Goal: Task Accomplishment & Management: Use online tool/utility

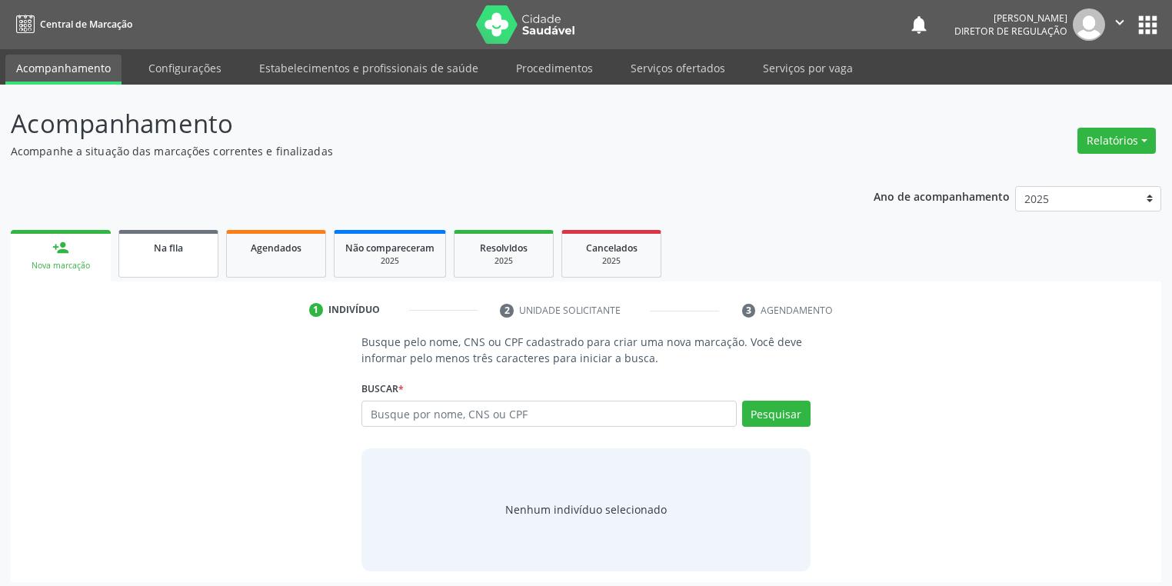
drag, startPoint x: 179, startPoint y: 268, endPoint x: 180, endPoint y: 254, distance: 14.6
click at [179, 268] on link "Na fila" at bounding box center [168, 254] width 100 height 48
click at [180, 254] on div "Na fila" at bounding box center [168, 247] width 77 height 16
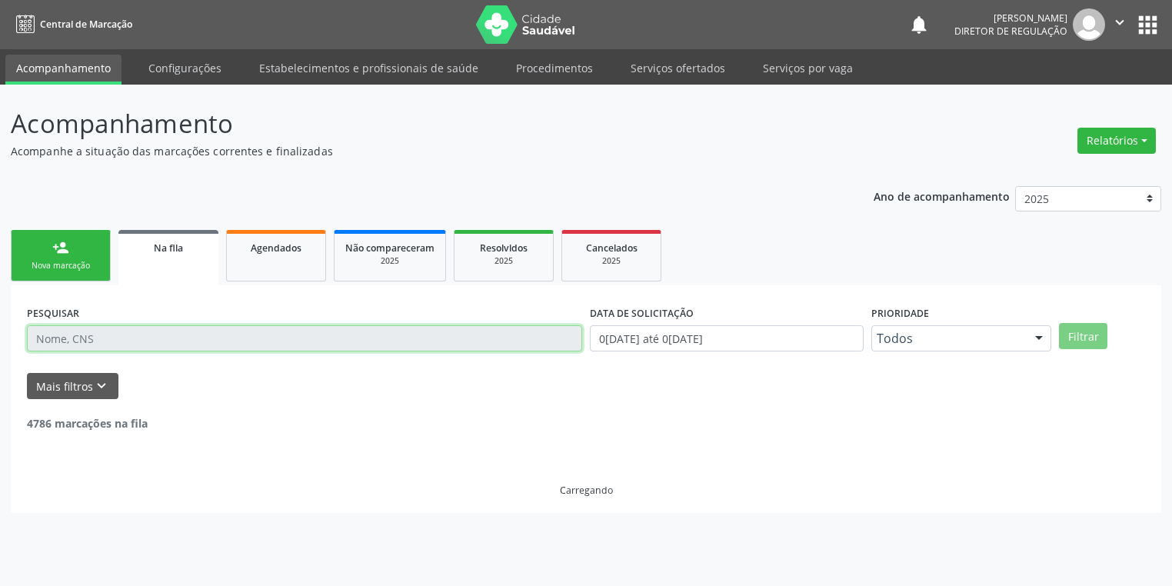
click at [80, 335] on input "text" at bounding box center [304, 338] width 555 height 26
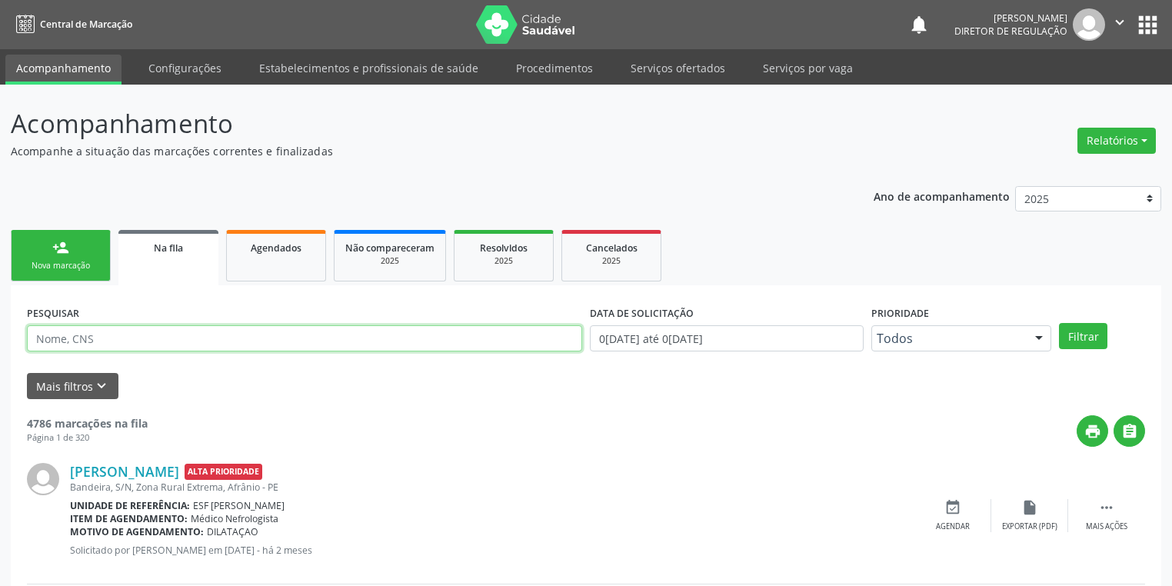
click at [46, 339] on input "text" at bounding box center [304, 338] width 555 height 26
click at [194, 378] on div "Mais filtros keyboard_arrow_down" at bounding box center [586, 386] width 1126 height 27
click at [92, 338] on input "text" at bounding box center [304, 338] width 555 height 26
type input "700009399575300"
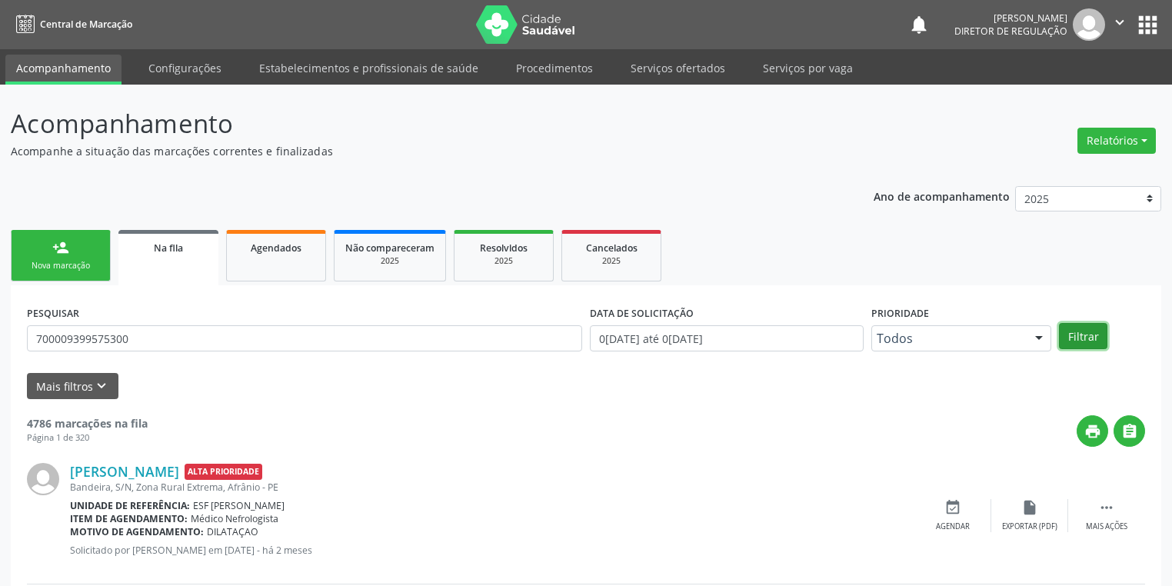
click at [1078, 332] on button "Filtrar" at bounding box center [1083, 336] width 48 height 26
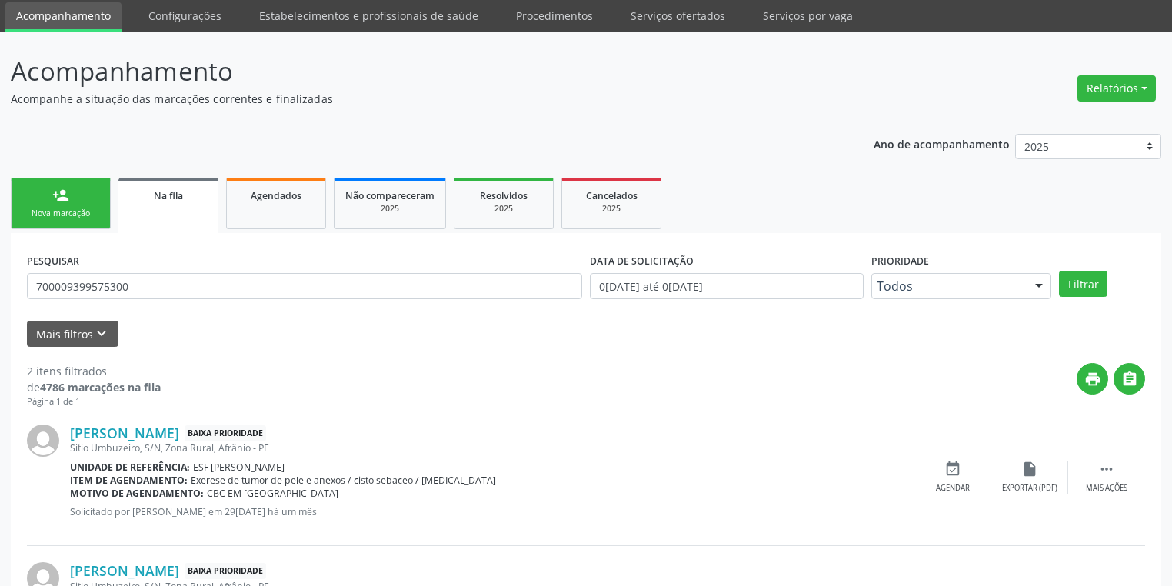
scroll to position [175, 0]
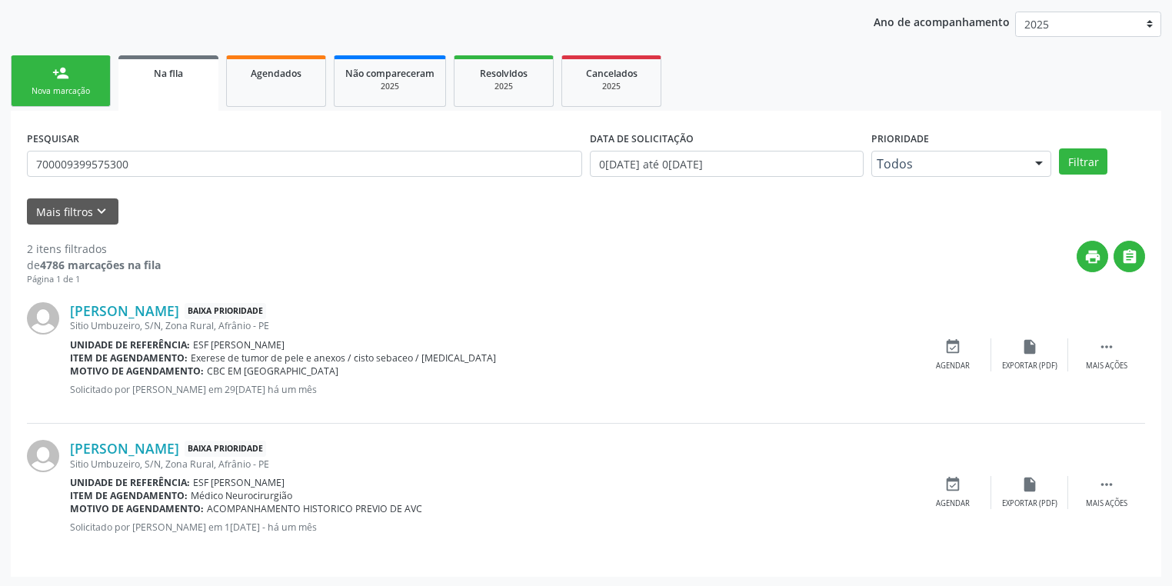
click at [74, 94] on div "Nova marcação" at bounding box center [60, 91] width 77 height 12
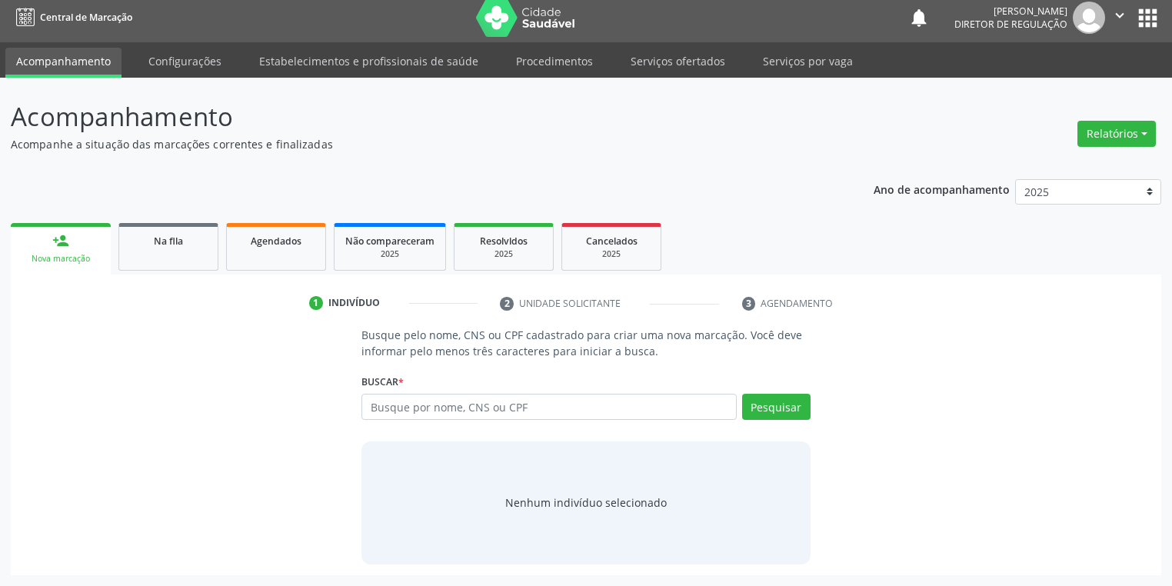
scroll to position [6, 0]
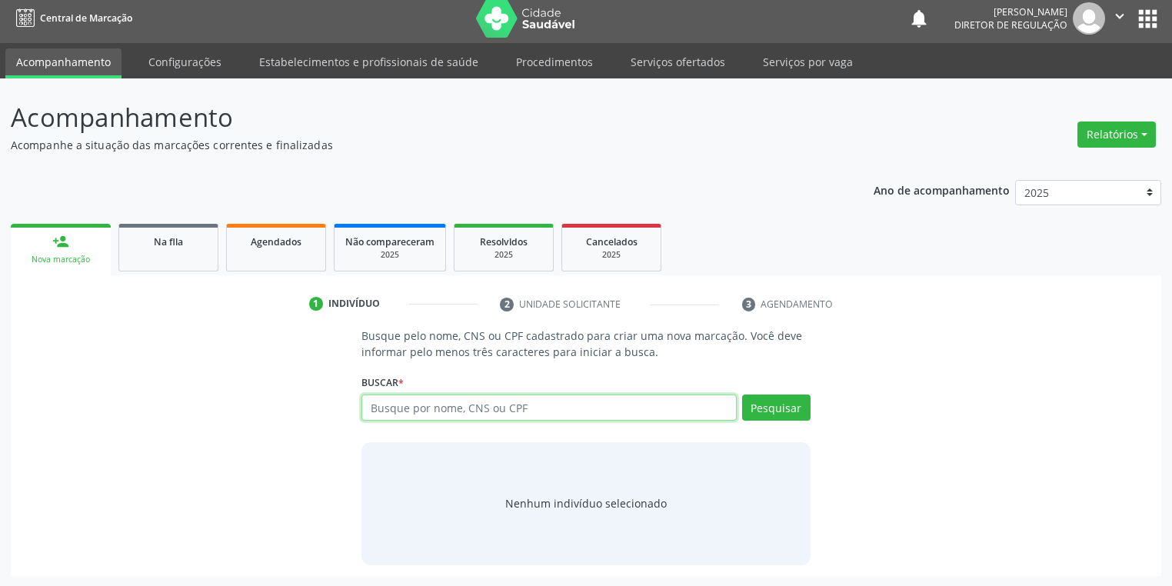
click at [411, 406] on input "text" at bounding box center [549, 408] width 375 height 26
type input "700009333450100"
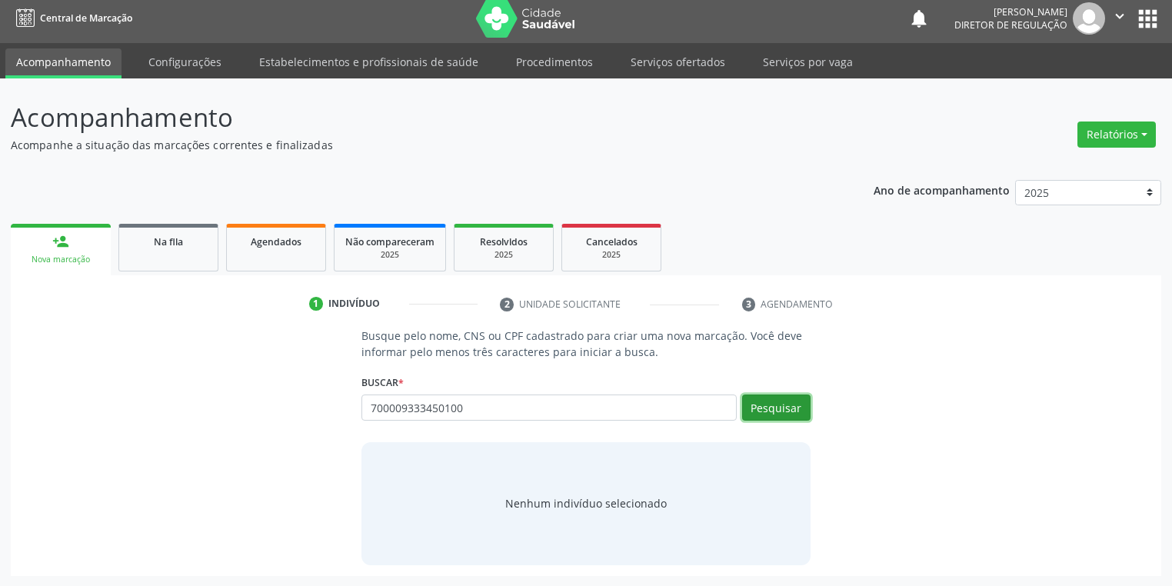
click at [749, 409] on button "Pesquisar" at bounding box center [776, 408] width 68 height 26
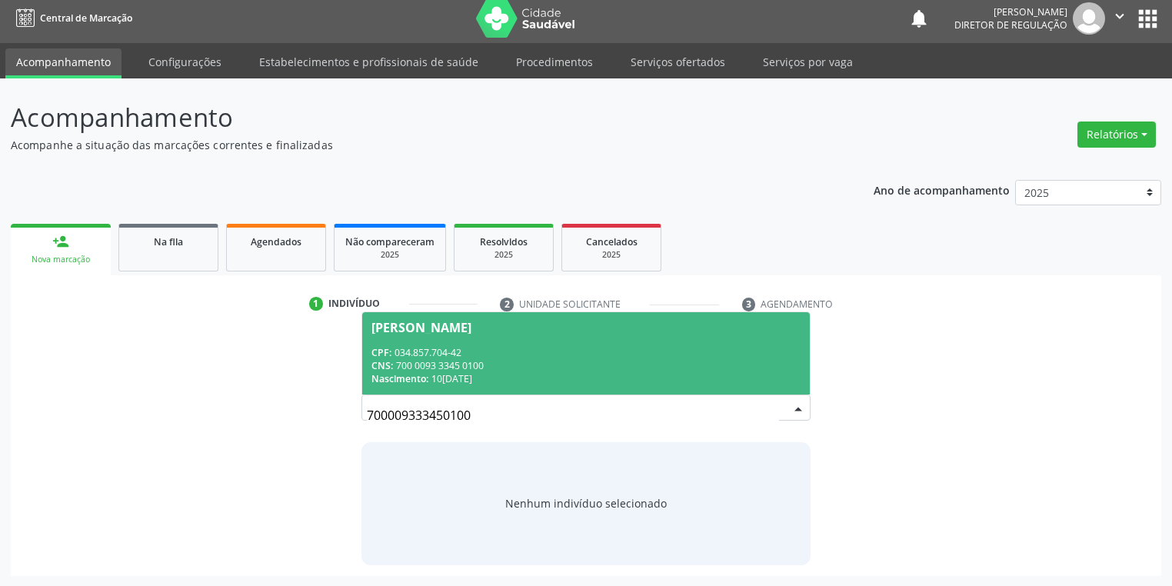
click at [441, 334] on span "Ana Lúcia dos Santos Brito CPF: 034.857.704-42 CNS: 700 0093 3345 0100 Nascimen…" at bounding box center [586, 353] width 448 height 82
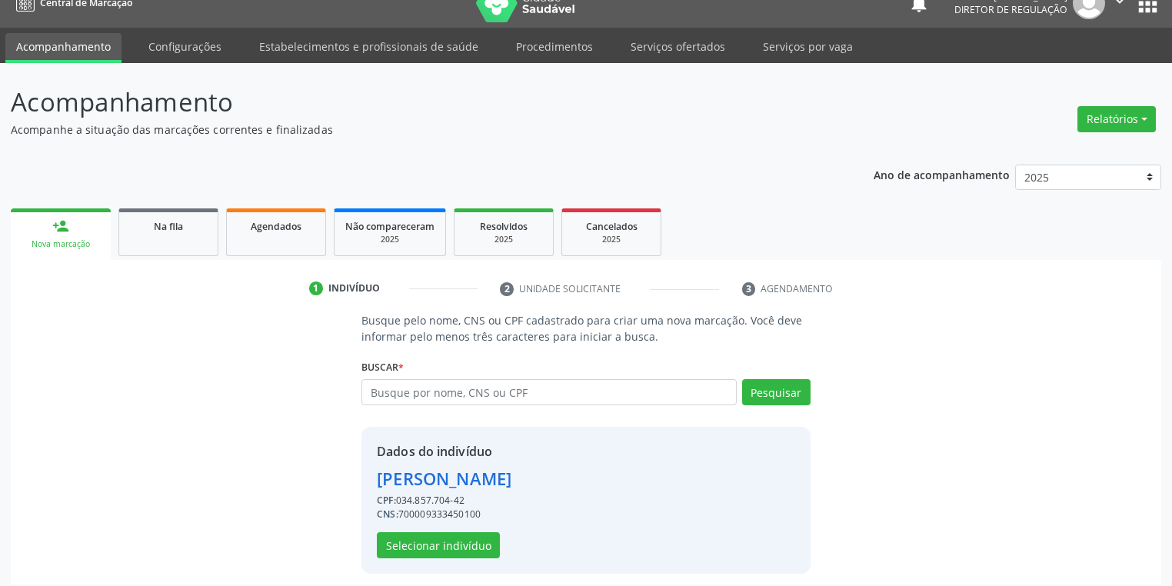
scroll to position [29, 0]
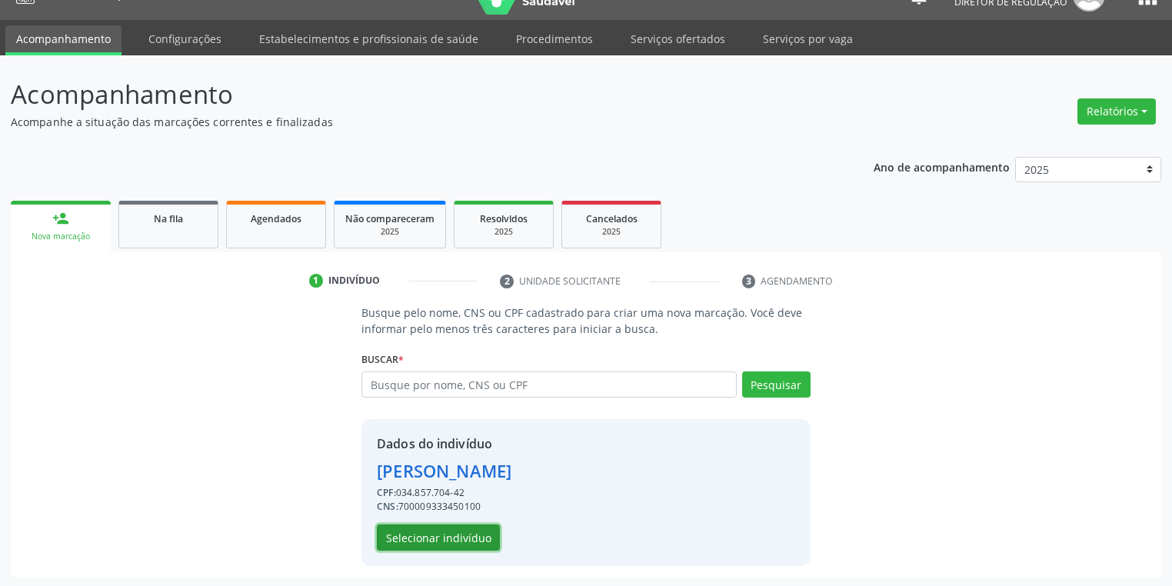
click at [436, 538] on button "Selecionar indivíduo" at bounding box center [438, 538] width 123 height 26
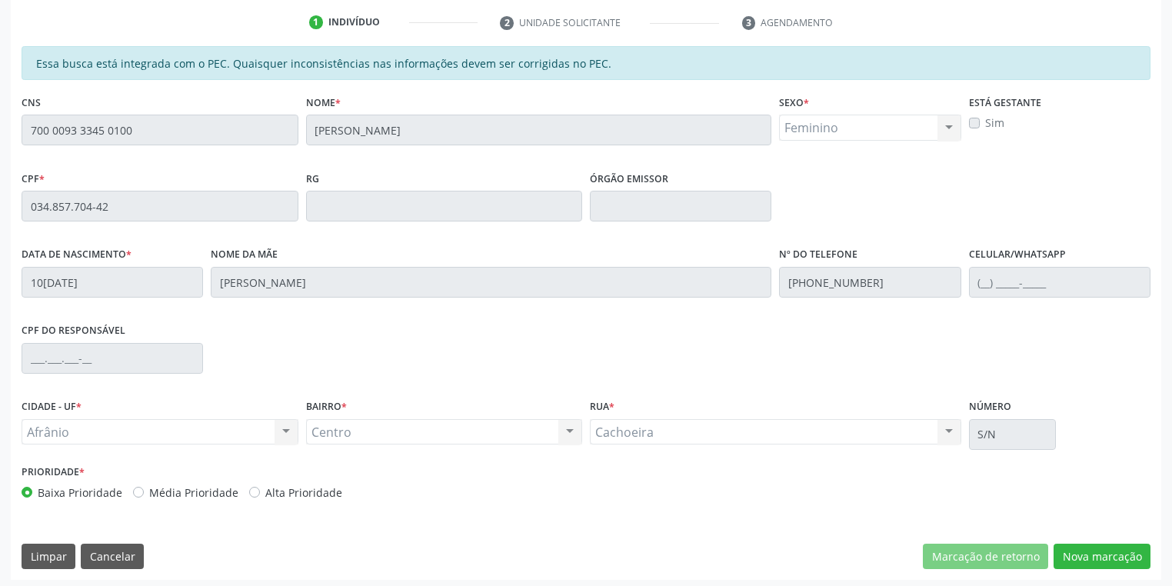
scroll to position [292, 0]
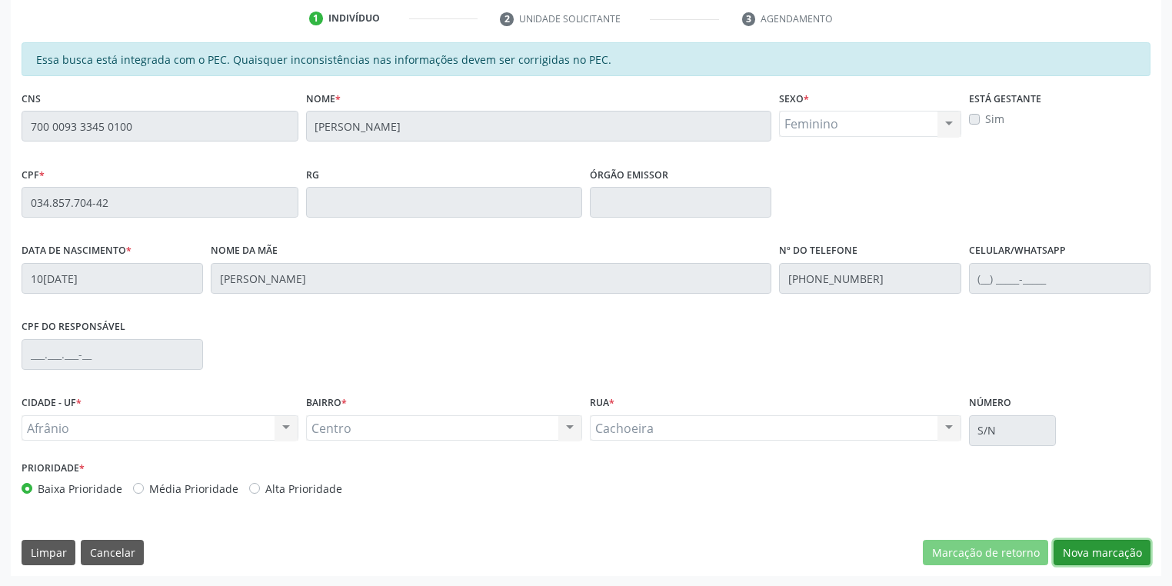
click at [1095, 554] on button "Nova marcação" at bounding box center [1102, 553] width 97 height 26
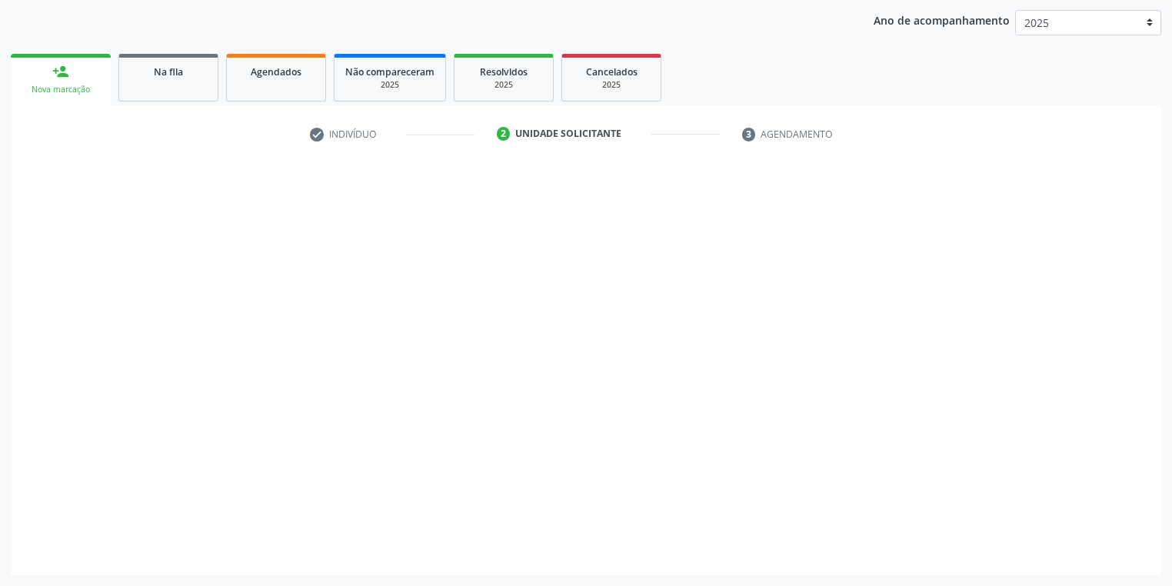
scroll to position [175, 0]
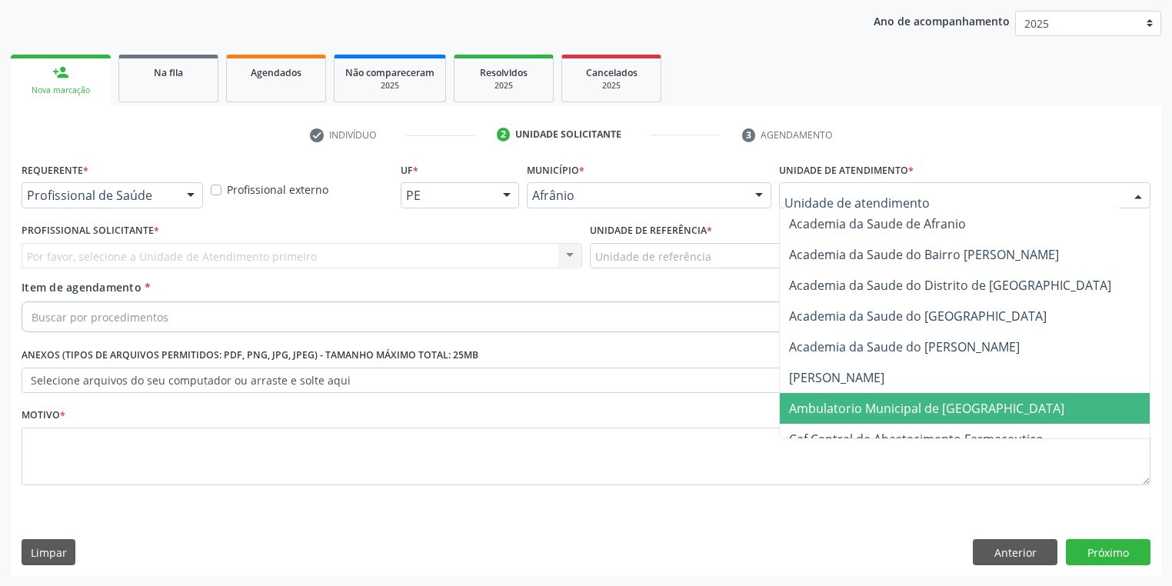
click at [840, 401] on span "Ambulatorio Municipal de [GEOGRAPHIC_DATA]" at bounding box center [926, 408] width 275 height 17
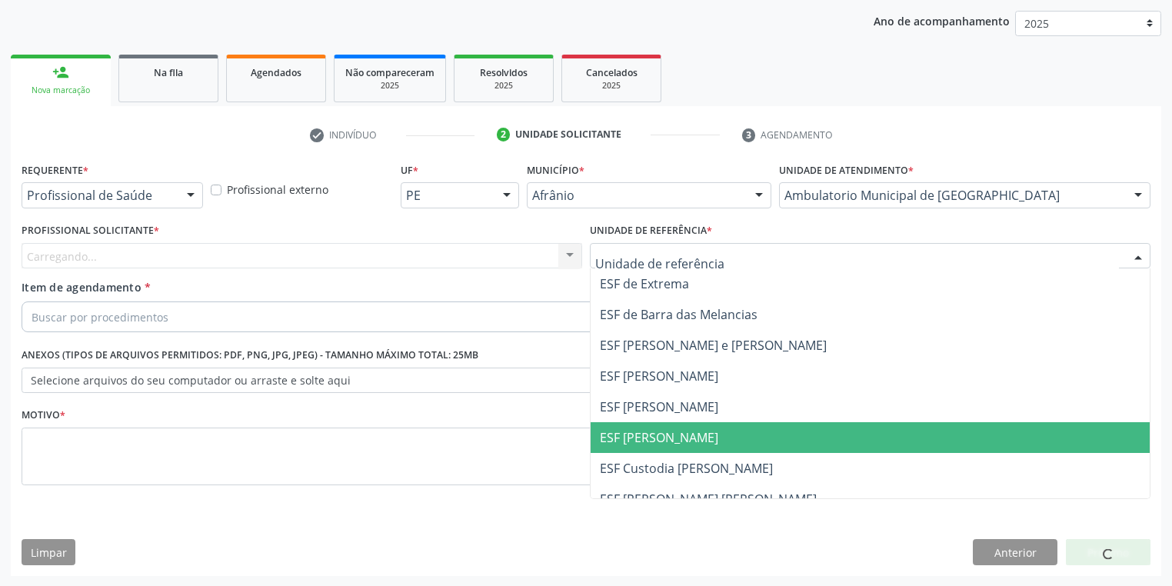
click at [655, 431] on span "ESF [PERSON_NAME]" at bounding box center [659, 437] width 118 height 17
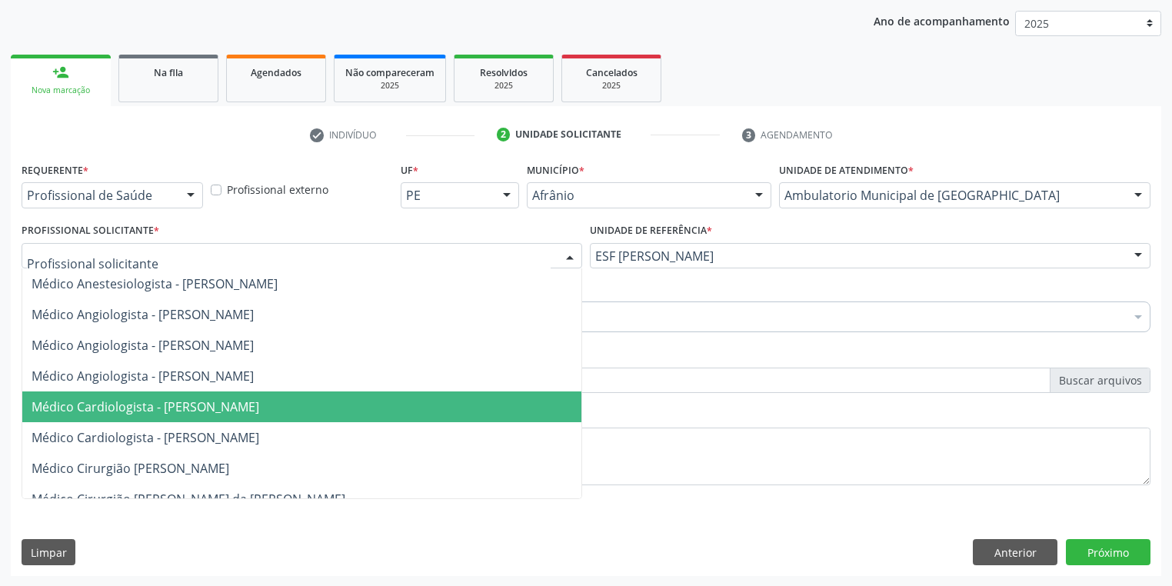
click at [172, 415] on span "Médico Cardiologista - [PERSON_NAME]" at bounding box center [301, 407] width 559 height 31
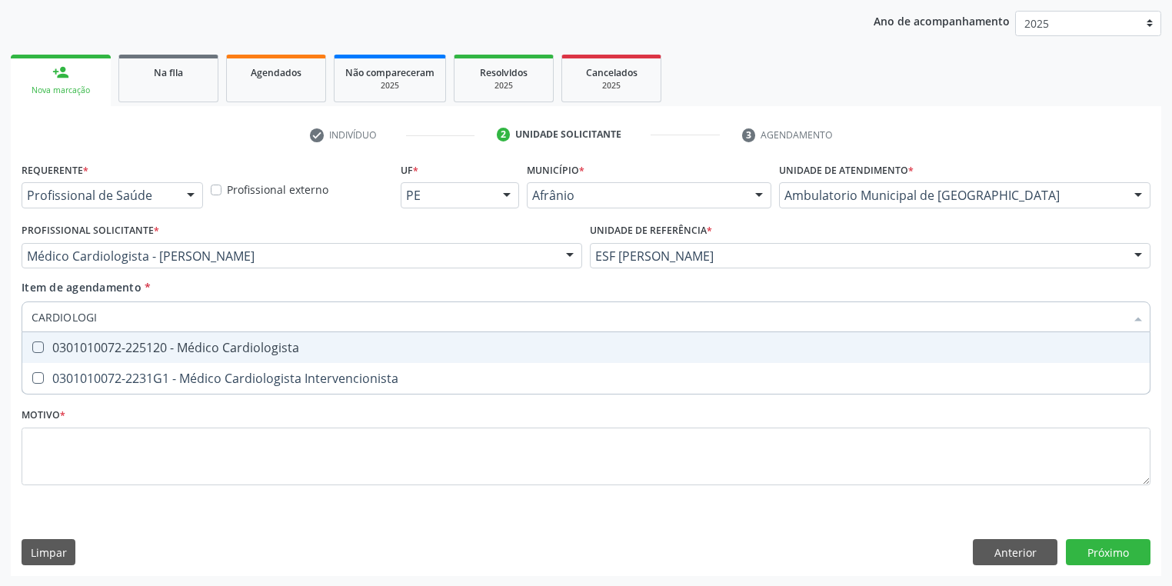
type input "CARDIOLOGIS"
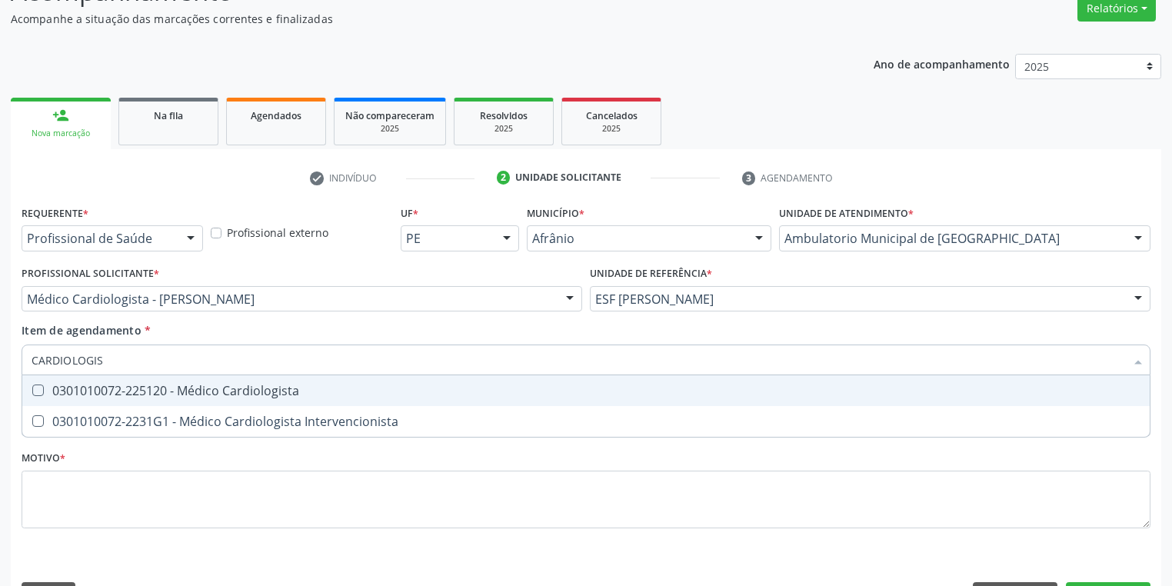
scroll to position [114, 0]
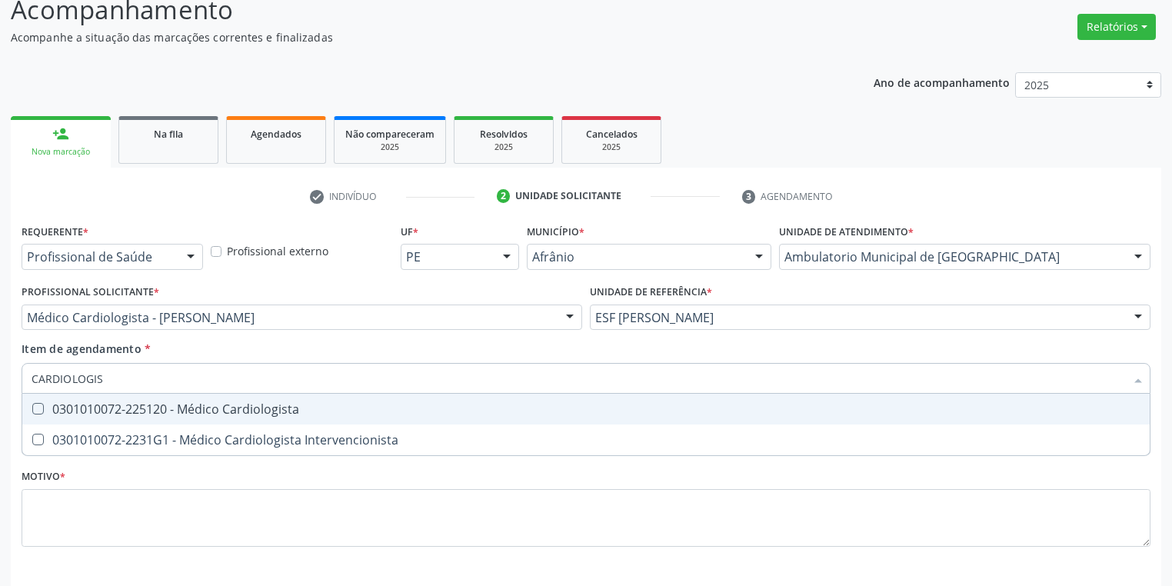
click at [301, 403] on div "0301010072-225120 - Médico Cardiologista" at bounding box center [586, 409] width 1109 height 12
checkbox Cardiologista "true"
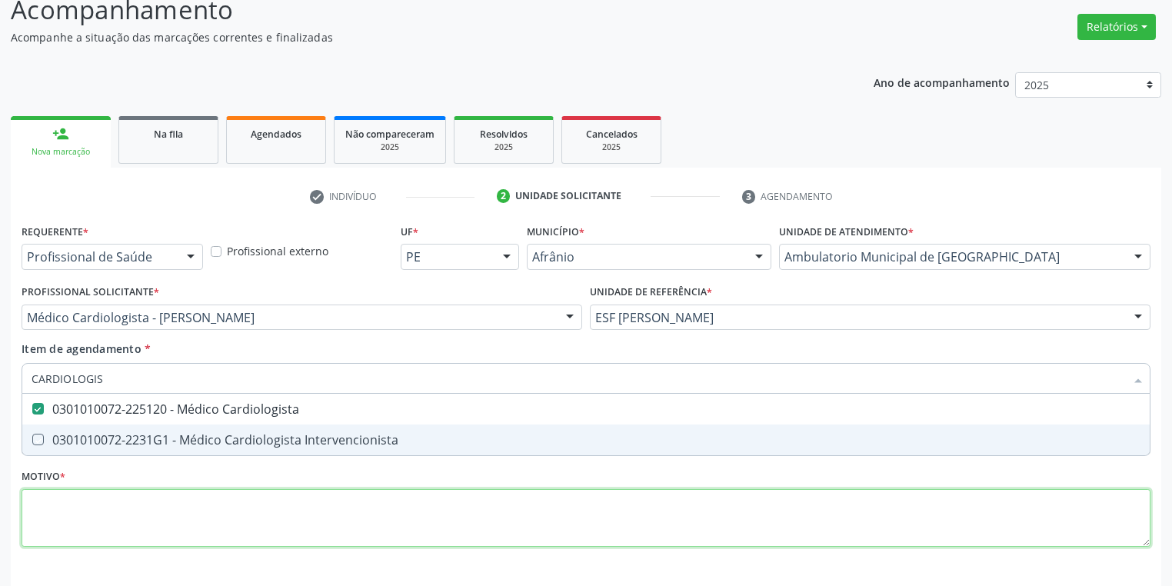
click at [117, 515] on div "Requerente * Profissional de Saúde Profissional de Saúde Paciente Nenhum result…" at bounding box center [586, 394] width 1129 height 348
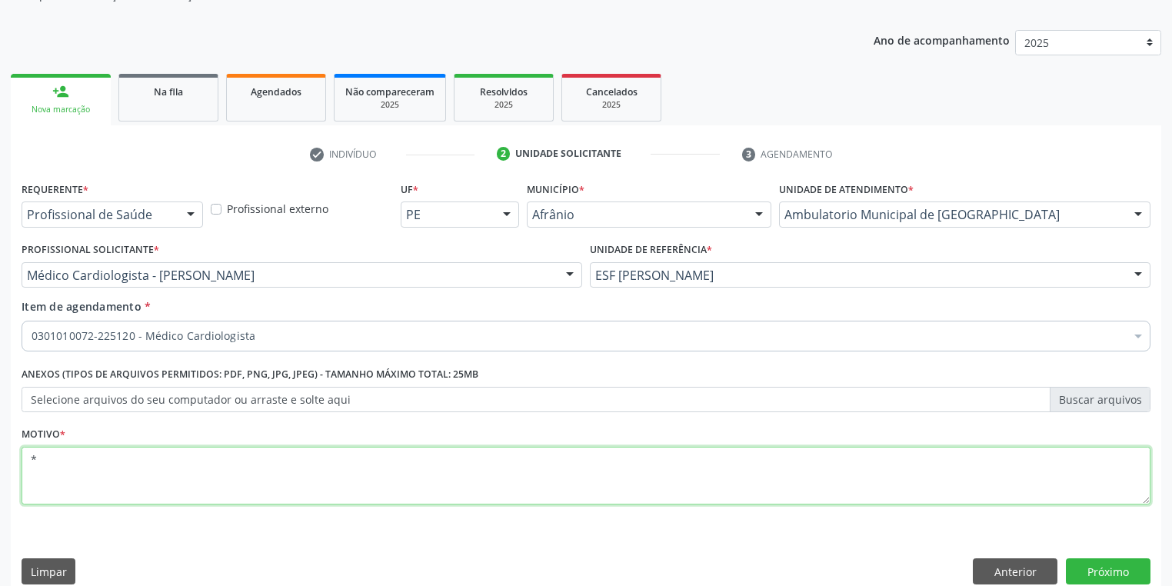
scroll to position [175, 0]
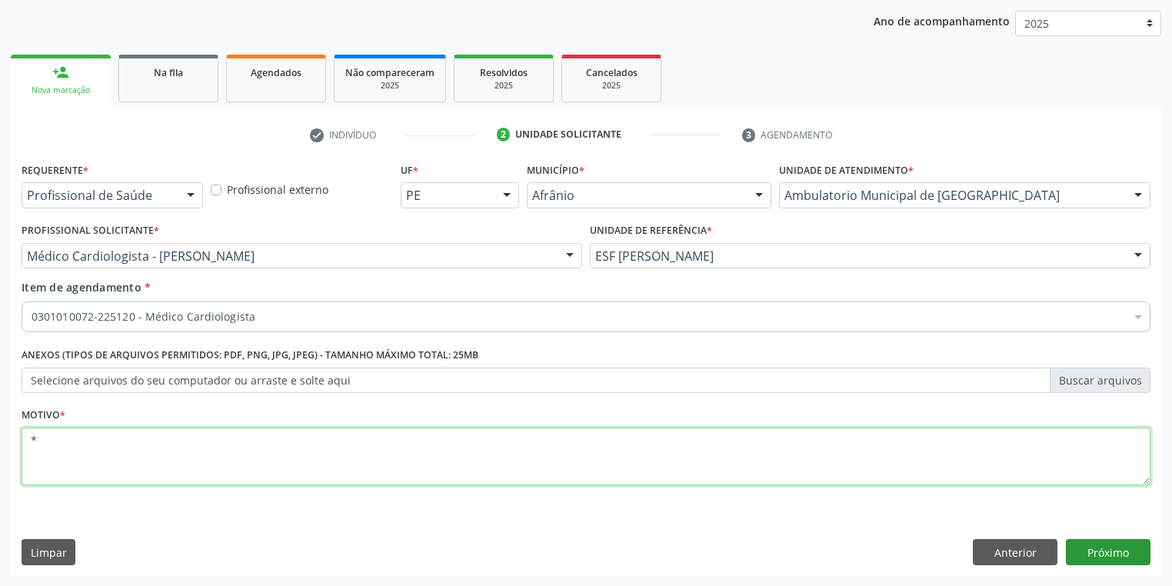
type textarea "*"
click at [1091, 548] on button "Próximo" at bounding box center [1108, 552] width 85 height 26
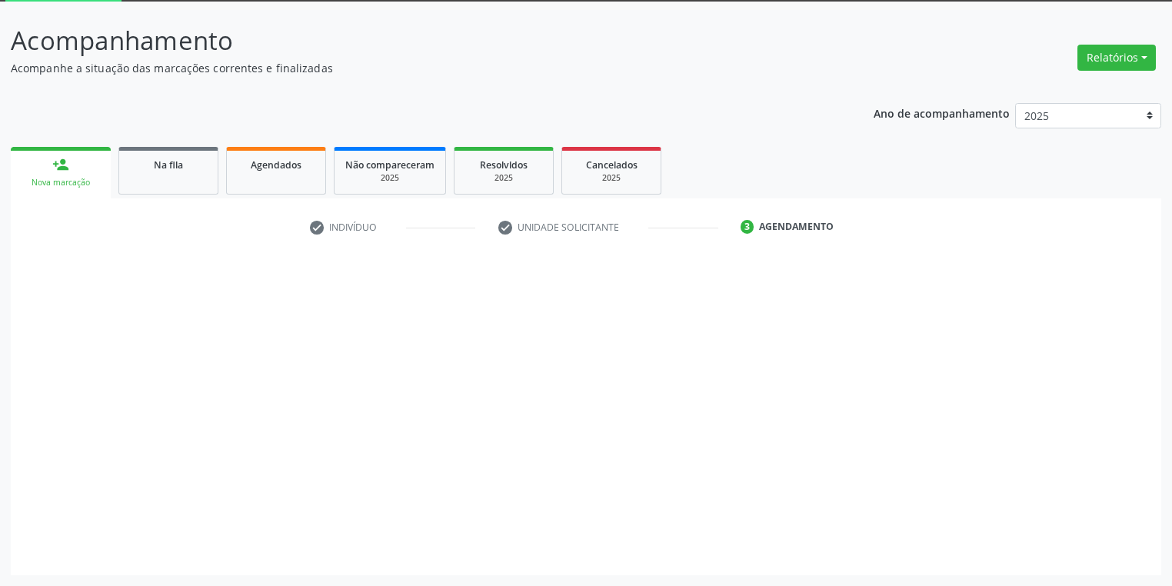
scroll to position [82, 0]
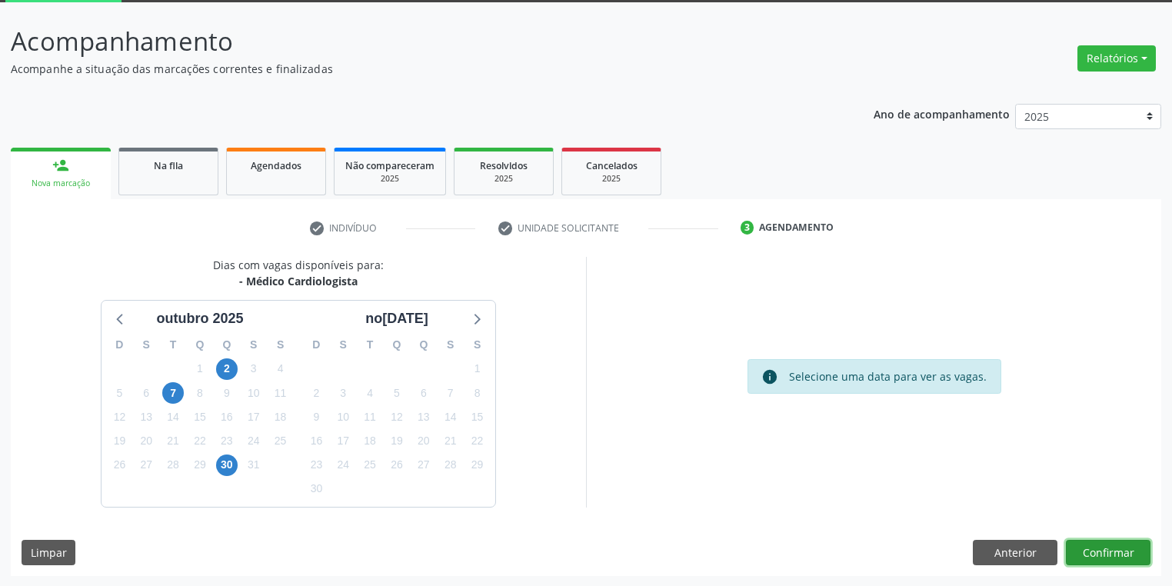
click at [1086, 545] on button "Confirmar" at bounding box center [1108, 553] width 85 height 26
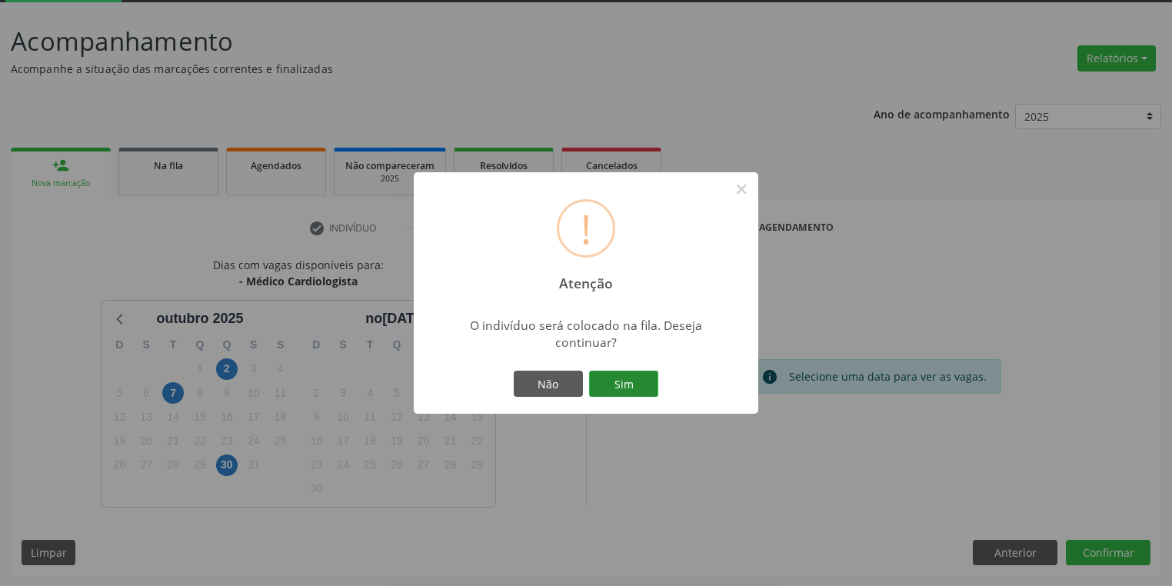
click at [619, 385] on button "Sim" at bounding box center [623, 384] width 69 height 26
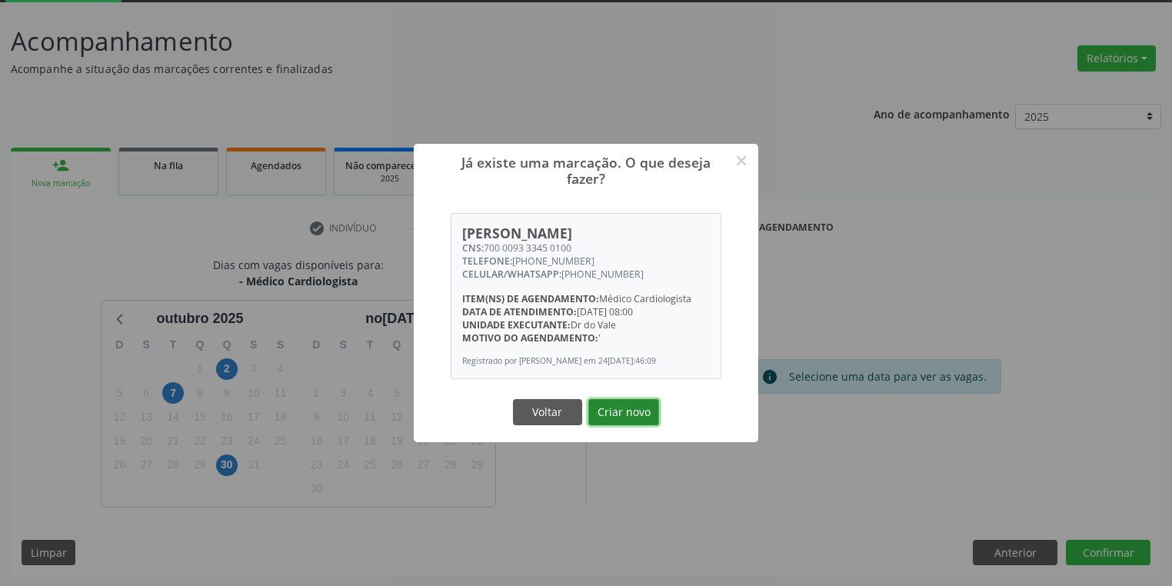
click at [642, 422] on button "Criar novo" at bounding box center [623, 412] width 71 height 26
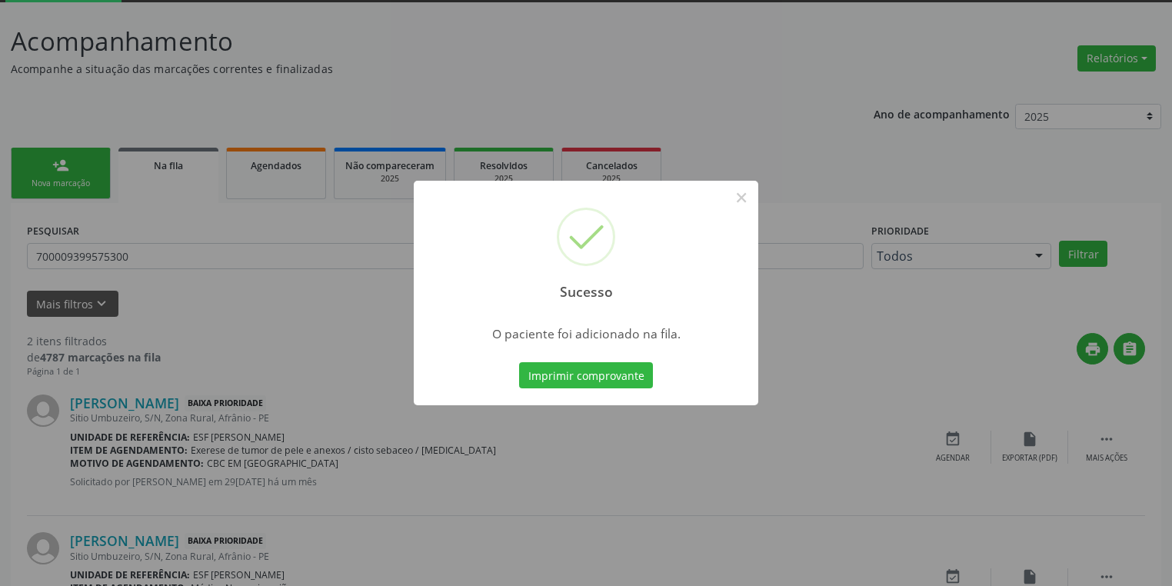
scroll to position [0, 0]
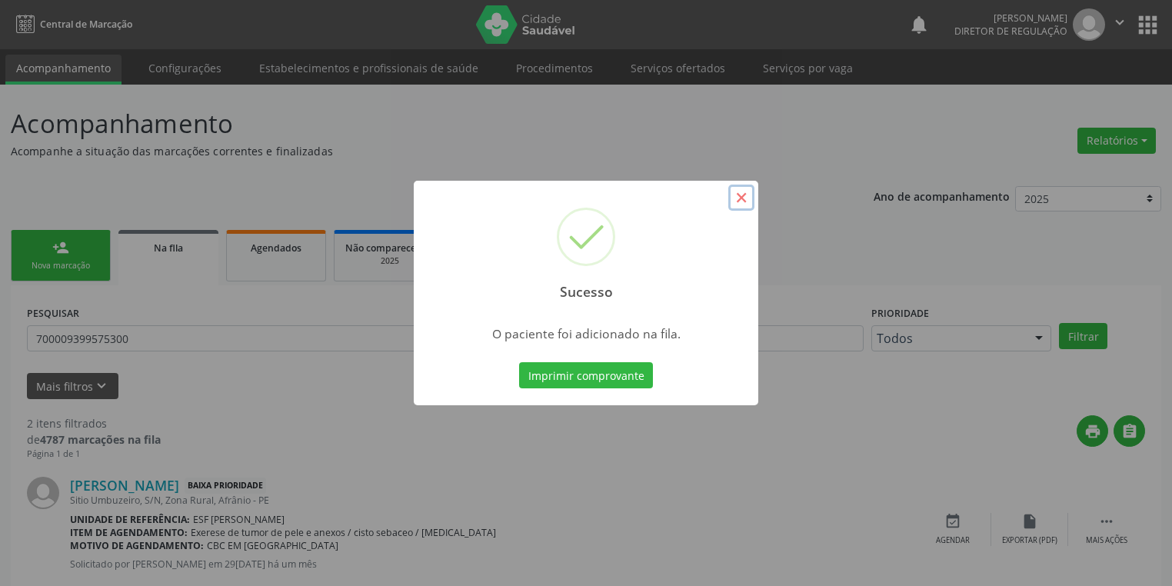
drag, startPoint x: 751, startPoint y: 199, endPoint x: 691, endPoint y: 200, distance: 60.0
click at [749, 200] on button "×" at bounding box center [741, 198] width 26 height 26
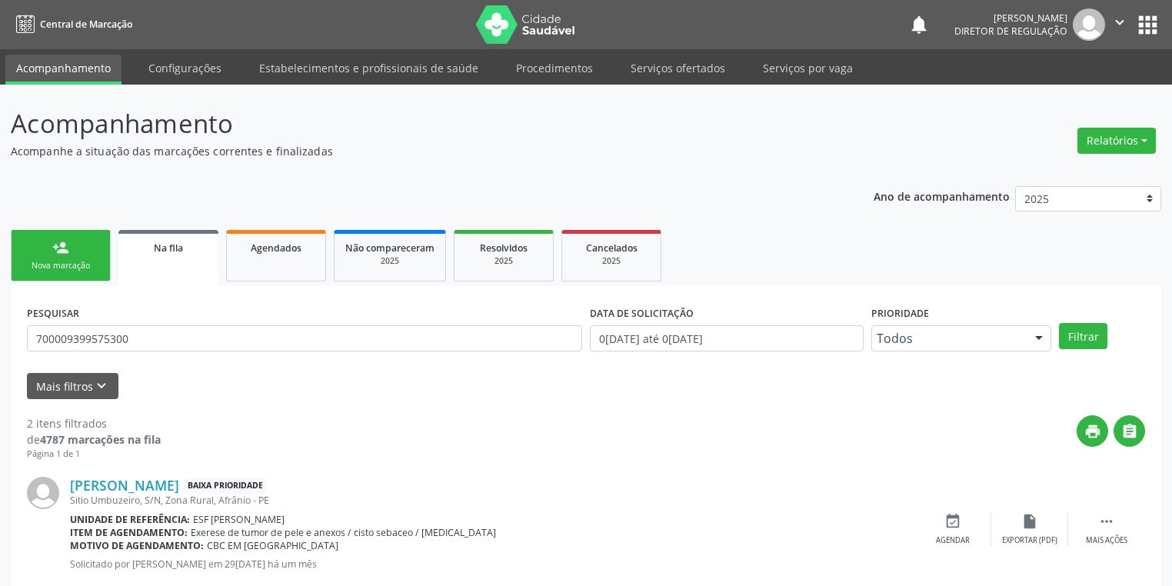
click at [65, 256] on link "person_add Nova marcação" at bounding box center [61, 256] width 100 height 52
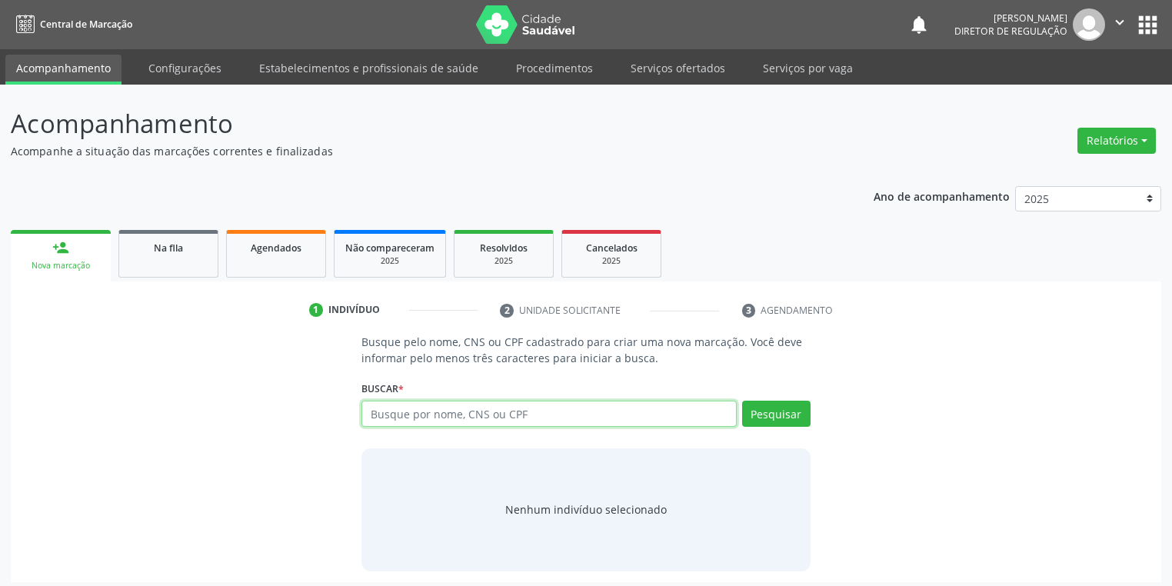
click at [402, 412] on input "text" at bounding box center [549, 414] width 375 height 26
type input "18153047400"
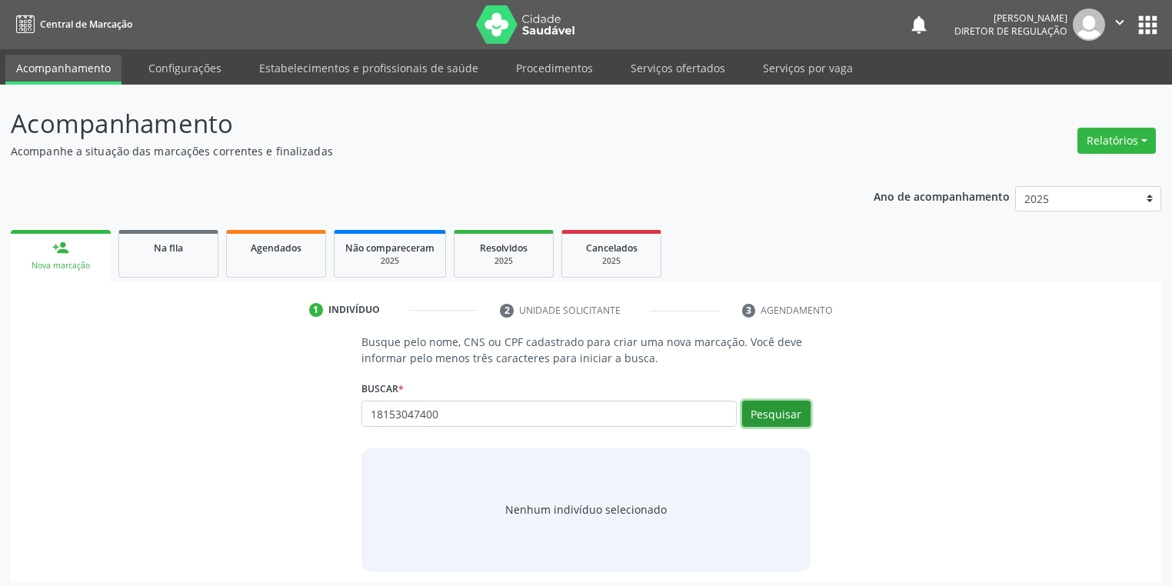
click at [787, 415] on button "Pesquisar" at bounding box center [776, 414] width 68 height 26
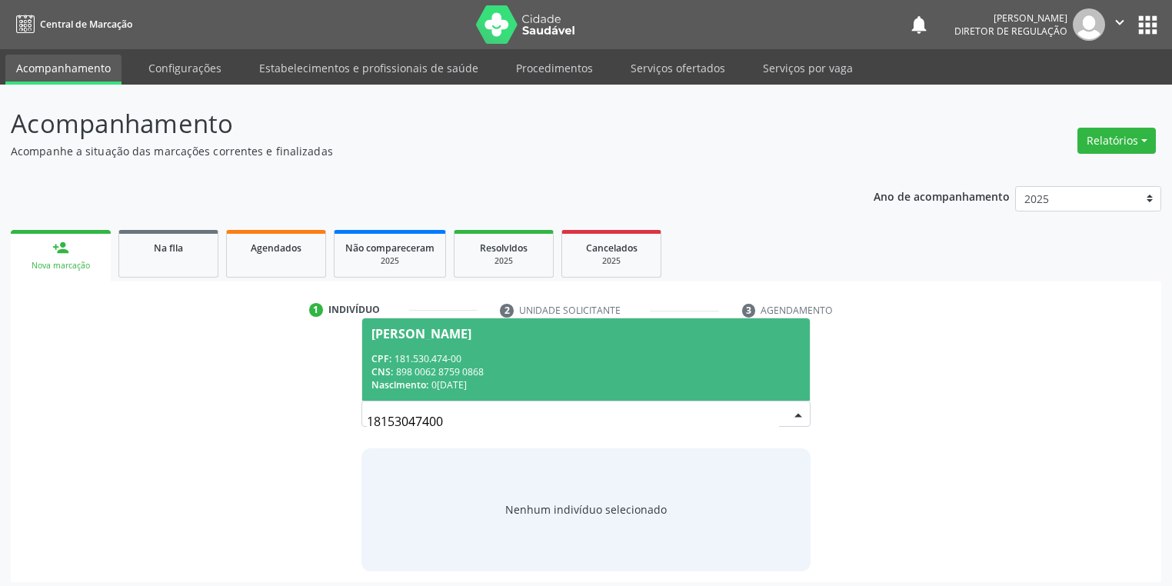
drag, startPoint x: 455, startPoint y: 362, endPoint x: 466, endPoint y: 388, distance: 28.6
click at [454, 363] on div "CPF: 181.530.474-00" at bounding box center [586, 358] width 429 height 13
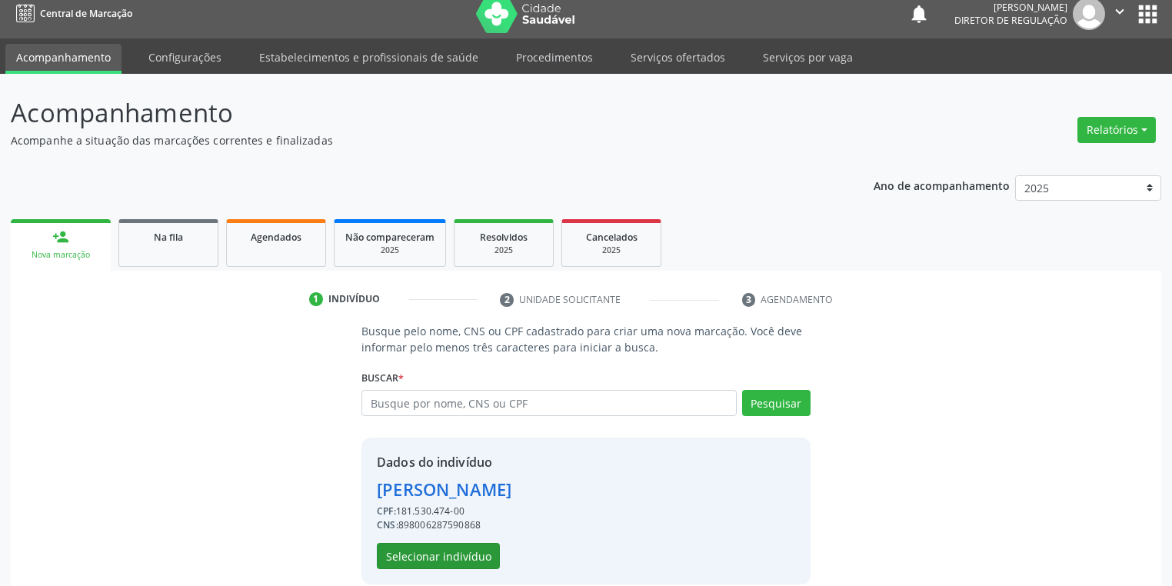
scroll to position [29, 0]
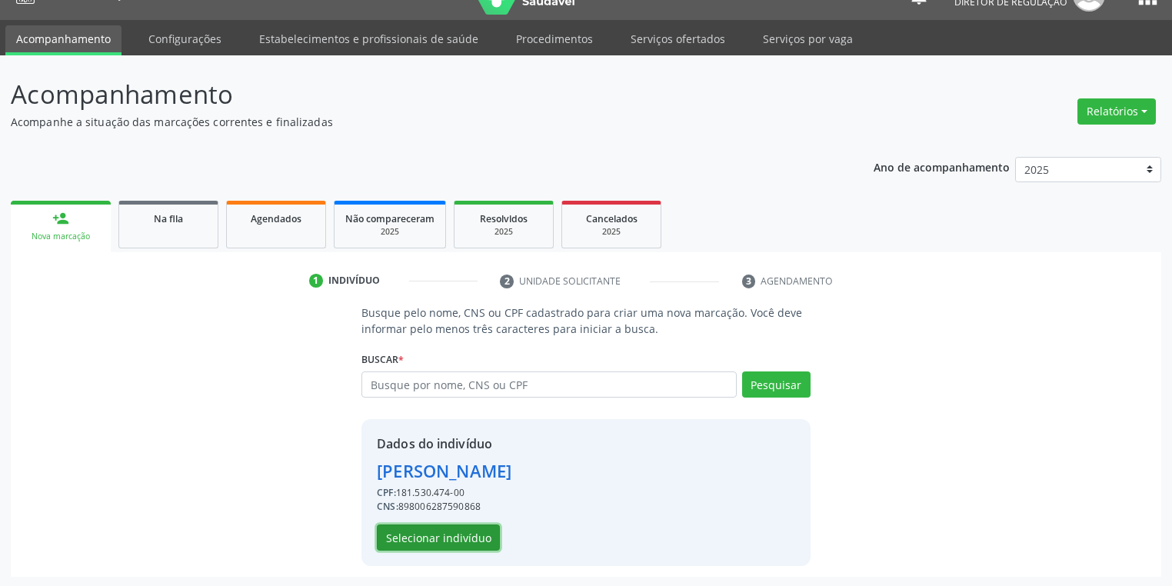
click at [468, 532] on button "Selecionar indivíduo" at bounding box center [438, 538] width 123 height 26
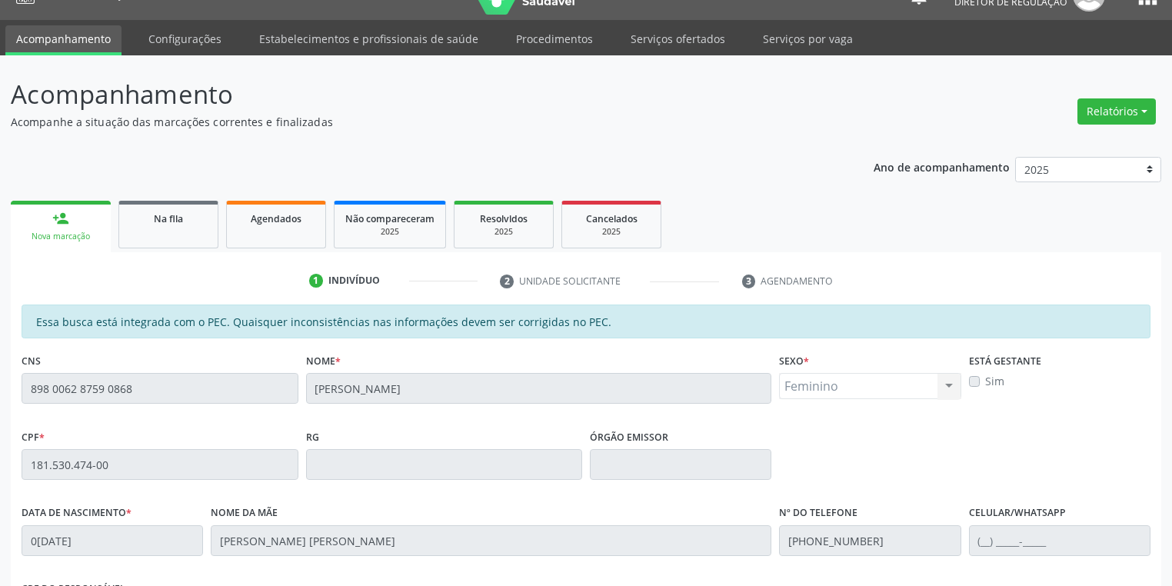
scroll to position [292, 0]
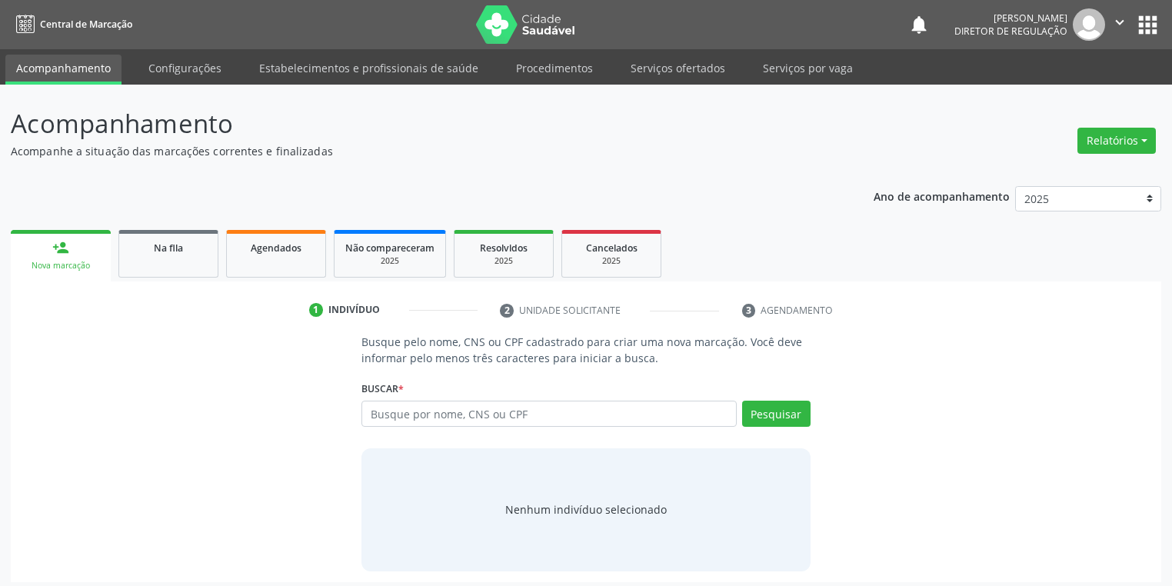
click at [378, 415] on input "text" at bounding box center [549, 414] width 375 height 26
type input "706001328596242"
click at [757, 415] on button "Pesquisar" at bounding box center [776, 414] width 68 height 26
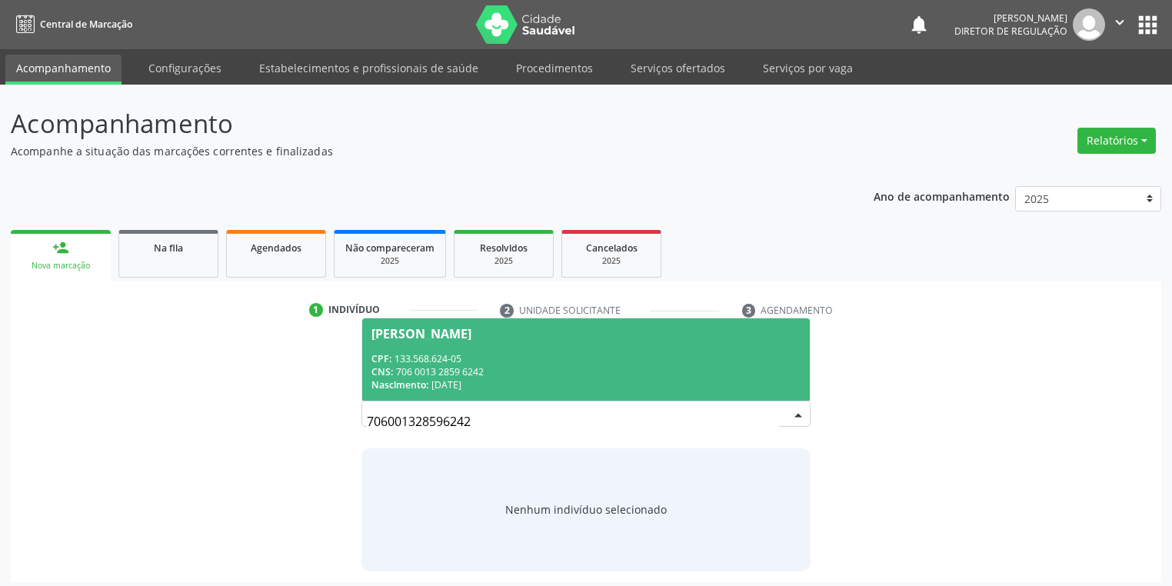
click at [502, 353] on div "CPF: 133.568.624-05" at bounding box center [586, 358] width 429 height 13
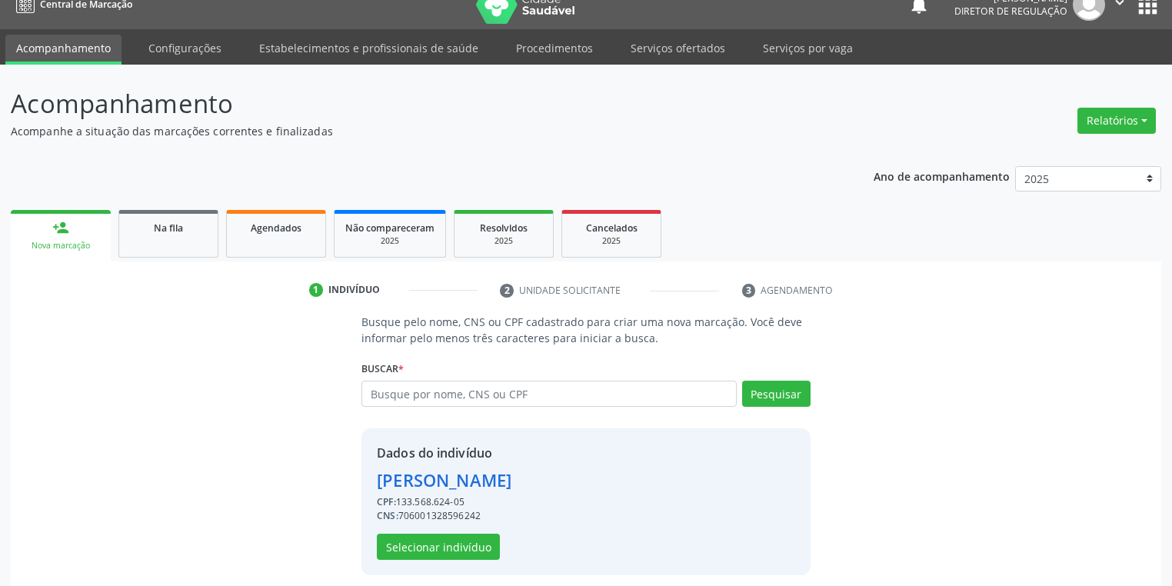
scroll to position [29, 0]
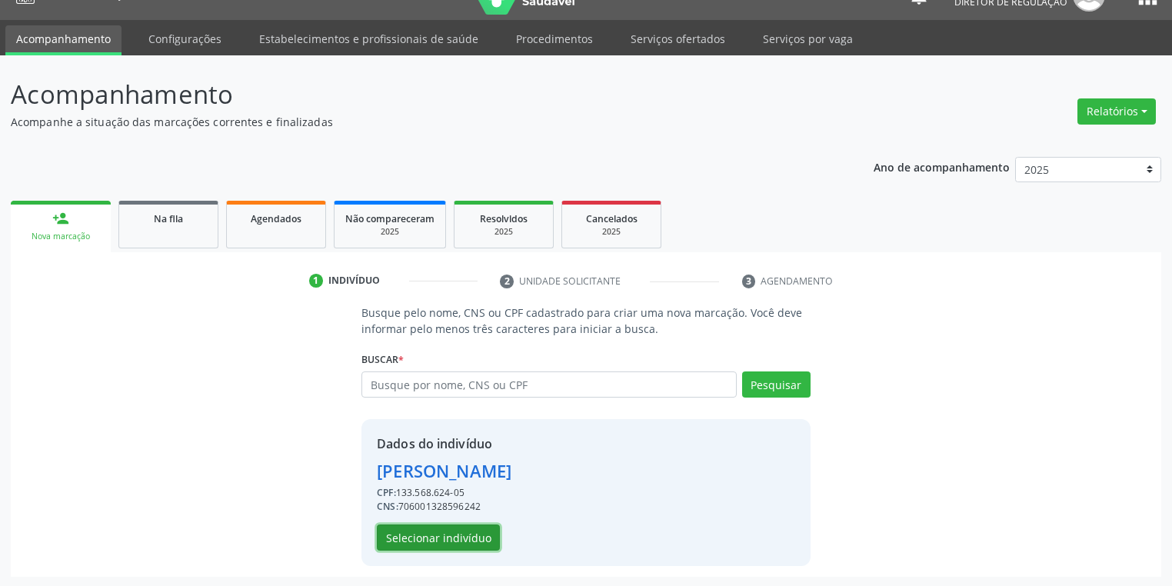
click at [422, 538] on button "Selecionar indivíduo" at bounding box center [438, 538] width 123 height 26
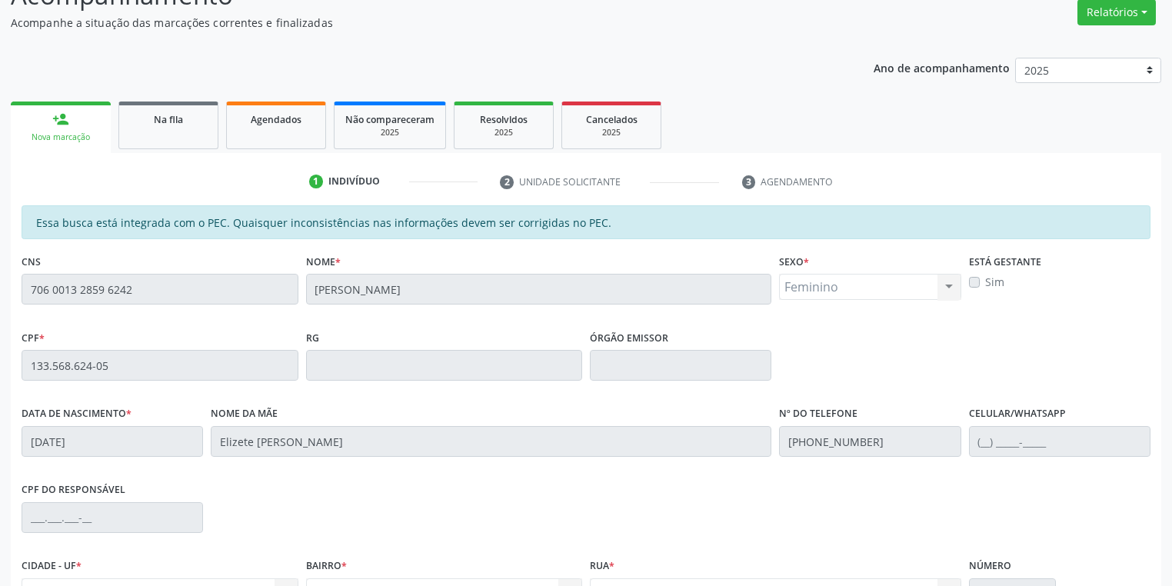
scroll to position [292, 0]
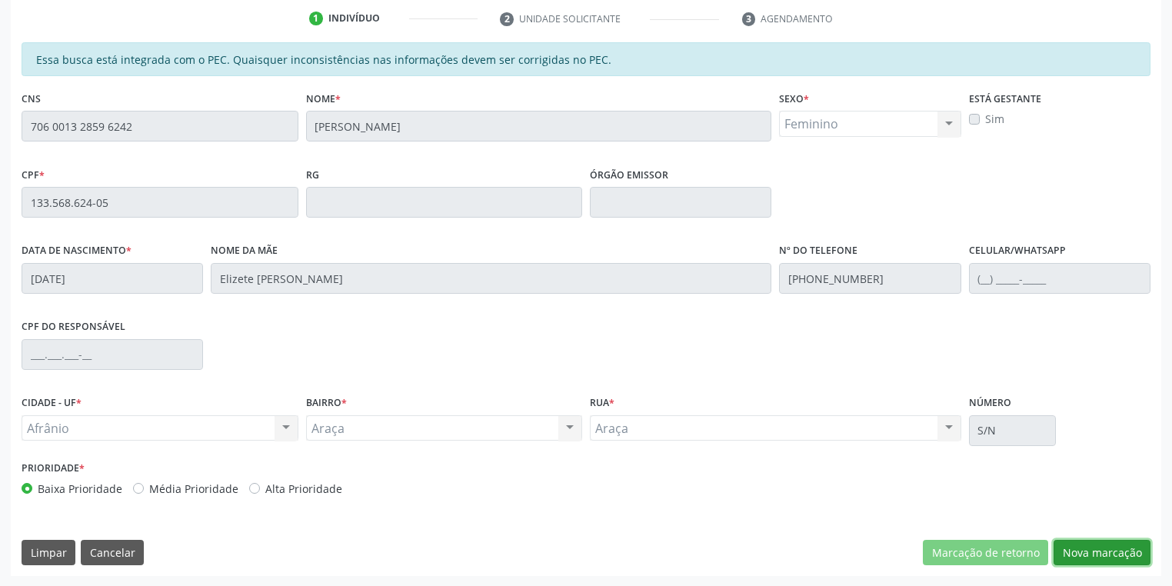
click at [1062, 545] on button "Nova marcação" at bounding box center [1102, 553] width 97 height 26
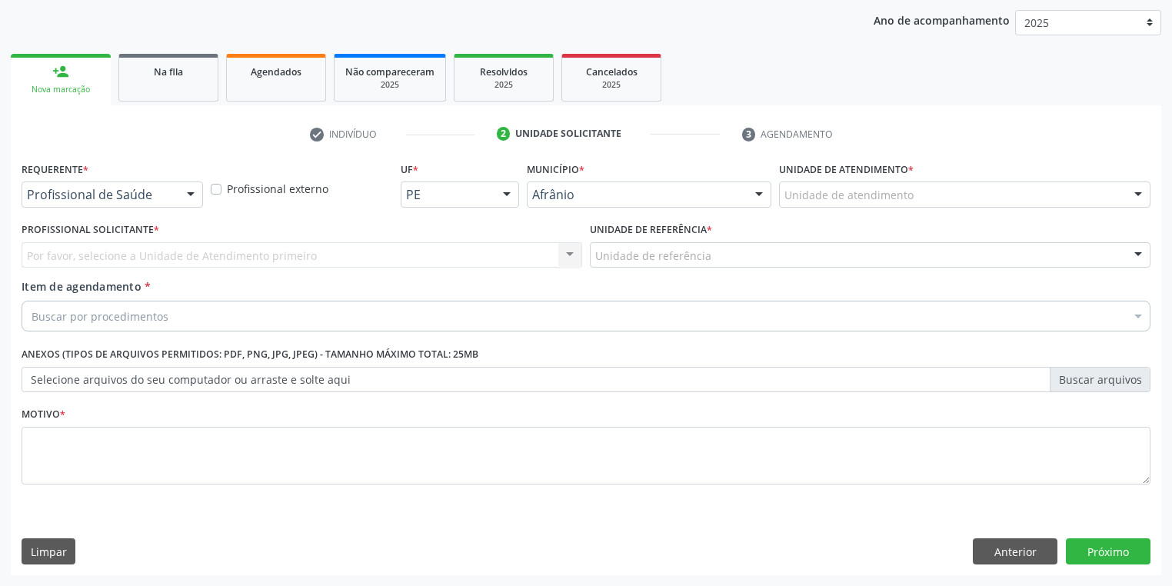
scroll to position [175, 0]
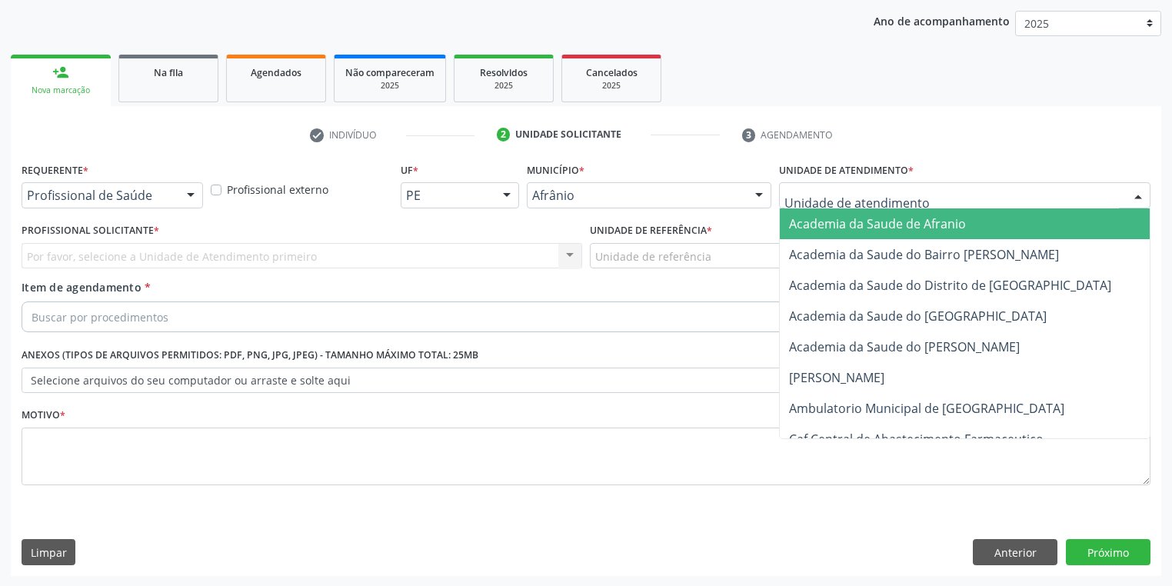
drag, startPoint x: 837, startPoint y: 188, endPoint x: 829, endPoint y: 274, distance: 86.5
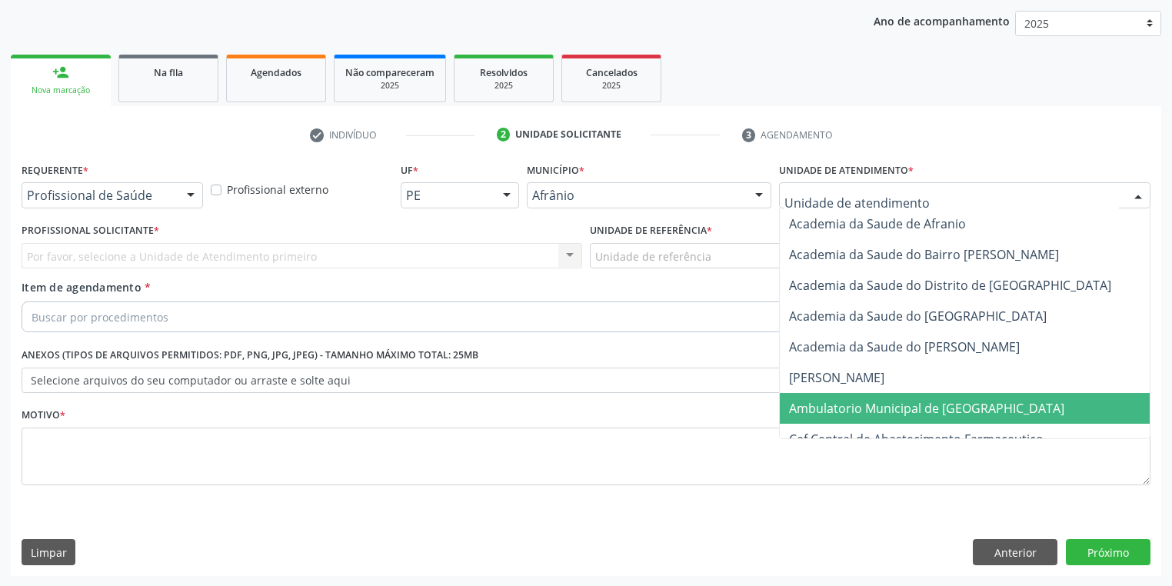
click at [828, 400] on span "Ambulatorio Municipal de [GEOGRAPHIC_DATA]" at bounding box center [926, 408] width 275 height 17
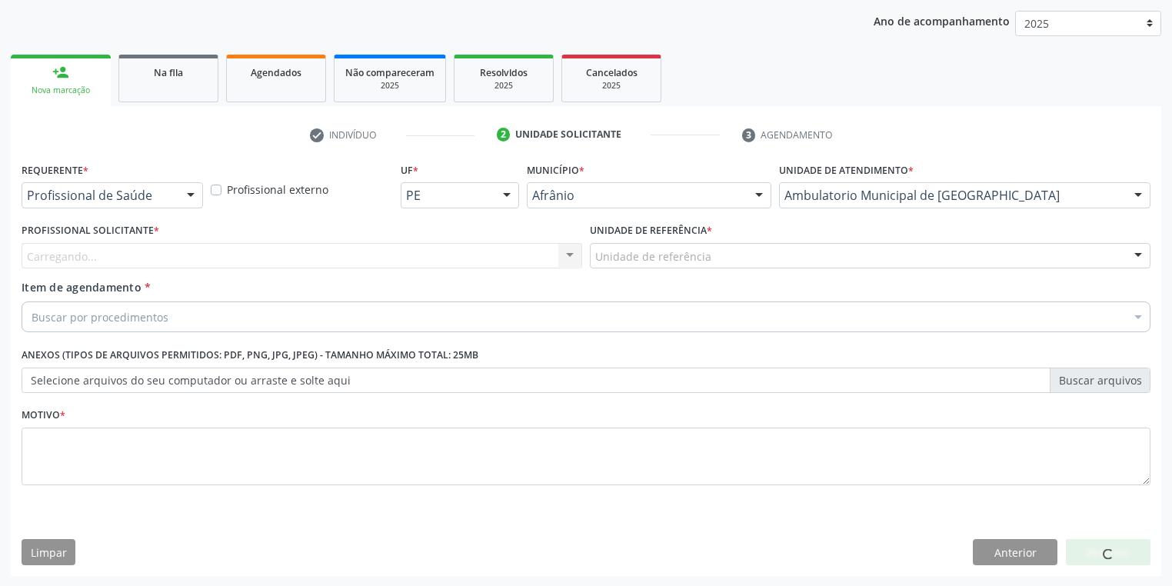
drag, startPoint x: 638, startPoint y: 262, endPoint x: 638, endPoint y: 310, distance: 48.5
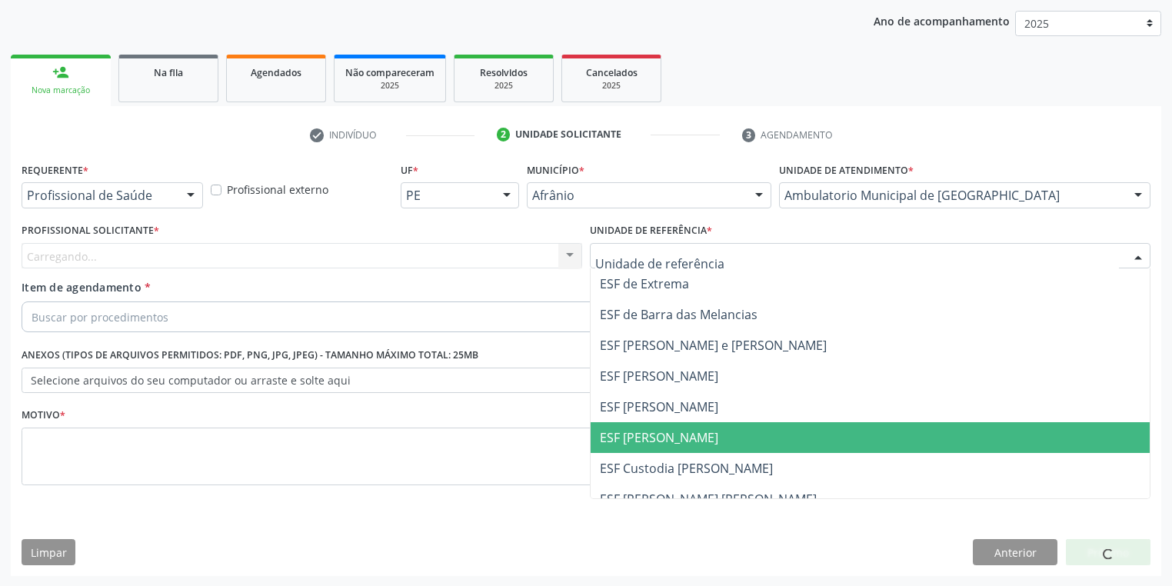
drag, startPoint x: 646, startPoint y: 422, endPoint x: 603, endPoint y: 417, distance: 43.4
click at [646, 423] on span "ESF [PERSON_NAME]" at bounding box center [870, 437] width 559 height 31
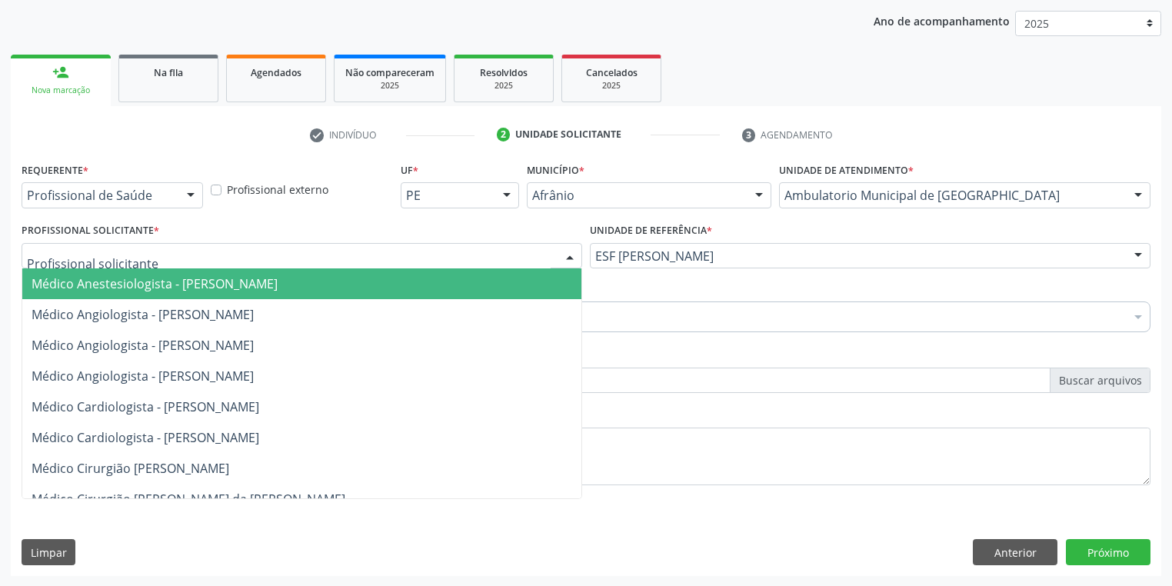
drag, startPoint x: 92, startPoint y: 255, endPoint x: 114, endPoint y: 310, distance: 59.0
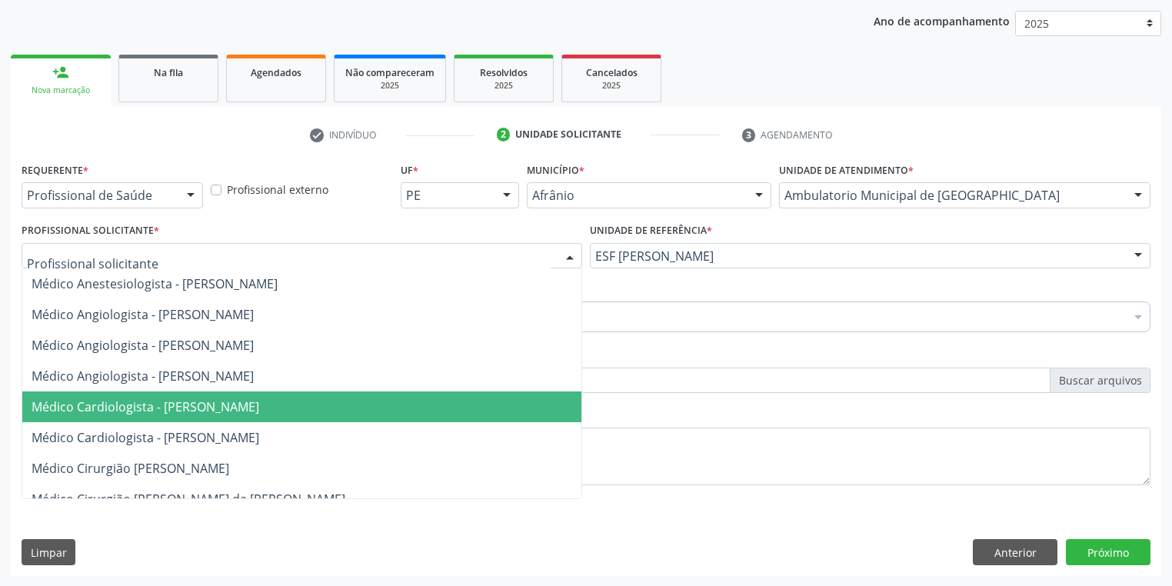
click at [145, 408] on span "Médico Cardiologista - [PERSON_NAME]" at bounding box center [146, 406] width 228 height 17
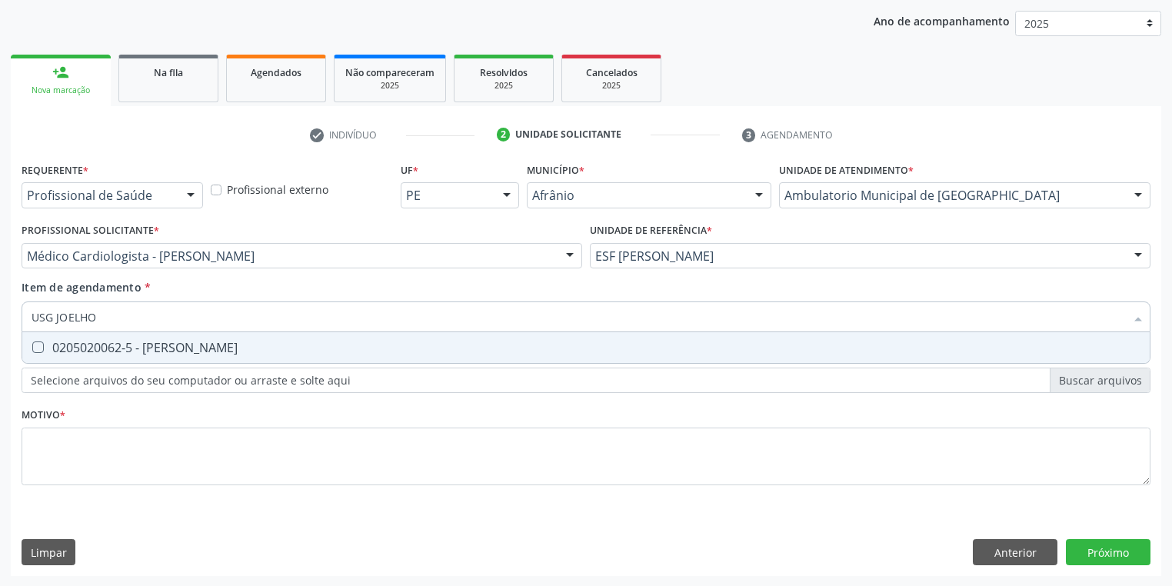
type input "USG JOELHO"
drag, startPoint x: 110, startPoint y: 346, endPoint x: 89, endPoint y: 415, distance: 72.3
click at [110, 347] on div "0205020062-5 - [PERSON_NAME]" at bounding box center [586, 348] width 1109 height 12
checkbox Joelho "true"
click at [76, 447] on div "Requerente * Profissional de Saúde Profissional de Saúde Paciente Nenhum result…" at bounding box center [586, 332] width 1129 height 348
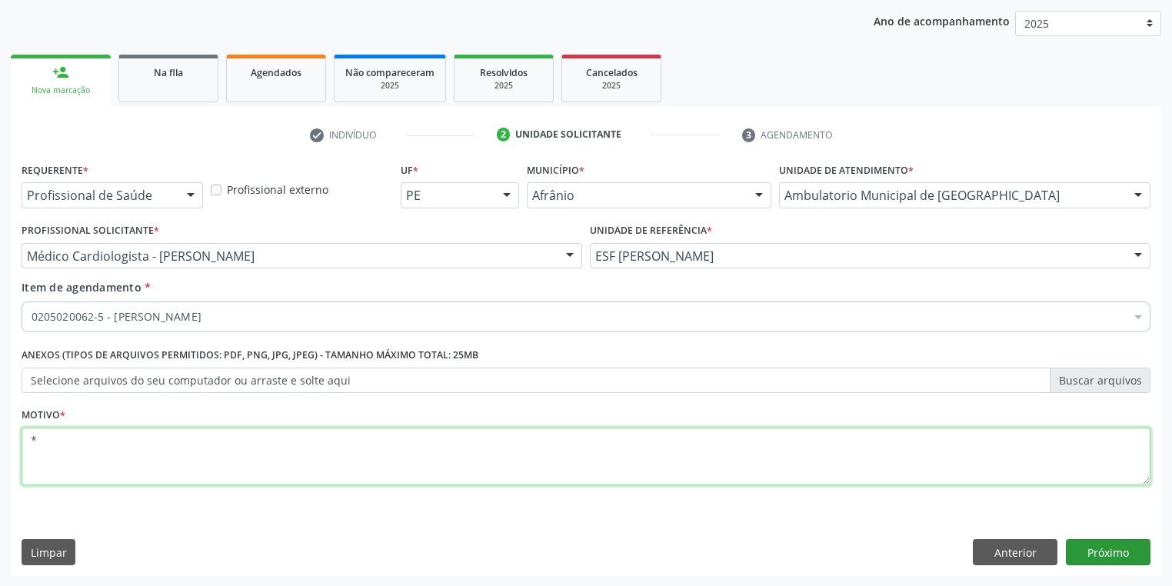
type textarea "*"
click at [1082, 555] on button "Próximo" at bounding box center [1108, 552] width 85 height 26
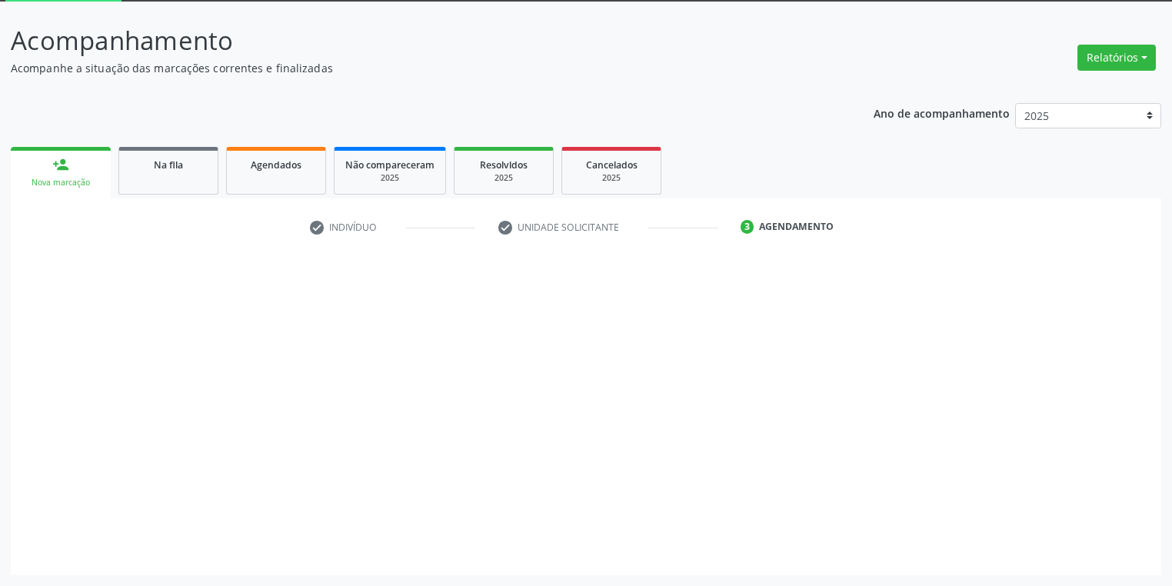
scroll to position [82, 0]
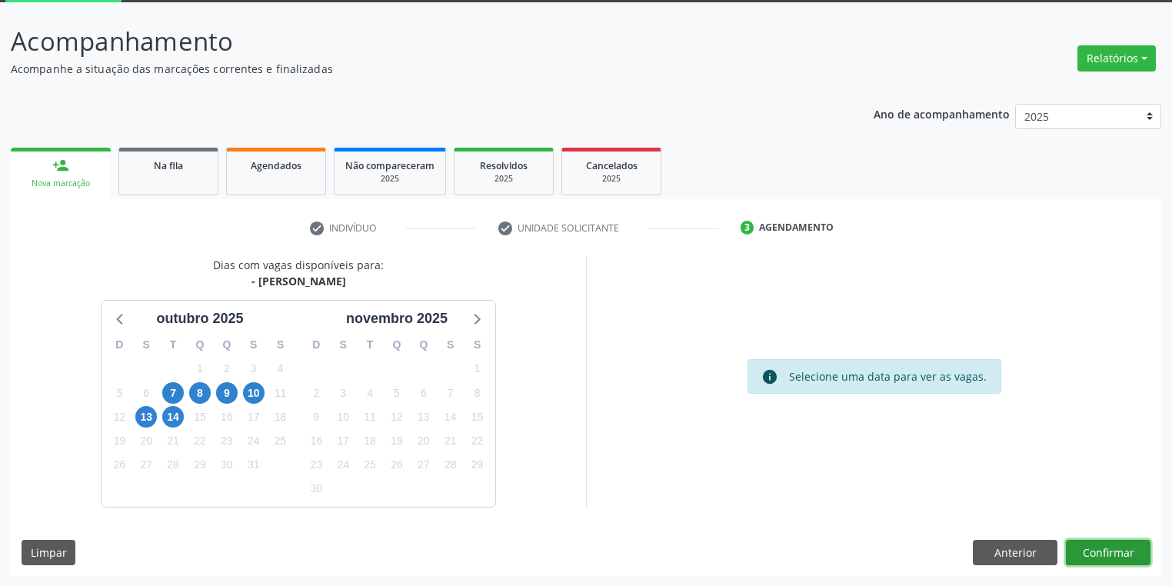
click at [1081, 553] on button "Confirmar" at bounding box center [1108, 553] width 85 height 26
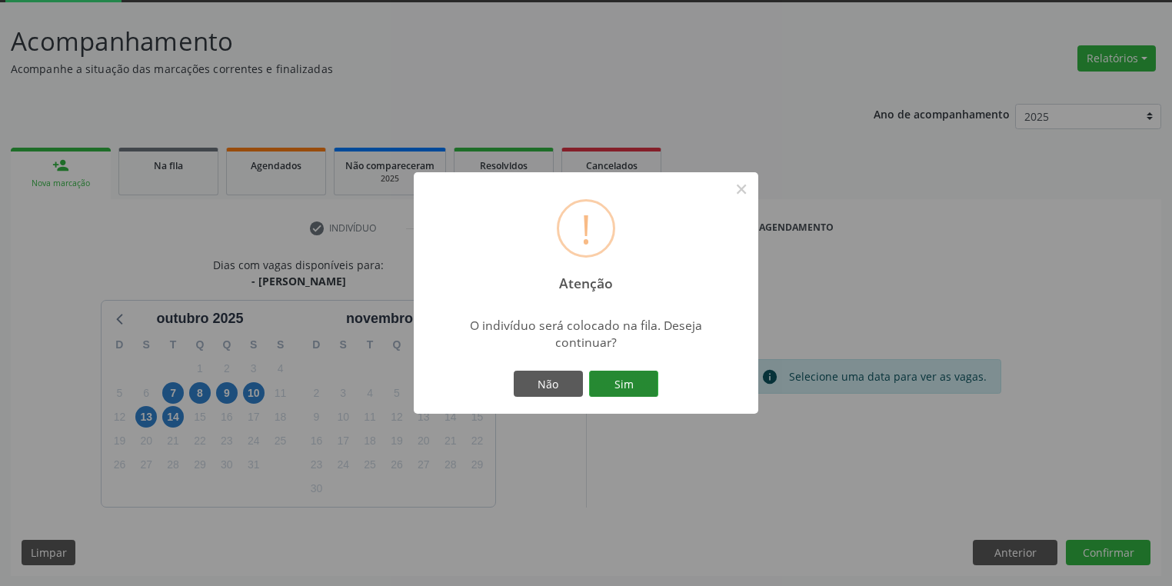
click at [639, 390] on button "Sim" at bounding box center [623, 384] width 69 height 26
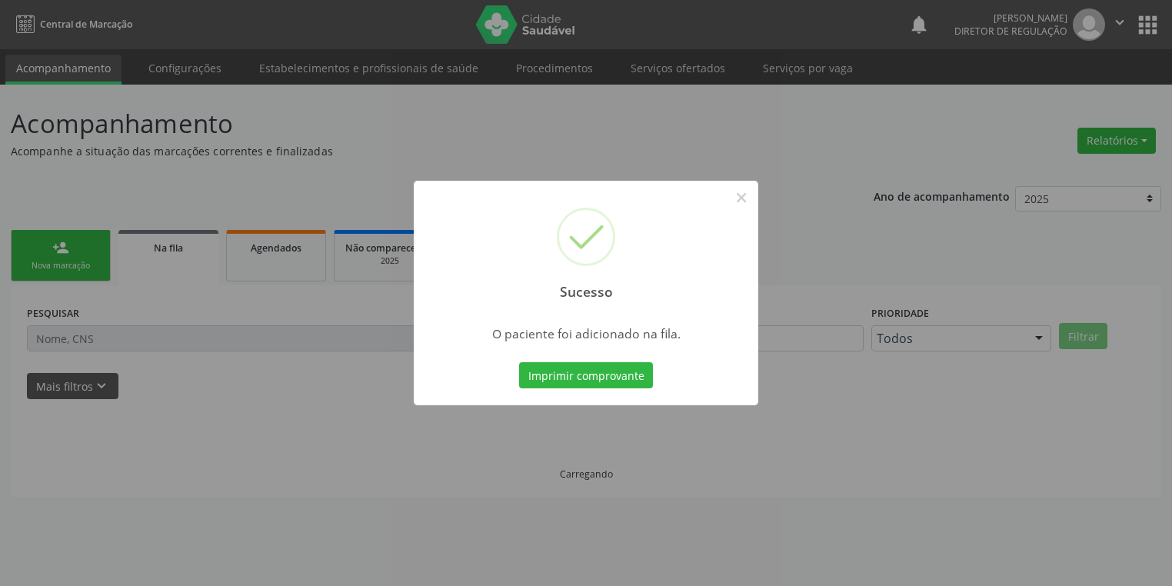
scroll to position [0, 0]
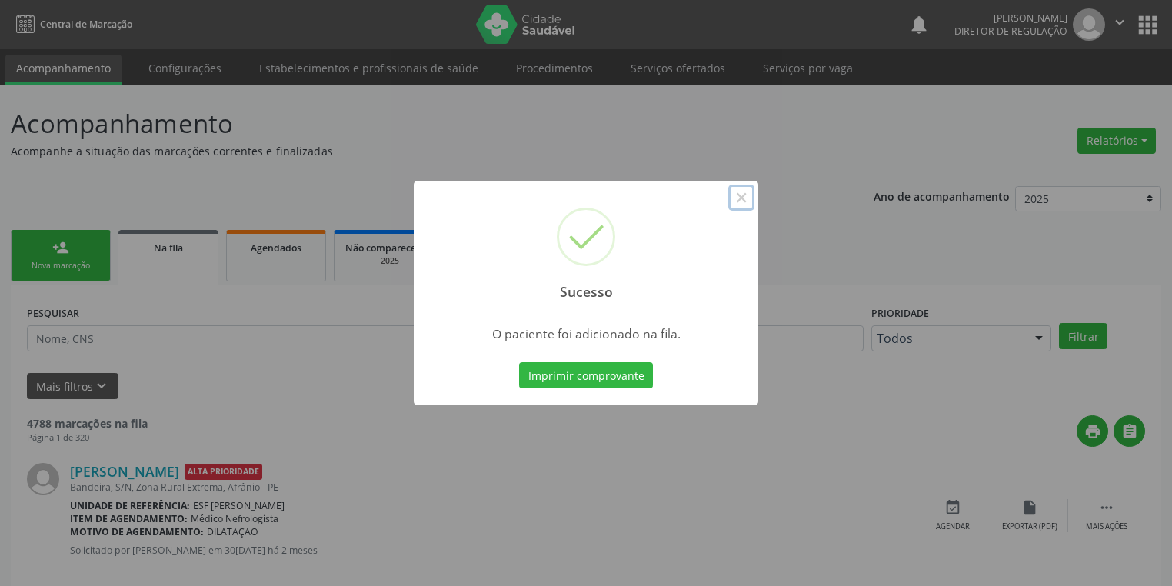
click at [748, 198] on button "×" at bounding box center [741, 198] width 26 height 26
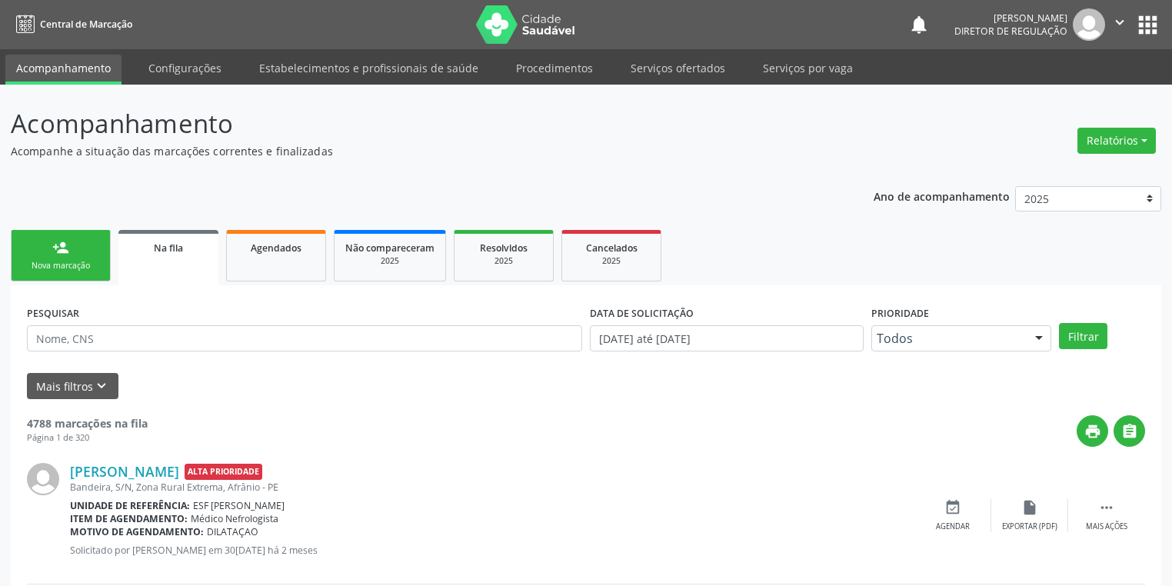
click at [80, 255] on link "person_add Nova marcação" at bounding box center [61, 256] width 100 height 52
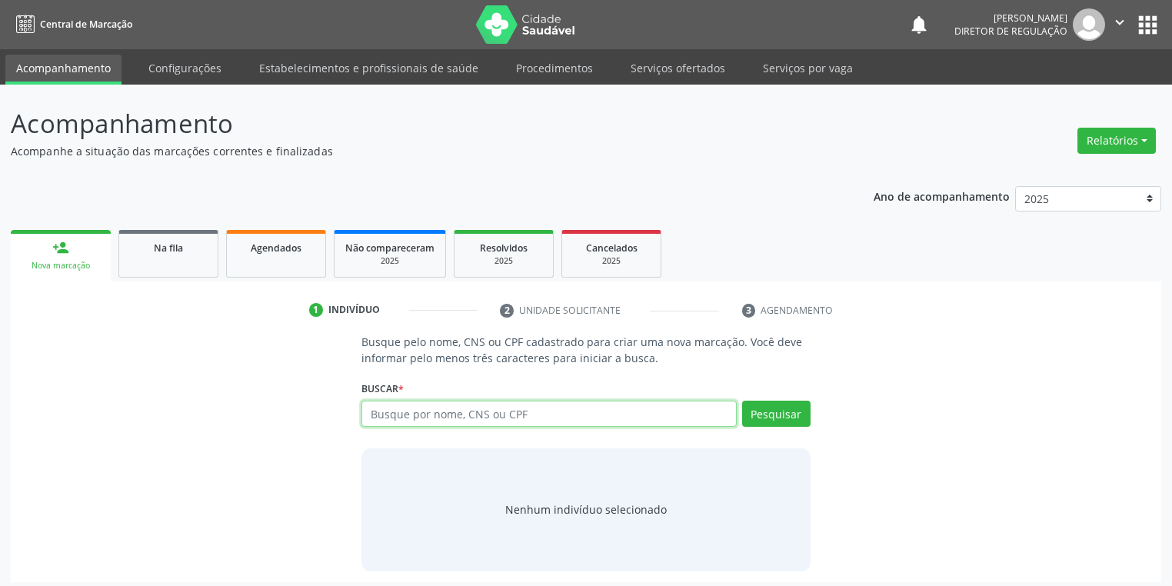
click at [415, 418] on input "text" at bounding box center [549, 414] width 375 height 26
type input "706001328596242"
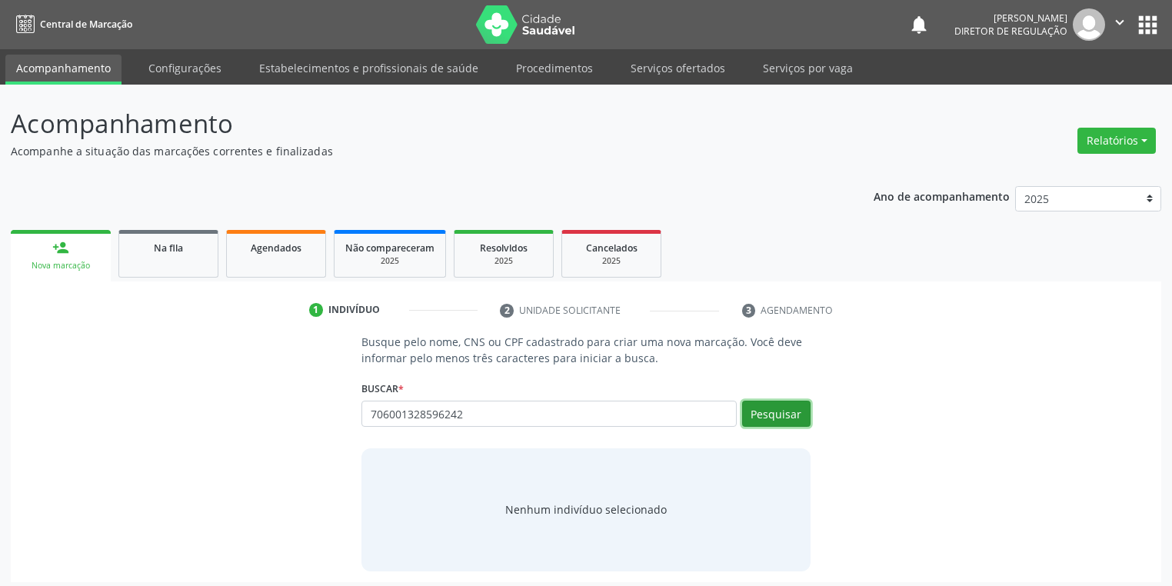
click at [776, 409] on button "Pesquisar" at bounding box center [776, 414] width 68 height 26
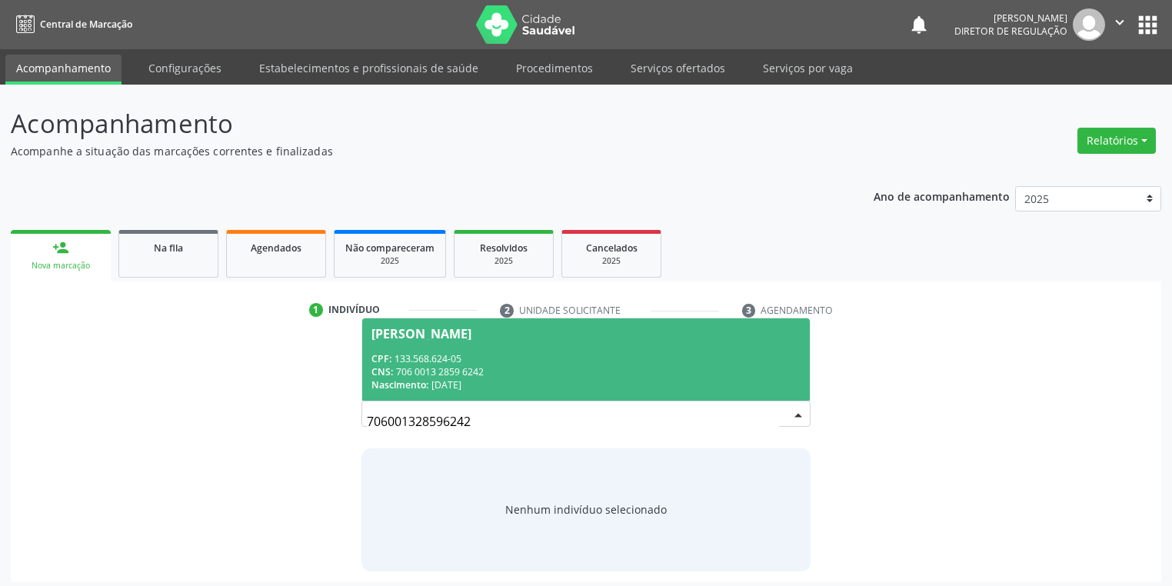
click at [599, 355] on div "CPF: 133.568.624-05" at bounding box center [586, 358] width 429 height 13
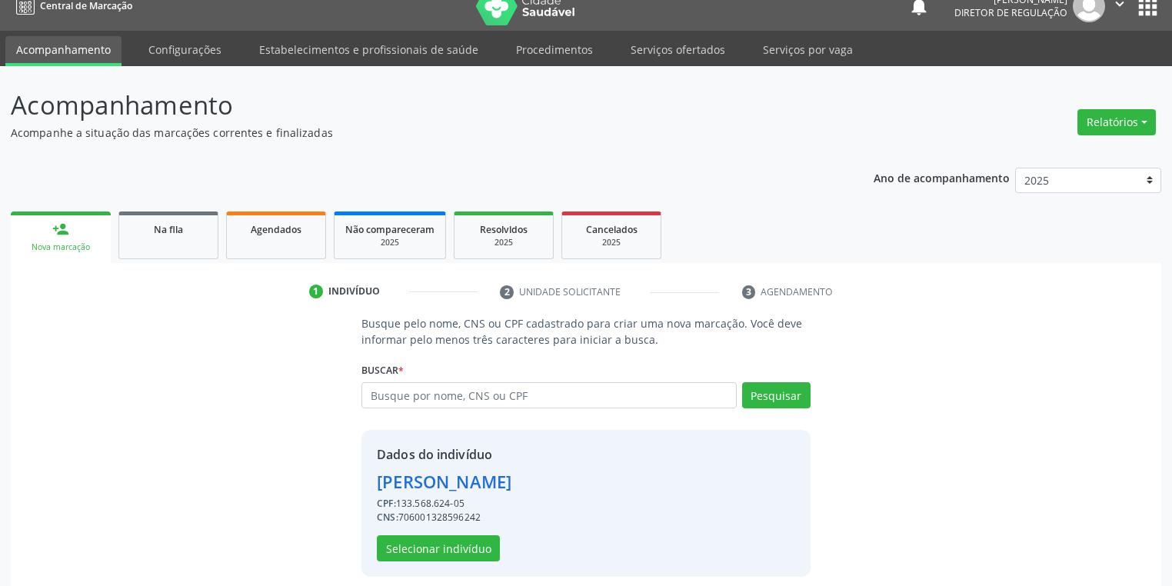
scroll to position [29, 0]
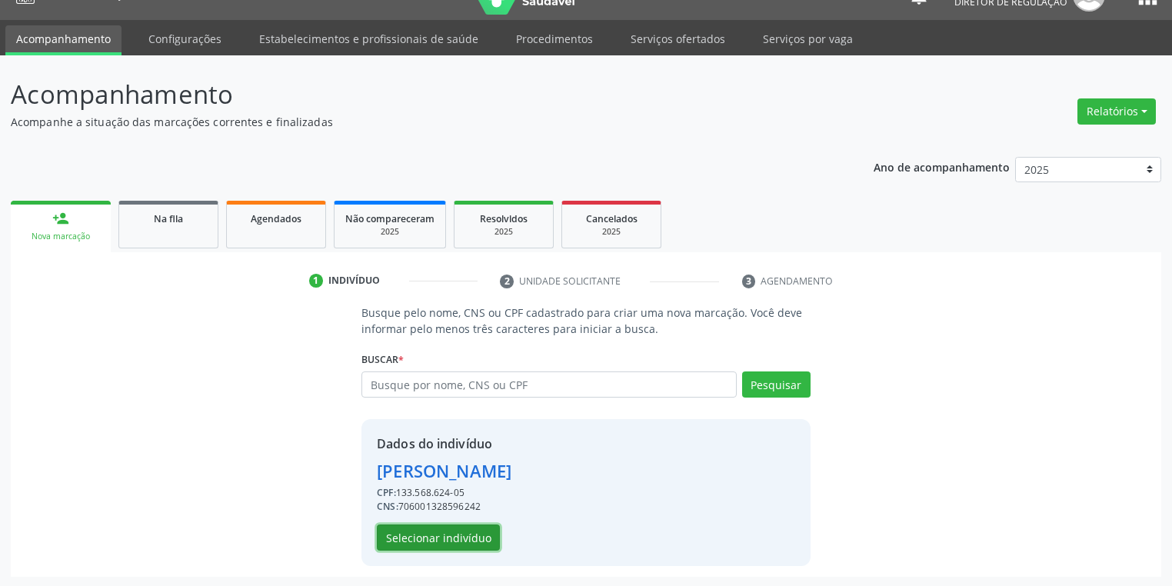
click at [458, 530] on button "Selecionar indivíduo" at bounding box center [438, 538] width 123 height 26
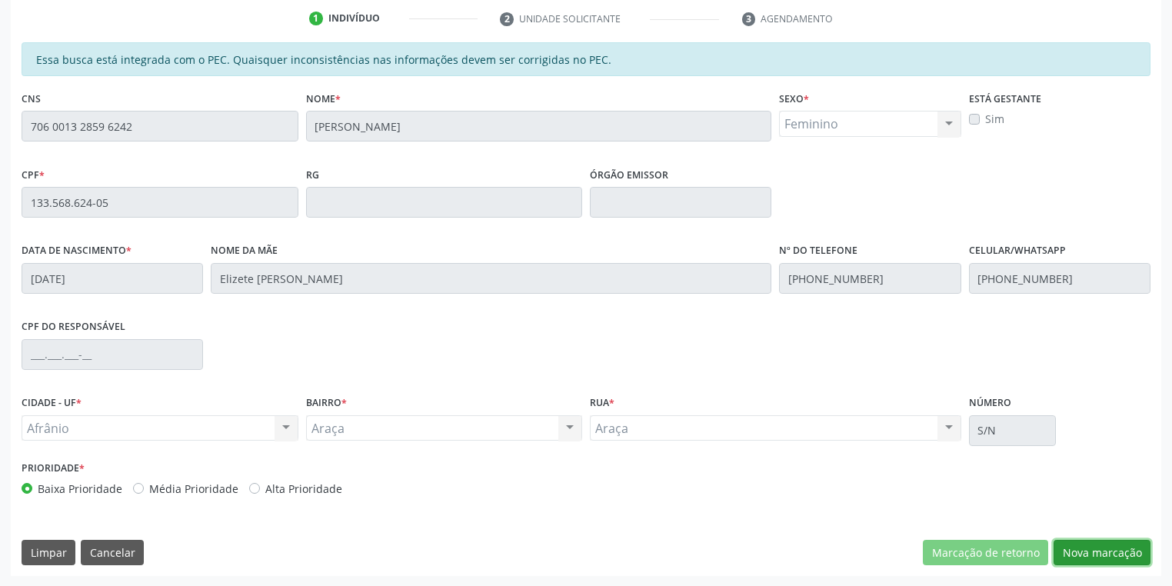
click at [1068, 550] on button "Nova marcação" at bounding box center [1102, 553] width 97 height 26
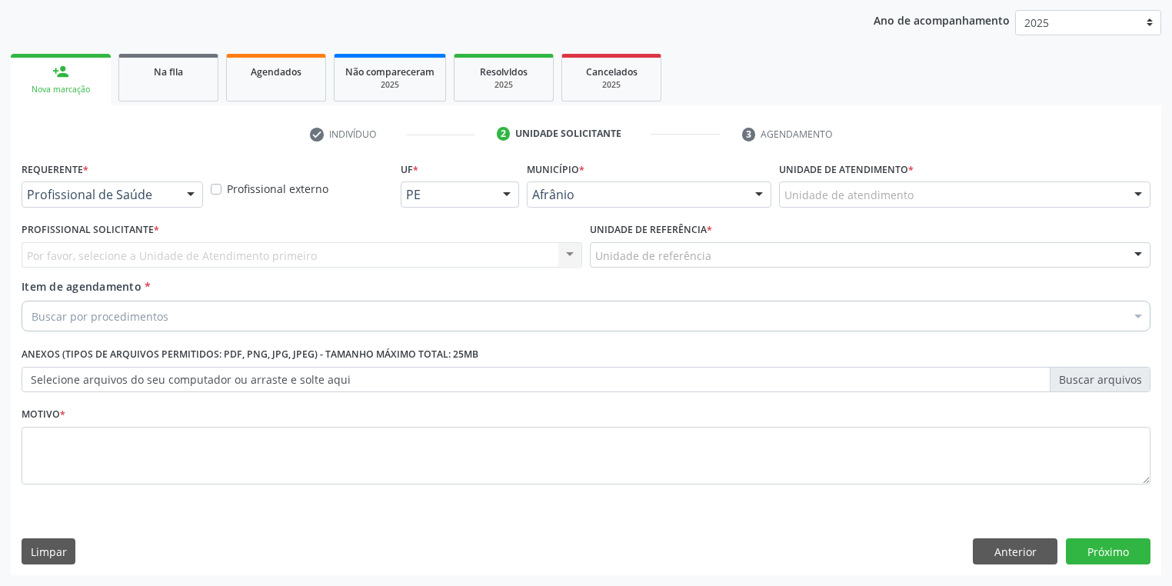
scroll to position [175, 0]
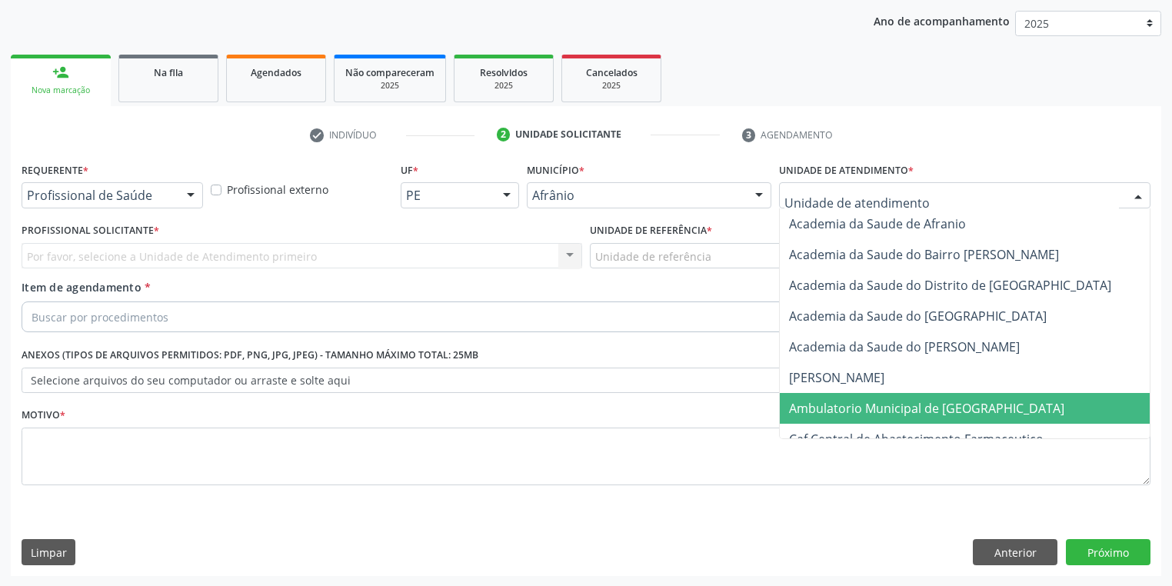
click at [829, 407] on span "Ambulatorio Municipal de [GEOGRAPHIC_DATA]" at bounding box center [926, 408] width 275 height 17
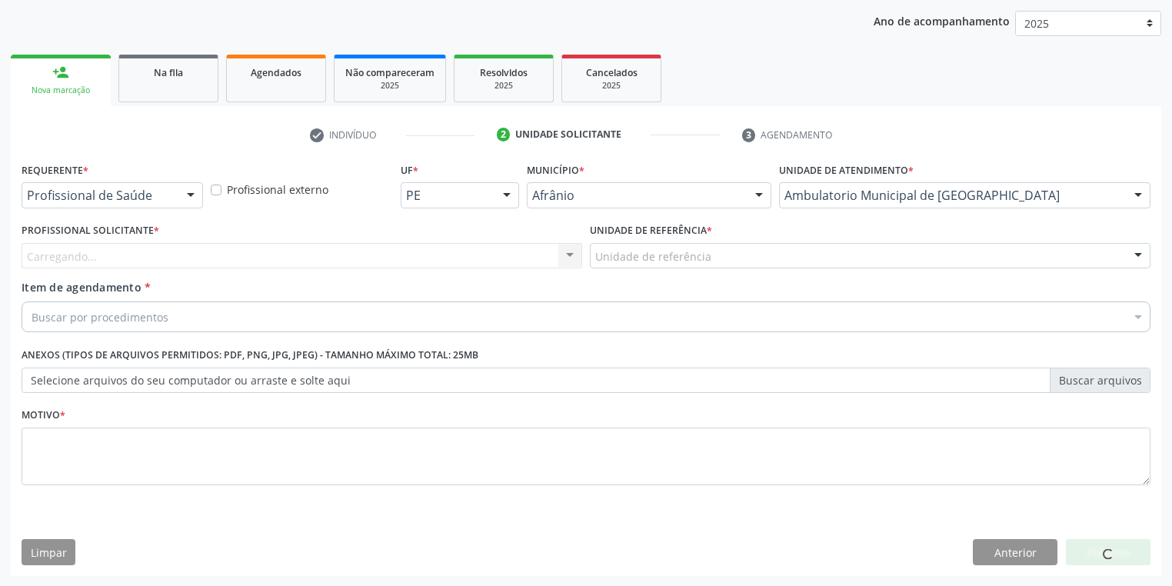
drag, startPoint x: 624, startPoint y: 258, endPoint x: 625, endPoint y: 271, distance: 12.3
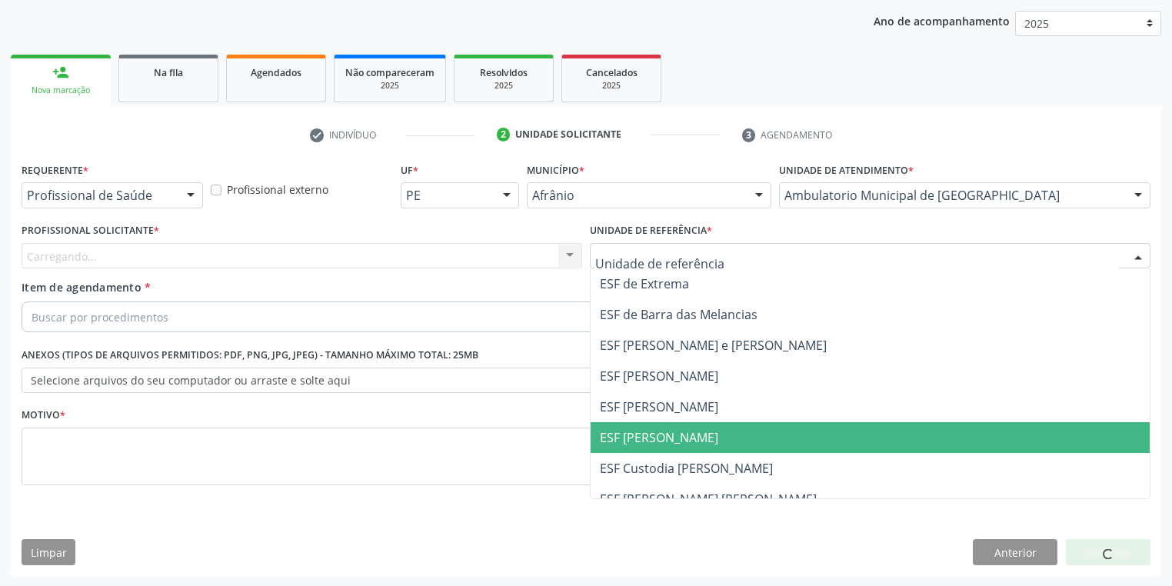
click at [647, 450] on span "ESF [PERSON_NAME]" at bounding box center [870, 437] width 559 height 31
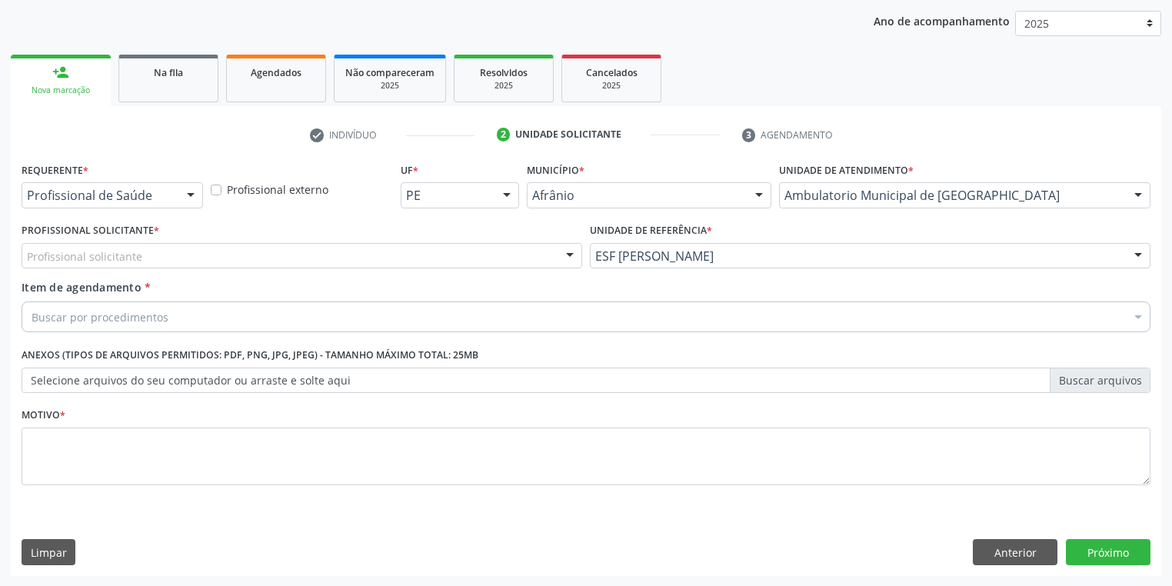
click at [153, 263] on div "Profissional solicitante" at bounding box center [302, 256] width 561 height 26
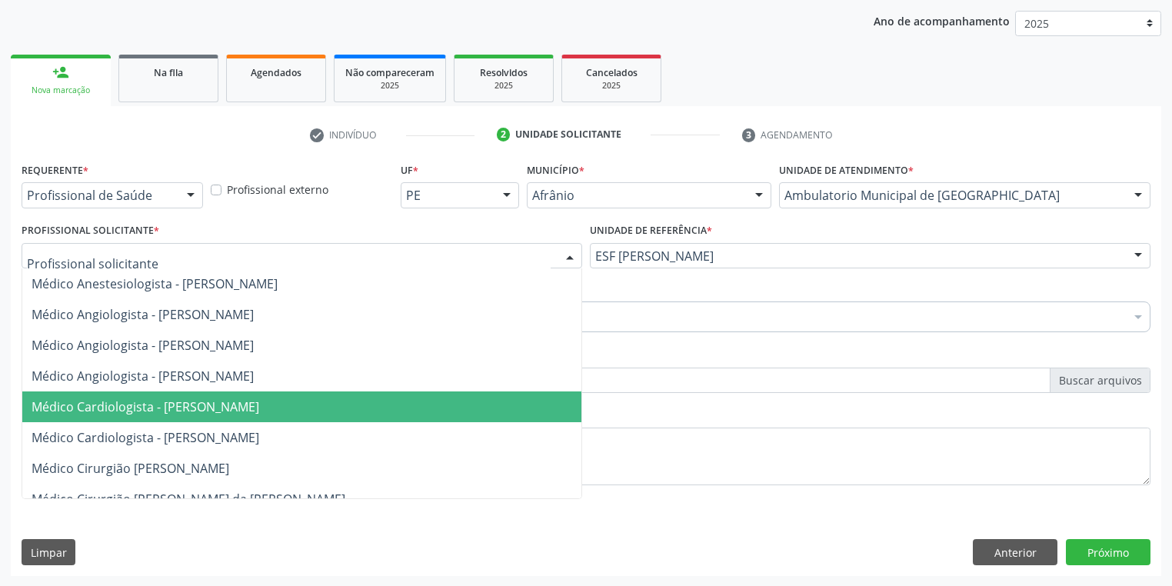
click at [180, 405] on span "Médico Cardiologista - [PERSON_NAME]" at bounding box center [146, 406] width 228 height 17
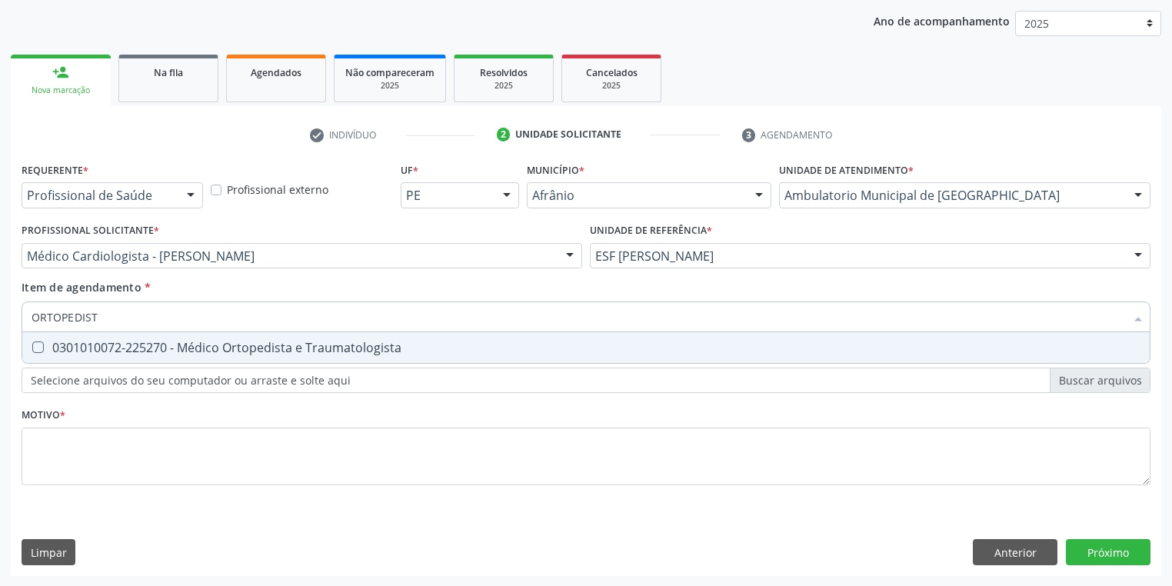
type input "ORTOPEDISTA"
click at [115, 347] on div "0301010072-225270 - Médico Ortopedista e Traumatologista" at bounding box center [586, 348] width 1109 height 12
checkbox Traumatologista "true"
click at [69, 464] on div "Requerente * Profissional de Saúde Profissional de Saúde Paciente Nenhum result…" at bounding box center [586, 332] width 1129 height 348
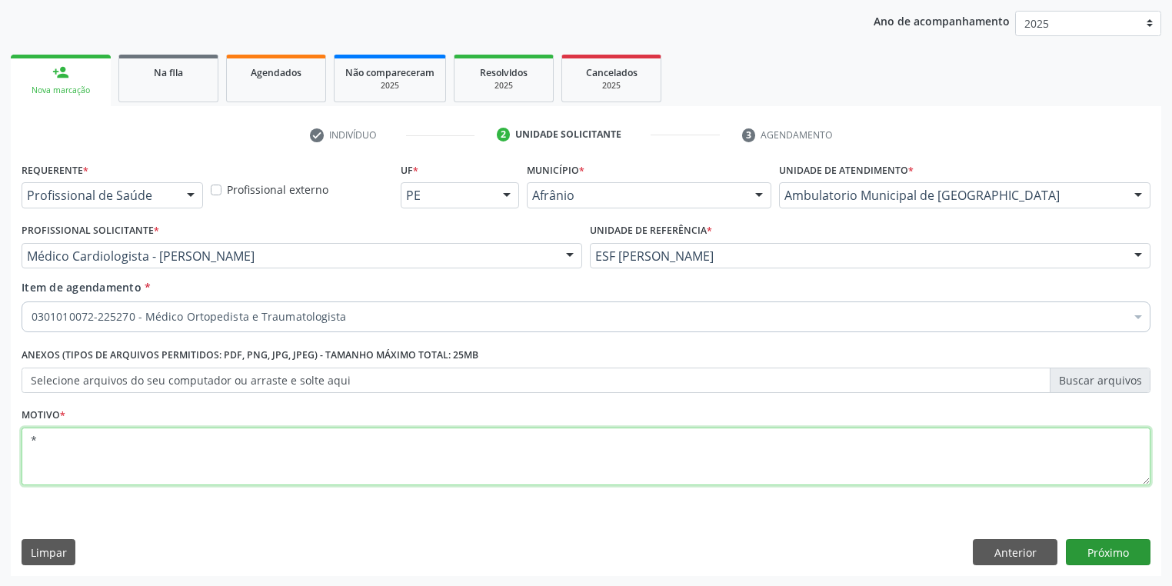
type textarea "*"
click at [1088, 551] on button "Próximo" at bounding box center [1108, 552] width 85 height 26
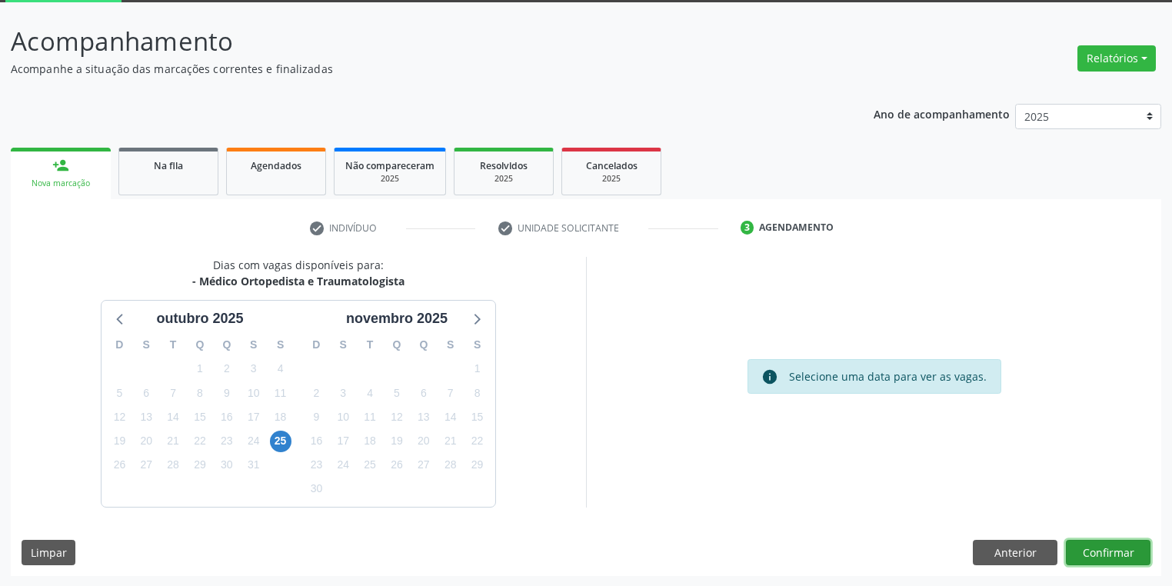
click at [1083, 545] on button "Confirmar" at bounding box center [1108, 553] width 85 height 26
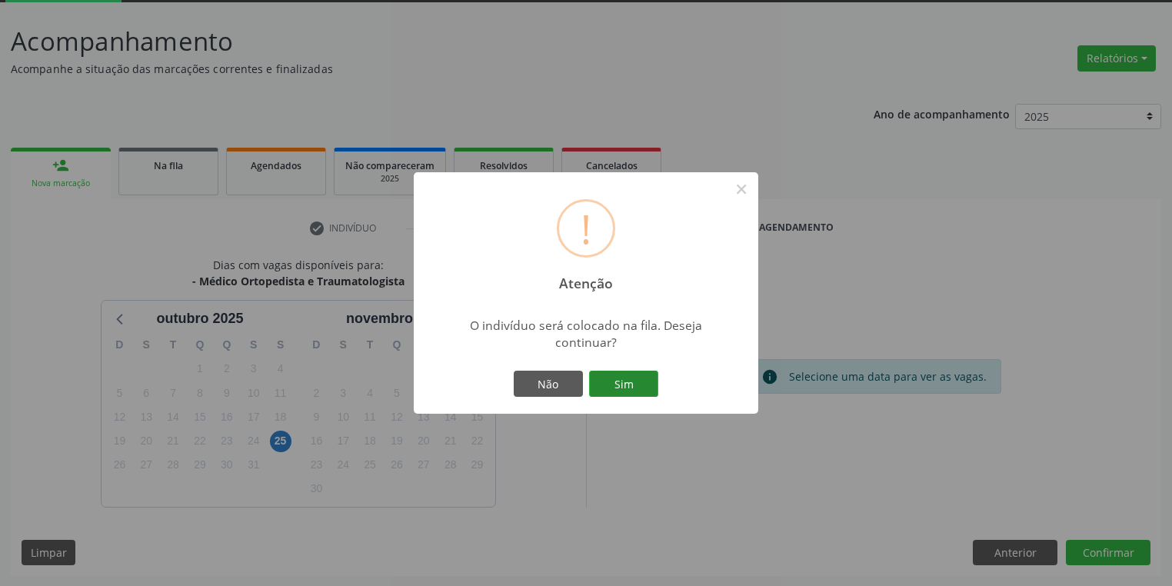
click at [622, 385] on button "Sim" at bounding box center [623, 384] width 69 height 26
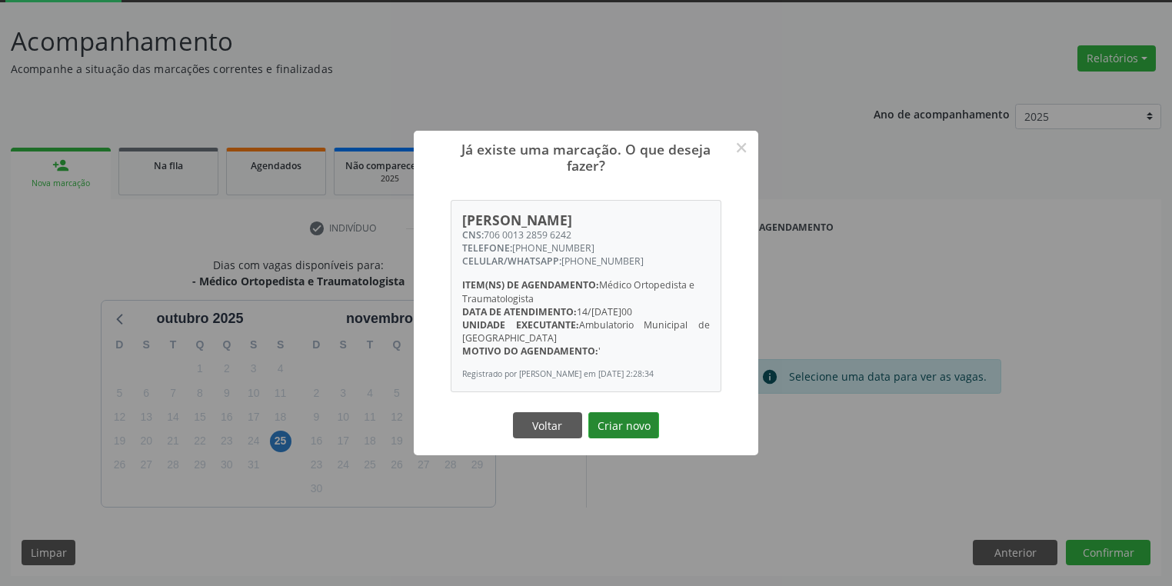
click at [628, 428] on button "Criar novo" at bounding box center [623, 425] width 71 height 26
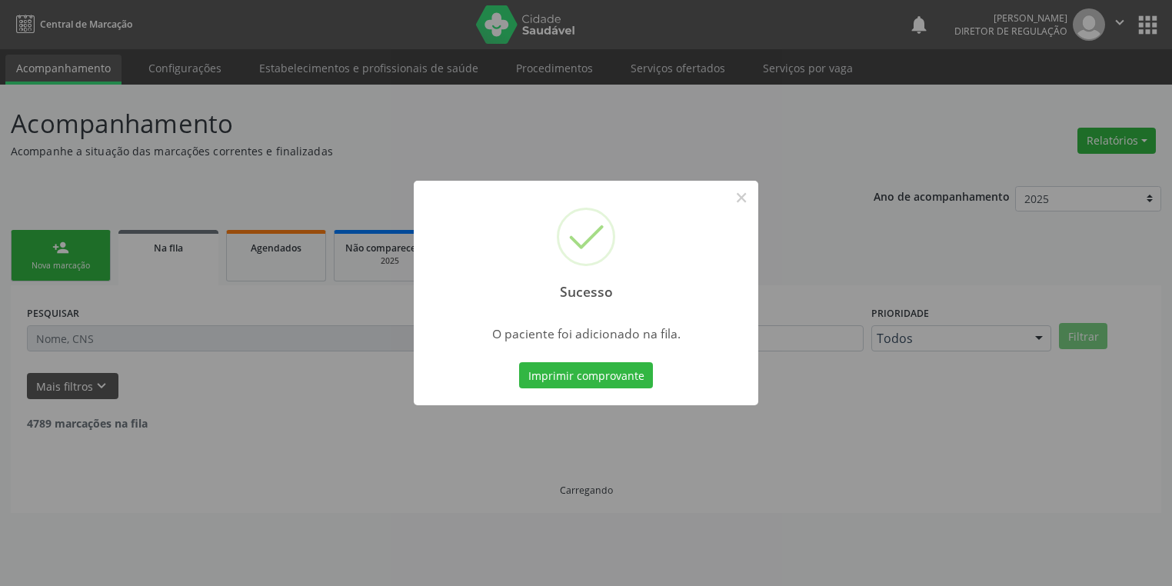
scroll to position [0, 0]
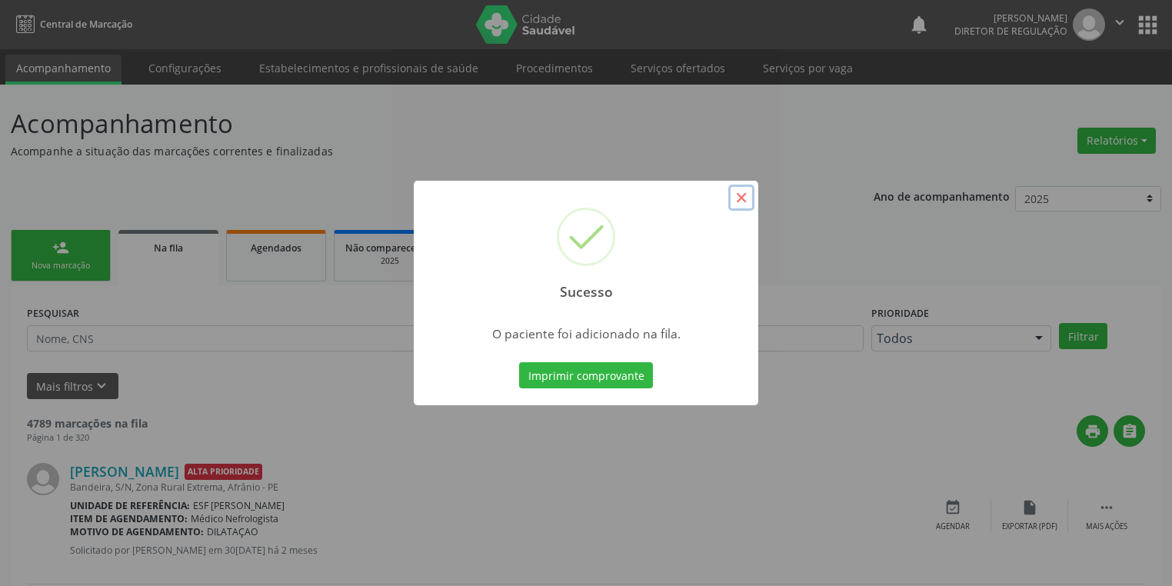
click at [748, 198] on button "×" at bounding box center [741, 198] width 26 height 26
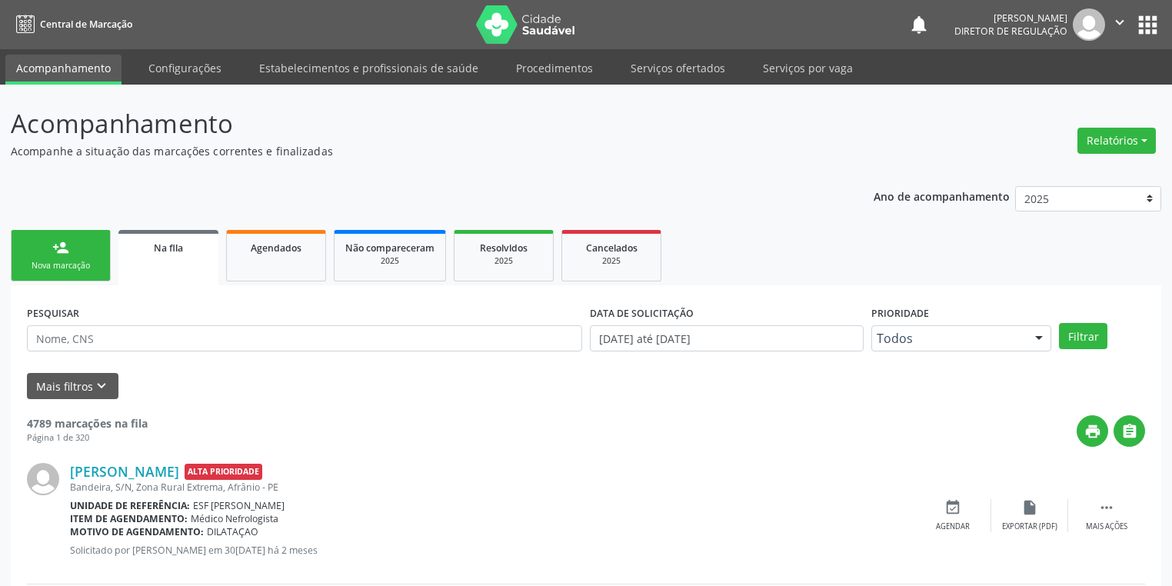
click at [50, 262] on div "Nova marcação" at bounding box center [60, 266] width 77 height 12
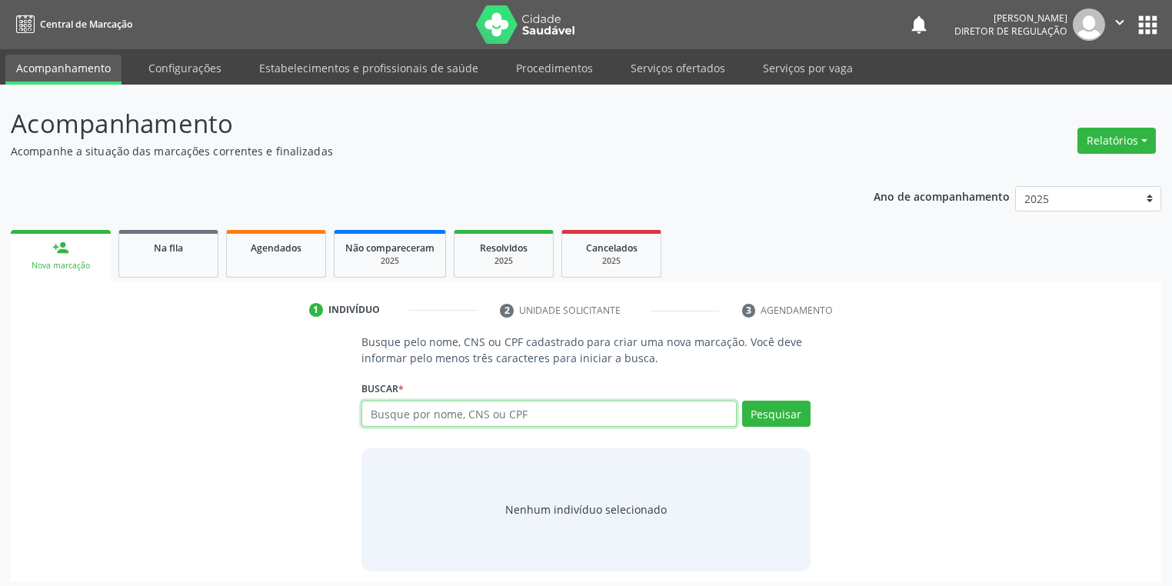
click at [389, 408] on input "text" at bounding box center [549, 414] width 375 height 26
type input "7084062016660"
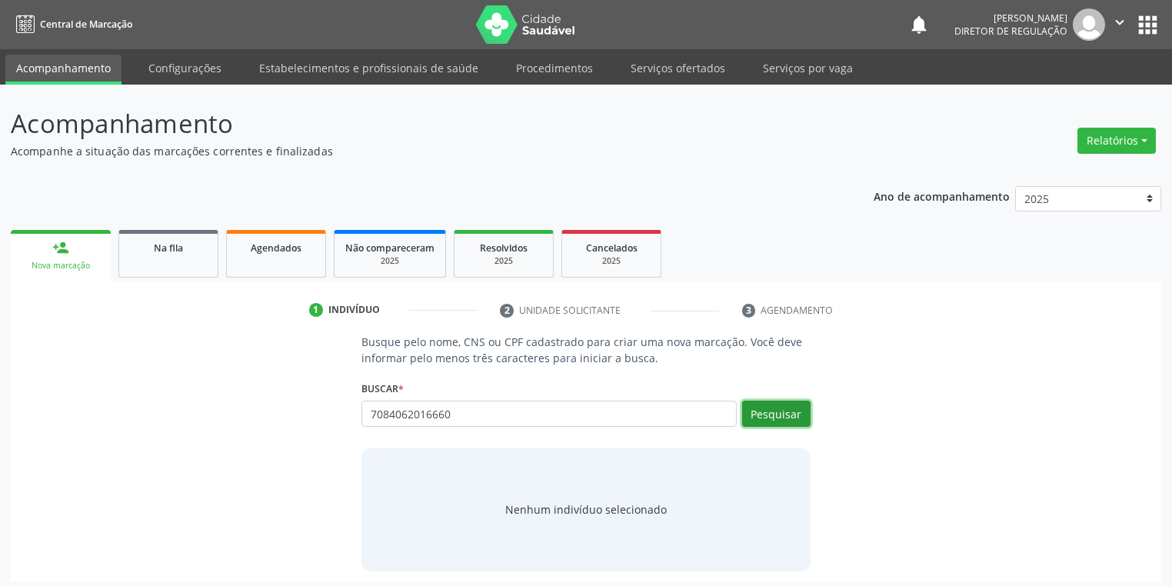
click at [781, 411] on button "Pesquisar" at bounding box center [776, 414] width 68 height 26
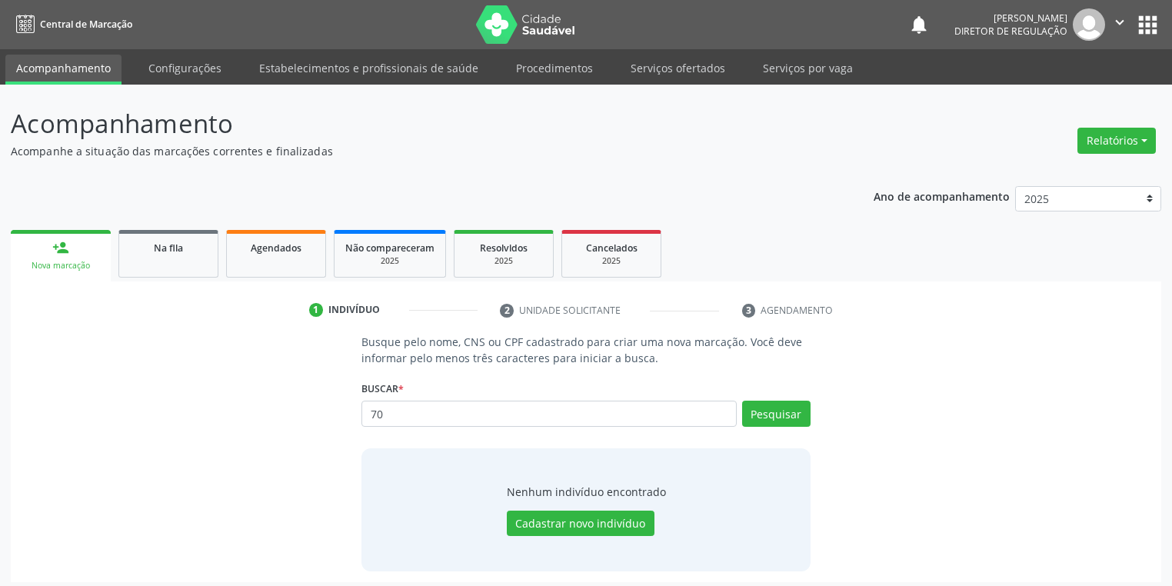
type input "7"
type input "708406201666660"
click at [781, 415] on button "Pesquisar" at bounding box center [776, 414] width 68 height 26
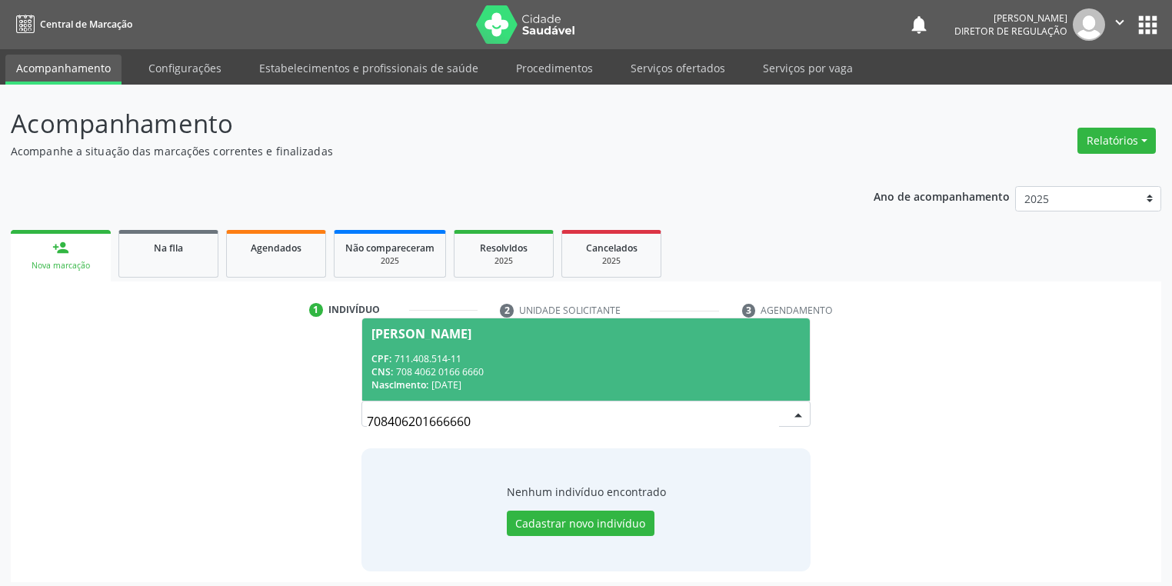
drag, startPoint x: 493, startPoint y: 372, endPoint x: 502, endPoint y: 397, distance: 26.0
click at [495, 373] on div "CNS: 708 4062 0166 6660" at bounding box center [586, 371] width 429 height 13
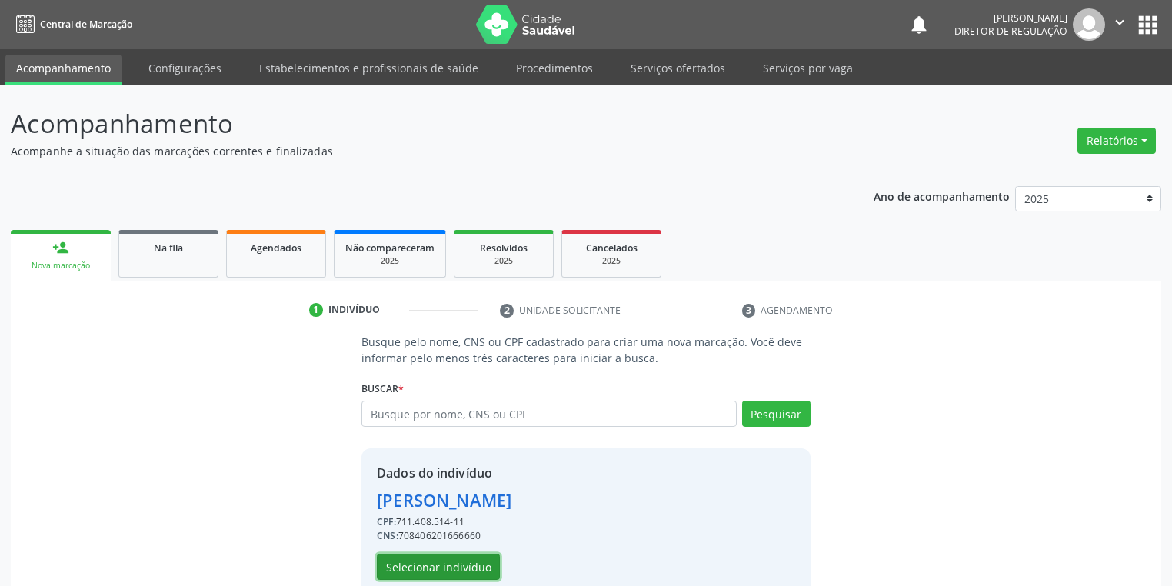
click at [464, 565] on button "Selecionar indivíduo" at bounding box center [438, 567] width 123 height 26
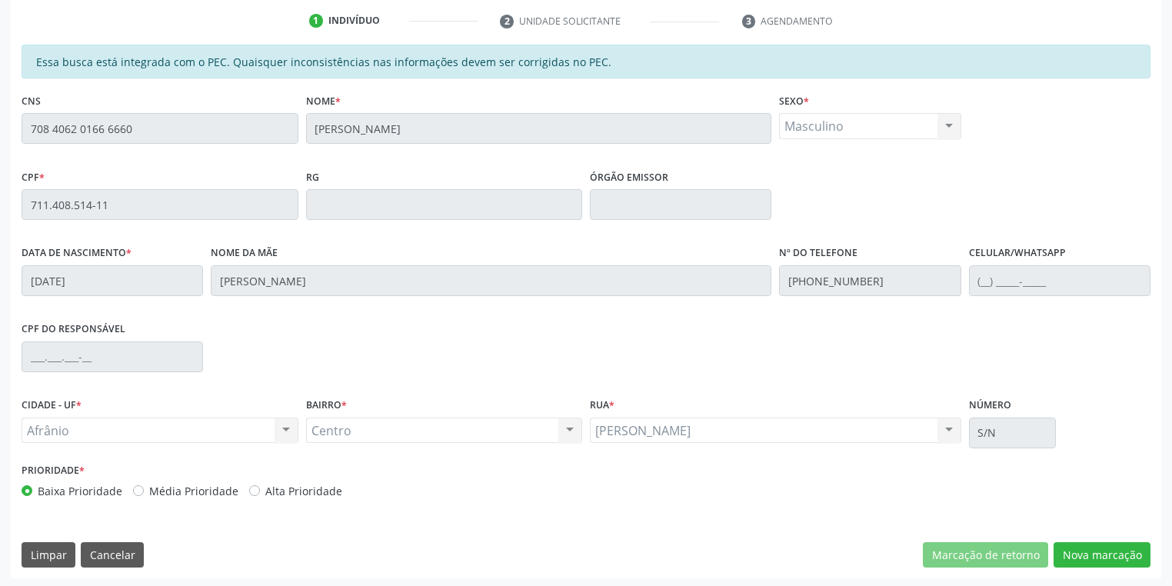
scroll to position [292, 0]
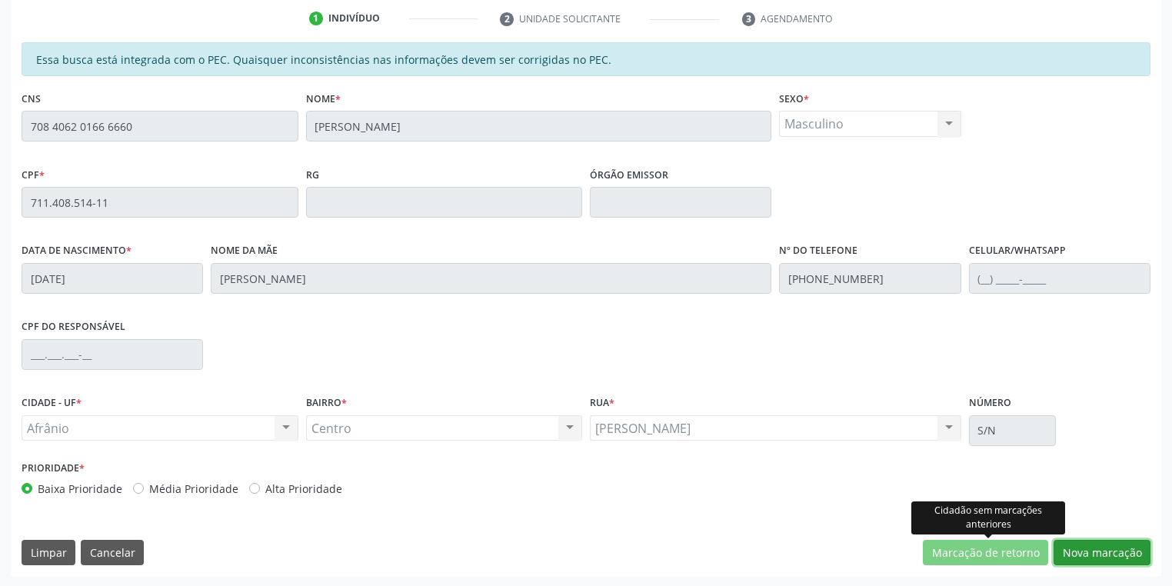
click at [1070, 558] on button "Nova marcação" at bounding box center [1102, 553] width 97 height 26
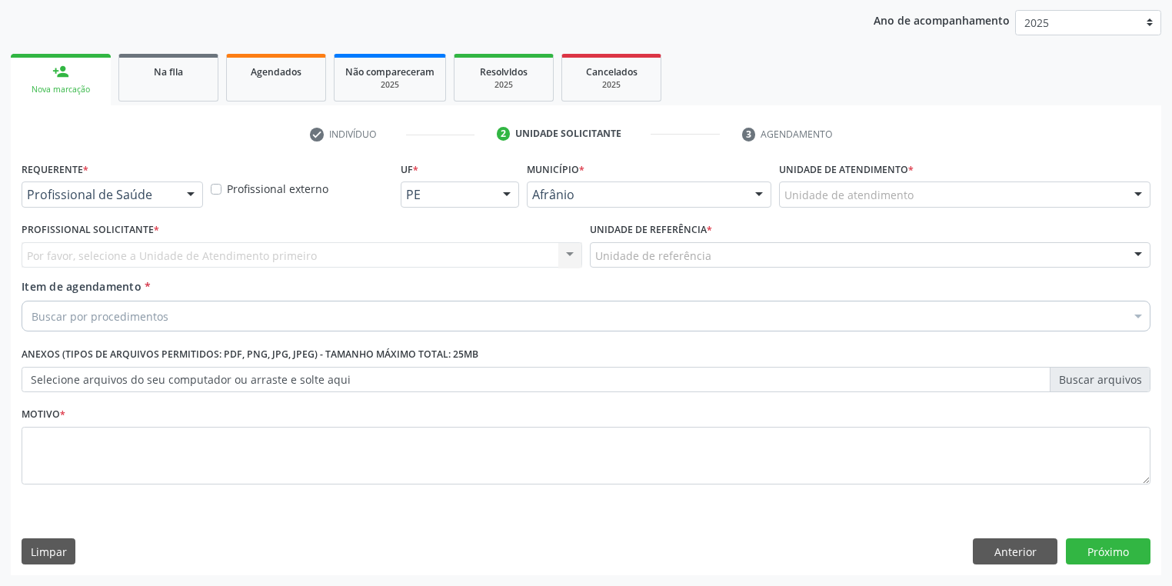
scroll to position [175, 0]
drag, startPoint x: 804, startPoint y: 192, endPoint x: 806, endPoint y: 201, distance: 9.5
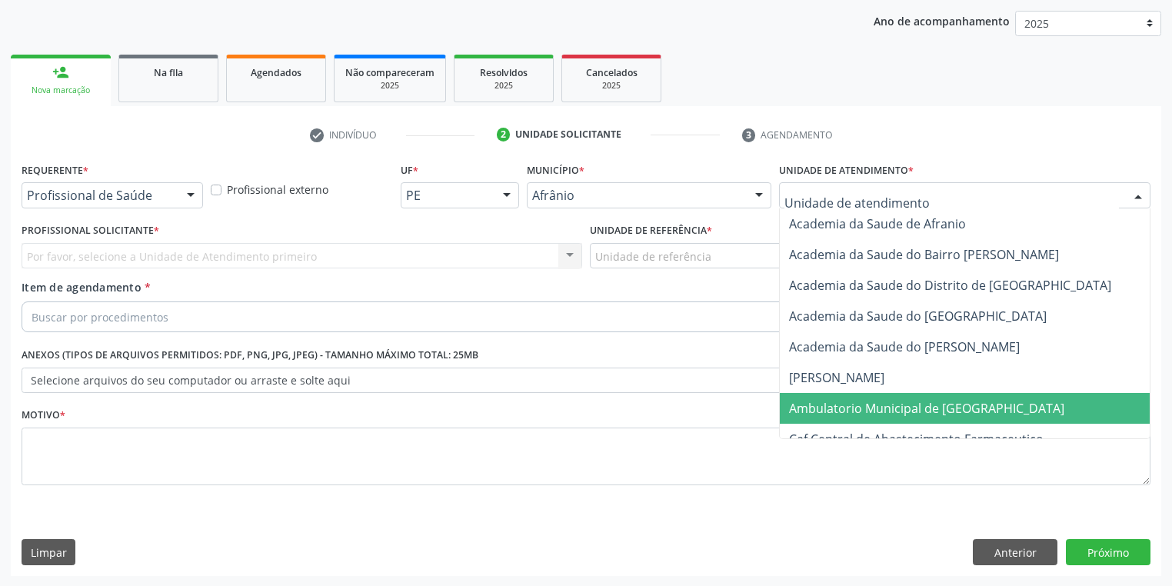
click at [823, 400] on span "Ambulatorio Municipal de [GEOGRAPHIC_DATA]" at bounding box center [926, 408] width 275 height 17
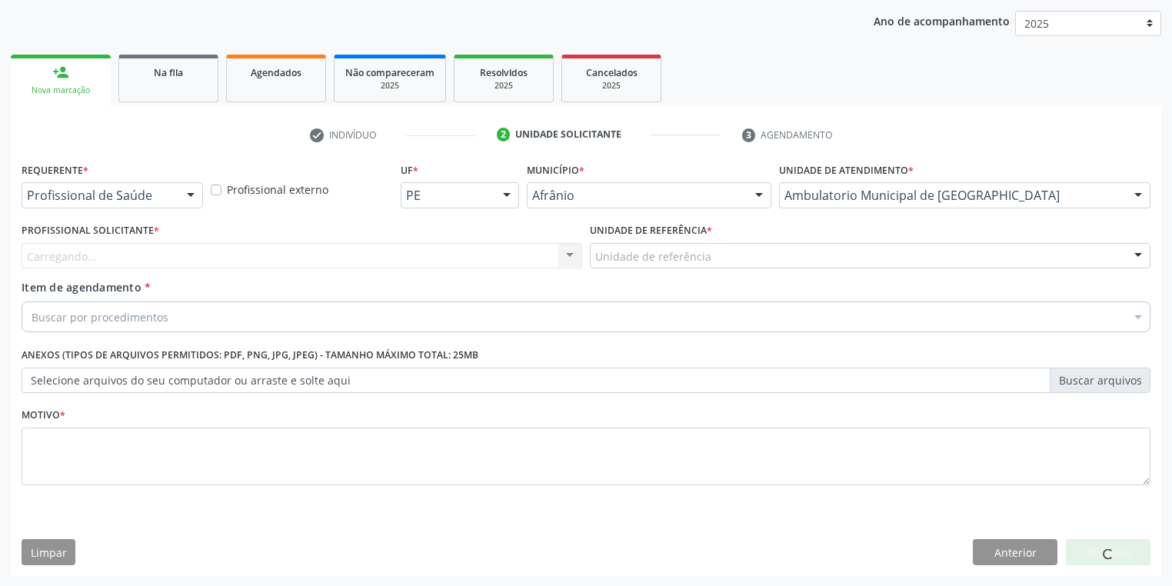
click at [655, 265] on div "Unidade de referência" at bounding box center [870, 256] width 561 height 26
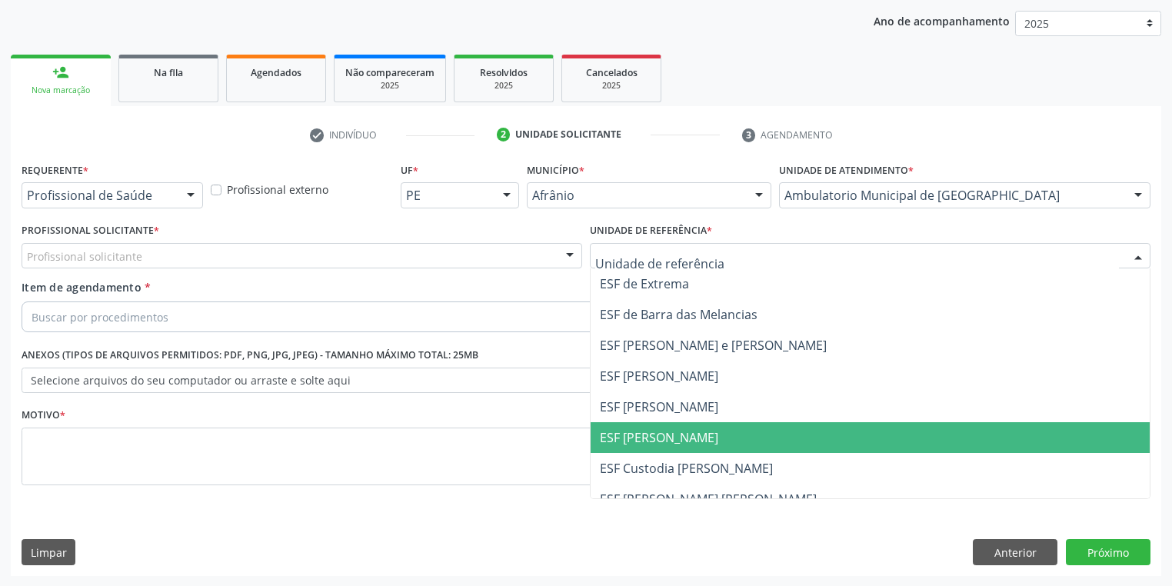
drag, startPoint x: 664, startPoint y: 439, endPoint x: 509, endPoint y: 378, distance: 166.1
click at [662, 439] on span "ESF [PERSON_NAME]" at bounding box center [659, 437] width 118 height 17
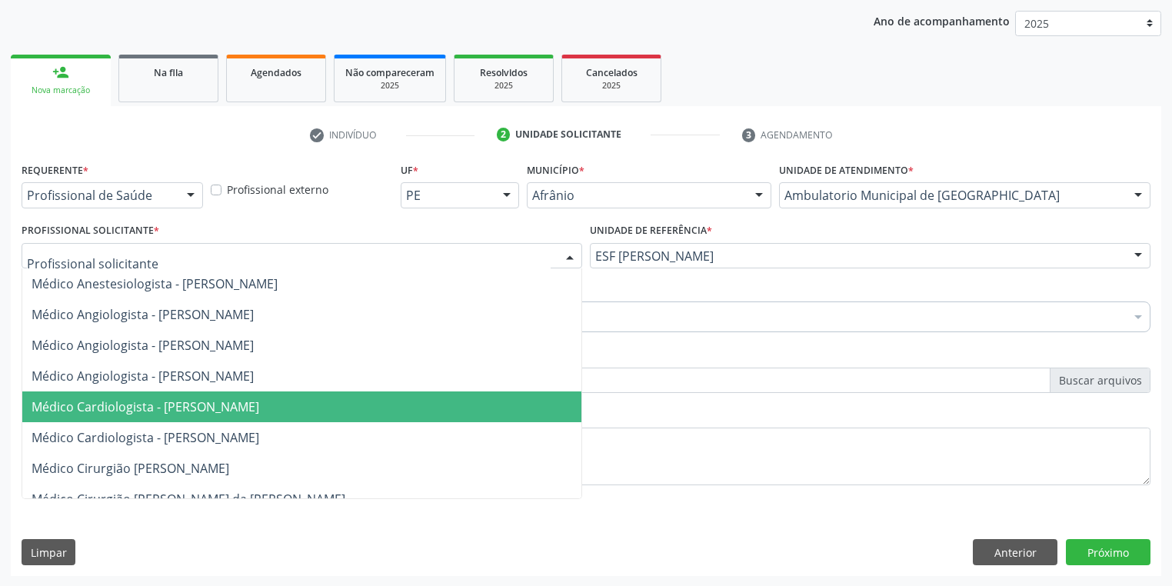
click at [157, 402] on span "Médico Cardiologista - [PERSON_NAME]" at bounding box center [146, 406] width 228 height 17
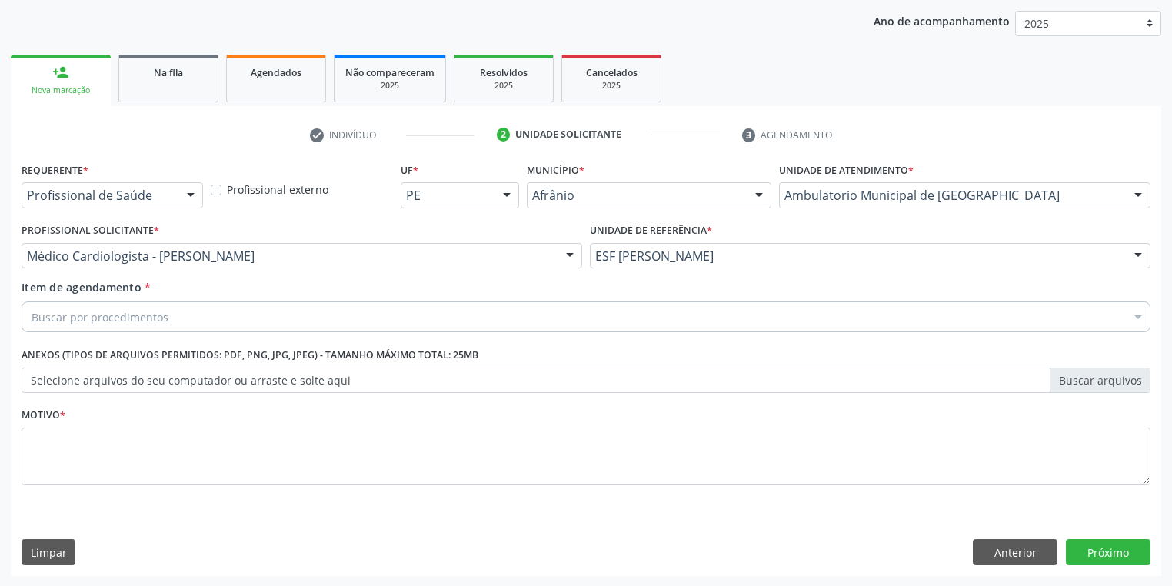
click at [88, 305] on div "Buscar por procedimentos" at bounding box center [586, 317] width 1129 height 31
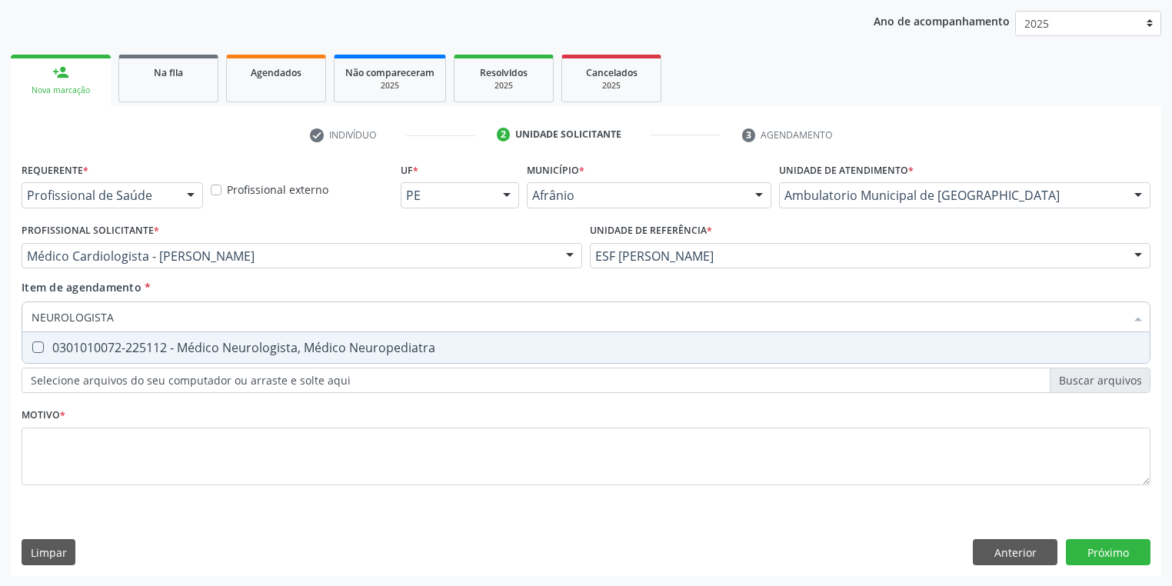
type input "NEUROLOGISTA"
click at [142, 352] on div "0301010072-225112 - Médico Neurologista, Médico Neuropediatra" at bounding box center [586, 348] width 1109 height 12
checkbox Neuropediatra "true"
click at [114, 450] on div "Requerente * Profissional de Saúde Profissional de Saúde Paciente Nenhum result…" at bounding box center [586, 332] width 1129 height 348
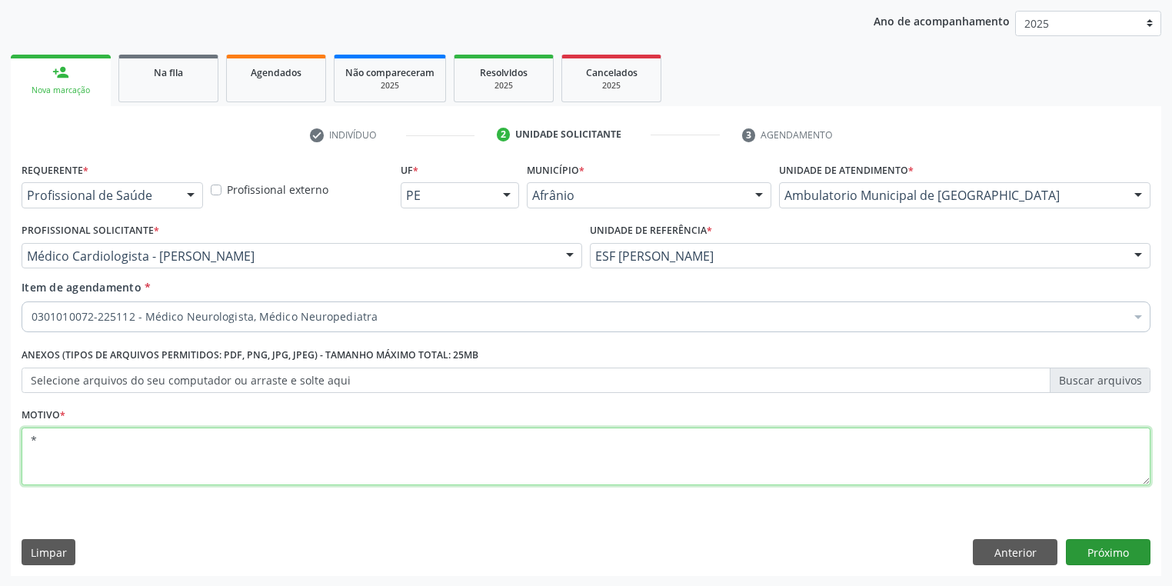
type textarea "*"
click at [1108, 549] on button "Próximo" at bounding box center [1108, 552] width 85 height 26
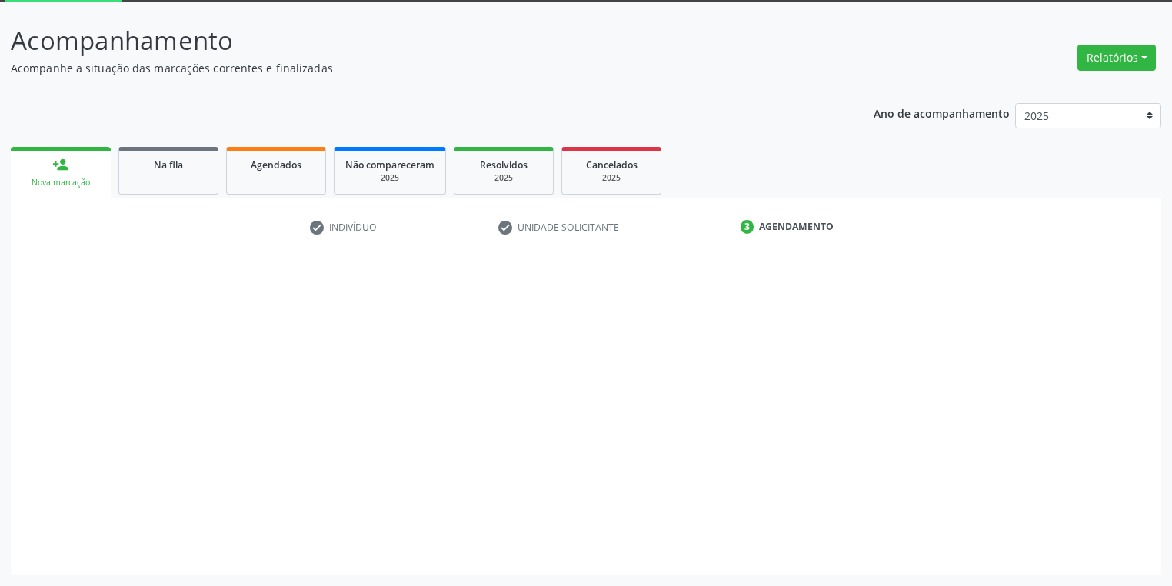
scroll to position [82, 0]
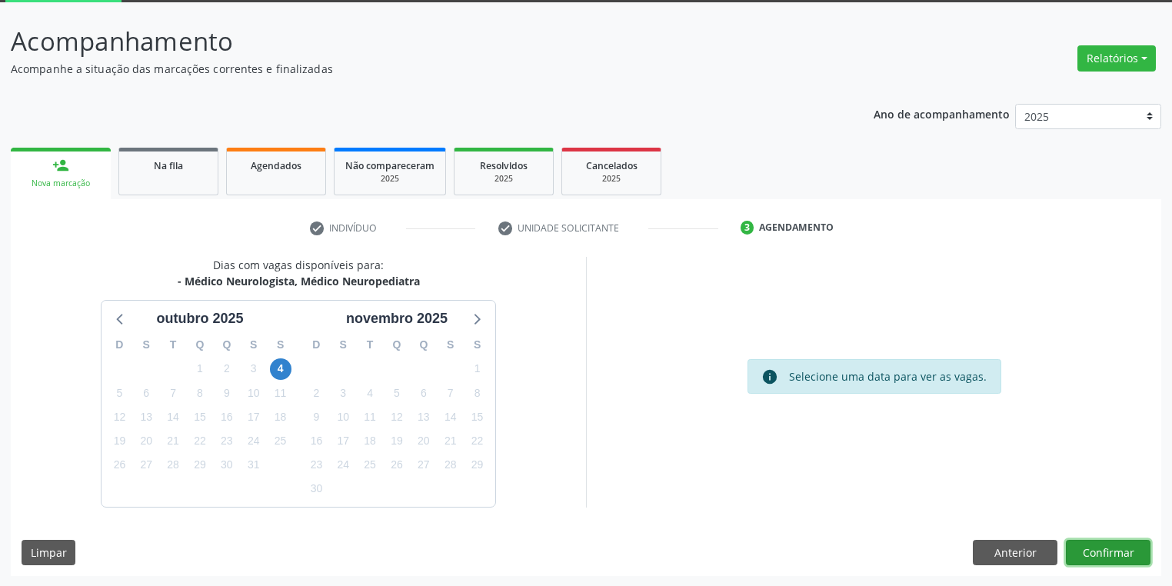
click at [1086, 555] on button "Confirmar" at bounding box center [1108, 553] width 85 height 26
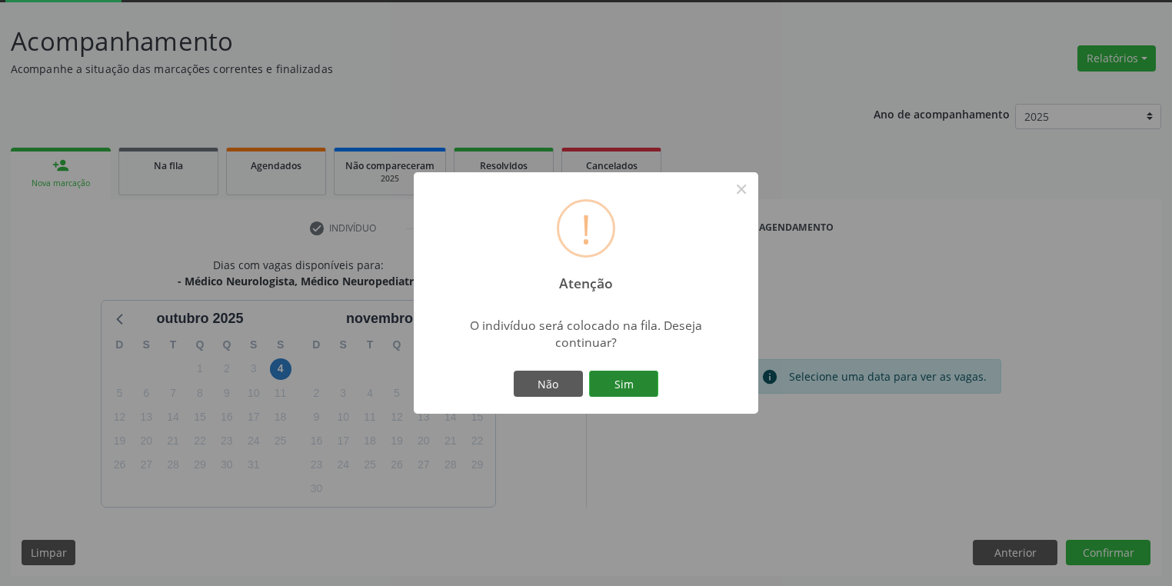
click at [628, 389] on button "Sim" at bounding box center [623, 384] width 69 height 26
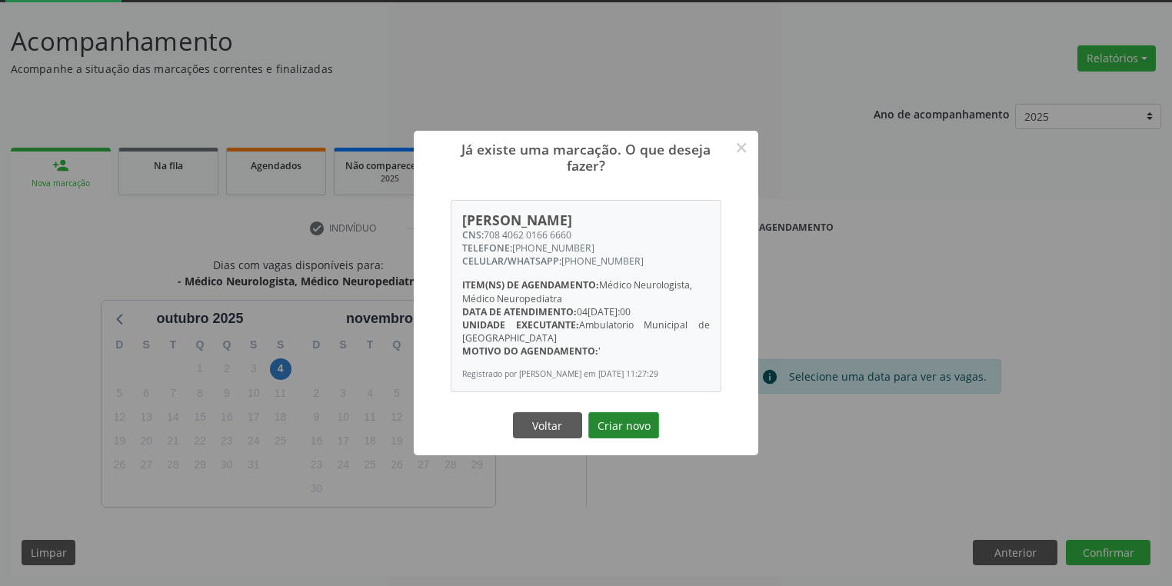
click at [627, 418] on button "Criar novo" at bounding box center [623, 425] width 71 height 26
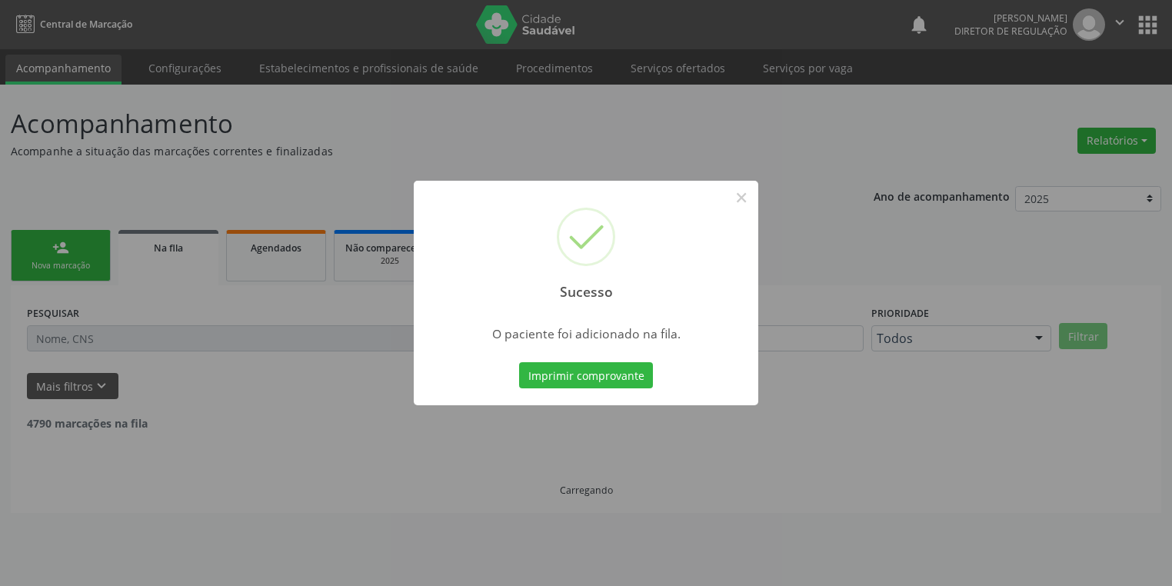
scroll to position [0, 0]
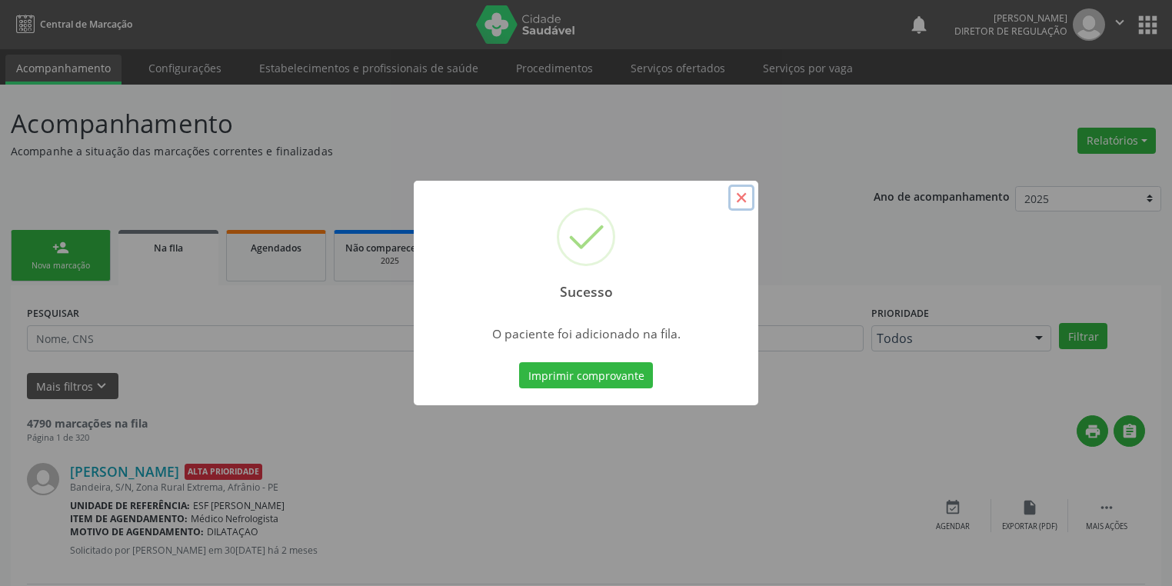
click at [748, 192] on button "×" at bounding box center [741, 198] width 26 height 26
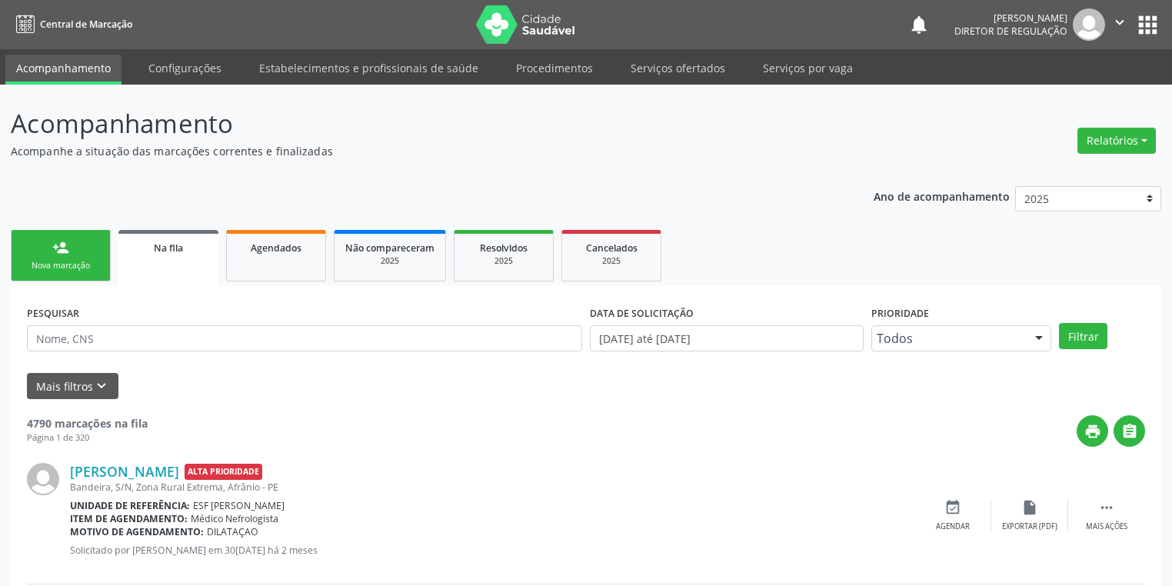
click at [83, 262] on div "Nova marcação" at bounding box center [60, 266] width 77 height 12
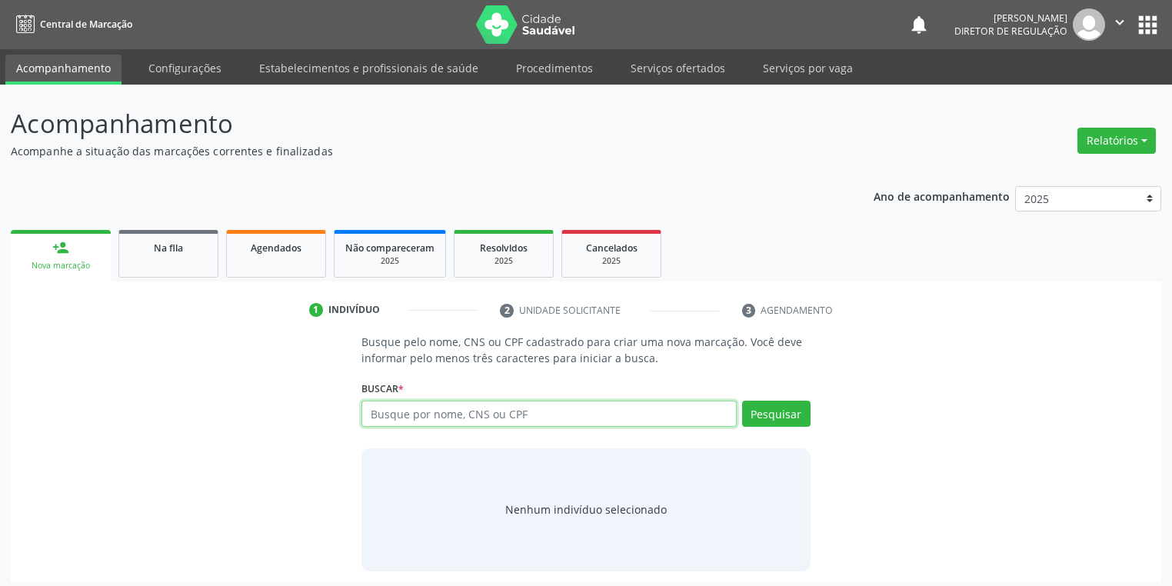
click at [376, 420] on input "text" at bounding box center [549, 414] width 375 height 26
type input "04019362440"
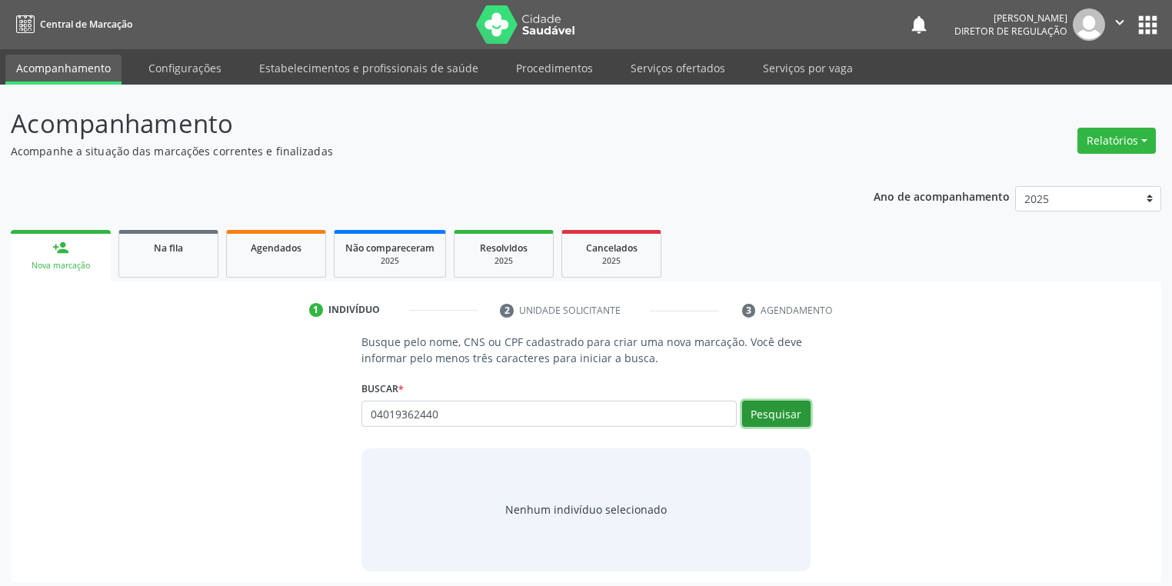
click at [762, 415] on button "Pesquisar" at bounding box center [776, 414] width 68 height 26
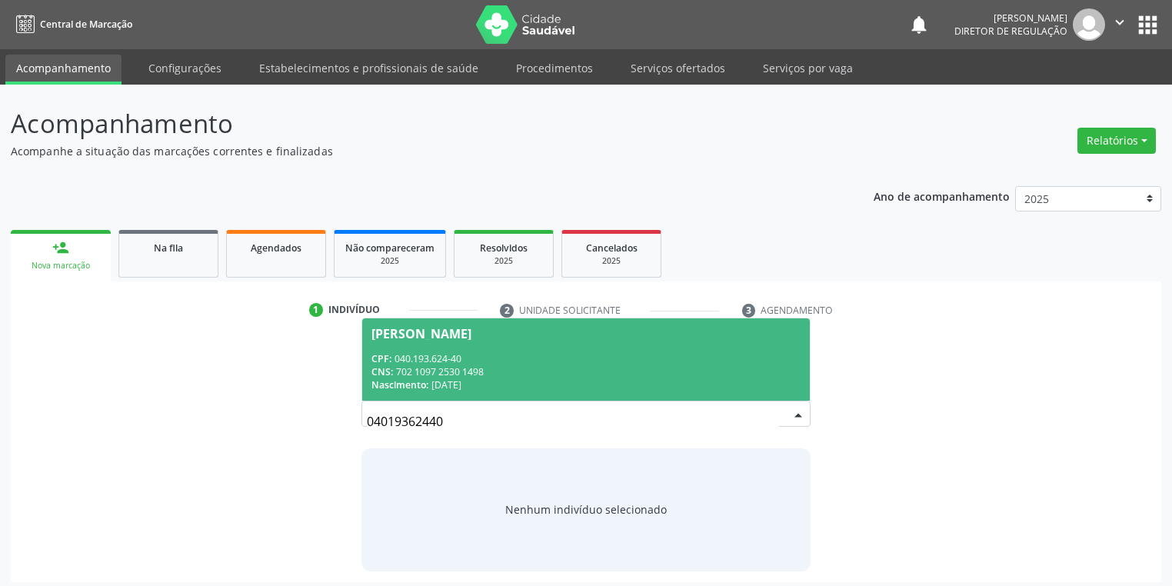
drag, startPoint x: 445, startPoint y: 369, endPoint x: 462, endPoint y: 387, distance: 24.5
click at [445, 368] on div "CNS: 702 1097 2530 1498" at bounding box center [586, 371] width 429 height 13
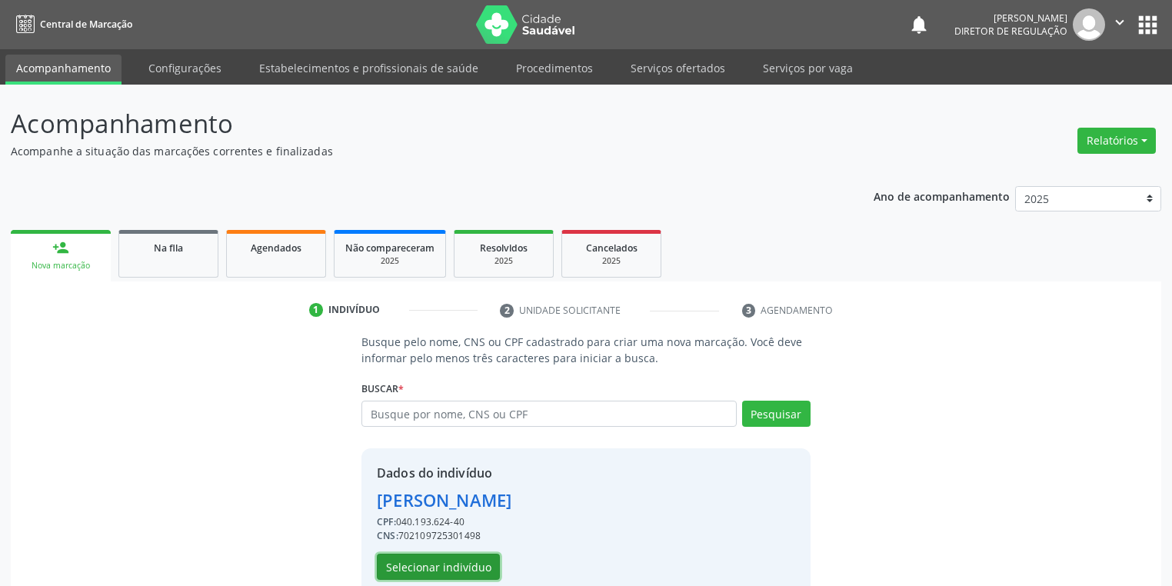
click at [428, 572] on button "Selecionar indivíduo" at bounding box center [438, 567] width 123 height 26
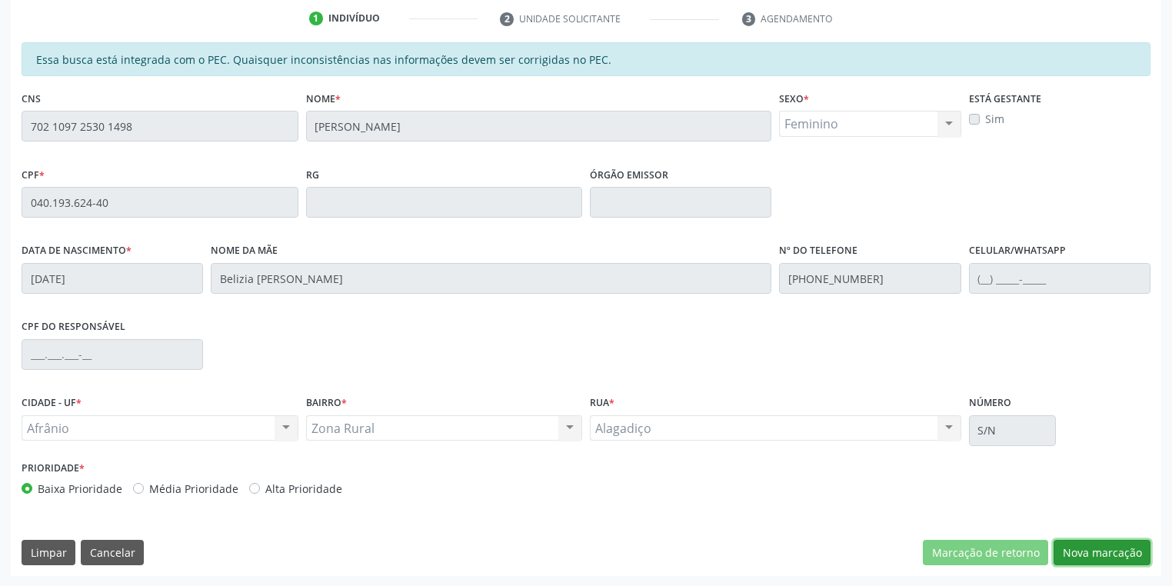
click at [1095, 551] on button "Nova marcação" at bounding box center [1102, 553] width 97 height 26
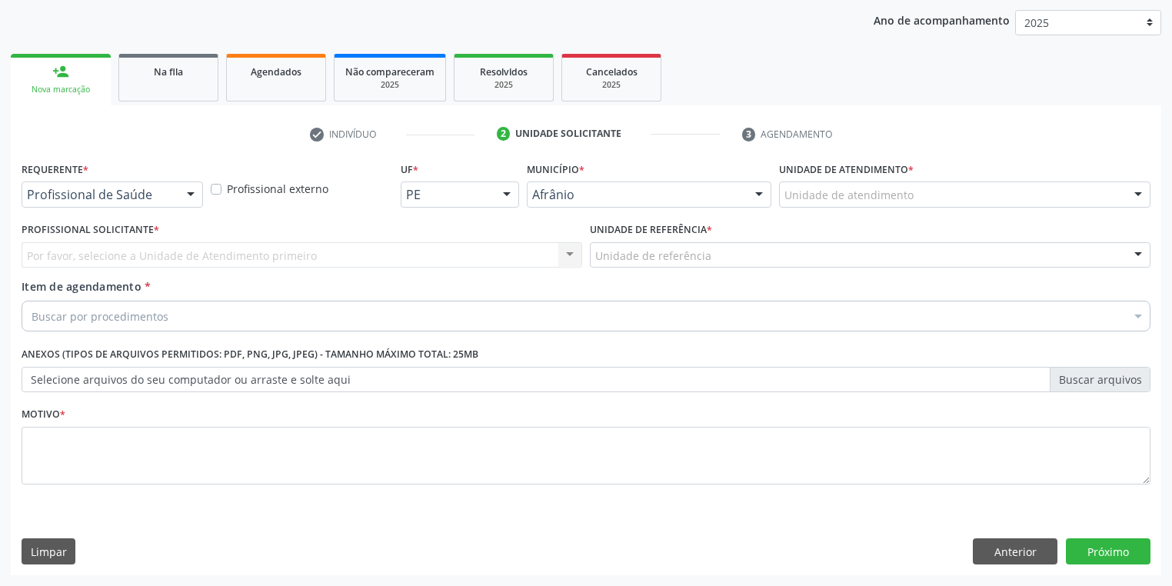
scroll to position [175, 0]
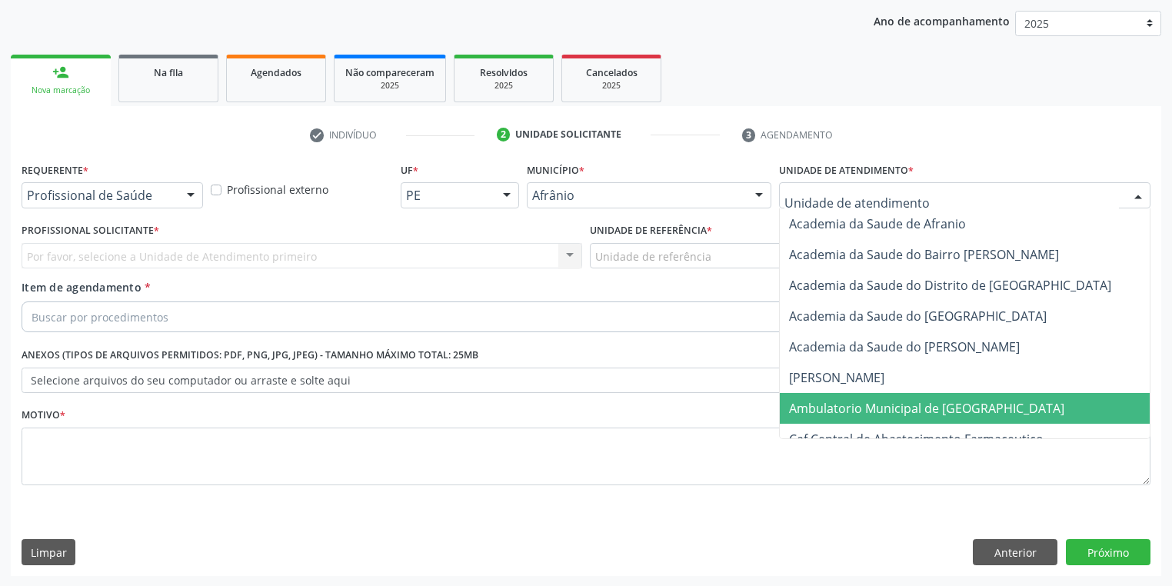
drag, startPoint x: 837, startPoint y: 409, endPoint x: 695, endPoint y: 316, distance: 170.0
click at [831, 406] on span "Ambulatorio Municipal de [GEOGRAPHIC_DATA]" at bounding box center [926, 408] width 275 height 17
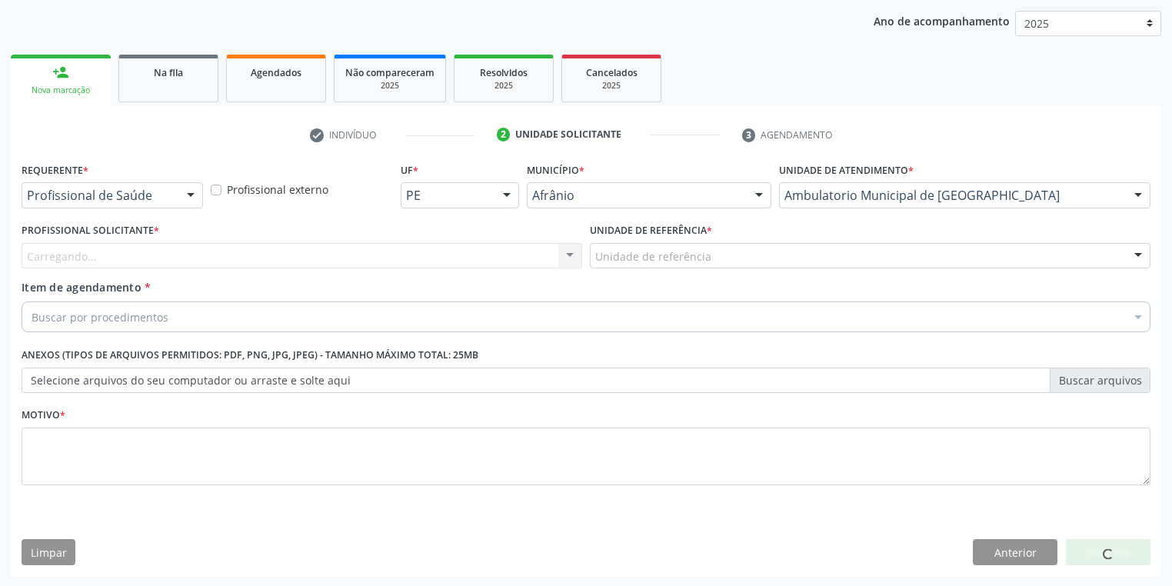
click at [645, 271] on div "Unidade de referência * Unidade de referência ESF de Extrema ESF de Barra das M…" at bounding box center [870, 249] width 568 height 60
click at [636, 269] on div "Unidade de referência * Unidade de referência ESF de Extrema ESF de Barra das M…" at bounding box center [870, 249] width 568 height 60
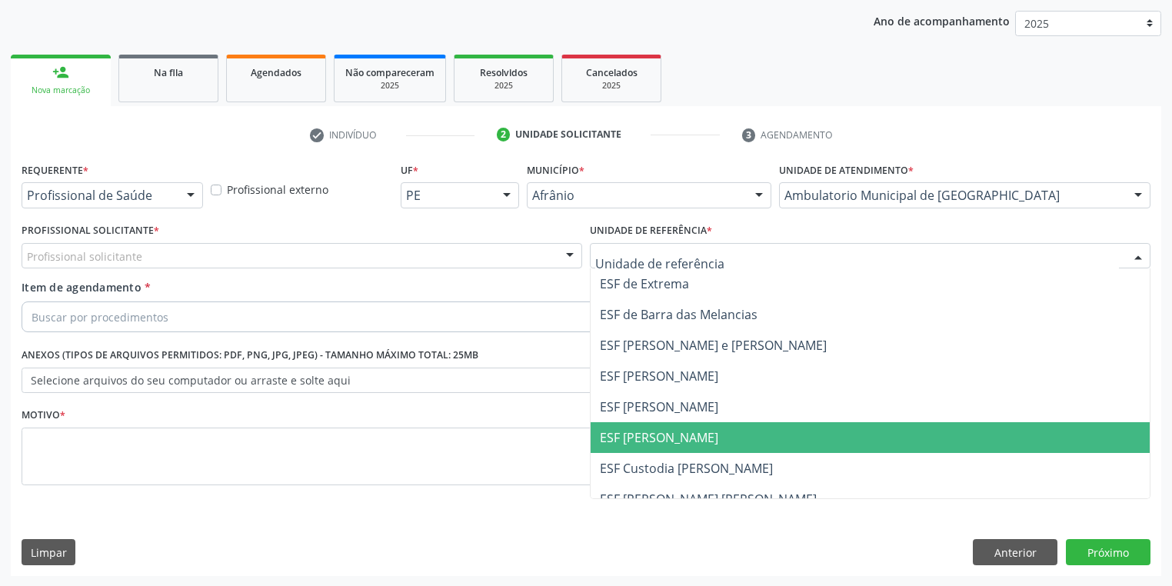
click at [631, 440] on span "ESF [PERSON_NAME]" at bounding box center [659, 437] width 118 height 17
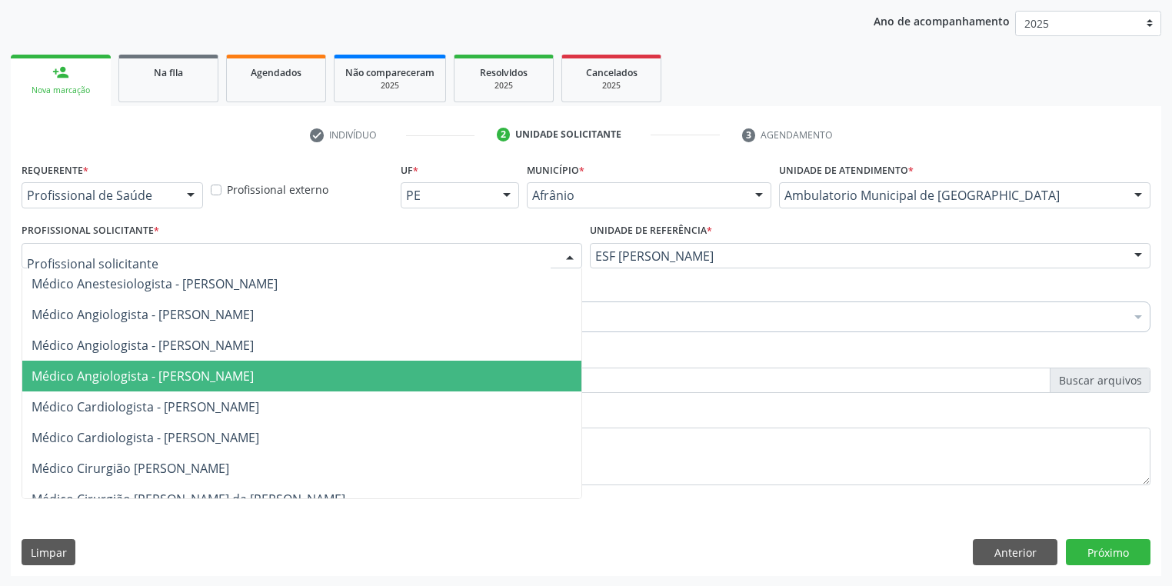
drag, startPoint x: 152, startPoint y: 384, endPoint x: 120, endPoint y: 358, distance: 41.1
click at [151, 382] on span "Médico Angiologista - [PERSON_NAME]" at bounding box center [301, 376] width 559 height 31
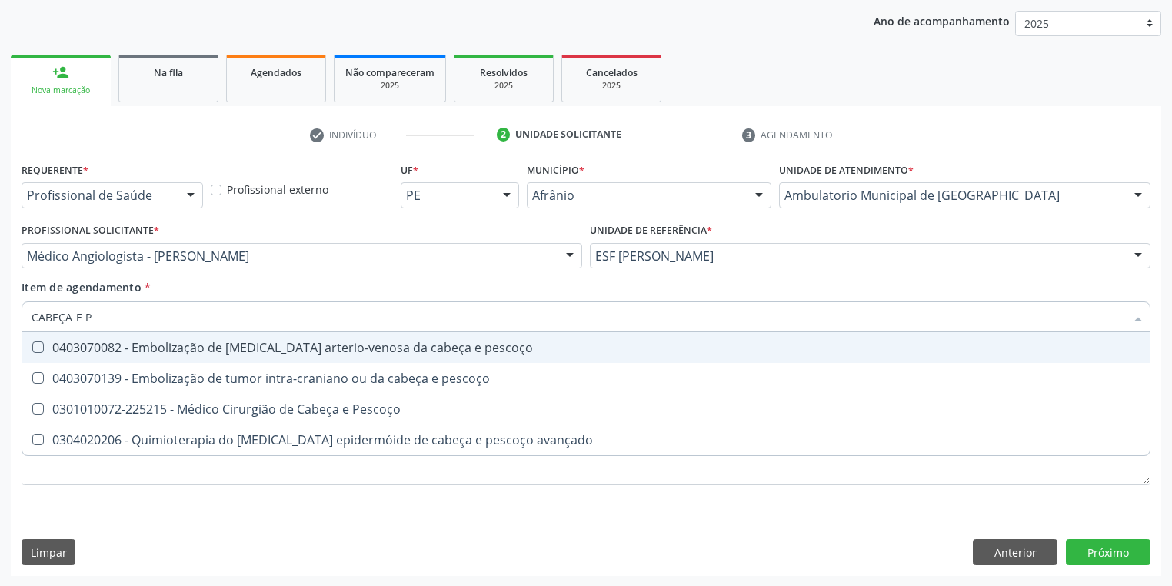
type input "CABEÇA E PE"
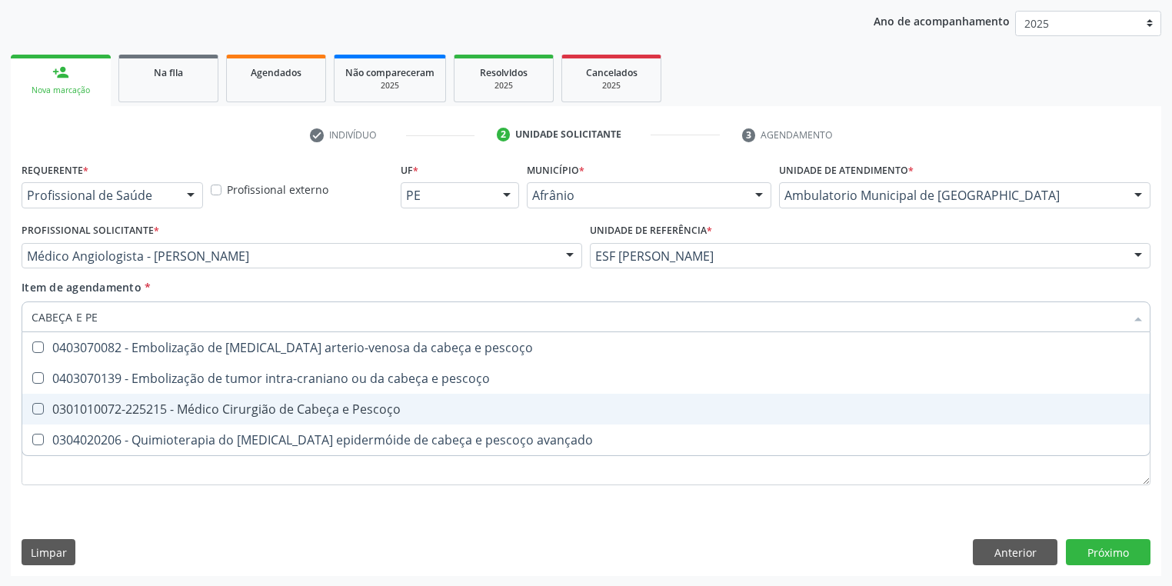
click at [103, 405] on div "0301010072-225215 - Médico Cirurgião de Cabeça e Pescoço" at bounding box center [586, 409] width 1109 height 12
checkbox Pescoço "true"
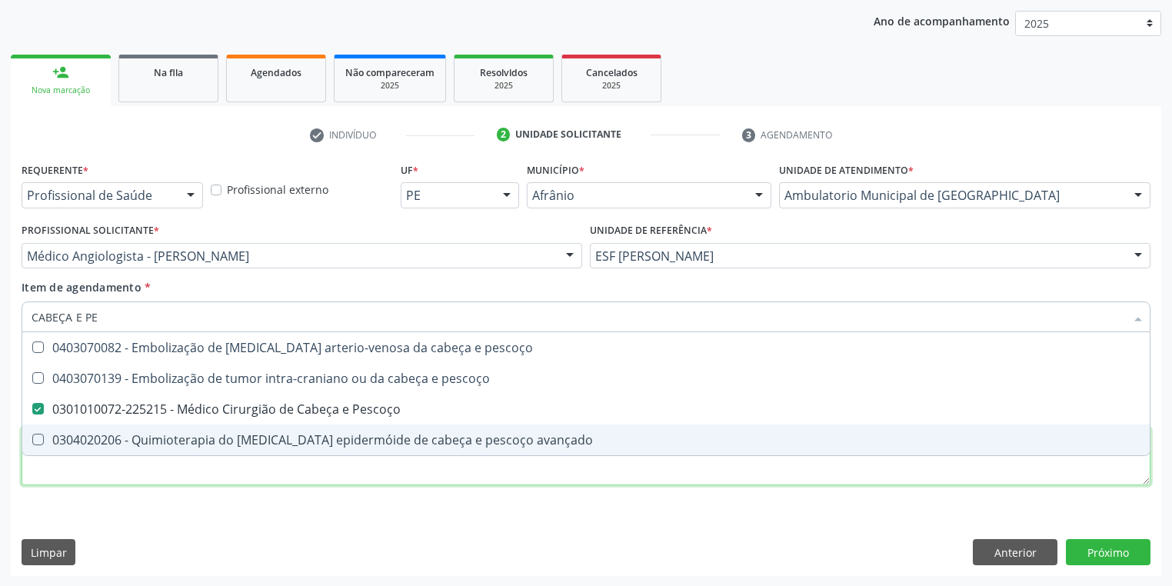
click at [98, 482] on div "Requerente * Profissional de Saúde Profissional de Saúde Paciente Nenhum result…" at bounding box center [586, 332] width 1129 height 348
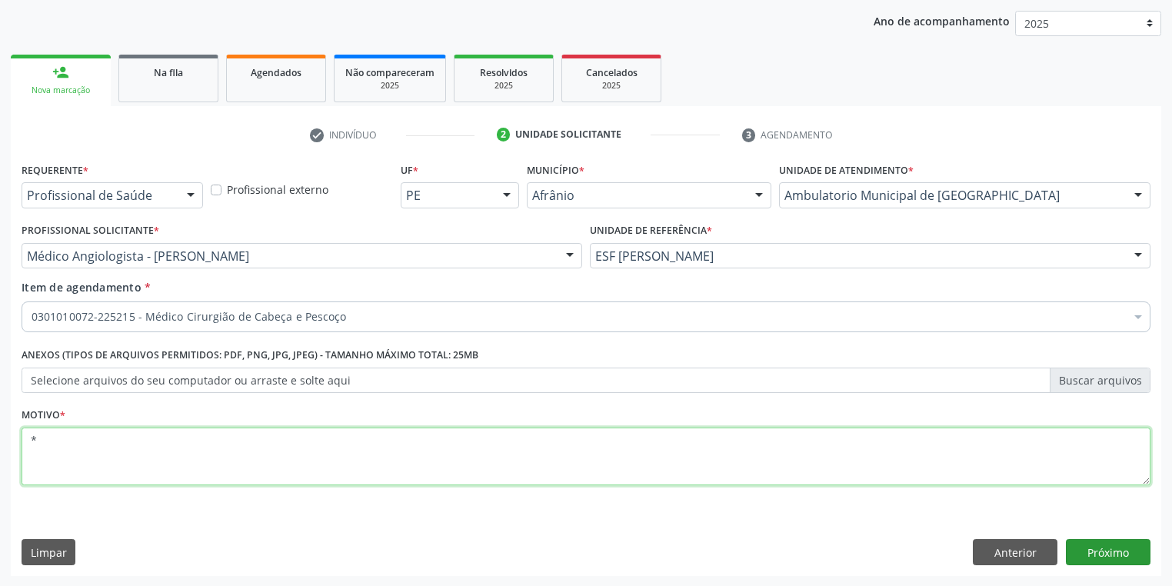
type textarea "*"
click at [1101, 545] on button "Próximo" at bounding box center [1108, 552] width 85 height 26
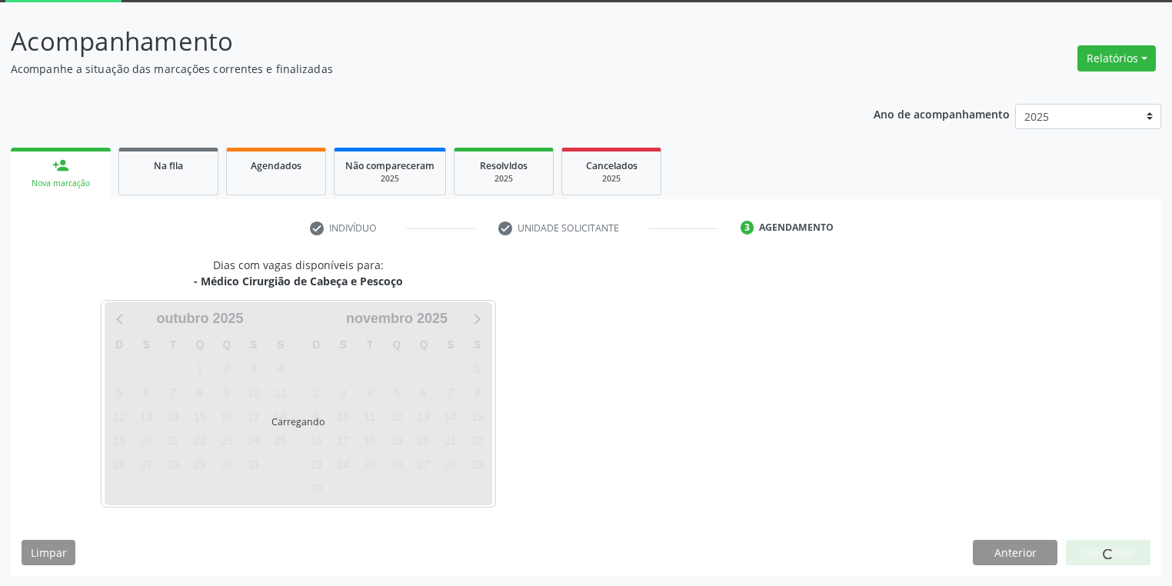
scroll to position [127, 0]
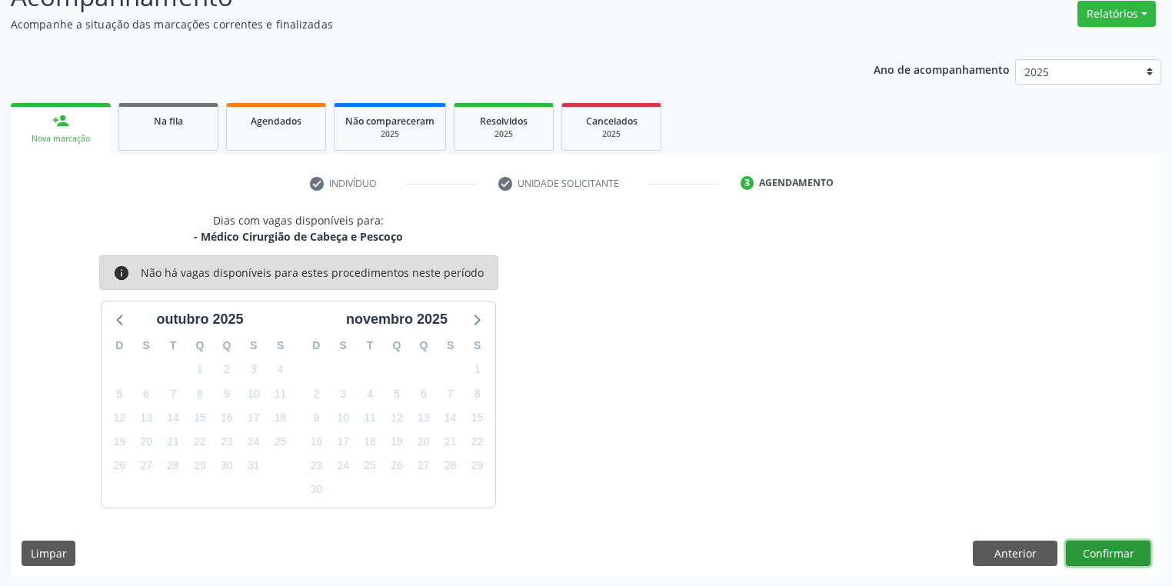
click at [1107, 545] on button "Confirmar" at bounding box center [1108, 554] width 85 height 26
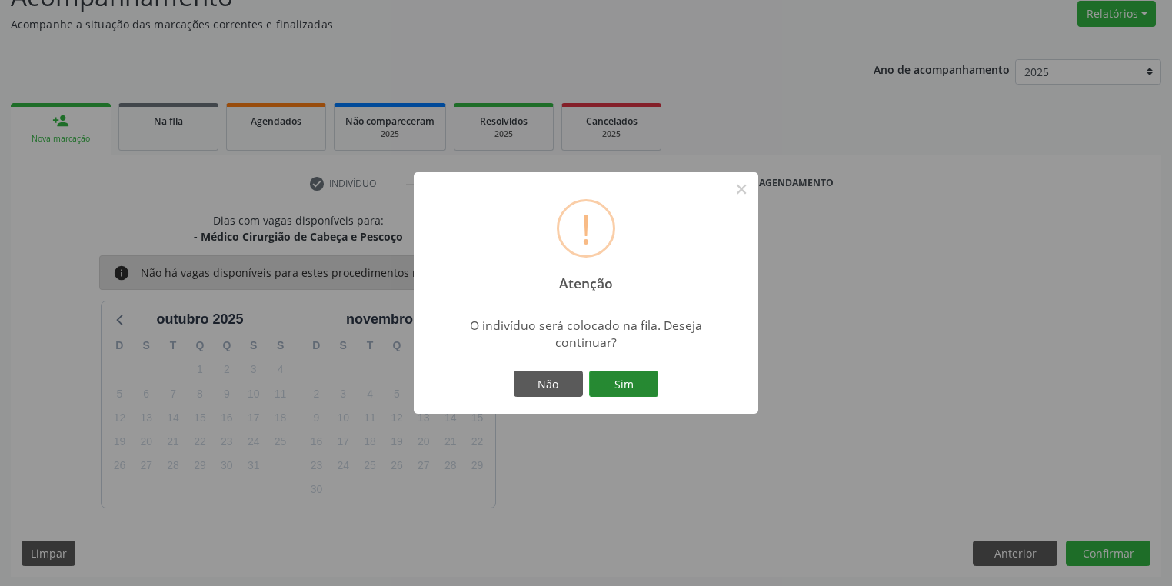
click at [628, 383] on button "Sim" at bounding box center [623, 384] width 69 height 26
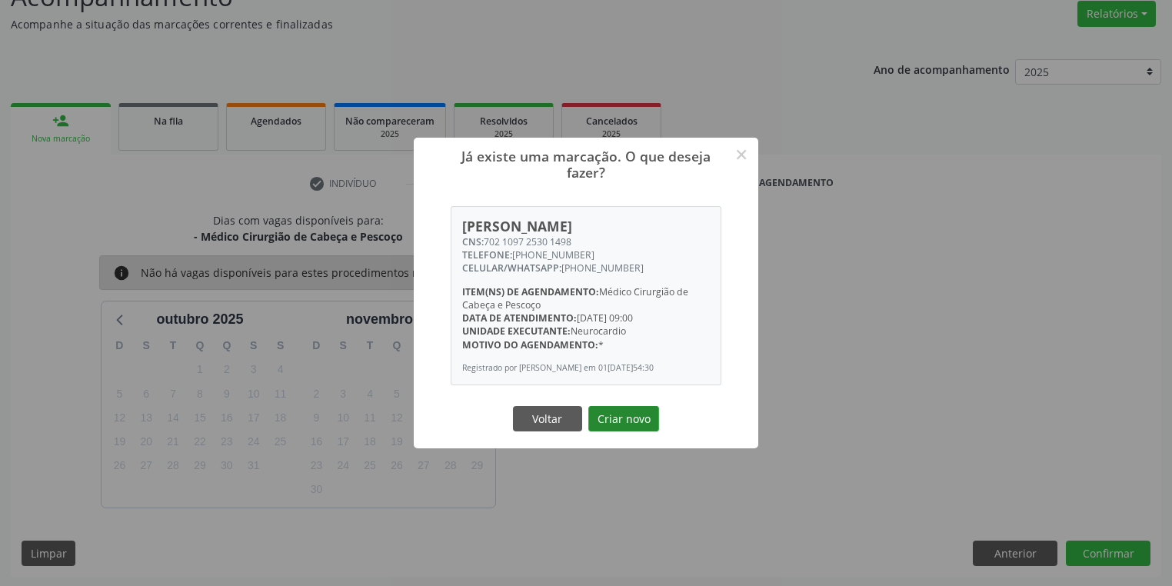
click at [616, 423] on button "Criar novo" at bounding box center [623, 419] width 71 height 26
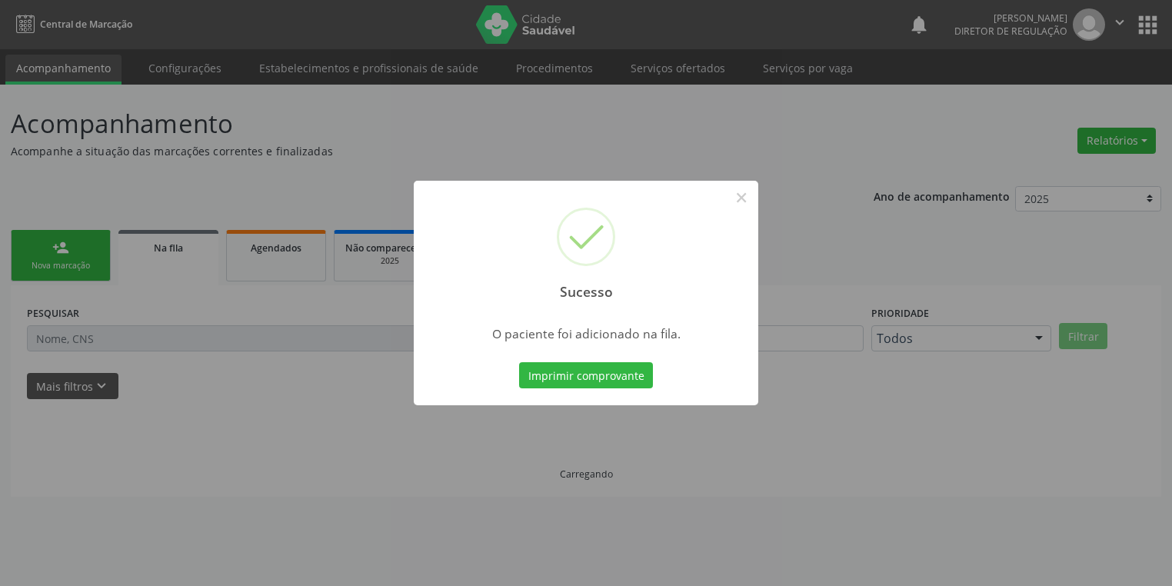
scroll to position [0, 0]
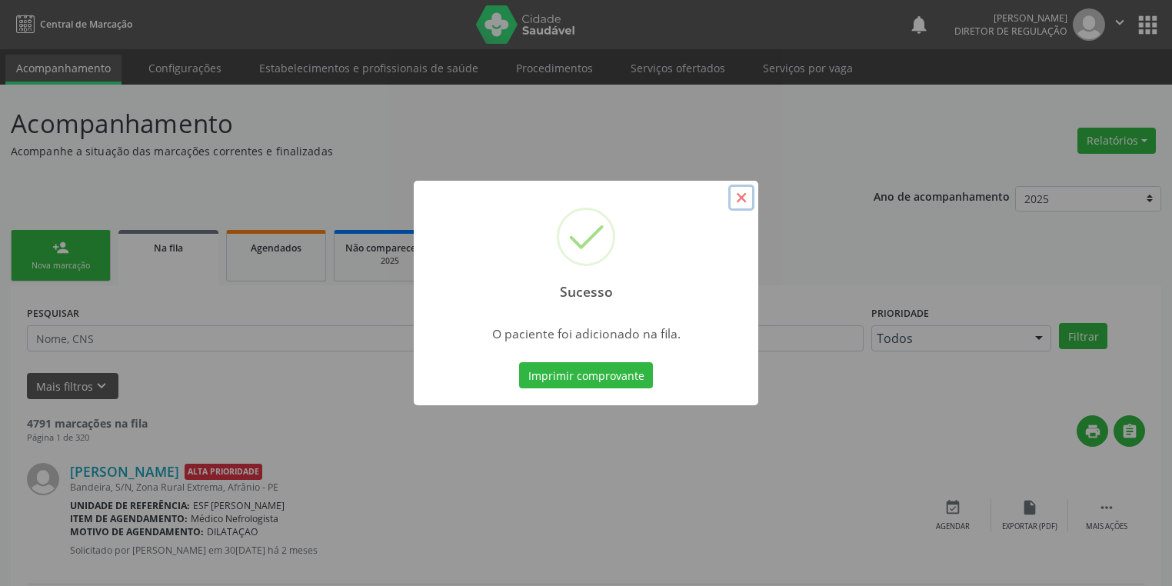
click at [738, 202] on button "×" at bounding box center [741, 198] width 26 height 26
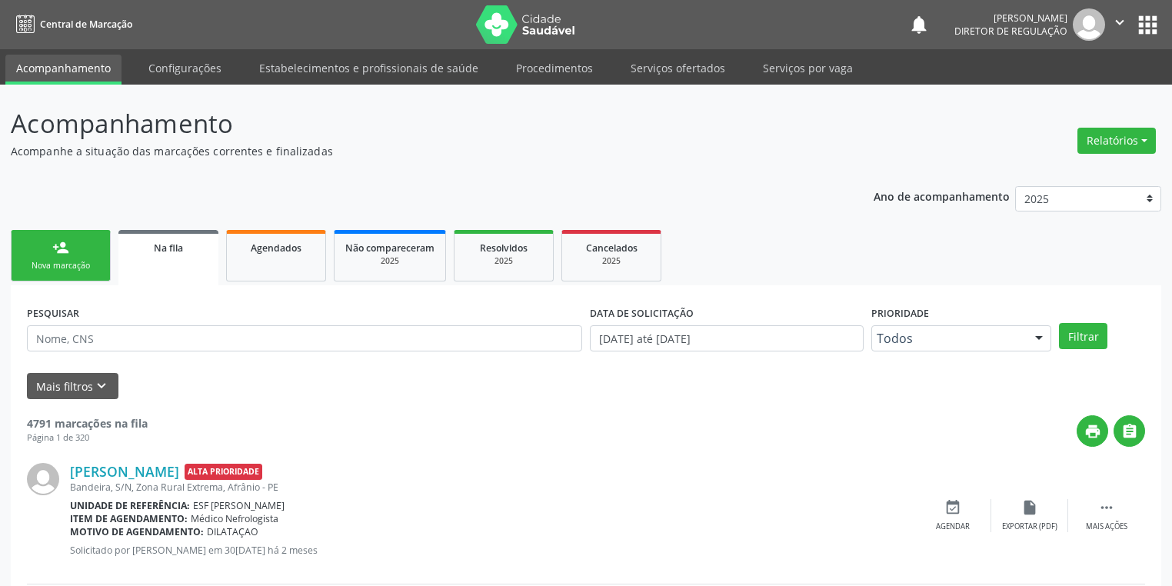
drag, startPoint x: 85, startPoint y: 268, endPoint x: 107, endPoint y: 268, distance: 21.6
click at [85, 268] on div "Nova marcação" at bounding box center [60, 266] width 77 height 12
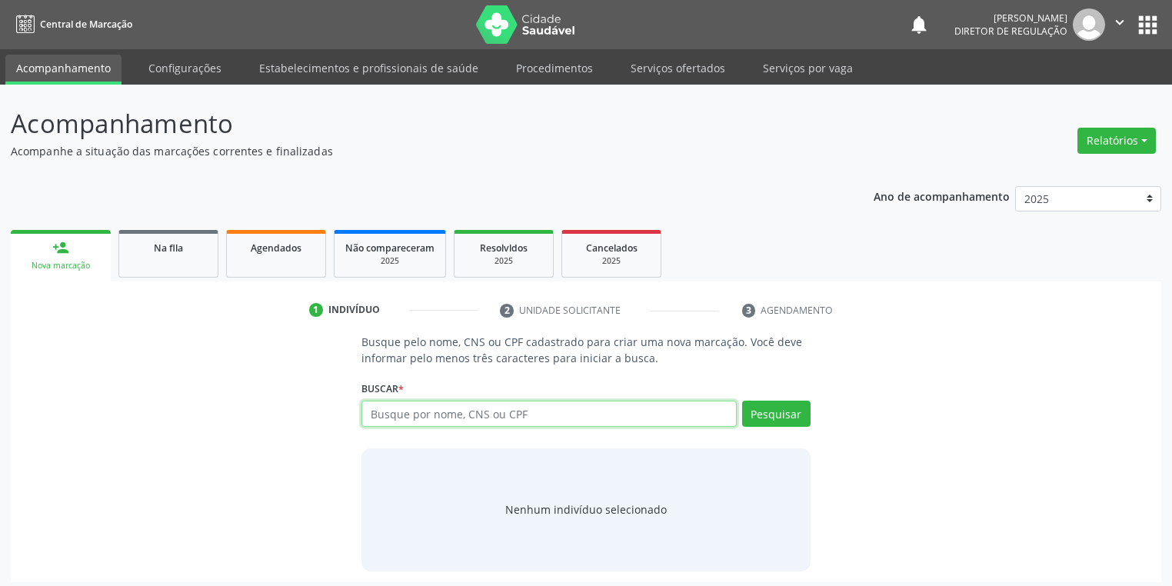
click at [392, 412] on input "text" at bounding box center [549, 414] width 375 height 26
type input "07218015441"
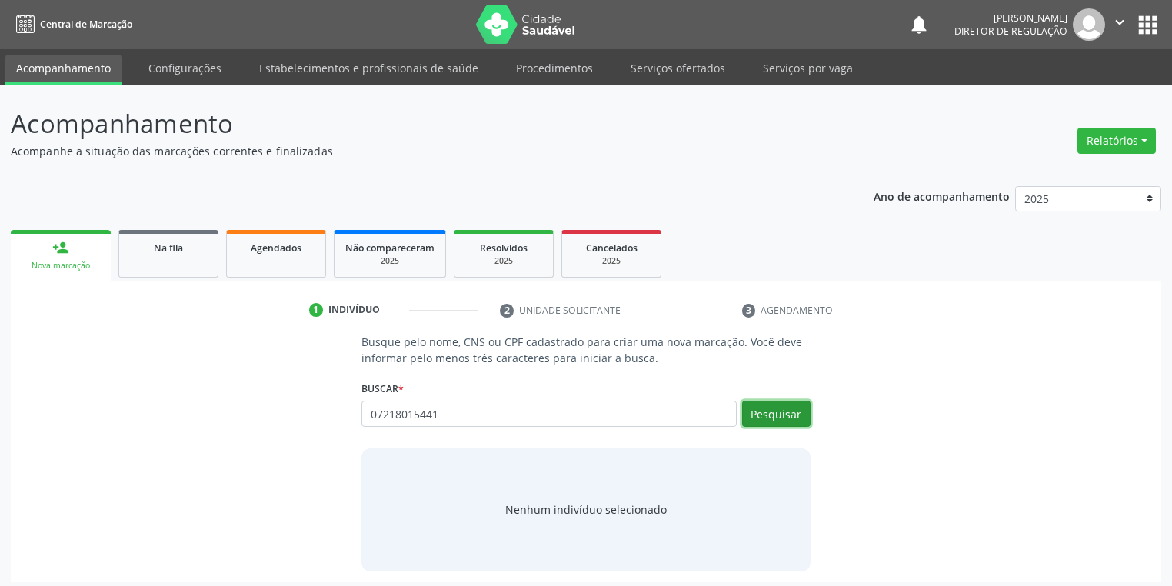
click at [772, 415] on button "Pesquisar" at bounding box center [776, 414] width 68 height 26
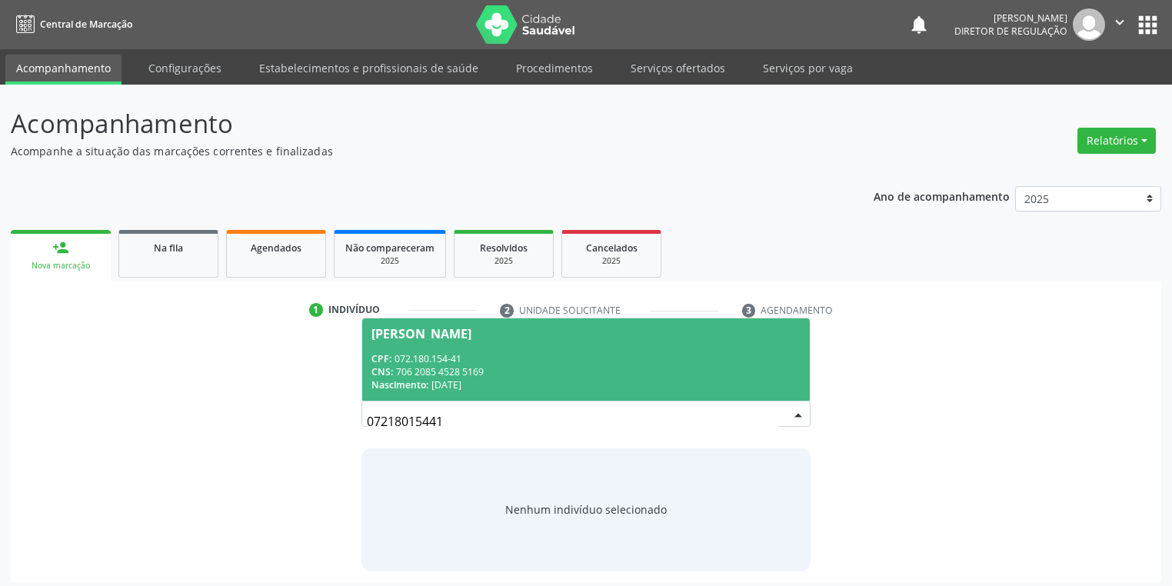
click at [403, 352] on div "CPF: 072.180.154-41" at bounding box center [586, 358] width 429 height 13
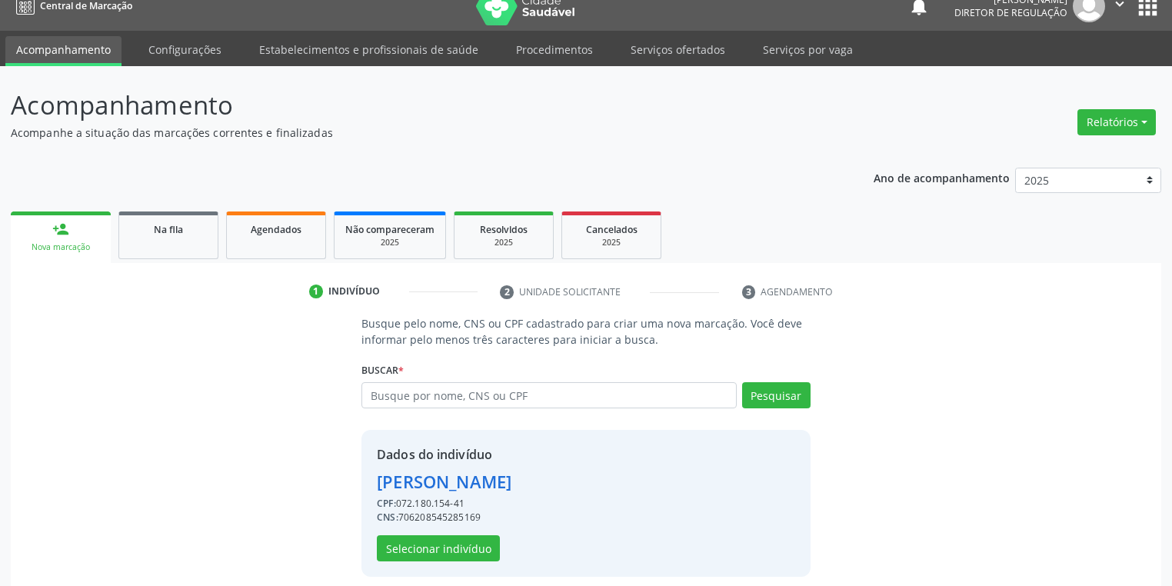
scroll to position [29, 0]
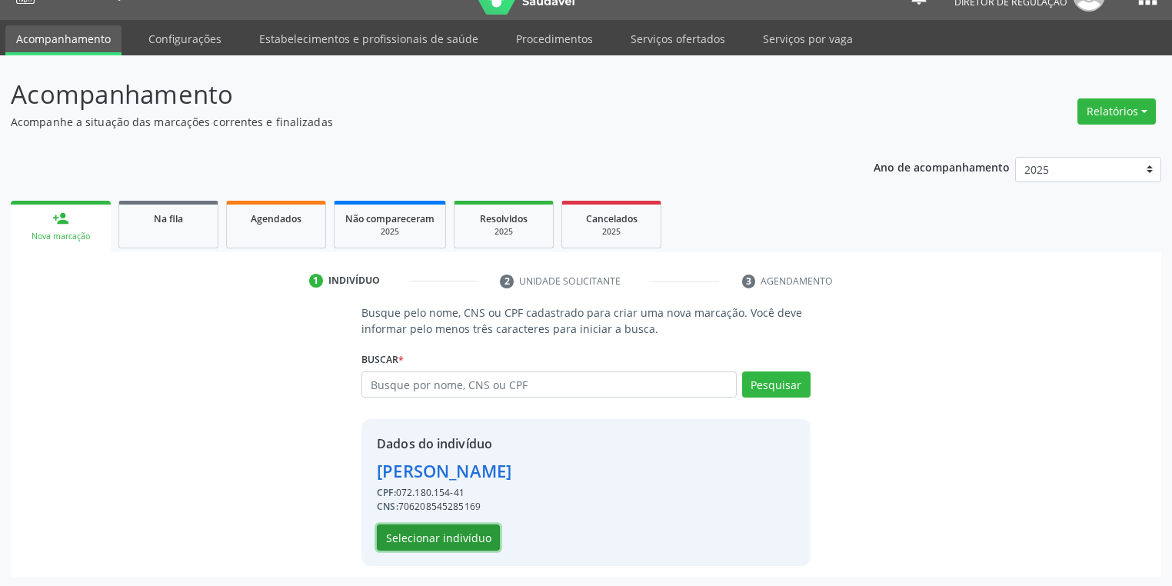
click at [409, 535] on button "Selecionar indivíduo" at bounding box center [438, 538] width 123 height 26
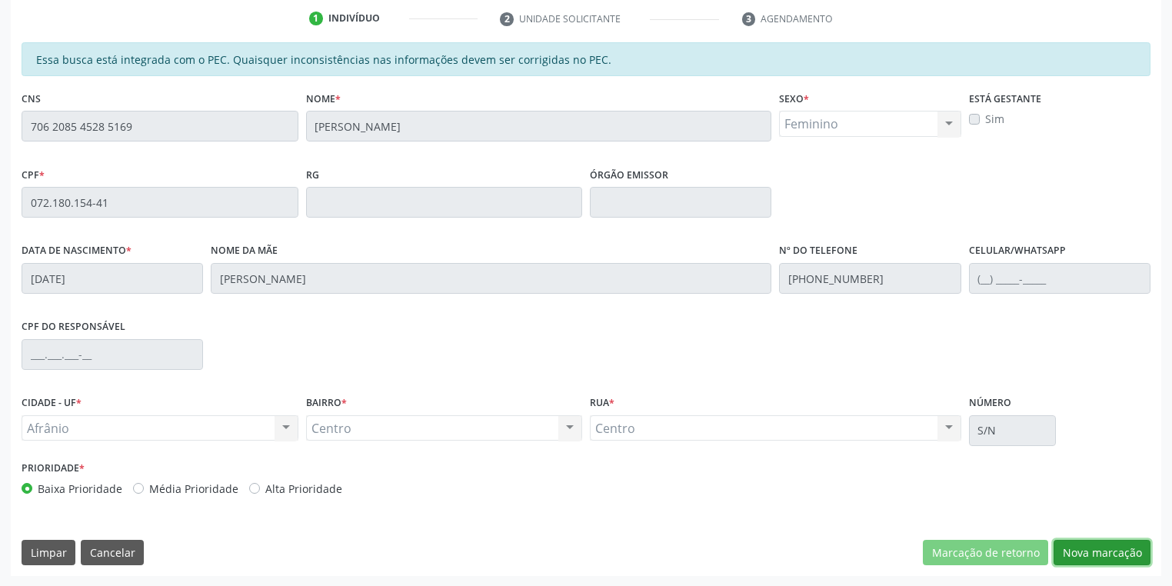
click at [1055, 555] on button "Nova marcação" at bounding box center [1102, 553] width 97 height 26
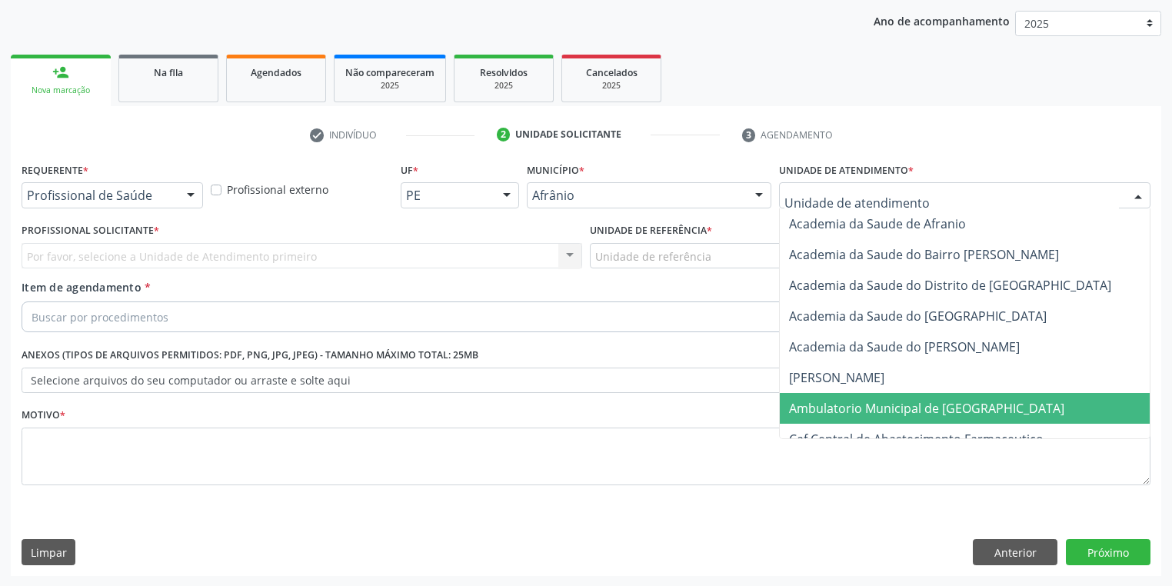
click at [817, 398] on span "Ambulatorio Municipal de [GEOGRAPHIC_DATA]" at bounding box center [967, 408] width 375 height 31
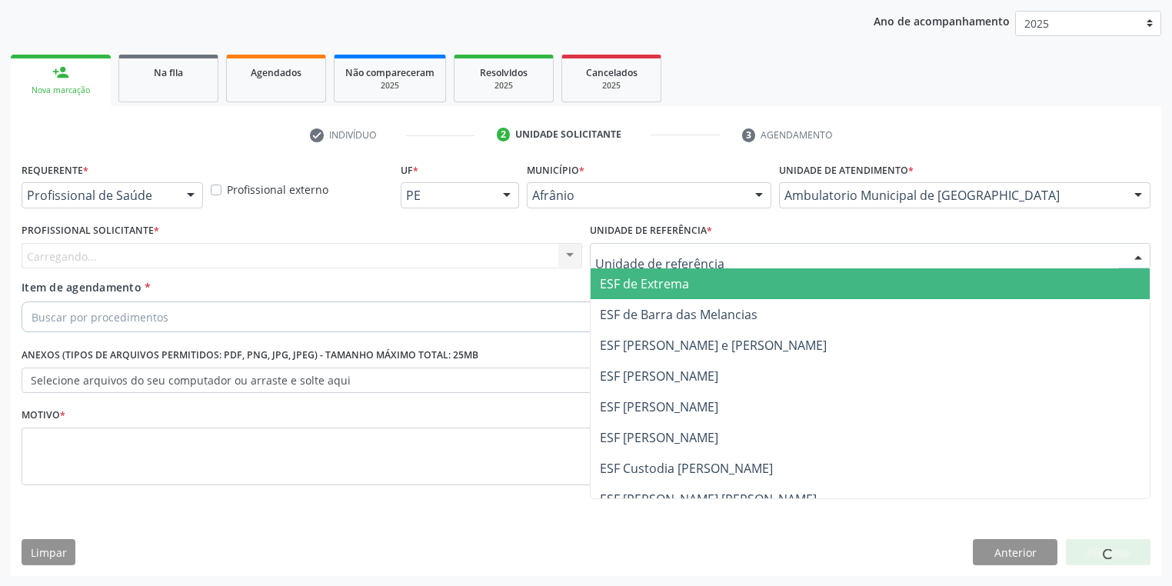
click at [622, 265] on div at bounding box center [870, 256] width 561 height 26
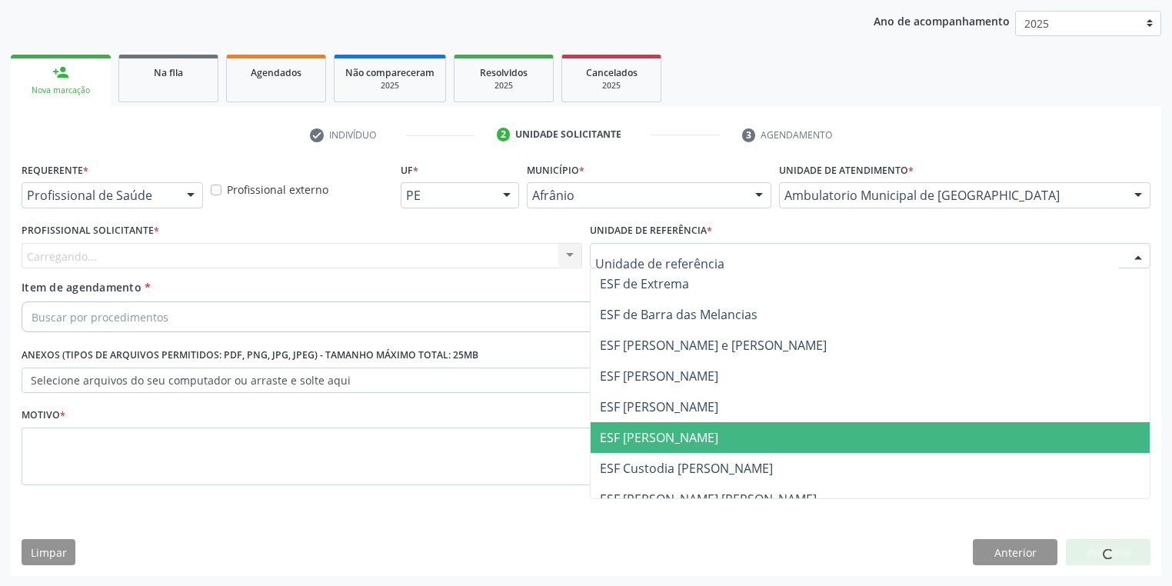
click at [662, 443] on span "ESF [PERSON_NAME]" at bounding box center [659, 437] width 118 height 17
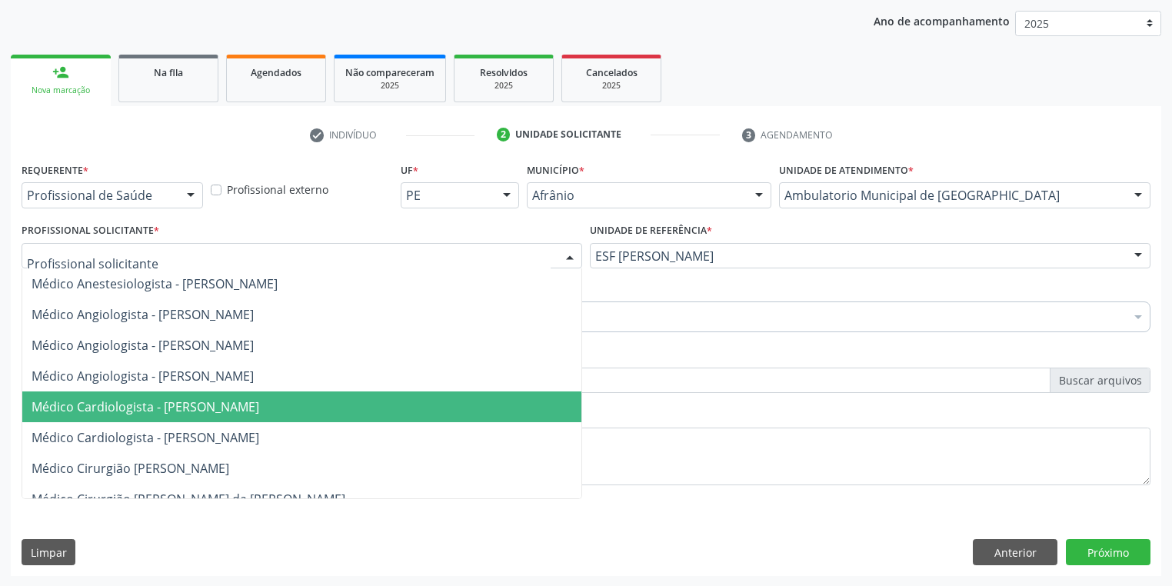
click at [158, 412] on span "Médico Cardiologista - [PERSON_NAME]" at bounding box center [146, 406] width 228 height 17
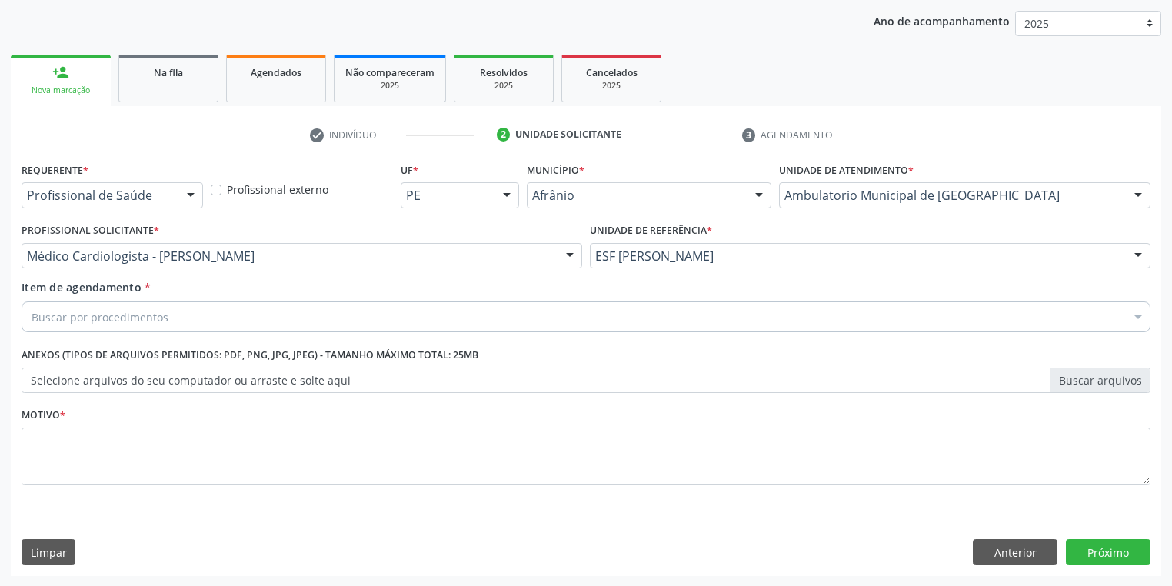
click at [86, 308] on div "Buscar por procedimentos" at bounding box center [586, 317] width 1129 height 31
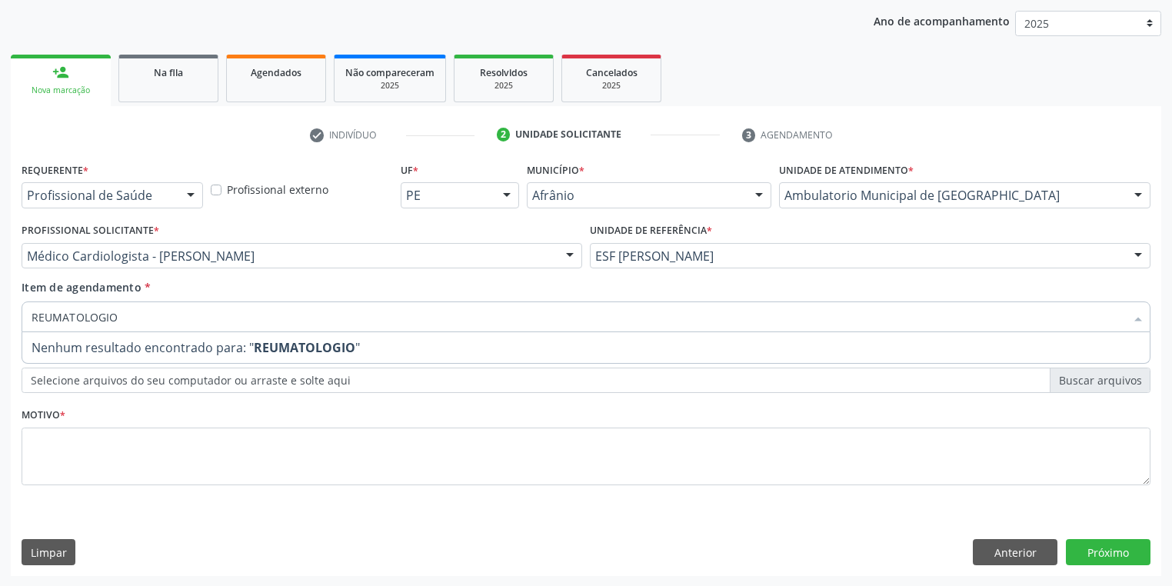
type input "REUMATOLOGI"
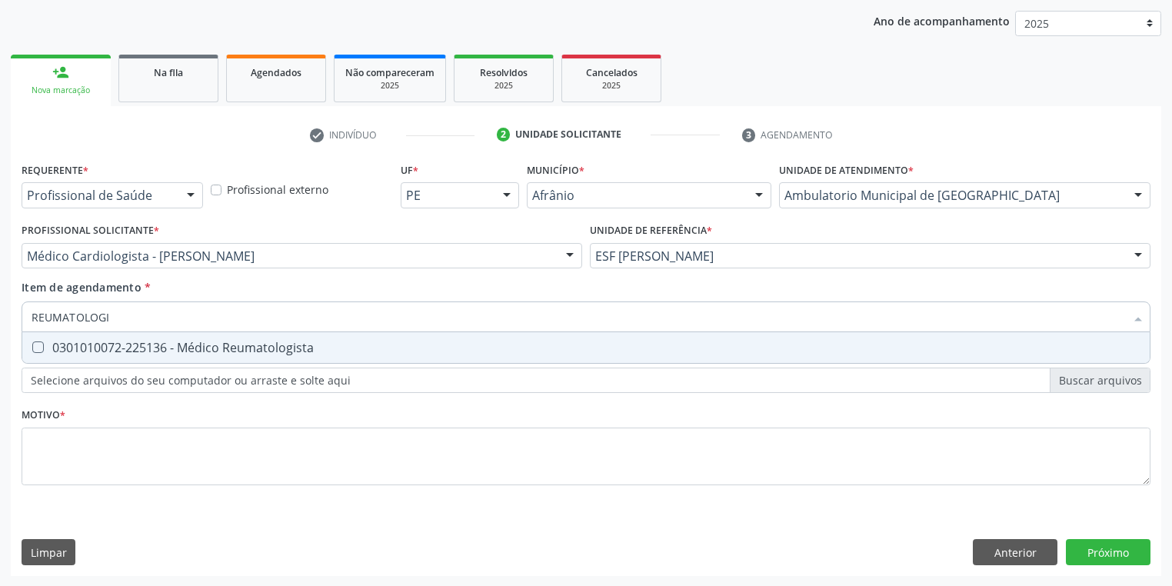
click at [98, 345] on div "0301010072-225136 - Médico Reumatologista" at bounding box center [586, 348] width 1109 height 12
checkbox Reumatologista "true"
click at [75, 445] on div "Requerente * Profissional de Saúde Profissional de Saúde Paciente Nenhum result…" at bounding box center [586, 332] width 1129 height 348
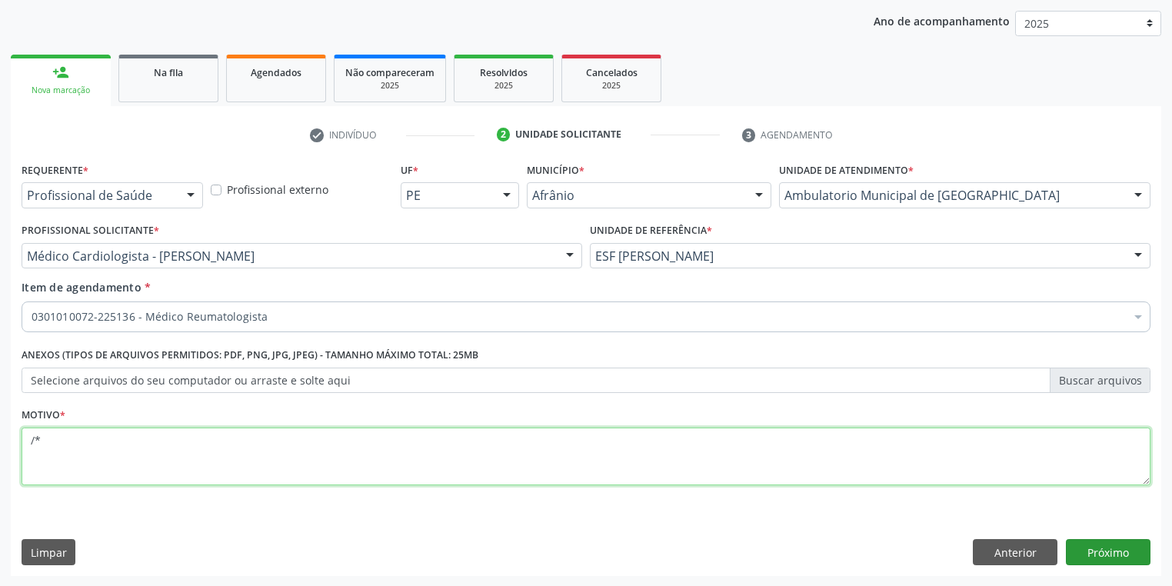
type textarea "/*"
click at [1074, 555] on button "Próximo" at bounding box center [1108, 552] width 85 height 26
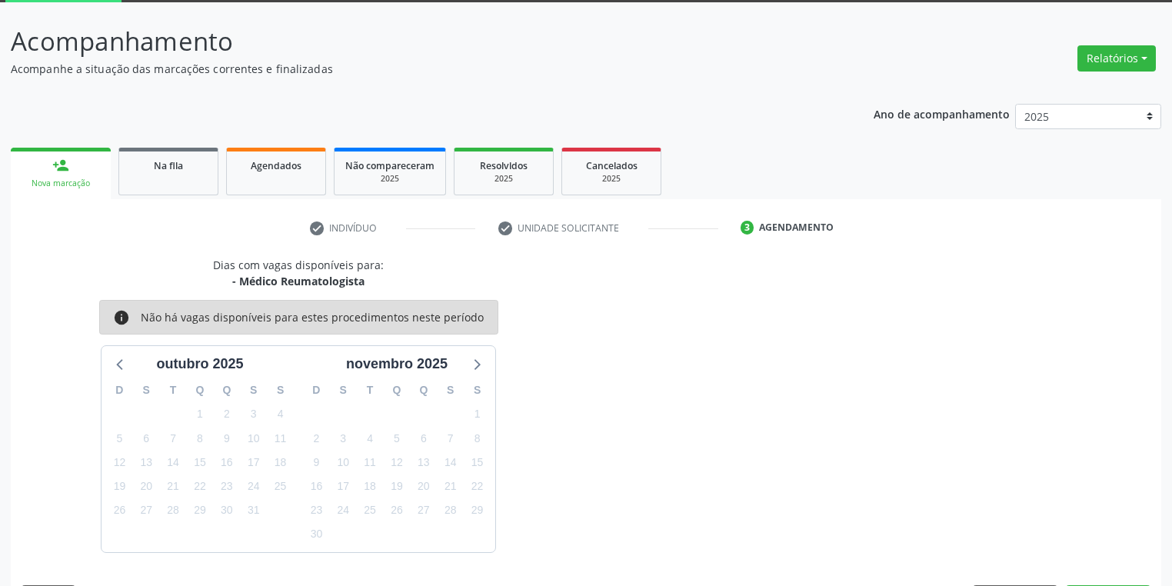
scroll to position [127, 0]
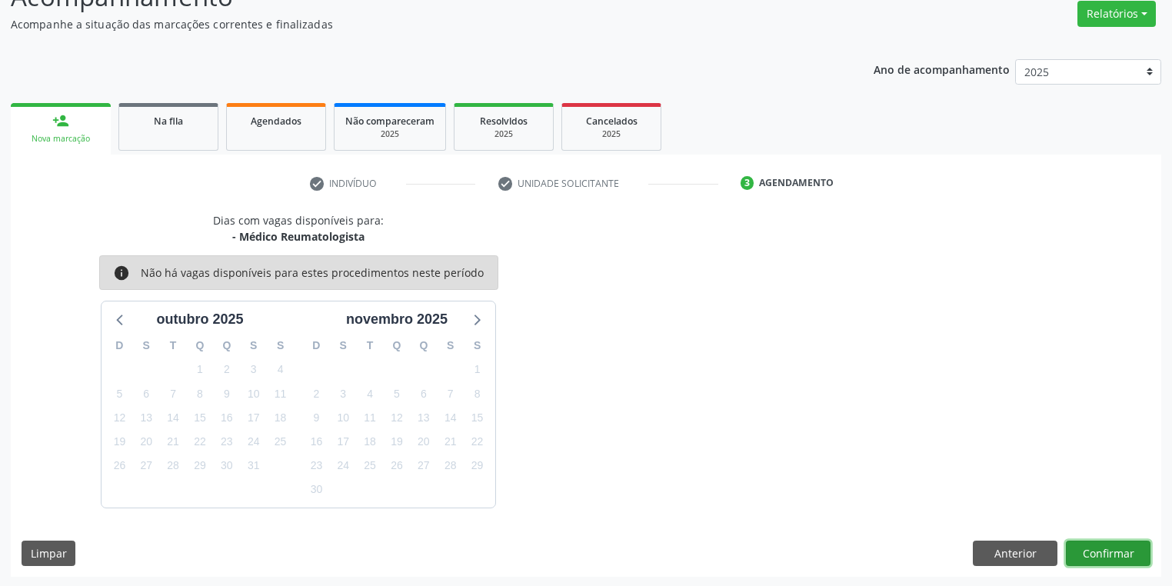
click at [1091, 545] on button "Confirmar" at bounding box center [1108, 554] width 85 height 26
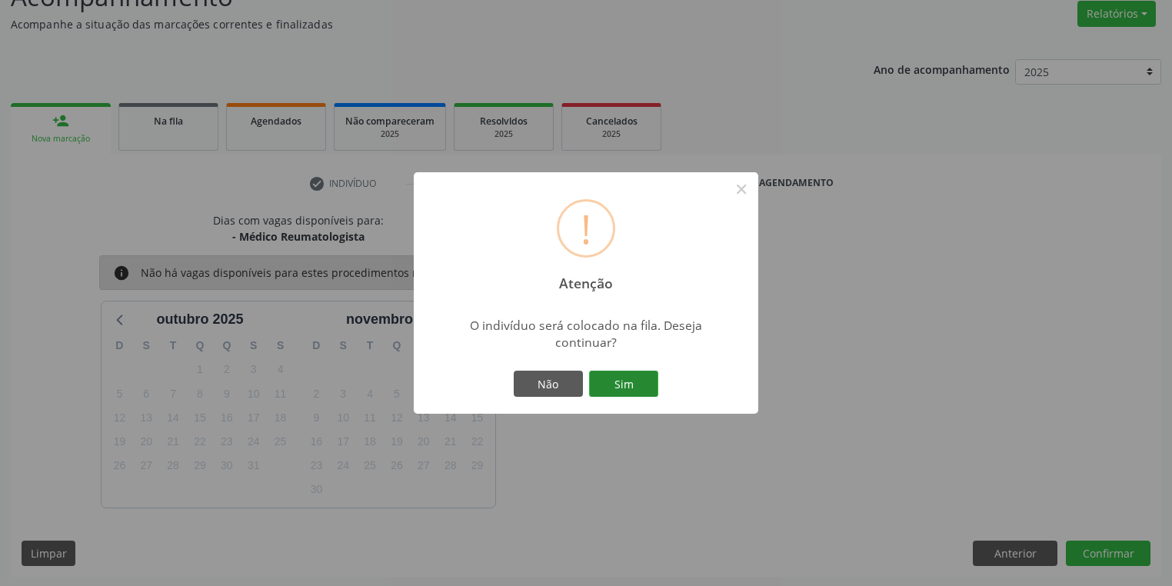
click at [624, 378] on button "Sim" at bounding box center [623, 384] width 69 height 26
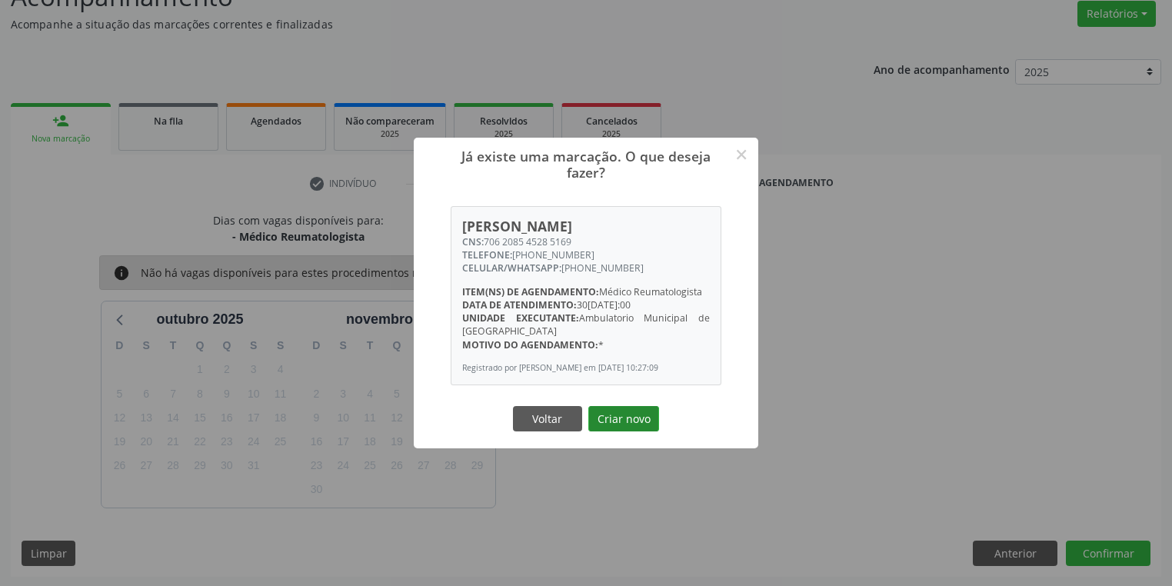
click at [634, 424] on button "Criar novo" at bounding box center [623, 419] width 71 height 26
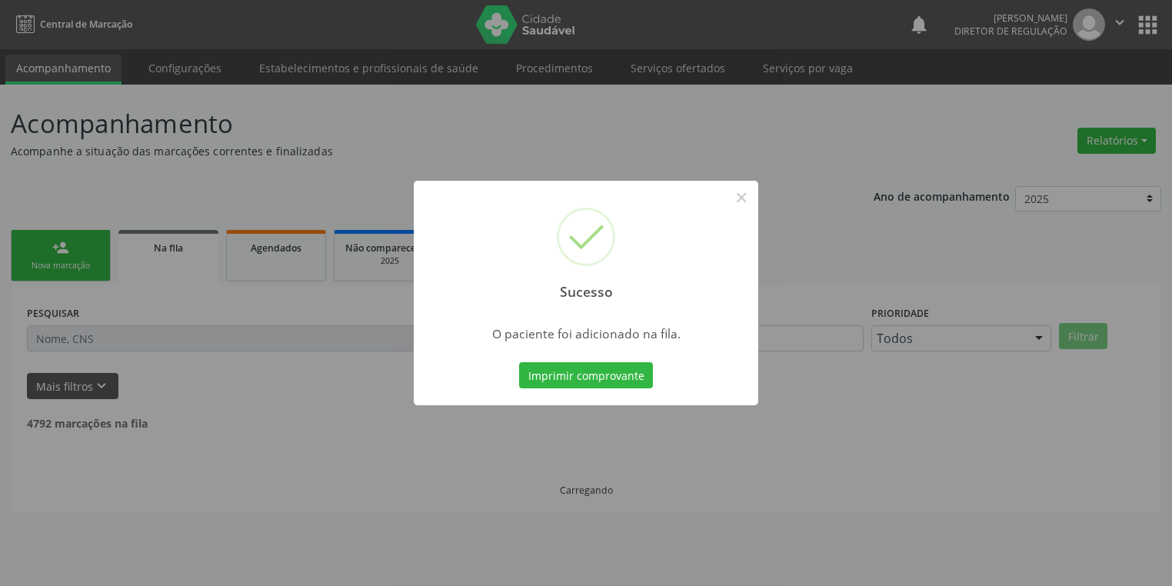
scroll to position [0, 0]
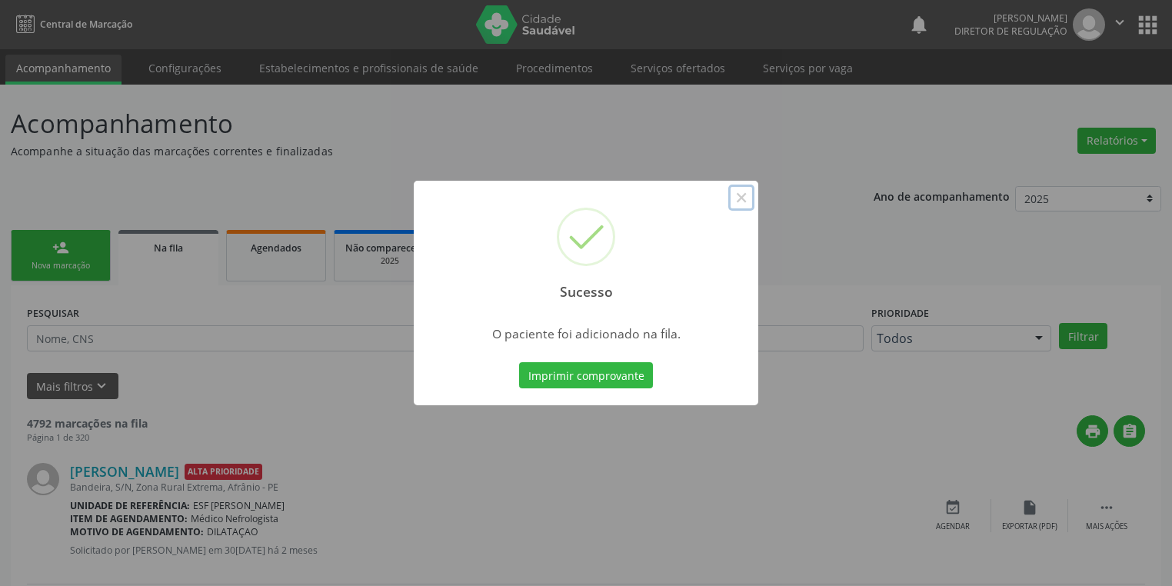
drag, startPoint x: 739, startPoint y: 199, endPoint x: 640, endPoint y: 212, distance: 100.1
click at [739, 200] on button "×" at bounding box center [741, 198] width 26 height 26
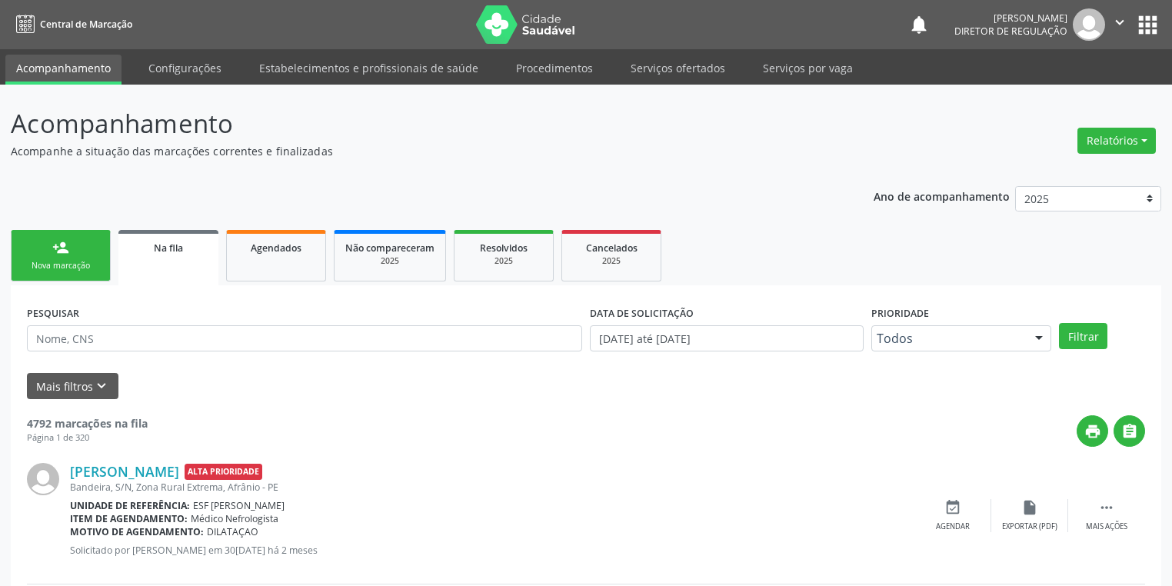
click at [63, 266] on div "Nova marcação" at bounding box center [60, 266] width 77 height 12
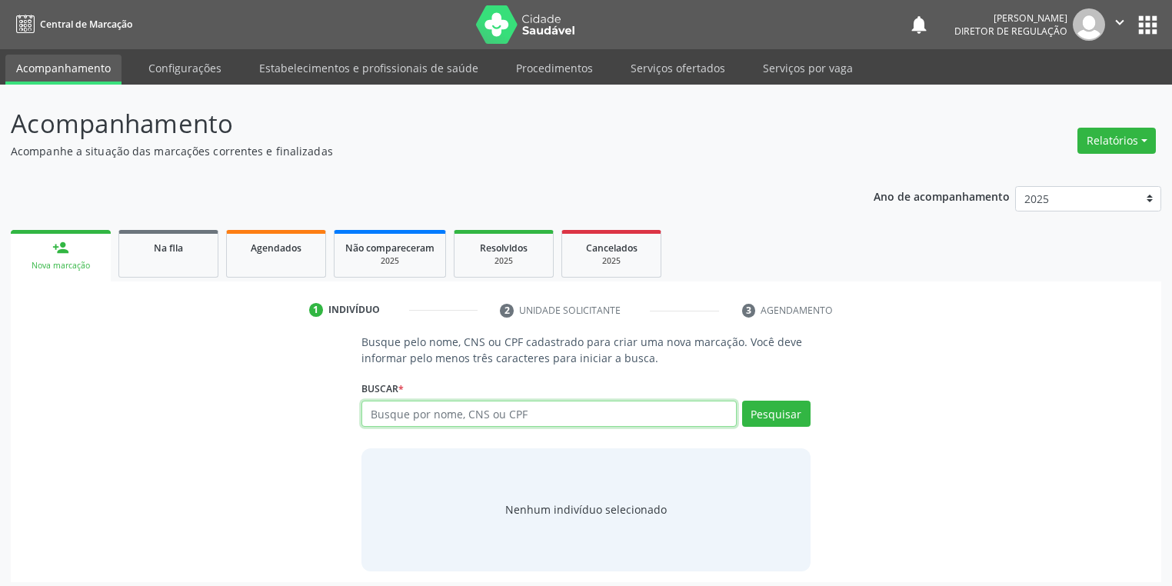
click at [410, 417] on input "text" at bounding box center [549, 414] width 375 height 26
type input "11254618457"
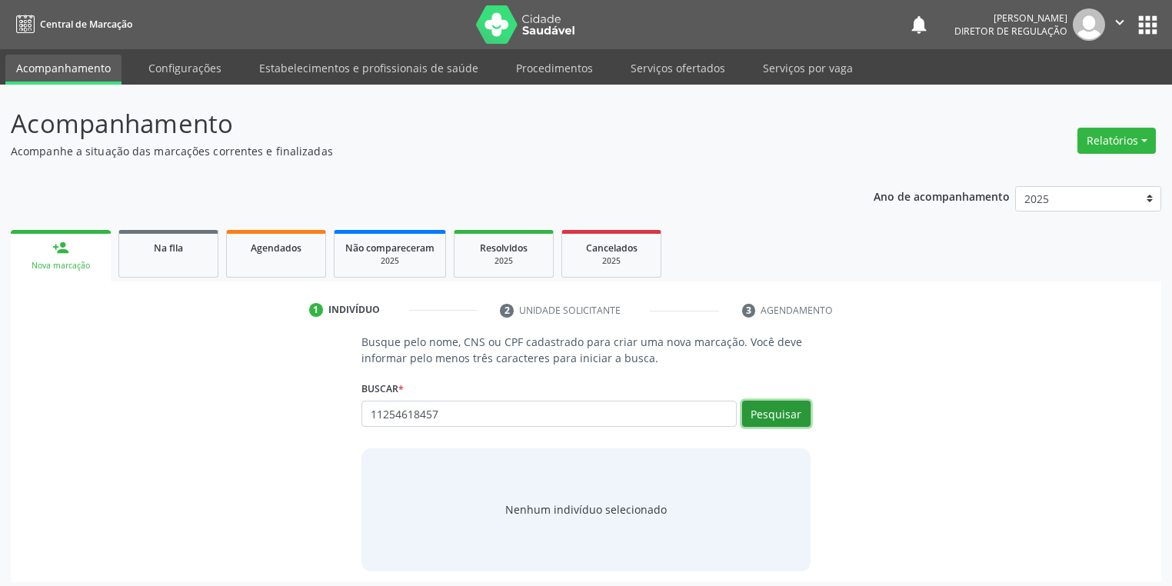
click at [773, 413] on button "Pesquisar" at bounding box center [776, 414] width 68 height 26
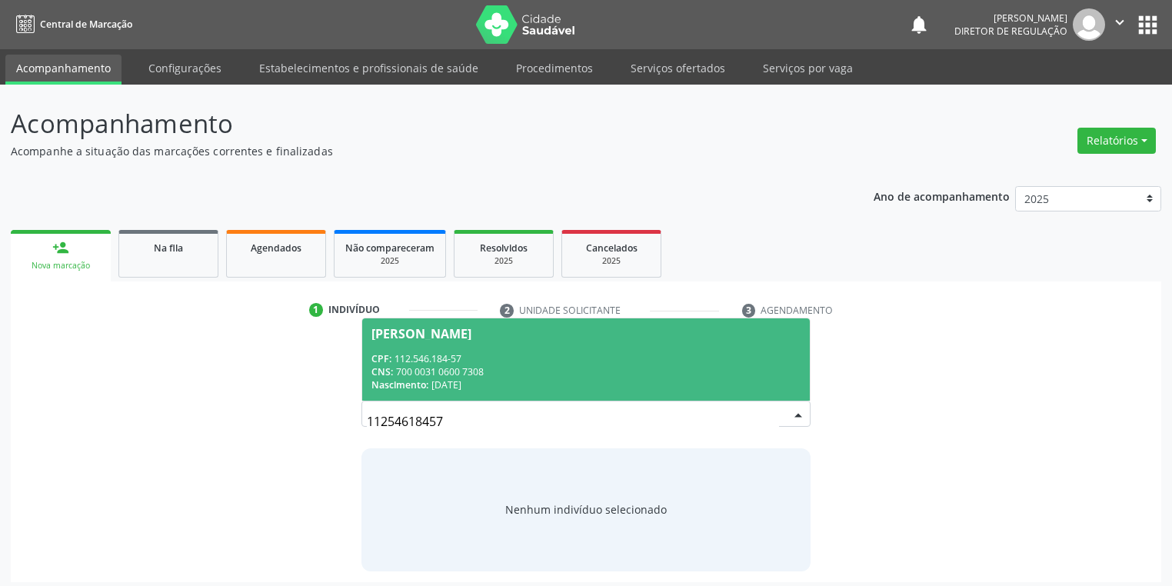
click at [437, 332] on div "Maria da Paixão dos Santos Ribeiro" at bounding box center [422, 334] width 100 height 12
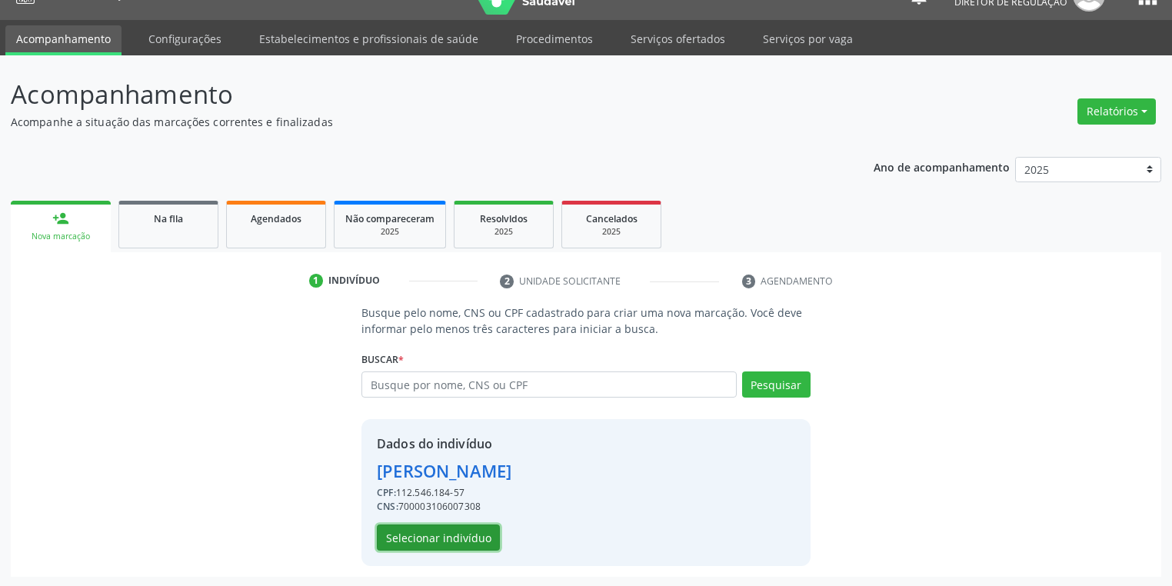
click at [430, 535] on button "Selecionar indivíduo" at bounding box center [438, 538] width 123 height 26
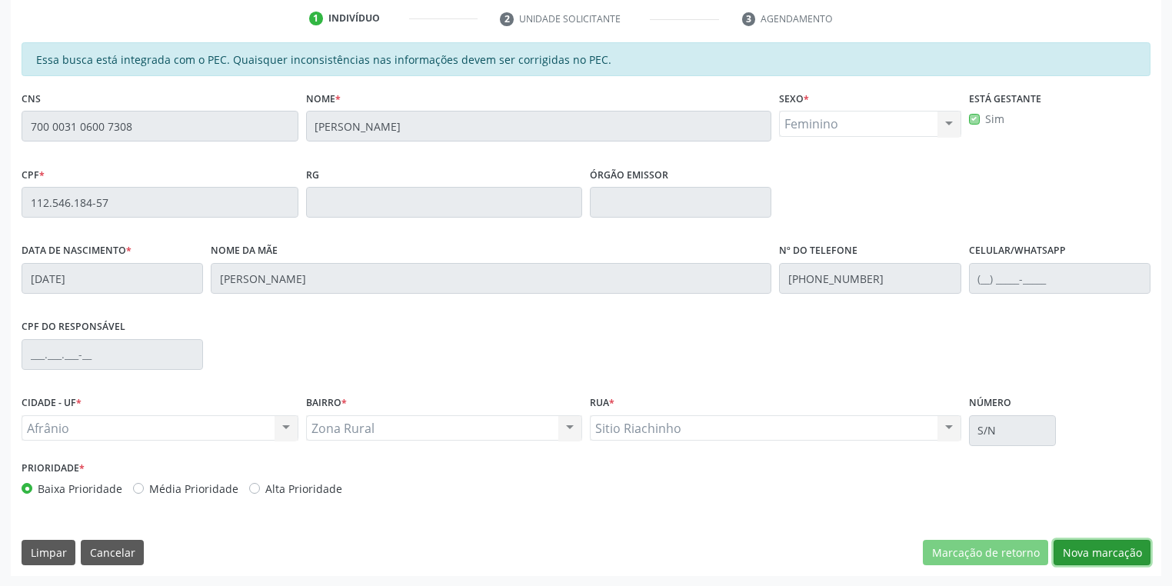
drag, startPoint x: 1071, startPoint y: 548, endPoint x: 1025, endPoint y: 535, distance: 47.0
click at [1071, 548] on button "Nova marcação" at bounding box center [1102, 553] width 97 height 26
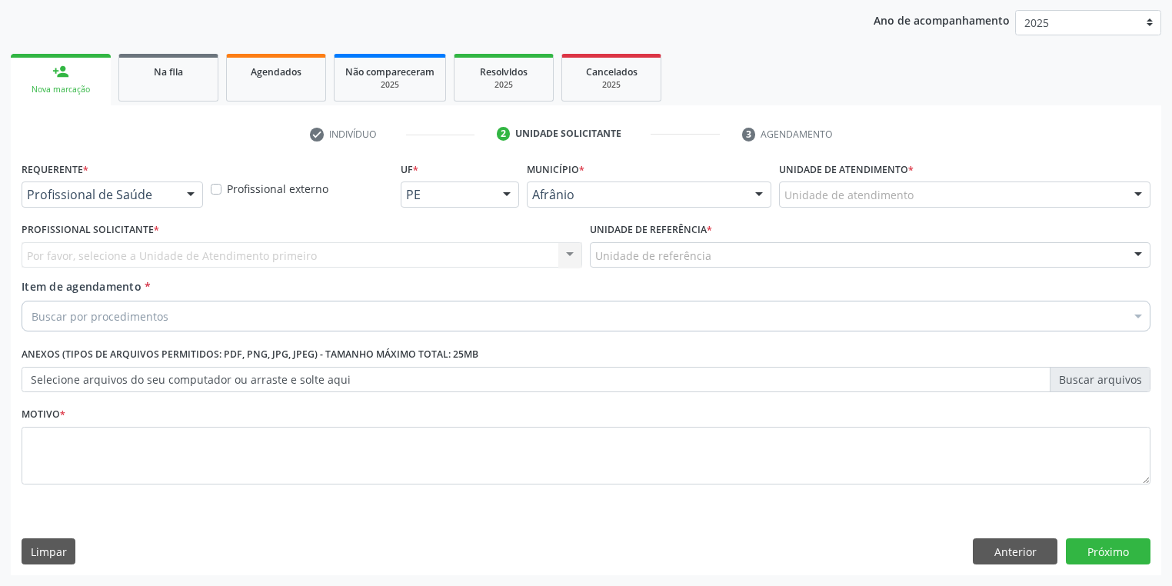
scroll to position [175, 0]
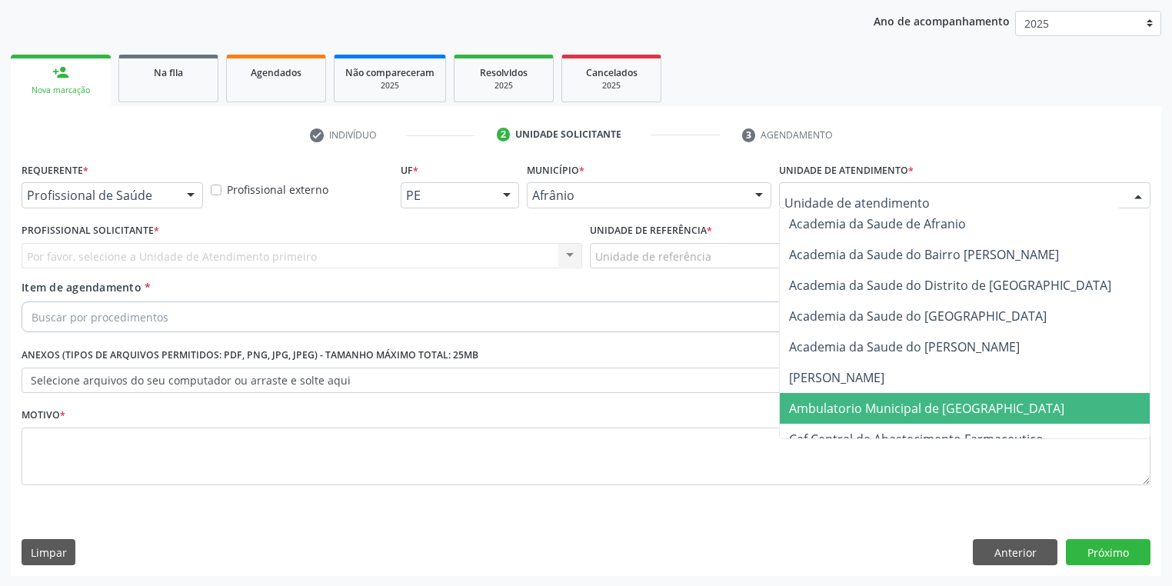
click at [843, 400] on span "Ambulatorio Municipal de [GEOGRAPHIC_DATA]" at bounding box center [926, 408] width 275 height 17
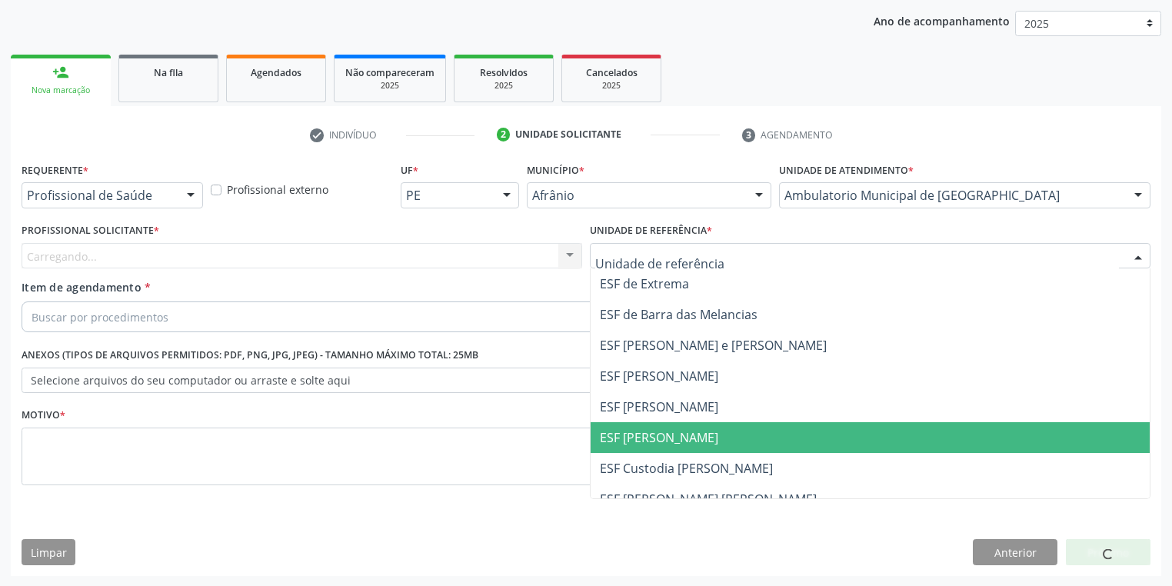
click at [674, 434] on span "ESF [PERSON_NAME]" at bounding box center [659, 437] width 118 height 17
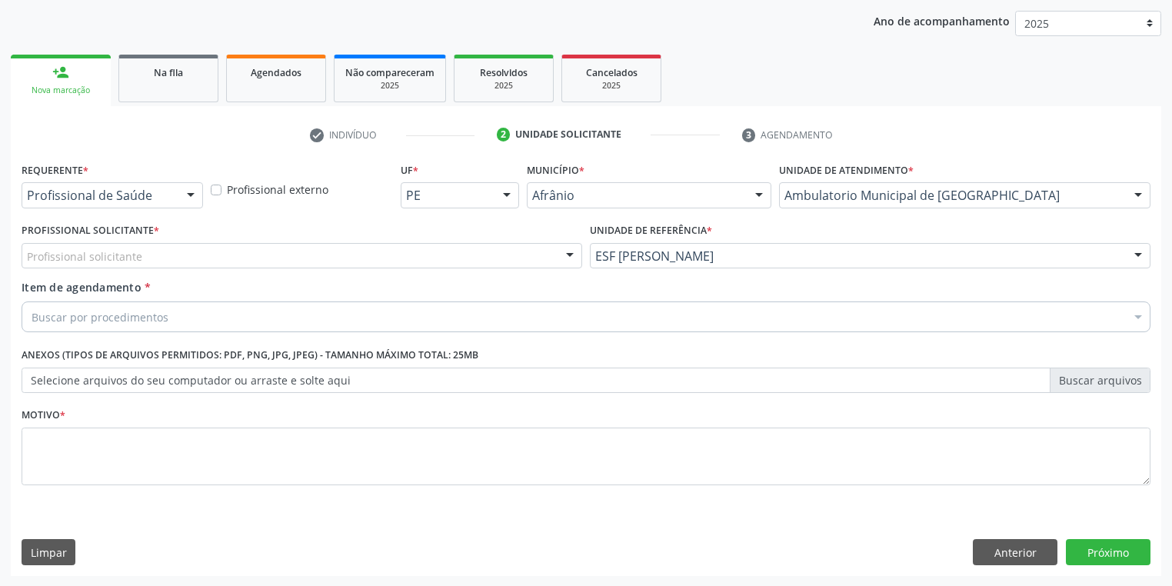
drag, startPoint x: 128, startPoint y: 260, endPoint x: 133, endPoint y: 283, distance: 23.7
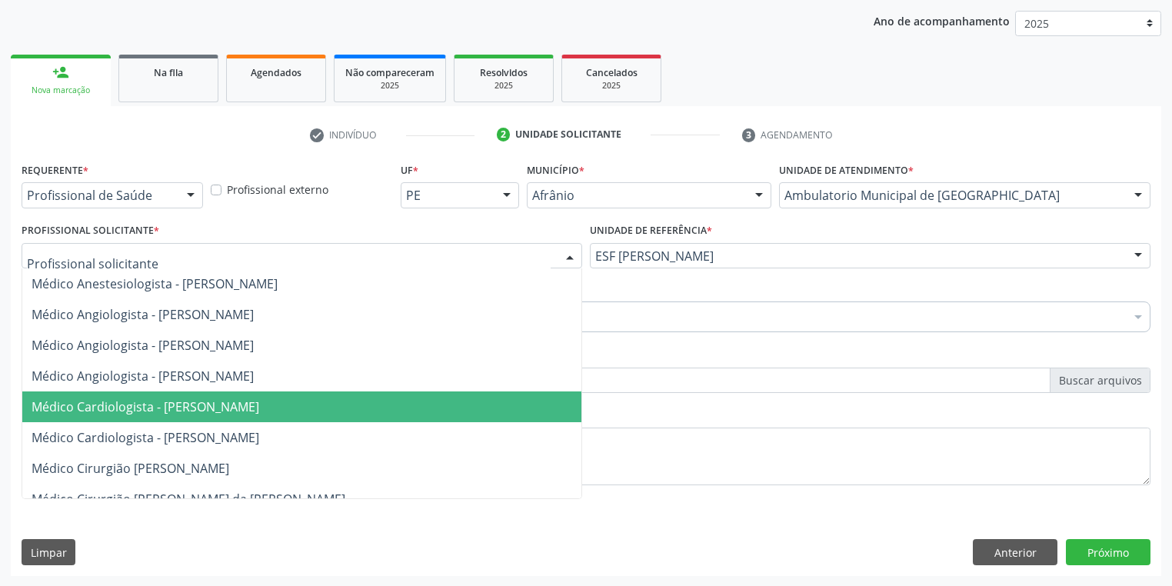
click at [178, 412] on span "Médico Cardiologista - [PERSON_NAME]" at bounding box center [146, 406] width 228 height 17
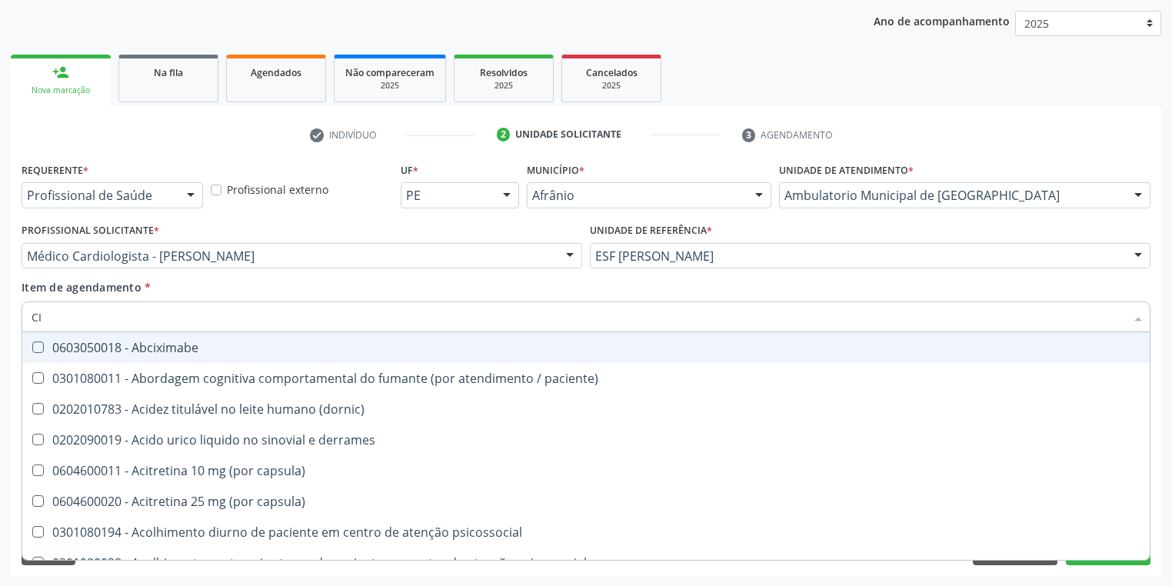
type input "C"
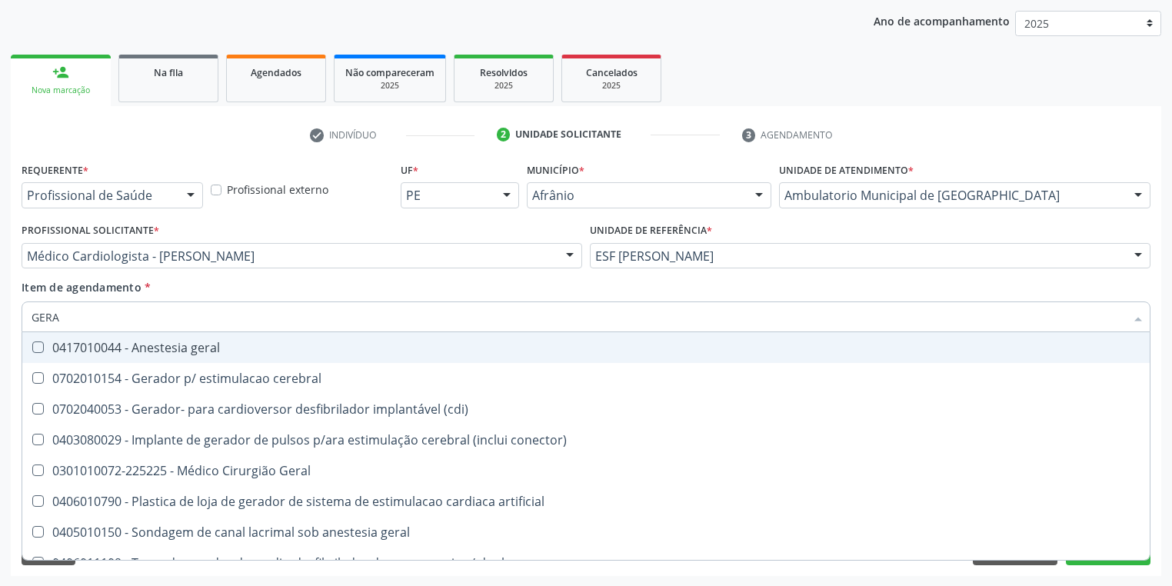
type input "GERAL"
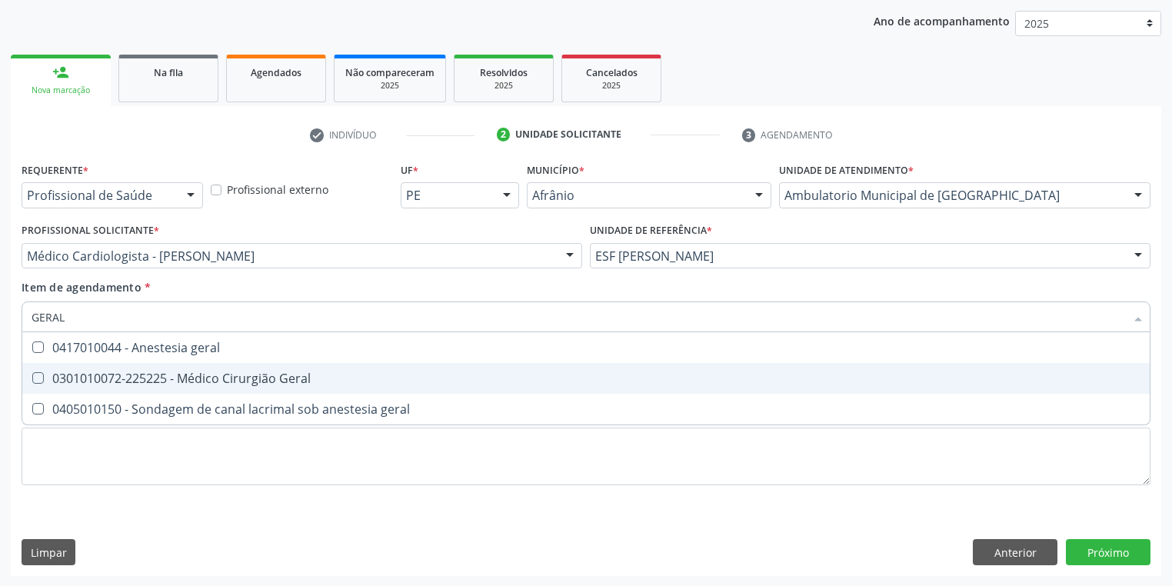
click at [92, 375] on div "0301010072-225225 - Médico Cirurgião Geral" at bounding box center [586, 378] width 1109 height 12
checkbox Geral "true"
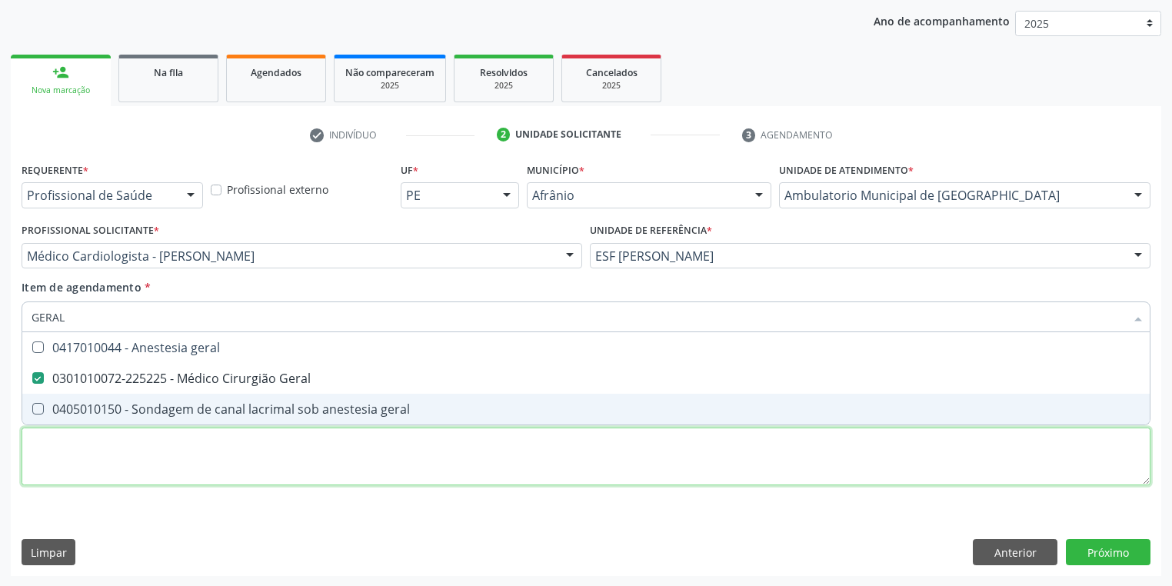
click at [92, 446] on div "Requerente * Profissional de Saúde Profissional de Saúde Paciente Nenhum result…" at bounding box center [586, 332] width 1129 height 348
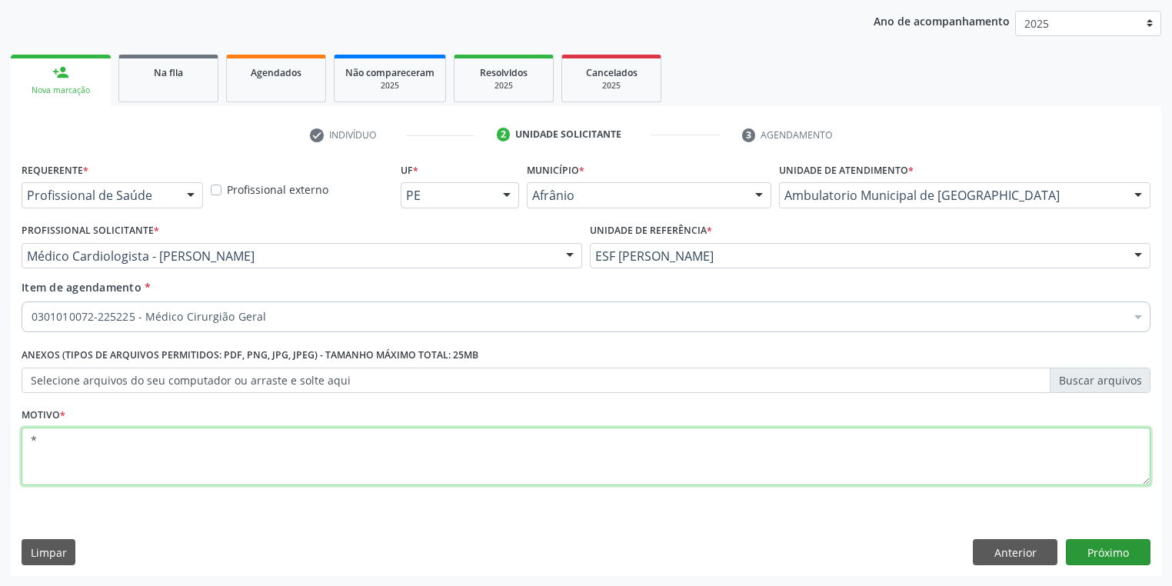
type textarea "*"
click at [1105, 548] on button "Próximo" at bounding box center [1108, 552] width 85 height 26
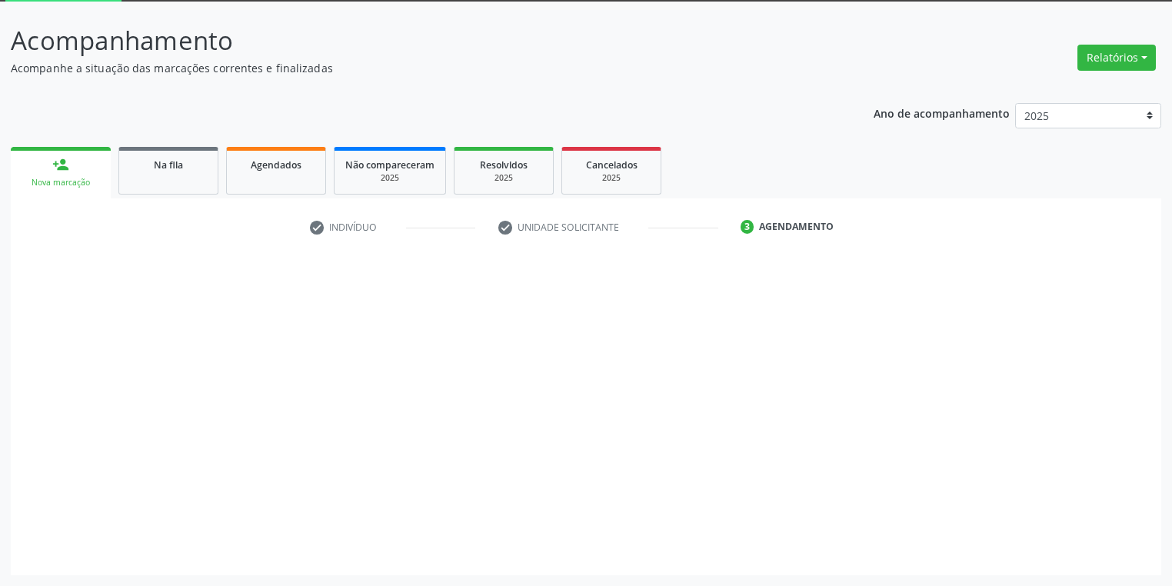
scroll to position [82, 0]
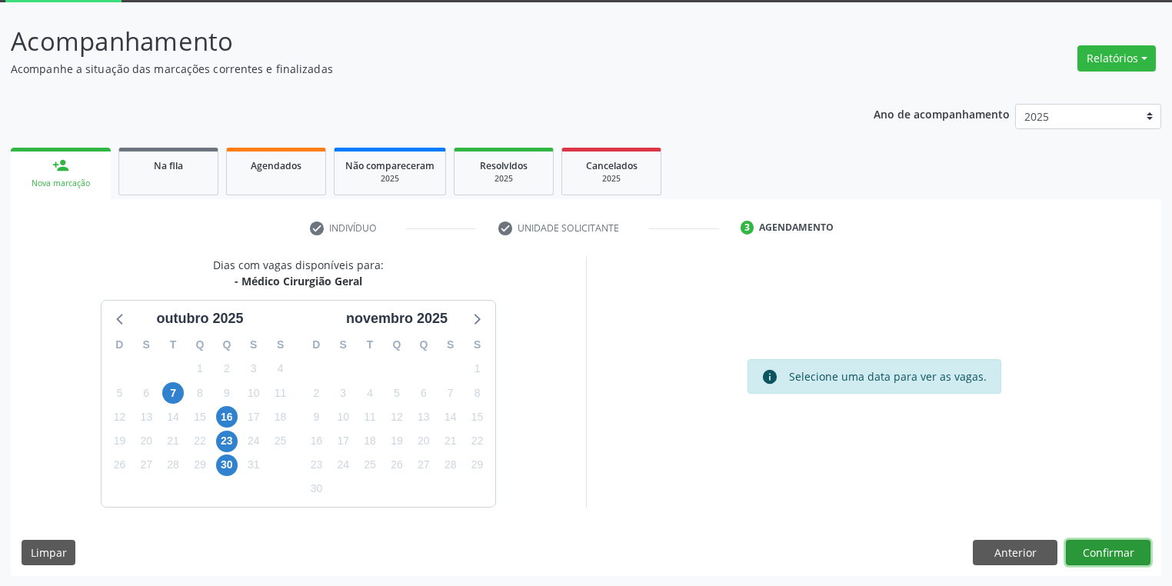
click at [1091, 548] on button "Confirmar" at bounding box center [1108, 553] width 85 height 26
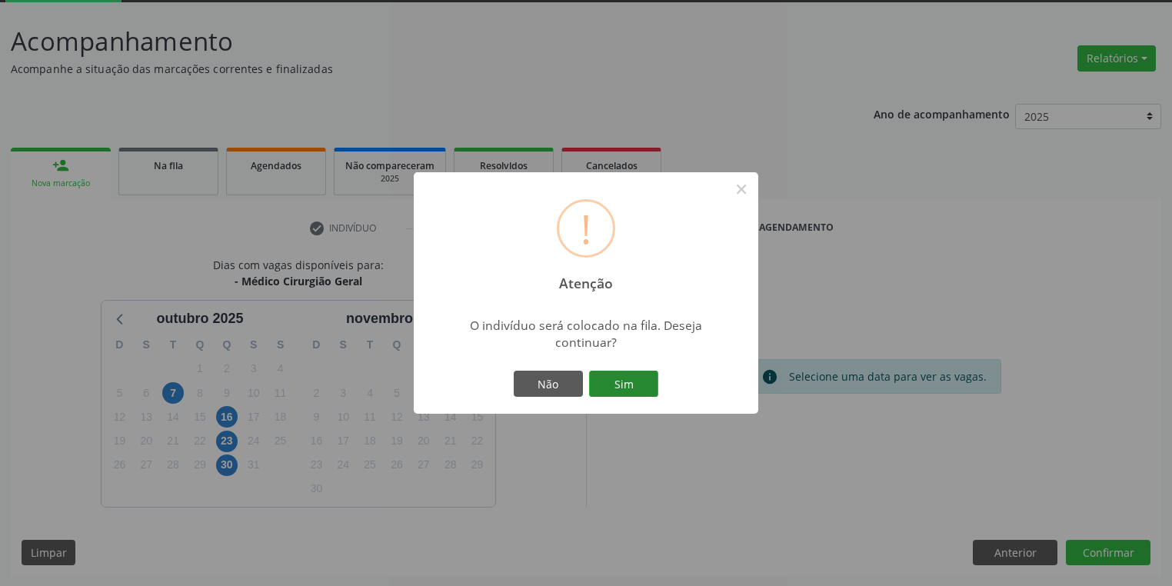
click at [641, 383] on button "Sim" at bounding box center [623, 384] width 69 height 26
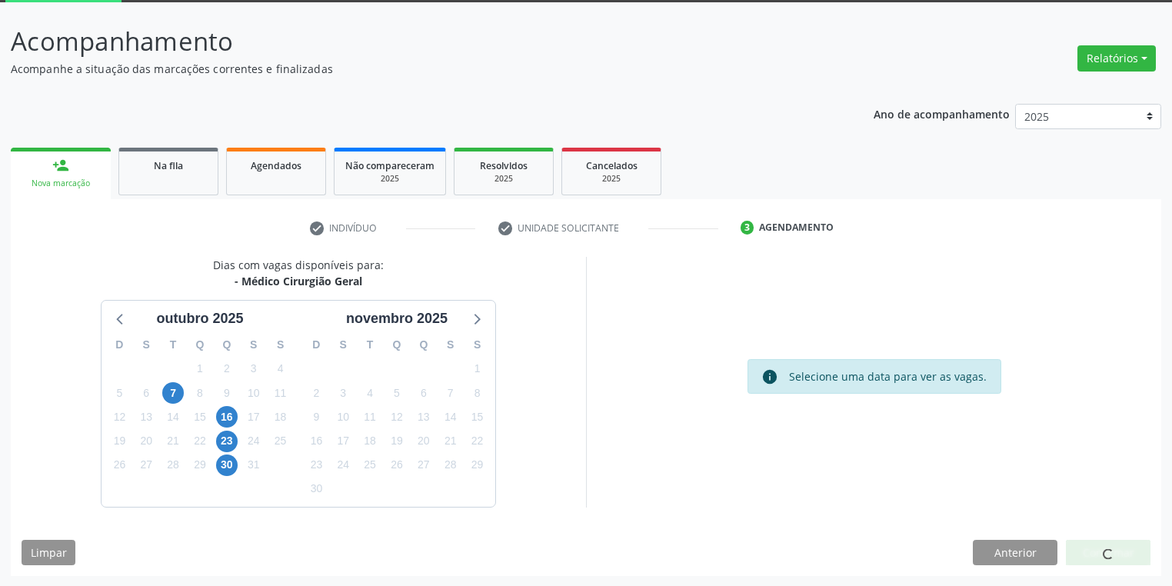
scroll to position [0, 0]
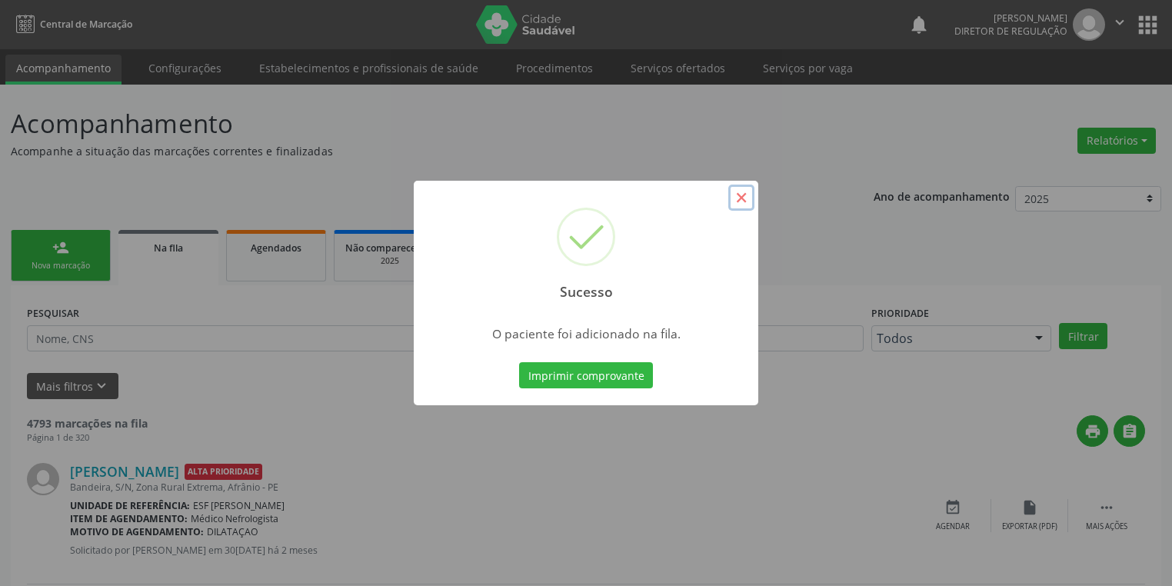
click at [747, 201] on button "×" at bounding box center [741, 198] width 26 height 26
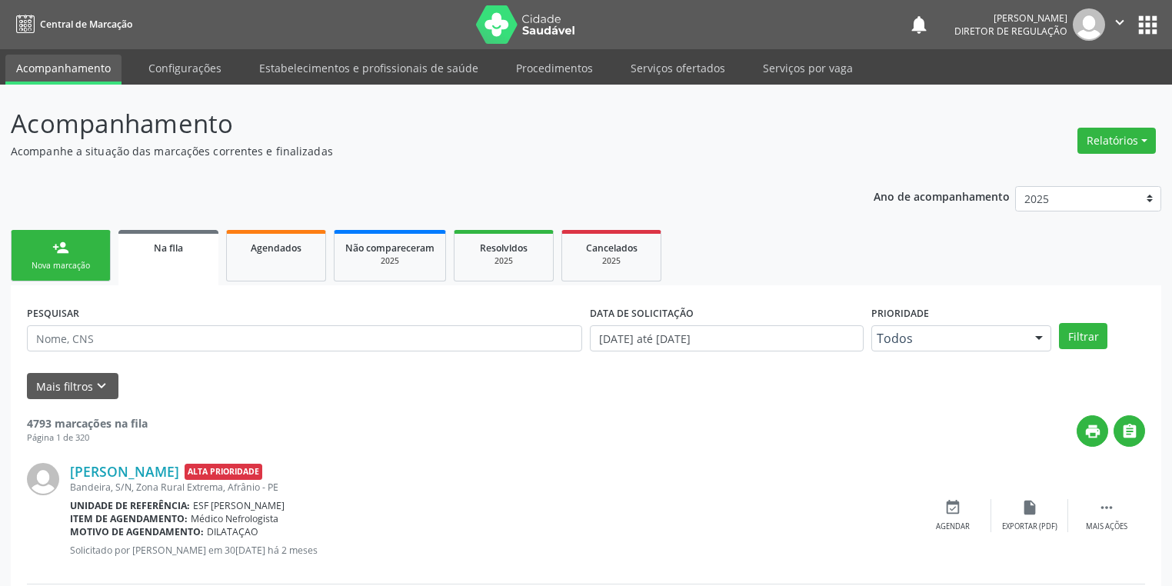
click at [64, 260] on div "Nova marcação" at bounding box center [60, 266] width 77 height 12
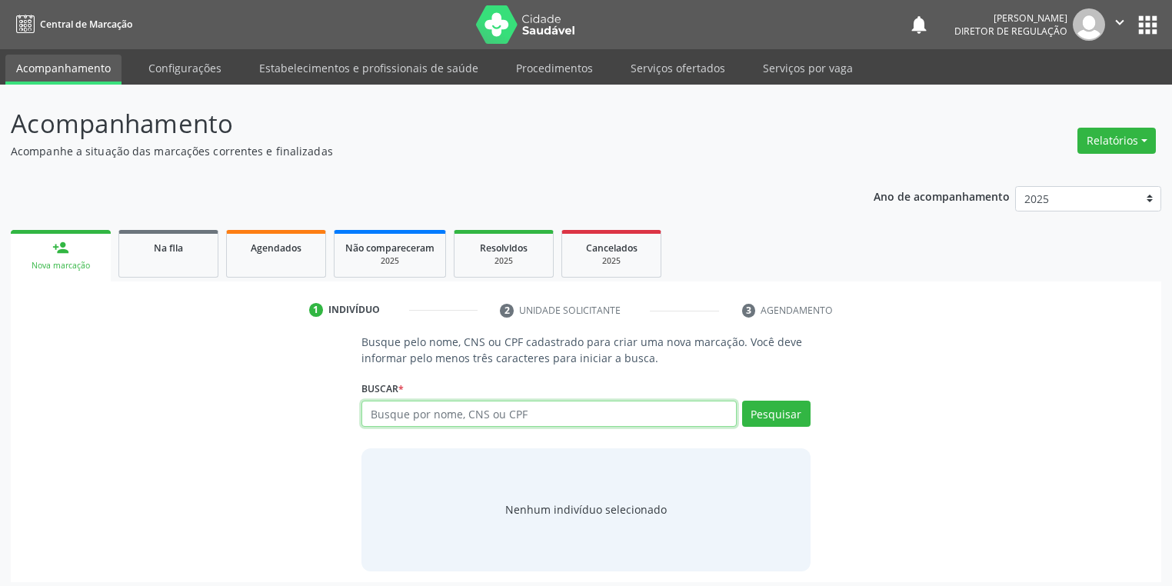
click at [404, 412] on input "text" at bounding box center [549, 414] width 375 height 26
type input "700404416660546"
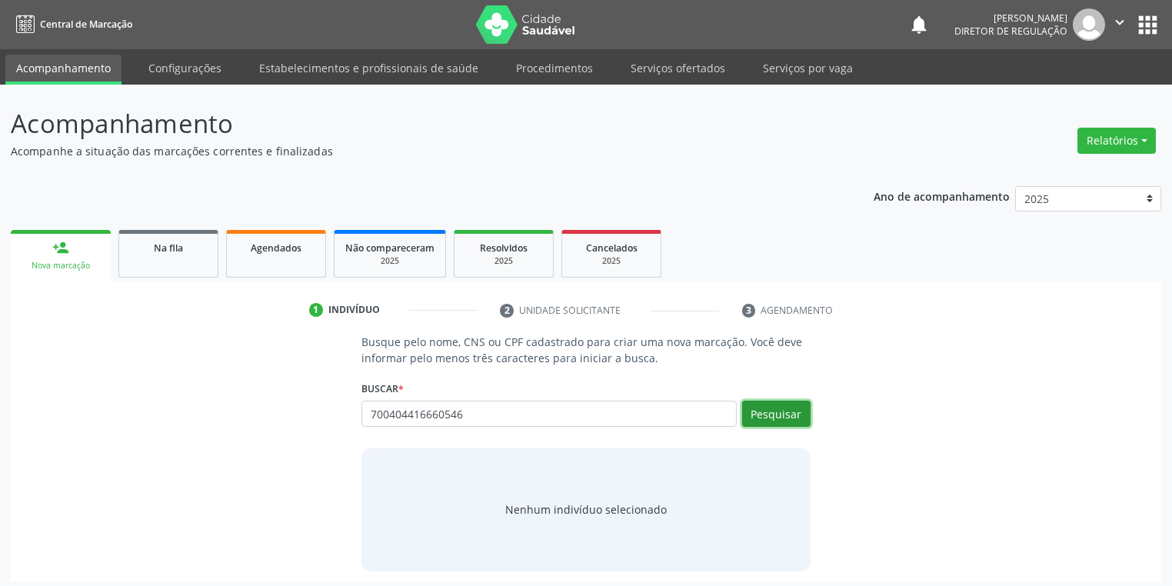
click at [772, 425] on button "Pesquisar" at bounding box center [776, 414] width 68 height 26
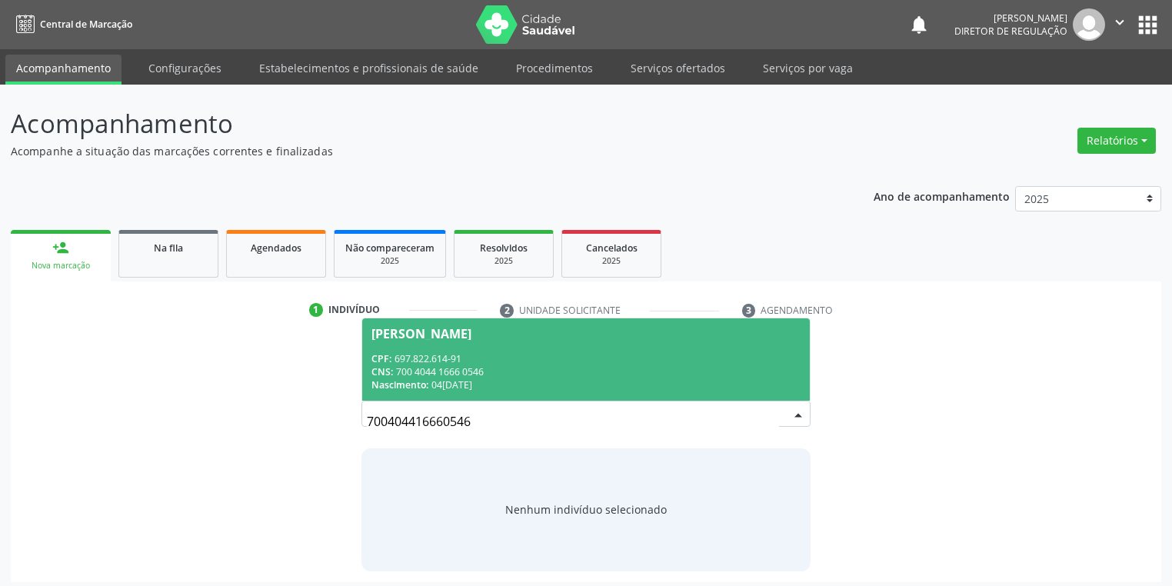
click at [553, 347] on span "Paulo Francisco Rodrigues CPF: 697.822.614-91 CNS: 700 4044 1666 0546 Nasciment…" at bounding box center [586, 359] width 448 height 82
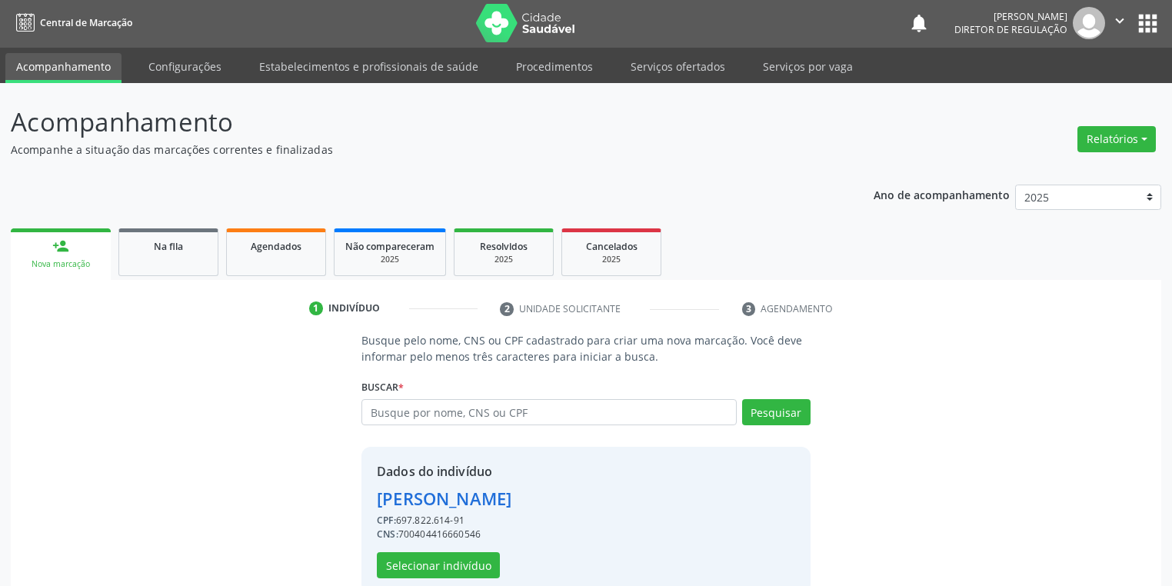
scroll to position [29, 0]
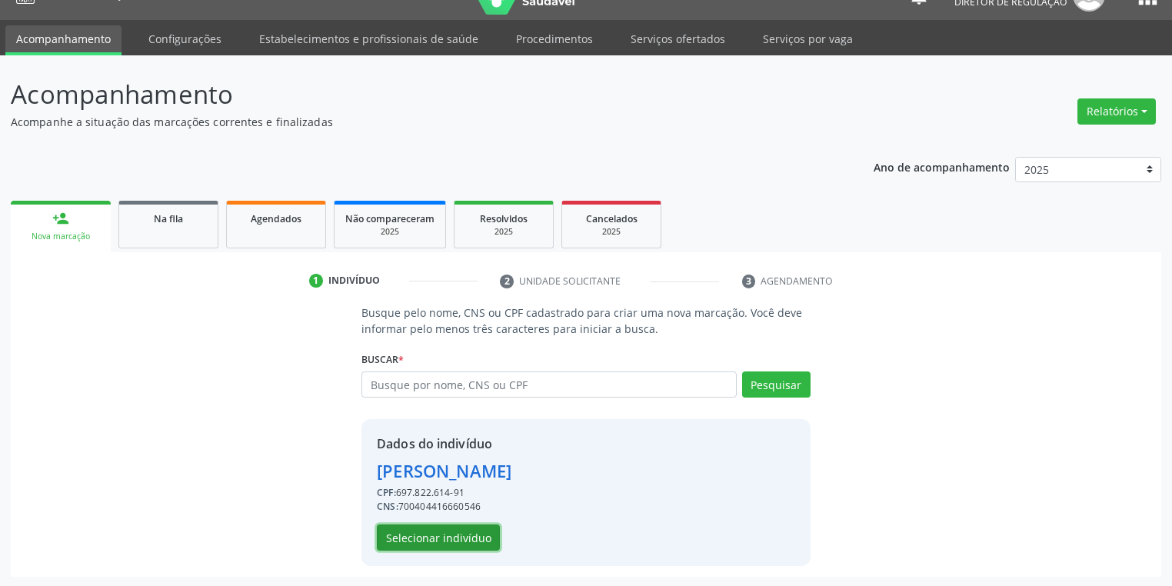
click at [440, 543] on button "Selecionar indivíduo" at bounding box center [438, 538] width 123 height 26
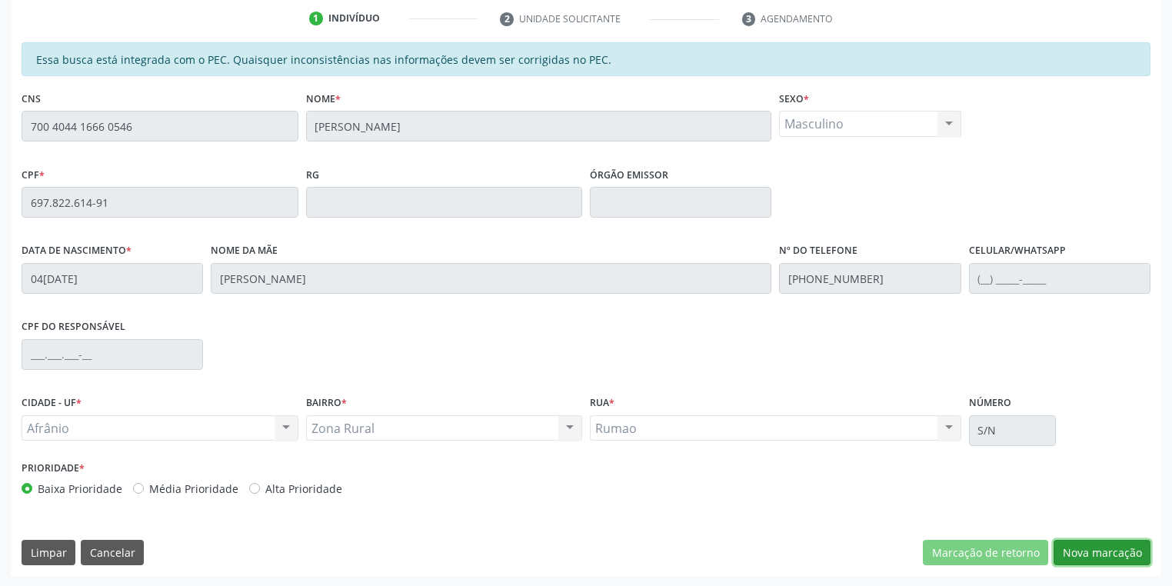
click at [1084, 554] on button "Nova marcação" at bounding box center [1102, 553] width 97 height 26
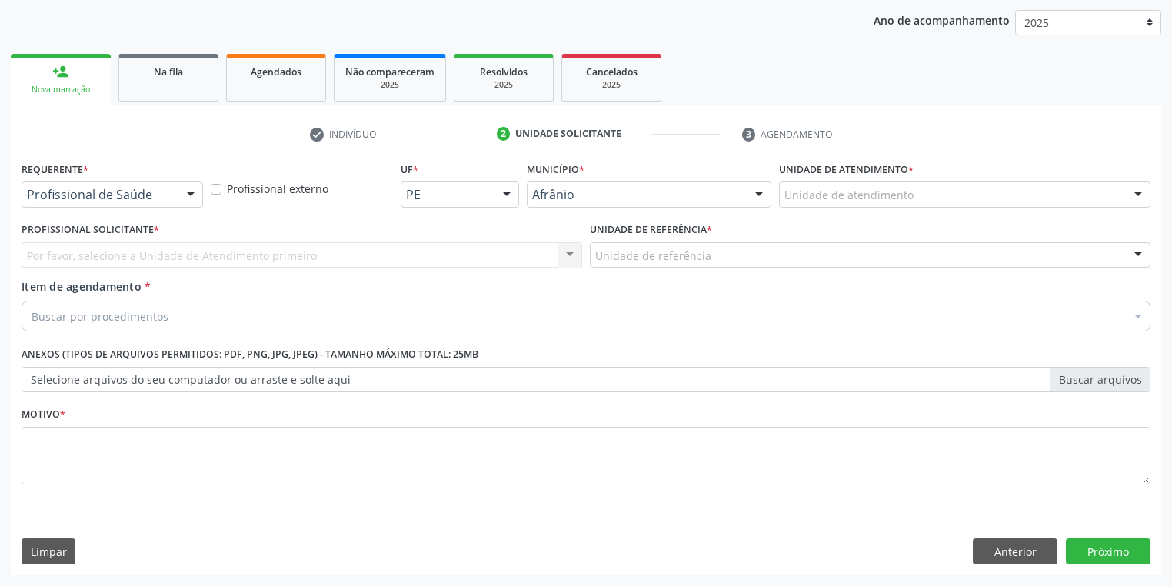
scroll to position [175, 0]
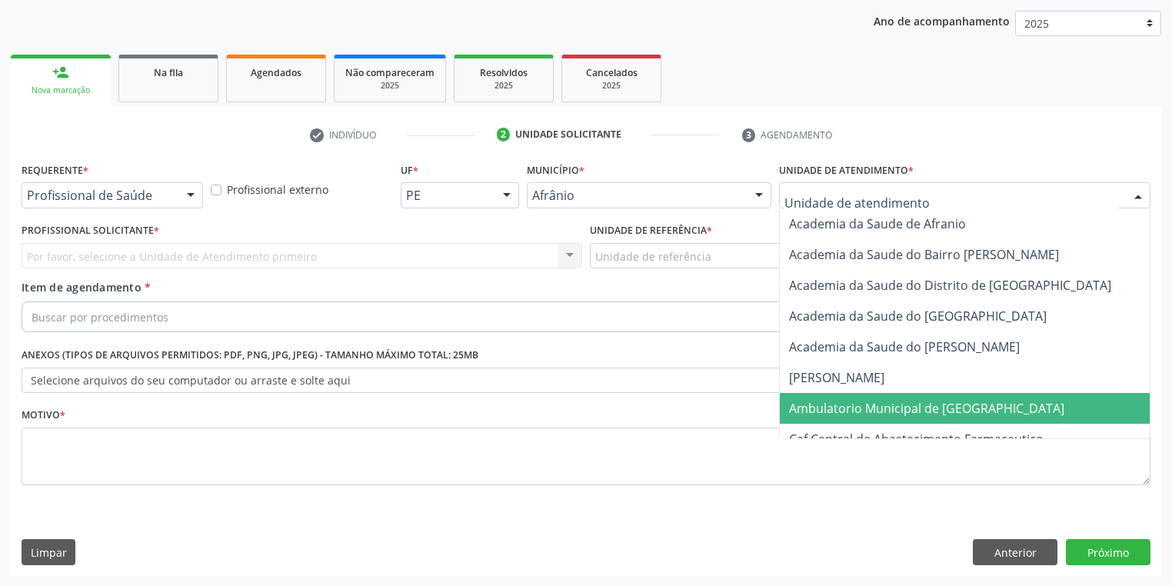
click at [824, 415] on span "Ambulatorio Municipal de [GEOGRAPHIC_DATA]" at bounding box center [967, 408] width 375 height 31
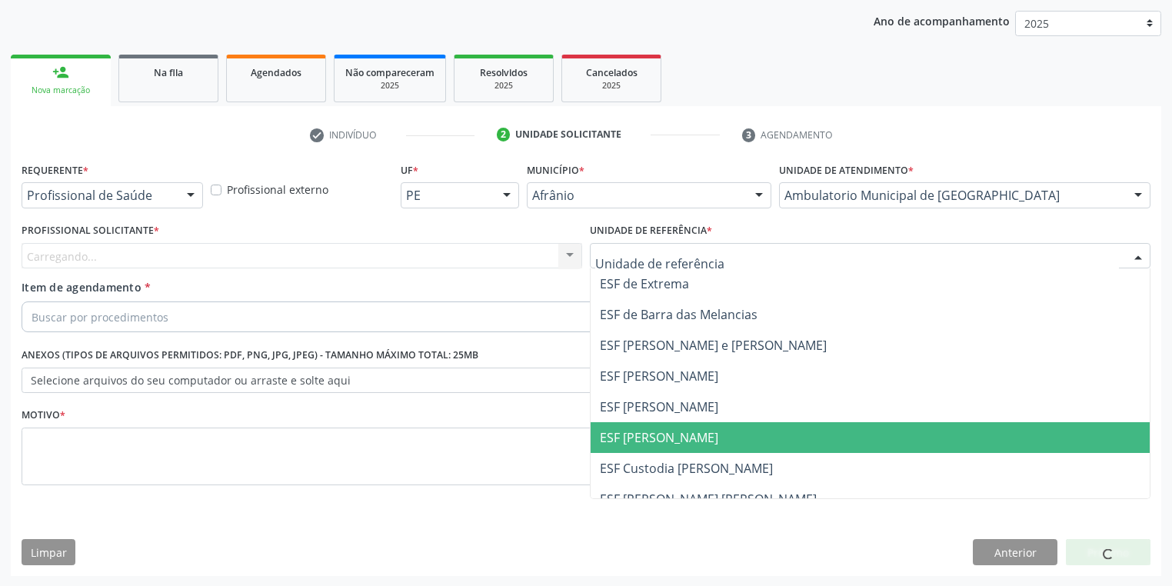
click at [655, 435] on span "ESF [PERSON_NAME]" at bounding box center [659, 437] width 118 height 17
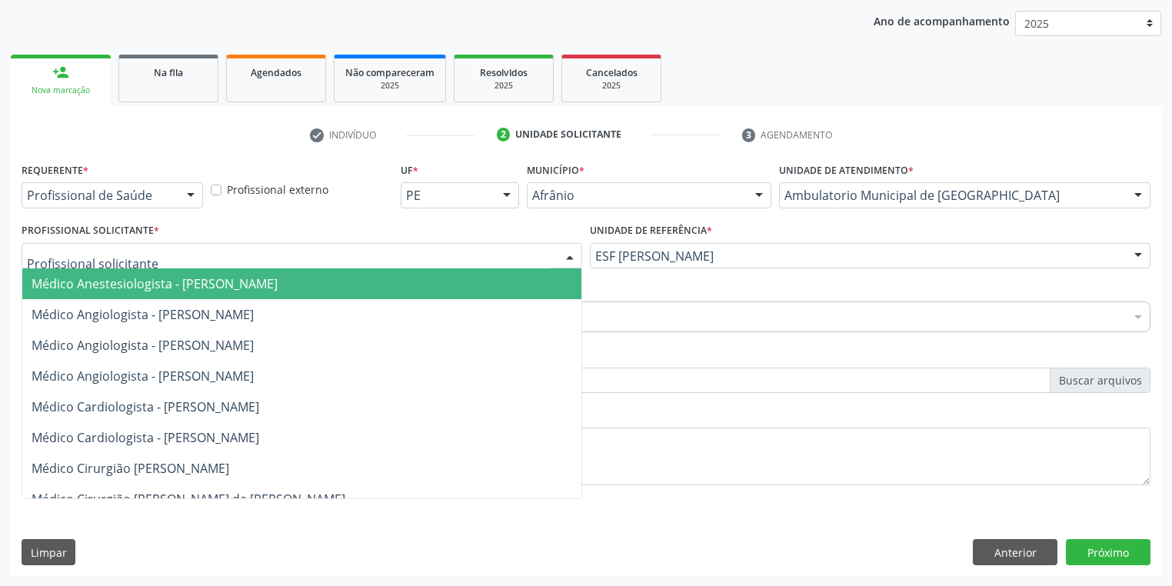
drag, startPoint x: 163, startPoint y: 258, endPoint x: 169, endPoint y: 296, distance: 38.2
click at [163, 265] on div at bounding box center [302, 256] width 561 height 26
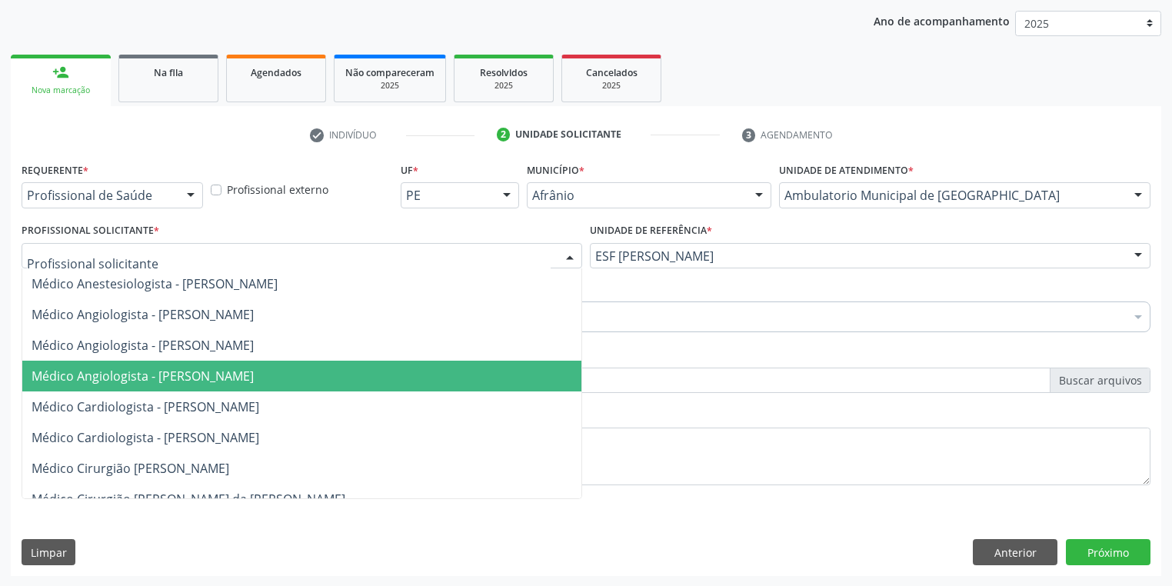
click at [182, 384] on span "Médico Angiologista - [PERSON_NAME]" at bounding box center [301, 376] width 559 height 31
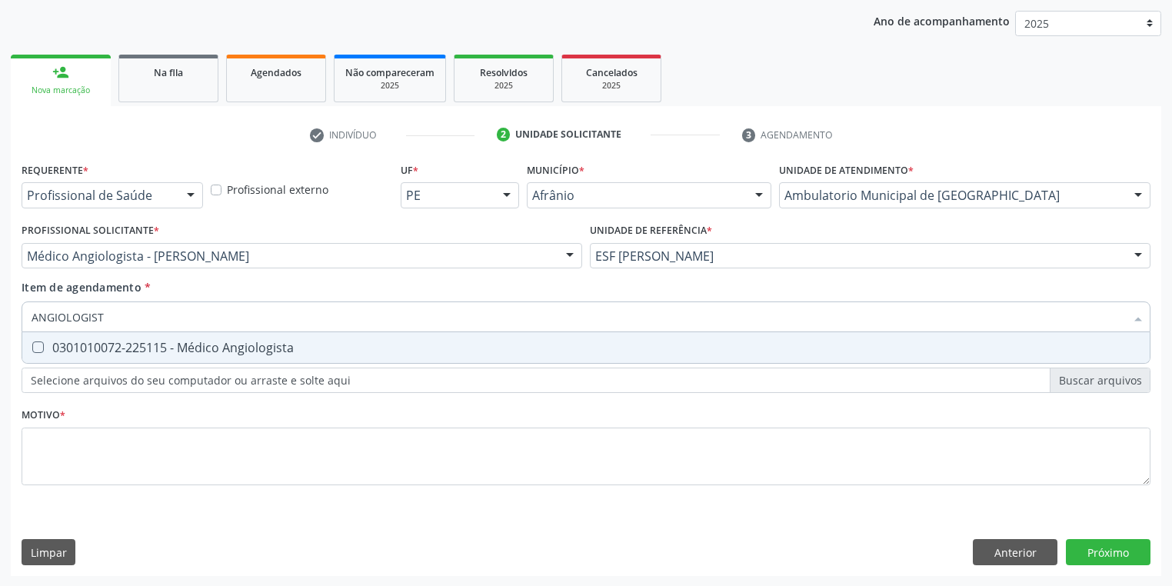
type input "ANGIOLOGISTA"
click at [87, 350] on div "0301010072-225115 - Médico Angiologista" at bounding box center [586, 348] width 1109 height 12
checkbox Angiologista "true"
click at [68, 448] on div "Requerente * Profissional de Saúde Profissional de Saúde Paciente Nenhum result…" at bounding box center [586, 332] width 1129 height 348
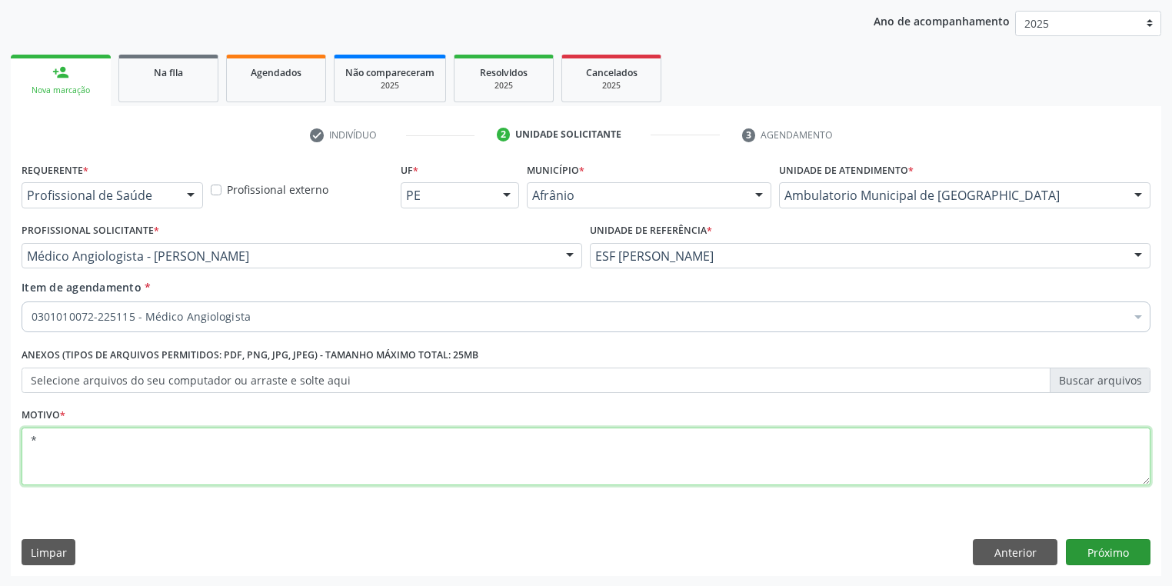
type textarea "*"
click at [1082, 552] on button "Próximo" at bounding box center [1108, 552] width 85 height 26
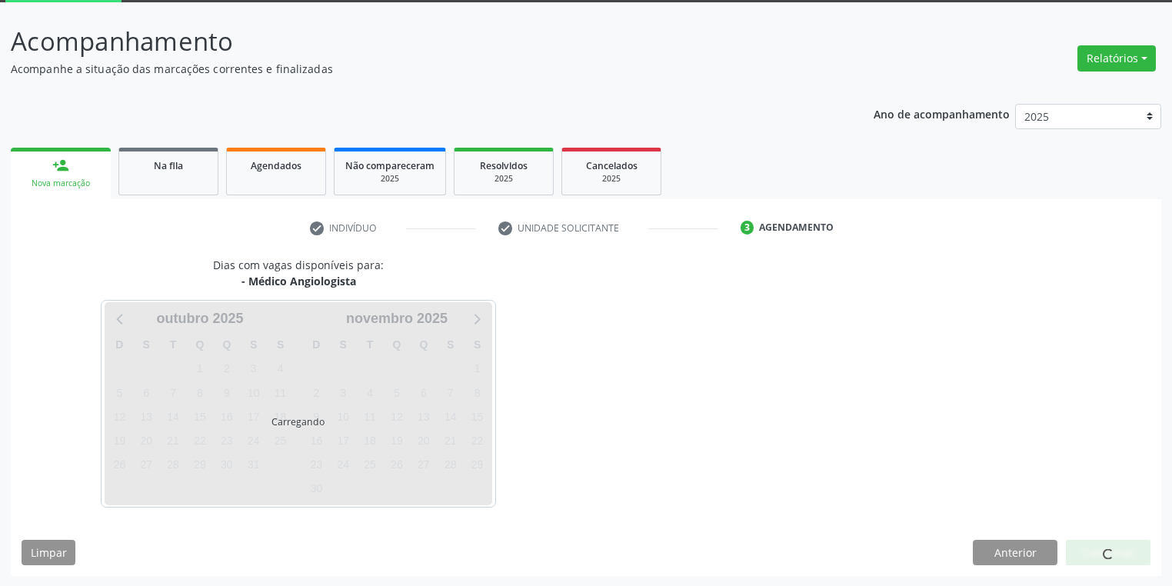
scroll to position [127, 0]
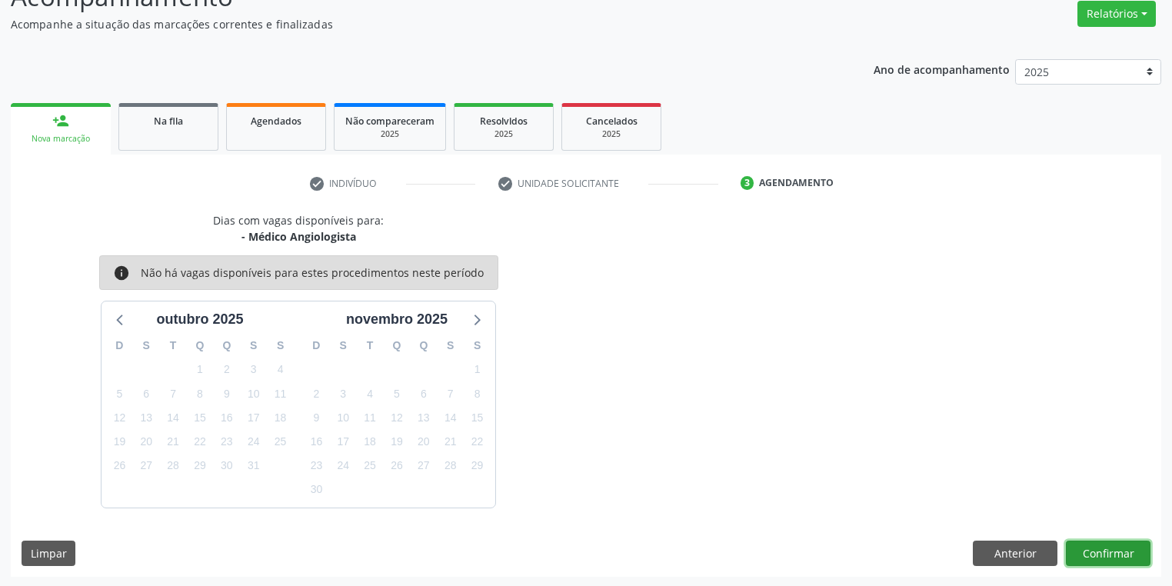
click at [1088, 550] on button "Confirmar" at bounding box center [1108, 554] width 85 height 26
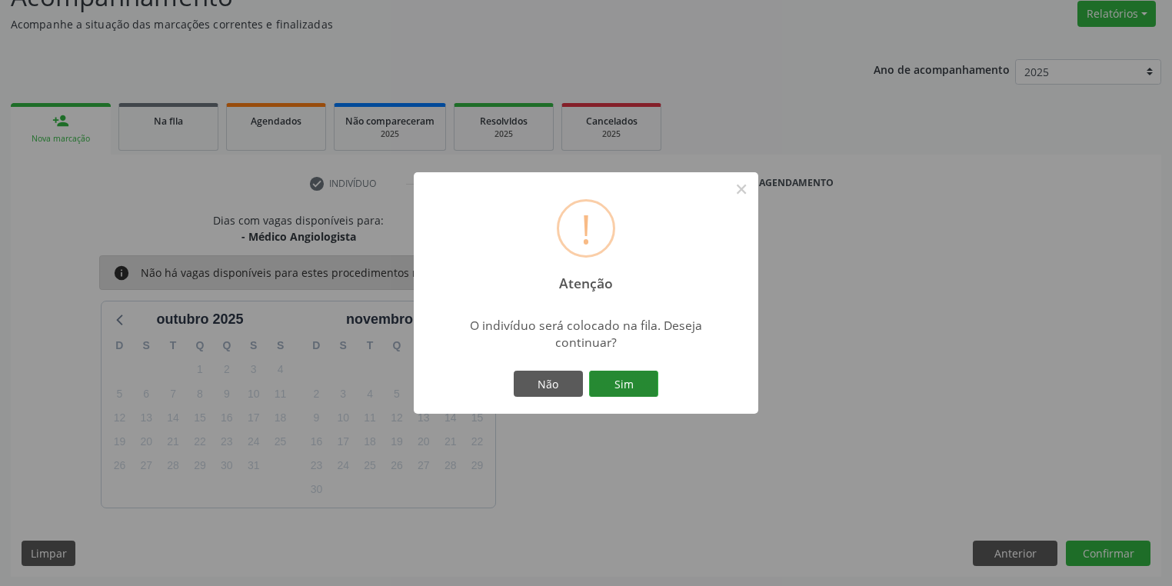
click at [641, 391] on button "Sim" at bounding box center [623, 384] width 69 height 26
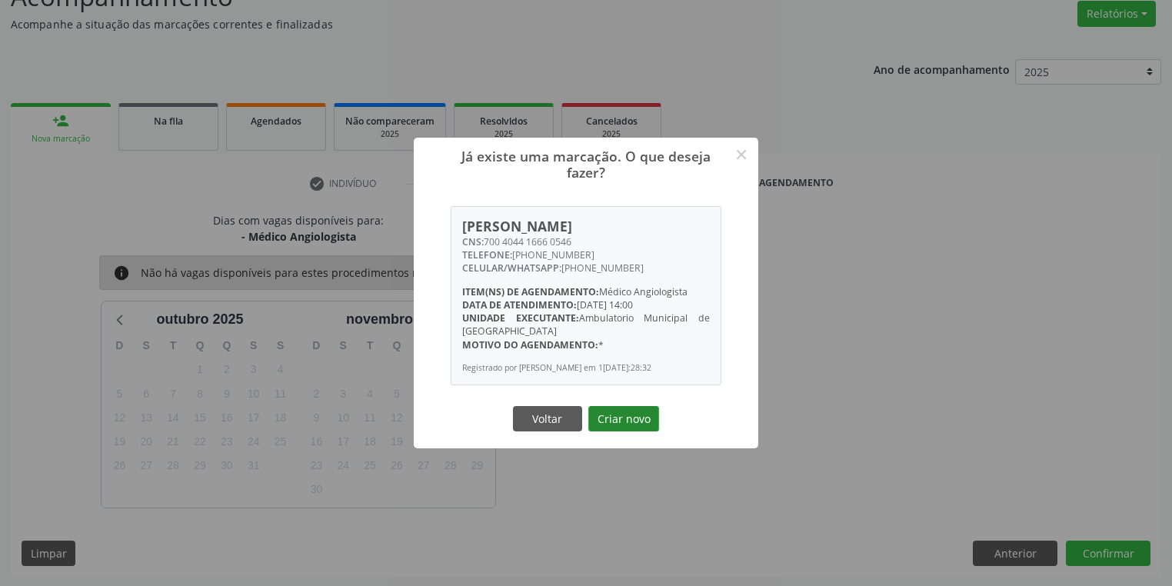
click at [612, 418] on button "Criar novo" at bounding box center [623, 419] width 71 height 26
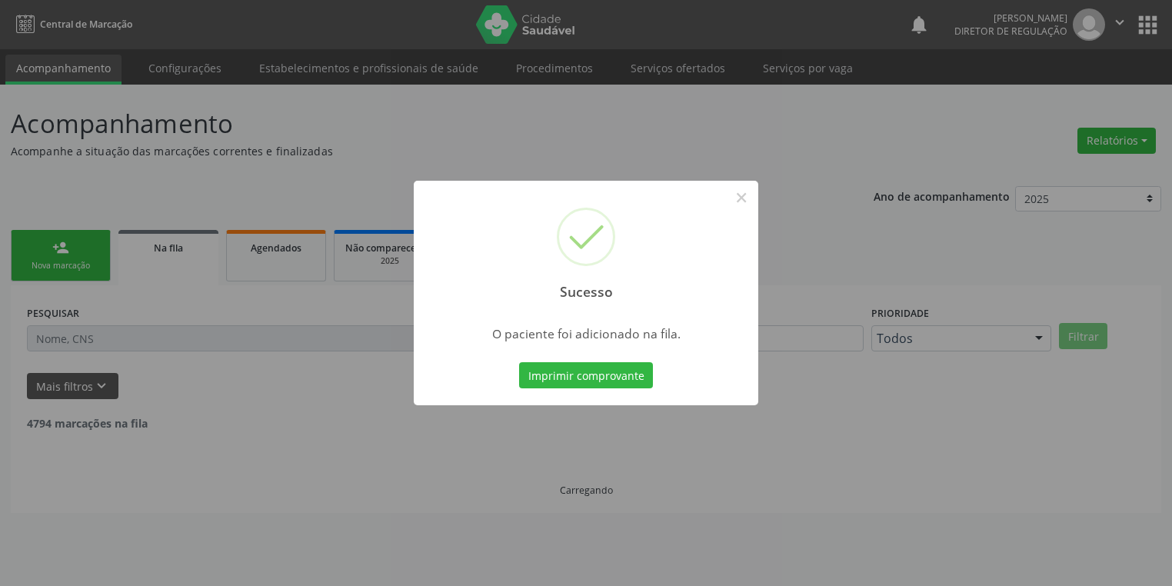
scroll to position [0, 0]
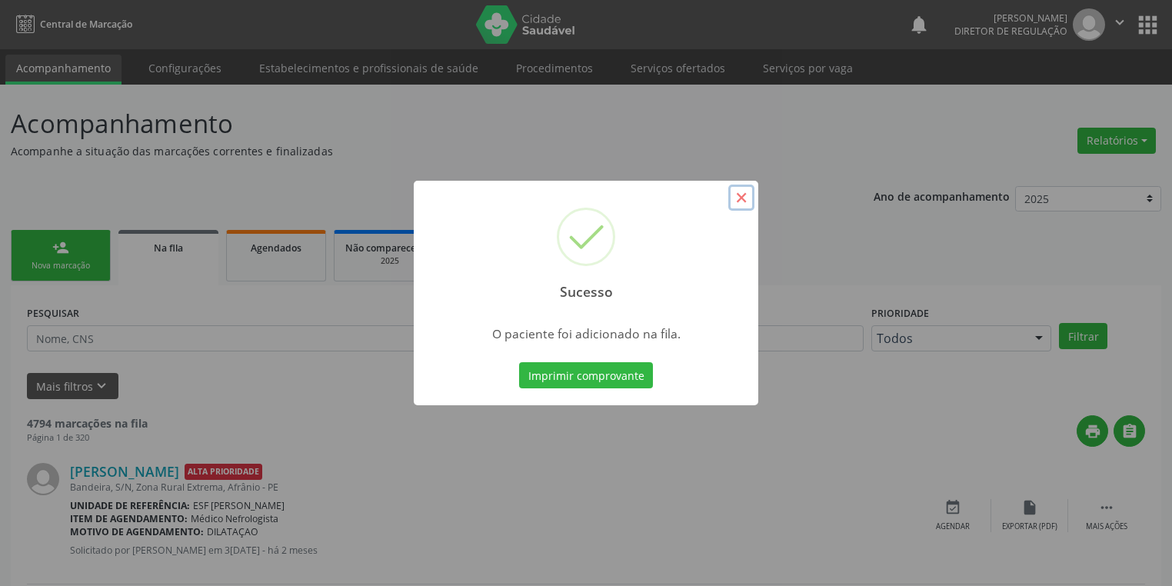
click at [748, 198] on button "×" at bounding box center [741, 198] width 26 height 26
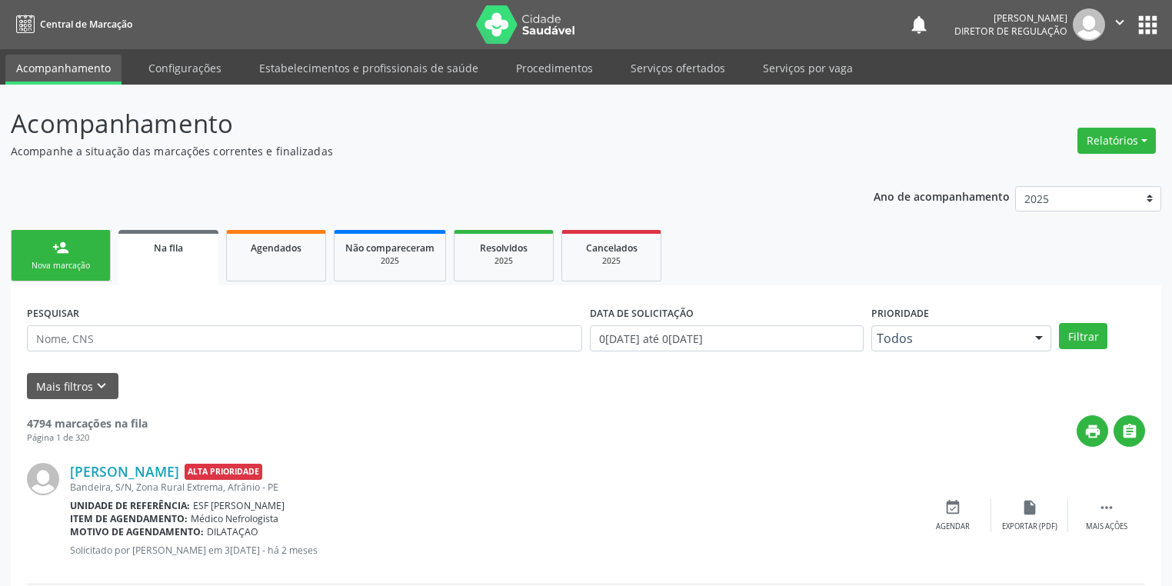
click at [93, 249] on link "person_add Nova marcação" at bounding box center [61, 256] width 100 height 52
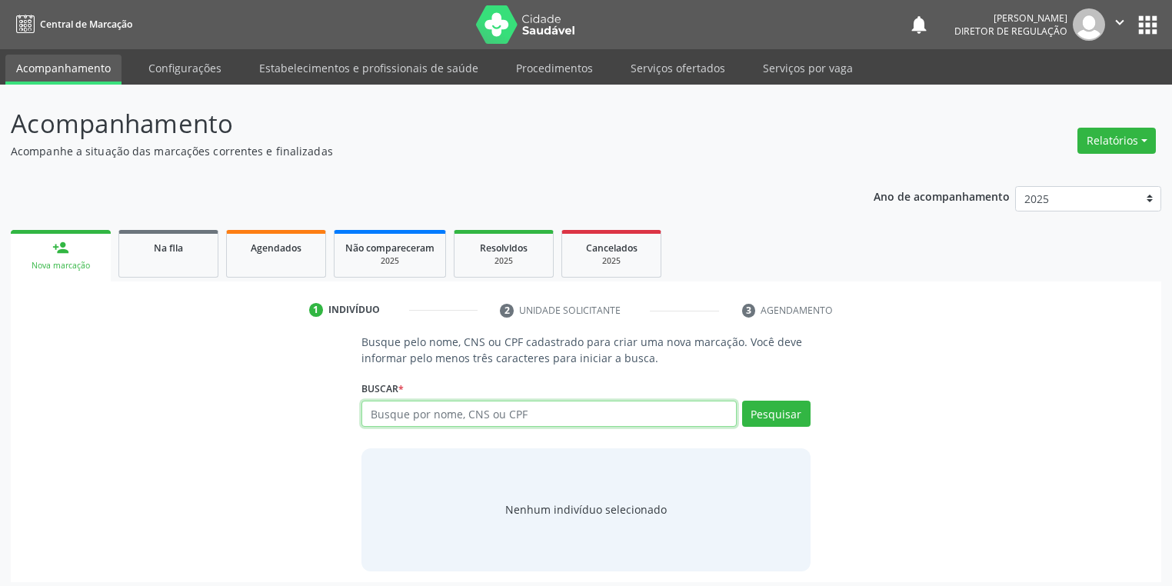
click at [397, 411] on input "text" at bounding box center [549, 414] width 375 height 26
type input "7"
type input "706800728045822"
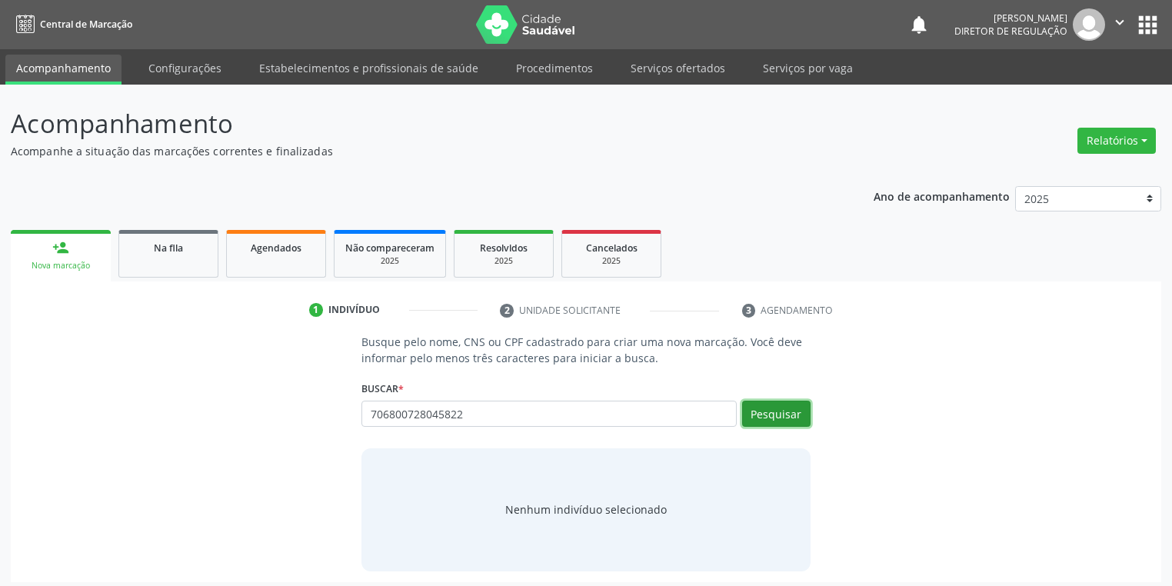
click at [776, 417] on button "Pesquisar" at bounding box center [776, 414] width 68 height 26
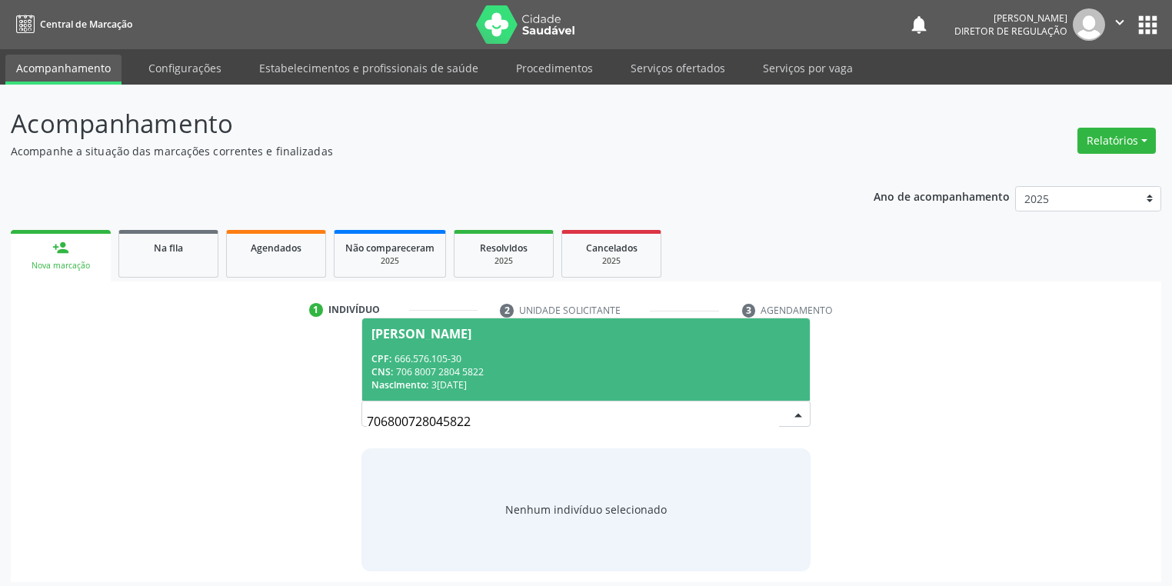
click at [778, 418] on input "706800728045822" at bounding box center [573, 421] width 412 height 31
click at [434, 363] on div "CPF: 666.576.105-30" at bounding box center [586, 358] width 429 height 13
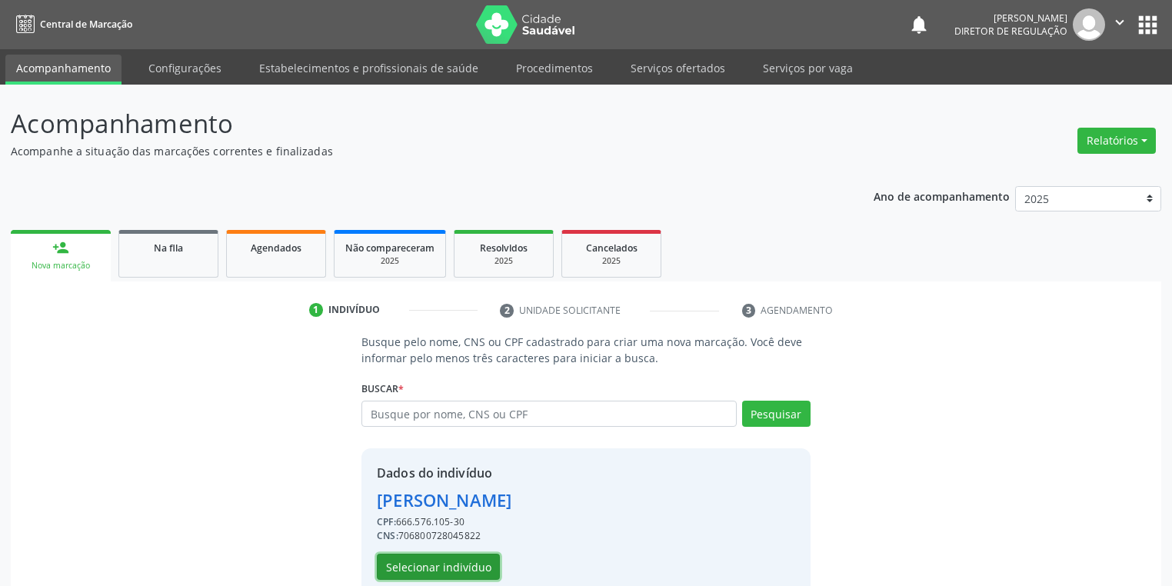
click at [434, 572] on button "Selecionar indivíduo" at bounding box center [438, 567] width 123 height 26
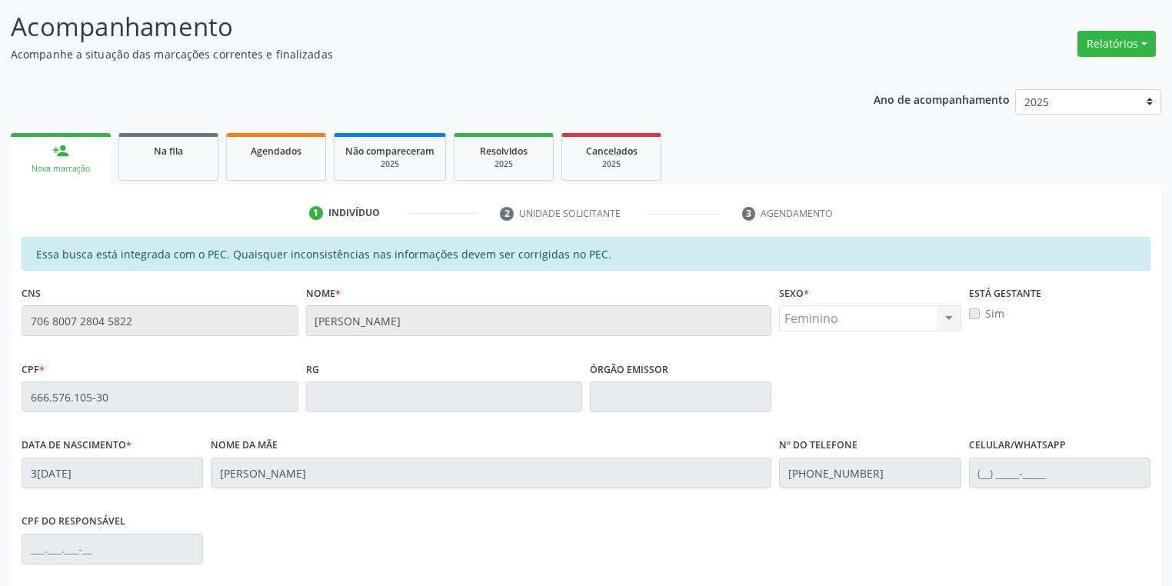
scroll to position [292, 0]
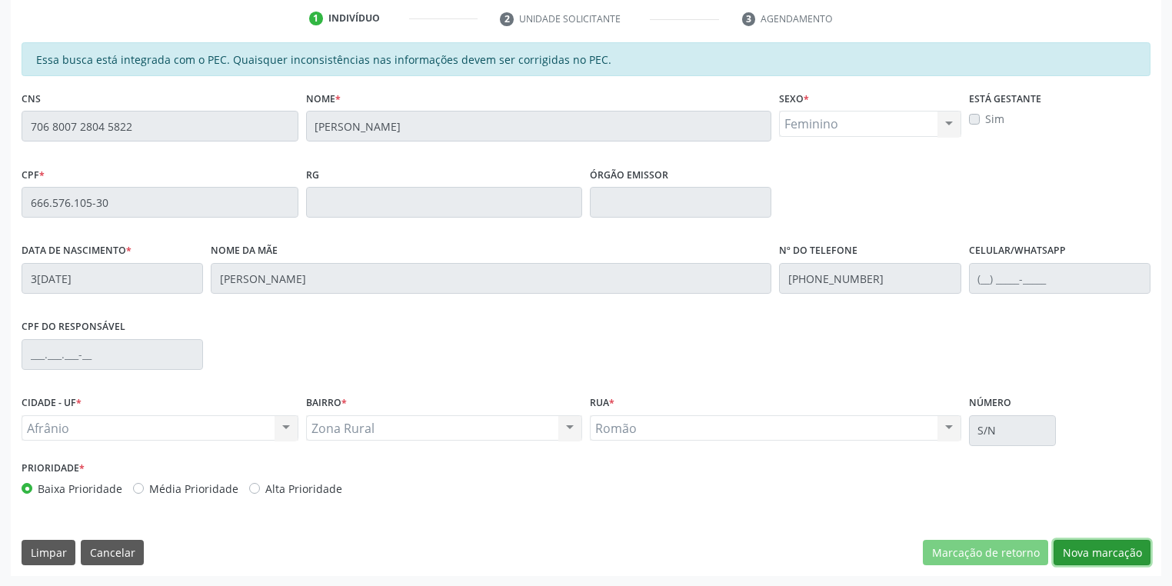
click at [1089, 554] on button "Nova marcação" at bounding box center [1102, 553] width 97 height 26
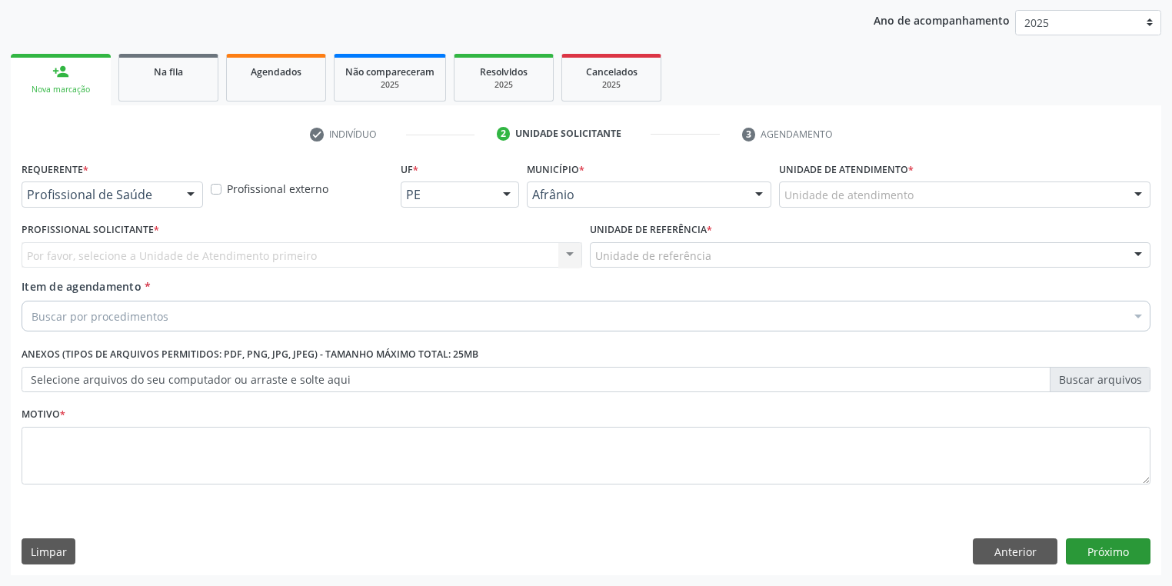
scroll to position [175, 0]
click at [799, 206] on div "Unidade de atendimento" at bounding box center [965, 195] width 372 height 26
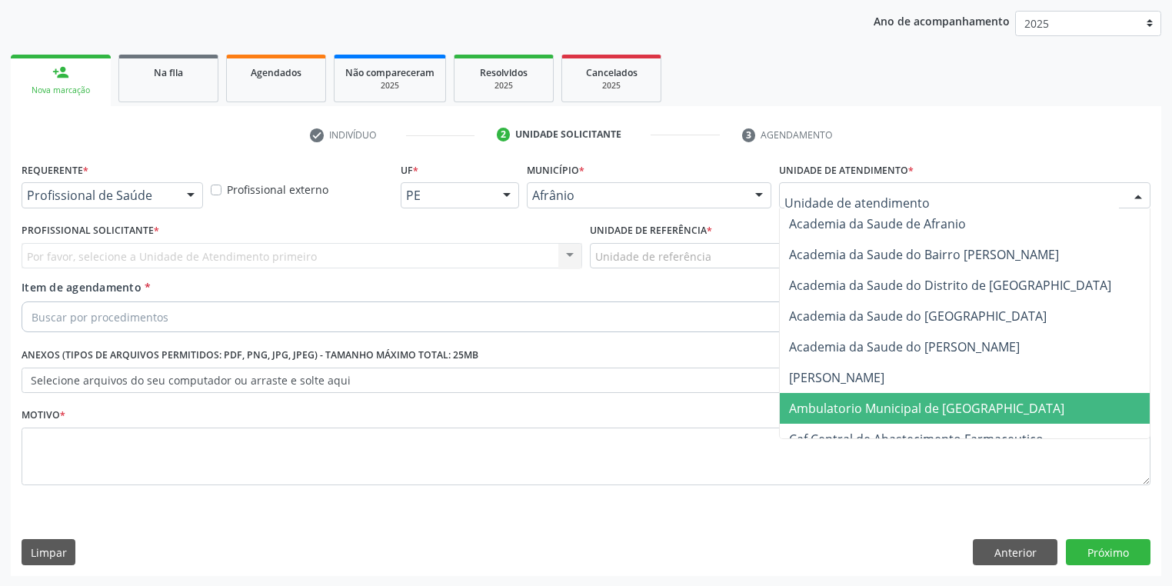
click at [801, 405] on span "Ambulatorio Municipal de [GEOGRAPHIC_DATA]" at bounding box center [926, 408] width 275 height 17
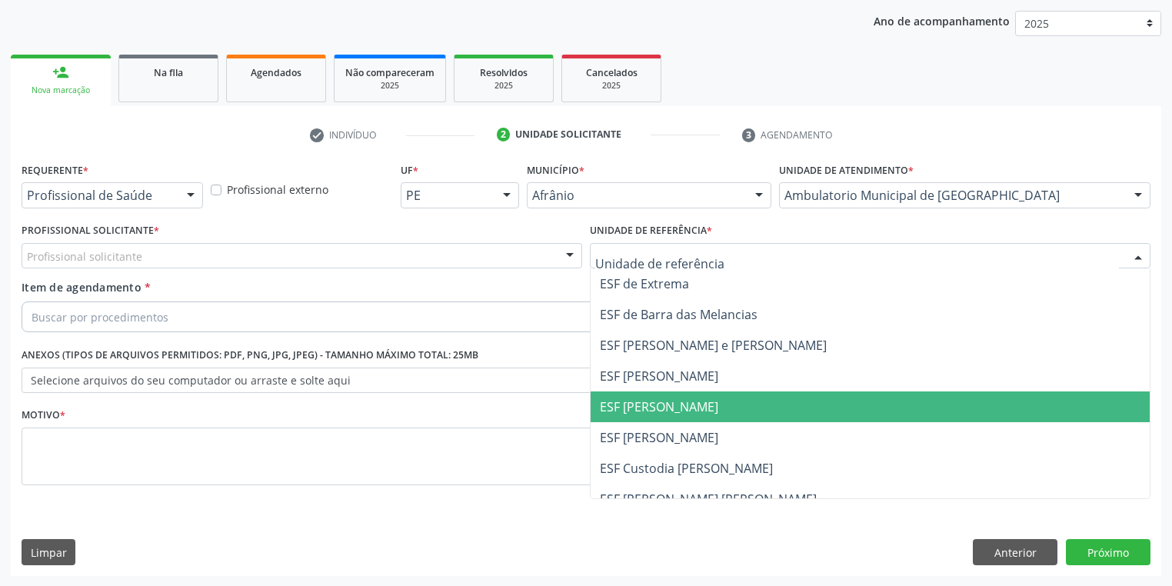
click at [640, 410] on span "ESF [PERSON_NAME]" at bounding box center [659, 406] width 118 height 17
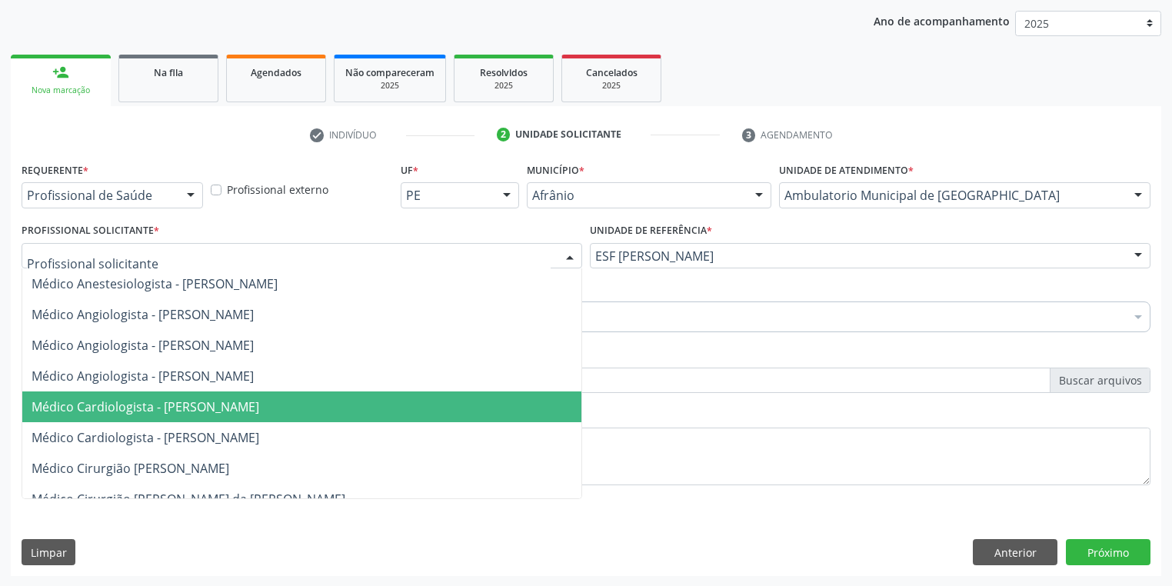
click at [163, 412] on span "Médico Cardiologista - [PERSON_NAME]" at bounding box center [146, 406] width 228 height 17
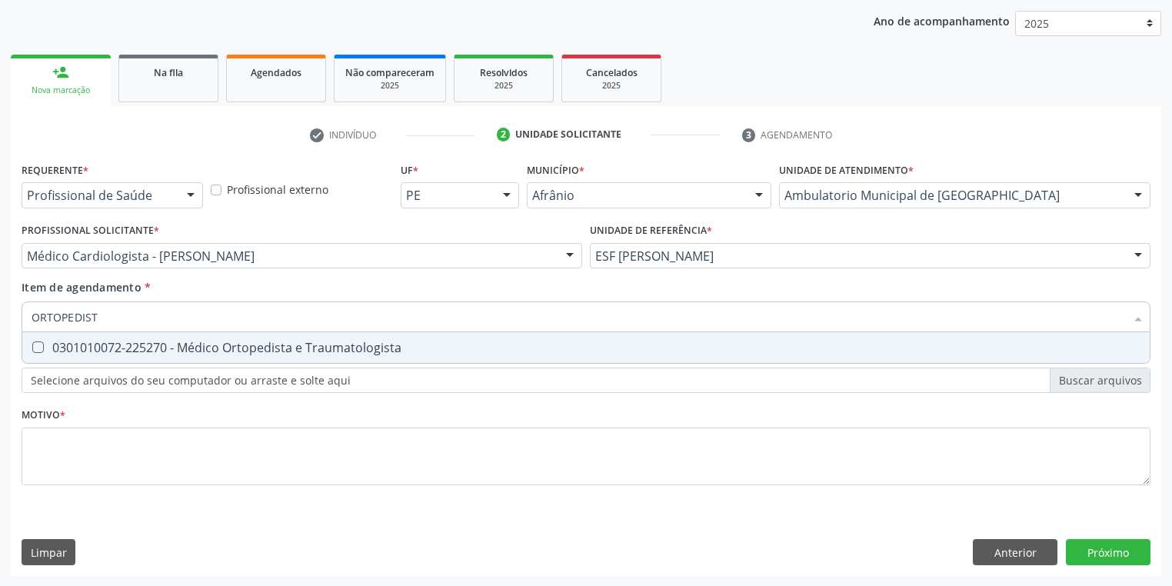
type input "ORTOPEDISTA"
click at [80, 346] on div "0301010072-225270 - Médico Ortopedista e Traumatologista" at bounding box center [586, 348] width 1109 height 12
checkbox Traumatologista "true"
click at [58, 441] on div "Requerente * Profissional de Saúde Profissional de Saúde Paciente Nenhum result…" at bounding box center [586, 332] width 1129 height 348
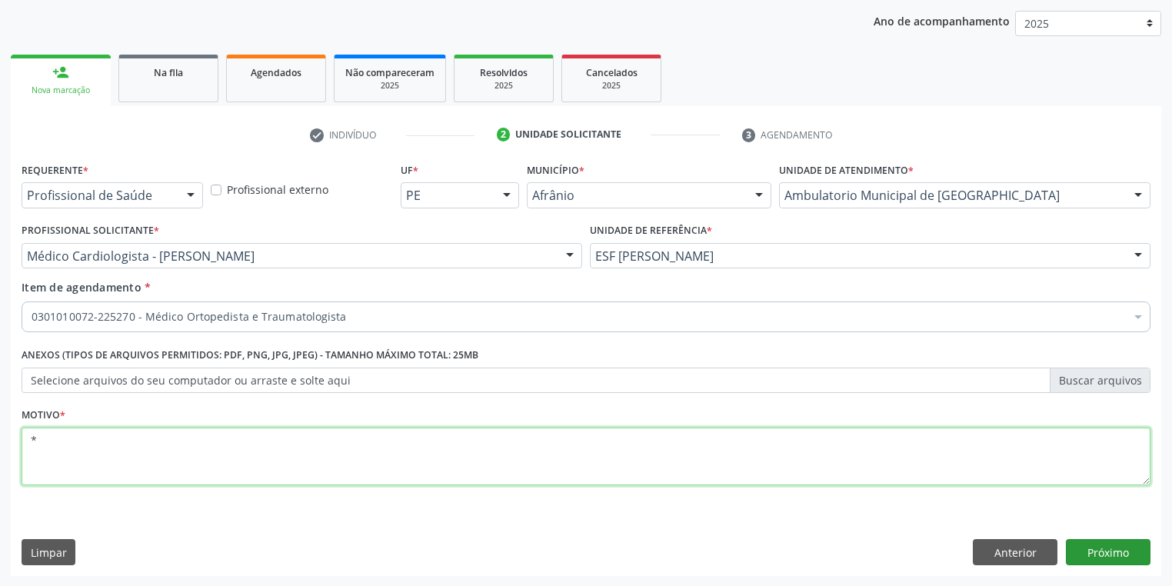
type textarea "*"
click at [1108, 552] on button "Próximo" at bounding box center [1108, 552] width 85 height 26
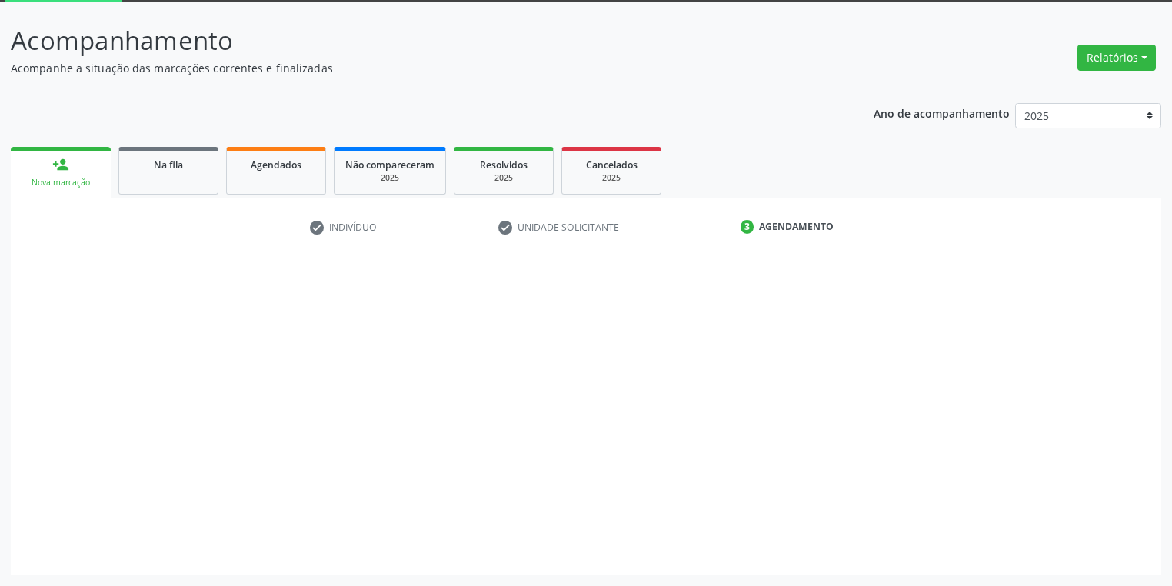
scroll to position [82, 0]
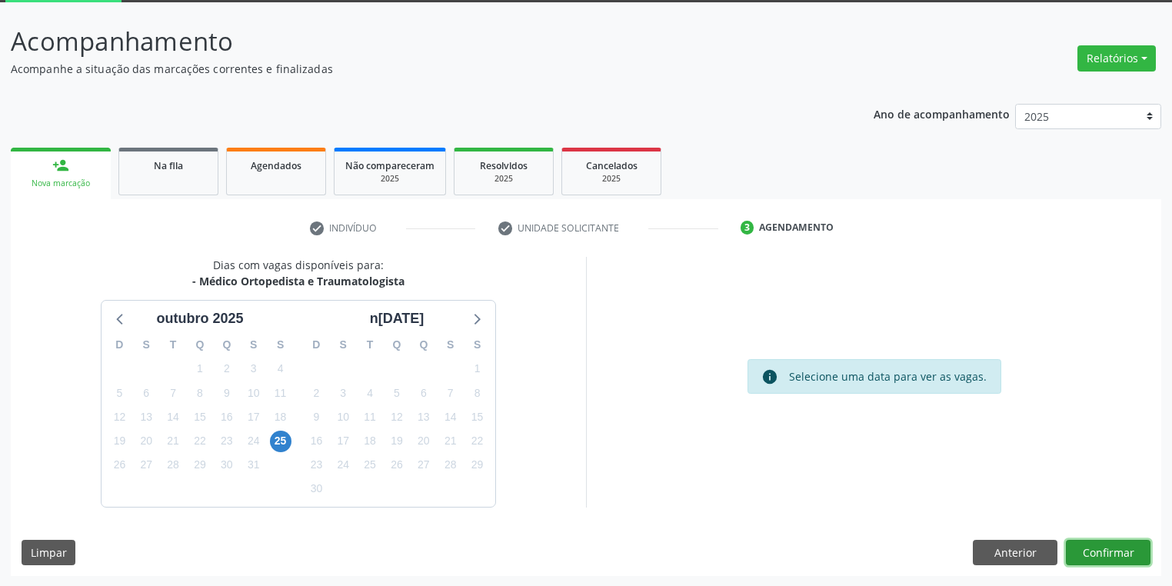
click at [1090, 553] on button "Confirmar" at bounding box center [1108, 553] width 85 height 26
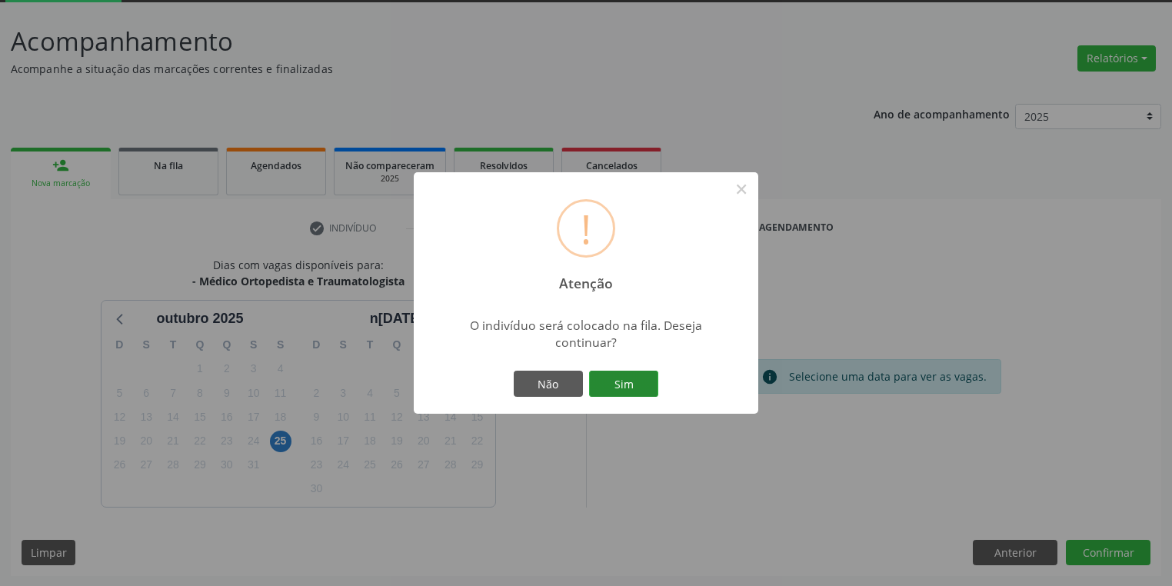
click at [635, 385] on button "Sim" at bounding box center [623, 384] width 69 height 26
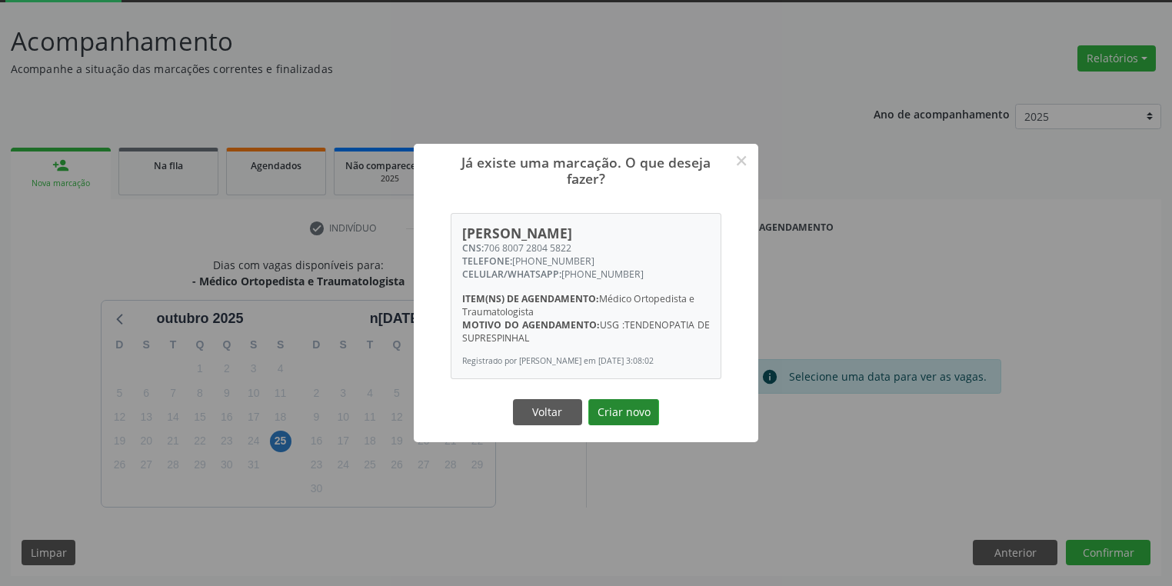
click at [628, 422] on button "Criar novo" at bounding box center [623, 412] width 71 height 26
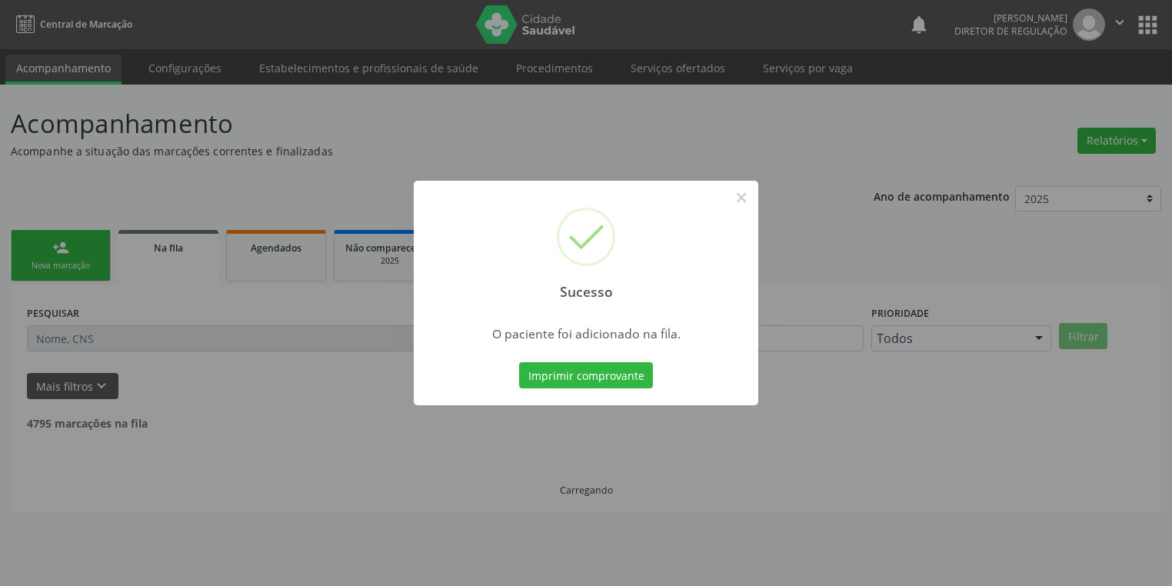
scroll to position [0, 0]
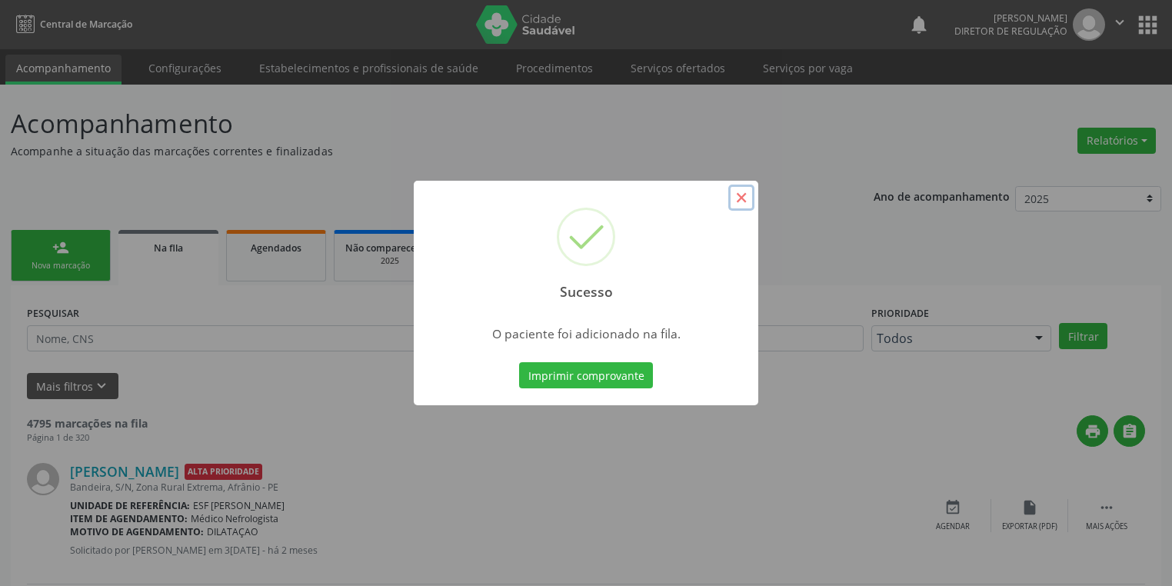
click at [745, 200] on button "×" at bounding box center [741, 198] width 26 height 26
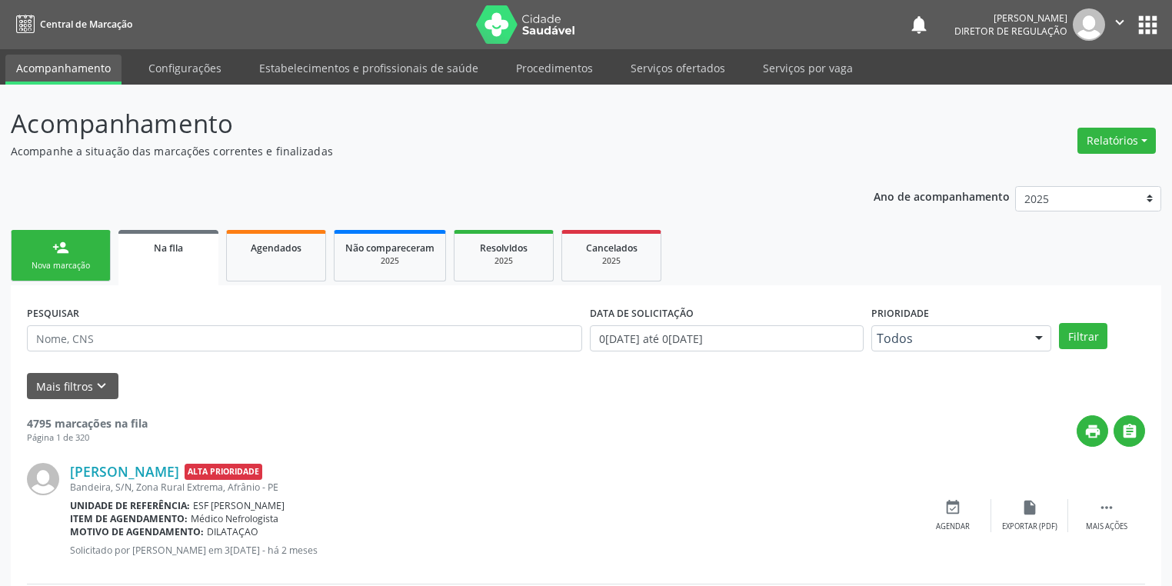
click at [55, 268] on div "Nova marcação" at bounding box center [60, 266] width 77 height 12
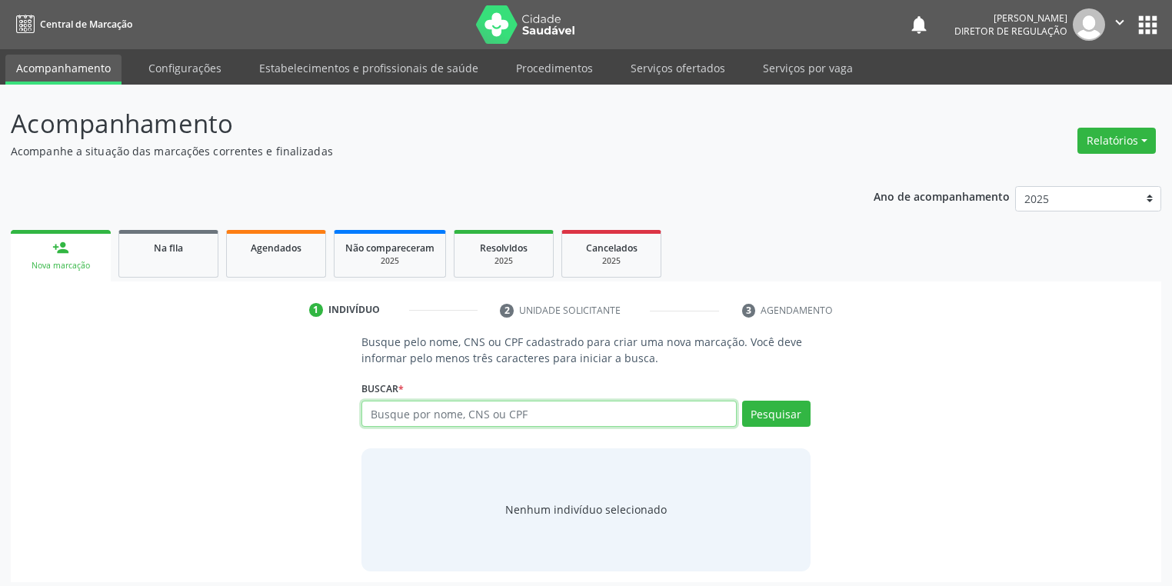
click at [410, 411] on input "text" at bounding box center [549, 414] width 375 height 26
type input "706800728045822"
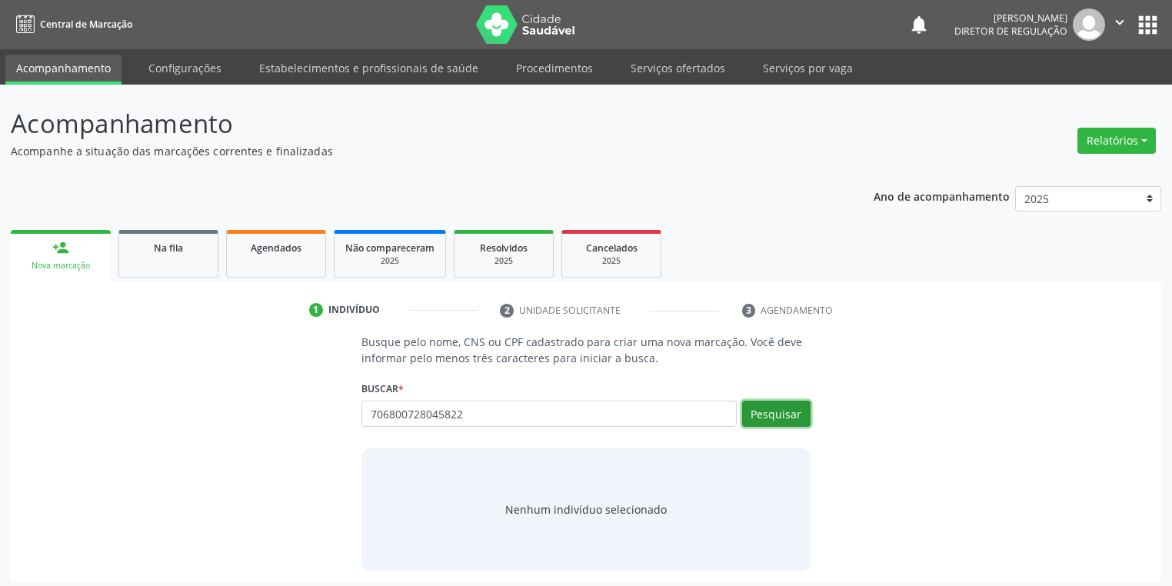
click at [781, 410] on button "Pesquisar" at bounding box center [776, 414] width 68 height 26
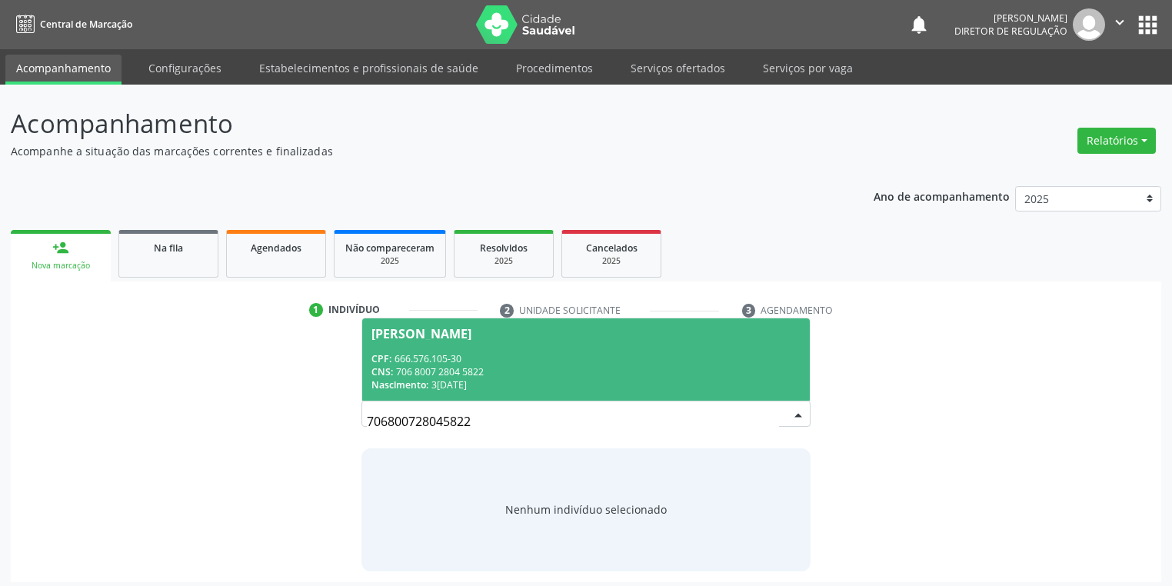
click at [516, 367] on div "CNS: 706 8007 2804 5822" at bounding box center [586, 371] width 429 height 13
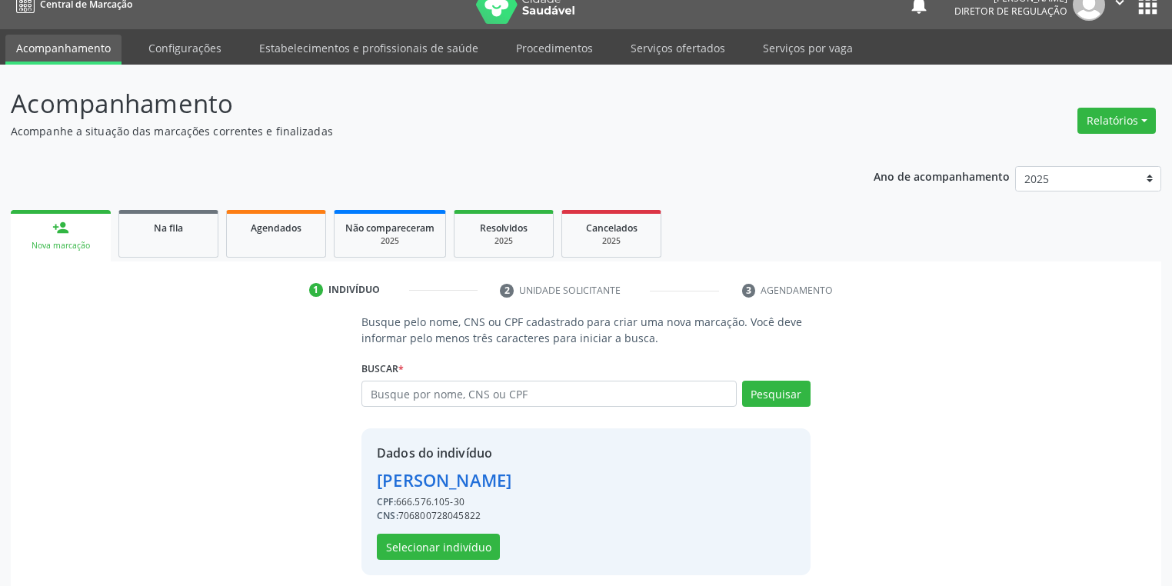
scroll to position [29, 0]
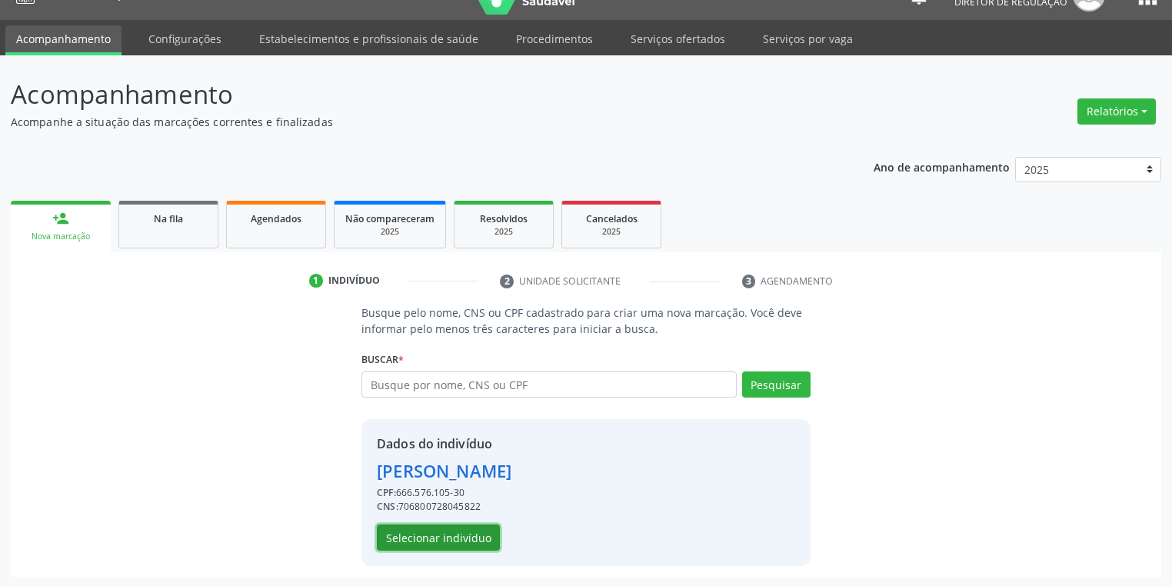
click at [458, 527] on button "Selecionar indivíduo" at bounding box center [438, 538] width 123 height 26
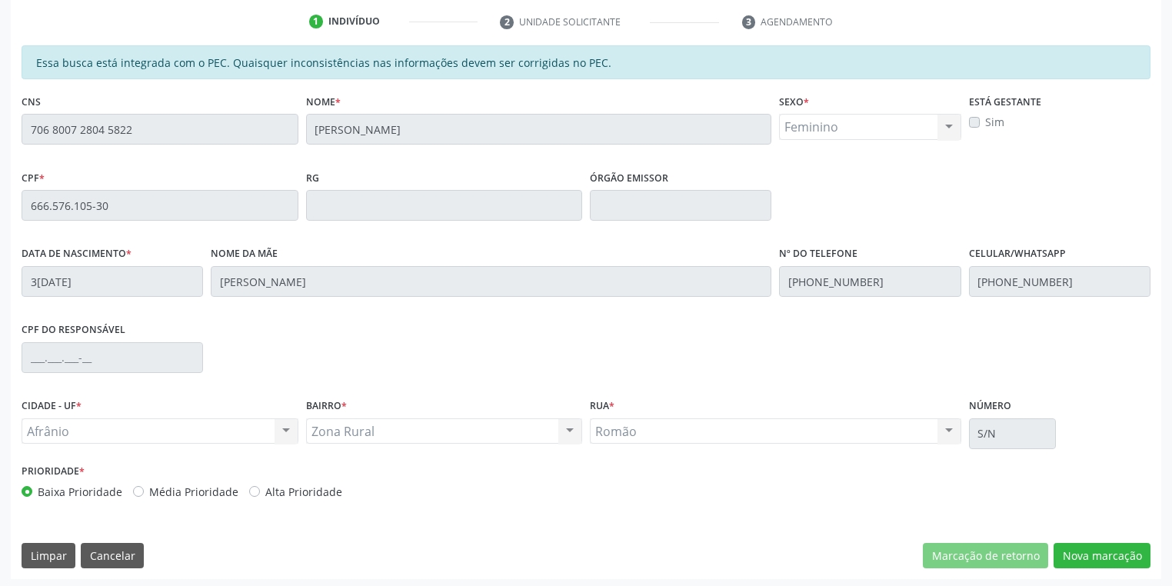
scroll to position [292, 0]
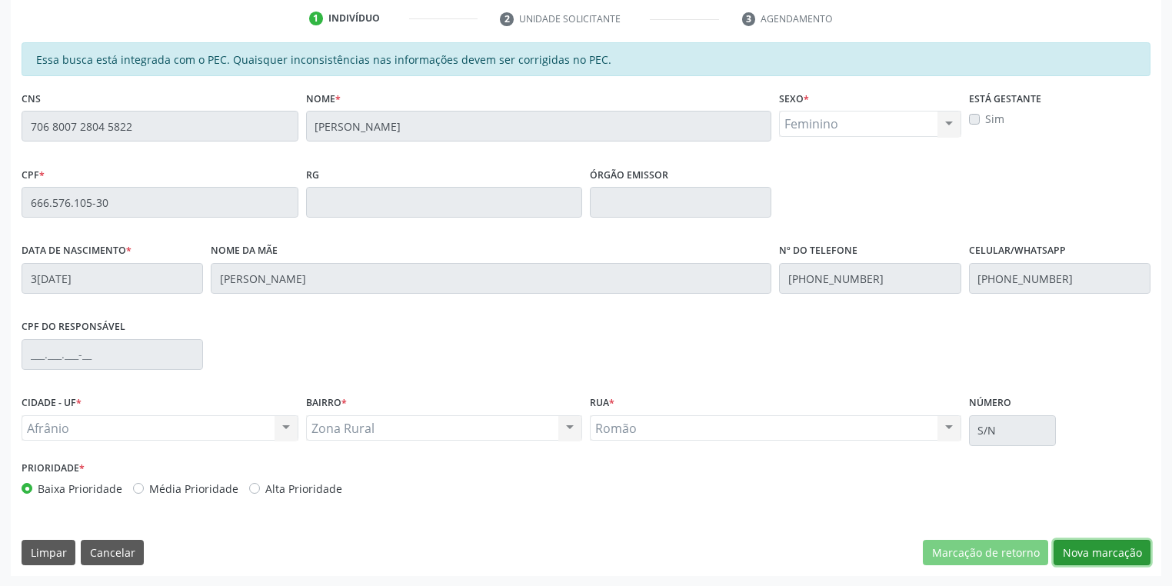
click at [1105, 552] on button "Nova marcação" at bounding box center [1102, 553] width 97 height 26
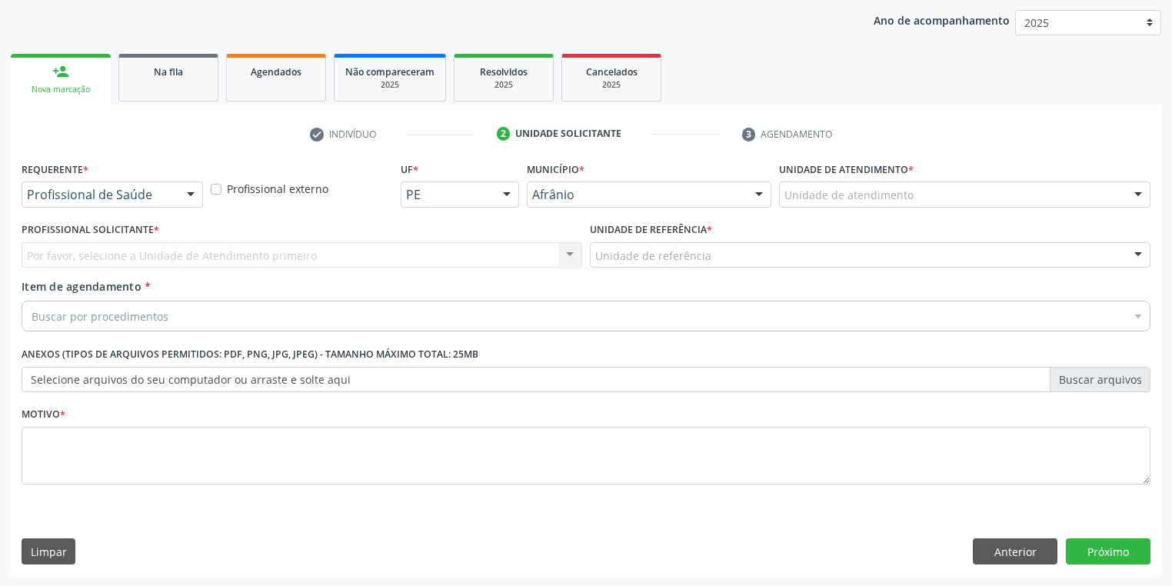
scroll to position [175, 0]
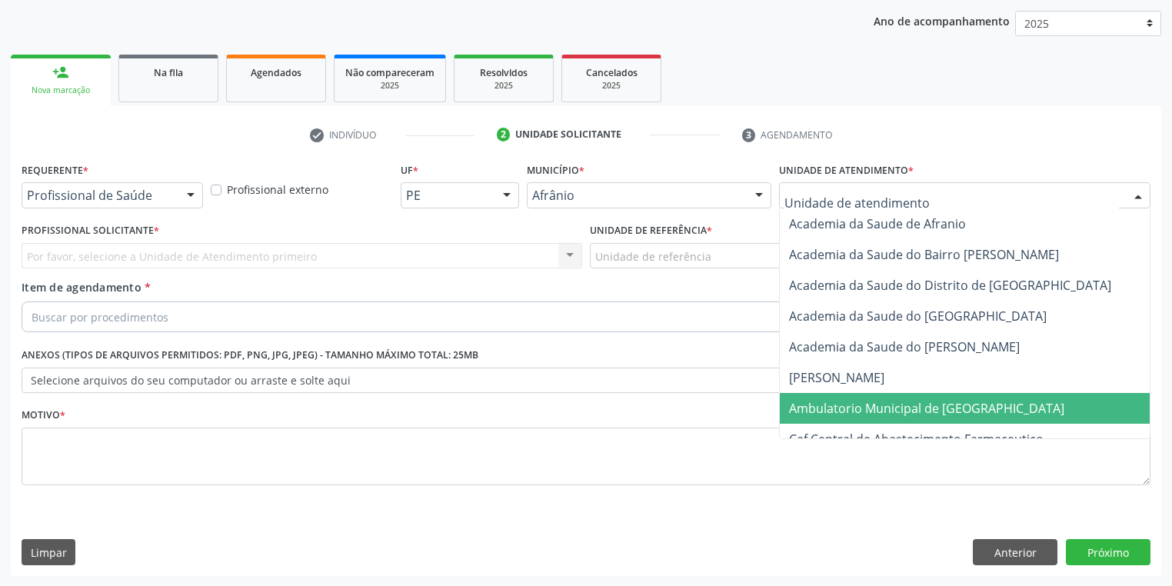
click at [821, 405] on span "Ambulatorio Municipal de [GEOGRAPHIC_DATA]" at bounding box center [926, 408] width 275 height 17
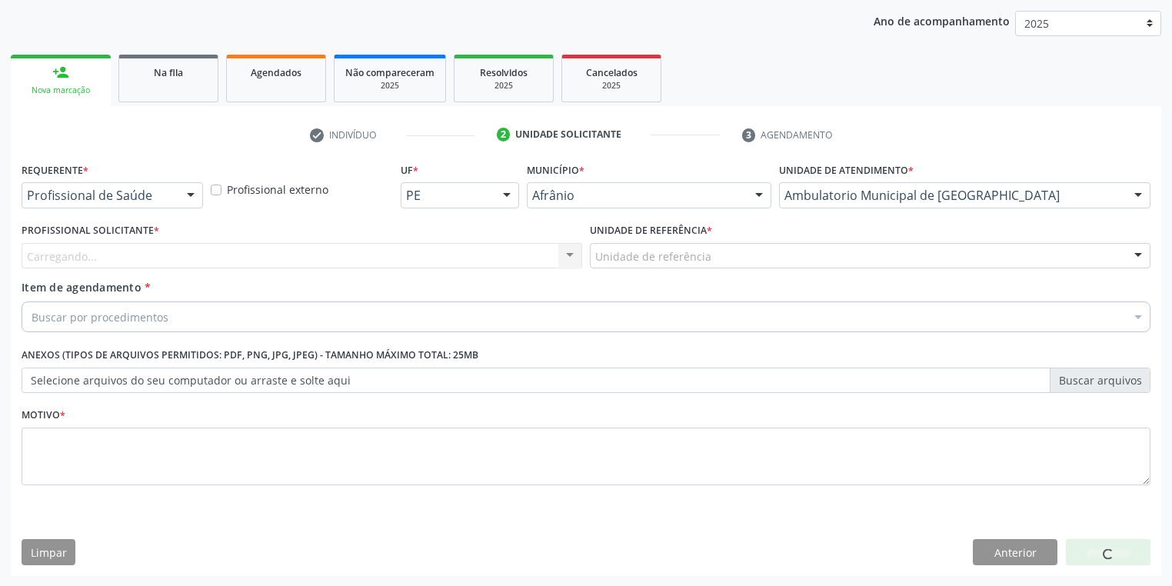
click at [612, 266] on div "Unidade de referência" at bounding box center [870, 256] width 561 height 26
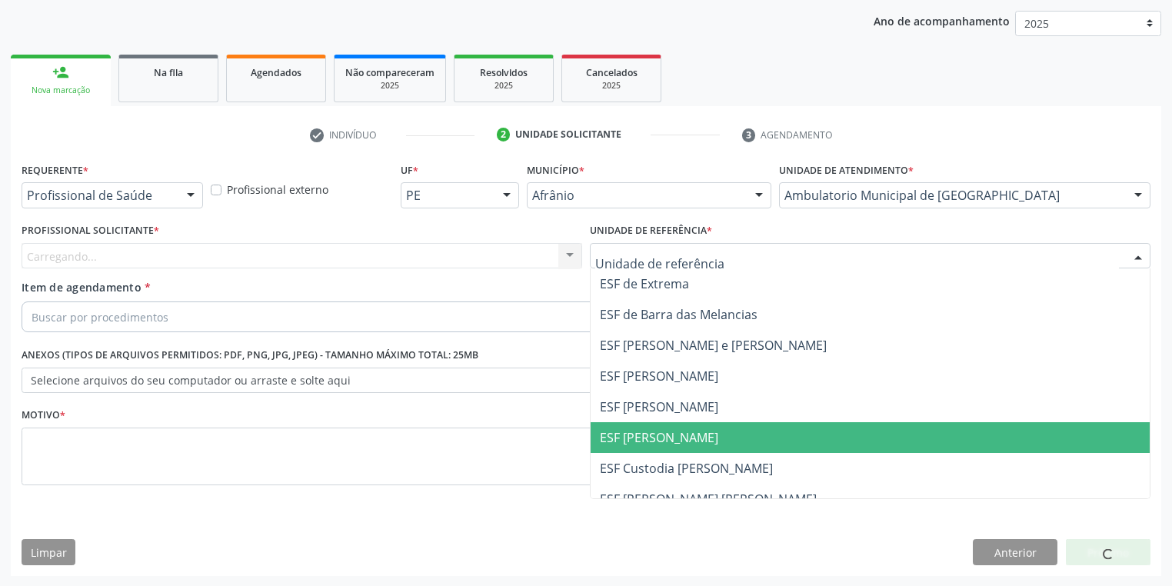
drag, startPoint x: 615, startPoint y: 435, endPoint x: 478, endPoint y: 385, distance: 146.2
click at [615, 435] on span "ESF [PERSON_NAME]" at bounding box center [659, 437] width 118 height 17
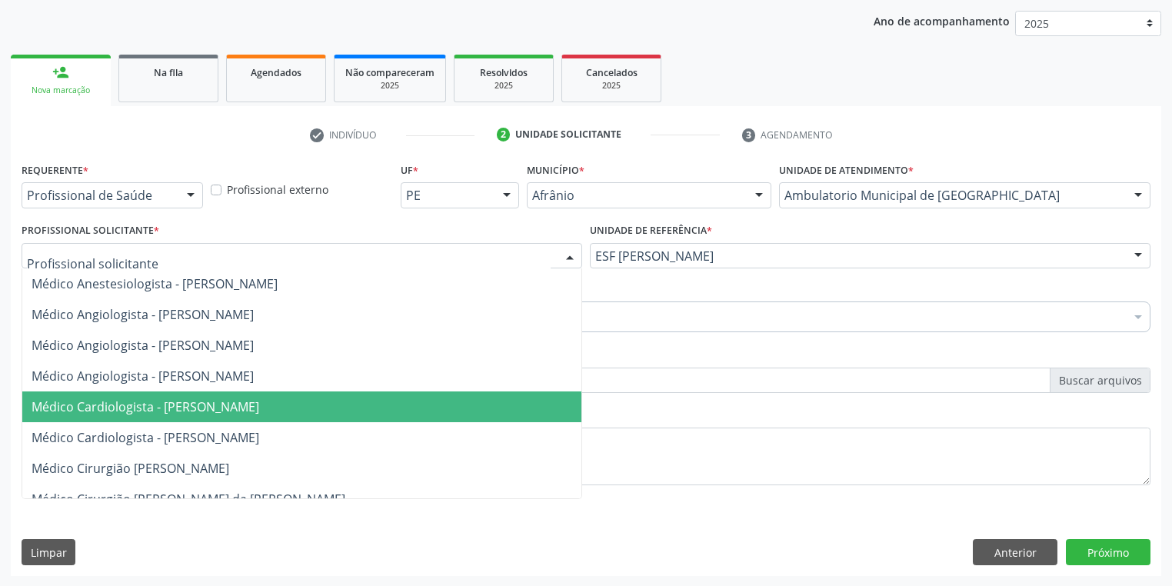
click at [158, 402] on span "Médico Cardiologista - [PERSON_NAME]" at bounding box center [146, 406] width 228 height 17
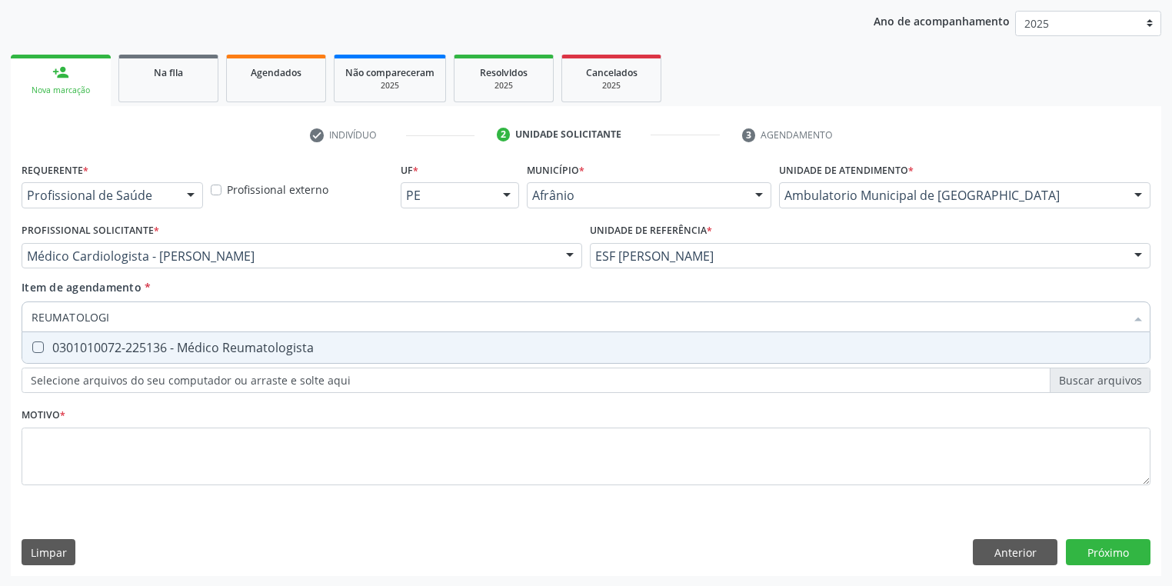
type input "REUMATOLOGIS"
click at [124, 355] on span "0301010072-225136 - Médico Reumatologista" at bounding box center [586, 347] width 1128 height 31
checkbox Reumatologista "true"
click at [104, 449] on div "Requerente * Profissional de Saúde Profissional de Saúde Paciente Nenhum result…" at bounding box center [586, 332] width 1129 height 348
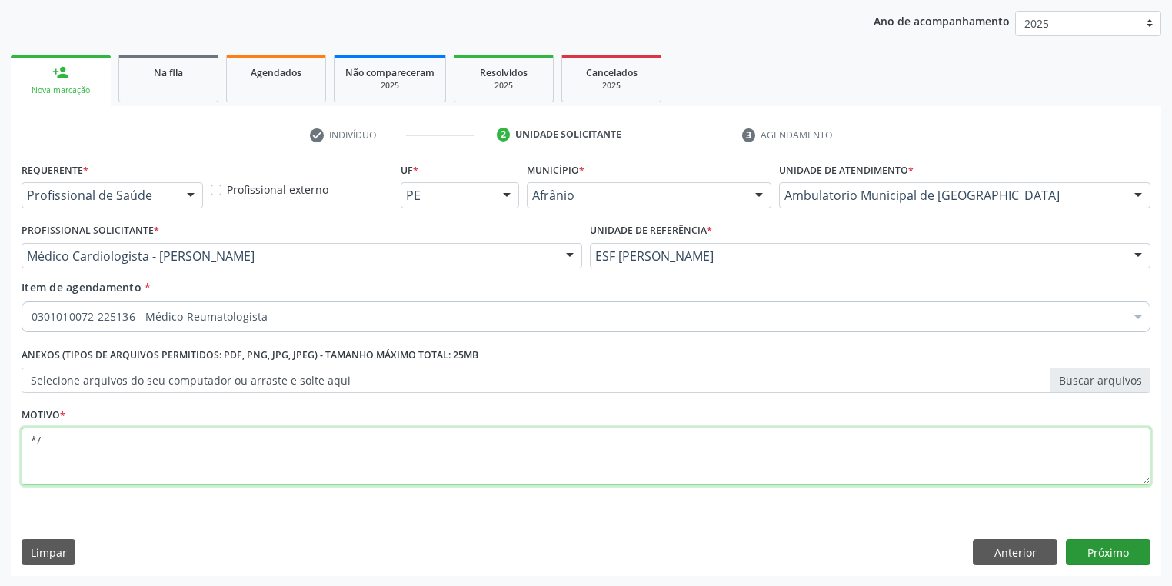
type textarea "*/"
click at [1102, 555] on button "Próximo" at bounding box center [1108, 552] width 85 height 26
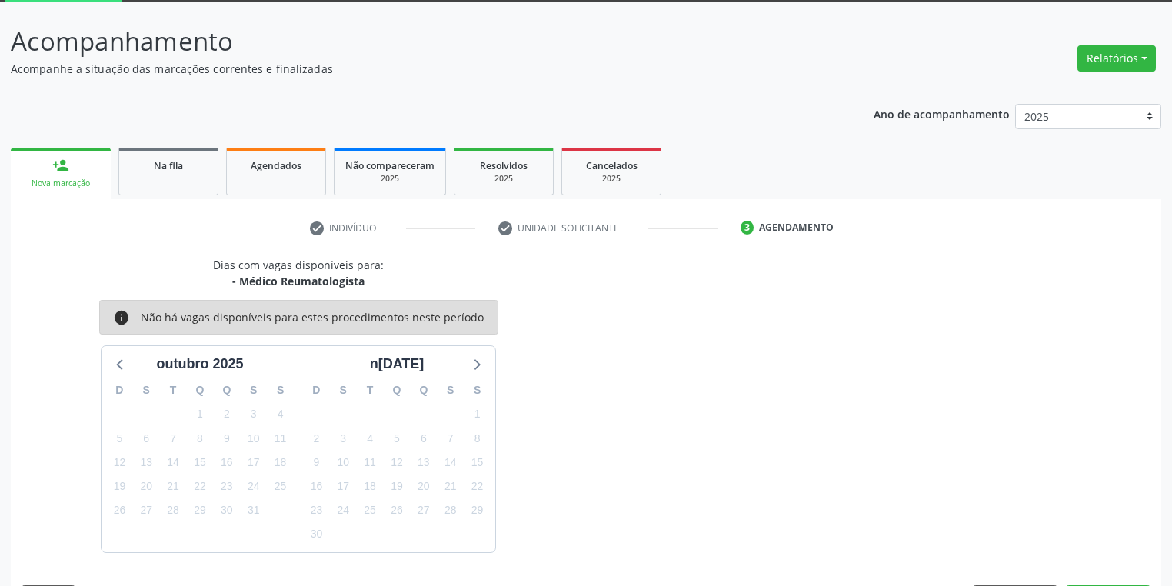
scroll to position [127, 0]
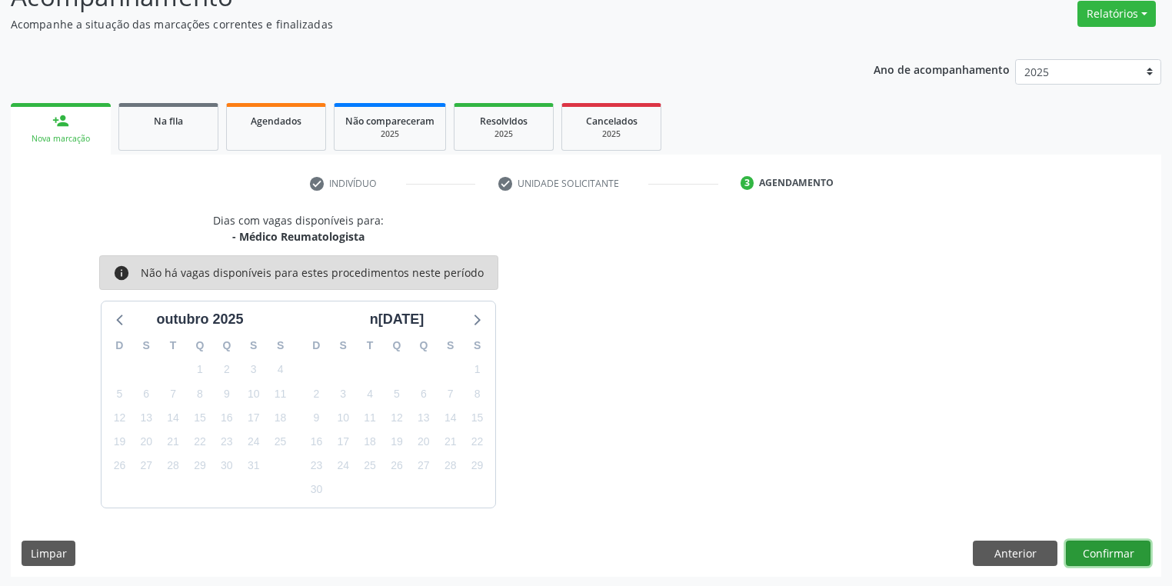
click at [1081, 542] on button "Confirmar" at bounding box center [1108, 554] width 85 height 26
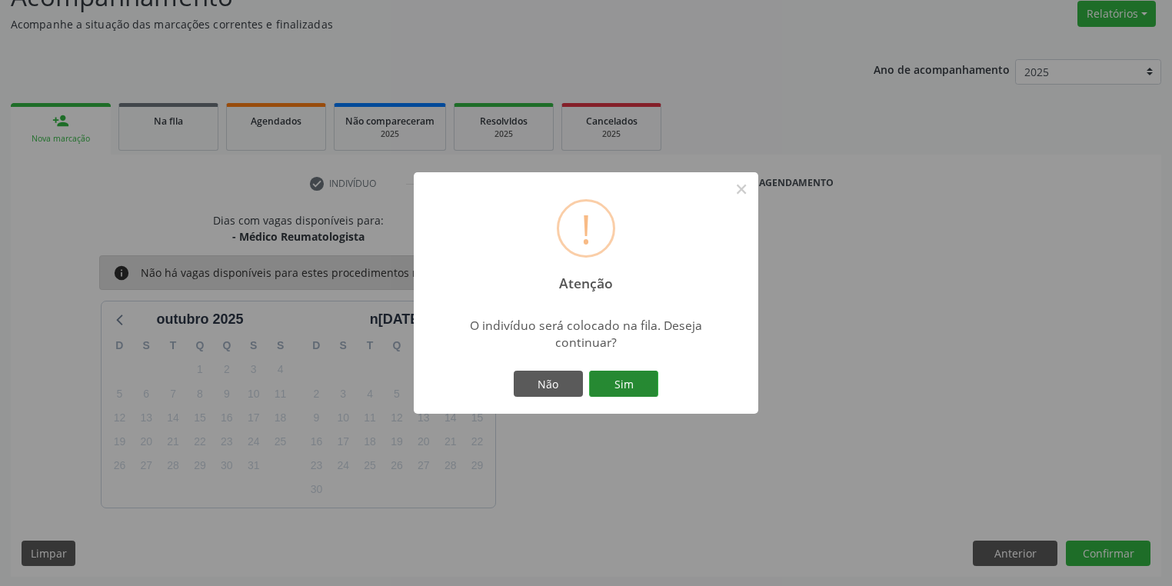
click at [620, 385] on button "Sim" at bounding box center [623, 384] width 69 height 26
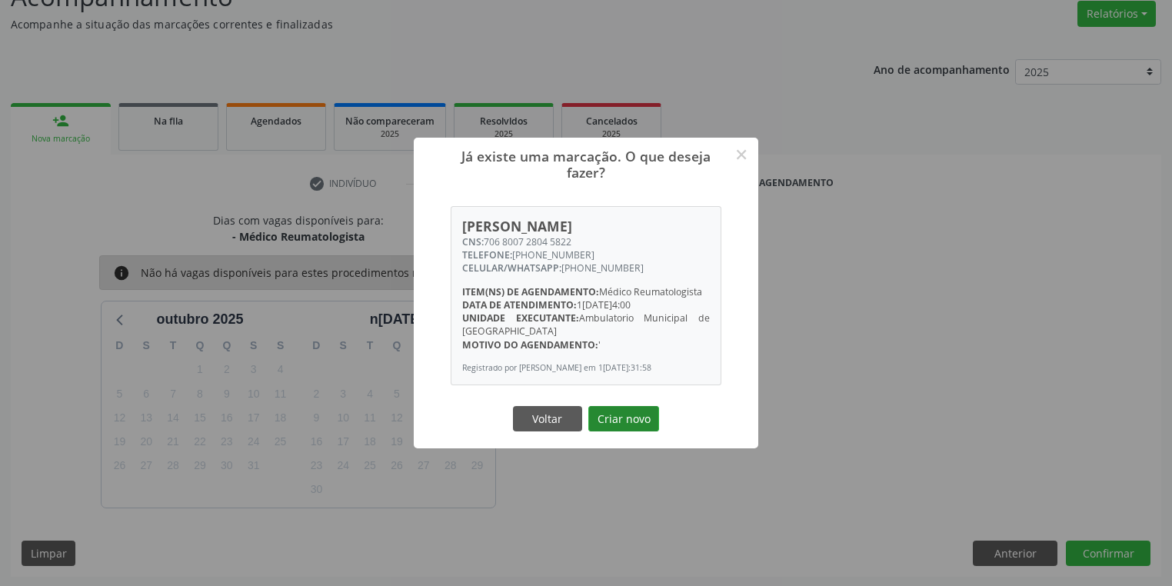
click at [638, 422] on button "Criar novo" at bounding box center [623, 419] width 71 height 26
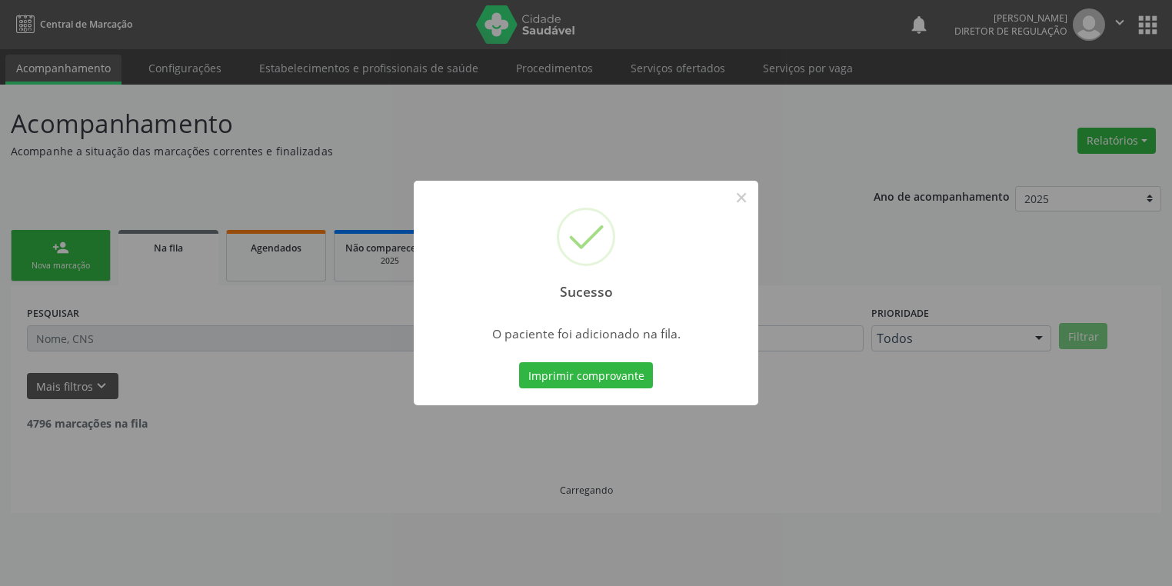
scroll to position [0, 0]
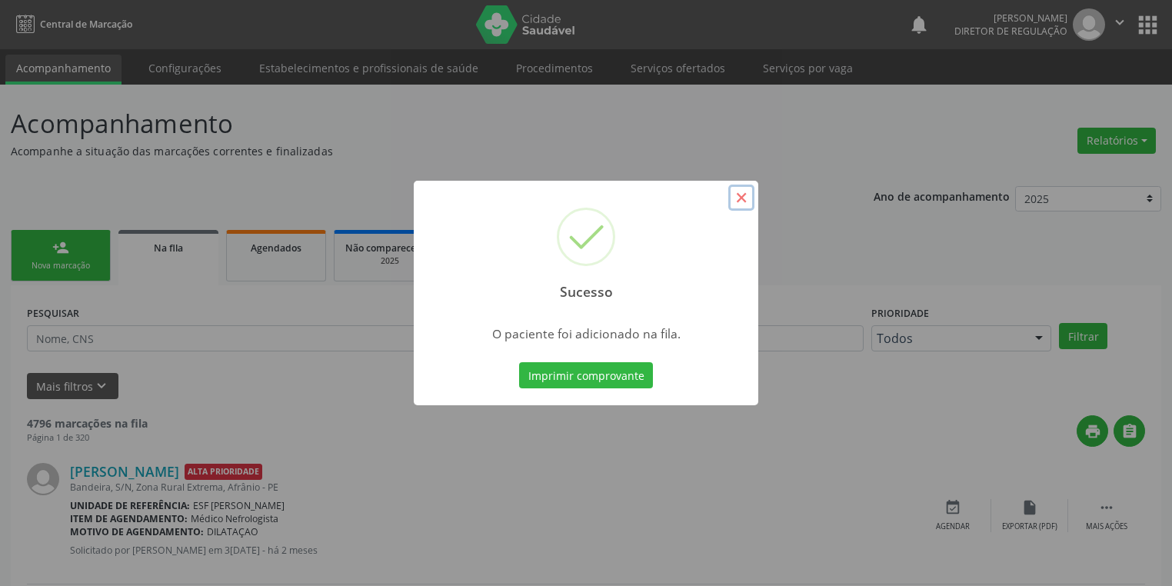
click at [739, 195] on button "×" at bounding box center [741, 198] width 26 height 26
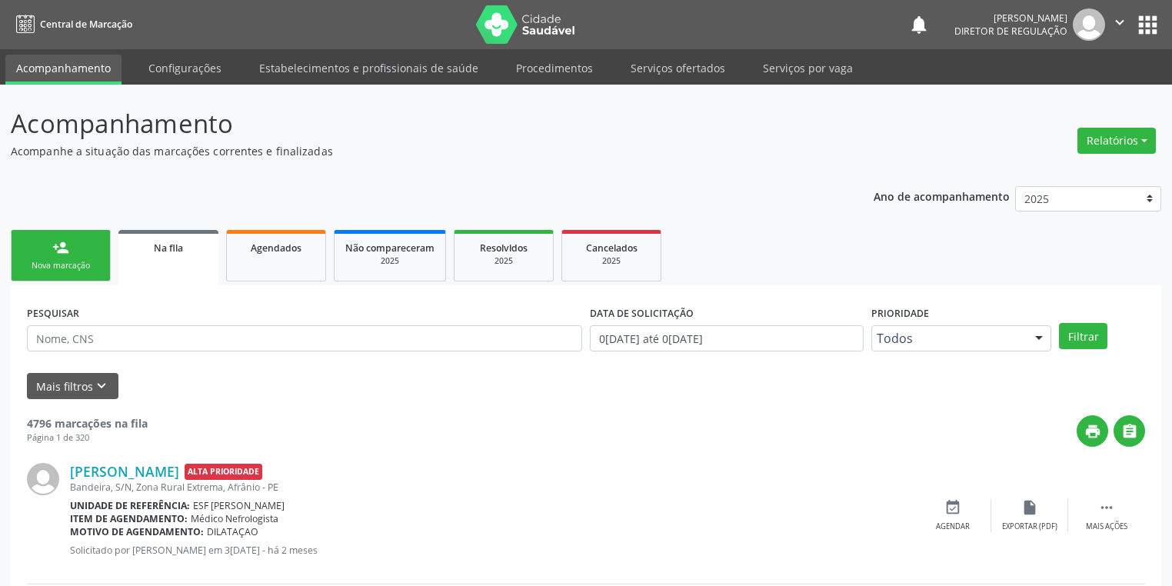
click at [78, 270] on div "Nova marcação" at bounding box center [60, 266] width 77 height 12
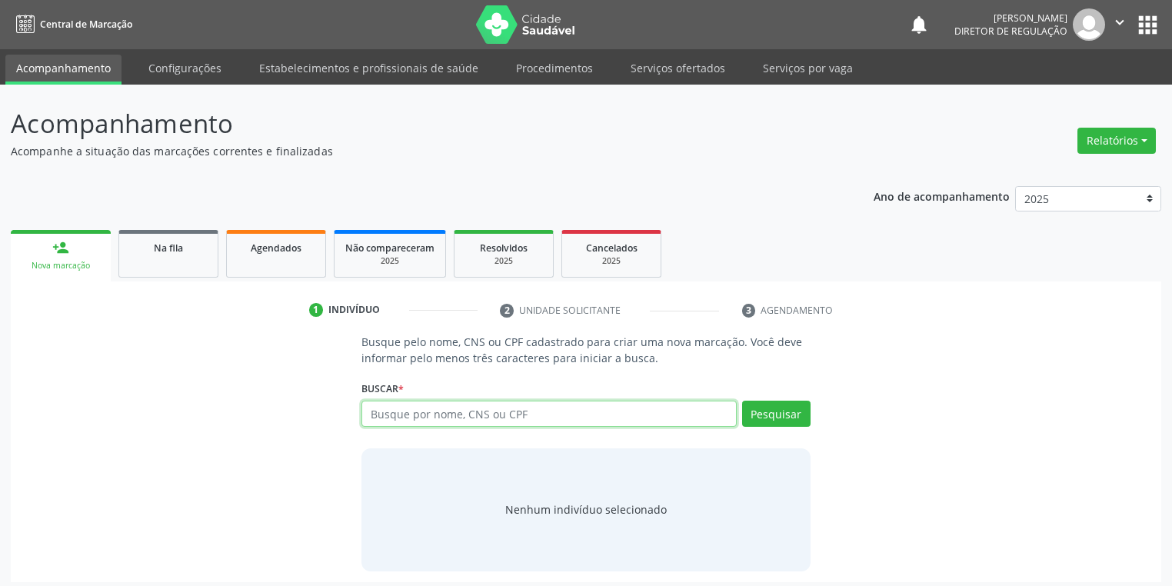
click at [401, 411] on input "text" at bounding box center [549, 414] width 375 height 26
type input "702400569083629"
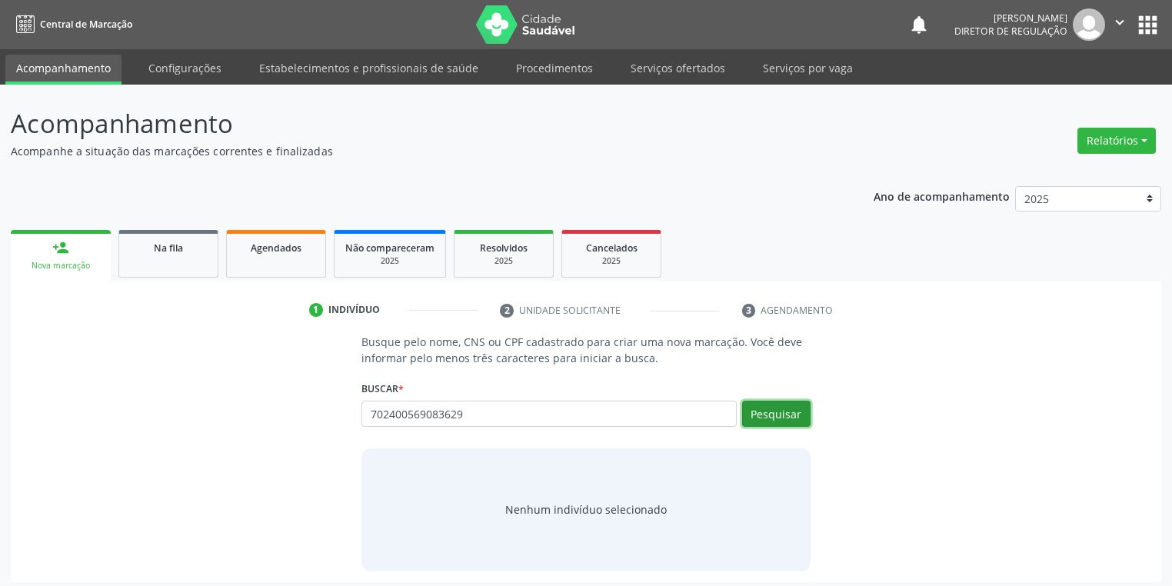
click at [768, 416] on button "Pesquisar" at bounding box center [776, 414] width 68 height 26
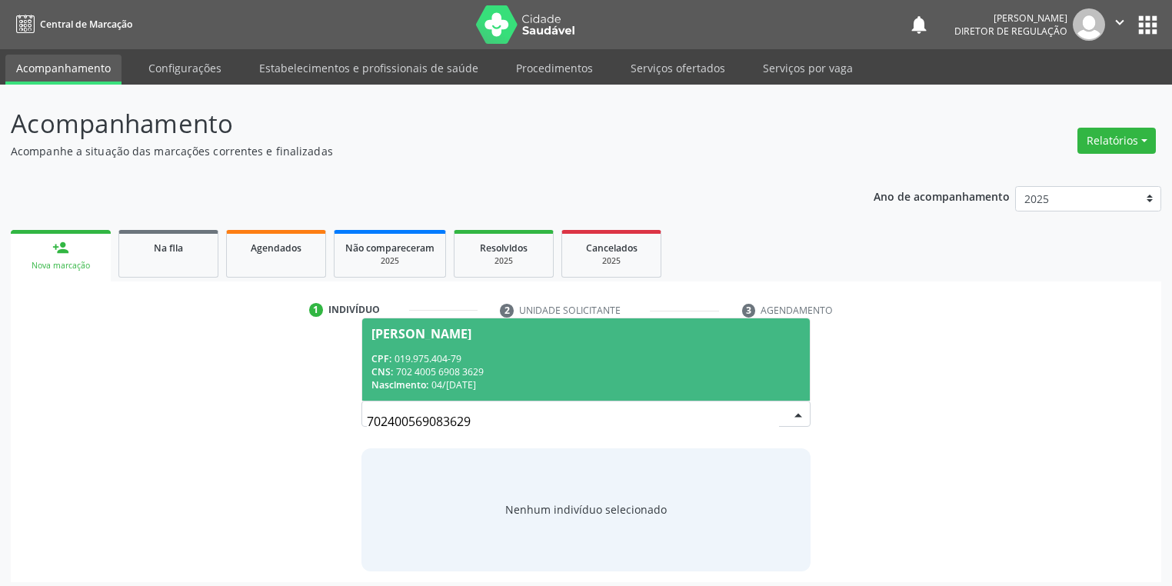
click at [556, 357] on div "CPF: 019.975.404-79" at bounding box center [586, 358] width 429 height 13
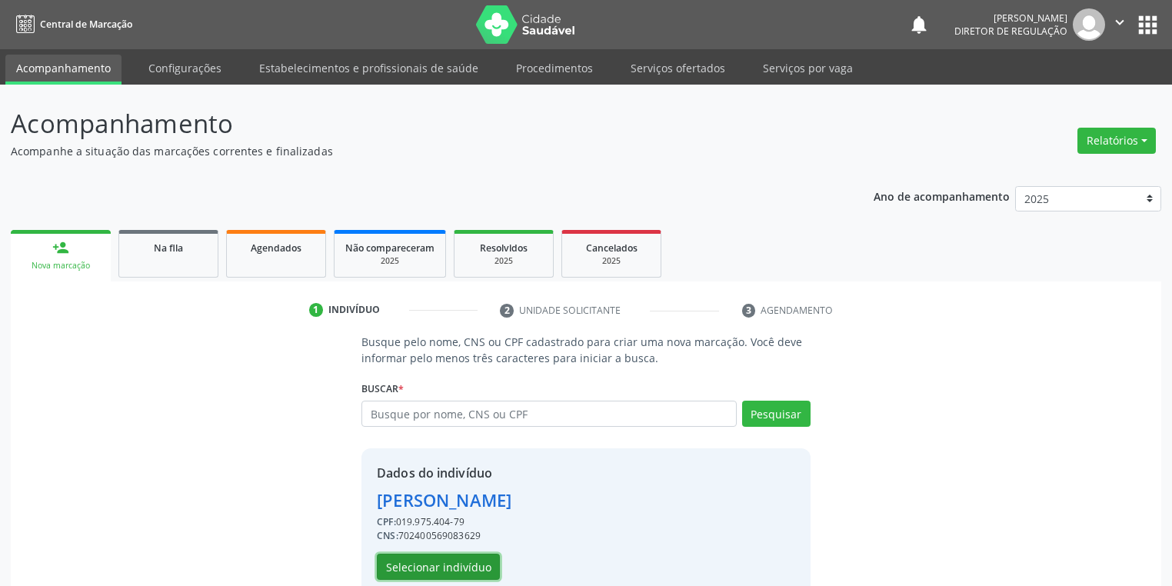
click at [437, 563] on button "Selecionar indivíduo" at bounding box center [438, 567] width 123 height 26
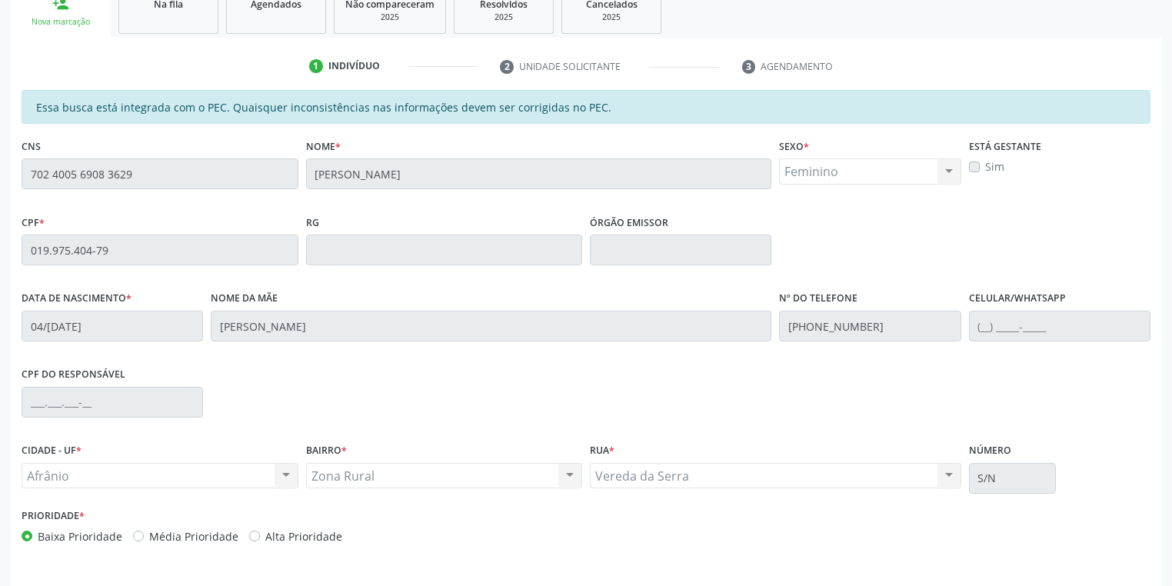
scroll to position [292, 0]
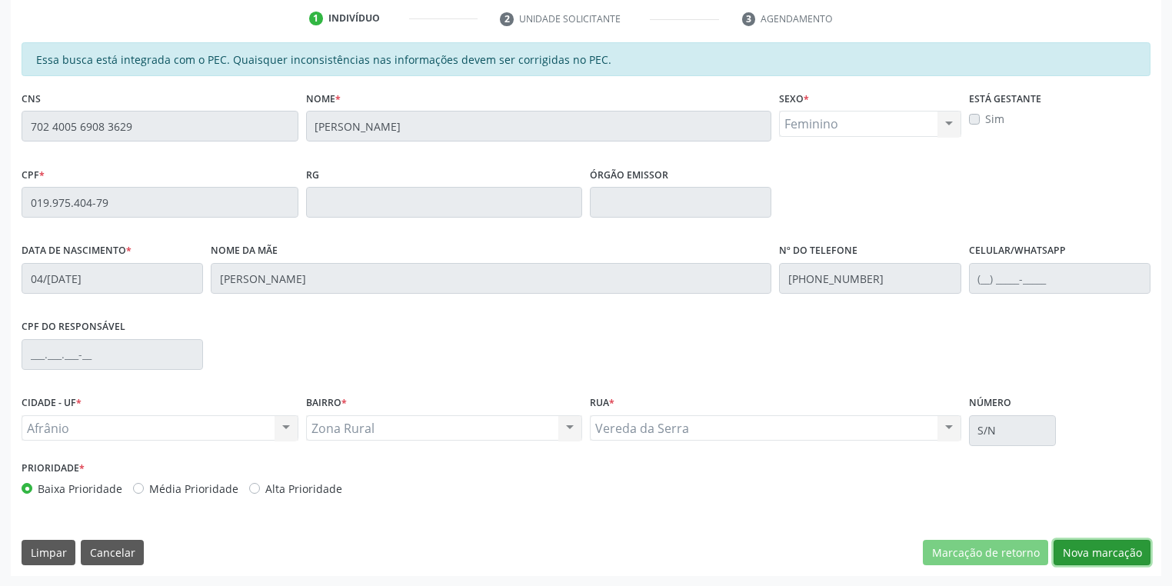
click at [1075, 545] on button "Nova marcação" at bounding box center [1102, 553] width 97 height 26
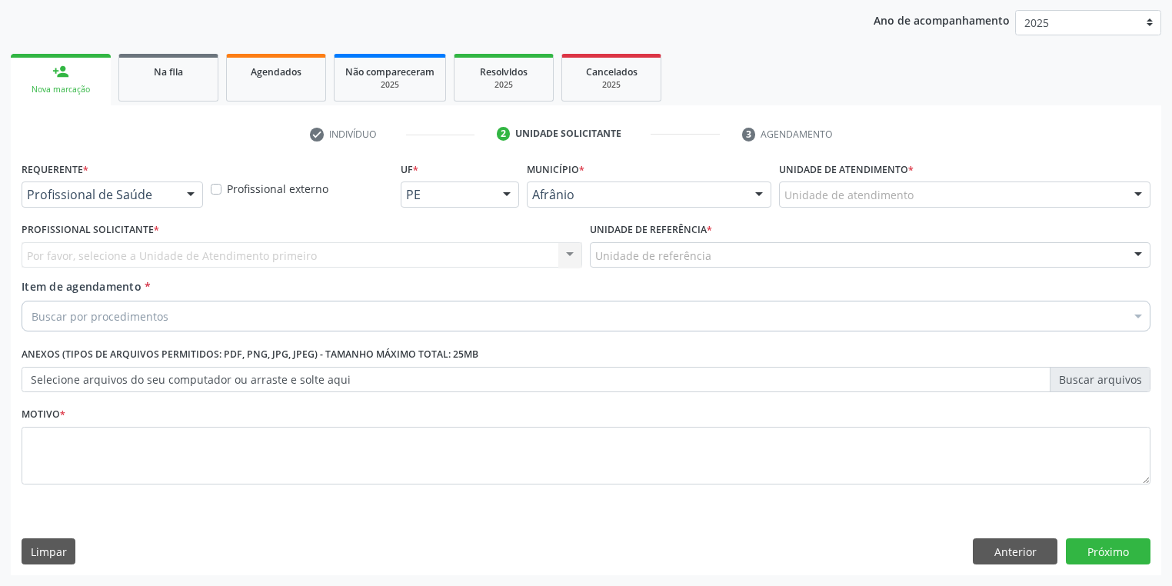
scroll to position [175, 0]
drag, startPoint x: 798, startPoint y: 198, endPoint x: 794, endPoint y: 253, distance: 54.8
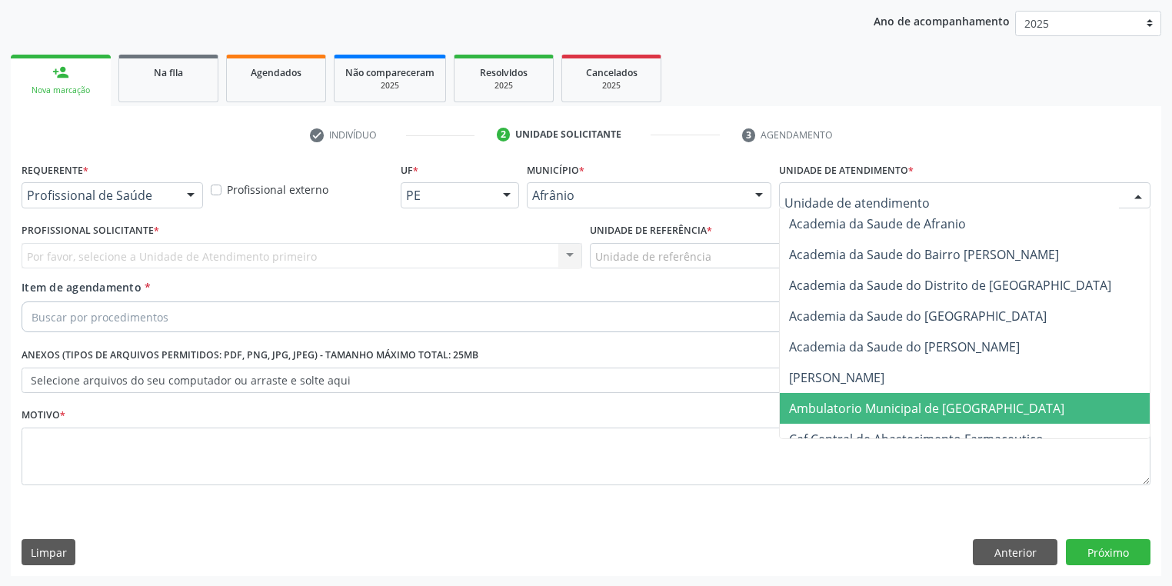
click at [804, 409] on span "Ambulatorio Municipal de [GEOGRAPHIC_DATA]" at bounding box center [926, 408] width 275 height 17
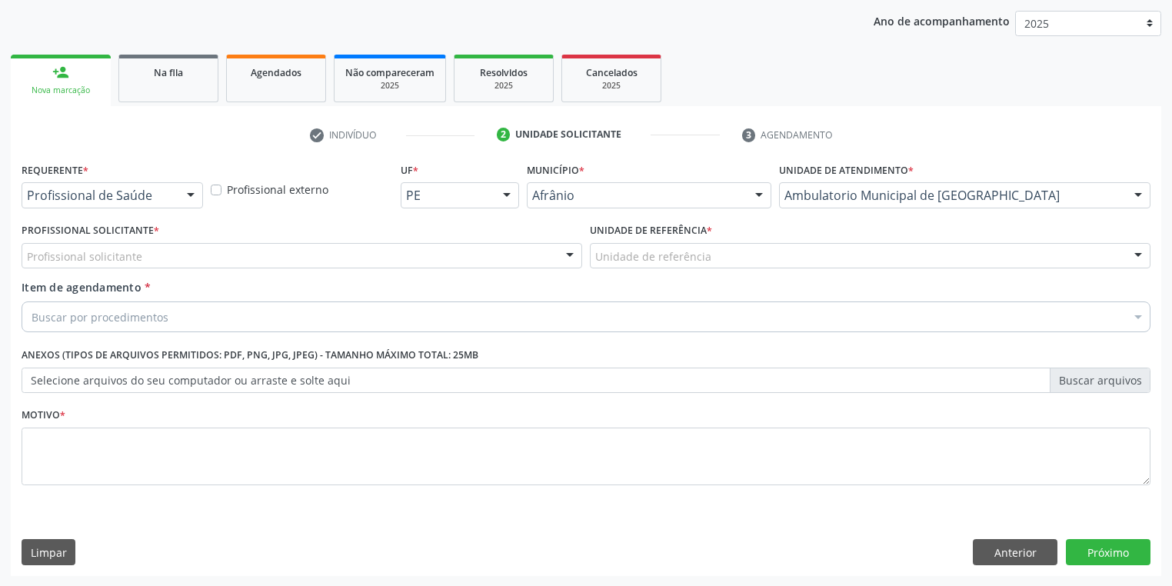
click at [651, 242] on label "Unidade de referência *" at bounding box center [651, 231] width 122 height 24
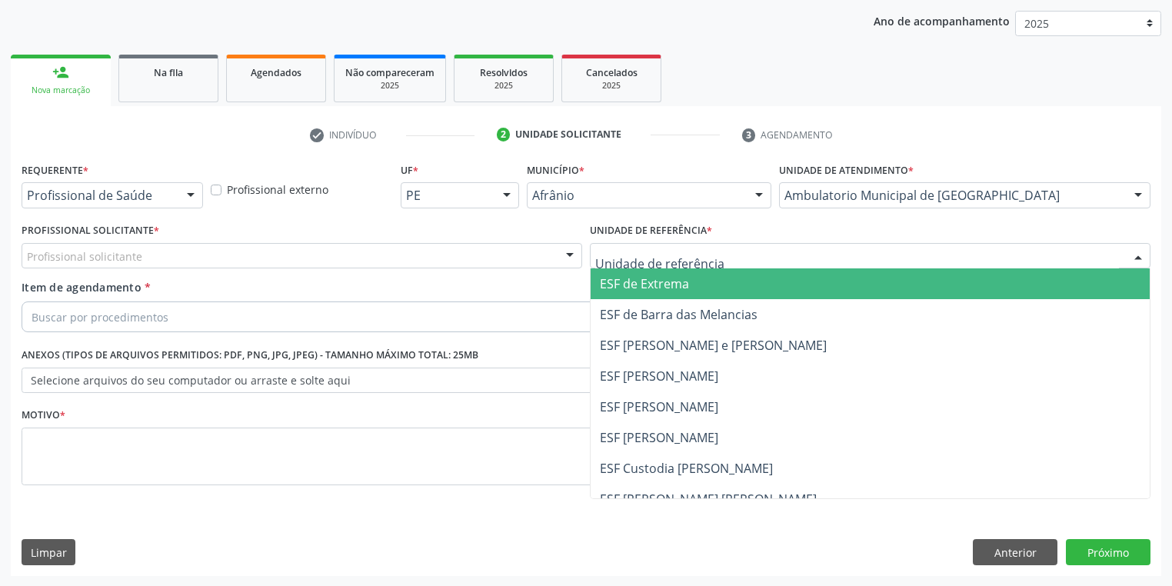
drag, startPoint x: 636, startPoint y: 252, endPoint x: 626, endPoint y: 295, distance: 44.2
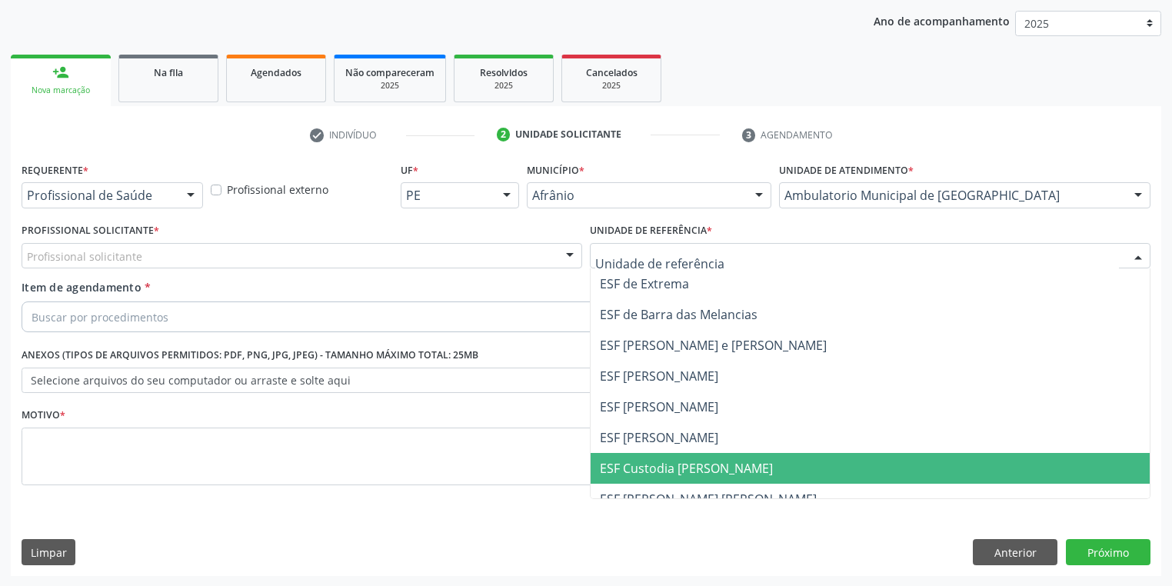
click at [621, 463] on span "ESF Custodia [PERSON_NAME]" at bounding box center [686, 468] width 173 height 17
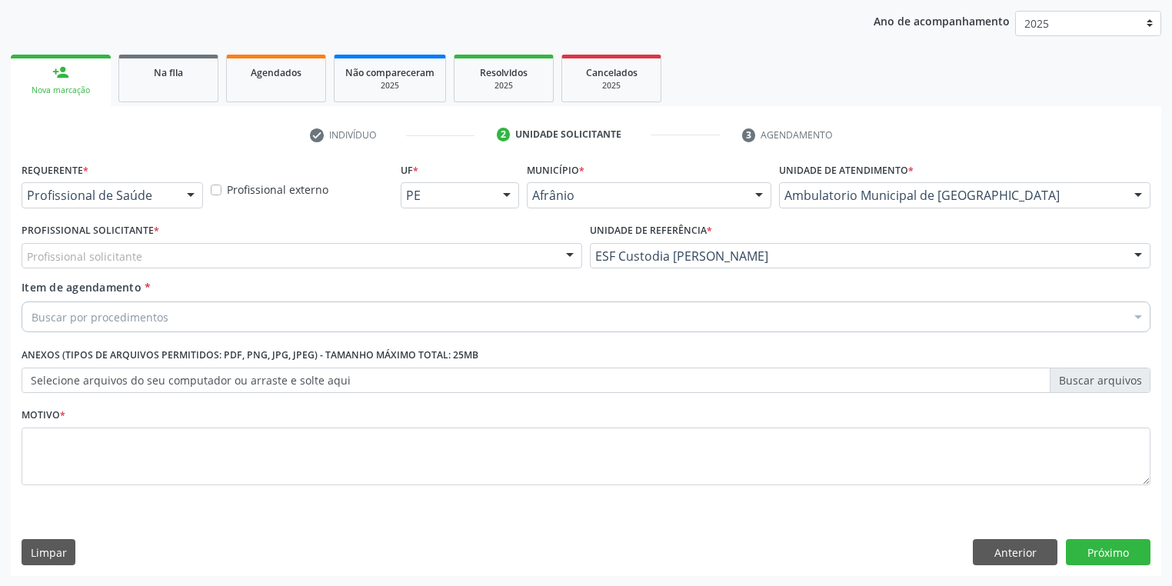
click at [145, 260] on div "Profissional solicitante" at bounding box center [302, 256] width 561 height 26
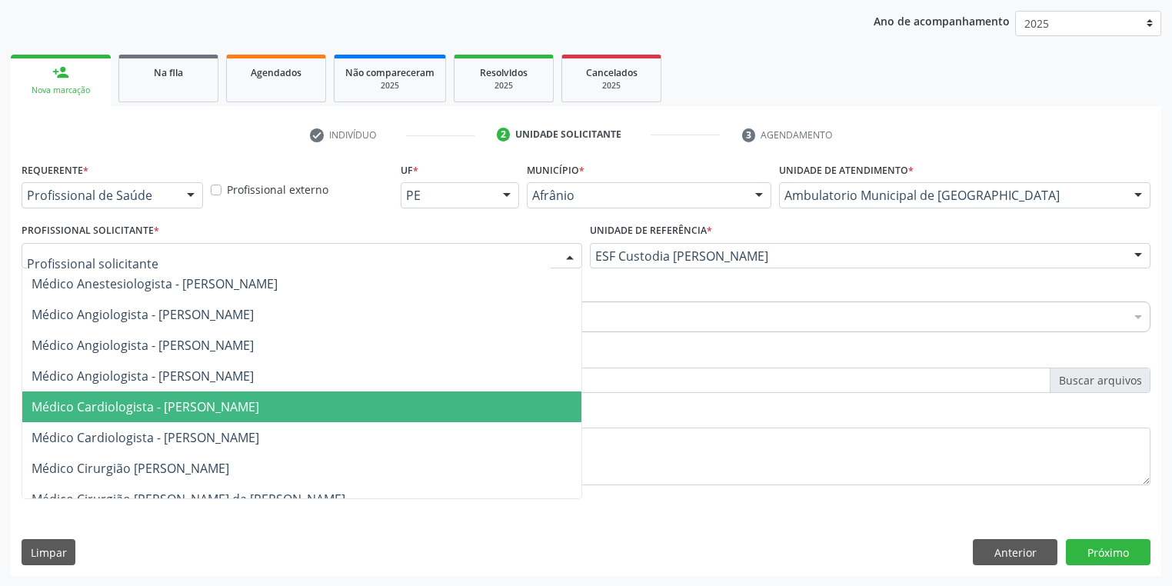
drag, startPoint x: 188, startPoint y: 415, endPoint x: 148, endPoint y: 367, distance: 62.2
click at [188, 415] on span "Médico Cardiologista - [PERSON_NAME]" at bounding box center [301, 407] width 559 height 31
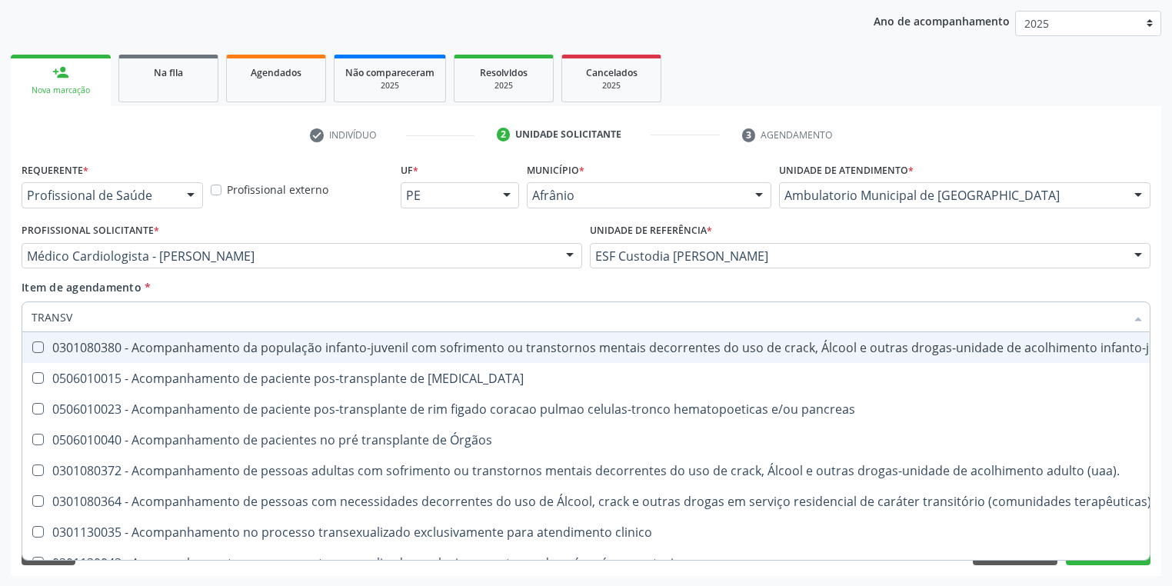
type input "TRANSVA"
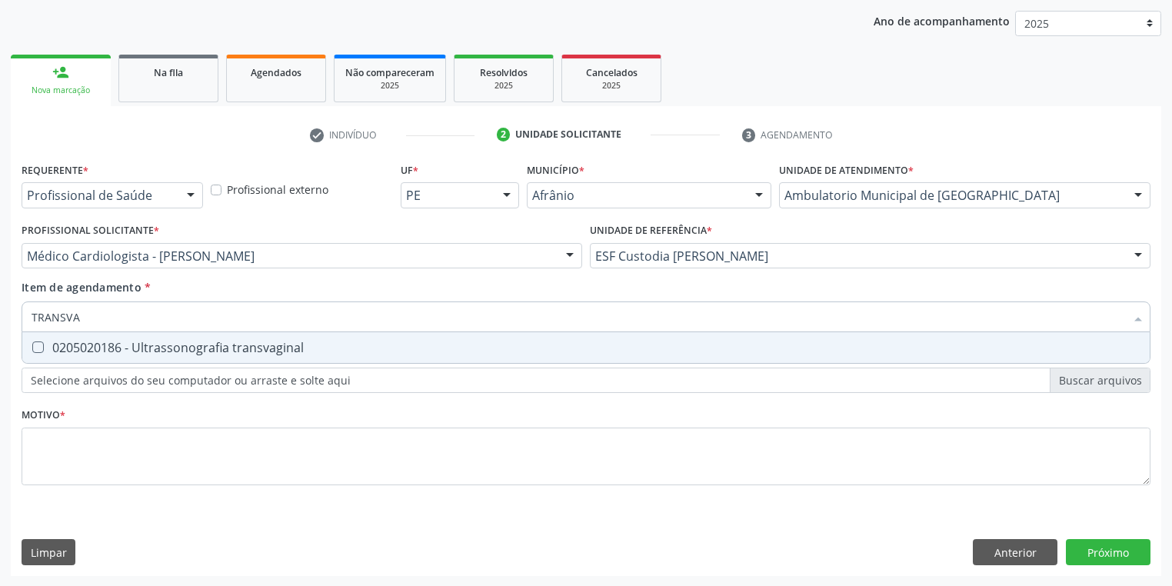
click at [95, 351] on div "0205020186 - Ultrassonografia transvaginal" at bounding box center [586, 348] width 1109 height 12
checkbox transvaginal "true"
click at [75, 448] on div "Requerente * Profissional de Saúde Profissional de Saúde Paciente Nenhum result…" at bounding box center [586, 332] width 1129 height 348
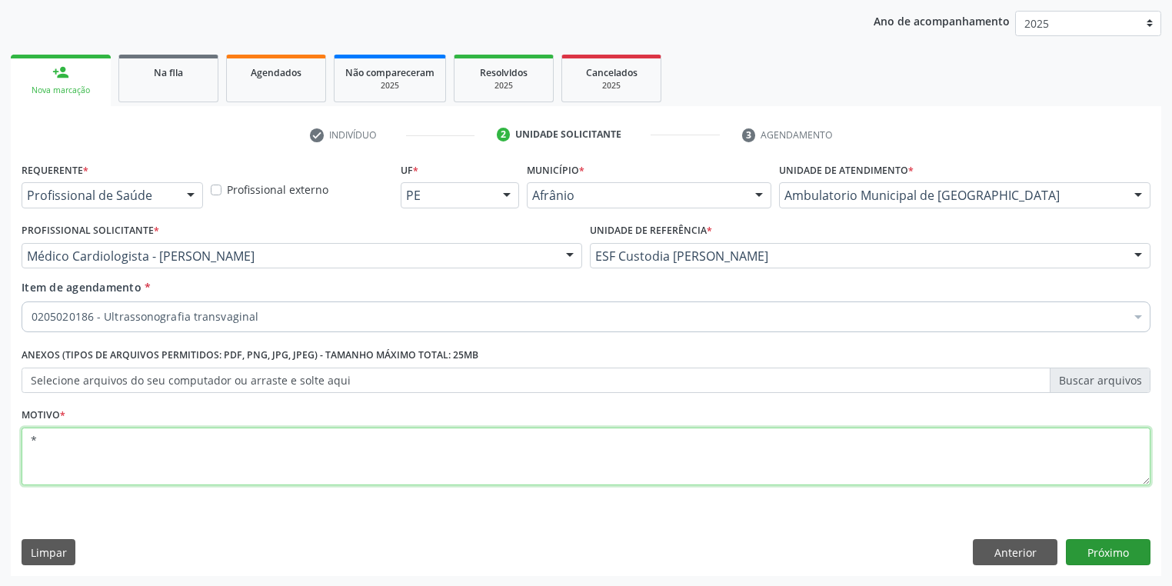
type textarea "*"
click at [1078, 545] on button "Próximo" at bounding box center [1108, 552] width 85 height 26
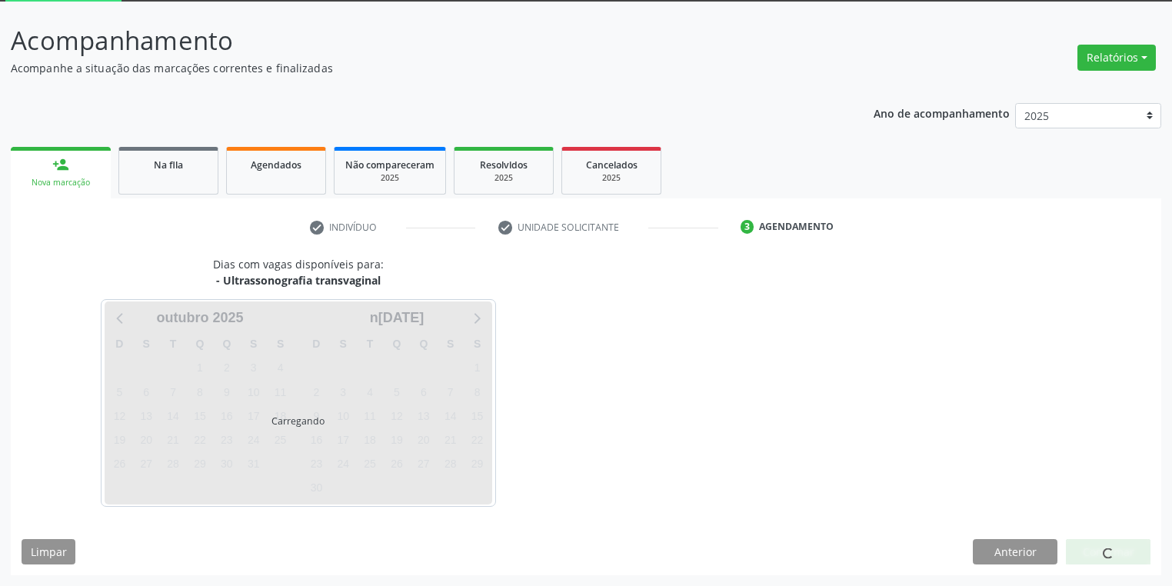
scroll to position [82, 0]
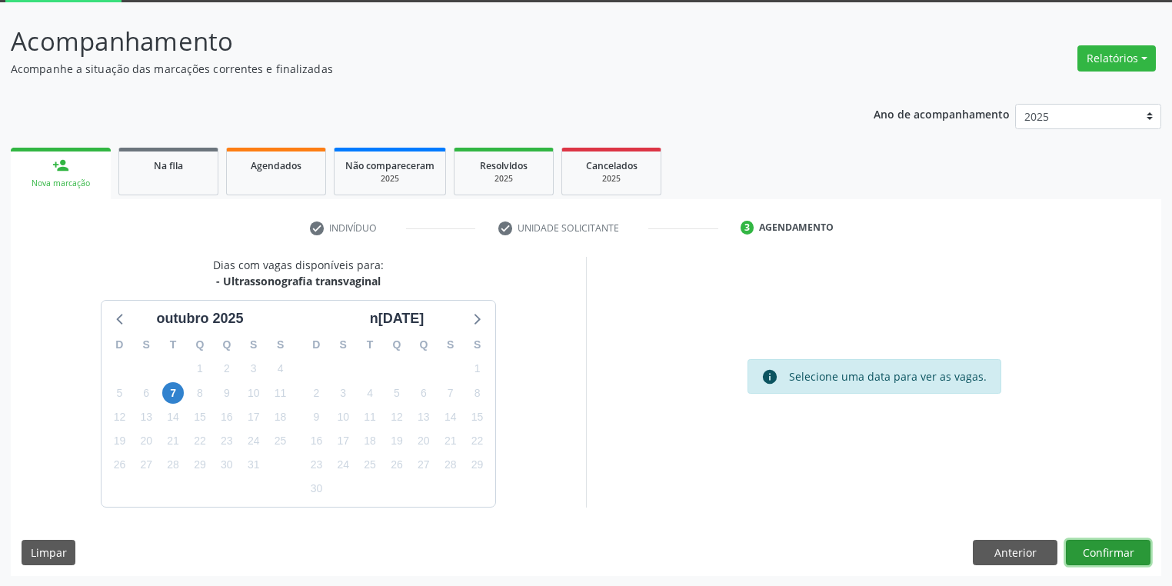
click at [1080, 543] on button "Confirmar" at bounding box center [1108, 553] width 85 height 26
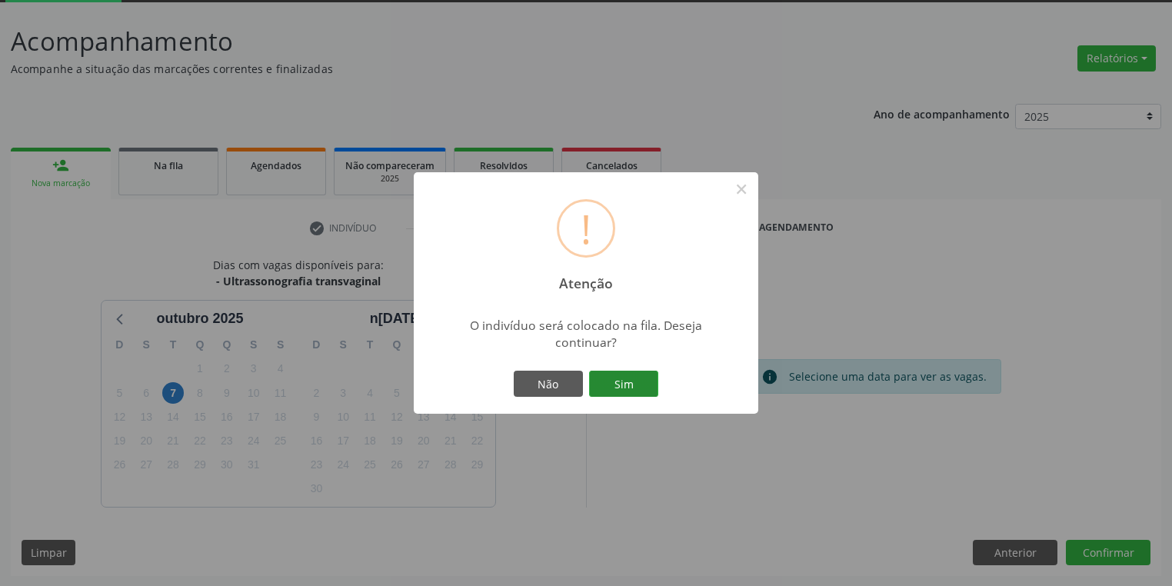
click at [622, 382] on button "Sim" at bounding box center [623, 384] width 69 height 26
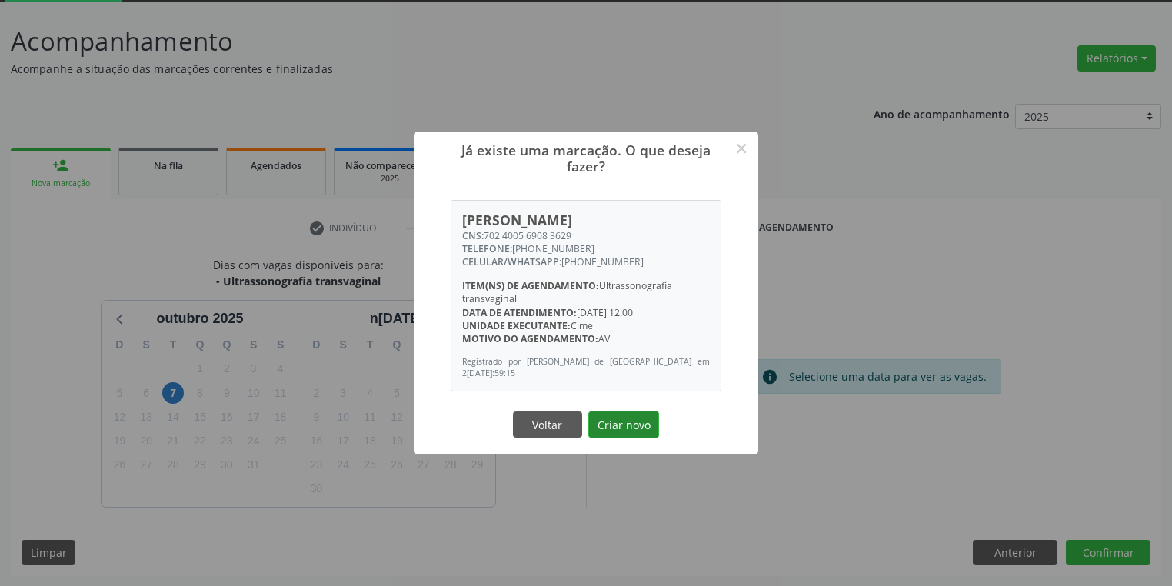
click at [632, 428] on button "Criar novo" at bounding box center [623, 425] width 71 height 26
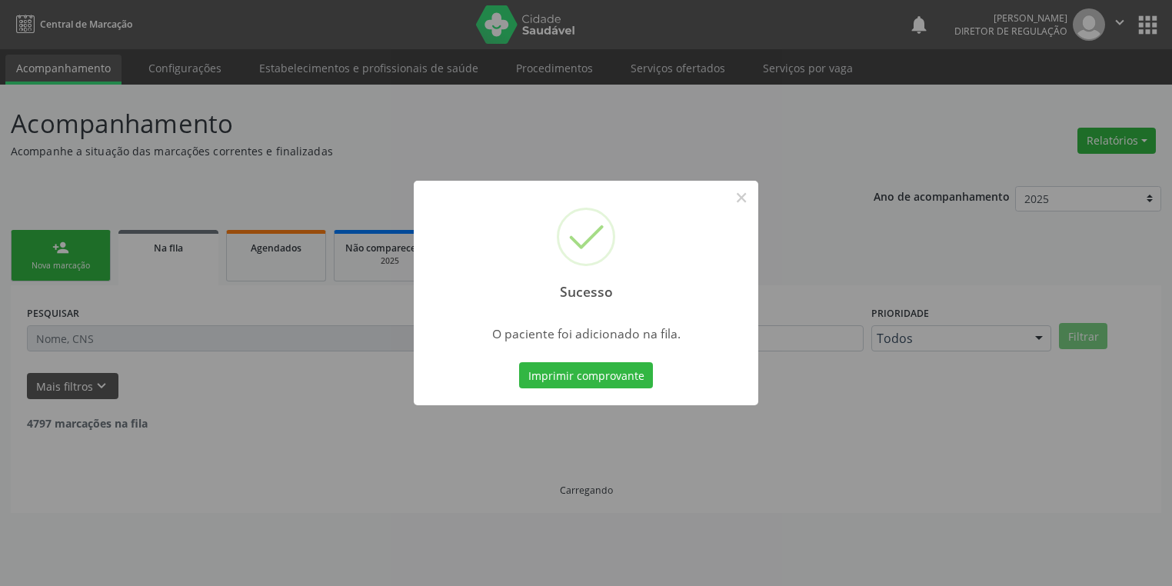
scroll to position [0, 0]
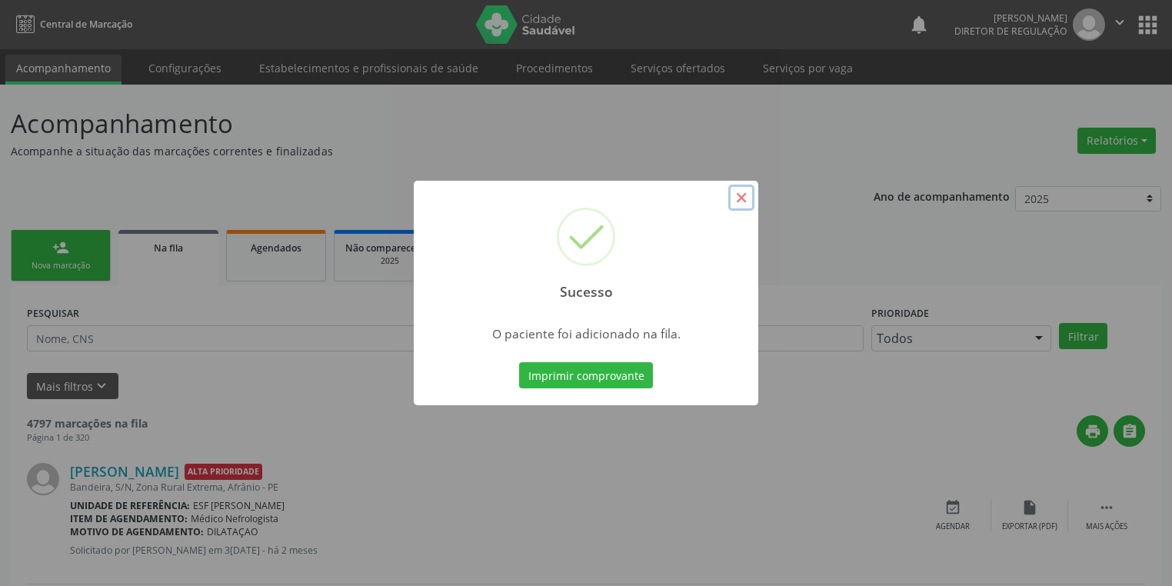
click at [740, 200] on button "×" at bounding box center [741, 198] width 26 height 26
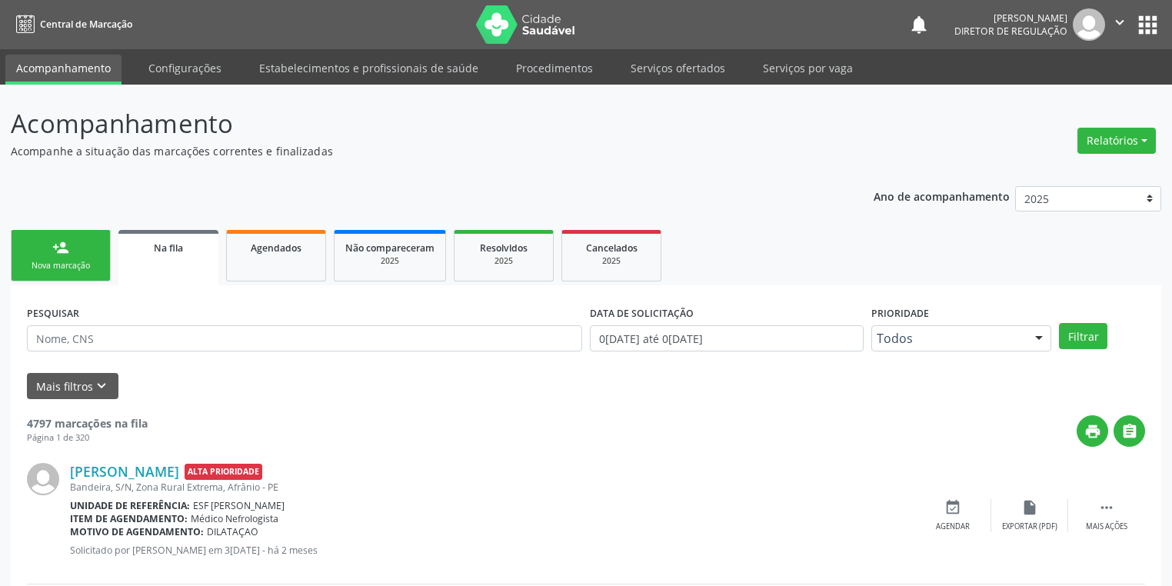
click at [78, 244] on link "person_add Nova marcação" at bounding box center [61, 256] width 100 height 52
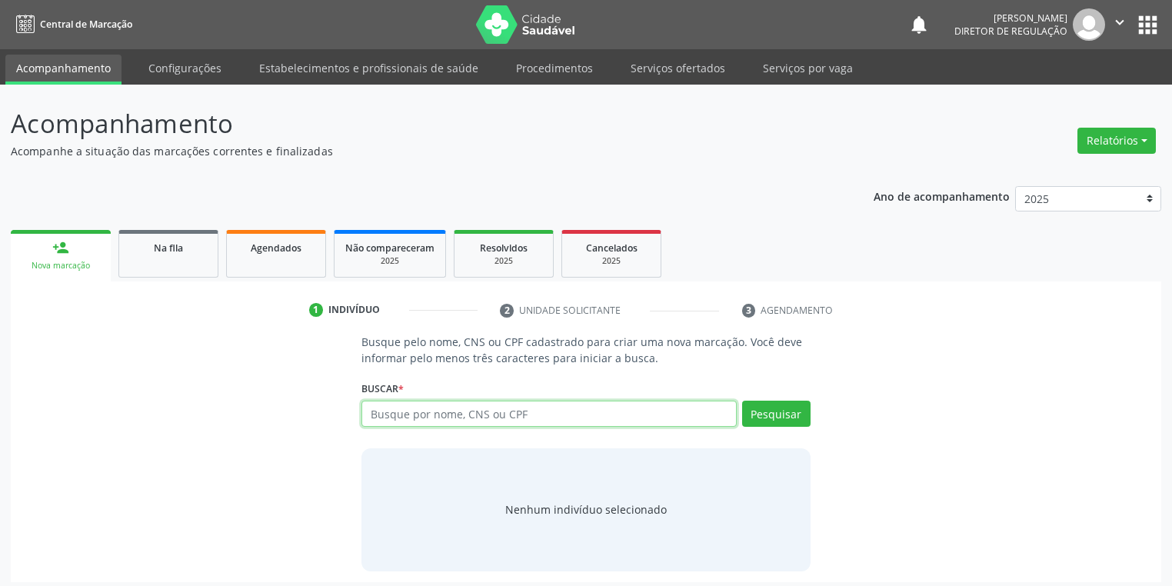
click at [434, 413] on input "text" at bounding box center [549, 414] width 375 height 26
type input "702804627938768"
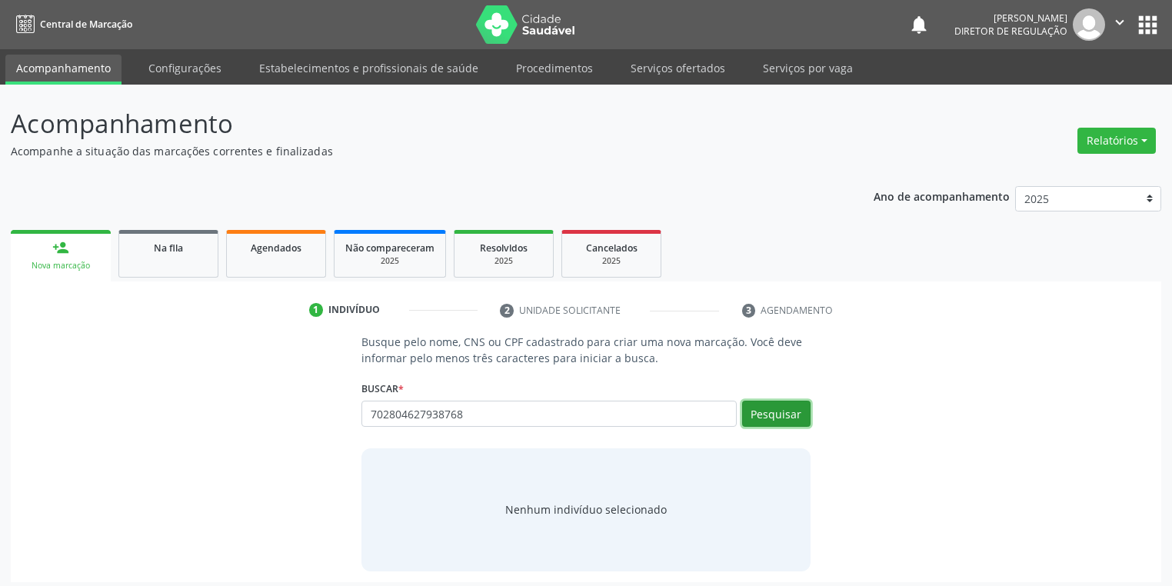
click at [773, 406] on button "Pesquisar" at bounding box center [776, 414] width 68 height 26
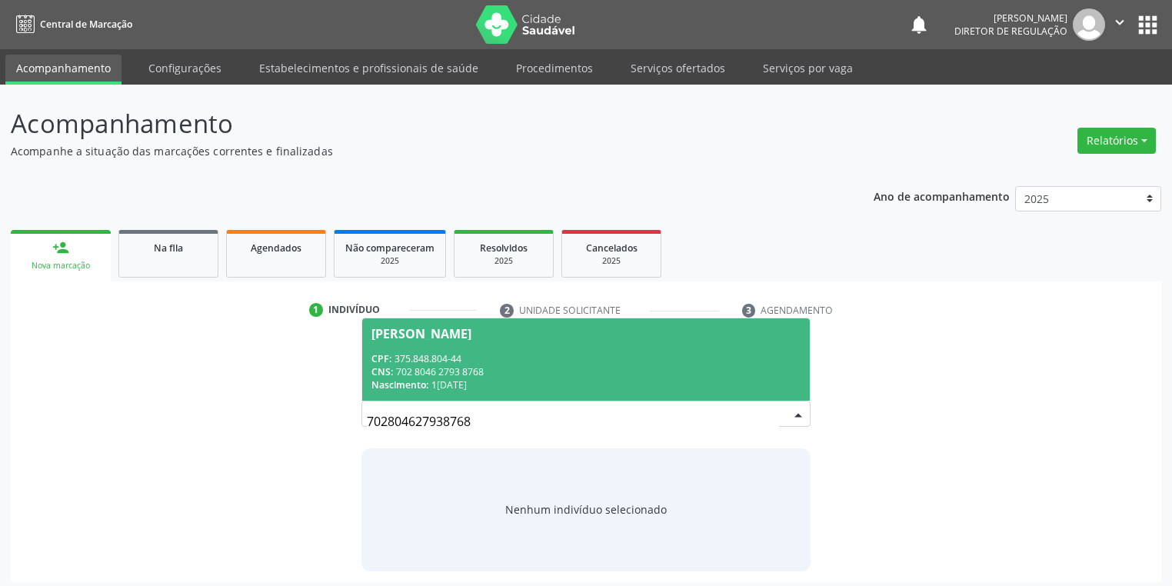
click at [462, 364] on div "CPF: 375.848.804-44" at bounding box center [586, 358] width 429 height 13
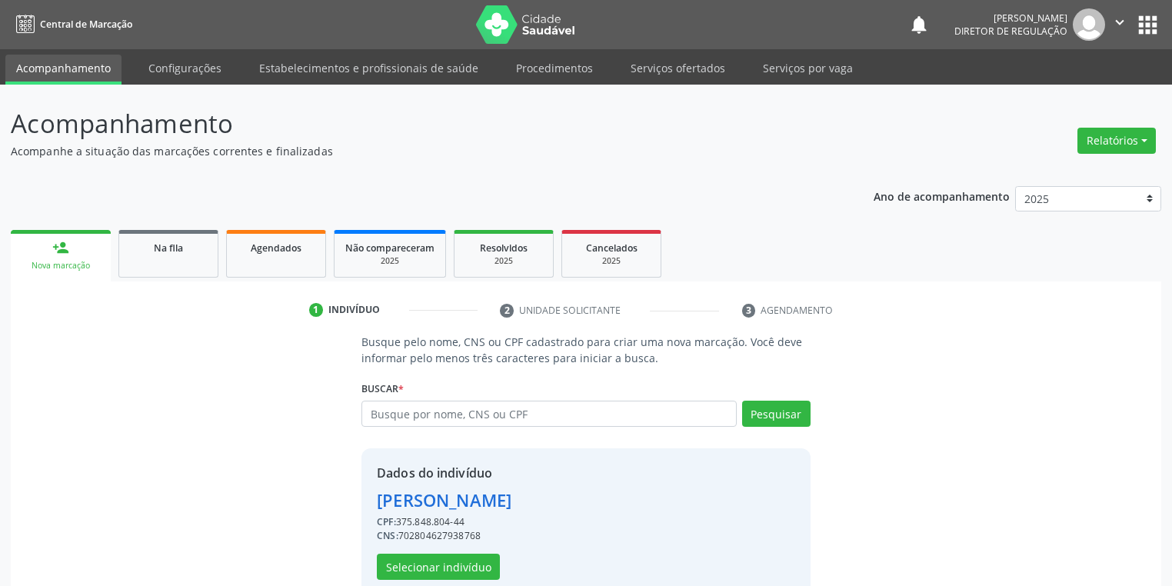
scroll to position [29, 0]
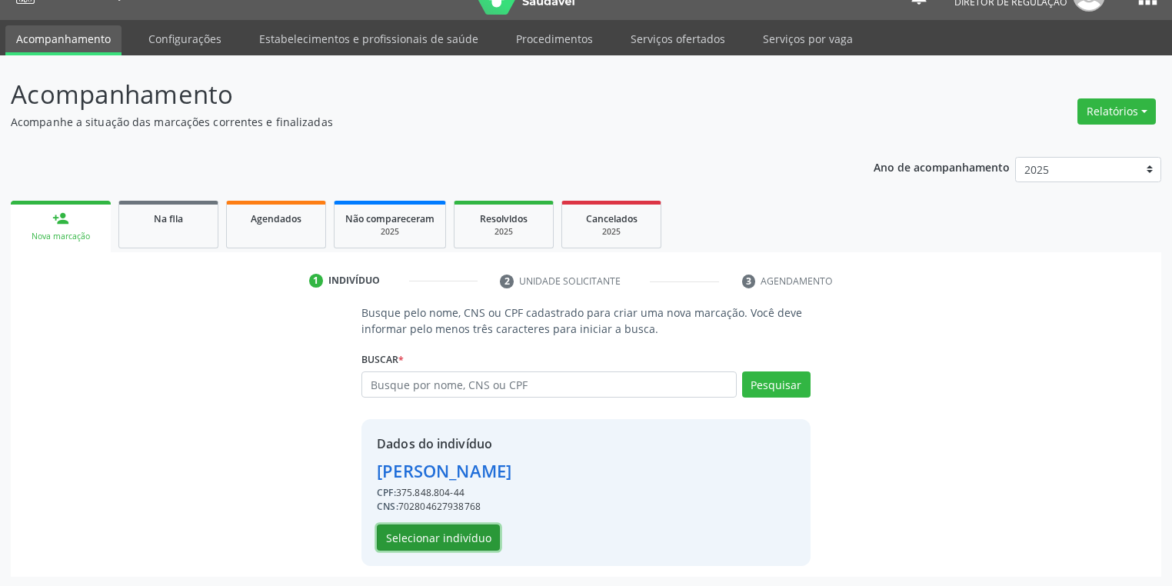
click at [408, 535] on button "Selecionar indivíduo" at bounding box center [438, 538] width 123 height 26
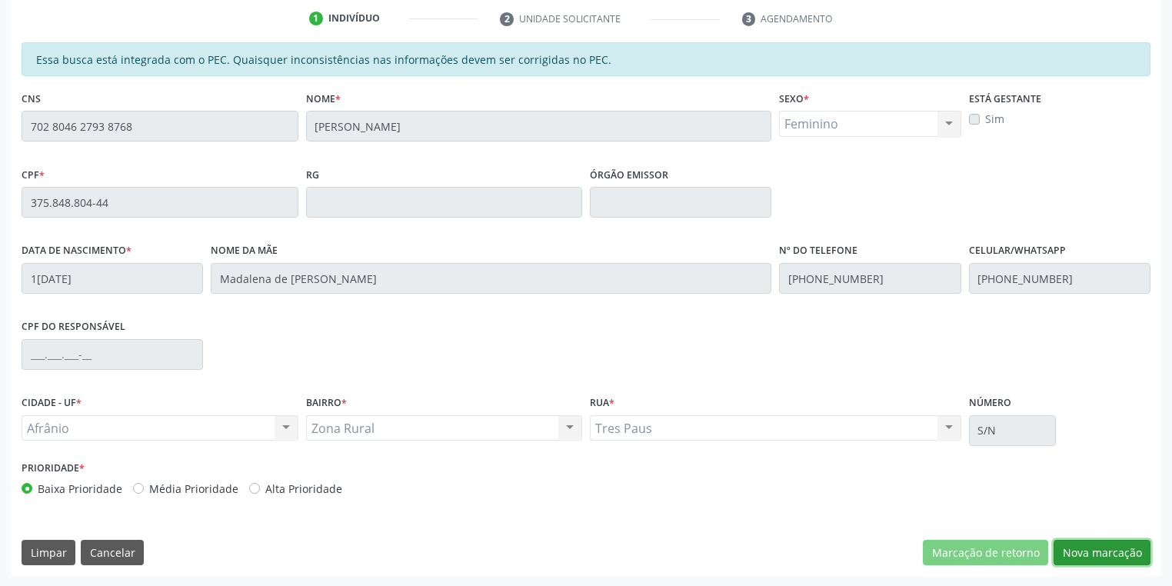
click at [1083, 554] on button "Nova marcação" at bounding box center [1102, 553] width 97 height 26
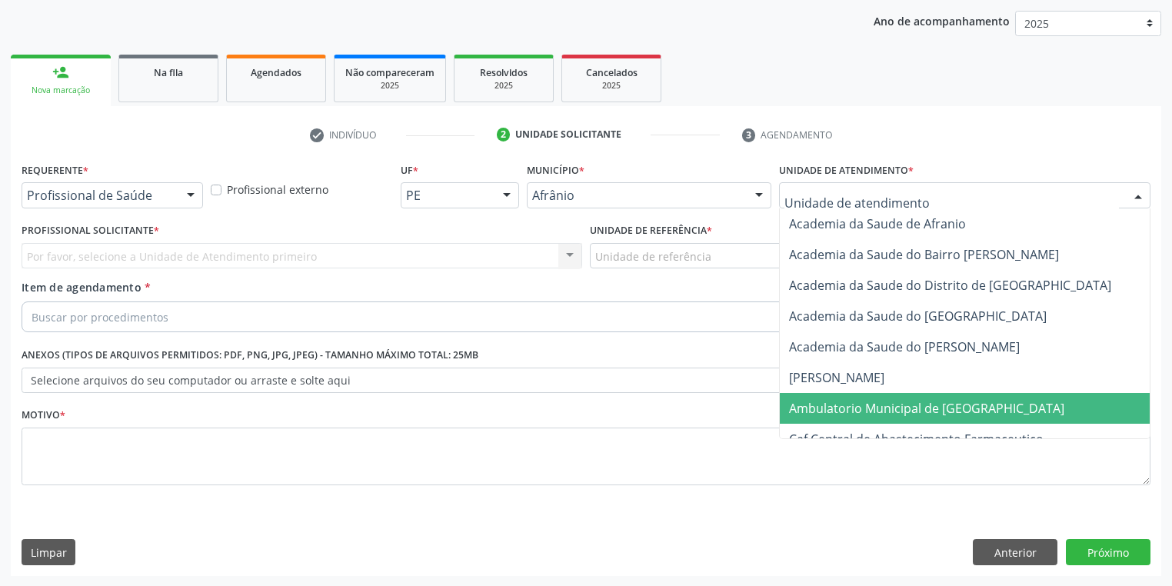
click at [820, 407] on span "Ambulatorio Municipal de [GEOGRAPHIC_DATA]" at bounding box center [926, 408] width 275 height 17
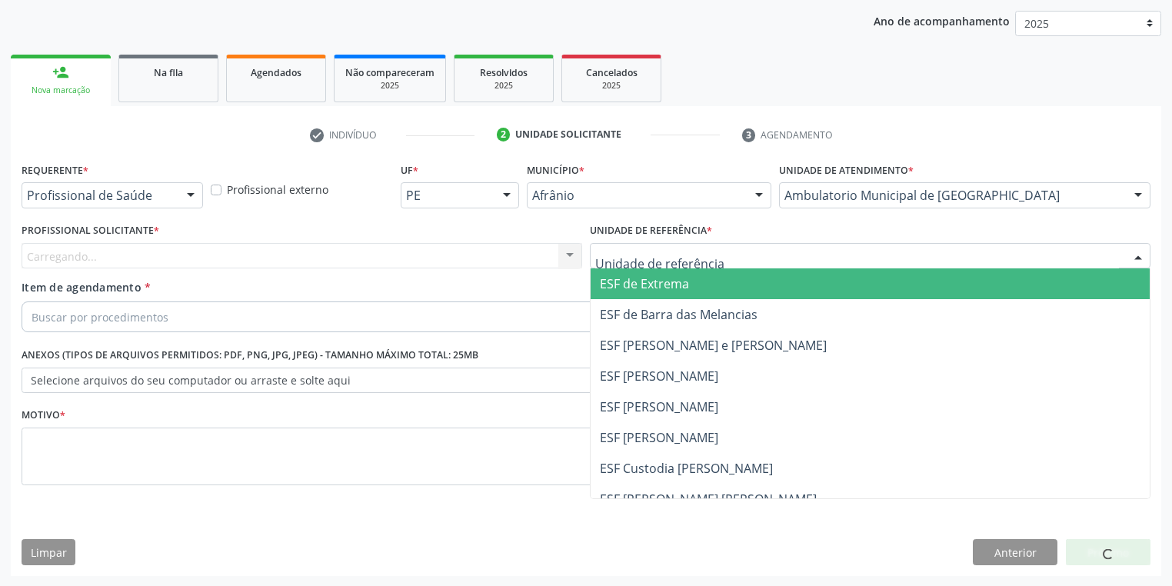
drag, startPoint x: 618, startPoint y: 260, endPoint x: 617, endPoint y: 312, distance: 51.6
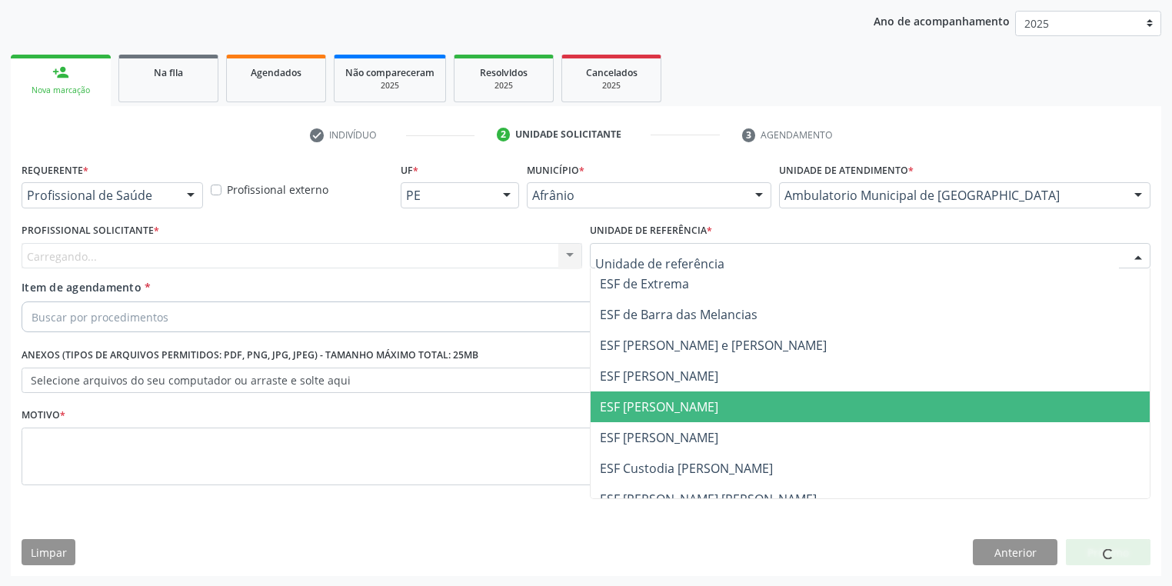
click at [642, 418] on span "ESF [PERSON_NAME]" at bounding box center [870, 407] width 559 height 31
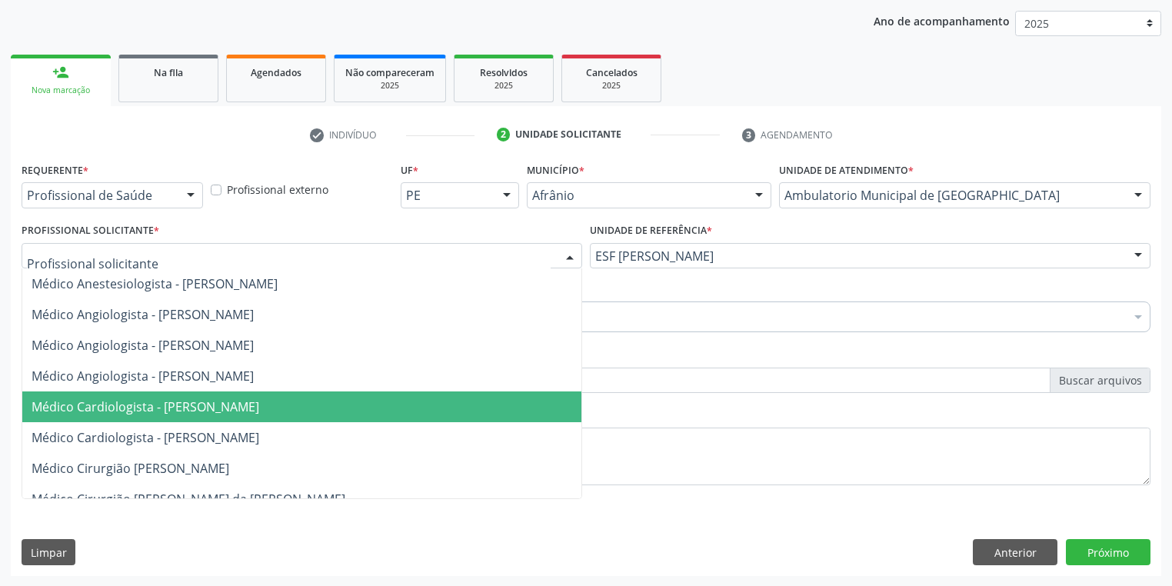
click at [132, 408] on span "Médico Cardiologista - [PERSON_NAME]" at bounding box center [146, 406] width 228 height 17
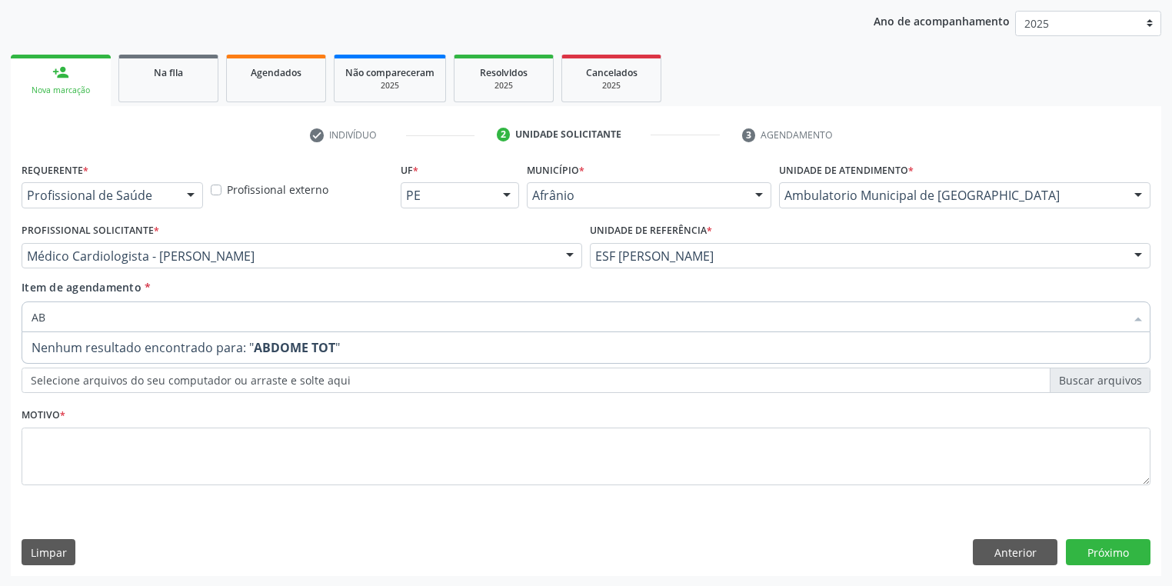
type input "A"
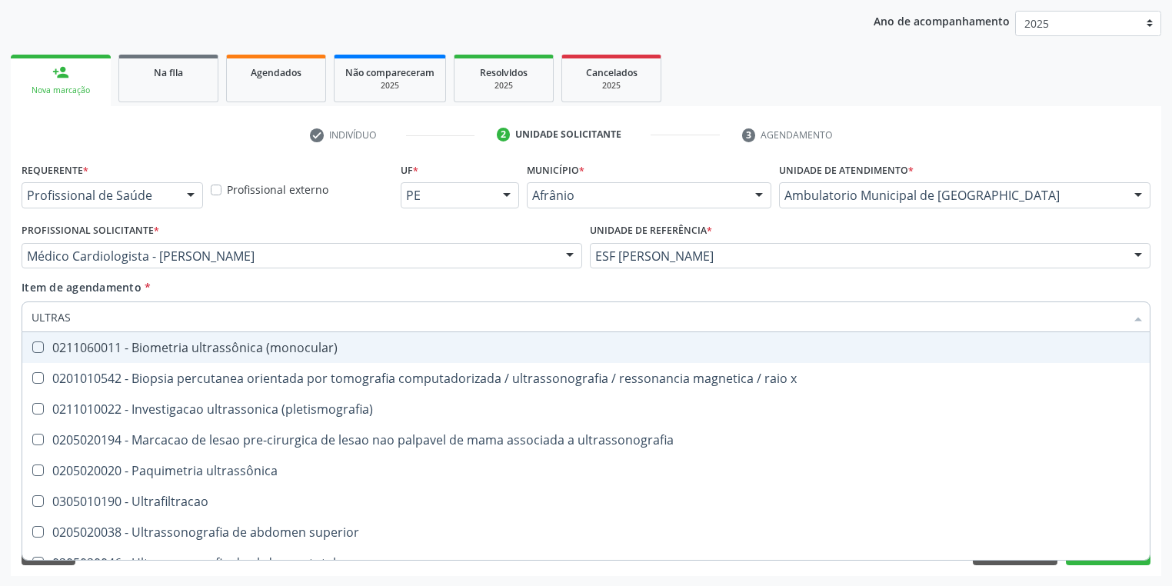
type input "ULTRASS"
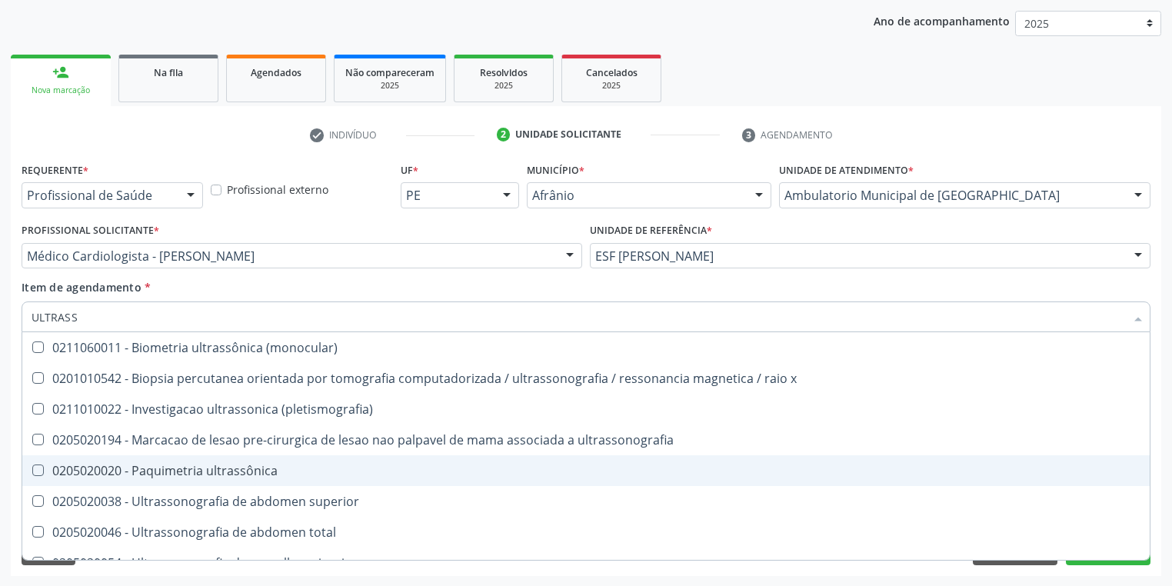
scroll to position [62, 0]
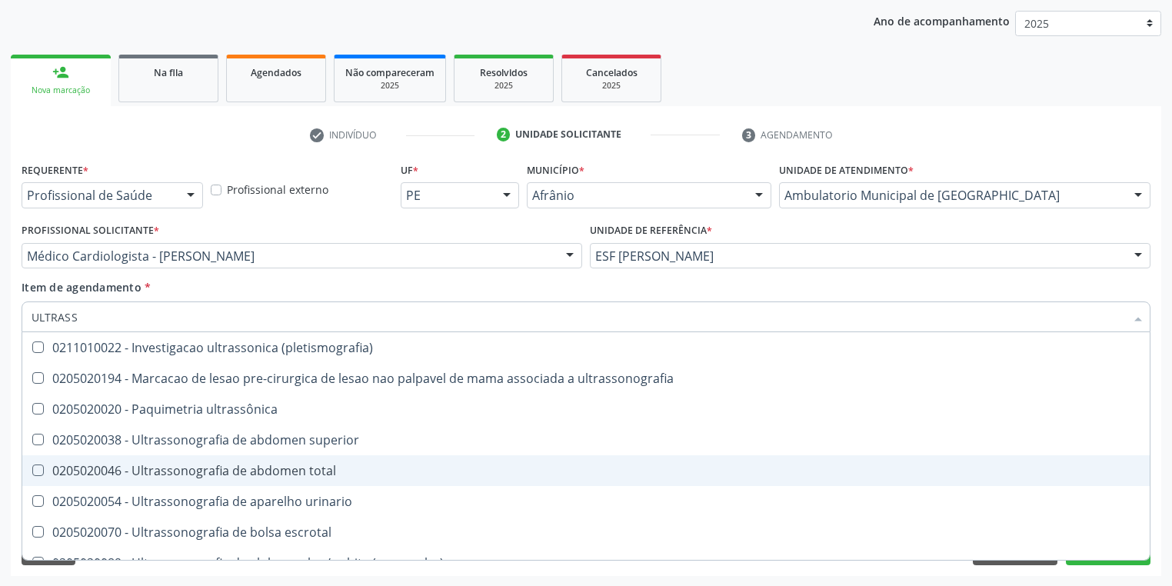
click at [163, 470] on div "0205020046 - Ultrassonografia de abdomen total" at bounding box center [586, 471] width 1109 height 12
checkbox total "true"
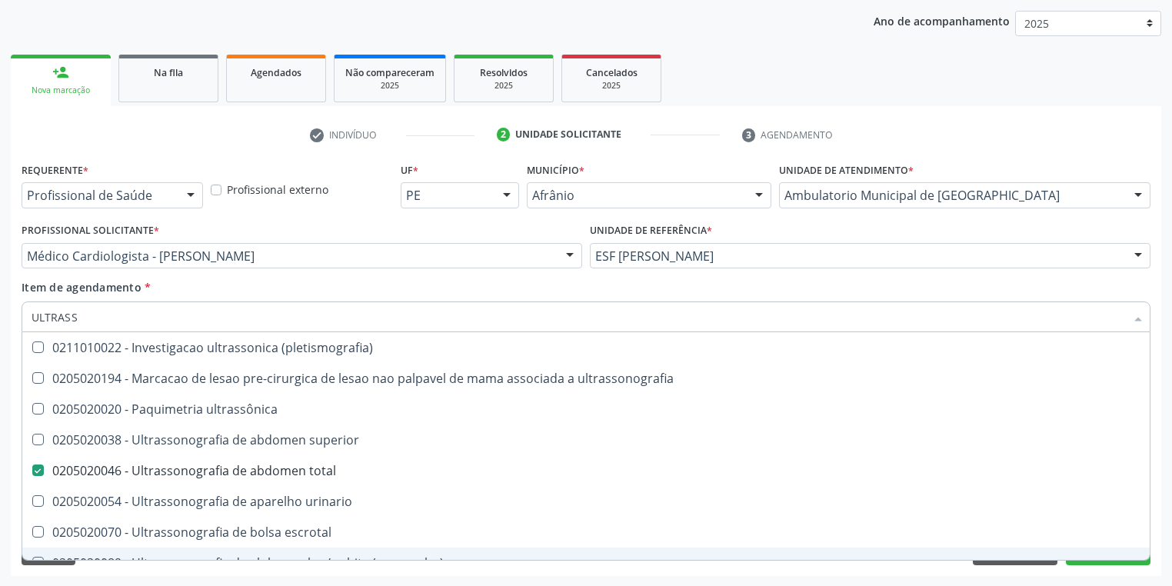
click at [129, 567] on div "Requerente * Profissional de Saúde Profissional de Saúde Paciente Nenhum result…" at bounding box center [586, 367] width 1151 height 418
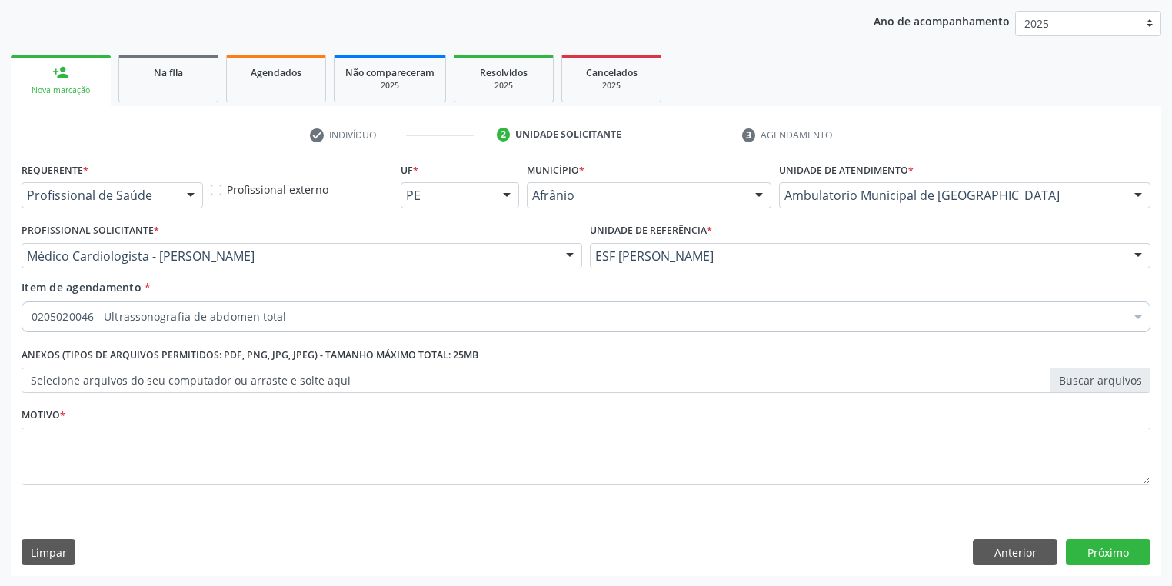
scroll to position [0, 0]
click at [86, 468] on textarea at bounding box center [586, 457] width 1129 height 58
type textarea "*"
click at [1093, 559] on button "Próximo" at bounding box center [1108, 552] width 85 height 26
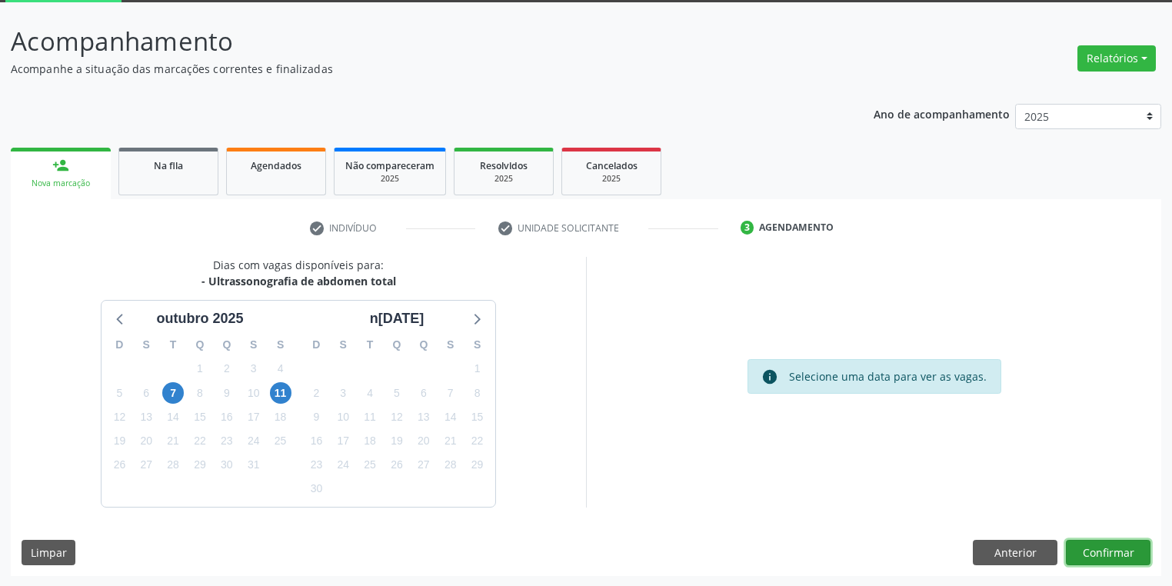
click at [1089, 557] on button "Confirmar" at bounding box center [1108, 553] width 85 height 26
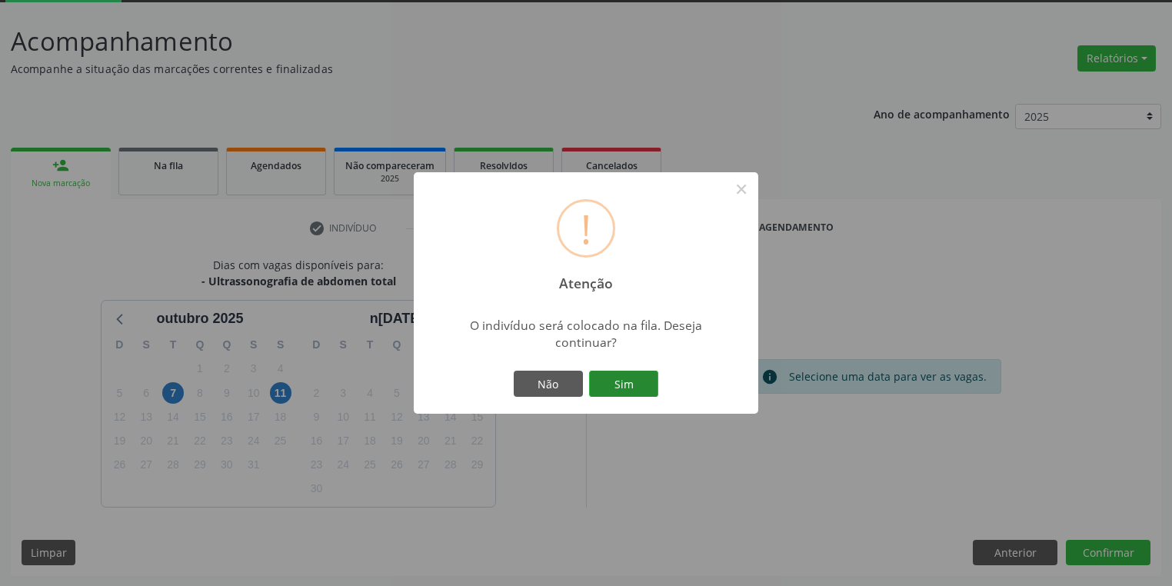
click at [642, 389] on button "Sim" at bounding box center [623, 384] width 69 height 26
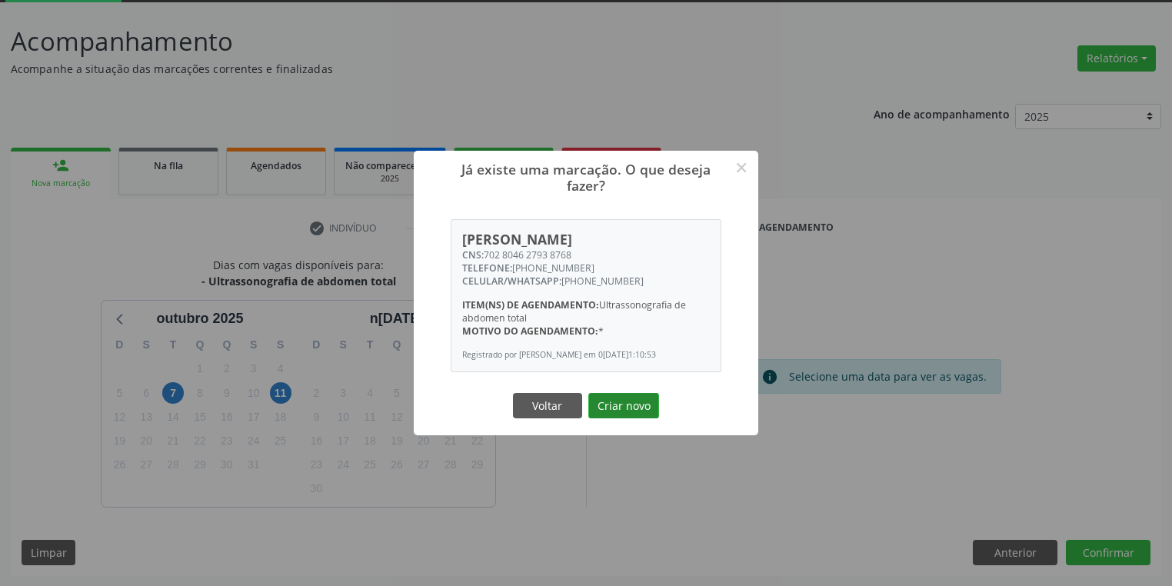
click at [638, 409] on button "Criar novo" at bounding box center [623, 406] width 71 height 26
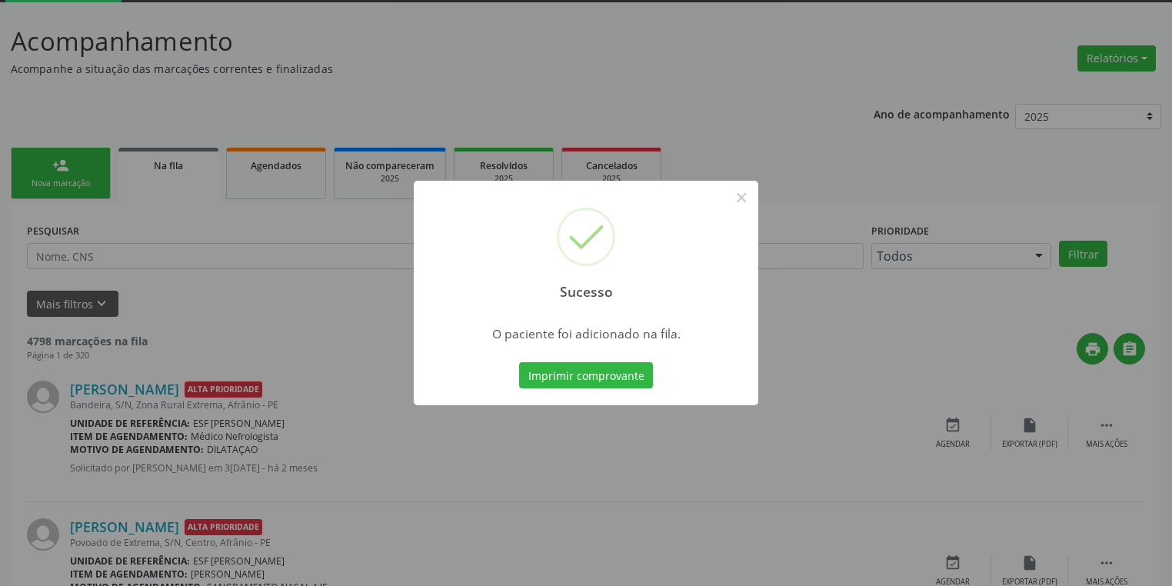
scroll to position [0, 0]
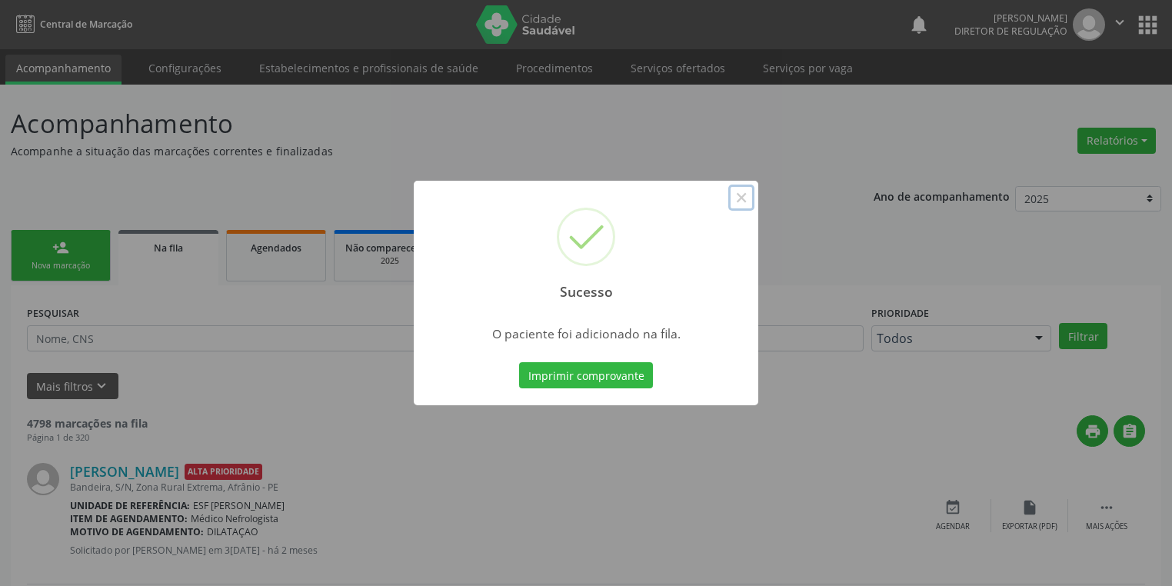
drag, startPoint x: 748, startPoint y: 200, endPoint x: 372, endPoint y: 198, distance: 375.4
click at [748, 200] on button "×" at bounding box center [741, 198] width 26 height 26
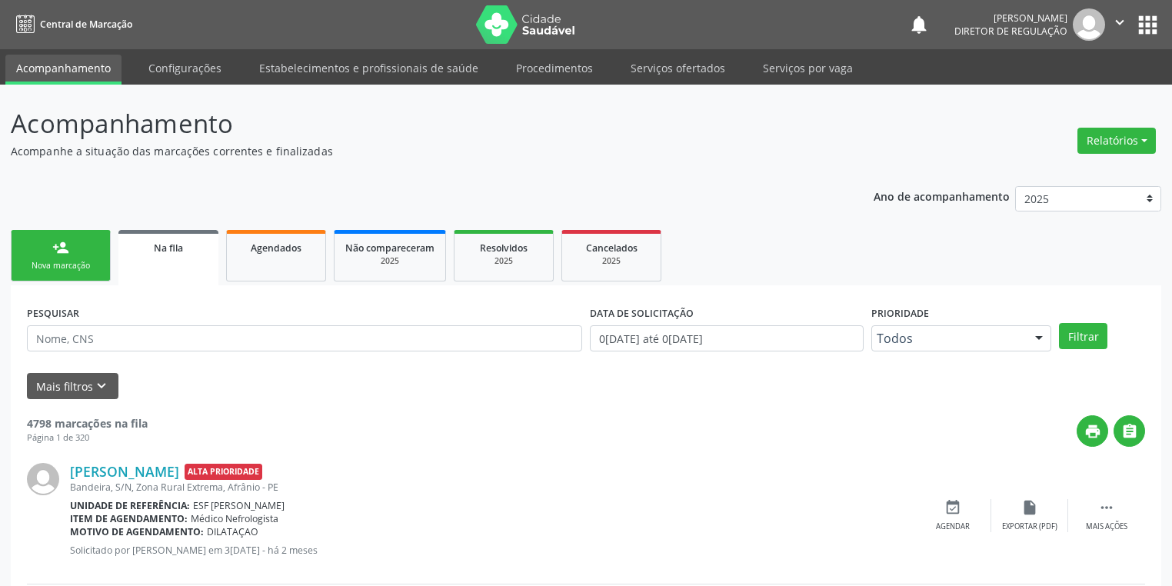
click at [90, 265] on div "Nova marcação" at bounding box center [60, 266] width 77 height 12
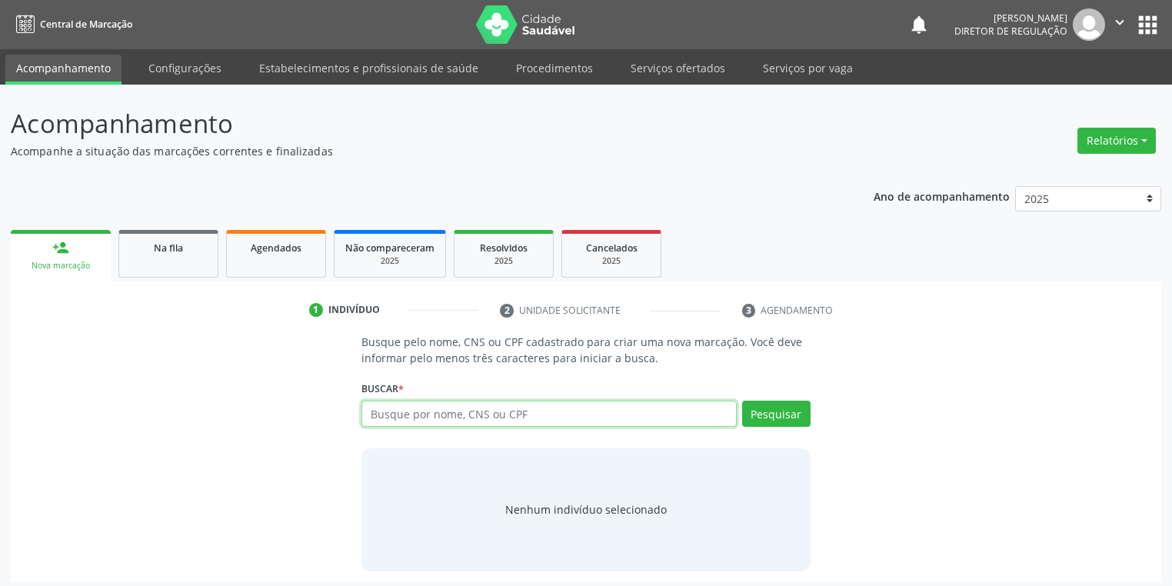
click at [383, 418] on input "text" at bounding box center [549, 414] width 375 height 26
type input "705009049030950"
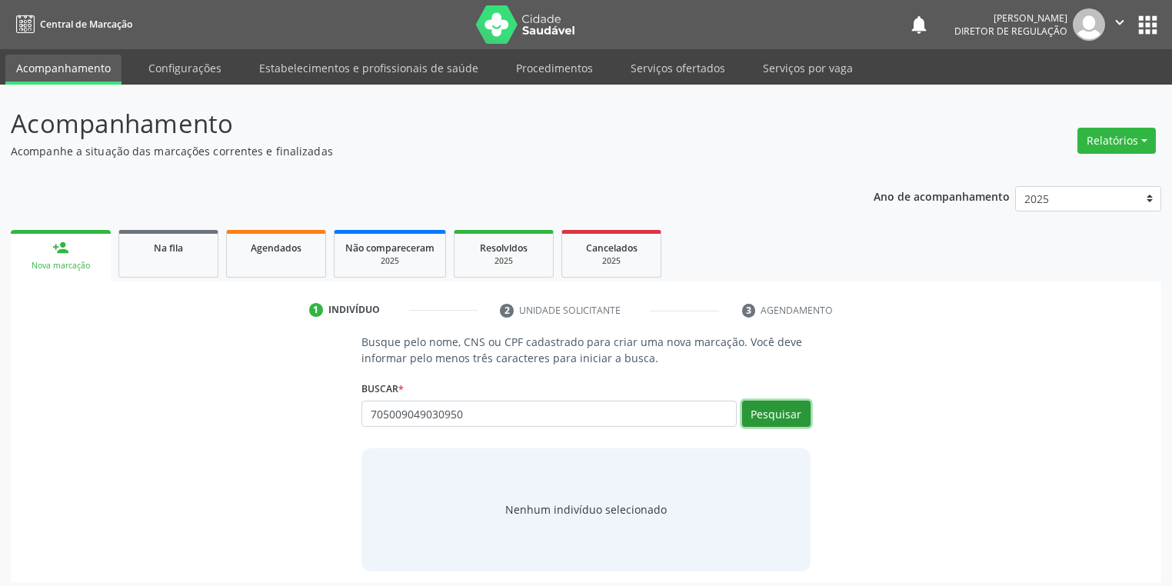
click at [751, 415] on button "Pesquisar" at bounding box center [776, 414] width 68 height 26
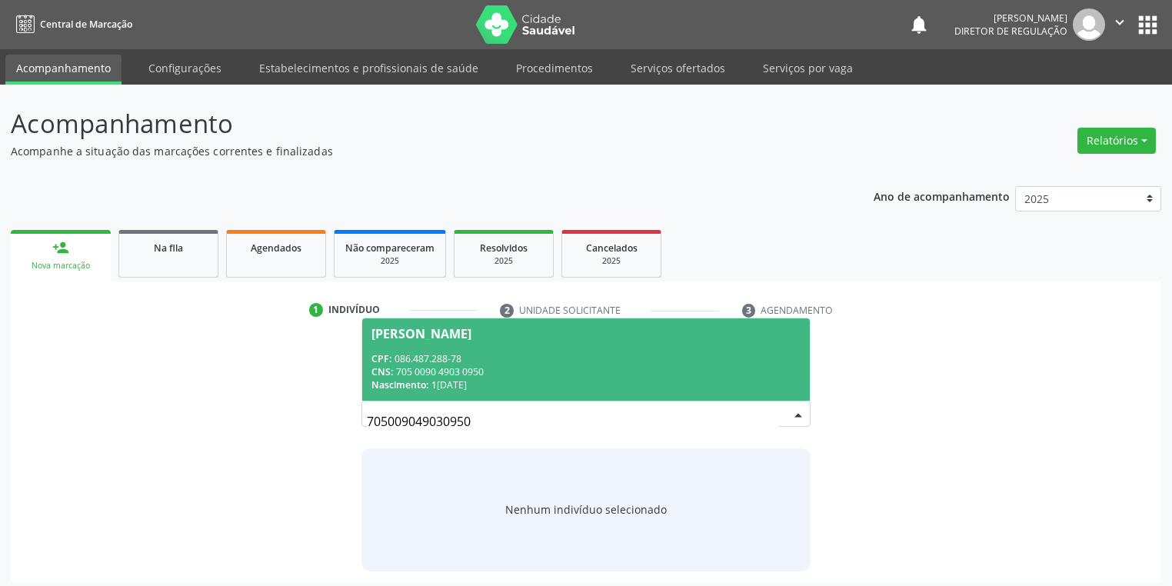
click at [467, 356] on div "CPF: 086.487.288-78" at bounding box center [586, 358] width 429 height 13
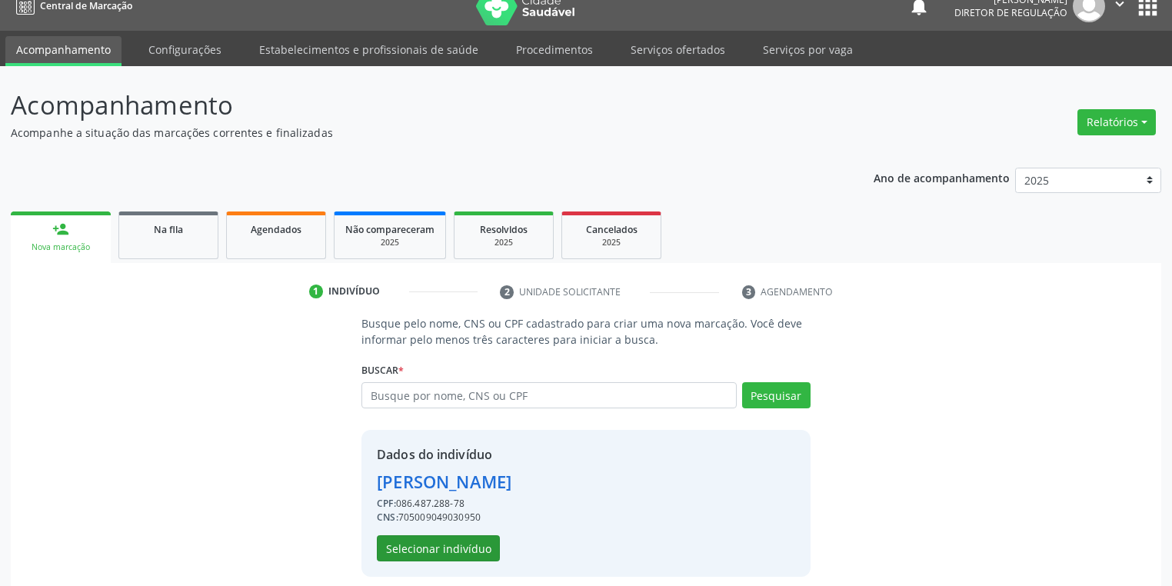
scroll to position [29, 0]
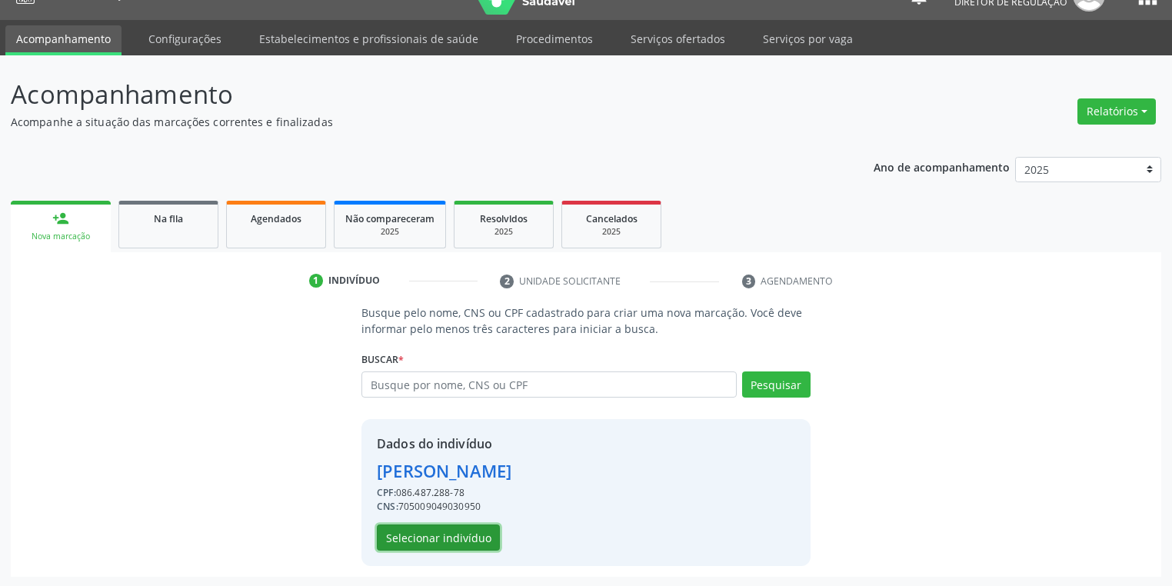
click at [445, 535] on button "Selecionar indivíduo" at bounding box center [438, 538] width 123 height 26
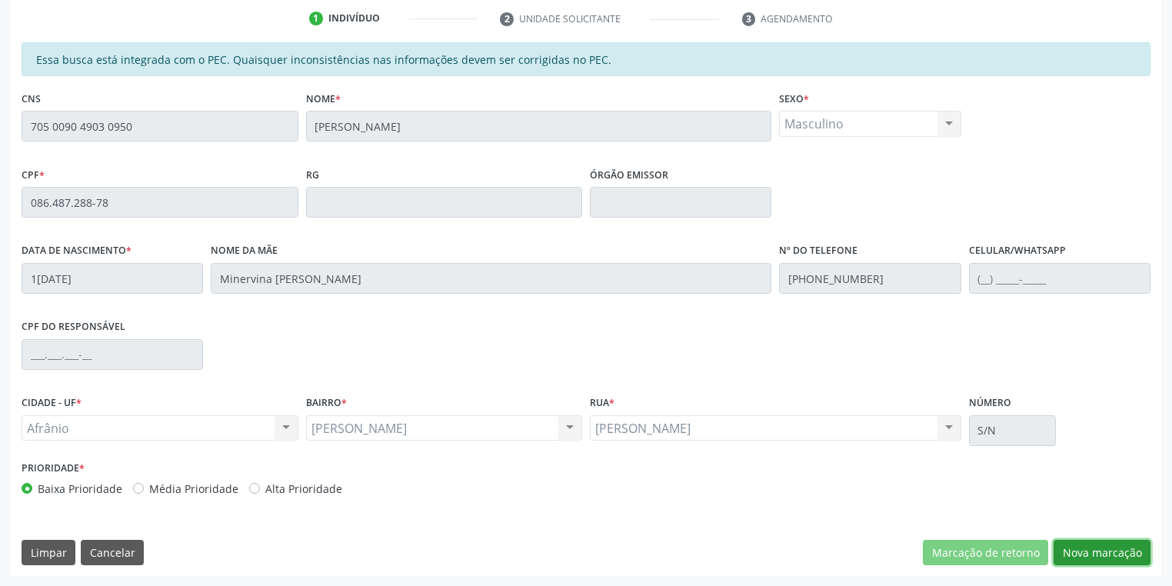
click at [1084, 548] on button "Nova marcação" at bounding box center [1102, 553] width 97 height 26
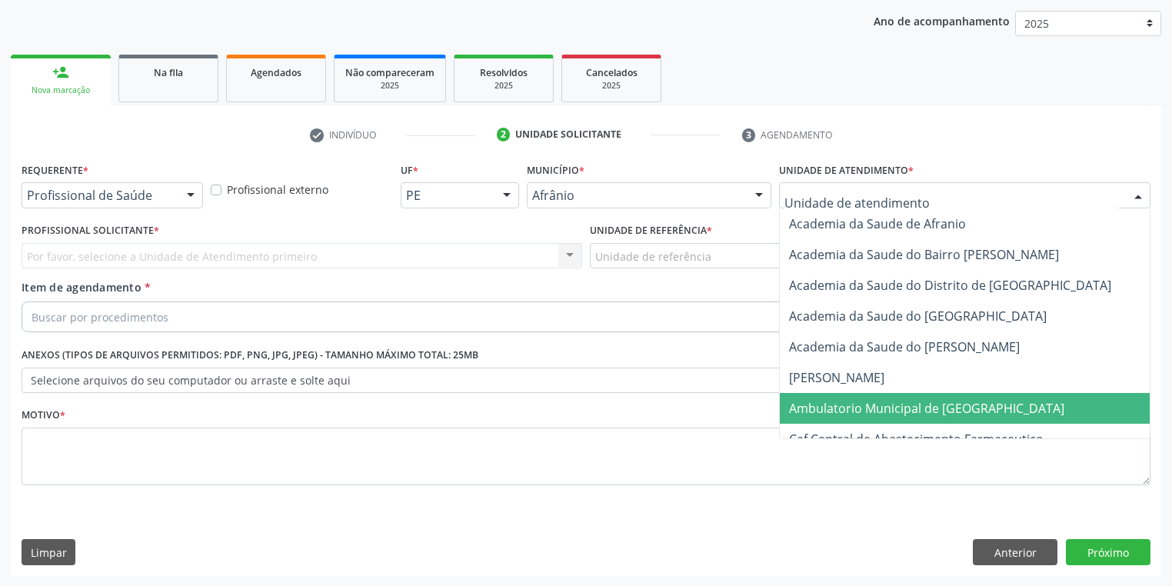
click at [825, 401] on span "Ambulatorio Municipal de [GEOGRAPHIC_DATA]" at bounding box center [926, 408] width 275 height 17
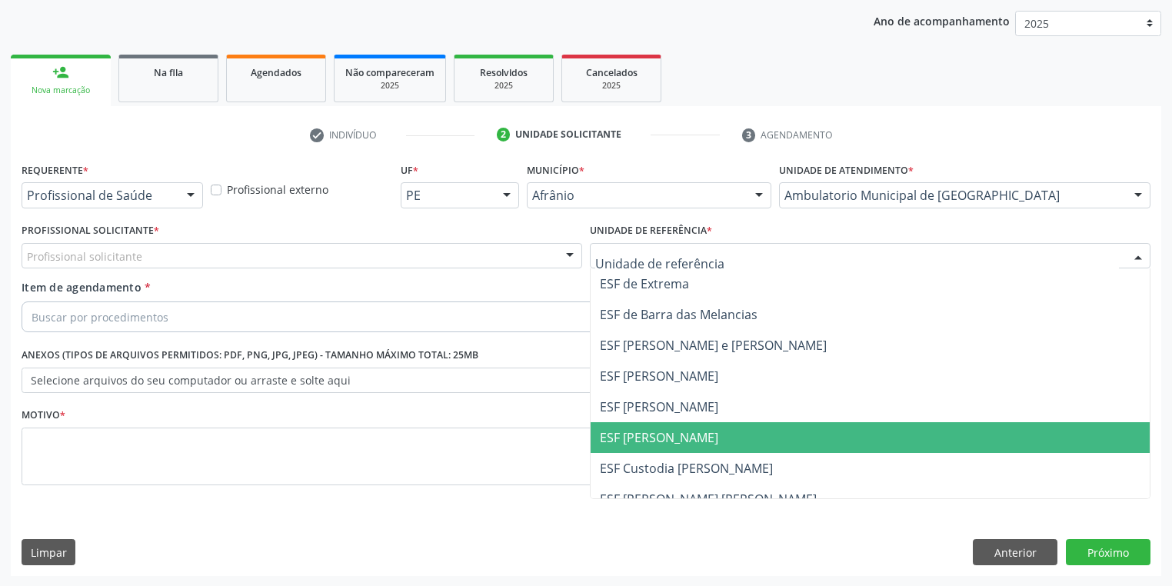
click at [648, 429] on span "ESF [PERSON_NAME]" at bounding box center [659, 437] width 118 height 17
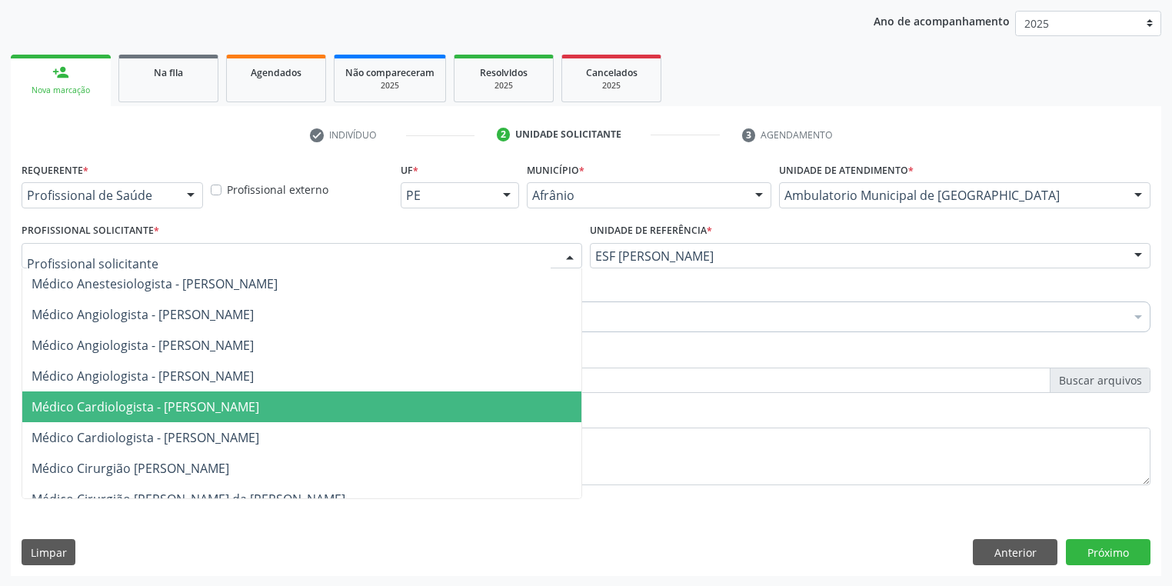
click at [178, 409] on span "Médico Cardiologista - [PERSON_NAME]" at bounding box center [146, 406] width 228 height 17
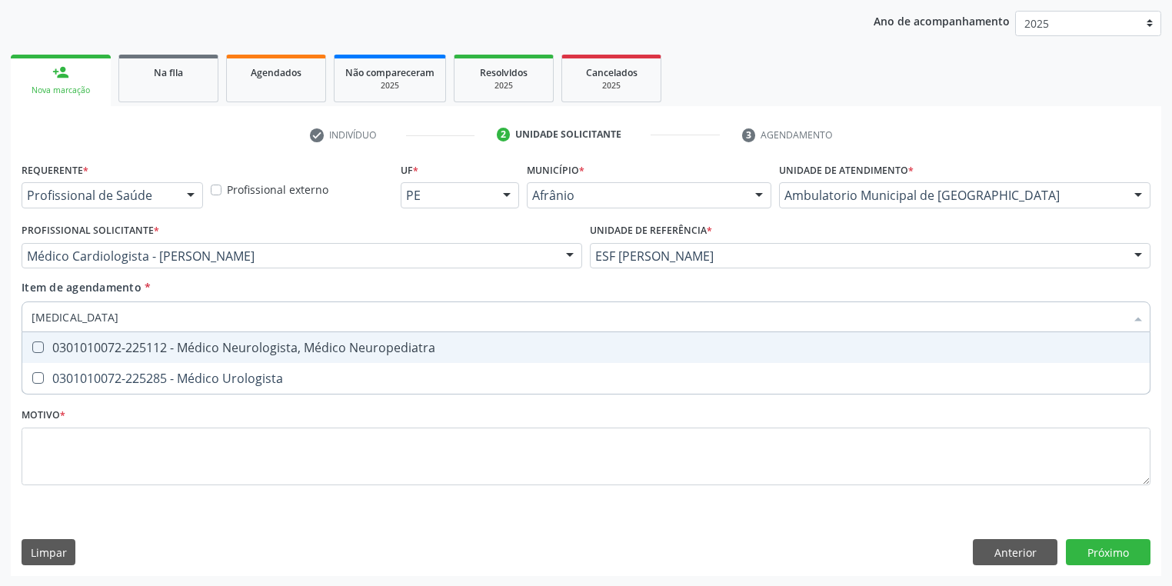
type input "UROLOGISTA"
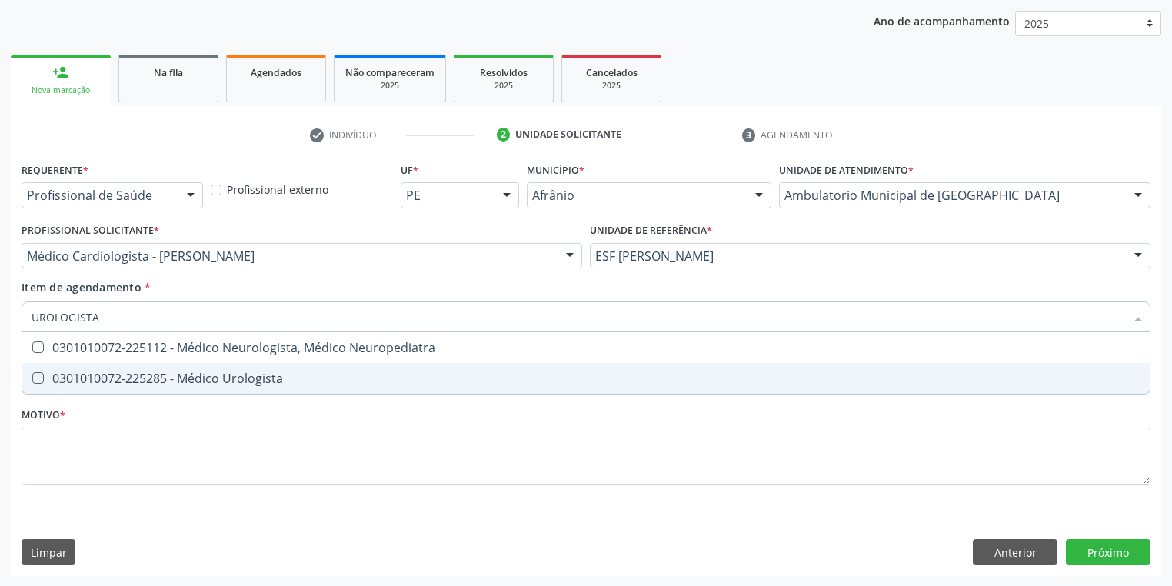
click at [77, 382] on div "0301010072-225285 - Médico Urologista" at bounding box center [586, 378] width 1109 height 12
checkbox Urologista "true"
click at [85, 444] on div "Requerente * Profissional de Saúde Profissional de Saúde Paciente Nenhum result…" at bounding box center [586, 332] width 1129 height 348
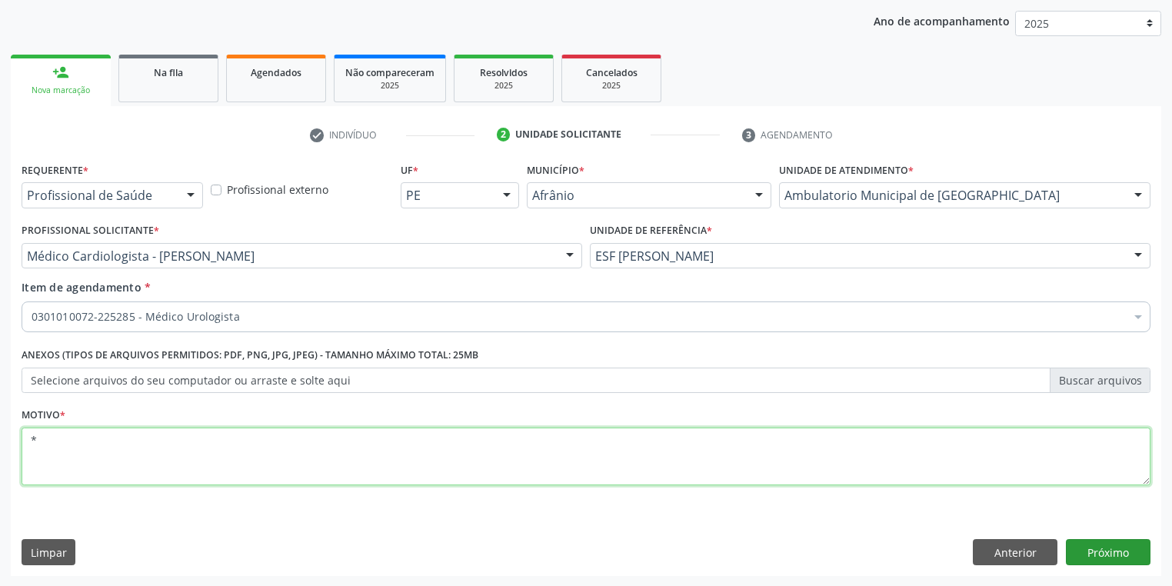
type textarea "*"
click at [1098, 554] on button "Próximo" at bounding box center [1108, 552] width 85 height 26
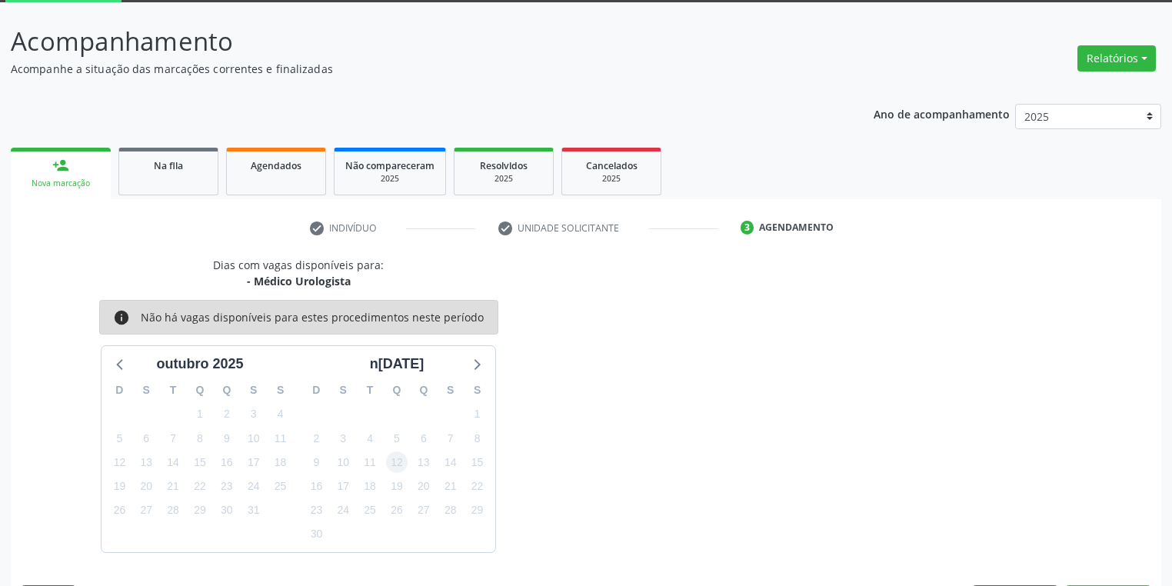
scroll to position [127, 0]
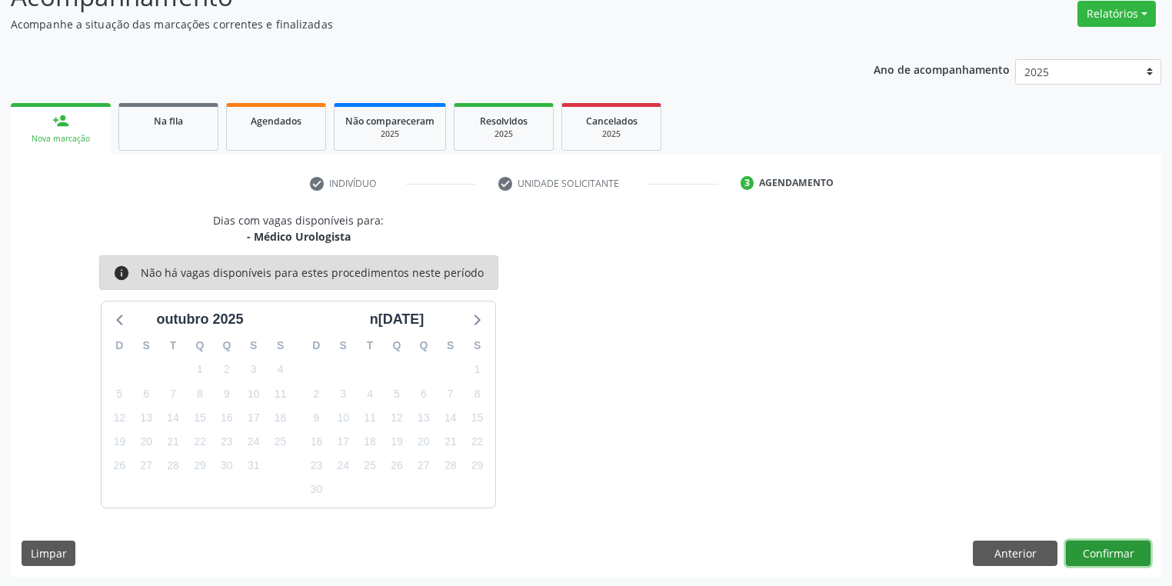
click at [1109, 550] on button "Confirmar" at bounding box center [1108, 554] width 85 height 26
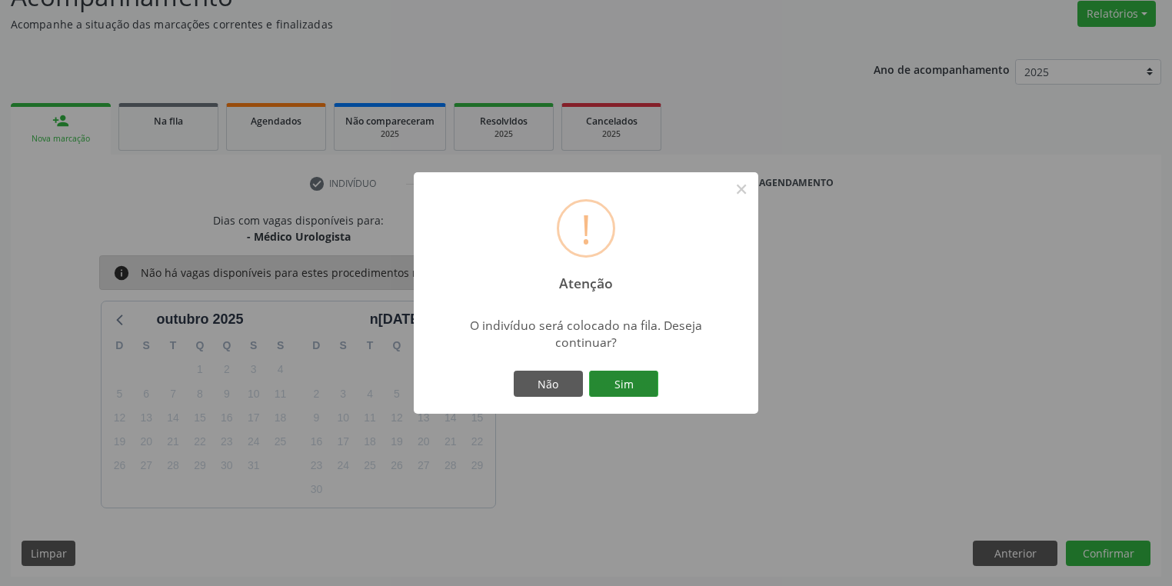
click at [618, 374] on button "Sim" at bounding box center [623, 384] width 69 height 26
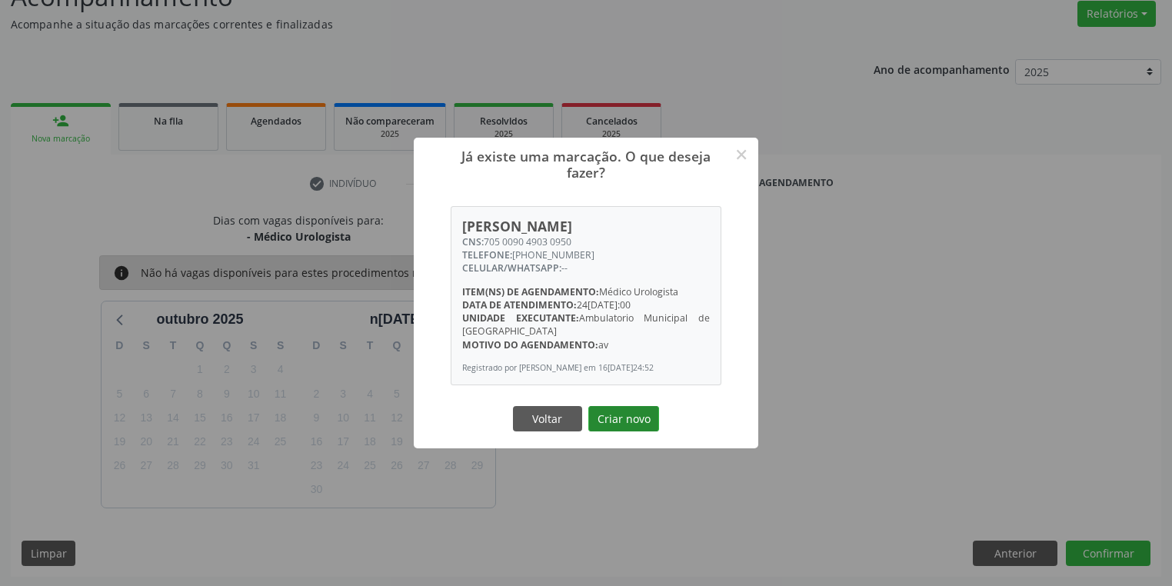
click at [628, 428] on button "Criar novo" at bounding box center [623, 419] width 71 height 26
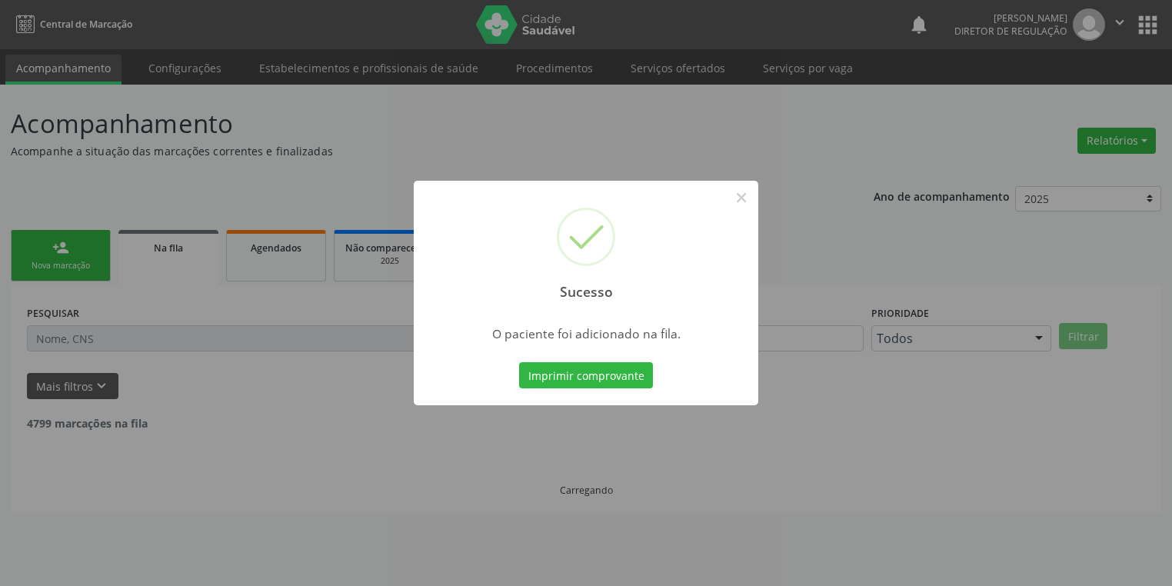
scroll to position [0, 0]
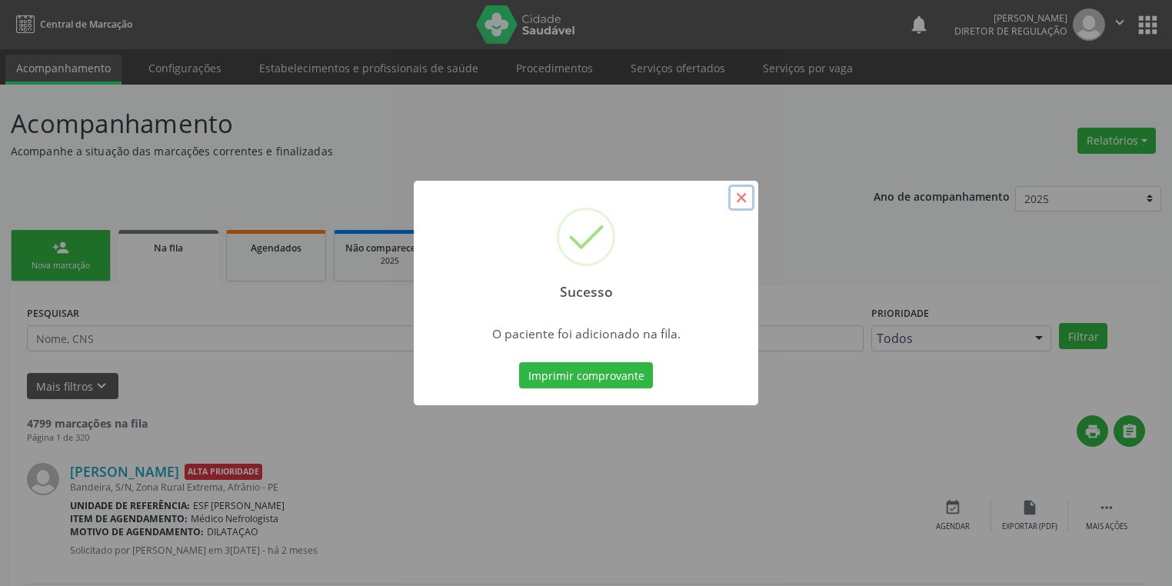
click at [743, 204] on button "×" at bounding box center [741, 198] width 26 height 26
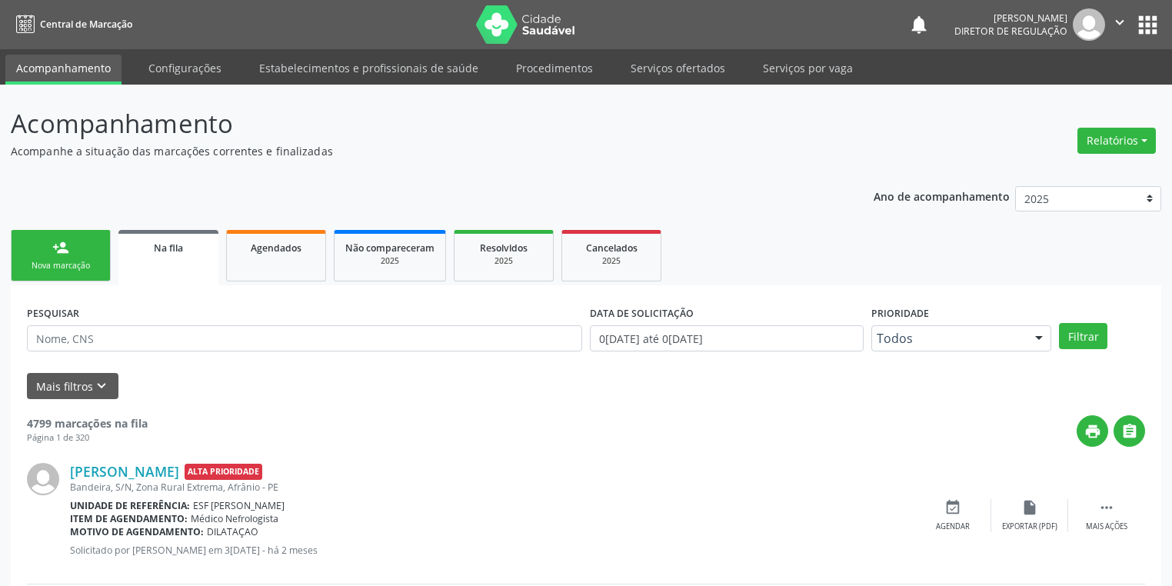
click at [58, 265] on div "Nova marcação" at bounding box center [60, 266] width 77 height 12
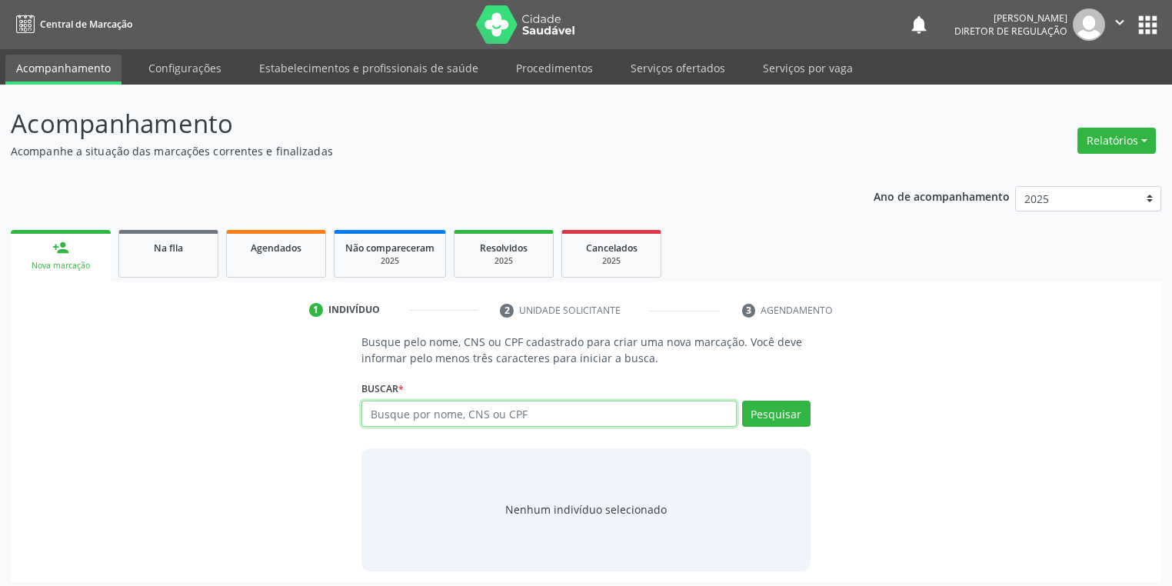
click at [393, 411] on input "text" at bounding box center [549, 414] width 375 height 26
type input "701104867850480"
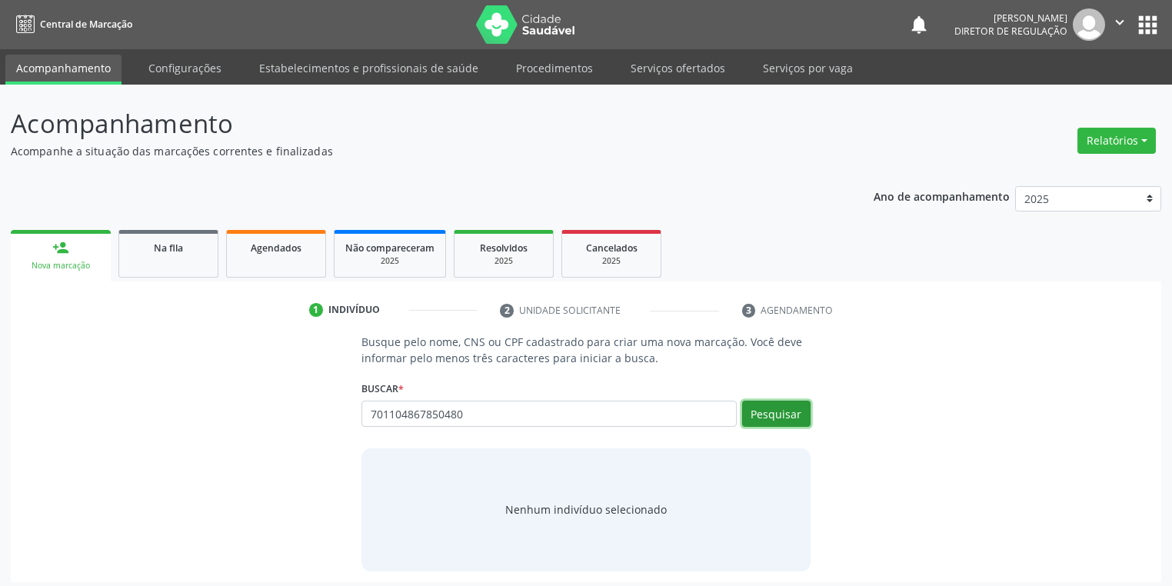
click at [761, 410] on button "Pesquisar" at bounding box center [776, 414] width 68 height 26
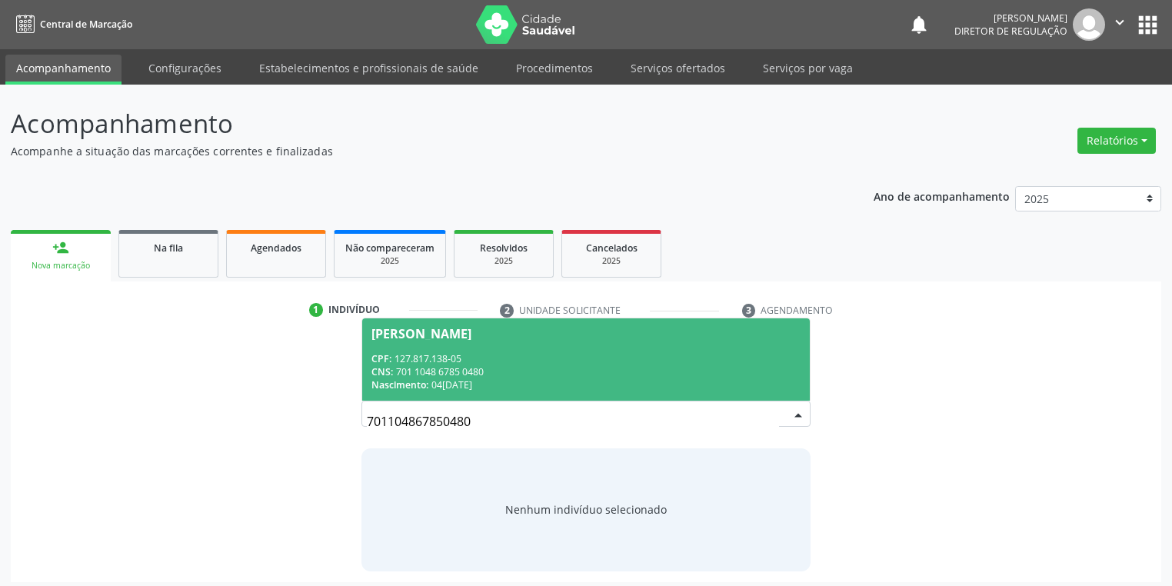
click at [437, 359] on div "CPF: 127.817.138-05" at bounding box center [586, 358] width 429 height 13
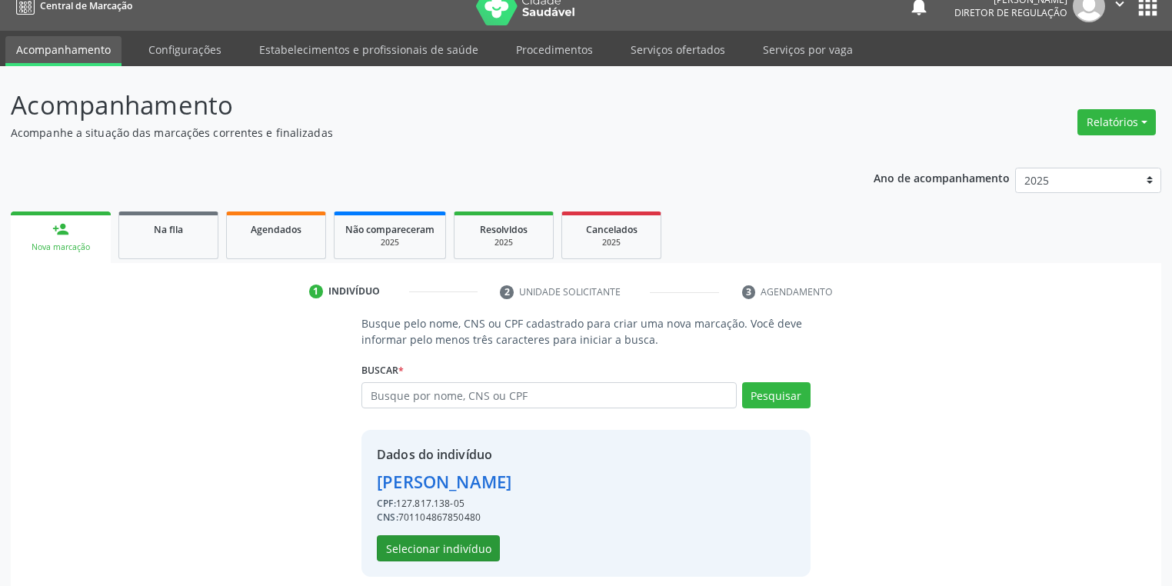
scroll to position [29, 0]
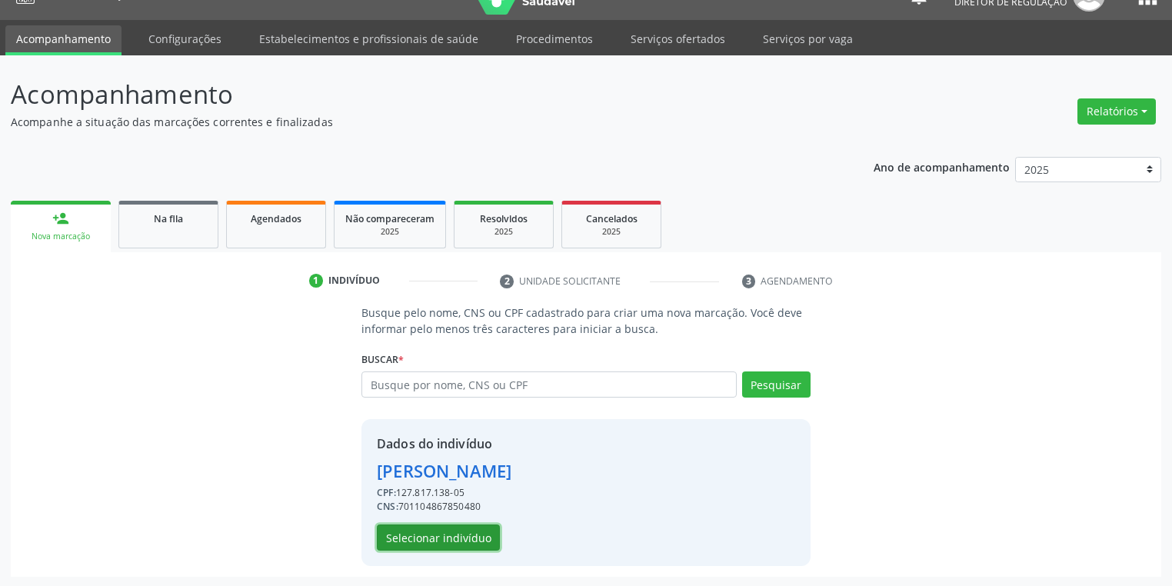
click at [442, 532] on button "Selecionar indivíduo" at bounding box center [438, 538] width 123 height 26
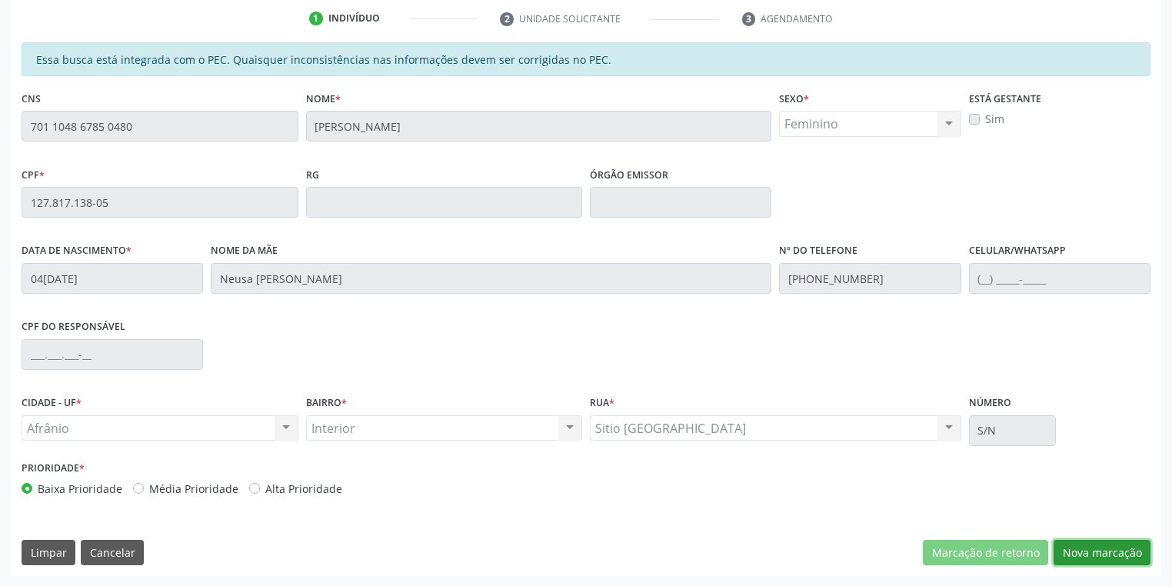
click at [1092, 549] on button "Nova marcação" at bounding box center [1102, 553] width 97 height 26
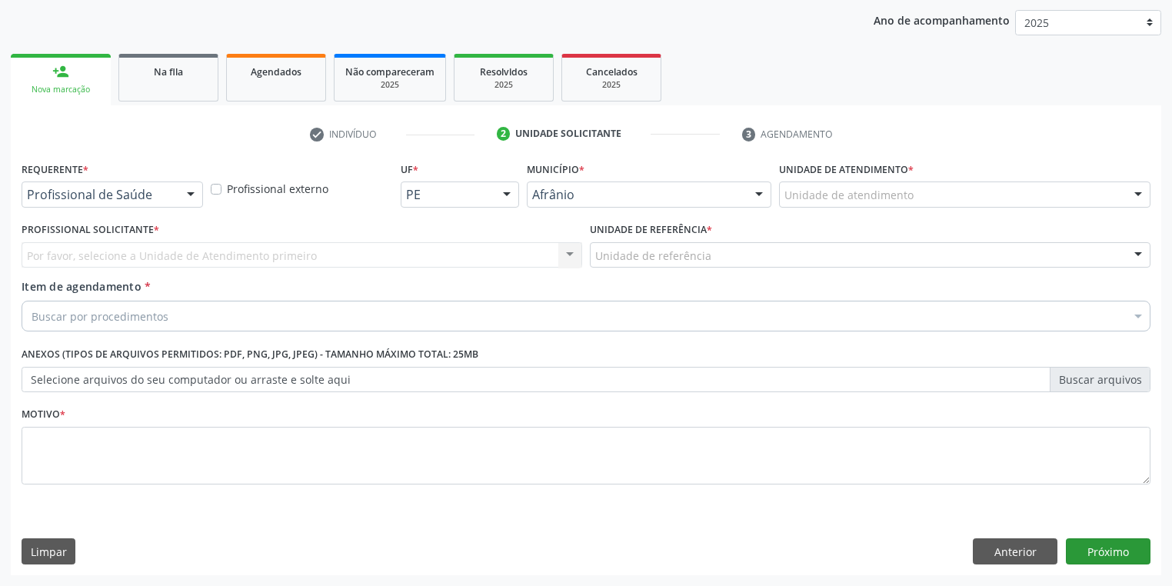
scroll to position [175, 0]
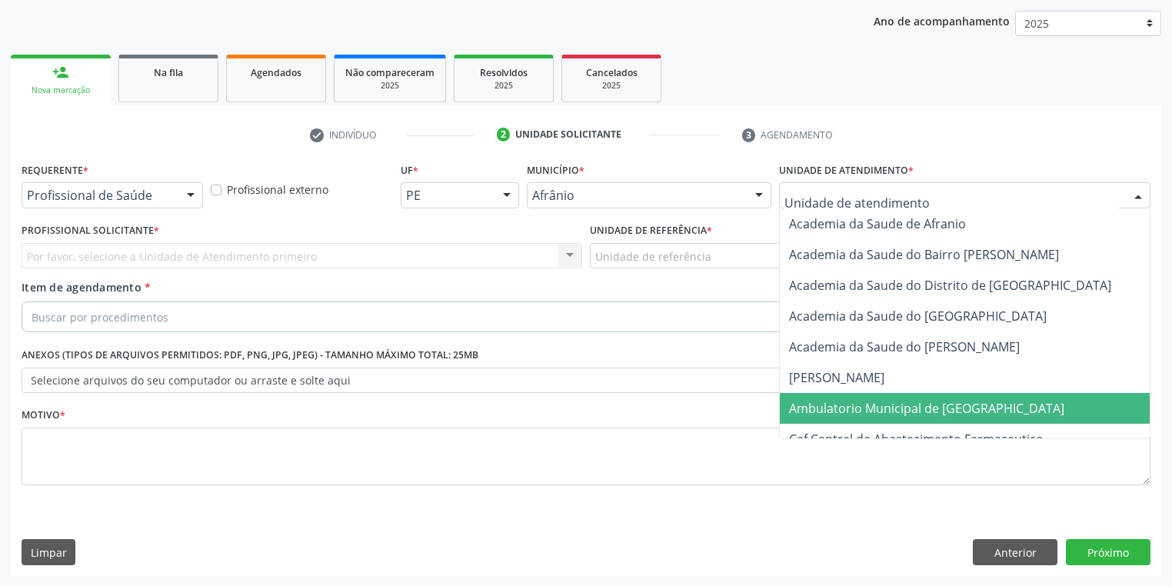
click at [842, 402] on span "Ambulatorio Municipal de [GEOGRAPHIC_DATA]" at bounding box center [926, 408] width 275 height 17
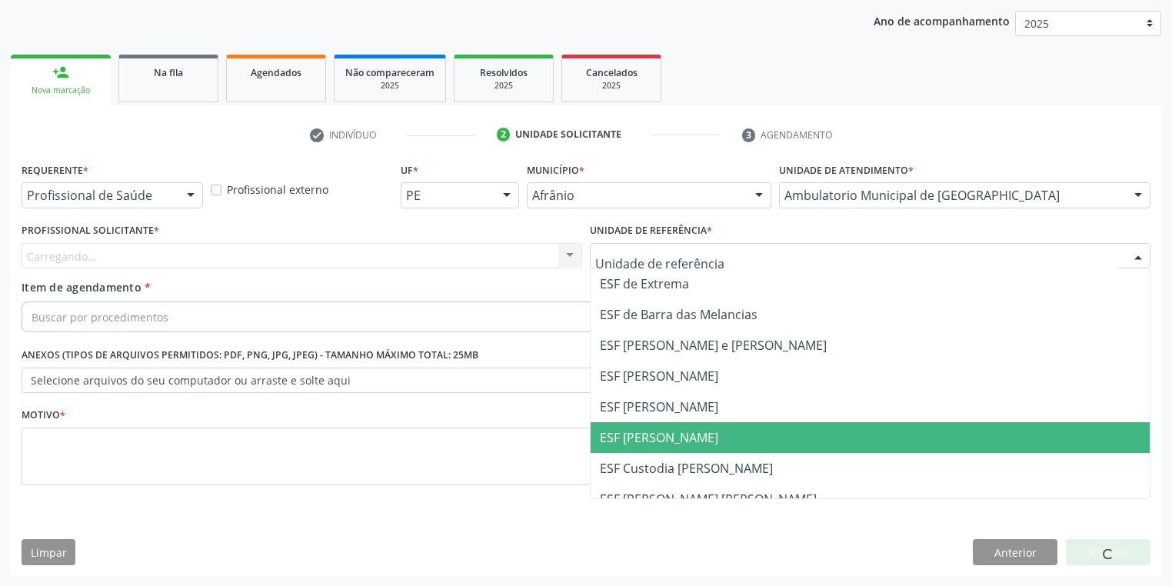
click at [685, 441] on span "ESF [PERSON_NAME]" at bounding box center [659, 437] width 118 height 17
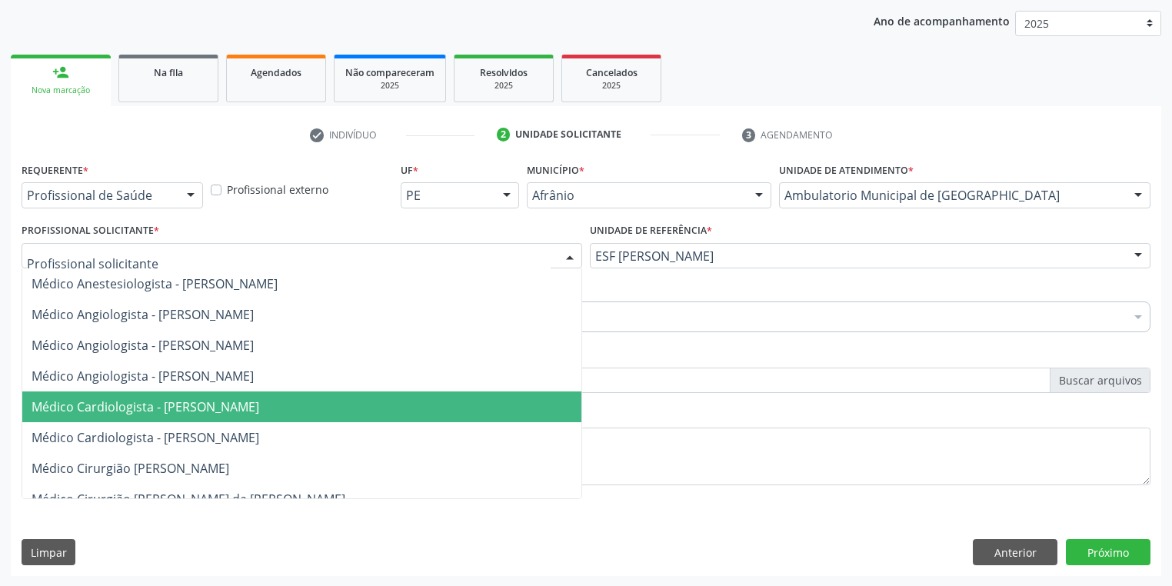
click at [164, 415] on span "Médico Cardiologista - [PERSON_NAME]" at bounding box center [301, 407] width 559 height 31
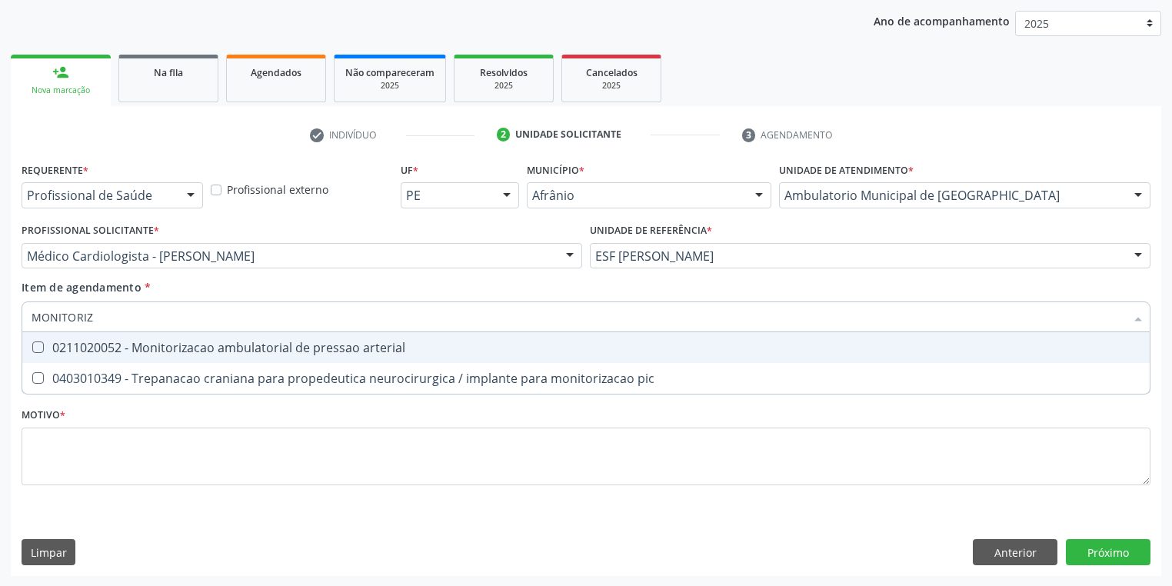
type input "MONITORIZA"
click at [83, 348] on div "0211020052 - Monitorizacao ambulatorial de pressao arterial" at bounding box center [586, 348] width 1109 height 12
checkbox arterial "true"
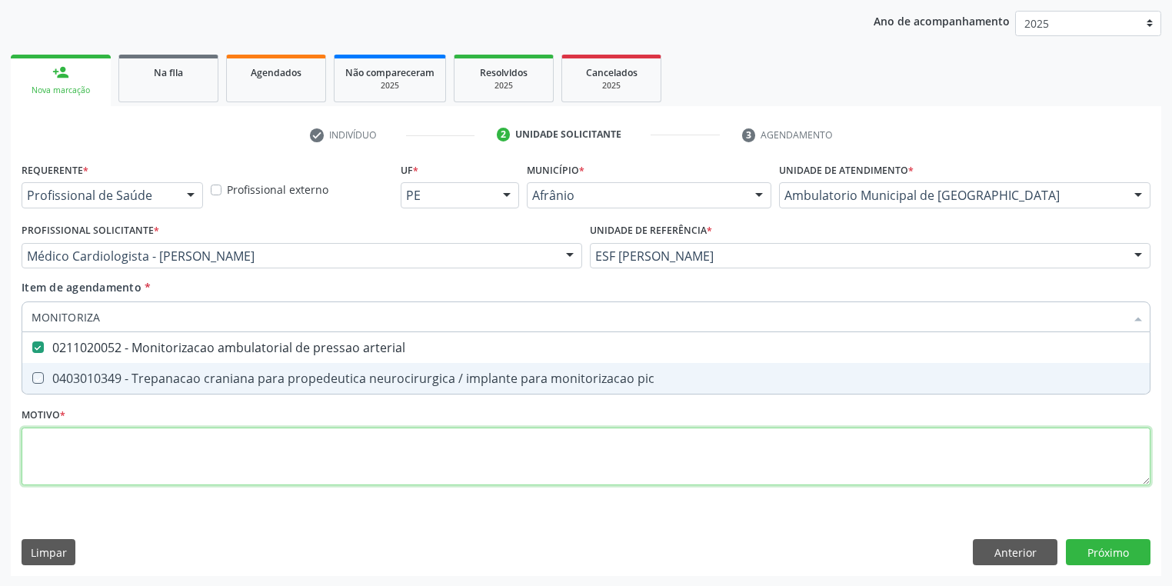
click at [68, 455] on div "Requerente * Profissional de Saúde Profissional de Saúde Paciente Nenhum result…" at bounding box center [586, 332] width 1129 height 348
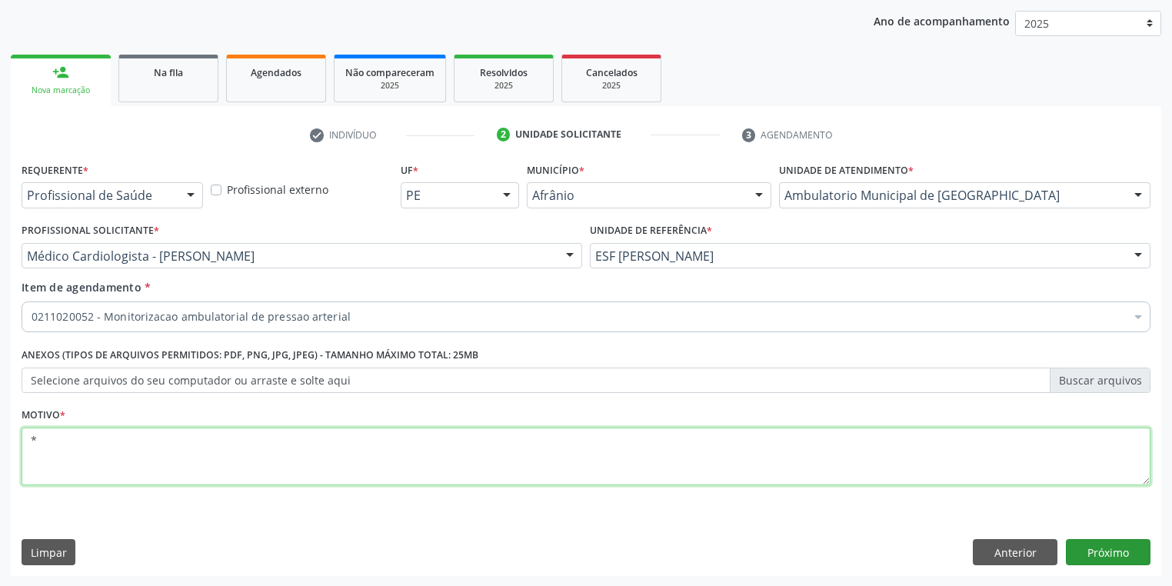
type textarea "*"
click at [1095, 554] on button "Próximo" at bounding box center [1108, 552] width 85 height 26
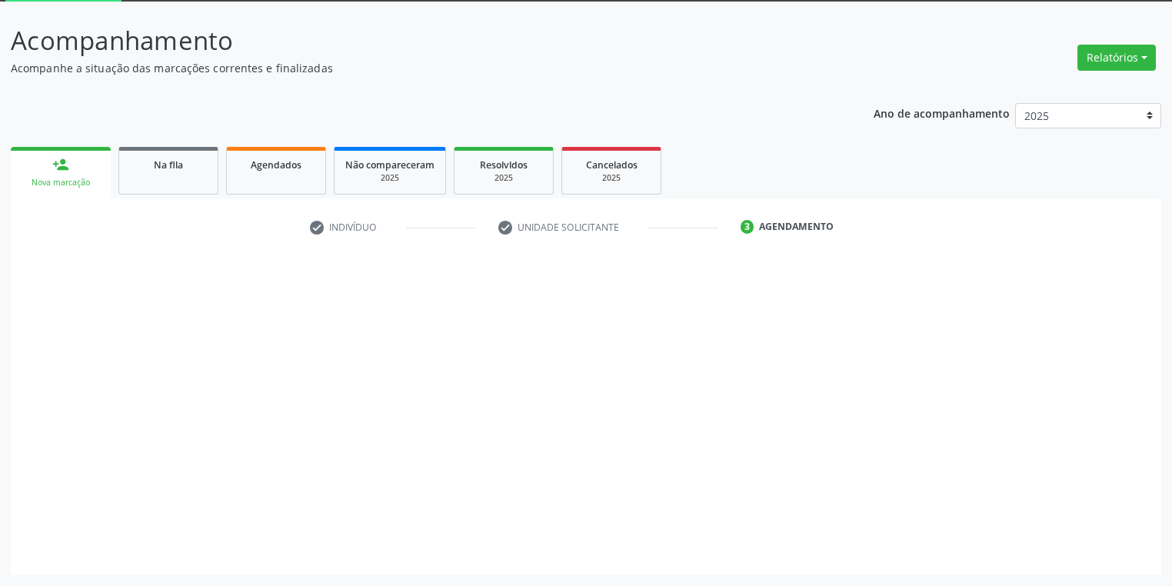
scroll to position [82, 0]
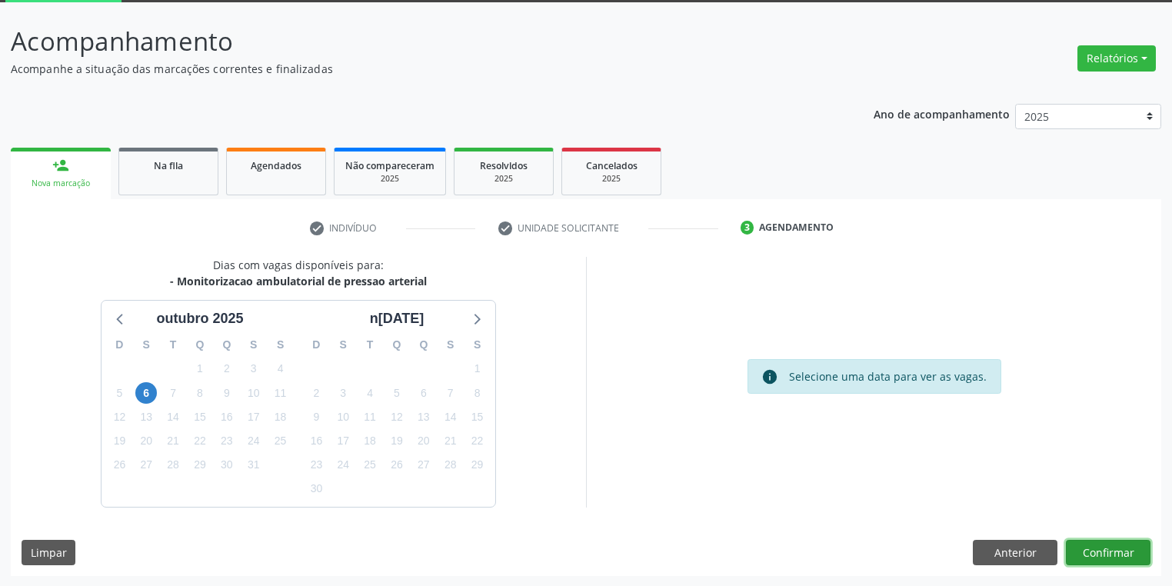
click at [1098, 547] on button "Confirmar" at bounding box center [1108, 553] width 85 height 26
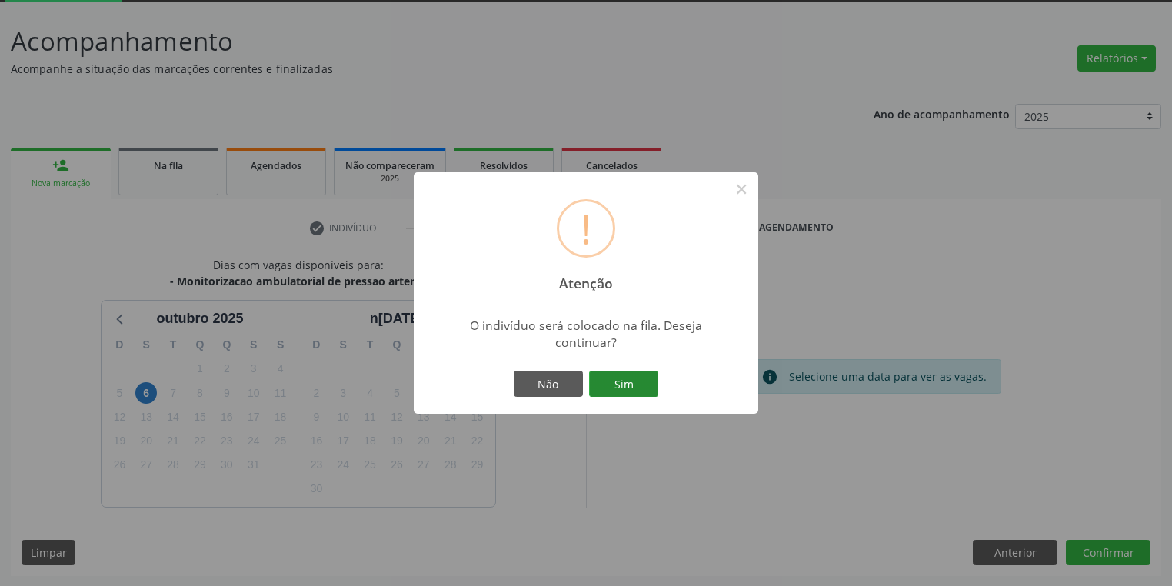
click at [630, 388] on button "Sim" at bounding box center [623, 384] width 69 height 26
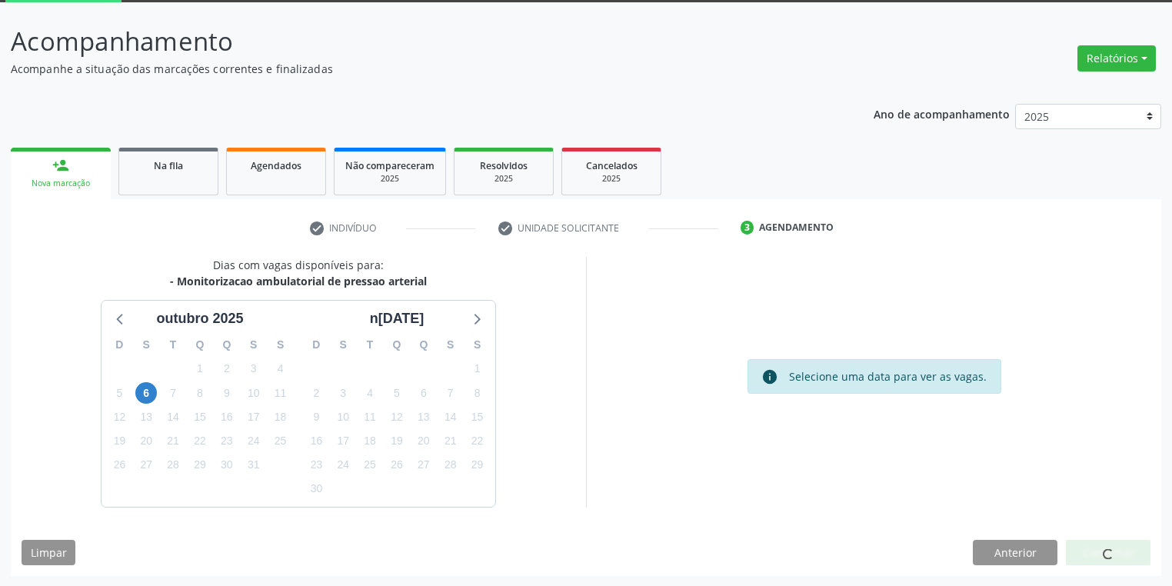
scroll to position [0, 0]
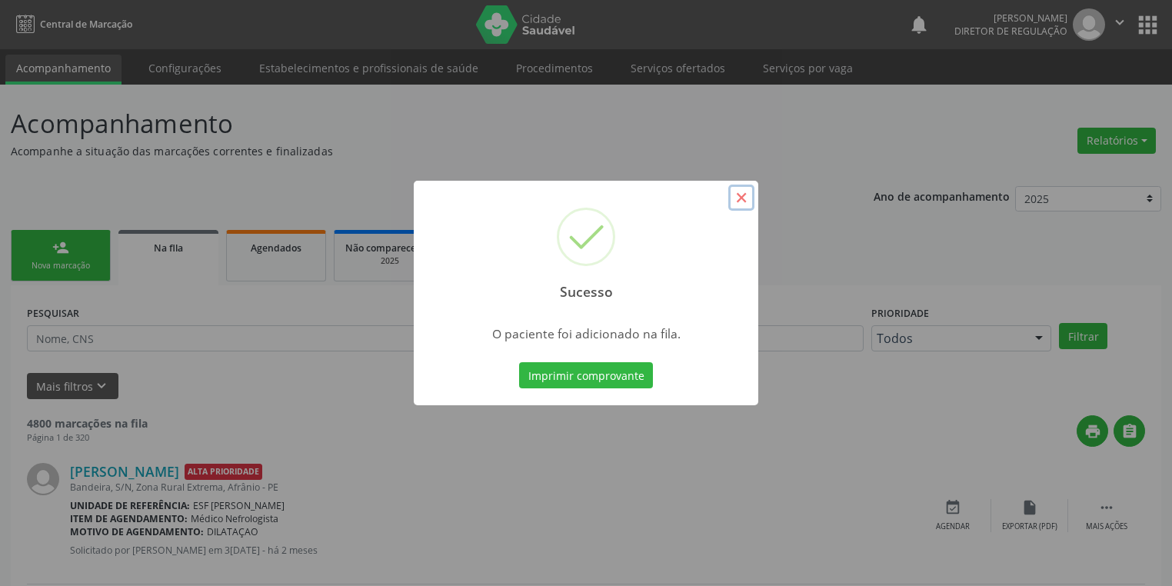
click at [741, 198] on button "×" at bounding box center [741, 198] width 26 height 26
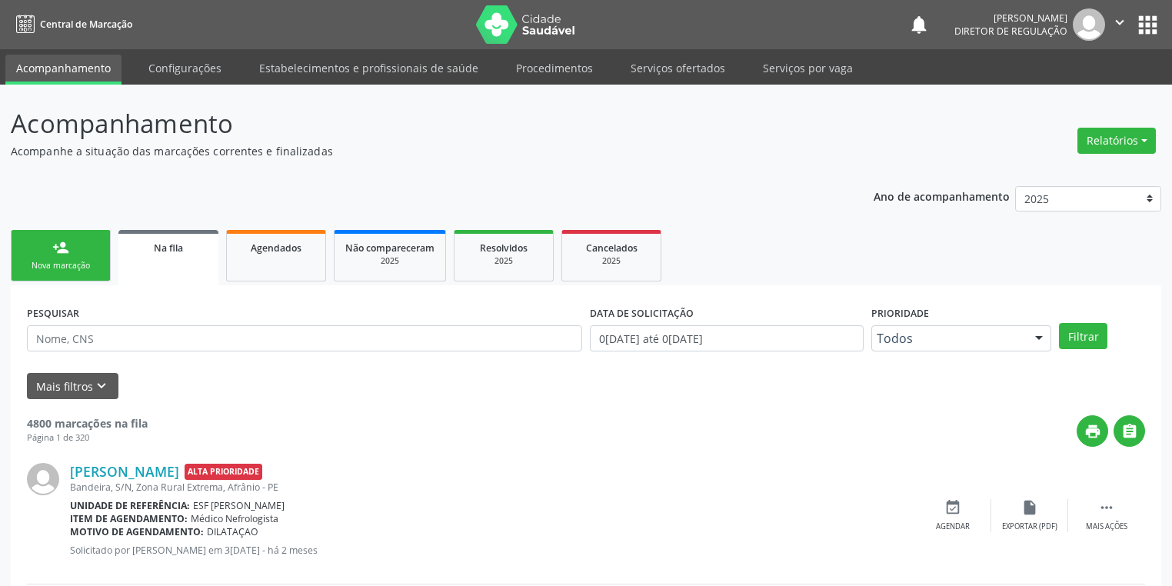
click at [53, 248] on div "person_add" at bounding box center [60, 247] width 17 height 17
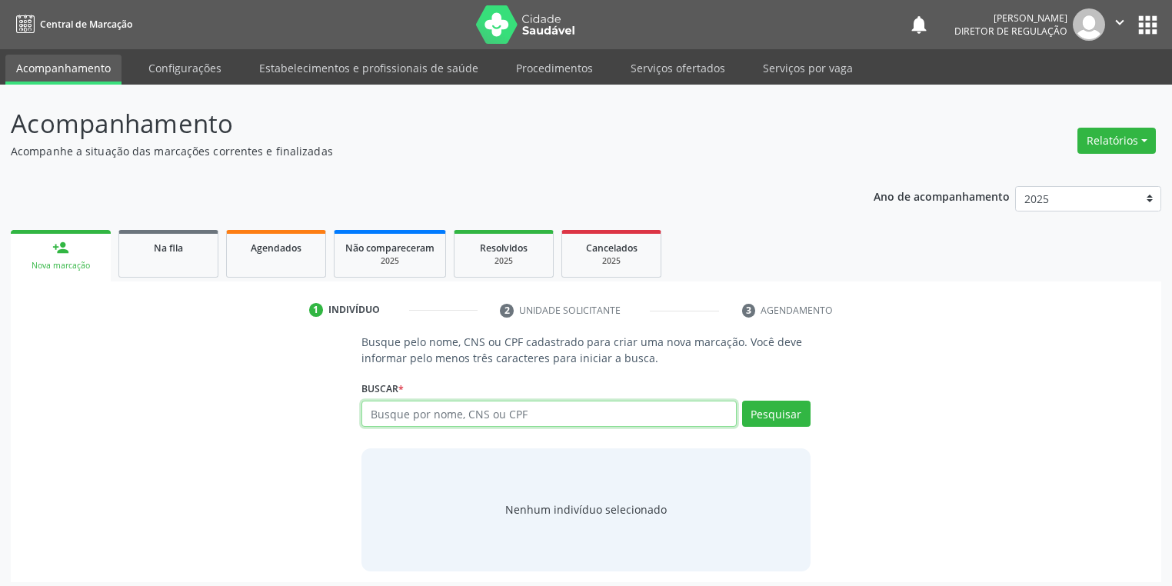
click at [401, 416] on input "text" at bounding box center [549, 414] width 375 height 26
type input "701"
type input "701104867850480"
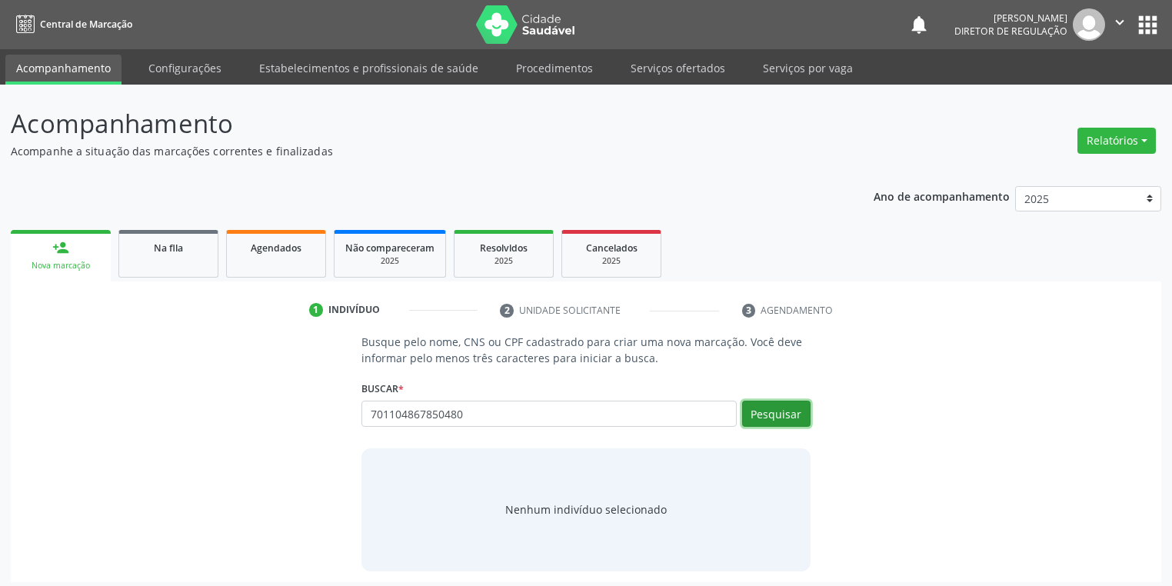
click at [778, 411] on button "Pesquisar" at bounding box center [776, 414] width 68 height 26
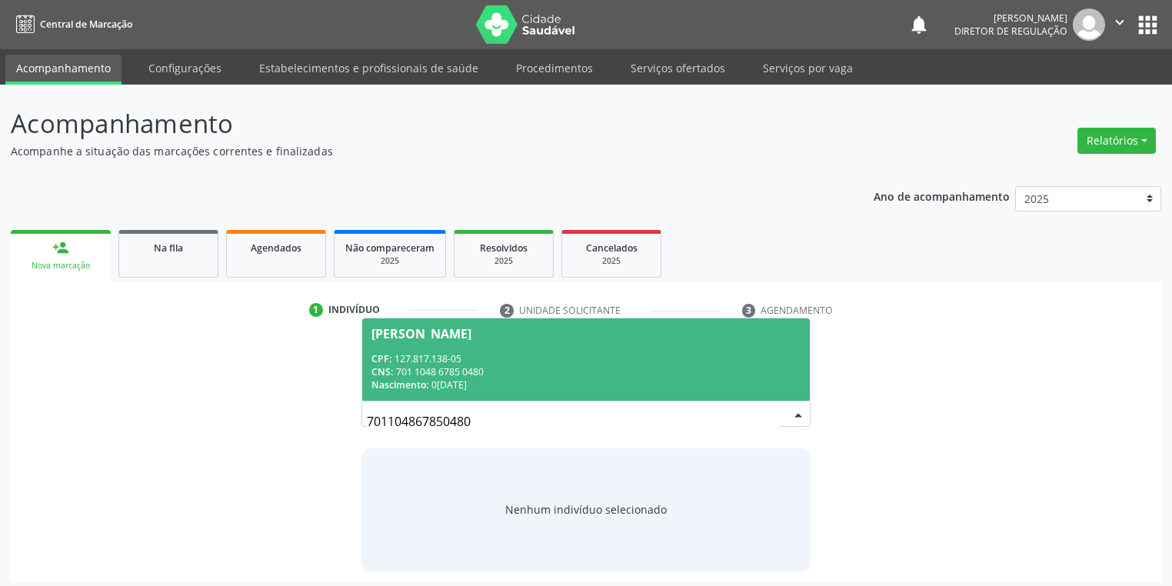
click at [494, 370] on div "CNS: 701 1048 6785 0480" at bounding box center [586, 371] width 429 height 13
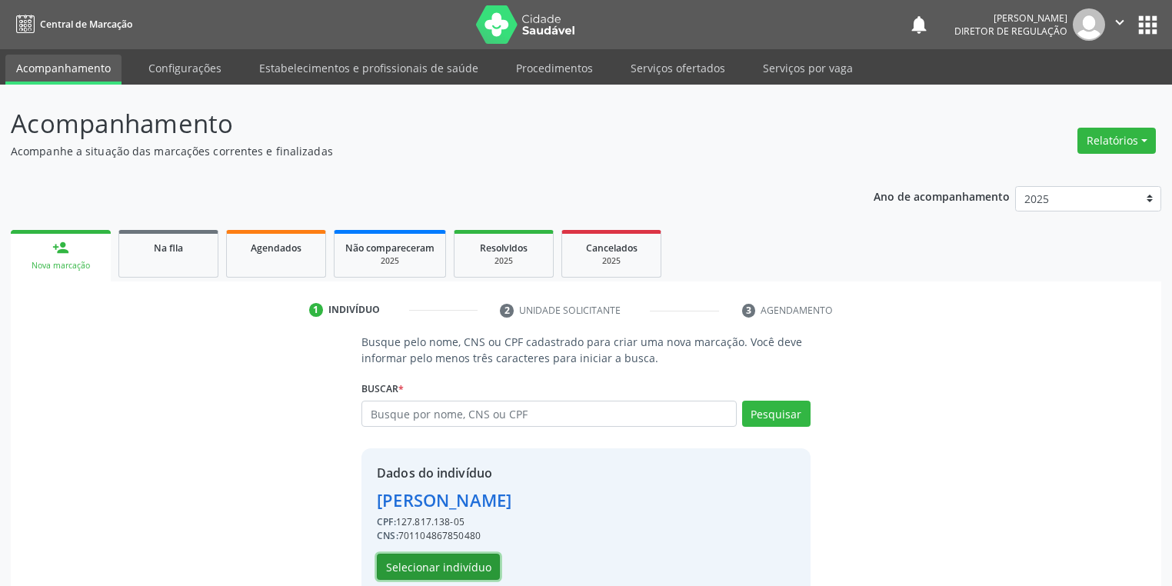
click at [450, 569] on button "Selecionar indivíduo" at bounding box center [438, 567] width 123 height 26
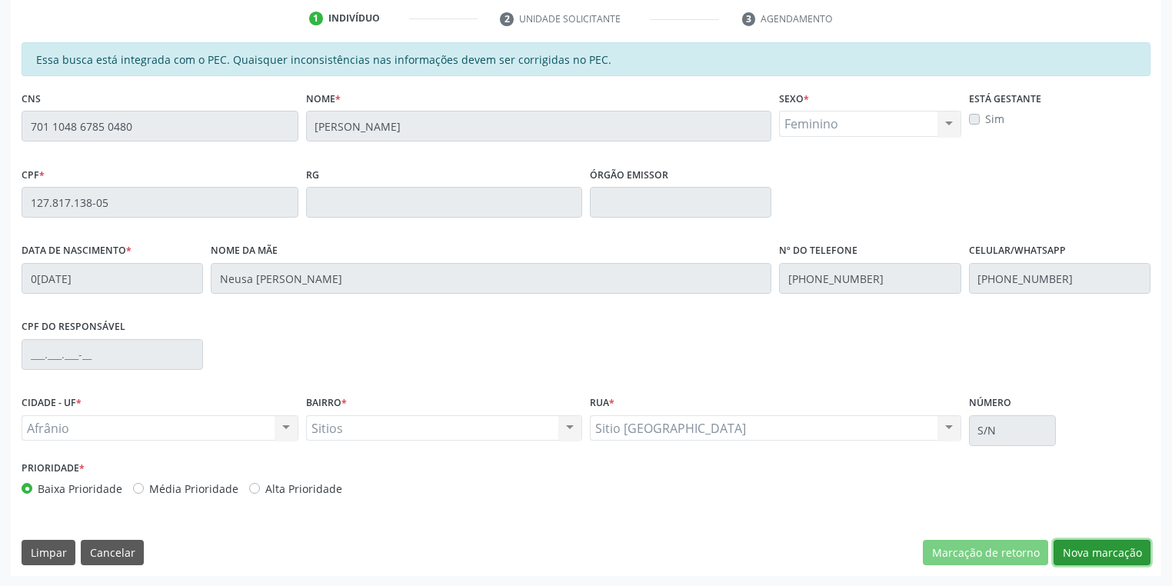
click at [1082, 552] on button "Nova marcação" at bounding box center [1102, 553] width 97 height 26
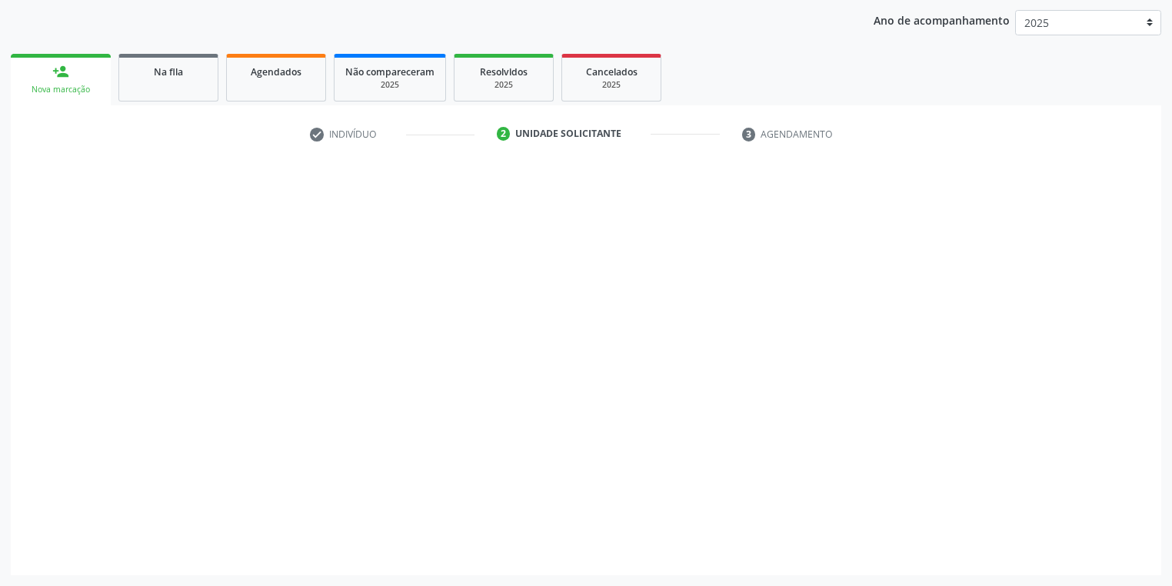
scroll to position [175, 0]
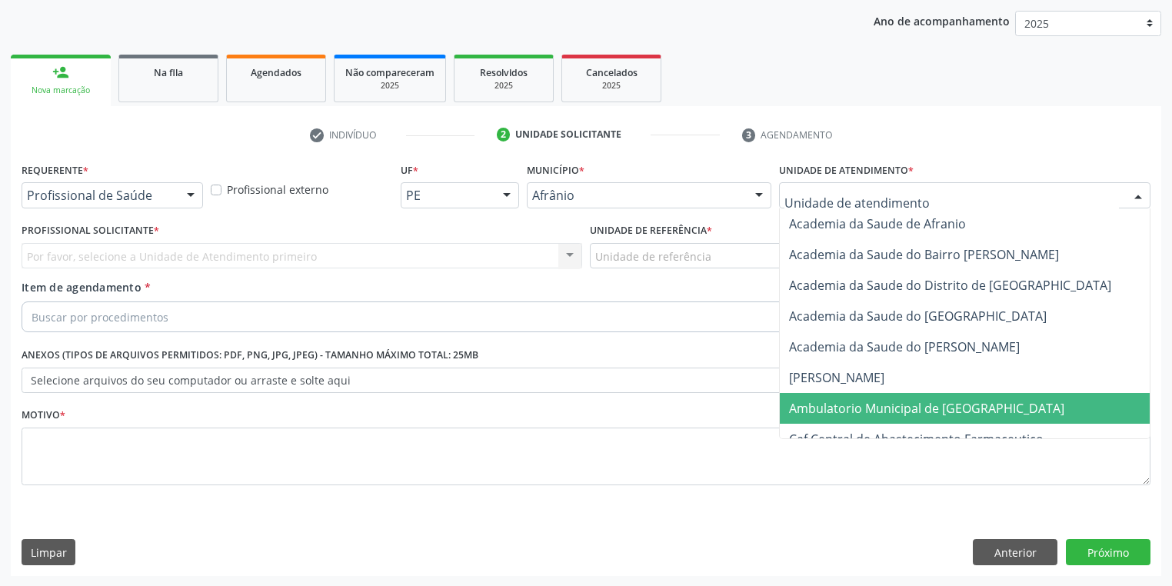
click at [851, 405] on span "Ambulatorio Municipal de [GEOGRAPHIC_DATA]" at bounding box center [926, 408] width 275 height 17
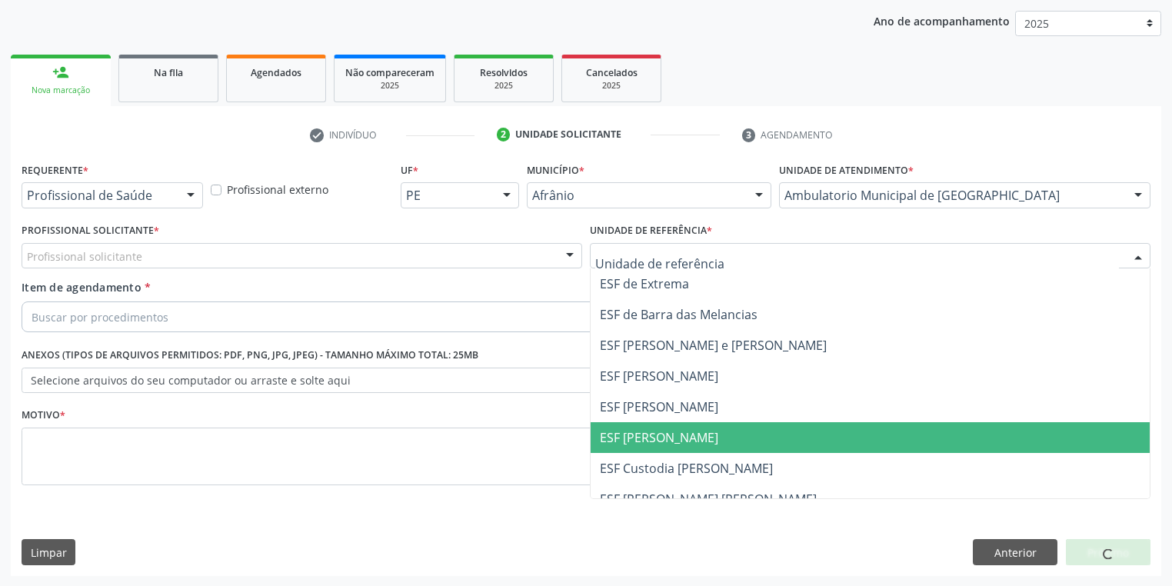
click at [653, 442] on span "ESF [PERSON_NAME]" at bounding box center [659, 437] width 118 height 17
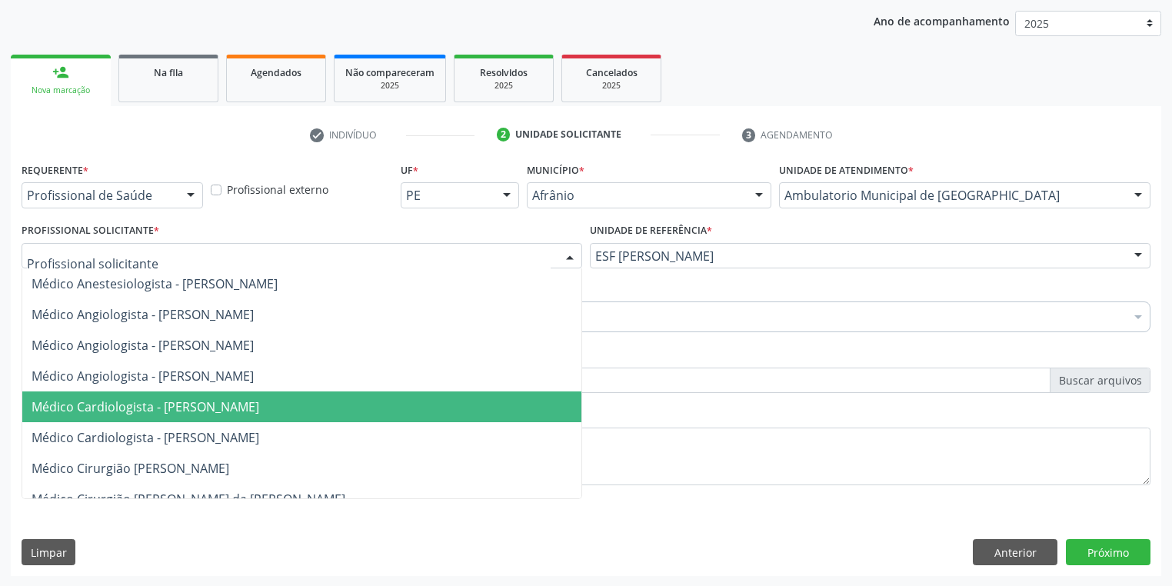
click at [162, 412] on span "Médico Cardiologista - [PERSON_NAME]" at bounding box center [146, 406] width 228 height 17
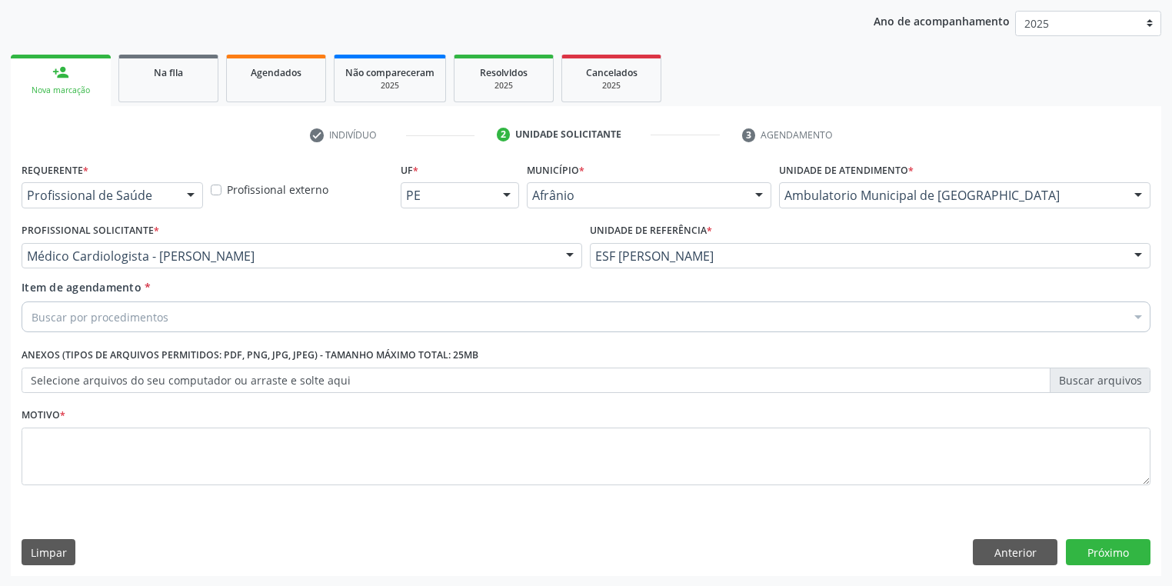
click at [69, 326] on div "Buscar por procedimentos" at bounding box center [586, 317] width 1129 height 31
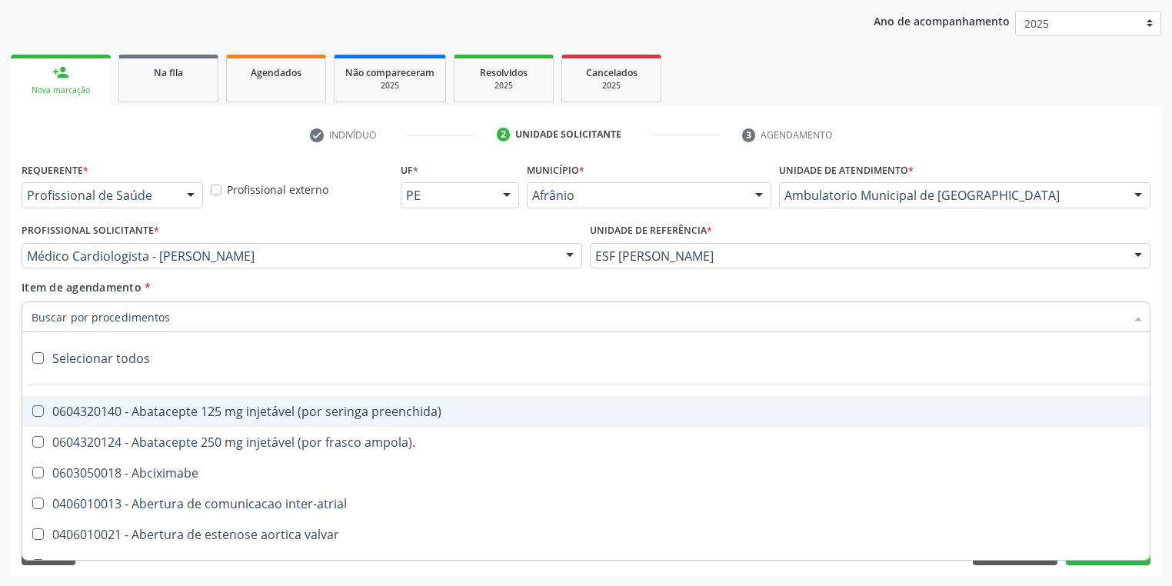
click at [69, 317] on input "Item de agendamento *" at bounding box center [579, 317] width 1094 height 31
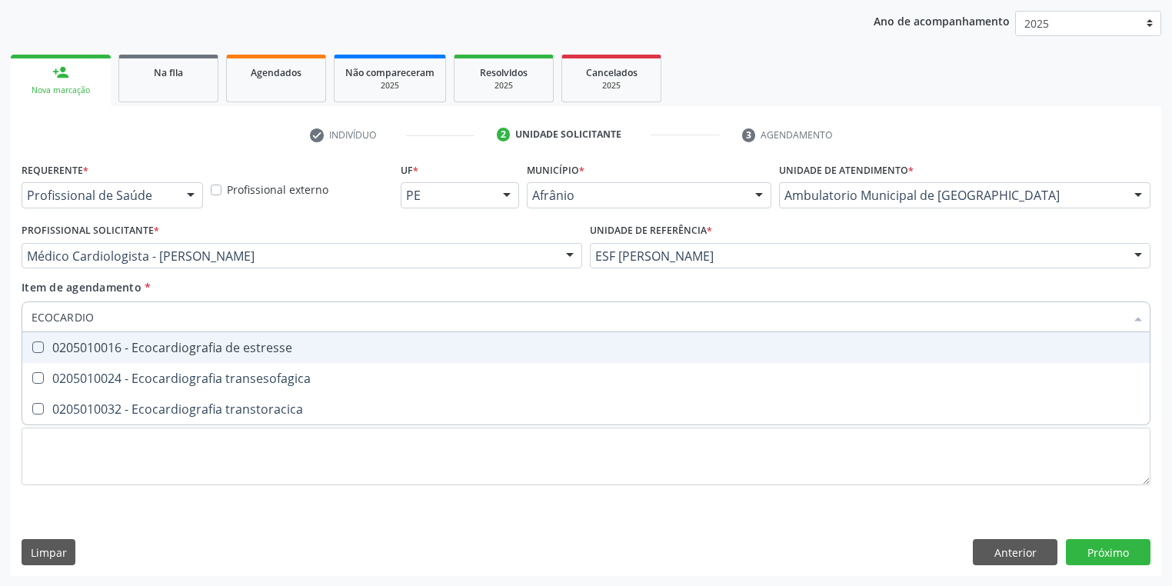
type input "ECOCARDIOG"
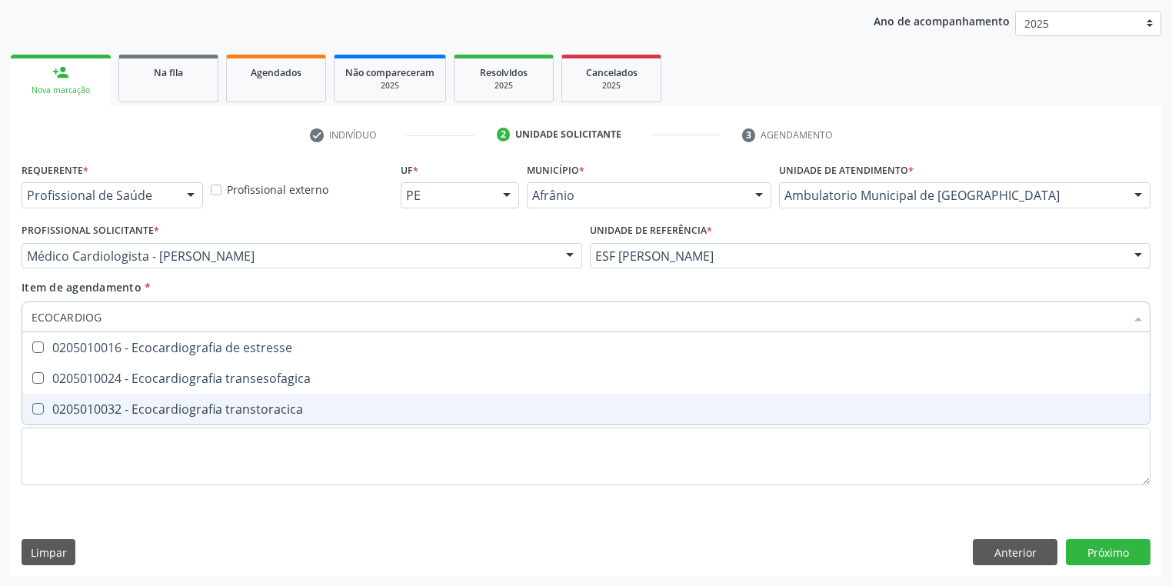
click at [98, 415] on div "0205010032 - Ecocardiografia transtoracica" at bounding box center [586, 409] width 1109 height 12
checkbox transtoracica "true"
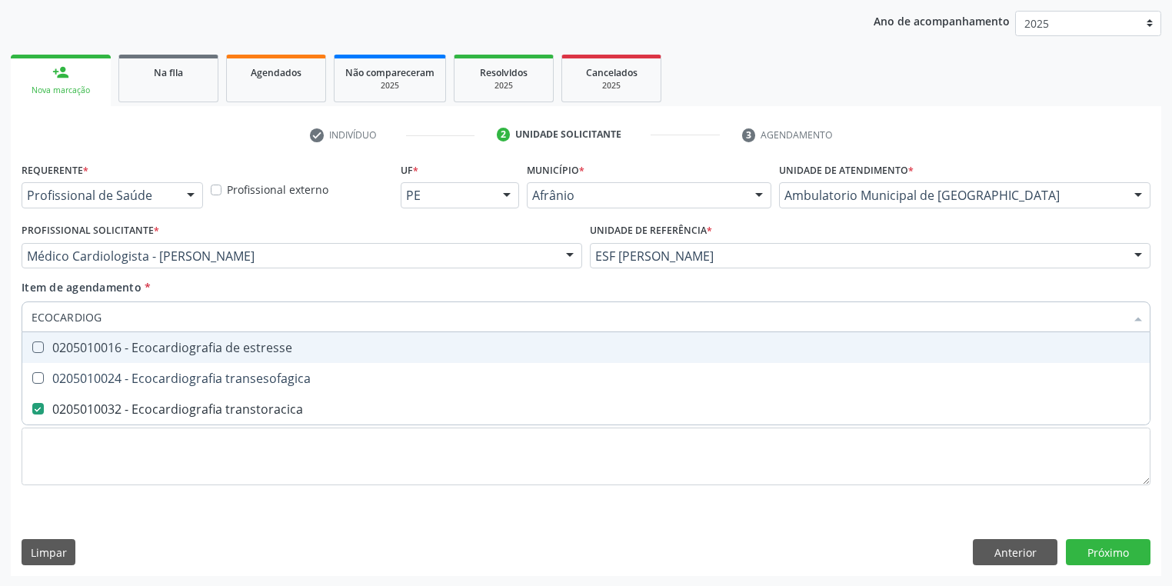
click at [109, 319] on input "ECOCARDIOG" at bounding box center [579, 317] width 1094 height 31
type input "E"
checkbox transtoracica "false"
type input "ERGOMETR"
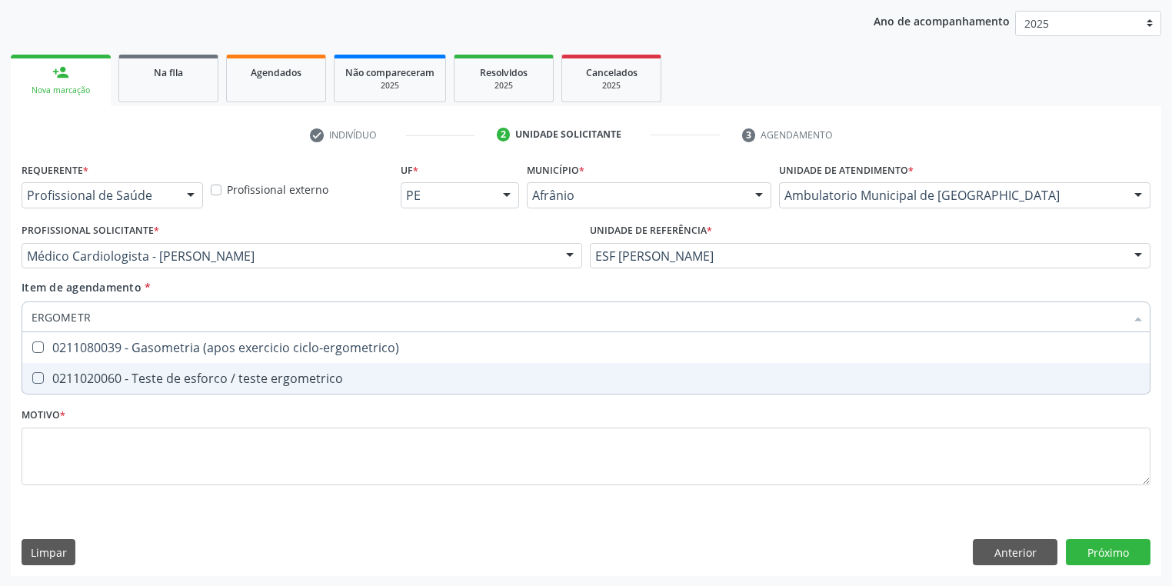
click at [99, 378] on div "0211020060 - Teste de esforco / teste ergometrico" at bounding box center [586, 378] width 1109 height 12
checkbox ergometrico "true"
click at [60, 449] on div "Requerente * Profissional de Saúde Profissional de Saúde Paciente Nenhum result…" at bounding box center [586, 332] width 1129 height 348
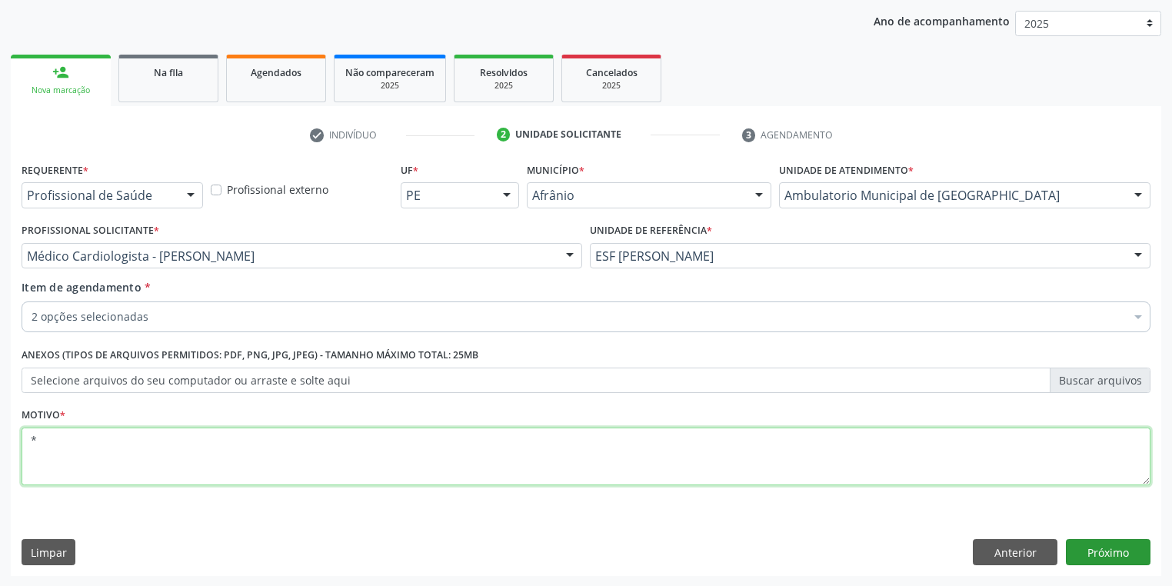
type textarea "*"
click at [1098, 564] on button "Próximo" at bounding box center [1108, 552] width 85 height 26
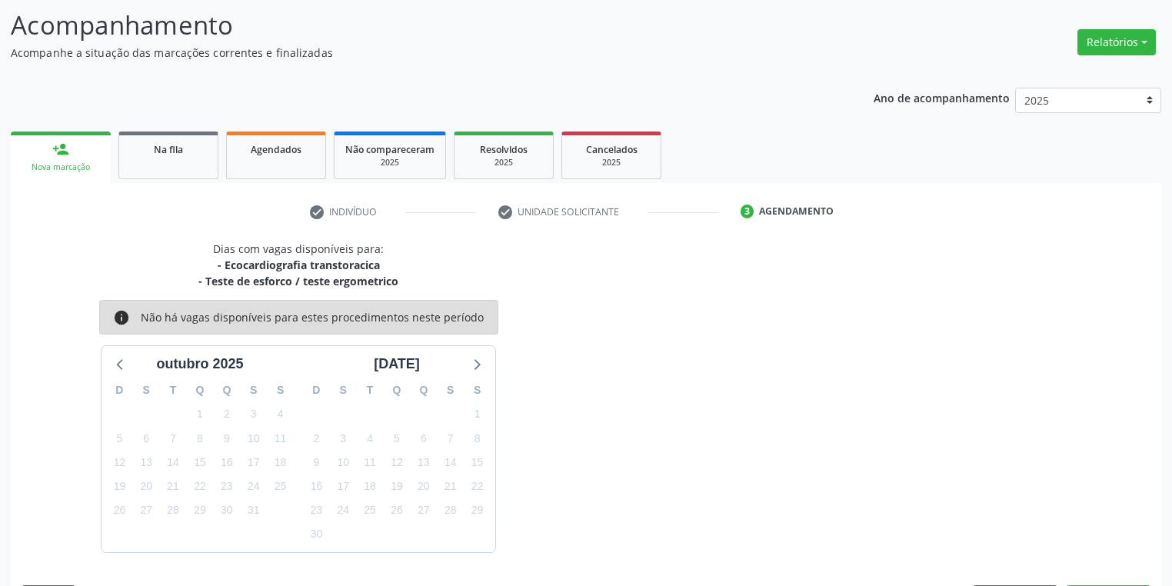
scroll to position [143, 0]
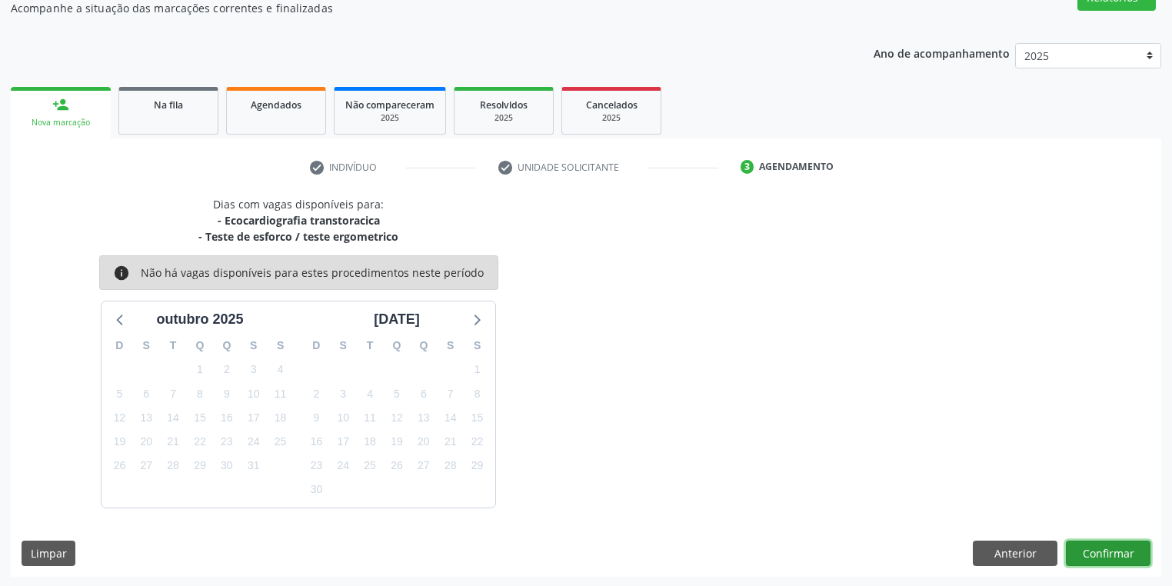
click at [1099, 551] on button "Confirmar" at bounding box center [1108, 554] width 85 height 26
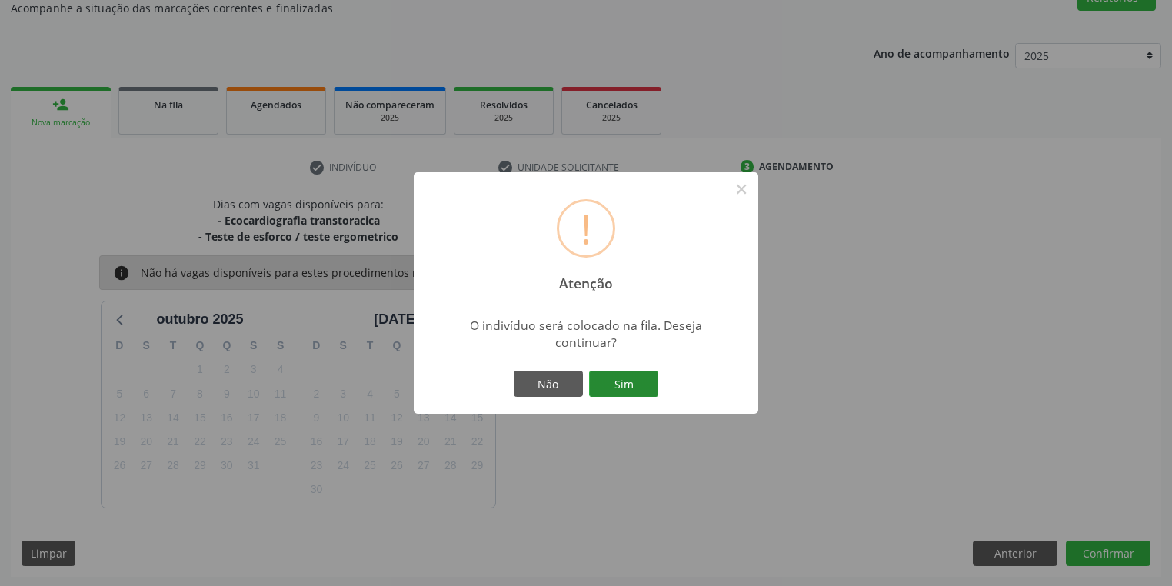
click at [622, 391] on button "Sim" at bounding box center [623, 384] width 69 height 26
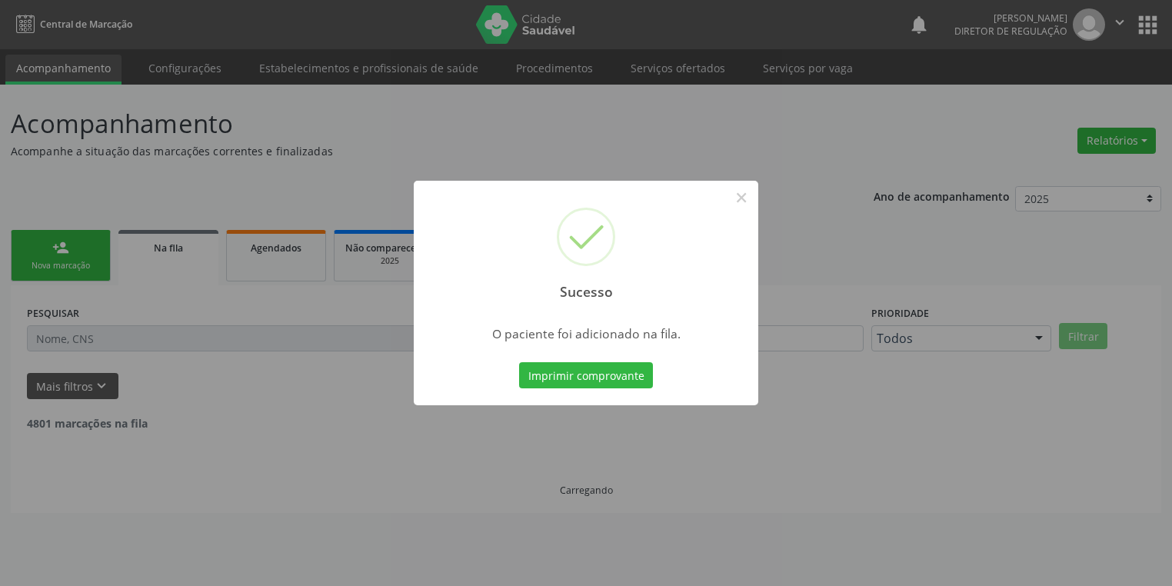
scroll to position [0, 0]
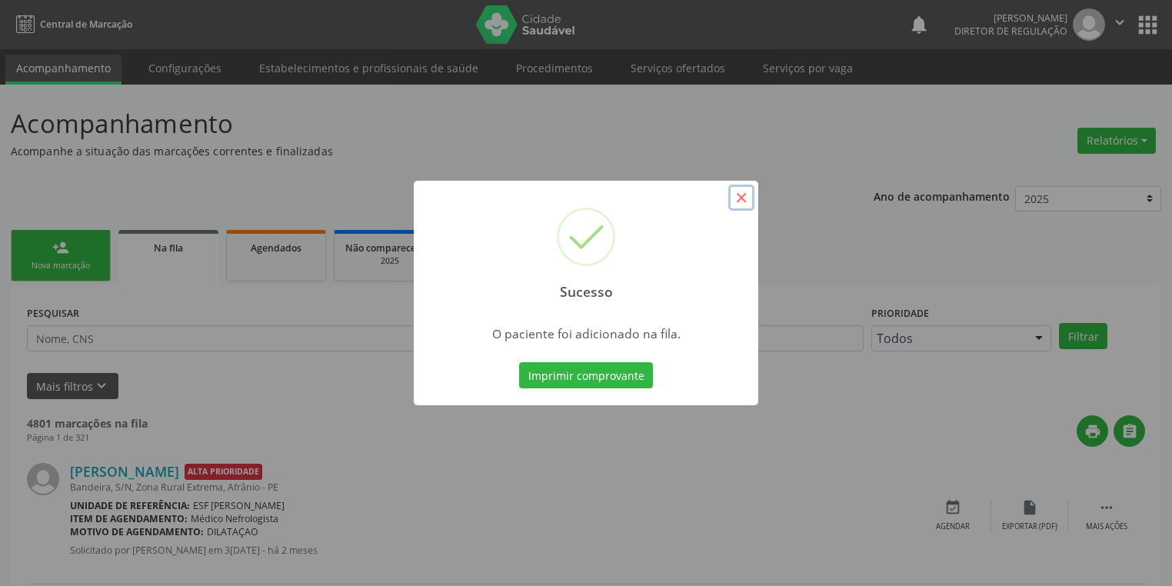
click at [751, 202] on button "×" at bounding box center [741, 198] width 26 height 26
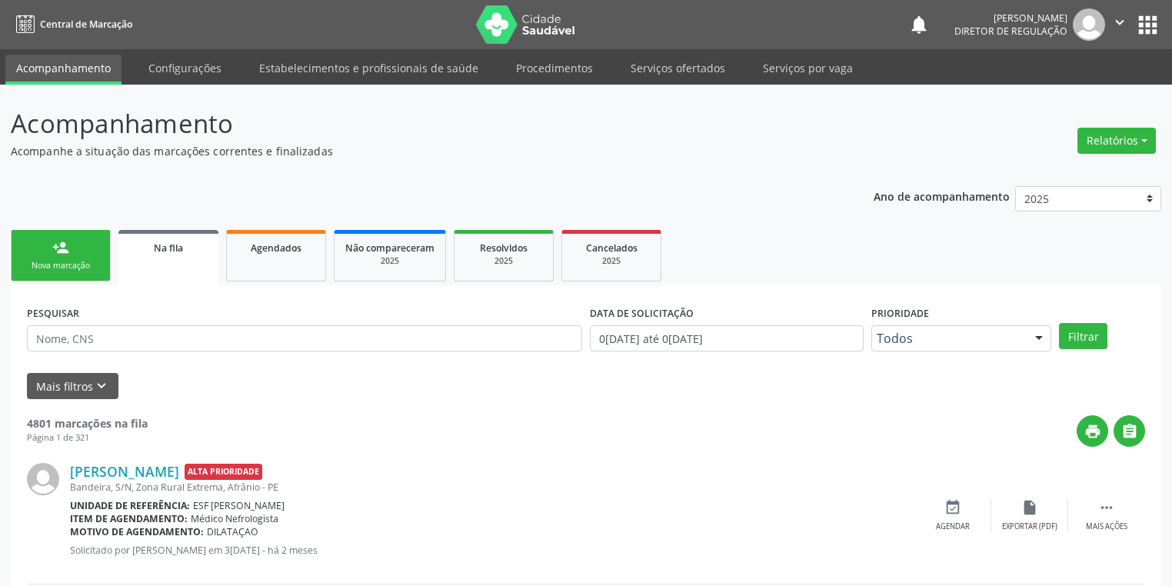
click at [77, 252] on link "person_add Nova marcação" at bounding box center [61, 256] width 100 height 52
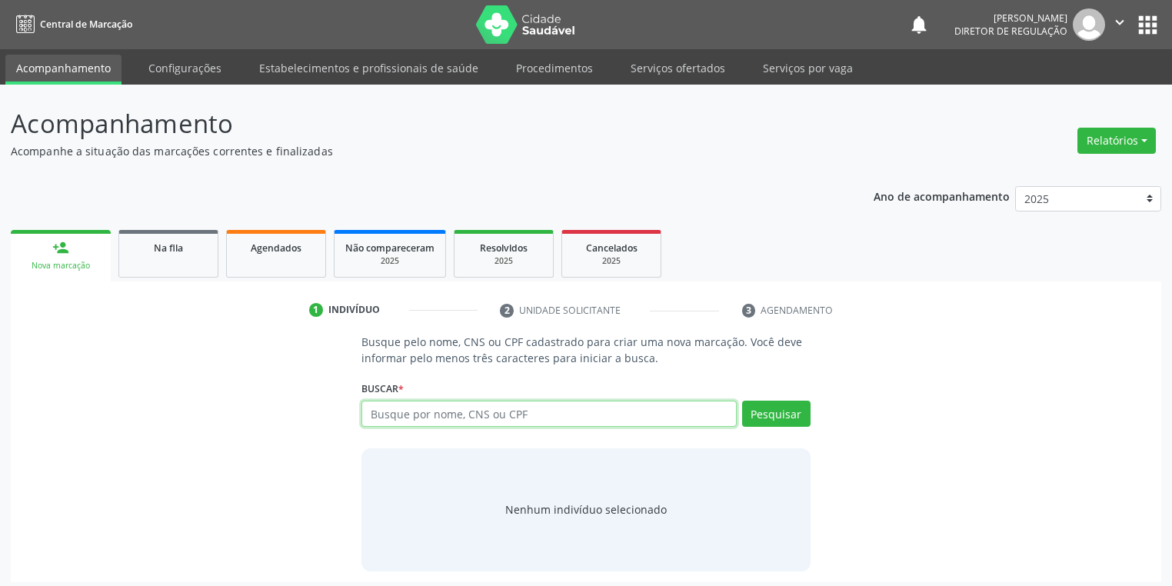
click at [391, 415] on input "text" at bounding box center [549, 414] width 375 height 26
type input "701104867850480"
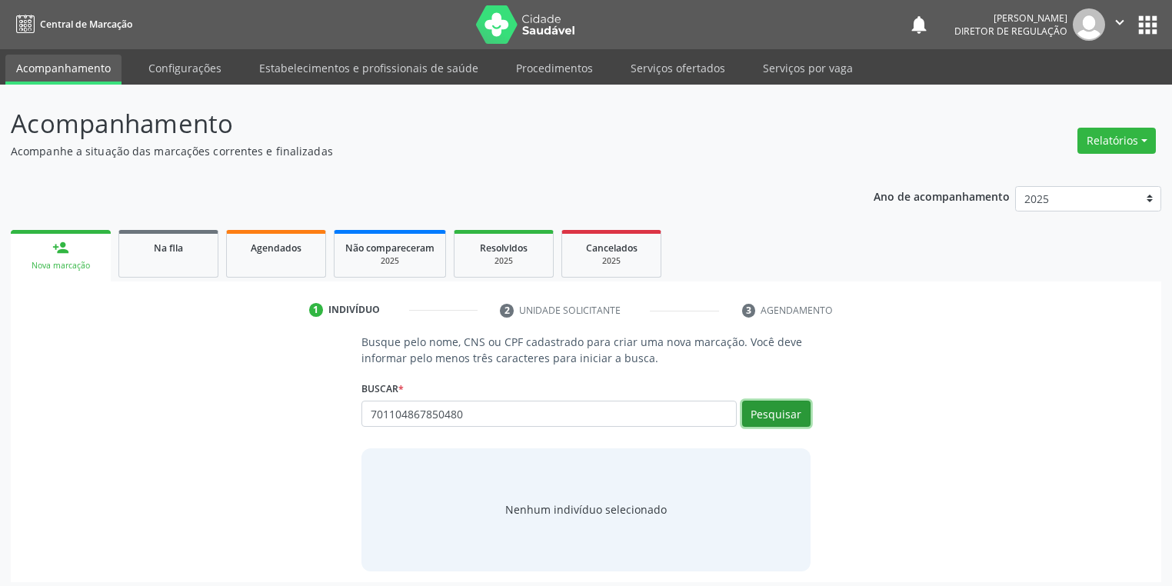
click at [776, 410] on button "Pesquisar" at bounding box center [776, 414] width 68 height 26
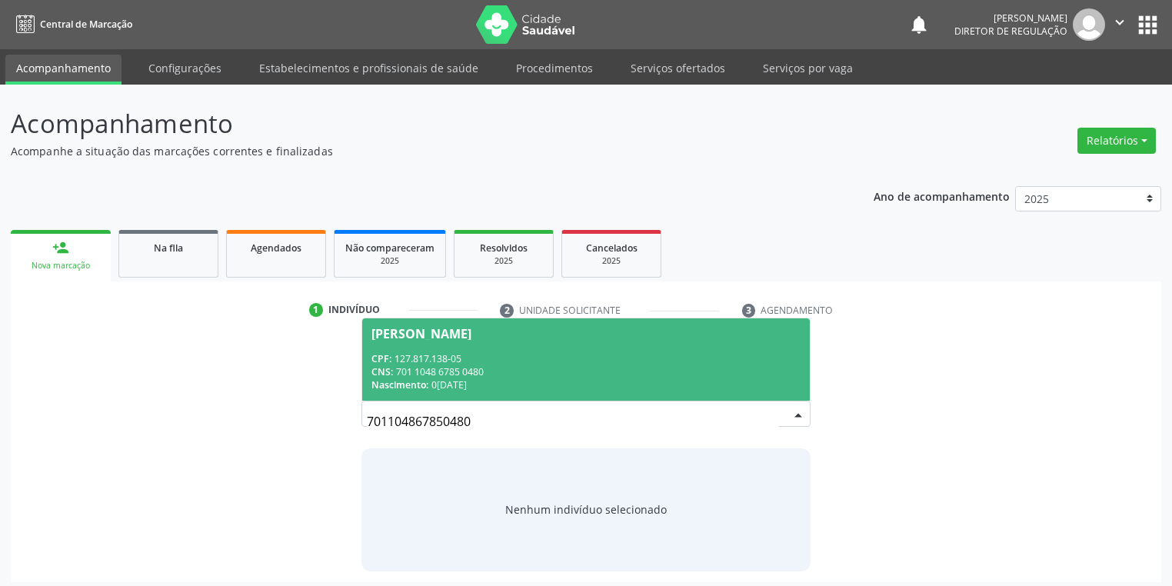
click at [628, 370] on div "CNS: 701 1048 6785 0480" at bounding box center [586, 371] width 429 height 13
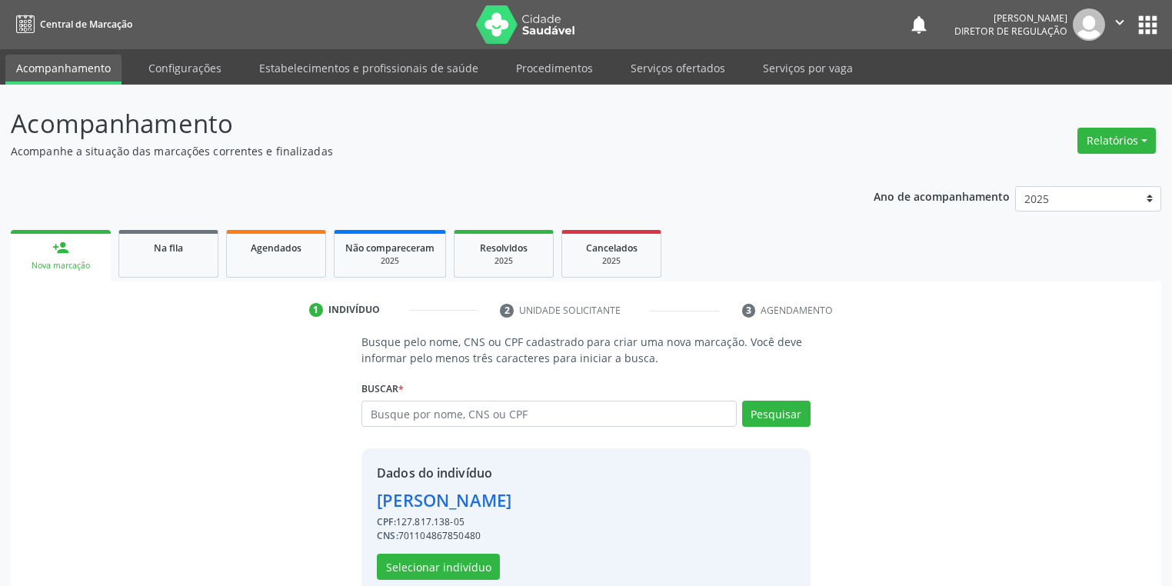
scroll to position [29, 0]
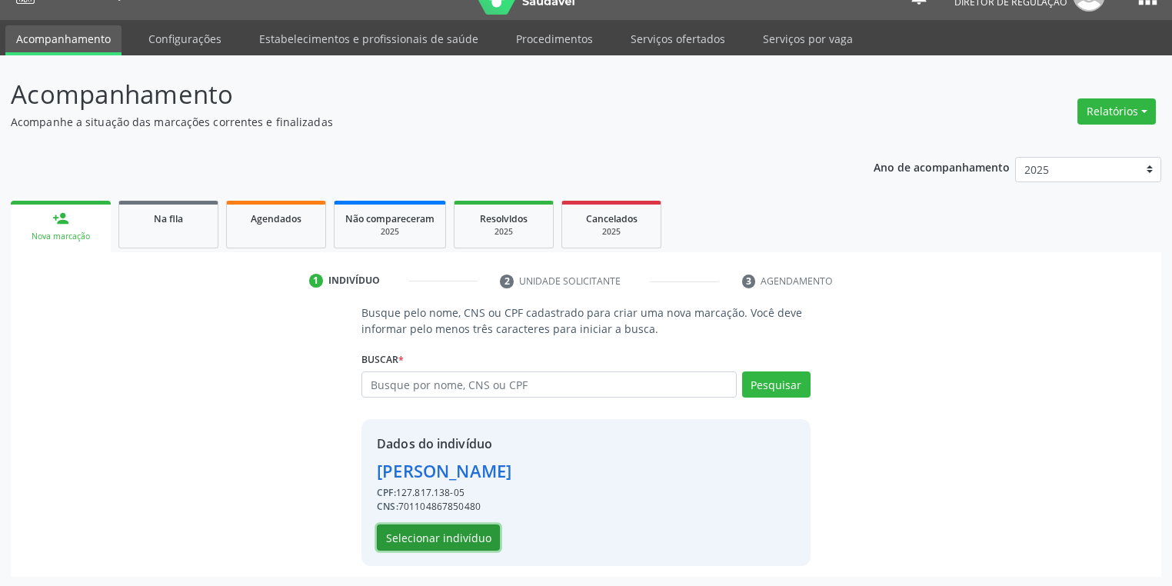
click at [433, 536] on button "Selecionar indivíduo" at bounding box center [438, 538] width 123 height 26
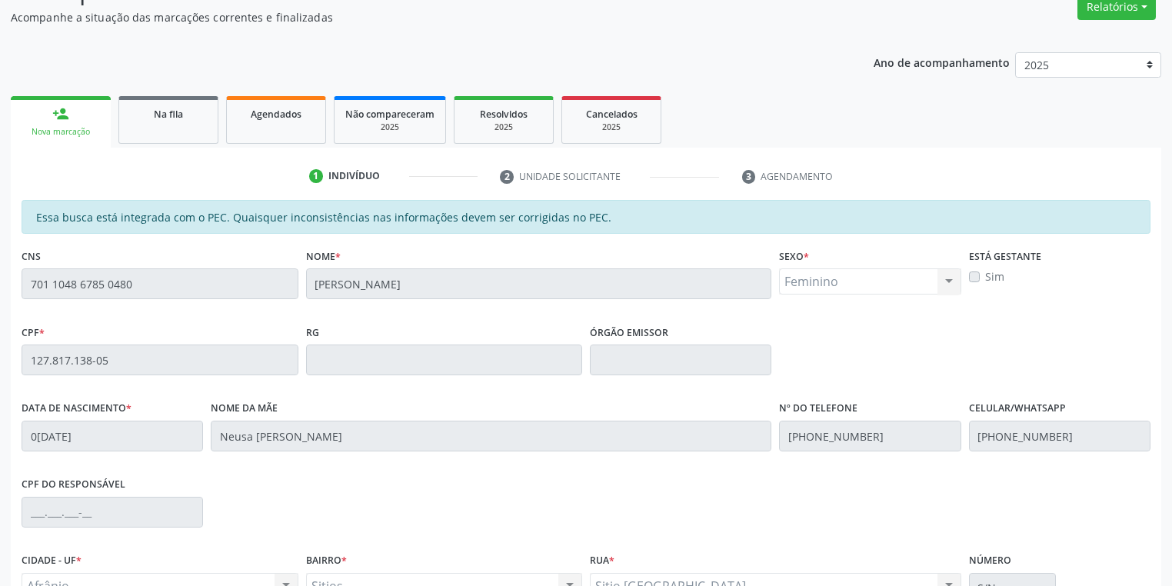
scroll to position [292, 0]
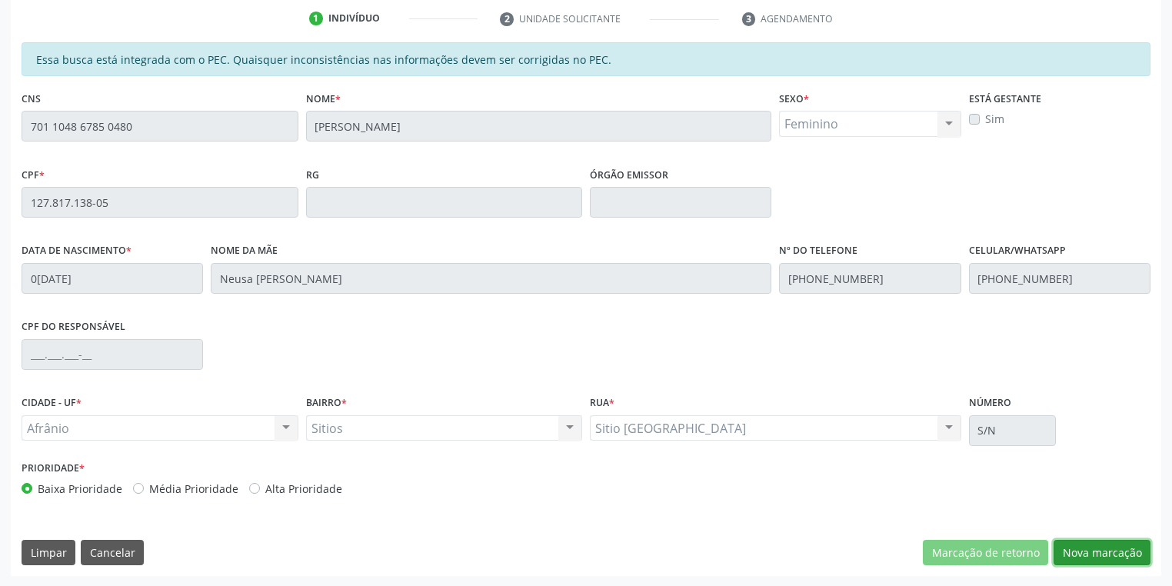
click at [1073, 557] on button "Nova marcação" at bounding box center [1102, 553] width 97 height 26
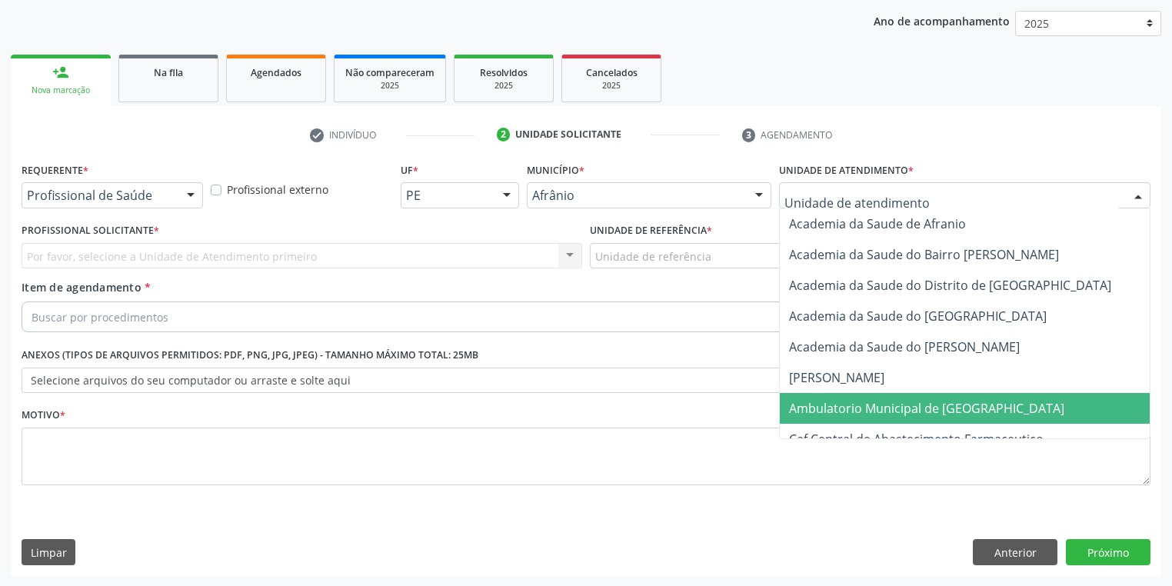
click at [822, 403] on span "Ambulatorio Municipal de [GEOGRAPHIC_DATA]" at bounding box center [926, 408] width 275 height 17
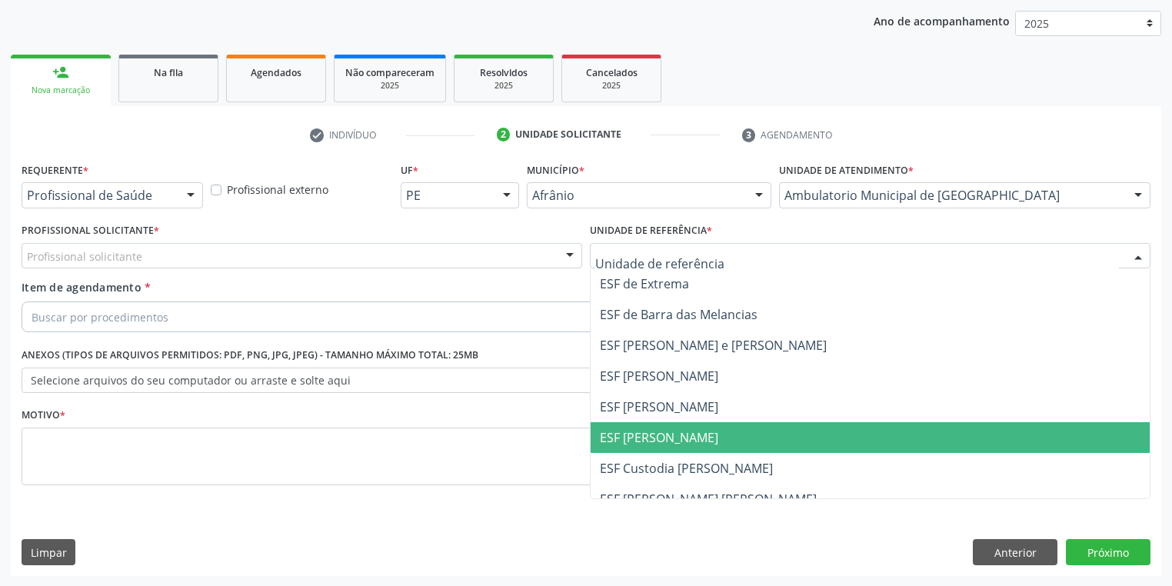
click at [646, 429] on span "ESF [PERSON_NAME]" at bounding box center [659, 437] width 118 height 17
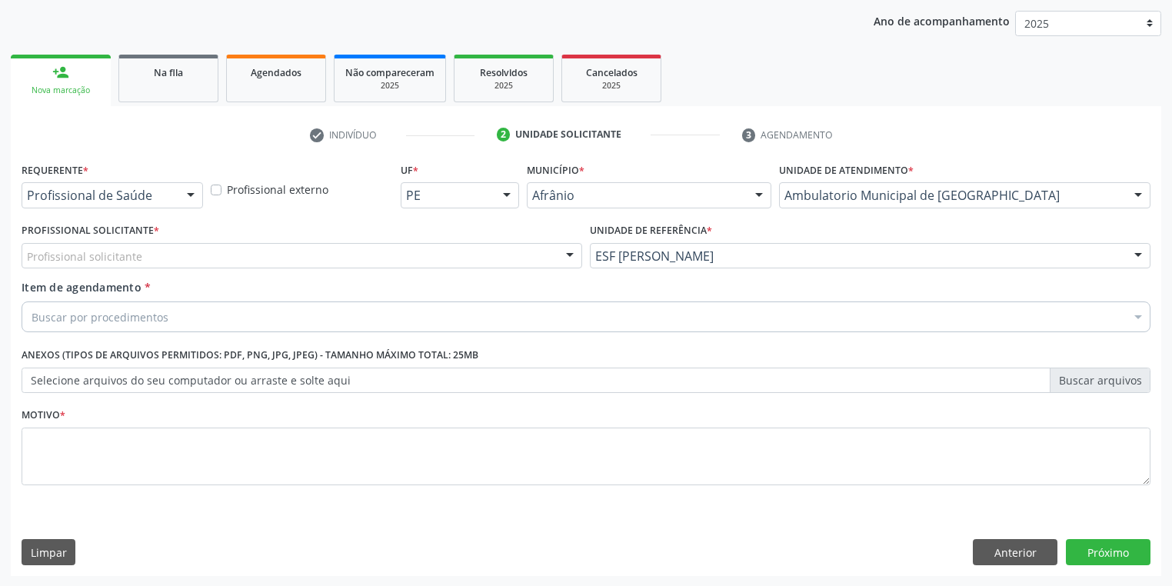
click at [78, 268] on div "Profissional Solicitante * Profissional solicitante Médico Anestesiologista - J…" at bounding box center [302, 249] width 568 height 60
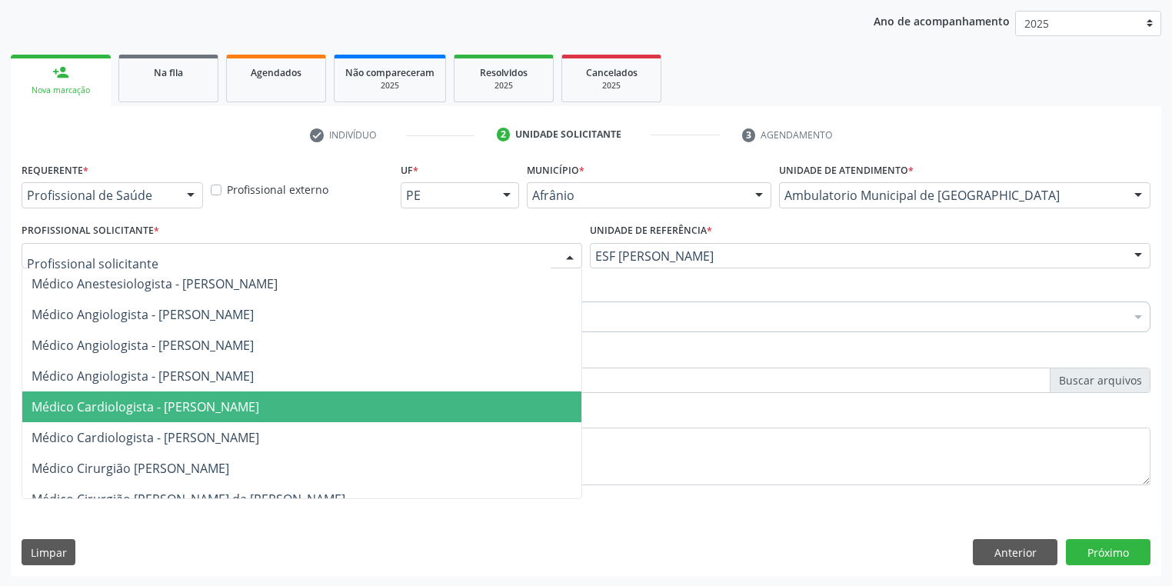
click at [128, 408] on span "Médico Cardiologista - [PERSON_NAME]" at bounding box center [146, 406] width 228 height 17
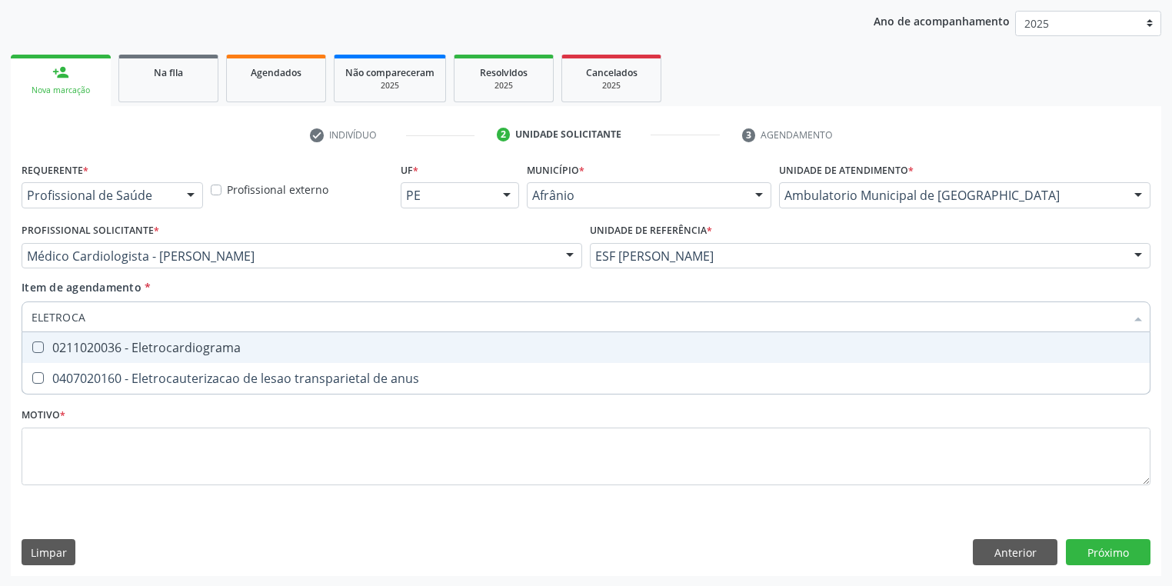
type input "ELETROCAR"
click at [43, 345] on Eletrocardiograma at bounding box center [38, 348] width 12 height 12
click at [32, 345] on Eletrocardiograma "checkbox" at bounding box center [27, 347] width 10 height 10
checkbox Eletrocardiograma "true"
click at [54, 449] on div "Requerente * Profissional de Saúde Profissional de Saúde Paciente Nenhum result…" at bounding box center [586, 332] width 1129 height 348
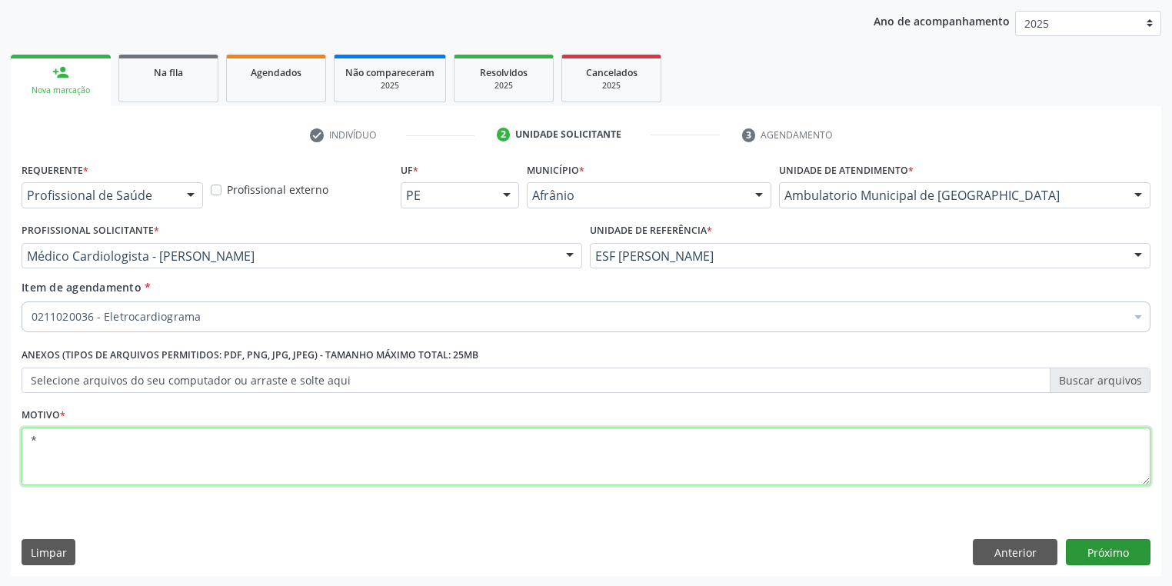
type textarea "*"
click at [1096, 548] on button "Próximo" at bounding box center [1108, 552] width 85 height 26
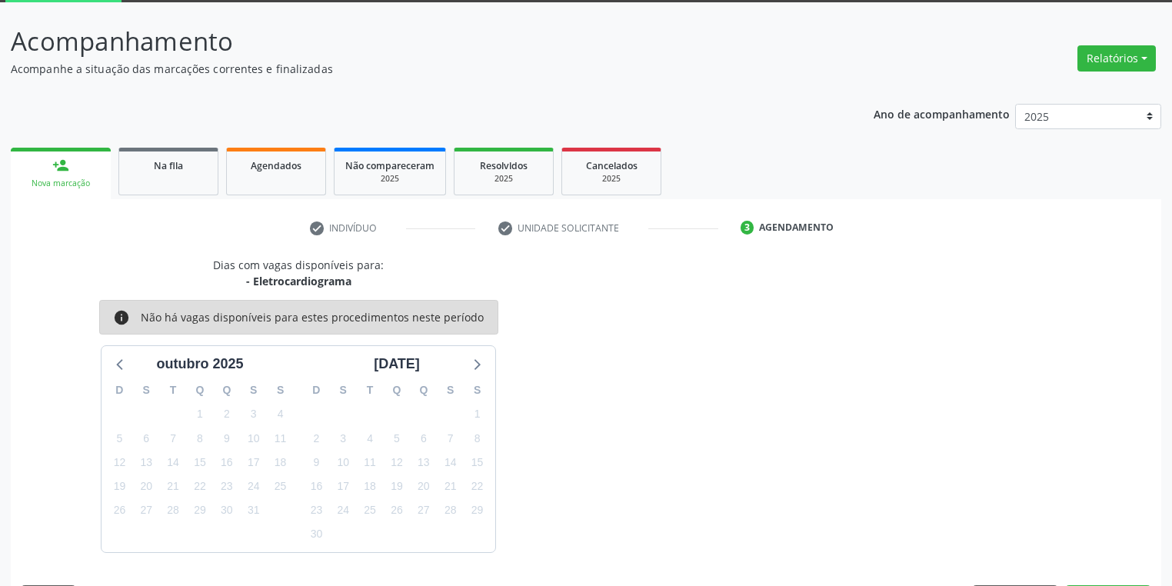
scroll to position [127, 0]
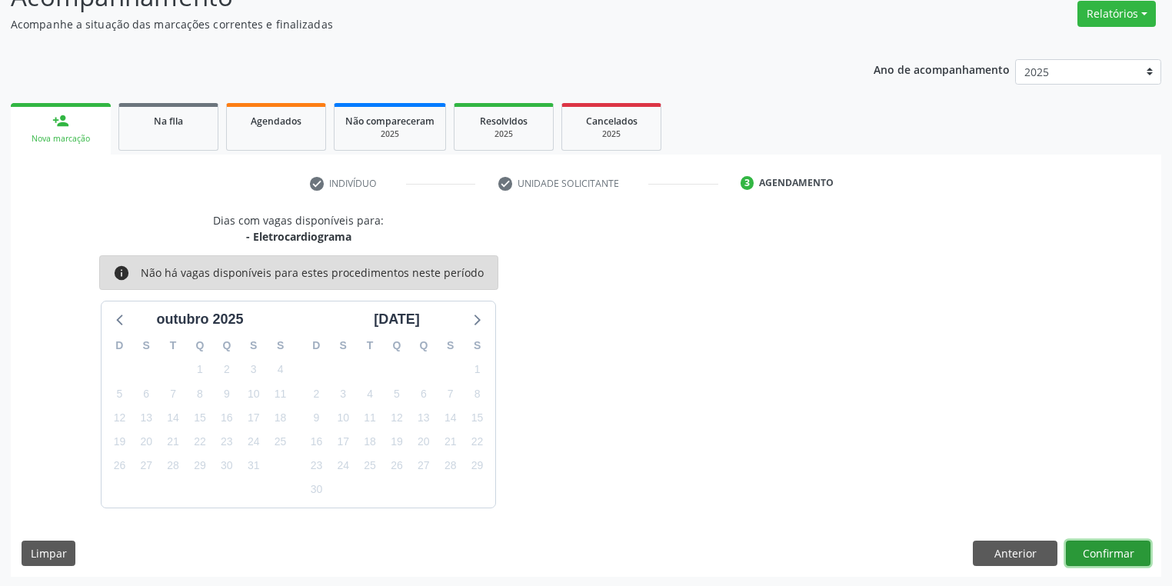
click at [1094, 556] on button "Confirmar" at bounding box center [1108, 554] width 85 height 26
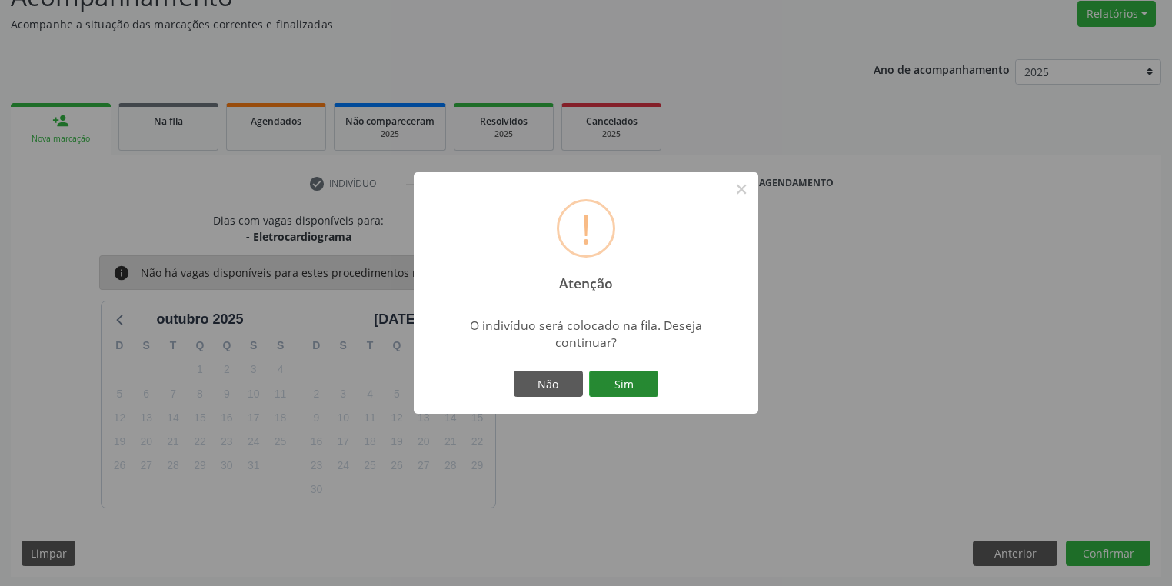
click at [626, 381] on button "Sim" at bounding box center [623, 384] width 69 height 26
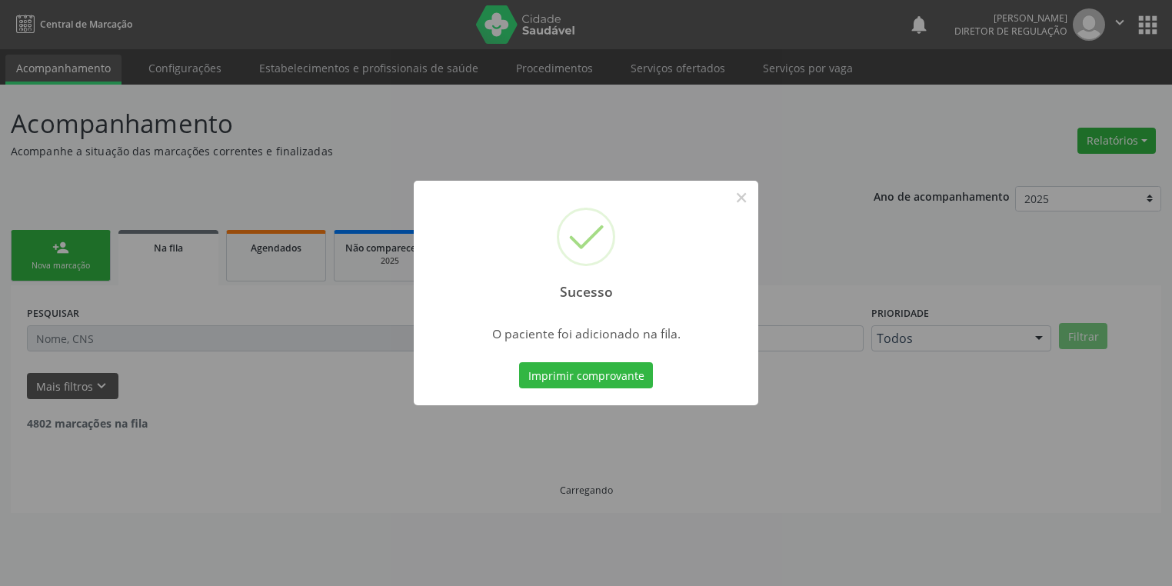
scroll to position [0, 0]
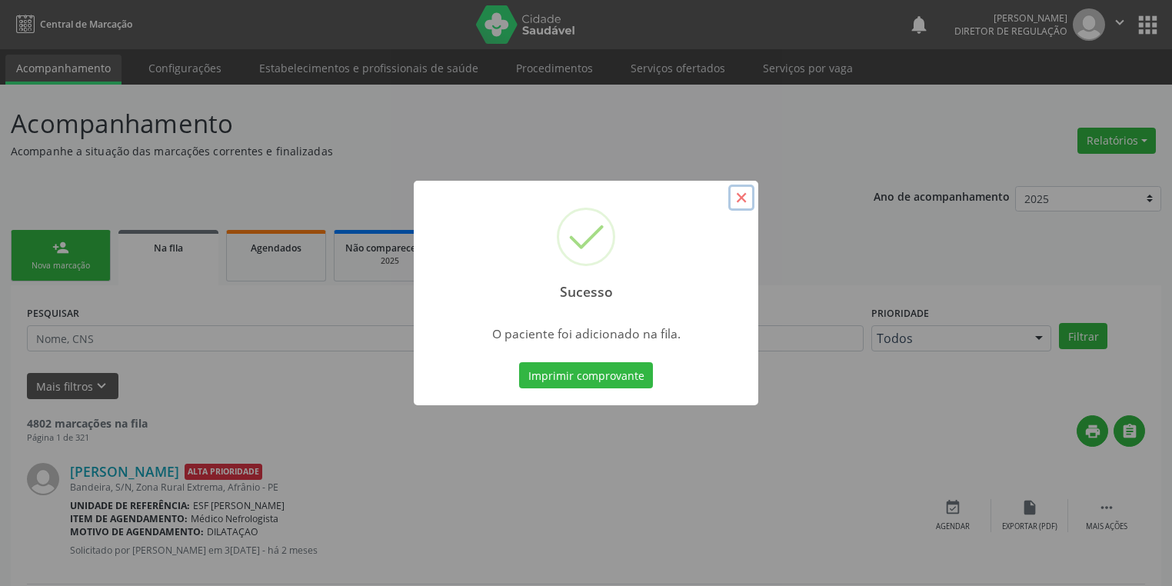
click at [738, 197] on button "×" at bounding box center [741, 198] width 26 height 26
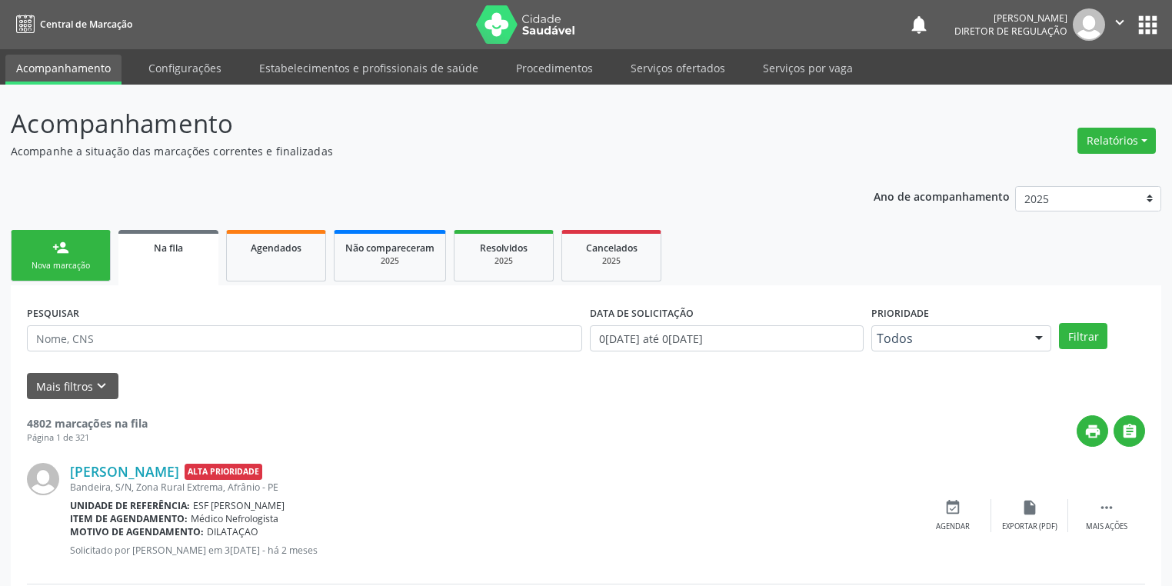
click at [83, 266] on div "Nova marcação" at bounding box center [60, 266] width 77 height 12
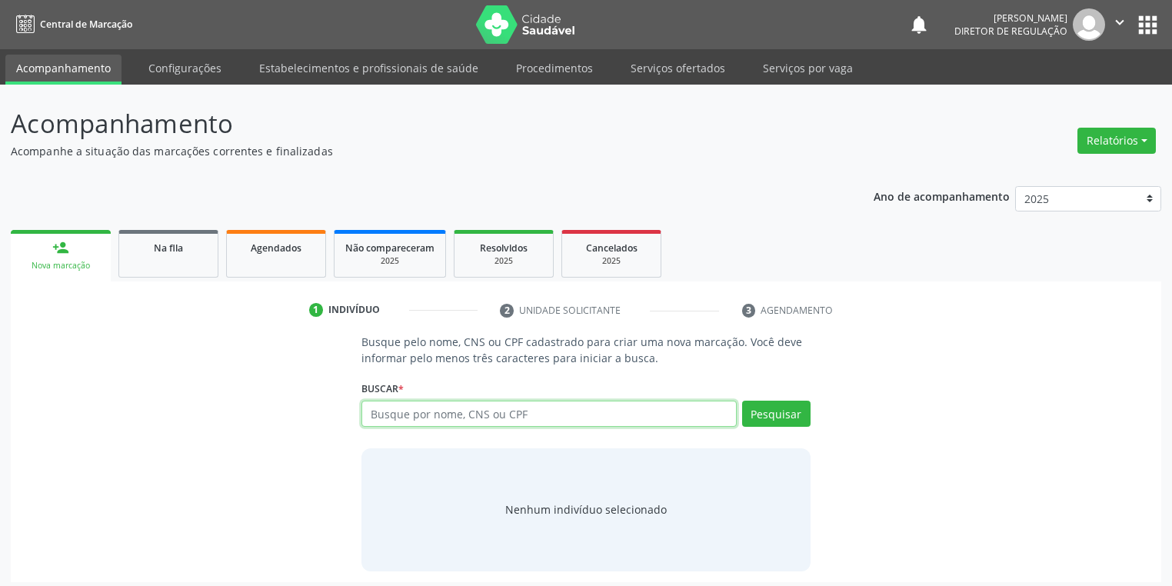
click at [427, 419] on input "text" at bounding box center [549, 414] width 375 height 26
type input "706209522870368"
click at [781, 415] on button "Pesquisar" at bounding box center [776, 414] width 68 height 26
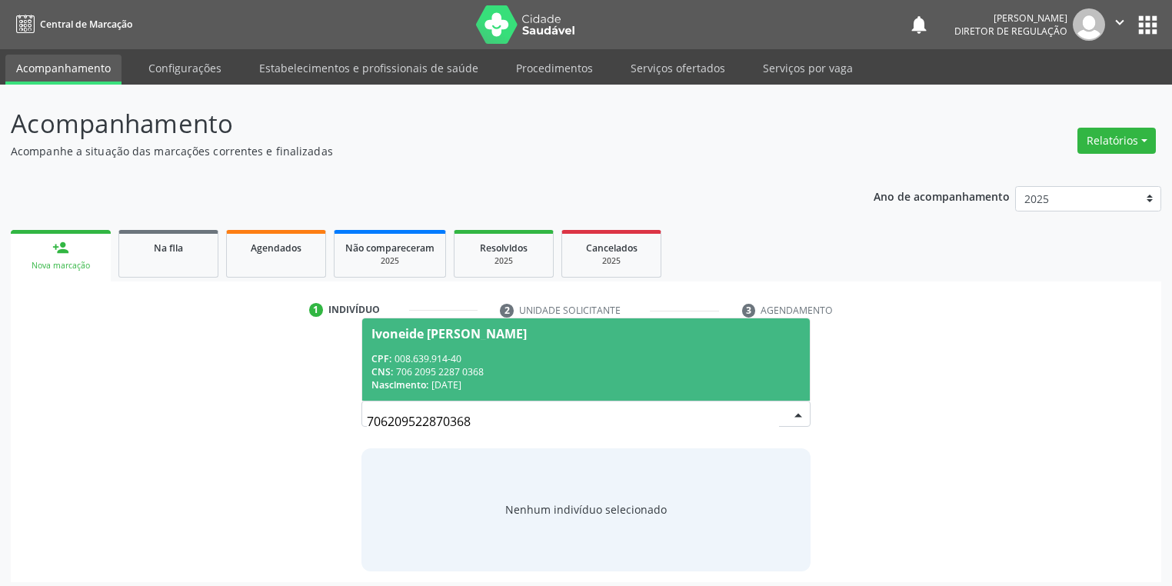
click at [465, 362] on div "CPF: 008.639.914-40" at bounding box center [586, 358] width 429 height 13
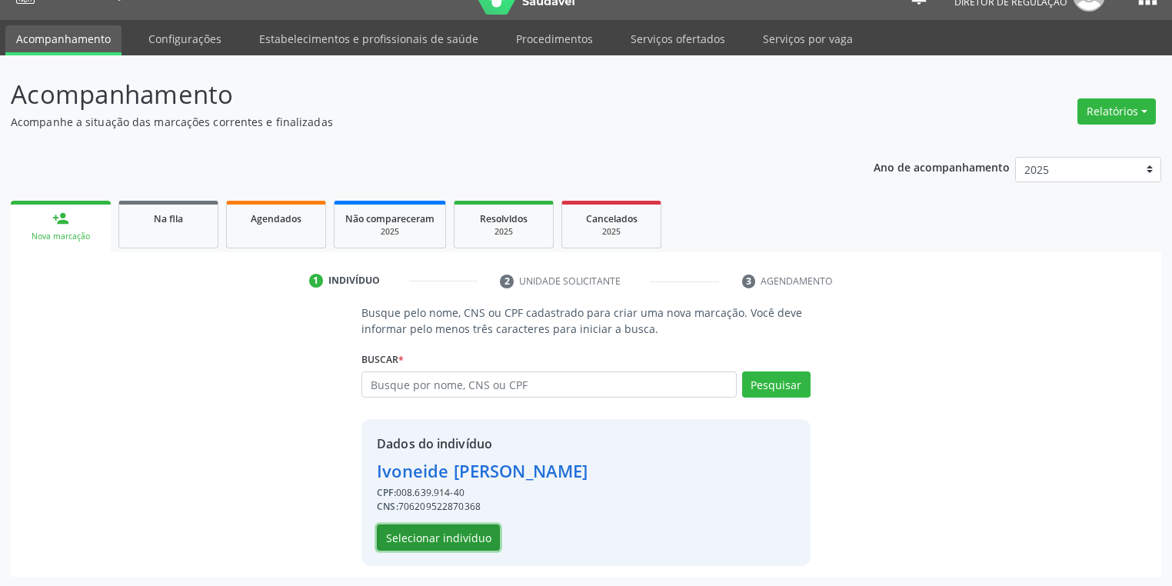
click at [461, 526] on button "Selecionar indivíduo" at bounding box center [438, 538] width 123 height 26
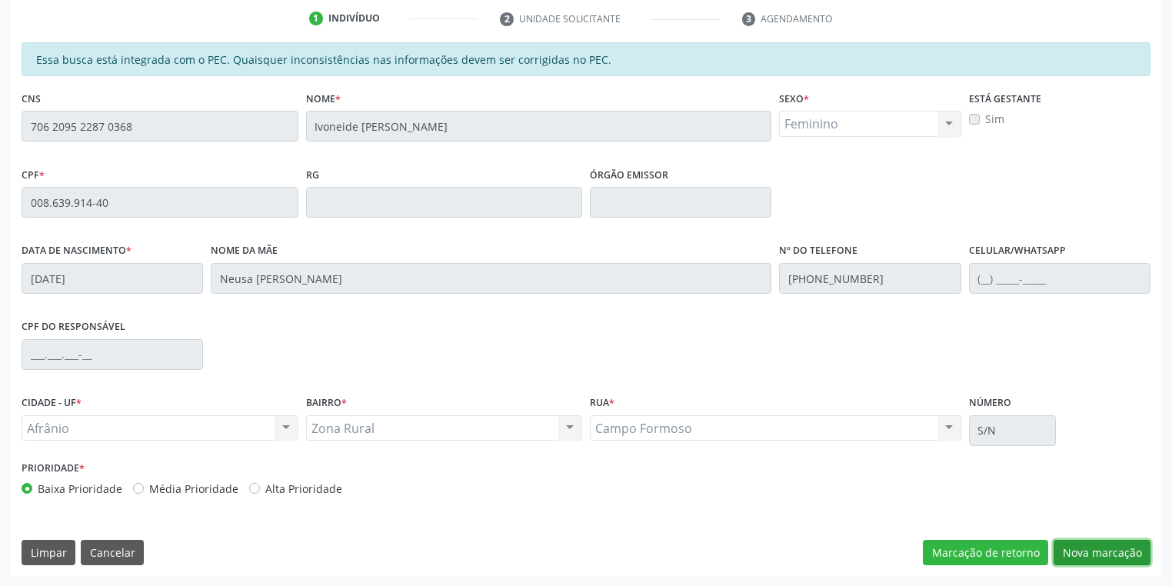
click at [1085, 548] on button "Nova marcação" at bounding box center [1102, 553] width 97 height 26
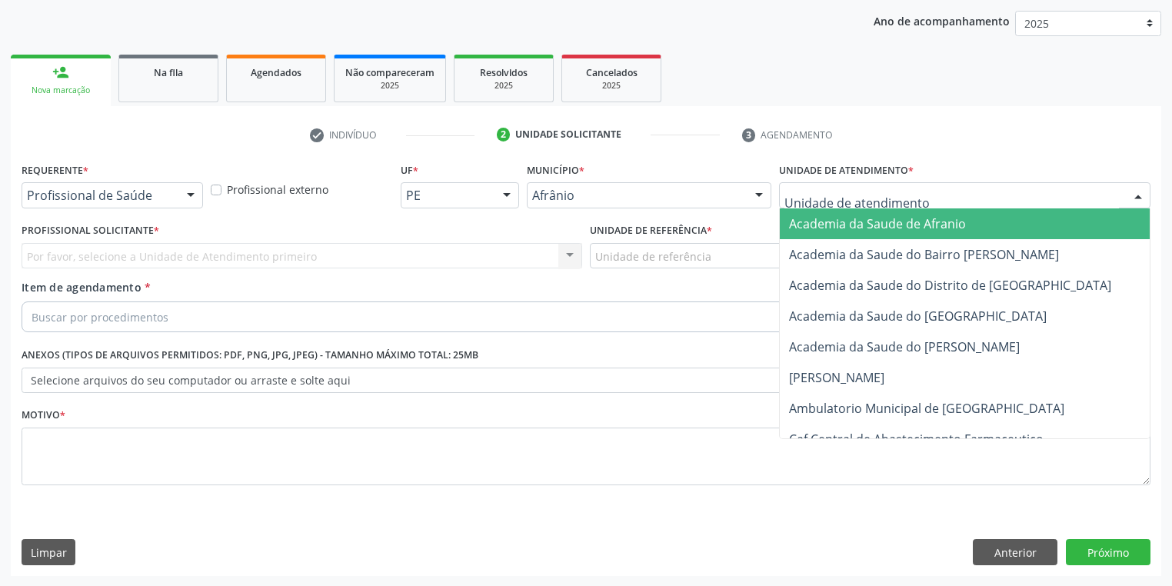
click at [786, 204] on div at bounding box center [965, 195] width 372 height 26
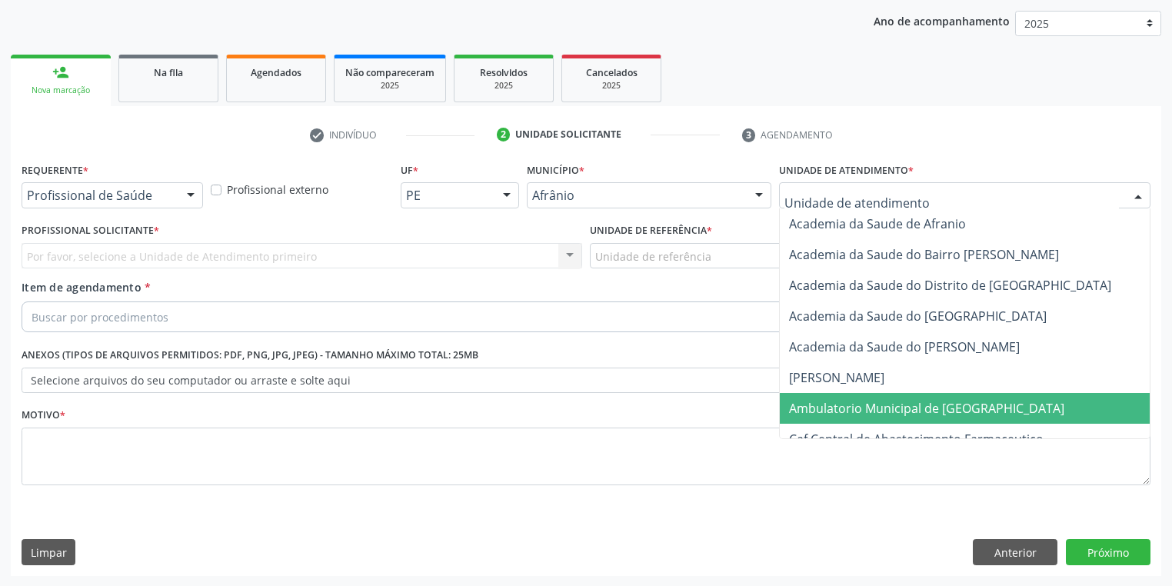
click at [838, 411] on span "Ambulatorio Municipal de [GEOGRAPHIC_DATA]" at bounding box center [926, 408] width 275 height 17
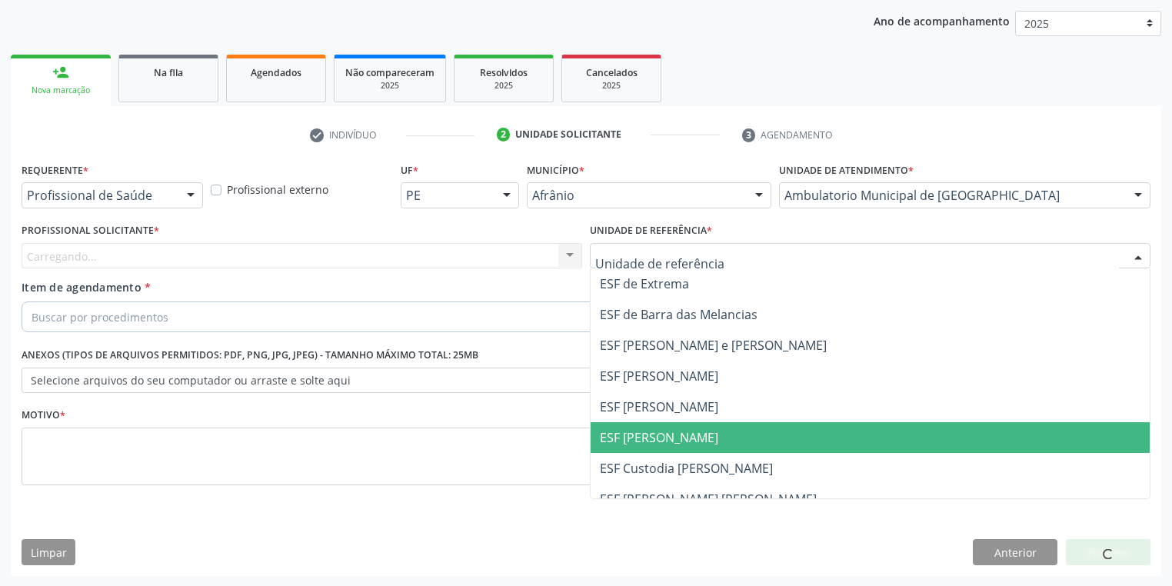
click at [655, 439] on span "ESF [PERSON_NAME]" at bounding box center [659, 437] width 118 height 17
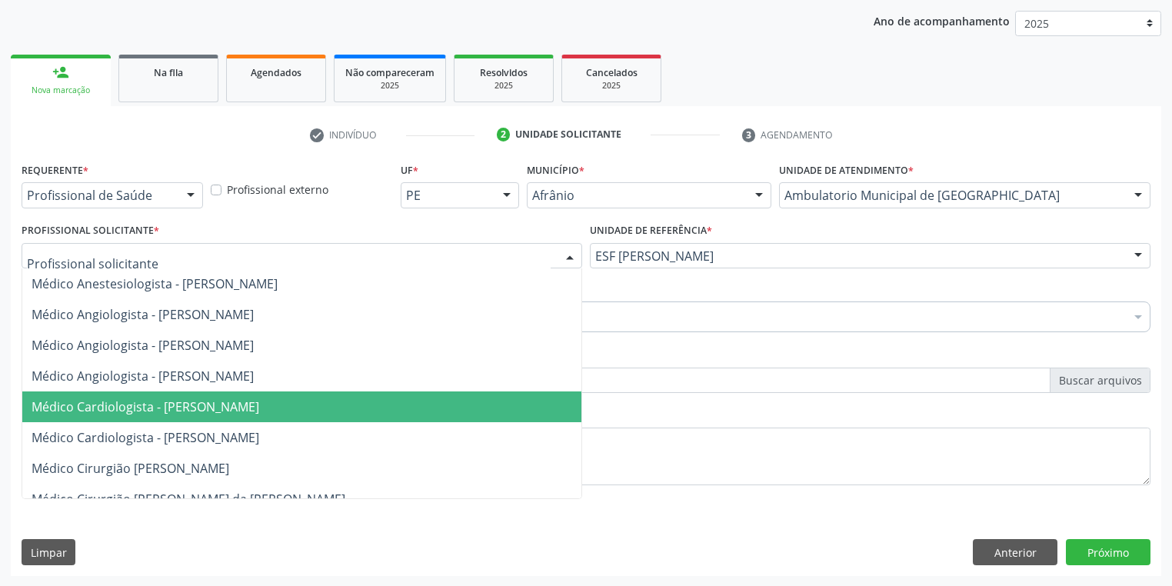
click at [152, 415] on span "Médico Cardiologista - [PERSON_NAME]" at bounding box center [301, 407] width 559 height 31
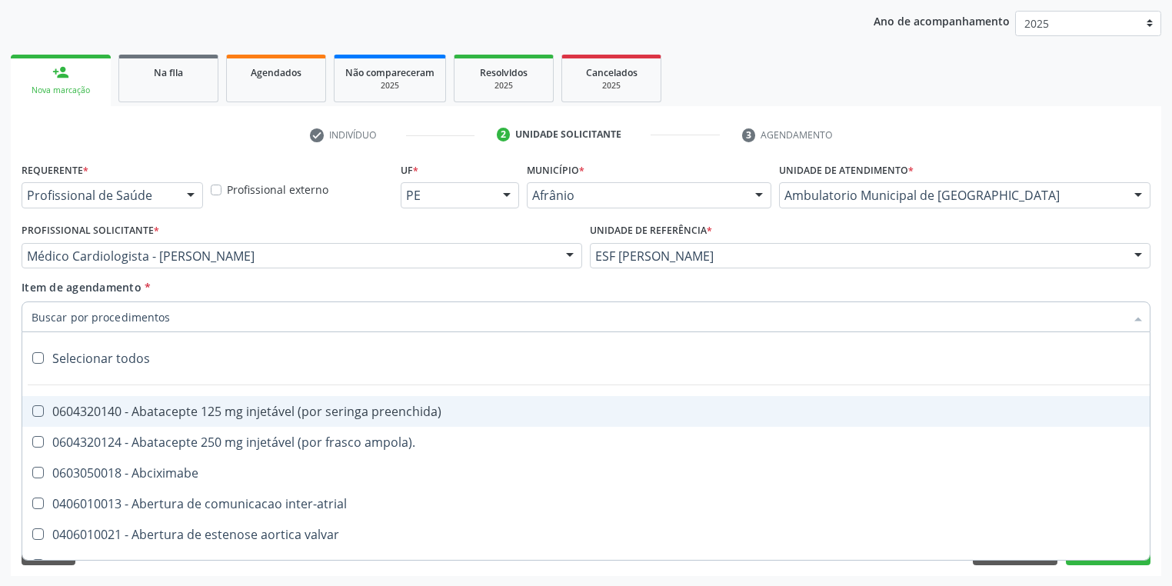
type input ","
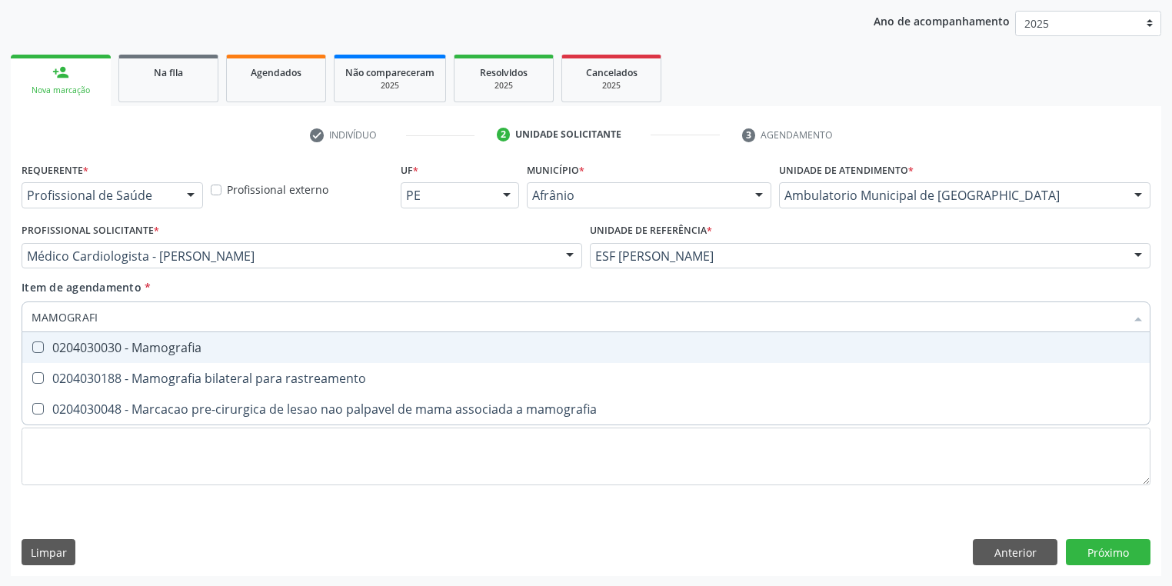
type input "MAMOGRAFIA"
click at [106, 349] on div "0204030030 - Mamografia" at bounding box center [586, 348] width 1109 height 12
checkbox Mamografia "true"
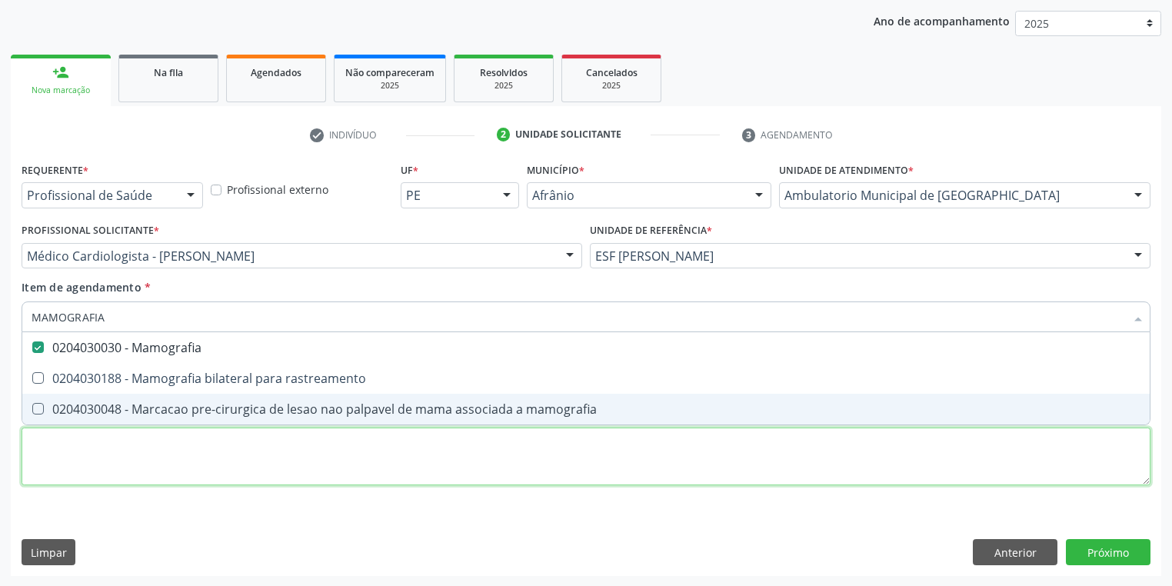
click at [80, 478] on div "Requerente * Profissional de Saúde Profissional de Saúde Paciente Nenhum result…" at bounding box center [586, 332] width 1129 height 348
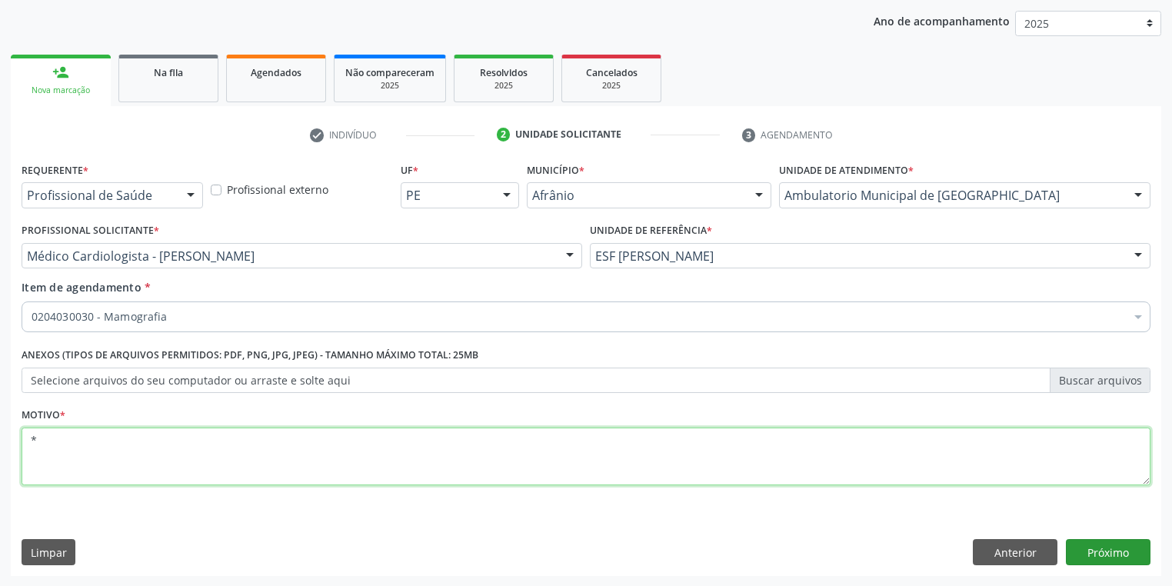
type textarea "*"
click at [1076, 551] on button "Próximo" at bounding box center [1108, 552] width 85 height 26
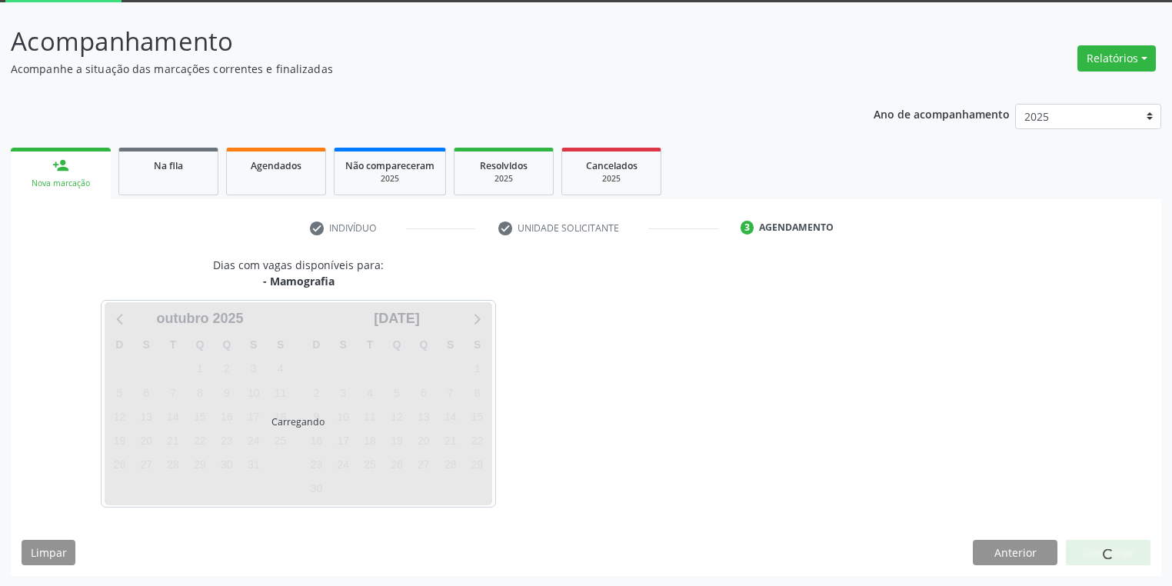
scroll to position [127, 0]
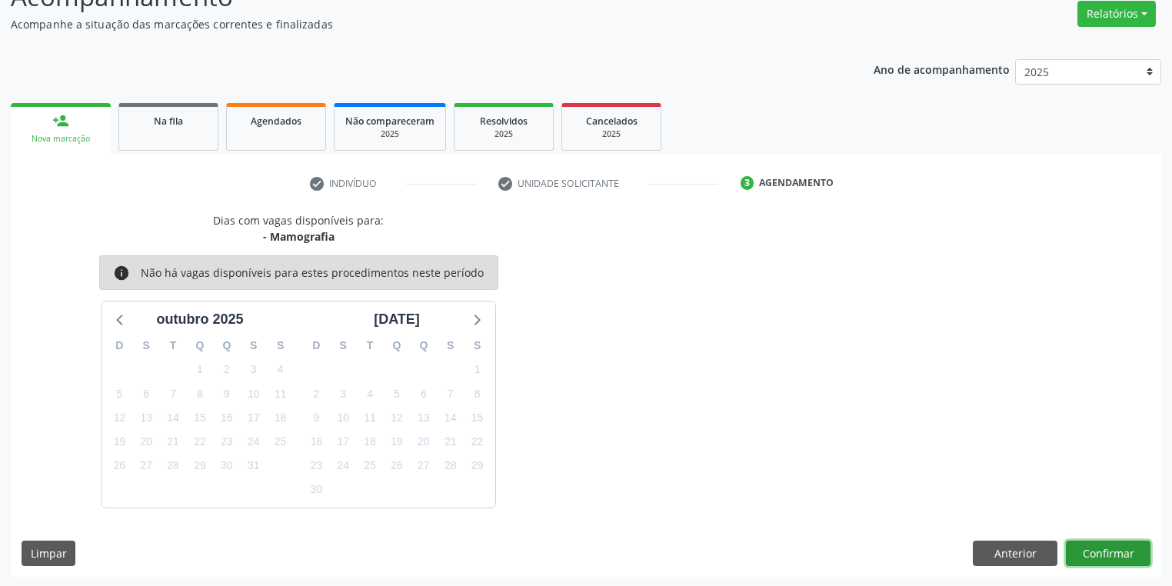
click at [1095, 552] on button "Confirmar" at bounding box center [1108, 554] width 85 height 26
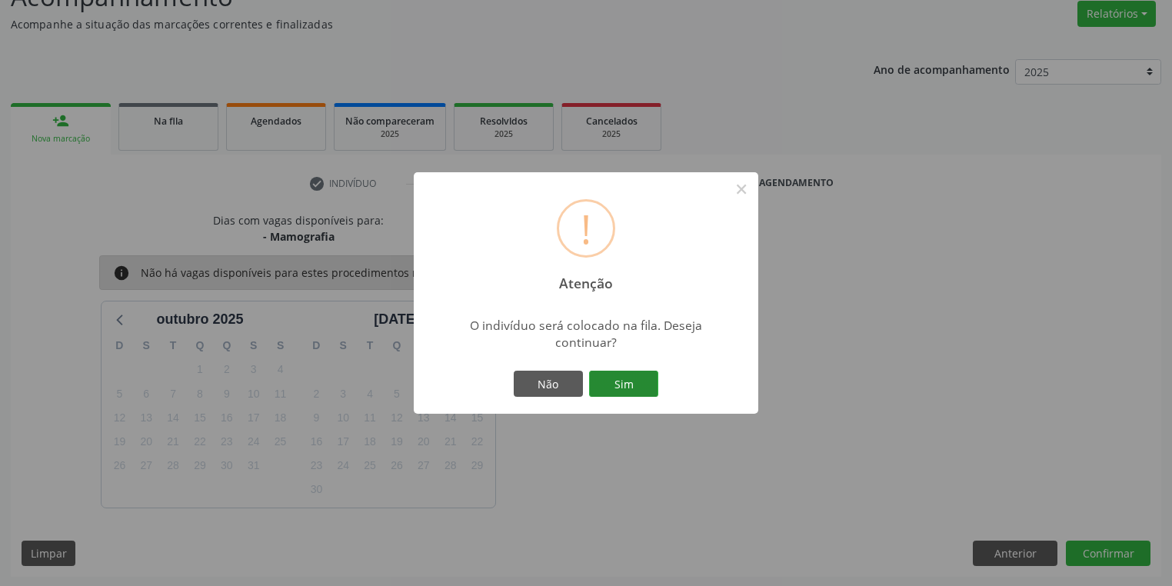
click at [618, 385] on button "Sim" at bounding box center [623, 384] width 69 height 26
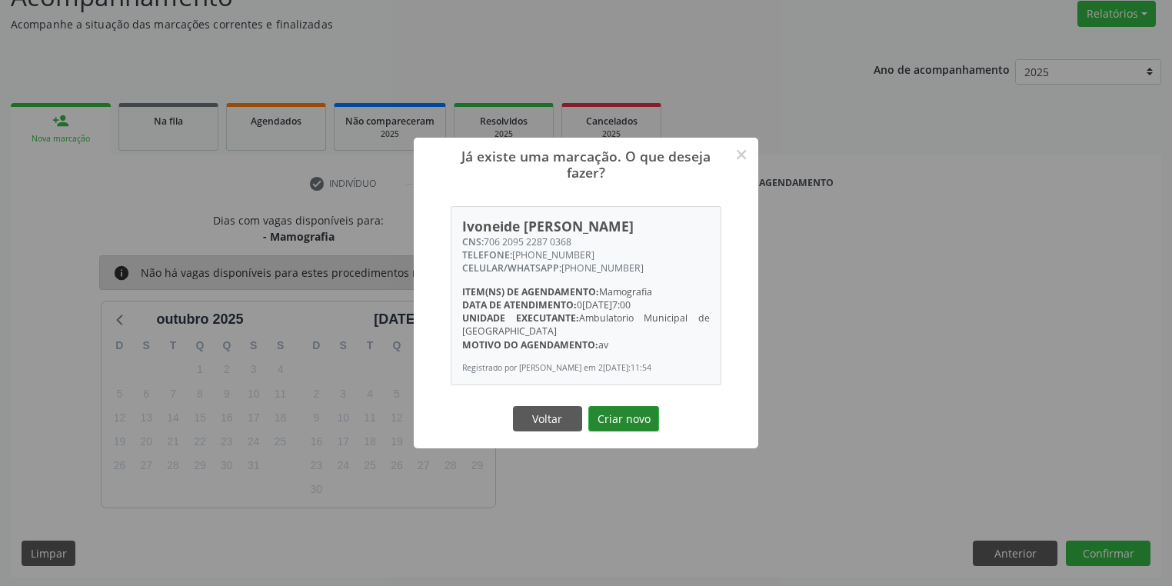
click at [625, 432] on button "Criar novo" at bounding box center [623, 419] width 71 height 26
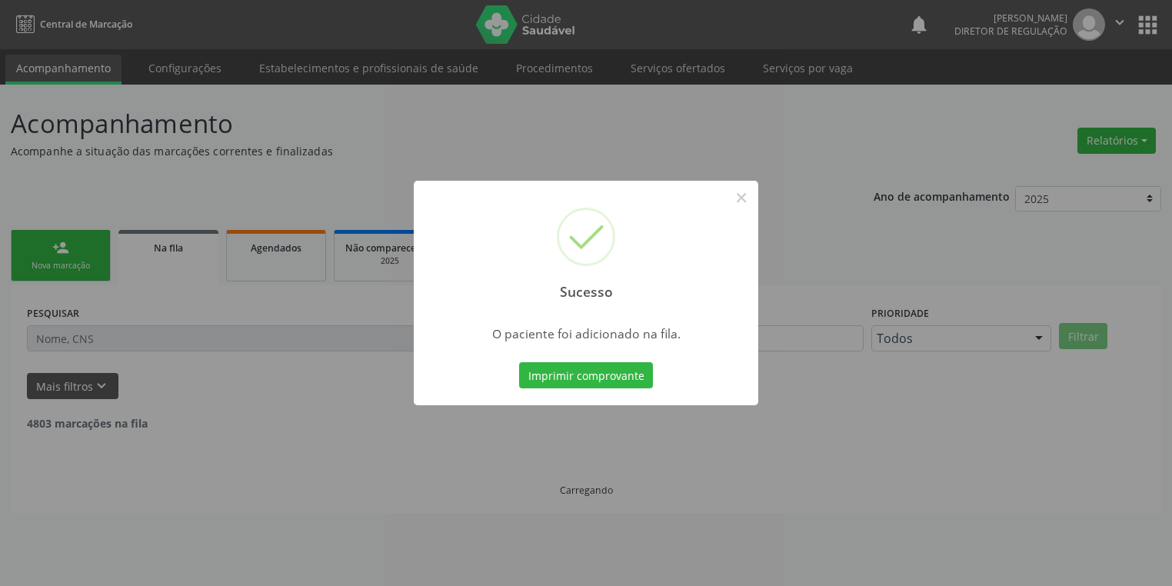
scroll to position [0, 0]
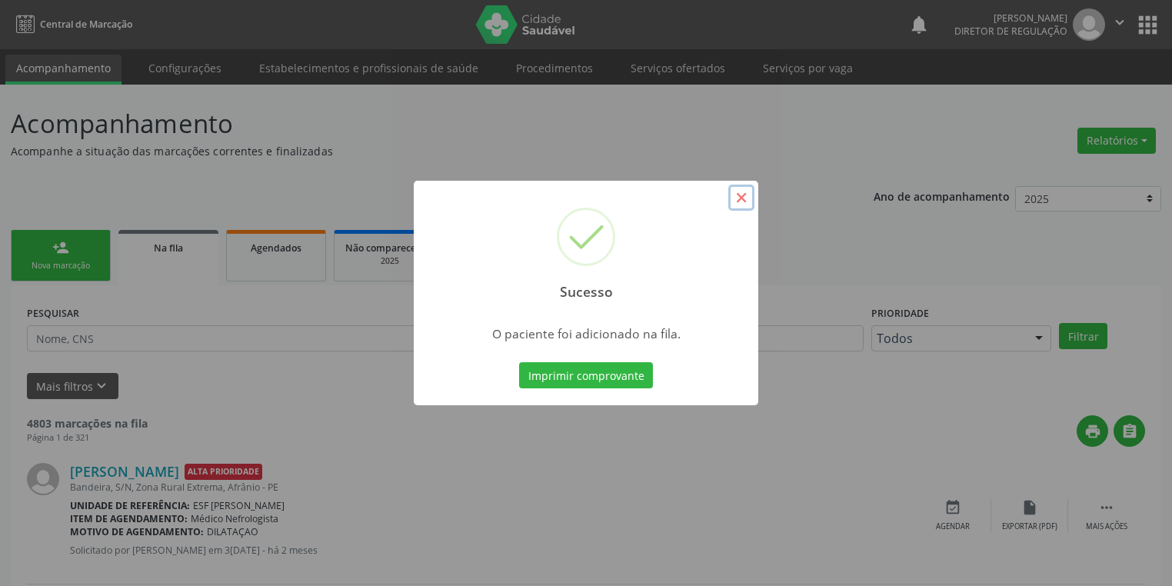
click at [742, 197] on button "×" at bounding box center [741, 198] width 26 height 26
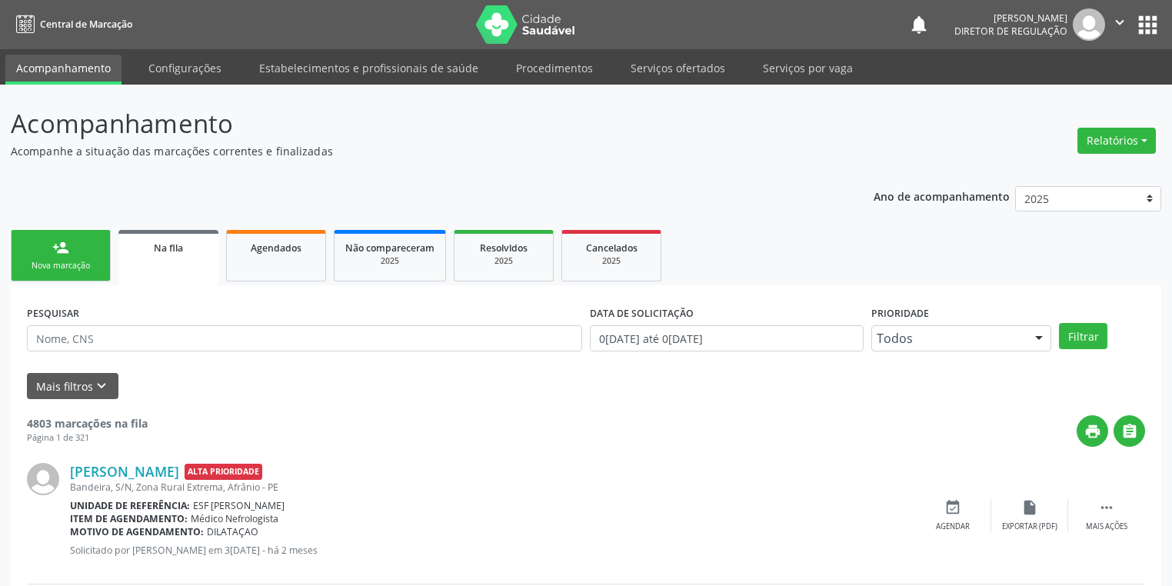
click at [25, 258] on link "person_add Nova marcação" at bounding box center [61, 256] width 100 height 52
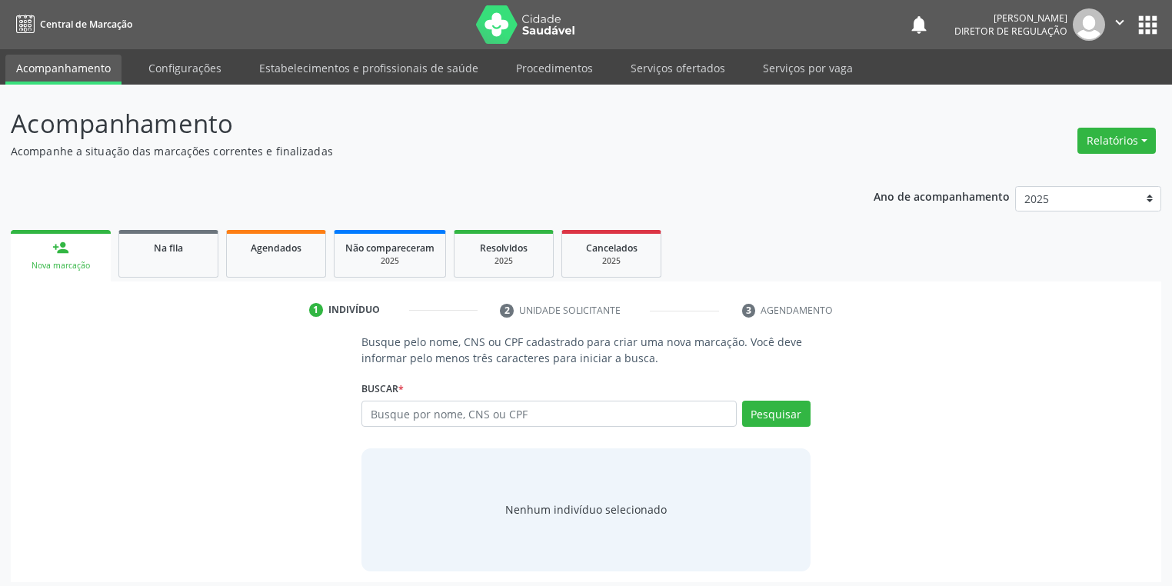
click at [25, 258] on link "person_add Nova marcação" at bounding box center [61, 256] width 100 height 52
click at [393, 415] on input "text" at bounding box center [549, 414] width 375 height 26
type input "708403258802862"
click at [775, 409] on button "Pesquisar" at bounding box center [776, 414] width 68 height 26
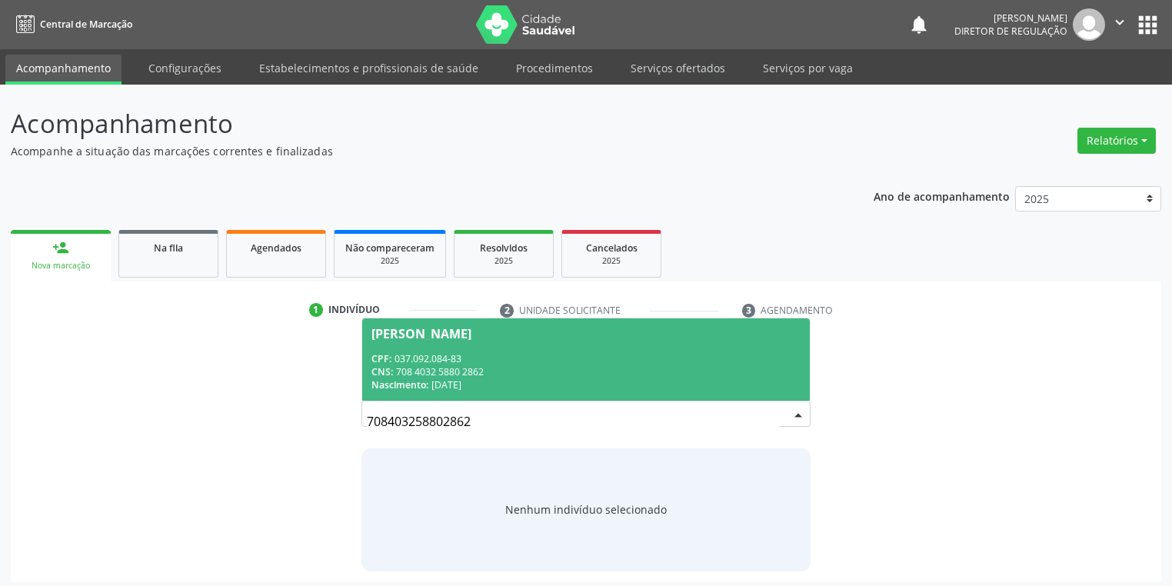
drag, startPoint x: 511, startPoint y: 362, endPoint x: 517, endPoint y: 375, distance: 15.2
click at [510, 362] on div "CPF: 037.092.084-83" at bounding box center [586, 358] width 429 height 13
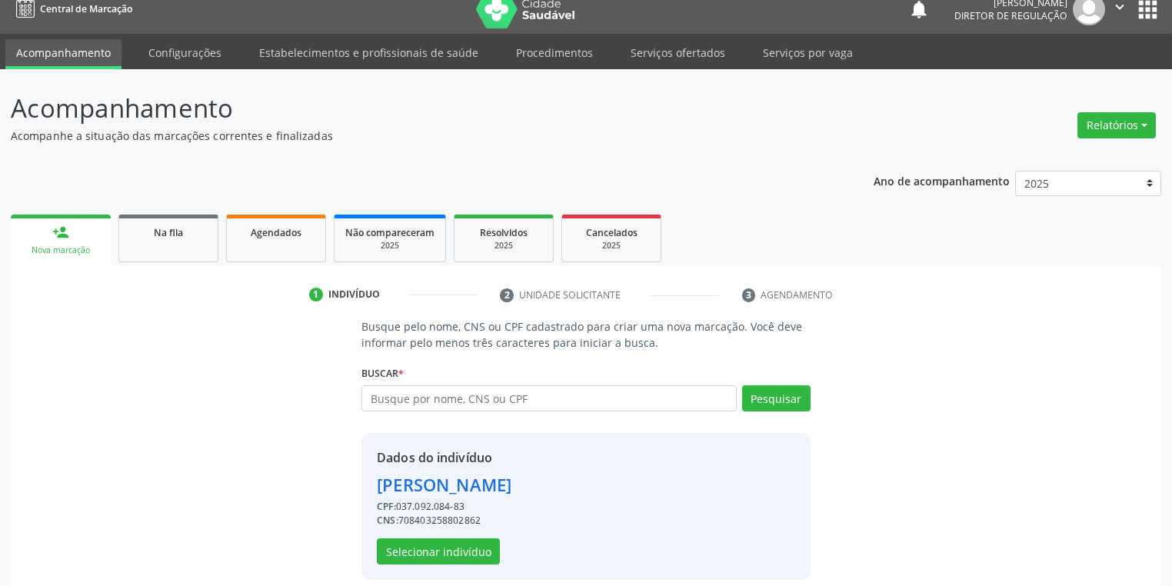
scroll to position [29, 0]
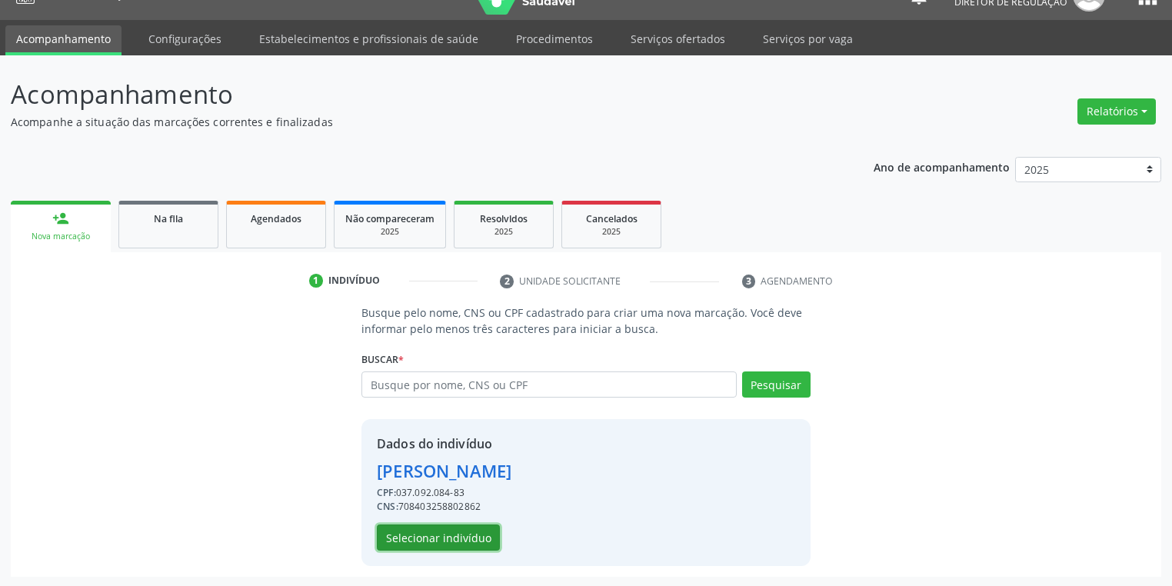
click at [438, 531] on button "Selecionar indivíduo" at bounding box center [438, 538] width 123 height 26
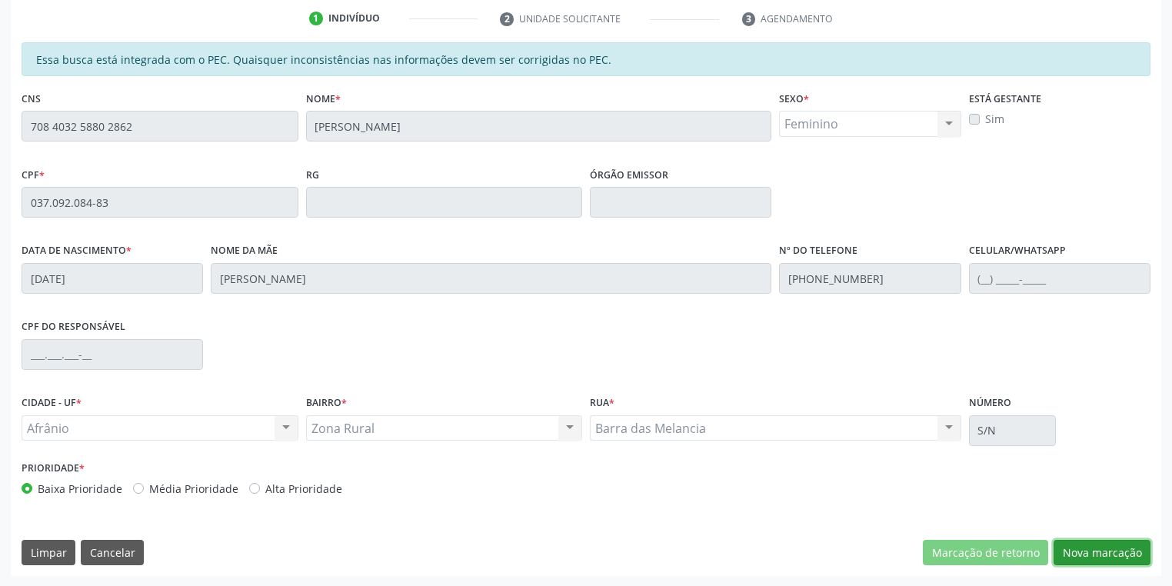
click at [1088, 548] on button "Nova marcação" at bounding box center [1102, 553] width 97 height 26
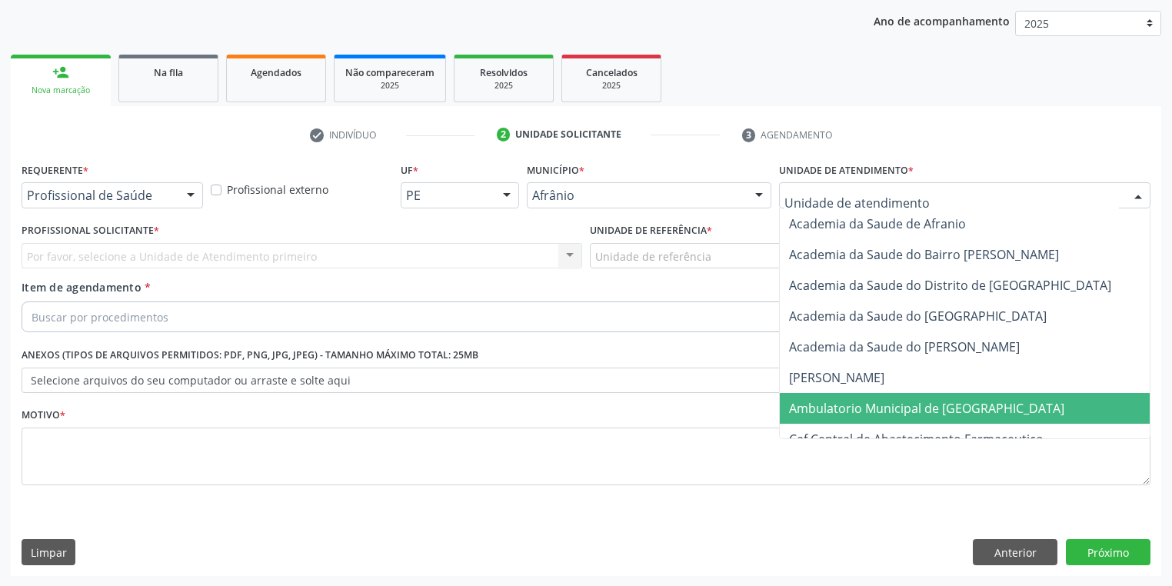
click at [820, 395] on span "Ambulatorio Municipal de [GEOGRAPHIC_DATA]" at bounding box center [967, 408] width 375 height 31
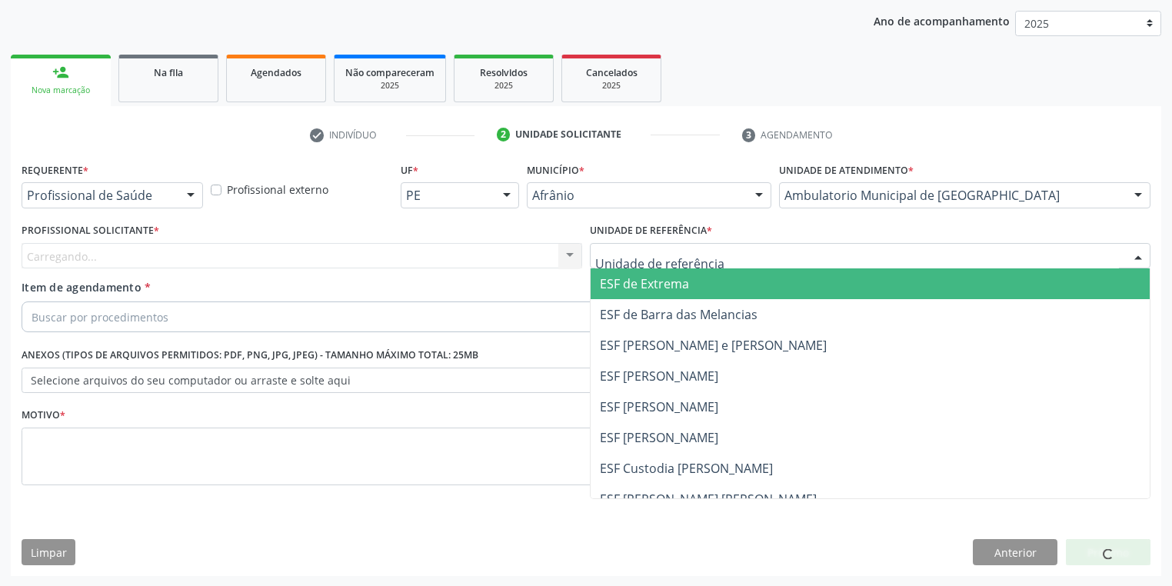
drag, startPoint x: 617, startPoint y: 249, endPoint x: 618, endPoint y: 317, distance: 67.7
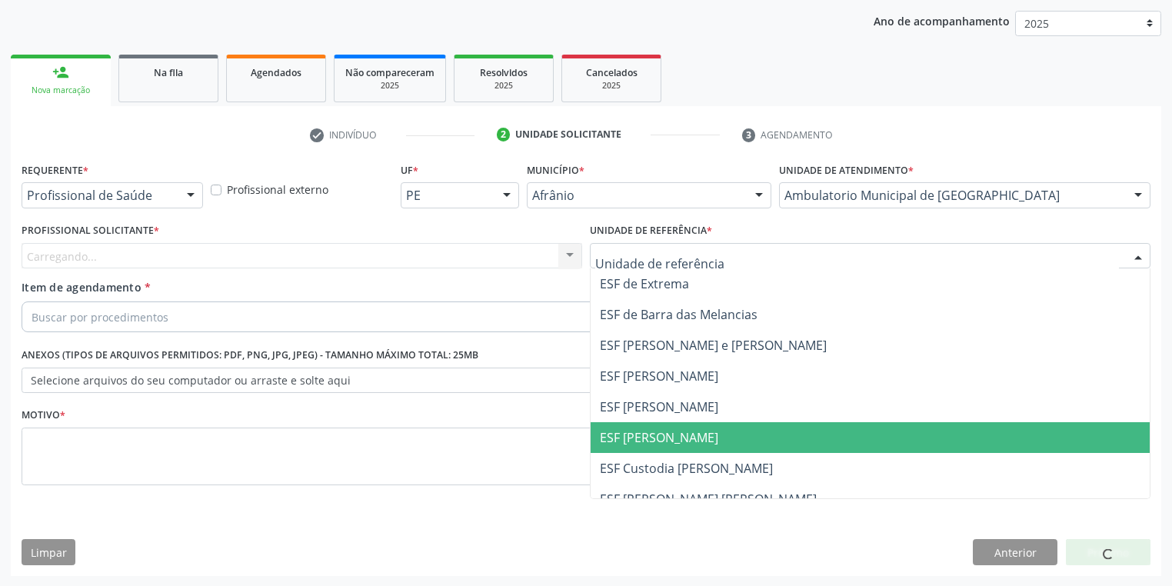
drag, startPoint x: 634, startPoint y: 425, endPoint x: 527, endPoint y: 382, distance: 115.3
click at [634, 425] on span "ESF [PERSON_NAME]" at bounding box center [870, 437] width 559 height 31
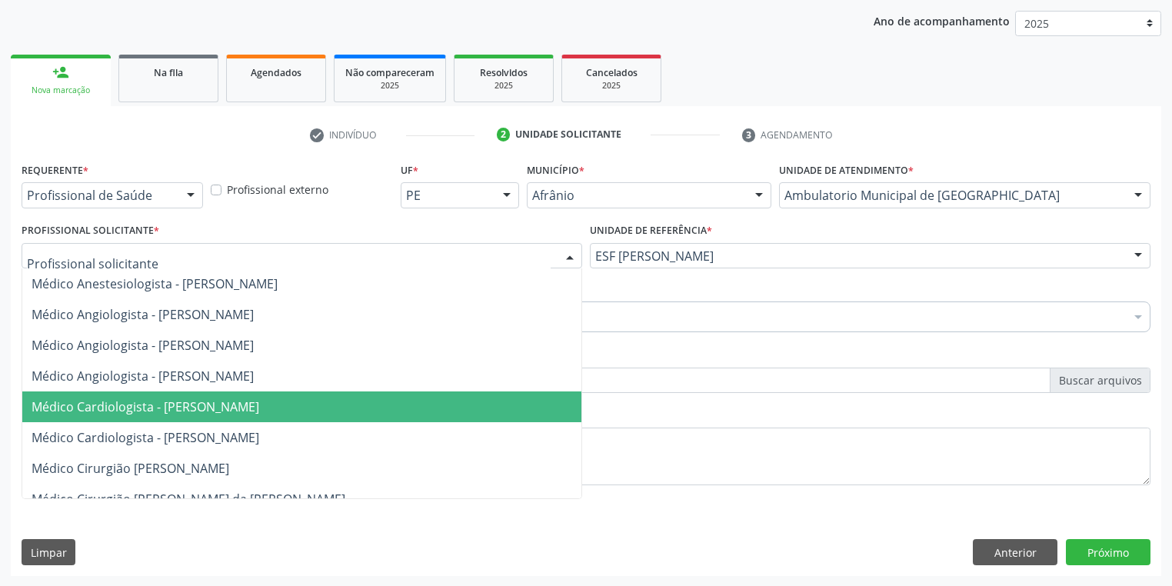
click at [159, 404] on span "Médico Cardiologista - [PERSON_NAME]" at bounding box center [146, 406] width 228 height 17
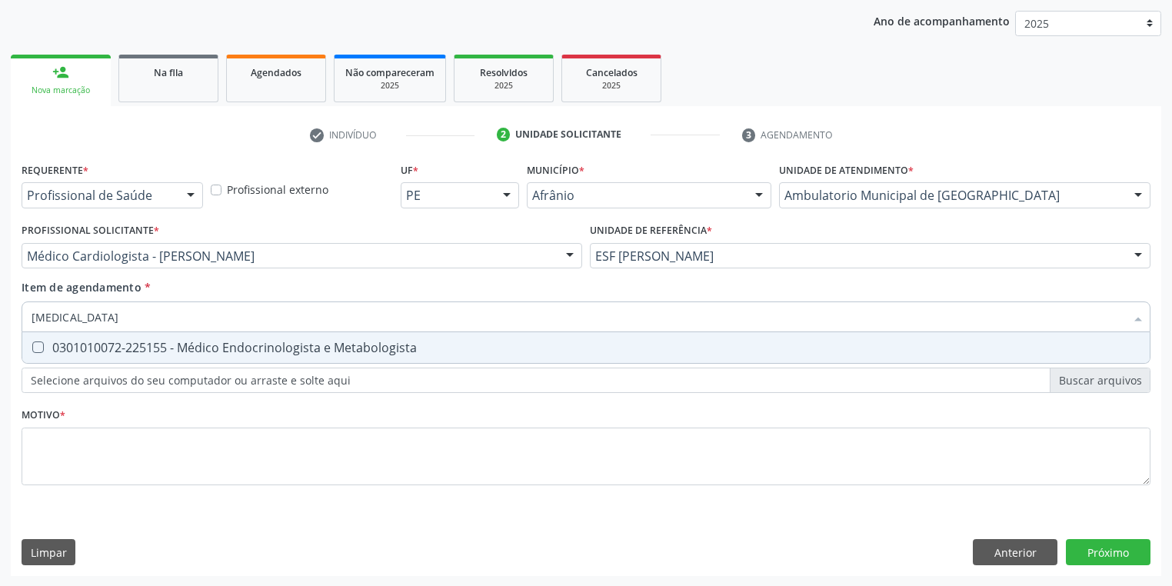
type input "ENDOCRINOLOGISTA"
click at [74, 351] on div "0301010072-225155 - Médico Endocrinologista e Metabologista" at bounding box center [586, 348] width 1109 height 12
checkbox Metabologista "true"
click at [71, 449] on div "Requerente * Profissional de Saúde Profissional de Saúde Paciente Nenhum result…" at bounding box center [586, 332] width 1129 height 348
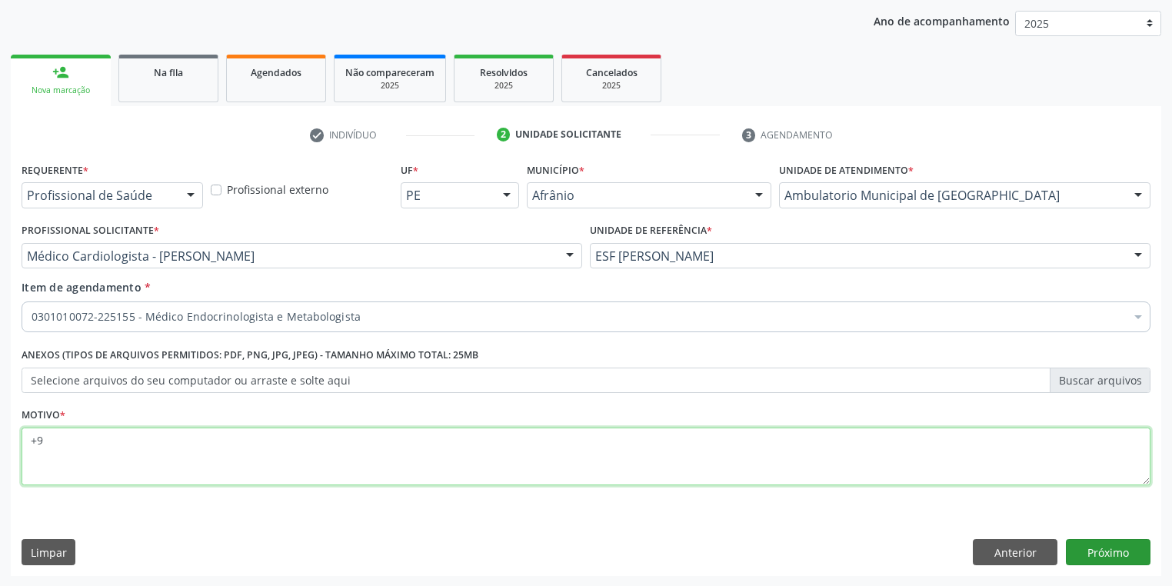
type textarea "+9"
click at [1082, 554] on button "Próximo" at bounding box center [1108, 552] width 85 height 26
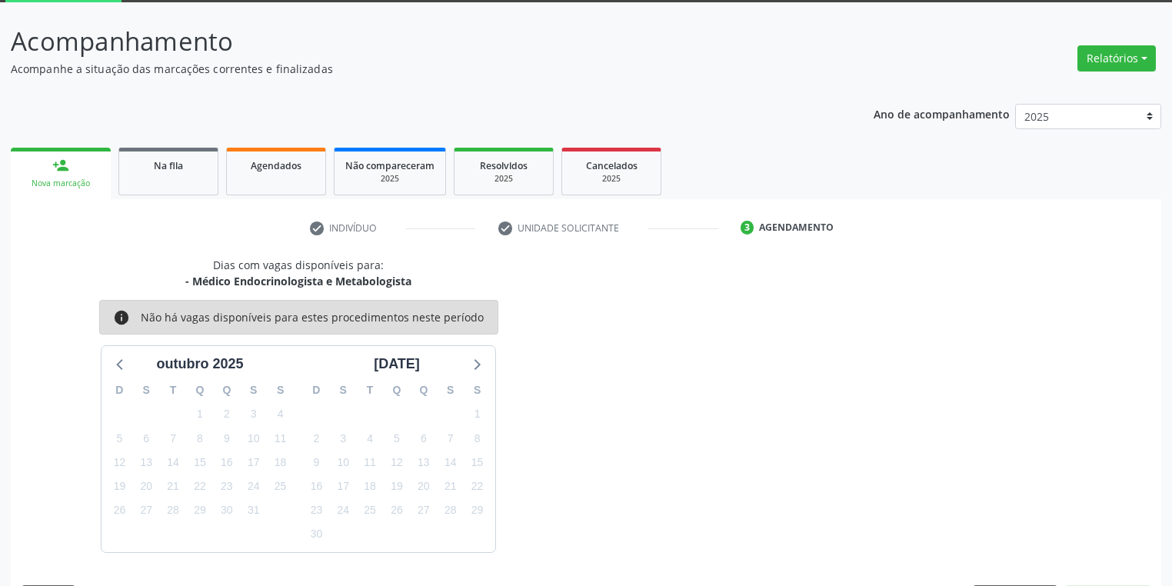
scroll to position [127, 0]
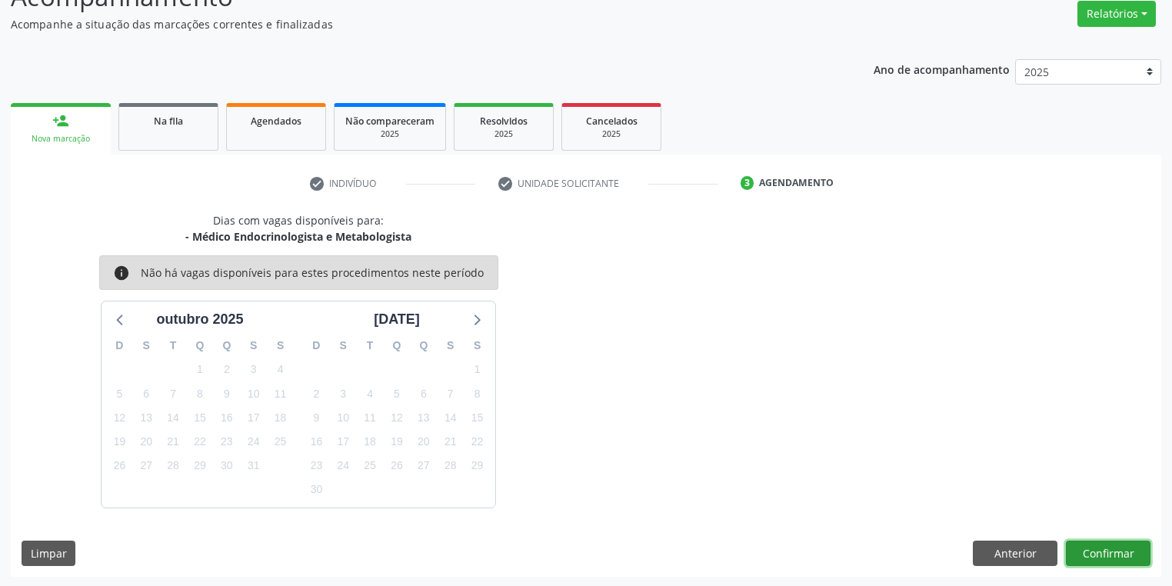
click at [1100, 554] on button "Confirmar" at bounding box center [1108, 554] width 85 height 26
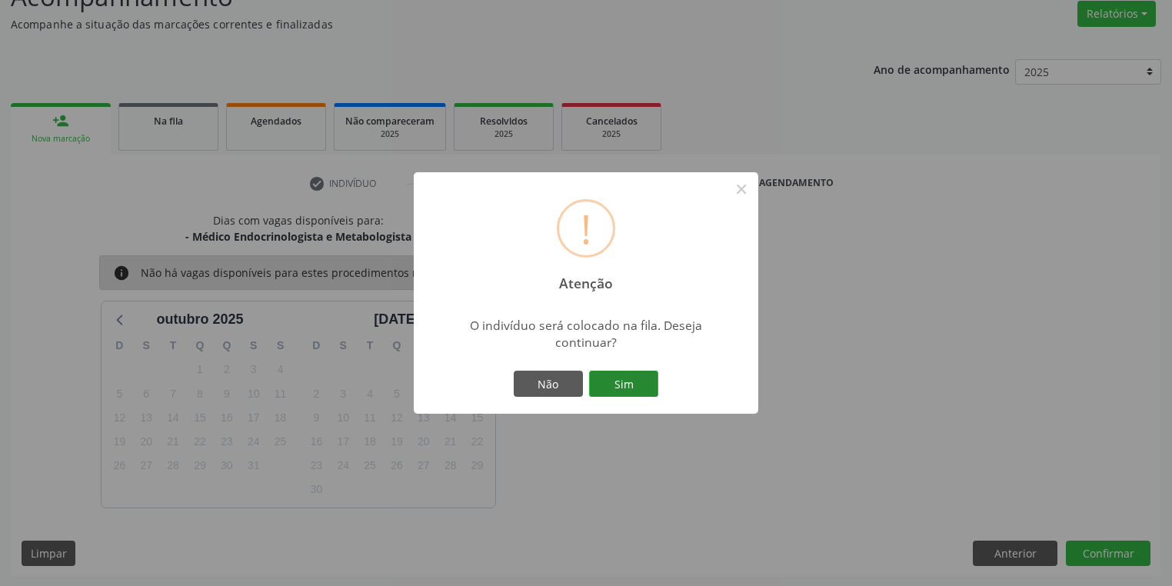
click at [650, 385] on button "Sim" at bounding box center [623, 384] width 69 height 26
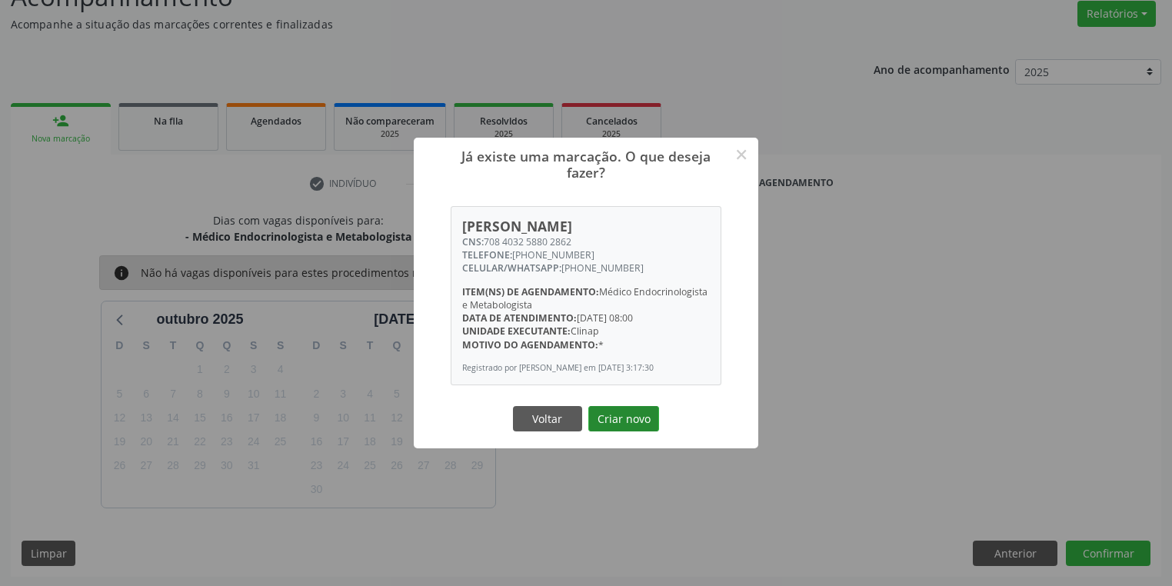
click at [632, 425] on button "Criar novo" at bounding box center [623, 419] width 71 height 26
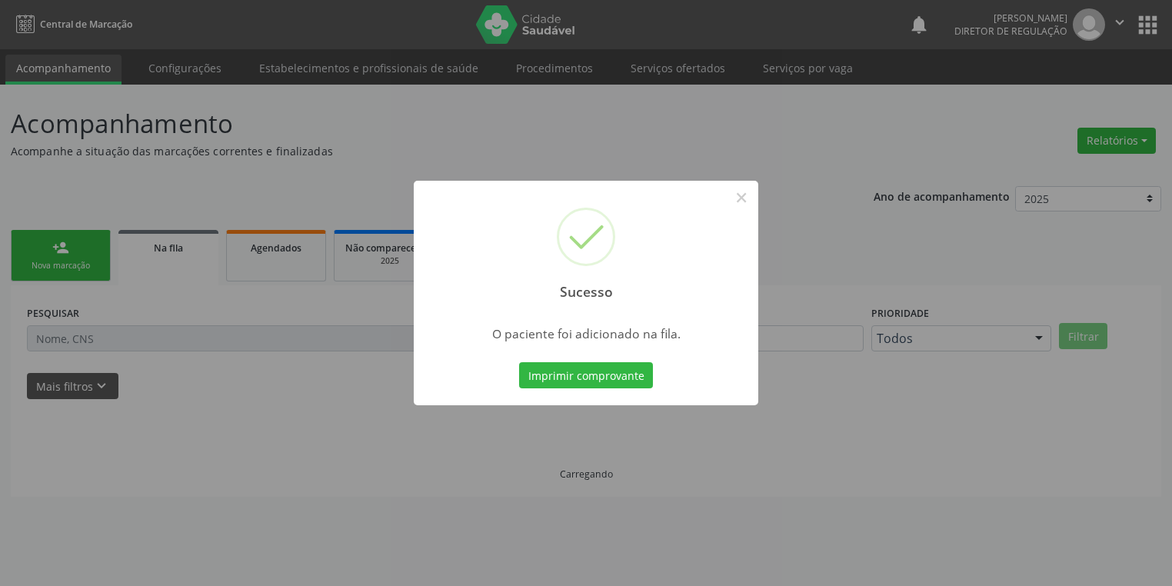
scroll to position [0, 0]
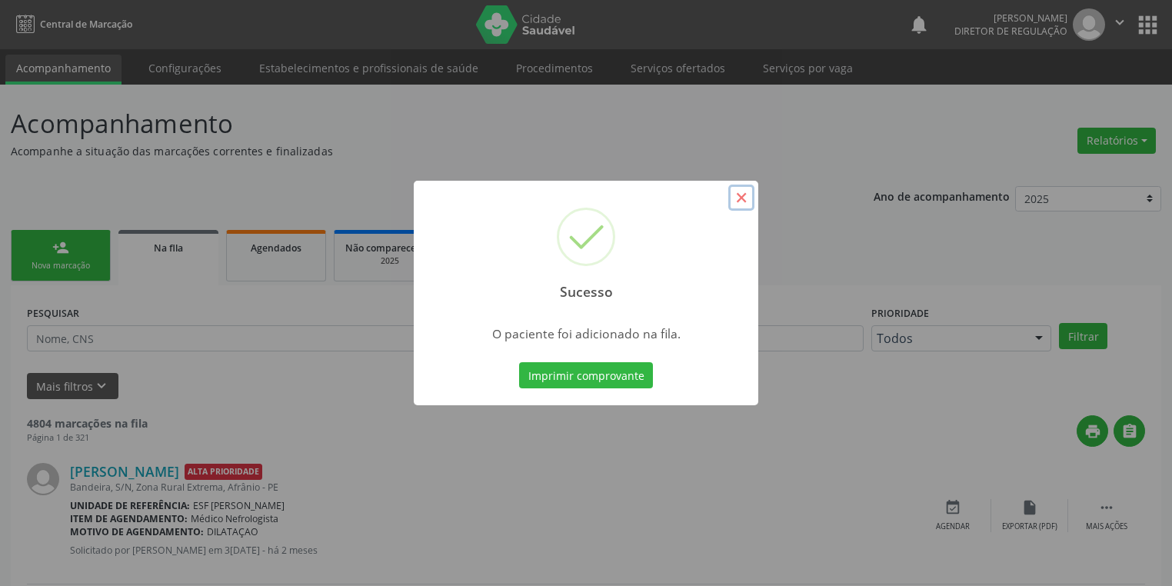
drag, startPoint x: 738, startPoint y: 199, endPoint x: 688, endPoint y: 200, distance: 50.0
click at [738, 199] on button "×" at bounding box center [741, 198] width 26 height 26
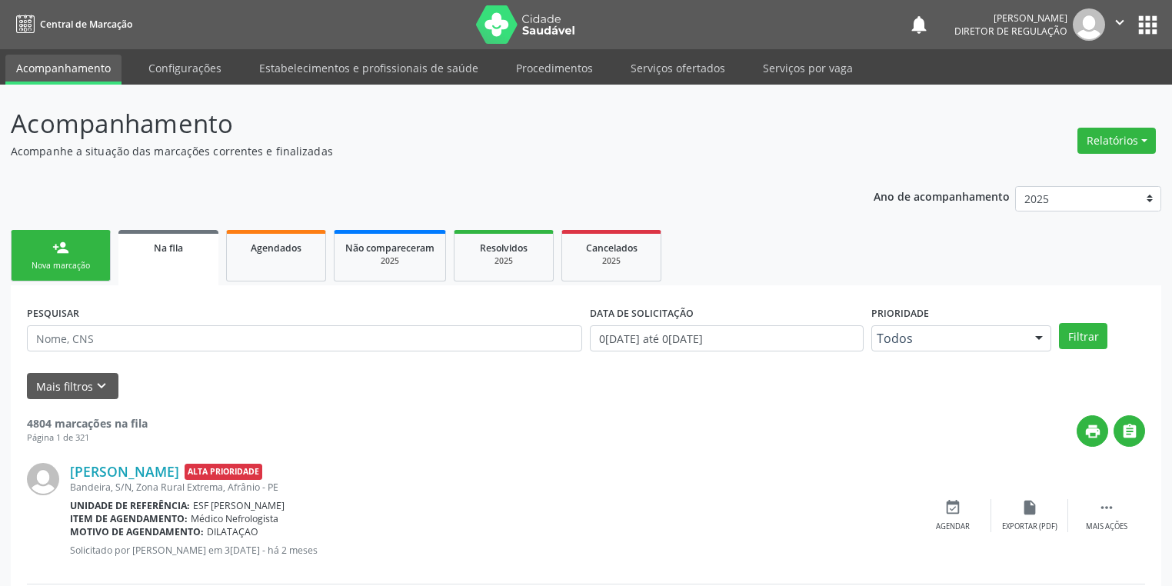
click at [55, 250] on div "person_add" at bounding box center [60, 247] width 17 height 17
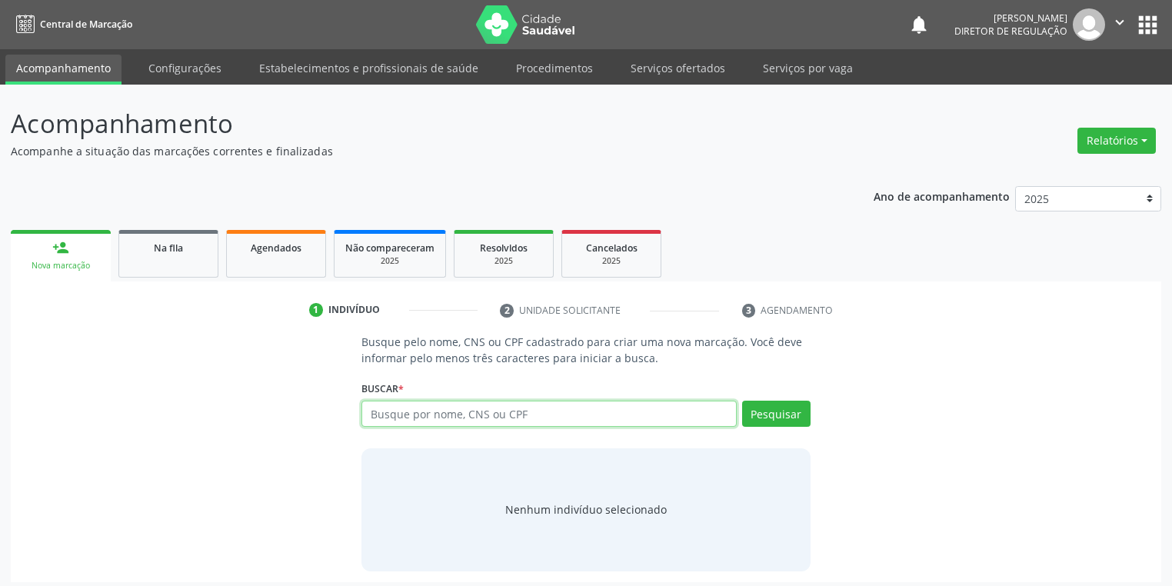
click at [408, 415] on input "text" at bounding box center [549, 414] width 375 height 26
type input "700001633783701"
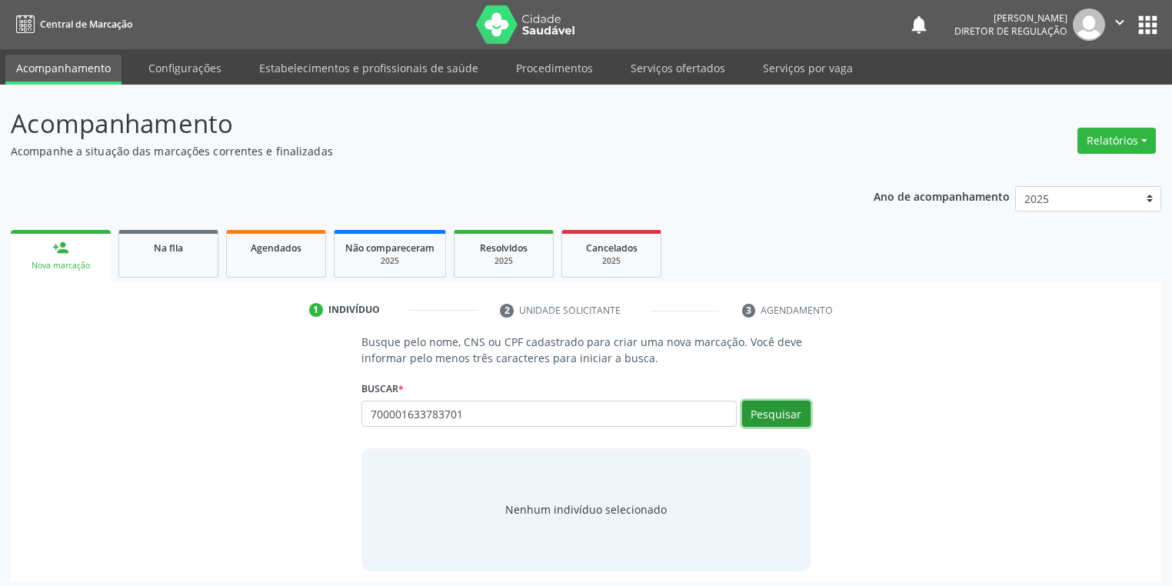
click at [755, 413] on button "Pesquisar" at bounding box center [776, 414] width 68 height 26
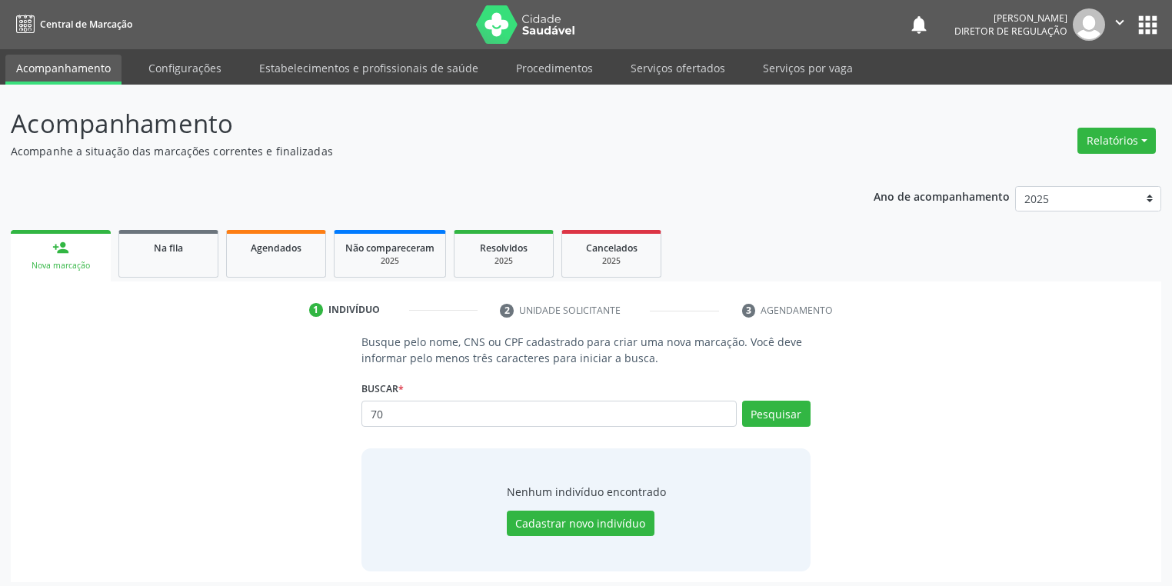
type input "7"
type input "704204267385187"
click at [776, 412] on button "Pesquisar" at bounding box center [776, 414] width 68 height 26
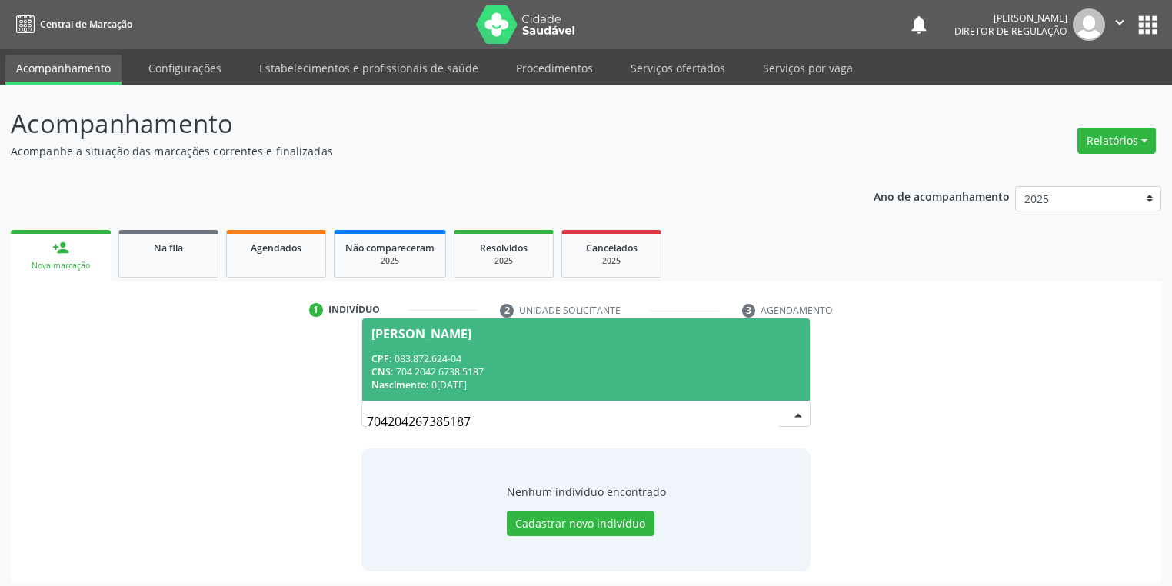
click at [559, 375] on div "CNS: 704 2042 6738 5187" at bounding box center [586, 371] width 429 height 13
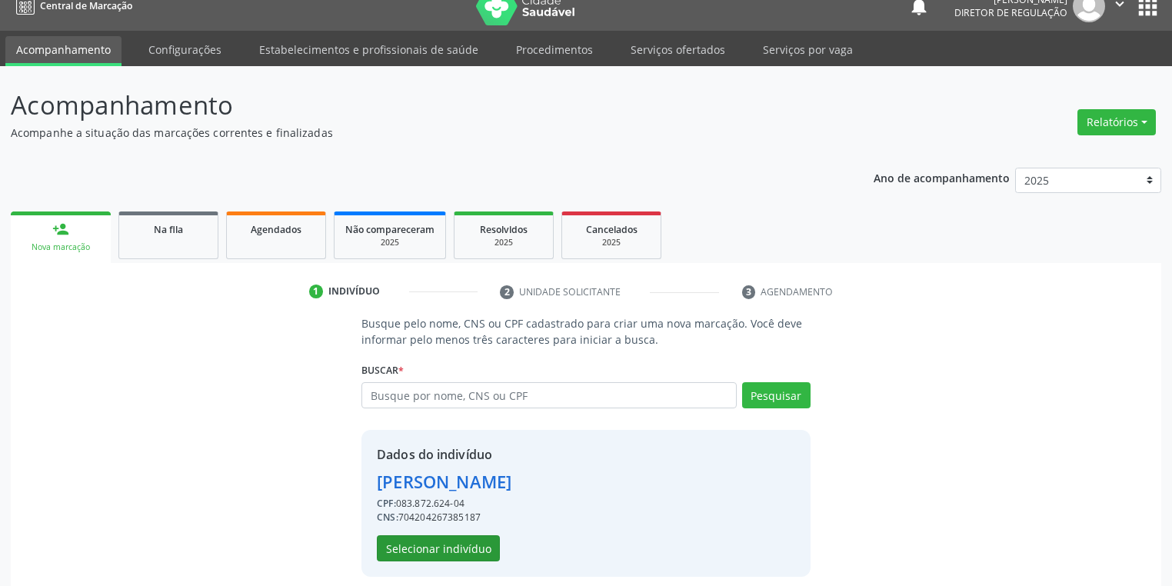
scroll to position [29, 0]
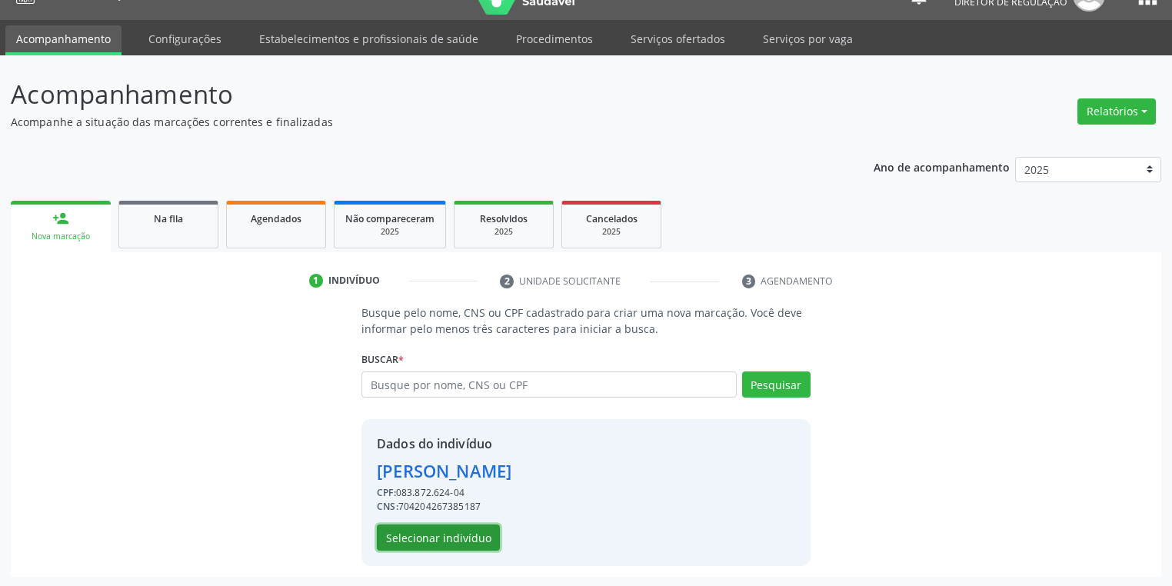
click at [434, 540] on button "Selecionar indivíduo" at bounding box center [438, 538] width 123 height 26
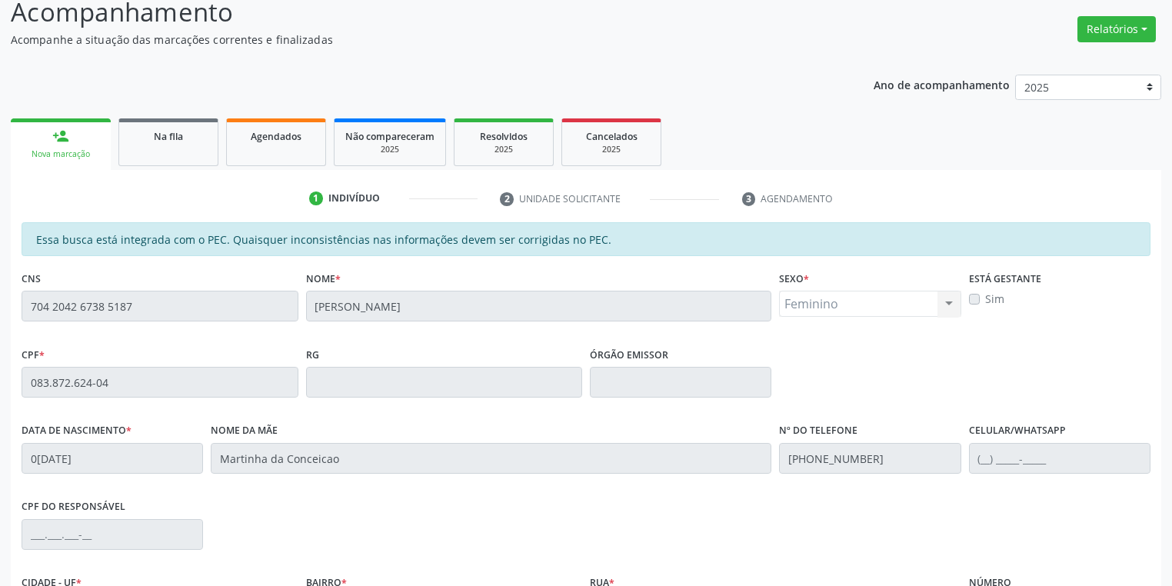
scroll to position [292, 0]
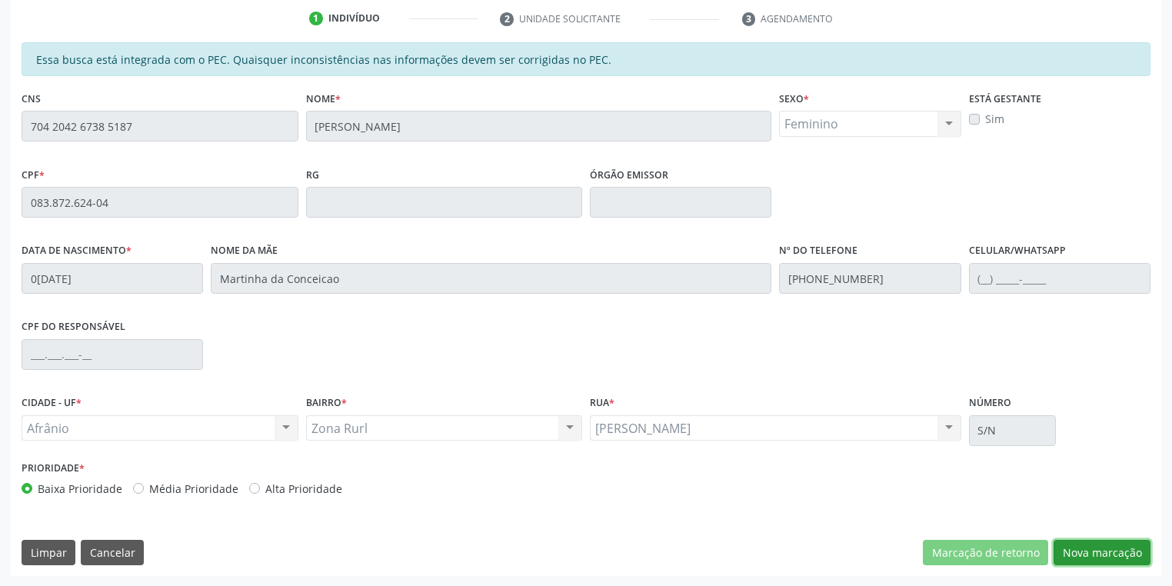
click at [1110, 558] on button "Nova marcação" at bounding box center [1102, 553] width 97 height 26
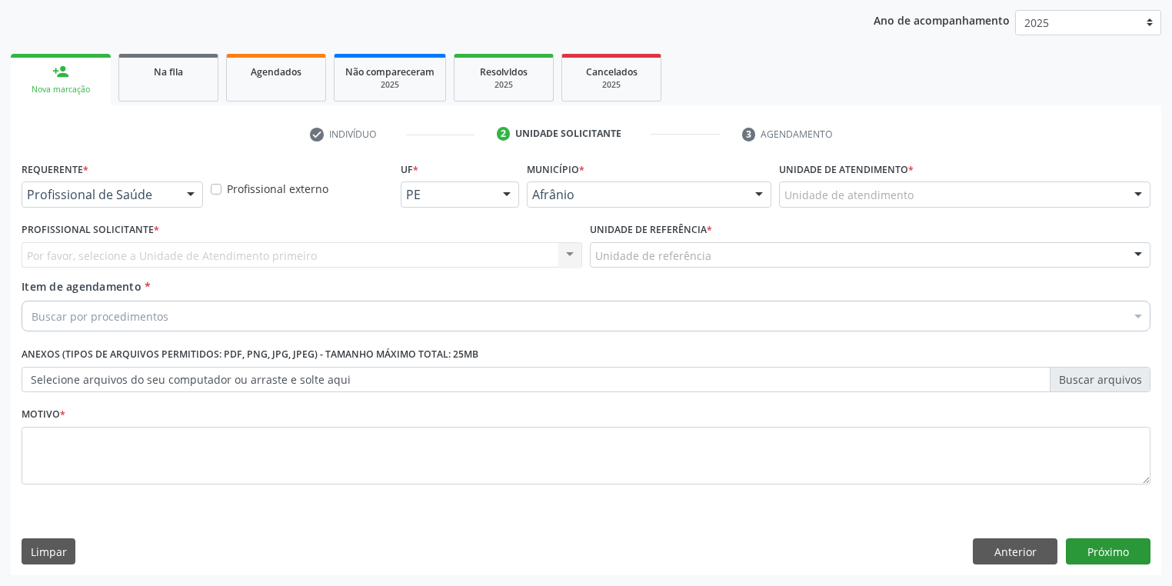
scroll to position [175, 0]
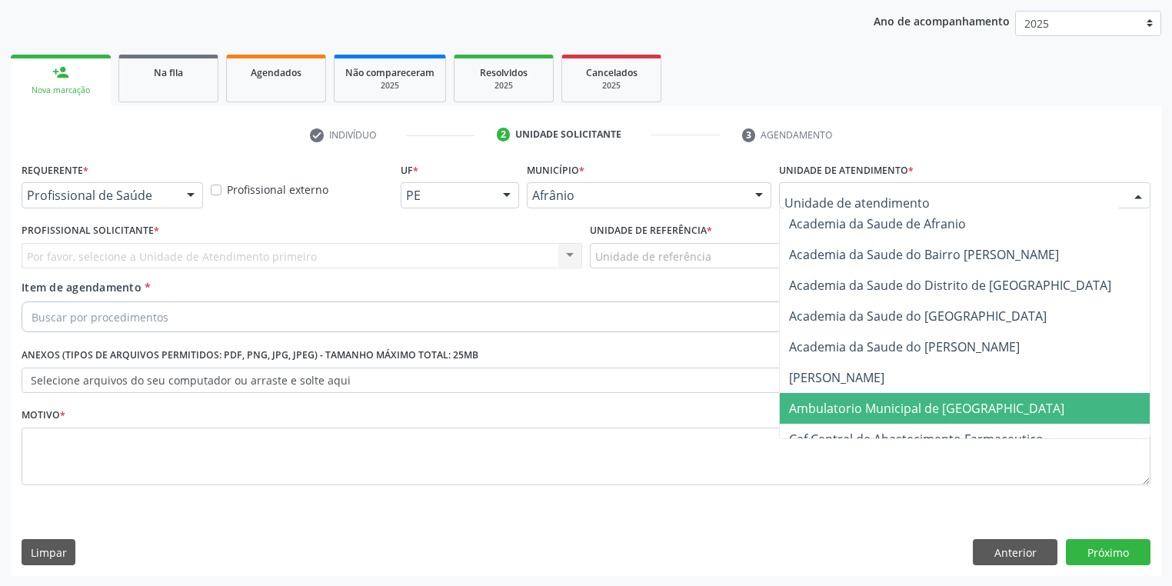
click at [848, 415] on span "Ambulatorio Municipal de [GEOGRAPHIC_DATA]" at bounding box center [926, 408] width 275 height 17
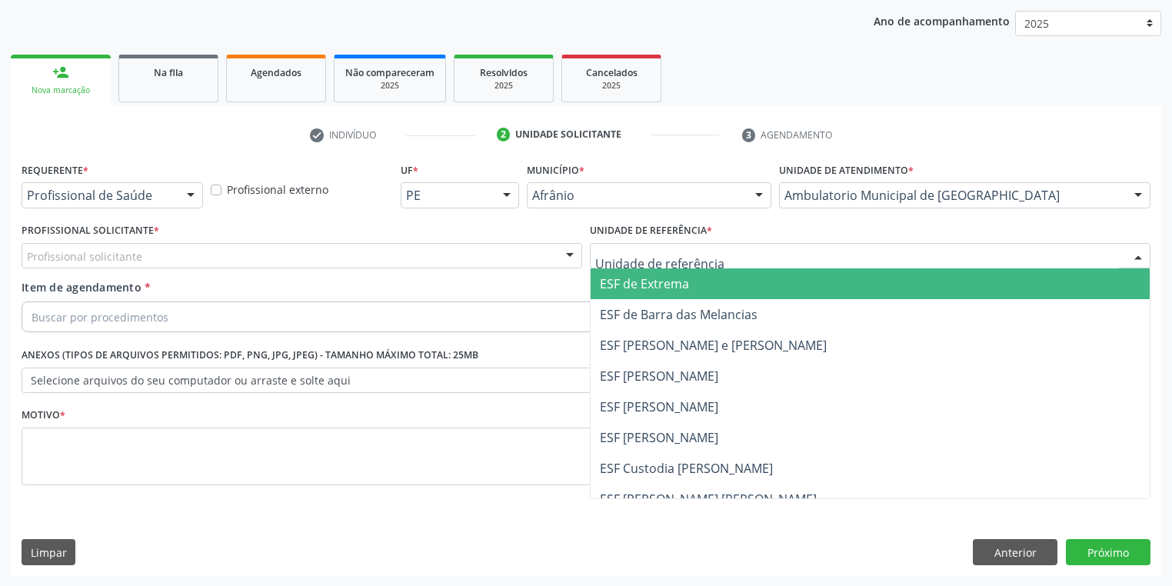
drag, startPoint x: 652, startPoint y: 253, endPoint x: 674, endPoint y: 345, distance: 94.0
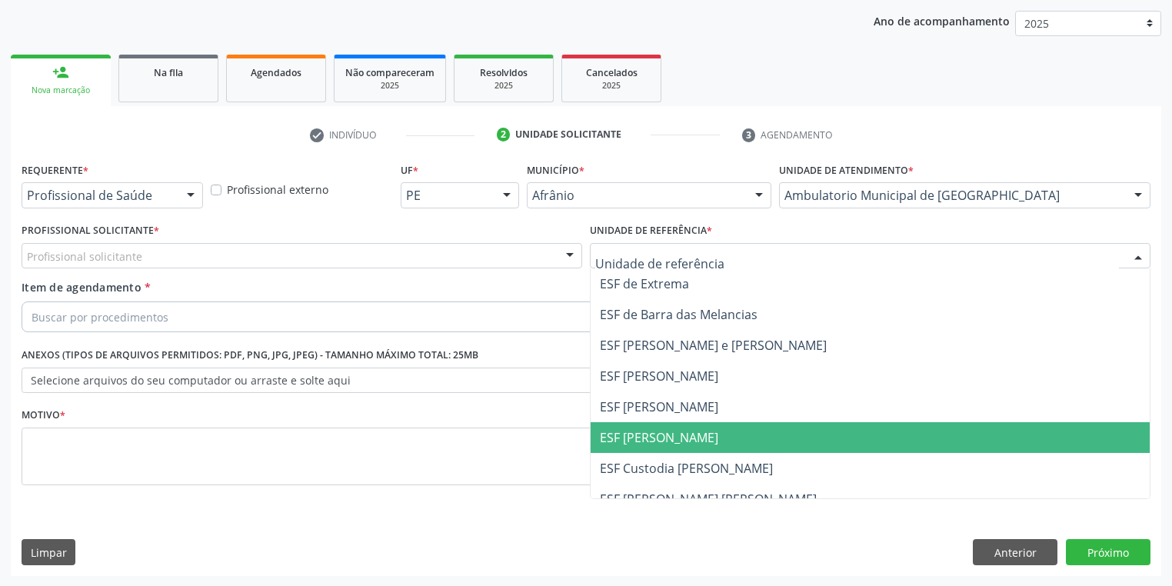
click at [688, 446] on span "ESF [PERSON_NAME]" at bounding box center [870, 437] width 559 height 31
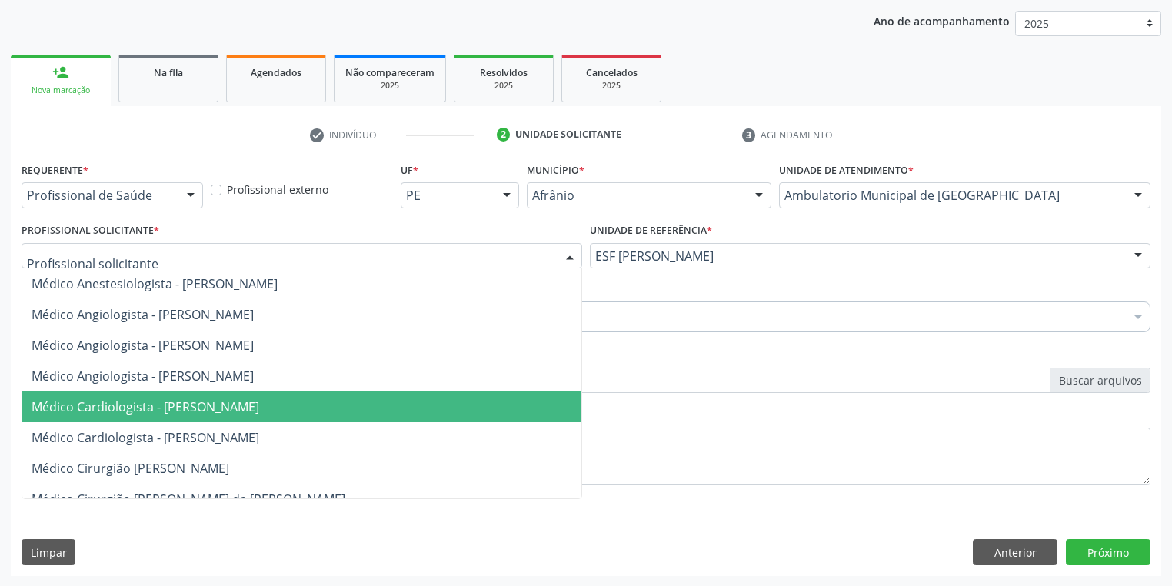
click at [185, 412] on span "Médico Cardiologista - [PERSON_NAME]" at bounding box center [146, 406] width 228 height 17
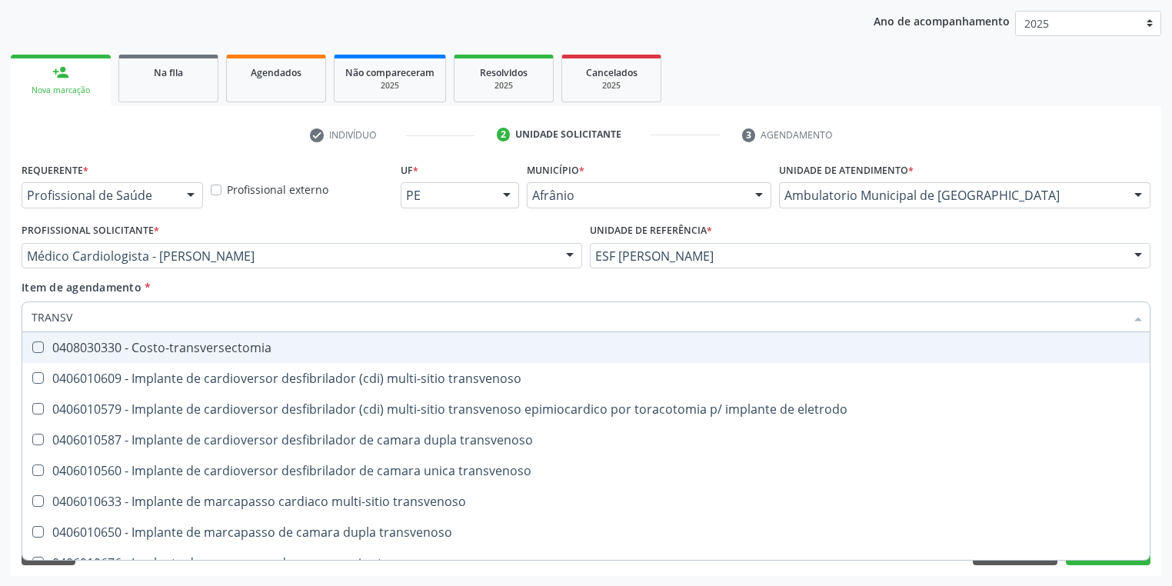
type input "TRANSVA"
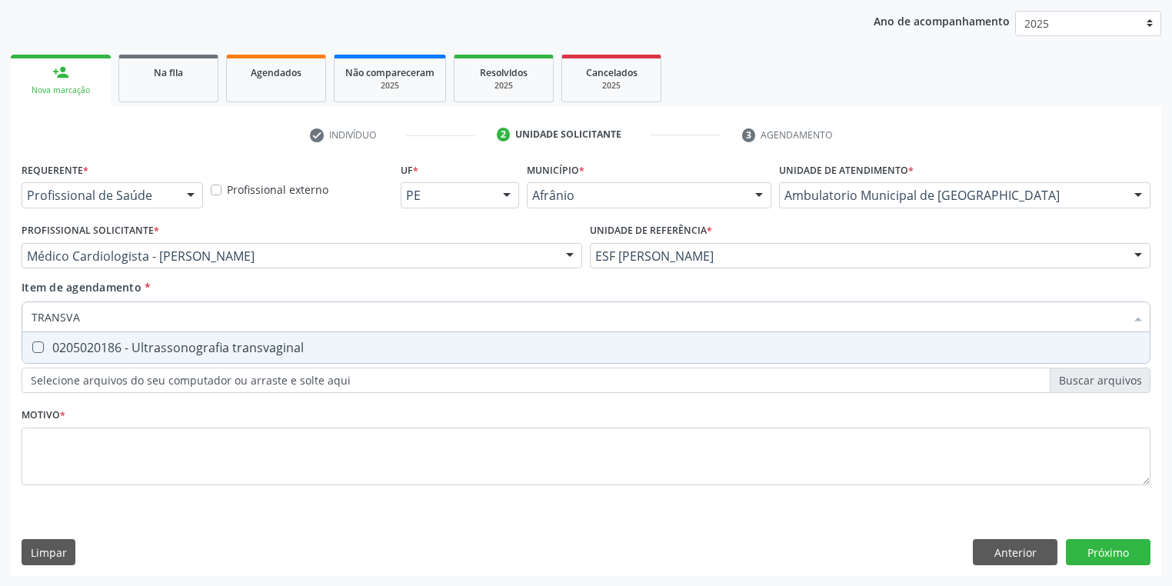
click at [63, 353] on div "0205020186 - Ultrassonografia transvaginal" at bounding box center [586, 348] width 1109 height 12
checkbox transvaginal "true"
click at [69, 462] on div "Requerente * Profissional de Saúde Profissional de Saúde Paciente Nenhum result…" at bounding box center [586, 332] width 1129 height 348
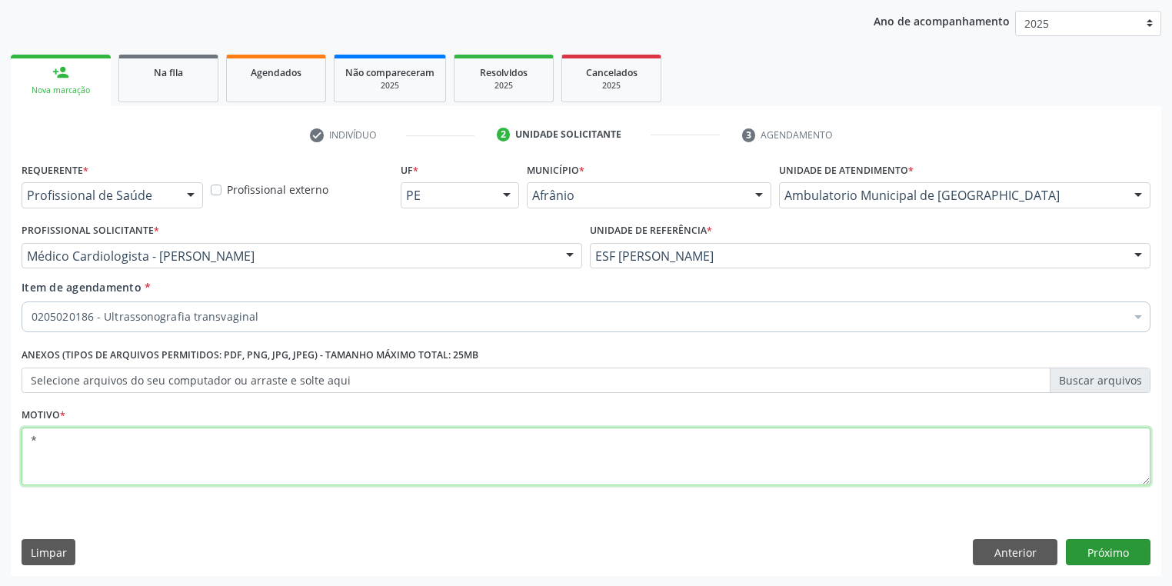
type textarea "*"
click at [1103, 547] on button "Próximo" at bounding box center [1108, 552] width 85 height 26
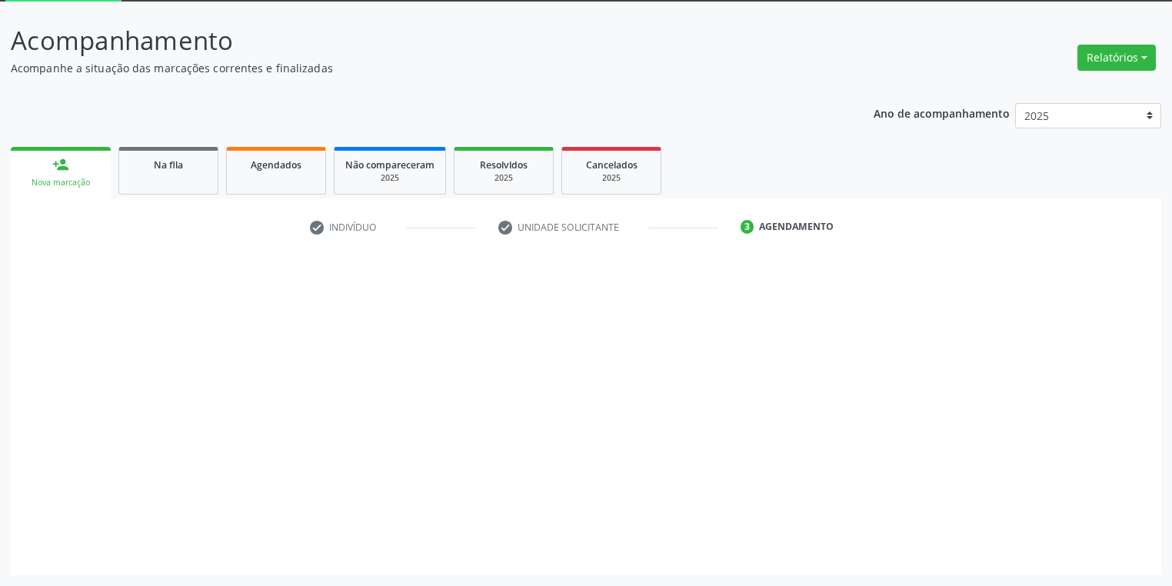
scroll to position [82, 0]
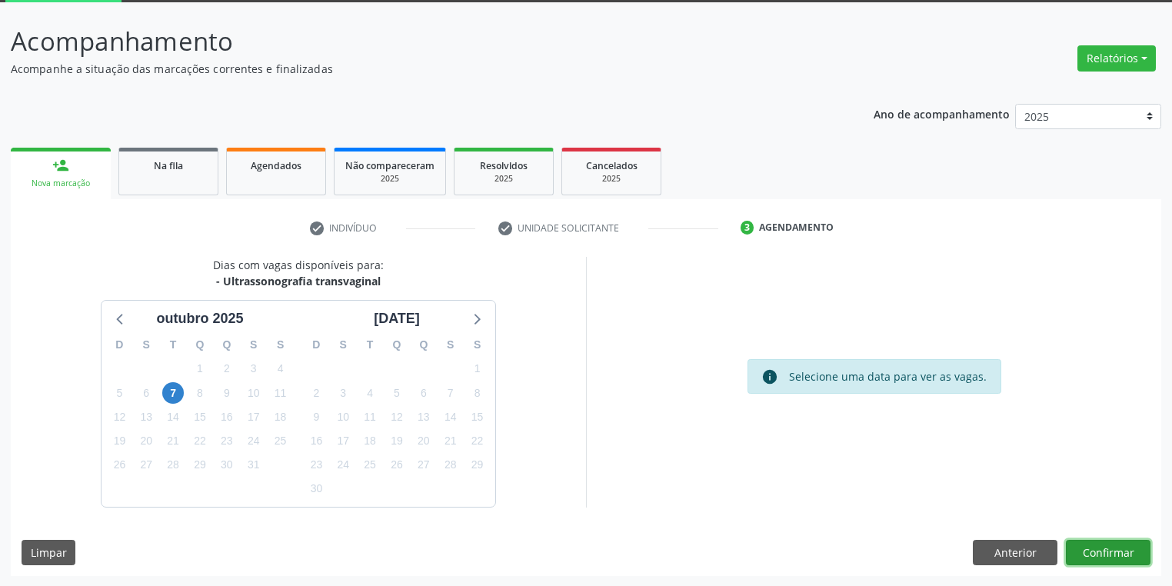
click at [1085, 545] on button "Confirmar" at bounding box center [1108, 553] width 85 height 26
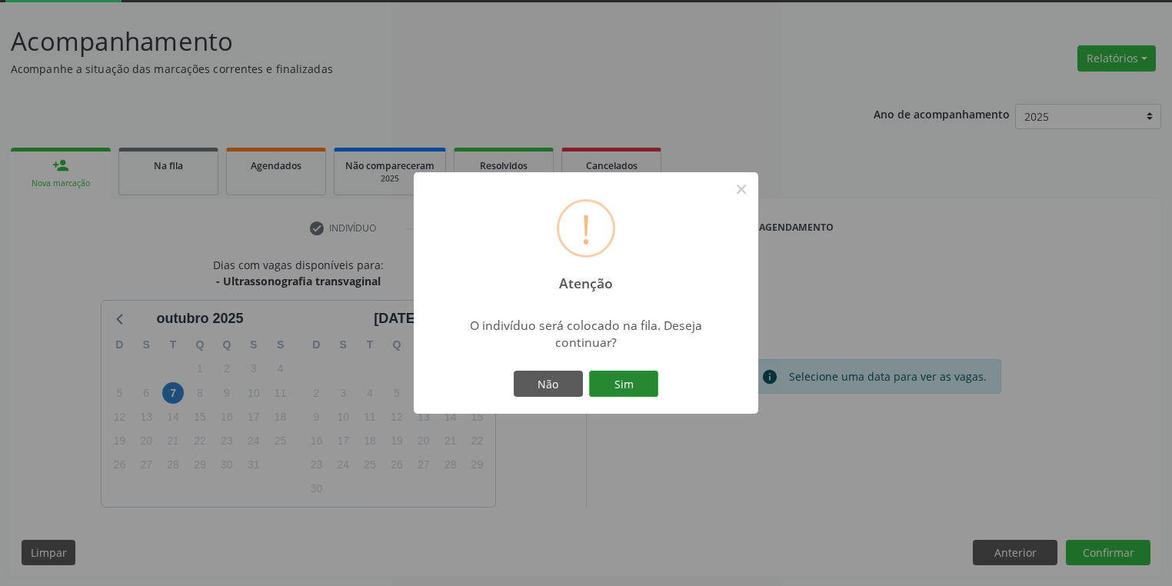
click at [637, 385] on button "Sim" at bounding box center [623, 384] width 69 height 26
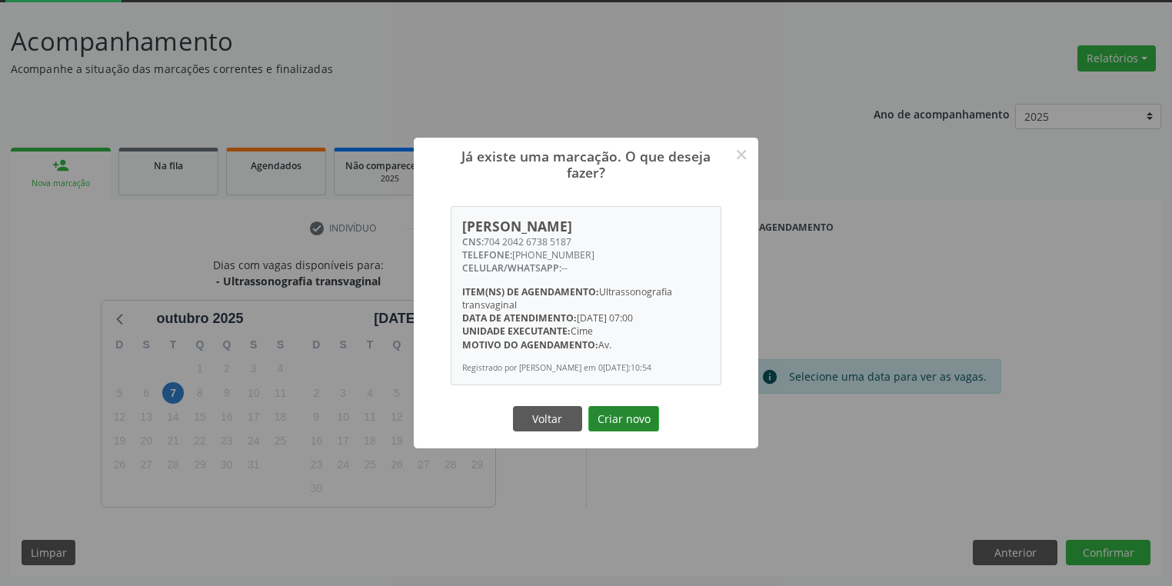
click at [634, 420] on button "Criar novo" at bounding box center [623, 419] width 71 height 26
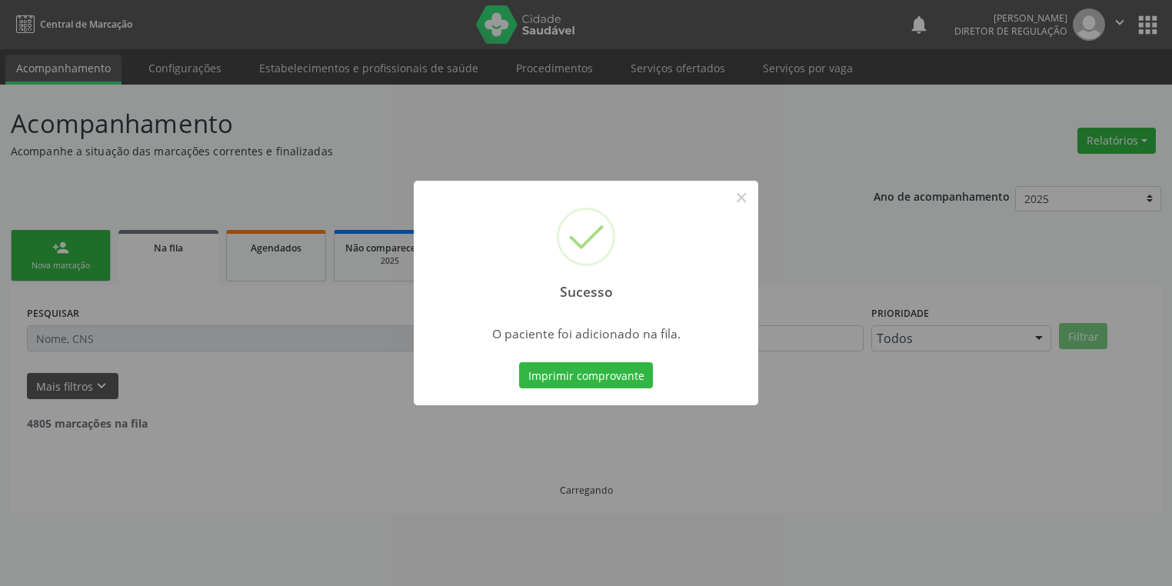
scroll to position [0, 0]
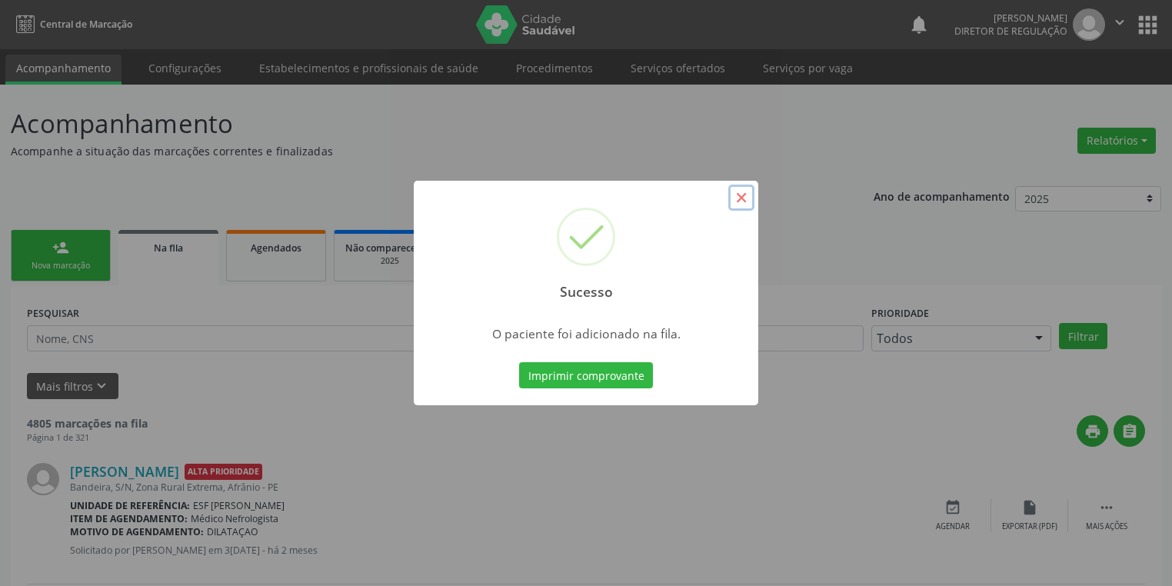
drag, startPoint x: 738, startPoint y: 200, endPoint x: 740, endPoint y: 185, distance: 14.7
click at [739, 200] on button "×" at bounding box center [741, 198] width 26 height 26
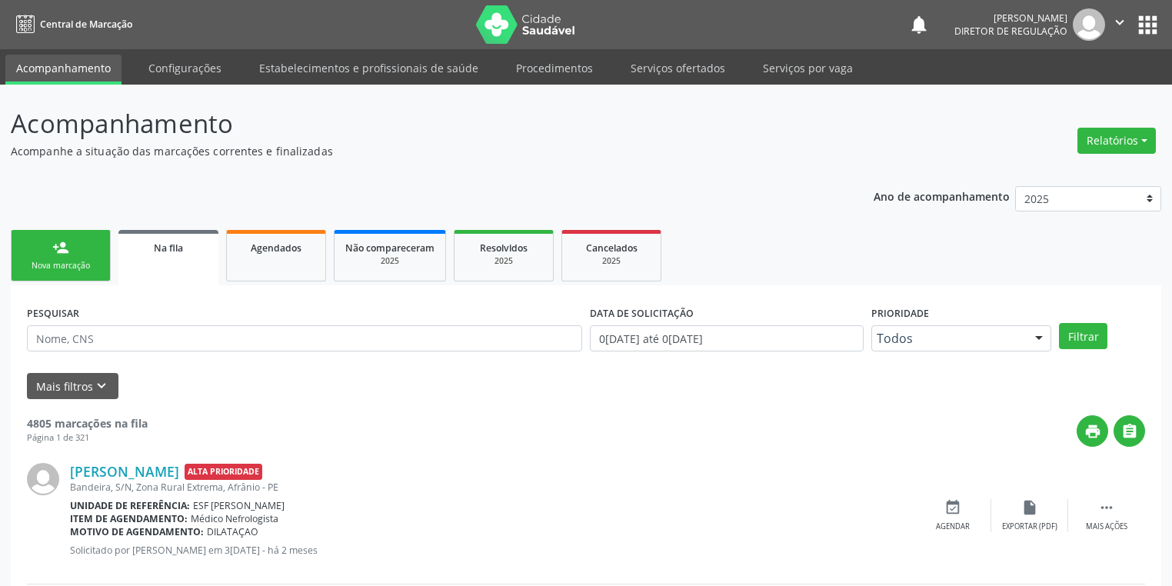
click at [57, 260] on div "Nova marcação" at bounding box center [60, 266] width 77 height 12
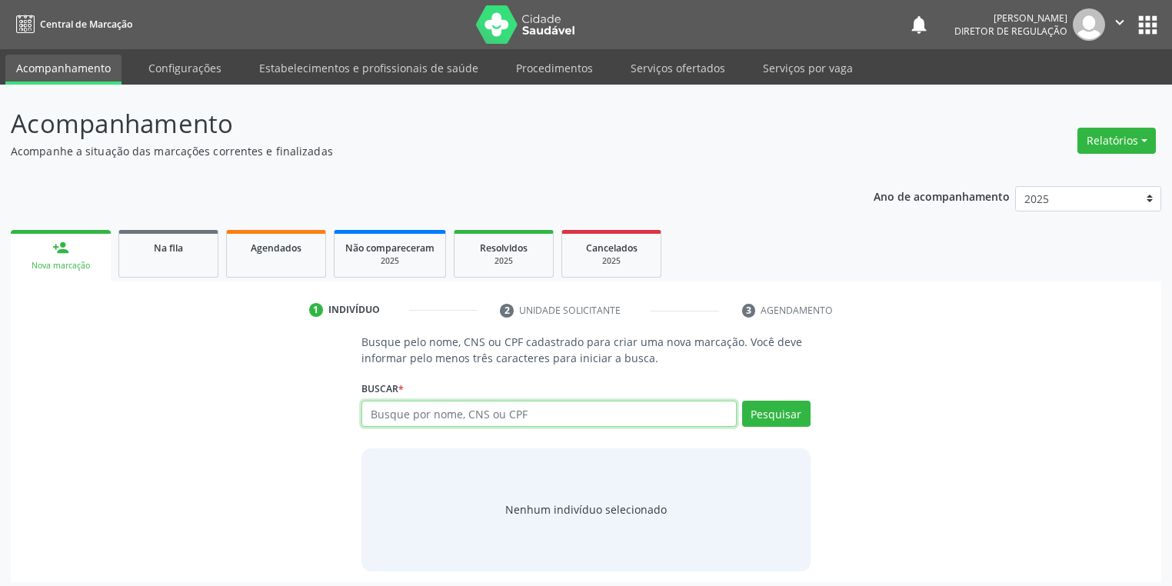
click at [401, 412] on input "text" at bounding box center [549, 414] width 375 height 26
type input "700000451457107"
click at [772, 419] on button "Pesquisar" at bounding box center [776, 414] width 68 height 26
type input "700000451457107"
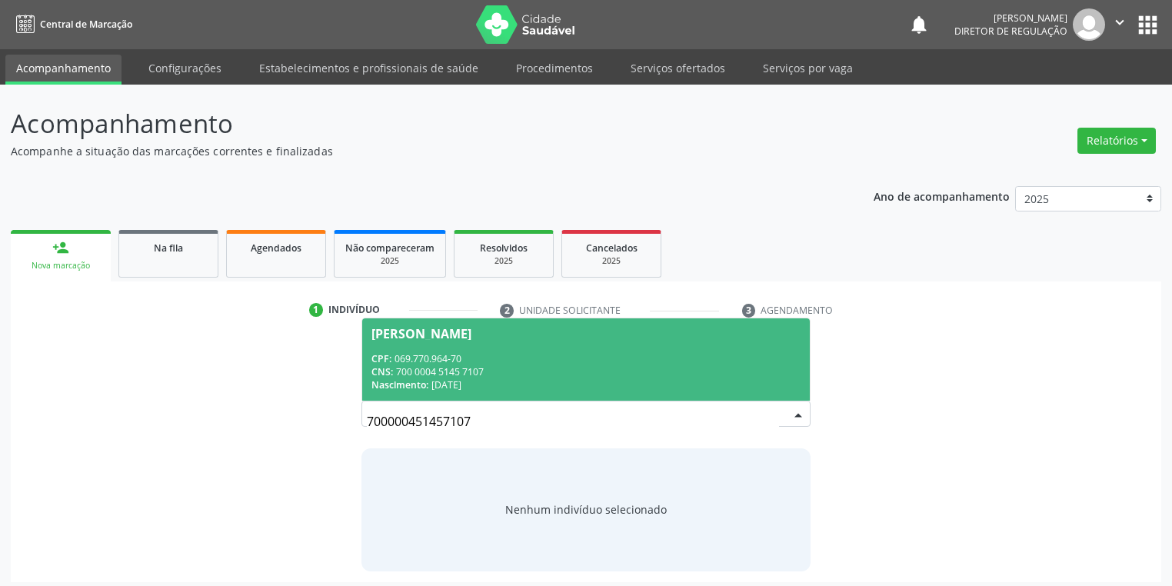
click at [444, 359] on div "CPF: 069.770.964-70" at bounding box center [586, 358] width 429 height 13
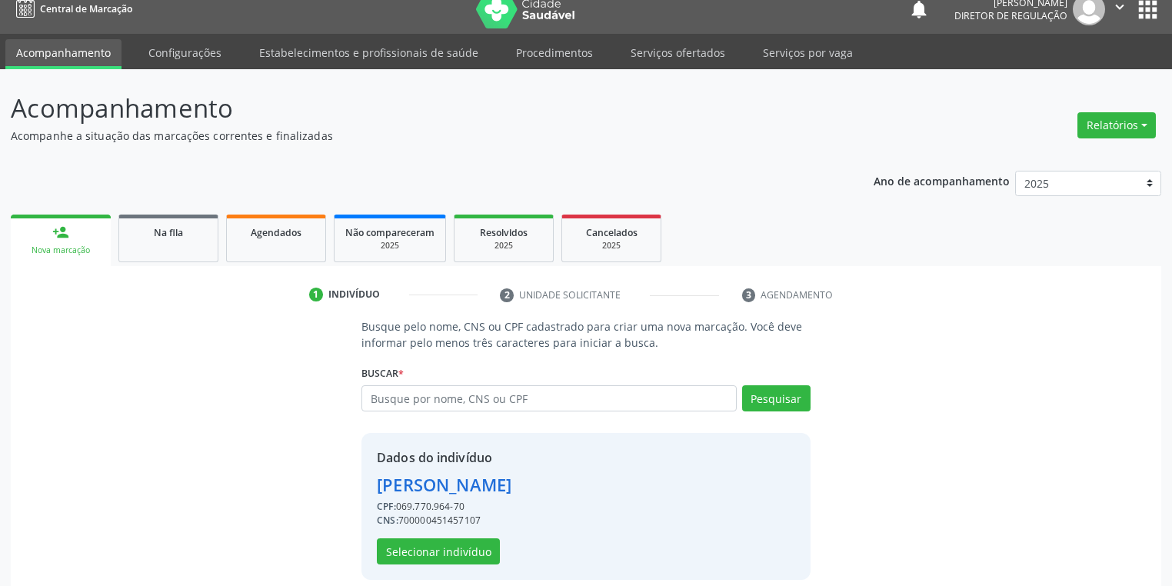
scroll to position [29, 0]
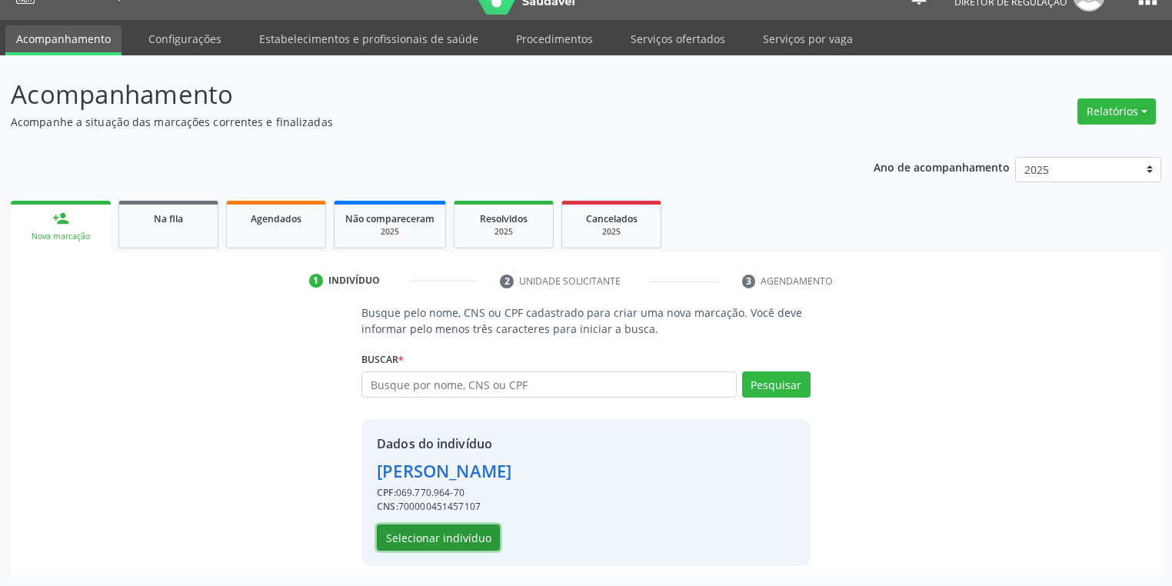
click at [435, 542] on button "Selecionar indivíduo" at bounding box center [438, 538] width 123 height 26
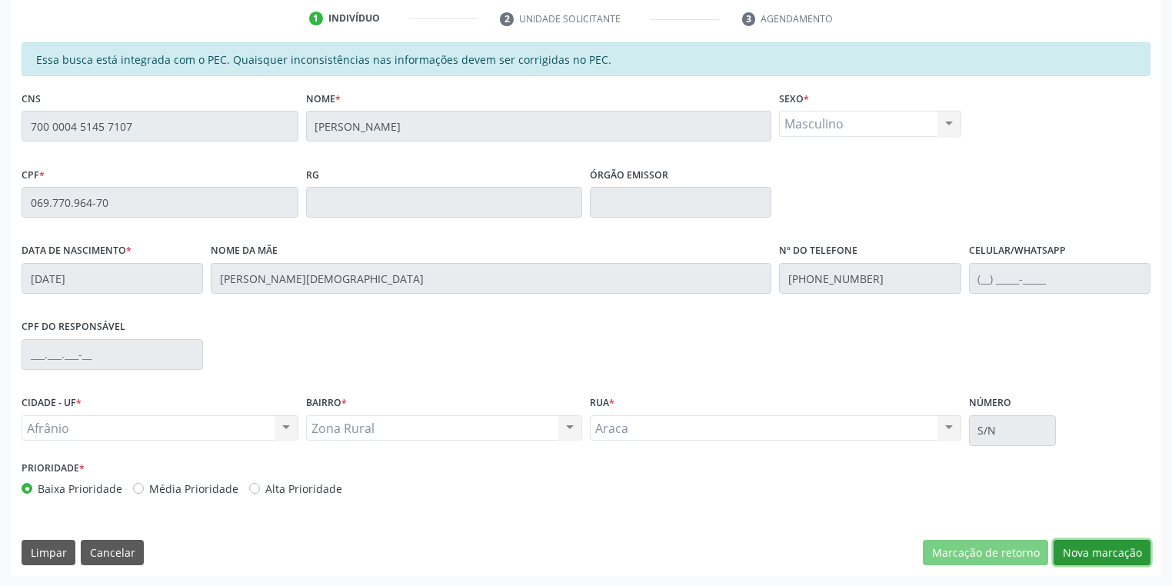
click at [1066, 551] on button "Nova marcação" at bounding box center [1102, 553] width 97 height 26
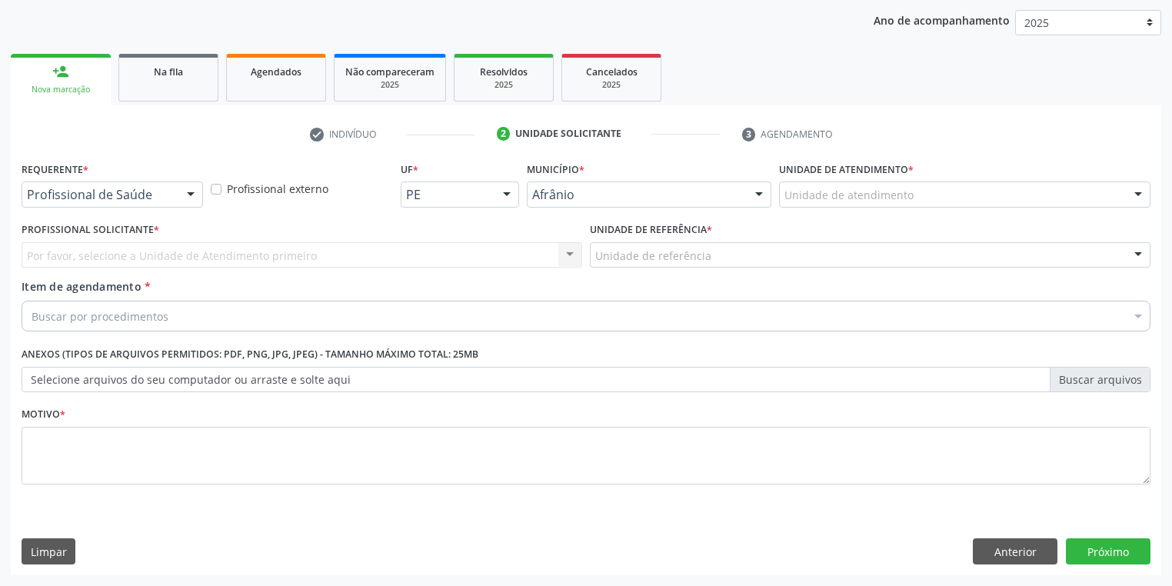
scroll to position [175, 0]
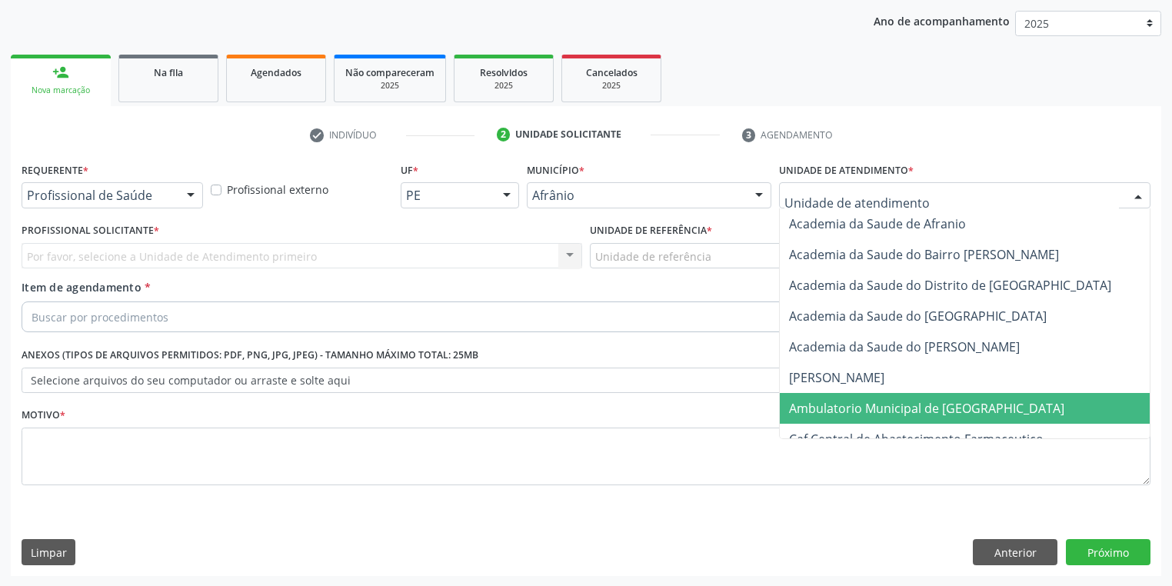
click at [848, 405] on span "Ambulatorio Municipal de [GEOGRAPHIC_DATA]" at bounding box center [926, 408] width 275 height 17
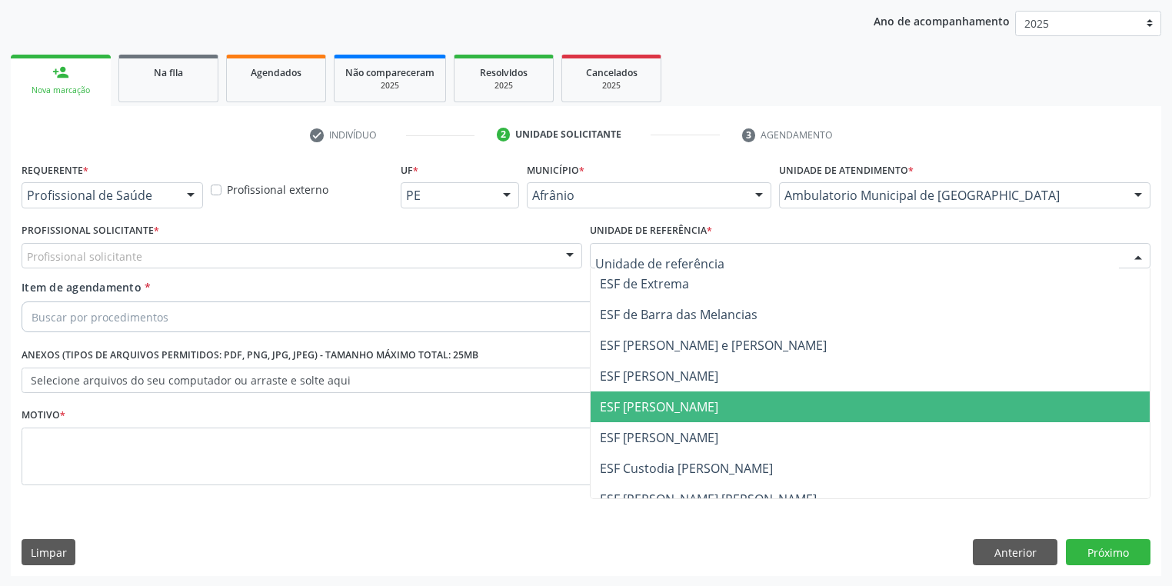
click at [655, 412] on span "ESF [PERSON_NAME]" at bounding box center [659, 406] width 118 height 17
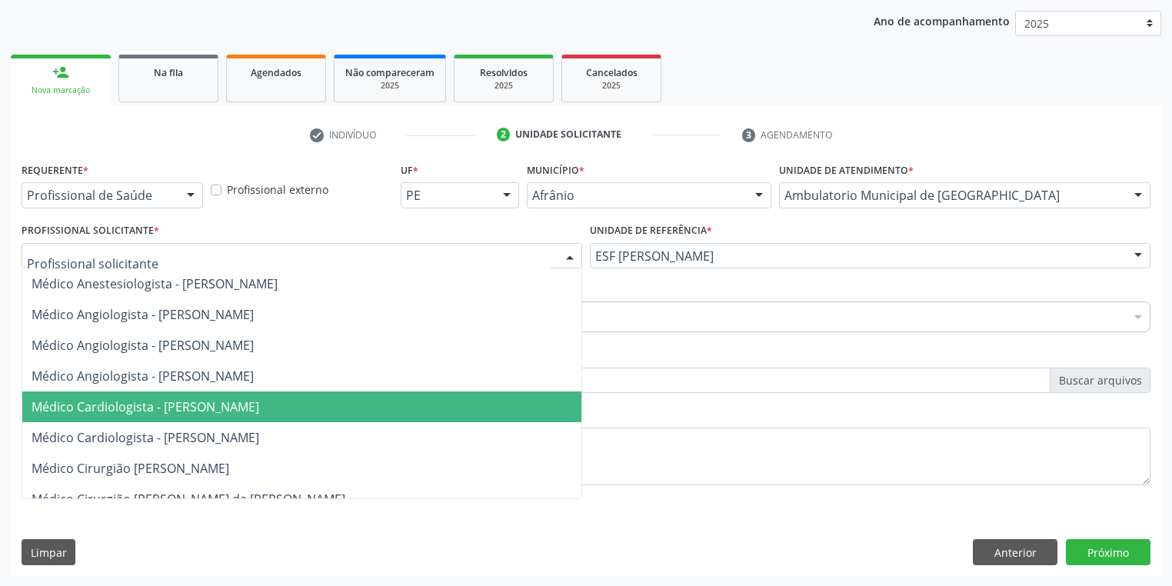
click at [178, 412] on span "Médico Cardiologista - [PERSON_NAME]" at bounding box center [146, 406] width 228 height 17
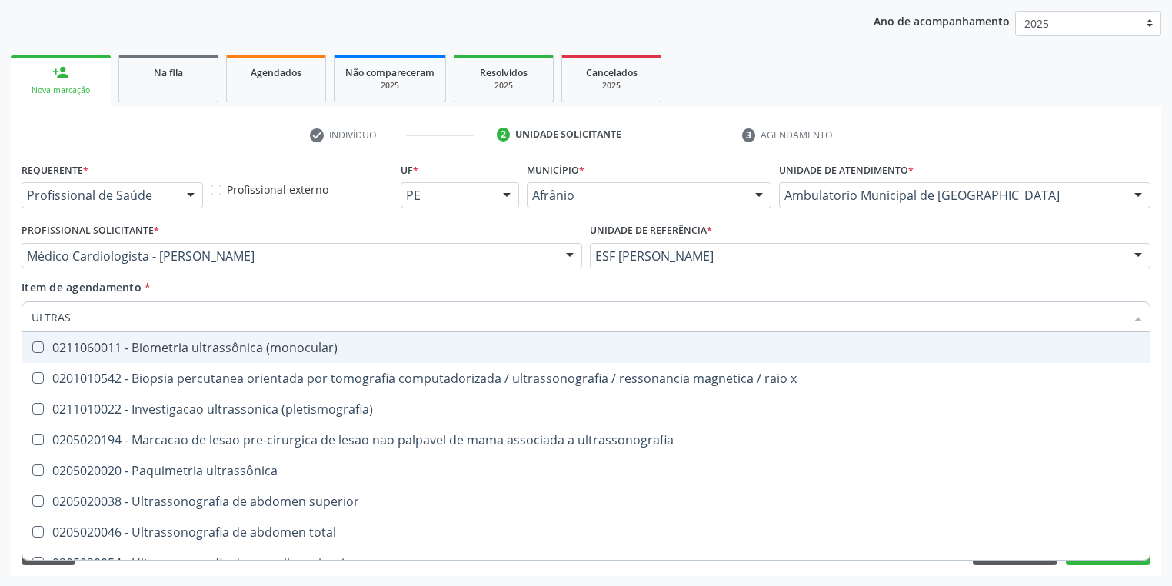
type input "ULTRASS"
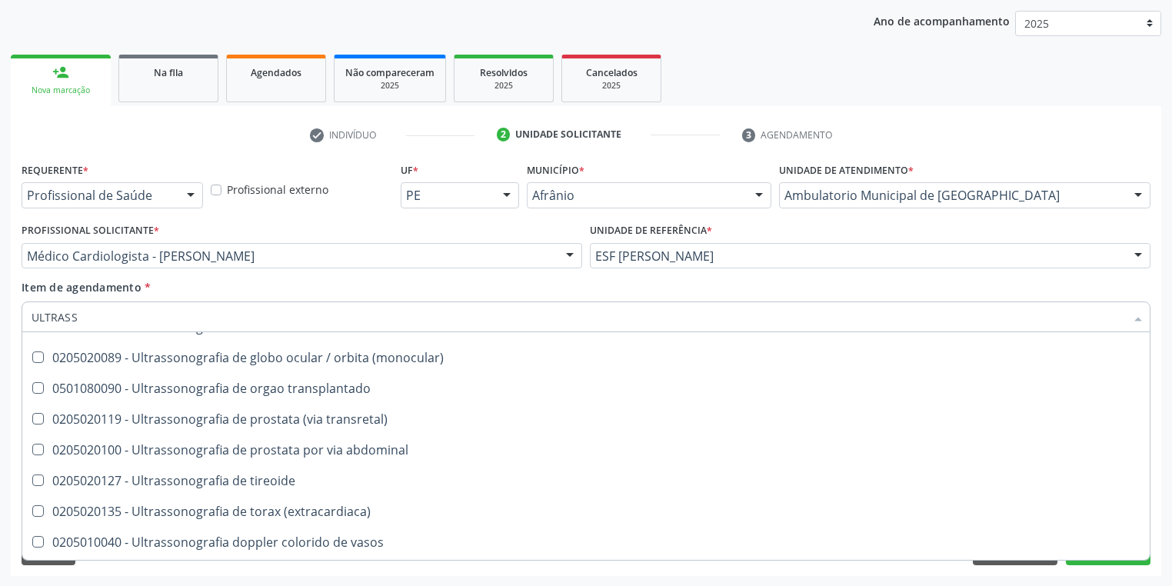
scroll to position [246, 0]
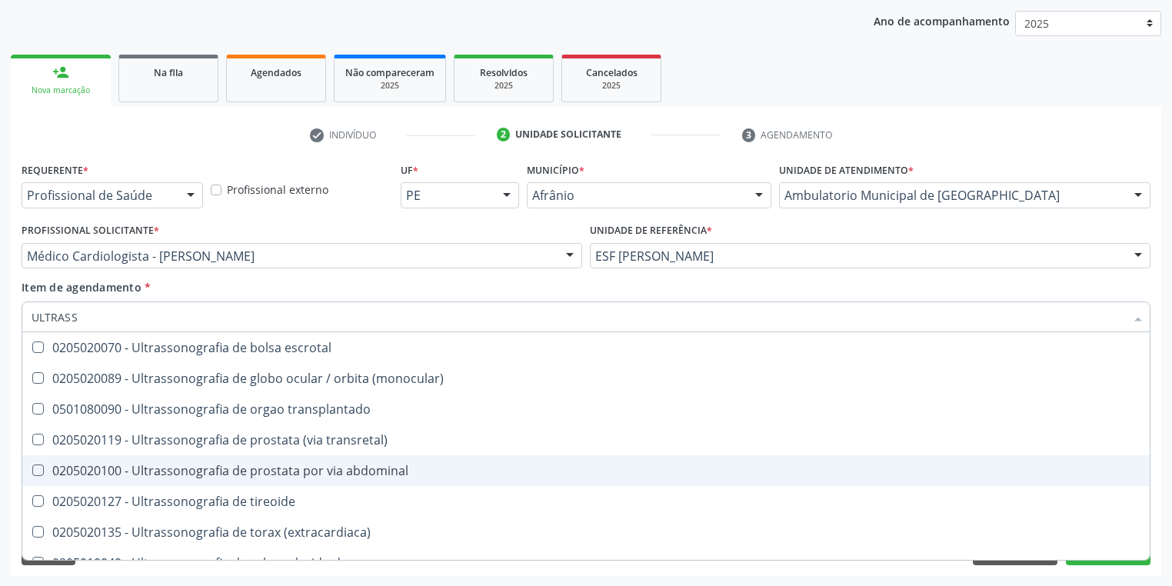
click at [228, 465] on div "0205020100 - Ultrassonografia de prostata por via abdominal" at bounding box center [586, 471] width 1109 height 12
checkbox abdominal "true"
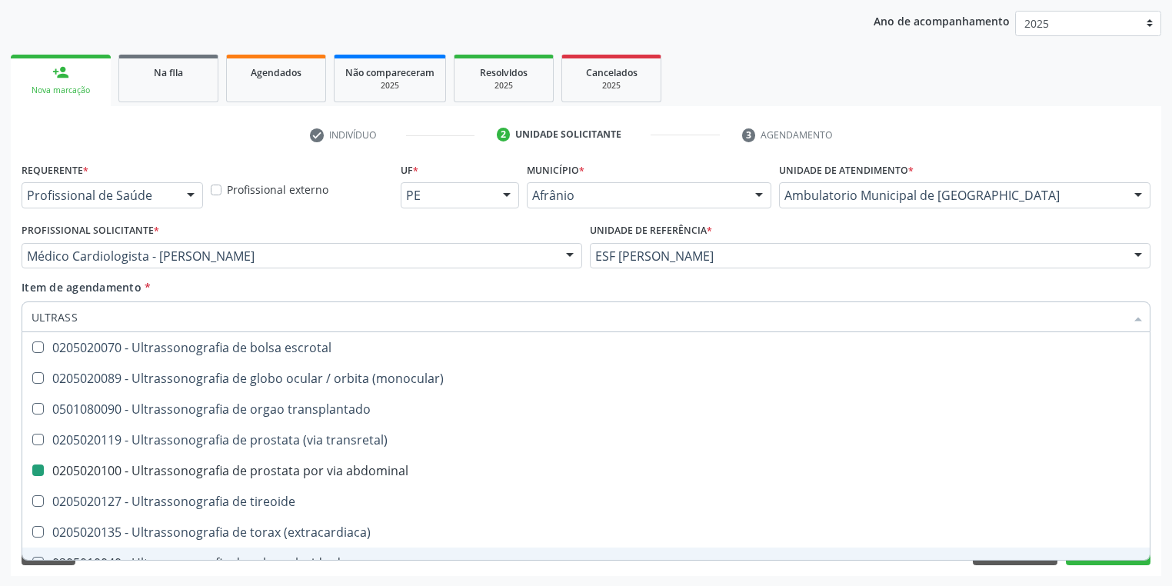
click at [126, 566] on div "Requerente * Profissional de Saúde Profissional de Saúde Paciente Nenhum result…" at bounding box center [586, 367] width 1151 height 418
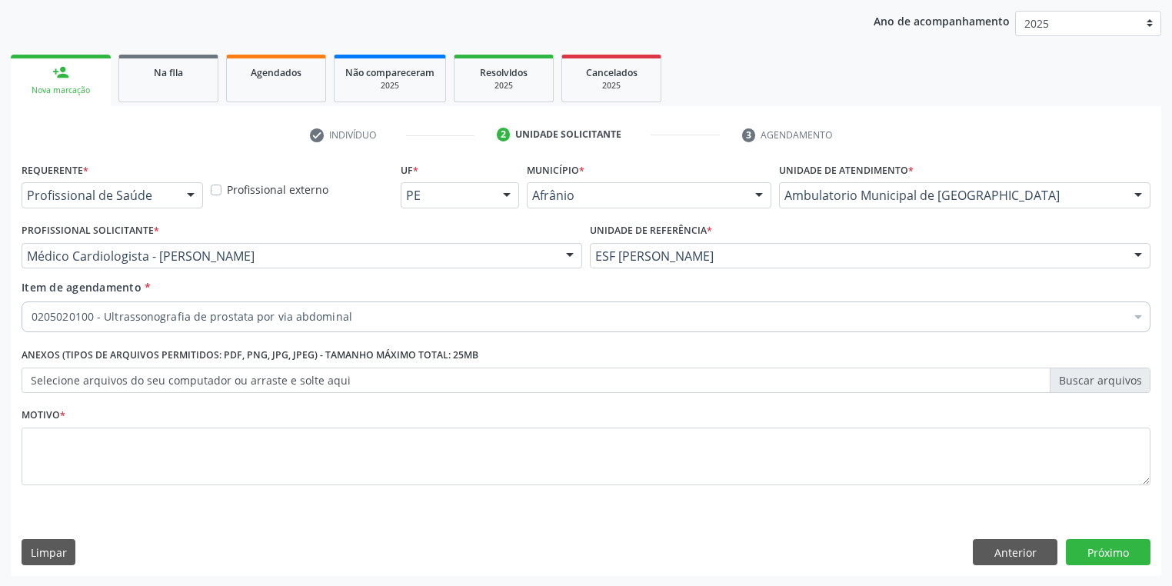
scroll to position [0, 0]
click at [72, 455] on textarea at bounding box center [586, 457] width 1129 height 58
type textarea "*"
click at [1118, 554] on button "Próximo" at bounding box center [1108, 552] width 85 height 26
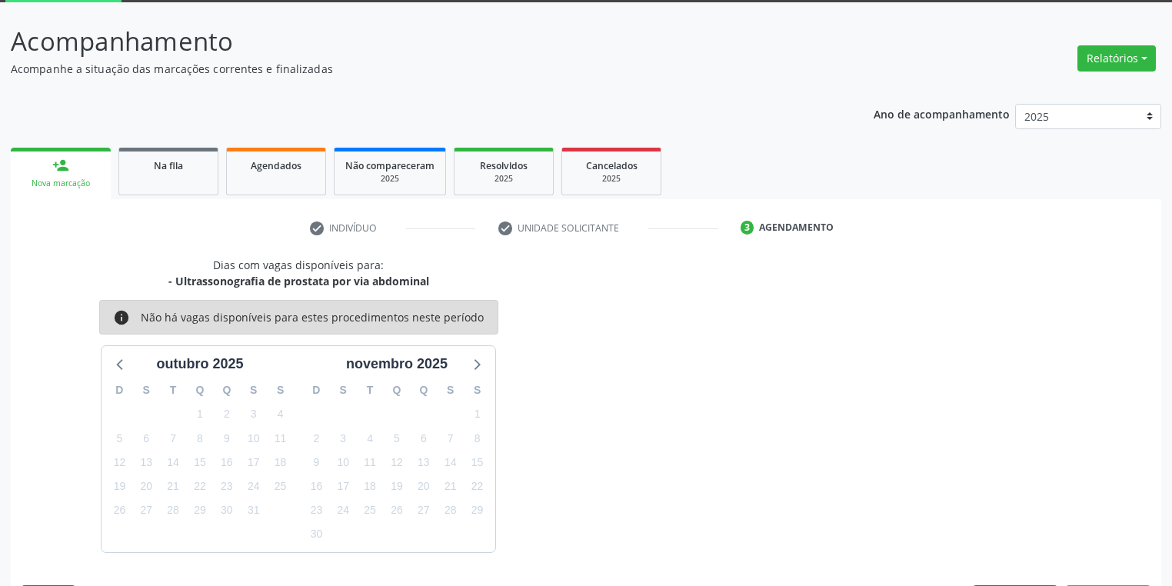
scroll to position [127, 0]
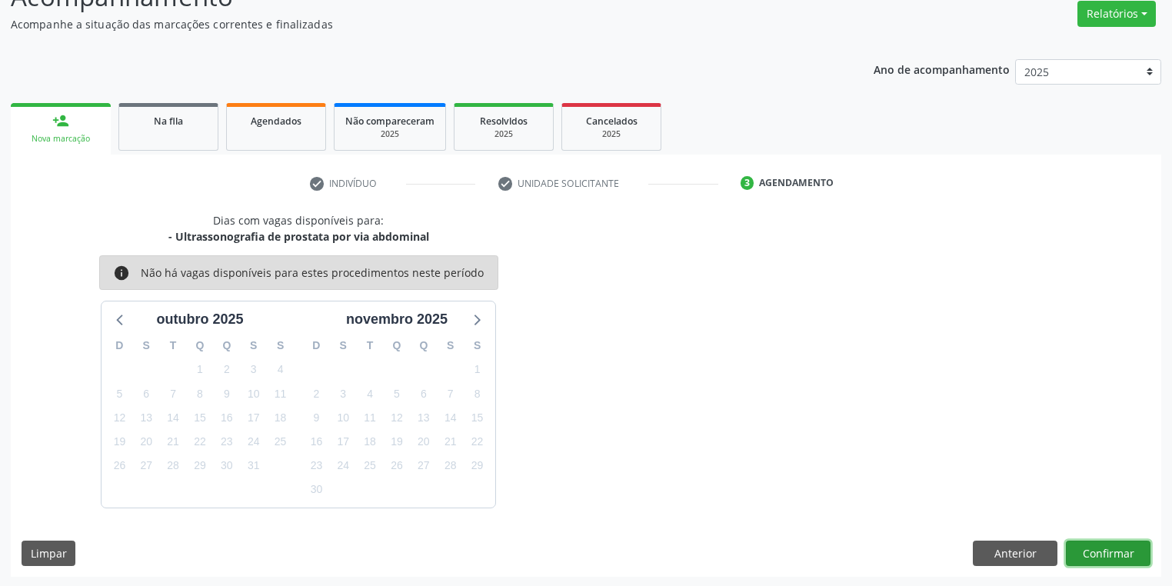
click at [1105, 552] on button "Confirmar" at bounding box center [1108, 554] width 85 height 26
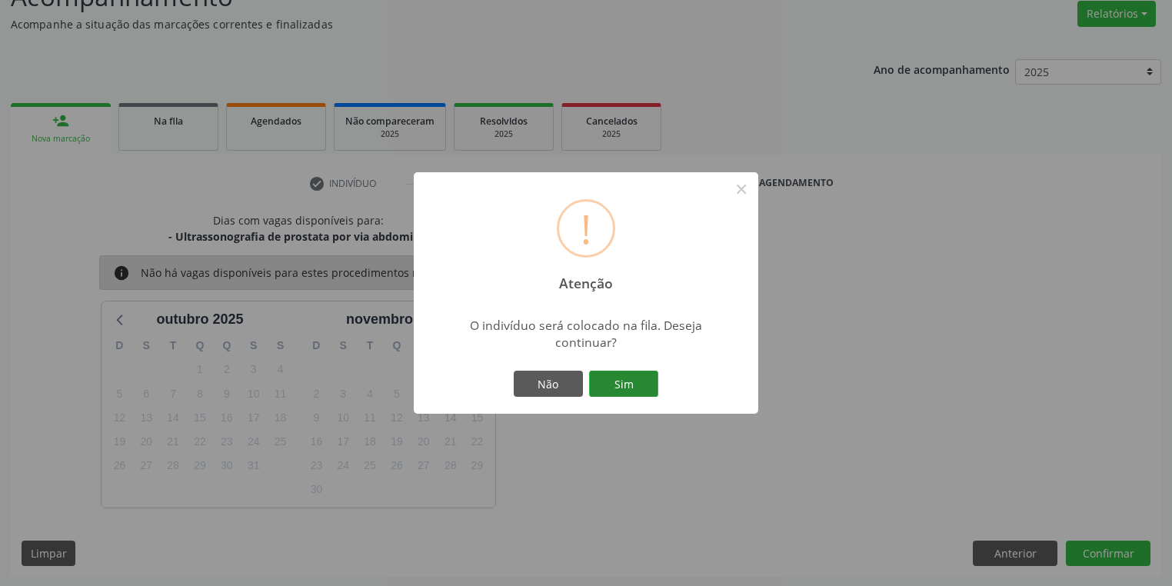
click at [625, 382] on button "Sim" at bounding box center [623, 384] width 69 height 26
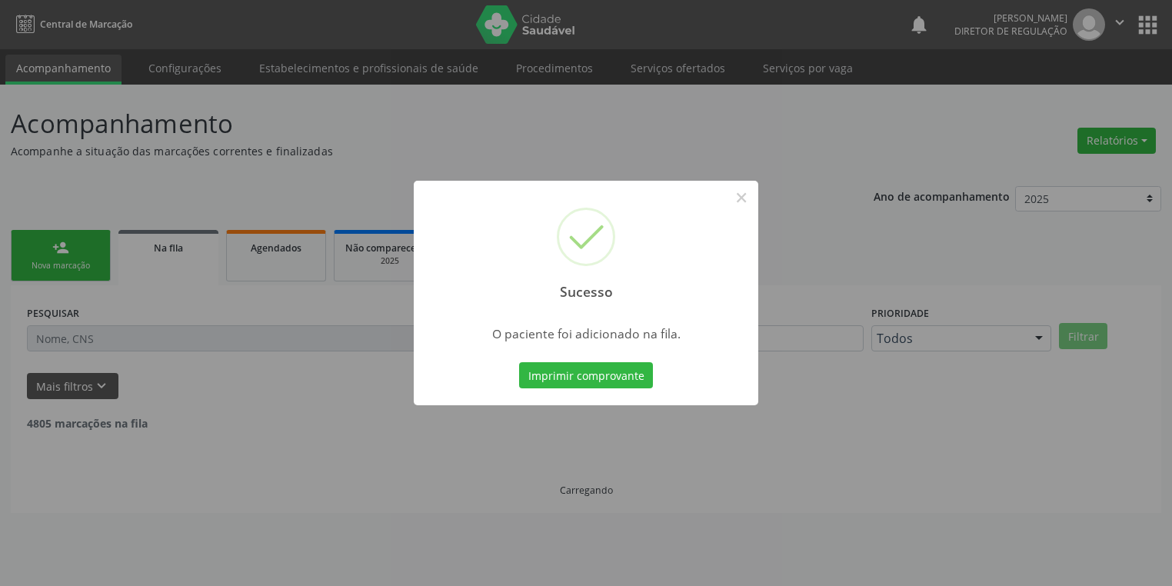
scroll to position [0, 0]
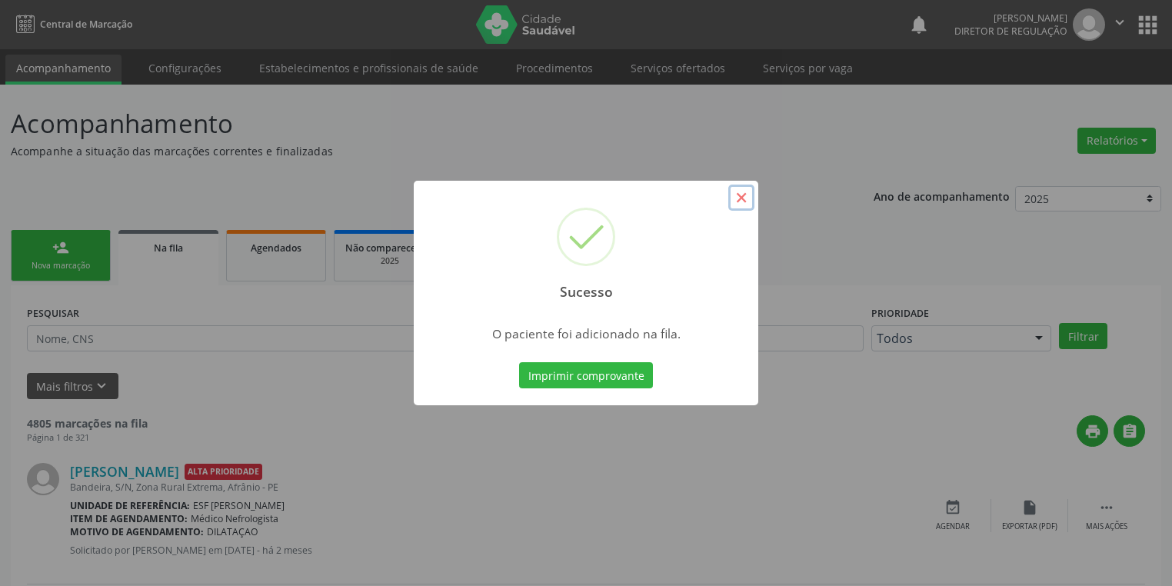
click at [732, 195] on button "×" at bounding box center [741, 198] width 26 height 26
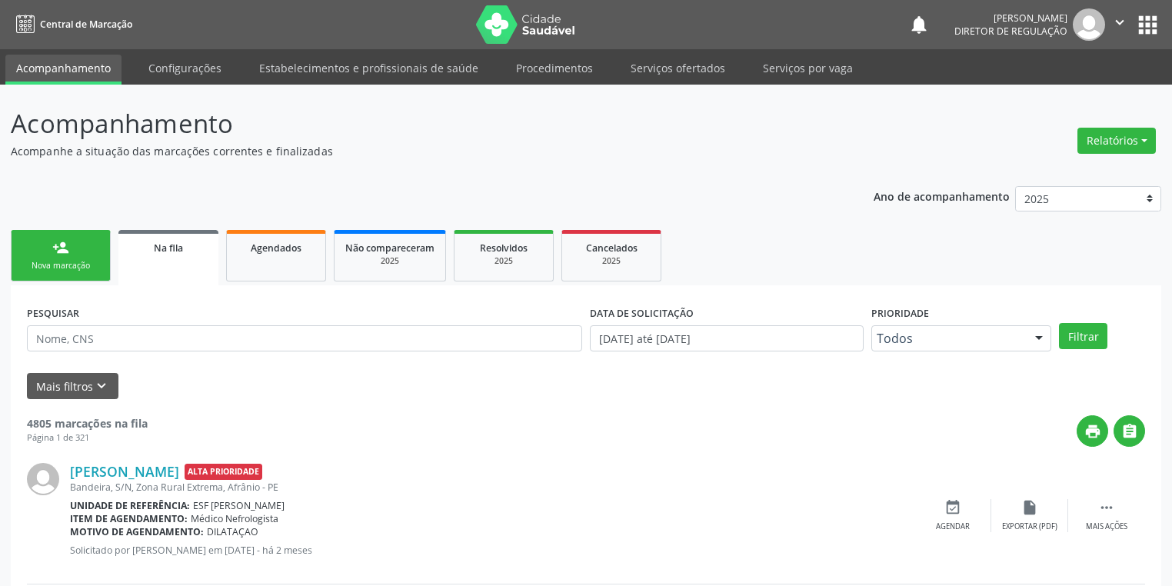
click at [55, 252] on div "person_add" at bounding box center [60, 247] width 17 height 17
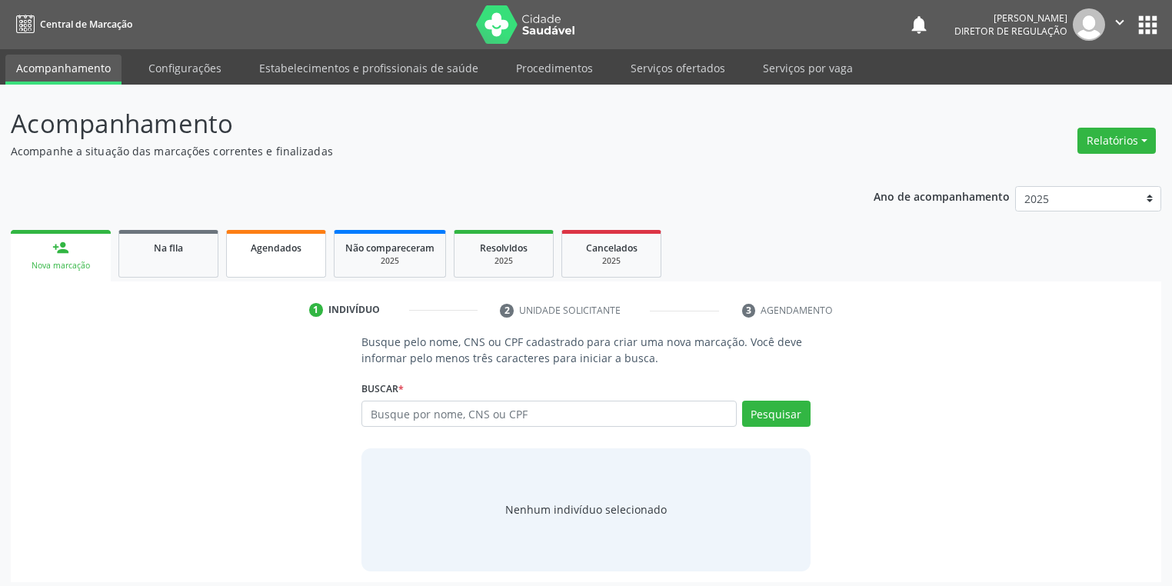
click at [279, 268] on link "Agendados" at bounding box center [276, 254] width 100 height 48
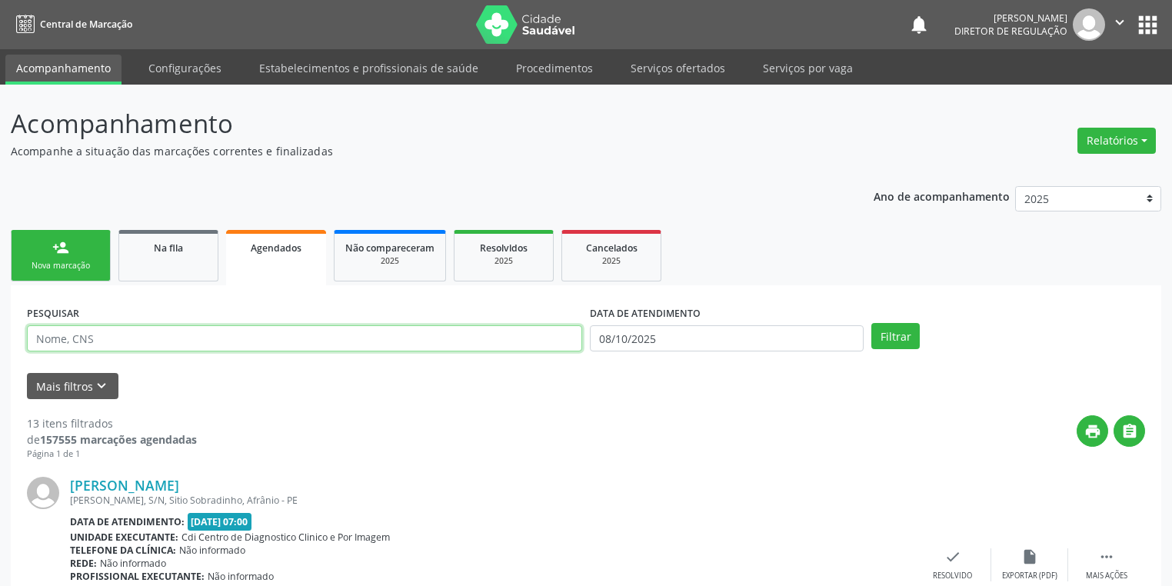
click at [168, 333] on input "text" at bounding box center [304, 338] width 555 height 26
type input "700509175482851"
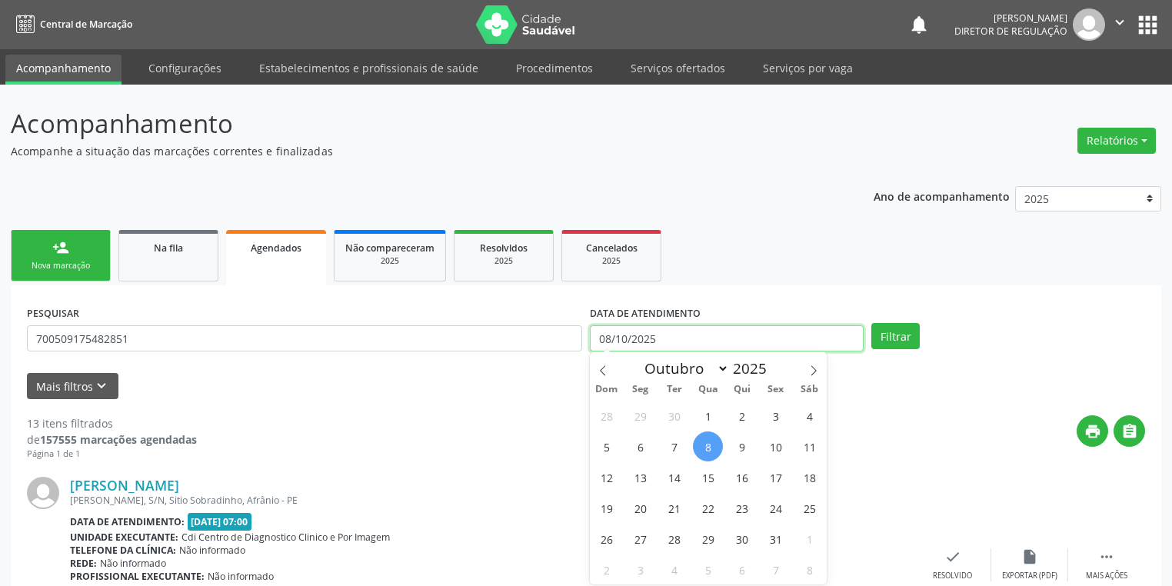
click at [612, 340] on input "08/10/2025" at bounding box center [727, 338] width 274 height 26
click at [701, 415] on span "1" at bounding box center [708, 416] width 30 height 30
type input "01/10/2025"
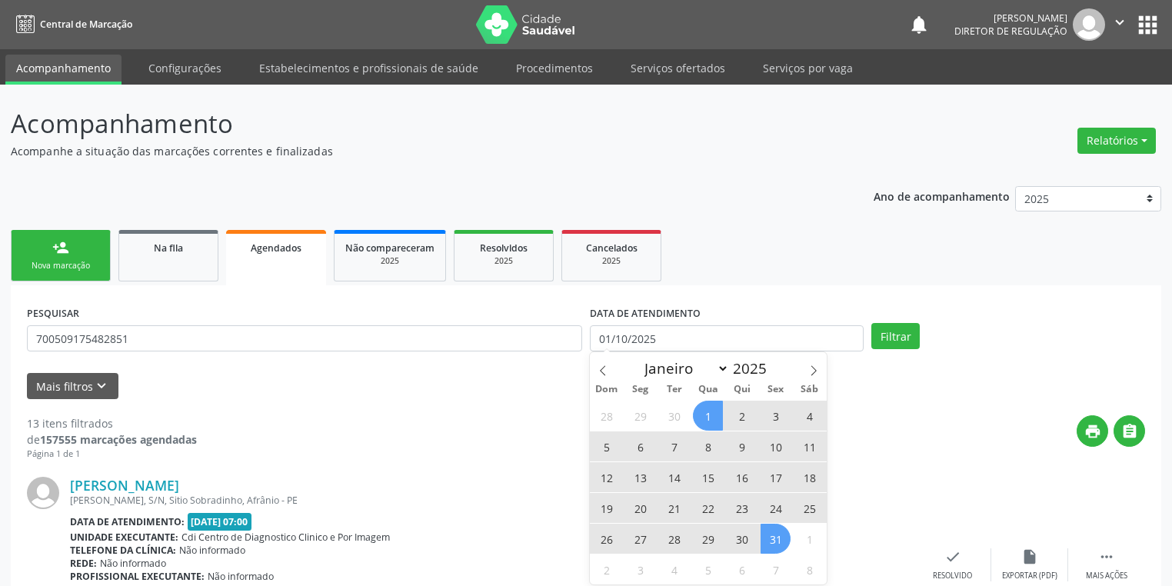
click at [769, 547] on span "31" at bounding box center [776, 539] width 30 height 30
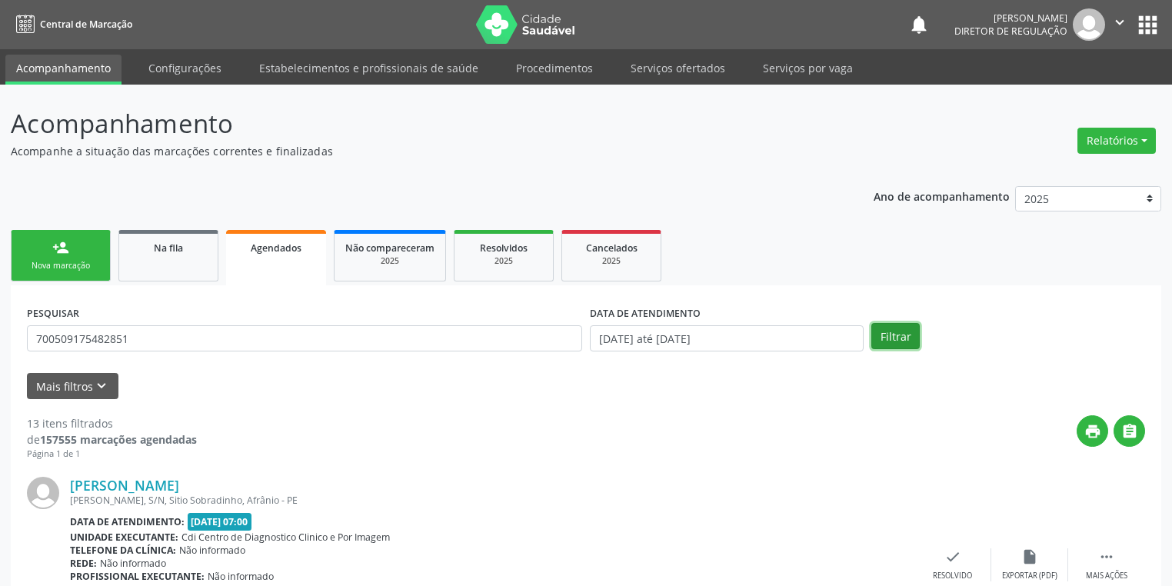
click at [886, 332] on button "Filtrar" at bounding box center [895, 336] width 48 height 26
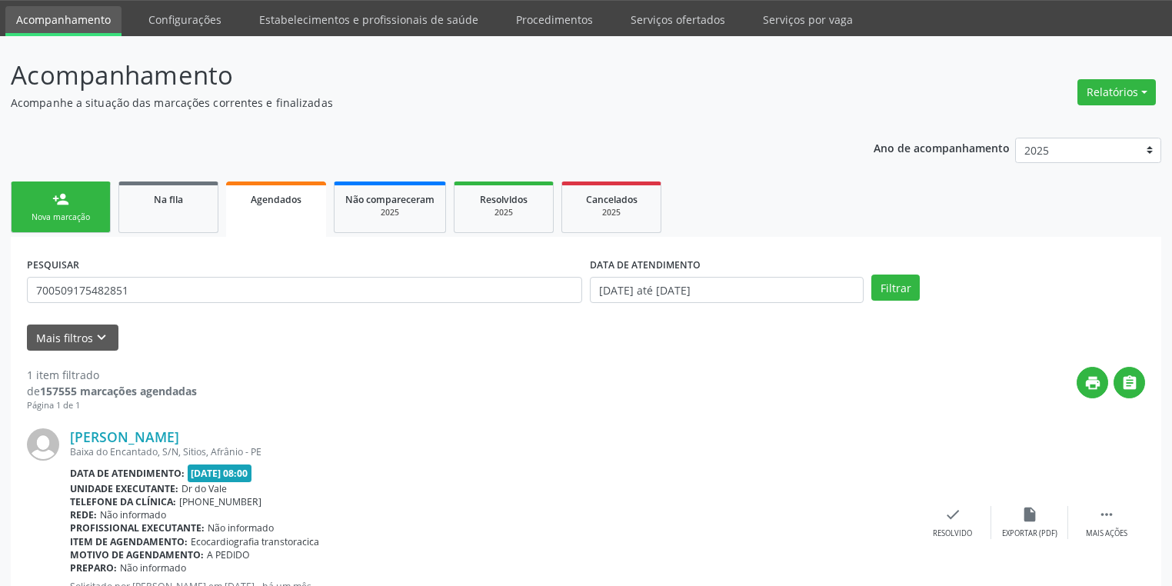
scroll to position [121, 0]
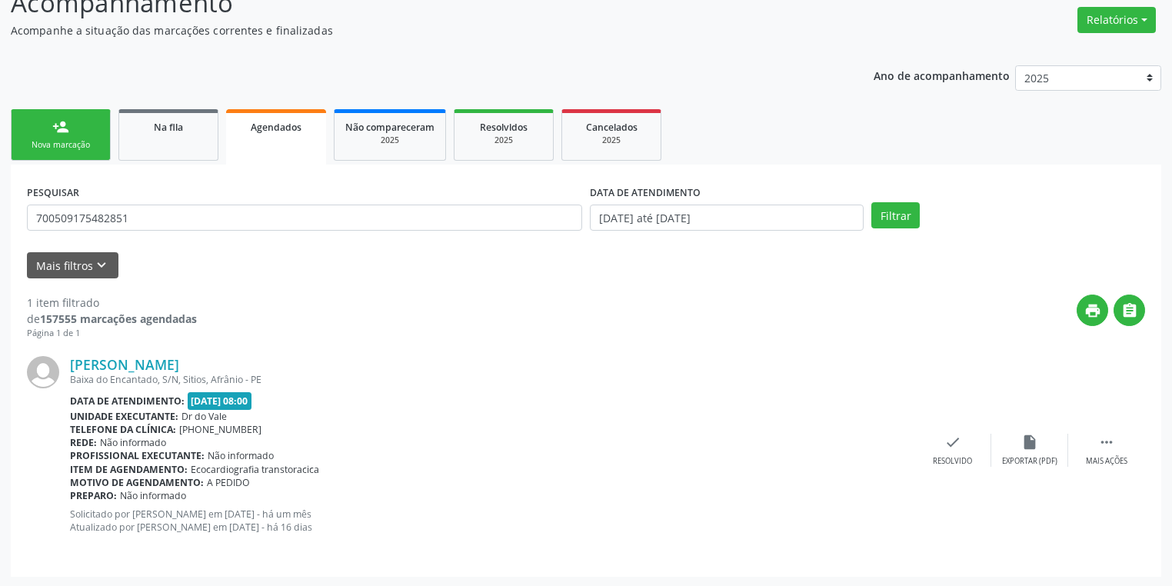
click at [59, 142] on div "Nova marcação" at bounding box center [60, 145] width 77 height 12
click at [59, 38] on p "Acompanhe a situação das marcações correntes e finalizadas" at bounding box center [413, 30] width 805 height 16
click at [73, 38] on p "Acompanhe a situação das marcações correntes e finalizadas" at bounding box center [413, 30] width 805 height 16
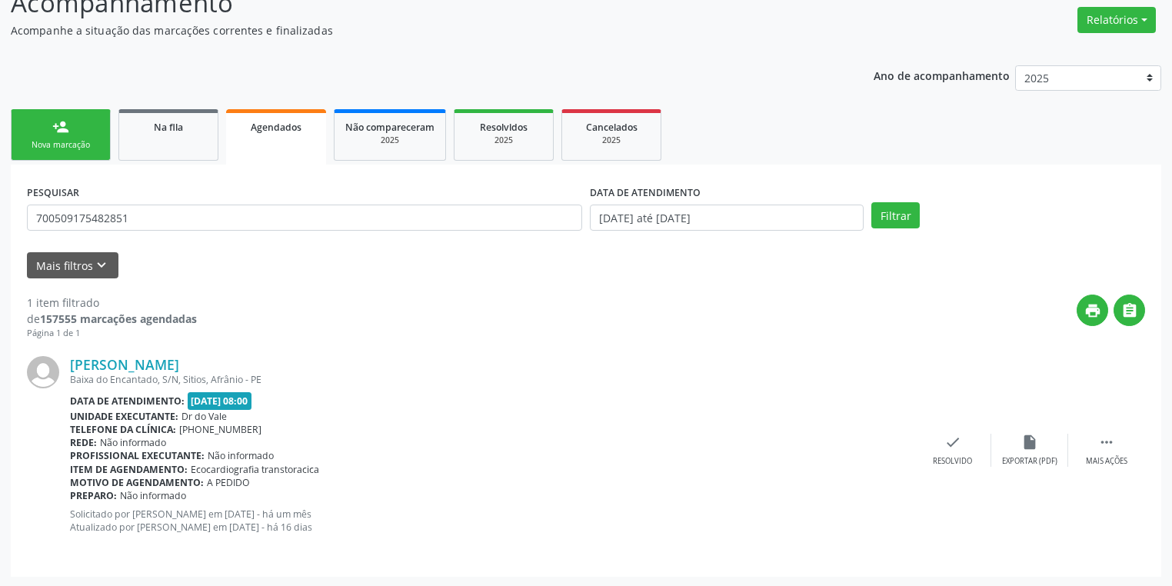
click at [73, 38] on p "Acompanhe a situação das marcações correntes e finalizadas" at bounding box center [413, 30] width 805 height 16
click at [72, 38] on p "Acompanhe a situação das marcações correntes e finalizadas" at bounding box center [413, 30] width 805 height 16
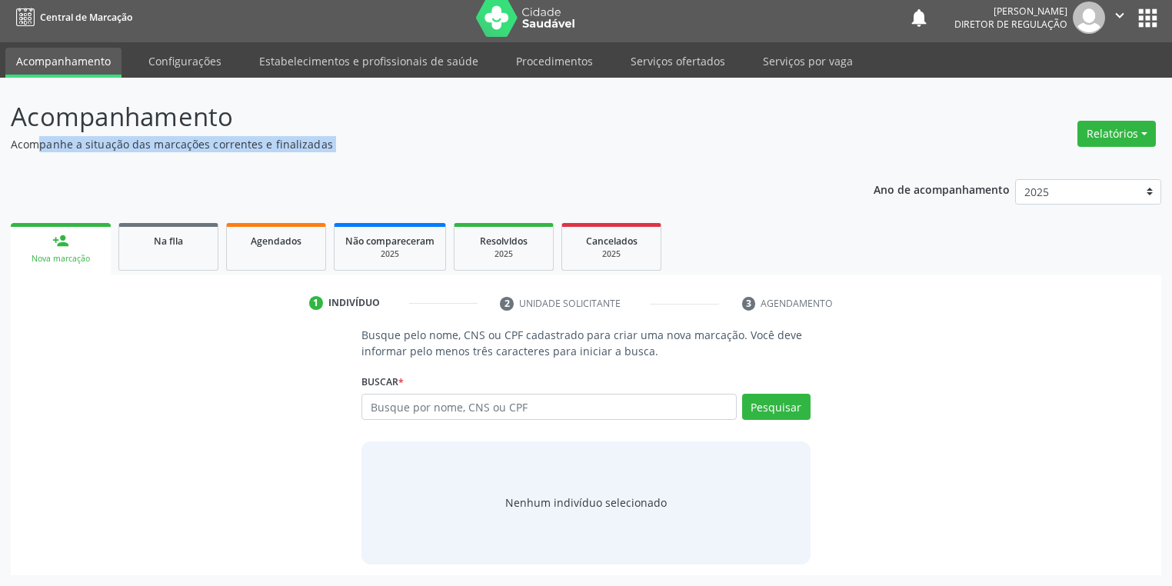
scroll to position [6, 0]
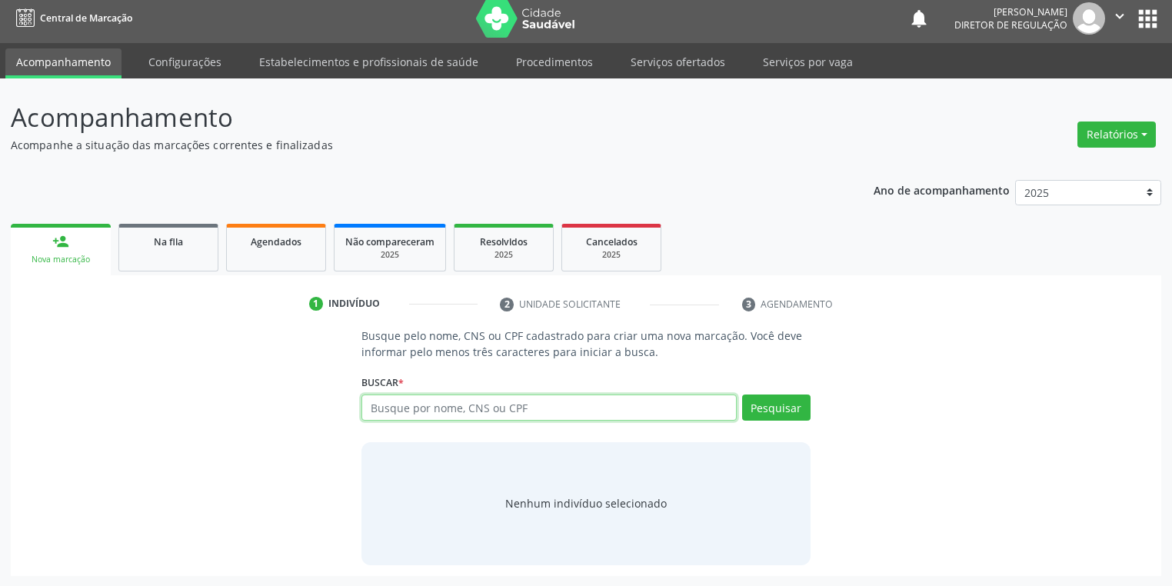
click at [395, 409] on input "text" at bounding box center [549, 408] width 375 height 26
type input "18181277414"
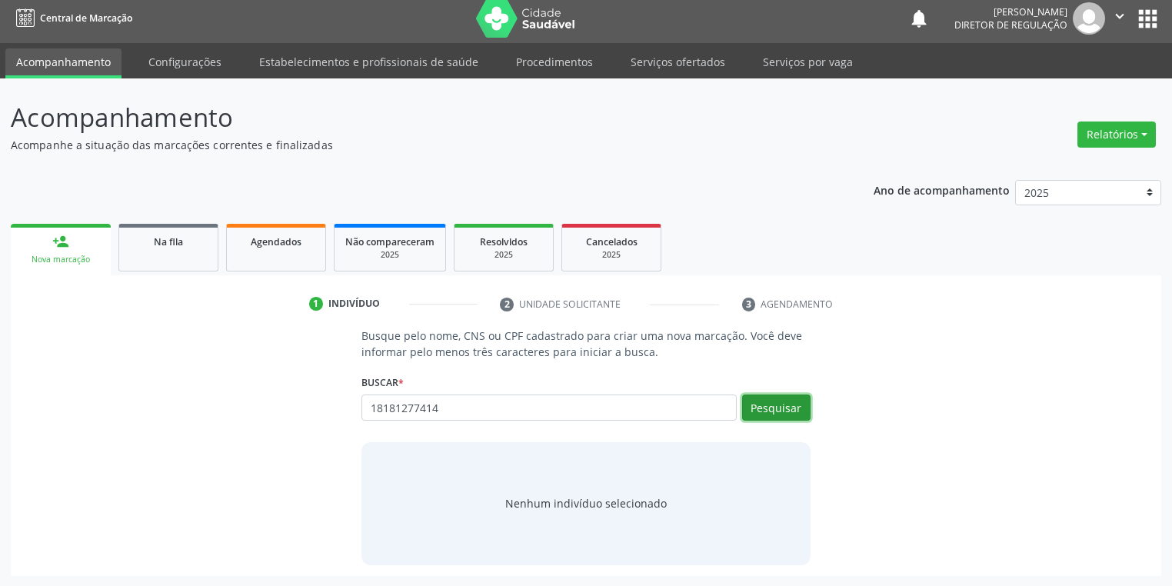
click at [777, 406] on button "Pesquisar" at bounding box center [776, 408] width 68 height 26
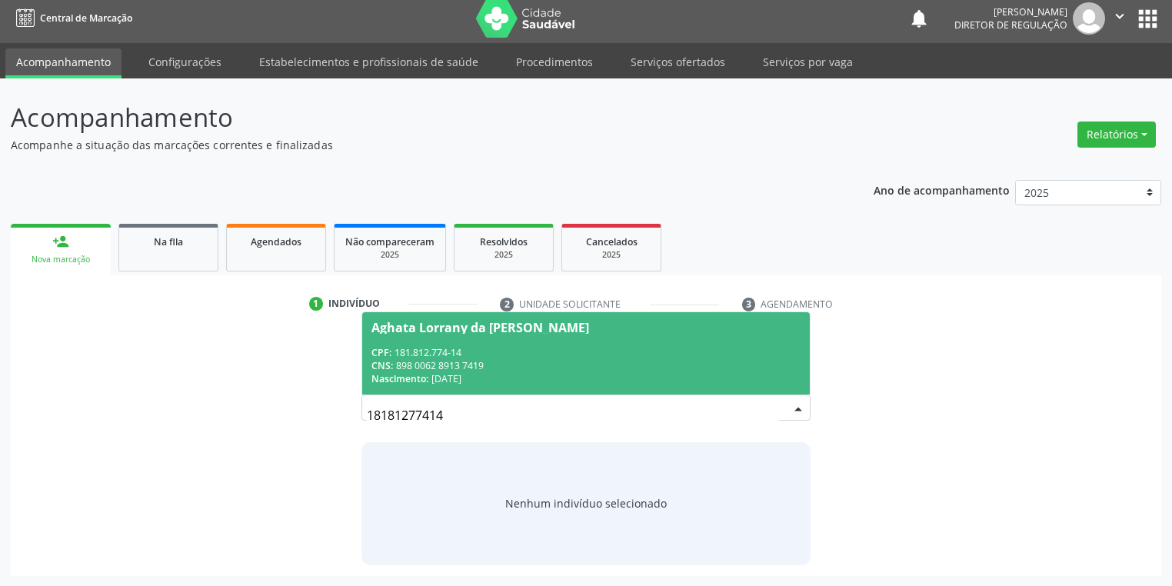
click at [451, 351] on div "CPF: 181.812.774-14" at bounding box center [586, 352] width 429 height 13
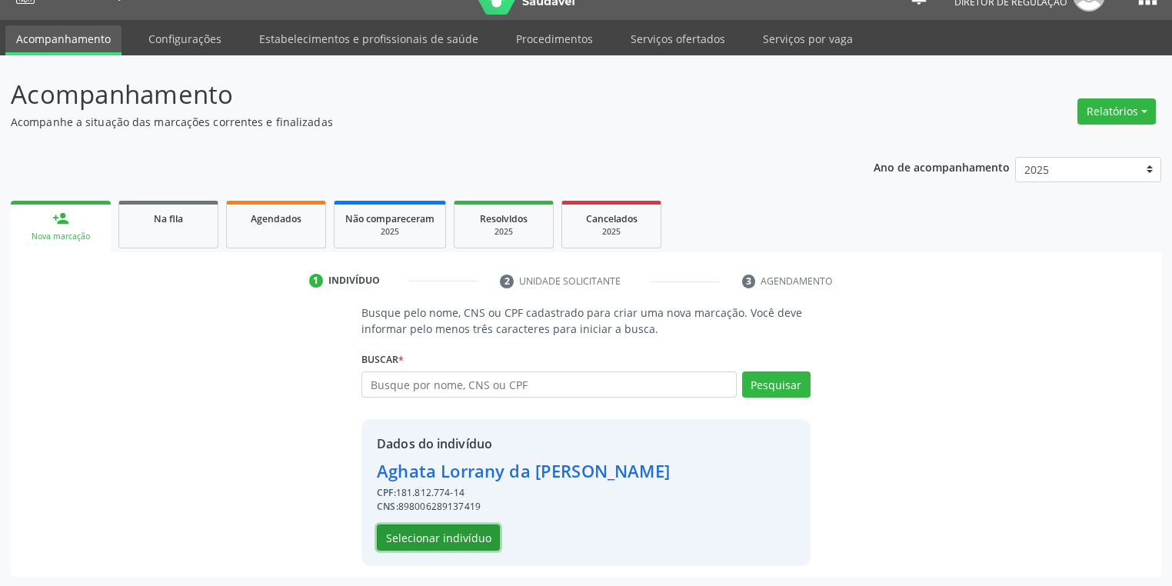
click at [446, 529] on button "Selecionar indivíduo" at bounding box center [438, 538] width 123 height 26
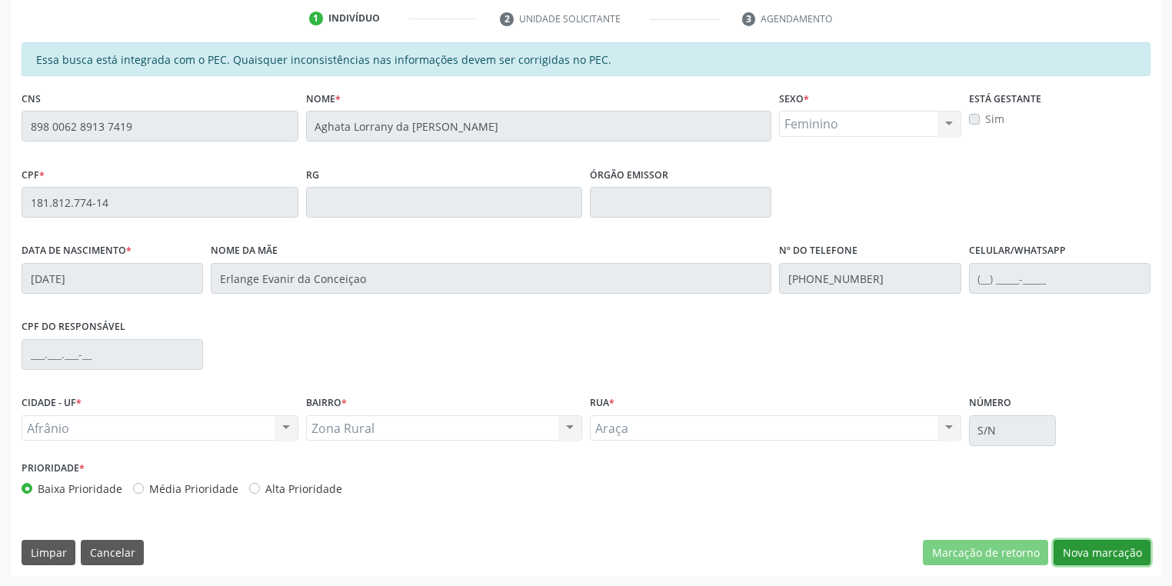
click at [1089, 542] on button "Nova marcação" at bounding box center [1102, 553] width 97 height 26
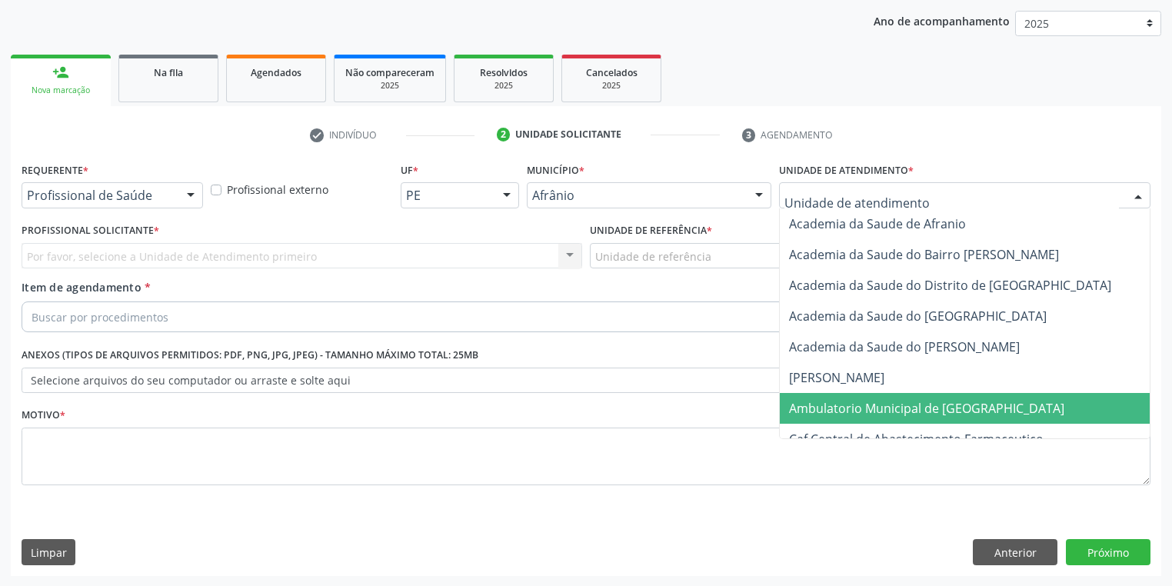
click at [821, 405] on span "Ambulatorio Municipal de [GEOGRAPHIC_DATA]" at bounding box center [926, 408] width 275 height 17
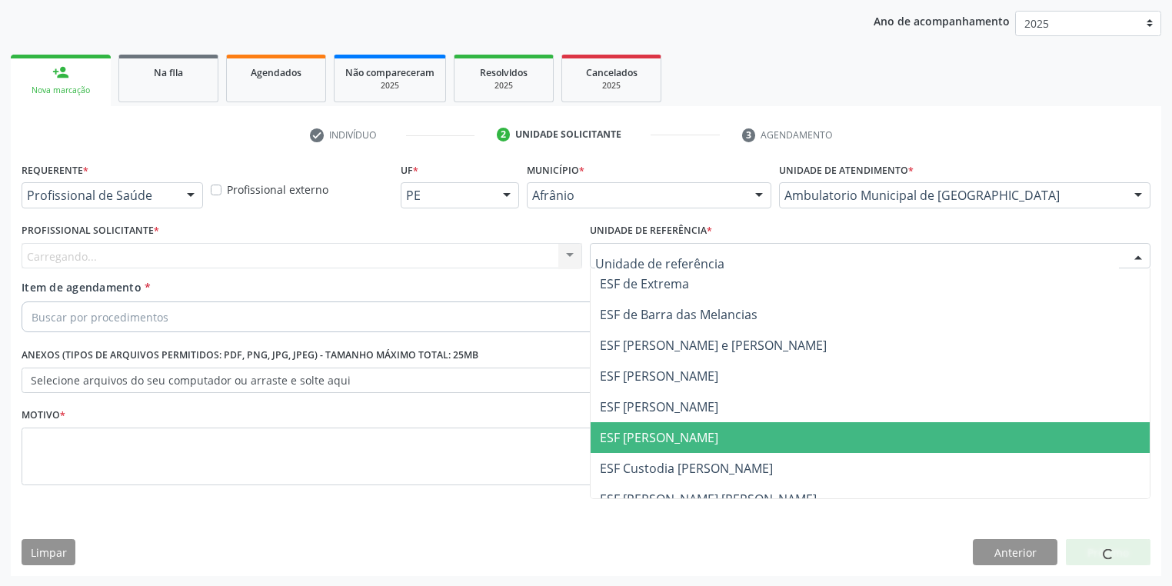
click at [638, 437] on span "ESF [PERSON_NAME]" at bounding box center [659, 437] width 118 height 17
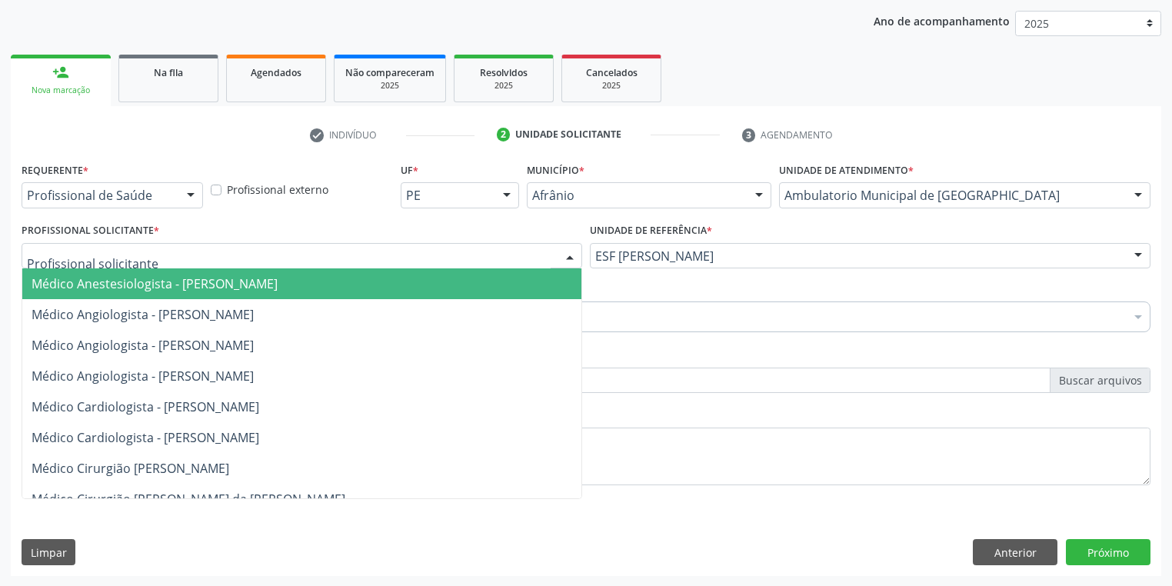
click at [122, 265] on div at bounding box center [302, 256] width 561 height 26
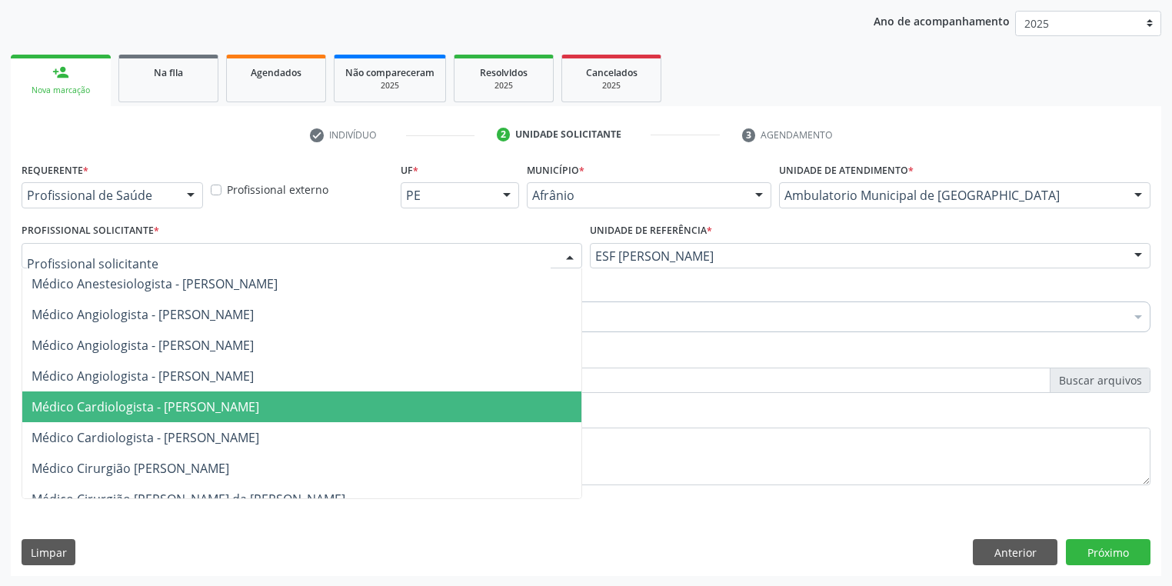
click at [174, 406] on span "Médico Cardiologista - [PERSON_NAME]" at bounding box center [146, 406] width 228 height 17
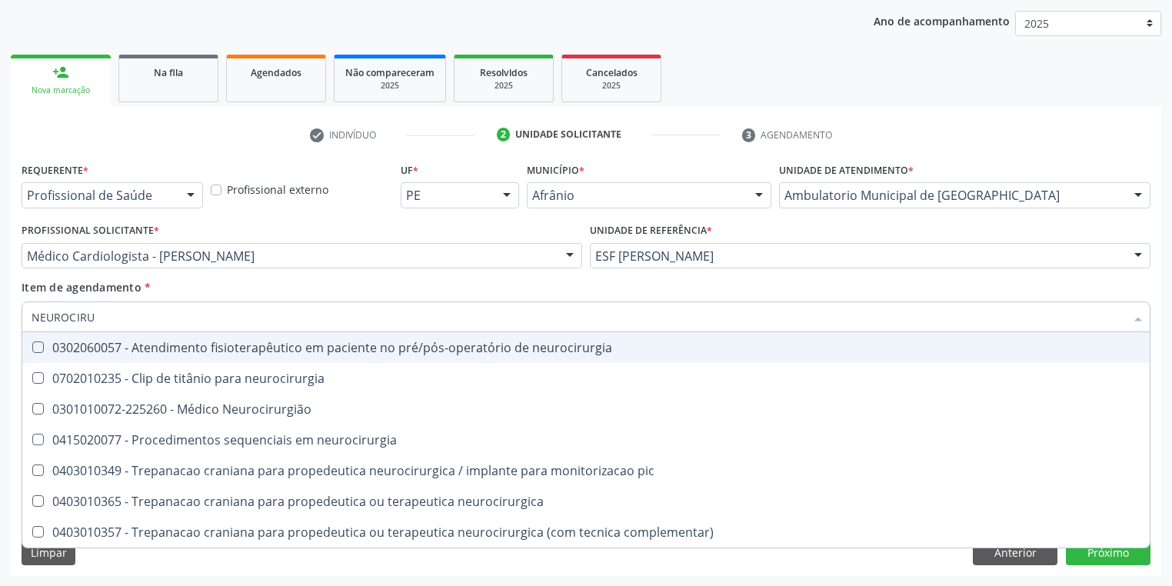
type input "NEUROCIRUR"
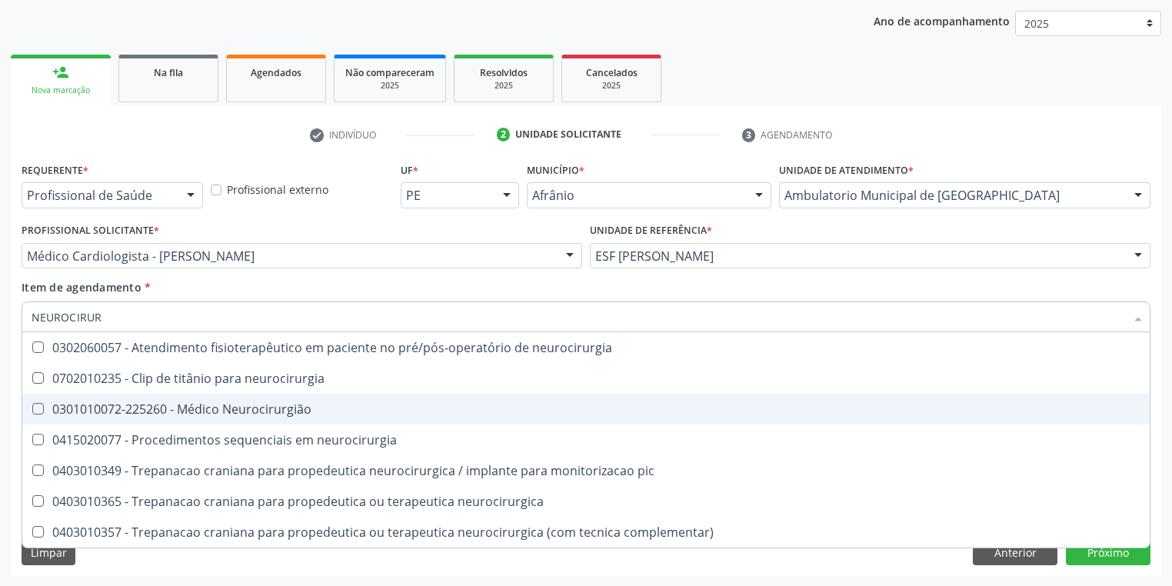
click at [92, 408] on div "0301010072-225260 - Médico Neurocirurgião" at bounding box center [586, 409] width 1109 height 12
checkbox Neurocirurgião "true"
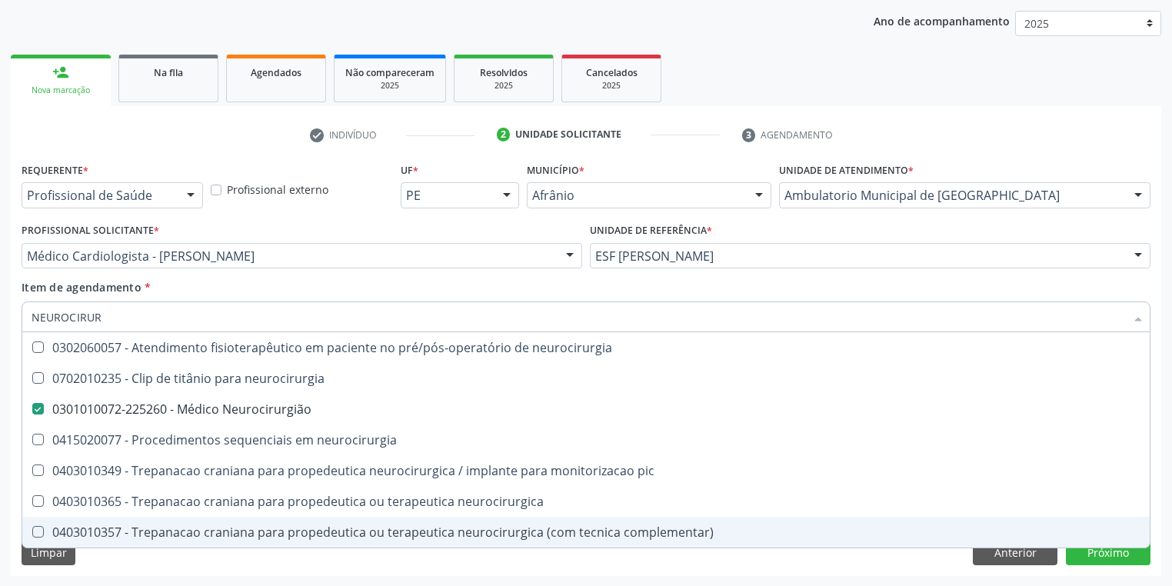
click at [99, 560] on div "Limpar Anterior Próximo" at bounding box center [586, 552] width 1129 height 26
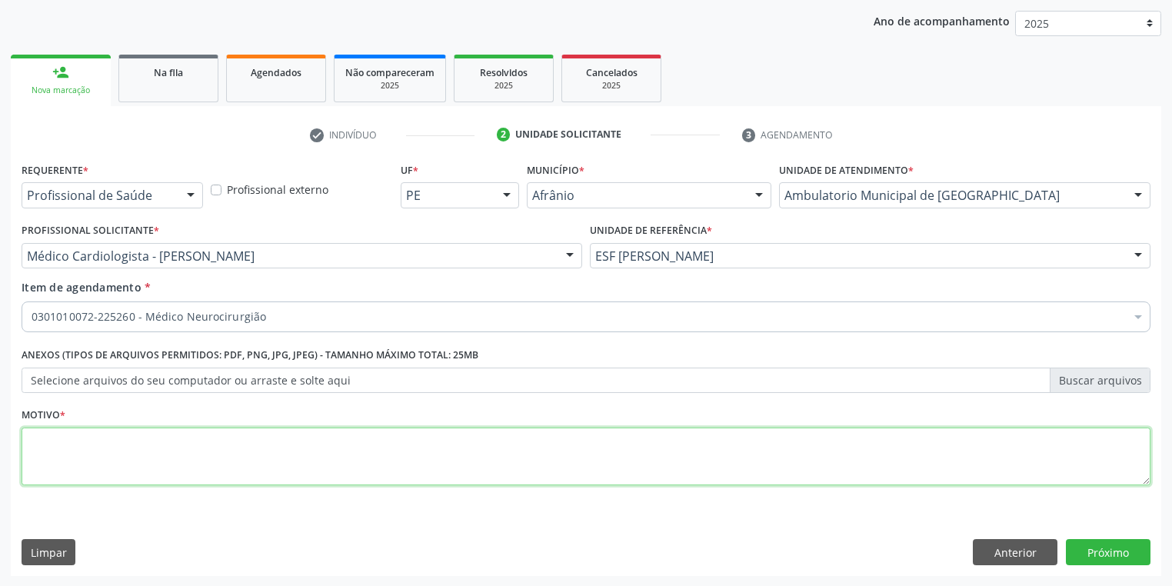
click at [83, 458] on textarea at bounding box center [586, 457] width 1129 height 58
type textarea "*"
click at [1091, 551] on button "Próximo" at bounding box center [1108, 552] width 85 height 26
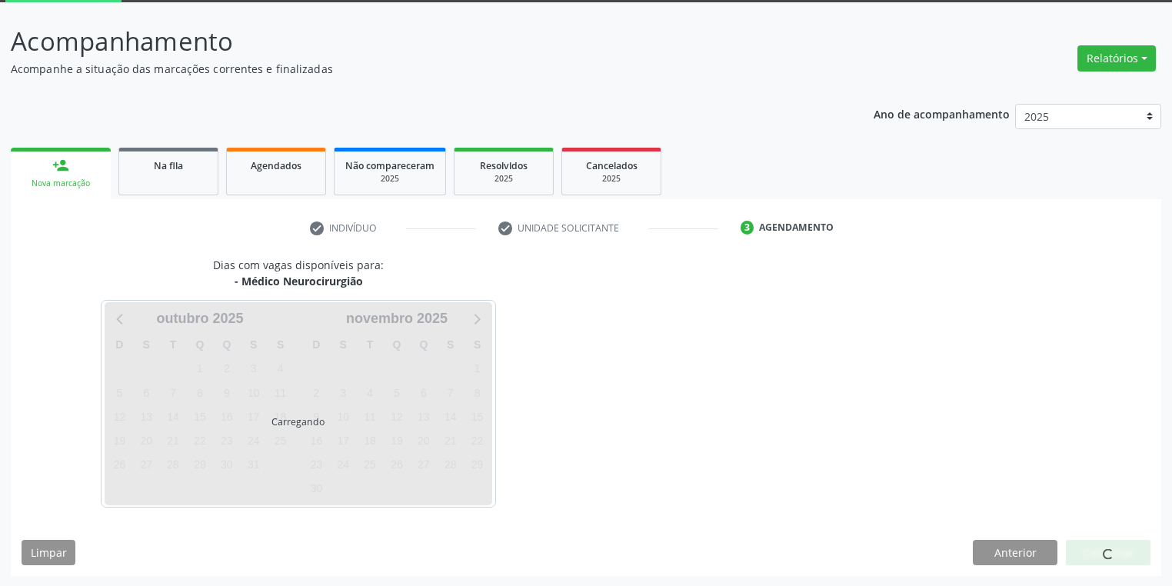
scroll to position [127, 0]
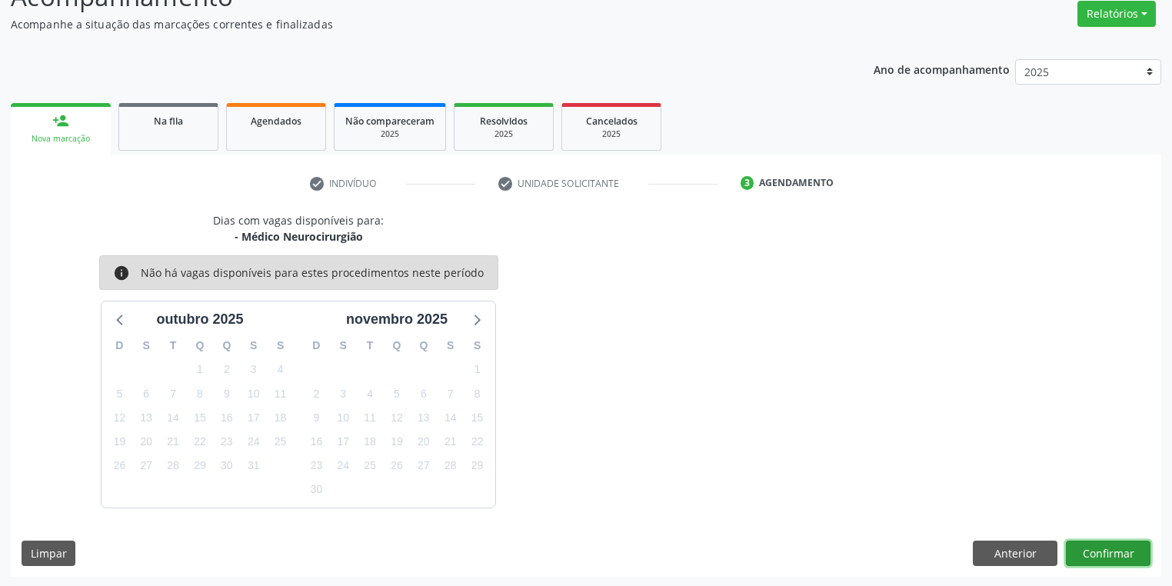
click at [1092, 548] on button "Confirmar" at bounding box center [1108, 554] width 85 height 26
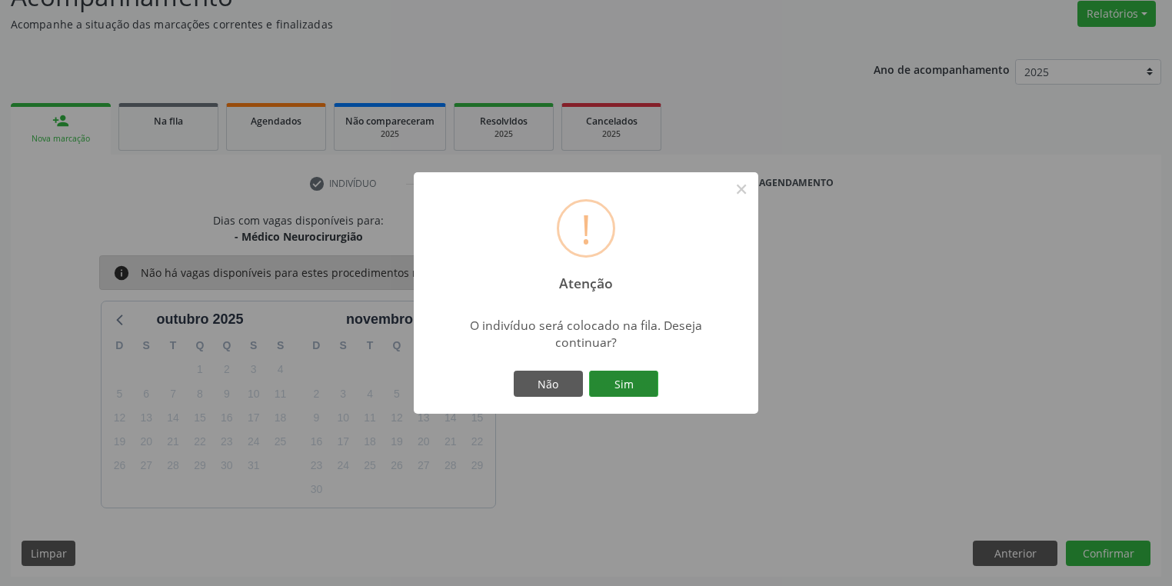
click at [641, 388] on button "Sim" at bounding box center [623, 384] width 69 height 26
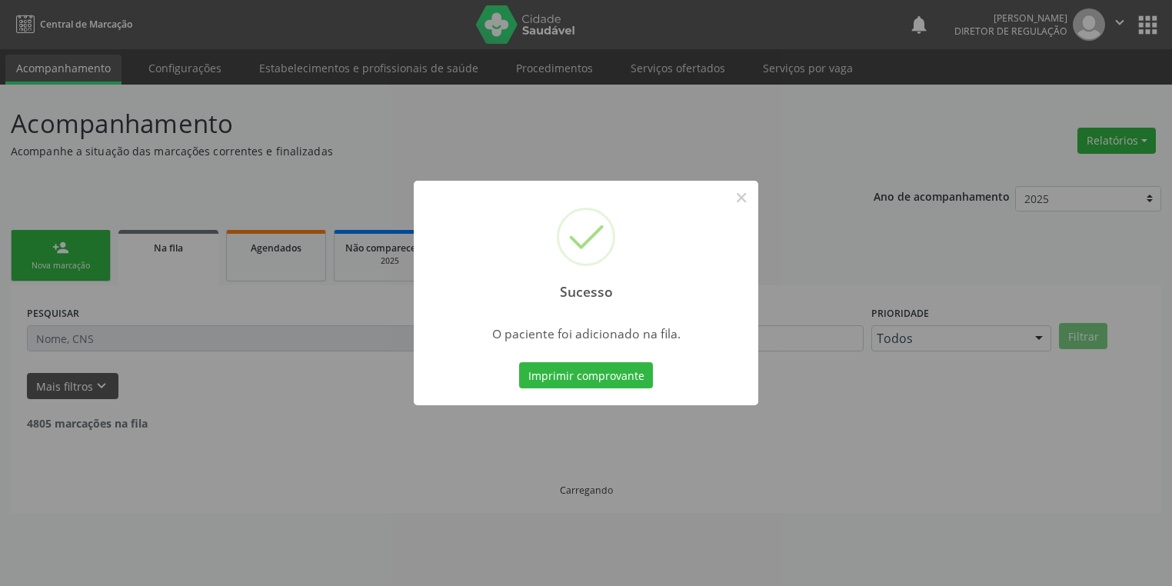
scroll to position [0, 0]
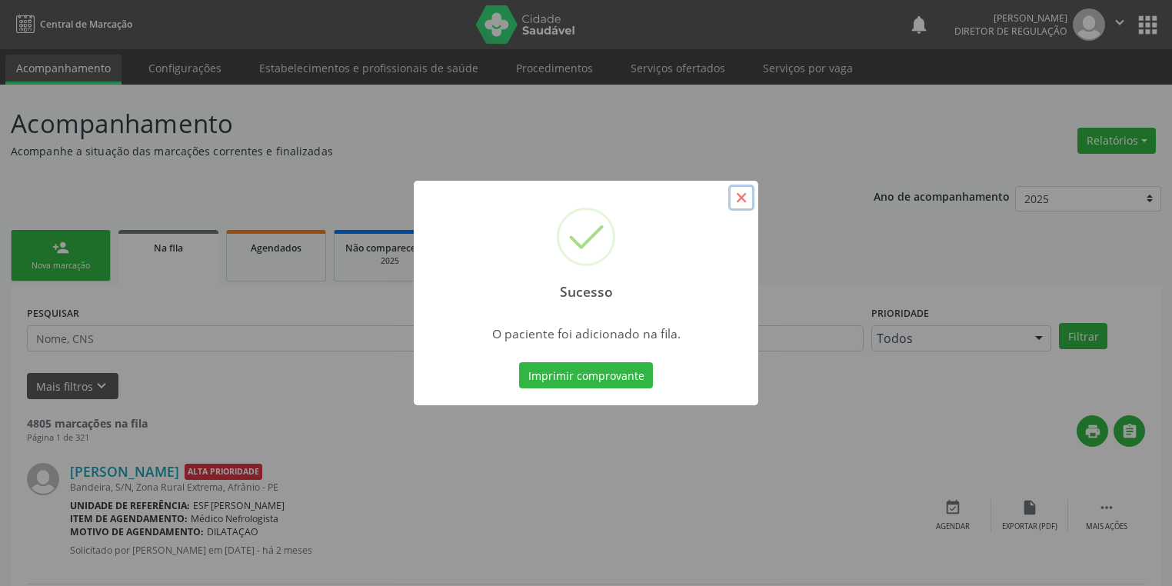
drag, startPoint x: 745, startPoint y: 200, endPoint x: 737, endPoint y: 203, distance: 8.3
click at [744, 200] on button "×" at bounding box center [741, 198] width 26 height 26
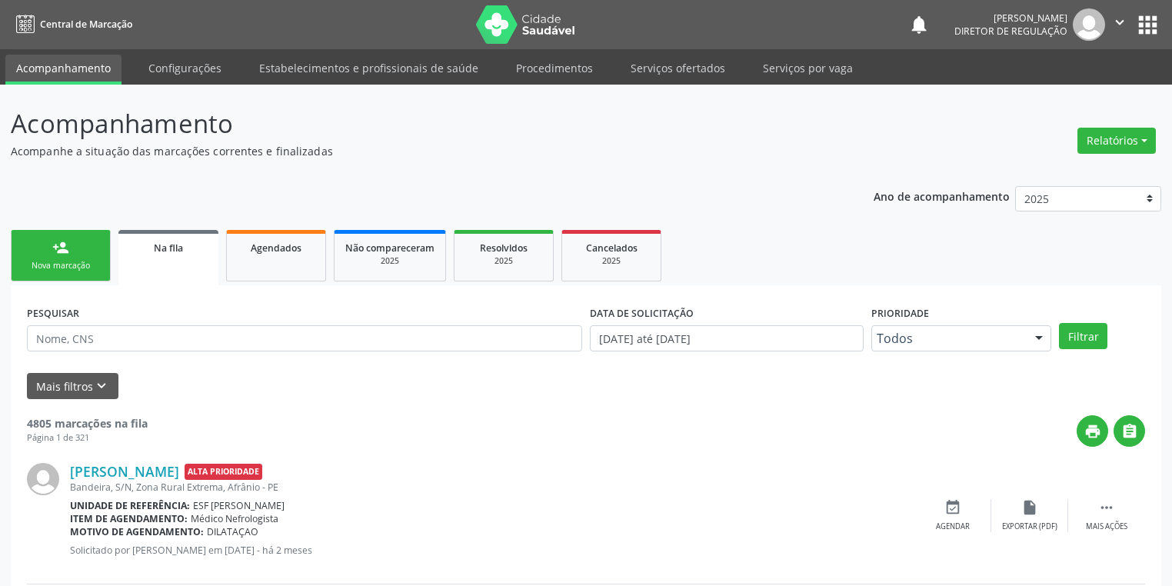
click at [47, 267] on div "Nova marcação" at bounding box center [60, 266] width 77 height 12
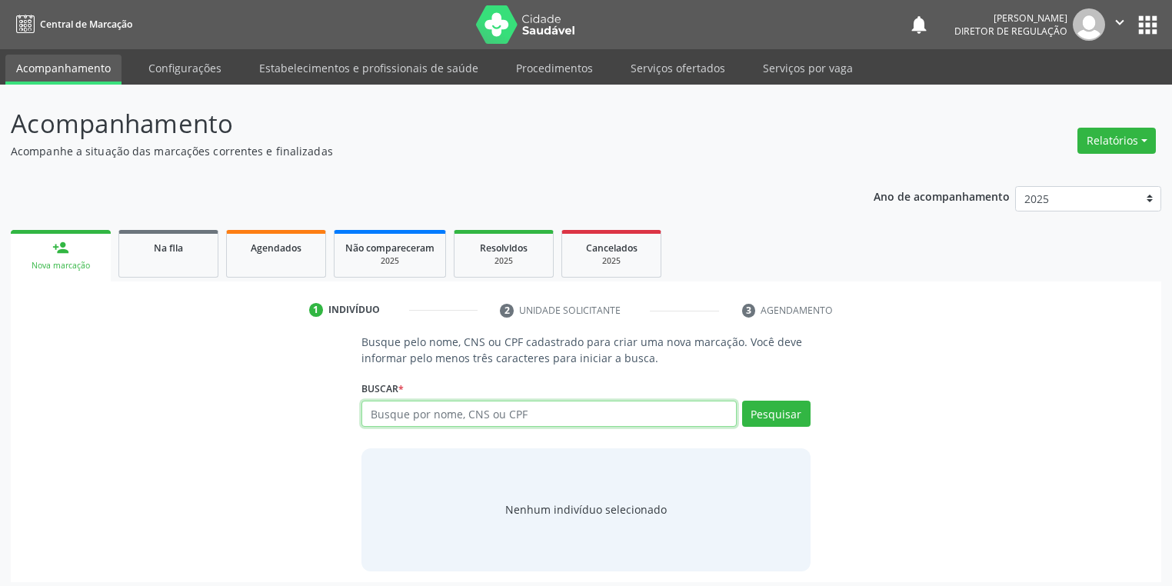
click at [424, 419] on input "text" at bounding box center [549, 414] width 375 height 26
type input "700002529020005"
click at [800, 428] on div "Pesquisar" at bounding box center [774, 419] width 74 height 37
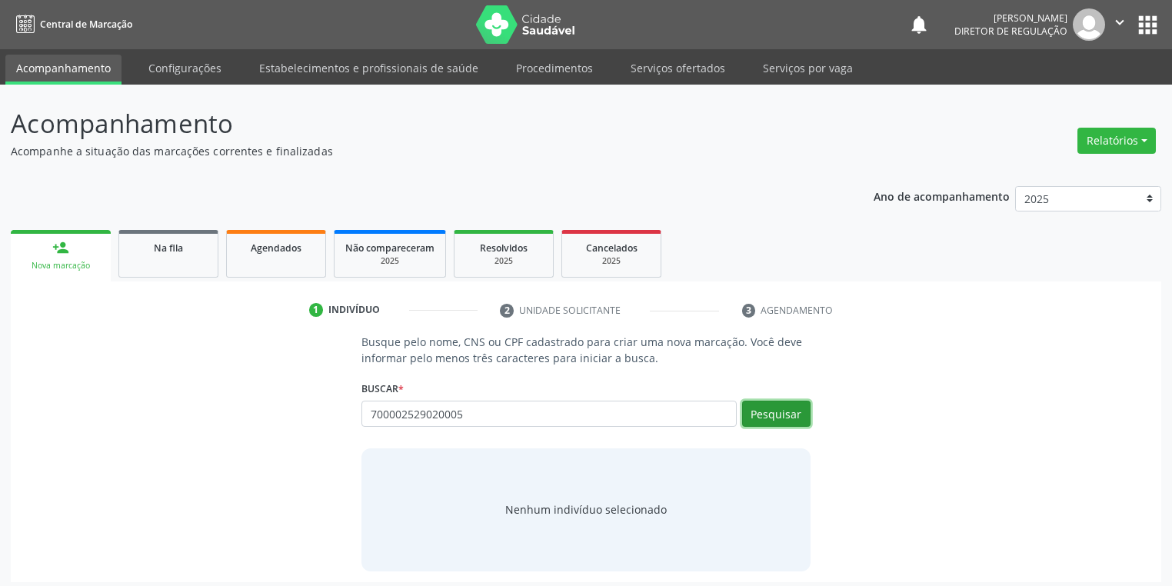
click at [782, 416] on button "Pesquisar" at bounding box center [776, 414] width 68 height 26
type input "700002529020005"
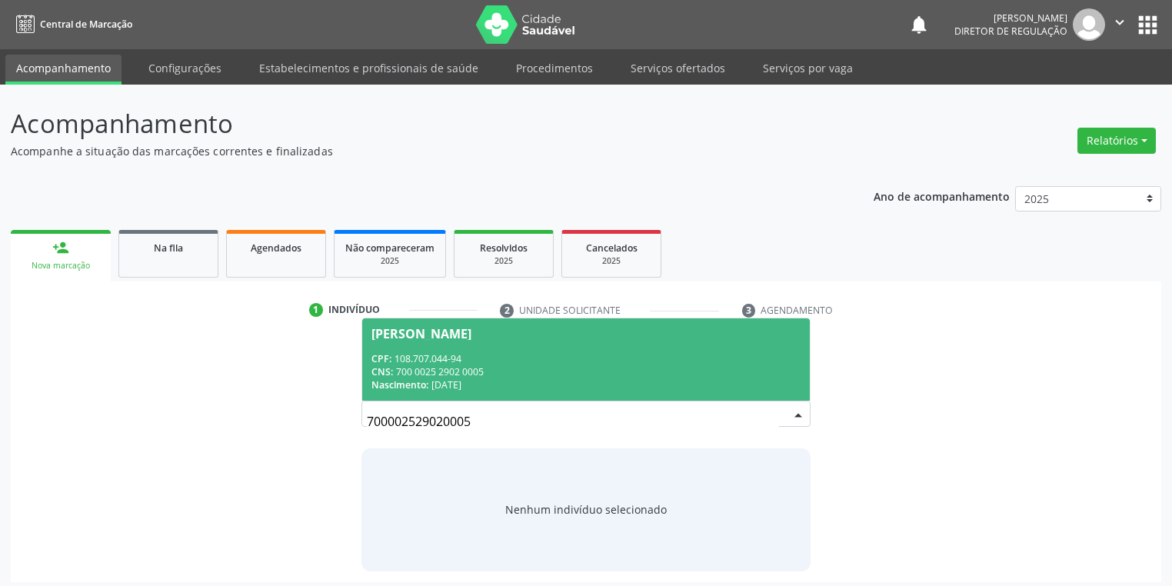
click at [548, 366] on div "CNS: 700 0025 2902 0005" at bounding box center [586, 371] width 429 height 13
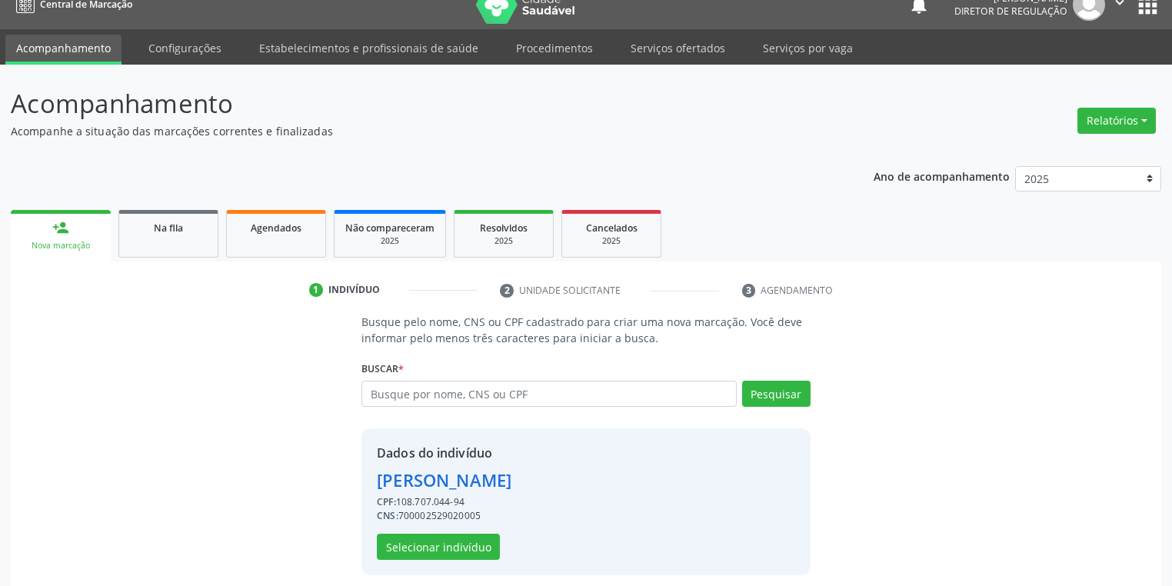
scroll to position [29, 0]
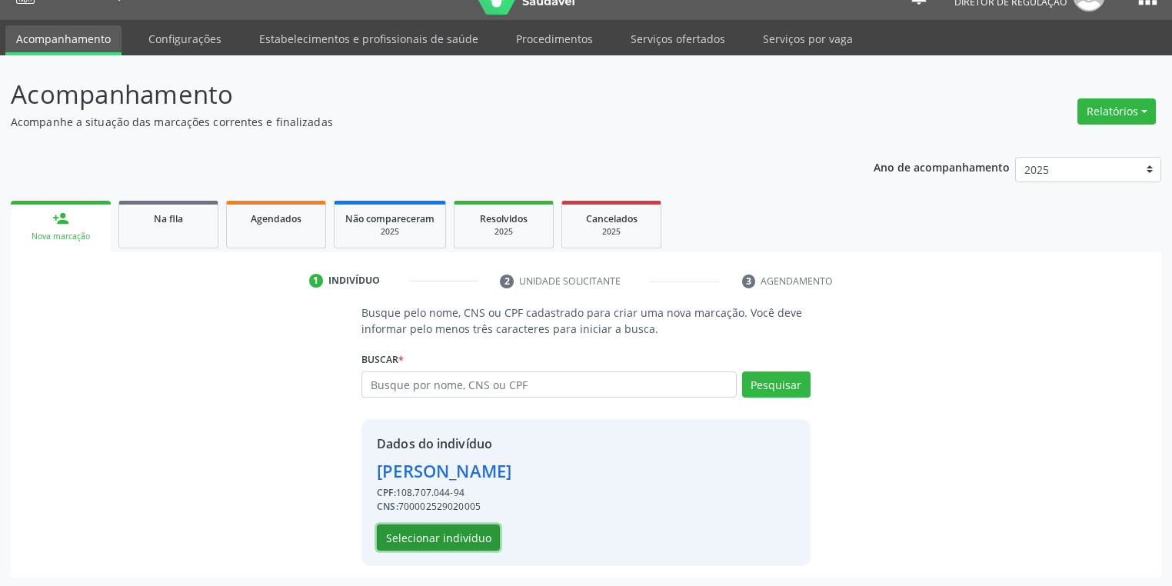
click at [422, 532] on button "Selecionar indivíduo" at bounding box center [438, 538] width 123 height 26
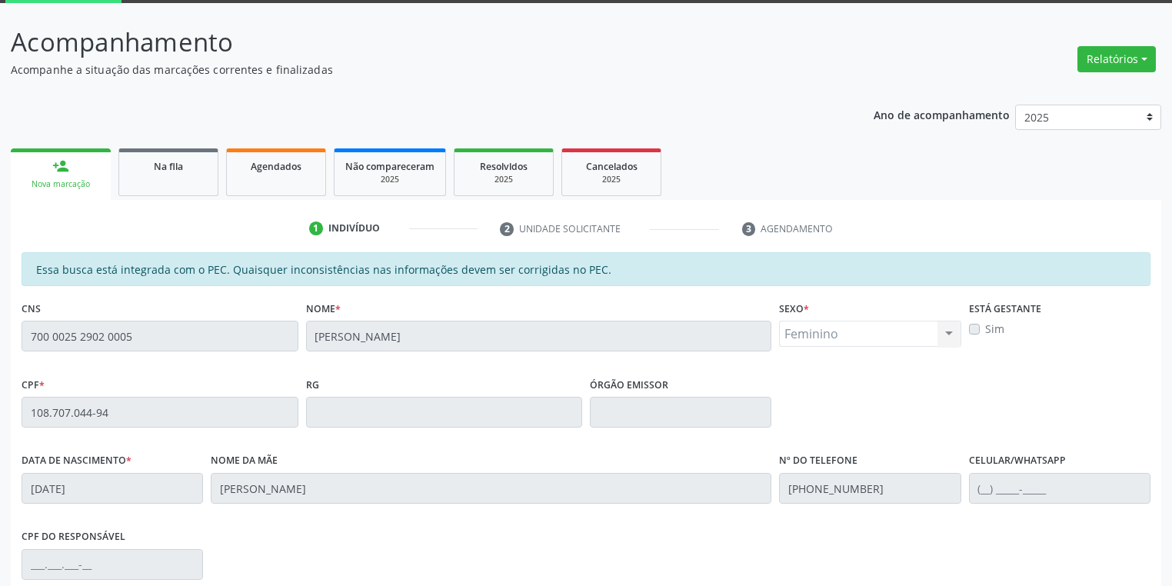
scroll to position [292, 0]
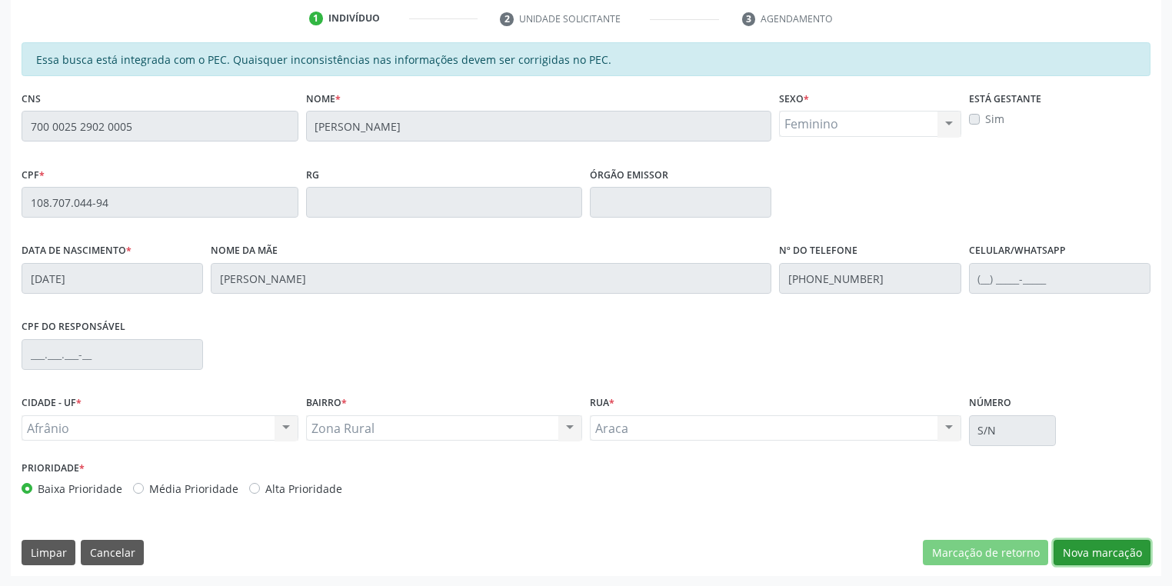
click at [1075, 555] on button "Nova marcação" at bounding box center [1102, 553] width 97 height 26
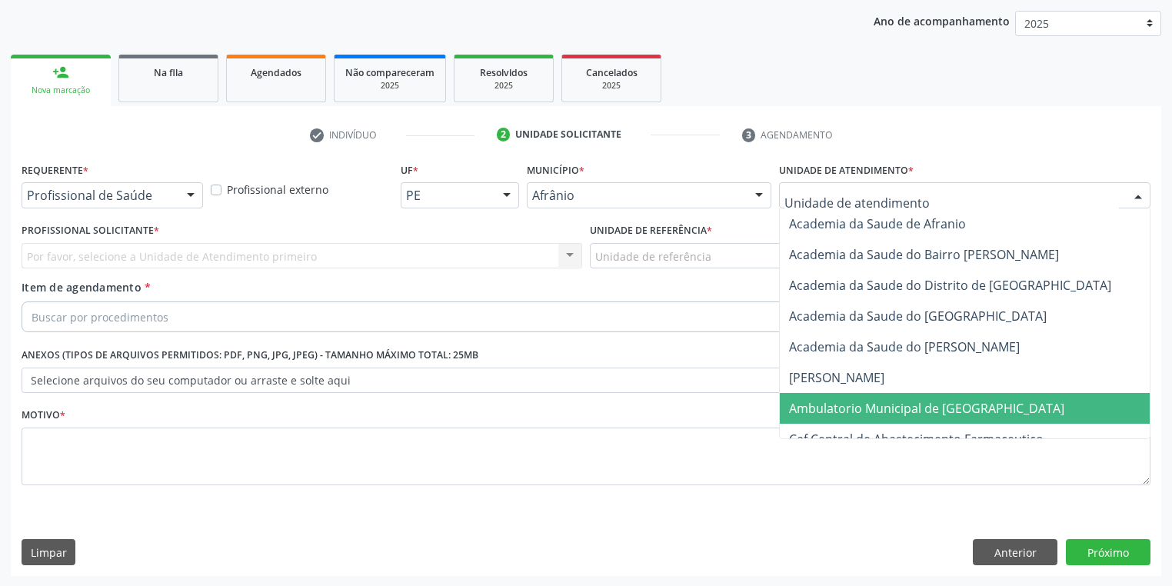
click at [850, 407] on span "Ambulatorio Municipal de [GEOGRAPHIC_DATA]" at bounding box center [926, 408] width 275 height 17
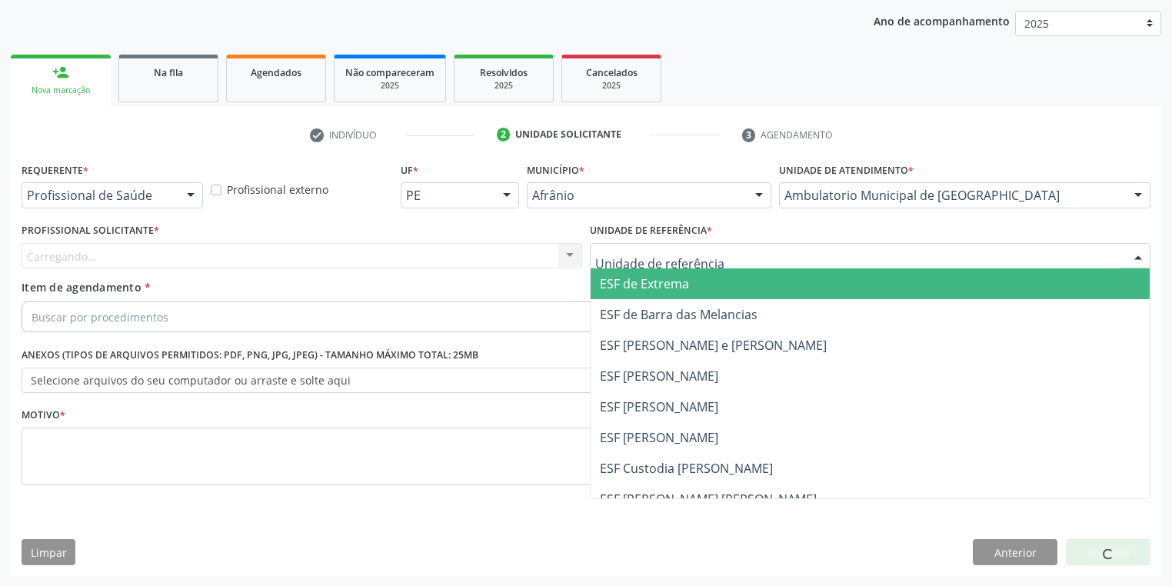
drag, startPoint x: 611, startPoint y: 255, endPoint x: 618, endPoint y: 324, distance: 68.9
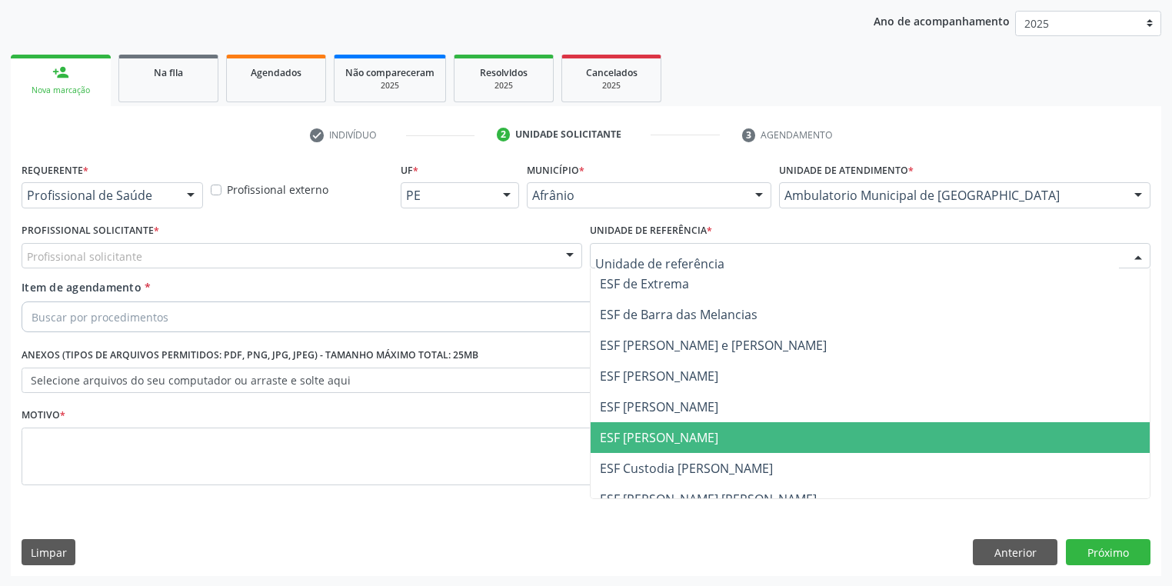
click at [627, 436] on span "ESF [PERSON_NAME]" at bounding box center [659, 437] width 118 height 17
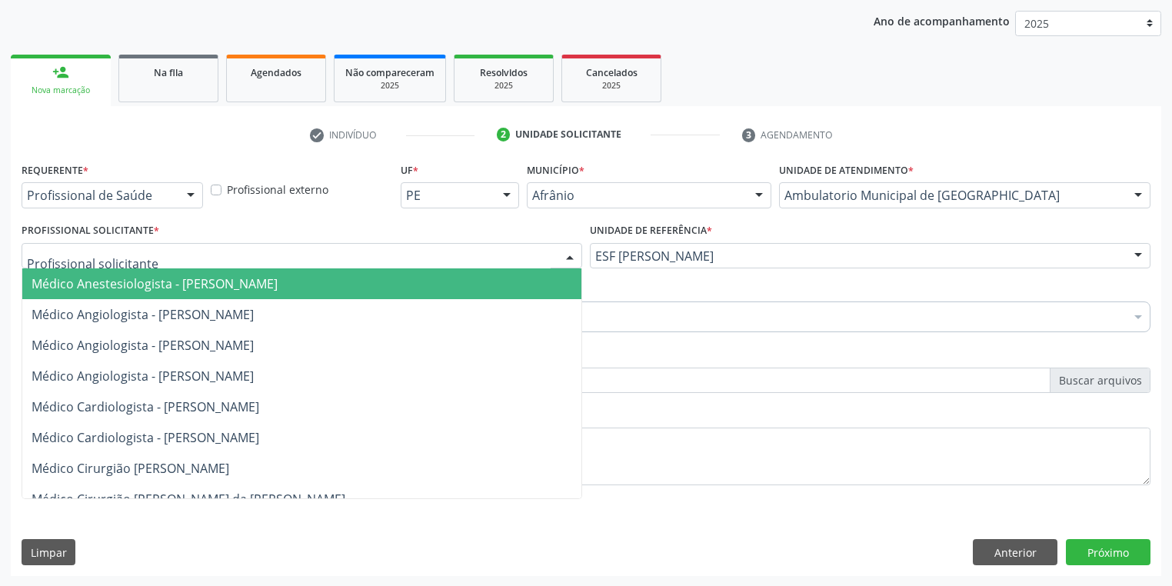
click at [115, 265] on div at bounding box center [302, 256] width 561 height 26
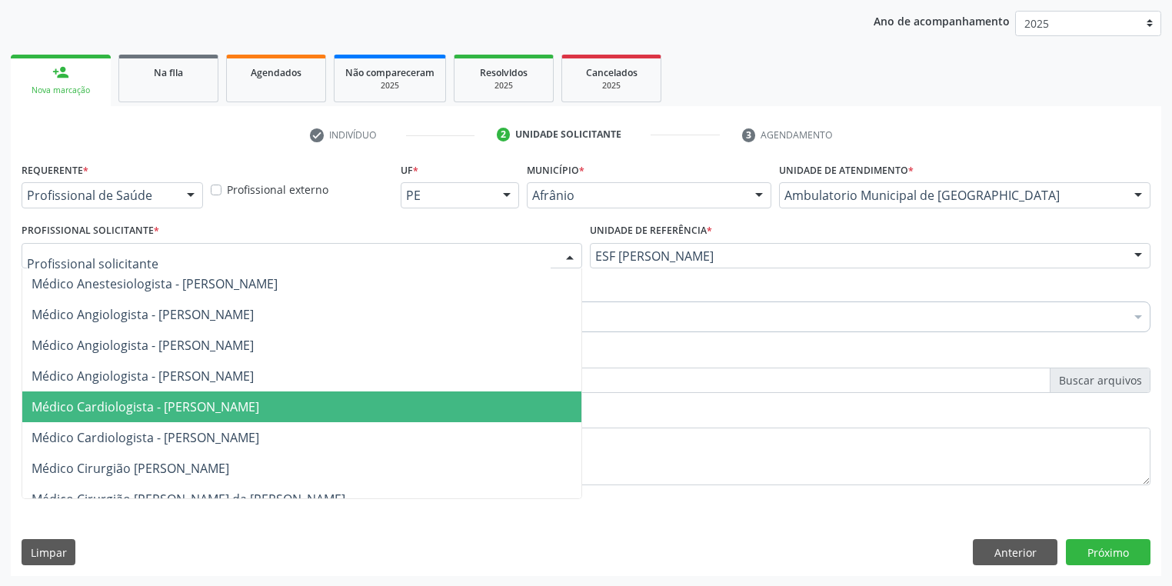
click at [205, 407] on span "Médico Cardiologista - [PERSON_NAME]" at bounding box center [146, 406] width 228 height 17
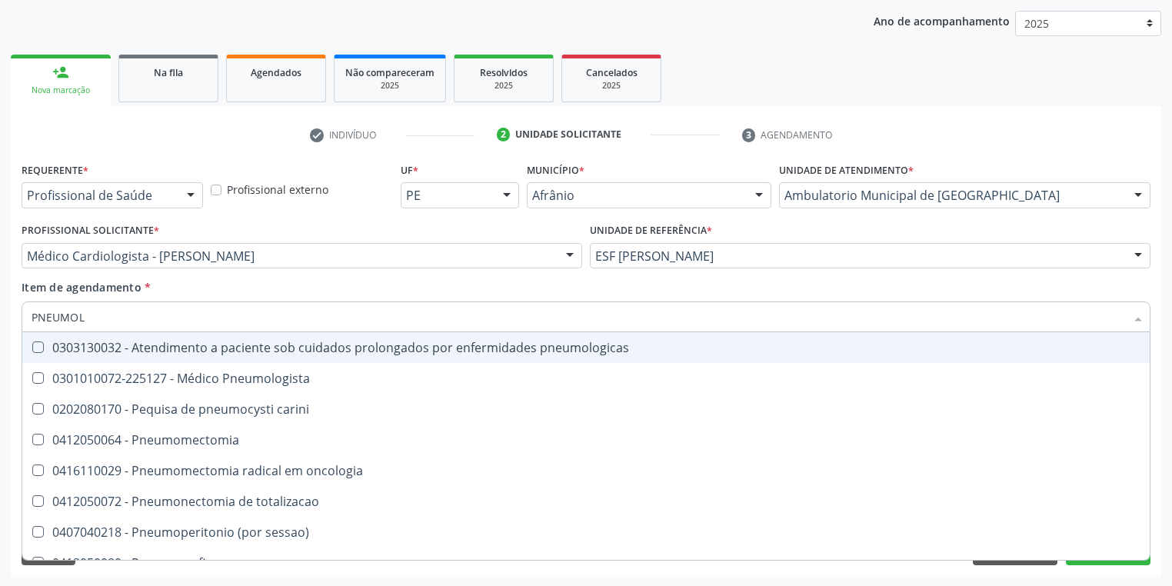
type input "PNEUMOLO"
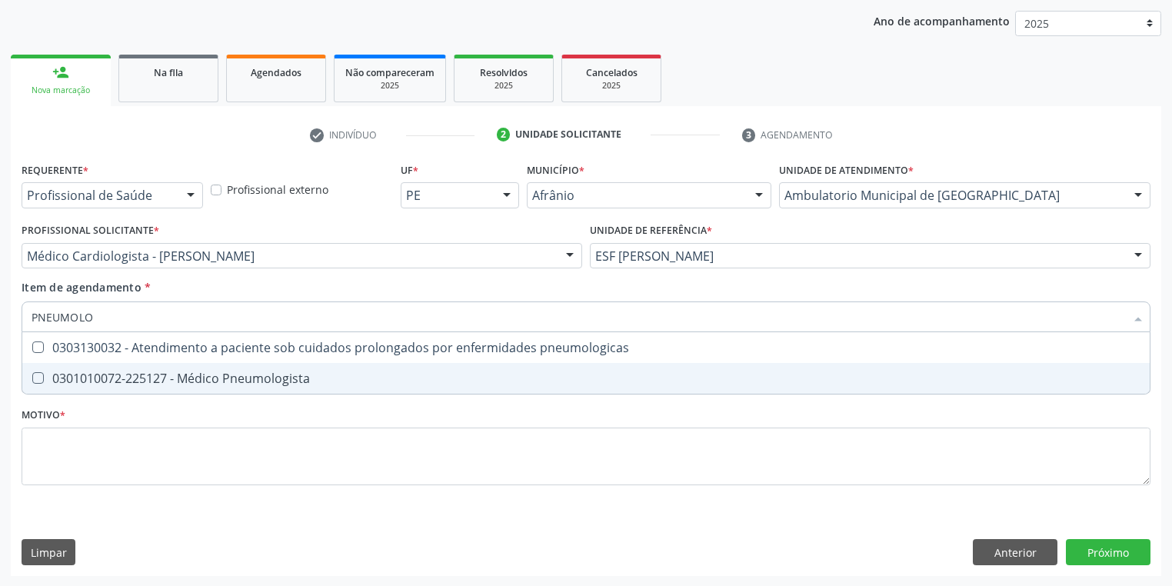
drag, startPoint x: 179, startPoint y: 378, endPoint x: 136, endPoint y: 412, distance: 54.8
click at [178, 380] on div "0301010072-225127 - Médico Pneumologista" at bounding box center [586, 378] width 1109 height 12
checkbox Pneumologista "true"
click at [73, 437] on div "Requerente * Profissional de Saúde Profissional de Saúde Paciente Nenhum result…" at bounding box center [586, 332] width 1129 height 348
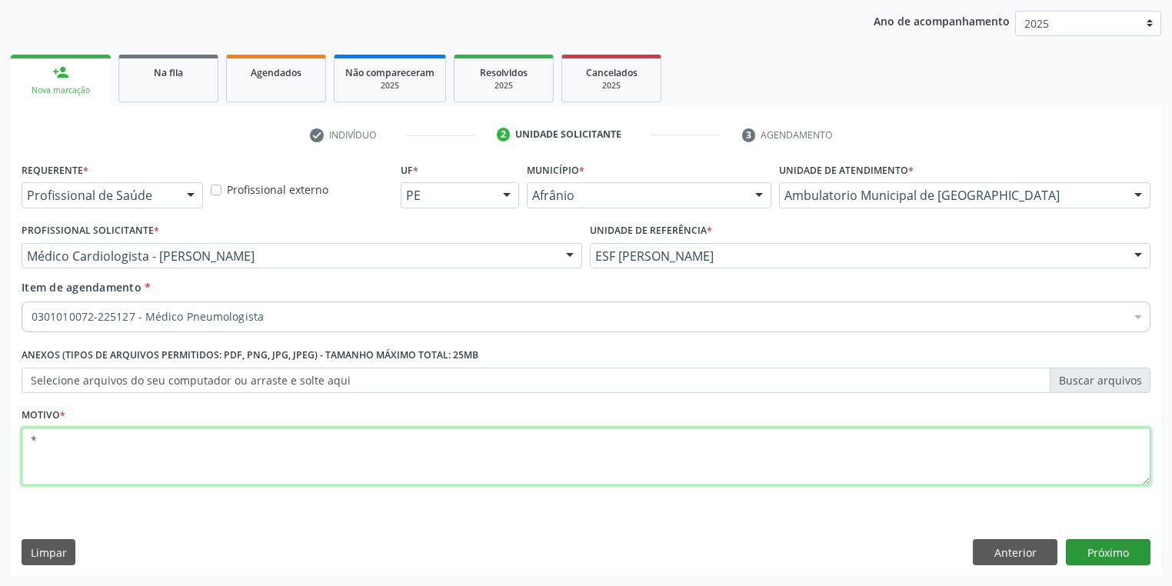
type textarea "*"
click at [1106, 548] on button "Próximo" at bounding box center [1108, 552] width 85 height 26
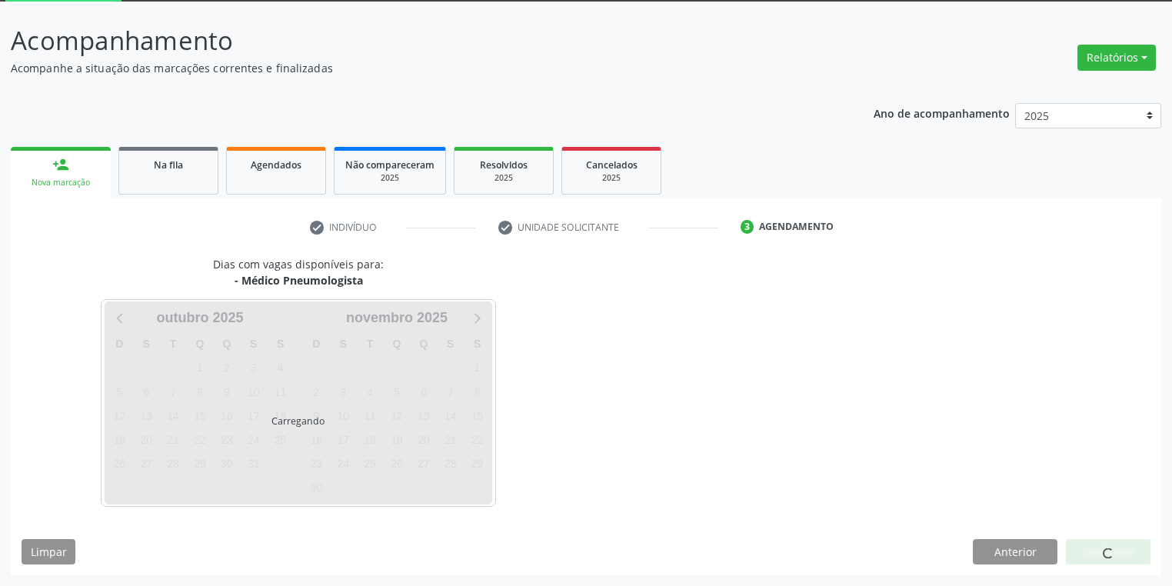
scroll to position [82, 0]
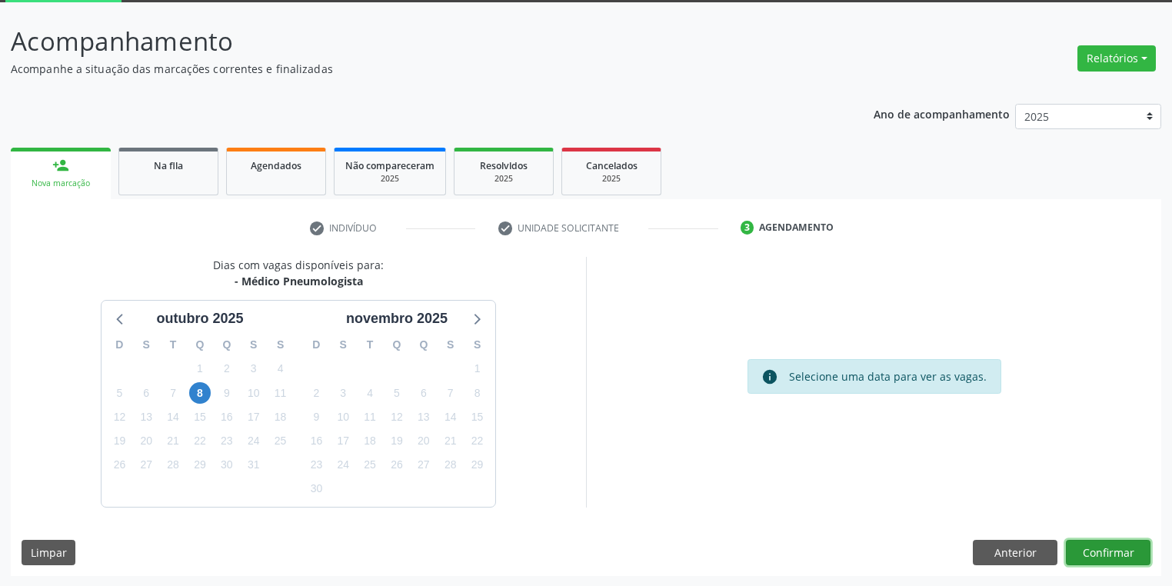
click at [1098, 558] on button "Confirmar" at bounding box center [1108, 553] width 85 height 26
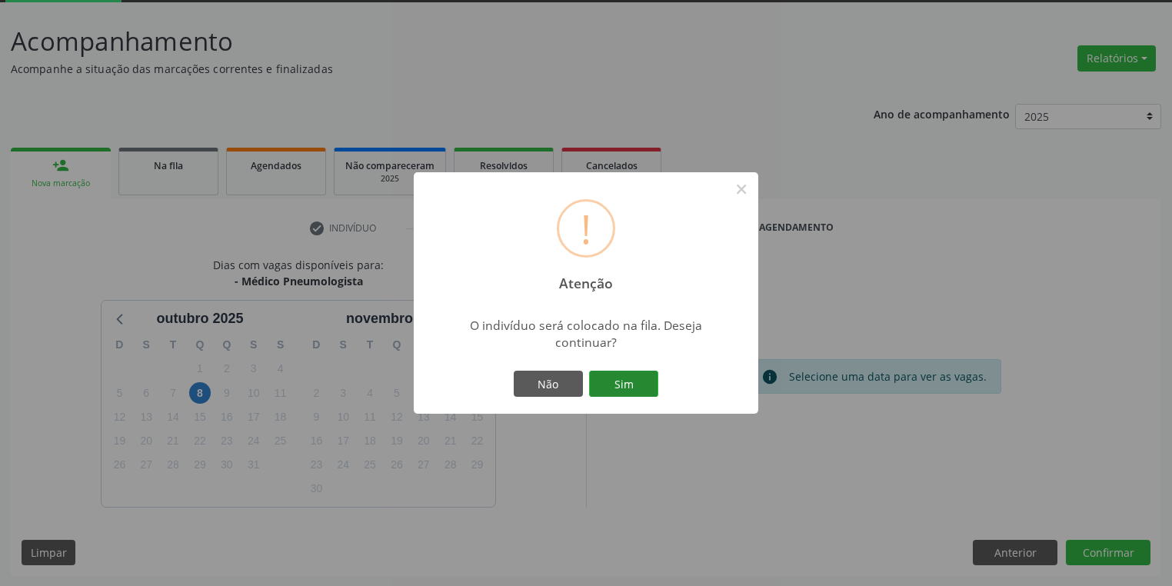
click at [618, 379] on button "Sim" at bounding box center [623, 384] width 69 height 26
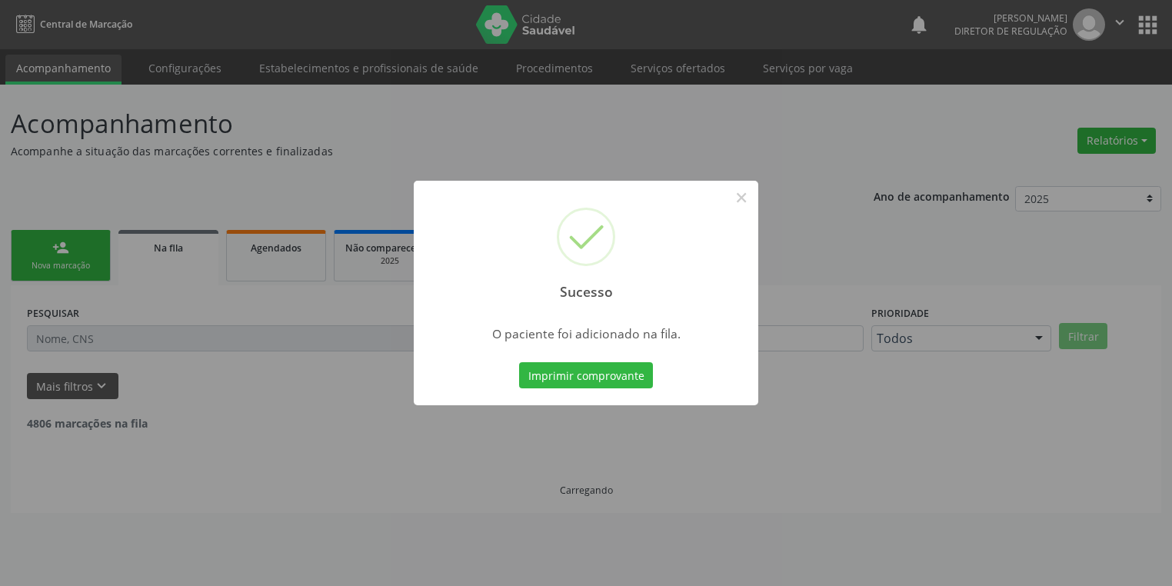
scroll to position [0, 0]
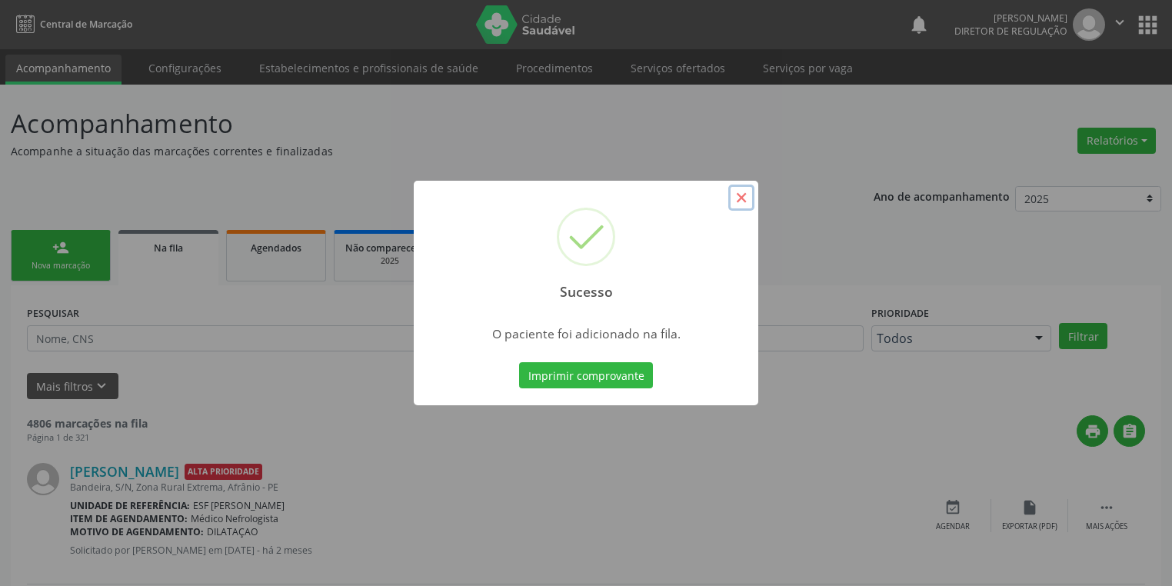
click at [738, 200] on button "×" at bounding box center [741, 198] width 26 height 26
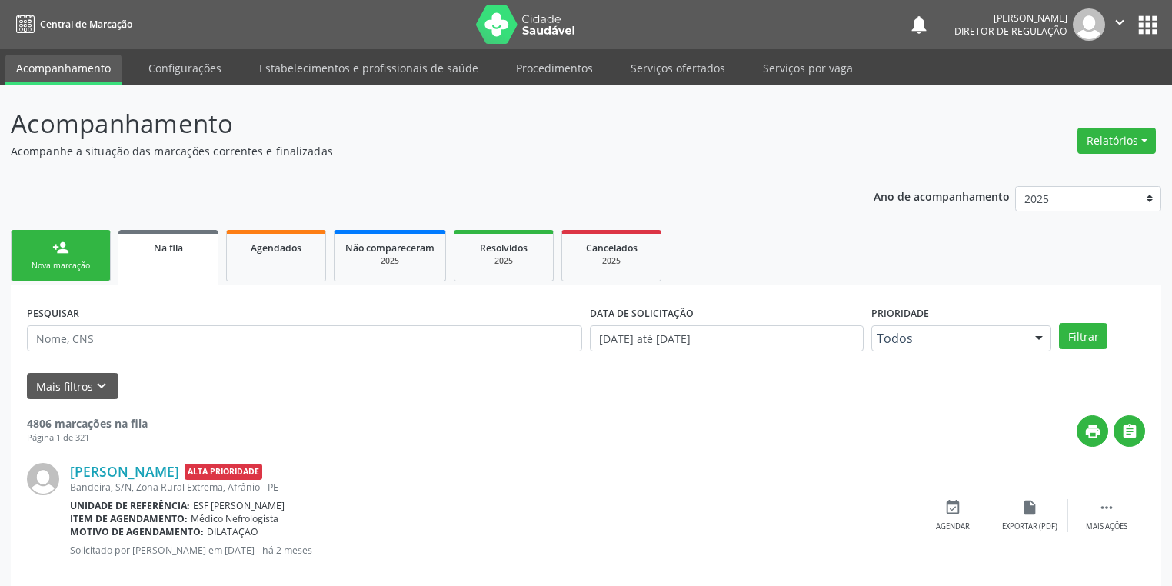
click at [48, 258] on link "person_add Nova marcação" at bounding box center [61, 256] width 100 height 52
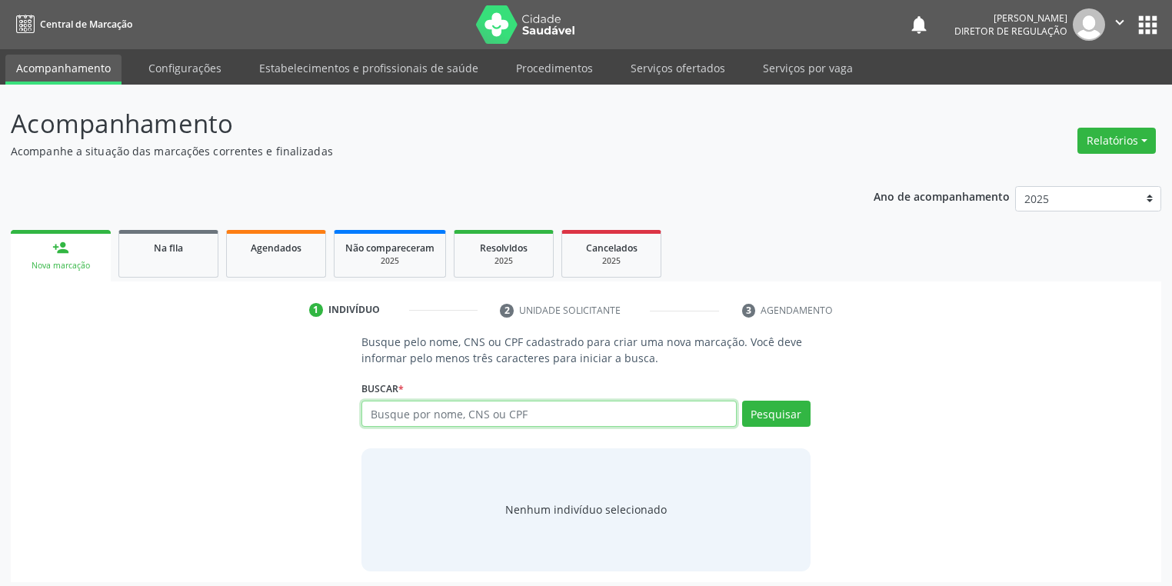
click at [391, 420] on input "text" at bounding box center [549, 414] width 375 height 26
click at [409, 415] on input "text" at bounding box center [549, 414] width 375 height 26
type input "700002529020005"
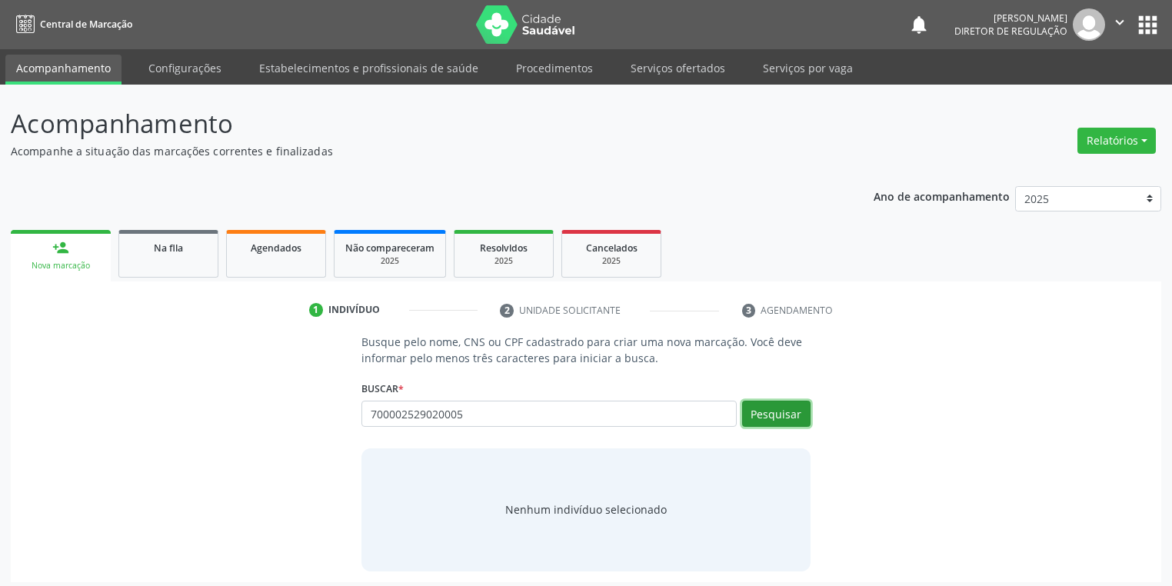
click at [780, 412] on button "Pesquisar" at bounding box center [776, 414] width 68 height 26
type input "700002529020005"
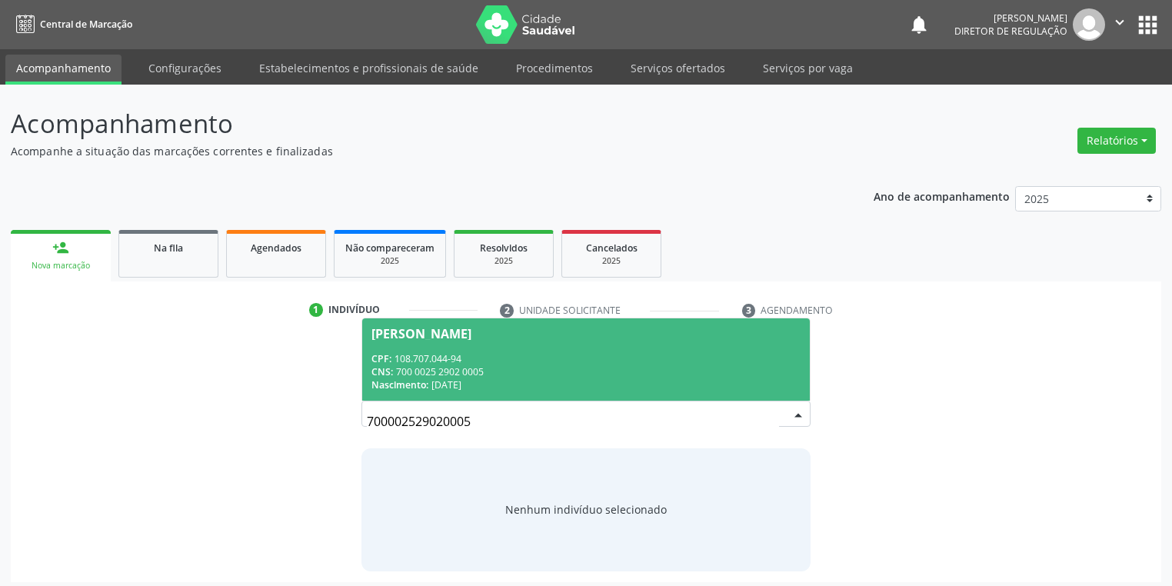
click at [478, 345] on span "Paloma Raissa Coelho Nonato CPF: 108.707.044-94 CNS: 700 0025 2902 0005 Nascime…" at bounding box center [586, 359] width 448 height 82
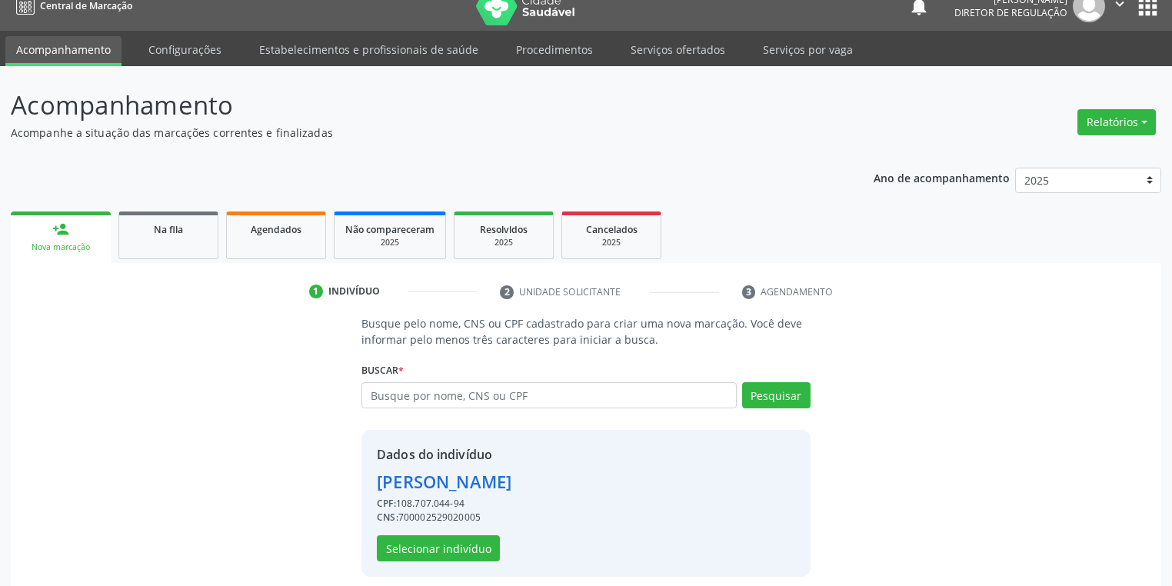
scroll to position [29, 0]
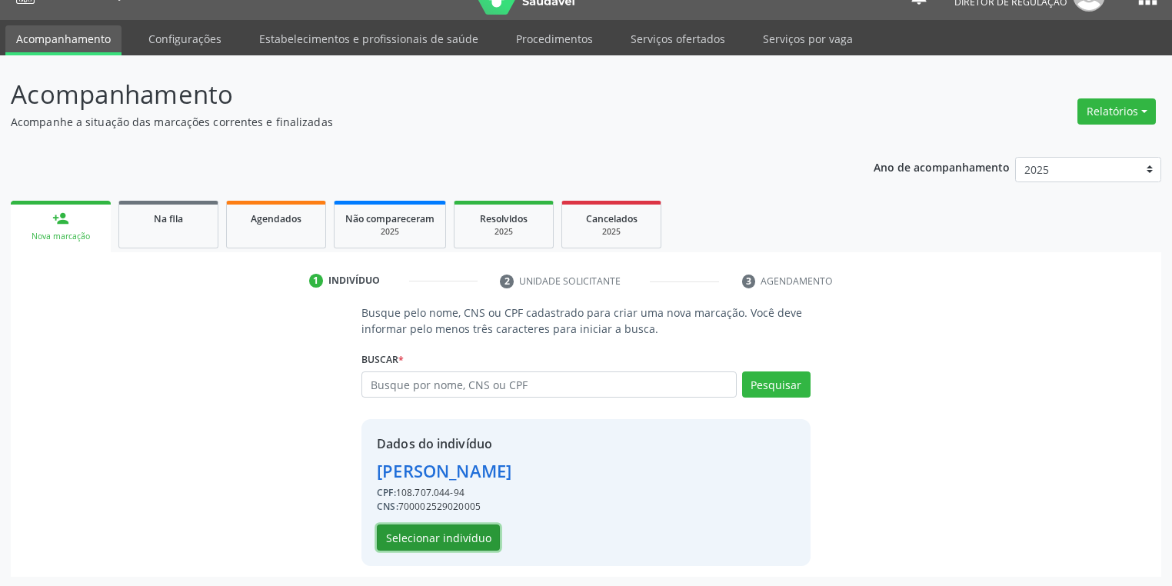
click at [415, 538] on button "Selecionar indivíduo" at bounding box center [438, 538] width 123 height 26
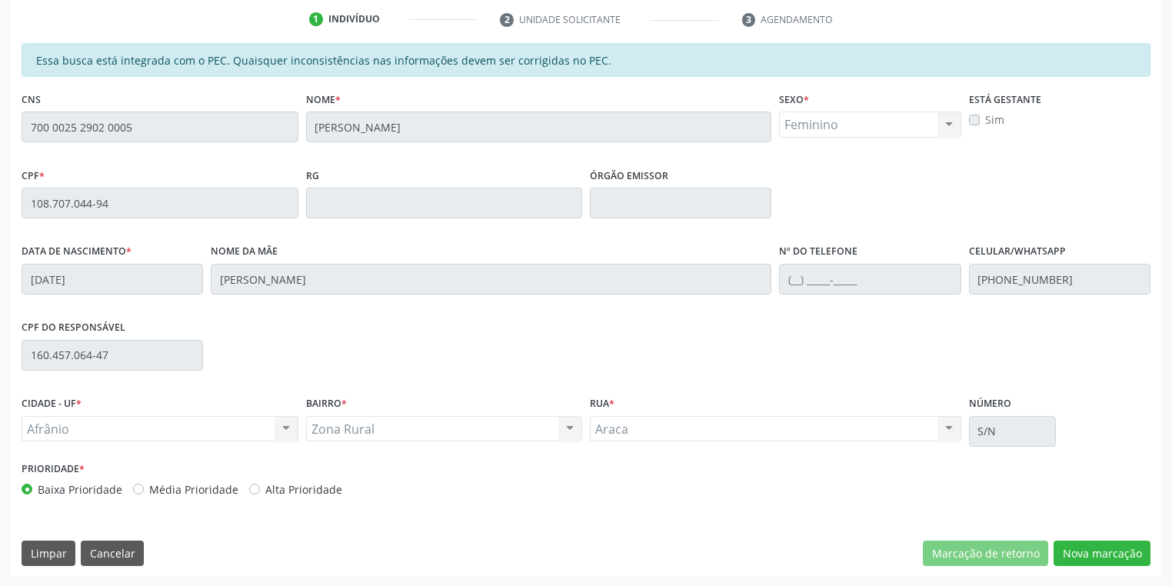
scroll to position [292, 0]
click at [1097, 557] on button "Nova marcação" at bounding box center [1102, 553] width 97 height 26
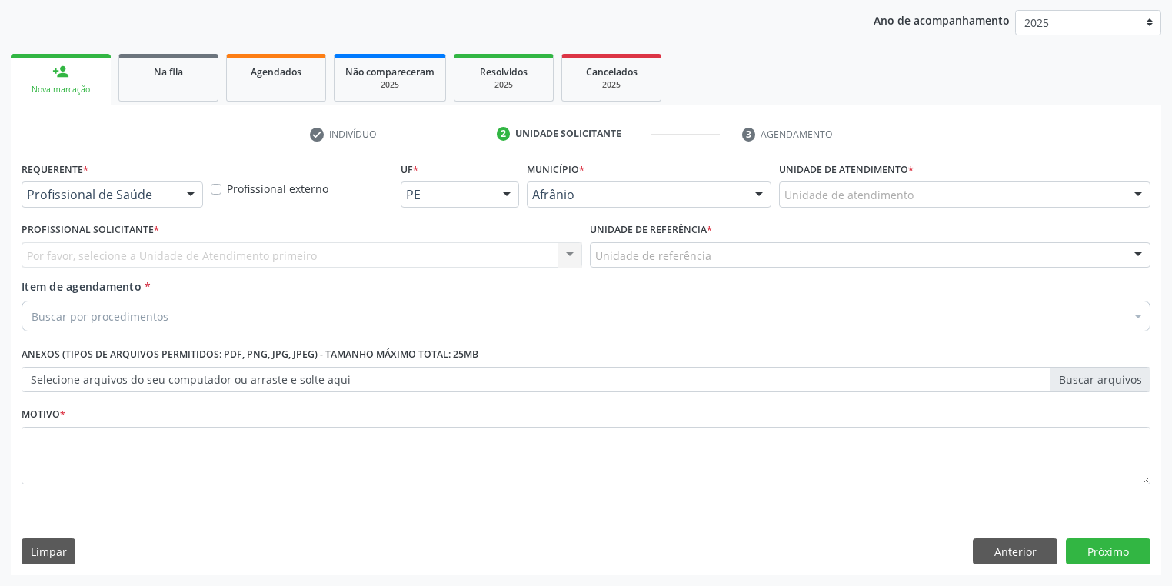
scroll to position [175, 0]
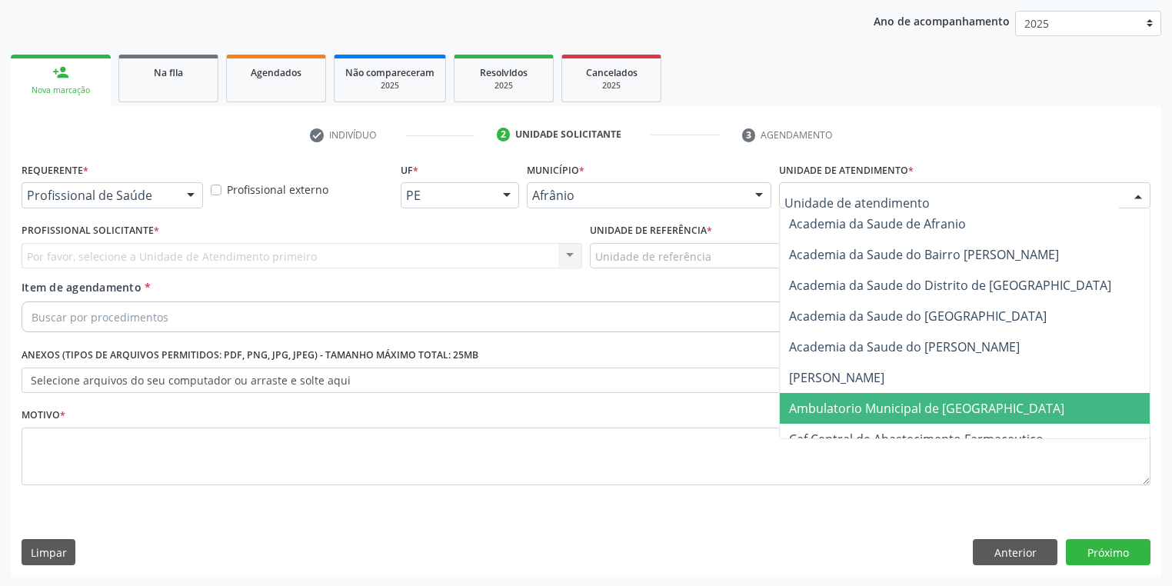
click at [844, 405] on span "Ambulatorio Municipal de [GEOGRAPHIC_DATA]" at bounding box center [926, 408] width 275 height 17
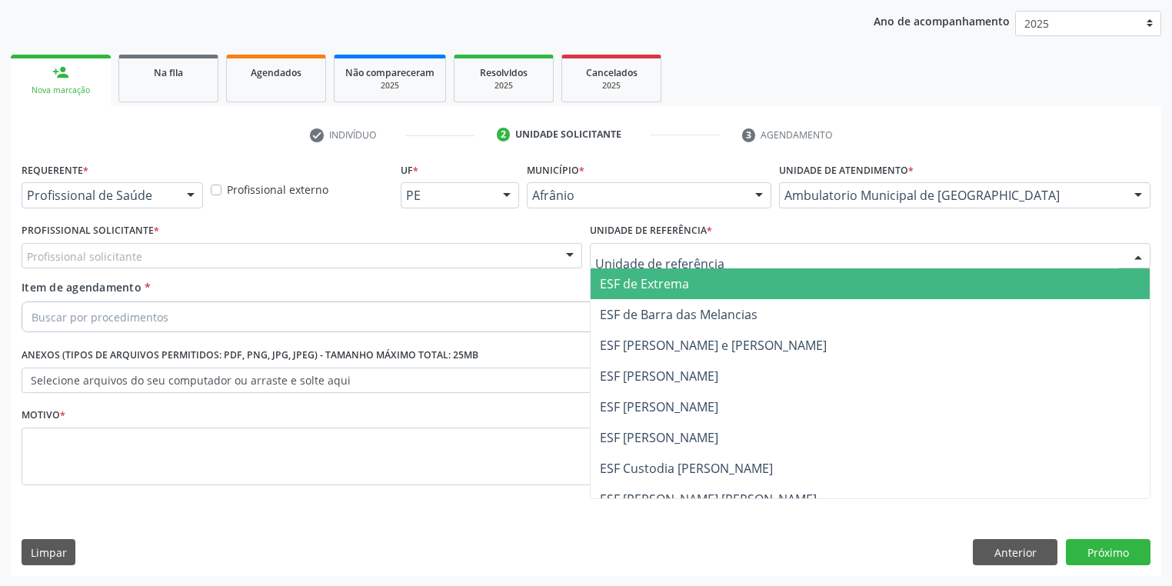
drag, startPoint x: 612, startPoint y: 248, endPoint x: 612, endPoint y: 285, distance: 37.7
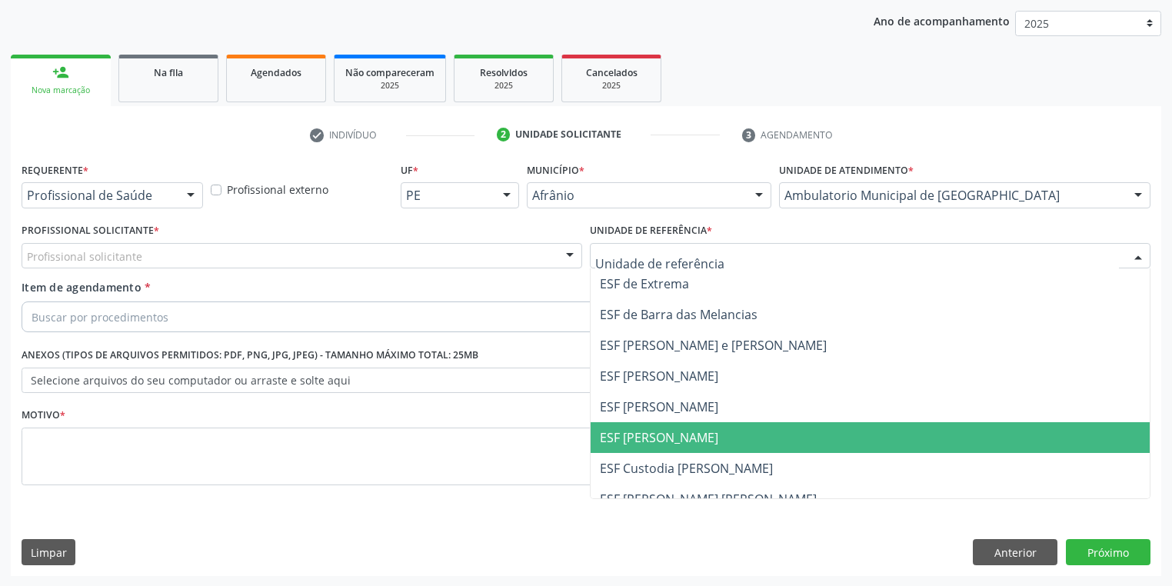
click at [648, 438] on span "ESF [PERSON_NAME]" at bounding box center [659, 437] width 118 height 17
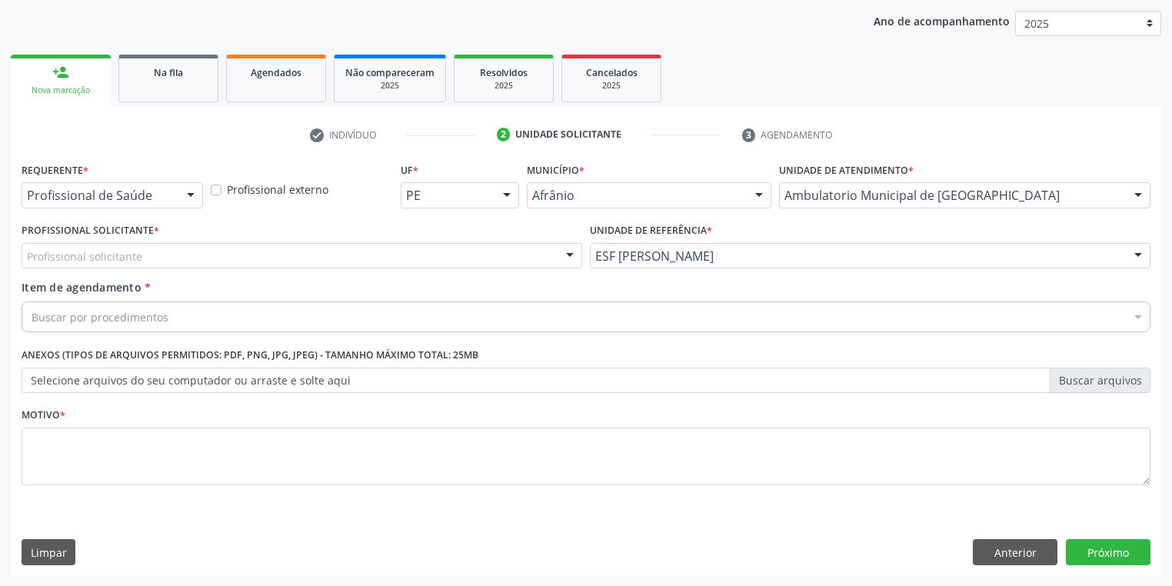
click at [117, 265] on div "Profissional solicitante" at bounding box center [302, 256] width 561 height 26
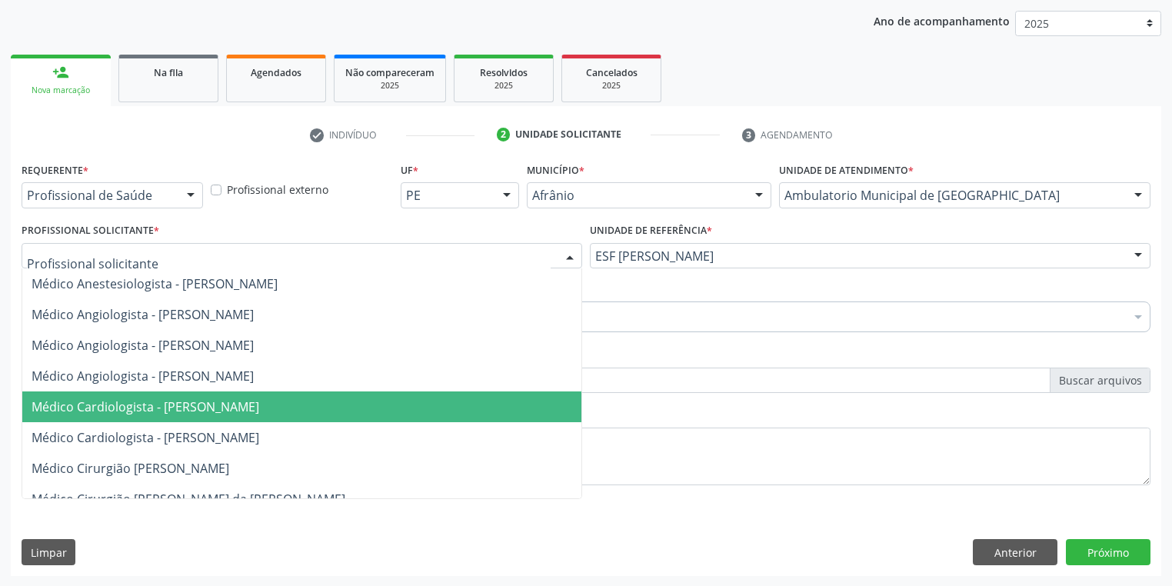
click at [168, 412] on span "Médico Cardiologista - [PERSON_NAME]" at bounding box center [146, 406] width 228 height 17
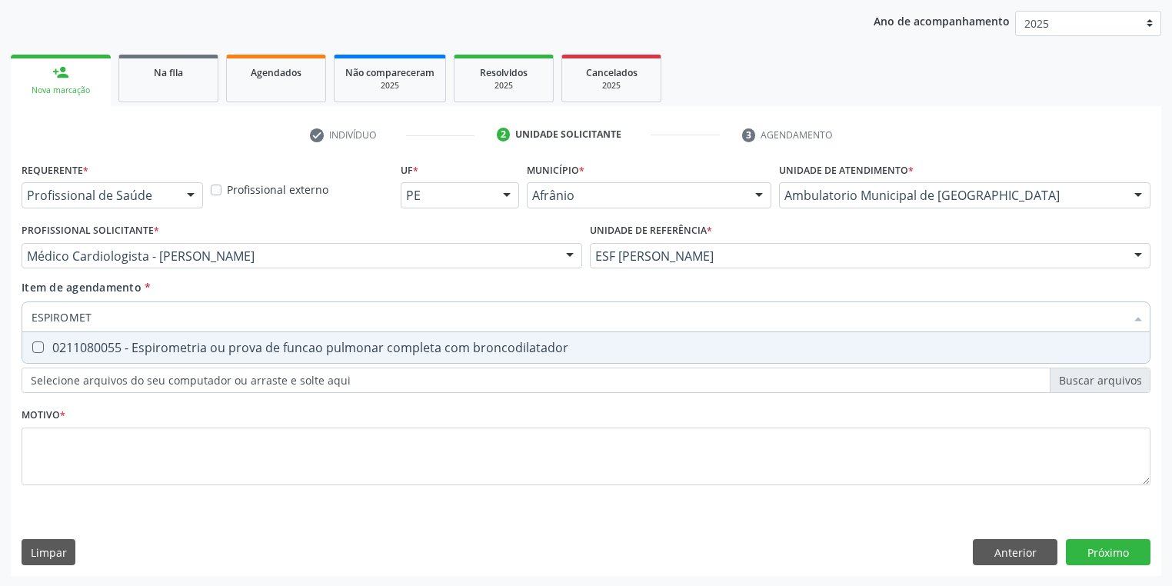
type input "ESPIROMETR"
click at [122, 329] on input "ESPIROMETR" at bounding box center [579, 317] width 1094 height 31
click at [122, 351] on div "0211080055 - Espirometria ou prova de funcao pulmonar completa com broncodilata…" at bounding box center [586, 348] width 1109 height 12
checkbox broncodilatador "true"
click at [110, 451] on div "Requerente * Profissional de Saúde Profissional de Saúde Paciente Nenhum result…" at bounding box center [586, 332] width 1129 height 348
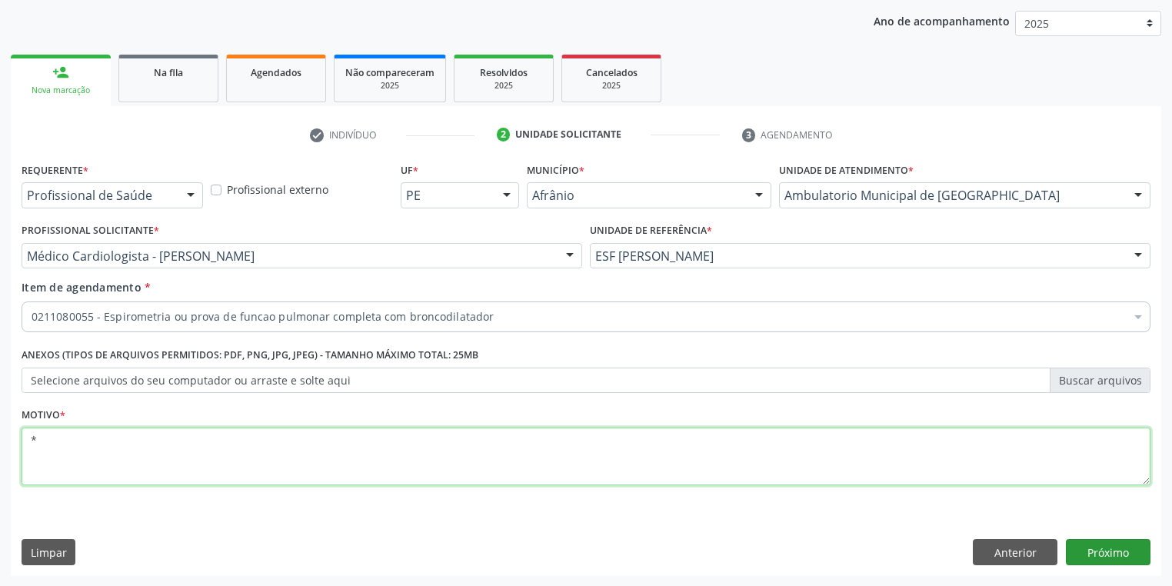
type textarea "*"
click at [1110, 555] on button "Próximo" at bounding box center [1108, 552] width 85 height 26
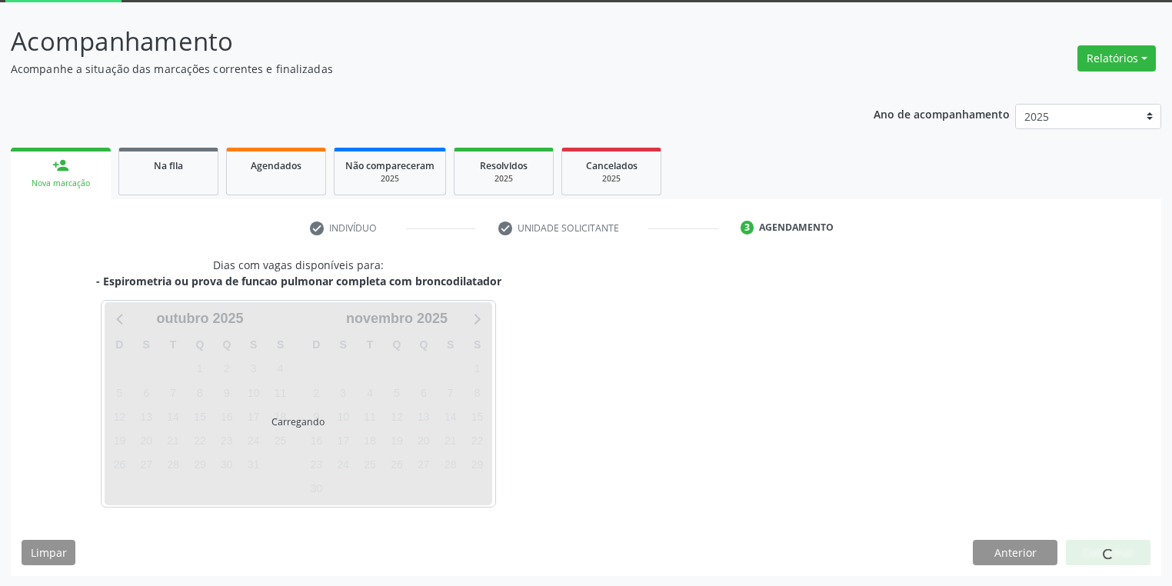
scroll to position [127, 0]
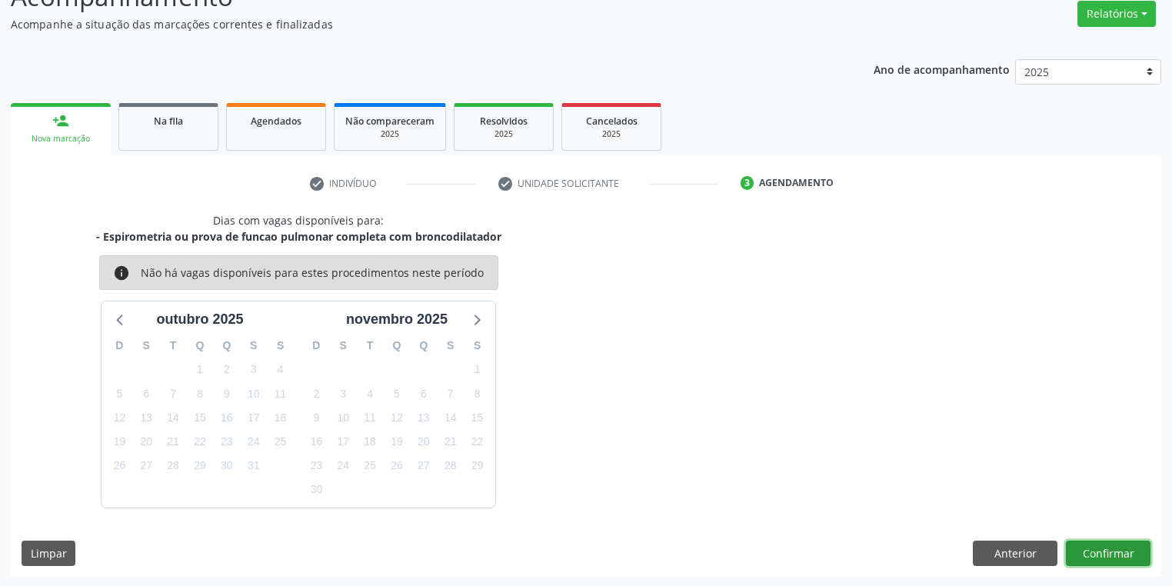
click at [1100, 552] on button "Confirmar" at bounding box center [1108, 554] width 85 height 26
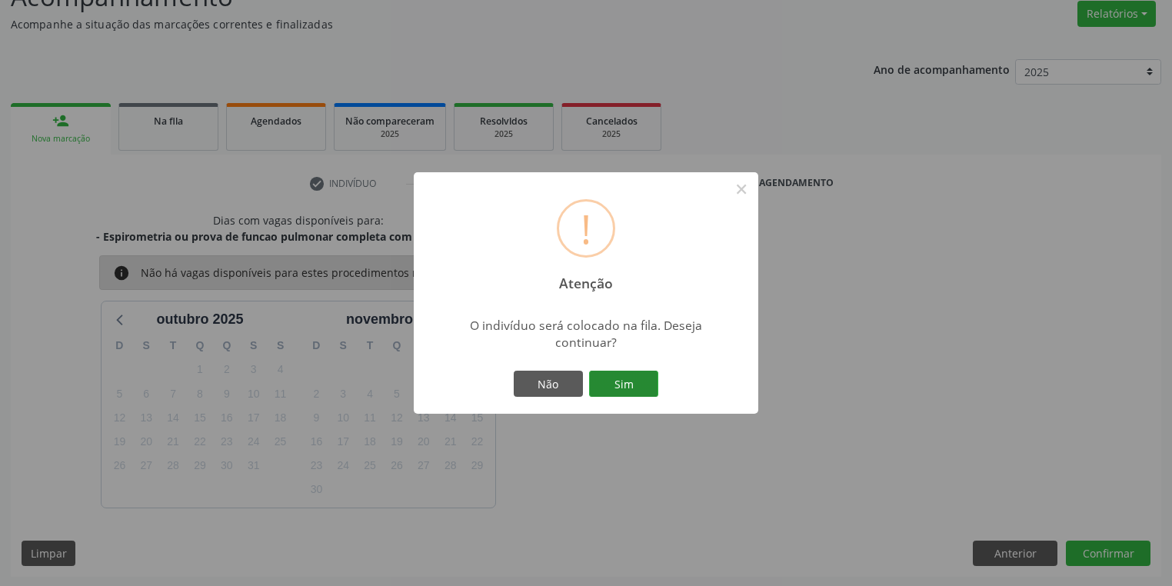
click at [624, 382] on button "Sim" at bounding box center [623, 384] width 69 height 26
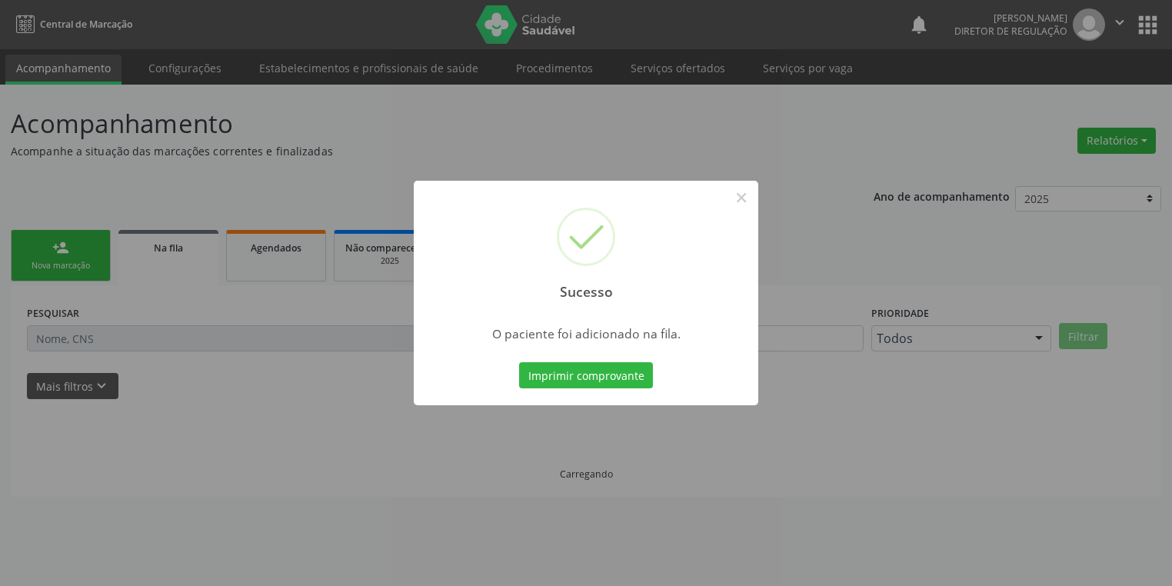
scroll to position [0, 0]
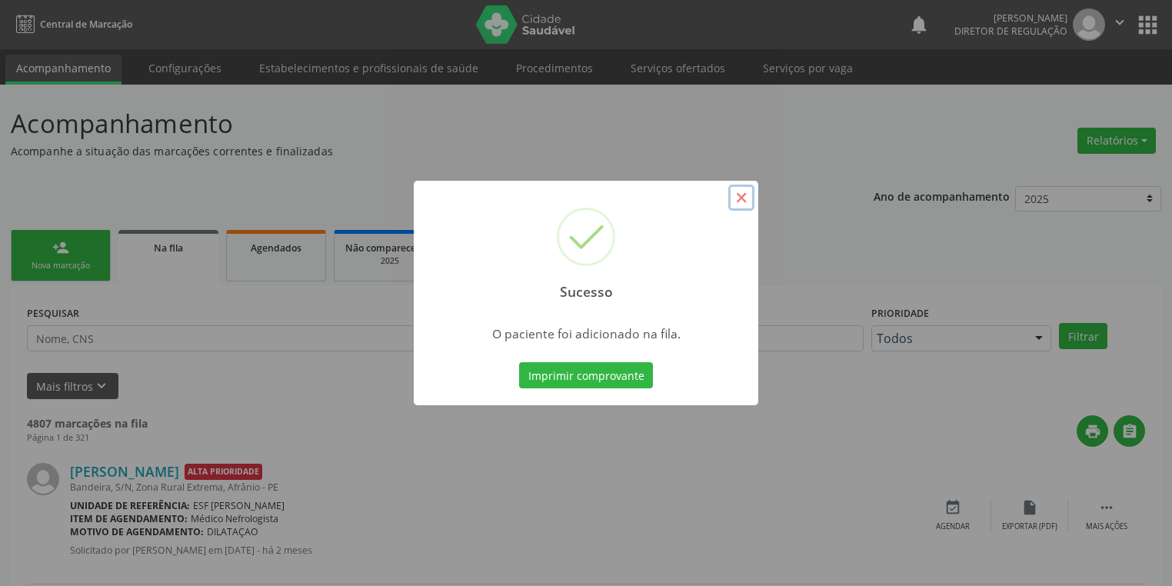
click at [742, 199] on button "×" at bounding box center [741, 198] width 26 height 26
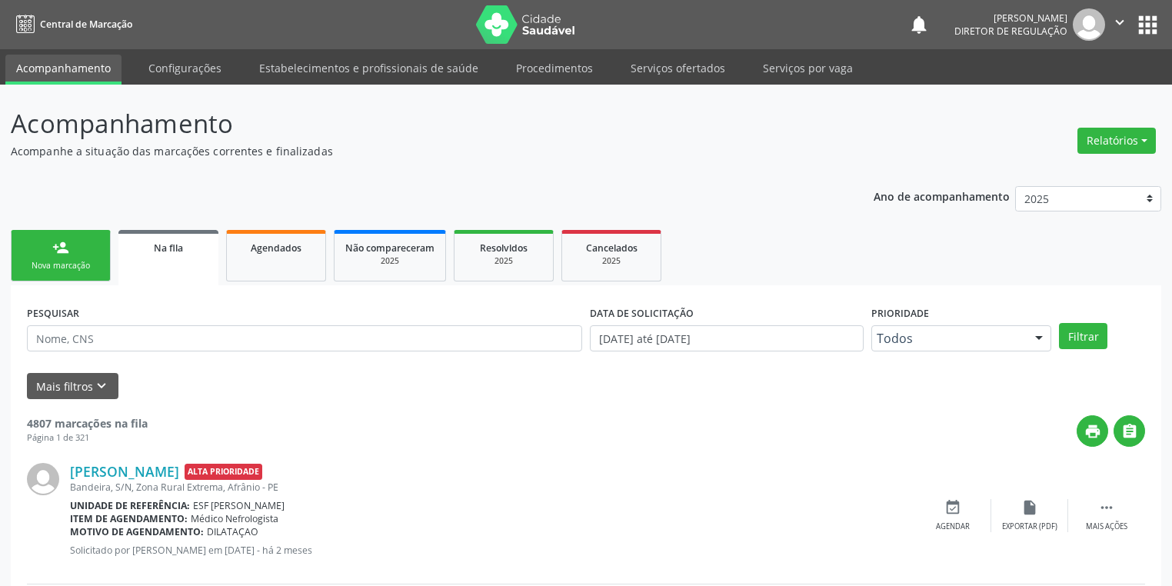
click at [60, 268] on div "Nova marcação" at bounding box center [60, 266] width 77 height 12
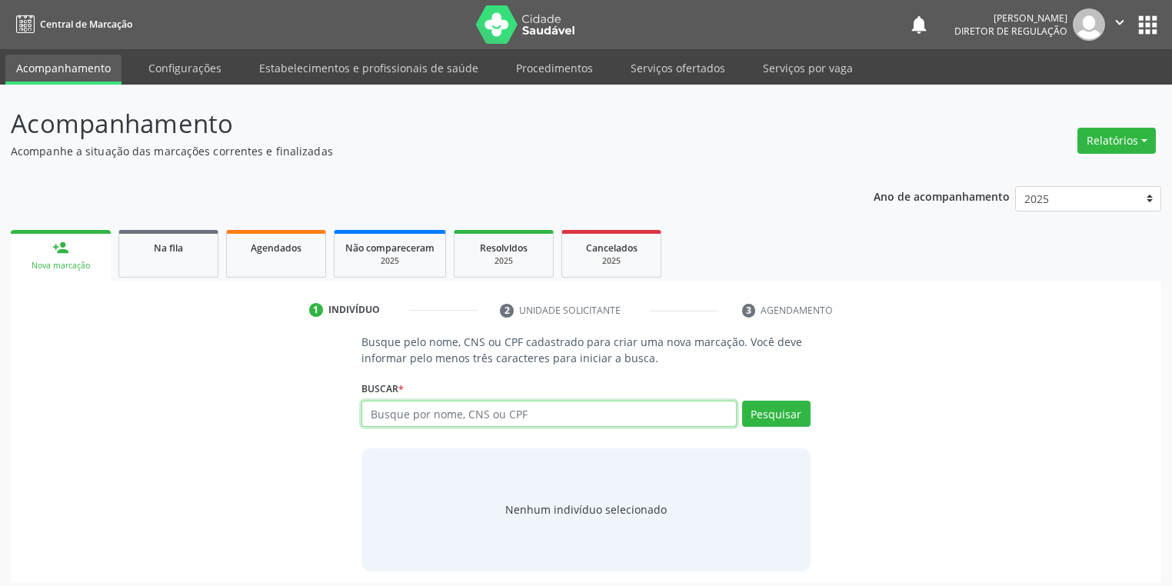
click at [440, 412] on input "text" at bounding box center [549, 414] width 375 height 26
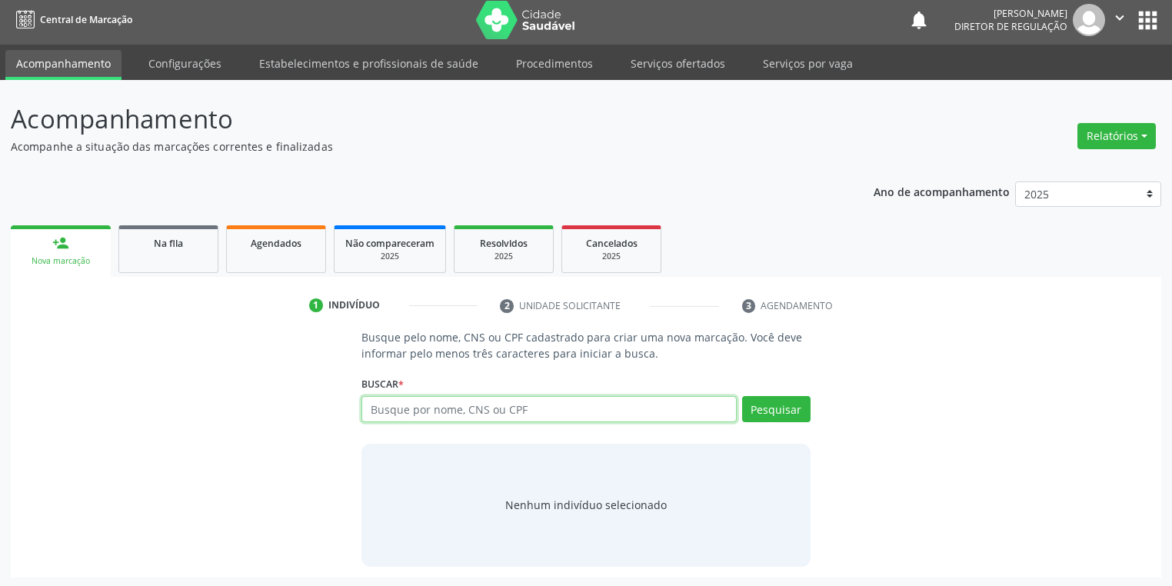
scroll to position [6, 0]
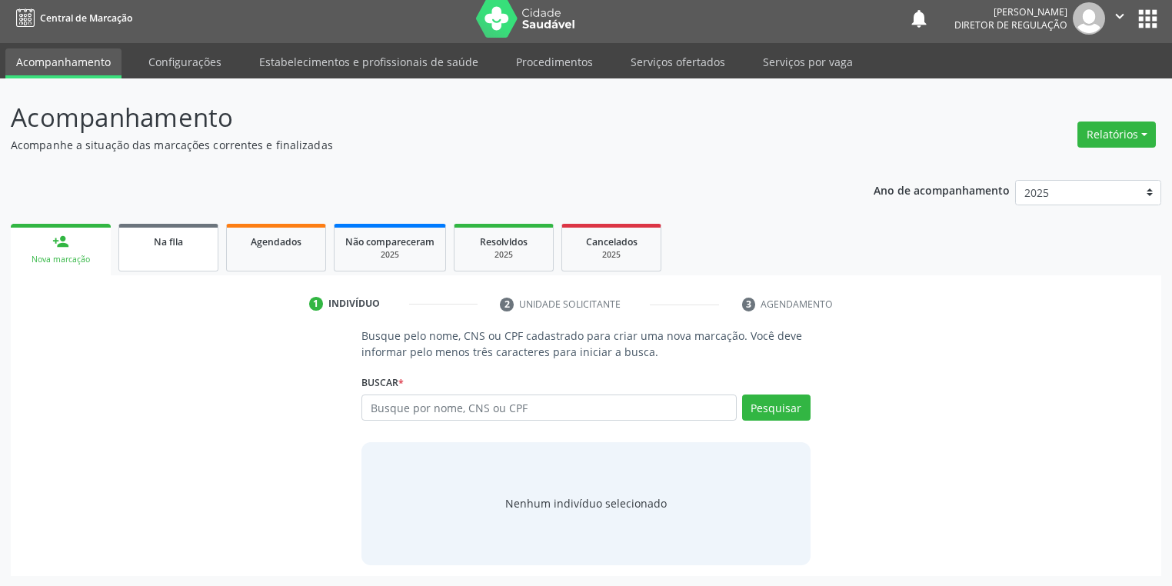
click at [172, 249] on link "Na fila" at bounding box center [168, 248] width 100 height 48
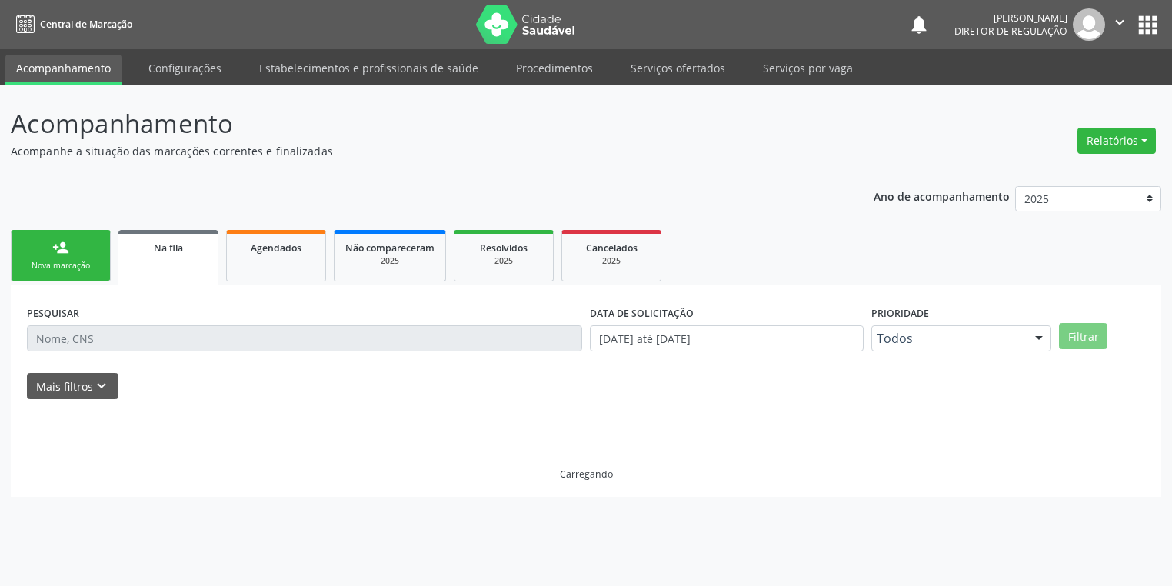
scroll to position [0, 0]
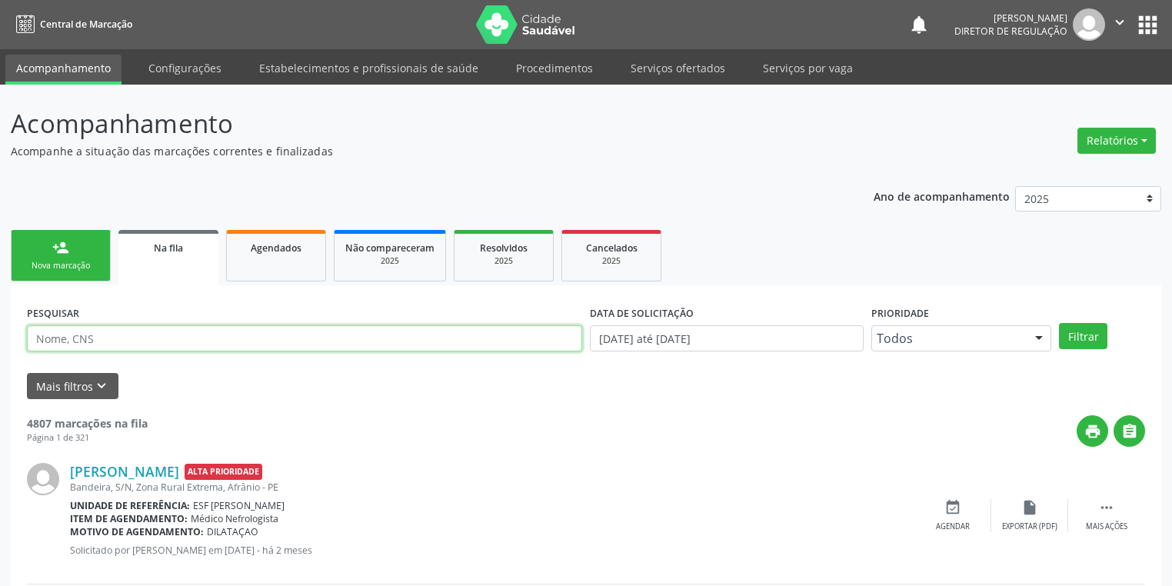
click at [103, 338] on input "text" at bounding box center [304, 338] width 555 height 26
type input "706405122682089"
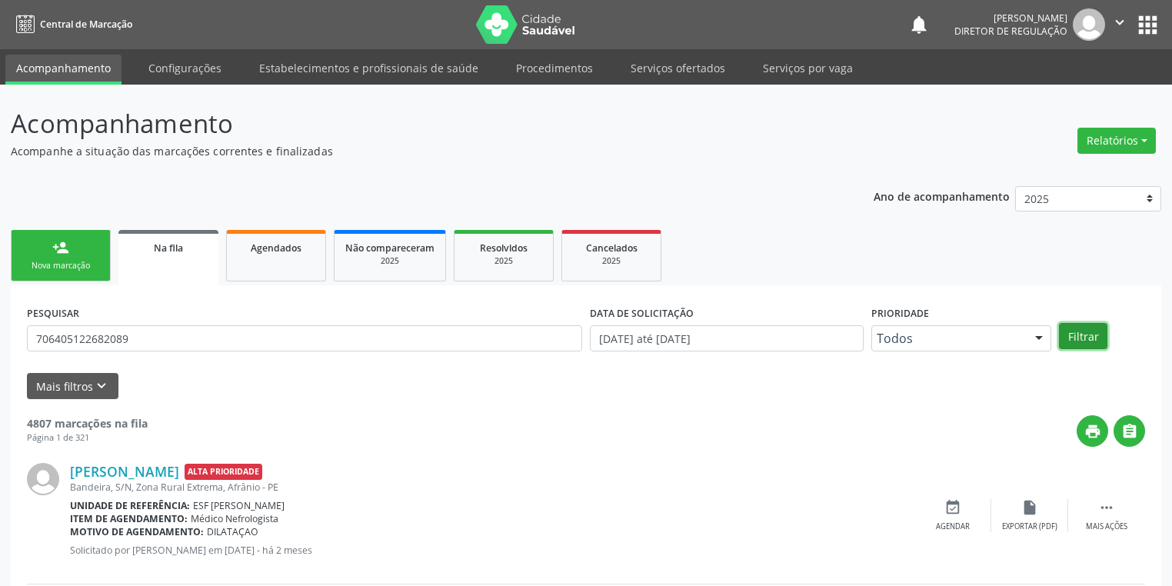
click at [1091, 327] on button "Filtrar" at bounding box center [1083, 336] width 48 height 26
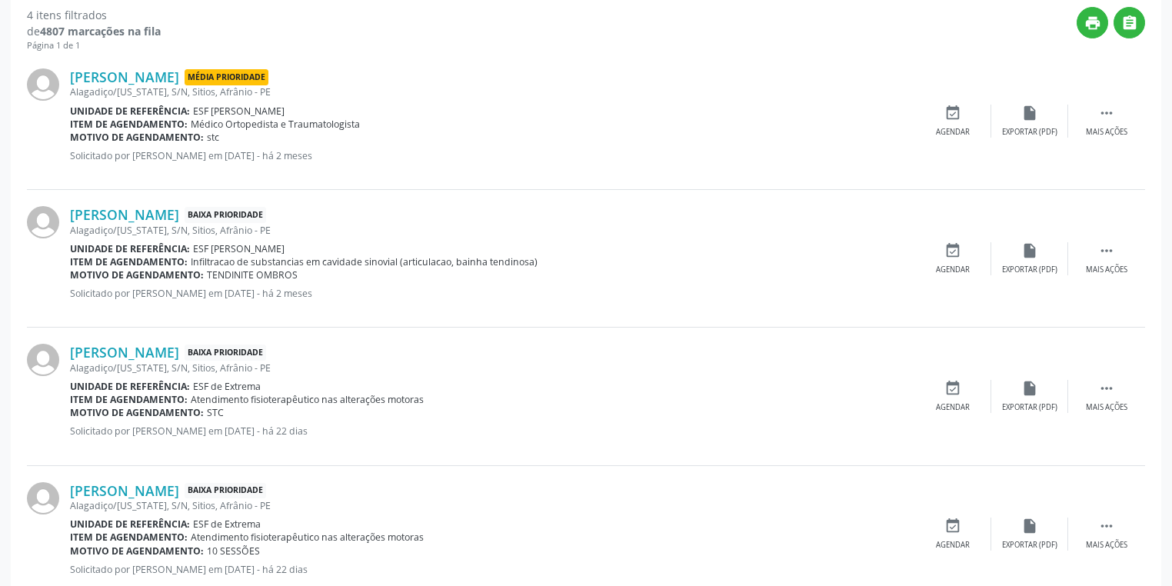
scroll to position [388, 0]
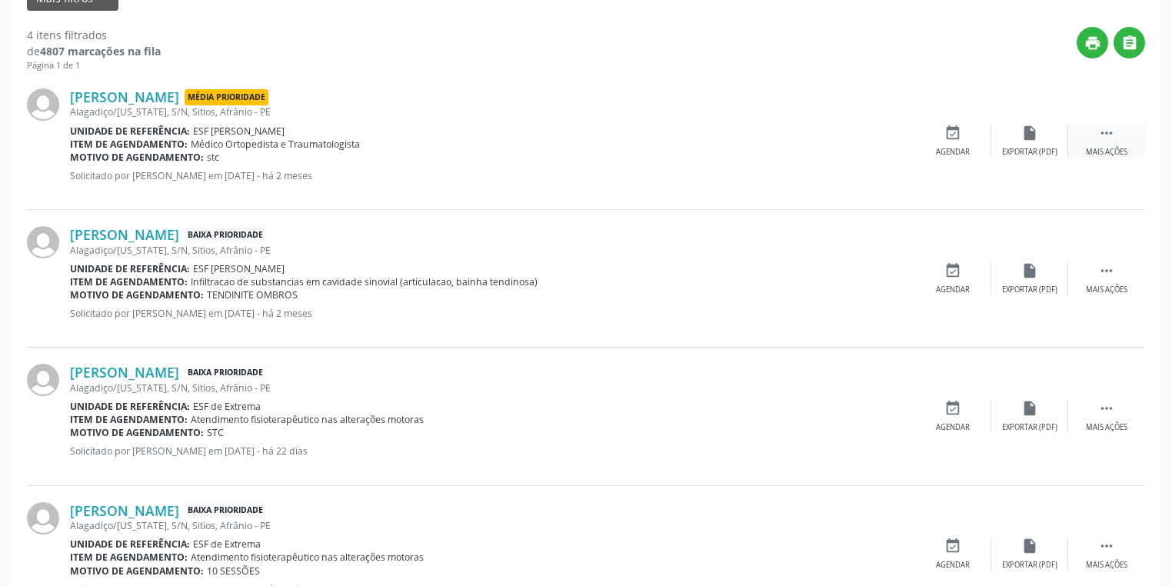
click at [1105, 132] on icon "" at bounding box center [1106, 133] width 17 height 17
click at [720, 143] on div "event_available Agendar" at bounding box center [722, 141] width 77 height 33
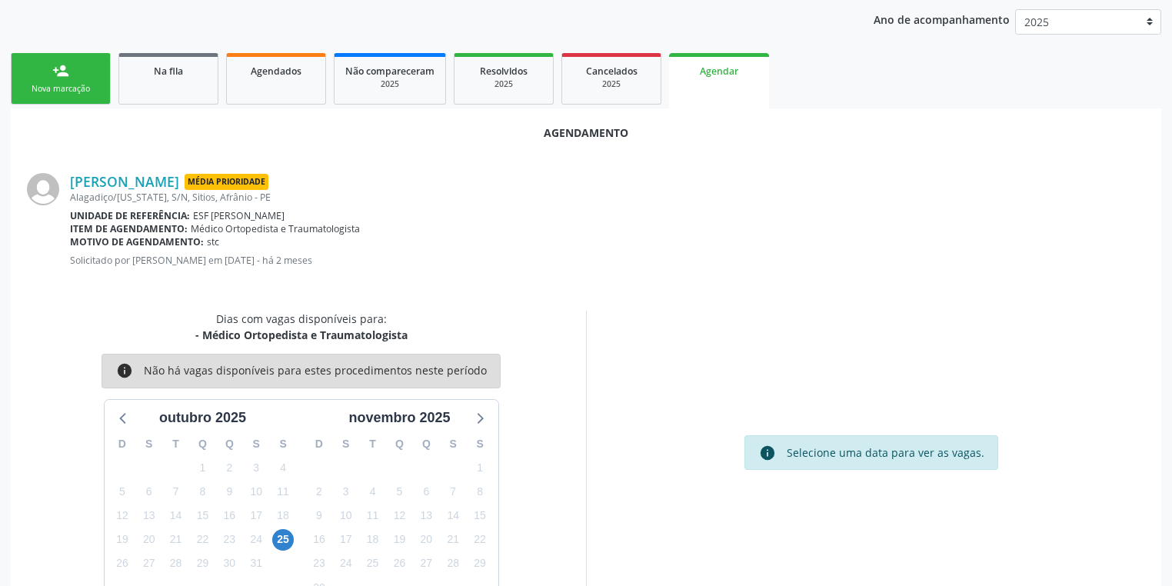
scroll to position [213, 0]
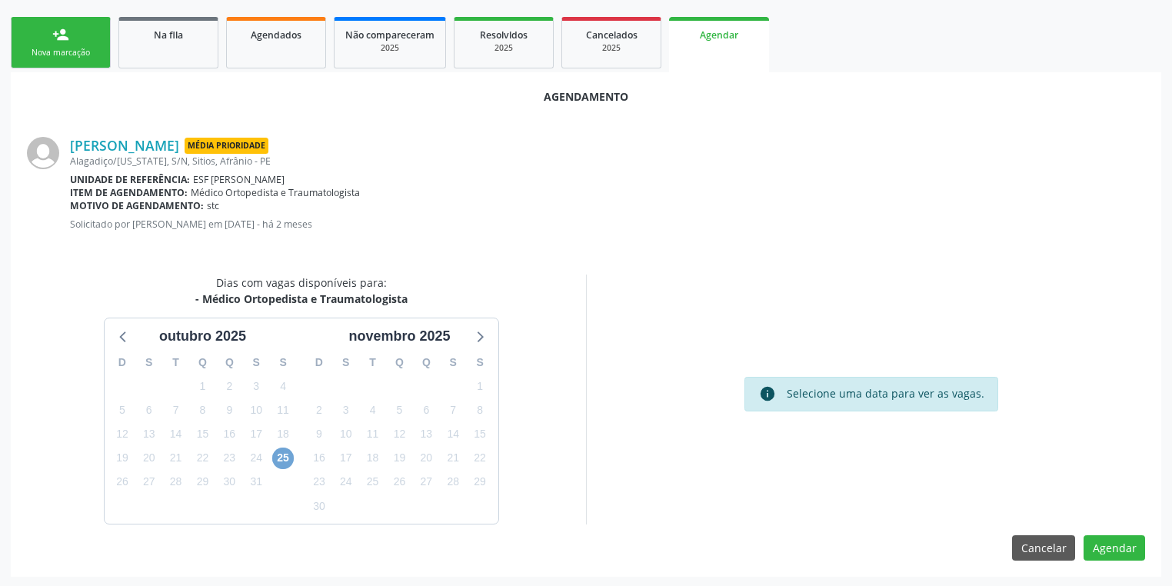
click at [281, 458] on span "25" at bounding box center [283, 459] width 22 height 22
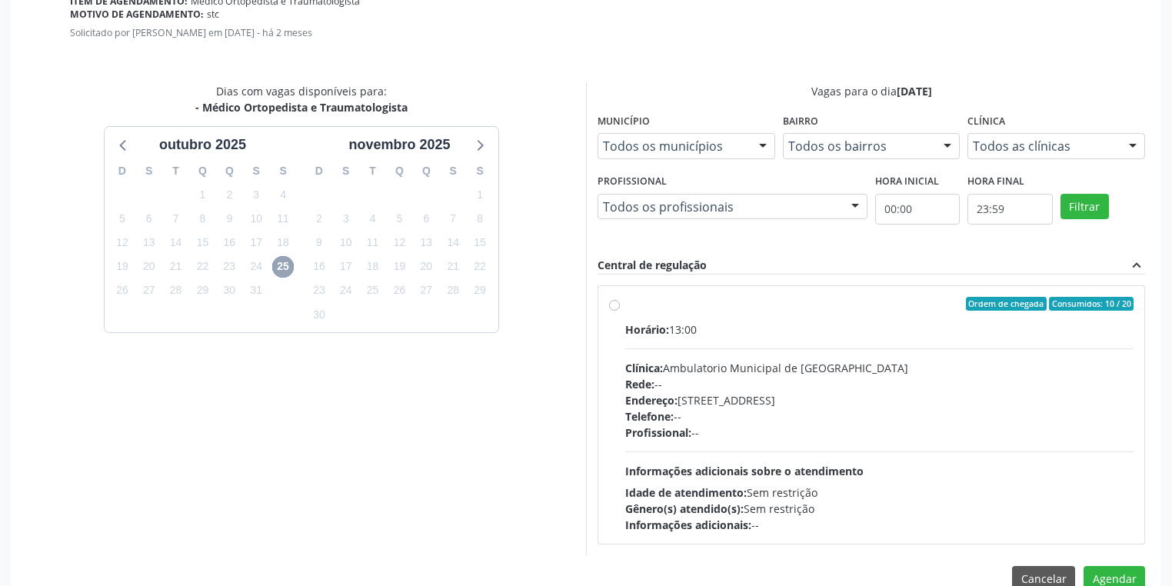
scroll to position [435, 0]
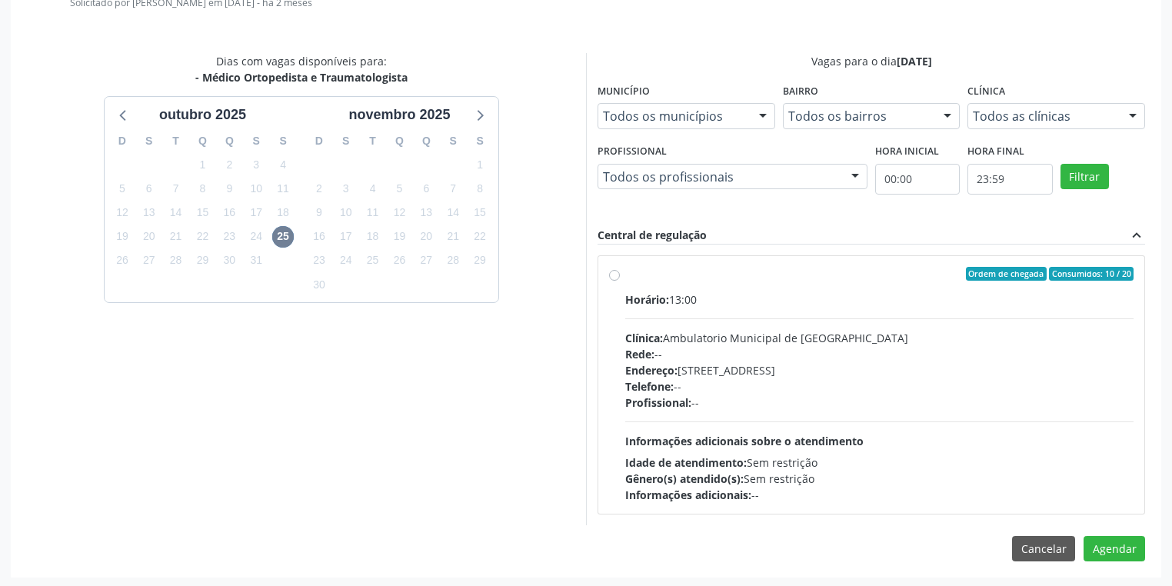
click at [757, 406] on div "Profissional: --" at bounding box center [879, 403] width 508 height 16
click at [620, 281] on input "Ordem de chegada Consumidos: 10 / 20 Horário: 13:00 Clínica: Ambulatorio Munici…" at bounding box center [614, 274] width 11 height 14
radio input "true"
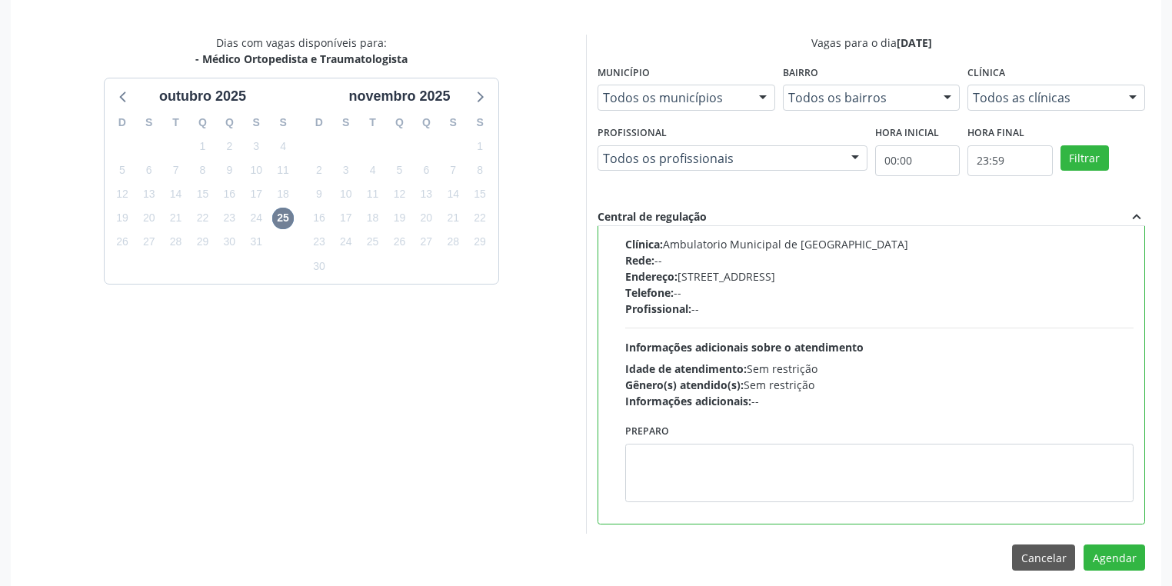
scroll to position [463, 0]
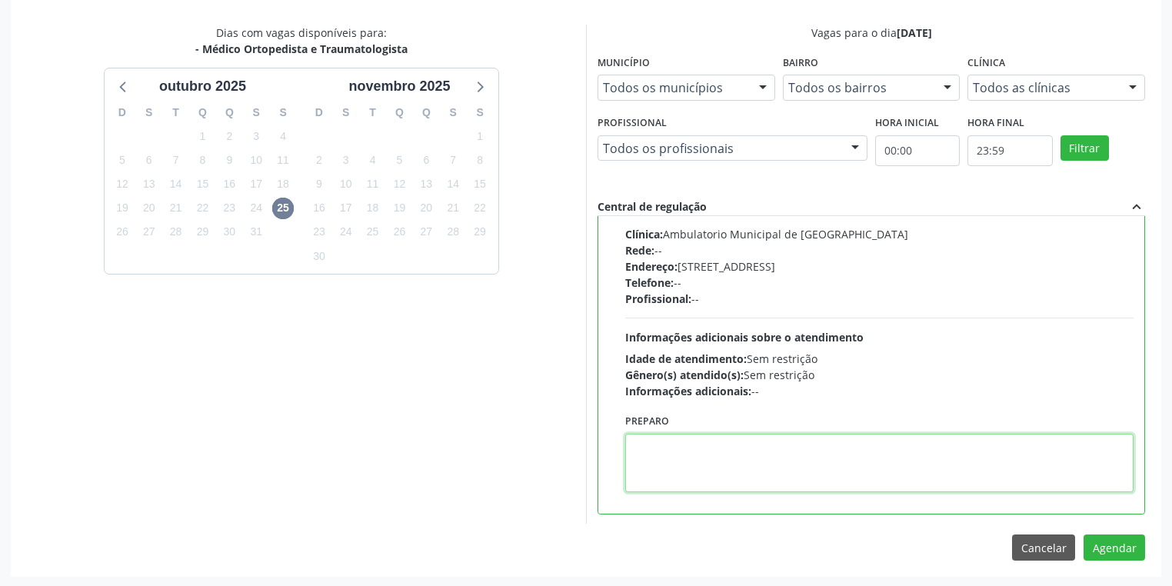
click at [691, 449] on textarea at bounding box center [879, 463] width 508 height 58
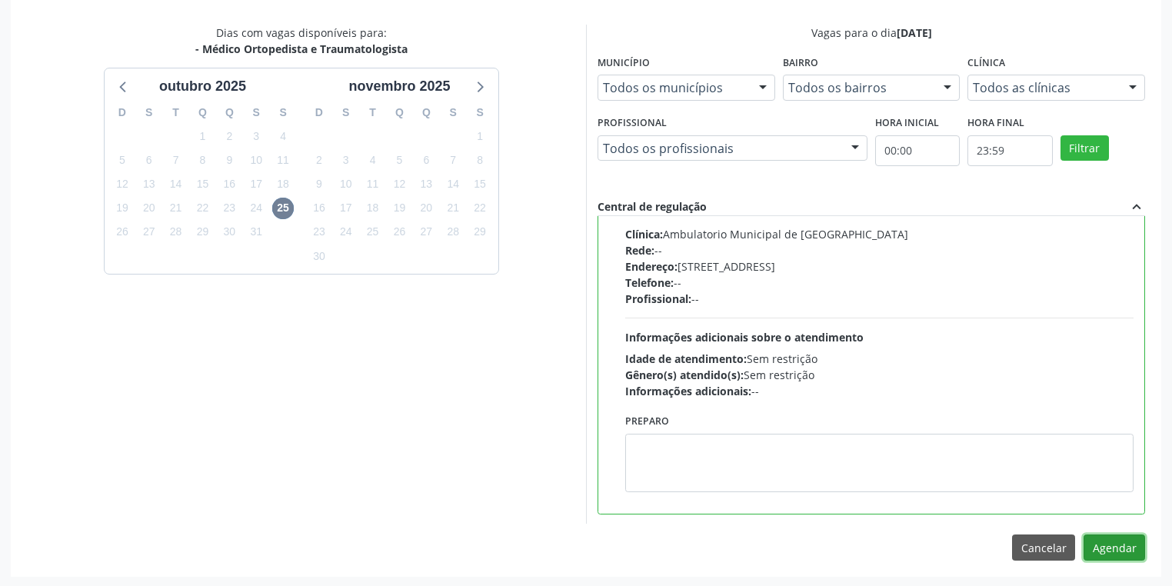
click at [1108, 548] on button "Agendar" at bounding box center [1115, 548] width 62 height 26
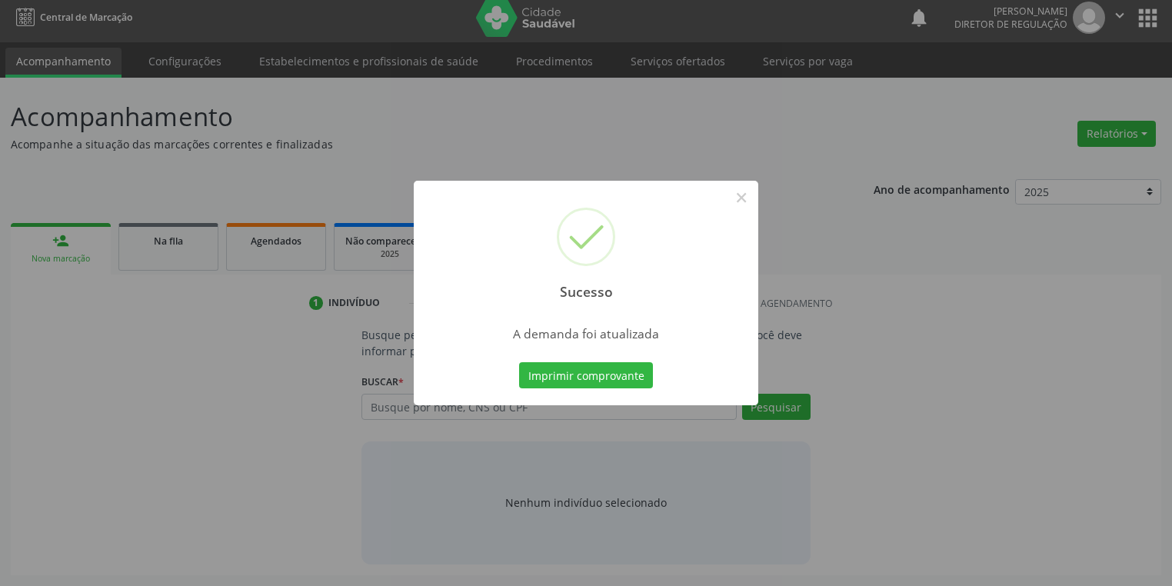
scroll to position [6, 0]
click at [604, 376] on button "Imprimir comprovante" at bounding box center [586, 375] width 134 height 26
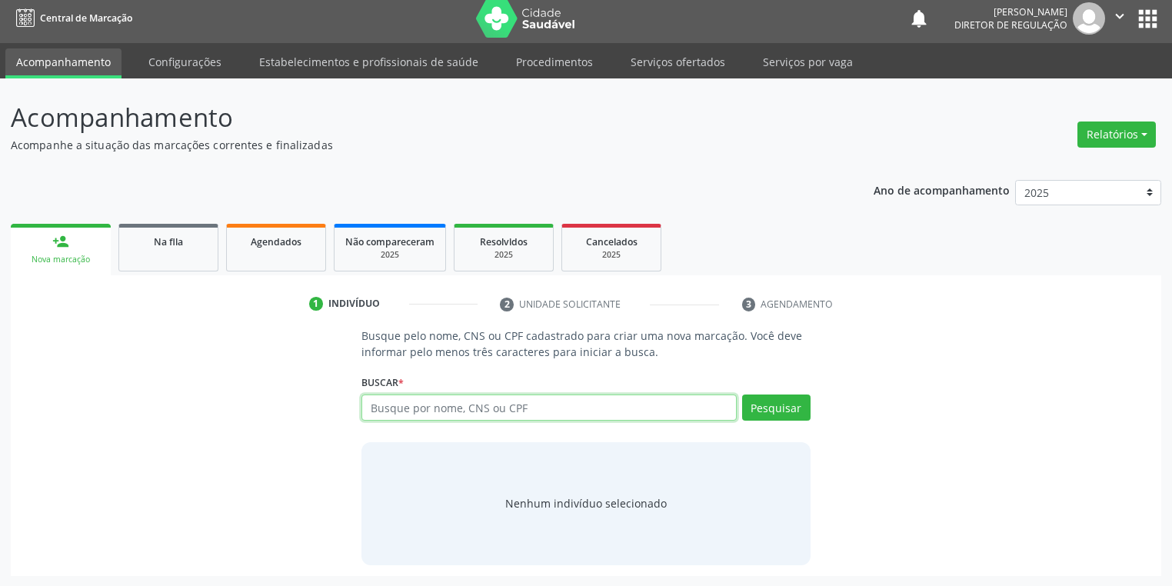
click at [403, 410] on input "text" at bounding box center [549, 408] width 375 height 26
type input "708002865898423"
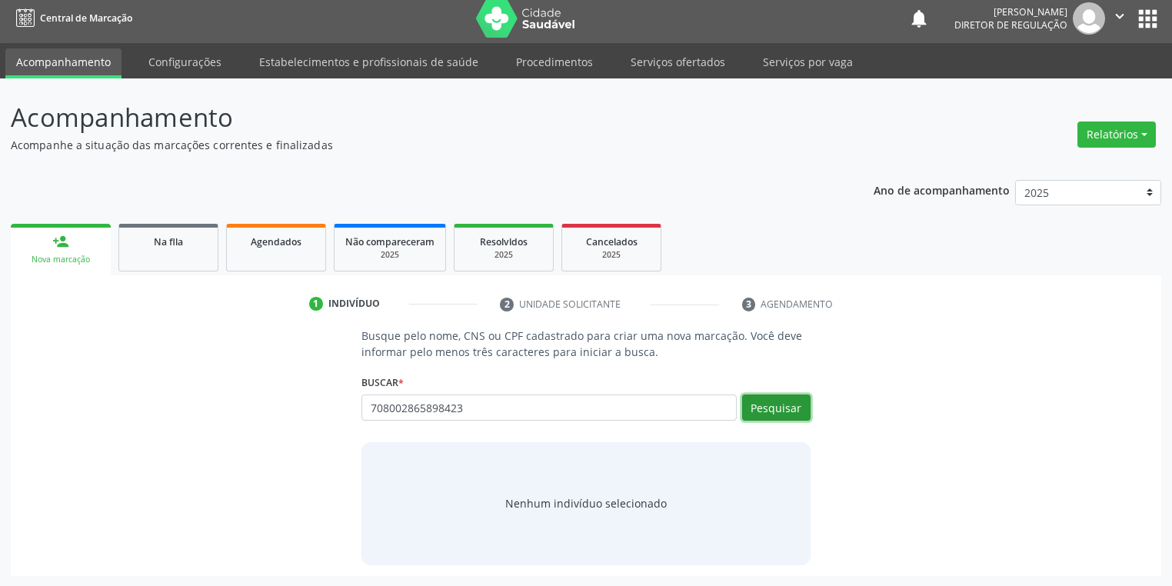
click at [748, 407] on button "Pesquisar" at bounding box center [776, 408] width 68 height 26
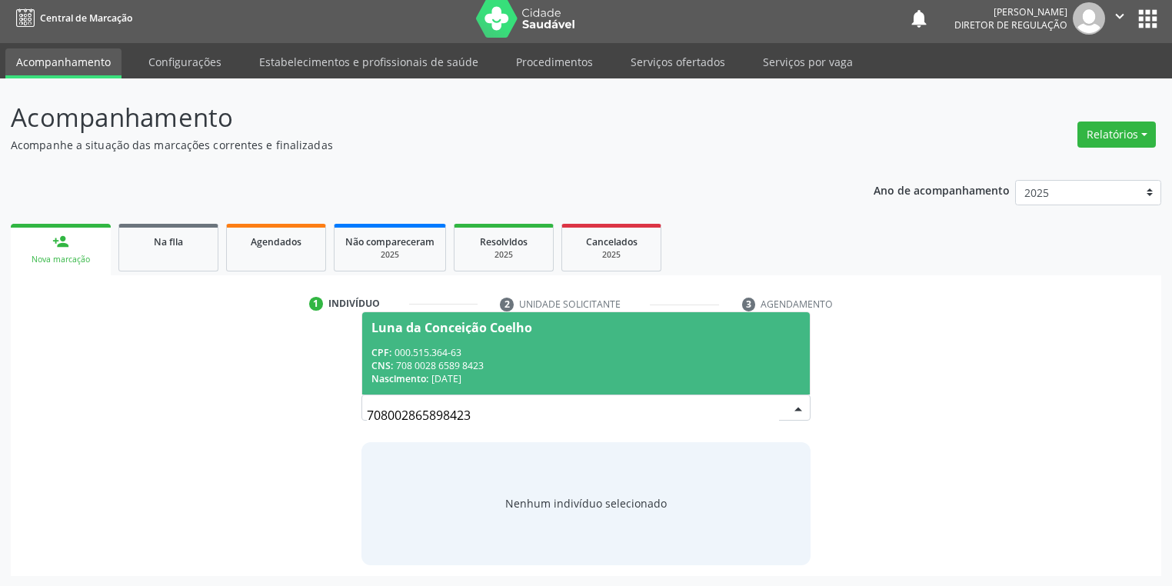
drag, startPoint x: 458, startPoint y: 362, endPoint x: 477, endPoint y: 380, distance: 25.6
click at [459, 361] on div "CNS: 708 0028 6589 8423" at bounding box center [586, 365] width 429 height 13
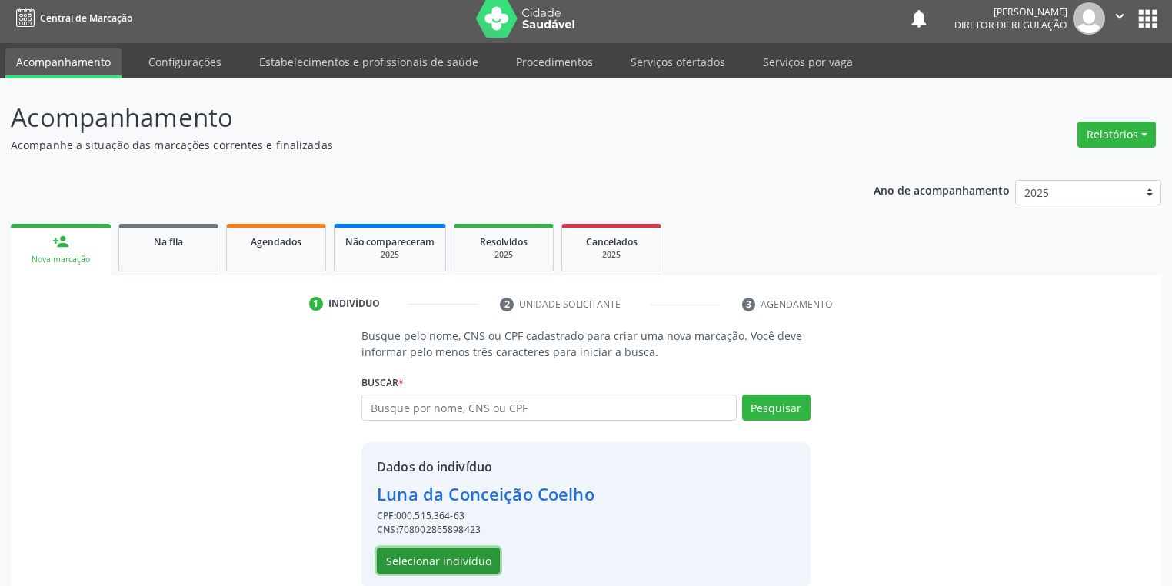
click at [437, 563] on button "Selecionar indivíduo" at bounding box center [438, 561] width 123 height 26
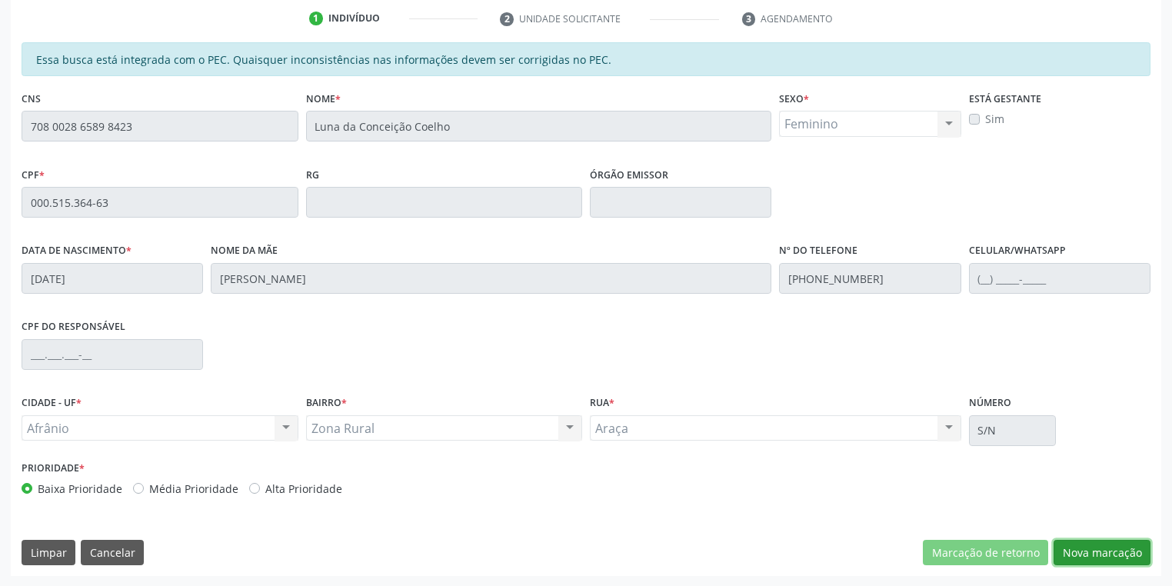
click at [1081, 548] on button "Nova marcação" at bounding box center [1102, 553] width 97 height 26
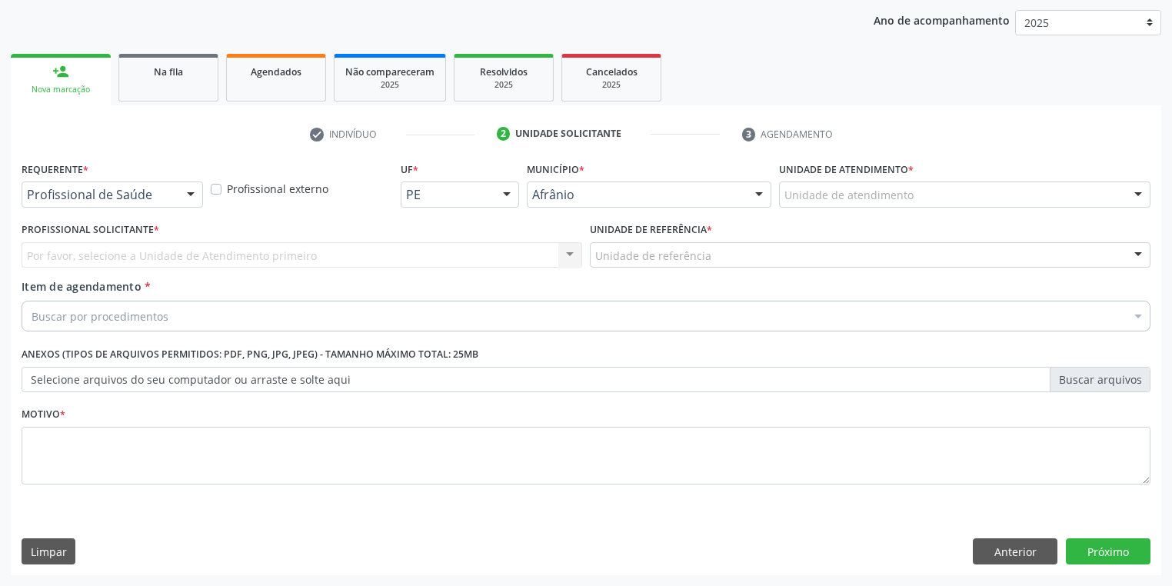
scroll to position [175, 0]
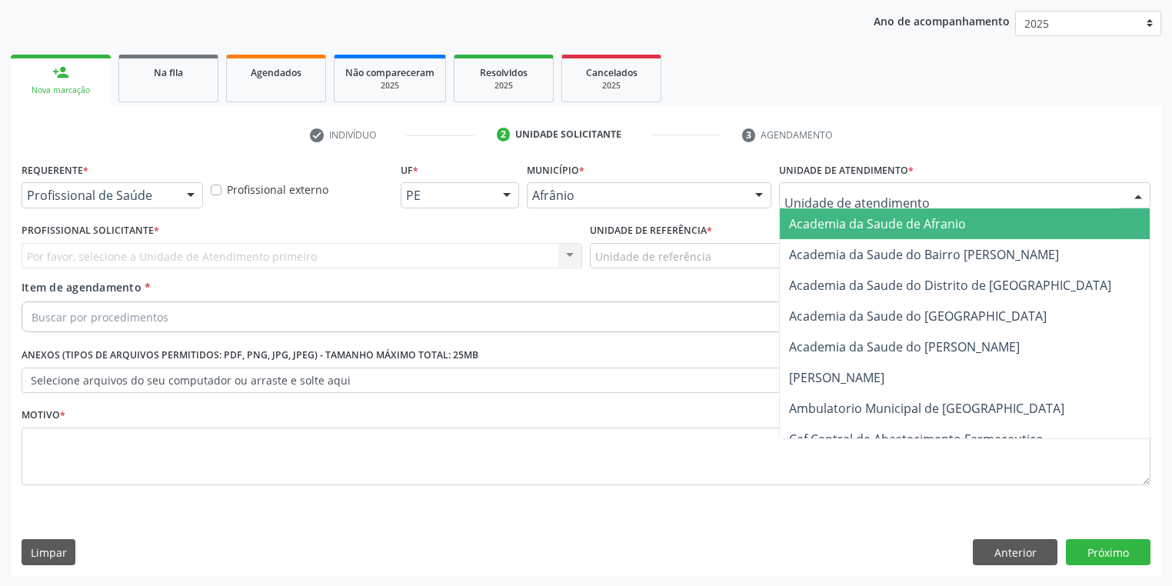
drag, startPoint x: 840, startPoint y: 196, endPoint x: 837, endPoint y: 262, distance: 65.5
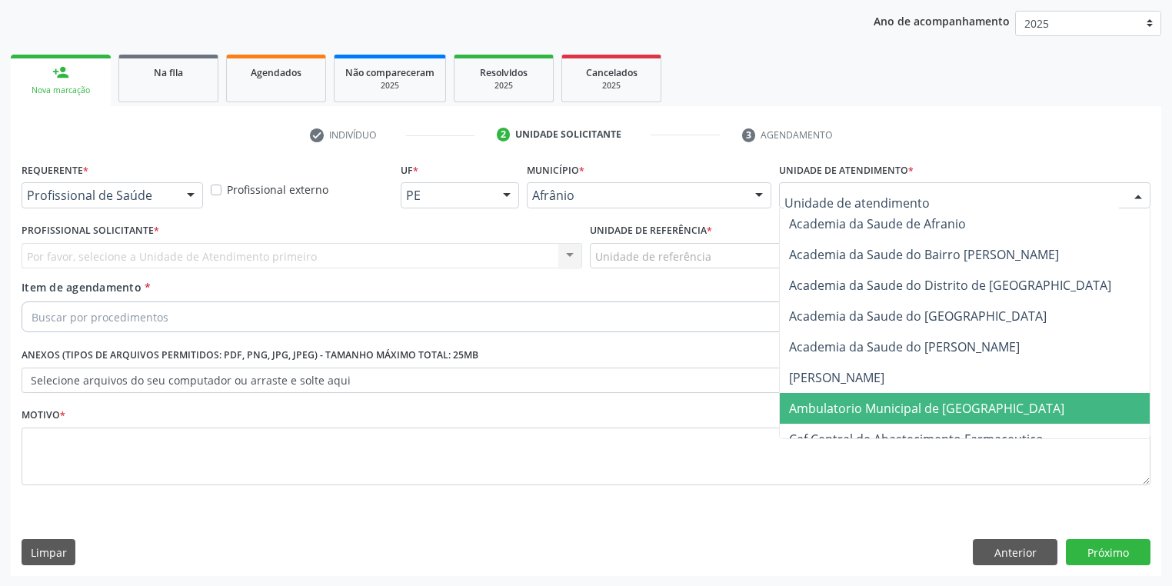
click at [835, 402] on span "Ambulatorio Municipal de [GEOGRAPHIC_DATA]" at bounding box center [926, 408] width 275 height 17
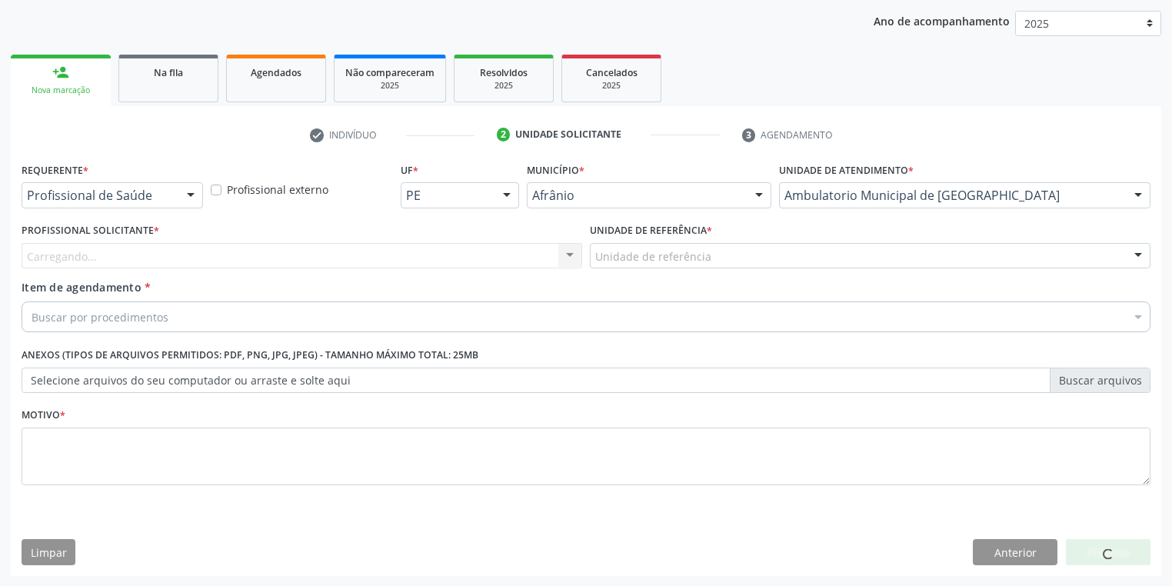
drag, startPoint x: 640, startPoint y: 249, endPoint x: 642, endPoint y: 278, distance: 28.6
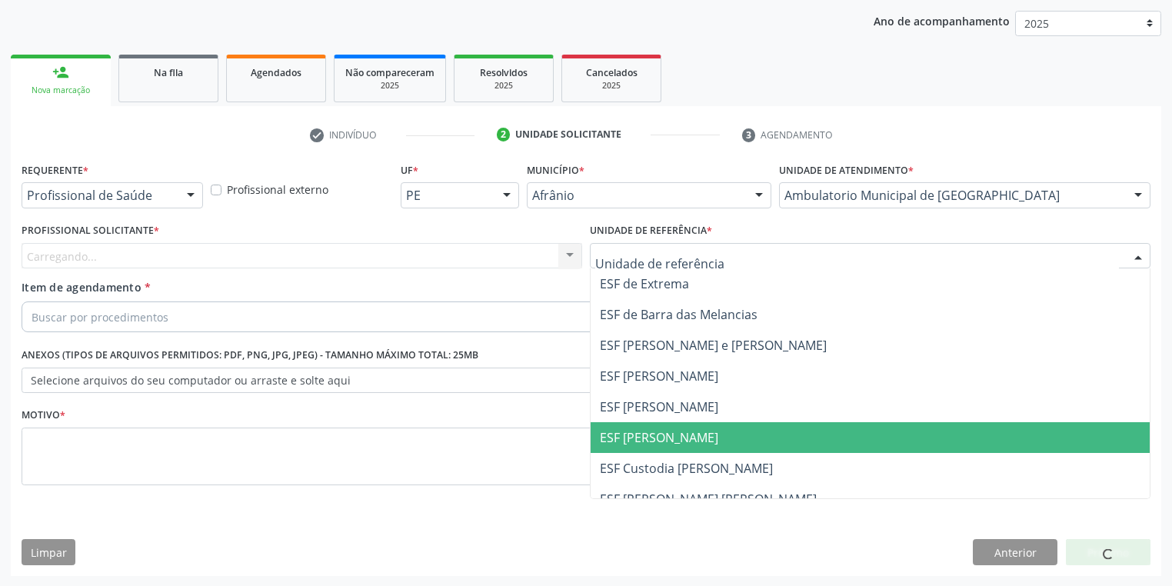
click at [654, 431] on span "ESF [PERSON_NAME]" at bounding box center [659, 437] width 118 height 17
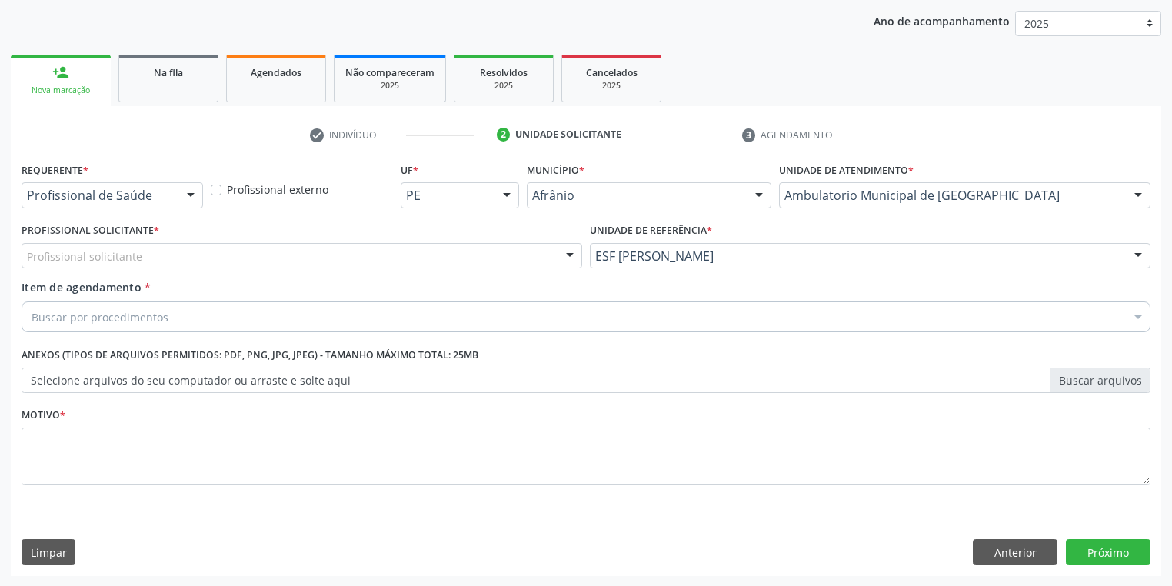
drag, startPoint x: 108, startPoint y: 255, endPoint x: 109, endPoint y: 271, distance: 15.5
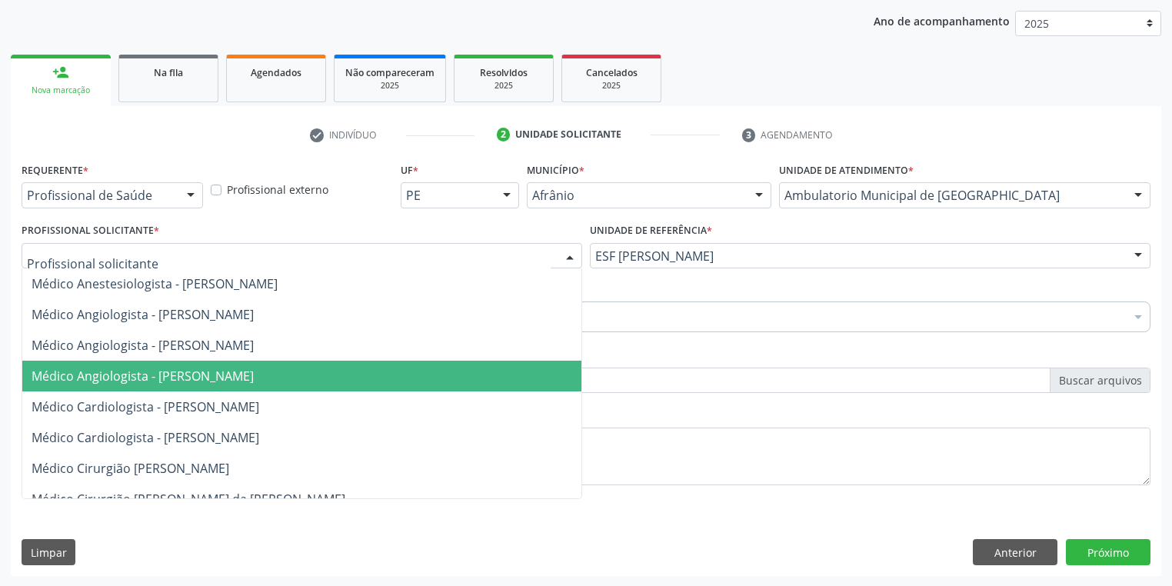
click at [145, 382] on span "Médico Angiologista - [PERSON_NAME]" at bounding box center [143, 376] width 222 height 17
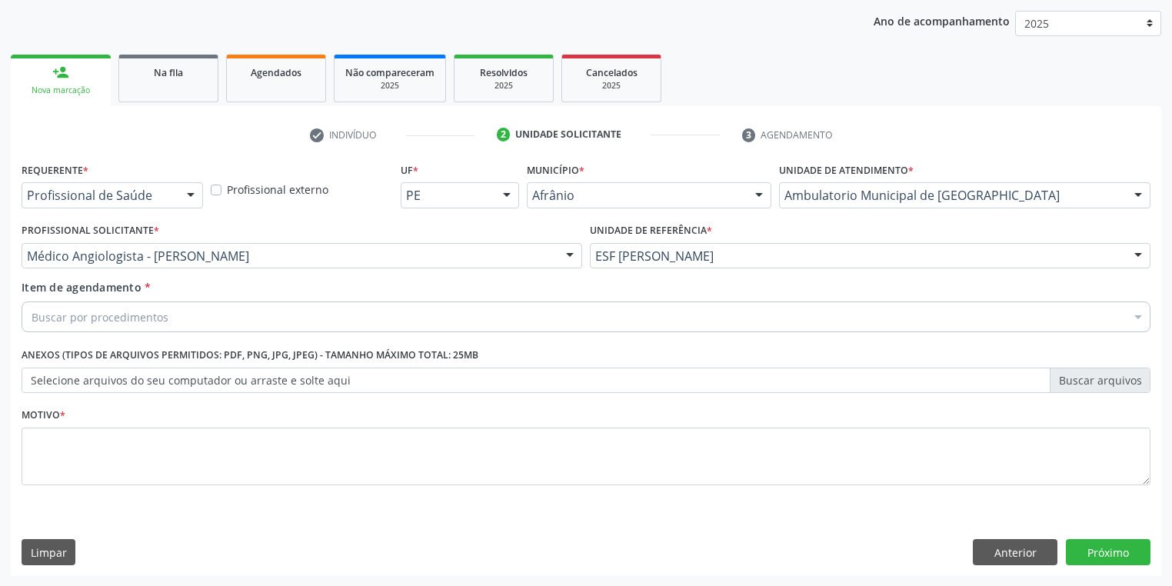
click at [172, 266] on div "Médico Angiologista - [PERSON_NAME]" at bounding box center [302, 256] width 561 height 26
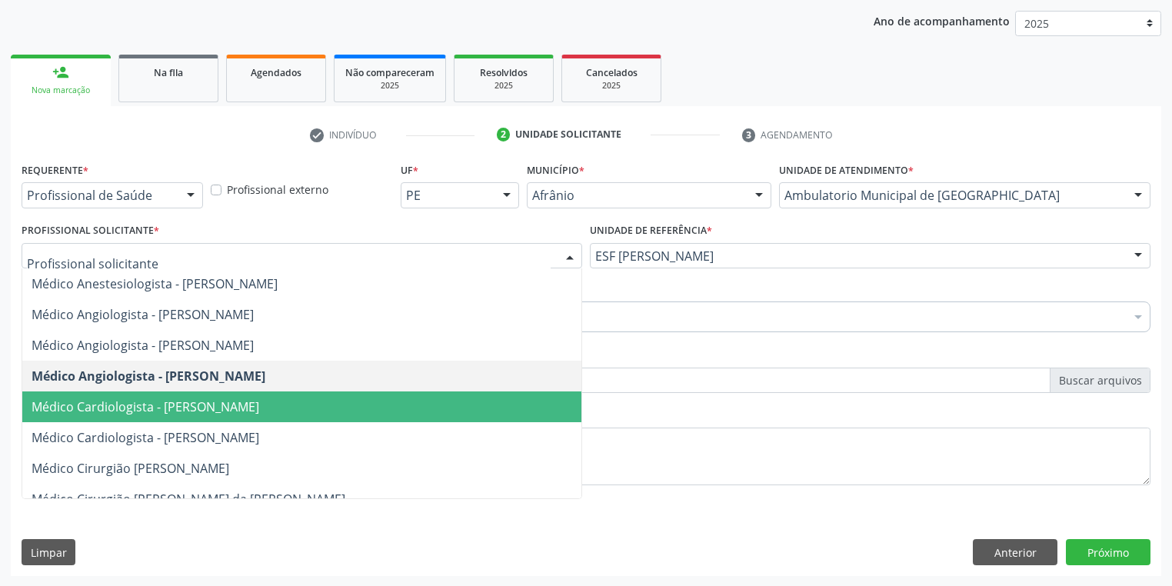
click at [176, 410] on span "Médico Cardiologista - [PERSON_NAME]" at bounding box center [146, 406] width 228 height 17
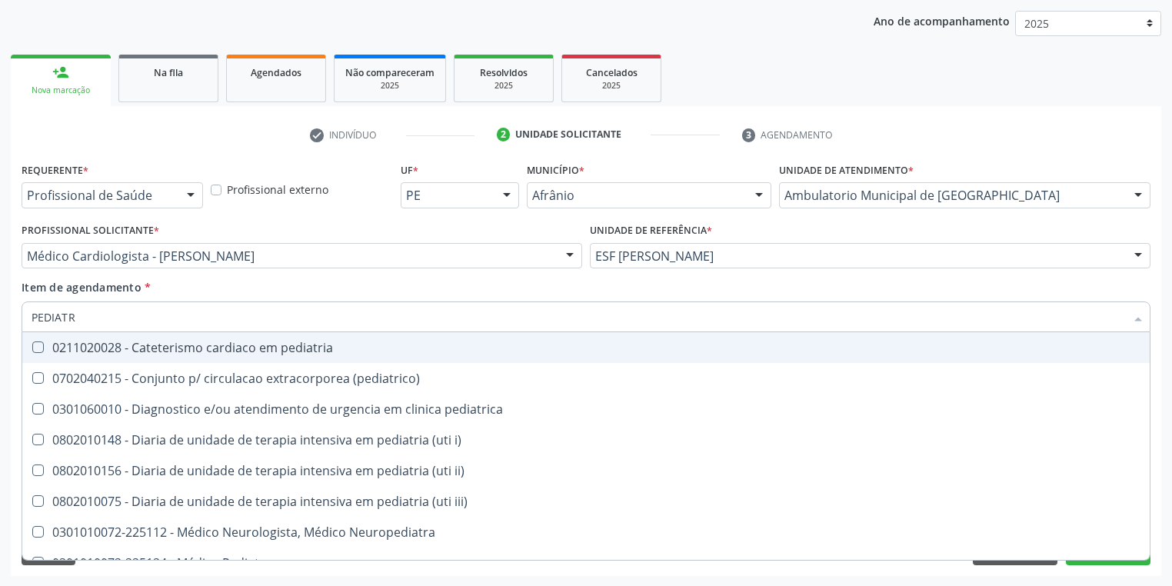
type input "PEDIATRA"
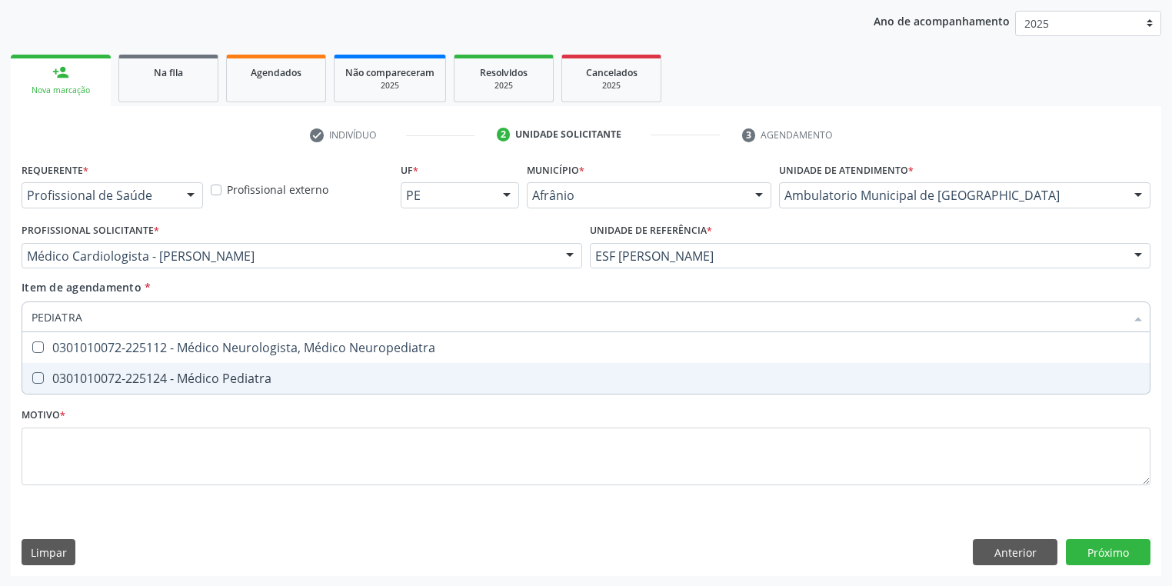
drag, startPoint x: 205, startPoint y: 378, endPoint x: 184, endPoint y: 399, distance: 29.9
click at [205, 378] on div "0301010072-225124 - Médico Pediatra" at bounding box center [586, 378] width 1109 height 12
checkbox Pediatra "true"
click at [148, 448] on div "Requerente * Profissional de Saúde Profissional de Saúde Paciente Nenhum result…" at bounding box center [586, 332] width 1129 height 348
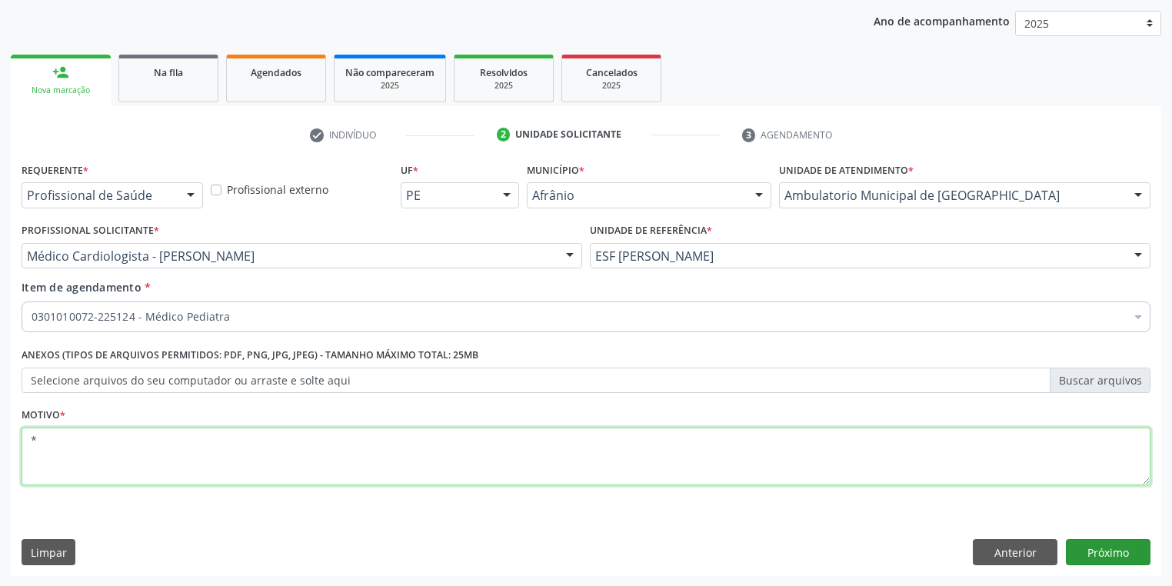
type textarea "*"
click at [1081, 548] on button "Próximo" at bounding box center [1108, 552] width 85 height 26
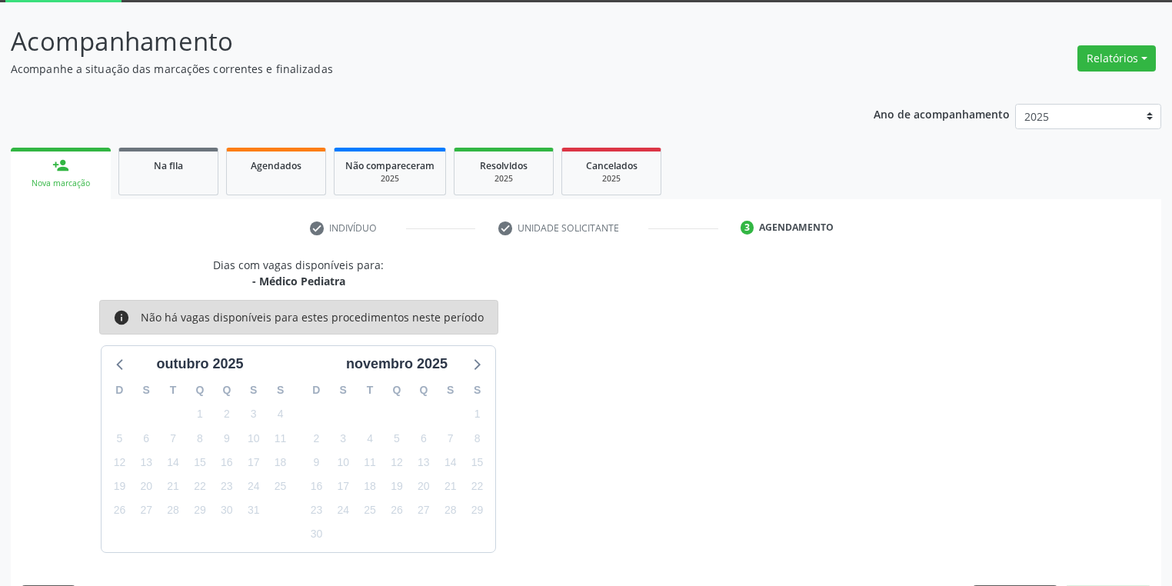
scroll to position [127, 0]
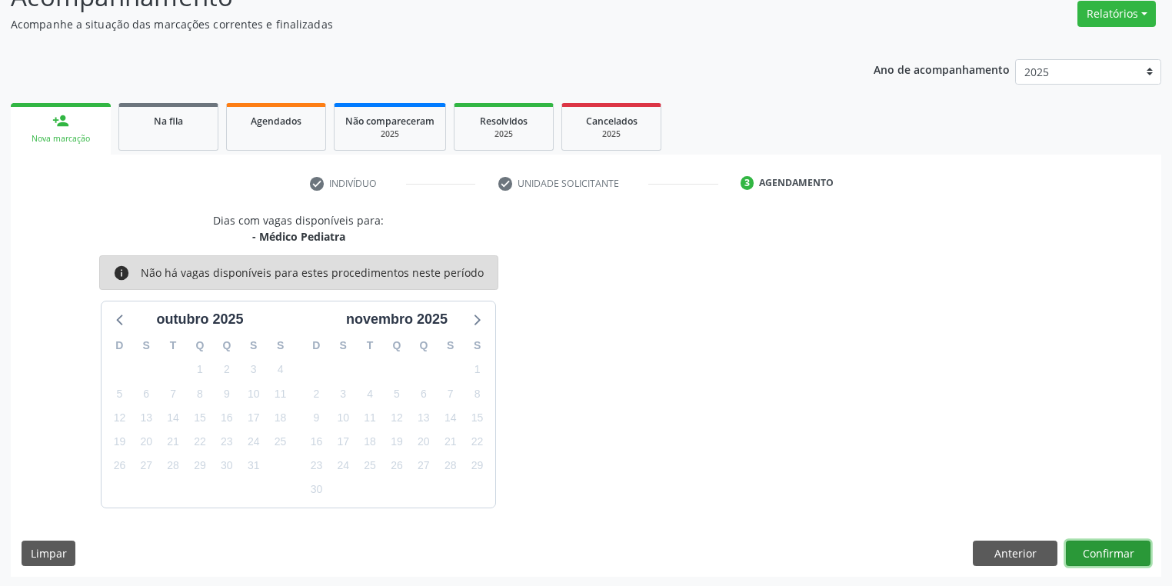
click at [1111, 554] on button "Confirmar" at bounding box center [1108, 554] width 85 height 26
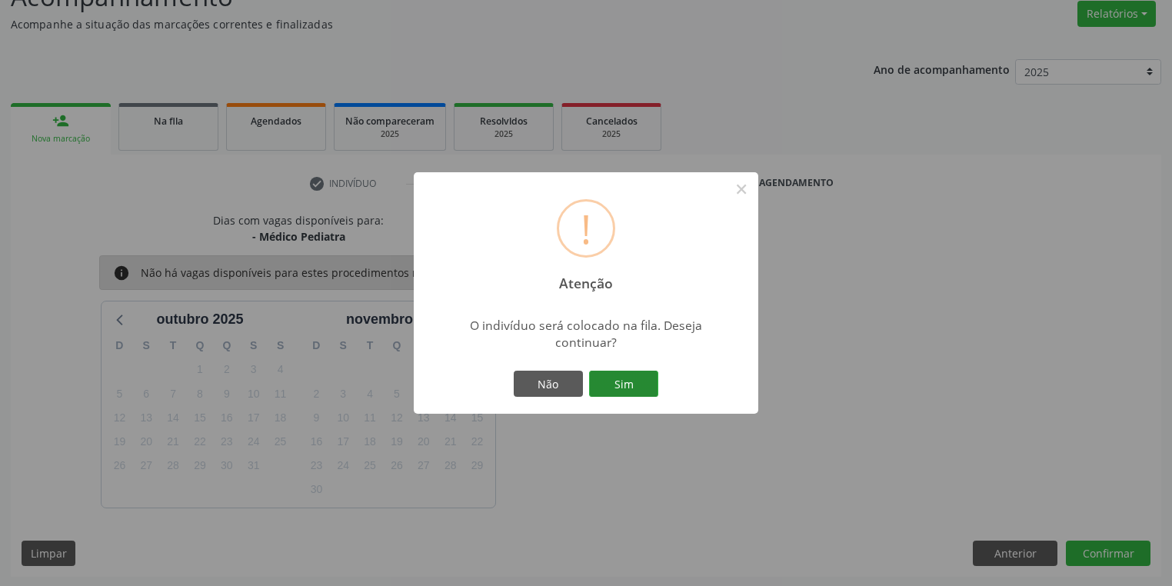
click at [640, 385] on button "Sim" at bounding box center [623, 384] width 69 height 26
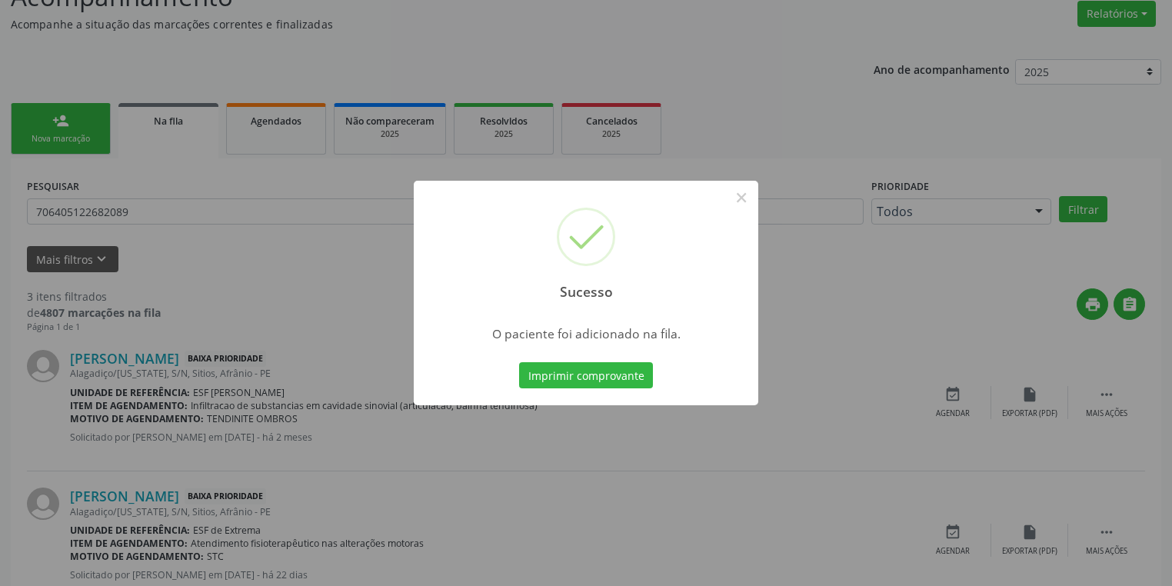
scroll to position [0, 0]
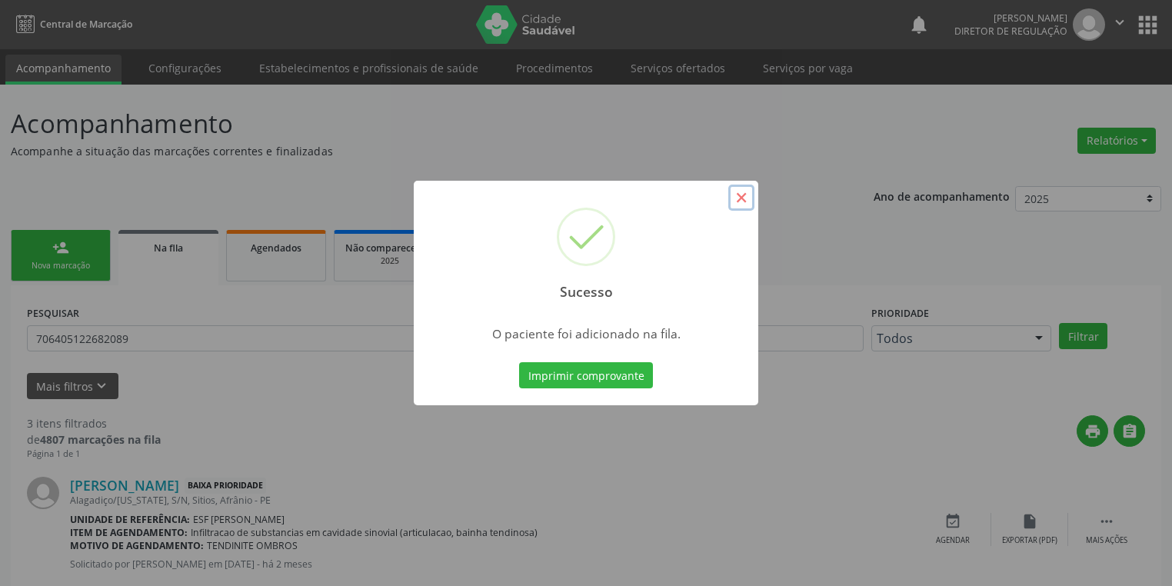
click at [739, 198] on button "×" at bounding box center [741, 198] width 26 height 26
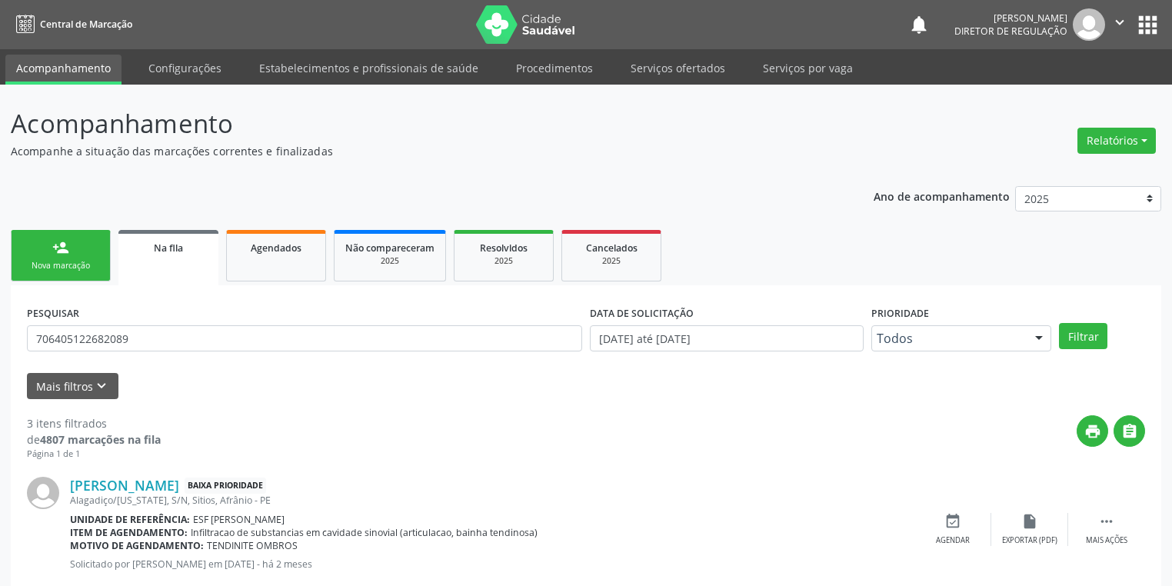
click at [59, 252] on div "person_add" at bounding box center [60, 247] width 17 height 17
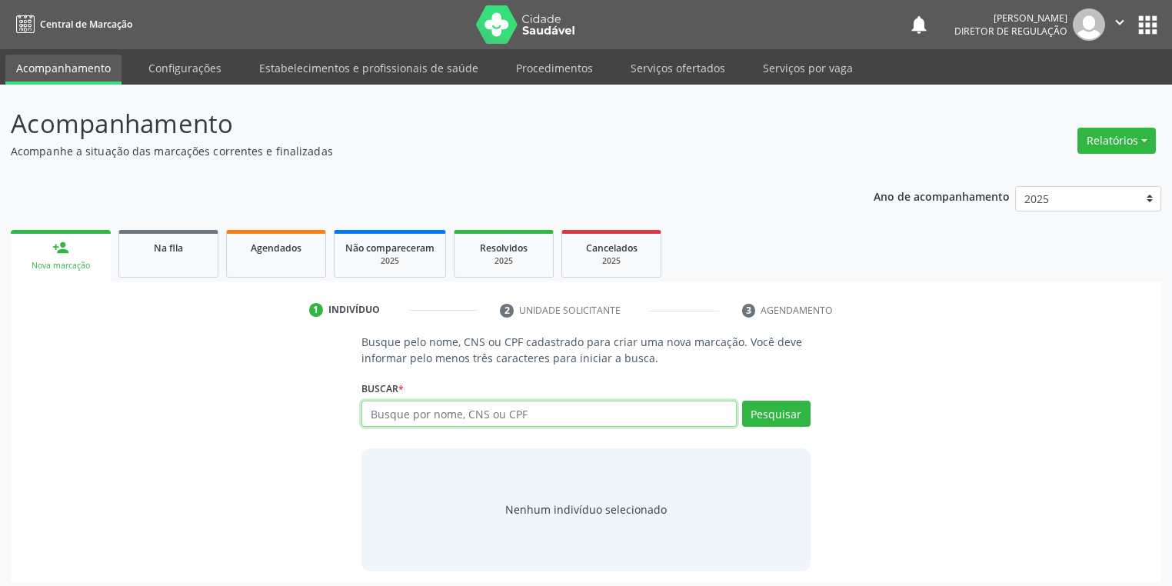
click at [406, 412] on input "text" at bounding box center [549, 414] width 375 height 26
type input "08741037464"
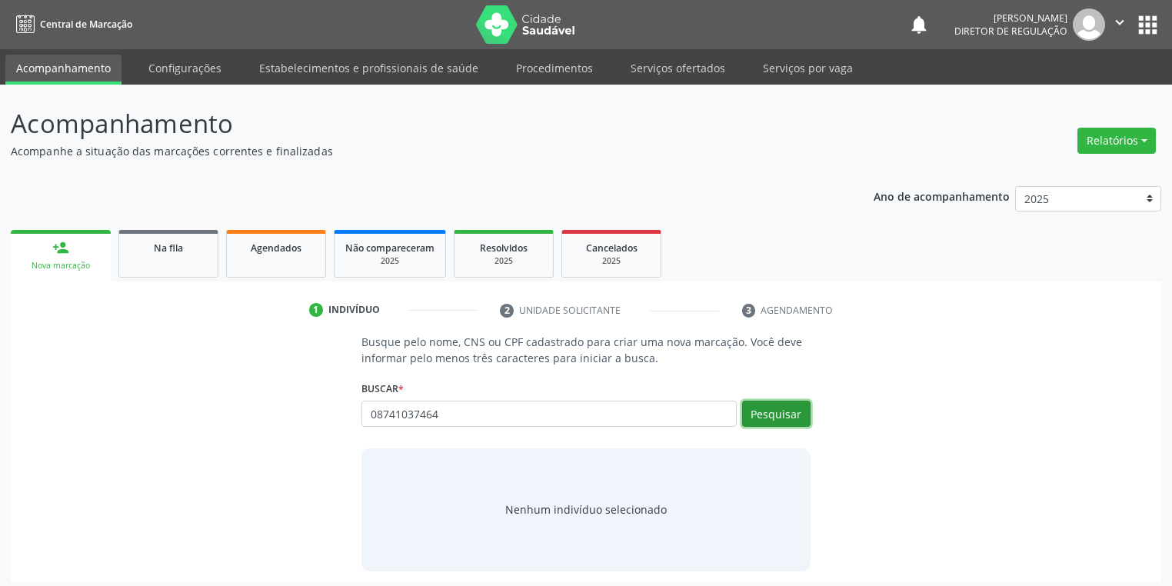
click at [784, 423] on button "Pesquisar" at bounding box center [776, 414] width 68 height 26
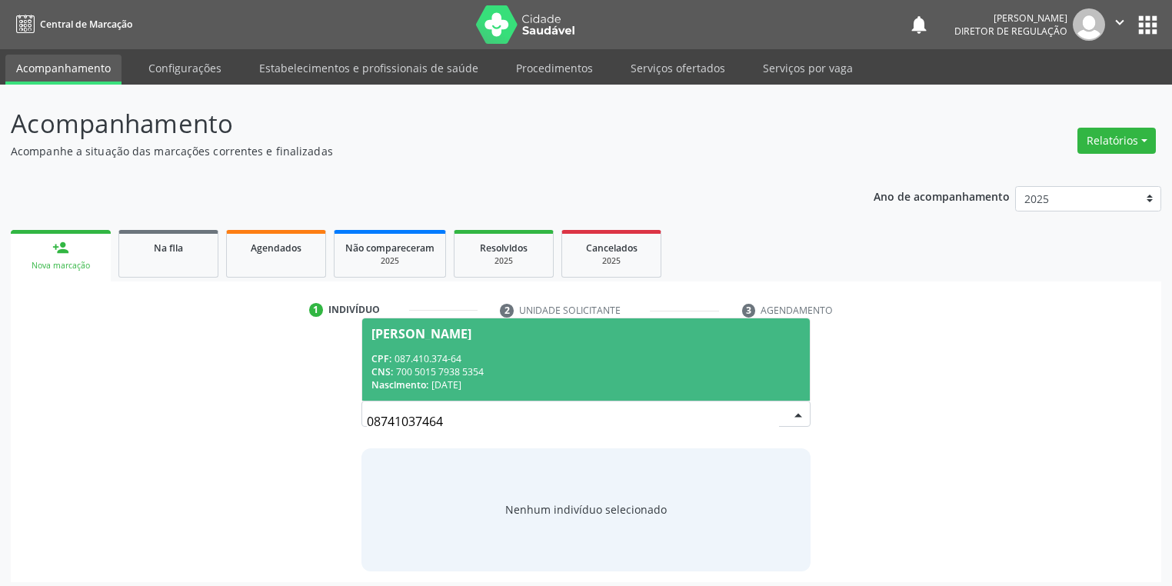
click at [426, 372] on div "CNS: 700 5015 7938 5354" at bounding box center [586, 371] width 429 height 13
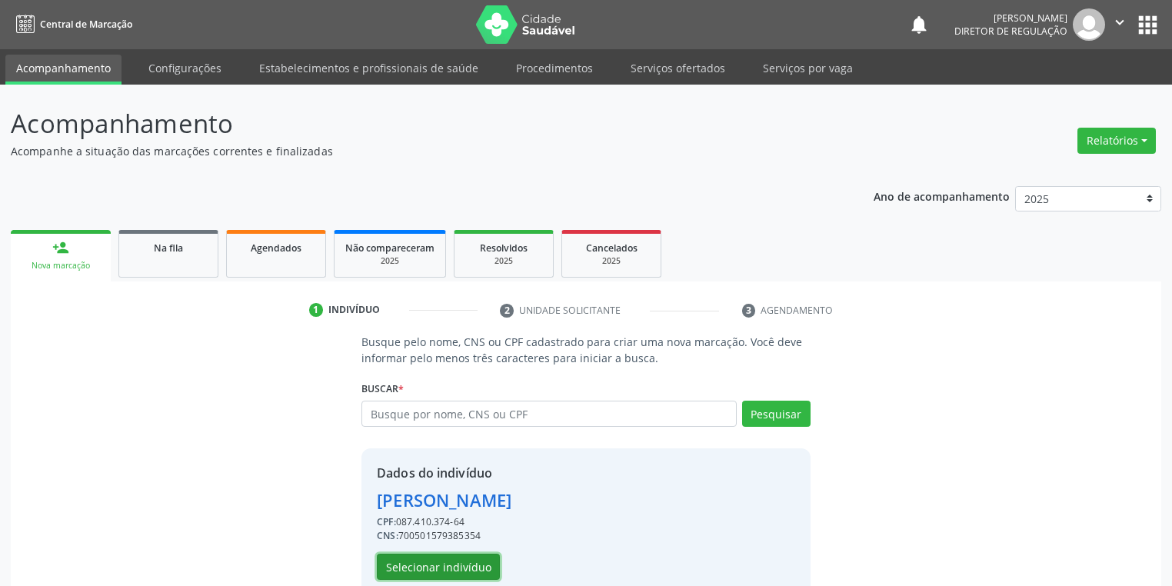
click at [429, 568] on button "Selecionar indivíduo" at bounding box center [438, 567] width 123 height 26
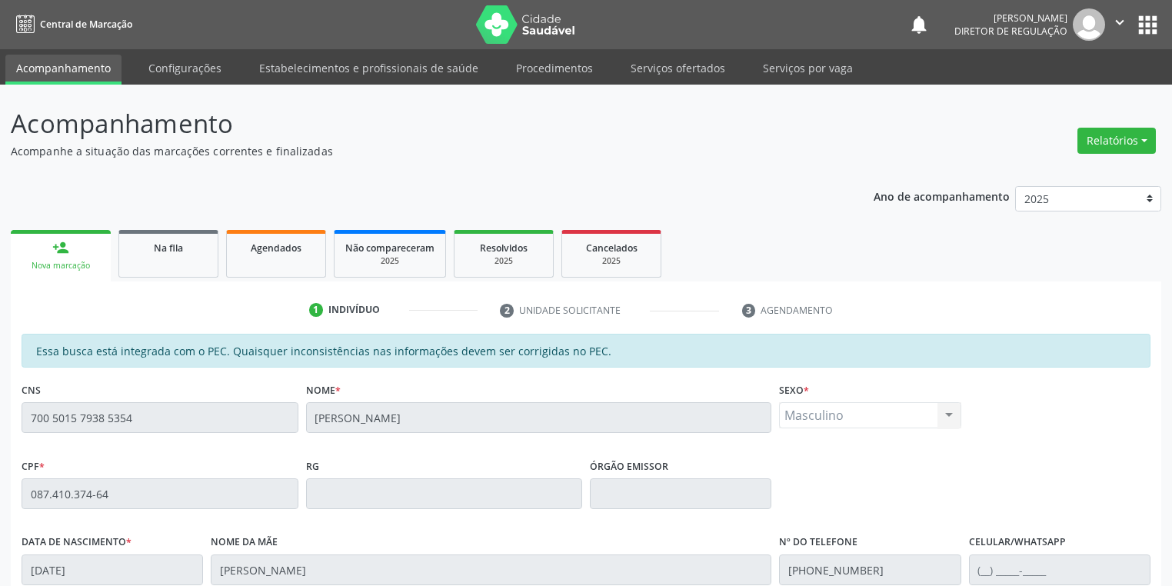
scroll to position [292, 0]
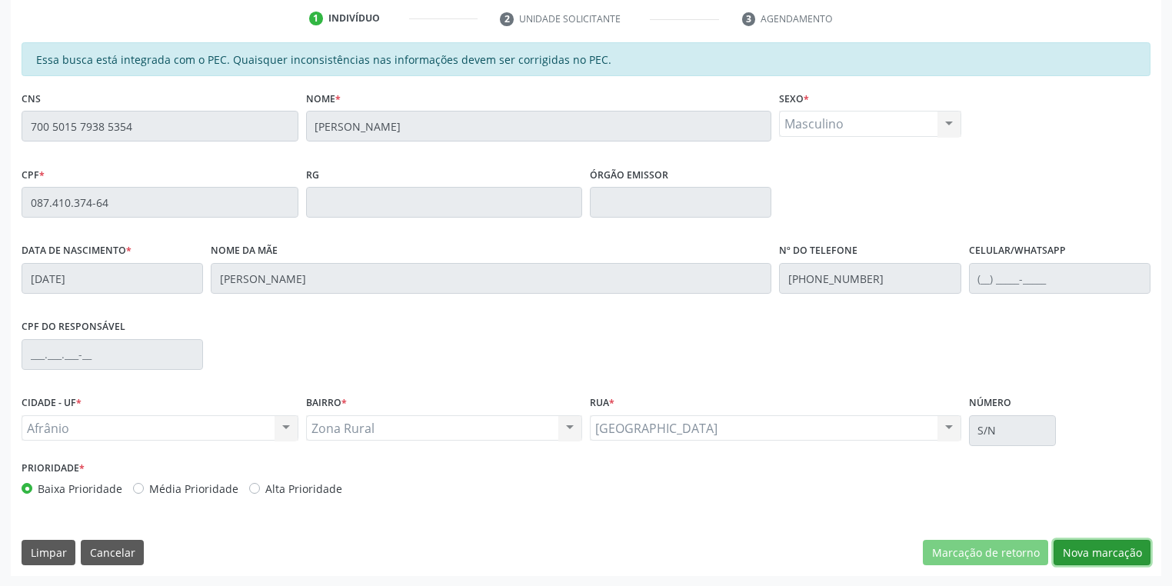
click at [1074, 555] on button "Nova marcação" at bounding box center [1102, 553] width 97 height 26
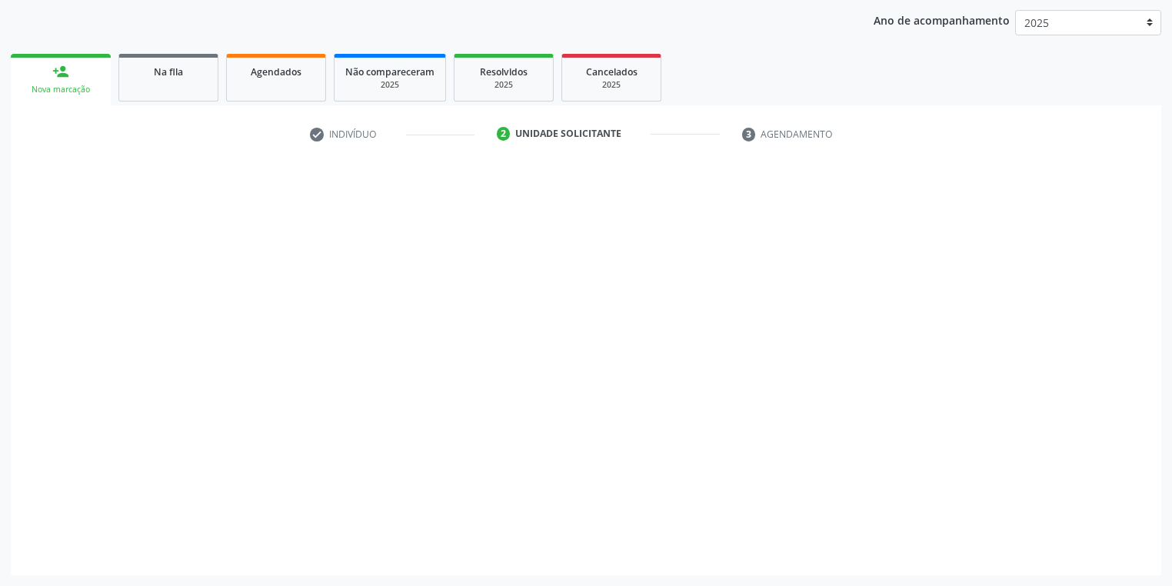
scroll to position [175, 0]
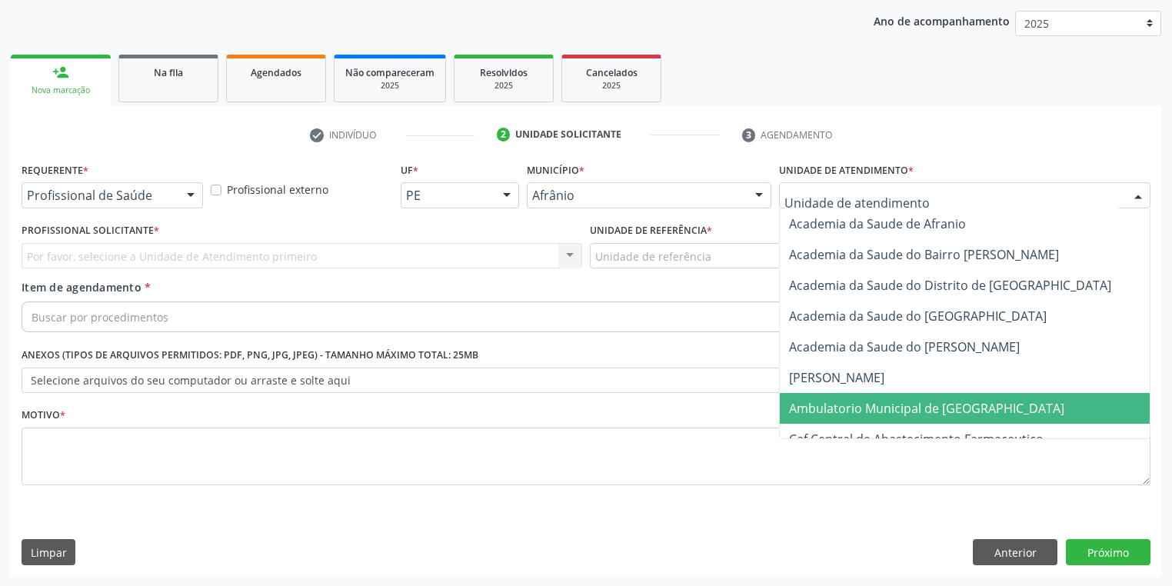
click at [825, 409] on span "Ambulatorio Municipal de [GEOGRAPHIC_DATA]" at bounding box center [926, 408] width 275 height 17
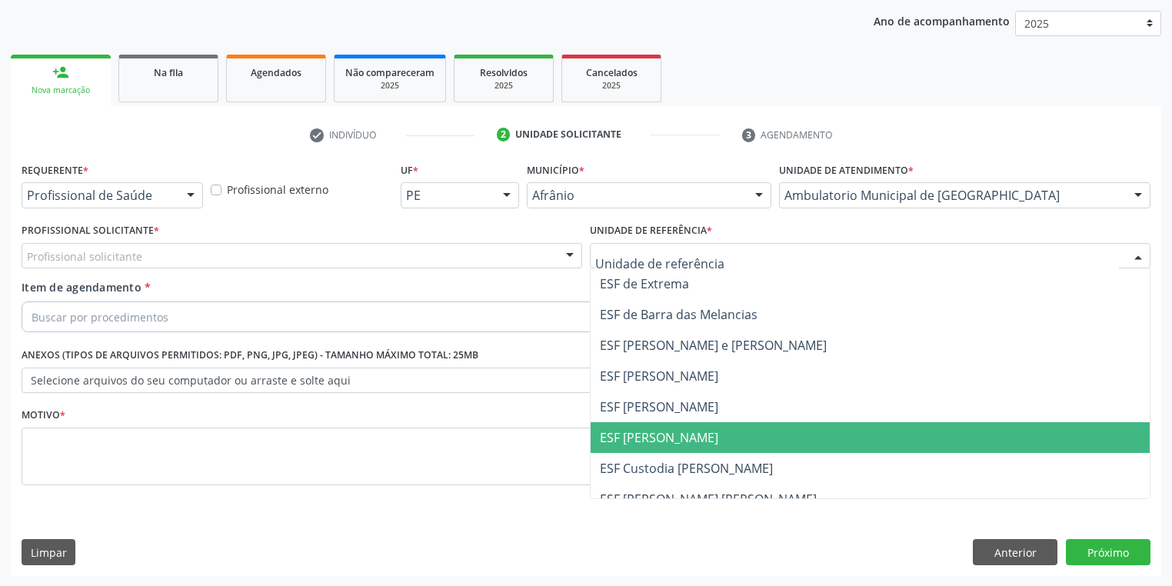
click at [650, 437] on span "ESF [PERSON_NAME]" at bounding box center [659, 437] width 118 height 17
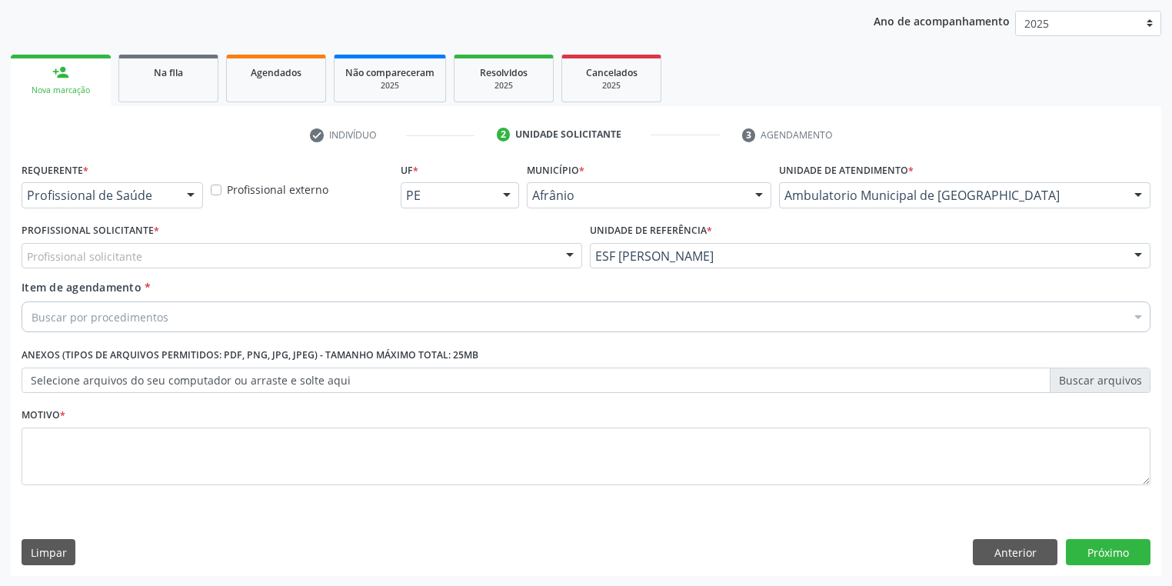
click at [177, 257] on div "Profissional solicitante" at bounding box center [302, 256] width 561 height 26
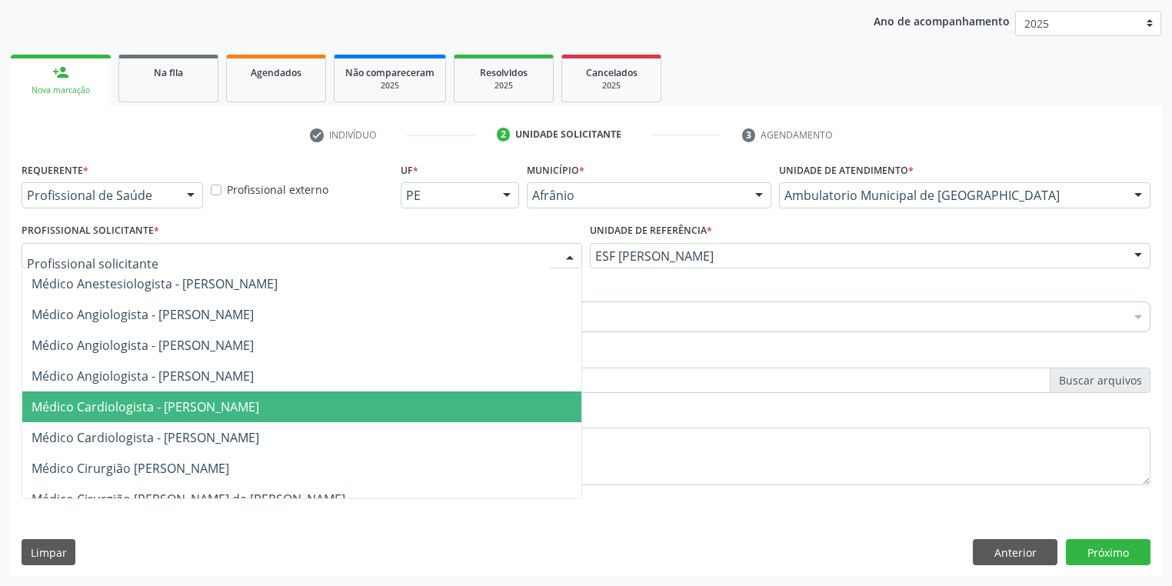
click at [179, 406] on span "Médico Cardiologista - [PERSON_NAME]" at bounding box center [146, 406] width 228 height 17
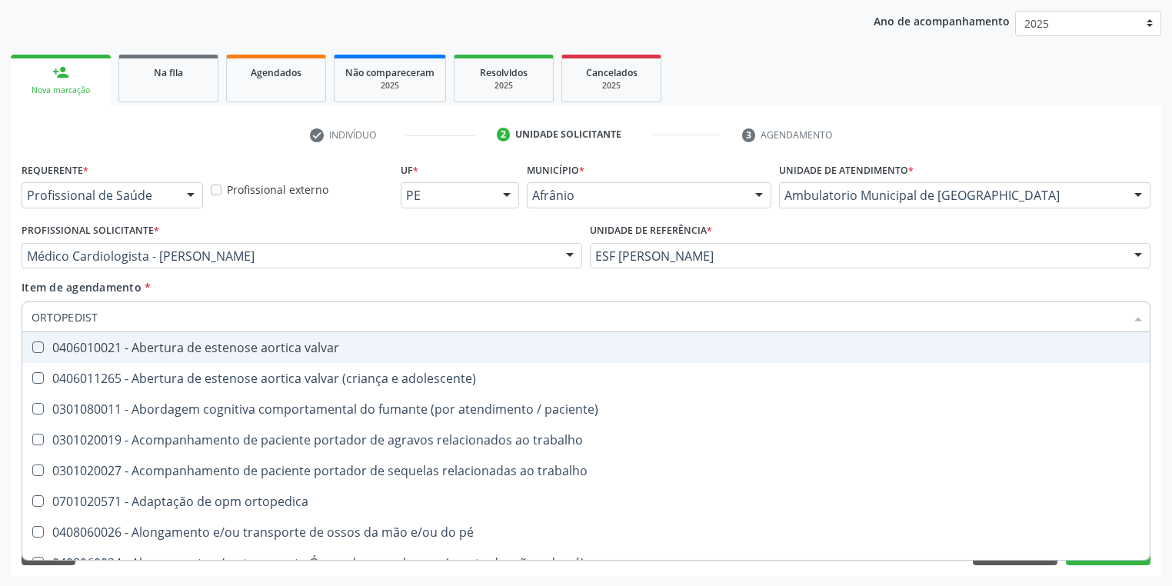
type input "ORTOPEDISTA"
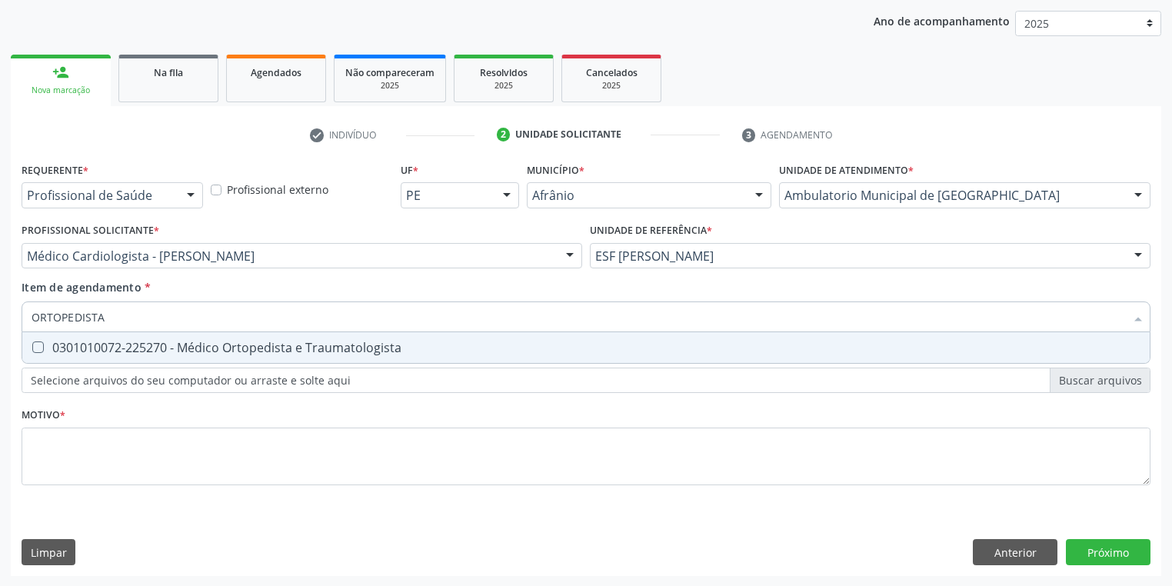
click at [160, 342] on div "0301010072-225270 - Médico Ortopedista e Traumatologista" at bounding box center [586, 348] width 1109 height 12
checkbox Traumatologista "true"
click at [87, 452] on div "Requerente * Profissional de Saúde Profissional de Saúde Paciente Nenhum result…" at bounding box center [586, 332] width 1129 height 348
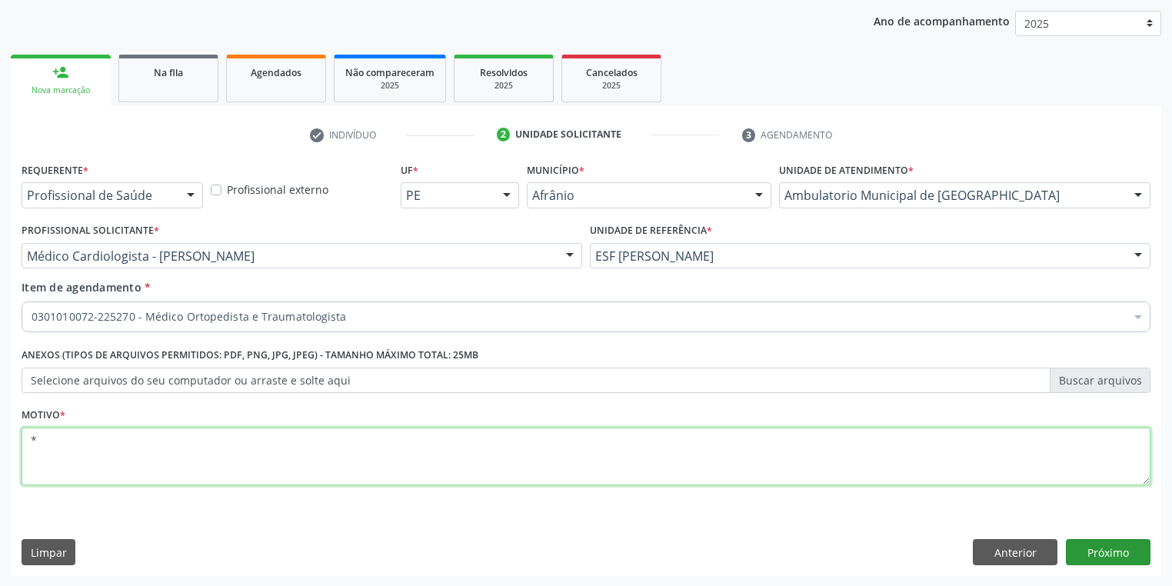
type textarea "*"
click at [1092, 551] on button "Próximo" at bounding box center [1108, 552] width 85 height 26
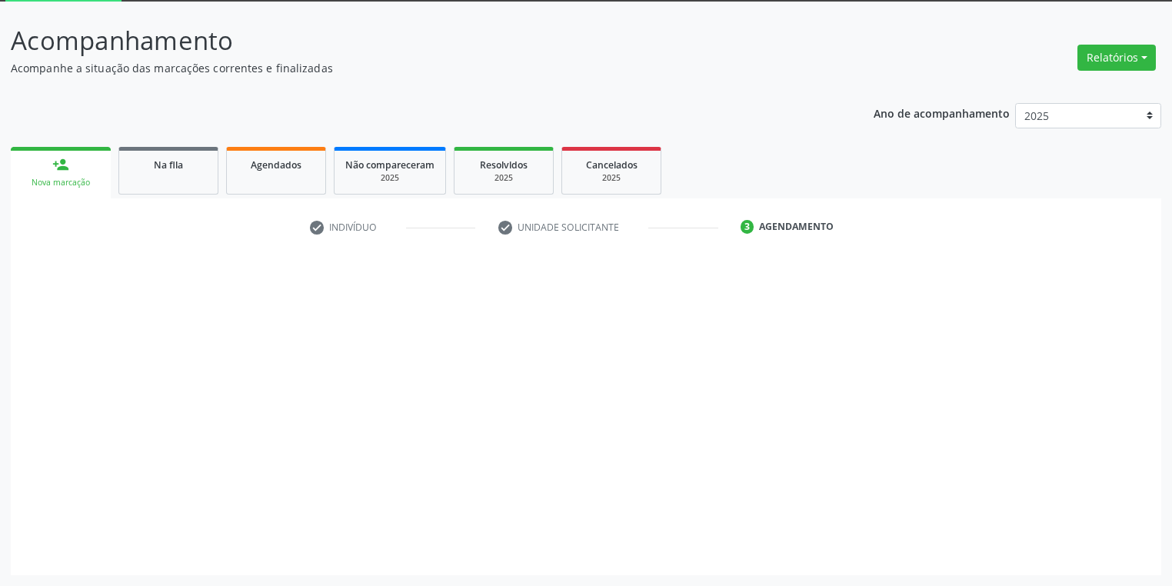
scroll to position [82, 0]
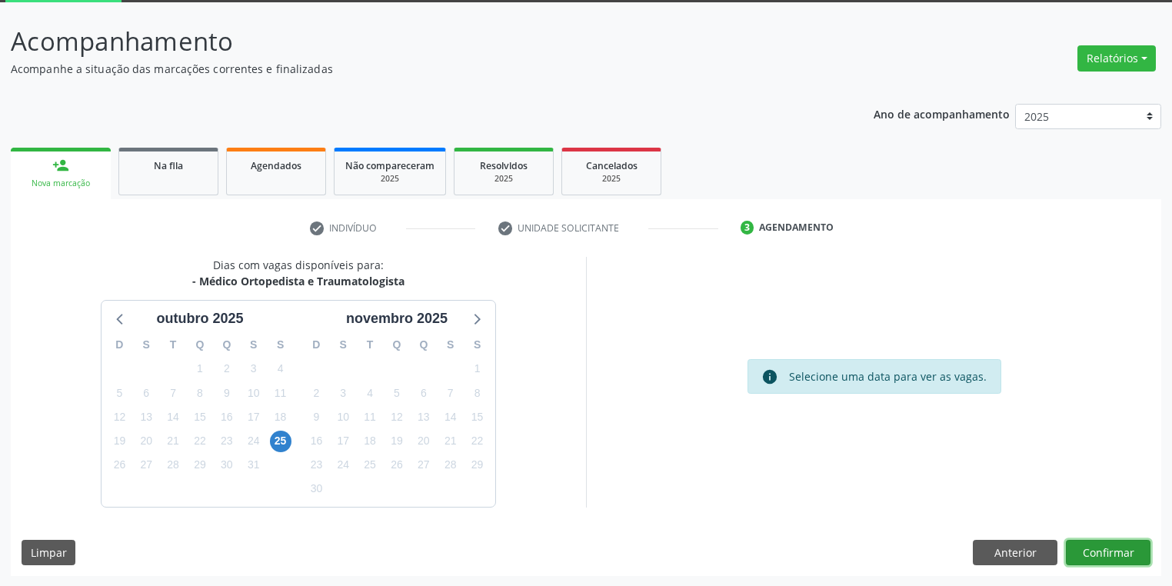
click at [1113, 549] on button "Confirmar" at bounding box center [1108, 553] width 85 height 26
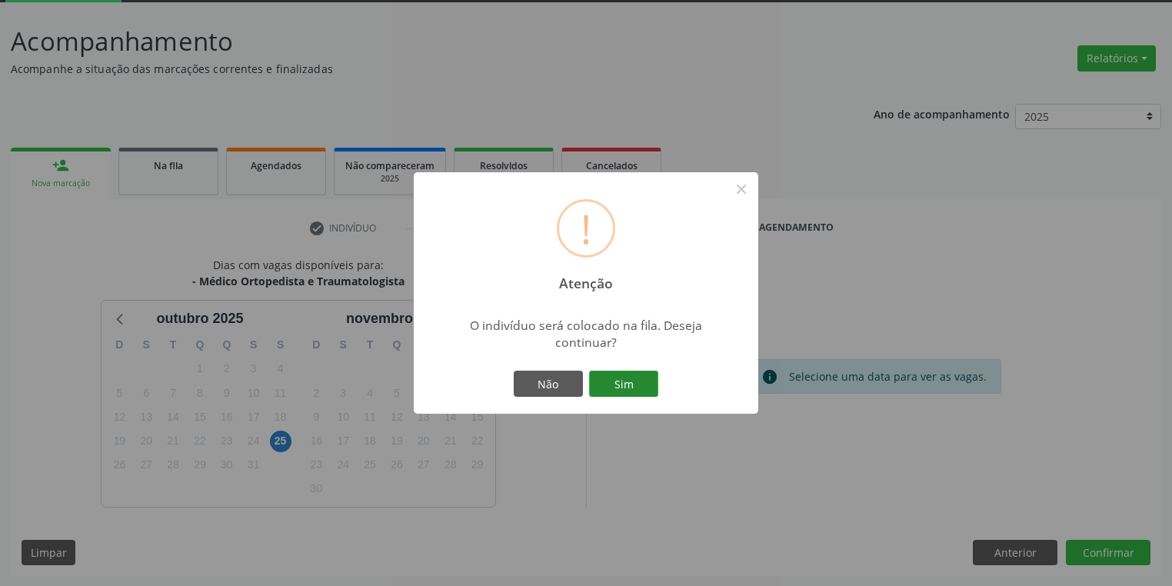
click at [632, 381] on button "Sim" at bounding box center [623, 384] width 69 height 26
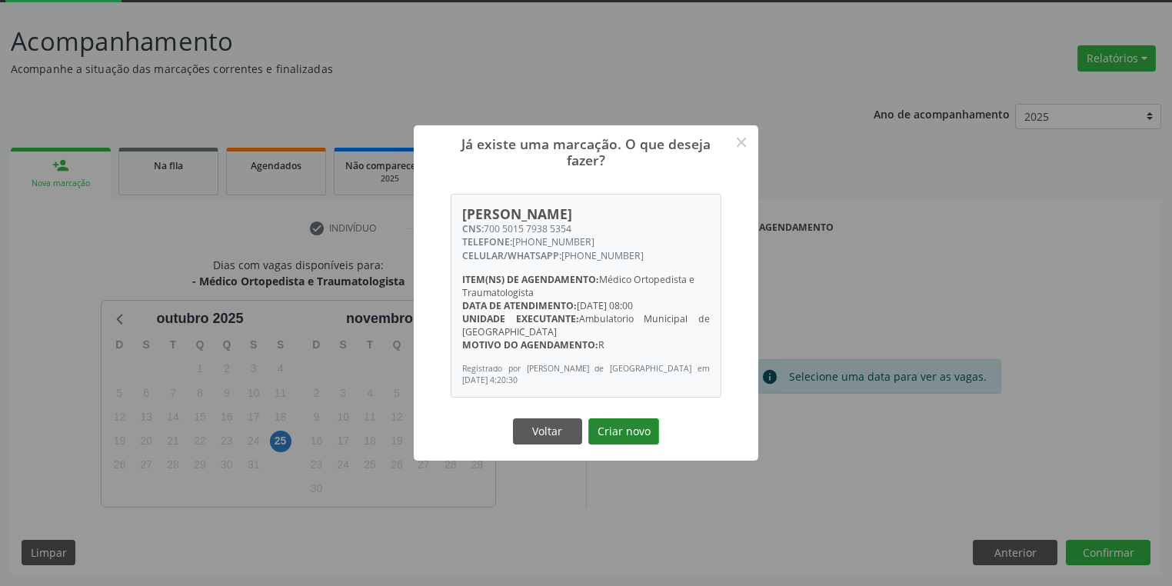
click at [635, 435] on button "Criar novo" at bounding box center [623, 431] width 71 height 26
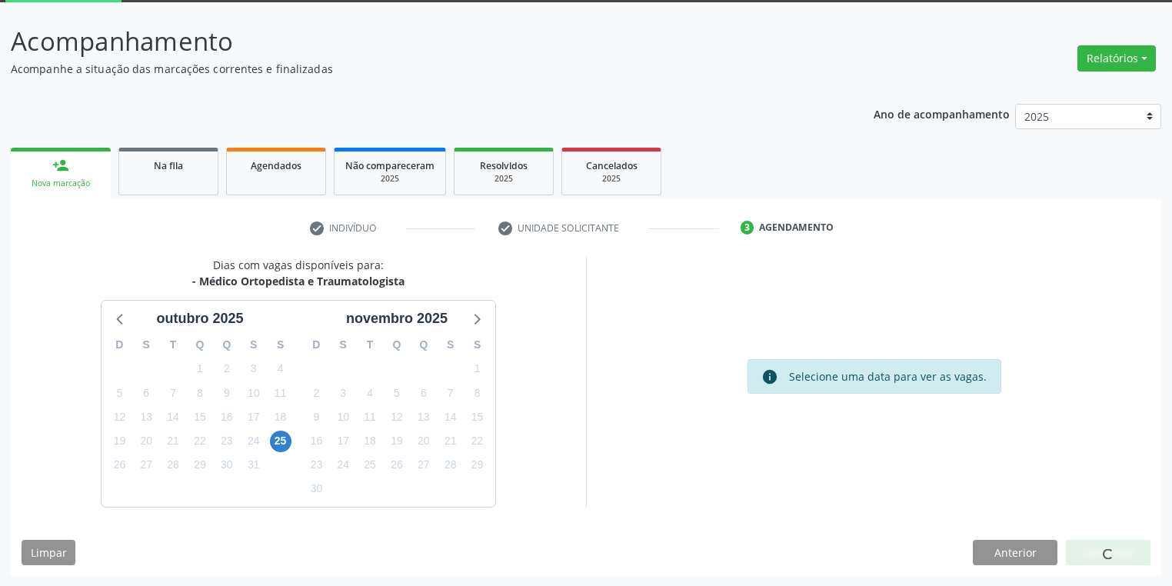
scroll to position [0, 0]
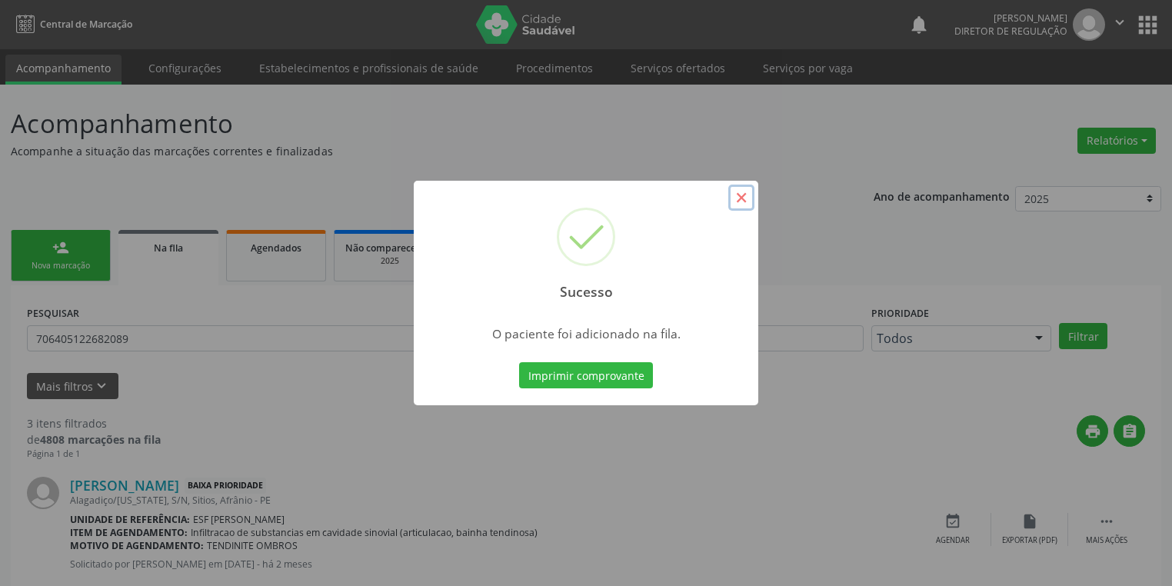
click at [744, 200] on button "×" at bounding box center [741, 198] width 26 height 26
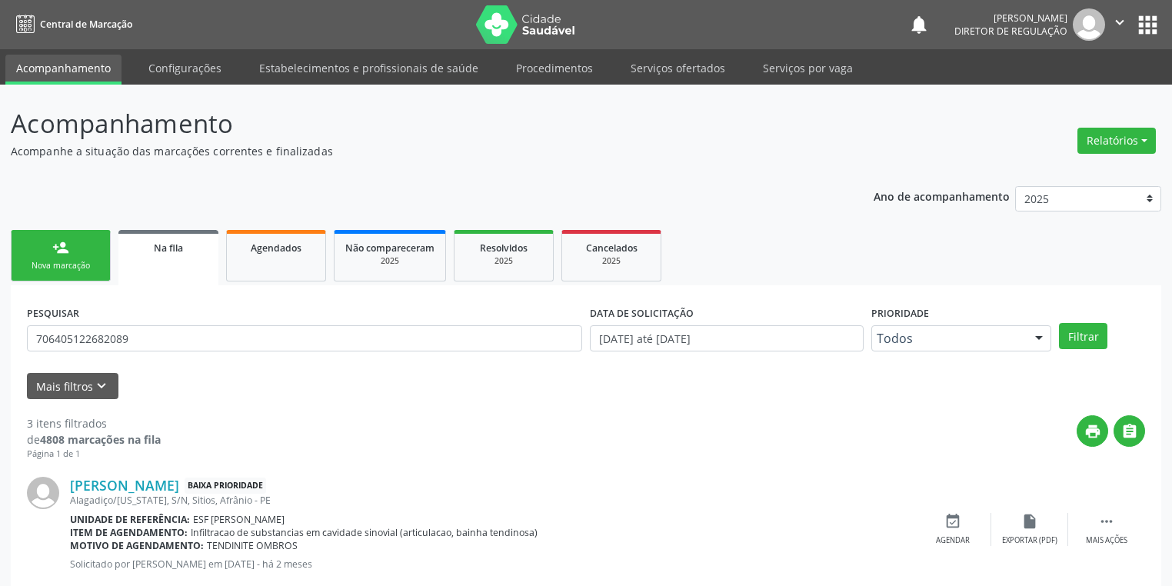
click at [46, 258] on link "person_add Nova marcação" at bounding box center [61, 256] width 100 height 52
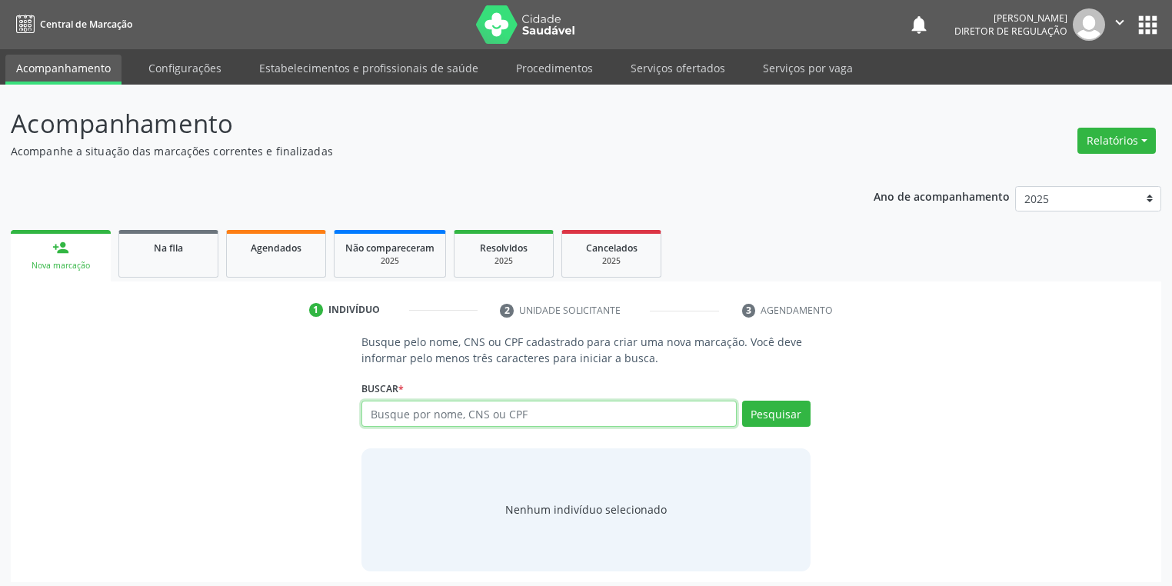
click at [385, 409] on input "text" at bounding box center [549, 414] width 375 height 26
type input "061"
type input "06181657460"
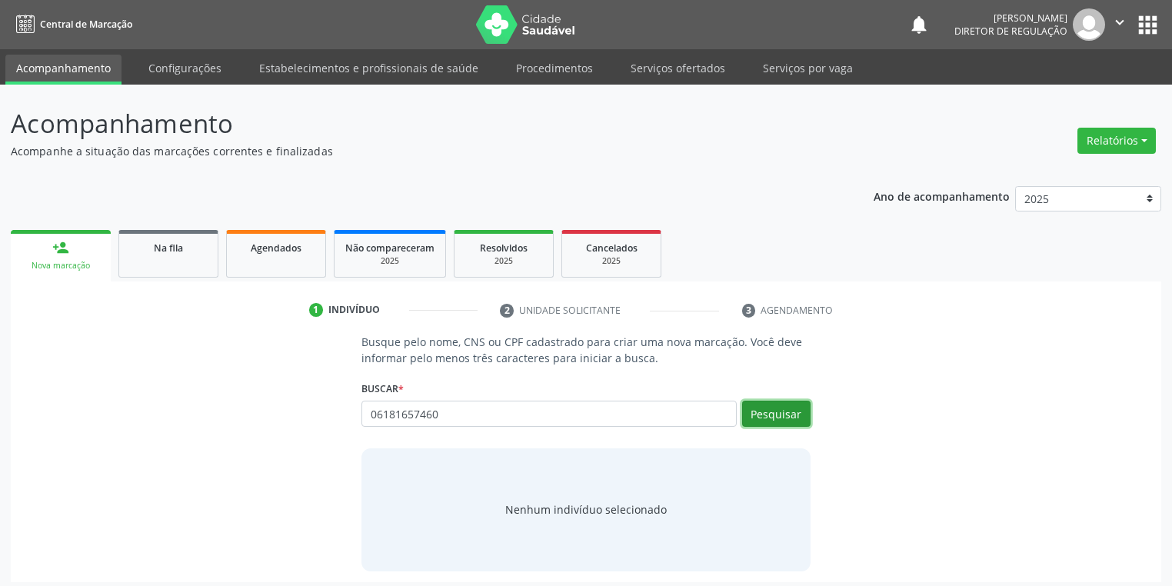
click at [786, 415] on button "Pesquisar" at bounding box center [776, 414] width 68 height 26
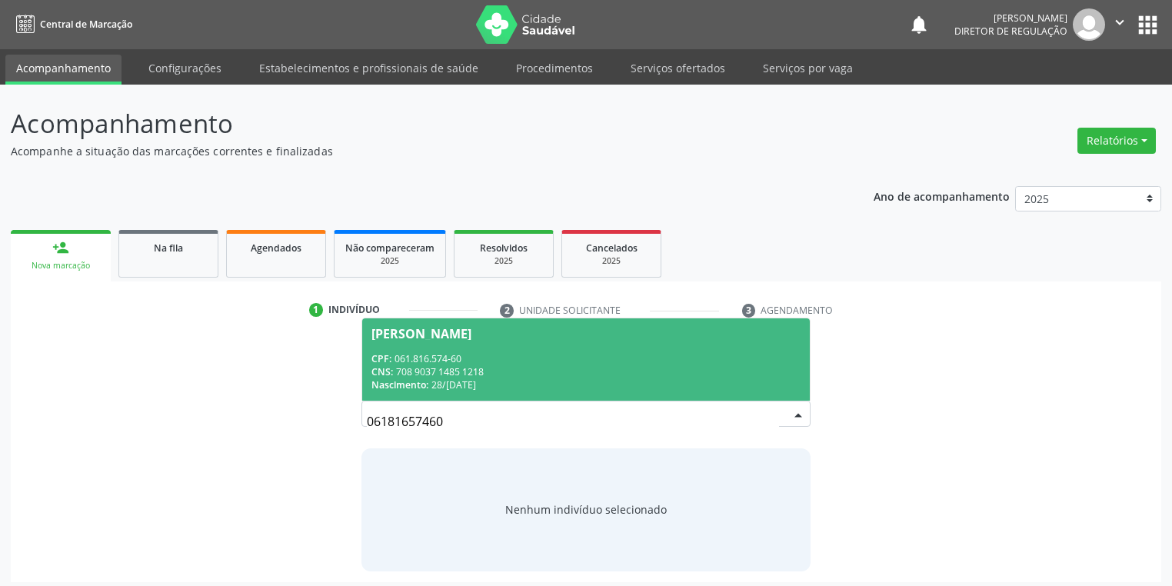
click at [498, 372] on div "CNS: 708 9037 1485 1218" at bounding box center [586, 371] width 429 height 13
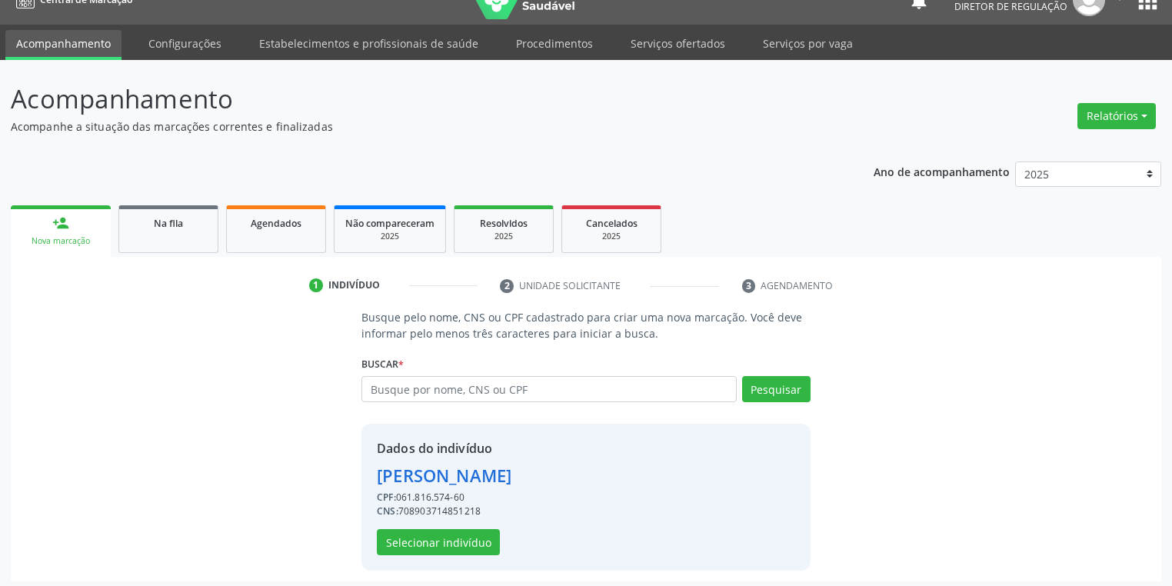
scroll to position [29, 0]
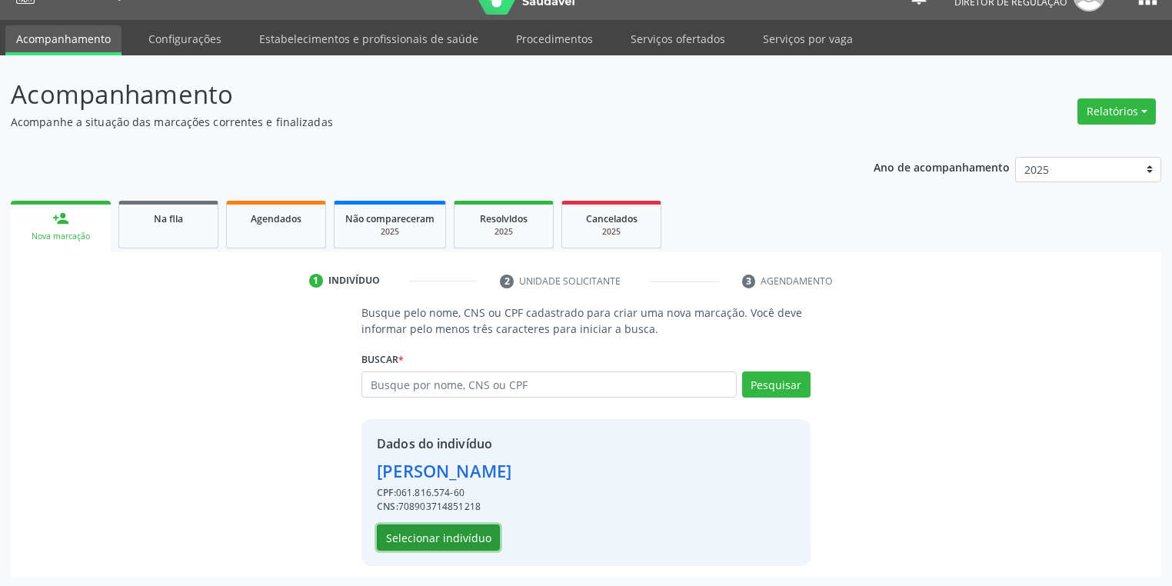
click at [435, 544] on button "Selecionar indivíduo" at bounding box center [438, 538] width 123 height 26
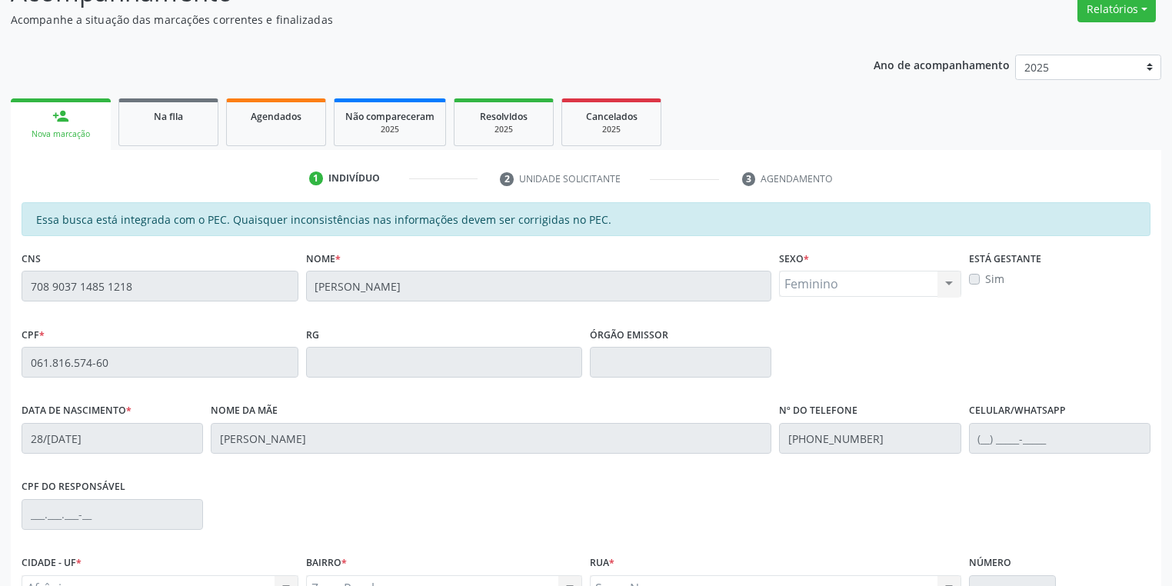
scroll to position [292, 0]
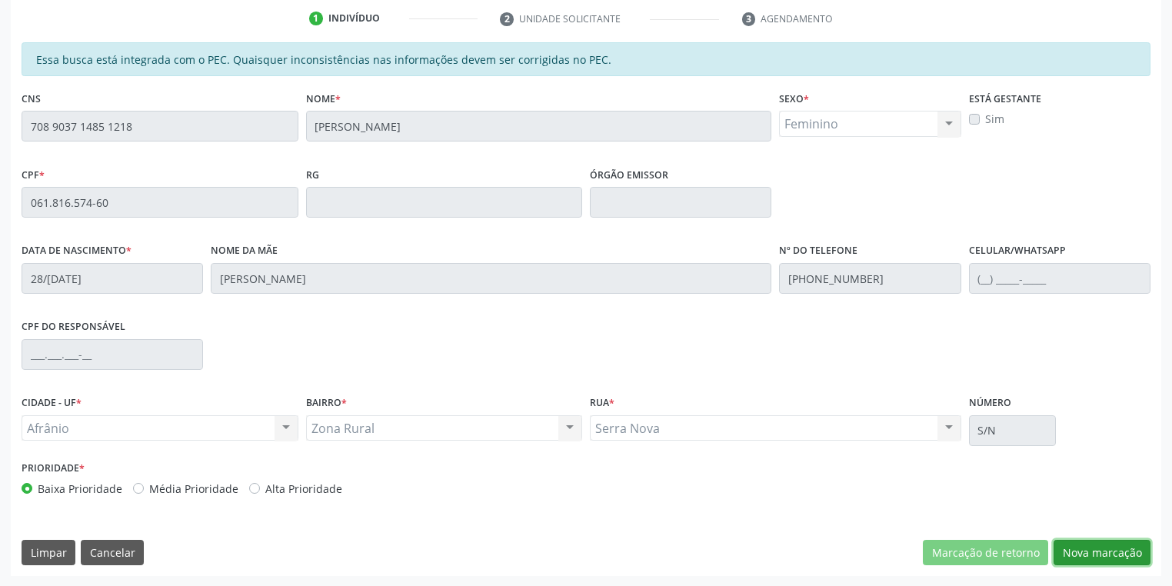
click at [1086, 552] on button "Nova marcação" at bounding box center [1102, 553] width 97 height 26
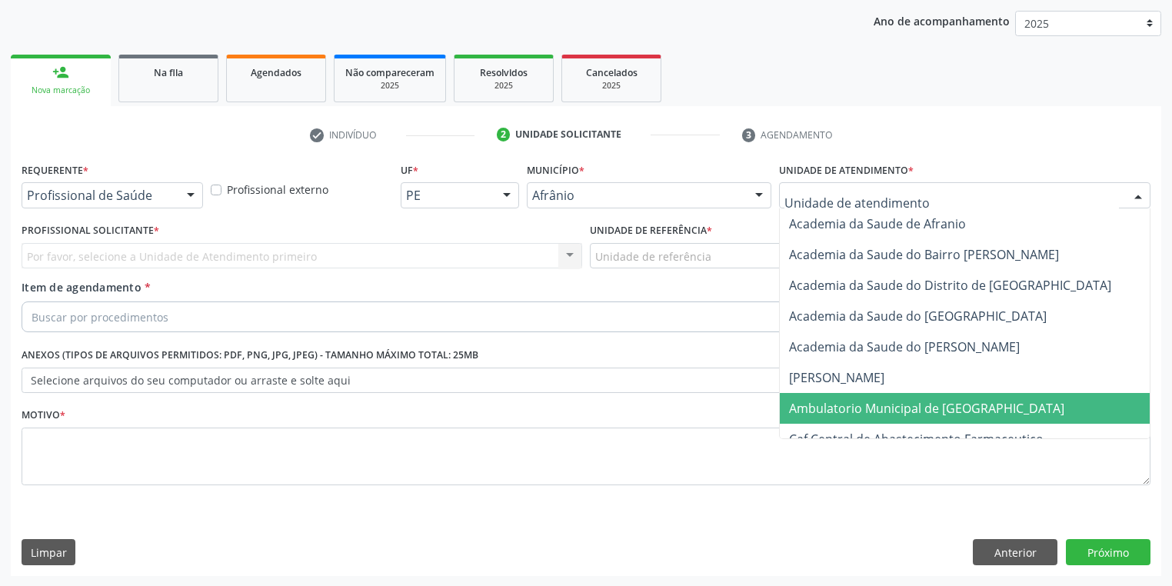
click at [812, 403] on span "Ambulatorio Municipal de [GEOGRAPHIC_DATA]" at bounding box center [926, 408] width 275 height 17
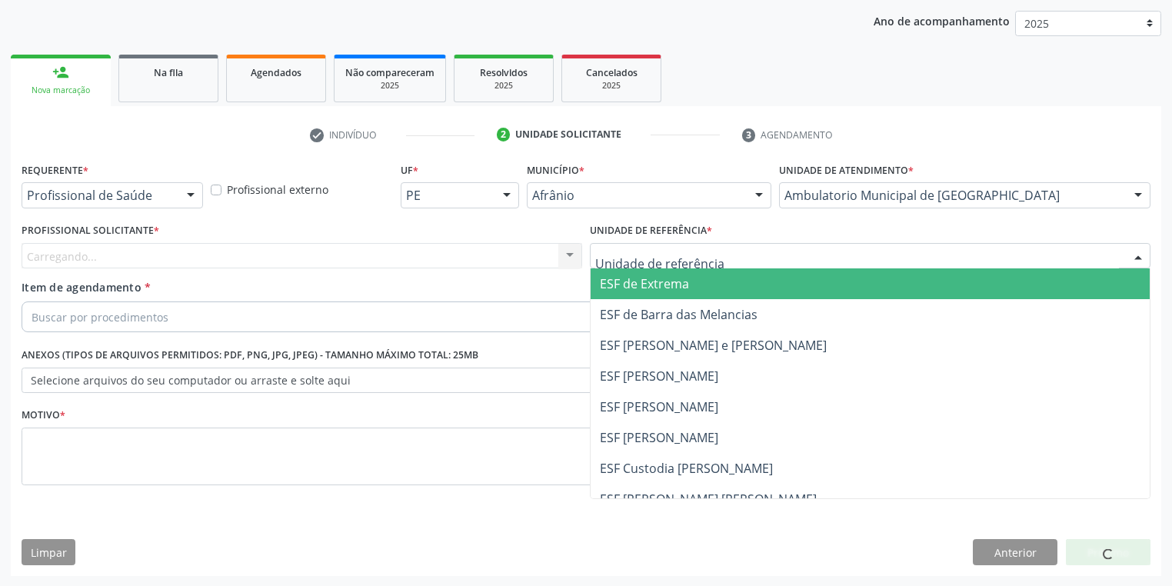
drag, startPoint x: 626, startPoint y: 254, endPoint x: 626, endPoint y: 278, distance: 23.8
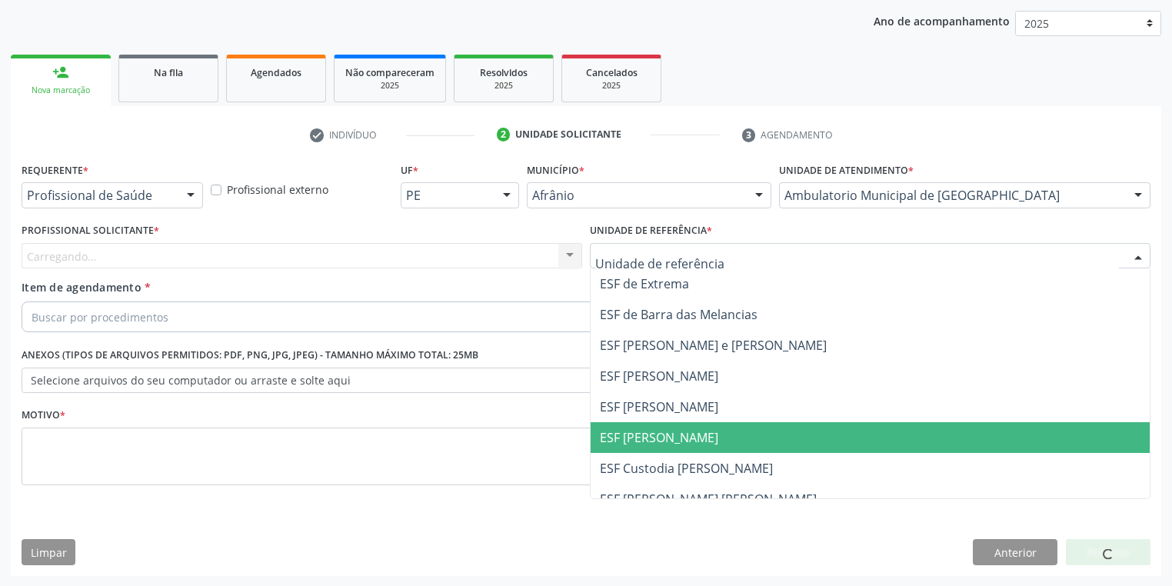
drag, startPoint x: 635, startPoint y: 430, endPoint x: 578, endPoint y: 398, distance: 65.4
click at [635, 431] on span "ESF [PERSON_NAME]" at bounding box center [659, 437] width 118 height 17
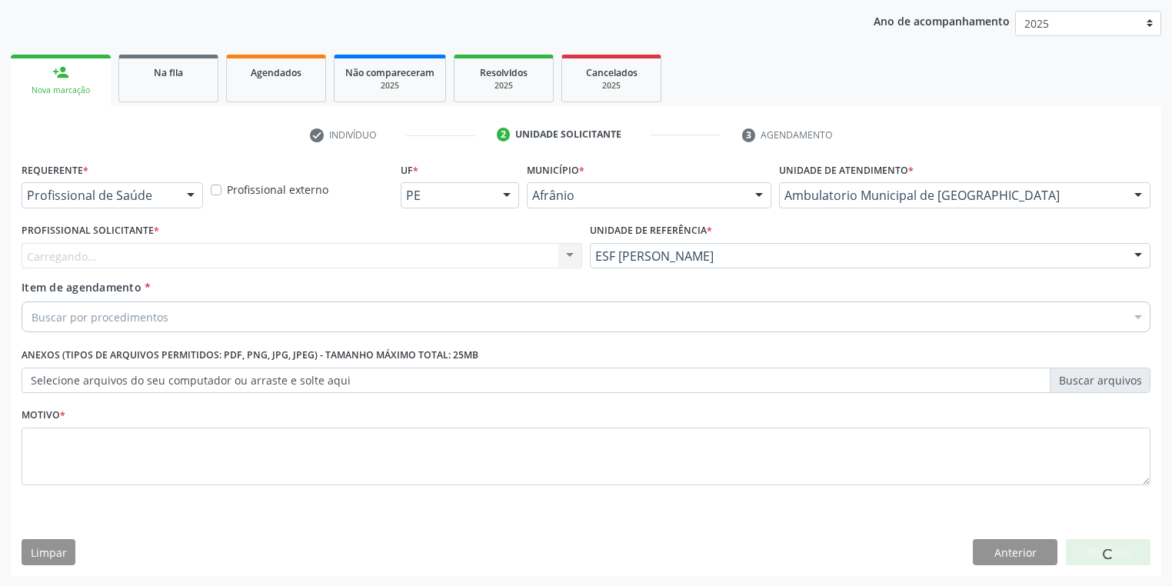
click at [69, 255] on div "Carregando... Nenhum resultado encontrado para: " " Não há nenhuma opção para s…" at bounding box center [302, 256] width 561 height 26
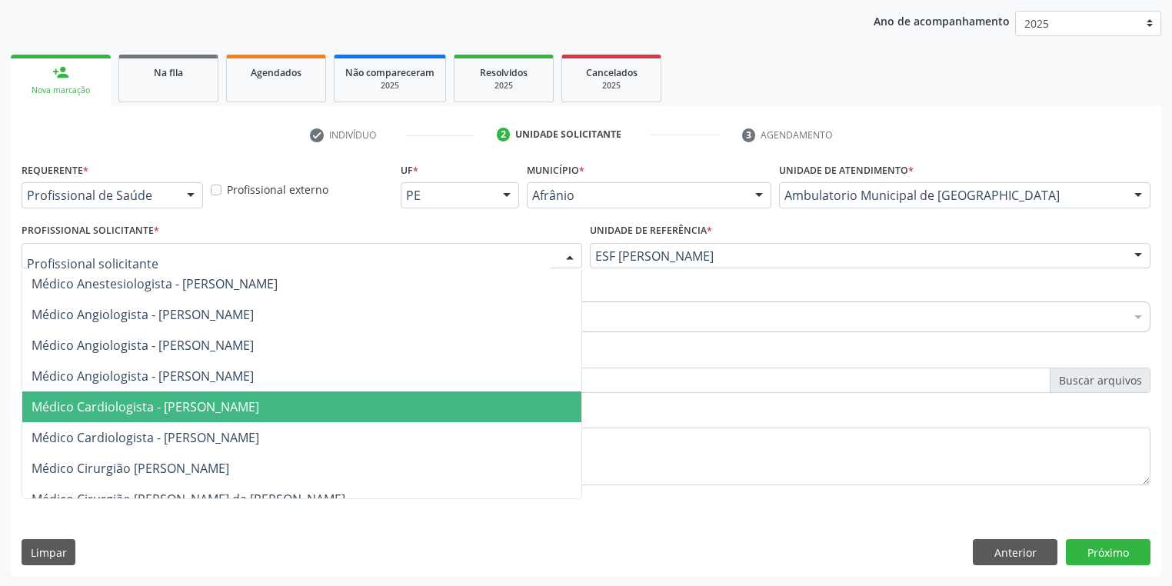
click at [155, 412] on span "Médico Cardiologista - [PERSON_NAME]" at bounding box center [146, 406] width 228 height 17
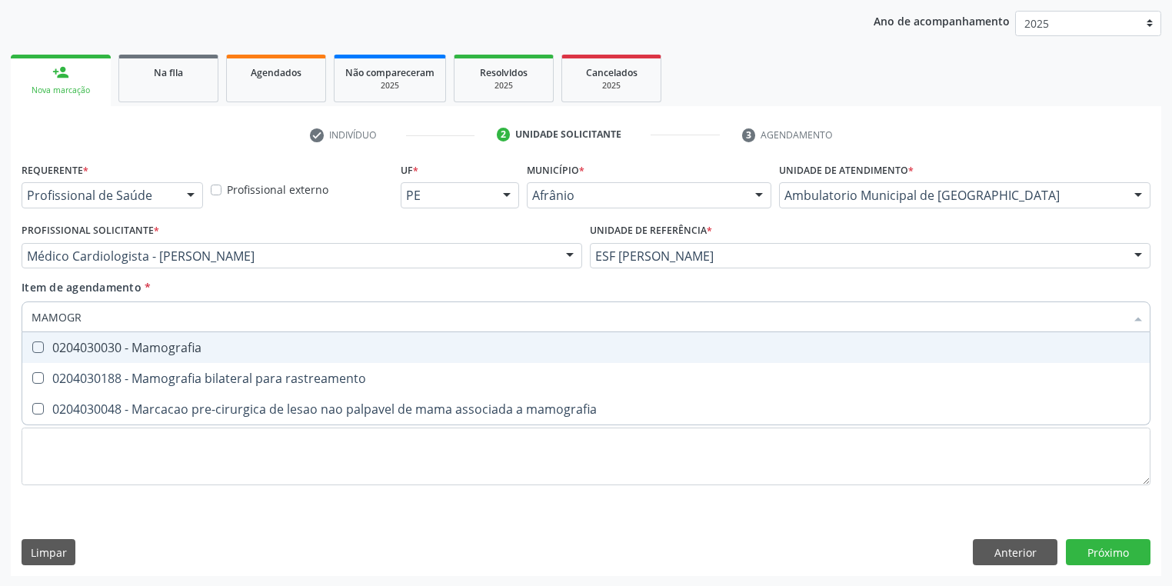
type input "MAMOGRA"
click at [98, 357] on span "0204030030 - Mamografia" at bounding box center [586, 347] width 1128 height 31
checkbox Mamografia "true"
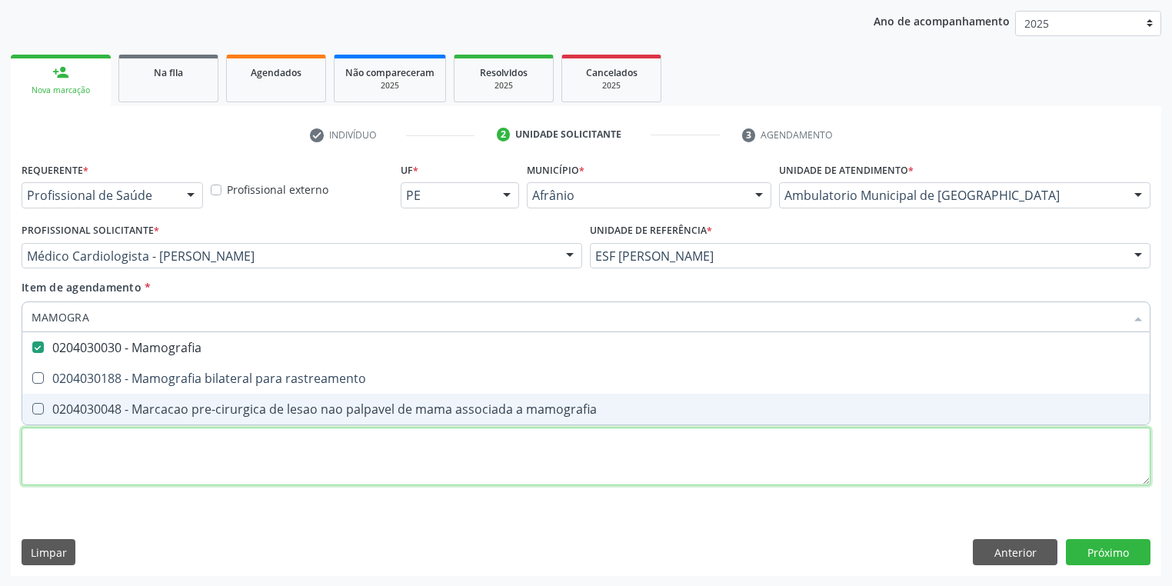
click at [89, 449] on div "Requerente * Profissional de Saúde Profissional de Saúde Paciente Nenhum result…" at bounding box center [586, 332] width 1129 height 348
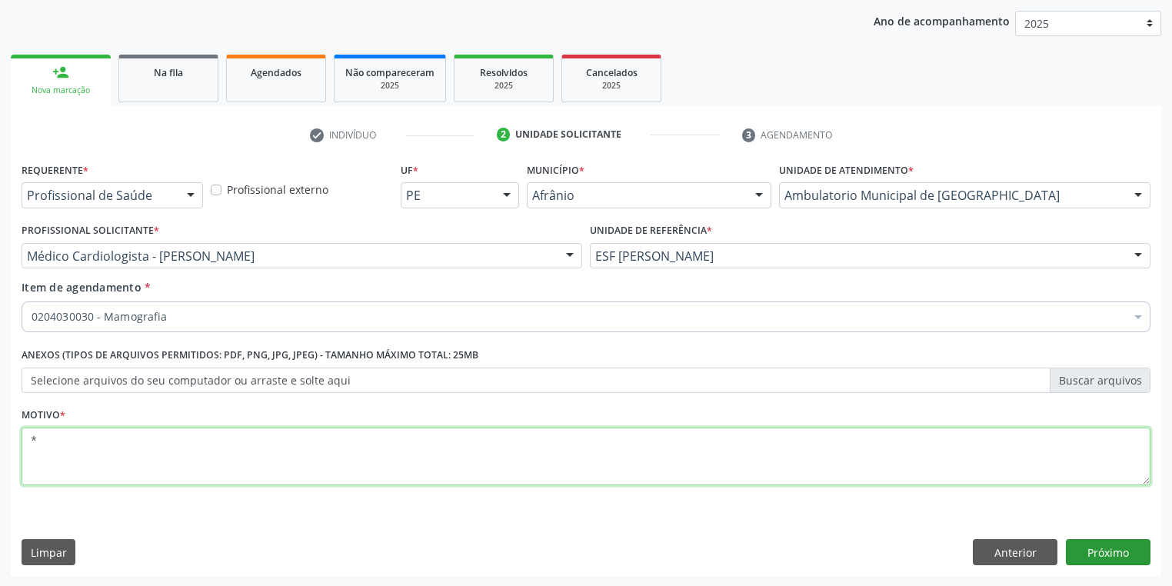
type textarea "*"
click at [1083, 551] on button "Próximo" at bounding box center [1108, 552] width 85 height 26
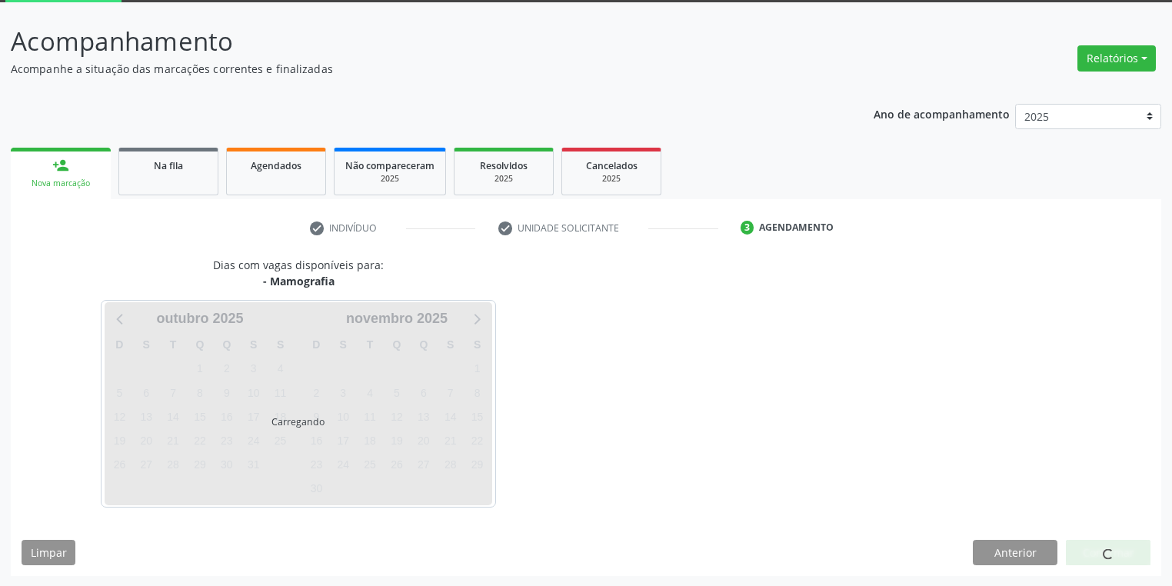
scroll to position [127, 0]
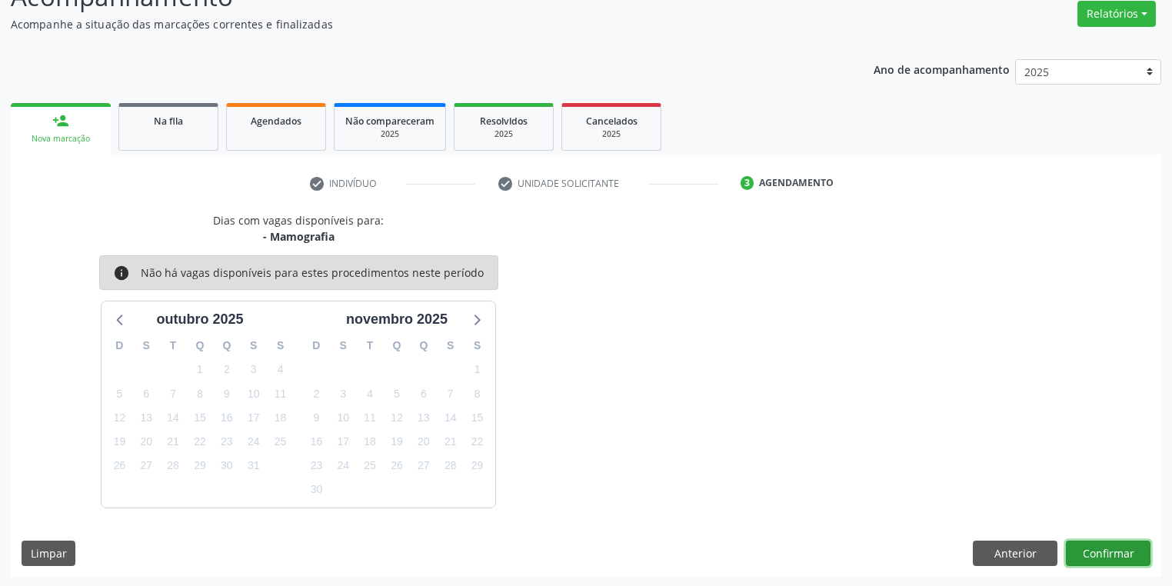
click at [1108, 555] on button "Confirmar" at bounding box center [1108, 554] width 85 height 26
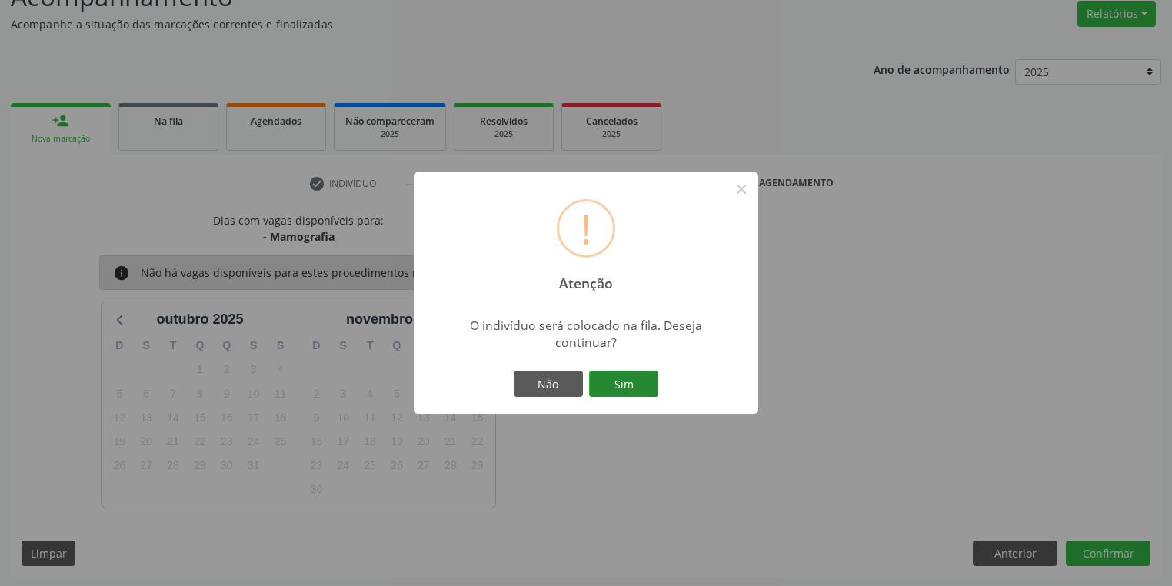
click at [645, 385] on button "Sim" at bounding box center [623, 384] width 69 height 26
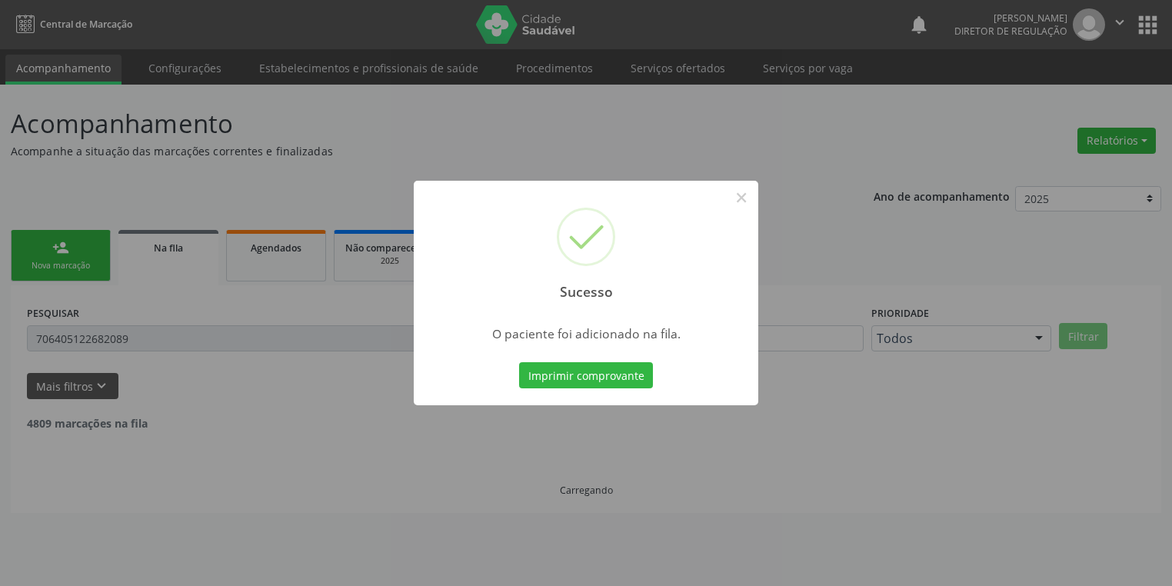
scroll to position [0, 0]
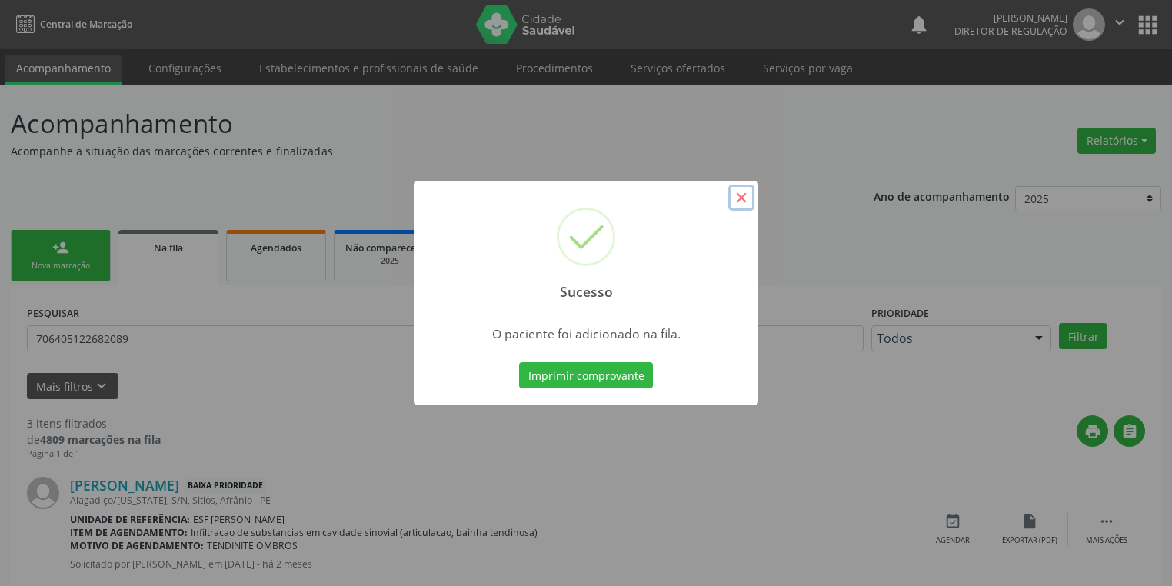
click at [751, 193] on button "×" at bounding box center [741, 198] width 26 height 26
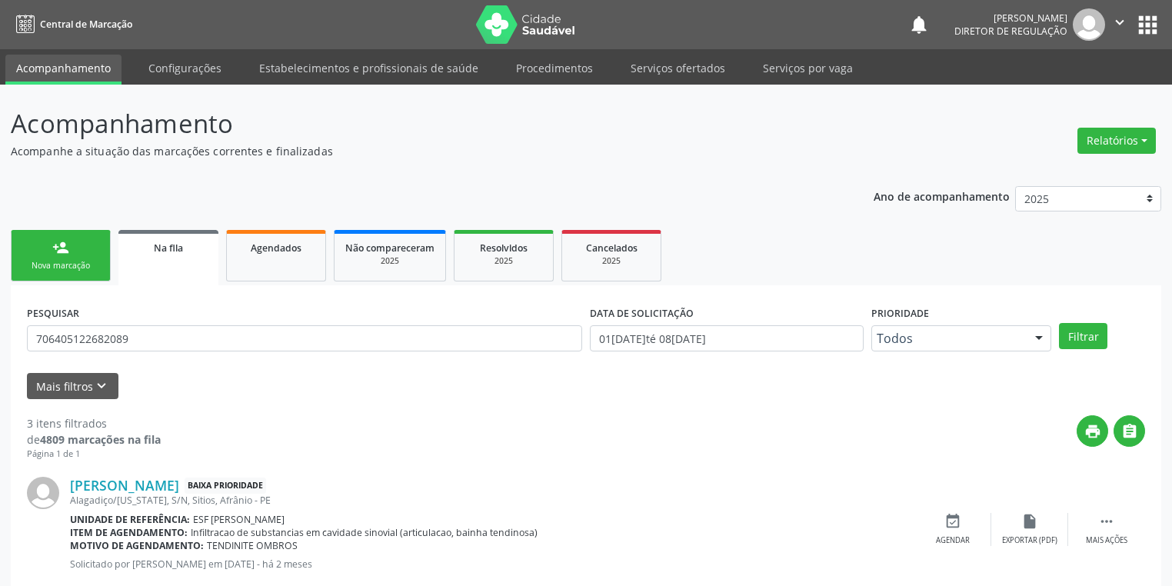
click at [72, 252] on link "person_add Nova marcação" at bounding box center [61, 256] width 100 height 52
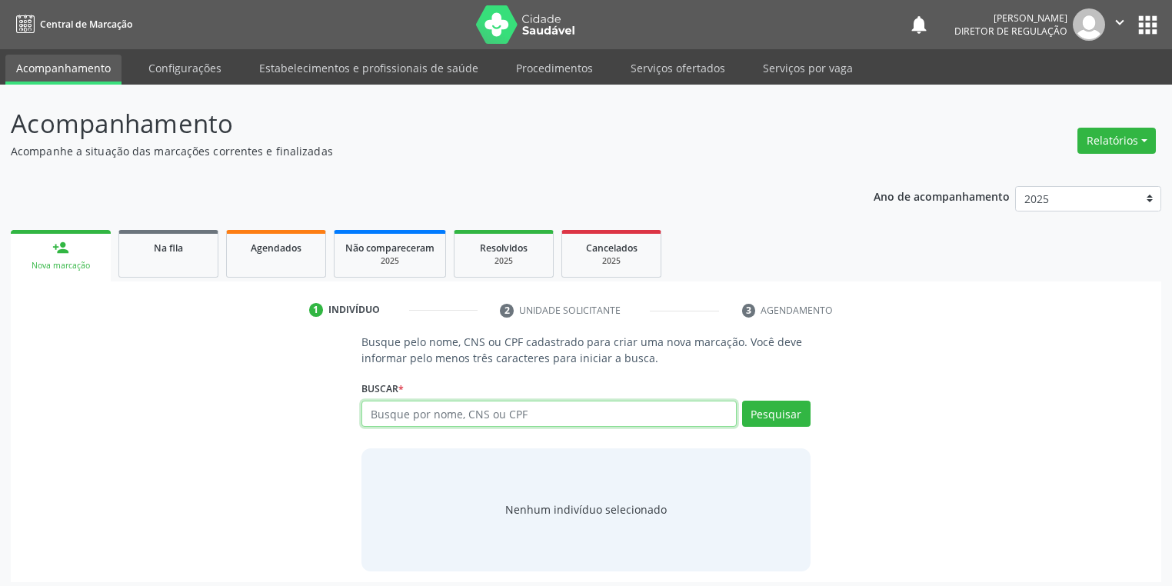
click at [403, 409] on input "text" at bounding box center [549, 414] width 375 height 26
type input "705207412074370"
click at [760, 413] on button "Pesquisar" at bounding box center [776, 414] width 68 height 26
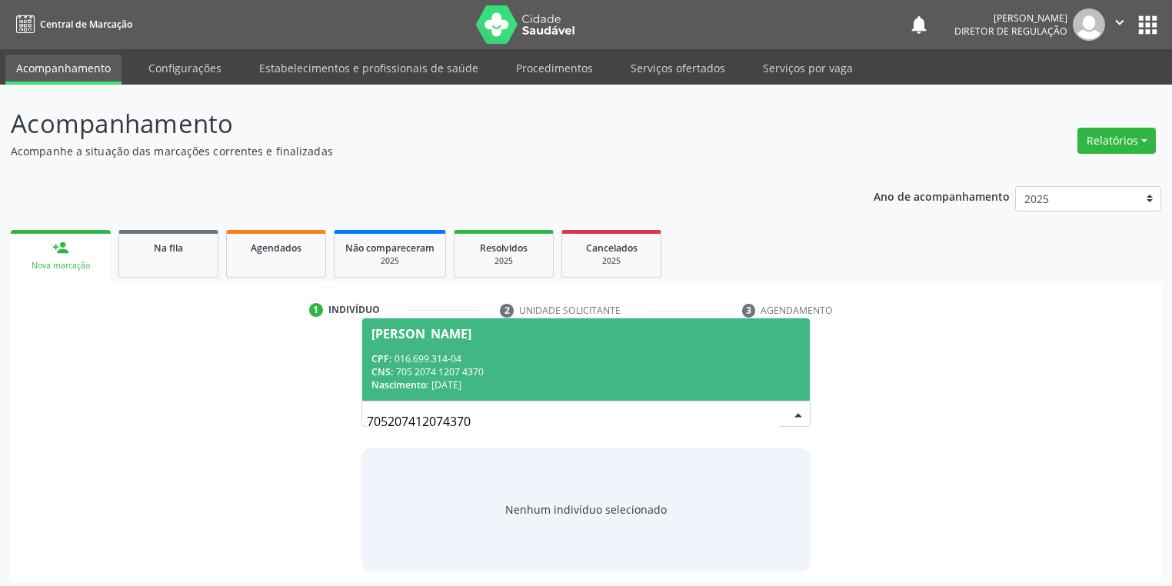
click at [435, 359] on div "CPF: 016.699.314-04" at bounding box center [586, 358] width 429 height 13
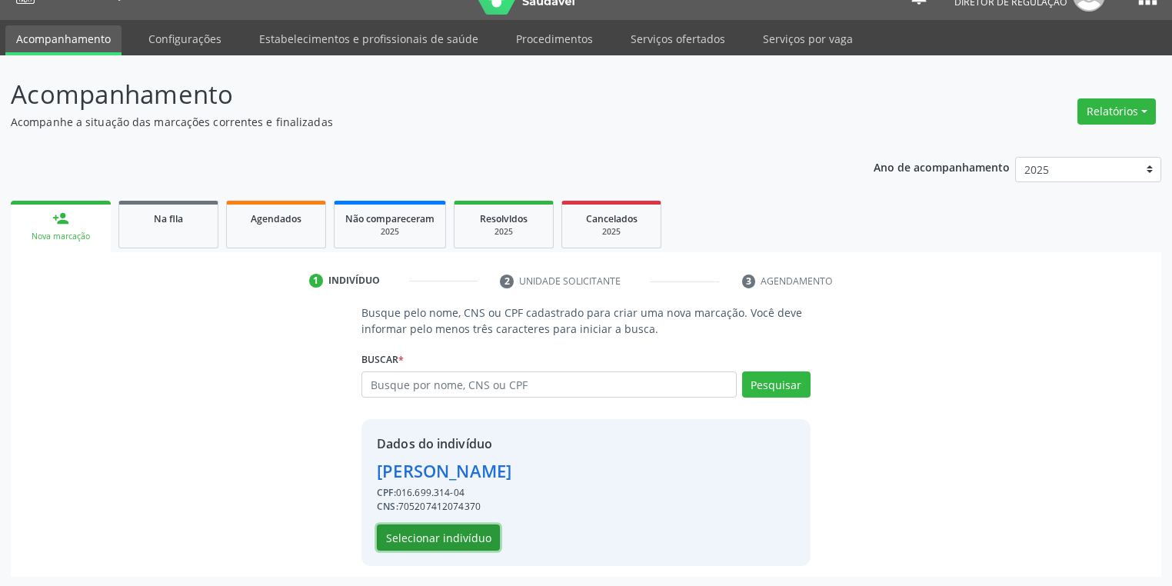
click at [439, 542] on button "Selecionar indivíduo" at bounding box center [438, 538] width 123 height 26
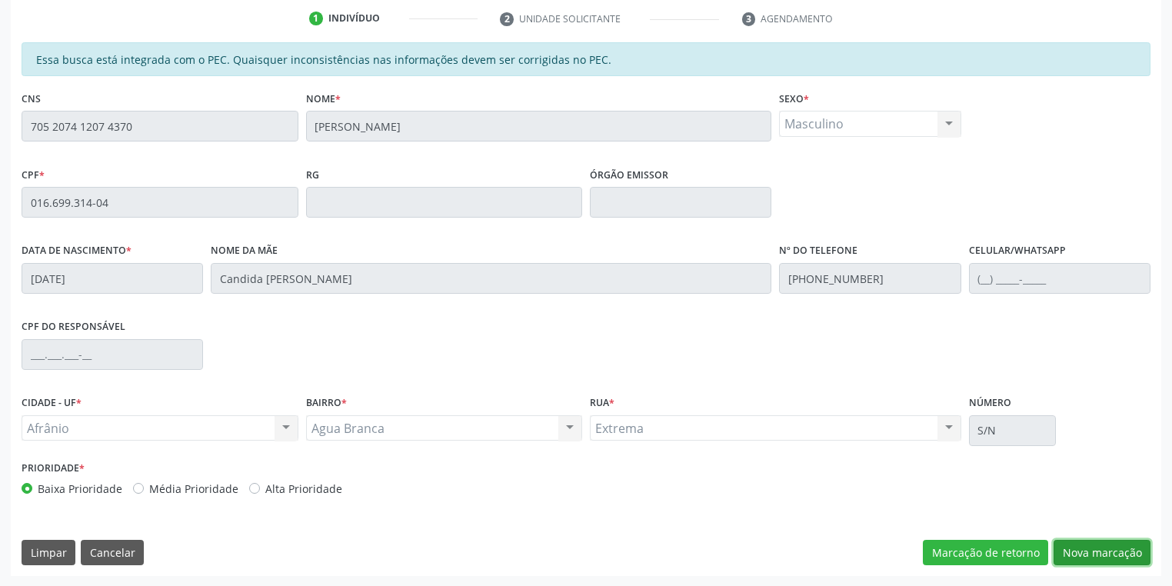
click at [1081, 552] on button "Nova marcação" at bounding box center [1102, 553] width 97 height 26
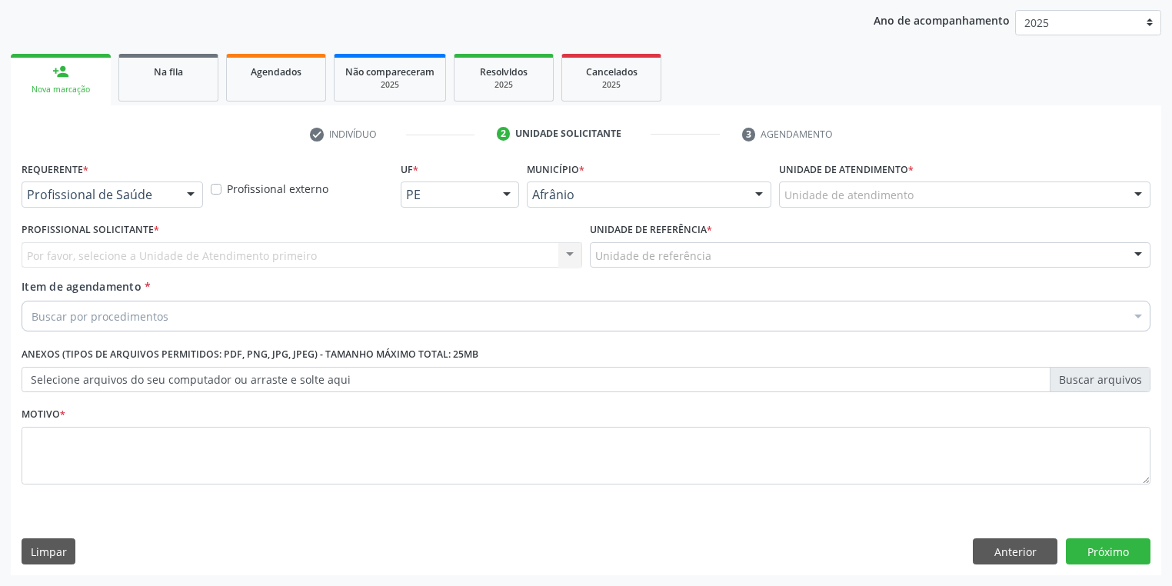
scroll to position [175, 0]
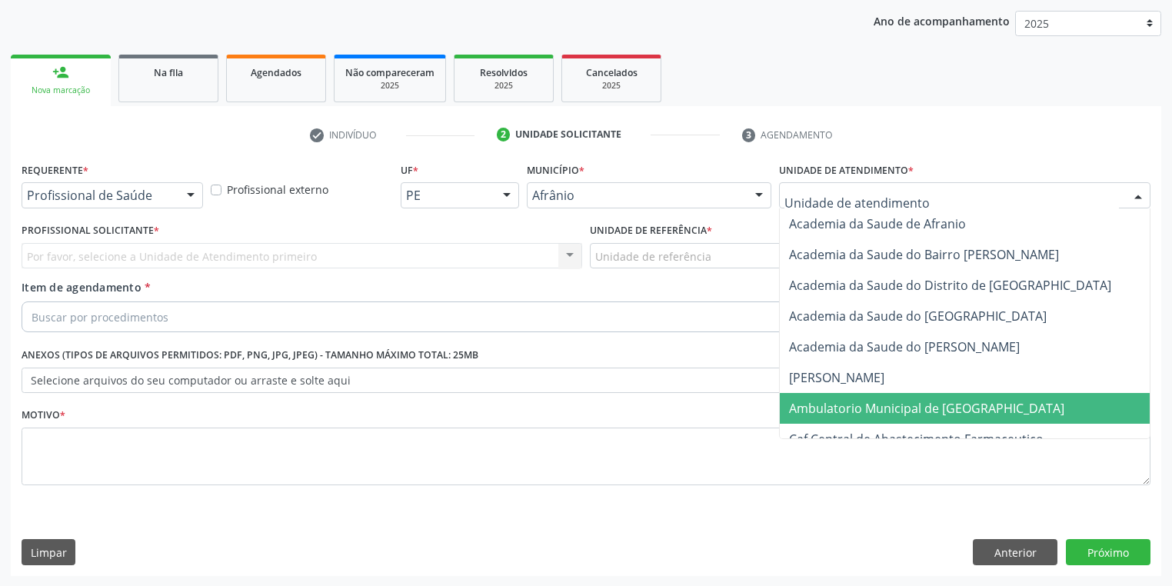
drag, startPoint x: 839, startPoint y: 404, endPoint x: 777, endPoint y: 375, distance: 68.5
click at [837, 405] on span "Ambulatorio Municipal de [GEOGRAPHIC_DATA]" at bounding box center [926, 408] width 275 height 17
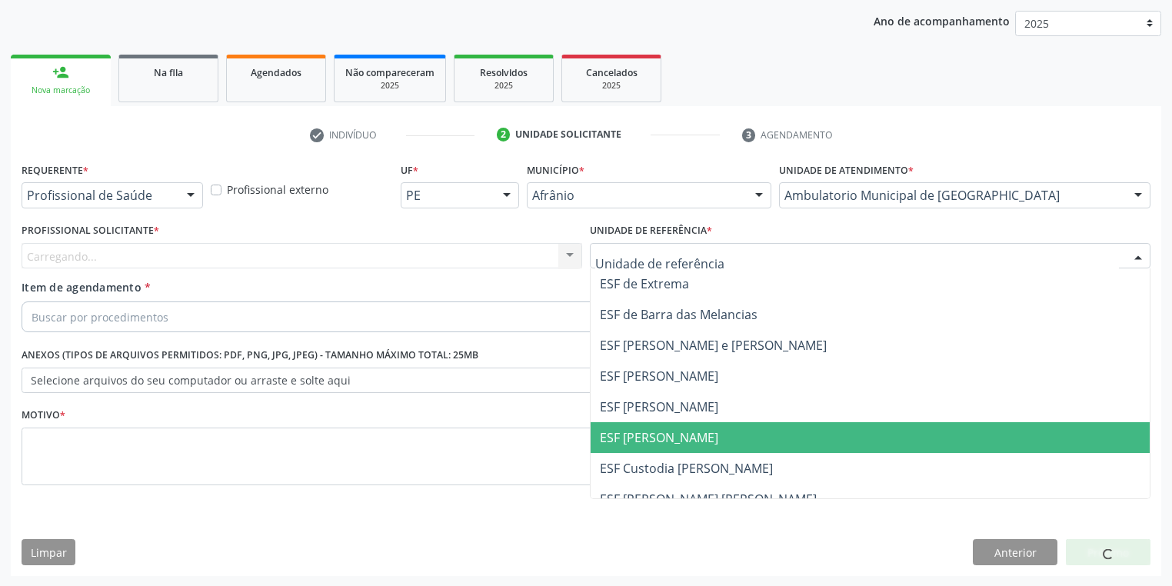
click at [672, 422] on span "ESF [PERSON_NAME]" at bounding box center [870, 437] width 559 height 31
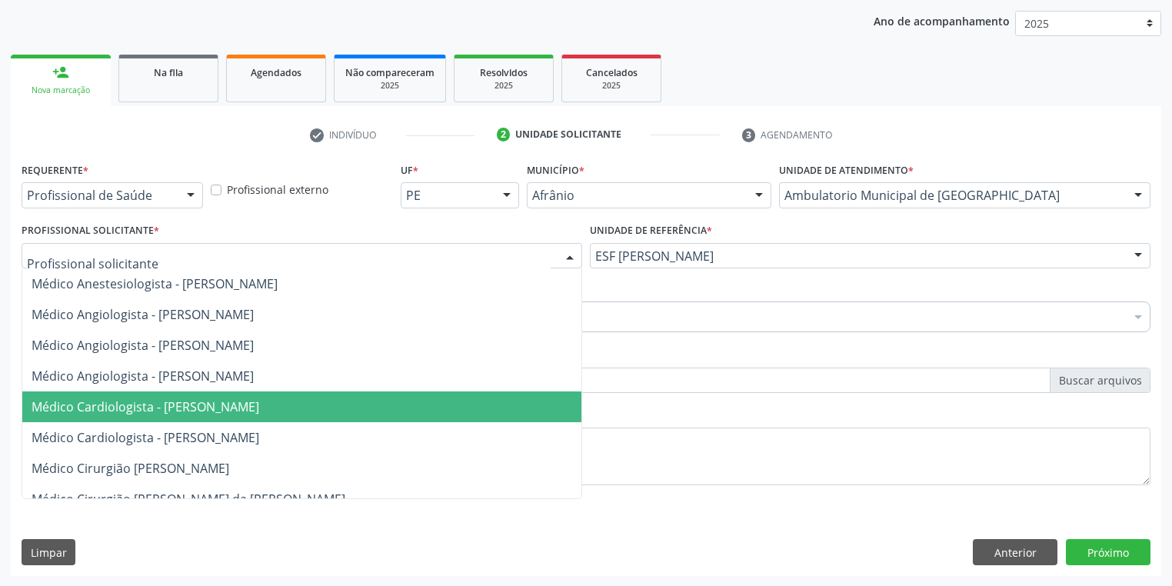
click at [157, 402] on span "Médico Cardiologista - Alysson Rodrigo Ferreira Cavalcanti" at bounding box center [146, 406] width 228 height 17
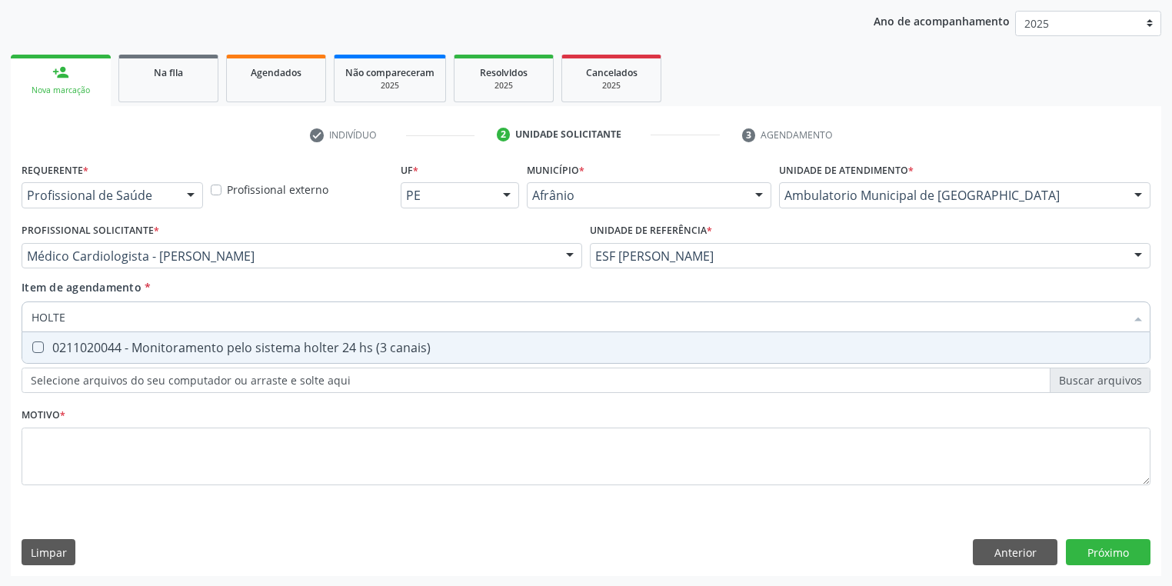
type input "HOLTER"
click at [80, 355] on span "0211020044 - Monitoramento pelo sistema holter 24 hs (3 canais)" at bounding box center [586, 347] width 1128 height 31
checkbox canais\) "true"
click at [55, 455] on div "Requerente * Profissional de Saúde Profissional de Saúde Paciente Nenhum result…" at bounding box center [586, 332] width 1129 height 348
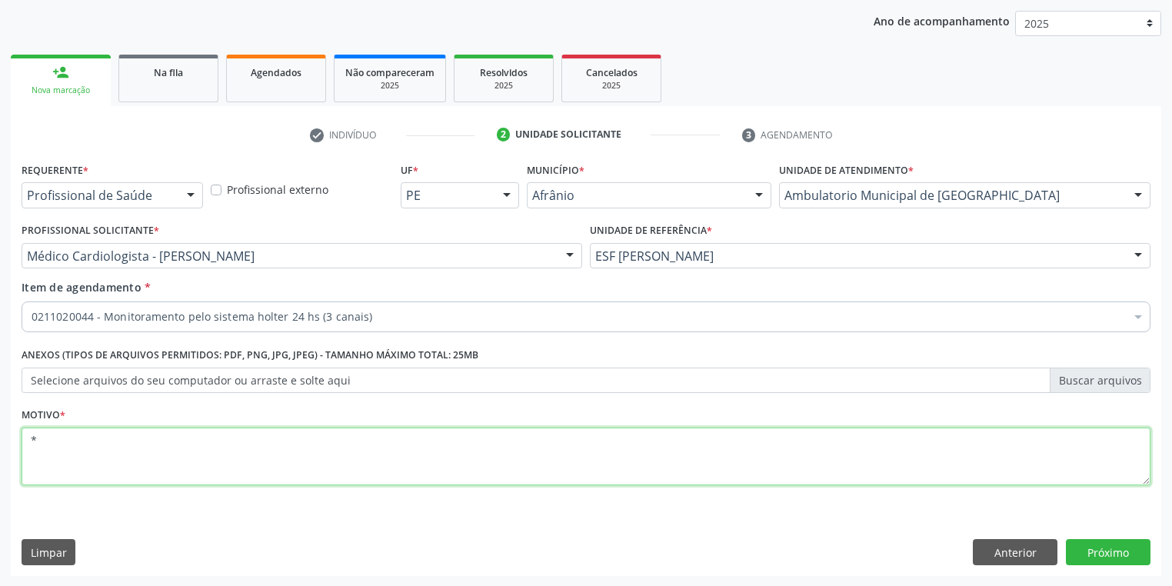
click at [214, 440] on span "0211020044 - Monitoramento pelo sistema holter 24 hs (3 canais)" at bounding box center [623, 430] width 1202 height 31
type textarea "*"
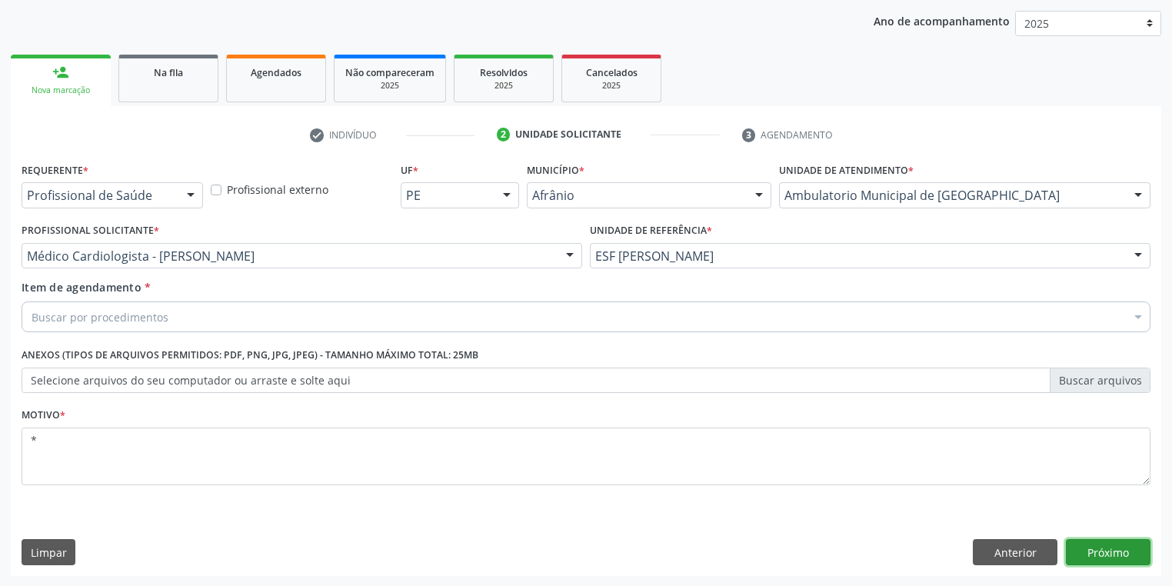
click at [1075, 545] on button "Próximo" at bounding box center [1108, 552] width 85 height 26
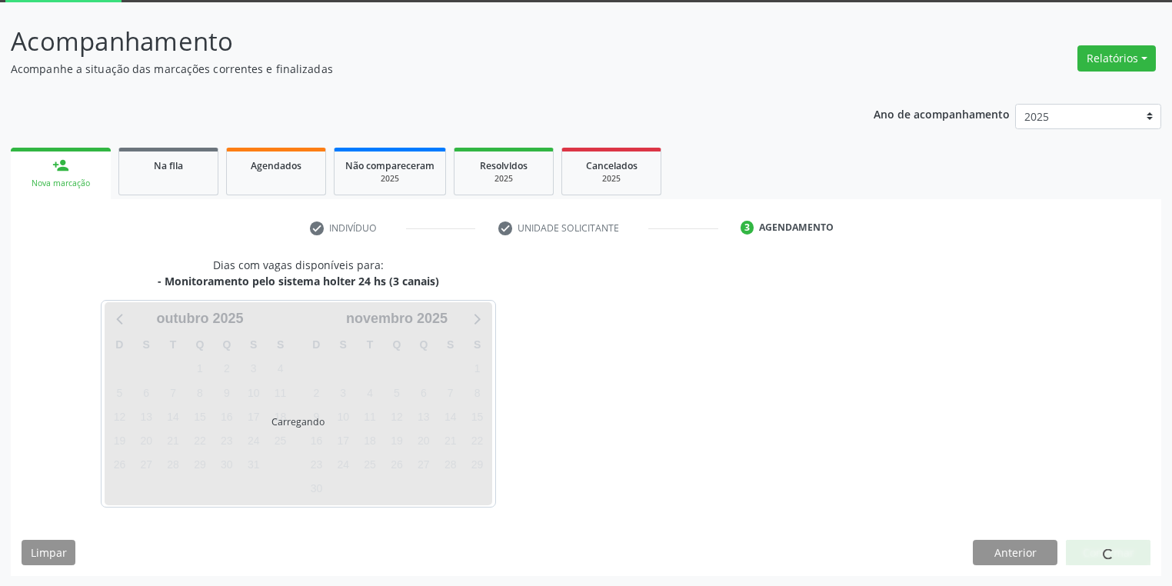
scroll to position [127, 0]
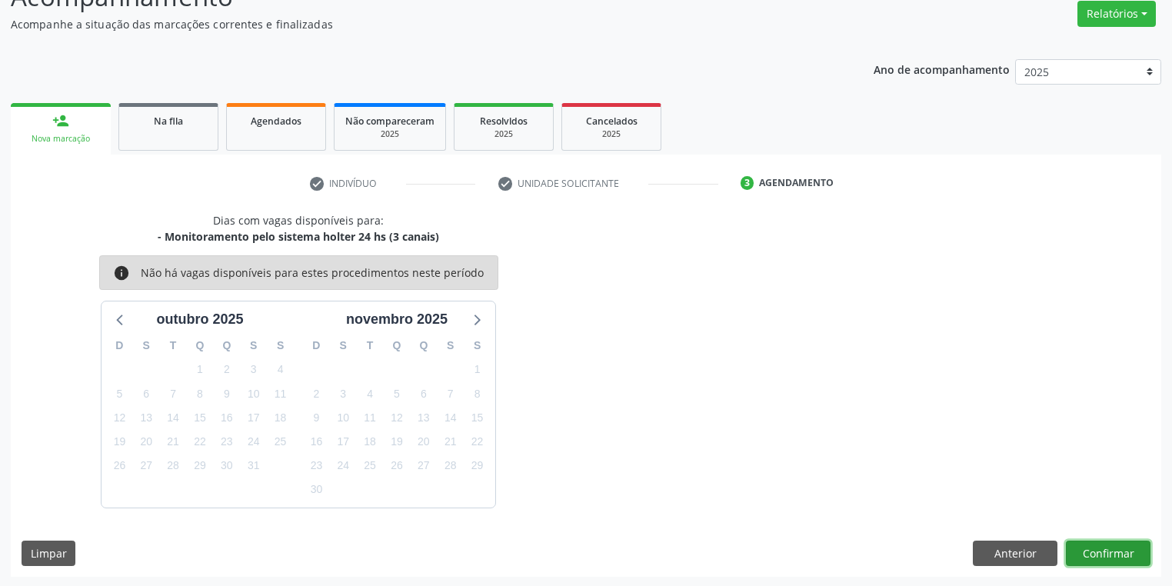
click at [1095, 557] on button "Confirmar" at bounding box center [1108, 554] width 85 height 26
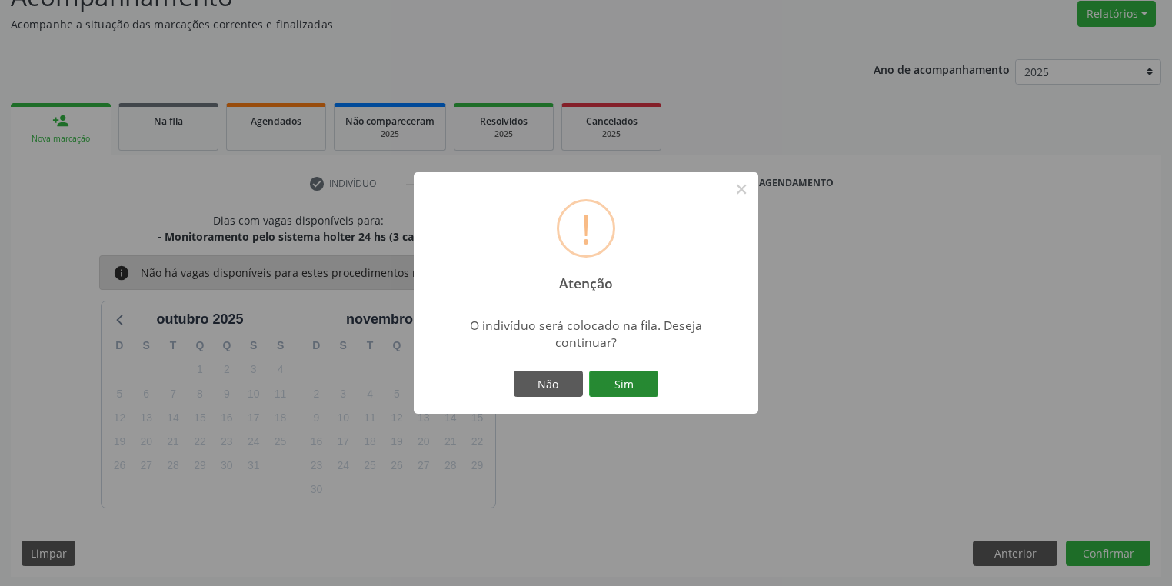
click at [644, 388] on button "Sim" at bounding box center [623, 384] width 69 height 26
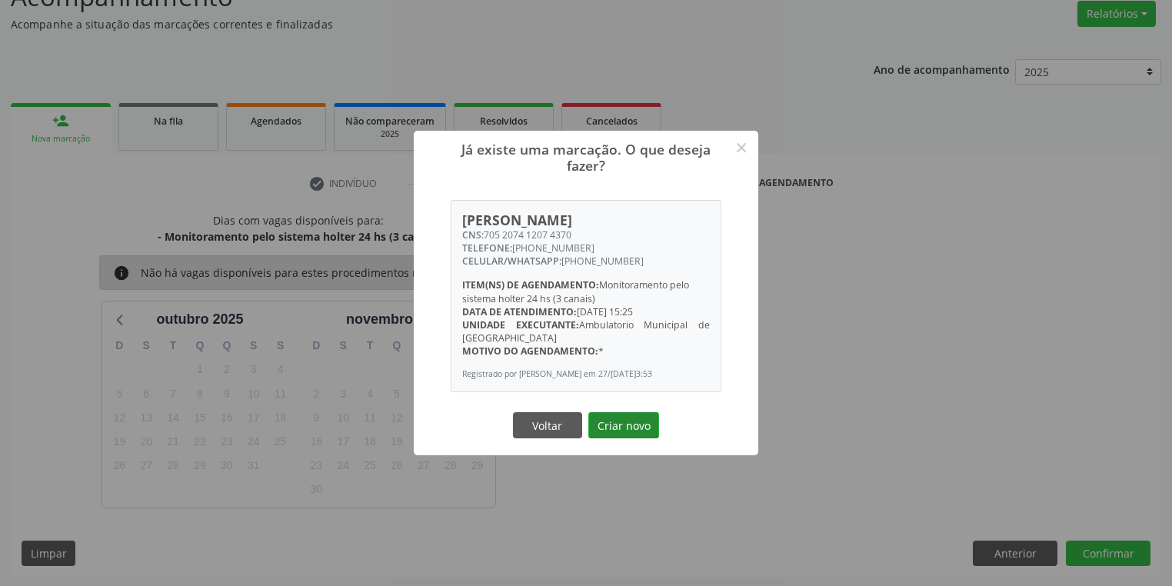
click at [628, 422] on button "Criar novo" at bounding box center [623, 425] width 71 height 26
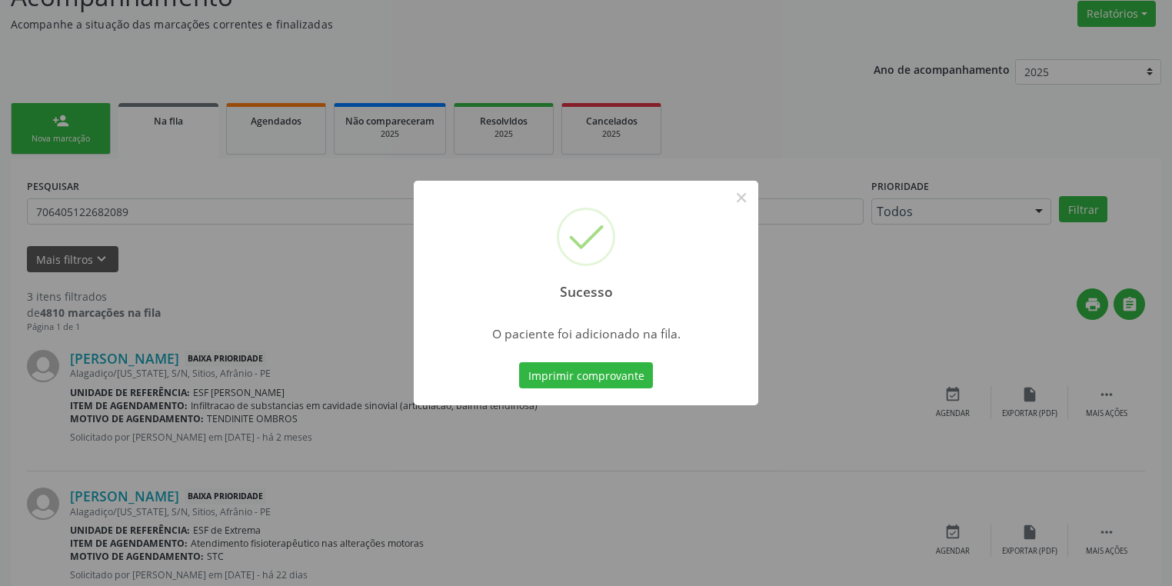
scroll to position [0, 0]
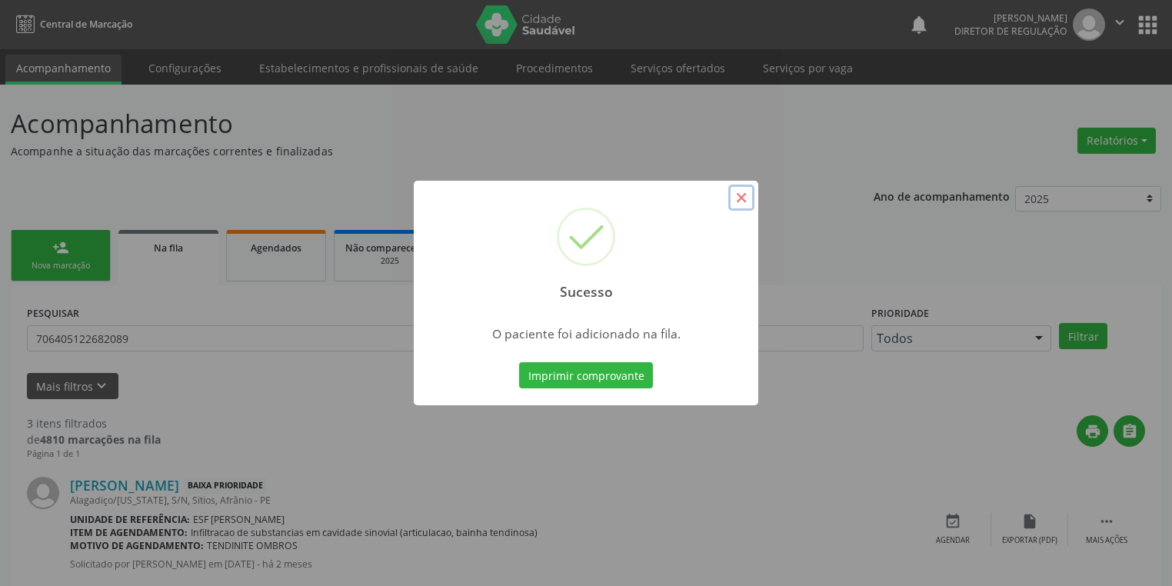
click at [740, 195] on button "×" at bounding box center [741, 198] width 26 height 26
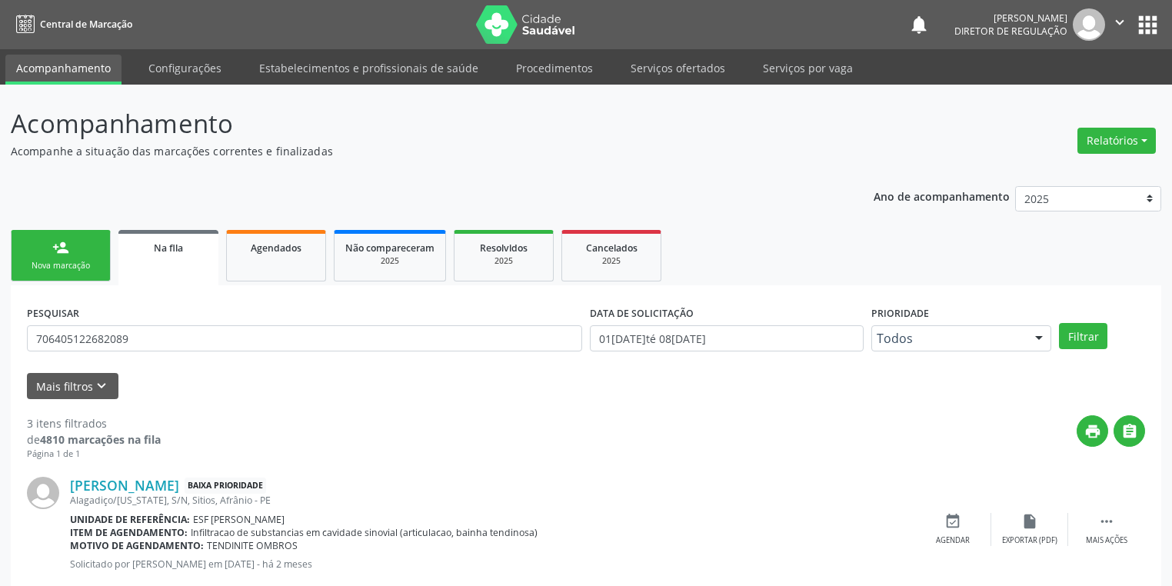
click at [55, 258] on link "person_add Nova marcação" at bounding box center [61, 256] width 100 height 52
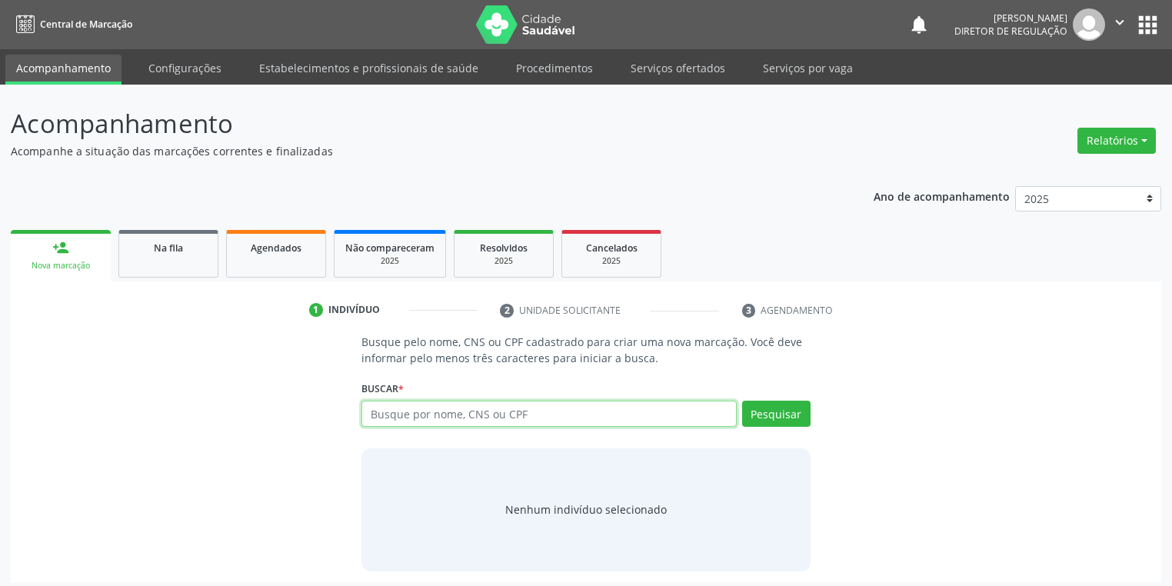
click at [425, 410] on input "text" at bounding box center [549, 414] width 375 height 26
type input "75530023487"
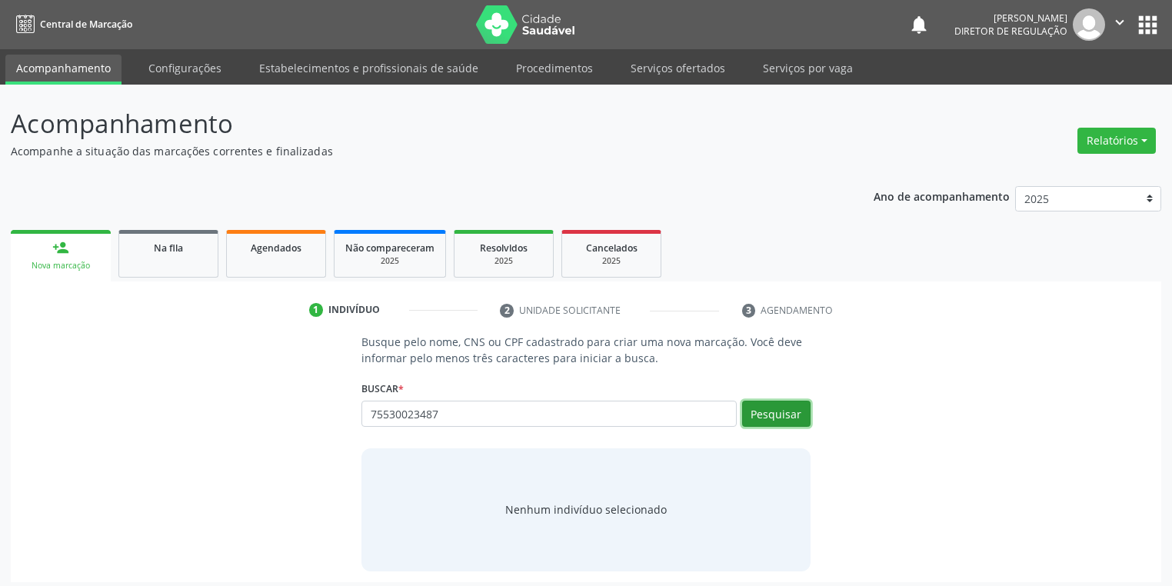
click at [755, 413] on button "Pesquisar" at bounding box center [776, 414] width 68 height 26
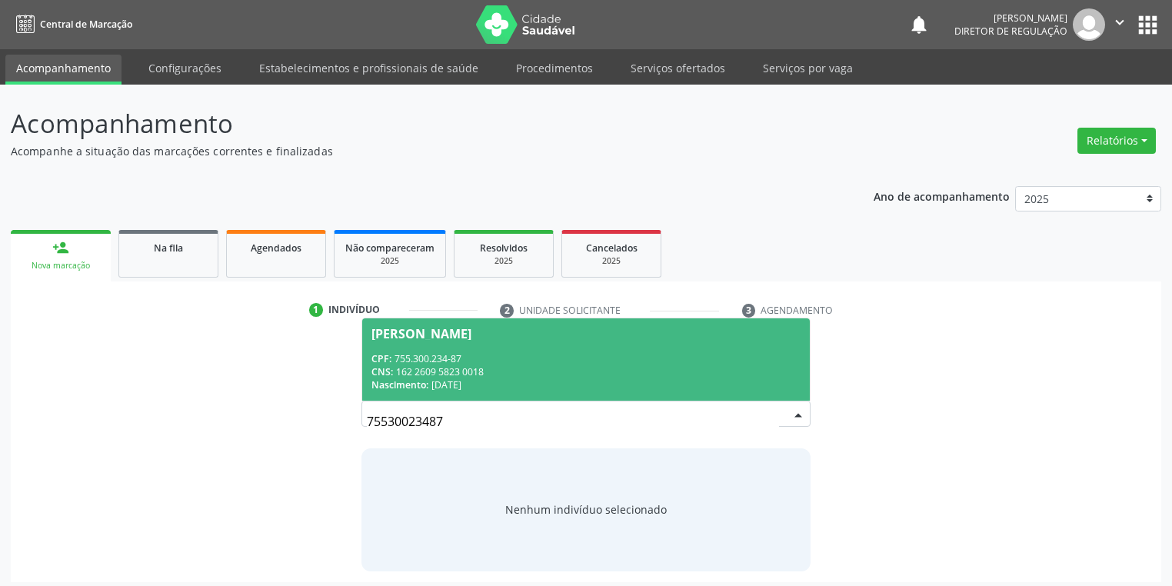
click at [532, 371] on div "CNS: 162 2609 5823 0018" at bounding box center [586, 371] width 429 height 13
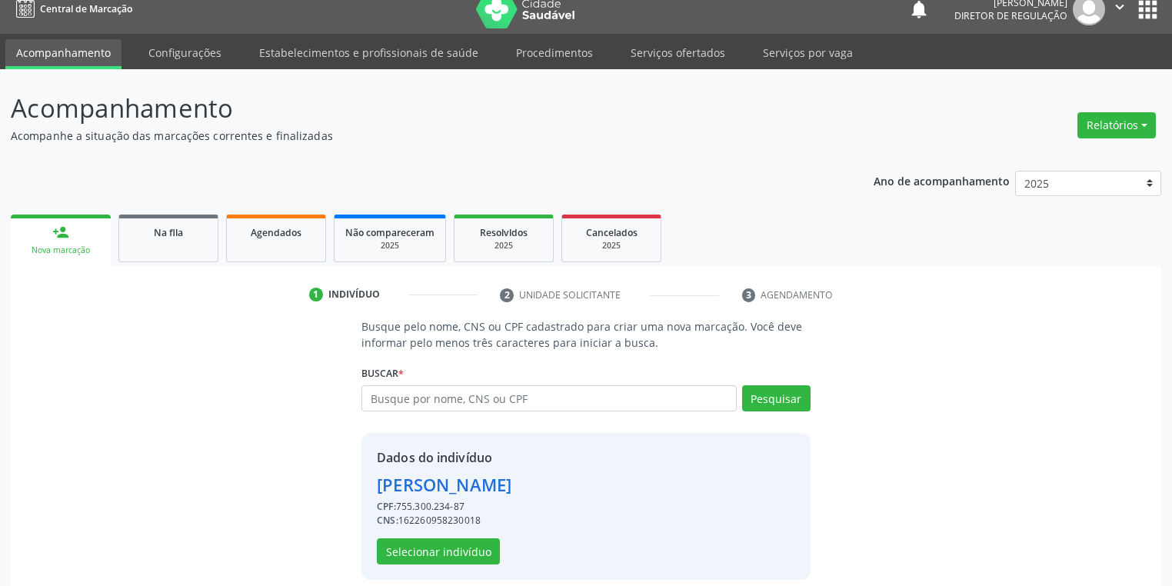
scroll to position [29, 0]
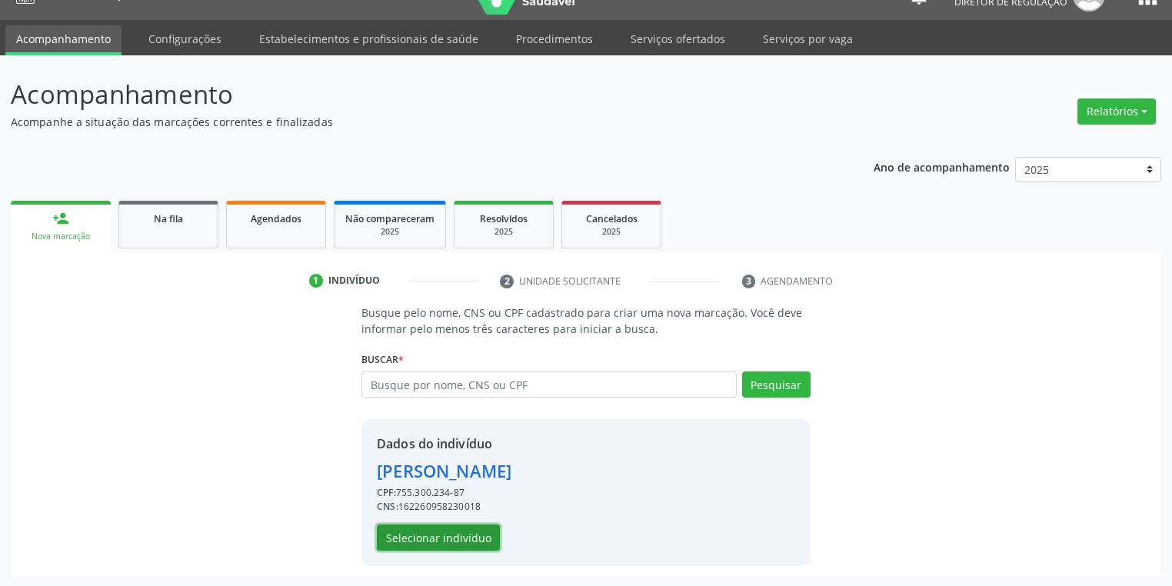
click at [468, 535] on button "Selecionar indivíduo" at bounding box center [438, 538] width 123 height 26
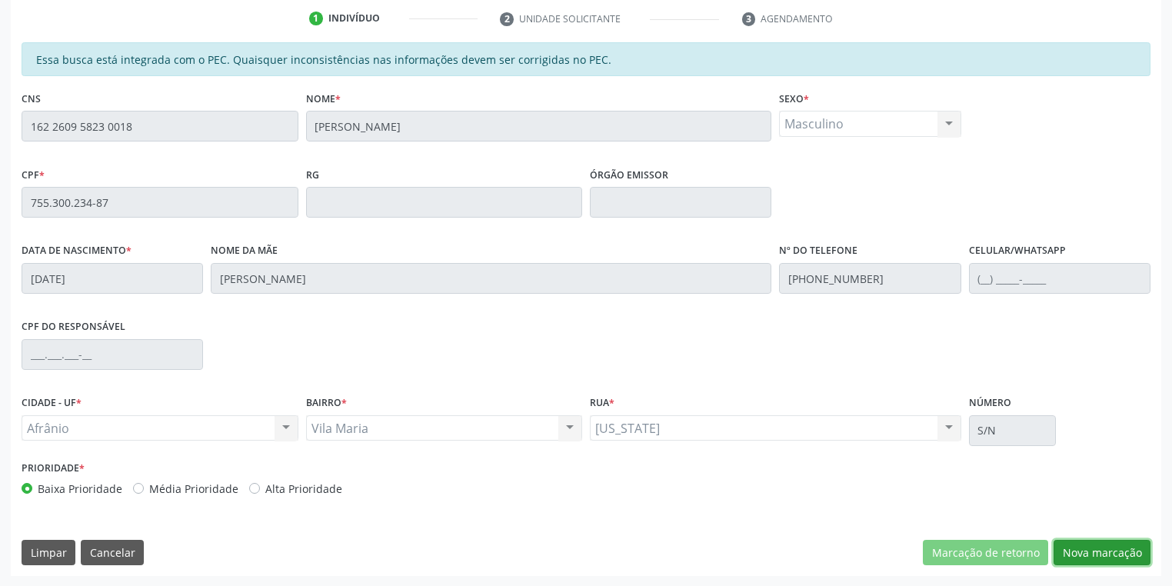
click at [1089, 546] on button "Nova marcação" at bounding box center [1102, 553] width 97 height 26
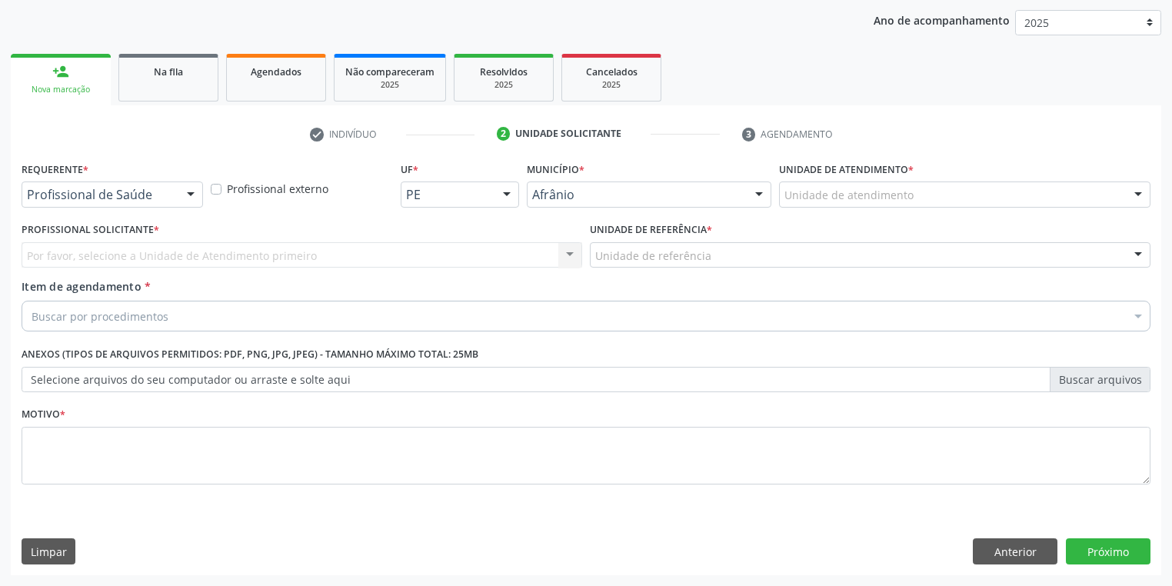
scroll to position [175, 0]
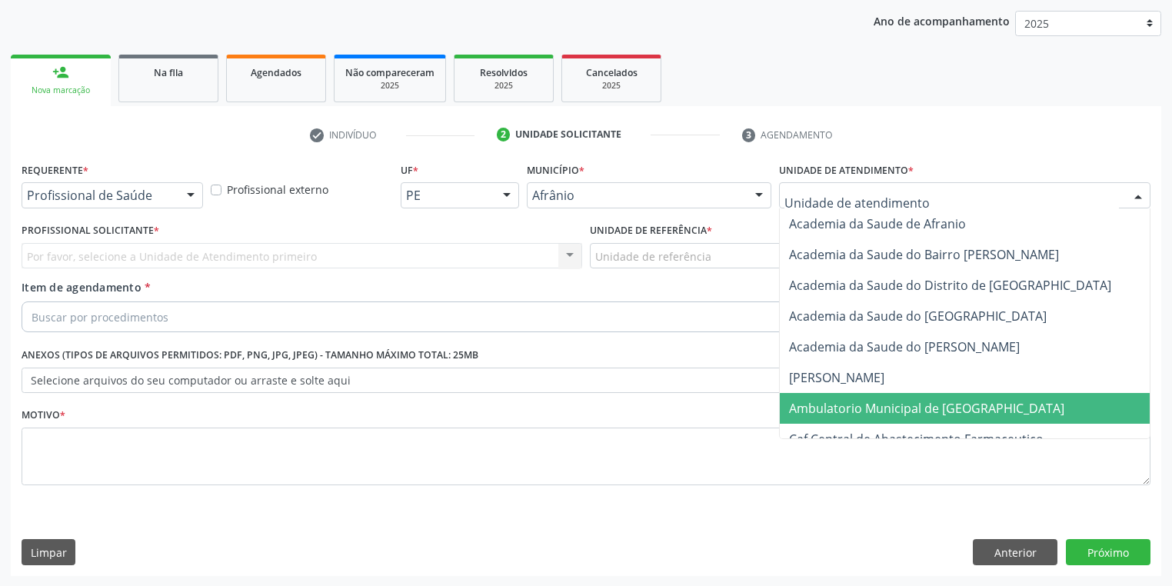
click at [826, 397] on span "Ambulatorio Municipal de [GEOGRAPHIC_DATA]" at bounding box center [967, 408] width 375 height 31
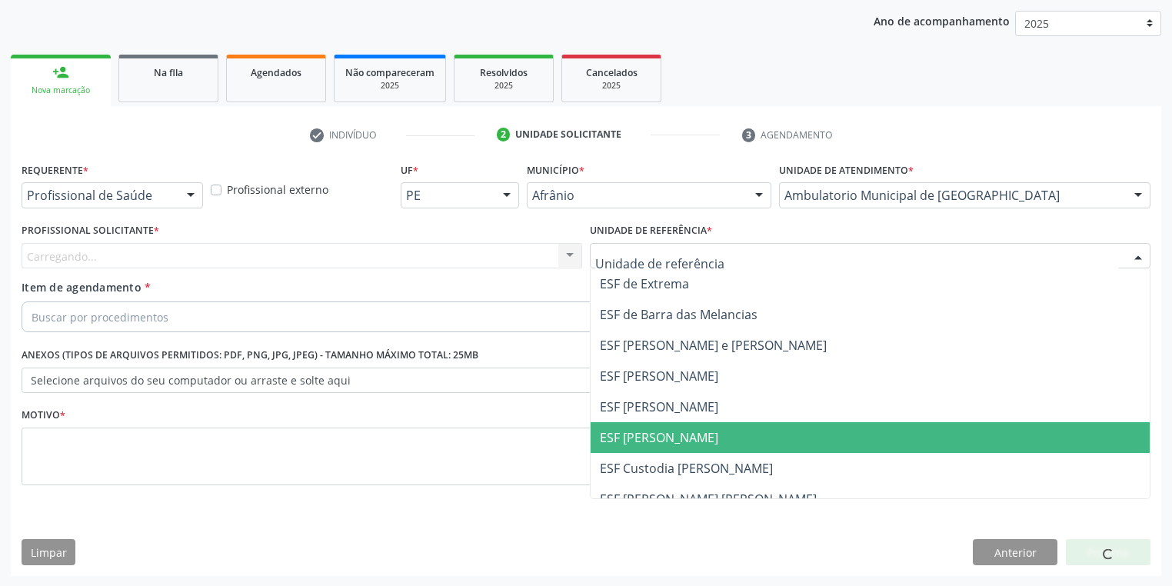
click at [659, 446] on span "ESF [PERSON_NAME]" at bounding box center [870, 437] width 559 height 31
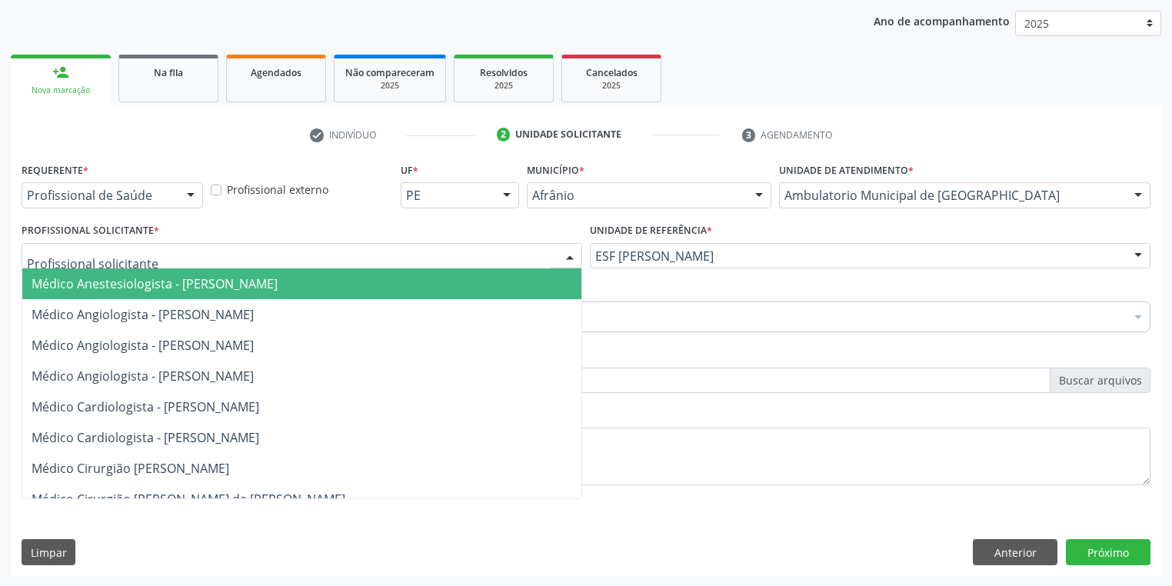
drag, startPoint x: 167, startPoint y: 260, endPoint x: 173, endPoint y: 292, distance: 32.9
click at [166, 261] on div at bounding box center [302, 256] width 561 height 26
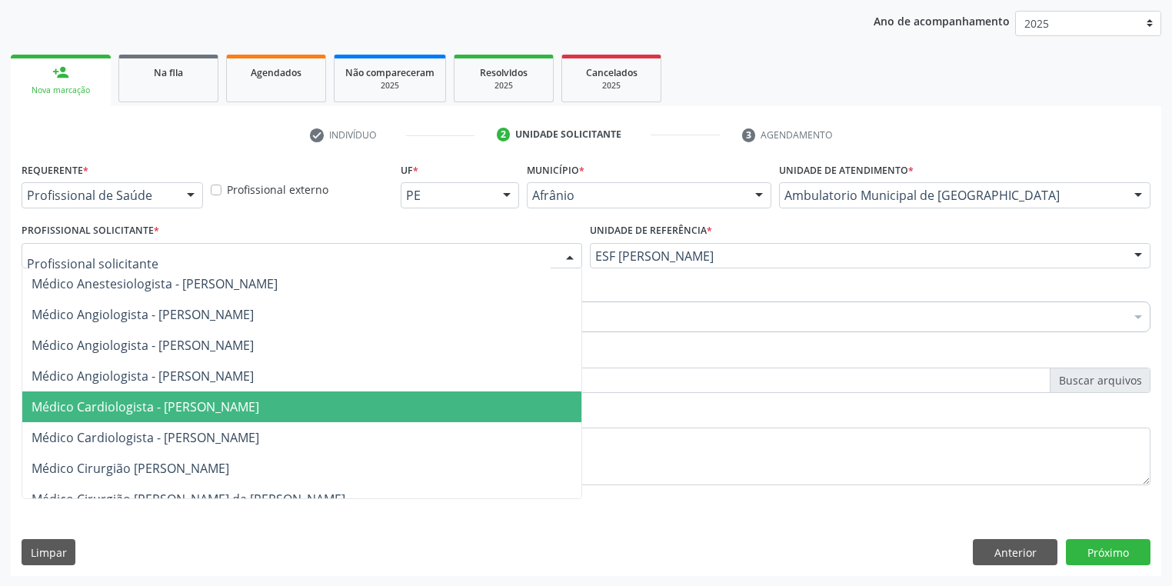
click at [195, 403] on span "Médico Cardiologista - [PERSON_NAME]" at bounding box center [146, 406] width 228 height 17
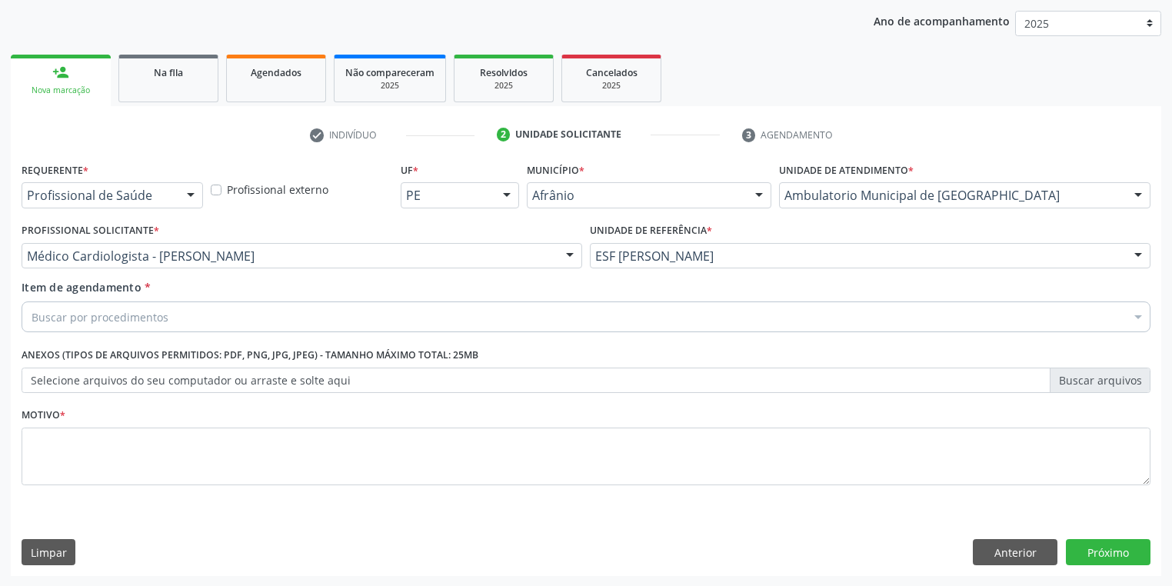
click at [101, 306] on div "Buscar por procedimentos" at bounding box center [586, 317] width 1129 height 31
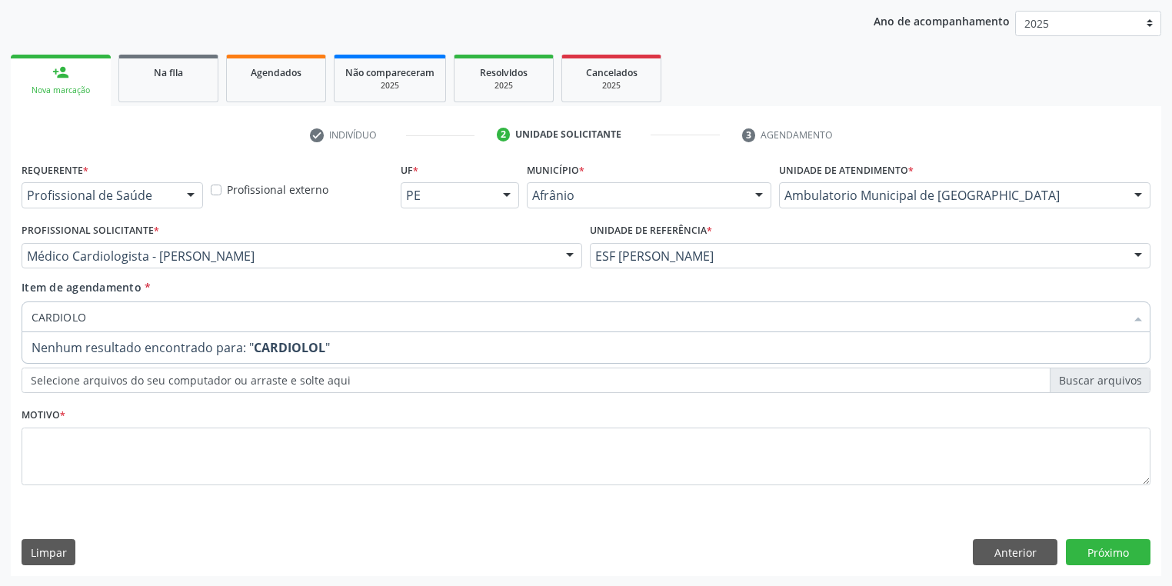
type input "CARDIOL"
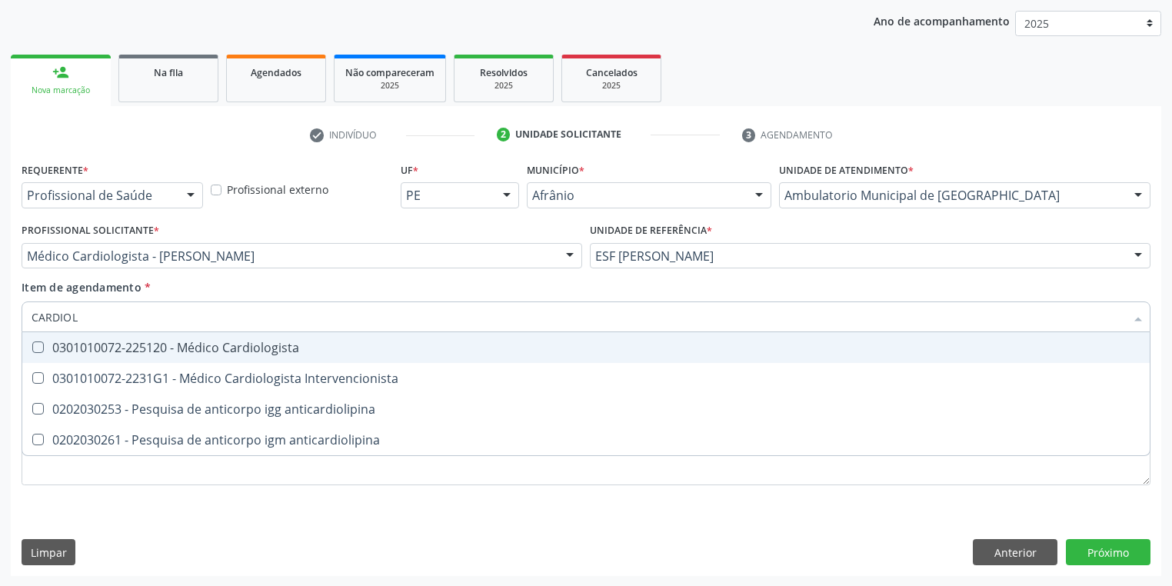
click at [97, 353] on div "0301010072-225120 - Médico Cardiologista" at bounding box center [586, 348] width 1109 height 12
checkbox Cardiologista "true"
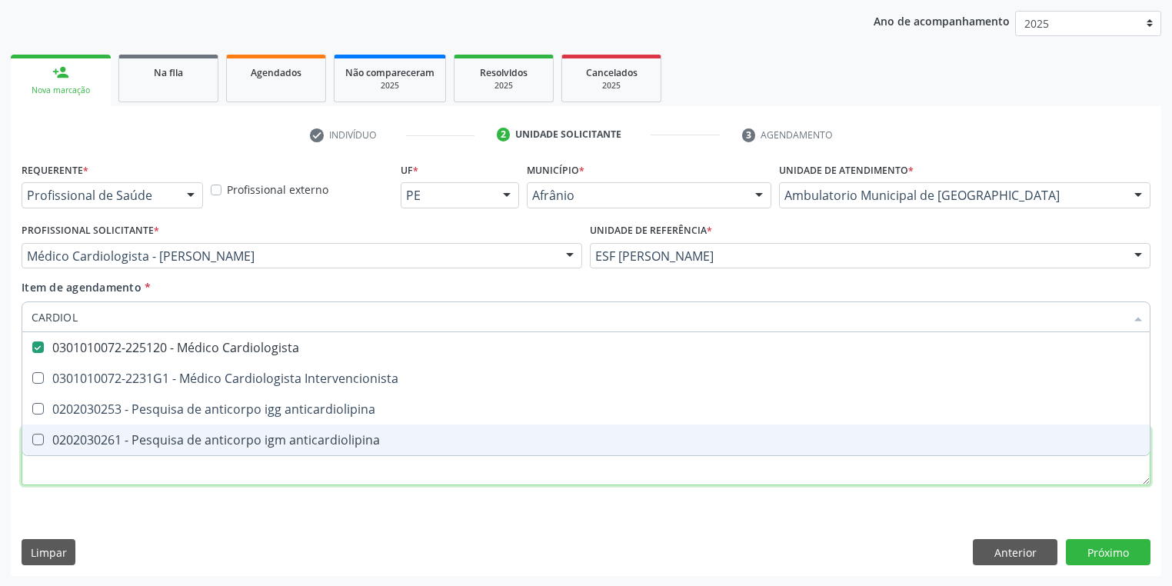
click at [77, 467] on div "Requerente * Profissional de Saúde Profissional de Saúde Paciente Nenhum result…" at bounding box center [586, 332] width 1129 height 348
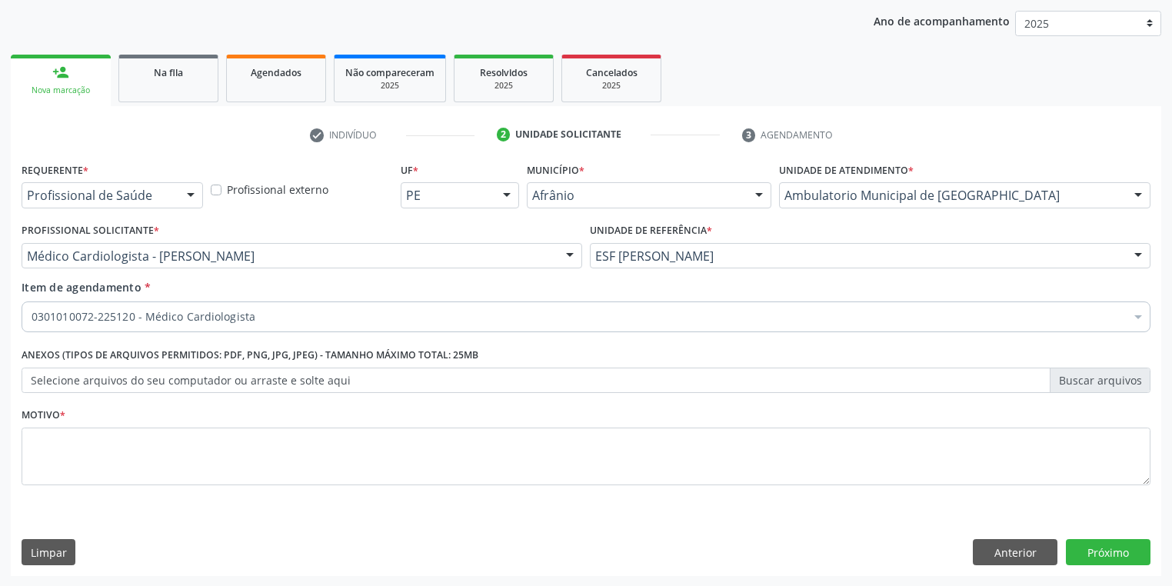
drag, startPoint x: 69, startPoint y: 418, endPoint x: 55, endPoint y: 445, distance: 30.6
click at [65, 427] on div "Motivo *" at bounding box center [586, 445] width 1129 height 82
click at [55, 447] on textarea at bounding box center [586, 457] width 1129 height 58
type textarea "*"
click at [1093, 553] on button "Próximo" at bounding box center [1108, 552] width 85 height 26
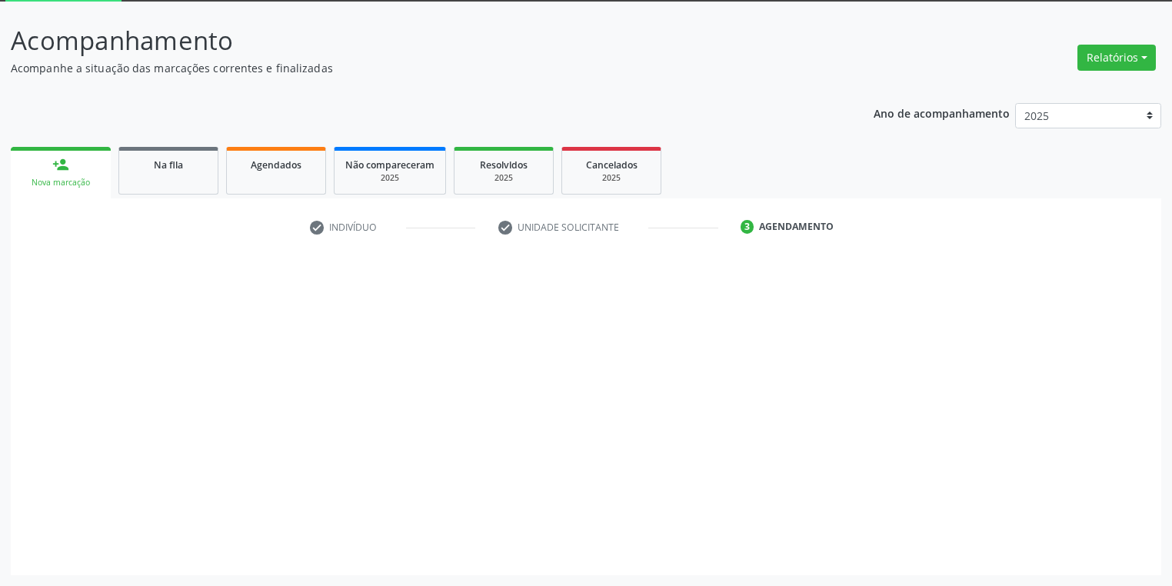
scroll to position [82, 0]
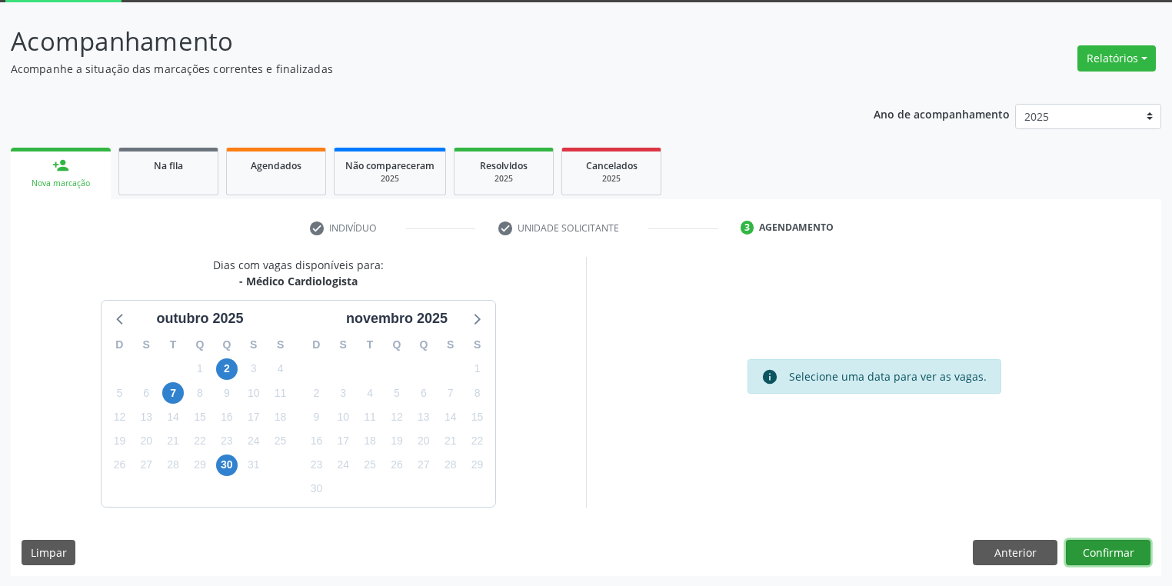
click at [1091, 551] on button "Confirmar" at bounding box center [1108, 553] width 85 height 26
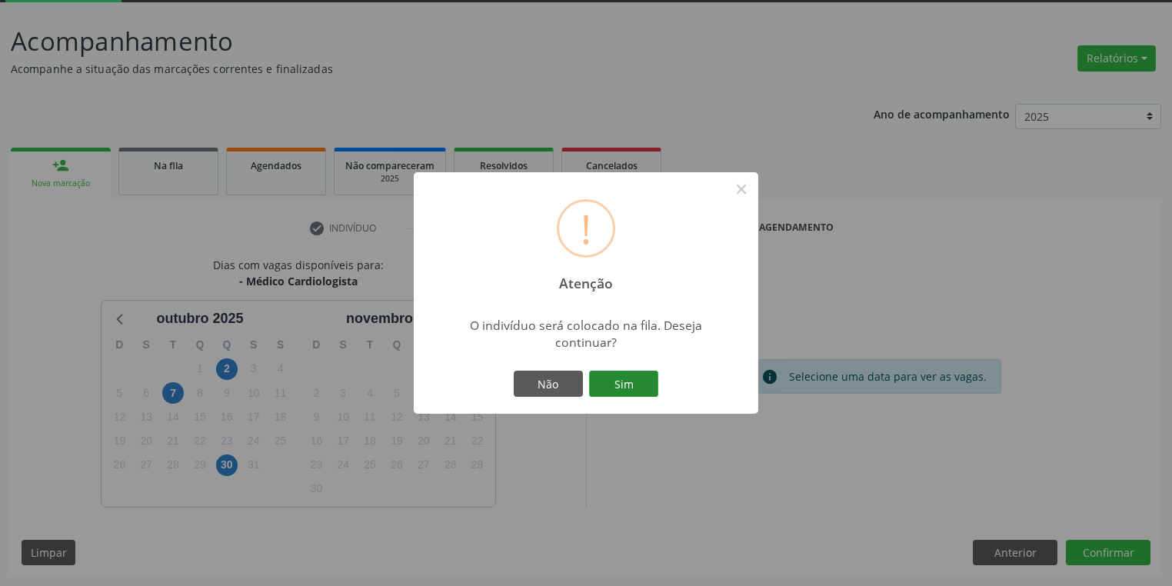
click at [637, 380] on button "Sim" at bounding box center [623, 384] width 69 height 26
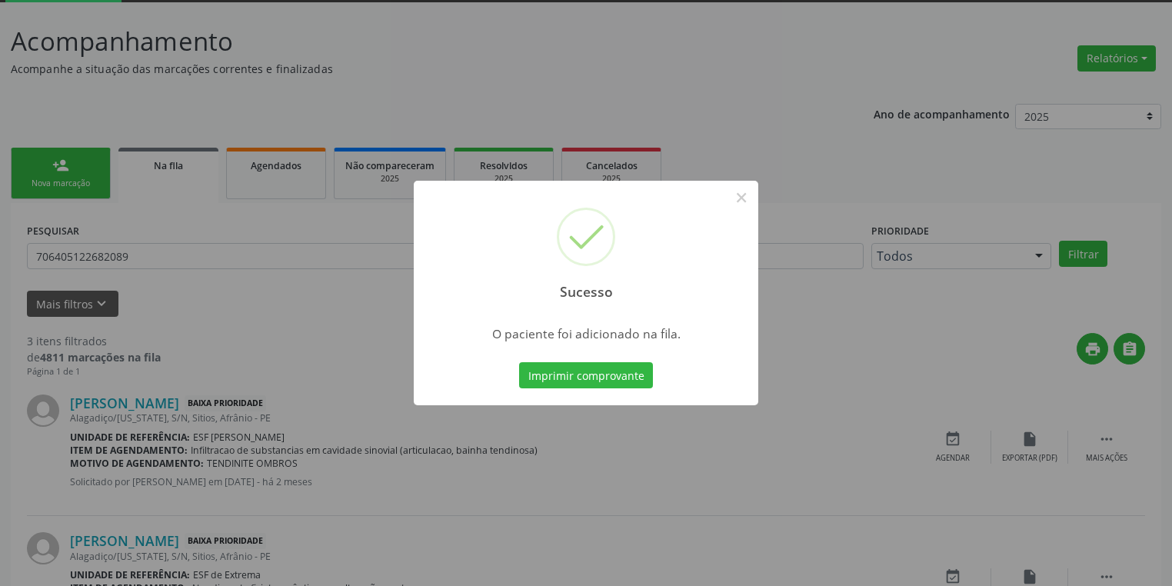
scroll to position [0, 0]
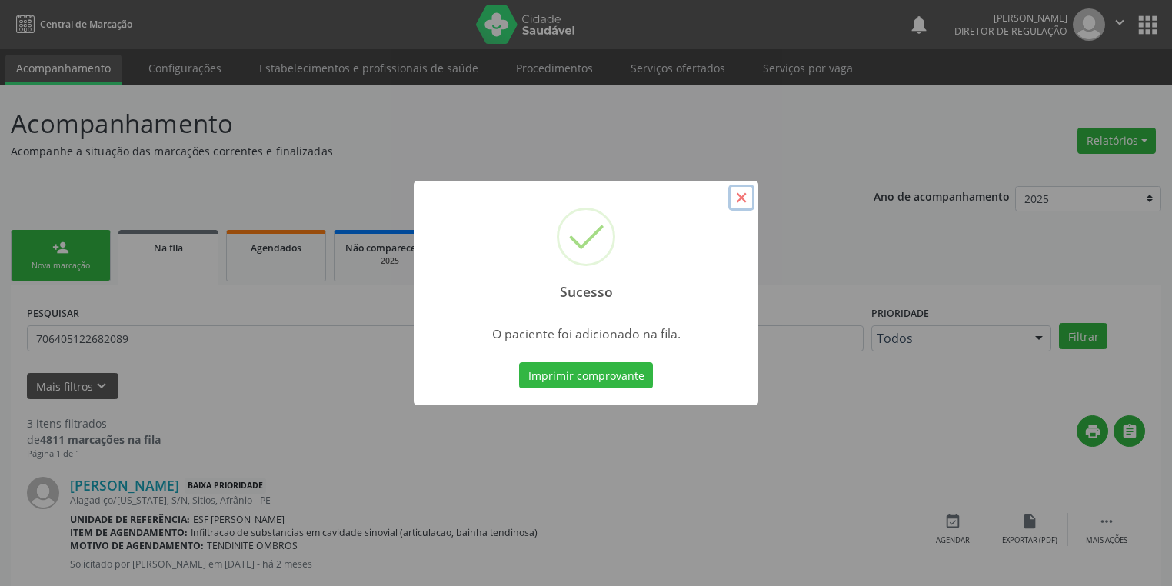
click at [742, 192] on button "×" at bounding box center [741, 198] width 26 height 26
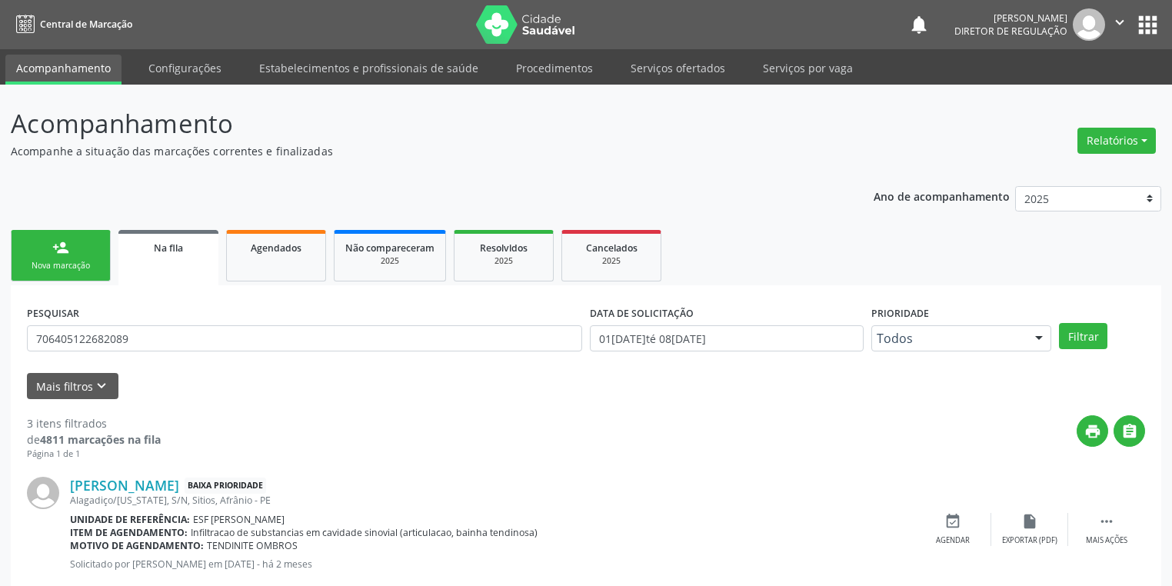
click at [78, 264] on div "Nova marcação" at bounding box center [60, 266] width 77 height 12
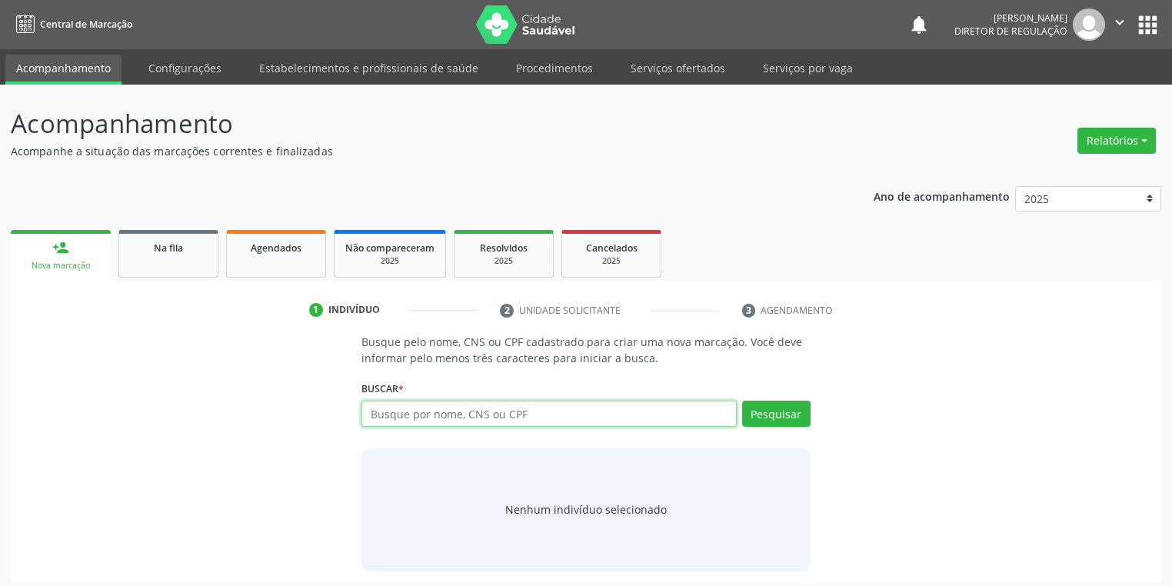
click at [391, 408] on input "text" at bounding box center [549, 414] width 375 height 26
type input "75530023487"
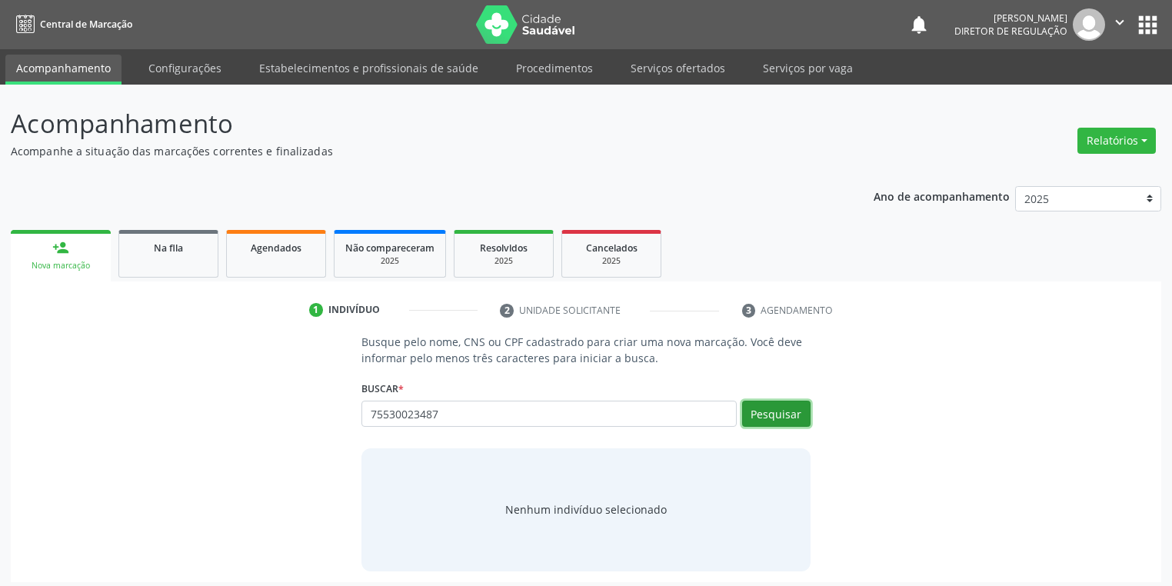
click at [766, 409] on button "Pesquisar" at bounding box center [776, 414] width 68 height 26
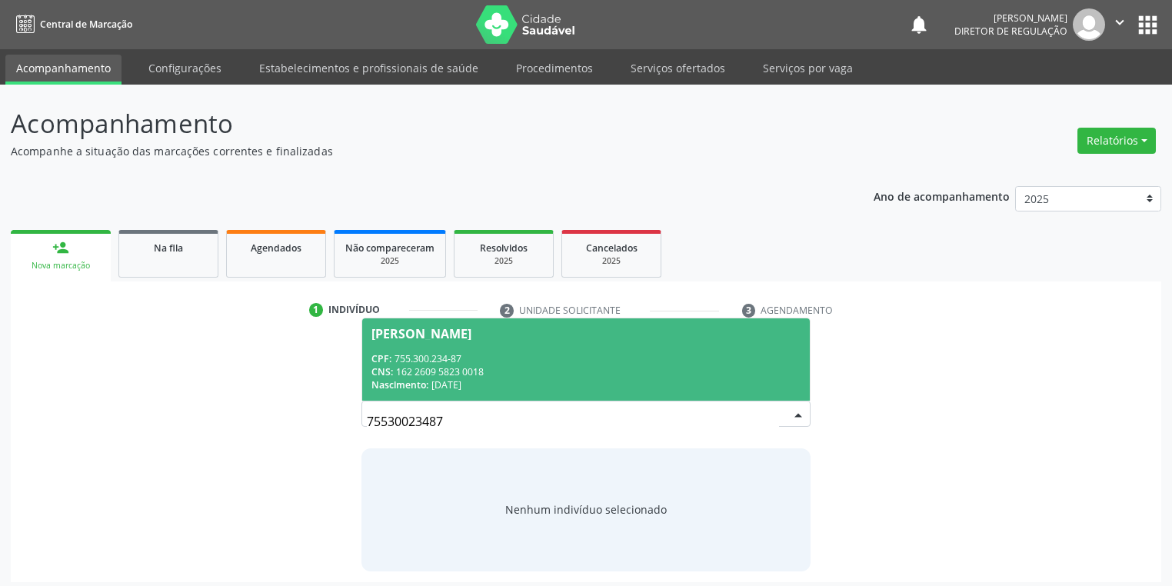
click at [533, 368] on div "CNS: 162 2609 5823 0018" at bounding box center [586, 371] width 429 height 13
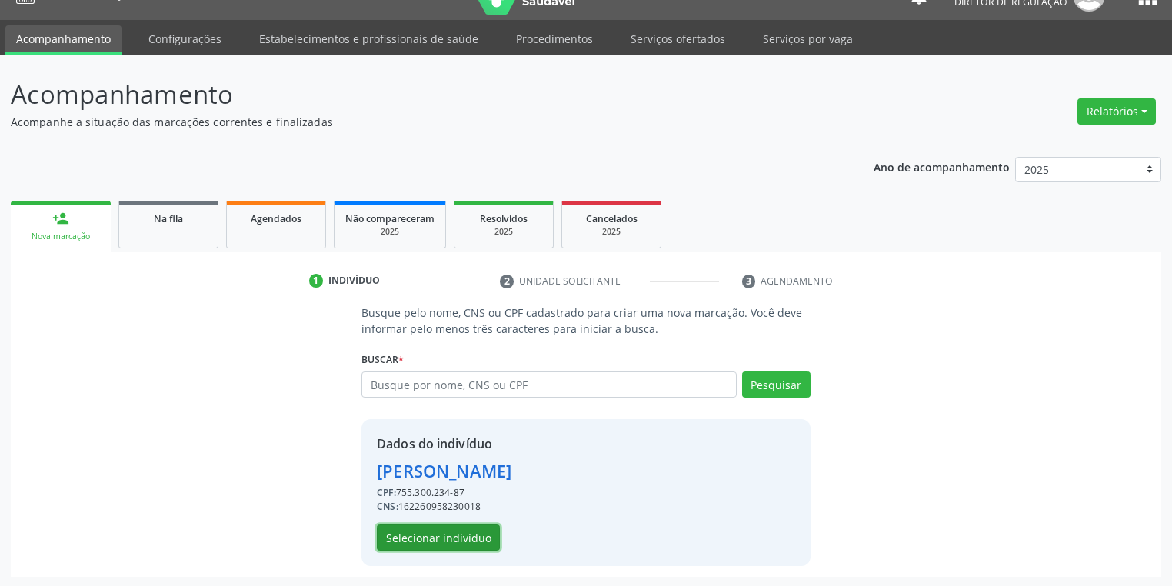
click at [441, 540] on button "Selecionar indivíduo" at bounding box center [438, 538] width 123 height 26
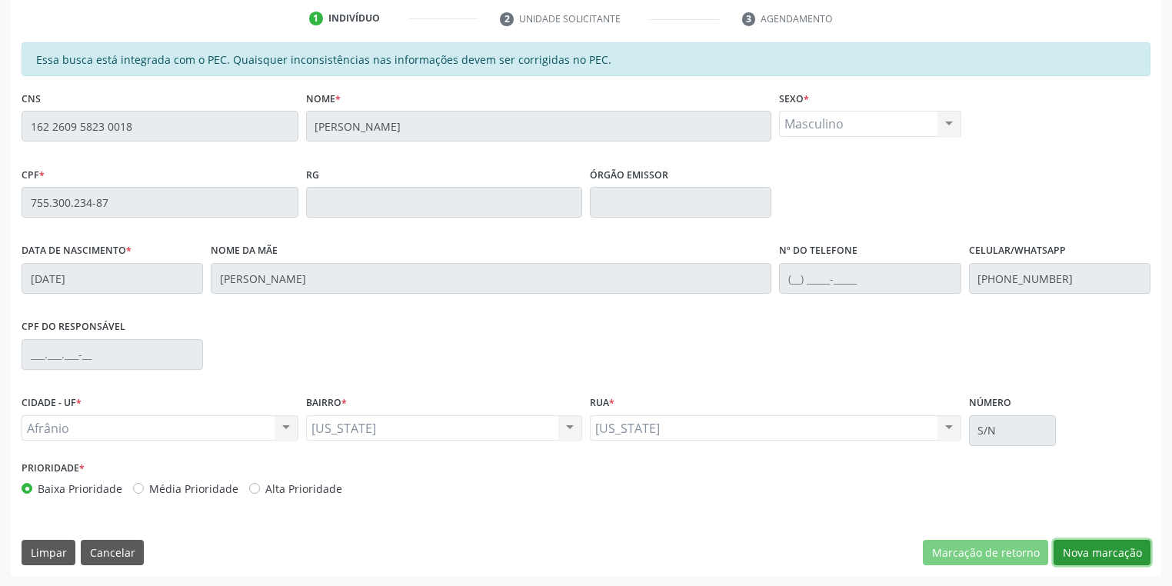
click at [1077, 544] on button "Nova marcação" at bounding box center [1102, 553] width 97 height 26
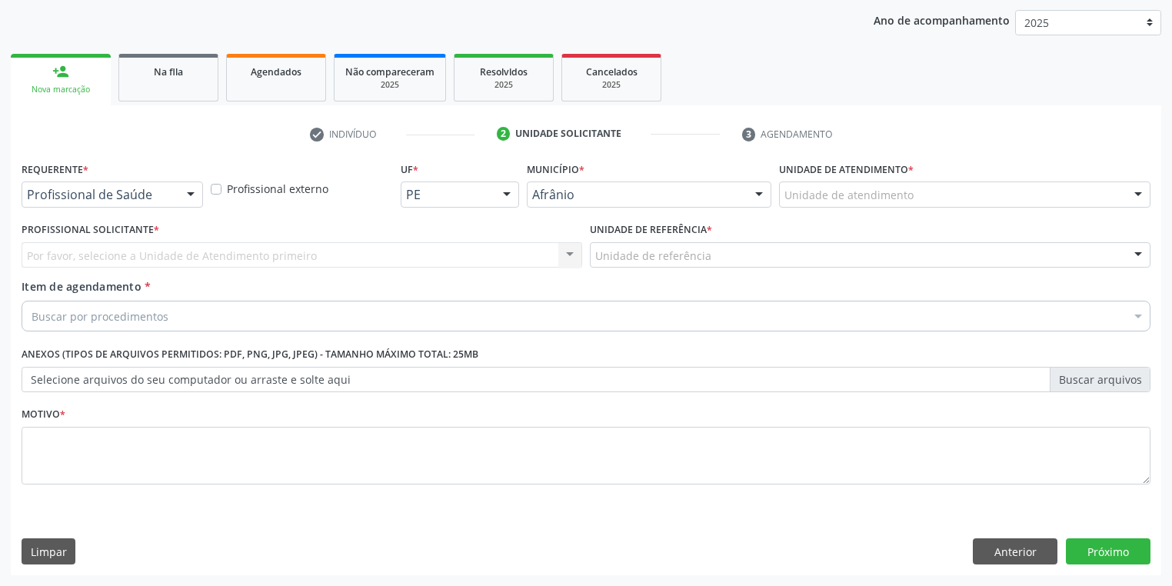
scroll to position [175, 0]
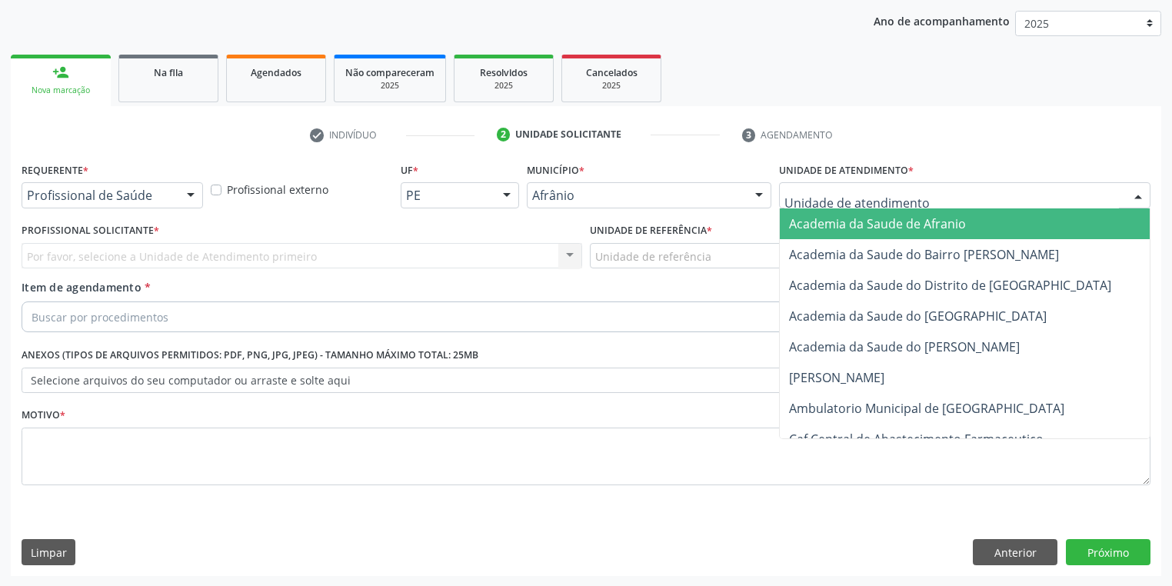
drag, startPoint x: 785, startPoint y: 188, endPoint x: 797, endPoint y: 237, distance: 50.7
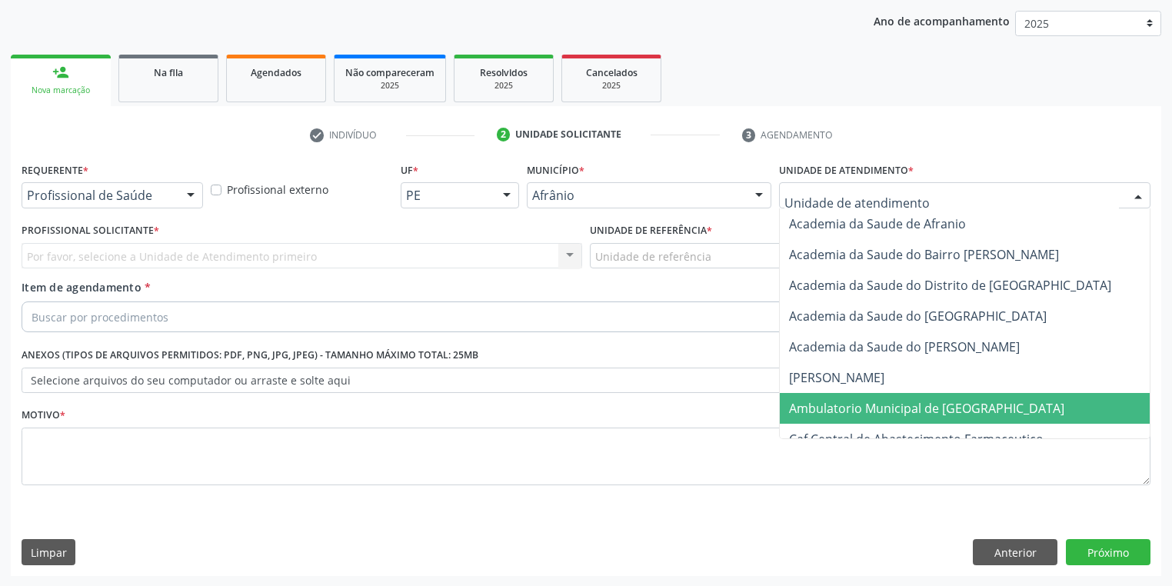
click at [812, 403] on span "Ambulatorio Municipal de [GEOGRAPHIC_DATA]" at bounding box center [926, 408] width 275 height 17
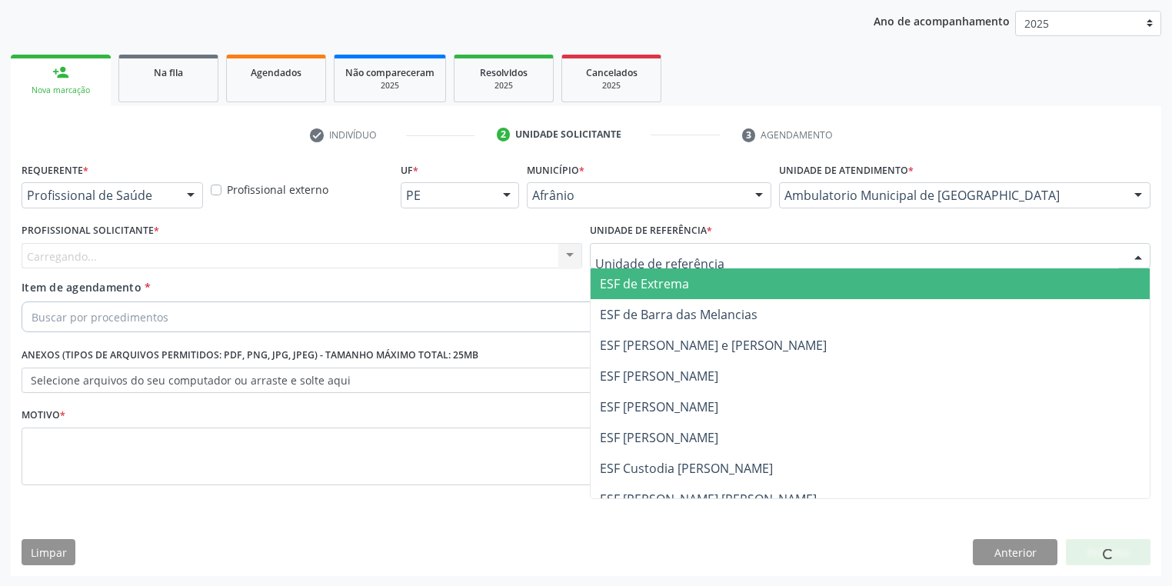
drag, startPoint x: 618, startPoint y: 245, endPoint x: 628, endPoint y: 305, distance: 61.0
click at [618, 247] on div at bounding box center [870, 256] width 561 height 26
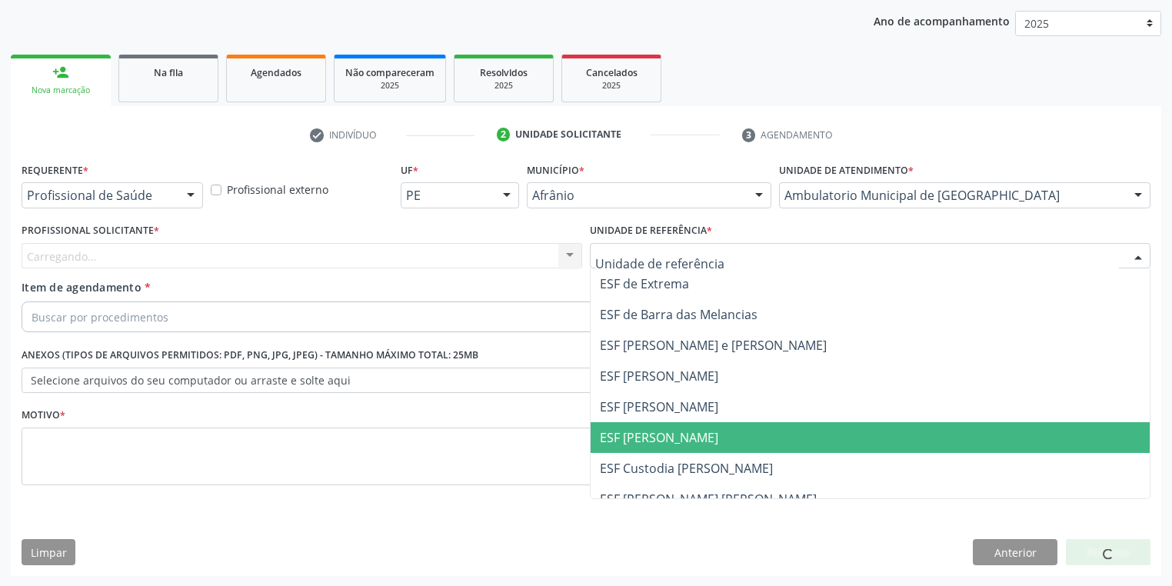
click at [647, 428] on span "ESF [PERSON_NAME]" at bounding box center [870, 437] width 559 height 31
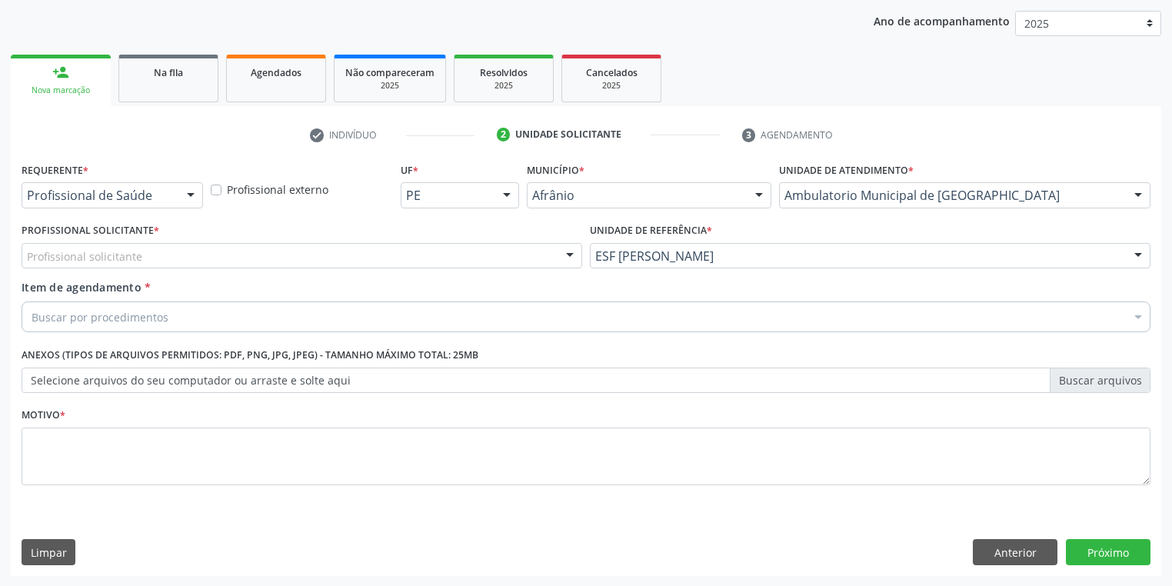
click at [162, 248] on div "Profissional solicitante" at bounding box center [302, 256] width 561 height 26
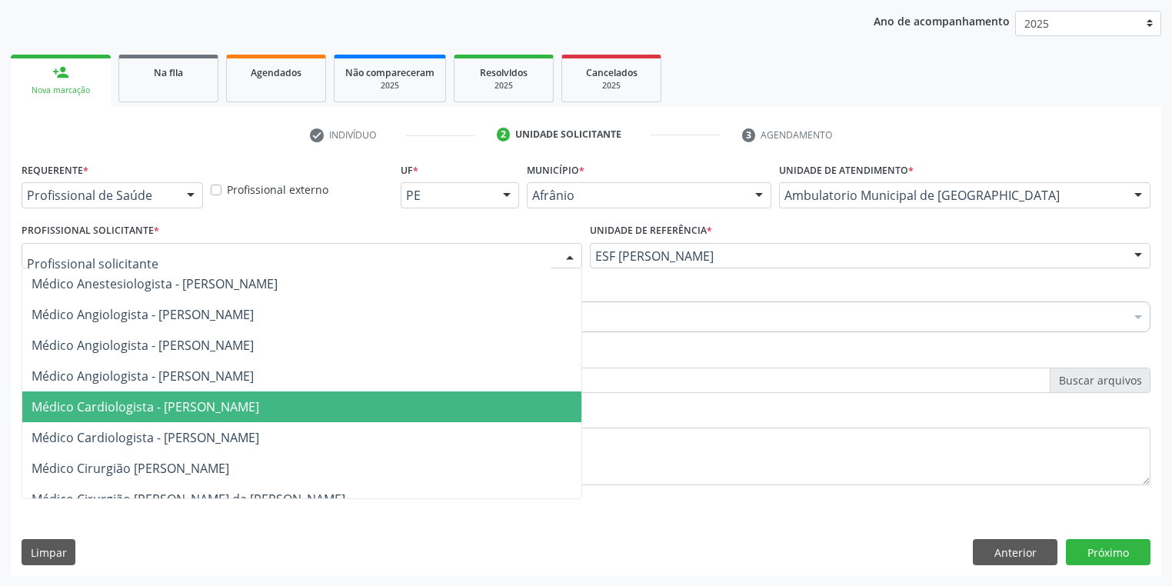
click at [215, 406] on span "Médico Cardiologista - [PERSON_NAME]" at bounding box center [146, 406] width 228 height 17
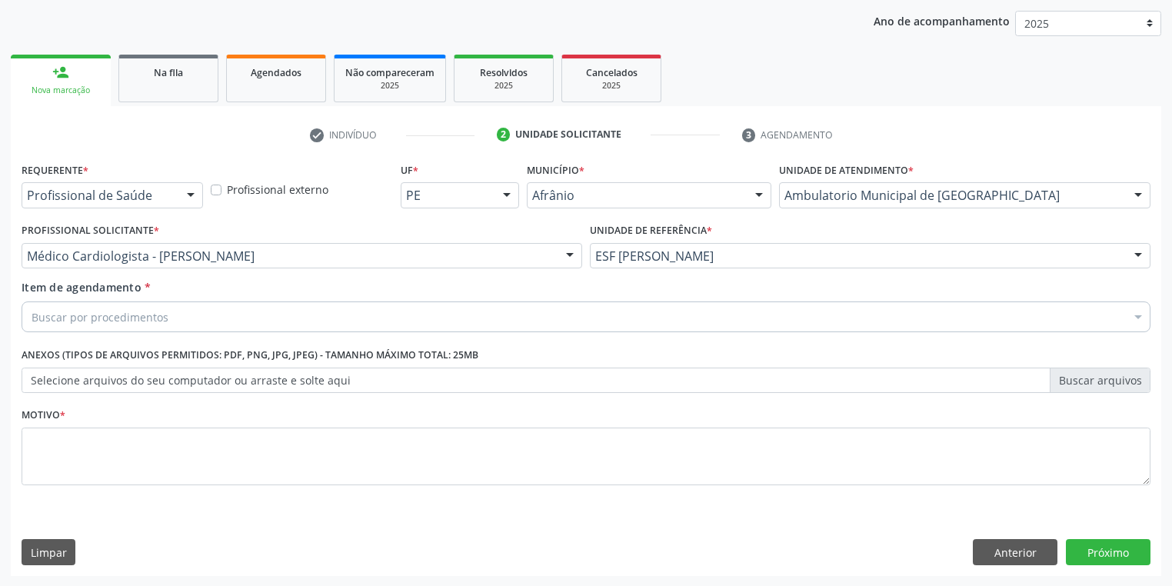
click at [95, 300] on div "Item de agendamento * Buscar por procedimentos Selecionar todos 0604320140 - Ab…" at bounding box center [586, 303] width 1129 height 48
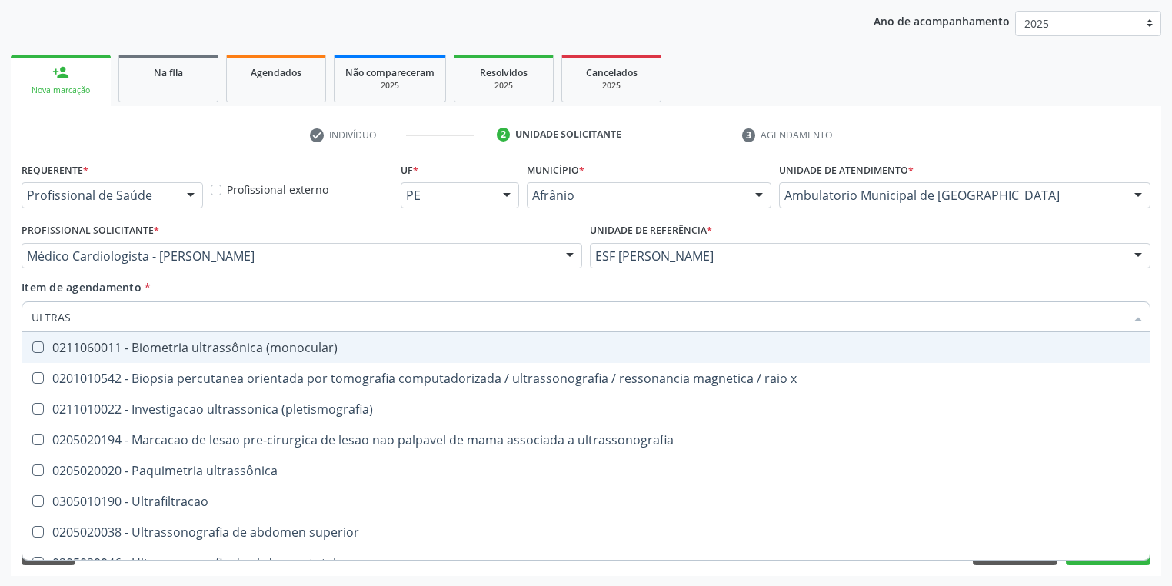
type input "ULTRASS"
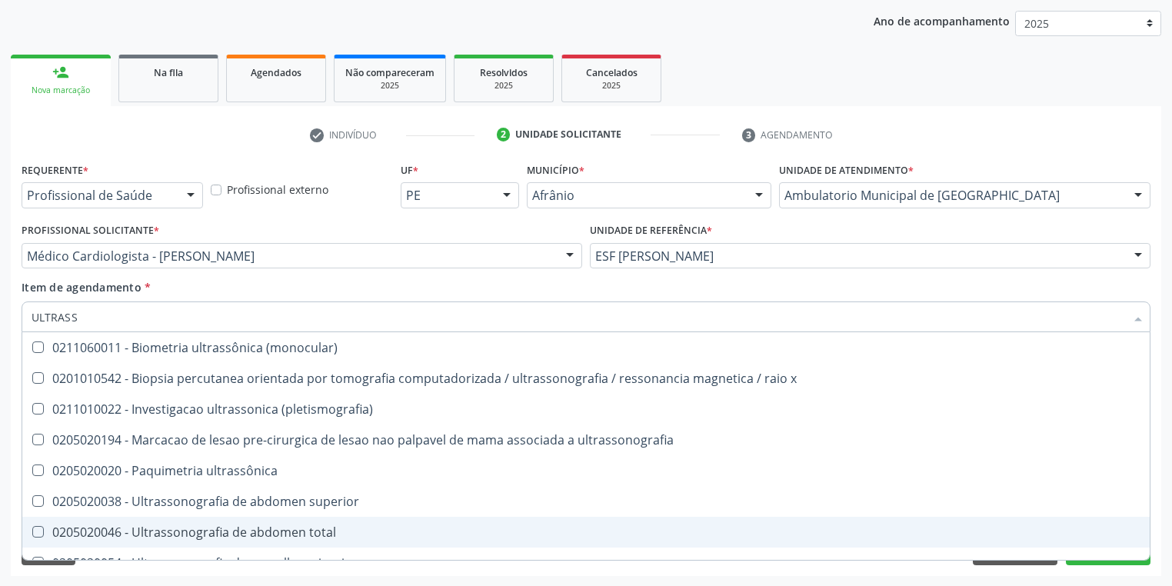
click at [145, 530] on div "0205020046 - Ultrassonografia de abdomen total" at bounding box center [586, 532] width 1109 height 12
checkbox total "true"
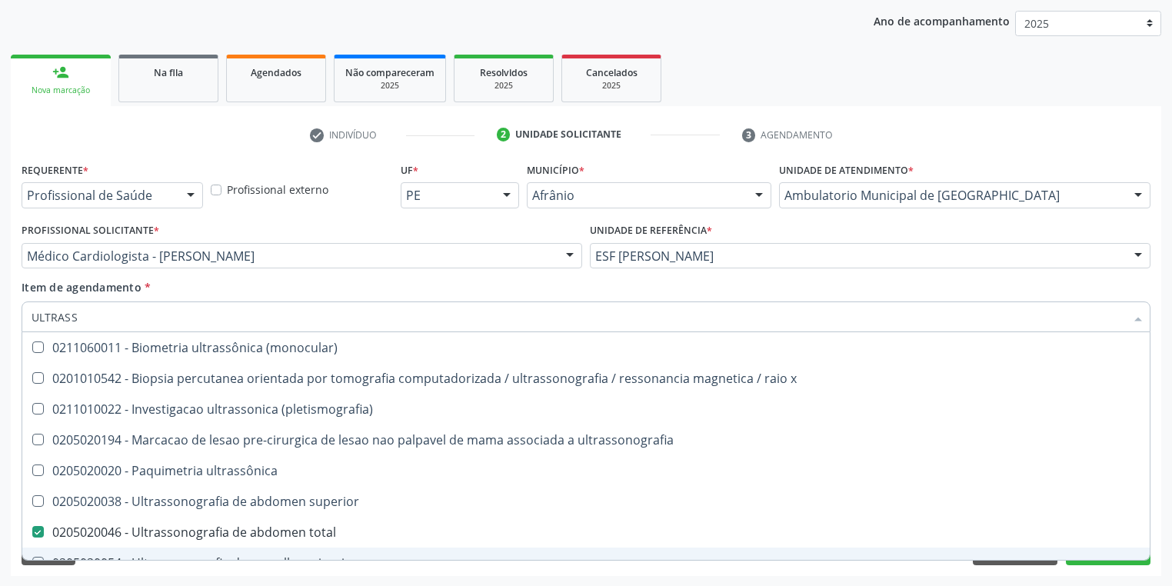
click at [115, 578] on div "Acompanhamento Acompanhe a situação das marcações correntes e finalizadas Relat…" at bounding box center [586, 248] width 1172 height 678
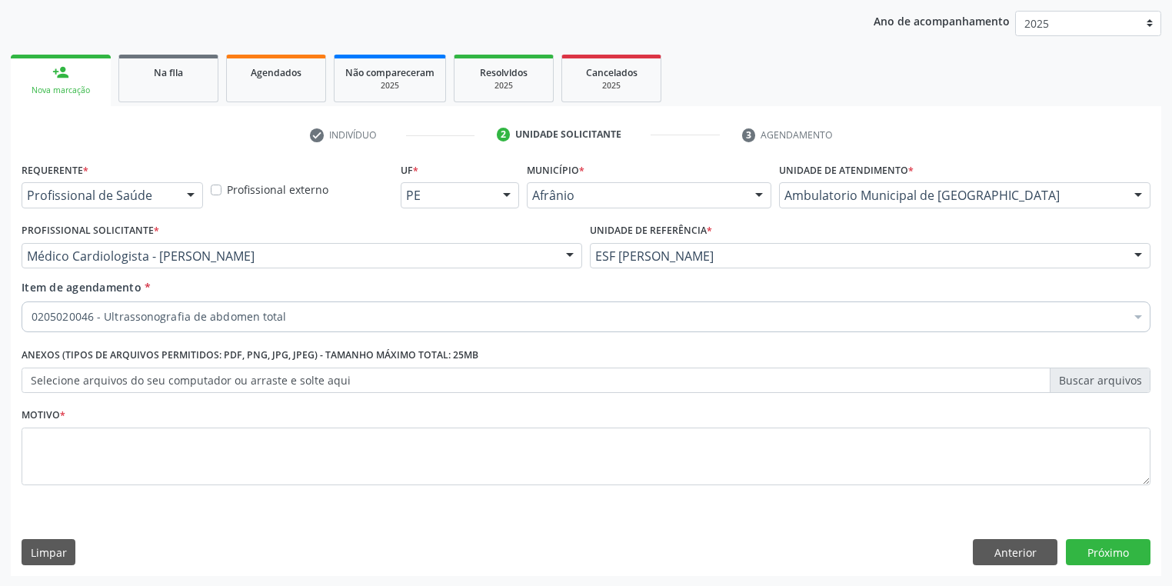
click at [89, 570] on div "Requerente * Profissional de Saúde Profissional de Saúde Paciente Nenhum result…" at bounding box center [586, 367] width 1151 height 418
click at [80, 467] on textarea at bounding box center [586, 457] width 1129 height 58
type textarea "*"
click at [1098, 552] on button "Próximo" at bounding box center [1108, 552] width 85 height 26
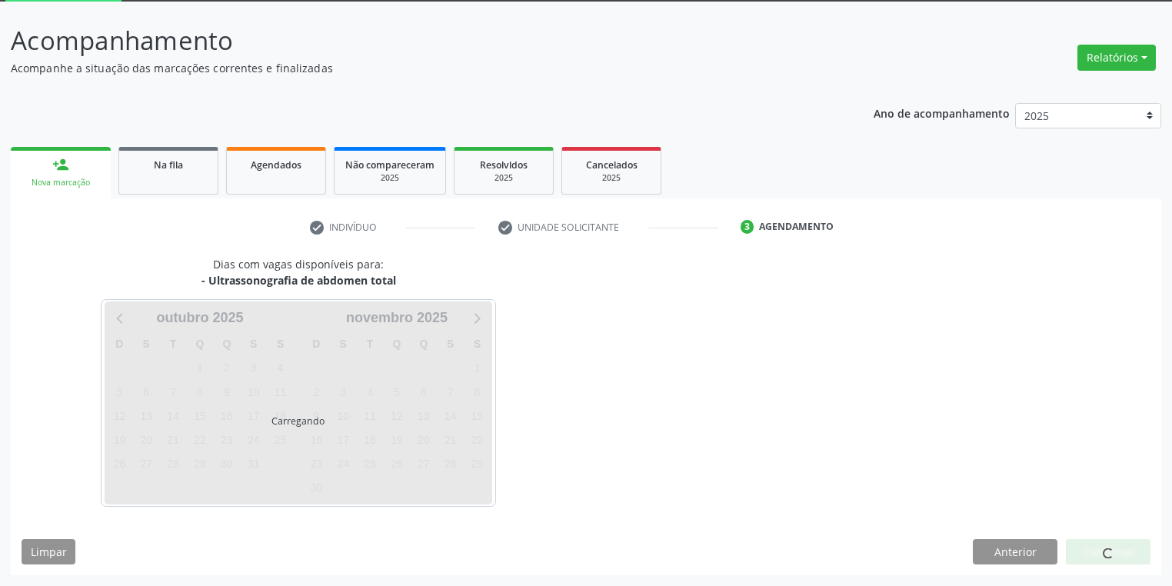
scroll to position [82, 0]
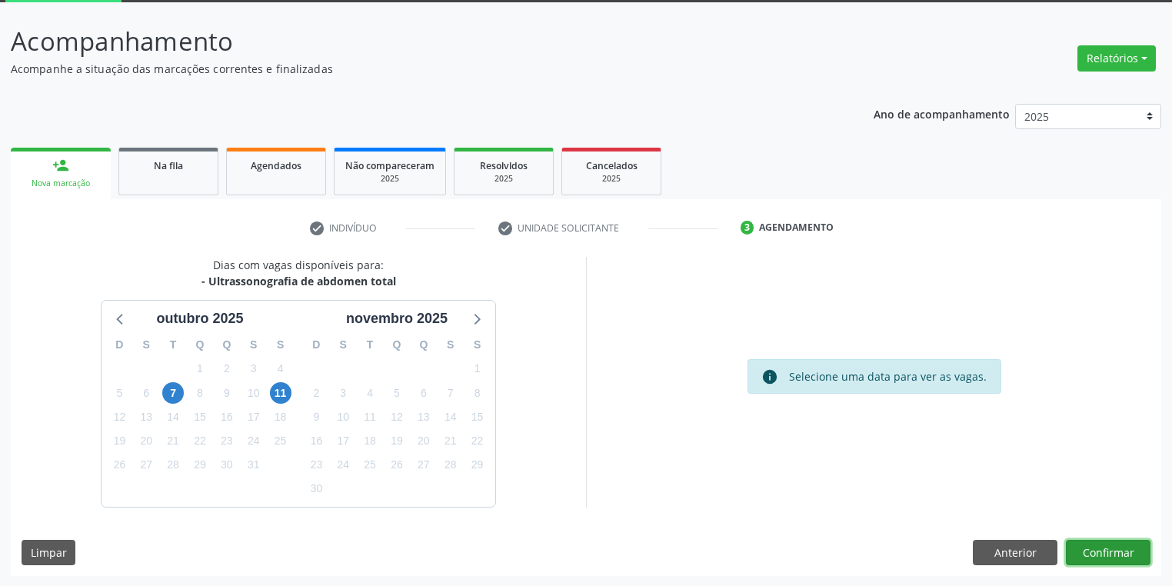
click at [1091, 555] on button "Confirmar" at bounding box center [1108, 553] width 85 height 26
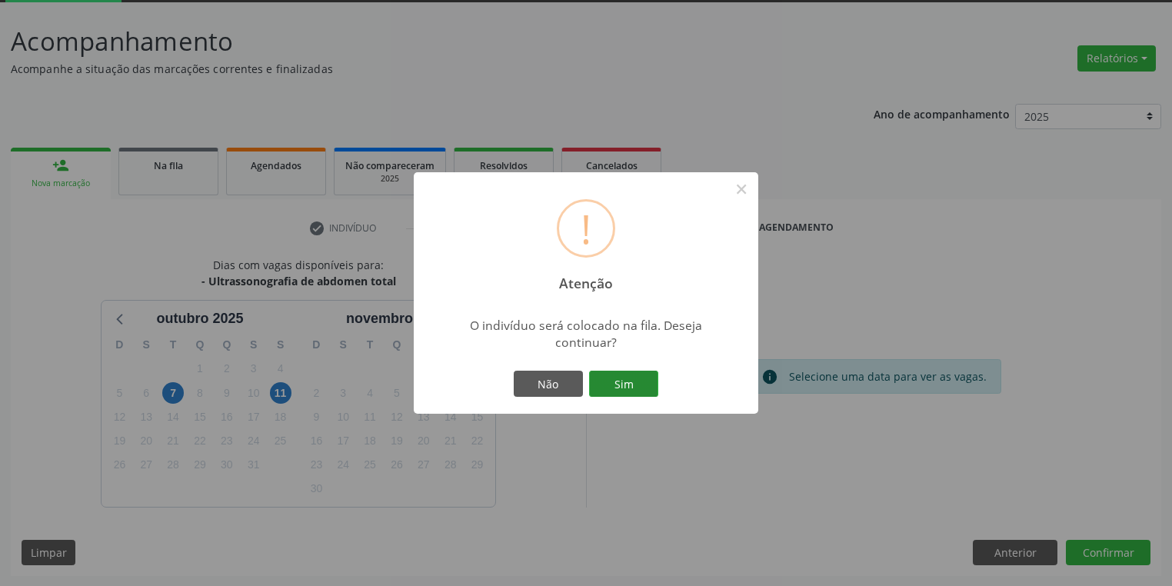
click at [638, 388] on button "Sim" at bounding box center [623, 384] width 69 height 26
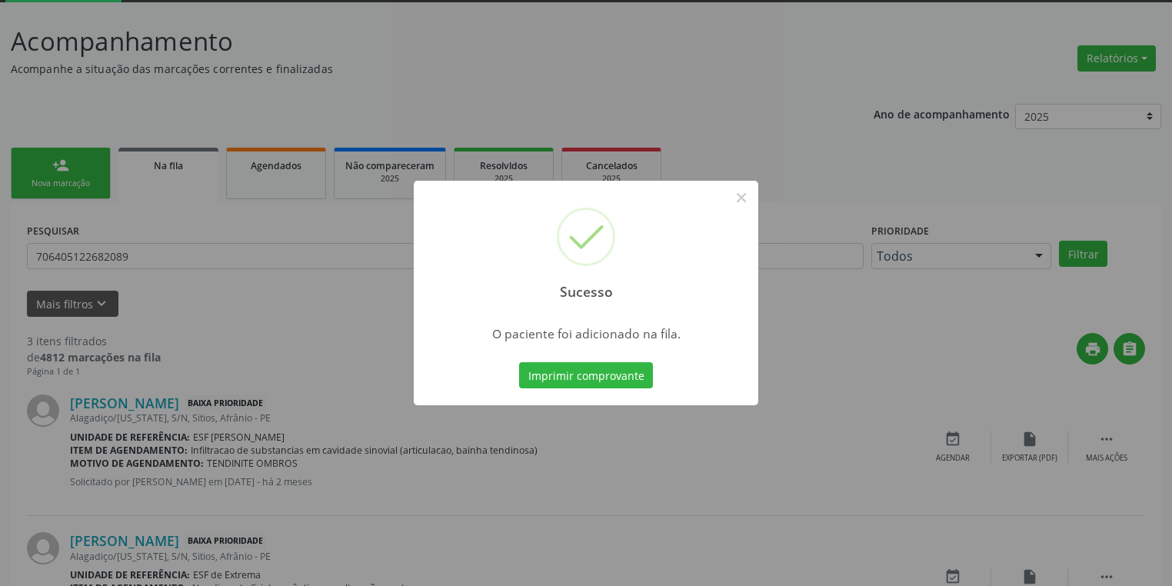
scroll to position [0, 0]
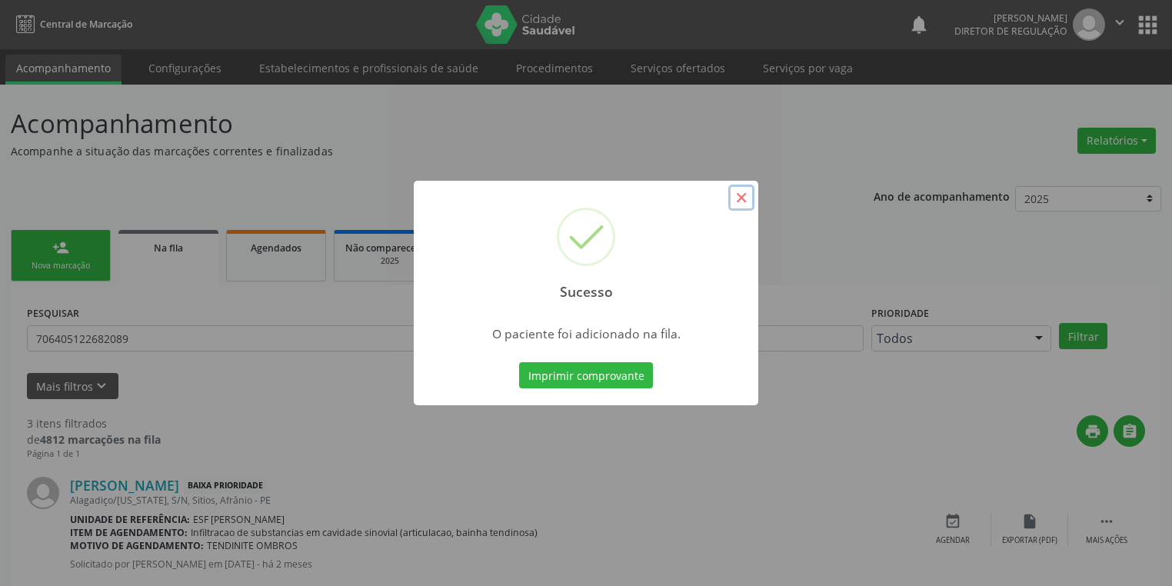
click at [739, 198] on button "×" at bounding box center [741, 198] width 26 height 26
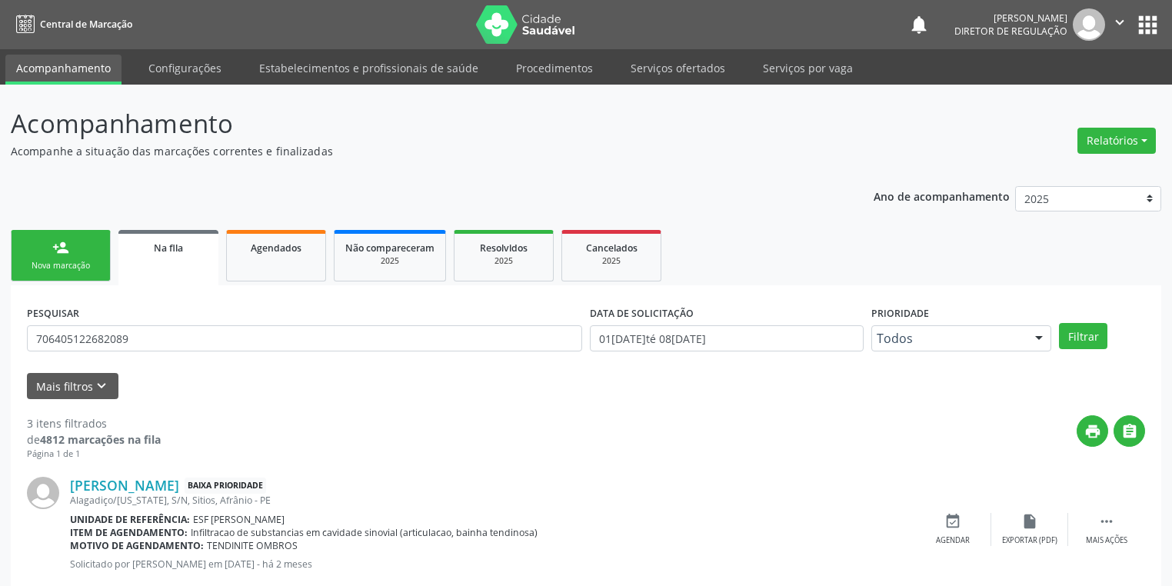
click at [92, 268] on div "Nova marcação" at bounding box center [60, 266] width 77 height 12
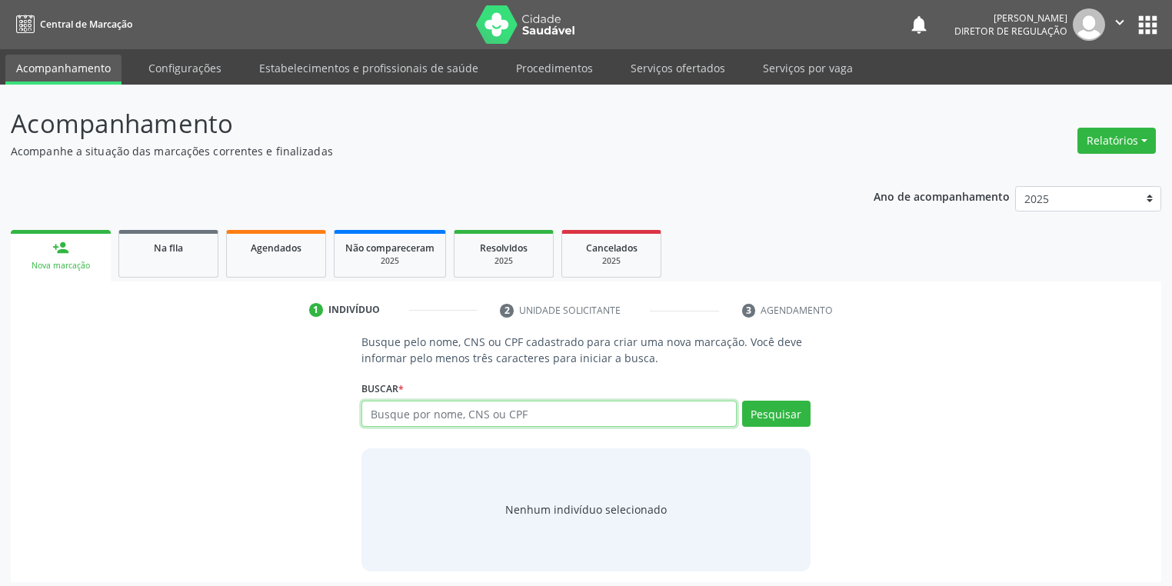
click at [403, 412] on input "text" at bounding box center [549, 414] width 375 height 26
type input "04816907432"
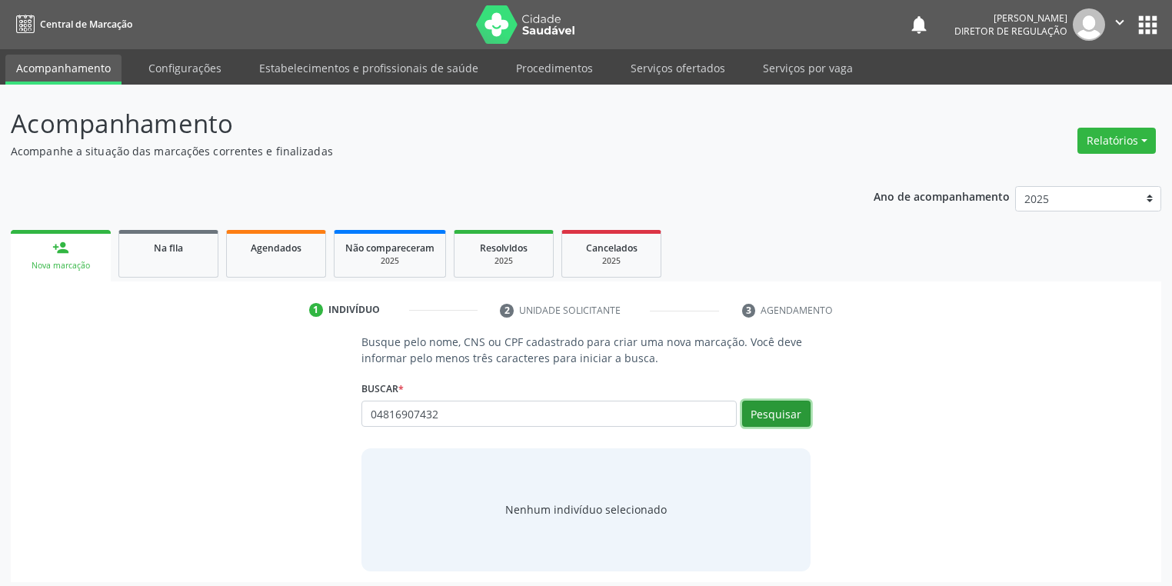
click at [769, 407] on button "Pesquisar" at bounding box center [776, 414] width 68 height 26
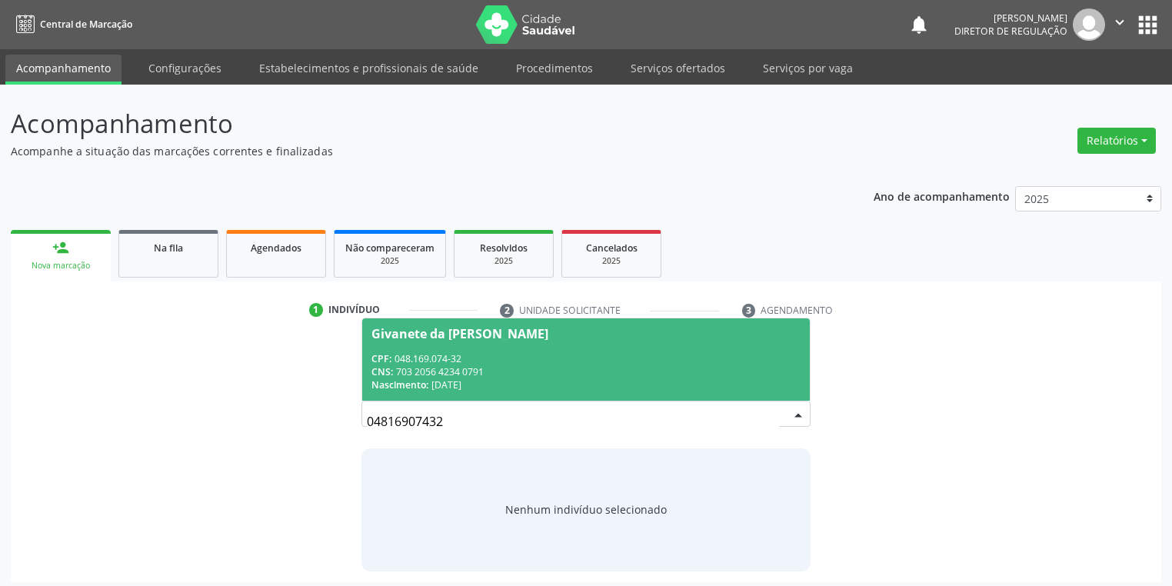
click at [465, 366] on div "CNS: 703 2056 4234 0791" at bounding box center [586, 371] width 429 height 13
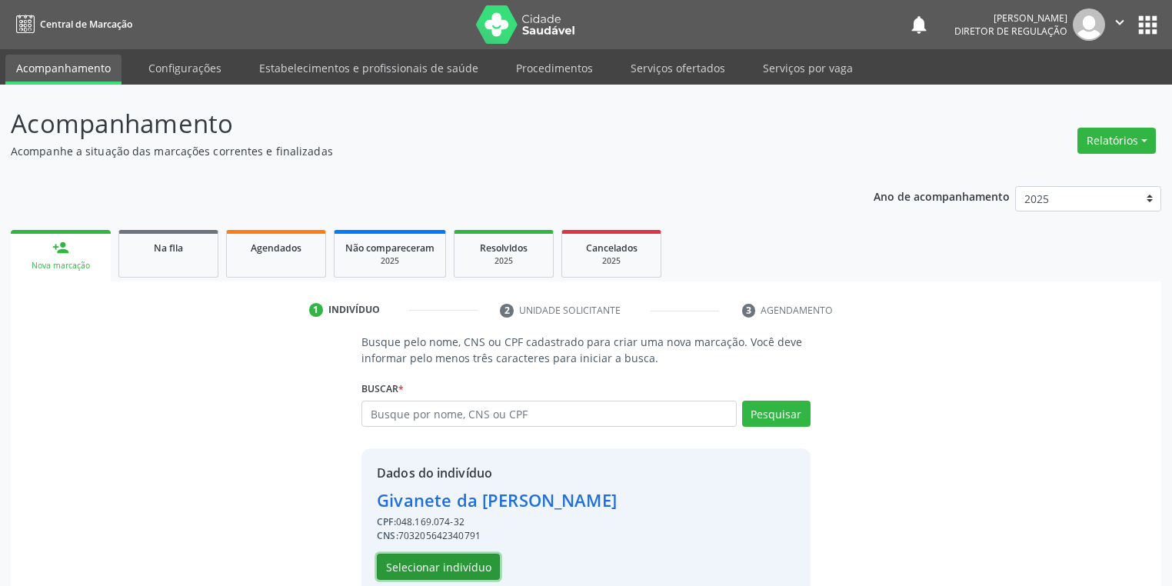
click at [434, 569] on button "Selecionar indivíduo" at bounding box center [438, 567] width 123 height 26
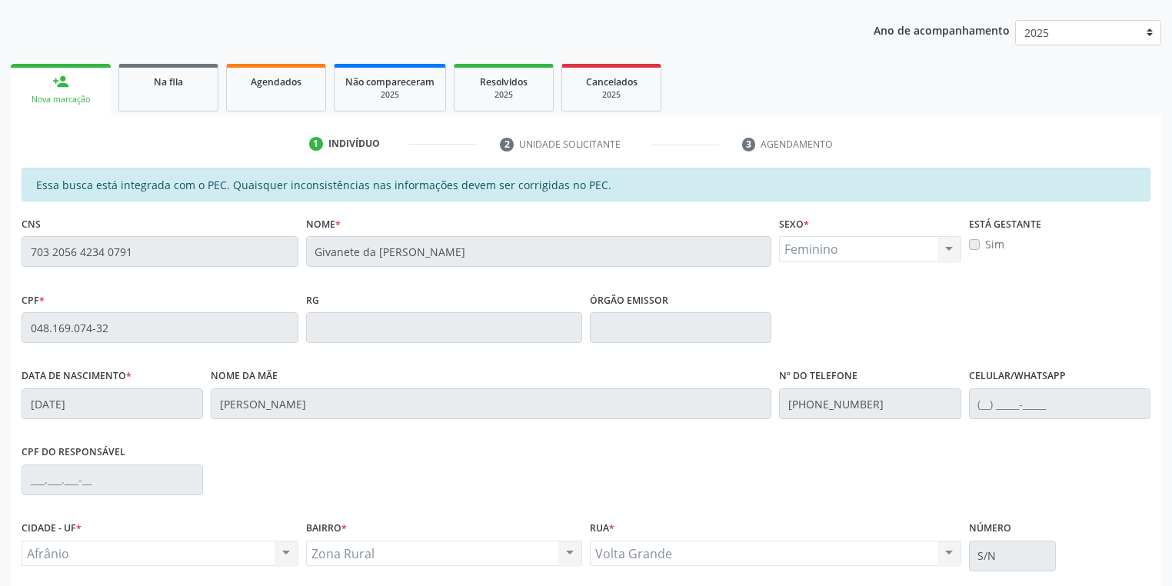
scroll to position [292, 0]
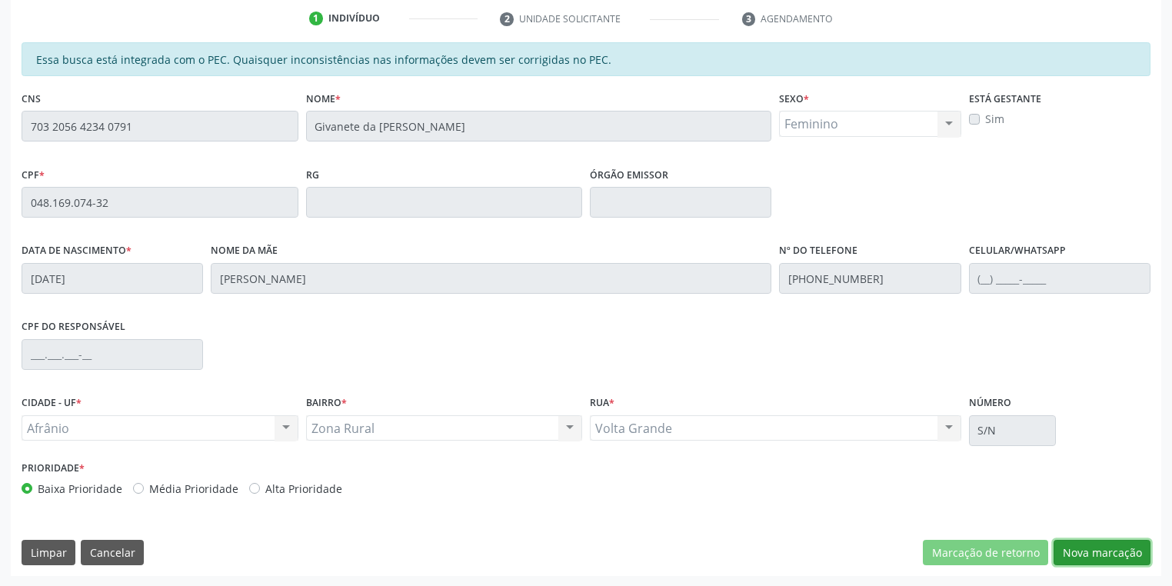
click at [1109, 555] on button "Nova marcação" at bounding box center [1102, 553] width 97 height 26
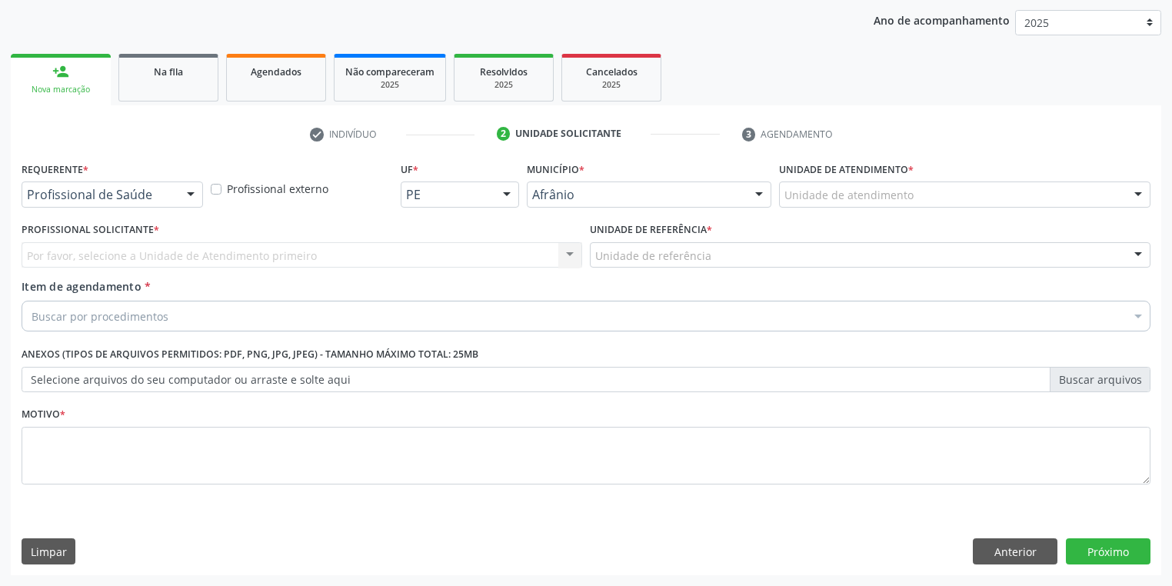
scroll to position [175, 0]
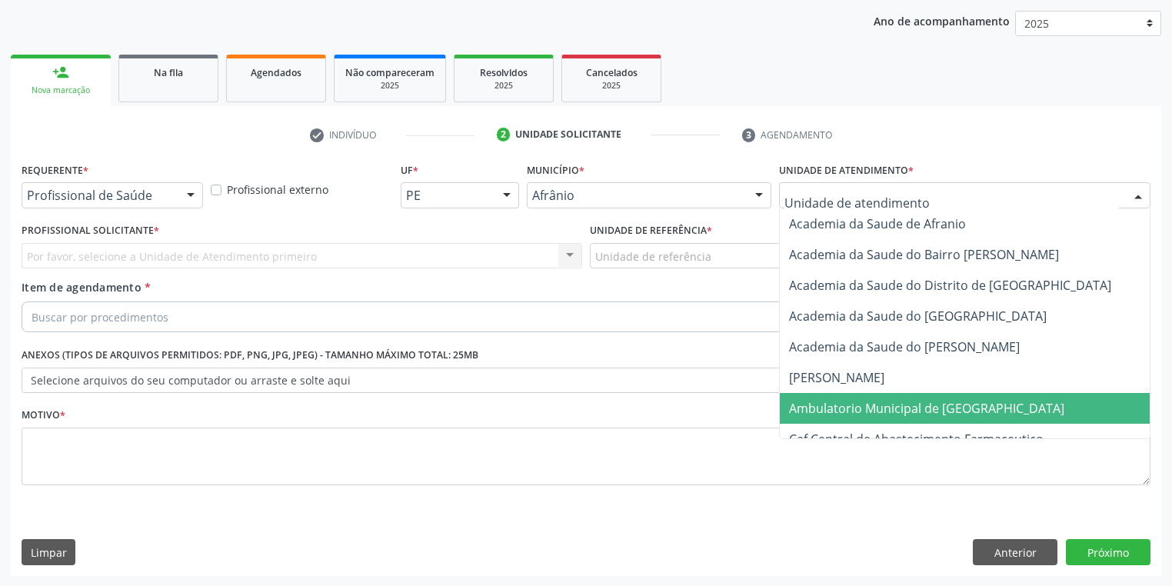
click at [812, 400] on span "Ambulatorio Municipal de [GEOGRAPHIC_DATA]" at bounding box center [926, 408] width 275 height 17
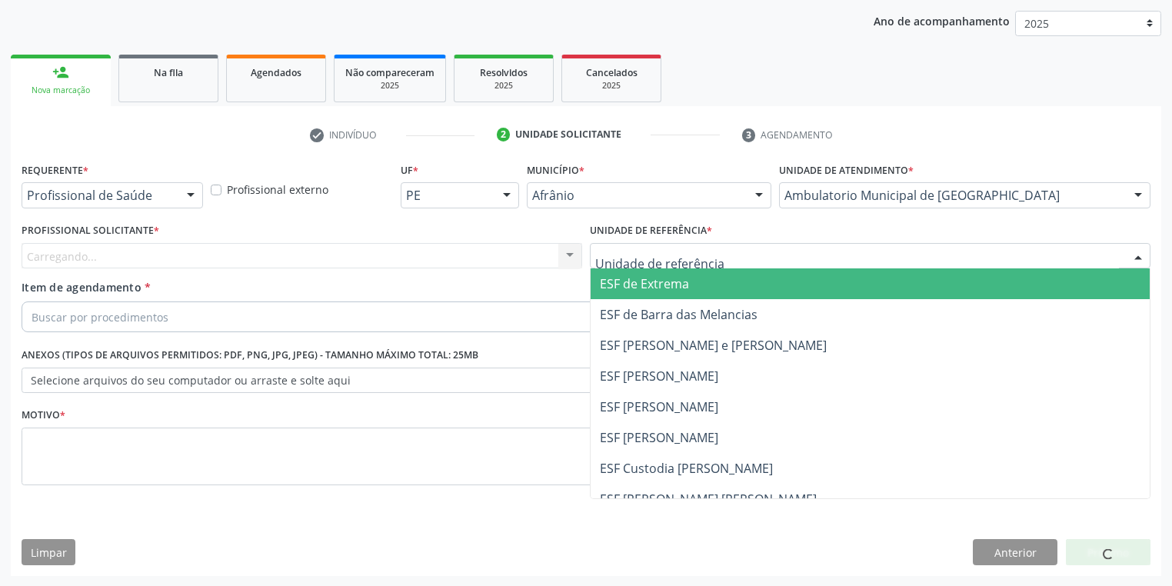
drag, startPoint x: 624, startPoint y: 253, endPoint x: 634, endPoint y: 320, distance: 67.7
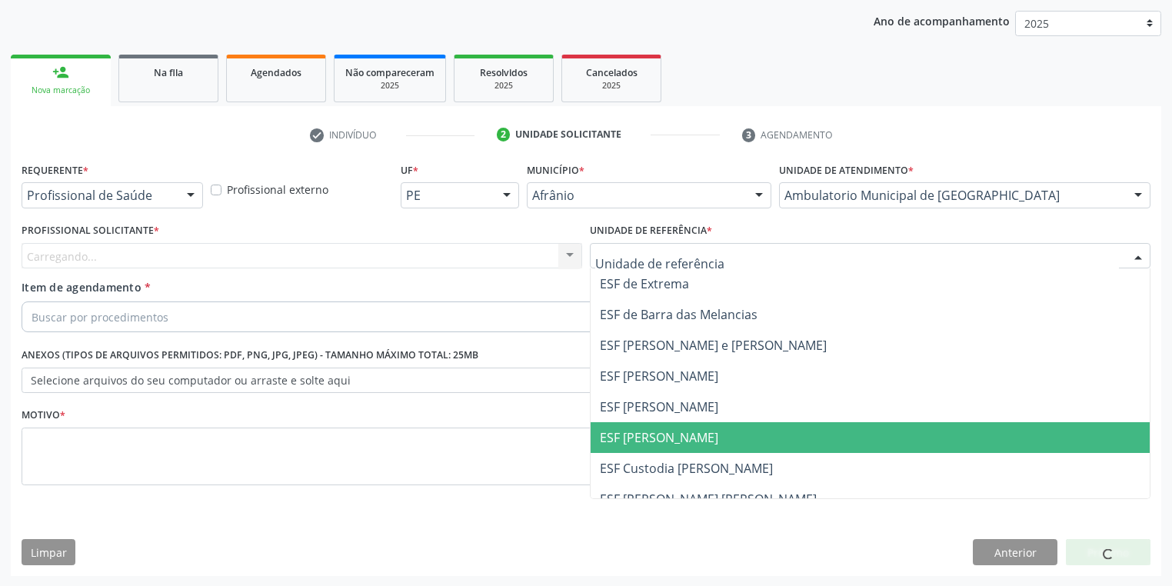
click at [641, 429] on span "ESF [PERSON_NAME]" at bounding box center [659, 437] width 118 height 17
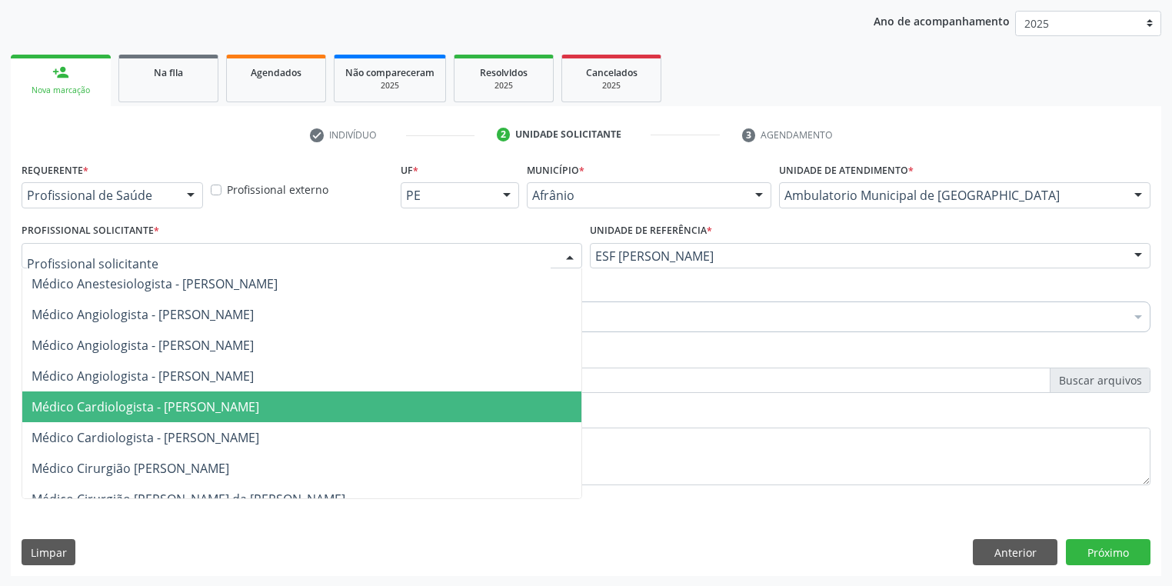
click at [154, 402] on span "Médico Cardiologista - [PERSON_NAME]" at bounding box center [146, 406] width 228 height 17
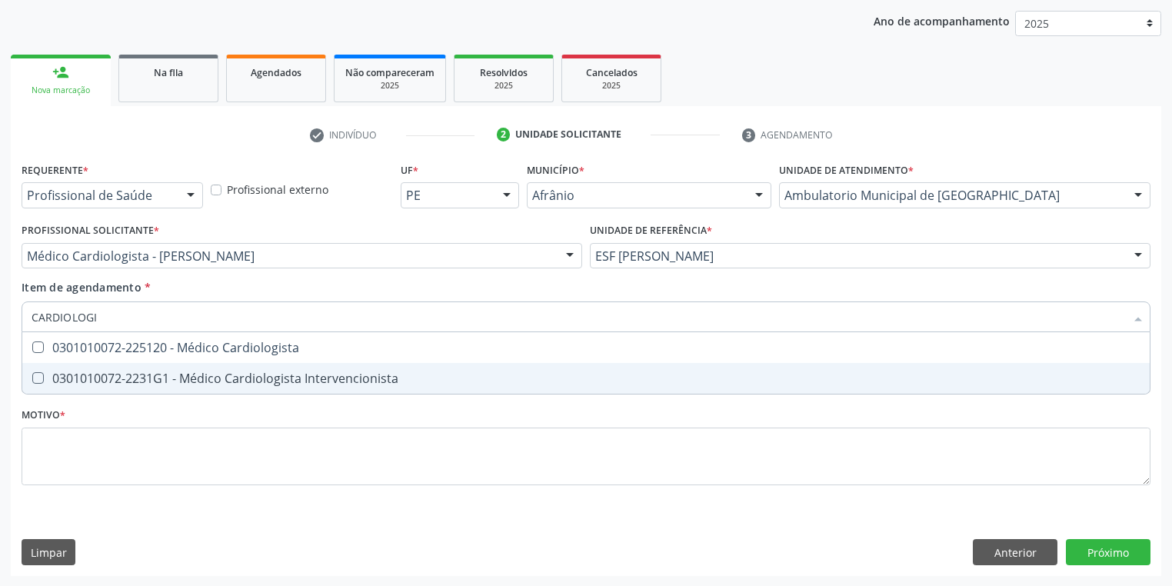
type input "CARDIOLOGIS"
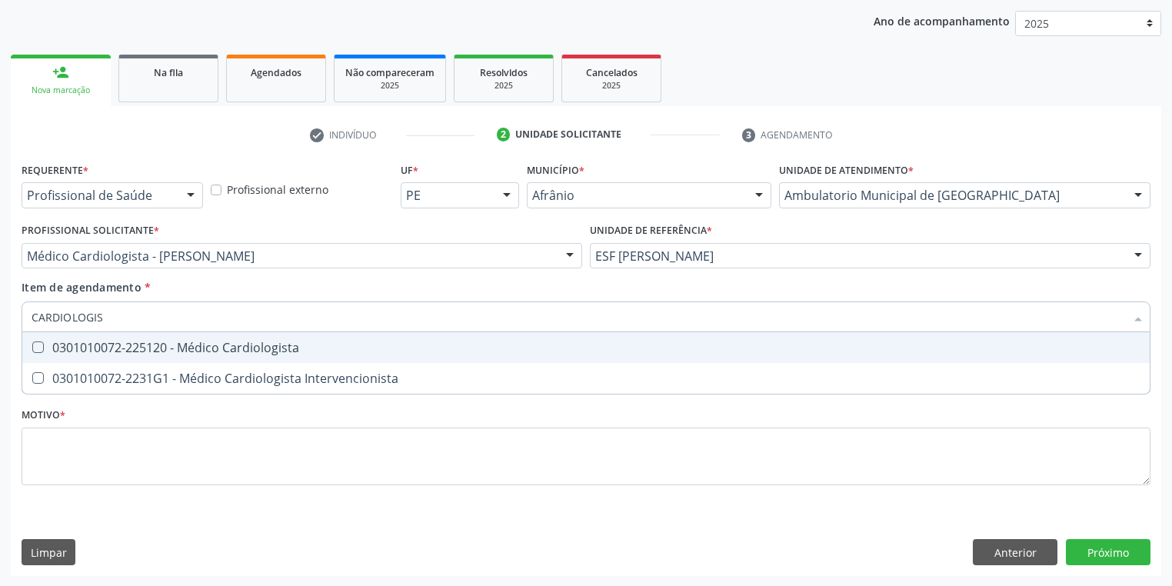
click at [188, 342] on div "0301010072-225120 - Médico Cardiologista" at bounding box center [586, 348] width 1109 height 12
checkbox Cardiologista "true"
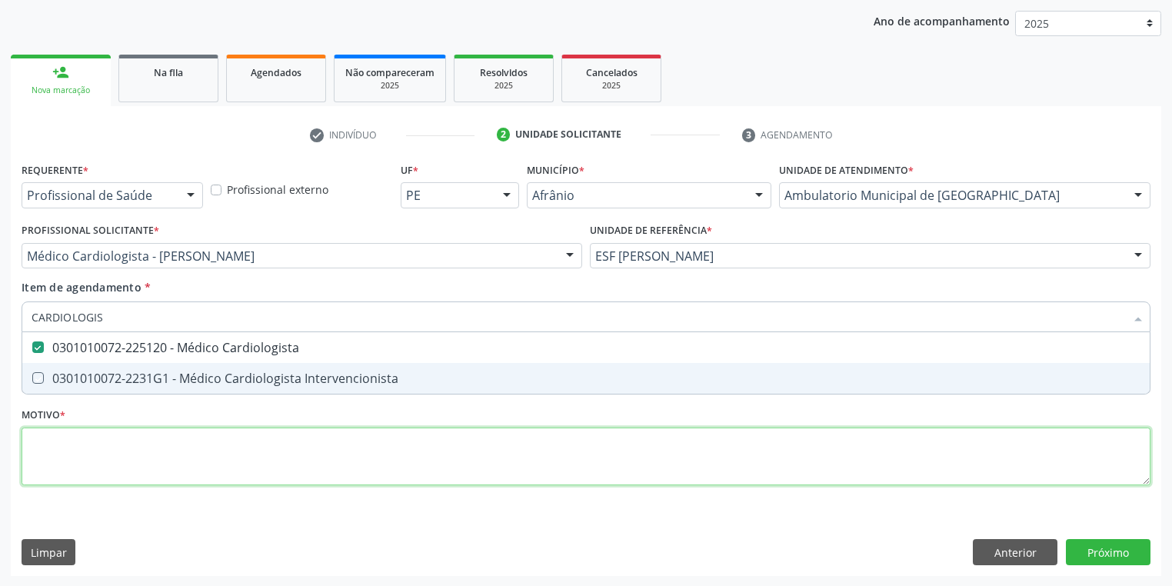
click at [86, 462] on div "Requerente * Profissional de Saúde Profissional de Saúde Paciente Nenhum result…" at bounding box center [586, 332] width 1129 height 348
type textarea "*"
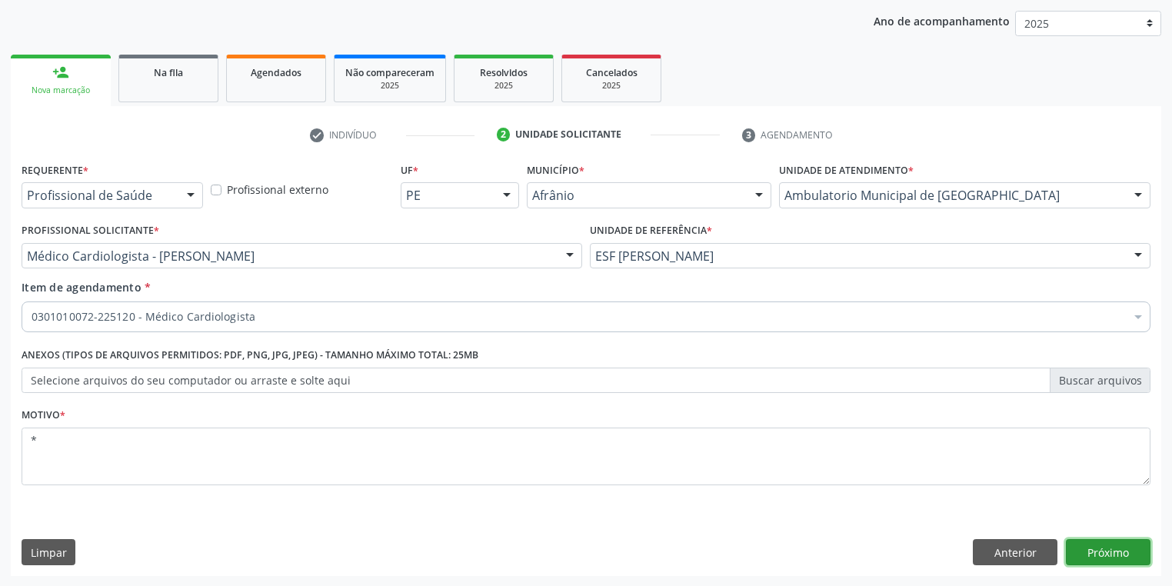
click at [1107, 551] on button "Próximo" at bounding box center [1108, 552] width 85 height 26
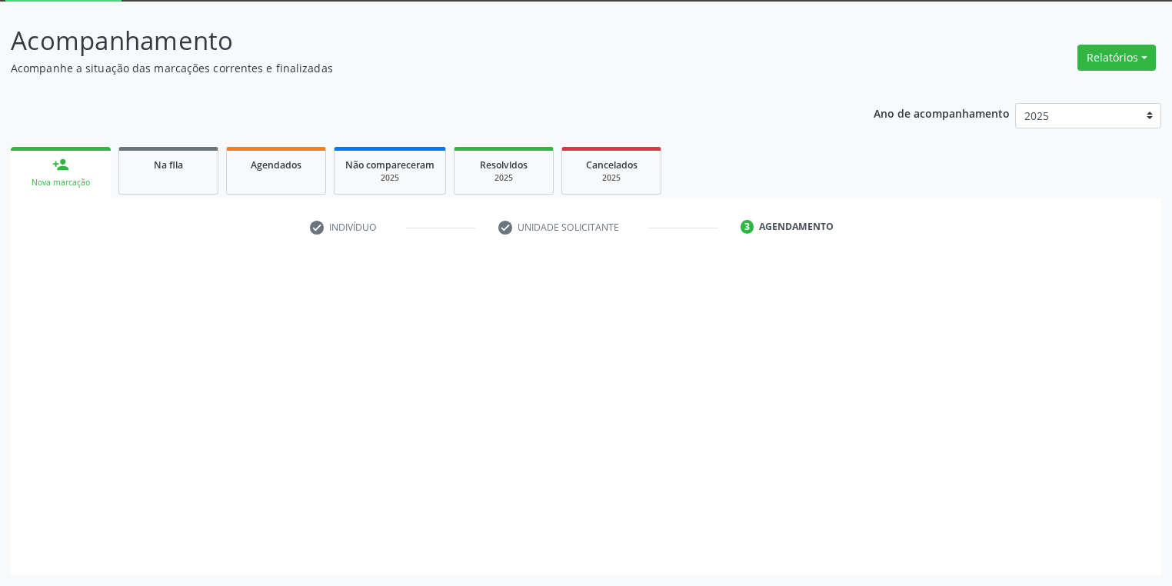
scroll to position [82, 0]
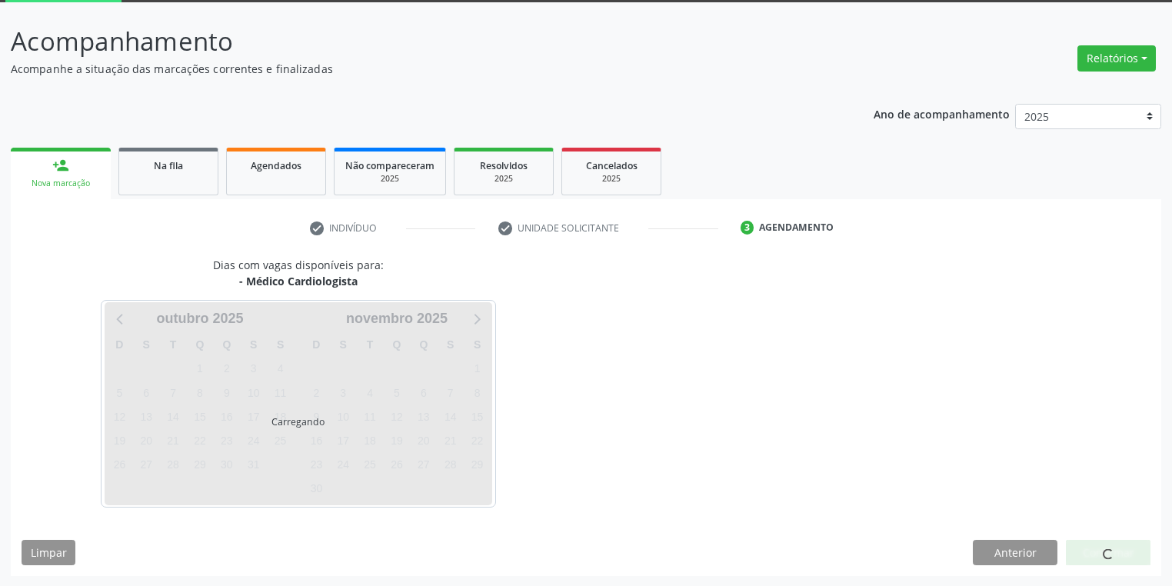
click at [1089, 554] on div at bounding box center [1108, 553] width 85 height 26
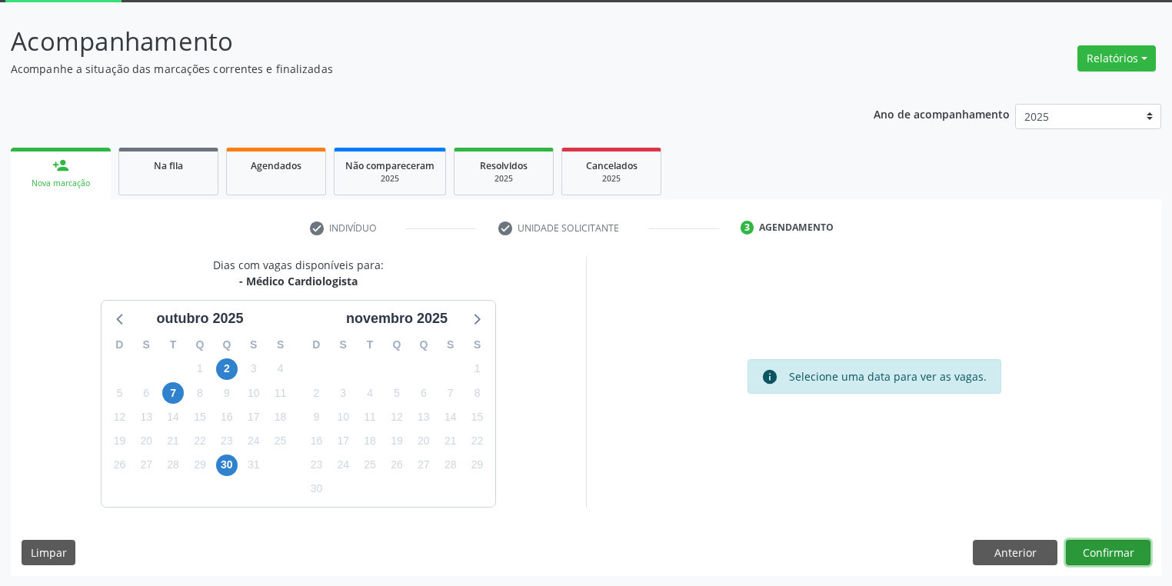
click at [1091, 545] on button "Confirmar" at bounding box center [1108, 553] width 85 height 26
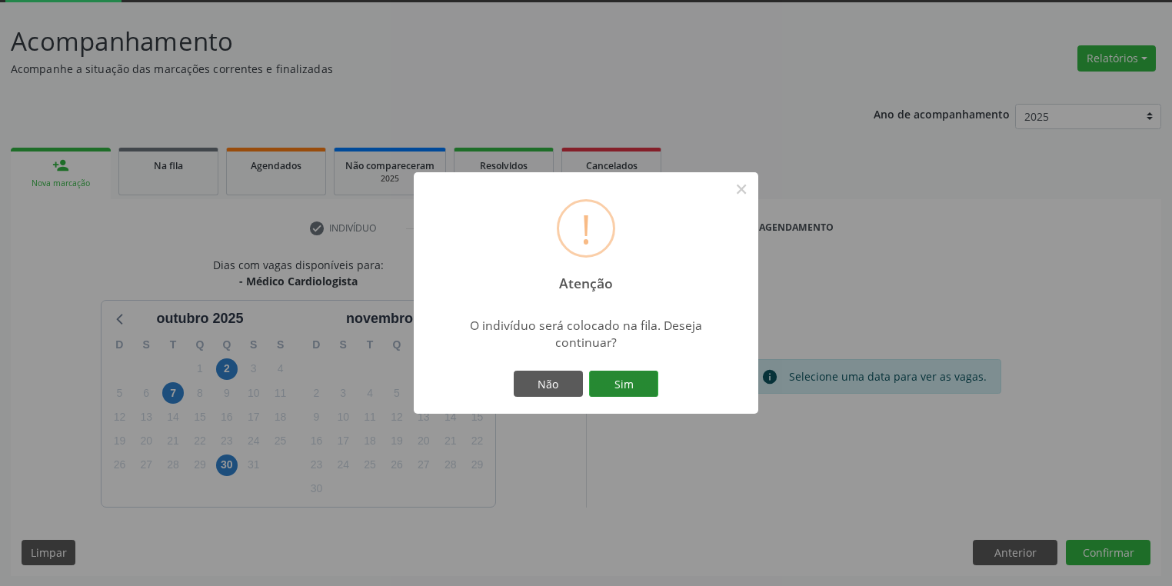
click at [622, 382] on button "Sim" at bounding box center [623, 384] width 69 height 26
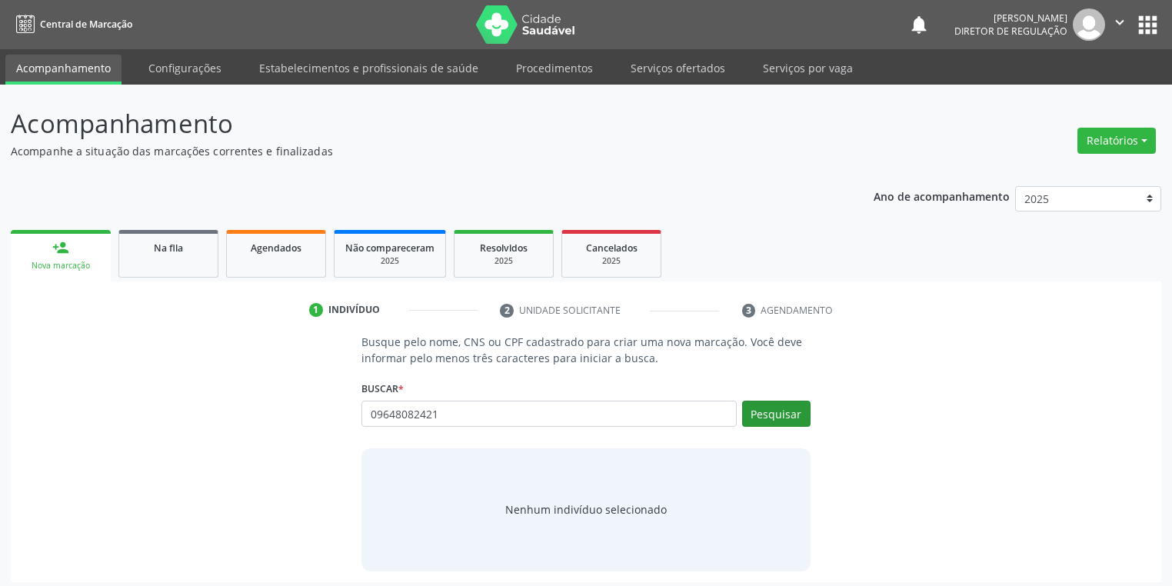
type input "09648082421"
click at [780, 411] on button "Pesquisar" at bounding box center [776, 414] width 68 height 26
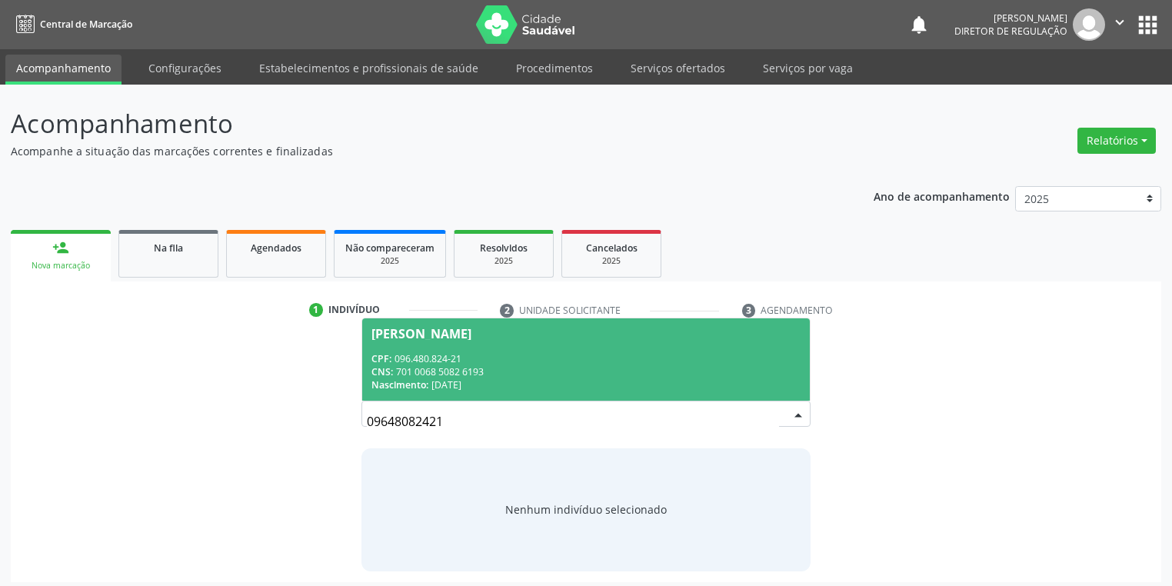
click at [512, 367] on div "CNS: 701 0068 5082 6193" at bounding box center [586, 371] width 429 height 13
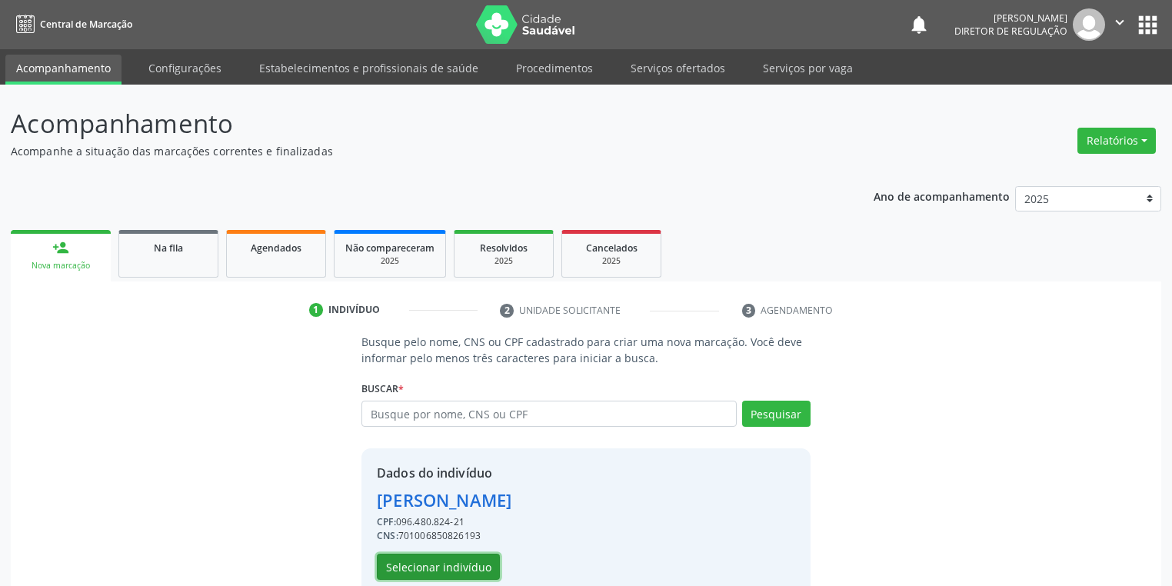
click at [432, 570] on button "Selecionar indivíduo" at bounding box center [438, 567] width 123 height 26
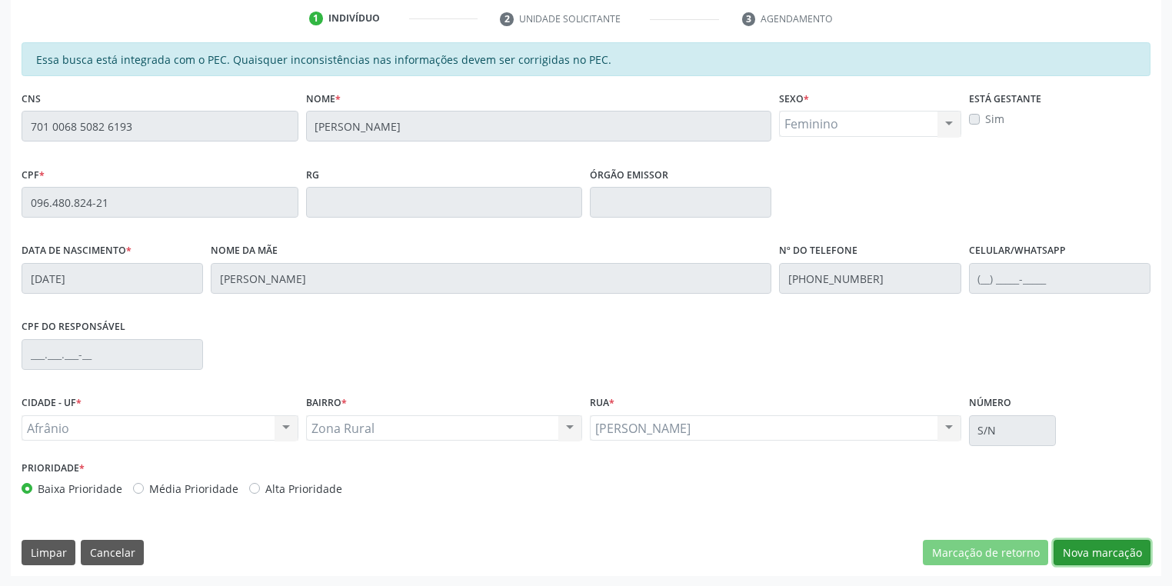
click at [1080, 551] on button "Nova marcação" at bounding box center [1102, 553] width 97 height 26
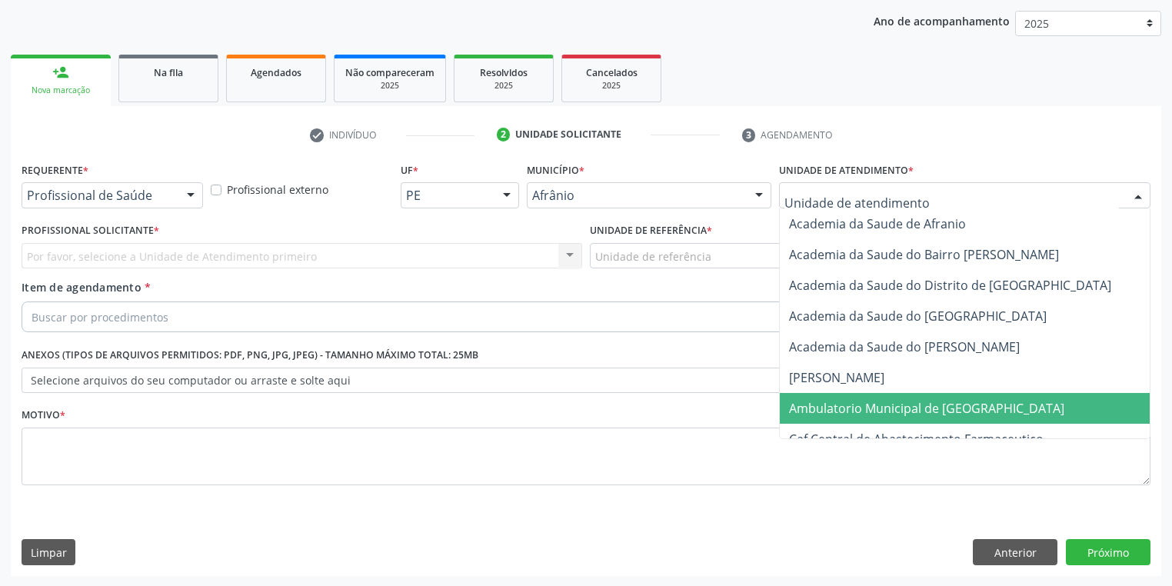
drag, startPoint x: 855, startPoint y: 408, endPoint x: 781, endPoint y: 395, distance: 74.2
click at [854, 409] on span "Ambulatorio Municipal de [GEOGRAPHIC_DATA]" at bounding box center [926, 408] width 275 height 17
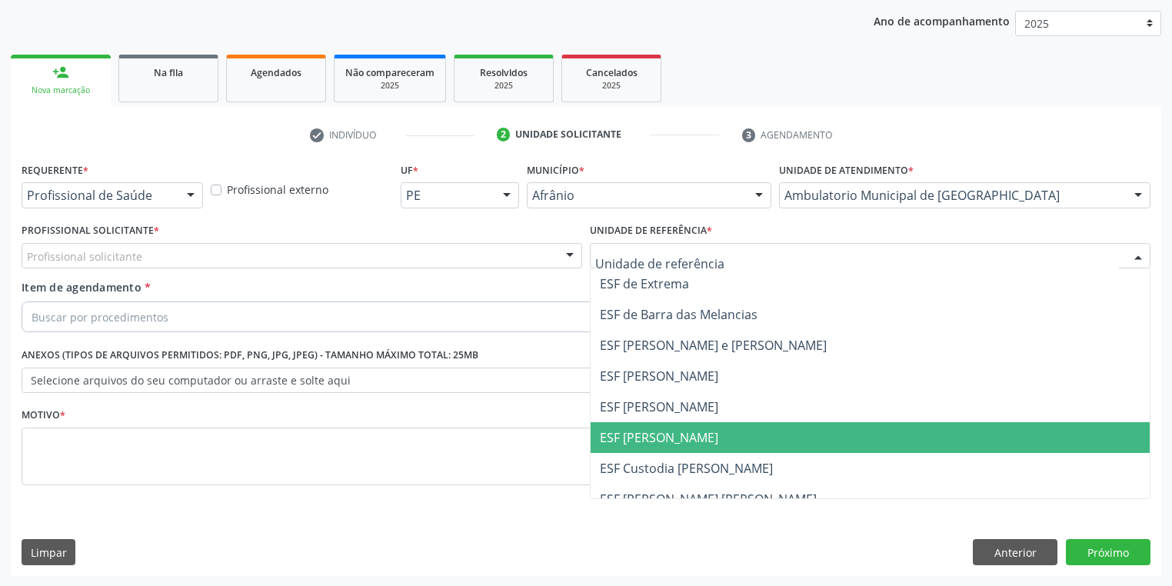
click at [642, 452] on span "ESF [PERSON_NAME]" at bounding box center [870, 437] width 559 height 31
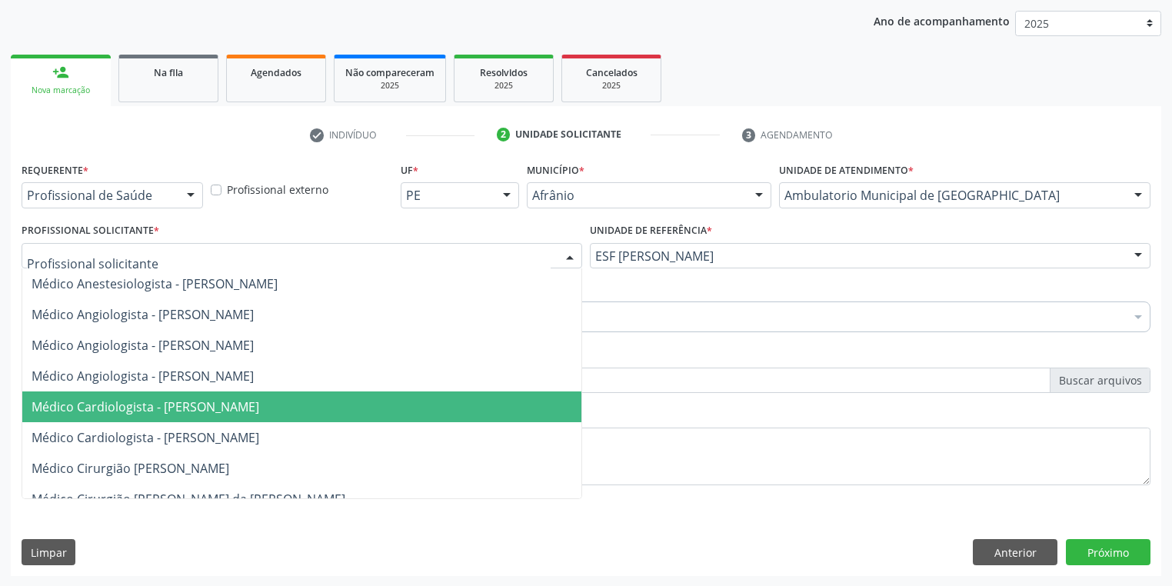
click at [150, 412] on span "Médico Cardiologista - [PERSON_NAME]" at bounding box center [146, 406] width 228 height 17
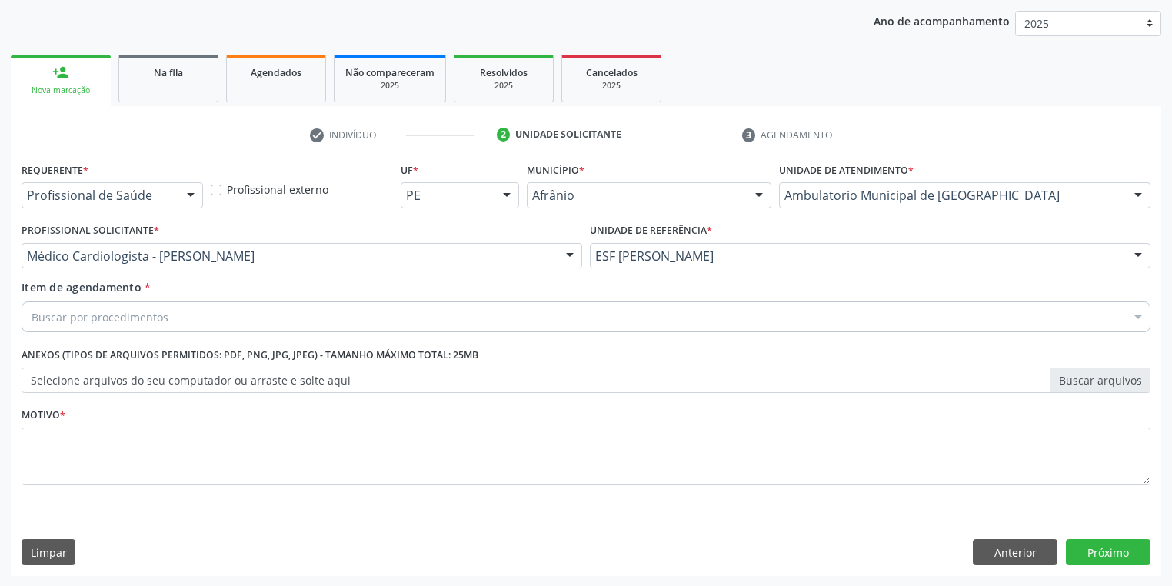
drag, startPoint x: 105, startPoint y: 302, endPoint x: 100, endPoint y: 315, distance: 13.9
click at [101, 314] on div "Buscar por procedimentos" at bounding box center [586, 317] width 1129 height 31
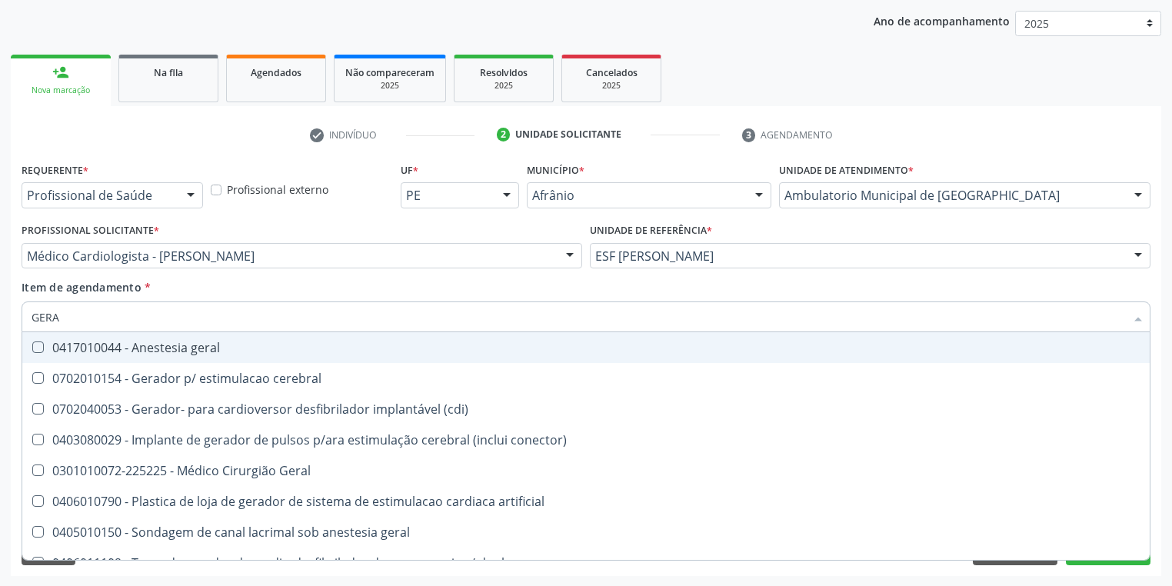
type input "GERAL"
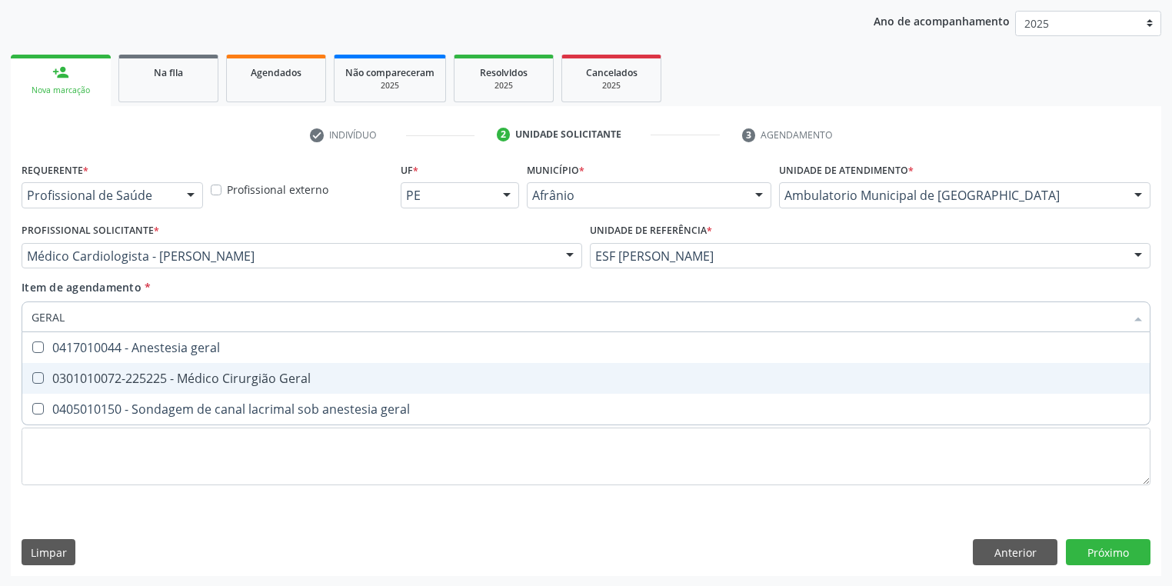
click at [150, 382] on div "0301010072-225225 - Médico Cirurgião Geral" at bounding box center [586, 378] width 1109 height 12
checkbox Geral "true"
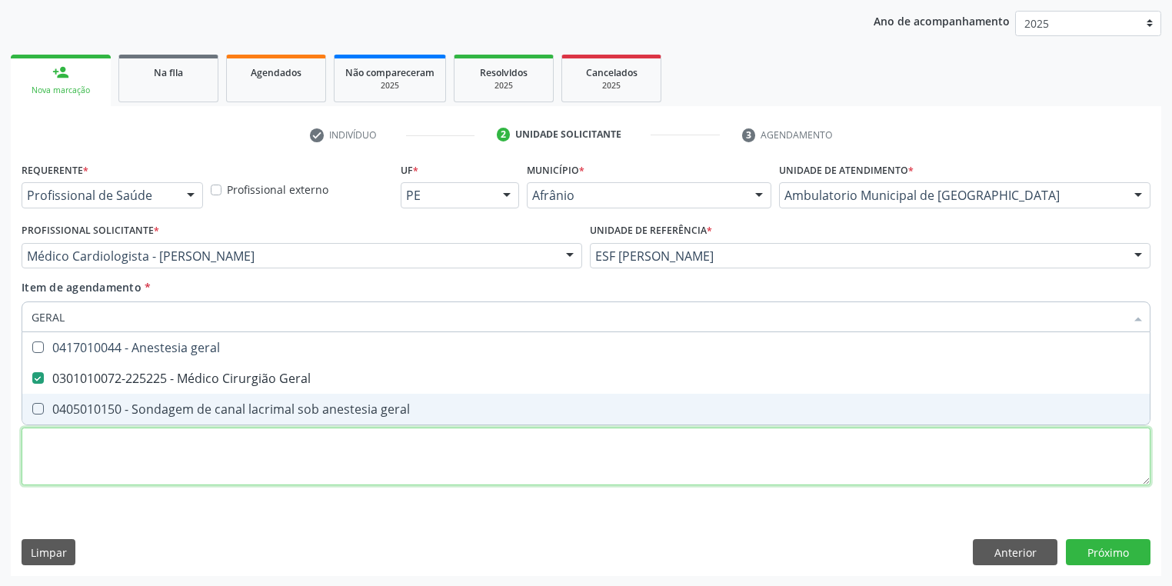
click at [110, 478] on div "Requerente * Profissional de Saúde Profissional de Saúde Paciente Nenhum result…" at bounding box center [586, 332] width 1129 height 348
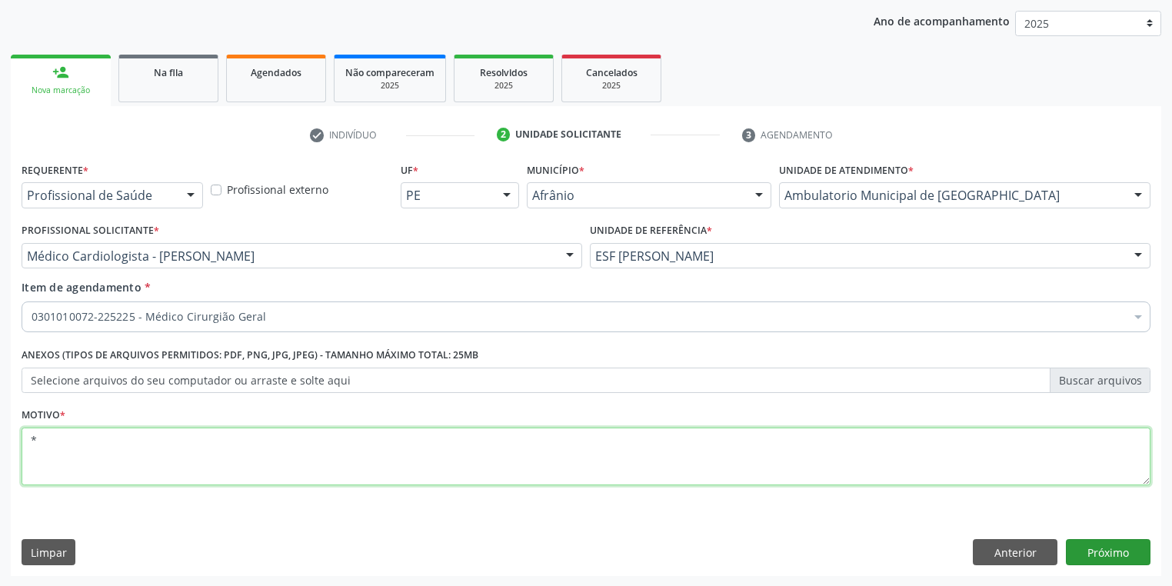
type textarea "*"
click at [1085, 549] on button "Próximo" at bounding box center [1108, 552] width 85 height 26
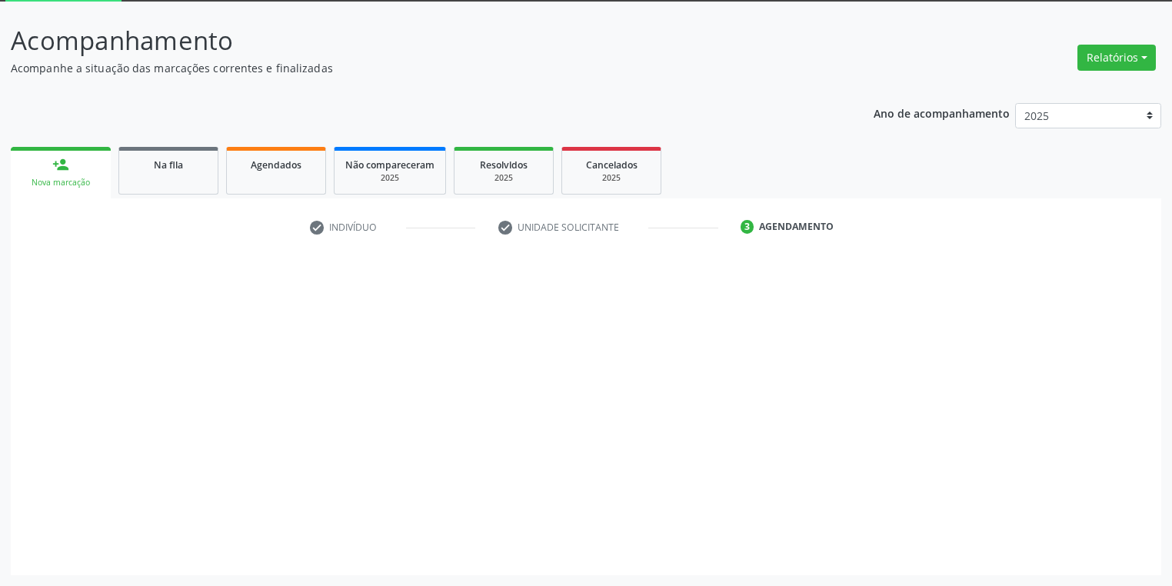
scroll to position [82, 0]
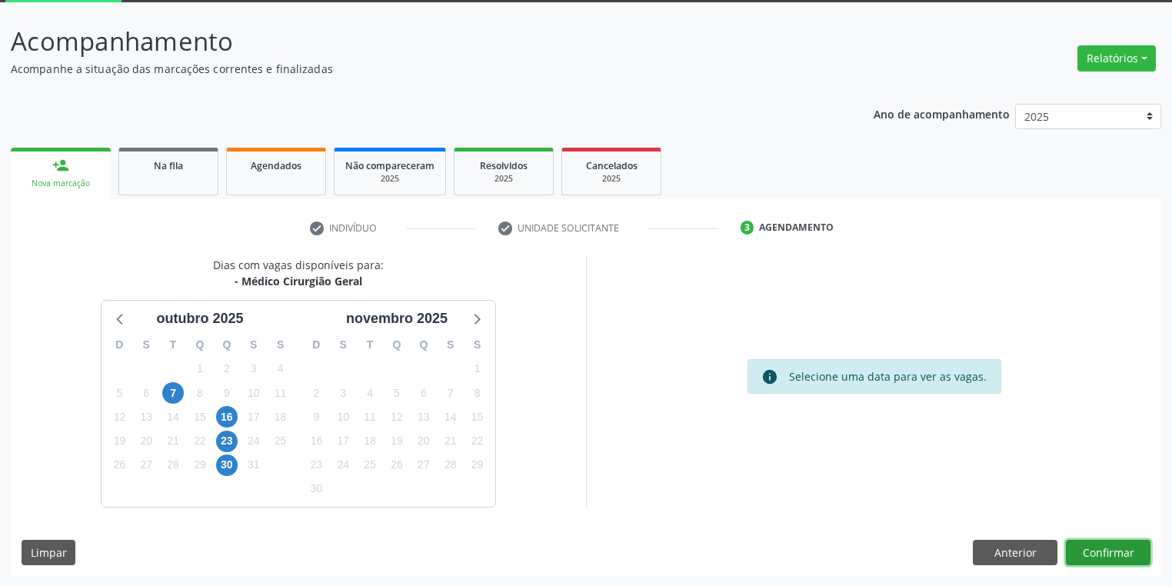
click at [1116, 552] on button "Confirmar" at bounding box center [1108, 553] width 85 height 26
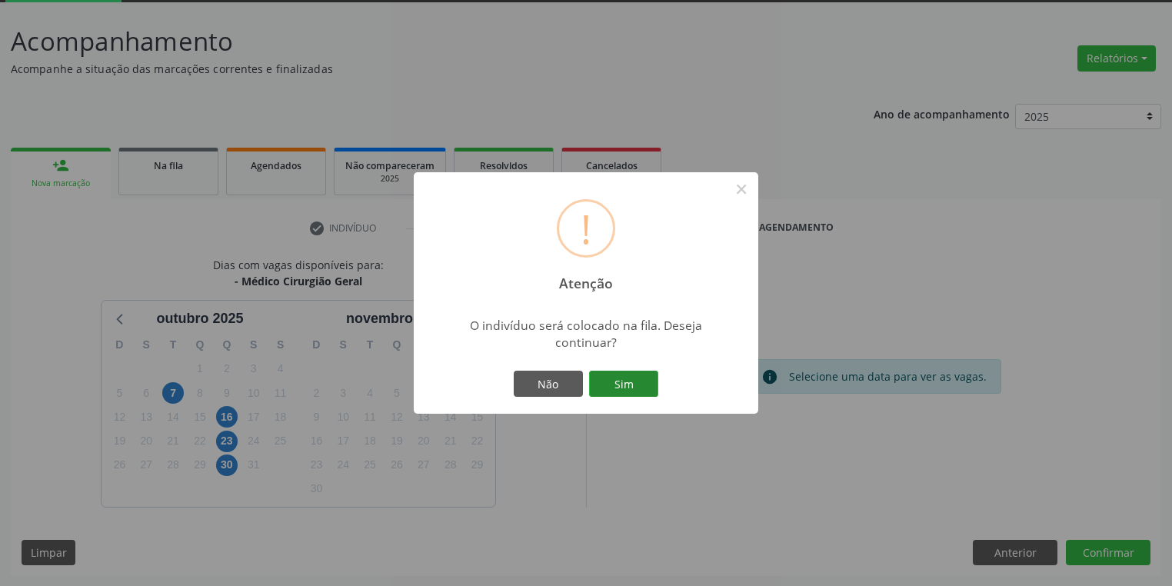
click at [609, 382] on button "Sim" at bounding box center [623, 384] width 69 height 26
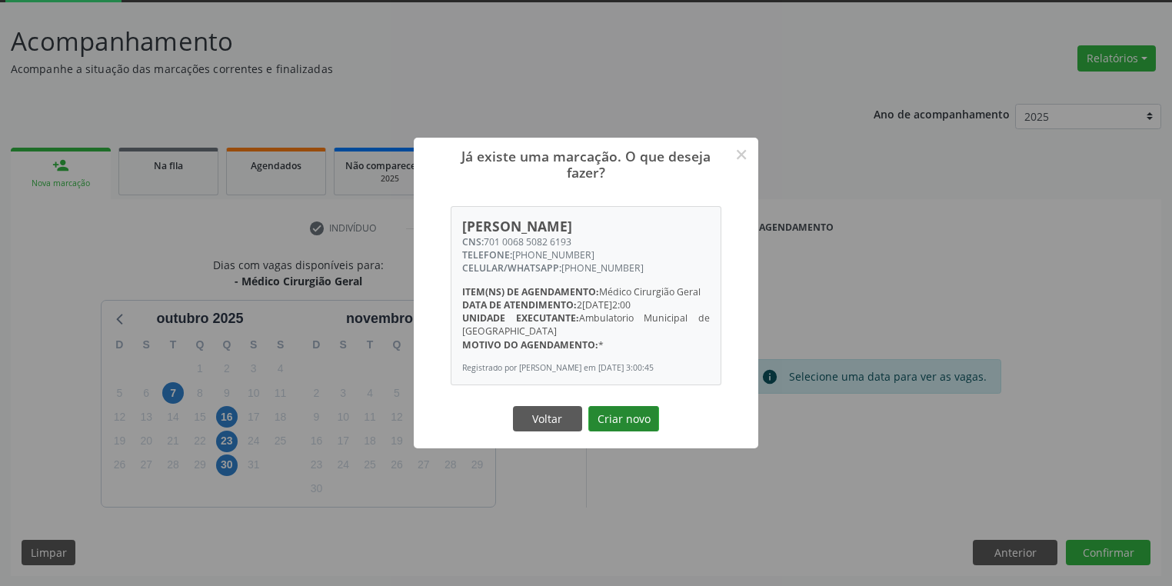
click at [632, 426] on button "Criar novo" at bounding box center [623, 419] width 71 height 26
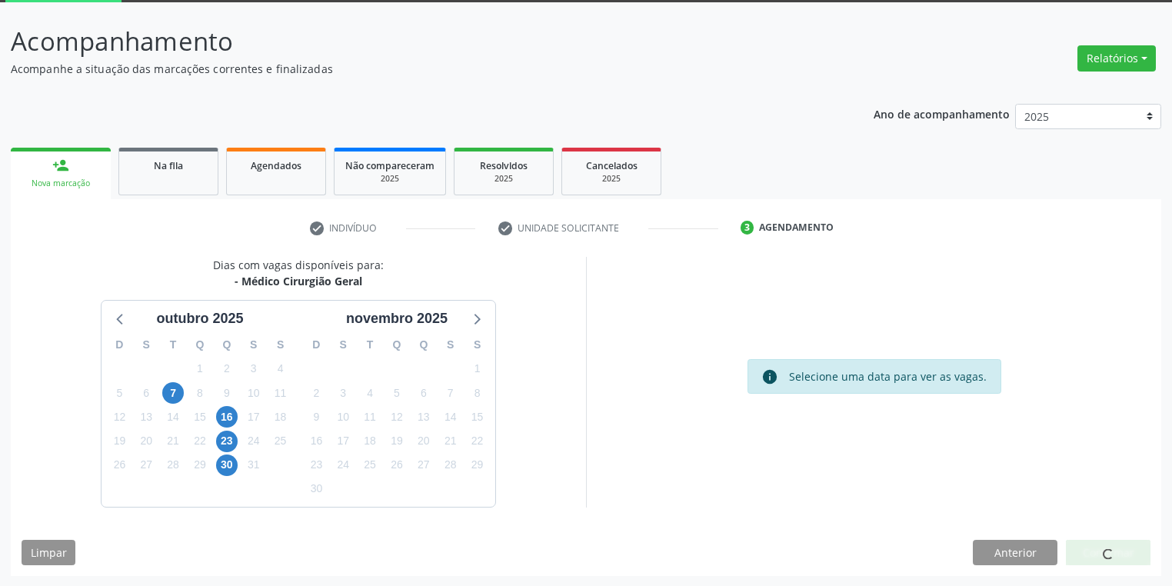
scroll to position [0, 0]
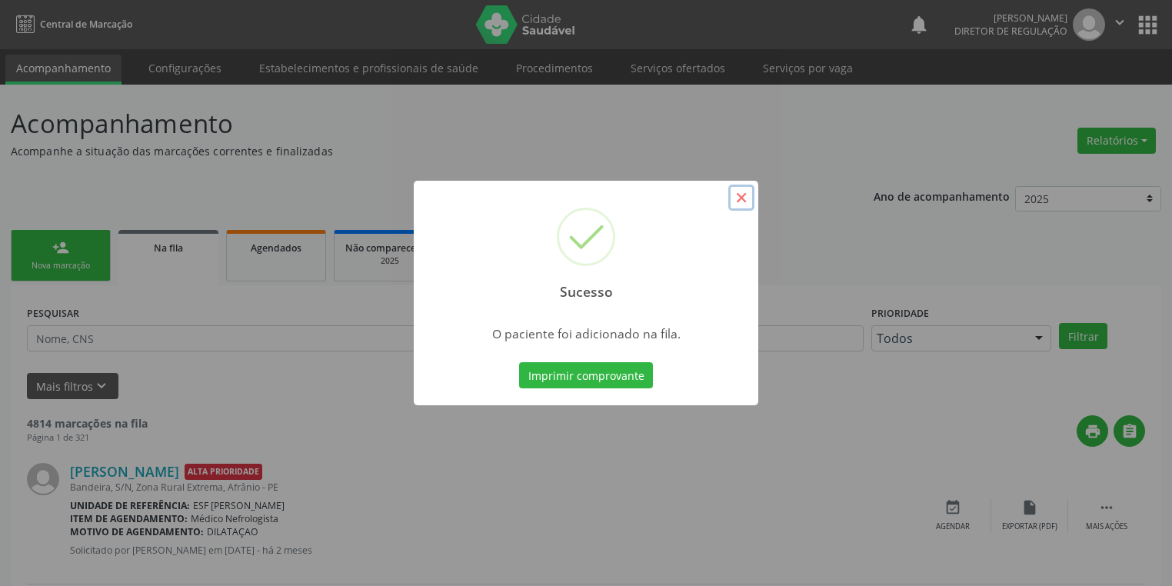
click at [745, 197] on button "×" at bounding box center [741, 198] width 26 height 26
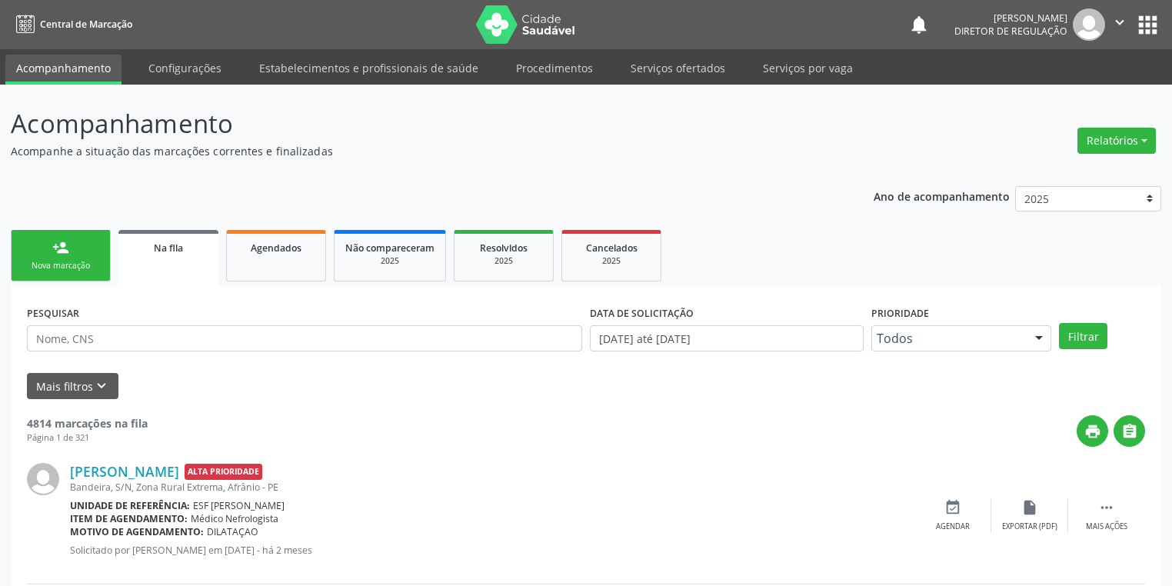
click at [88, 251] on link "person_add Nova marcação" at bounding box center [61, 256] width 100 height 52
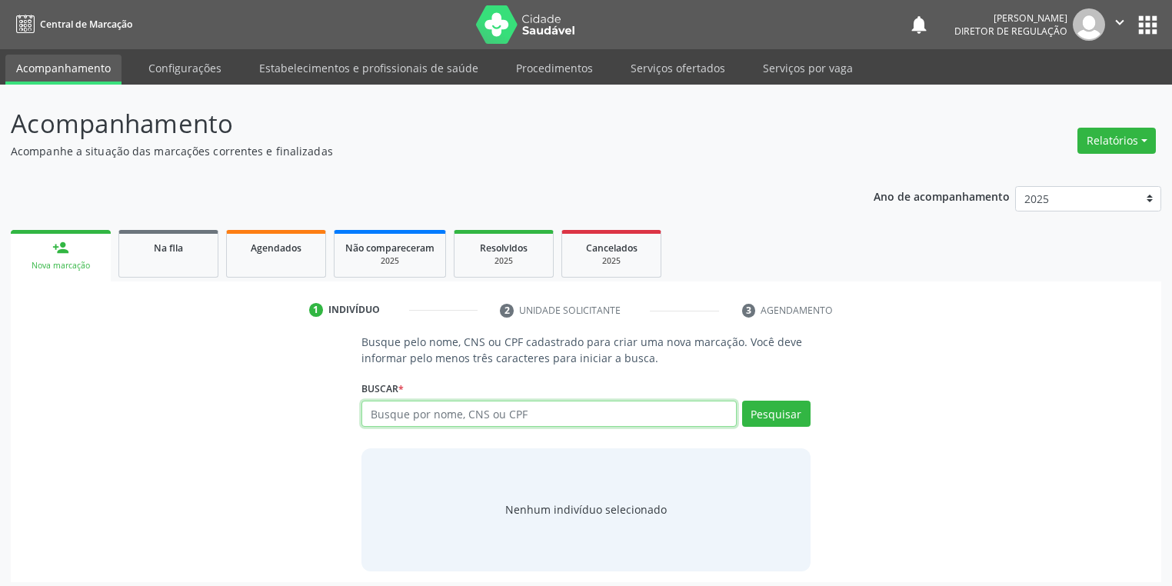
click at [417, 418] on input "text" at bounding box center [549, 414] width 375 height 26
type input "5"
type input "2502573453"
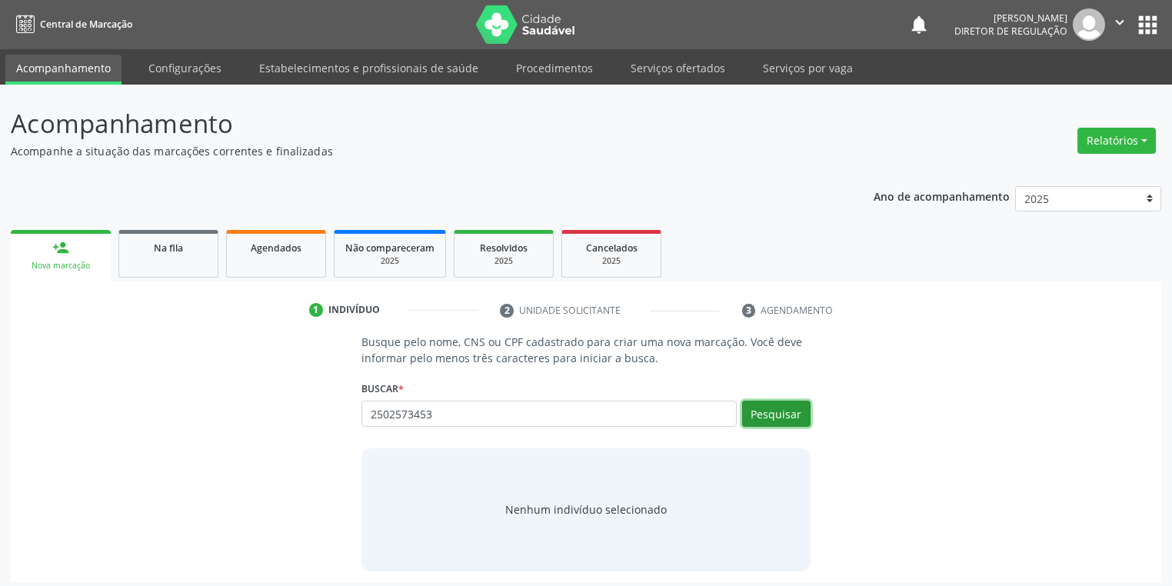
click at [796, 415] on button "Pesquisar" at bounding box center [776, 414] width 68 height 26
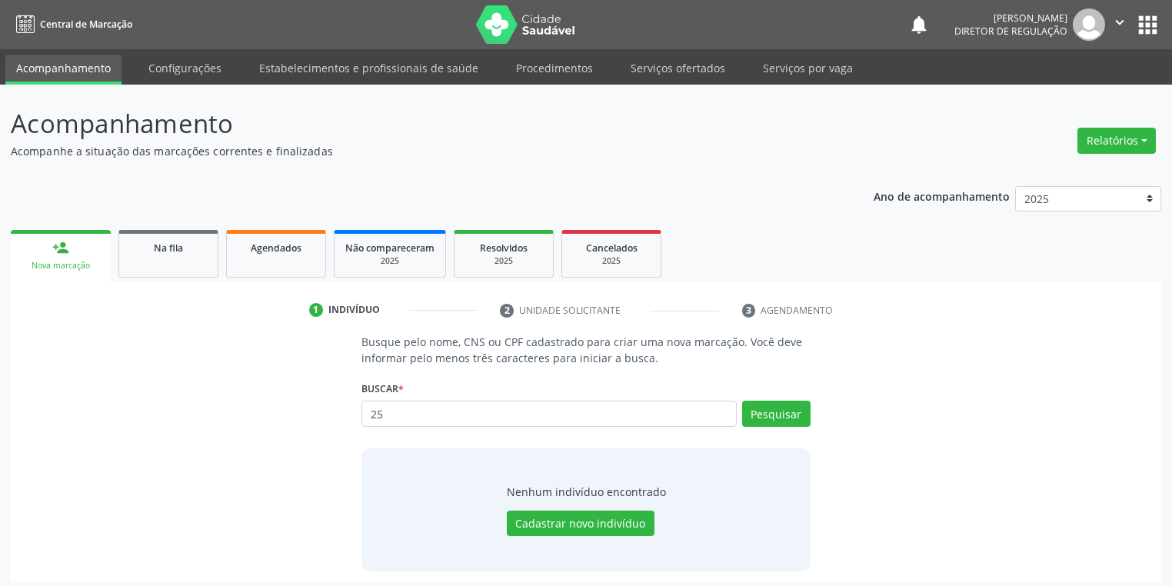
type input "2"
type input "25025783453"
click at [767, 416] on button "Pesquisar" at bounding box center [776, 414] width 68 height 26
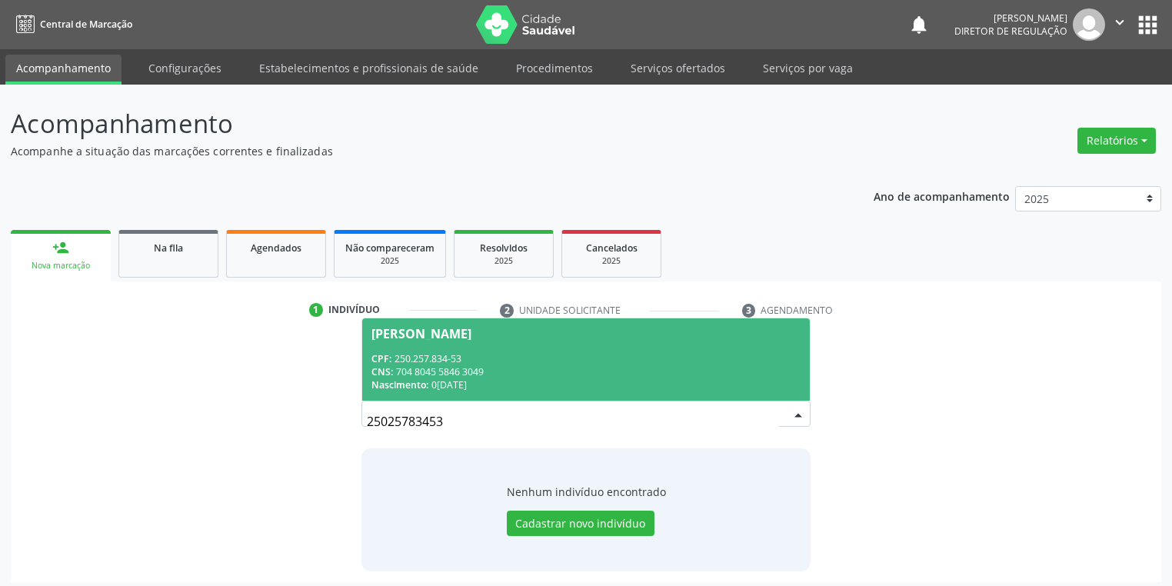
click at [594, 346] on span "José Damaceno Rodrigues CPF: 250.257.834-53 CNS: 704 8045 5846 3049 Nascimento:…" at bounding box center [586, 359] width 448 height 82
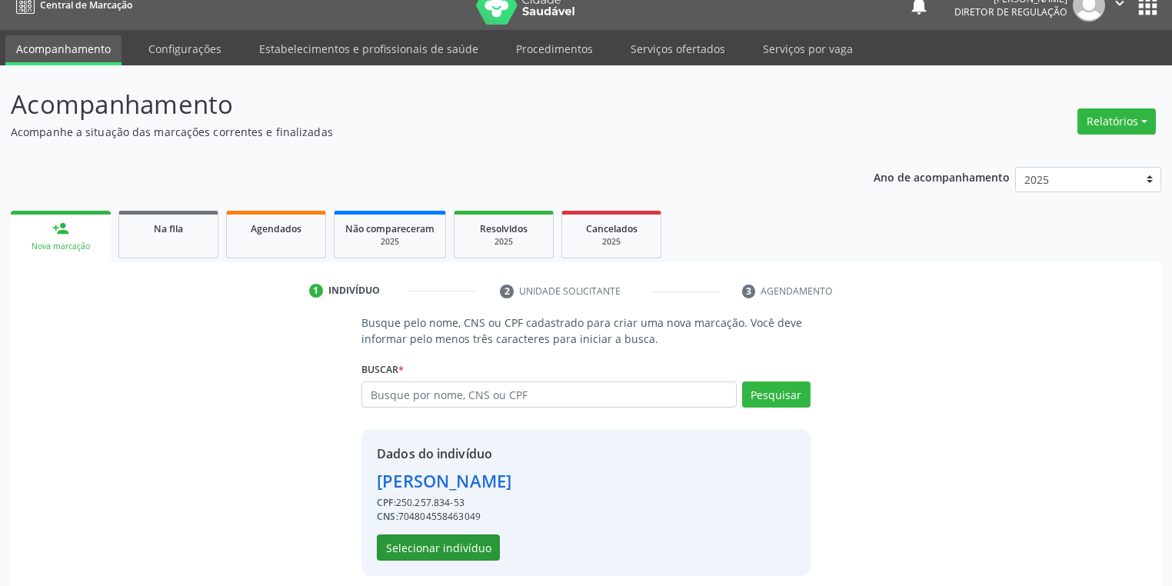
scroll to position [29, 0]
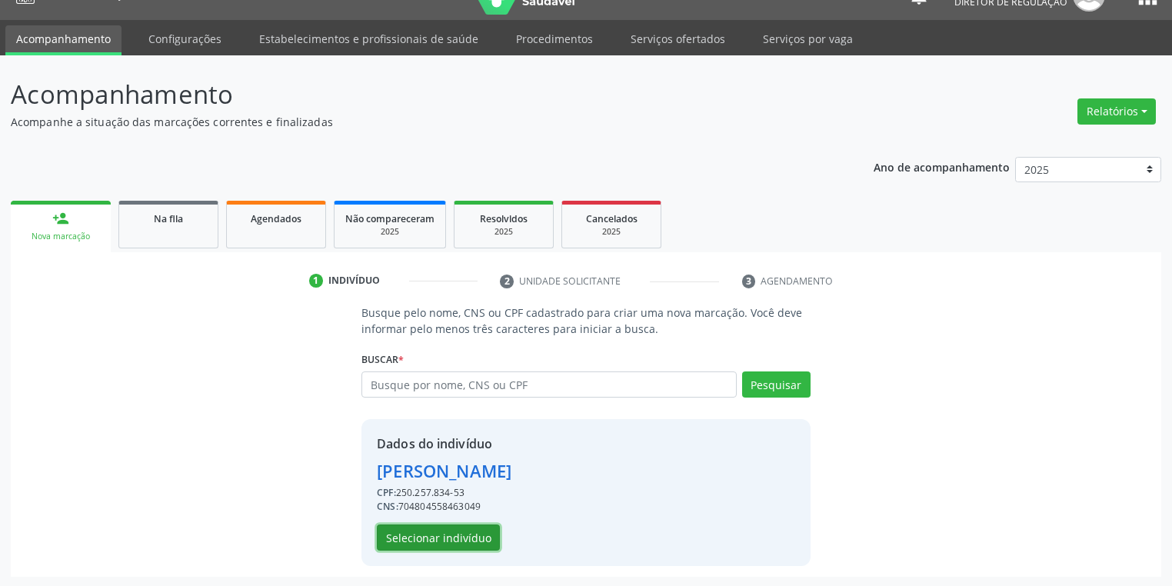
click at [449, 542] on button "Selecionar indivíduo" at bounding box center [438, 538] width 123 height 26
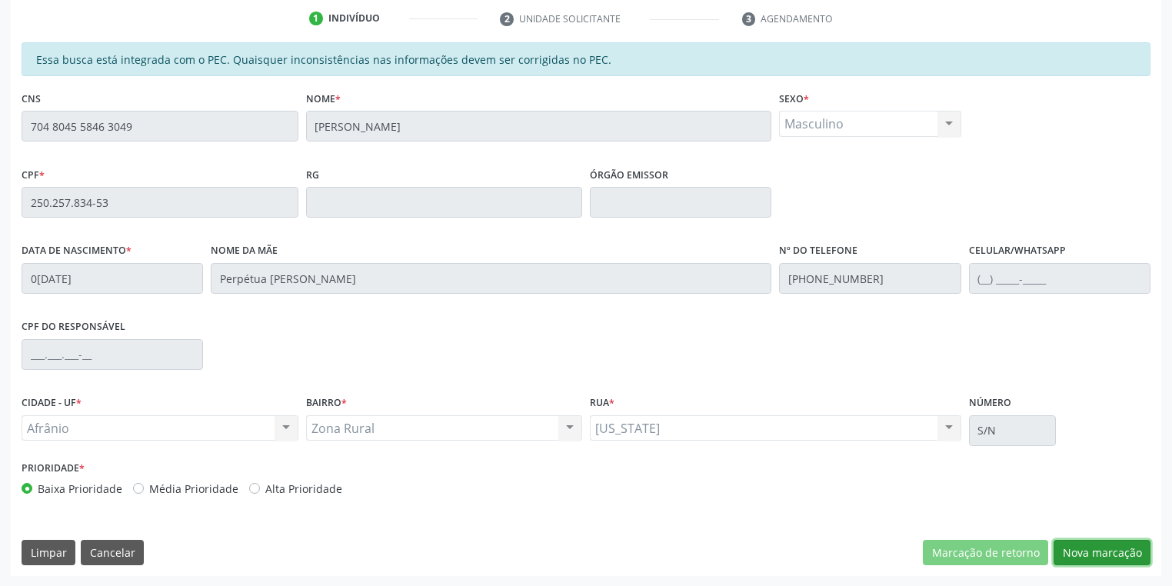
click at [1080, 546] on button "Nova marcação" at bounding box center [1102, 553] width 97 height 26
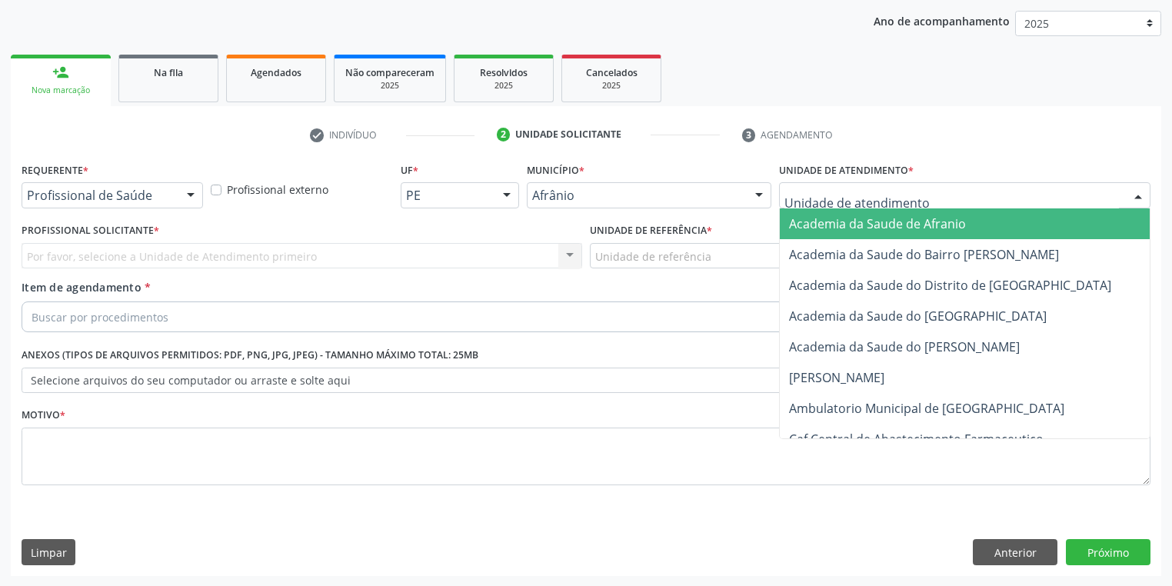
drag, startPoint x: 818, startPoint y: 192, endPoint x: 820, endPoint y: 275, distance: 83.1
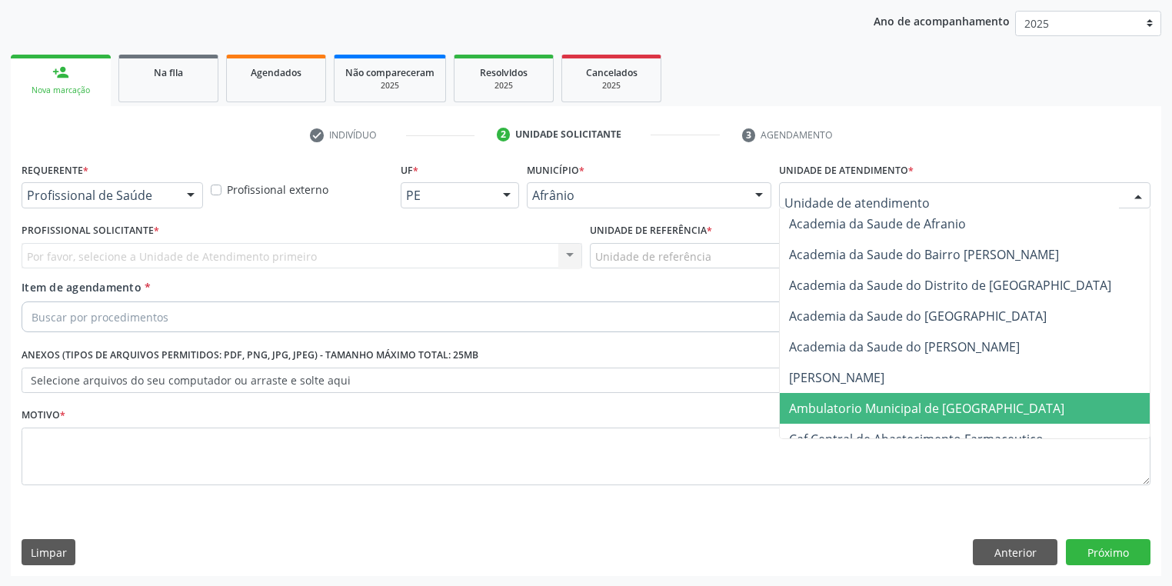
drag, startPoint x: 831, startPoint y: 399, endPoint x: 744, endPoint y: 311, distance: 124.0
click at [830, 400] on span "Ambulatorio Municipal de [GEOGRAPHIC_DATA]" at bounding box center [926, 408] width 275 height 17
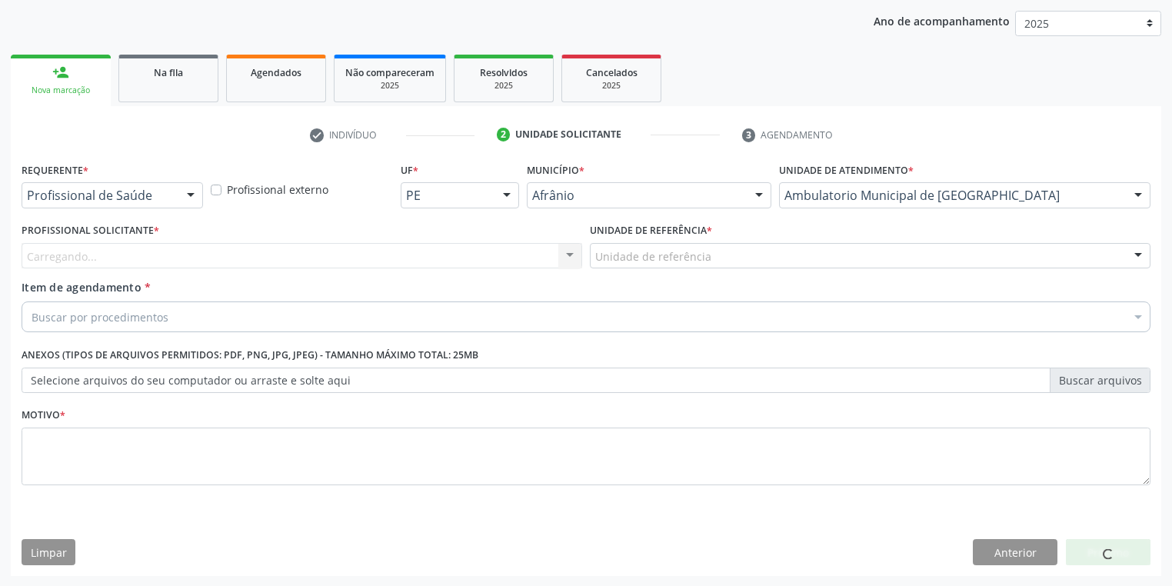
drag, startPoint x: 659, startPoint y: 246, endPoint x: 658, endPoint y: 256, distance: 10.0
click at [658, 247] on div "Unidade de referência" at bounding box center [870, 256] width 561 height 26
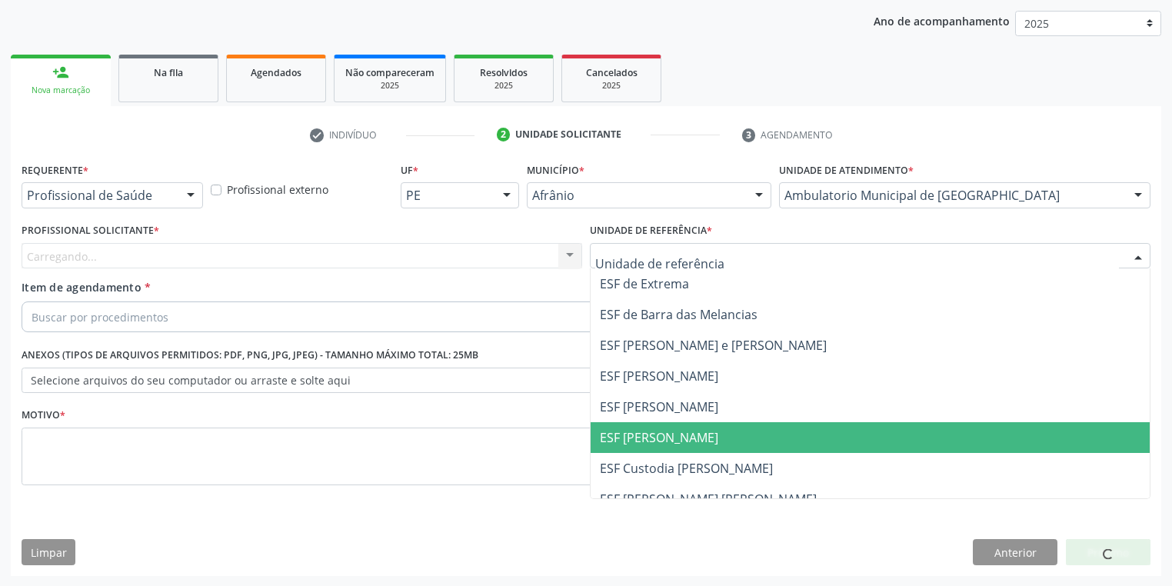
drag, startPoint x: 648, startPoint y: 428, endPoint x: 624, endPoint y: 406, distance: 32.7
click at [647, 427] on span "ESF [PERSON_NAME]" at bounding box center [870, 437] width 559 height 31
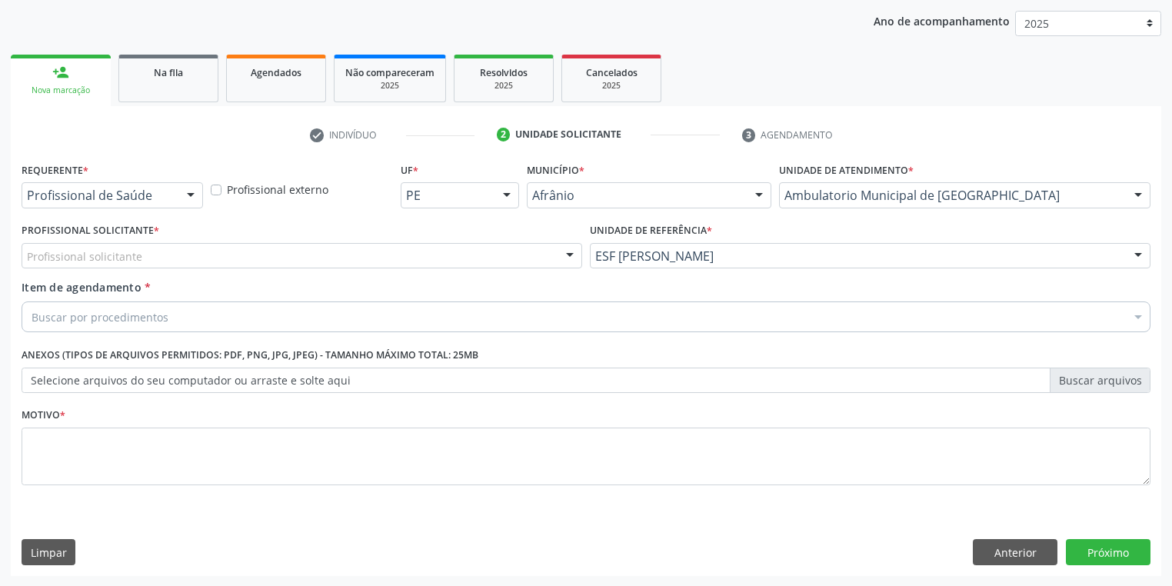
click at [182, 252] on div "Profissional solicitante" at bounding box center [302, 256] width 561 height 26
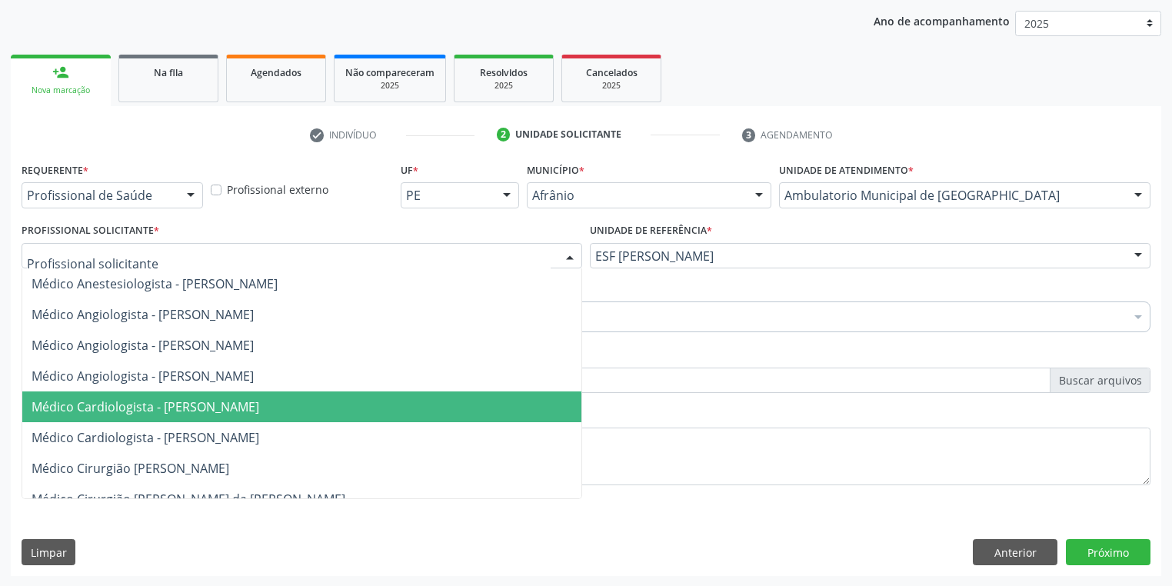
click at [226, 415] on span "Médico Cardiologista - [PERSON_NAME]" at bounding box center [301, 407] width 559 height 31
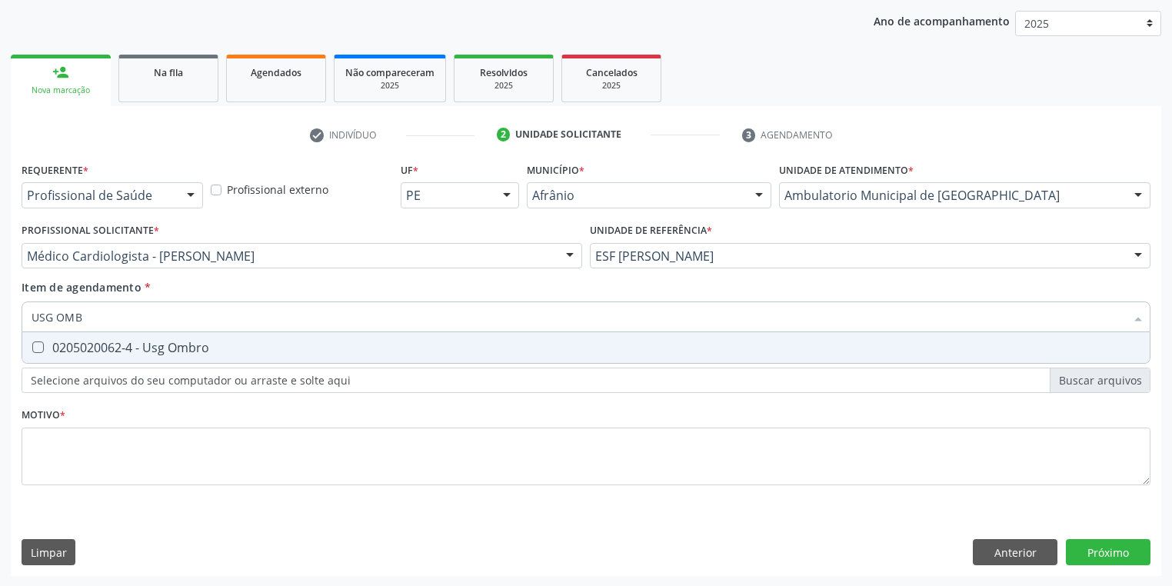
type input "USG OMBR"
click at [128, 335] on span "0205020062-4 - Usg Ombro" at bounding box center [586, 347] width 1128 height 31
checkbox Ombro "true"
click at [134, 436] on div "Requerente * Profissional de Saúde Profissional de Saúde Paciente Nenhum result…" at bounding box center [586, 332] width 1129 height 348
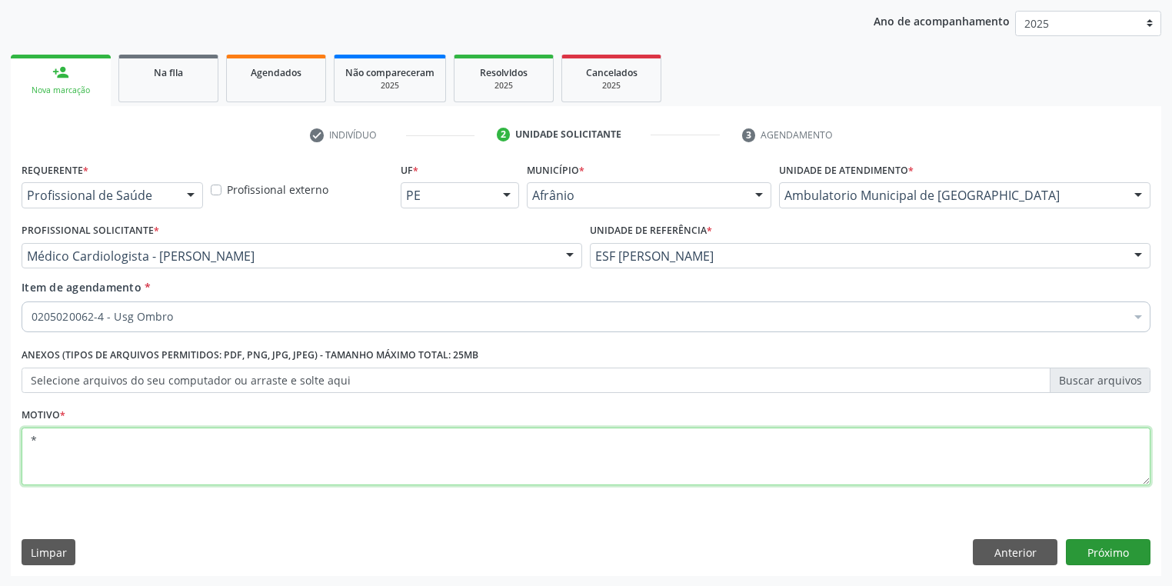
type textarea "*"
click at [1118, 552] on button "Próximo" at bounding box center [1108, 552] width 85 height 26
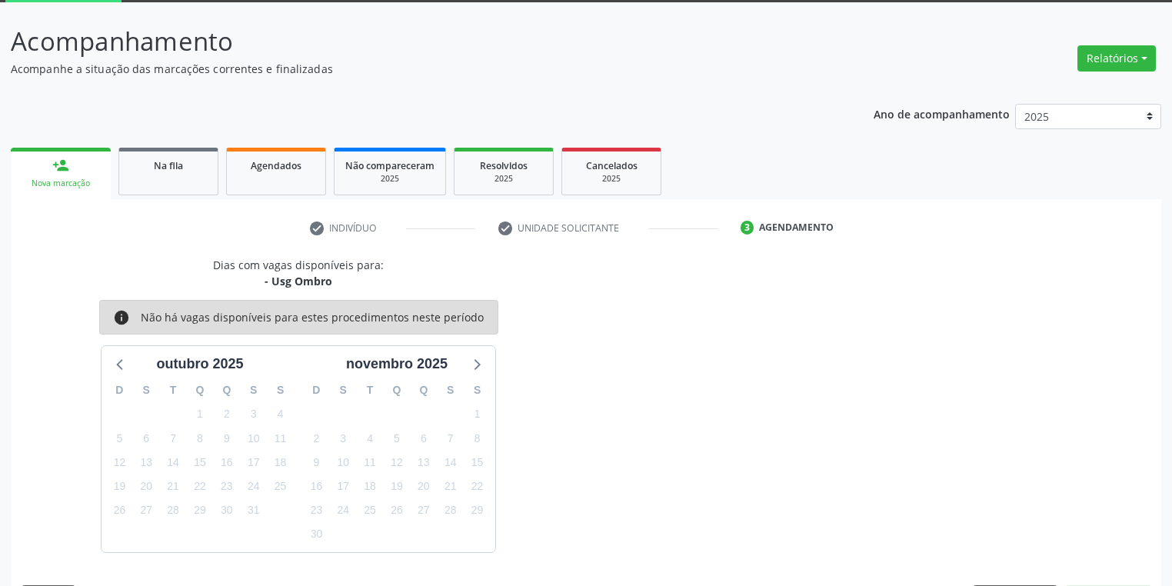
scroll to position [127, 0]
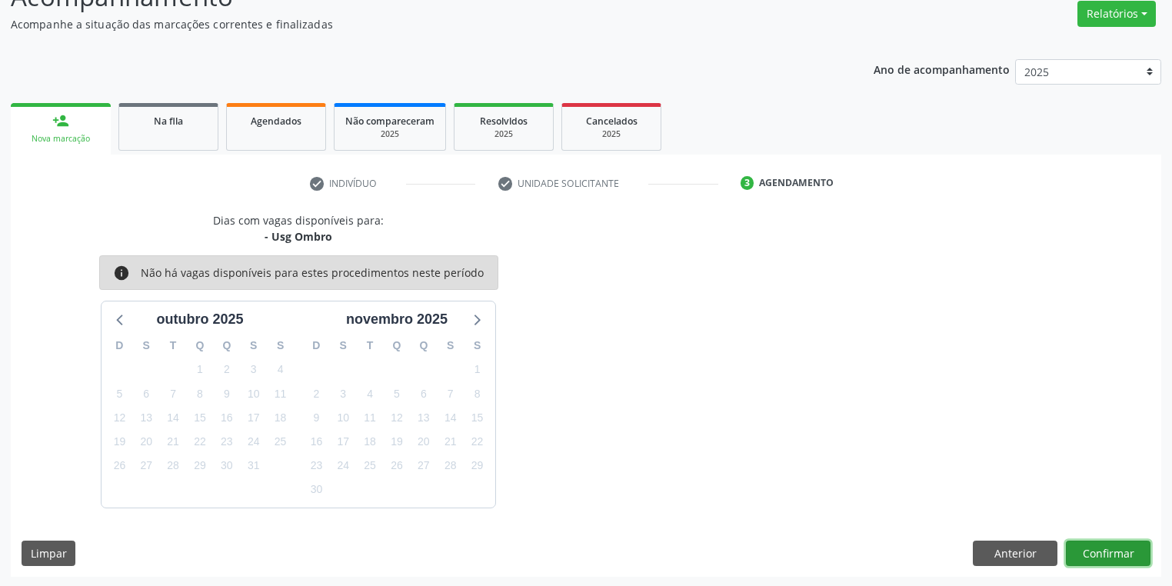
click at [1088, 551] on button "Confirmar" at bounding box center [1108, 554] width 85 height 26
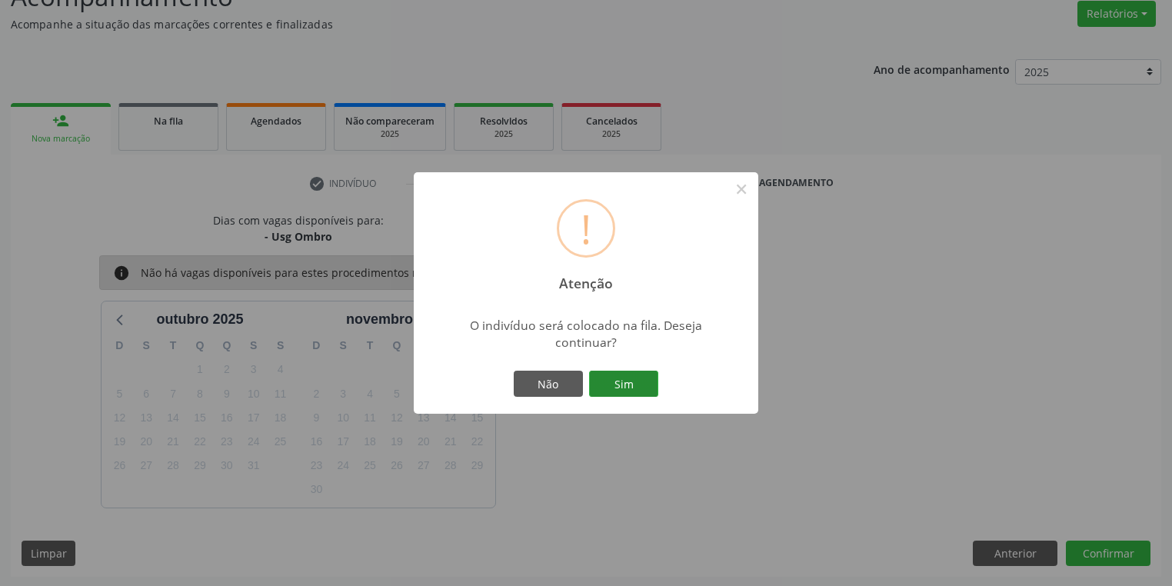
click at [628, 388] on button "Sim" at bounding box center [623, 384] width 69 height 26
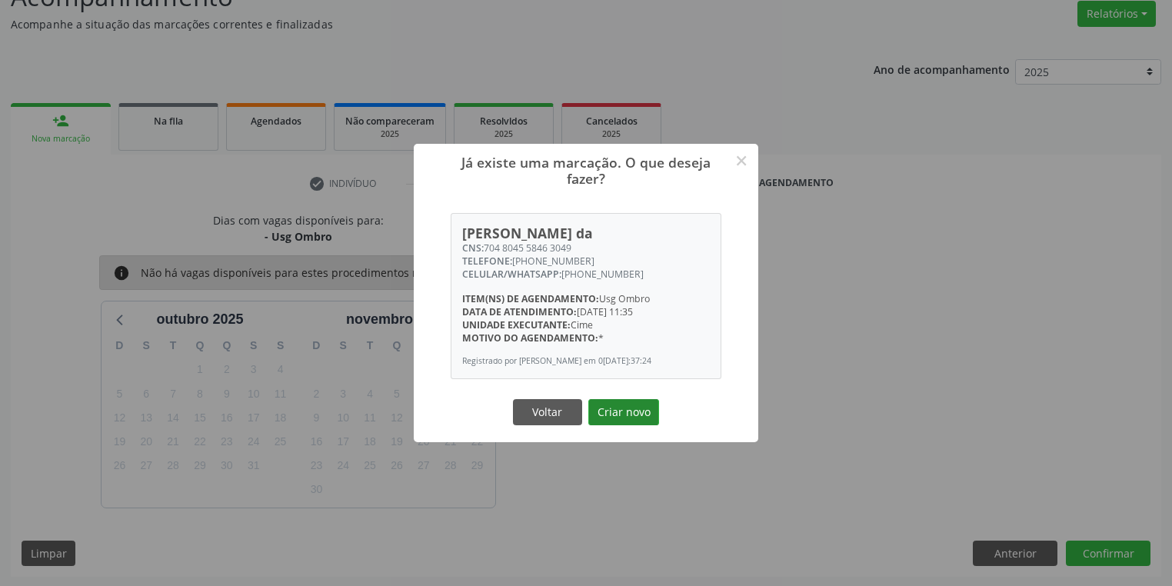
click at [642, 411] on button "Criar novo" at bounding box center [623, 412] width 71 height 26
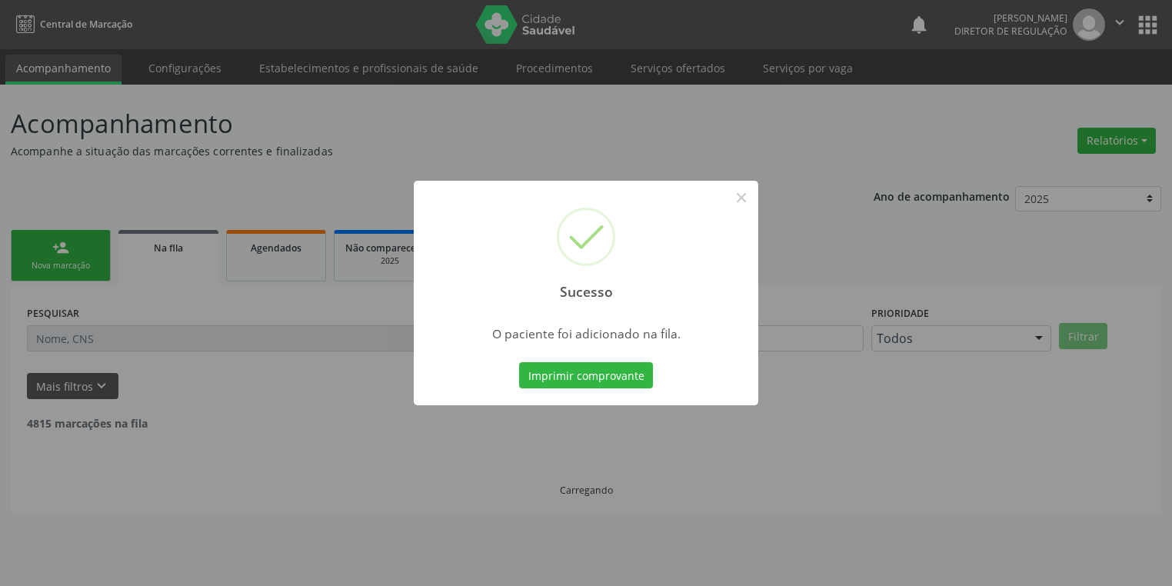
scroll to position [0, 0]
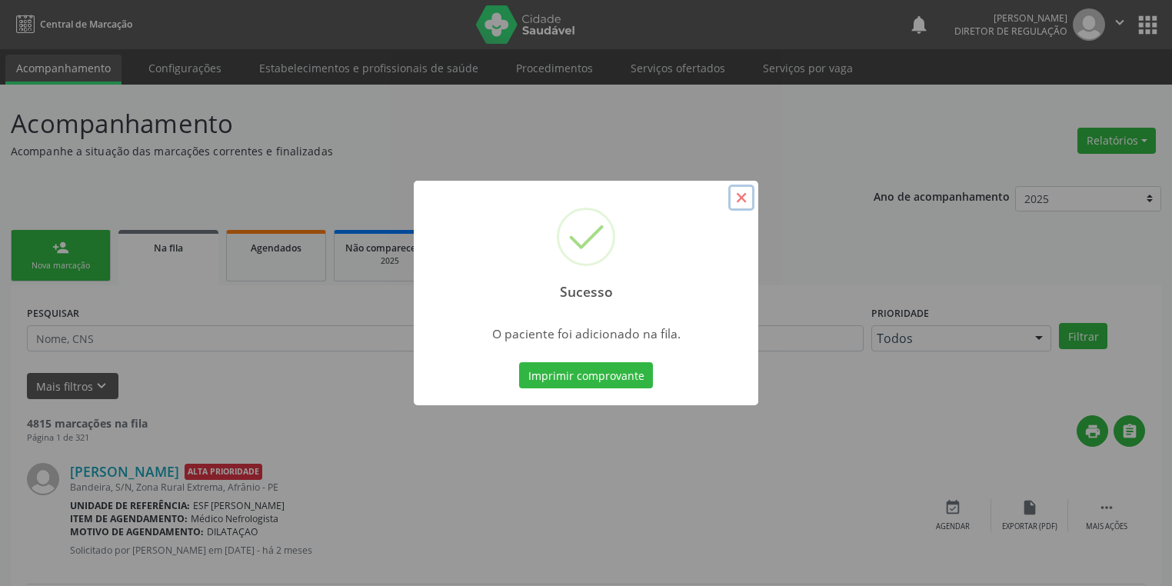
click at [742, 202] on button "×" at bounding box center [741, 198] width 26 height 26
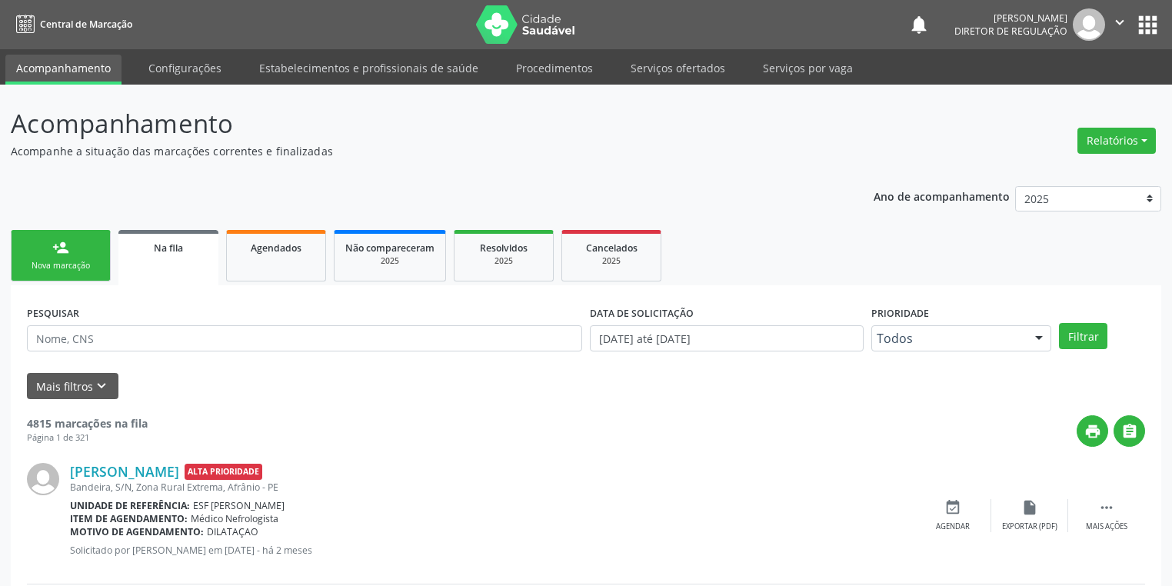
click at [82, 258] on link "person_add Nova marcação" at bounding box center [61, 256] width 100 height 52
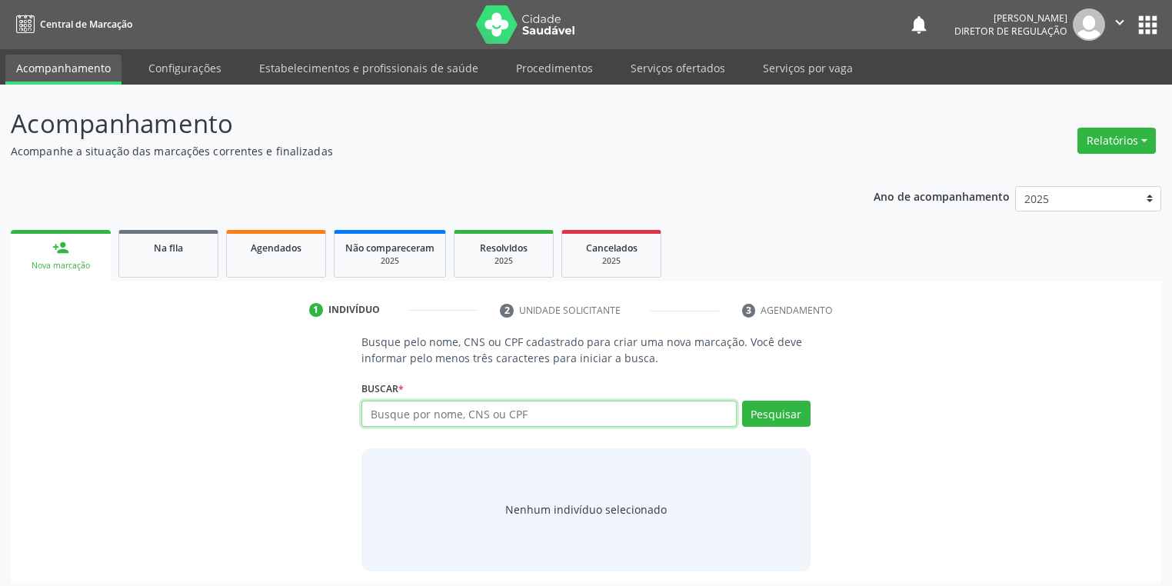
click at [460, 412] on input "text" at bounding box center [549, 414] width 375 height 26
type input "02815411407"
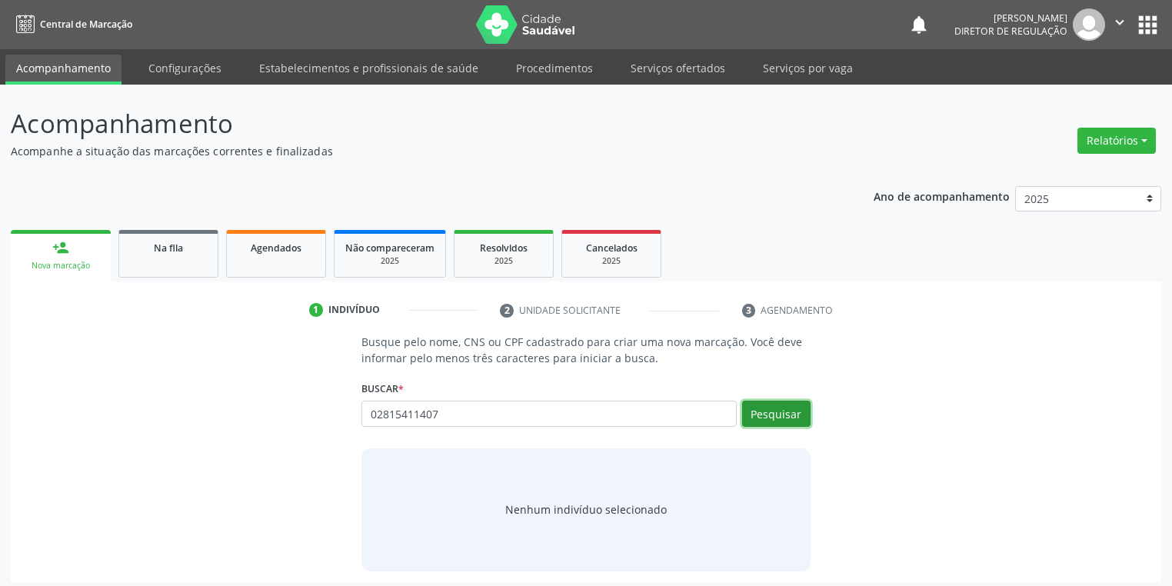
click at [761, 417] on button "Pesquisar" at bounding box center [776, 414] width 68 height 26
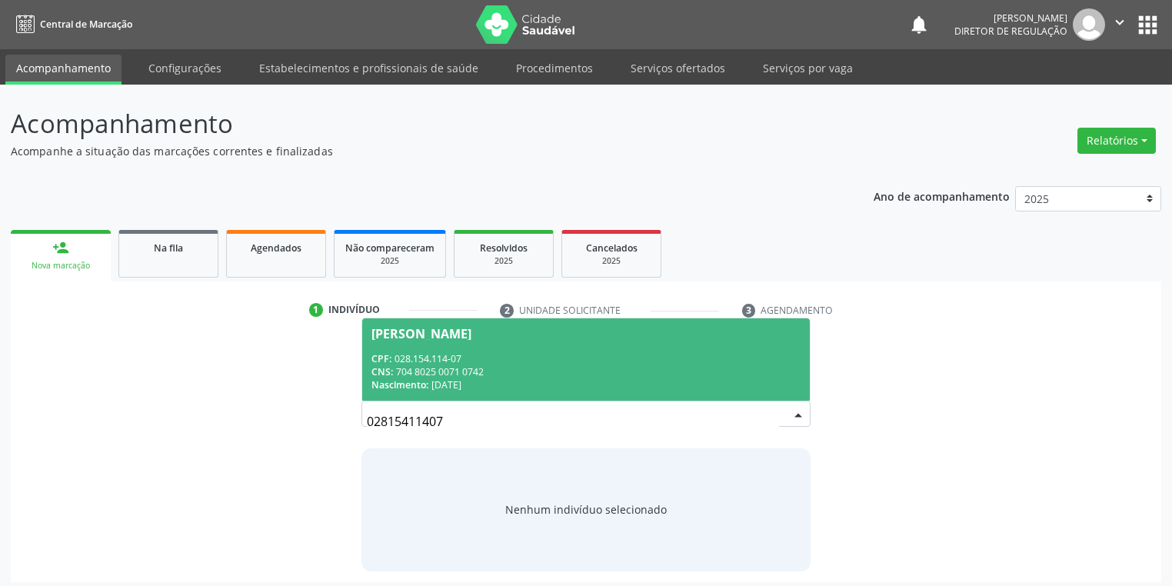
click at [418, 368] on div "CNS: 704 8025 0071 0742" at bounding box center [586, 371] width 429 height 13
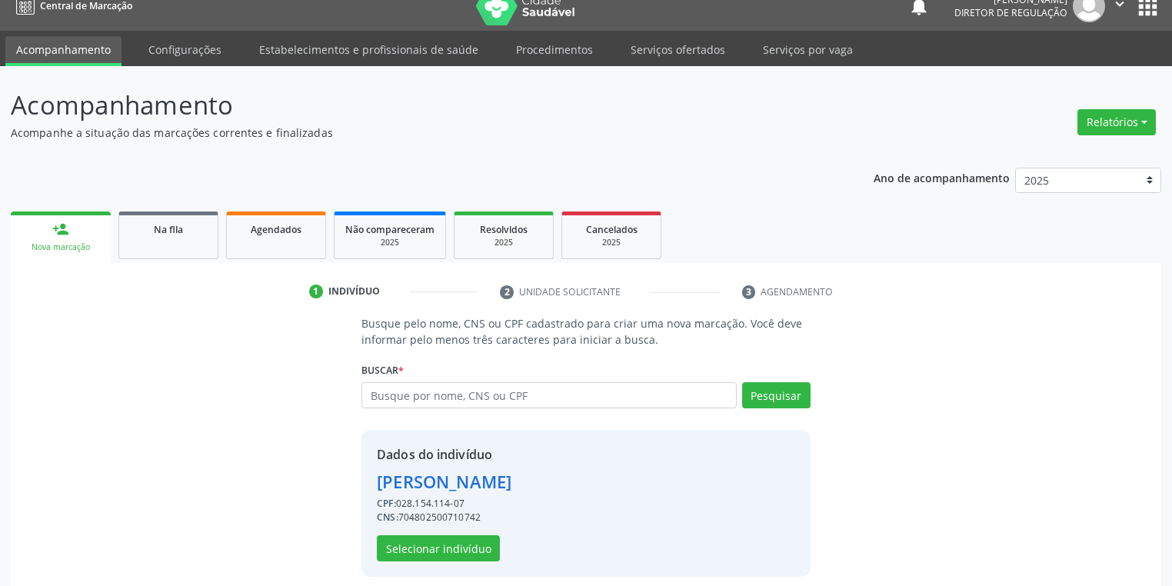
scroll to position [29, 0]
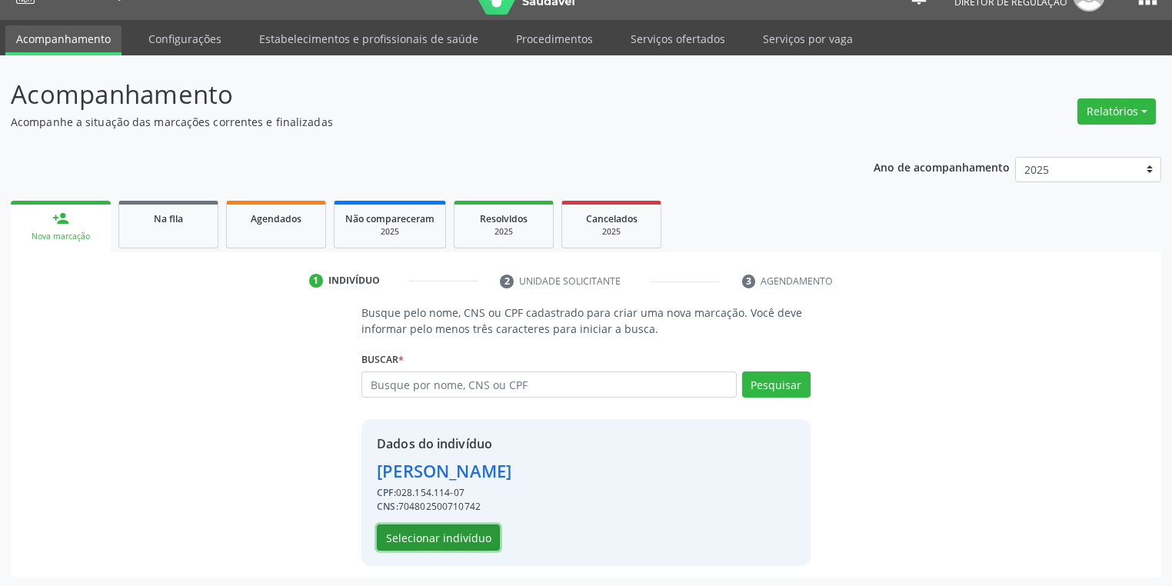
click at [392, 538] on button "Selecionar indivíduo" at bounding box center [438, 538] width 123 height 26
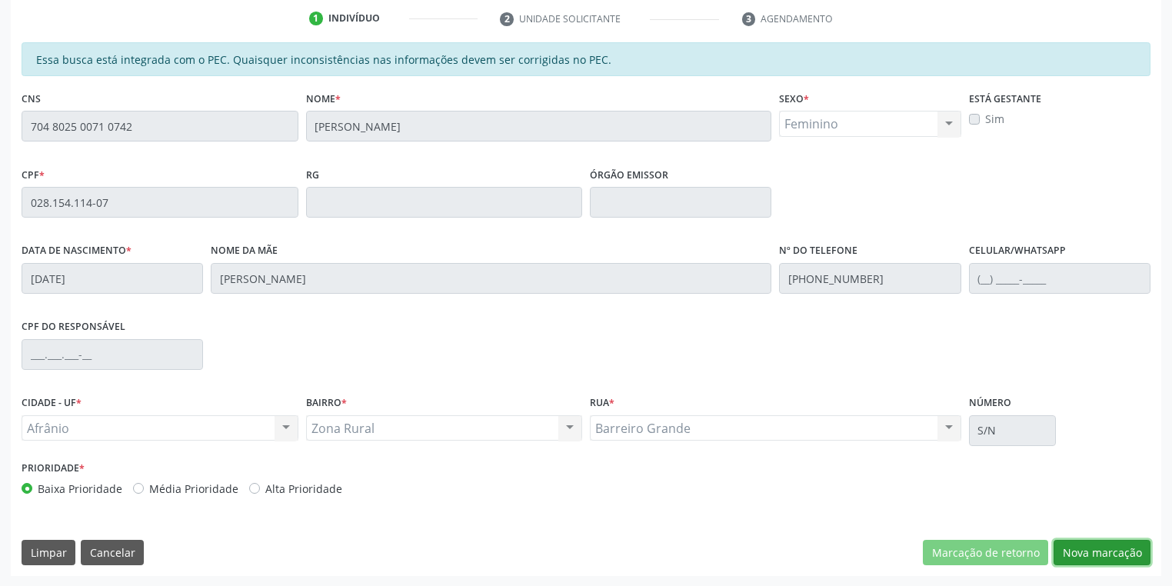
click at [1070, 548] on button "Nova marcação" at bounding box center [1102, 553] width 97 height 26
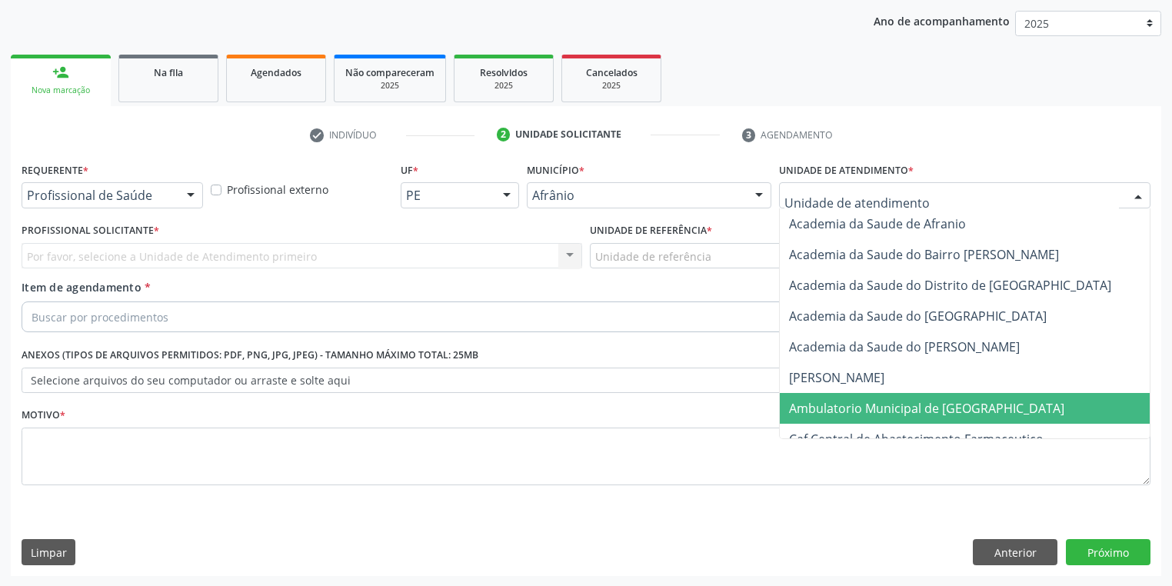
click at [825, 413] on span "Ambulatorio Municipal de [GEOGRAPHIC_DATA]" at bounding box center [926, 408] width 275 height 17
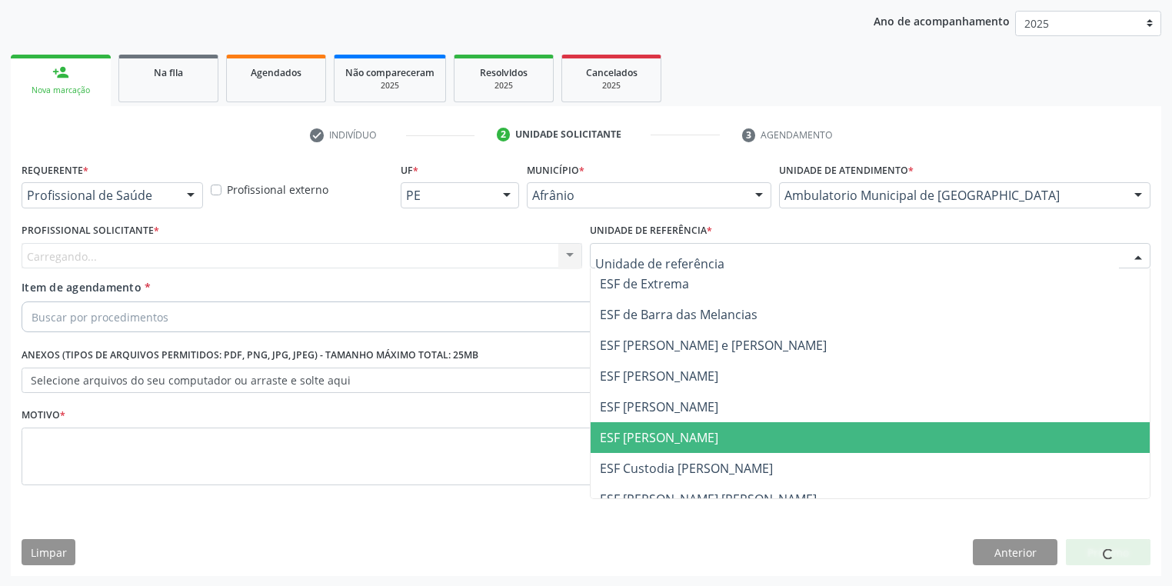
click at [649, 441] on span "ESF [PERSON_NAME]" at bounding box center [659, 437] width 118 height 17
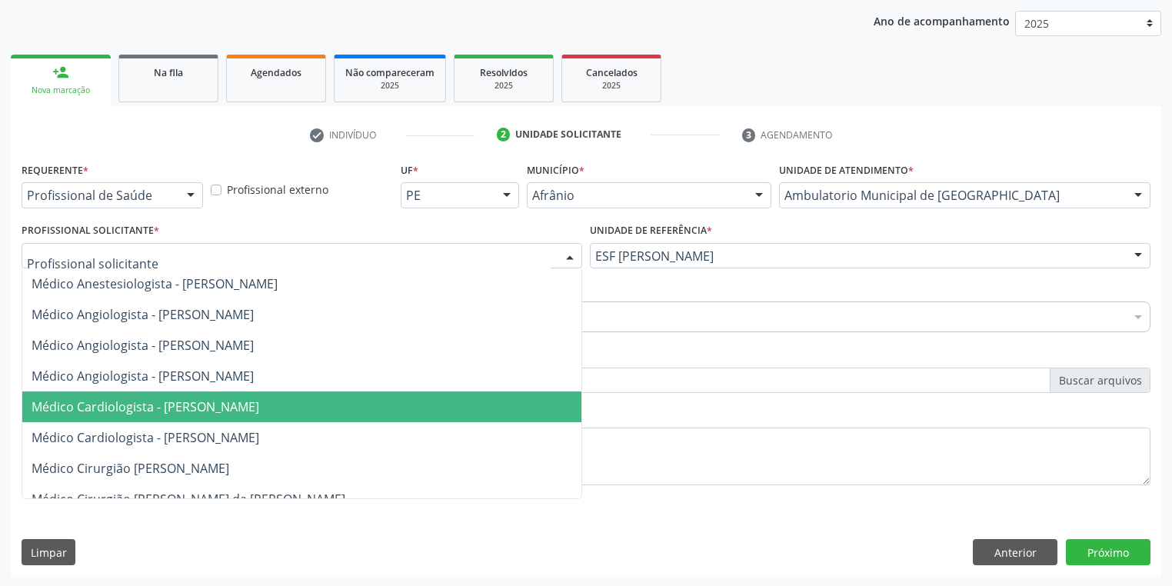
click at [171, 402] on span "Médico Cardiologista - [PERSON_NAME]" at bounding box center [146, 406] width 228 height 17
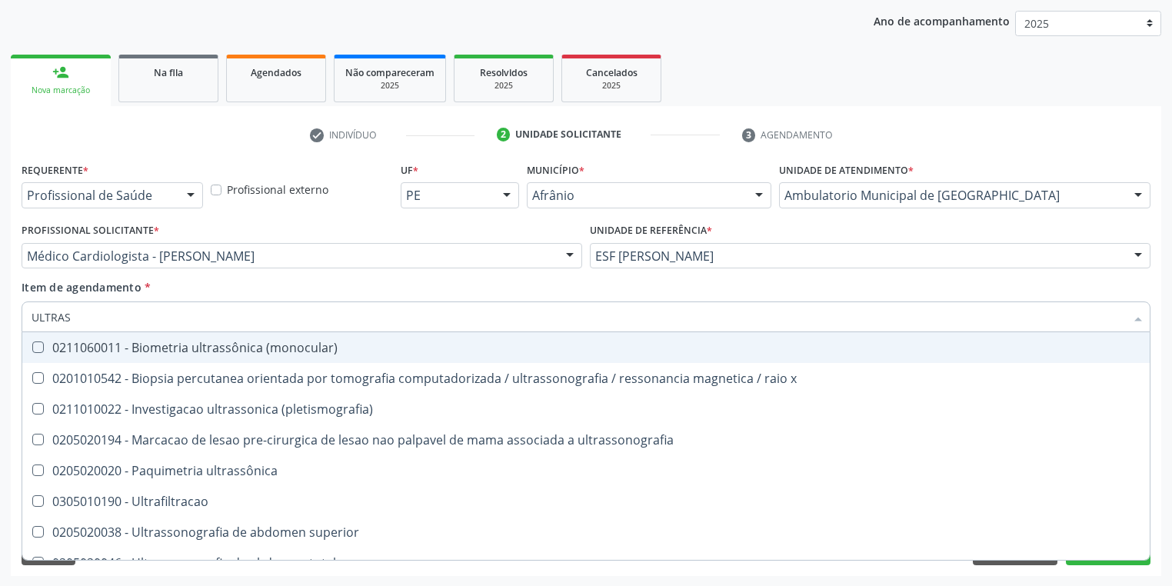
type input "ULTRASS"
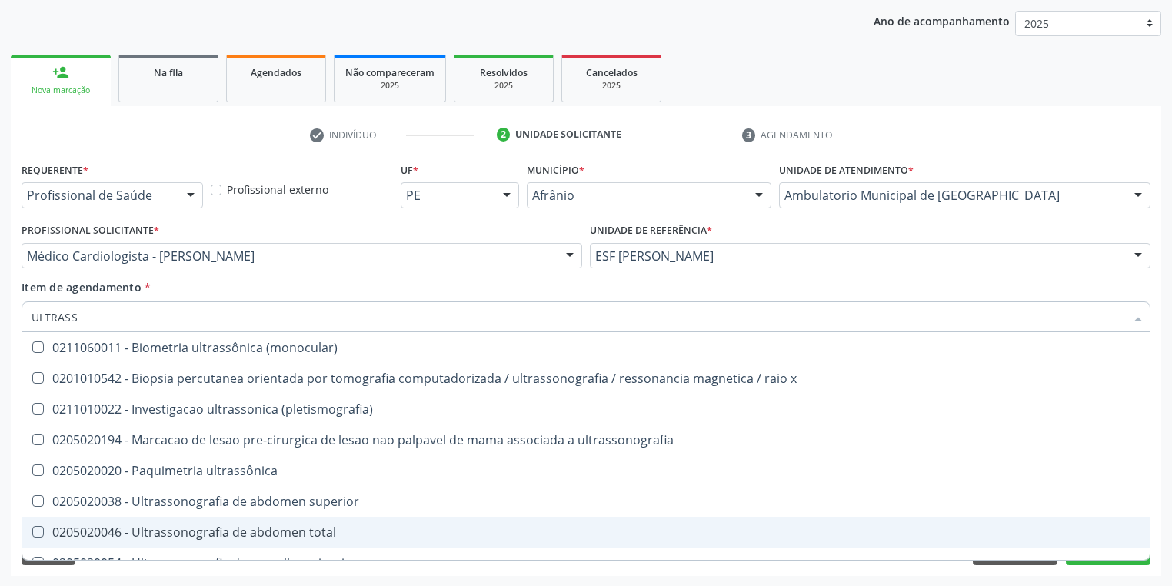
click at [148, 530] on div "0205020046 - Ultrassonografia de abdomen total" at bounding box center [586, 532] width 1109 height 12
checkbox total "true"
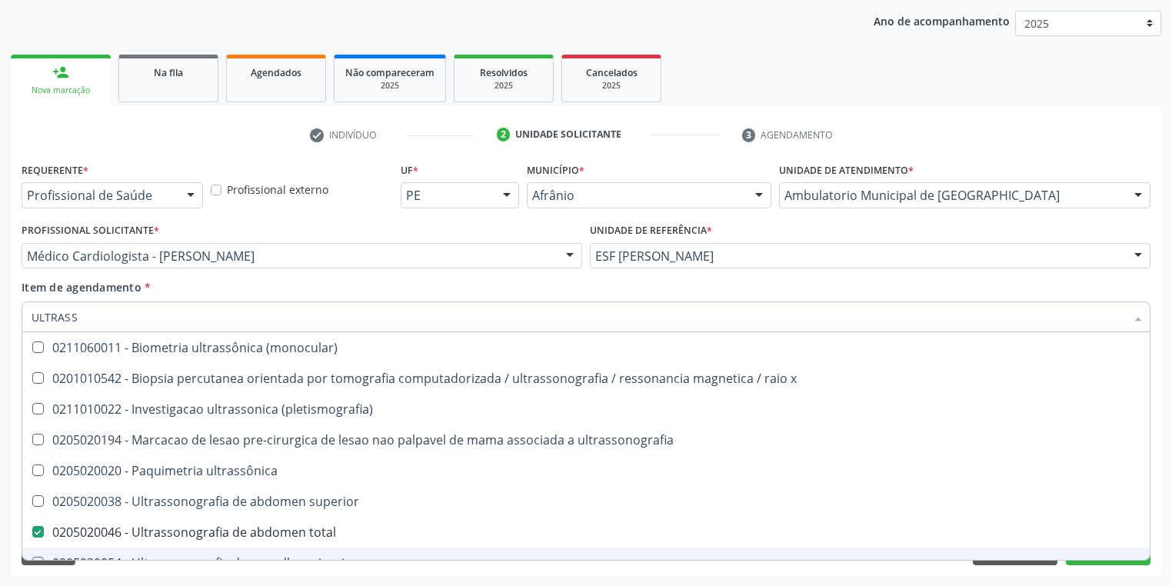
click at [108, 576] on div "Acompanhamento Acompanhe a situação das marcações correntes e finalizadas Relat…" at bounding box center [586, 248] width 1172 height 678
checkbox x "true"
checkbox total "false"
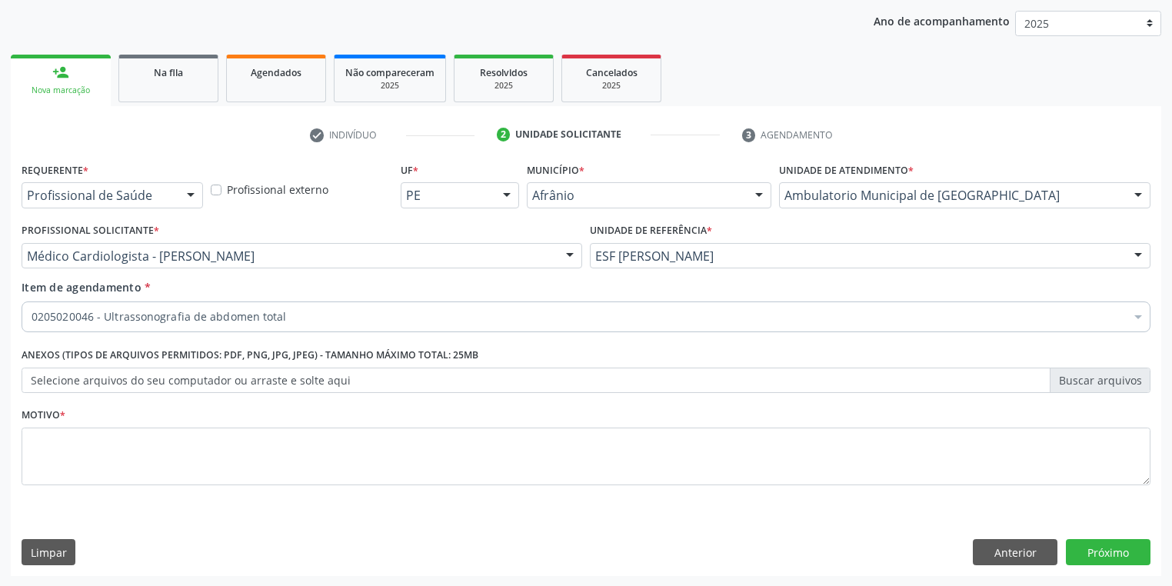
click at [77, 425] on div "Motivo *" at bounding box center [586, 445] width 1129 height 82
click at [65, 446] on textarea at bounding box center [586, 457] width 1129 height 58
type textarea "*"
click at [1102, 549] on button "Próximo" at bounding box center [1108, 552] width 85 height 26
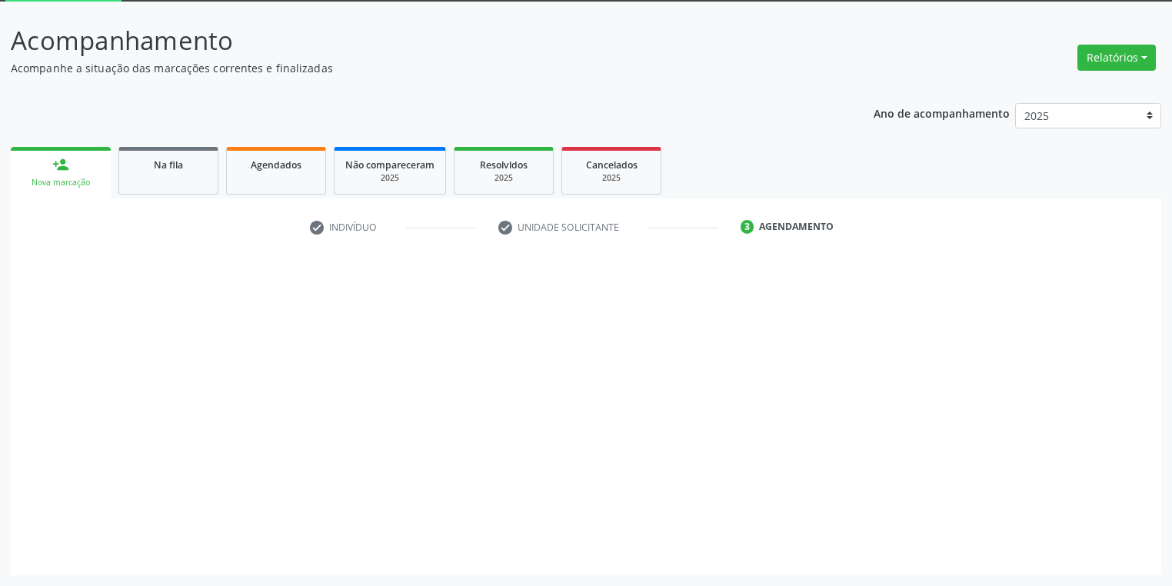
scroll to position [82, 0]
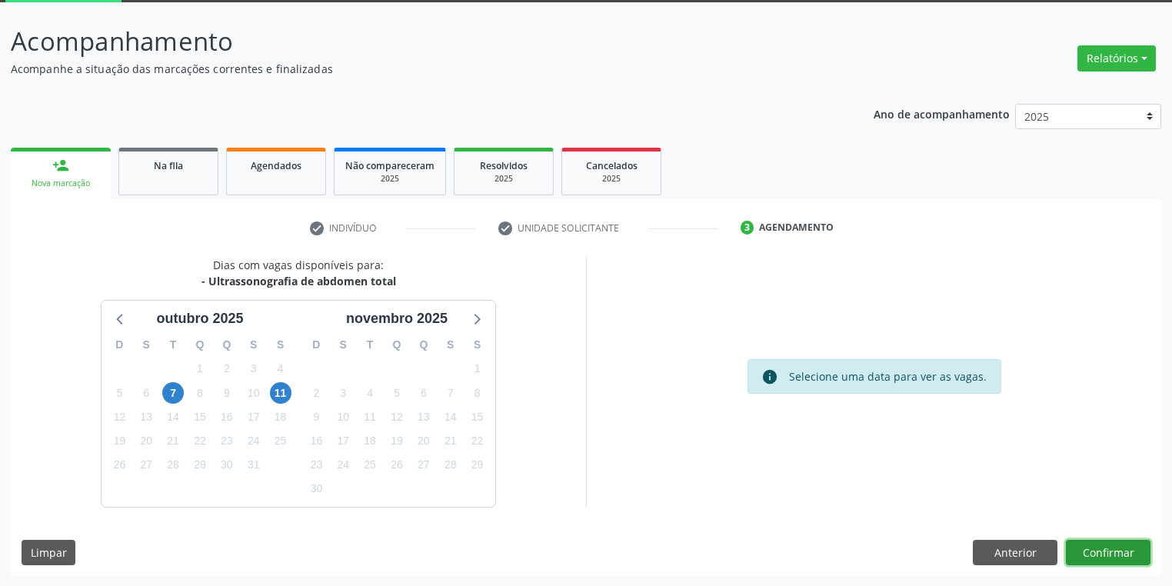
click at [1105, 554] on button "Confirmar" at bounding box center [1108, 553] width 85 height 26
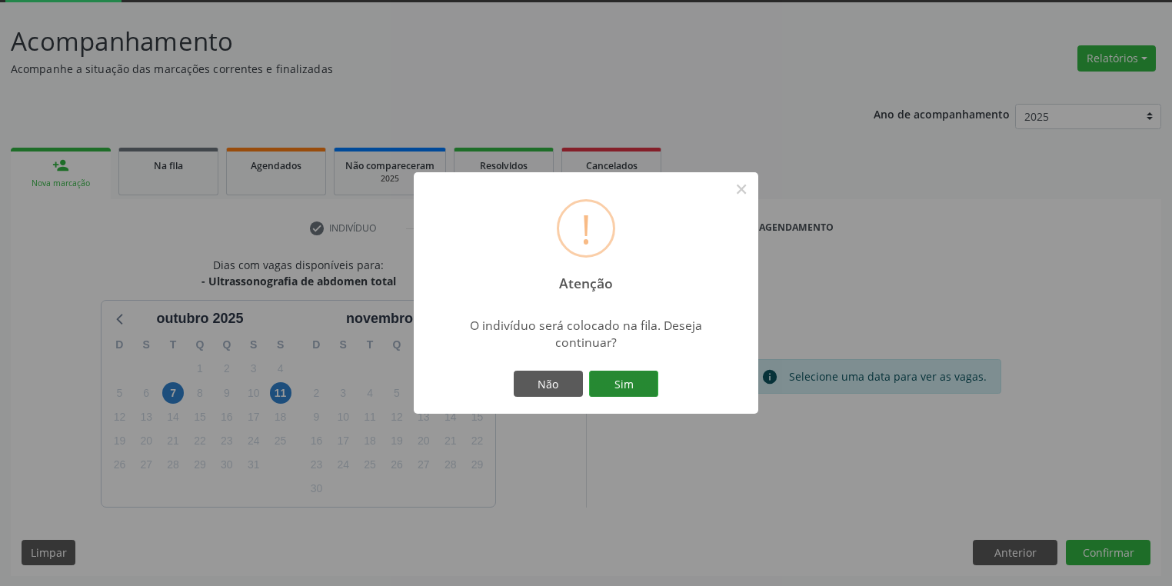
click at [615, 381] on button "Sim" at bounding box center [623, 384] width 69 height 26
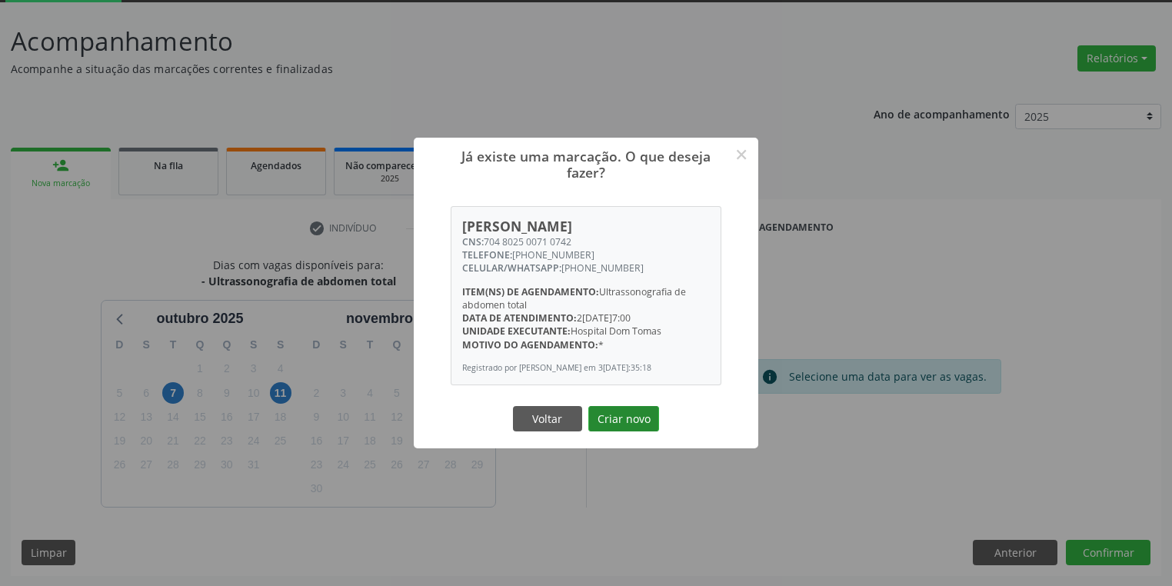
click at [612, 422] on button "Criar novo" at bounding box center [623, 419] width 71 height 26
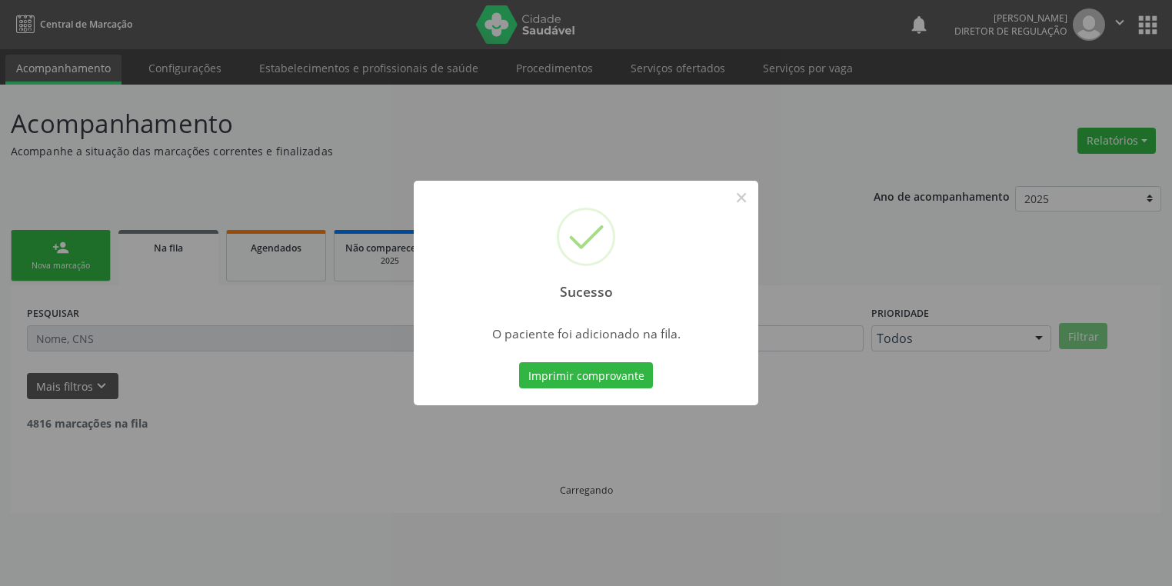
scroll to position [0, 0]
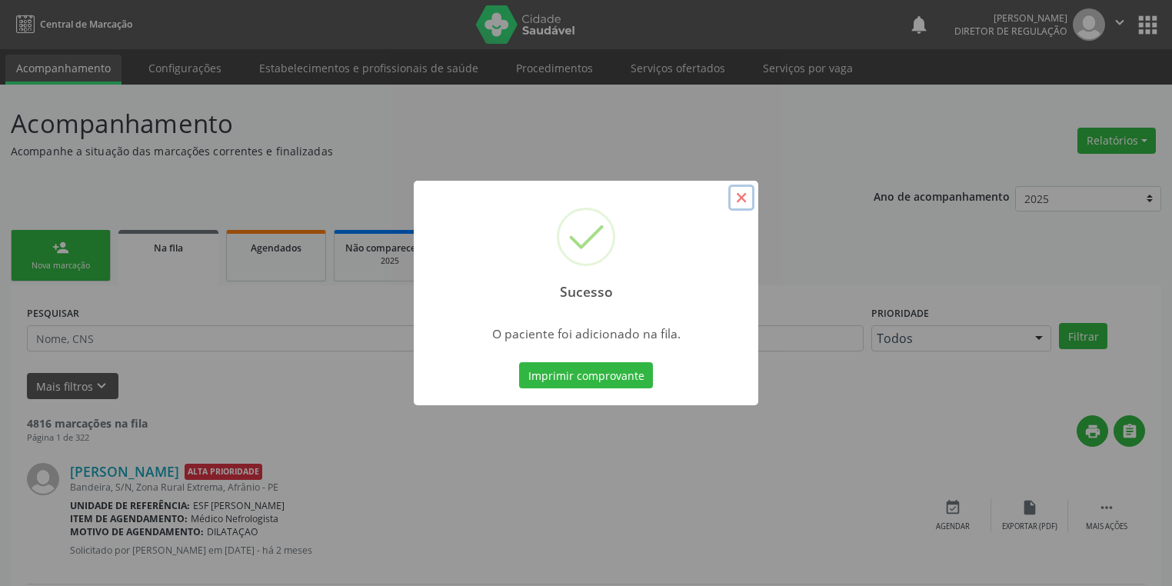
click at [739, 203] on button "×" at bounding box center [741, 198] width 26 height 26
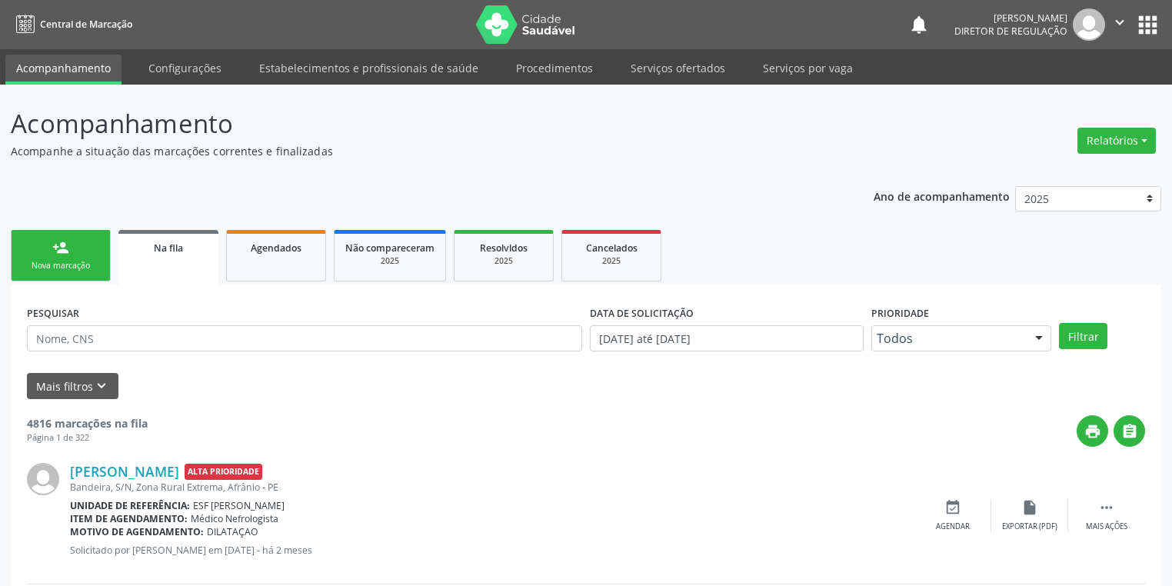
click at [78, 262] on div "Nova marcação" at bounding box center [60, 266] width 77 height 12
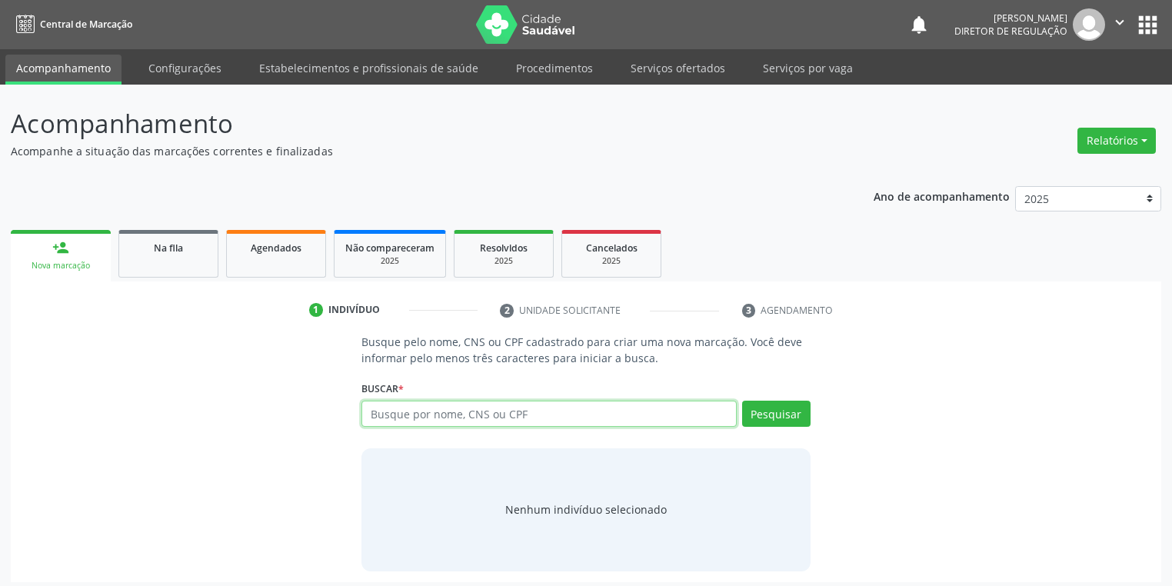
click at [379, 415] on input "text" at bounding box center [549, 414] width 375 height 26
type input "11776983408"
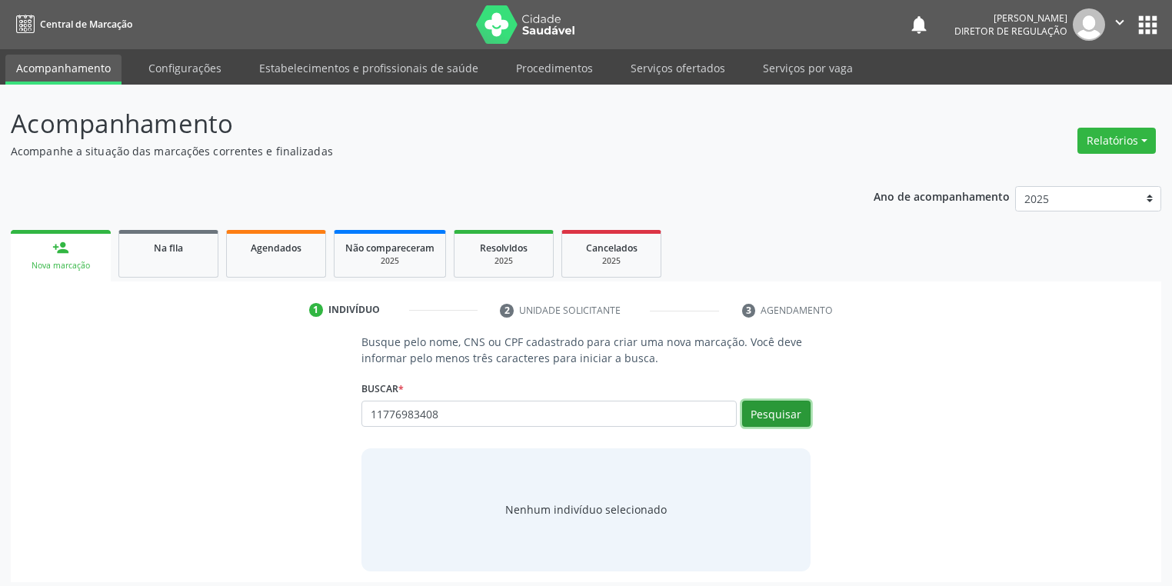
click at [748, 412] on button "Pesquisar" at bounding box center [776, 414] width 68 height 26
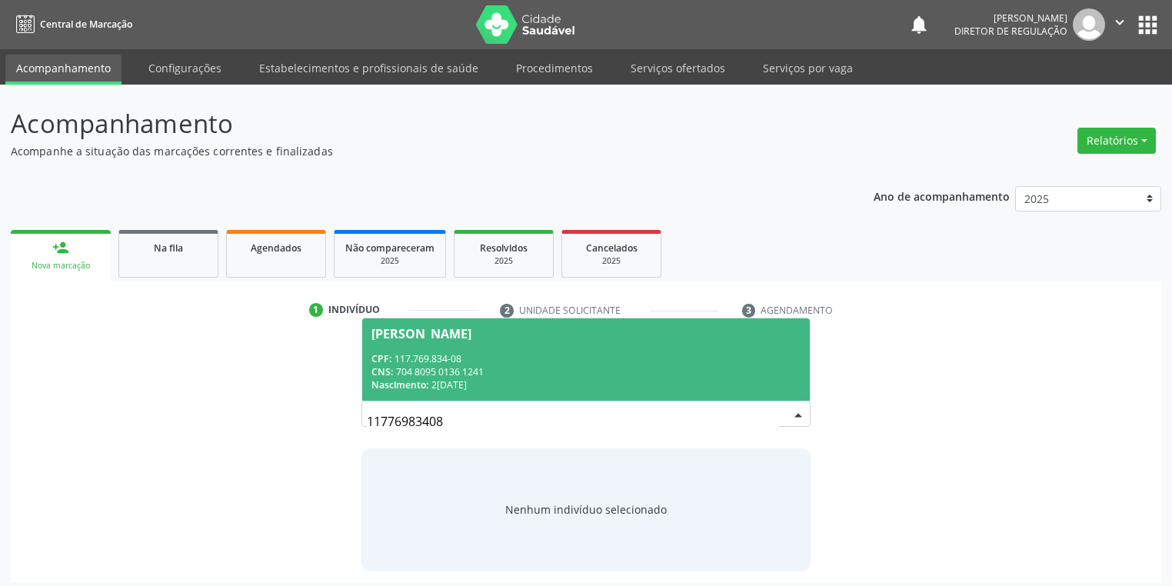
click at [523, 352] on div "CPF: 117.769.834-08" at bounding box center [586, 358] width 429 height 13
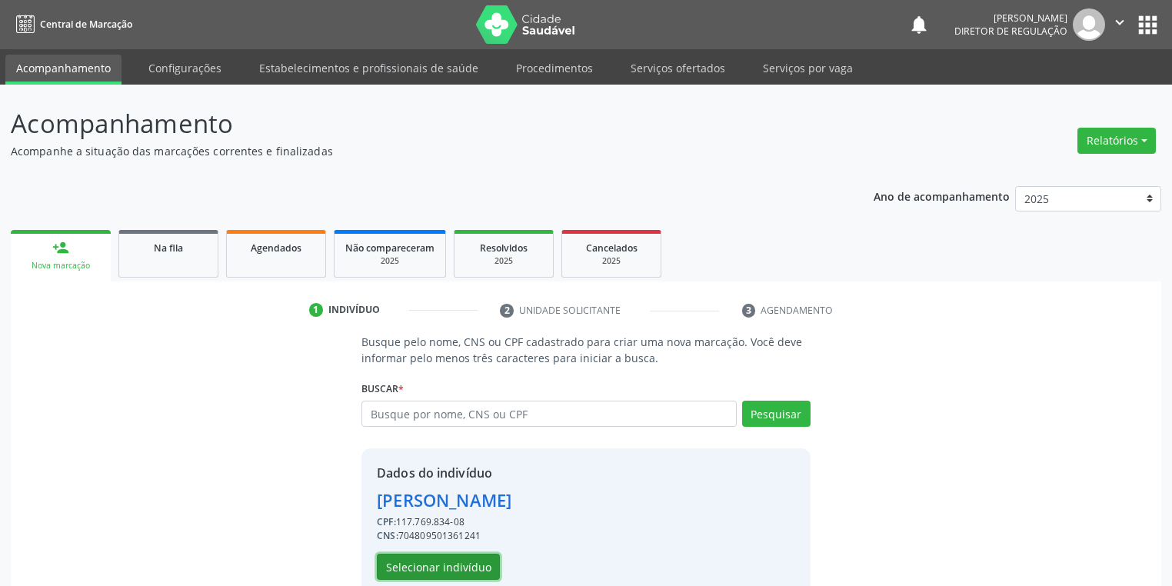
click at [438, 564] on button "Selecionar indivíduo" at bounding box center [438, 567] width 123 height 26
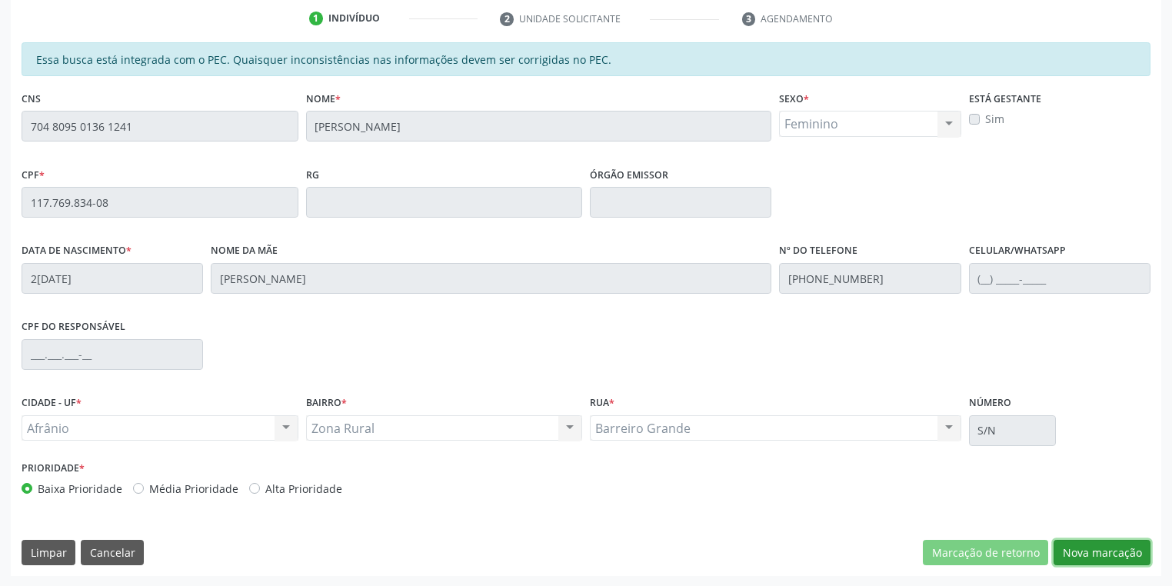
drag, startPoint x: 1081, startPoint y: 548, endPoint x: 1034, endPoint y: 479, distance: 83.0
click at [1081, 548] on button "Nova marcação" at bounding box center [1102, 553] width 97 height 26
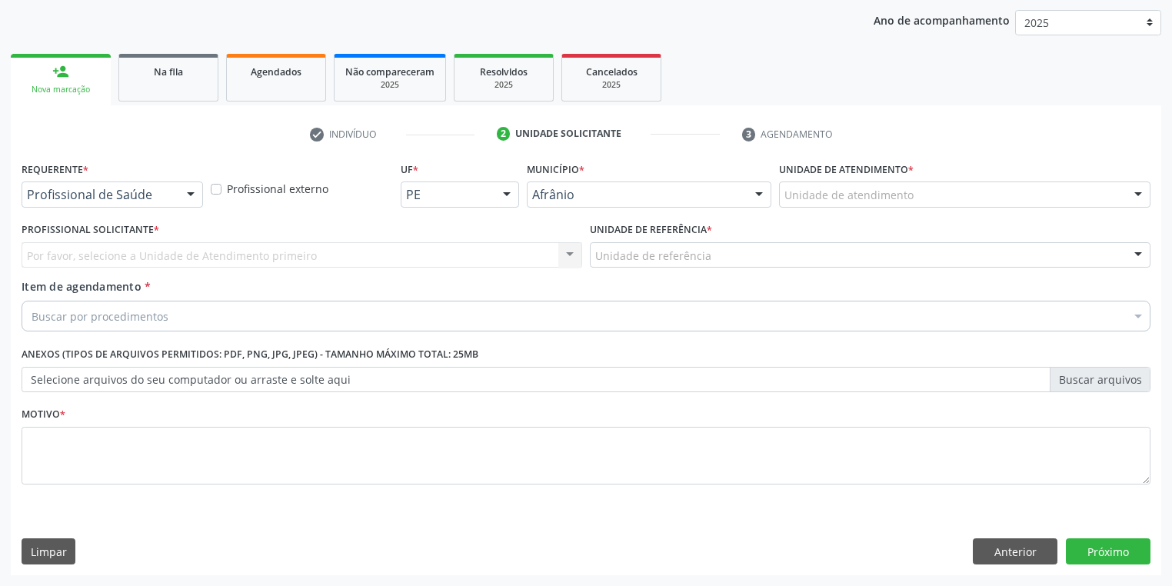
scroll to position [175, 0]
drag, startPoint x: 844, startPoint y: 191, endPoint x: 841, endPoint y: 203, distance: 12.7
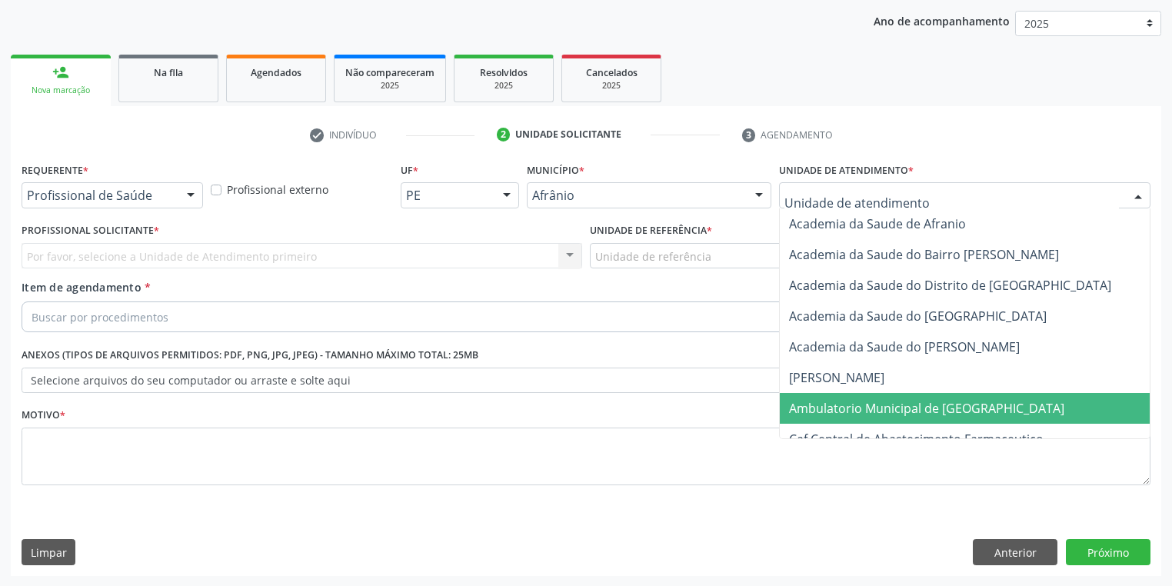
click at [845, 402] on span "Ambulatorio Municipal de [GEOGRAPHIC_DATA]" at bounding box center [926, 408] width 275 height 17
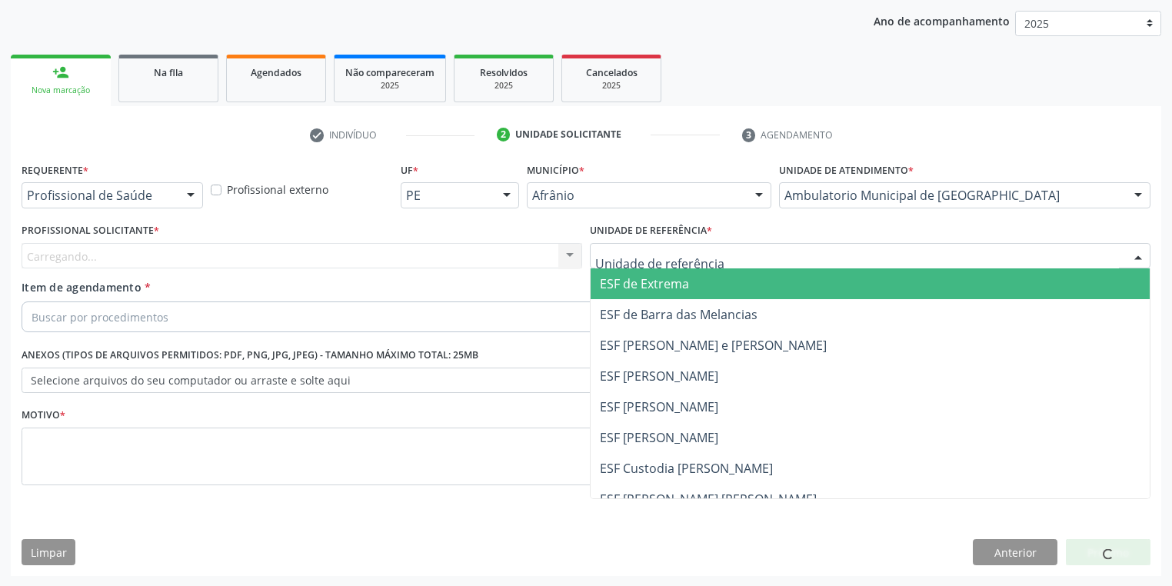
drag, startPoint x: 634, startPoint y: 256, endPoint x: 645, endPoint y: 326, distance: 70.8
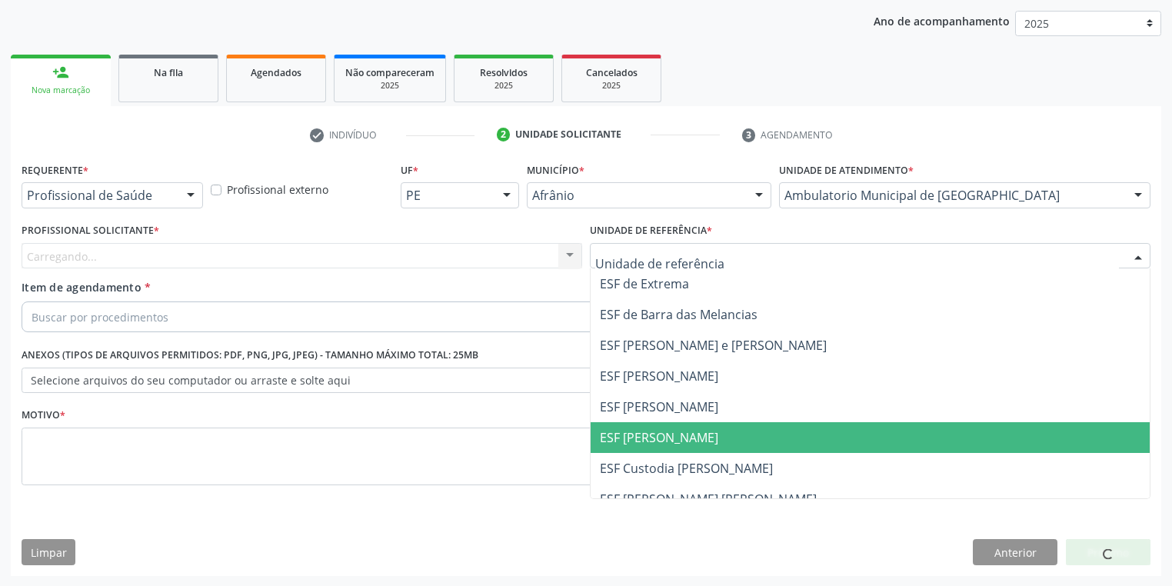
click at [662, 434] on span "ESF [PERSON_NAME]" at bounding box center [659, 437] width 118 height 17
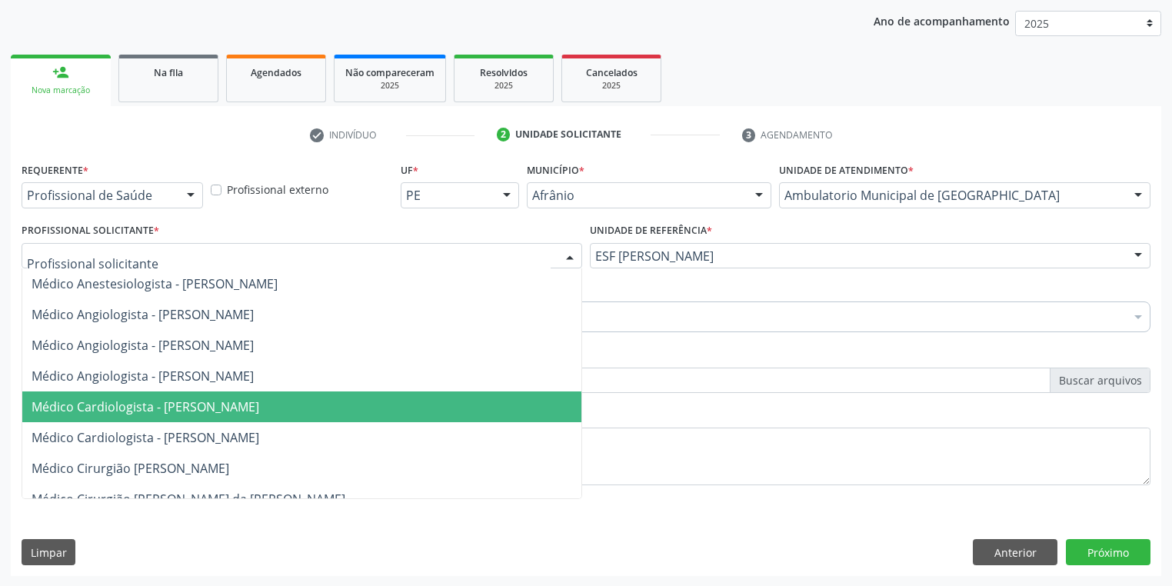
click at [169, 399] on span "Médico Cardiologista - [PERSON_NAME]" at bounding box center [146, 406] width 228 height 17
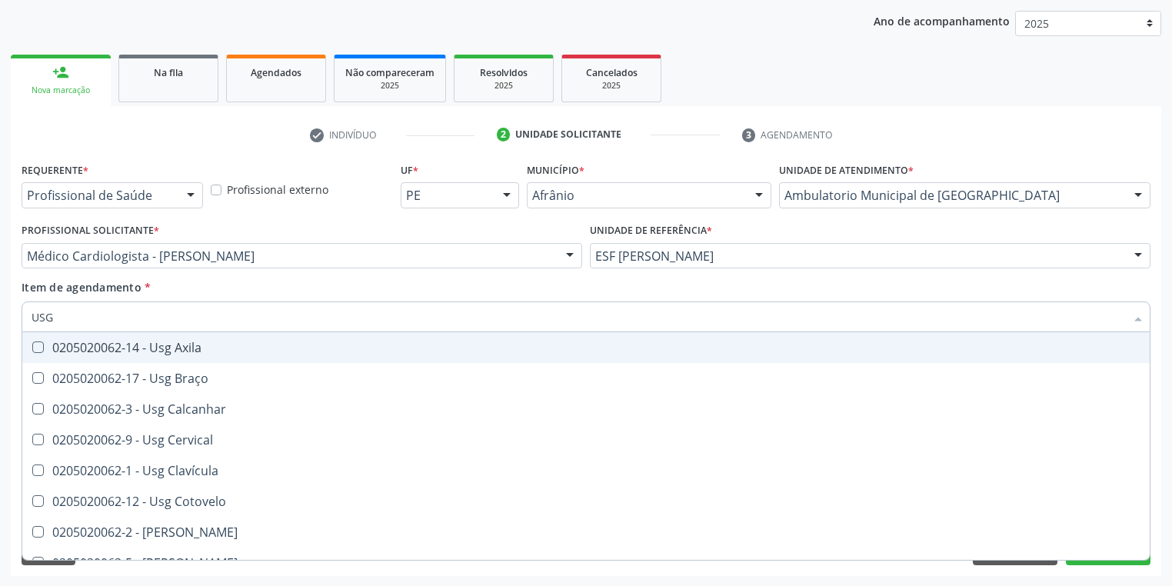
type input "USG P"
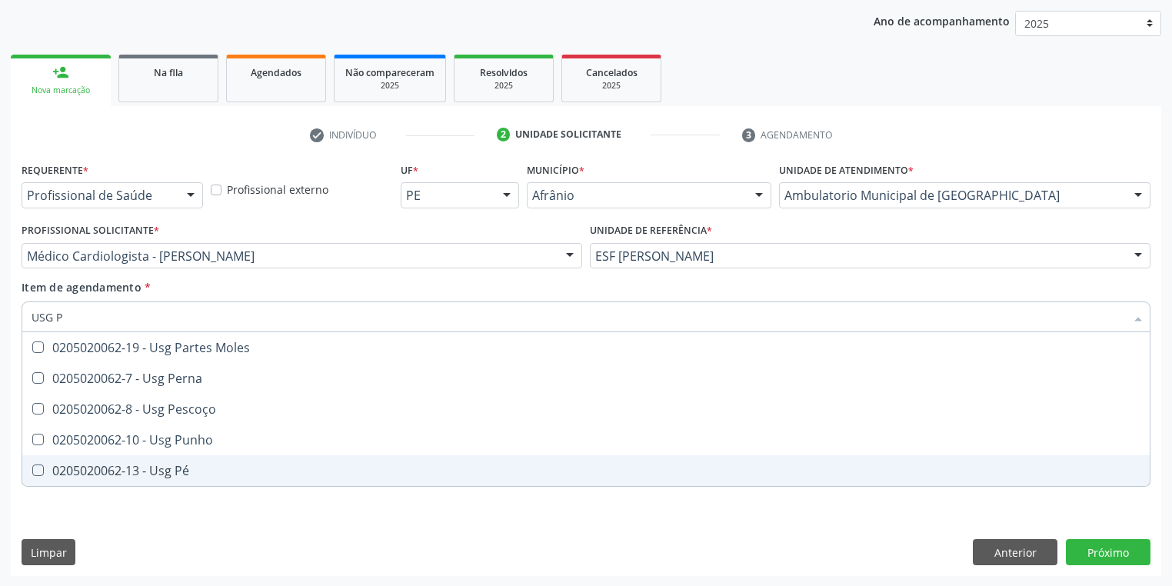
click at [115, 472] on div "0205020062-13 - Usg Pé" at bounding box center [586, 471] width 1109 height 12
checkbox Pé "true"
click at [117, 512] on div "Requerente * Profissional de Saúde Profissional de Saúde Paciente Nenhum result…" at bounding box center [586, 367] width 1151 height 418
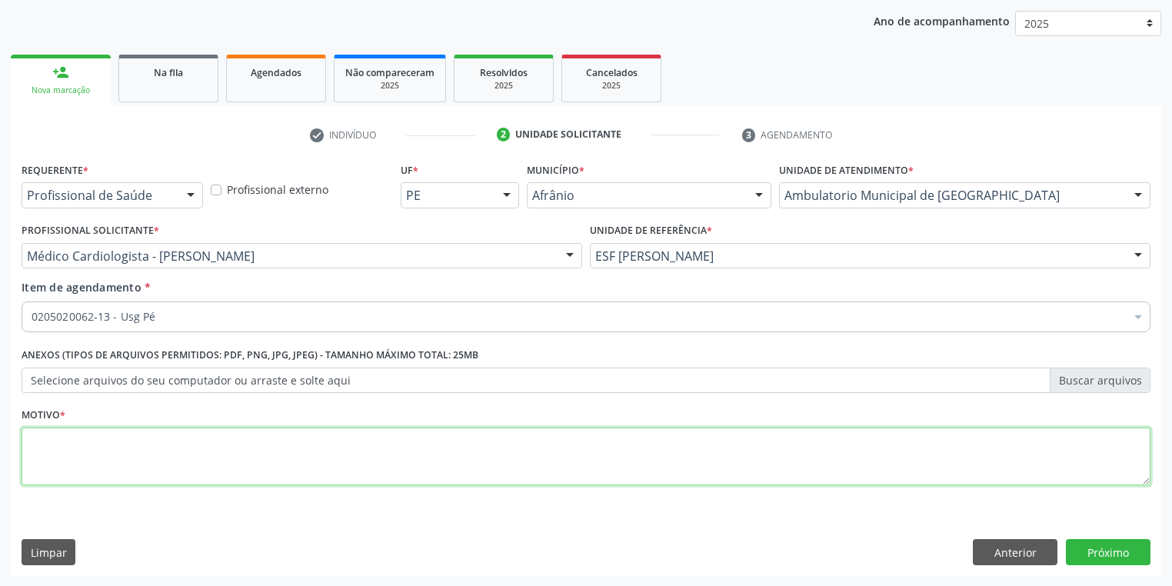
click at [65, 448] on textarea at bounding box center [586, 457] width 1129 height 58
type textarea "*"
click at [1098, 552] on button "Próximo" at bounding box center [1108, 552] width 85 height 26
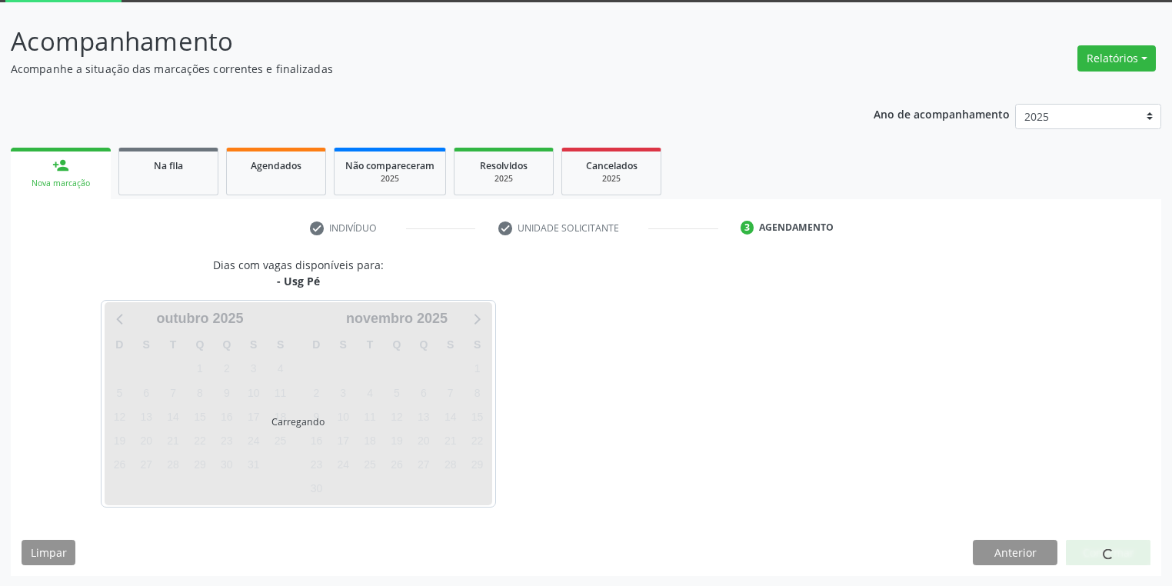
scroll to position [127, 0]
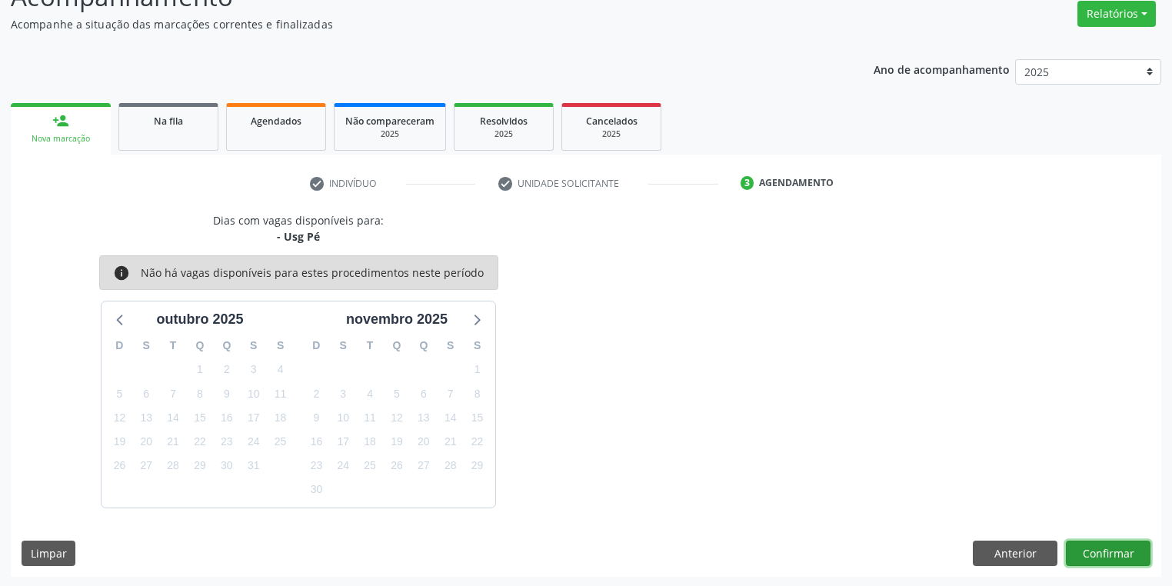
click at [1114, 554] on button "Confirmar" at bounding box center [1108, 554] width 85 height 26
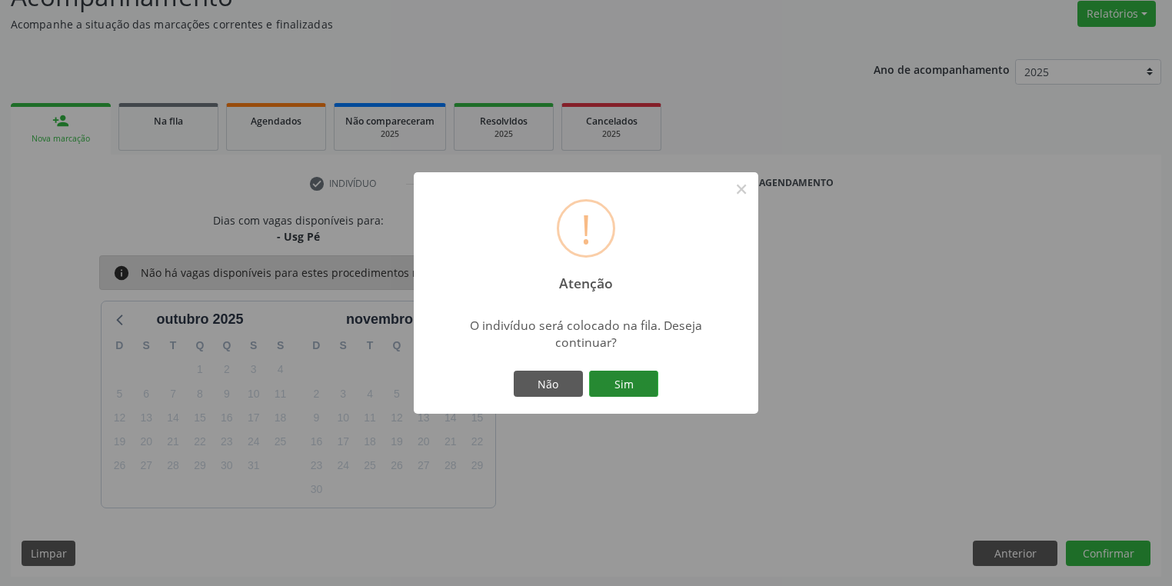
click at [634, 389] on button "Sim" at bounding box center [623, 384] width 69 height 26
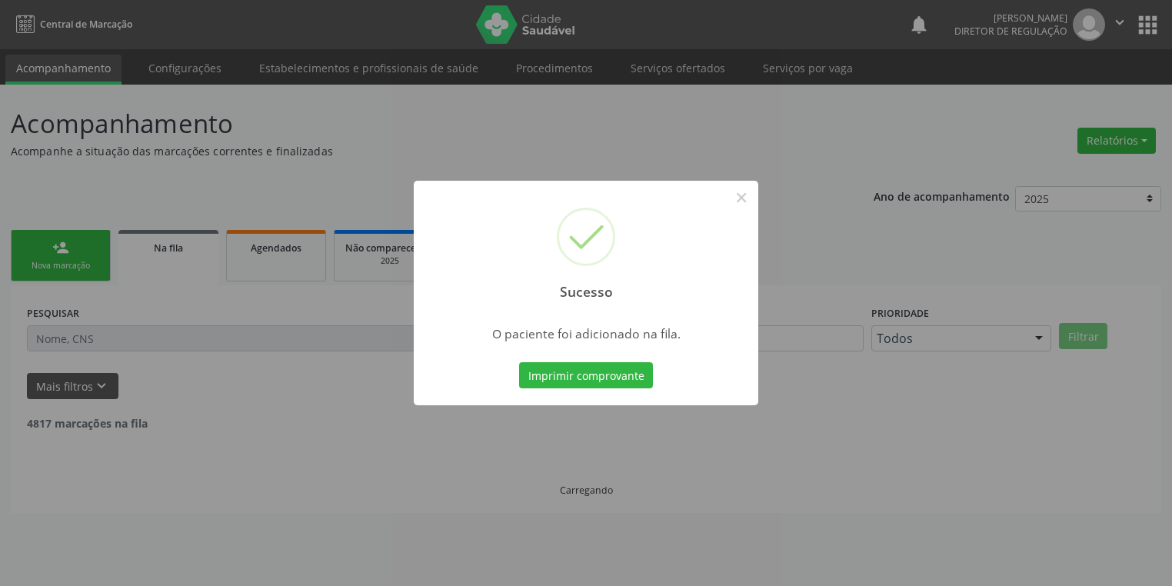
scroll to position [0, 0]
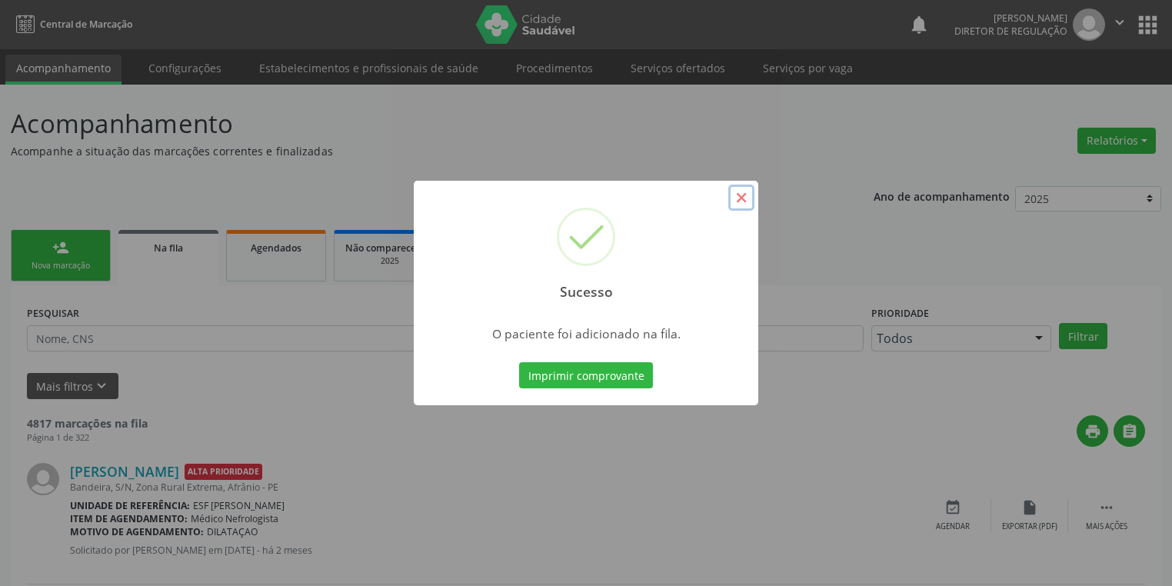
click at [738, 197] on button "×" at bounding box center [741, 198] width 26 height 26
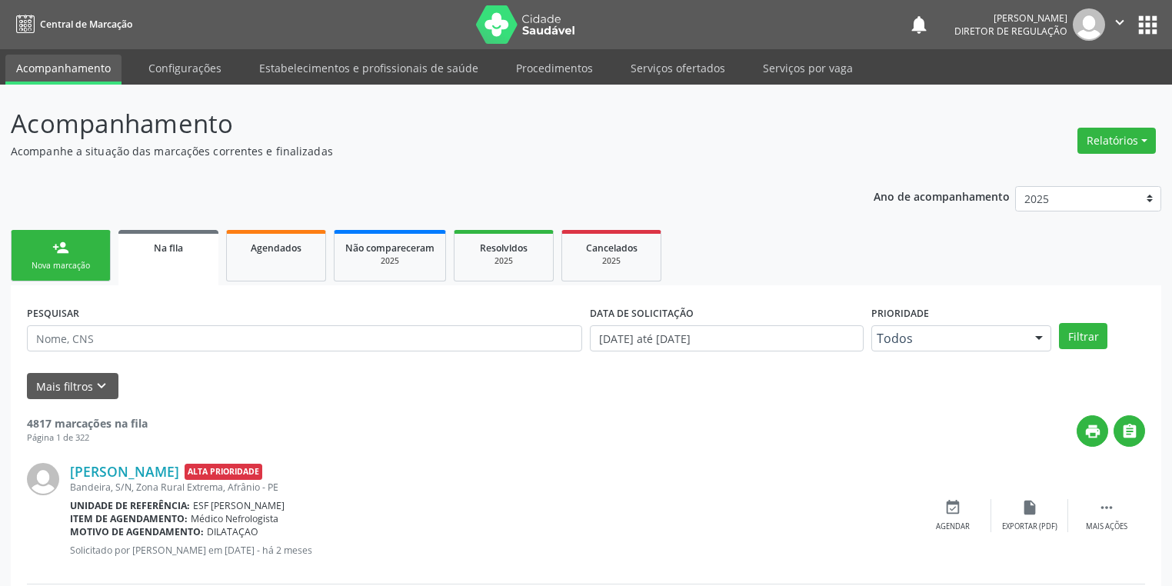
drag, startPoint x: 65, startPoint y: 258, endPoint x: 80, endPoint y: 262, distance: 15.3
click at [66, 258] on link "person_add Nova marcação" at bounding box center [61, 256] width 100 height 52
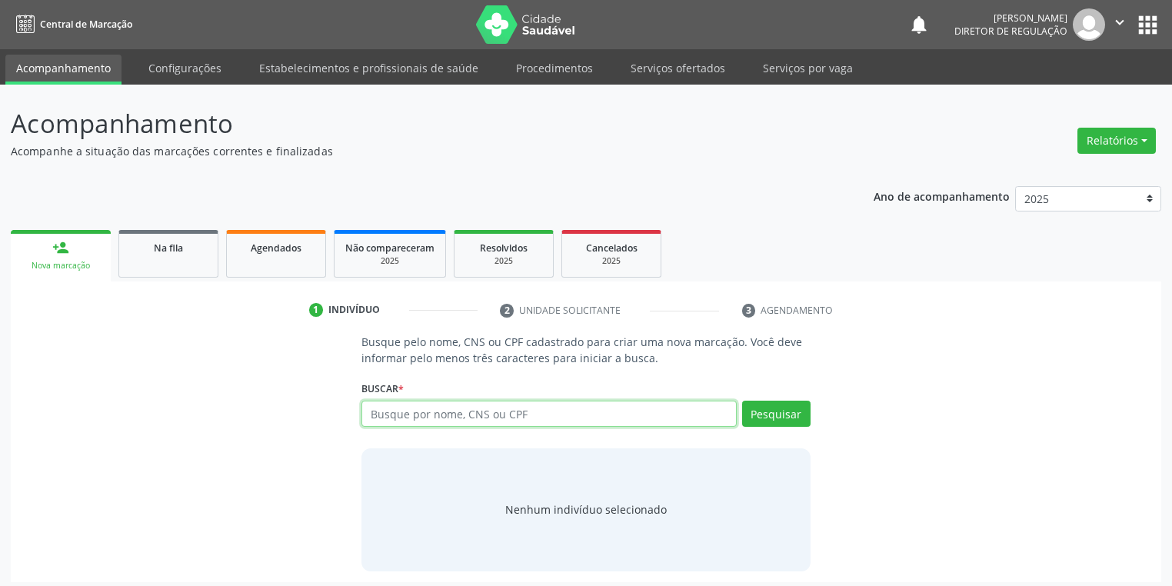
click at [385, 415] on input "text" at bounding box center [549, 414] width 375 height 26
type input "02881165427"
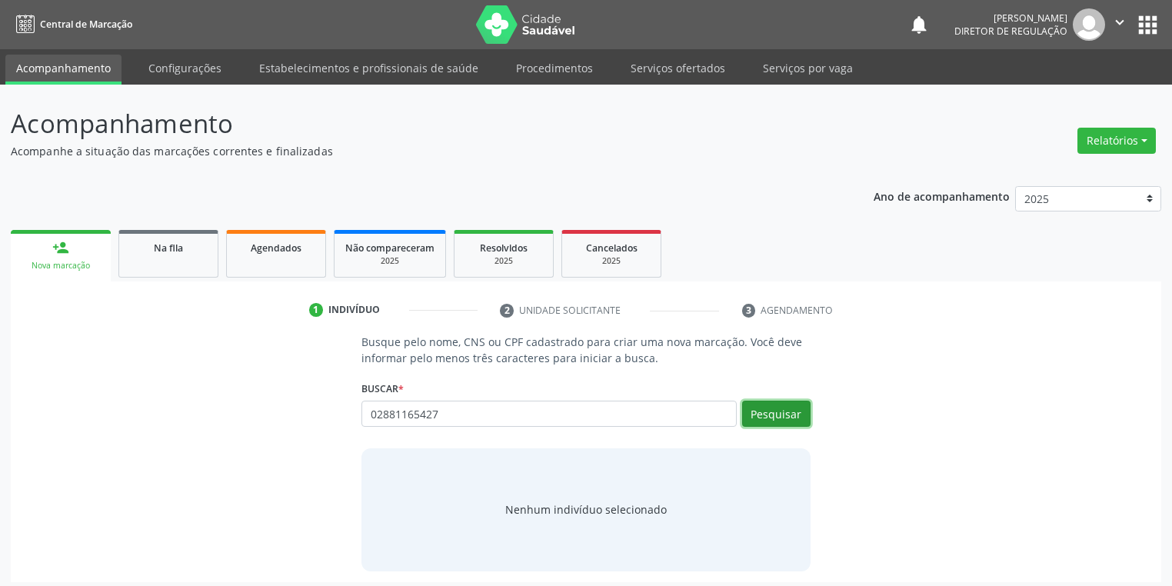
click at [781, 418] on button "Pesquisar" at bounding box center [776, 414] width 68 height 26
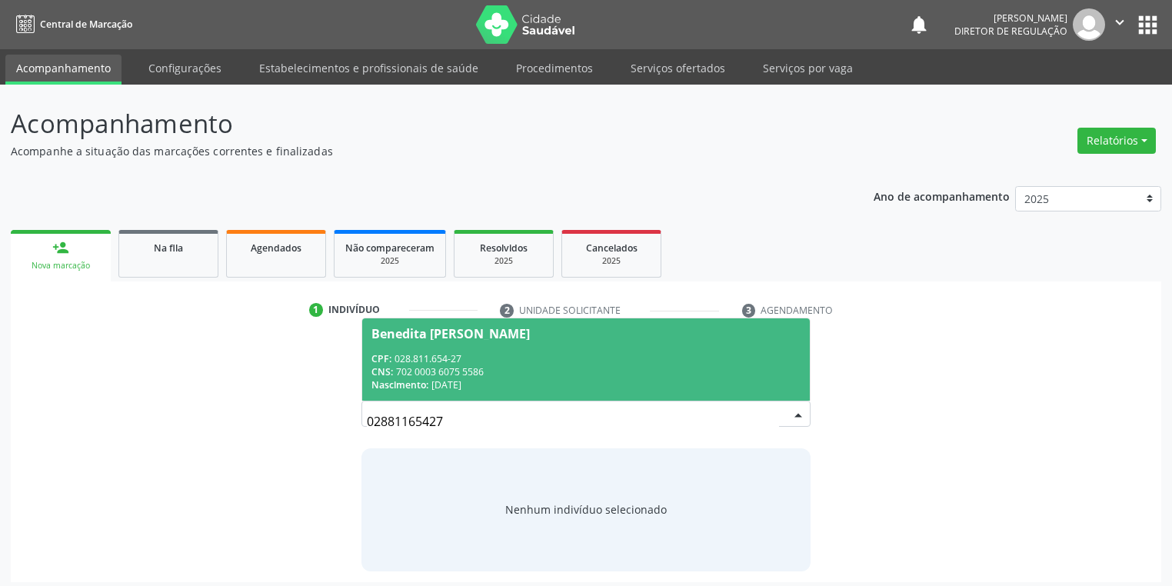
click at [458, 381] on div "Nascimento: 08/07/1962" at bounding box center [586, 384] width 429 height 13
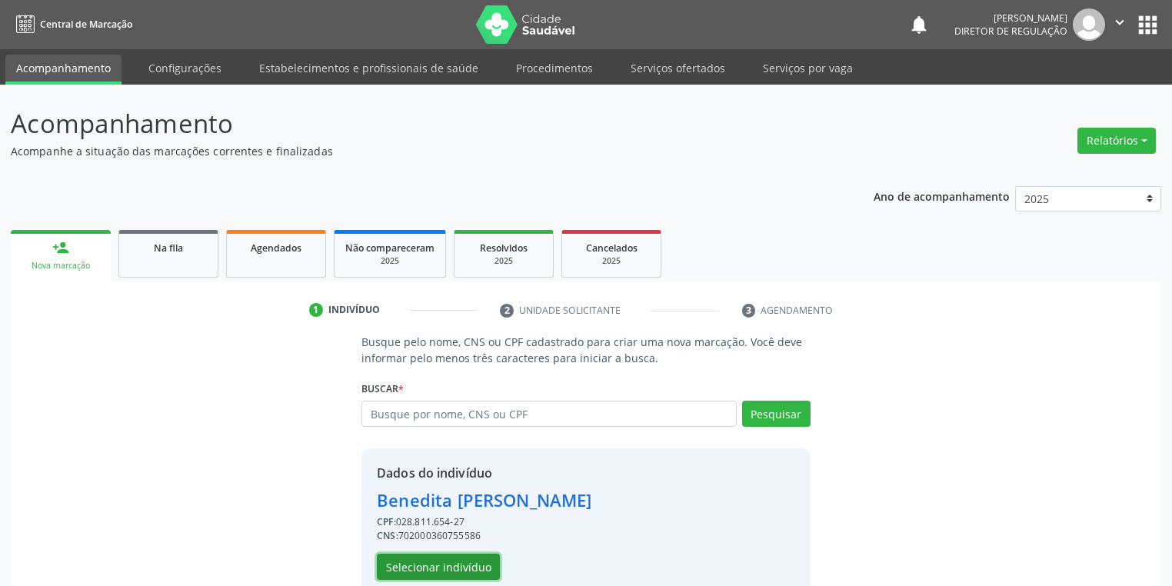
click at [442, 566] on button "Selecionar indivíduo" at bounding box center [438, 567] width 123 height 26
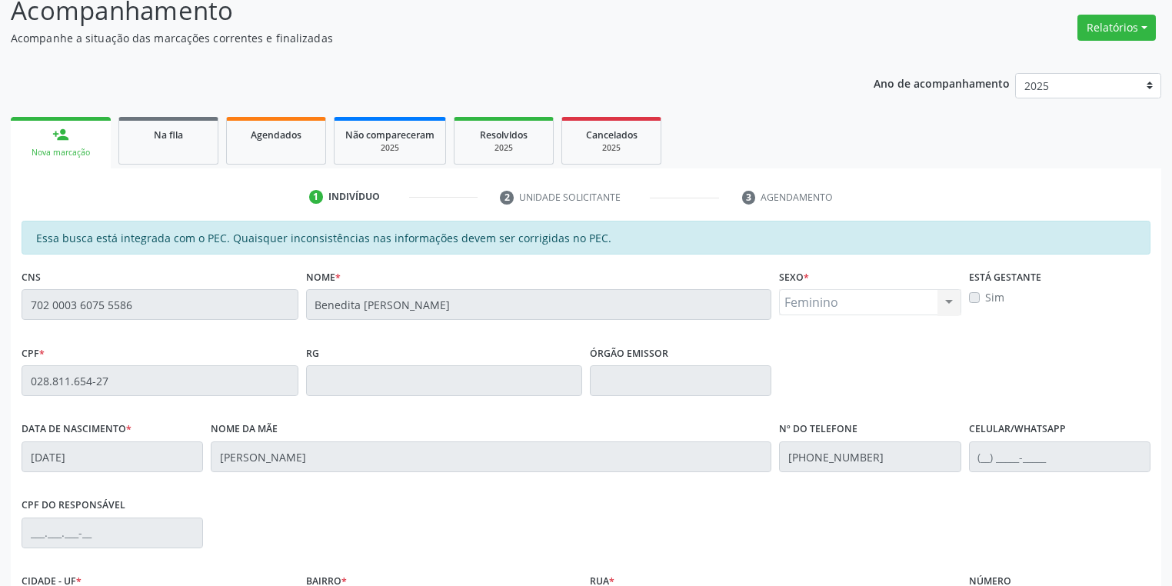
scroll to position [292, 0]
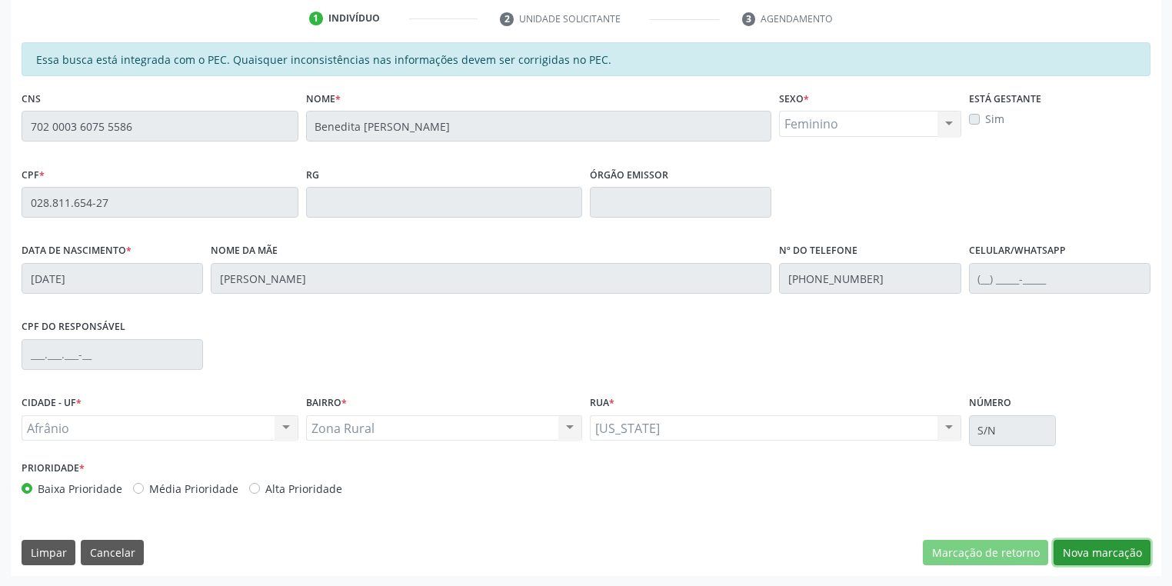
click at [1071, 545] on button "Nova marcação" at bounding box center [1102, 553] width 97 height 26
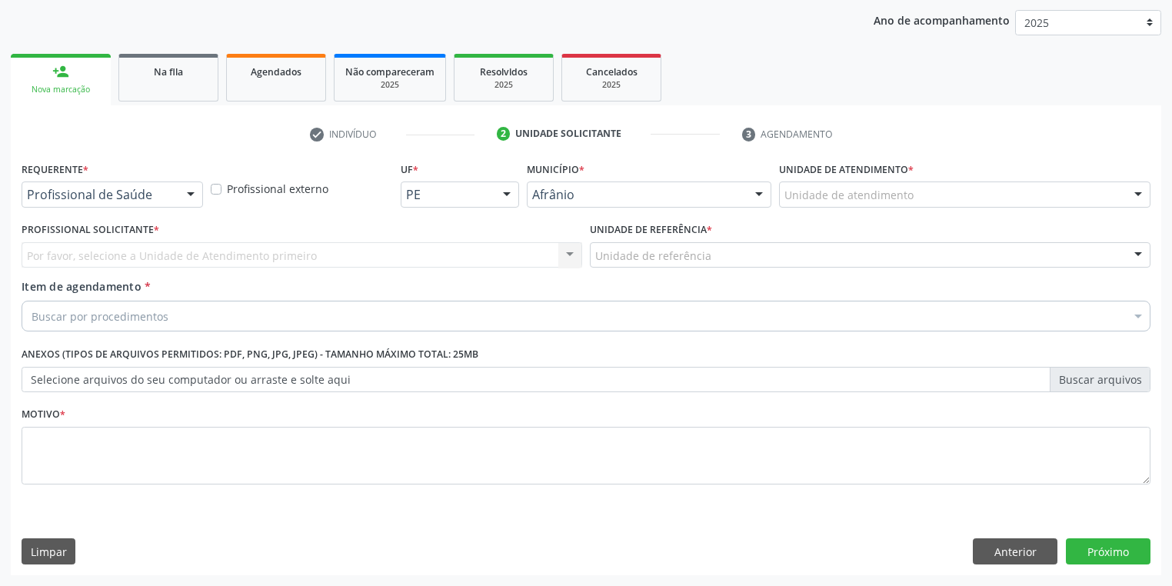
scroll to position [175, 0]
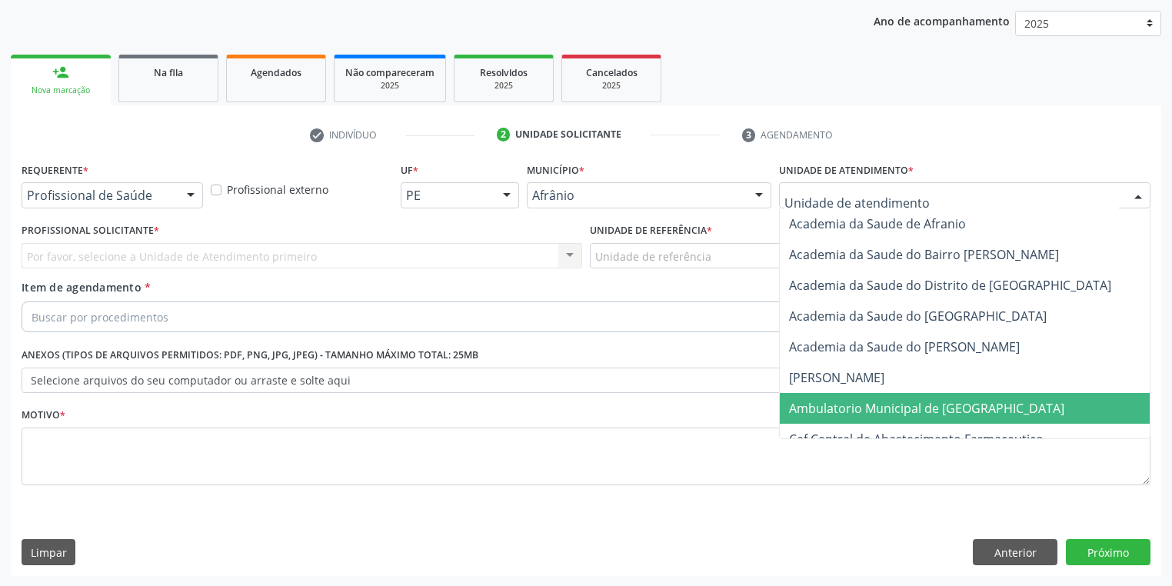
click at [846, 406] on span "Ambulatorio Municipal de [GEOGRAPHIC_DATA]" at bounding box center [926, 408] width 275 height 17
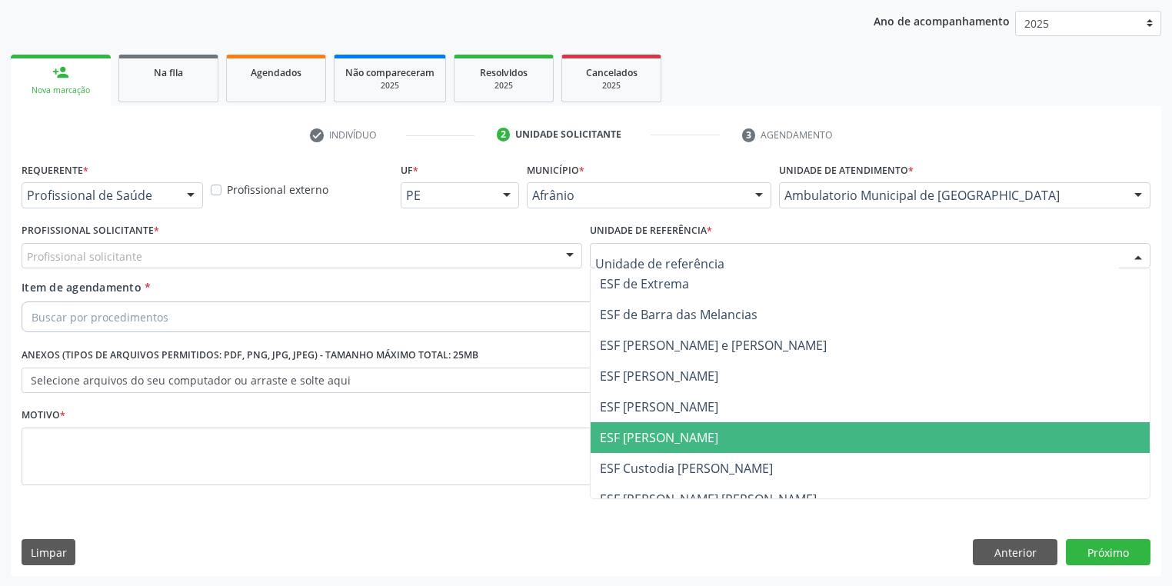
click at [676, 438] on span "ESF [PERSON_NAME]" at bounding box center [659, 437] width 118 height 17
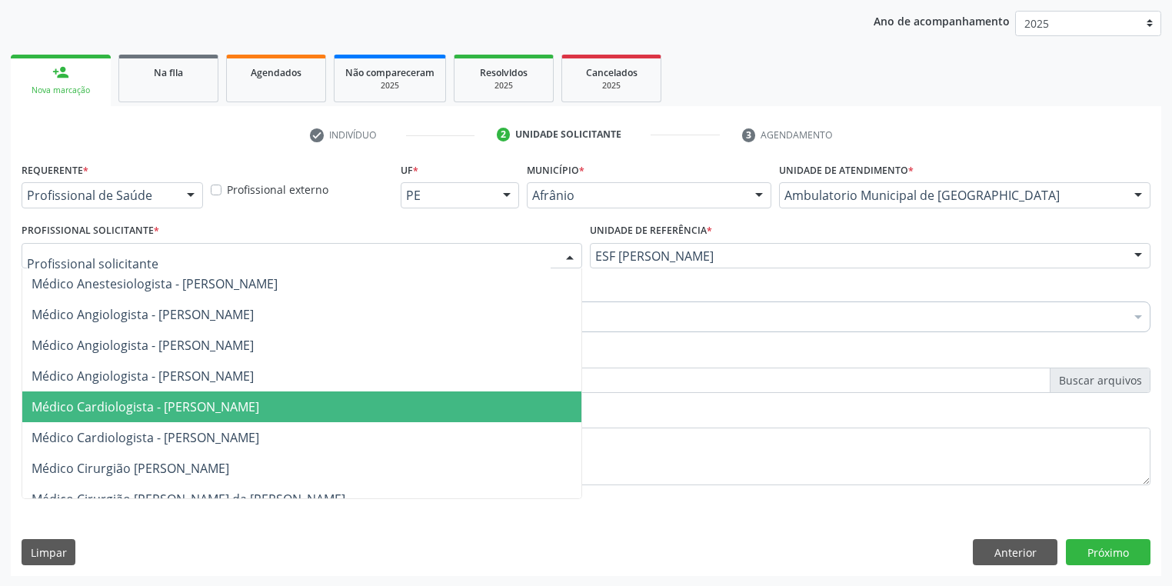
click at [151, 403] on span "Médico Cardiologista - [PERSON_NAME]" at bounding box center [146, 406] width 228 height 17
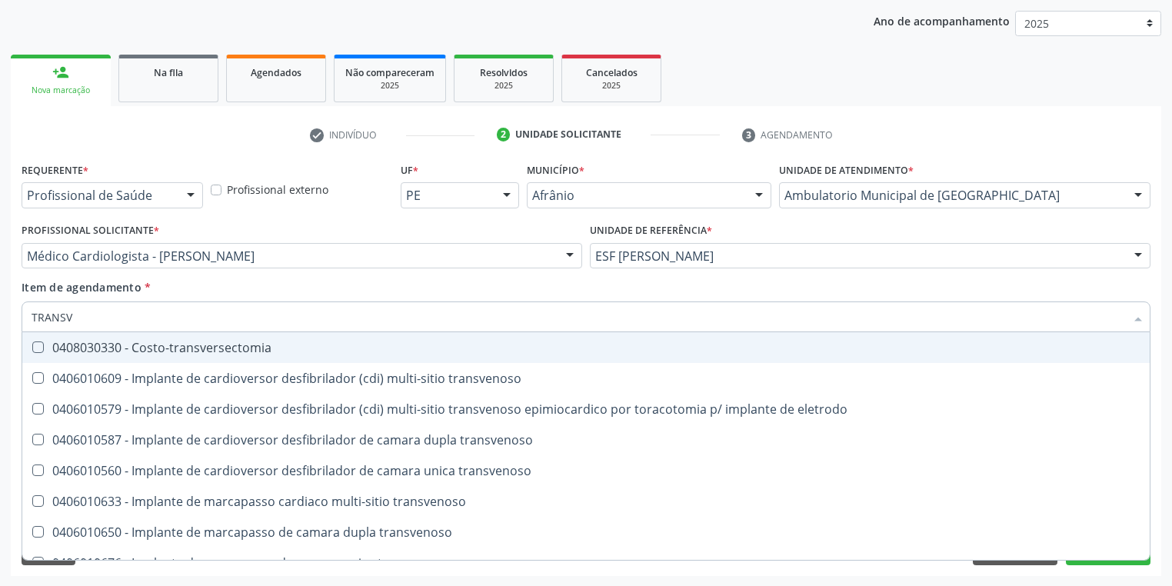
type input "TRANSVA"
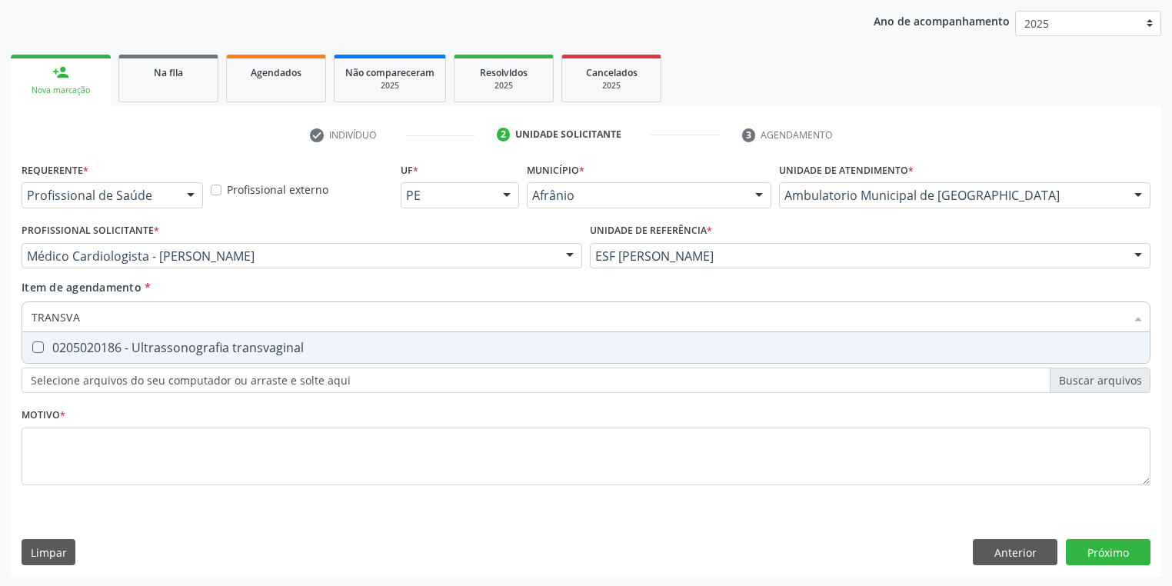
click at [97, 338] on span "0205020186 - Ultrassonografia transvaginal" at bounding box center [586, 347] width 1128 height 31
checkbox transvaginal "true"
click at [68, 435] on div "Requerente * Profissional de Saúde Profissional de Saúde Paciente Nenhum result…" at bounding box center [586, 332] width 1129 height 348
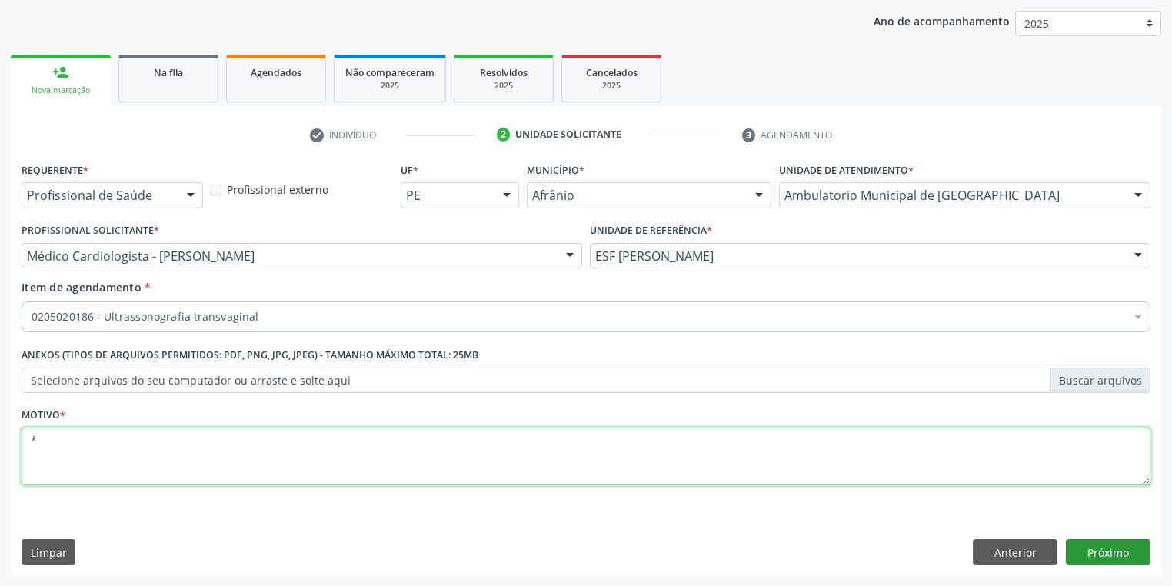
type textarea "*"
click at [1091, 548] on button "Próximo" at bounding box center [1108, 552] width 85 height 26
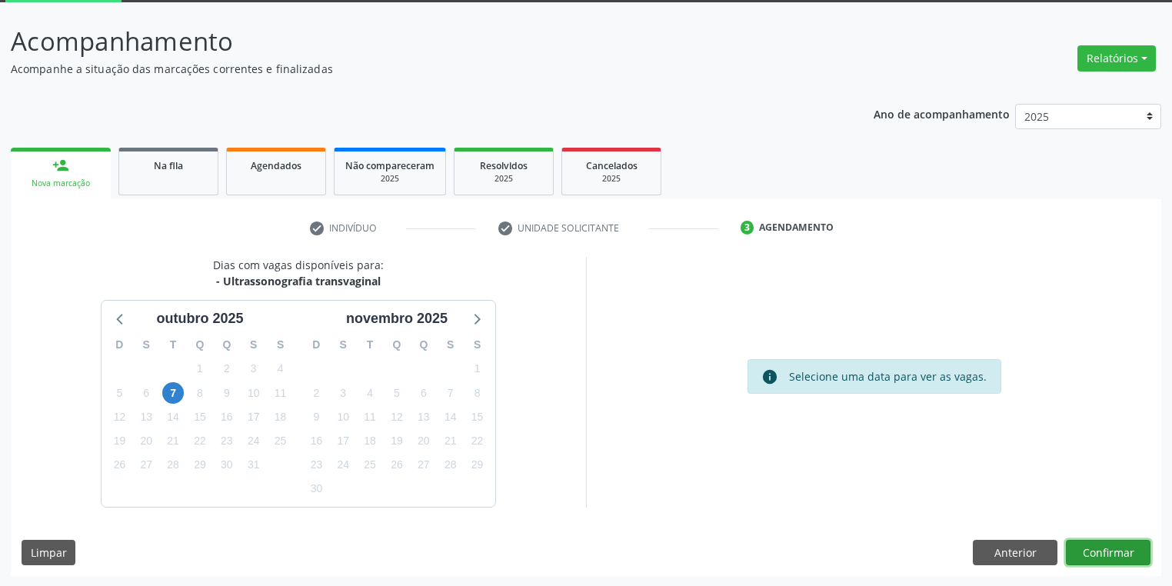
click at [1077, 546] on button "Confirmar" at bounding box center [1108, 553] width 85 height 26
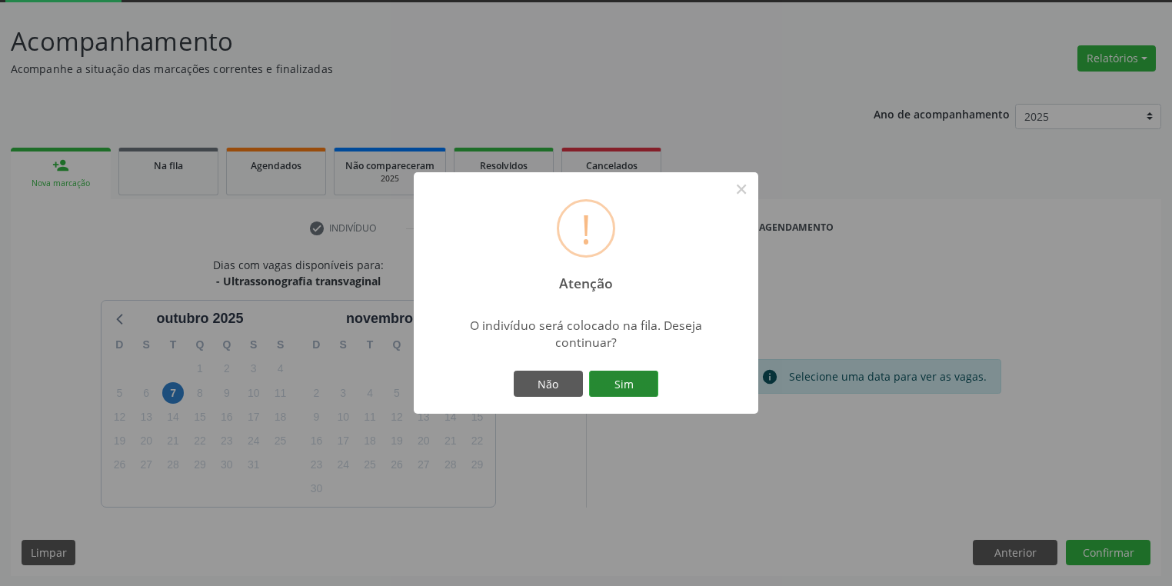
click at [631, 380] on button "Sim" at bounding box center [623, 384] width 69 height 26
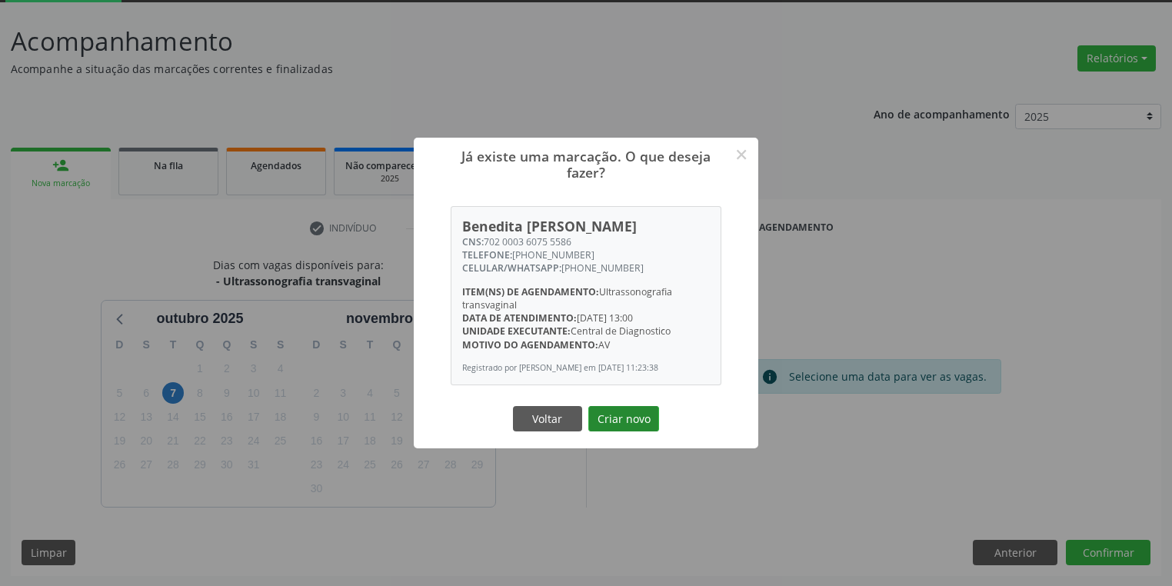
click at [628, 425] on button "Criar novo" at bounding box center [623, 419] width 71 height 26
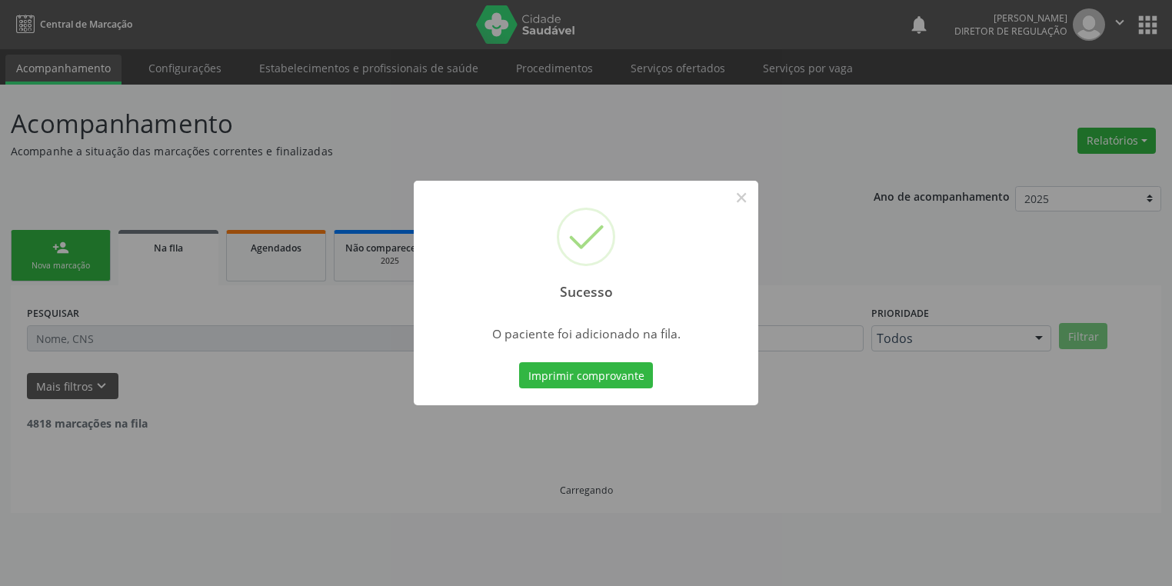
scroll to position [0, 0]
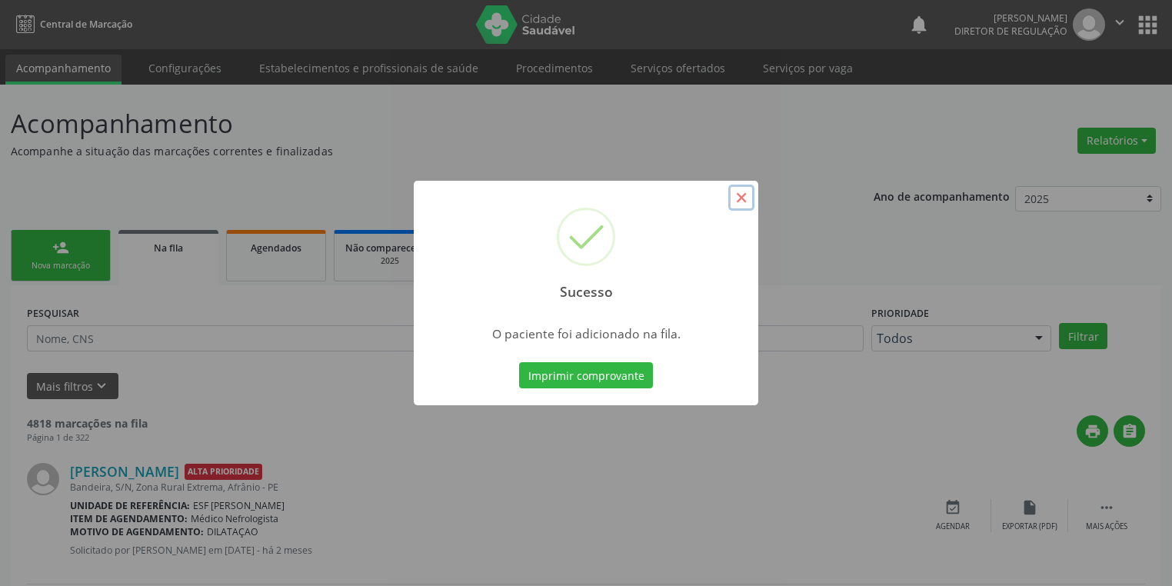
drag, startPoint x: 745, startPoint y: 195, endPoint x: 735, endPoint y: 195, distance: 10.0
click at [744, 195] on button "×" at bounding box center [741, 198] width 26 height 26
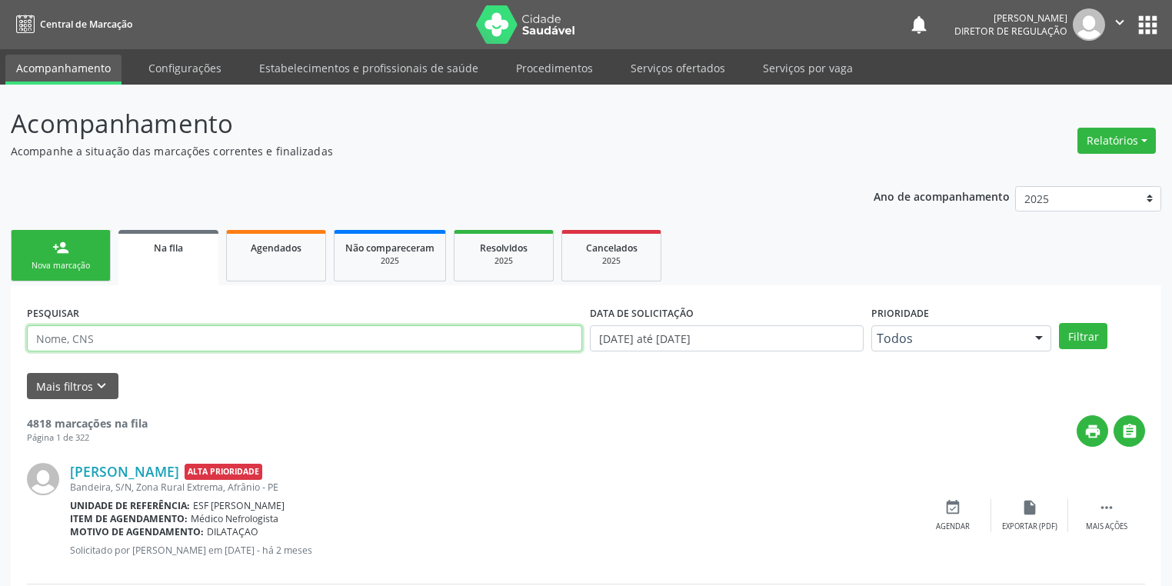
click at [163, 338] on input "text" at bounding box center [304, 338] width 555 height 26
click at [1079, 338] on button "Filtrar" at bounding box center [1083, 336] width 48 height 26
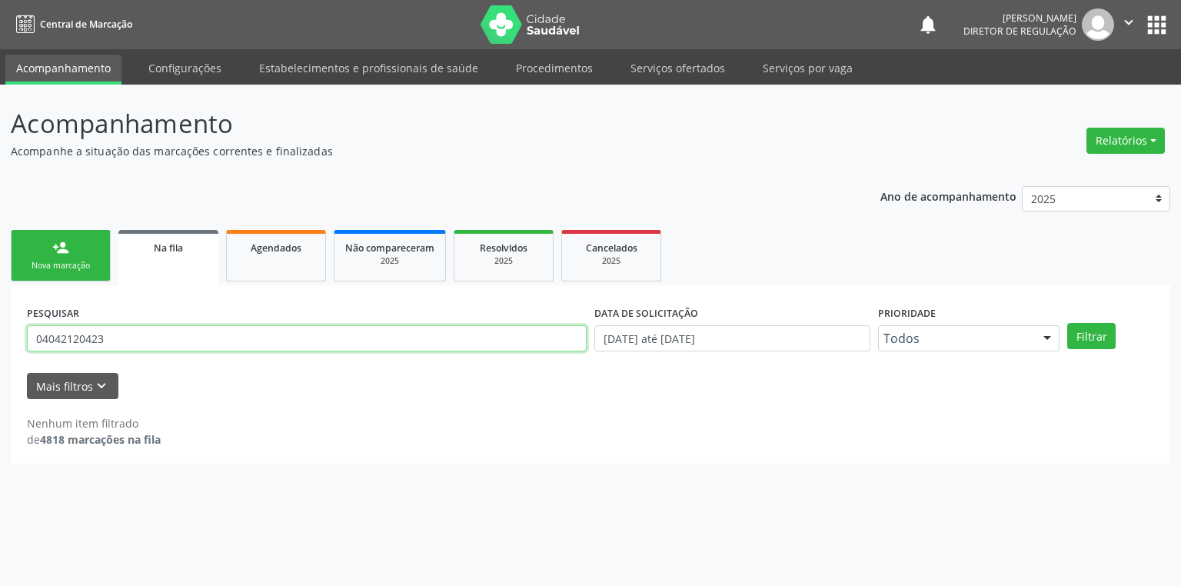
click at [135, 333] on input "04042120423" at bounding box center [307, 338] width 560 height 26
type input "0"
type input "04042120423"
click at [1081, 339] on button "Filtrar" at bounding box center [1092, 336] width 48 height 26
click at [122, 343] on input "04042120423" at bounding box center [307, 338] width 560 height 26
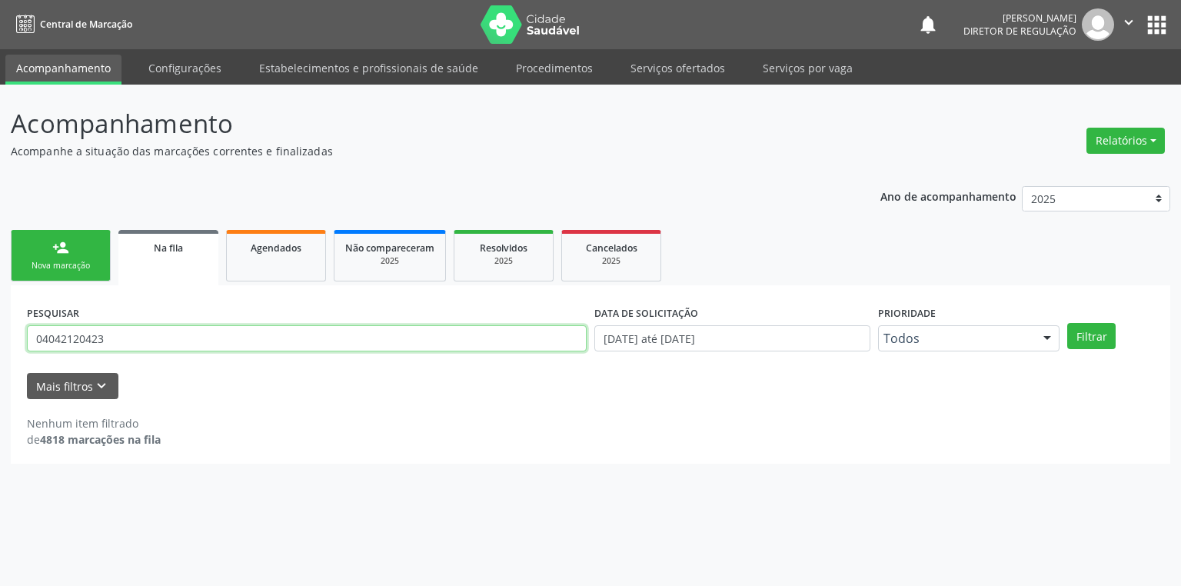
drag, startPoint x: 122, startPoint y: 343, endPoint x: 1, endPoint y: 340, distance: 120.8
click at [6, 345] on div "Acompanhamento Acompanhe a situação das marcações correntes e finalizadas Relat…" at bounding box center [590, 336] width 1181 height 502
click at [237, 265] on link "Agendados" at bounding box center [276, 256] width 100 height 52
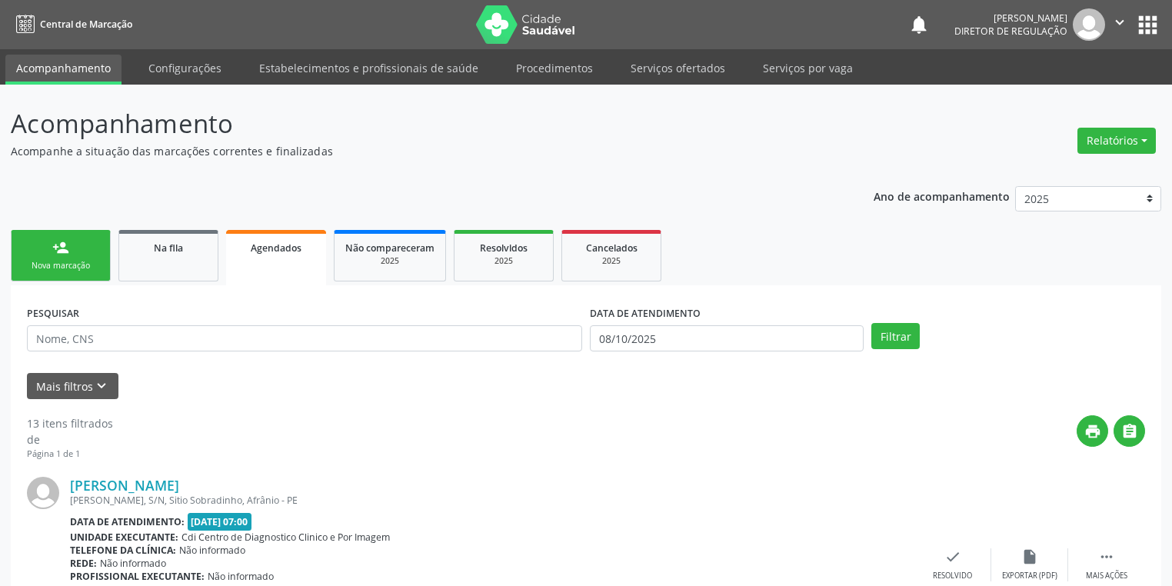
click at [59, 252] on div "person_add" at bounding box center [60, 247] width 17 height 17
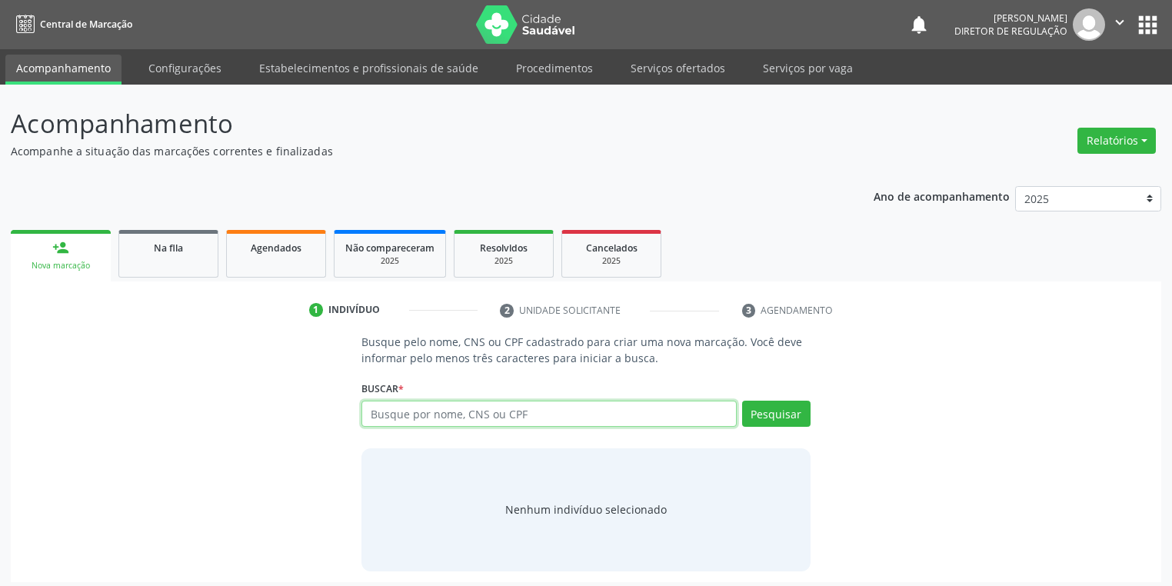
click at [428, 412] on input "text" at bounding box center [549, 414] width 375 height 26
paste input "04042120423"
type input "04042120423"
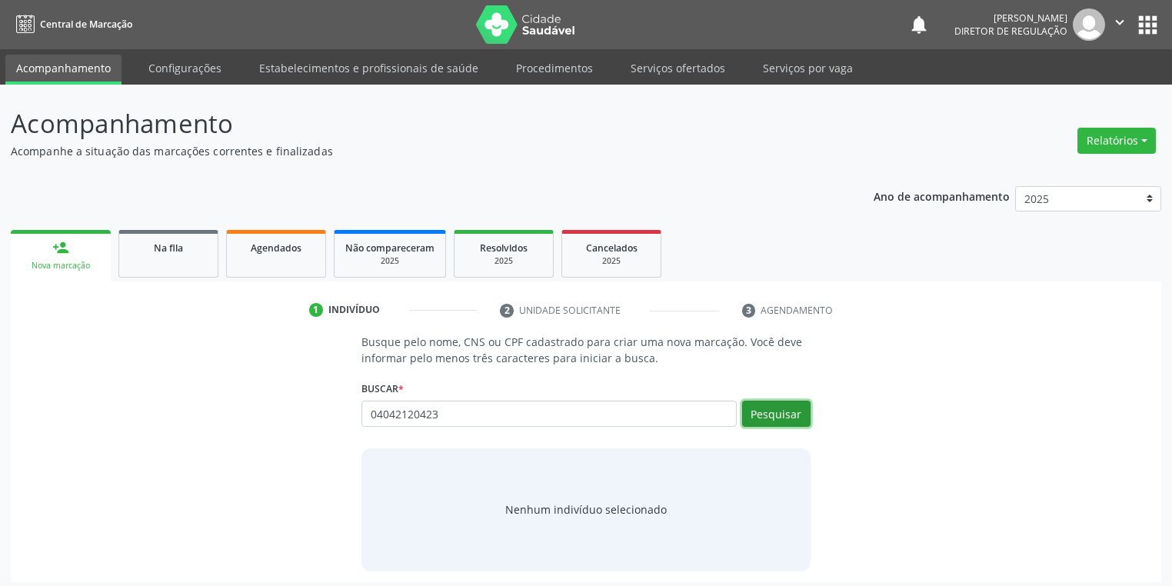
click at [758, 410] on button "Pesquisar" at bounding box center [776, 414] width 68 height 26
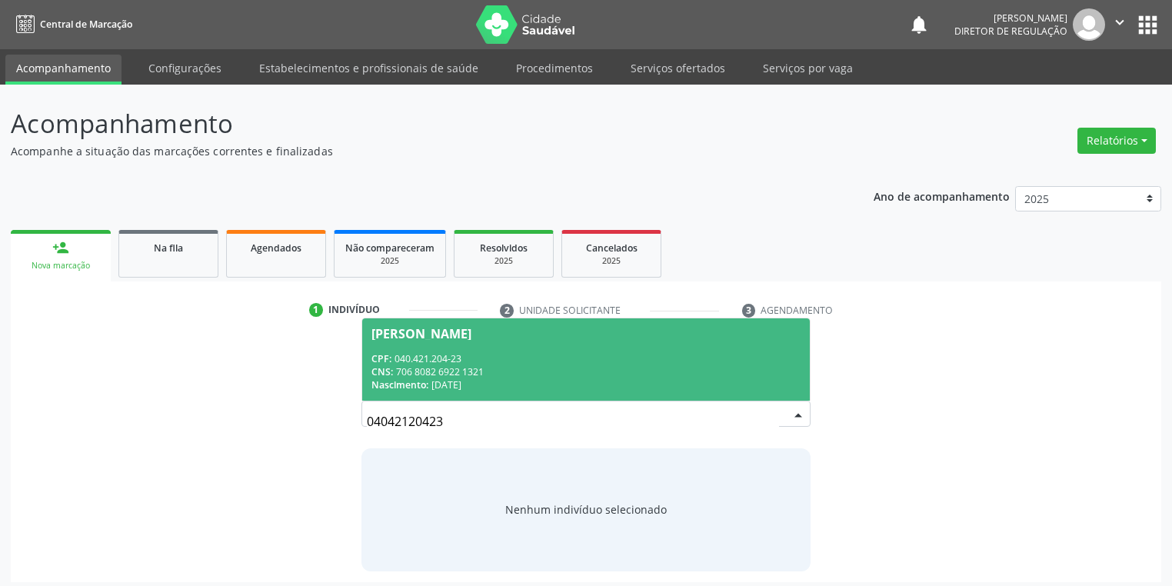
click at [582, 354] on div "CPF: 040.421.204-23" at bounding box center [586, 358] width 429 height 13
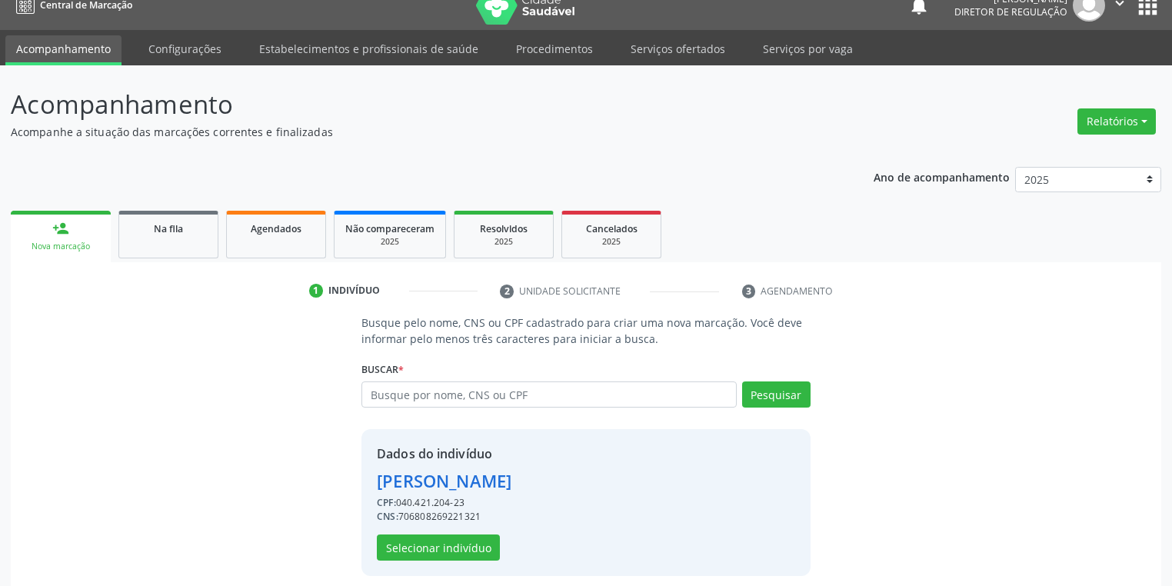
scroll to position [29, 0]
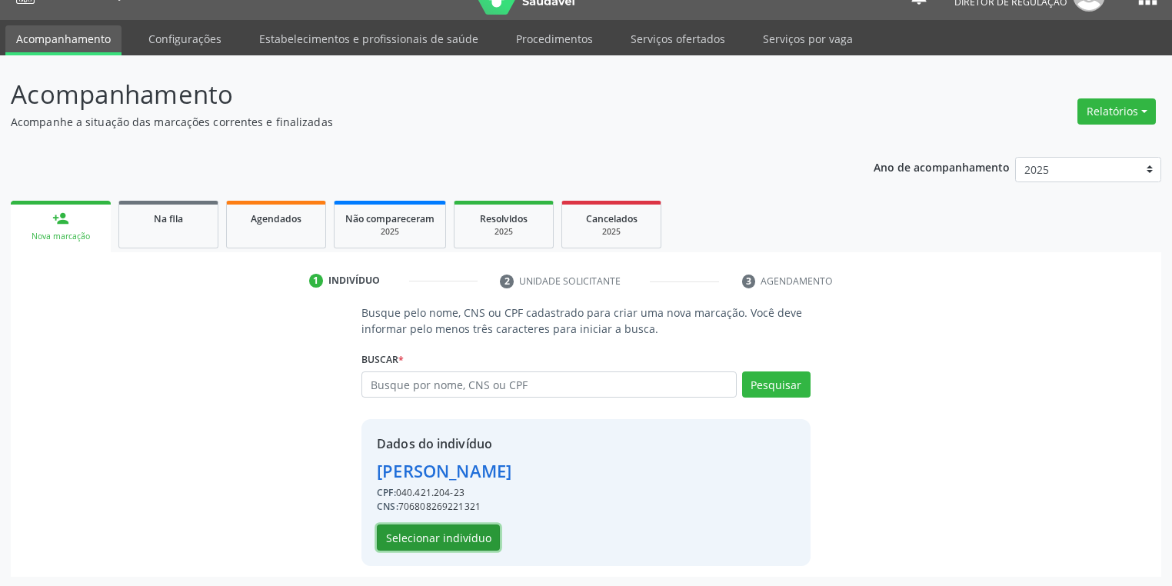
click at [455, 525] on button "Selecionar indivíduo" at bounding box center [438, 538] width 123 height 26
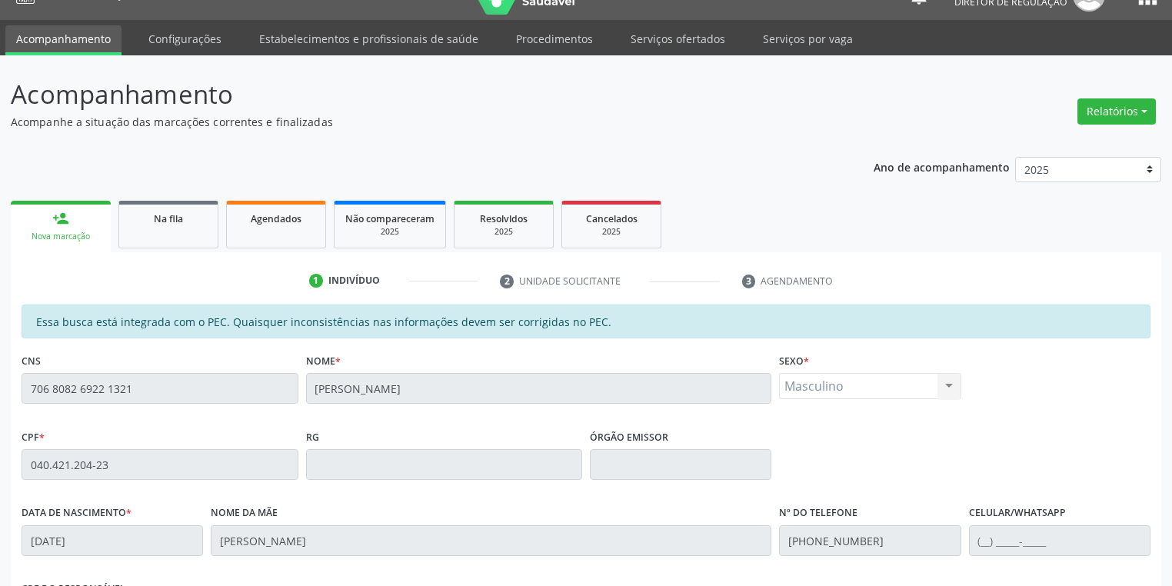
scroll to position [292, 0]
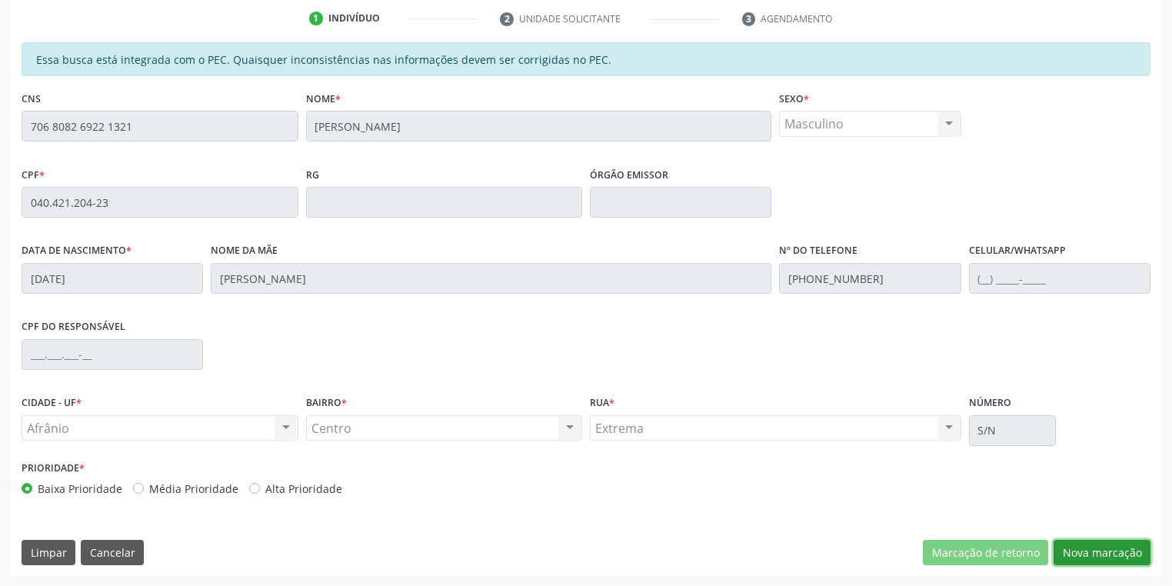
drag, startPoint x: 1070, startPoint y: 557, endPoint x: 1011, endPoint y: 493, distance: 86.6
click at [1067, 555] on button "Nova marcação" at bounding box center [1102, 553] width 97 height 26
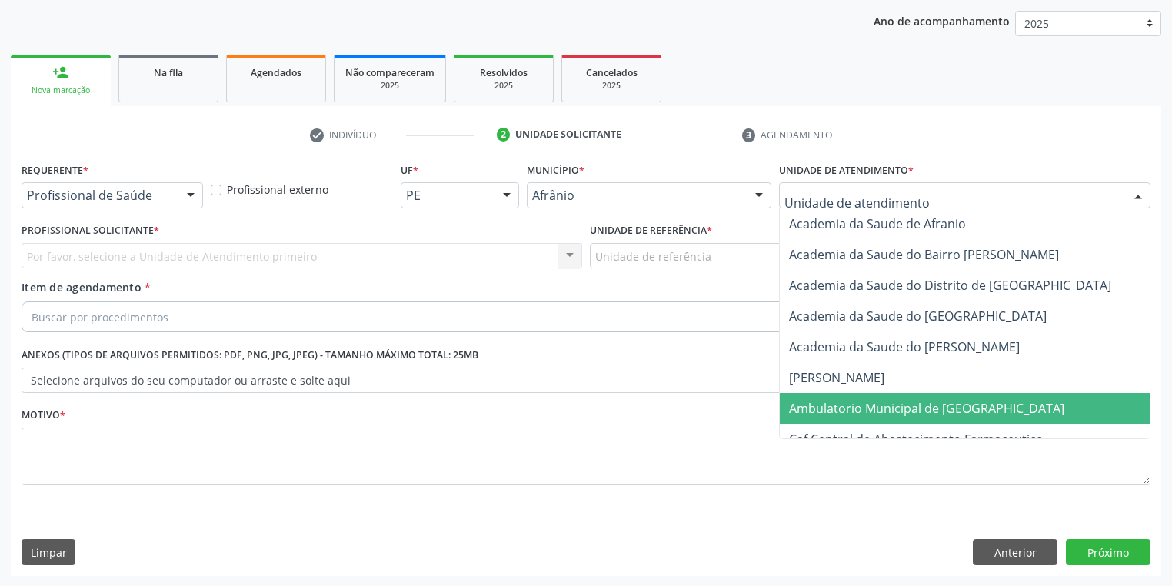
click at [839, 409] on span "Ambulatorio Municipal de [GEOGRAPHIC_DATA]" at bounding box center [926, 408] width 275 height 17
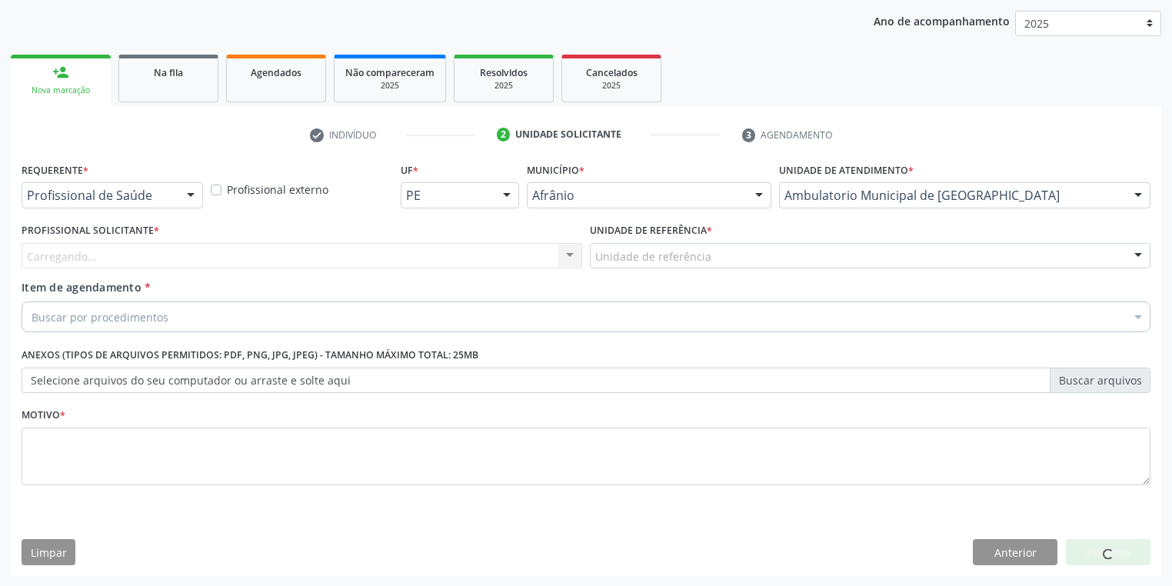
drag, startPoint x: 618, startPoint y: 255, endPoint x: 625, endPoint y: 277, distance: 23.1
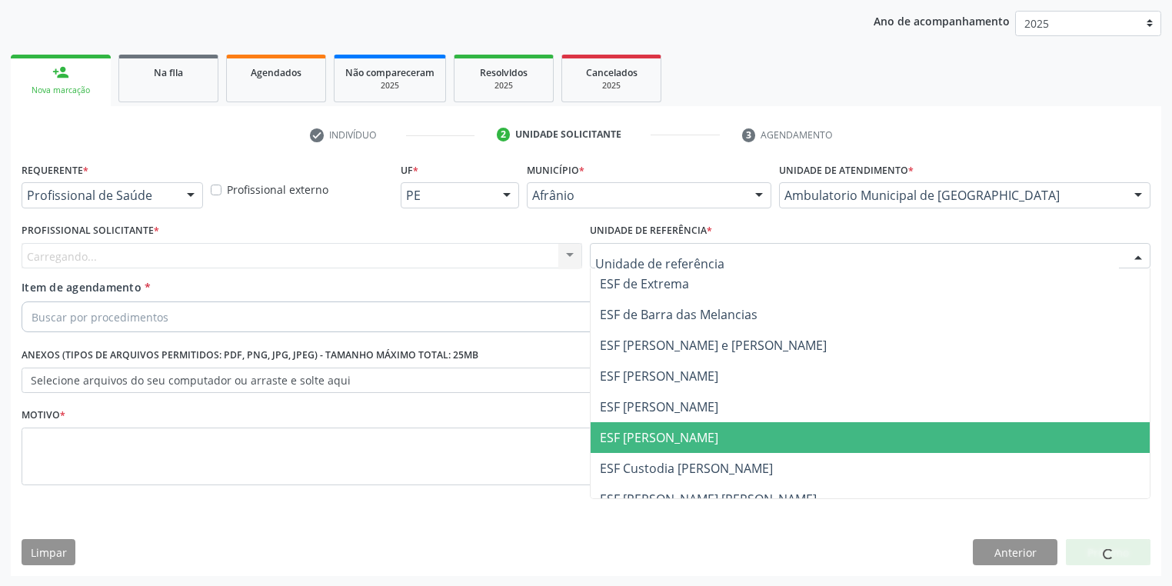
click at [651, 442] on span "ESF [PERSON_NAME]" at bounding box center [659, 437] width 118 height 17
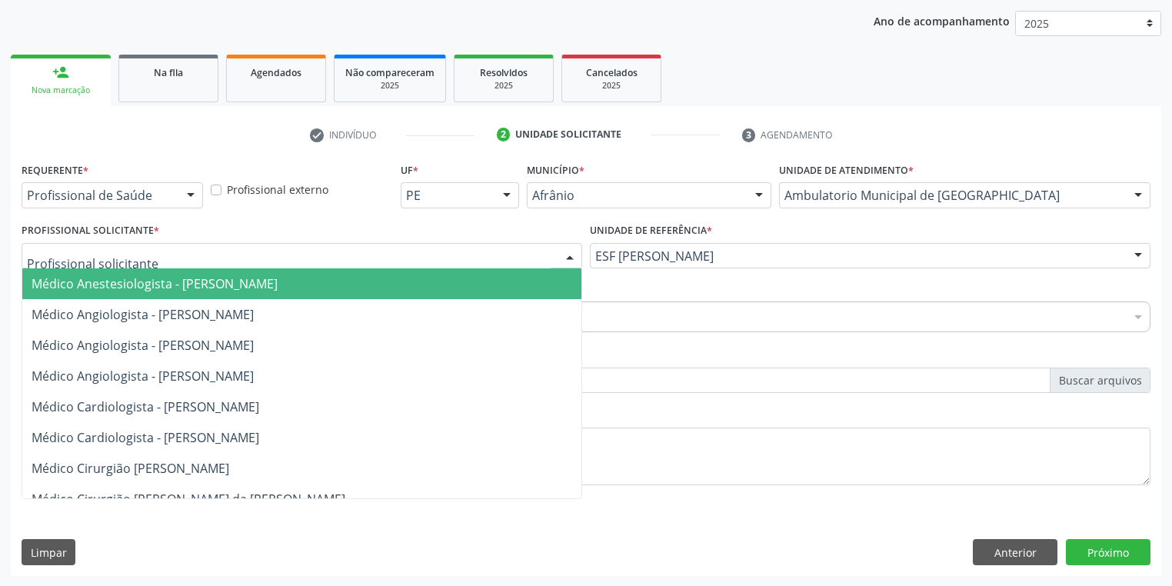
drag, startPoint x: 110, startPoint y: 252, endPoint x: 120, endPoint y: 291, distance: 39.7
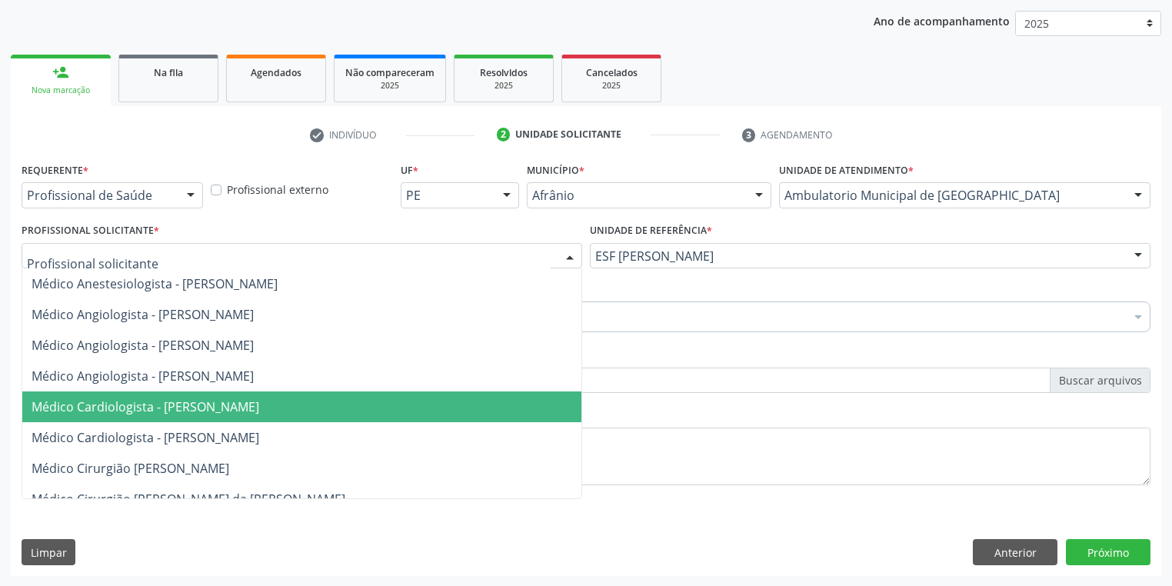
drag, startPoint x: 175, startPoint y: 412, endPoint x: 114, endPoint y: 350, distance: 87.0
click at [175, 412] on span "Médico Cardiologista - [PERSON_NAME]" at bounding box center [146, 406] width 228 height 17
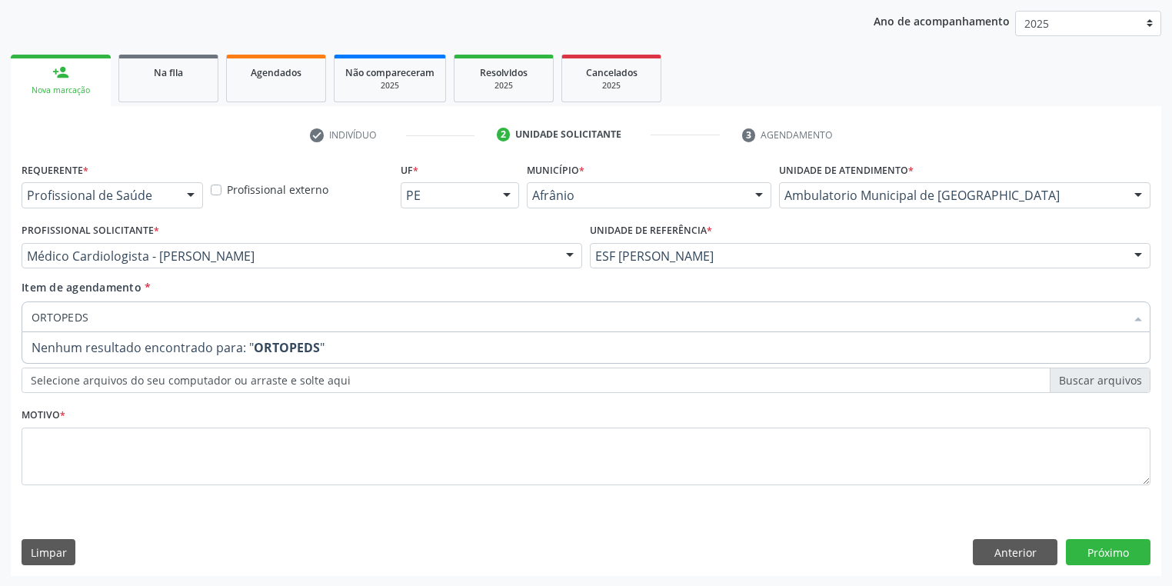
type input "ORTOPED"
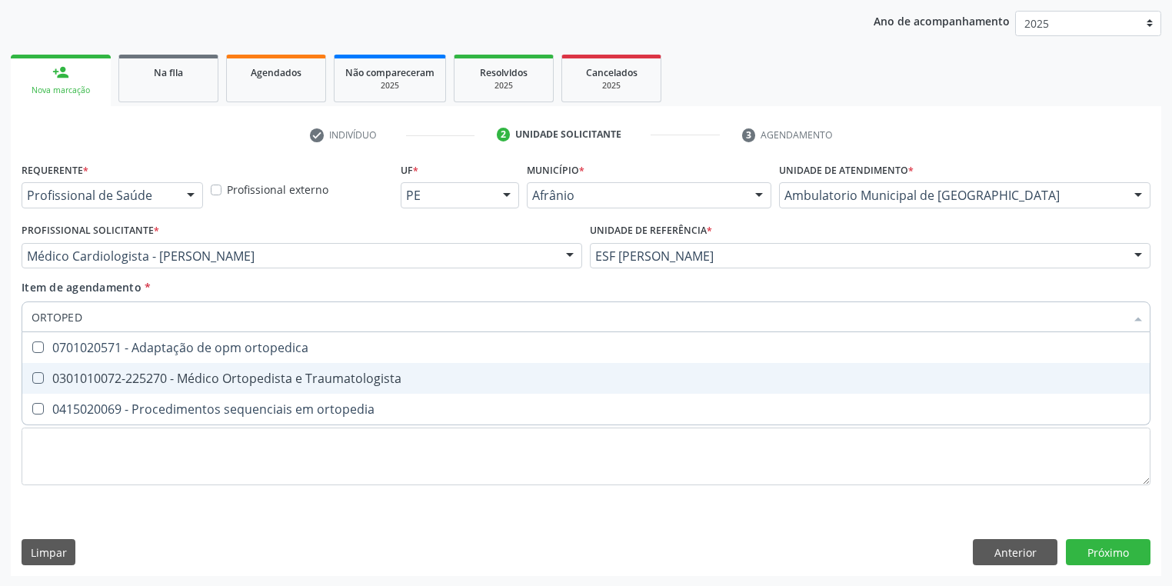
click at [83, 390] on span "0301010072-225270 - Médico Ortopedista e Traumatologista" at bounding box center [586, 378] width 1128 height 31
checkbox Traumatologista "true"
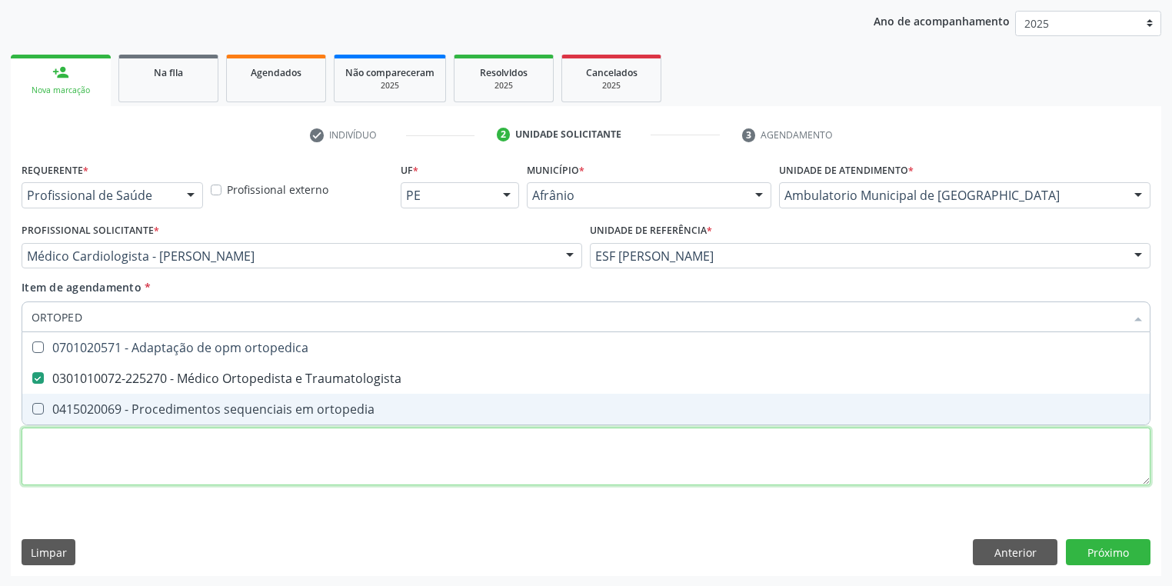
click at [65, 465] on div "Requerente * Profissional de Saúde Profissional de Saúde Paciente Nenhum result…" at bounding box center [586, 332] width 1129 height 348
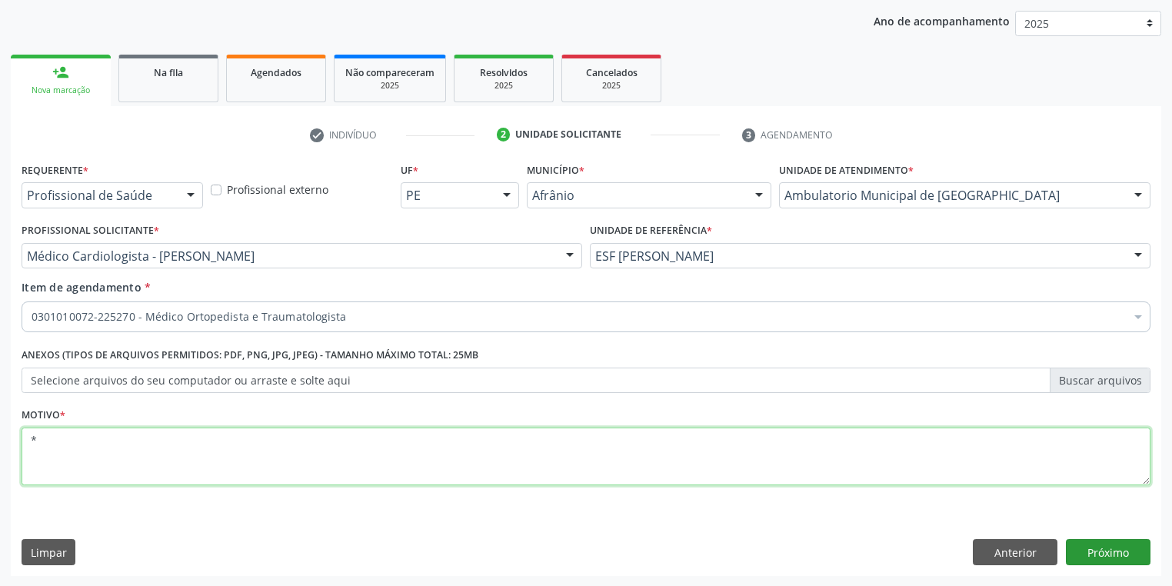
type textarea "*"
click at [1094, 554] on button "Próximo" at bounding box center [1108, 552] width 85 height 26
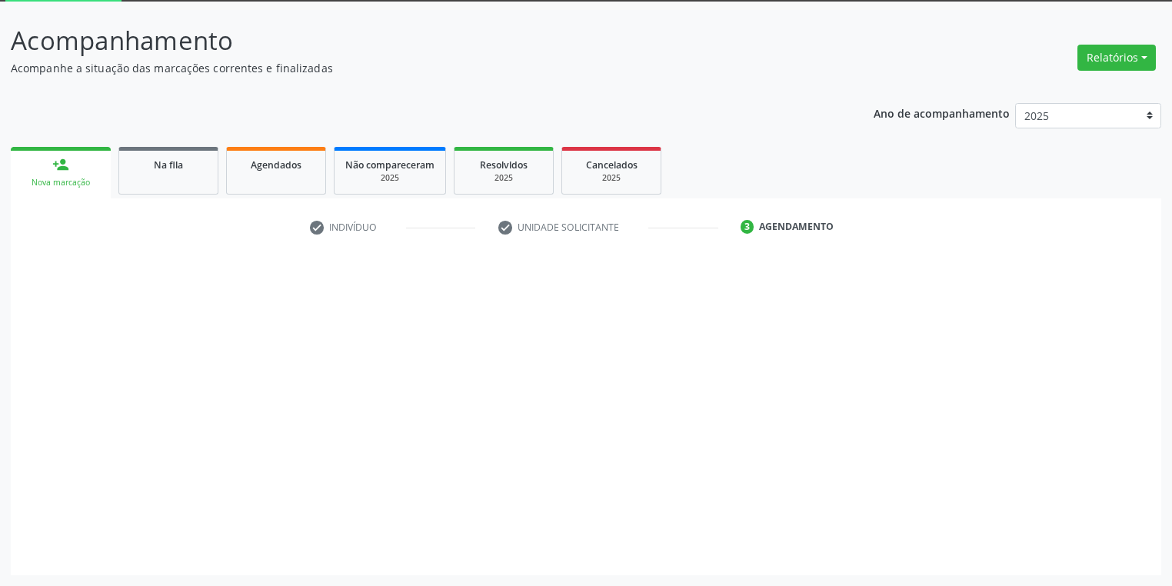
scroll to position [82, 0]
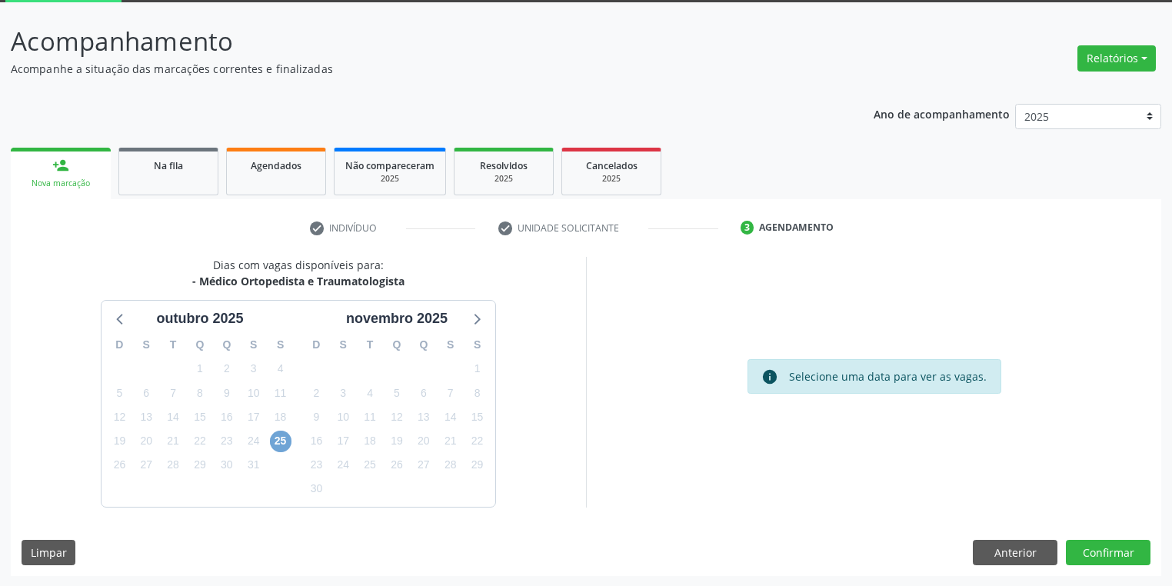
click at [277, 445] on span "25" at bounding box center [281, 442] width 22 height 22
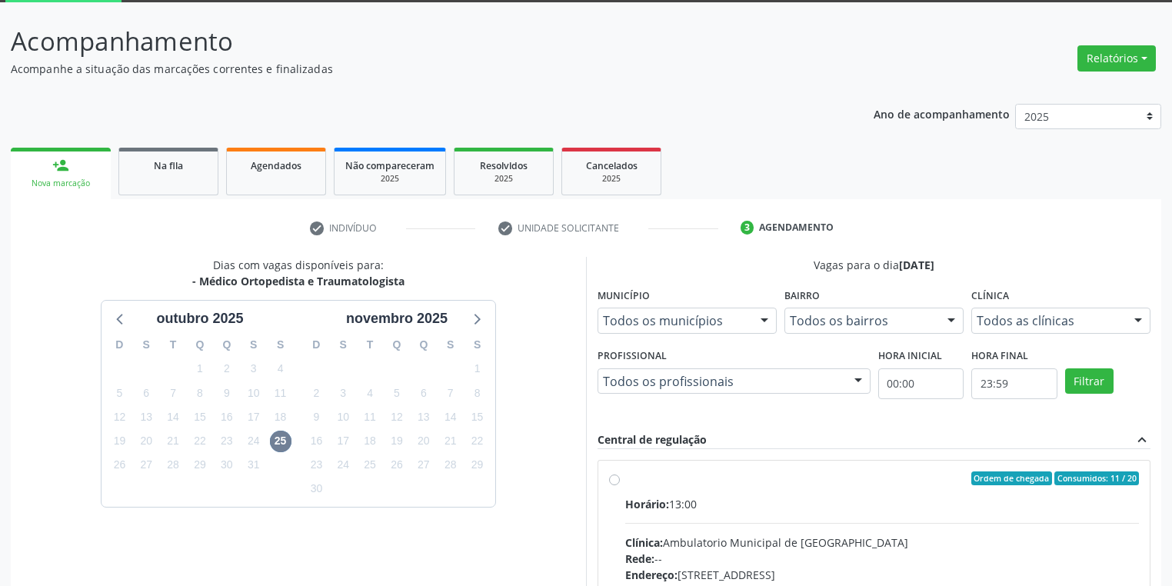
click at [1015, 539] on div "Clínica: Ambulatorio Municipal de Saude" at bounding box center [882, 543] width 514 height 16
click at [620, 485] on input "Ordem de chegada Consumidos: 11 / 20 Horário: 13:00 Clínica: Ambulatorio Munici…" at bounding box center [614, 479] width 11 height 14
radio input "true"
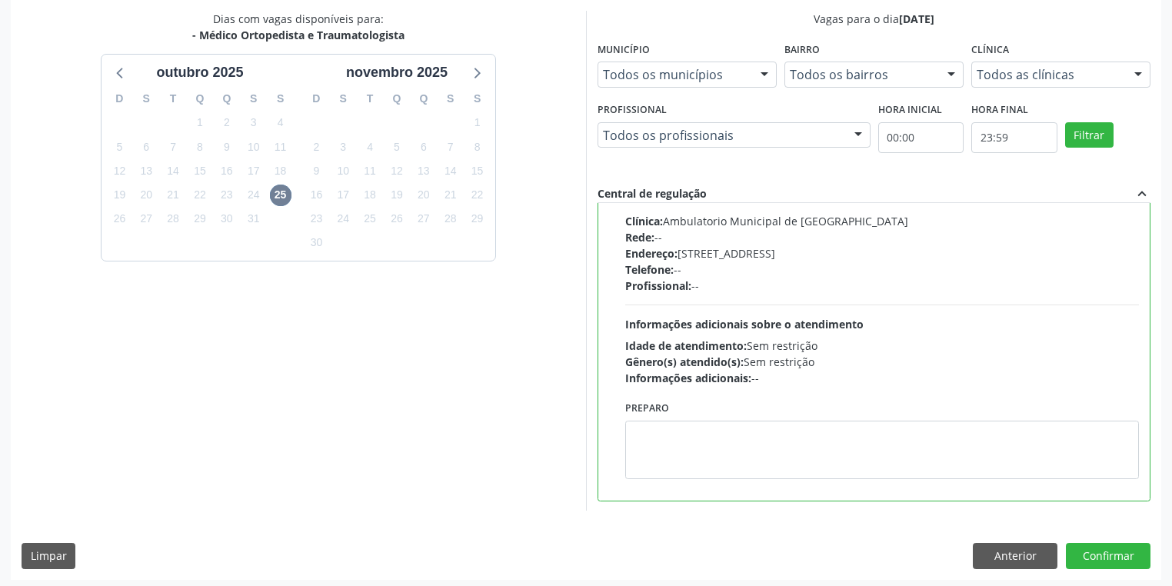
scroll to position [332, 0]
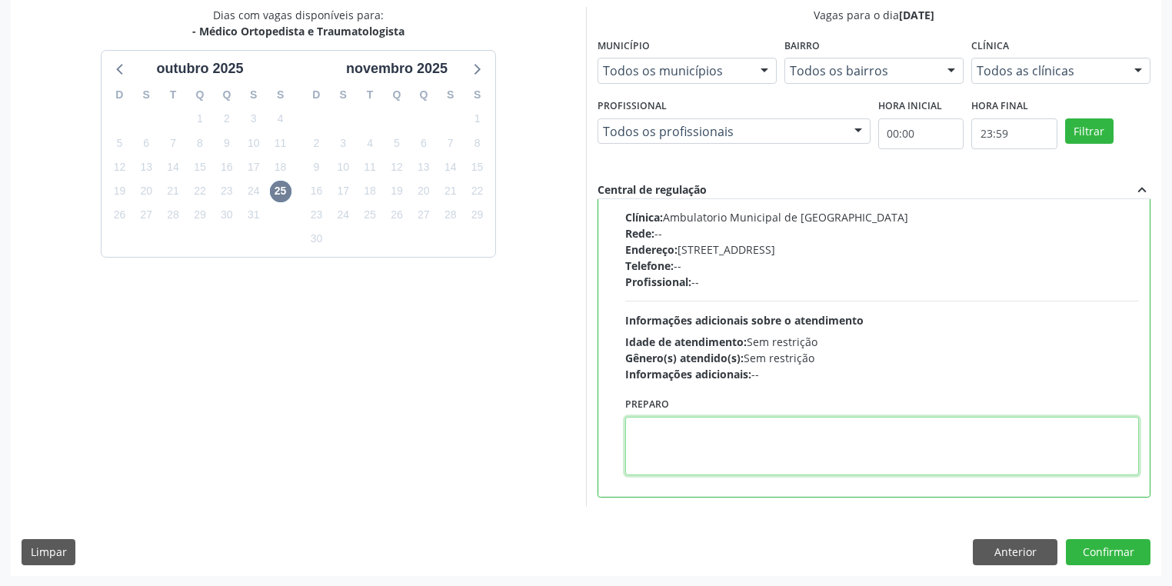
click at [778, 435] on textarea at bounding box center [882, 446] width 514 height 58
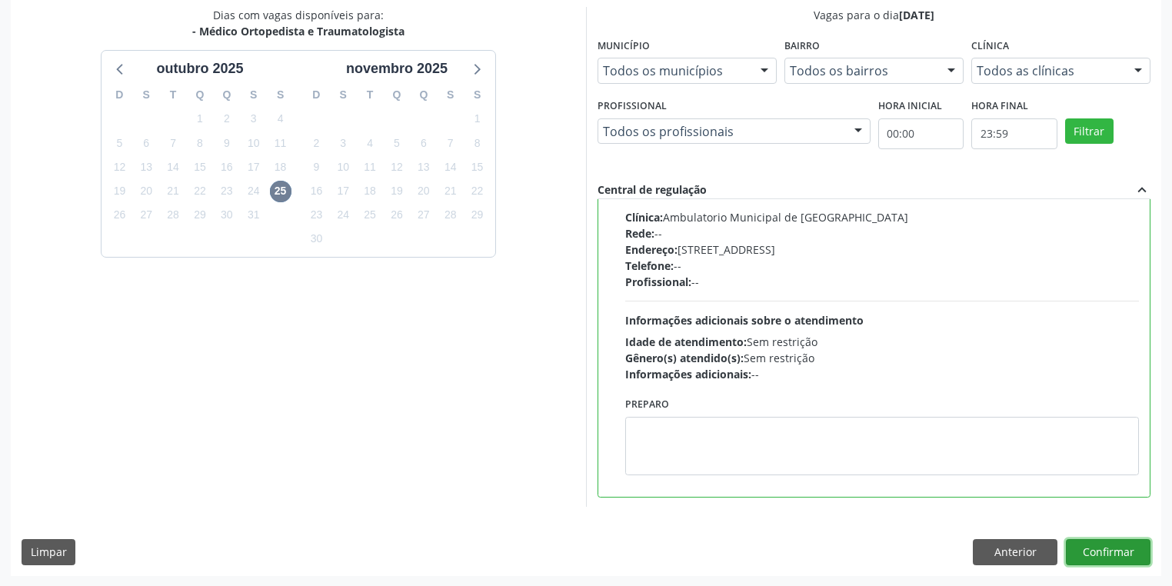
click at [1105, 546] on button "Confirmar" at bounding box center [1108, 552] width 85 height 26
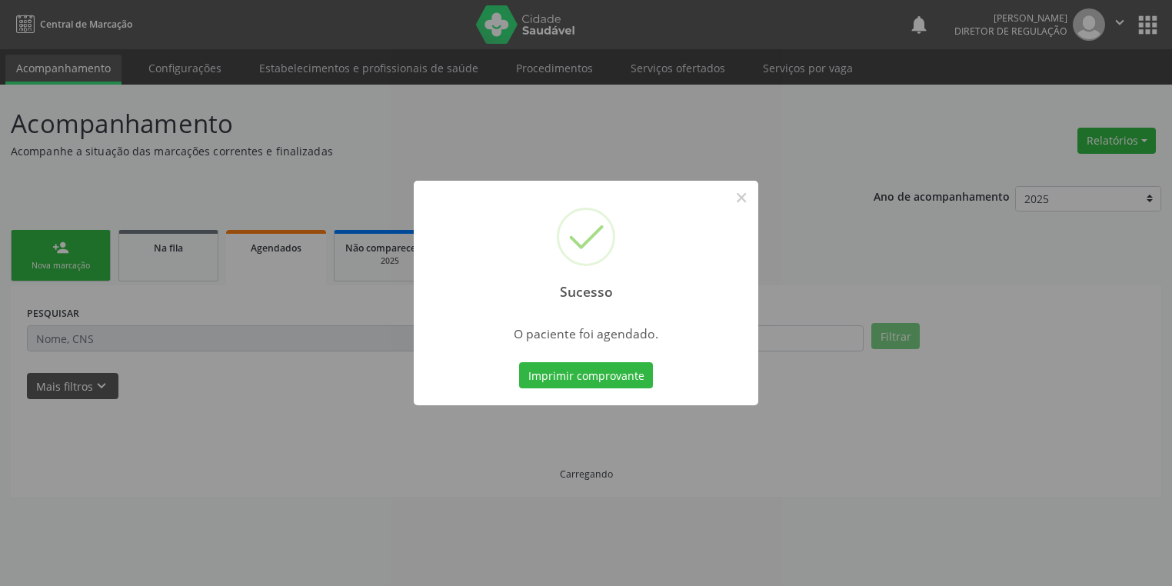
scroll to position [0, 0]
click at [560, 372] on button "Imprimir comprovante" at bounding box center [591, 375] width 134 height 26
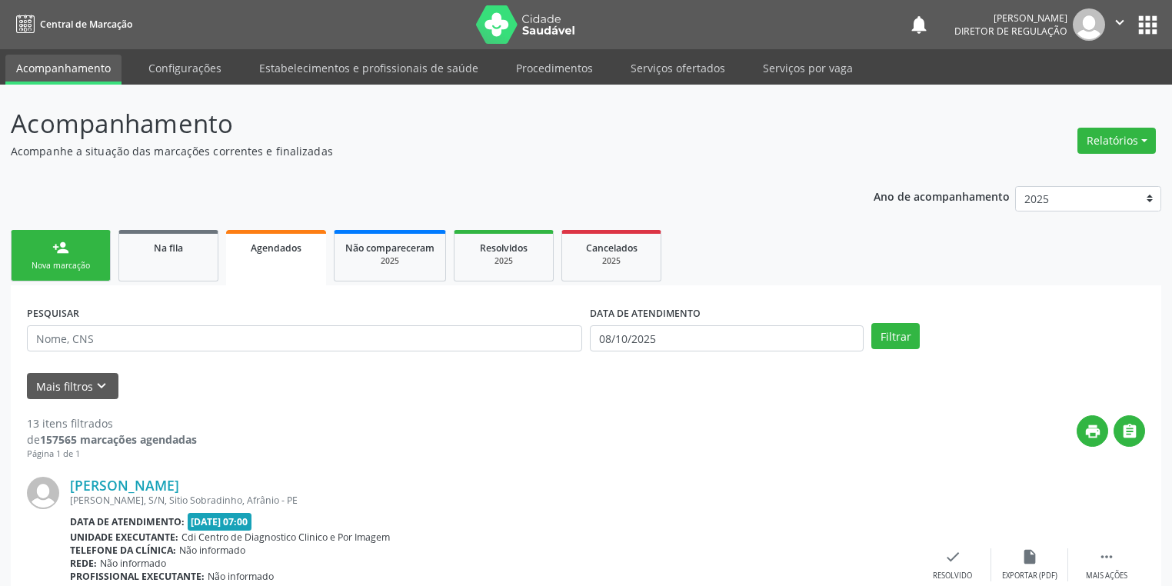
click at [70, 253] on div "Sucesso × O paciente foi agendado. Imprimir comprovante Cancel" at bounding box center [586, 293] width 1172 height 586
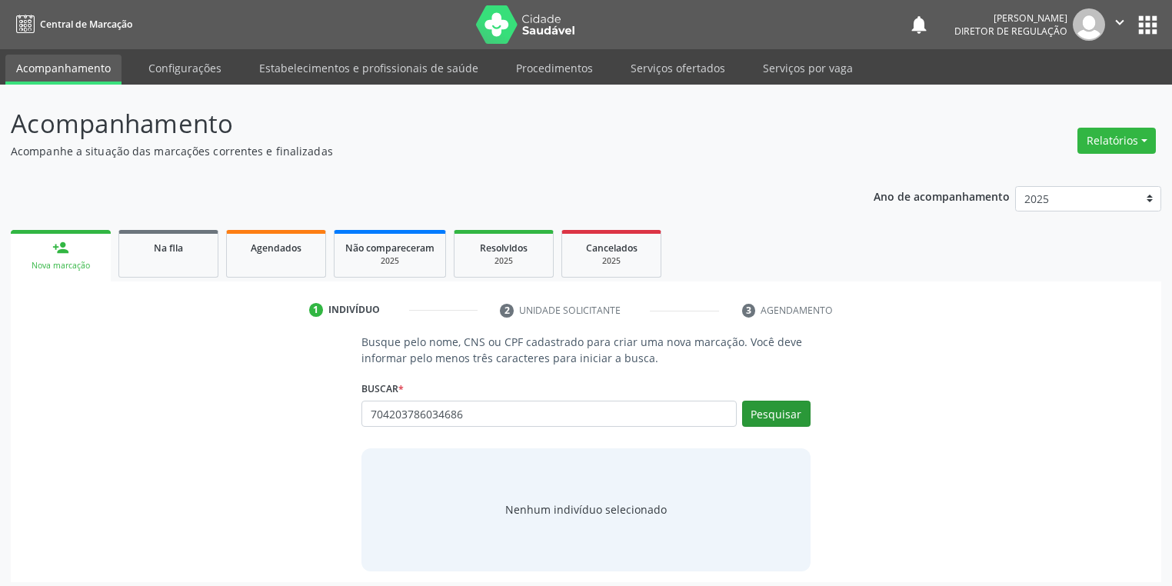
type input "704203786034686"
click at [772, 412] on button "Pesquisar" at bounding box center [776, 414] width 68 height 26
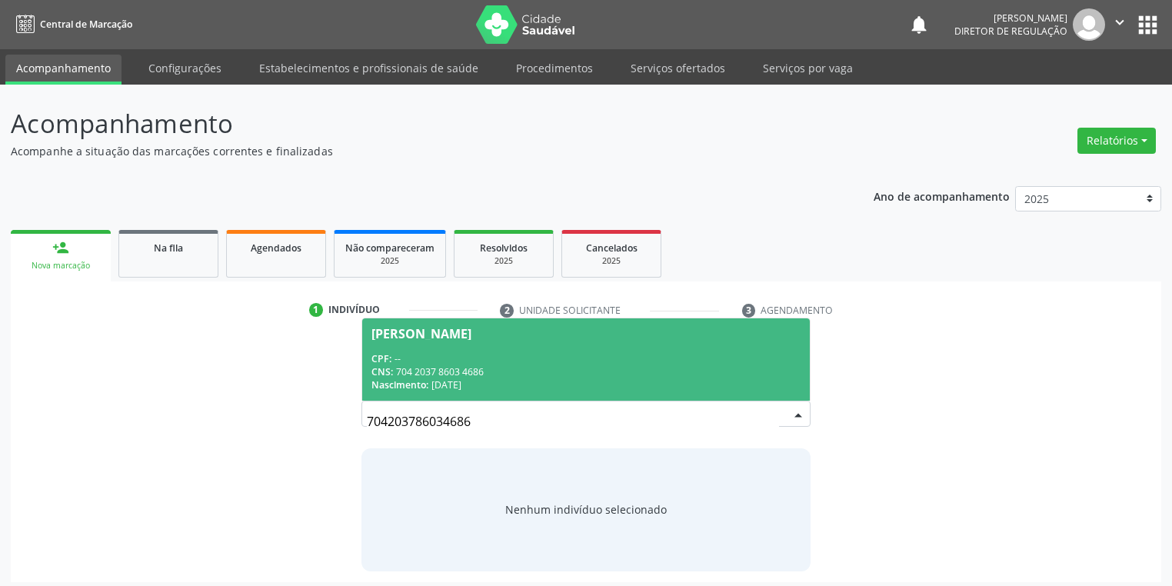
click at [512, 371] on div "CNS: 704 2037 8603 4686" at bounding box center [586, 371] width 429 height 13
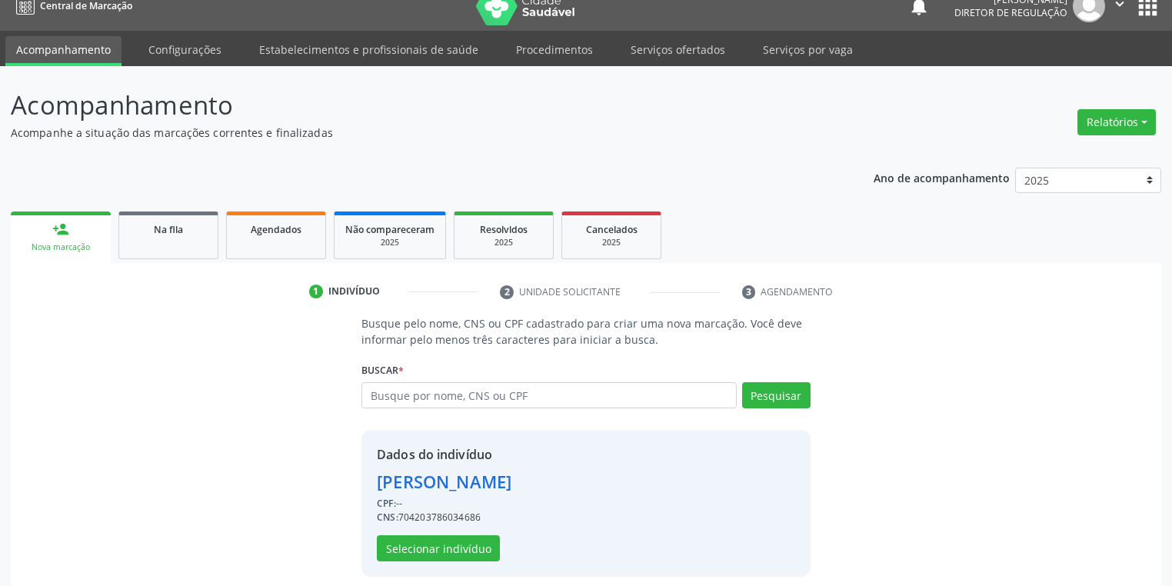
scroll to position [29, 0]
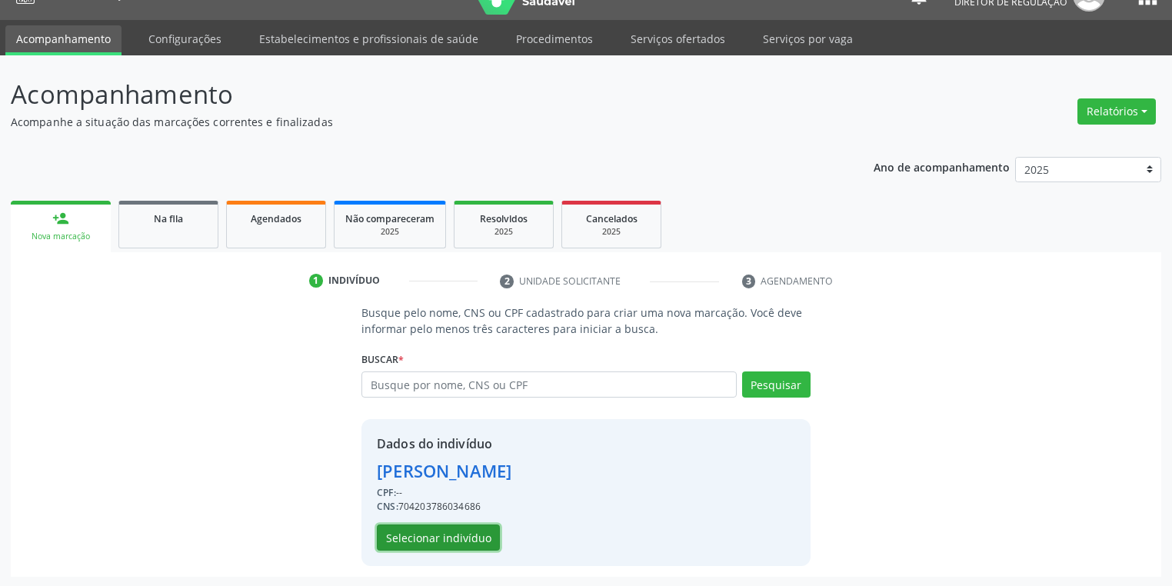
click at [438, 533] on button "Selecionar indivíduo" at bounding box center [438, 538] width 123 height 26
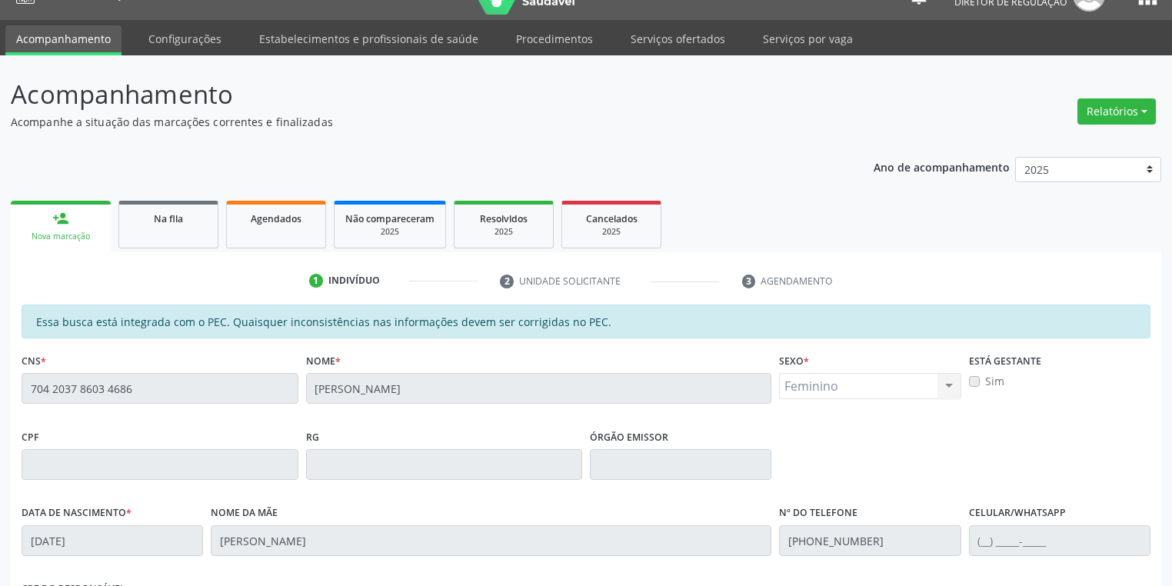
scroll to position [292, 0]
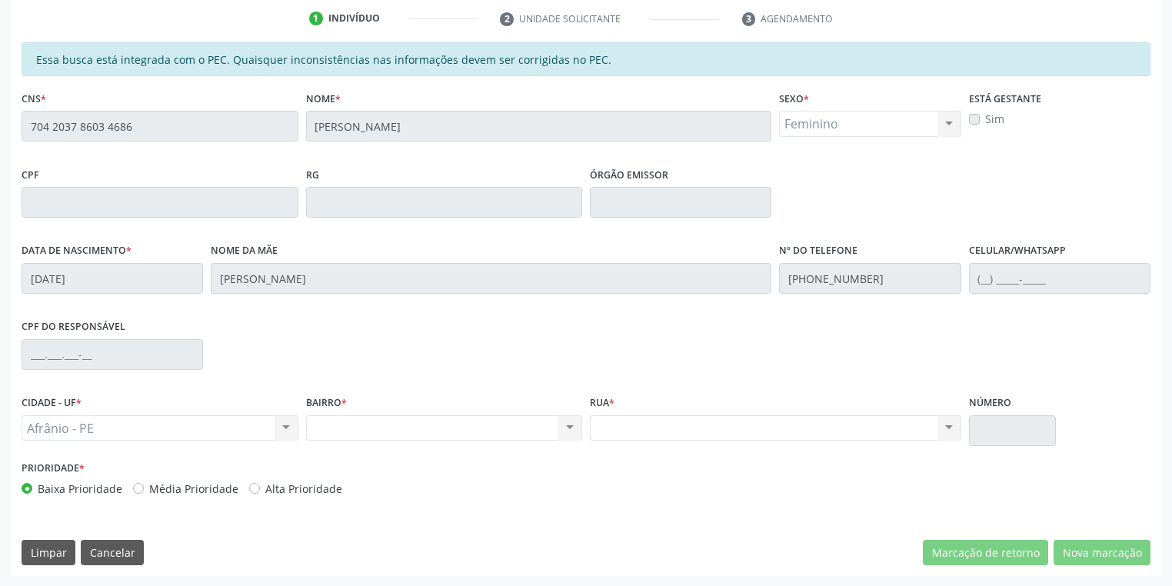
click at [0, 145] on div "Acompanhamento Acompanhe a situação das marcações correntes e finalizadas Relat…" at bounding box center [586, 190] width 1172 height 794
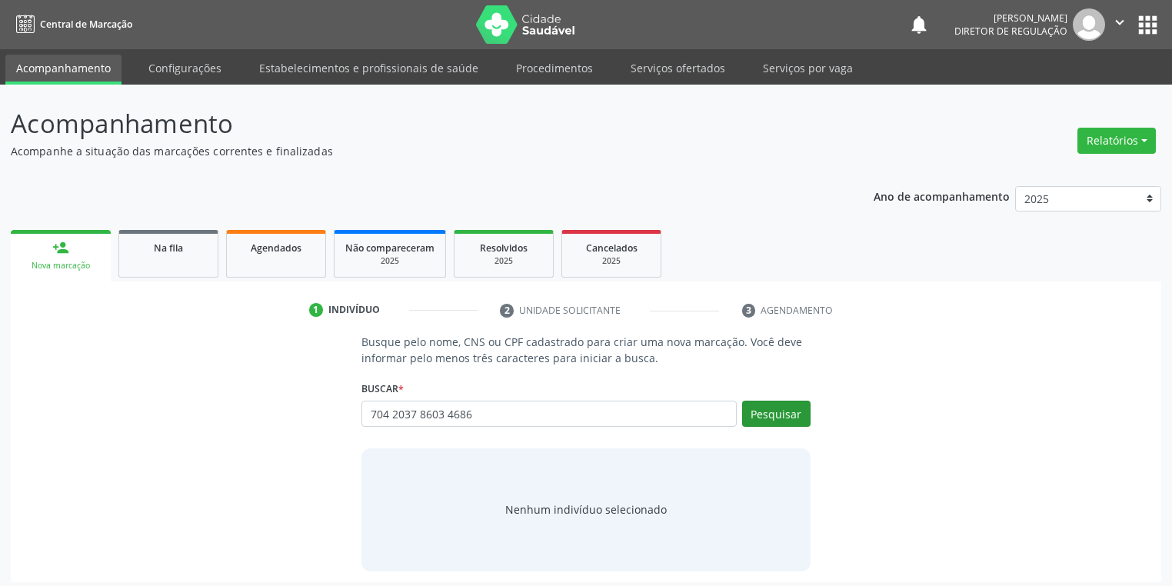
type input "704 2037 8603 4686"
click at [766, 409] on button "Pesquisar" at bounding box center [776, 414] width 68 height 26
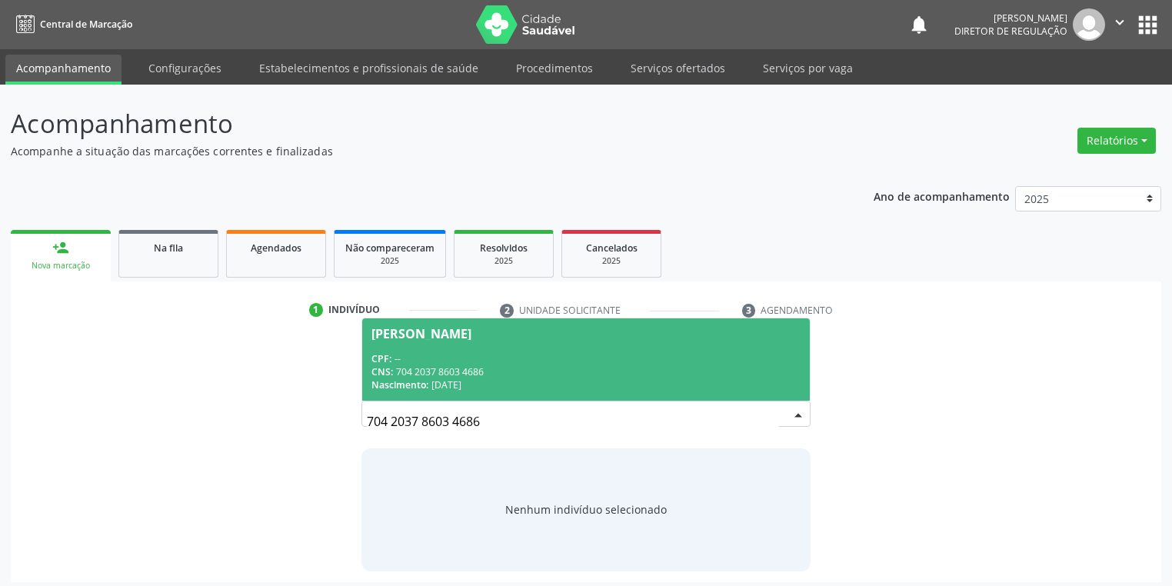
click at [488, 352] on div "CPF: --" at bounding box center [586, 358] width 429 height 13
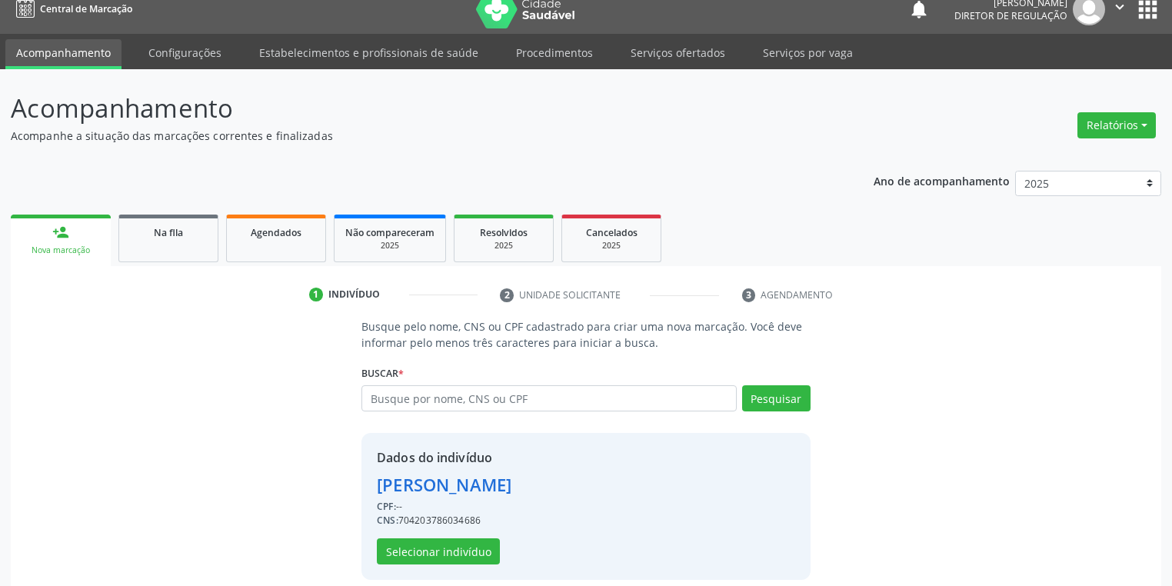
scroll to position [29, 0]
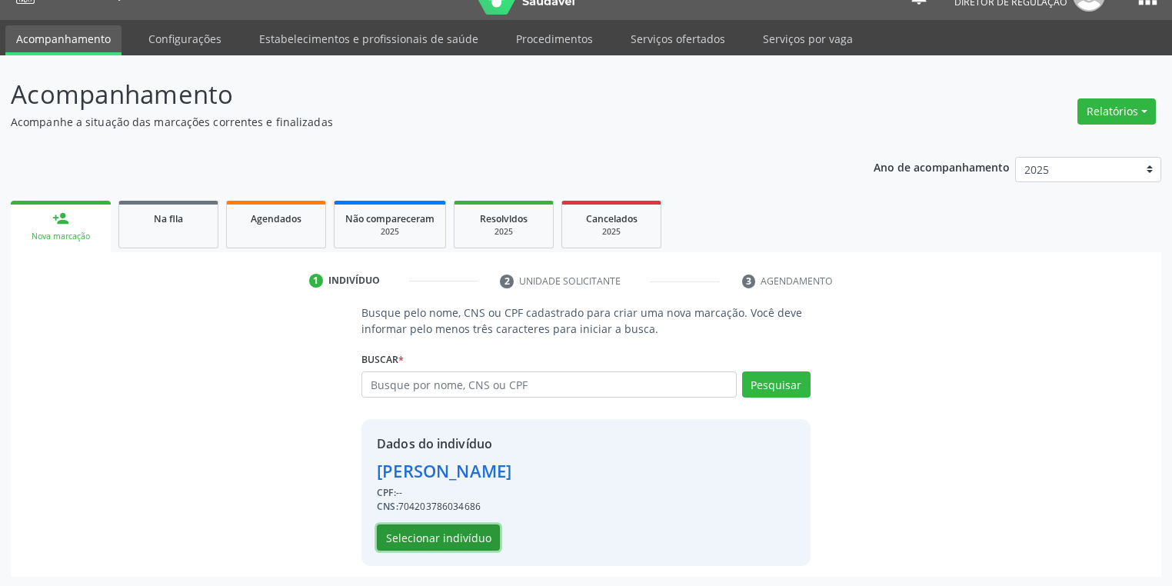
click at [425, 538] on button "Selecionar indivíduo" at bounding box center [438, 538] width 123 height 26
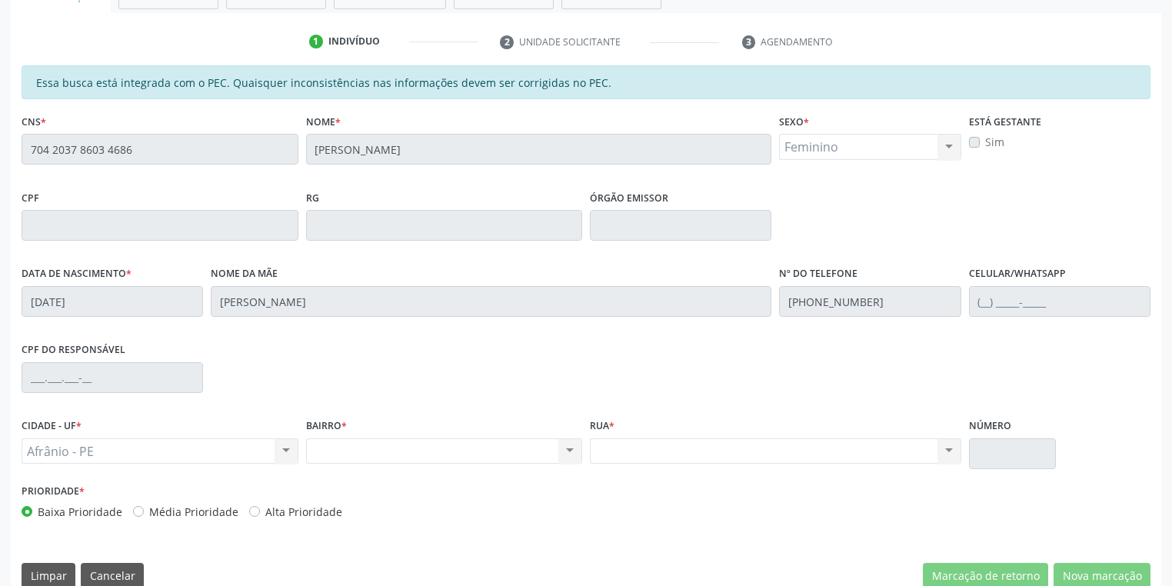
scroll to position [292, 0]
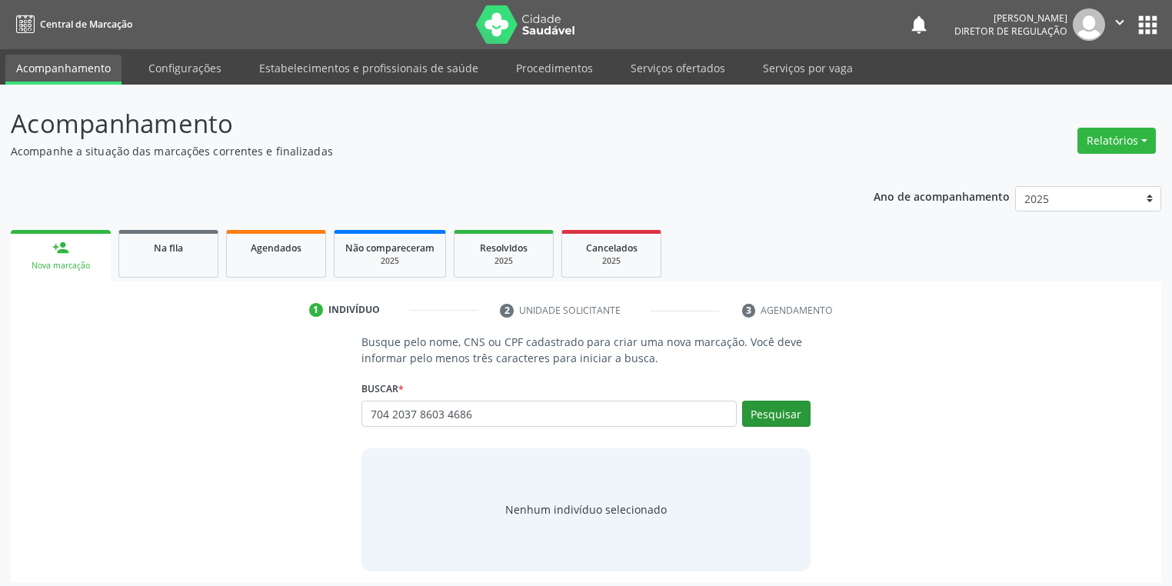
type input "704 2037 8603 4686"
click at [768, 407] on button "Pesquisar" at bounding box center [776, 414] width 68 height 26
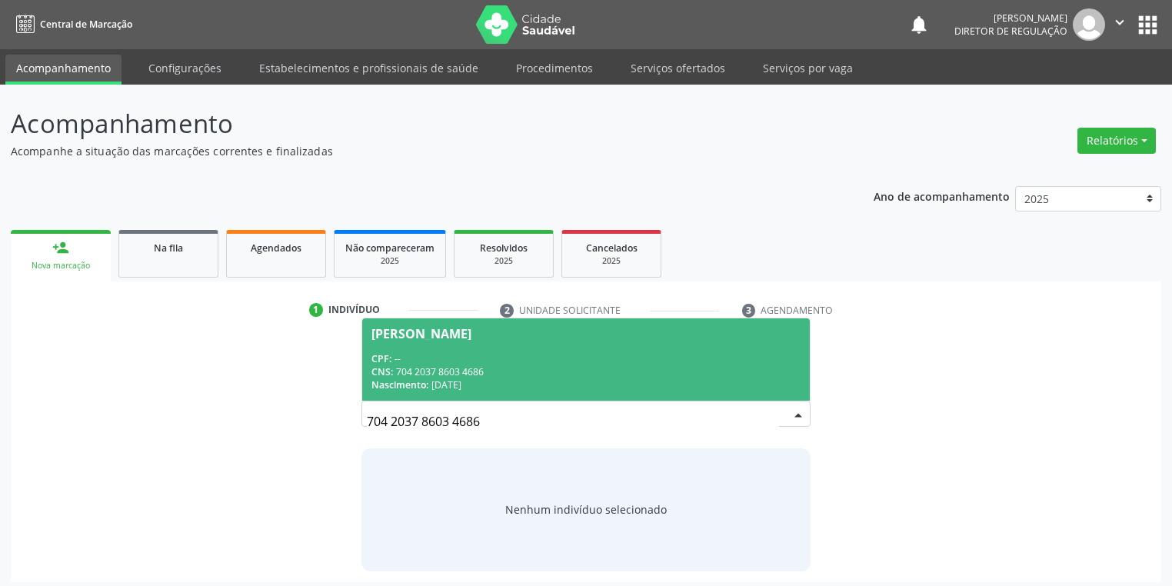
click at [465, 367] on div "CNS: 704 2037 8603 4686" at bounding box center [586, 371] width 429 height 13
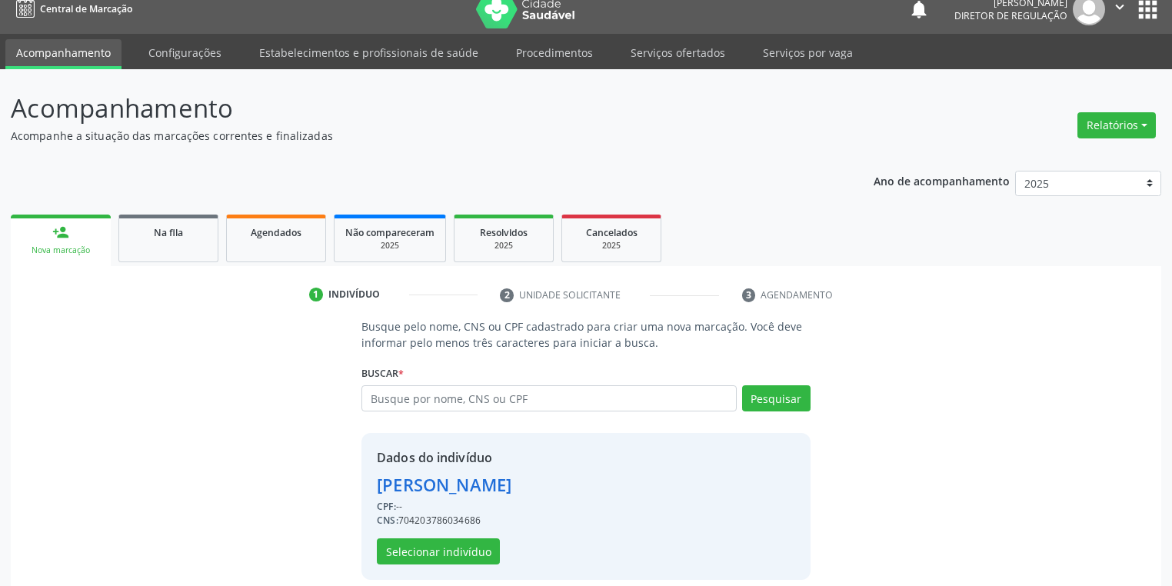
scroll to position [29, 0]
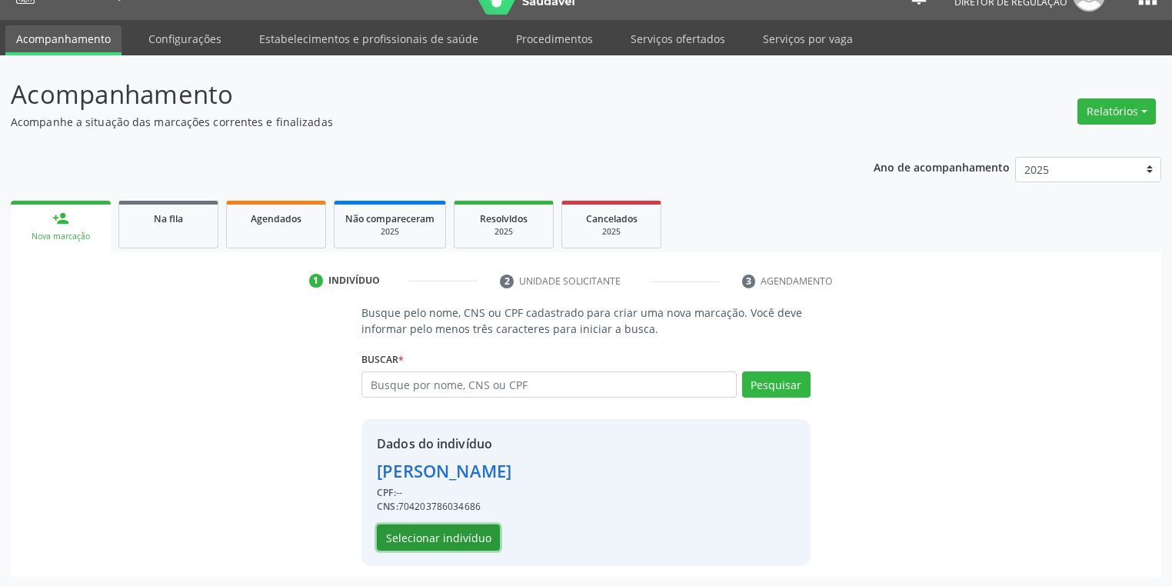
click at [437, 536] on button "Selecionar indivíduo" at bounding box center [438, 538] width 123 height 26
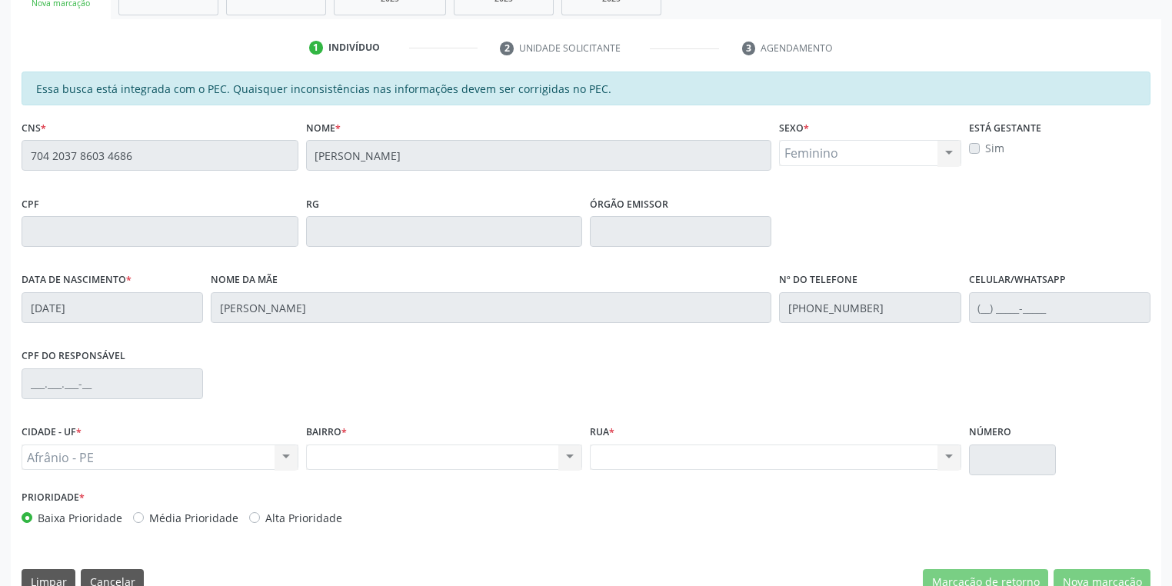
scroll to position [292, 0]
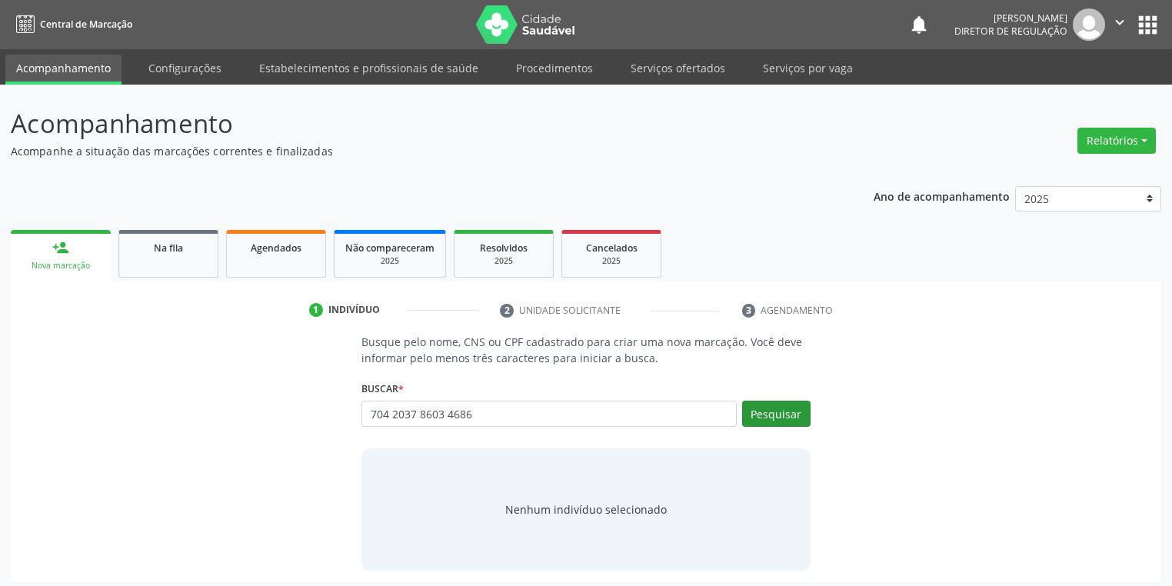
type input "704 2037 8603 4686"
click at [775, 413] on button "Pesquisar" at bounding box center [776, 414] width 68 height 26
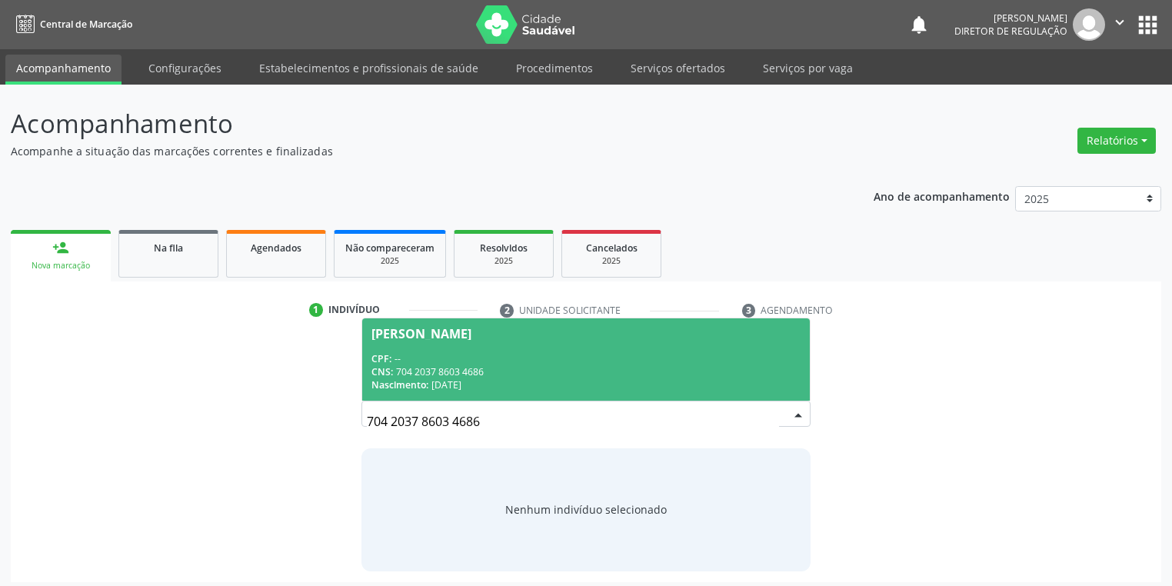
click at [465, 373] on div "CNS: 704 2037 8603 4686" at bounding box center [586, 371] width 429 height 13
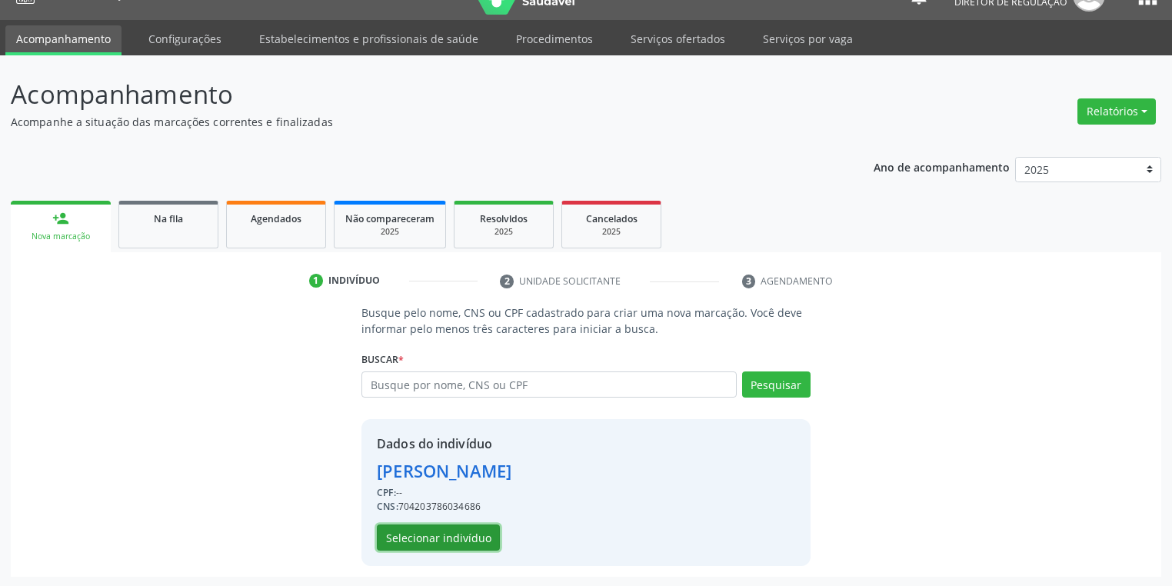
click at [409, 528] on button "Selecionar indivíduo" at bounding box center [438, 538] width 123 height 26
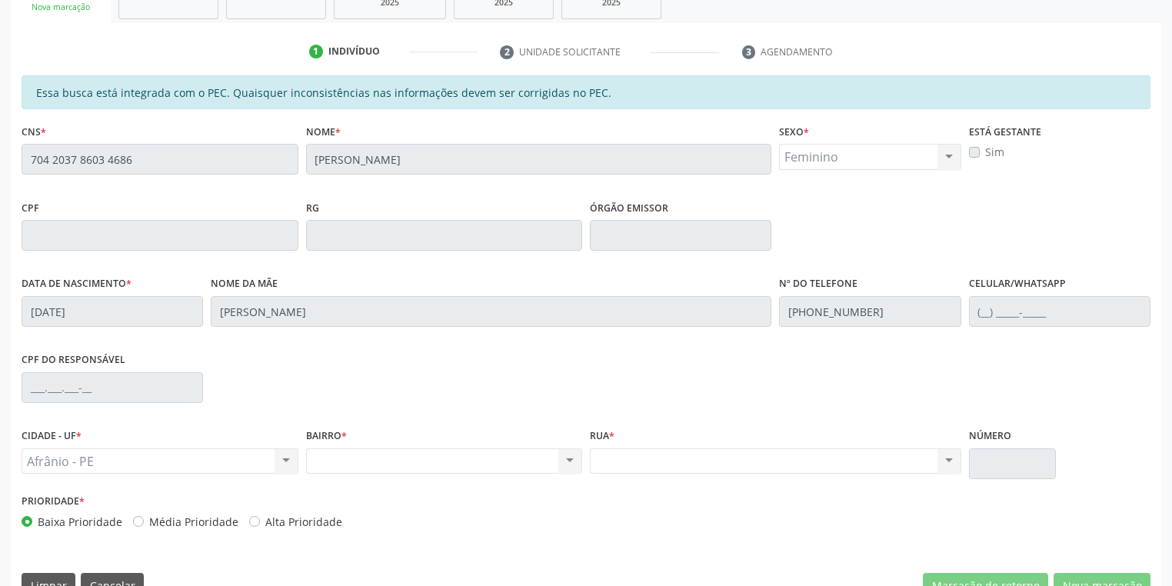
scroll to position [292, 0]
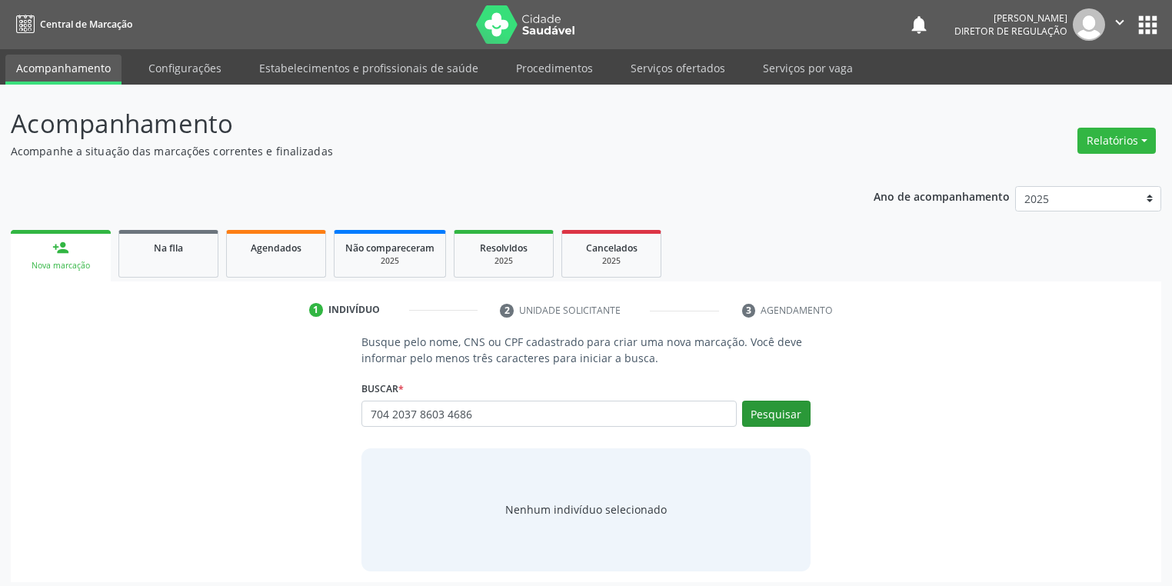
type input "704 2037 8603 4686"
click at [762, 417] on button "Pesquisar" at bounding box center [776, 414] width 68 height 26
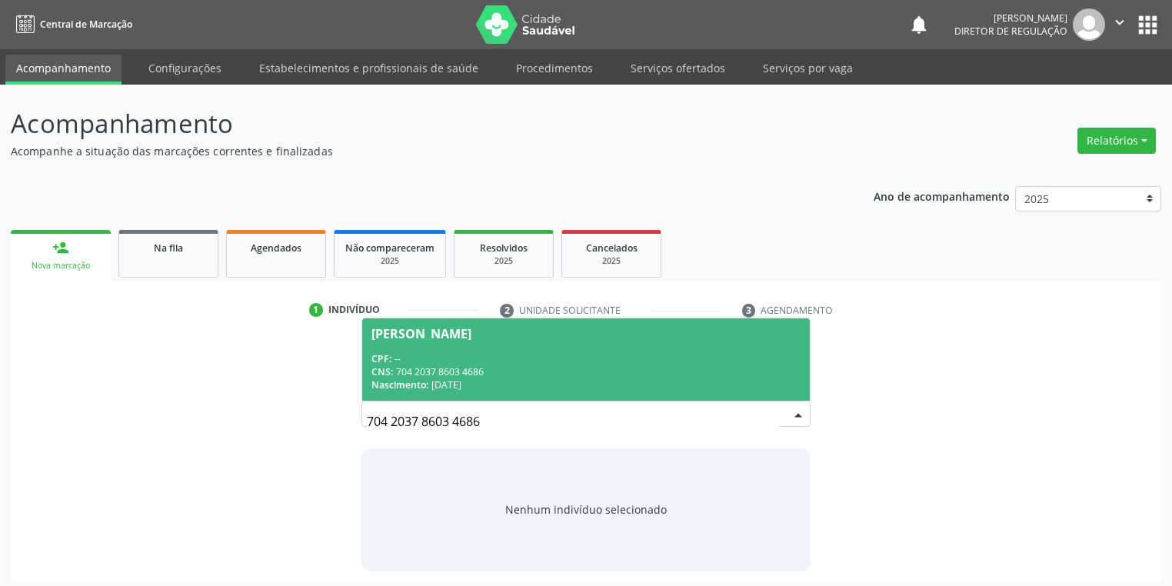
click at [522, 368] on div "CNS: 704 2037 8603 4686" at bounding box center [586, 371] width 429 height 13
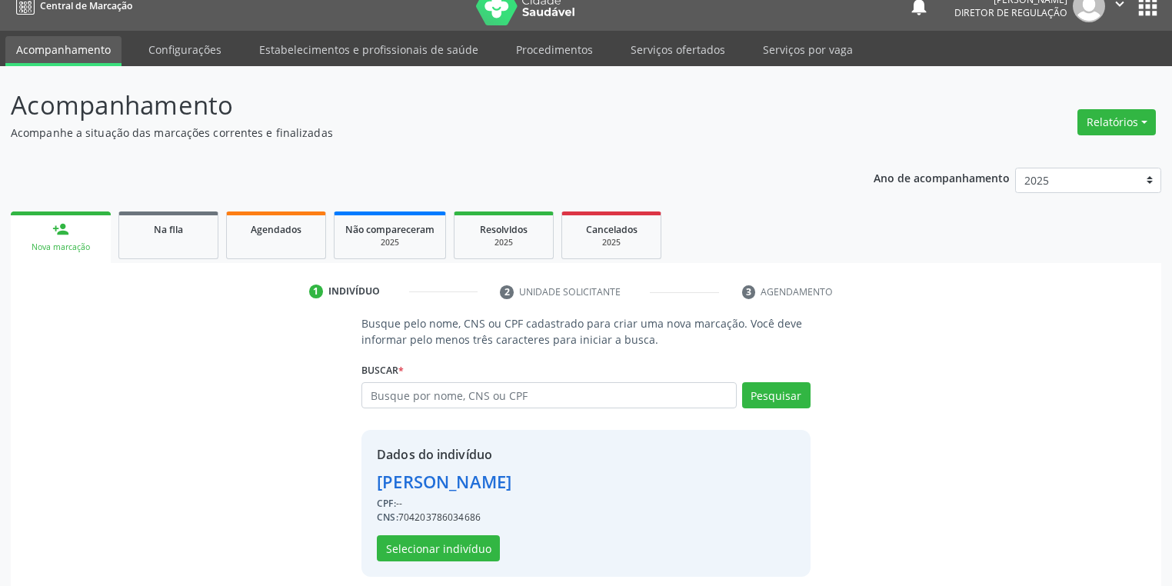
scroll to position [29, 0]
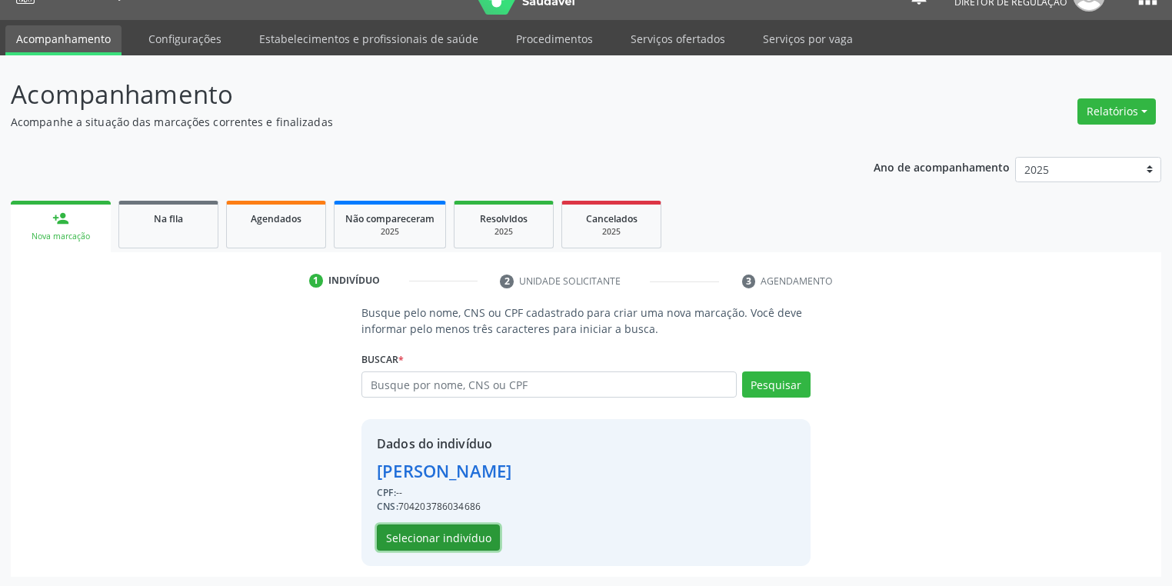
click at [430, 534] on button "Selecionar indivíduo" at bounding box center [438, 538] width 123 height 26
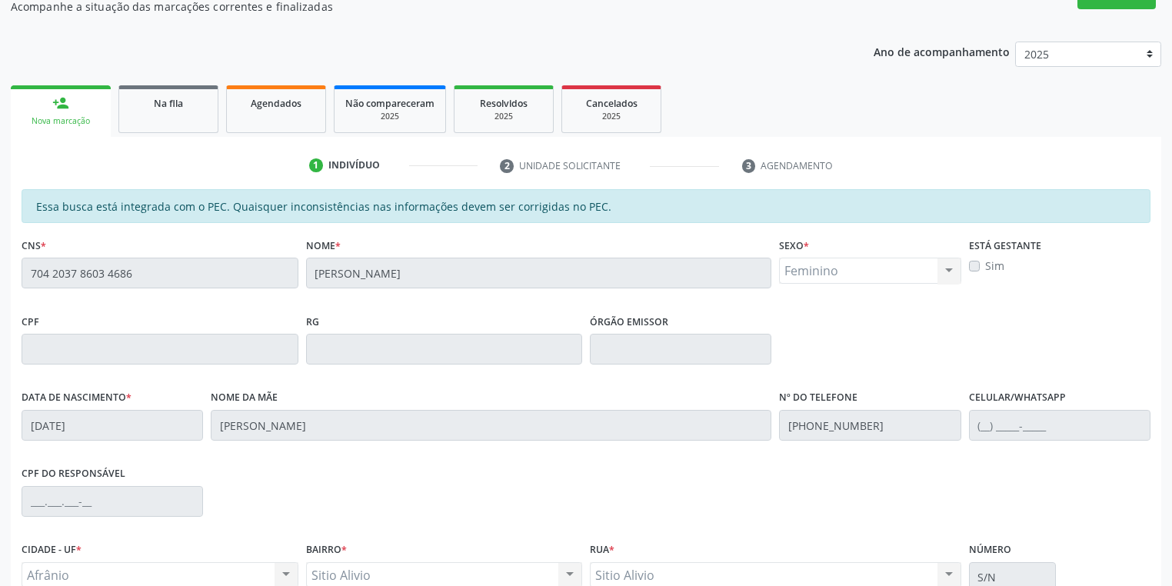
scroll to position [292, 0]
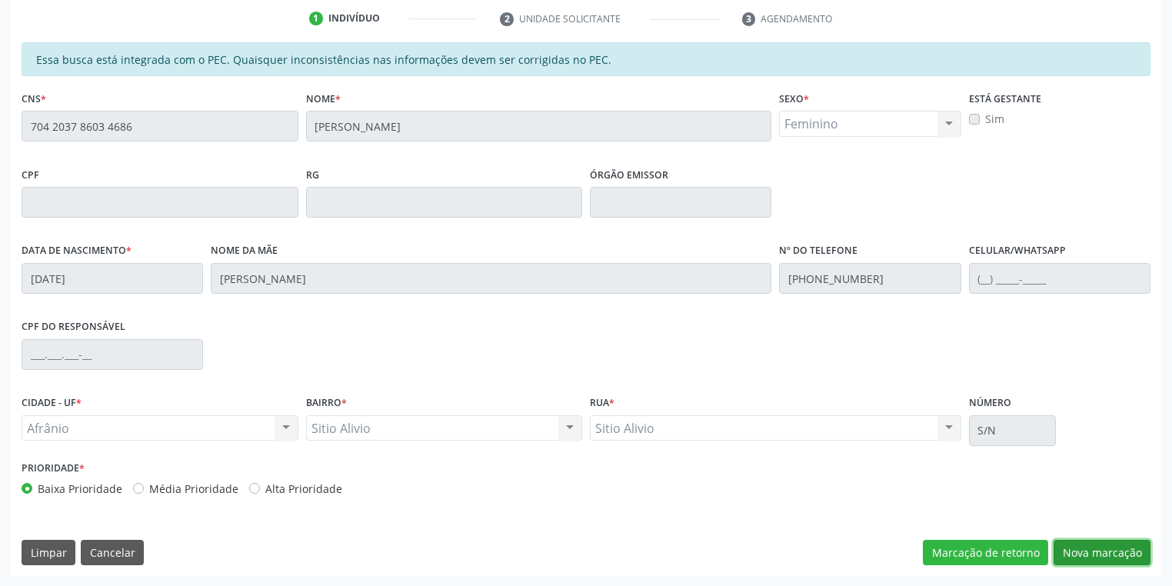
drag, startPoint x: 1088, startPoint y: 548, endPoint x: 1004, endPoint y: 505, distance: 94.3
click at [1088, 545] on button "Nova marcação" at bounding box center [1102, 553] width 97 height 26
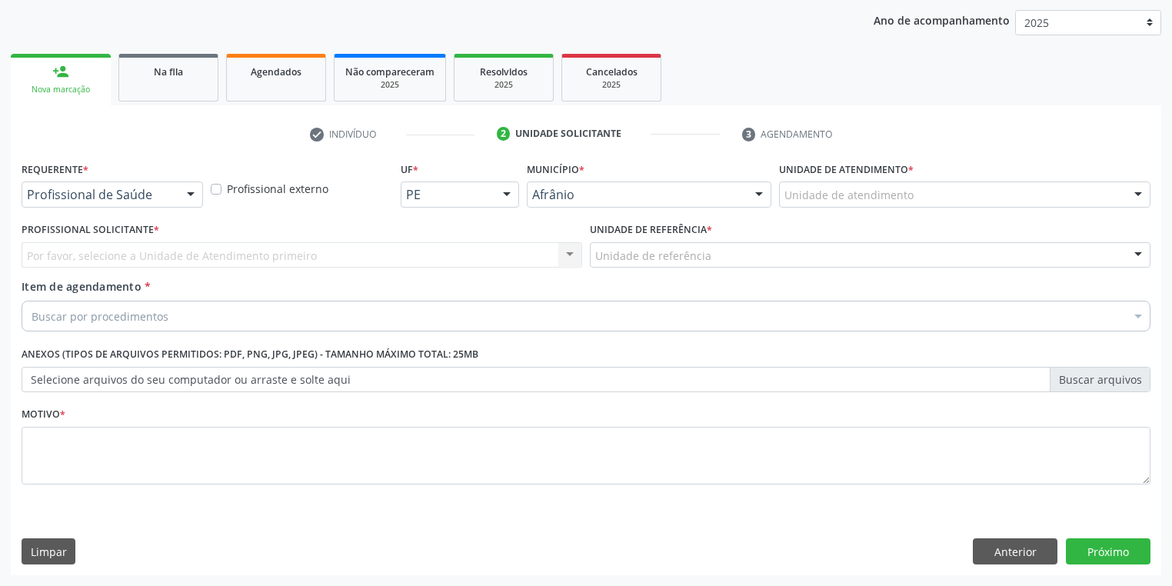
scroll to position [175, 0]
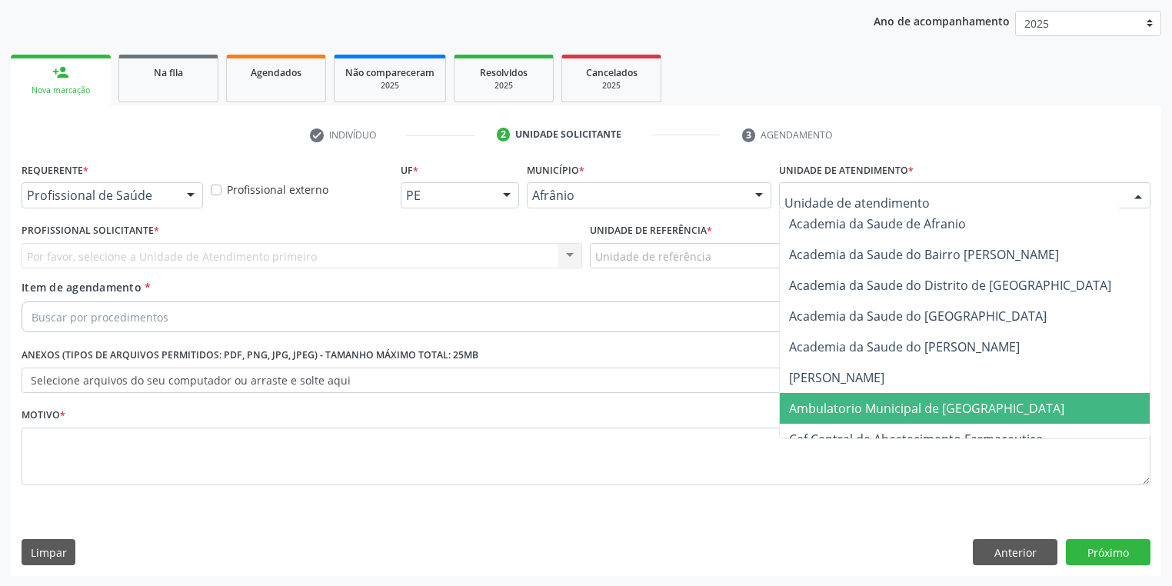
drag, startPoint x: 845, startPoint y: 398, endPoint x: 718, endPoint y: 342, distance: 138.1
click at [844, 397] on span "Ambulatorio Municipal de [GEOGRAPHIC_DATA]" at bounding box center [967, 408] width 375 height 31
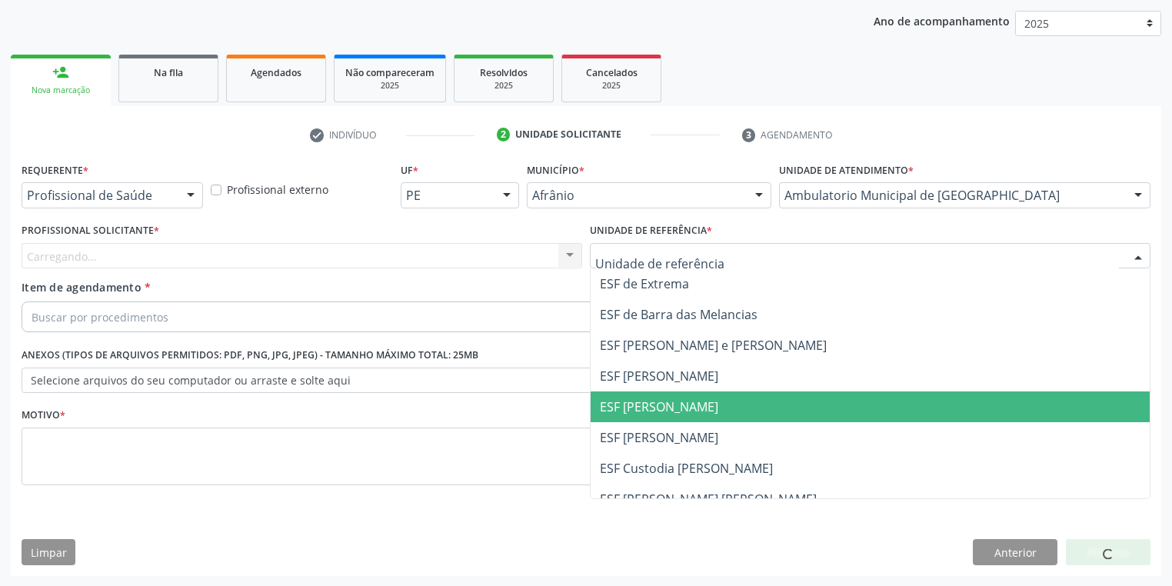
click at [699, 414] on span "ESF [PERSON_NAME]" at bounding box center [659, 406] width 118 height 17
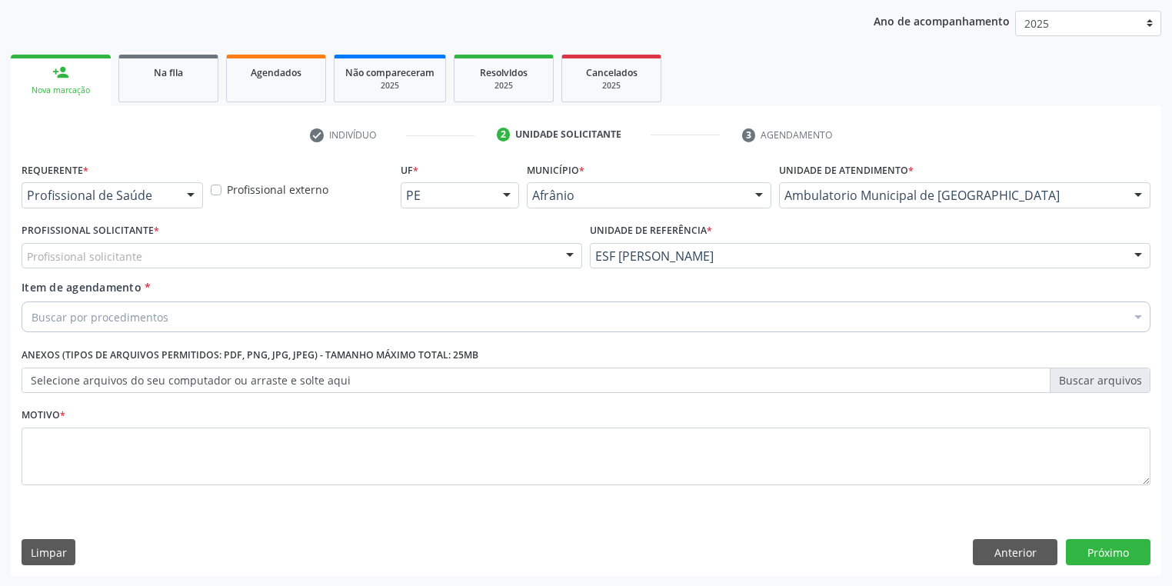
drag, startPoint x: 120, startPoint y: 263, endPoint x: 120, endPoint y: 273, distance: 10.0
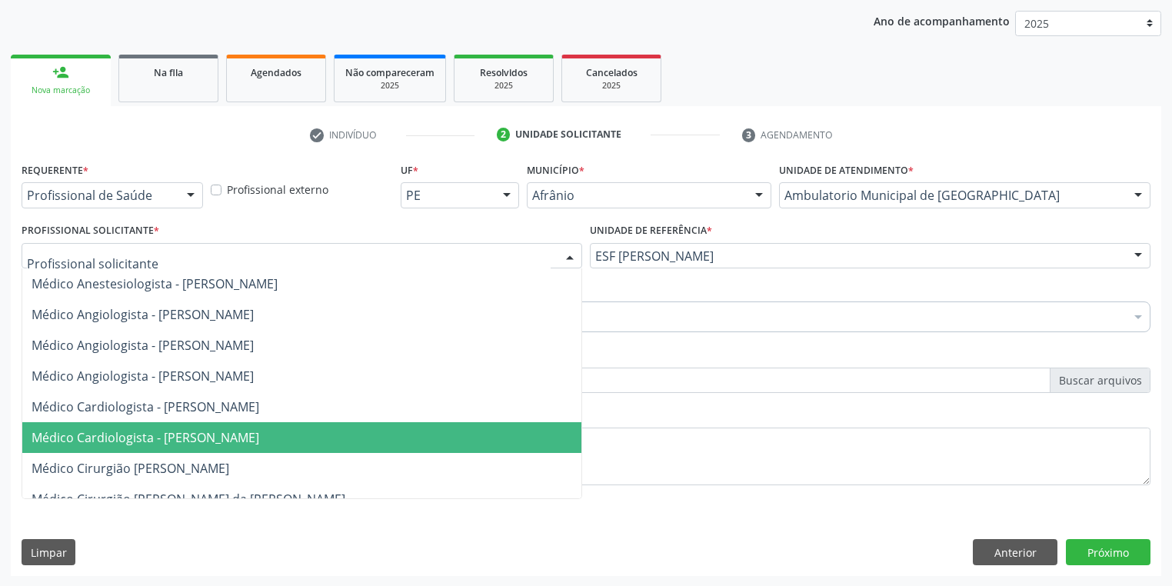
click at [181, 429] on span "Médico Cardiologista - [PERSON_NAME]" at bounding box center [146, 437] width 228 height 17
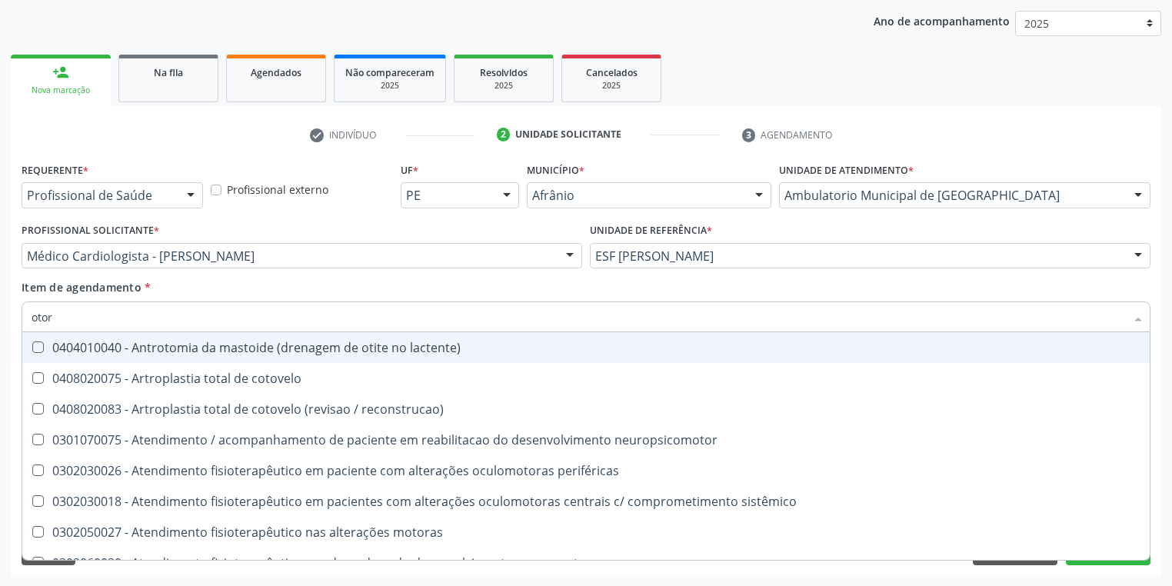
type input "otorr"
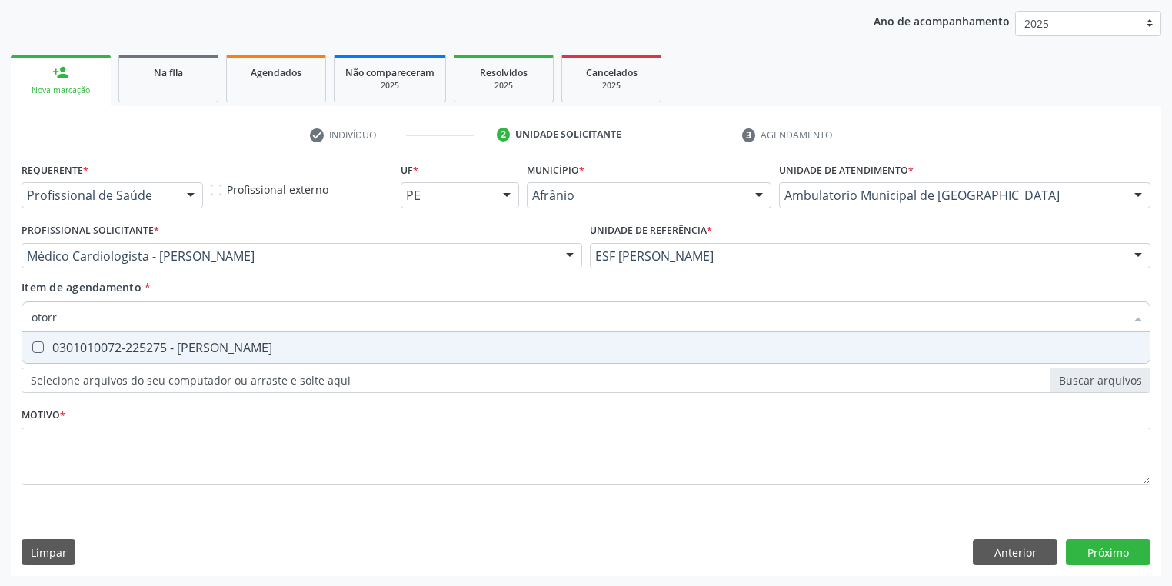
click at [142, 352] on div "0301010072-225275 - [PERSON_NAME]" at bounding box center [586, 348] width 1109 height 12
checkbox Otorrinolaringologista "true"
click at [51, 452] on div "Requerente * Profissional de Saúde Profissional de Saúde Paciente Nenhum result…" at bounding box center [586, 332] width 1129 height 348
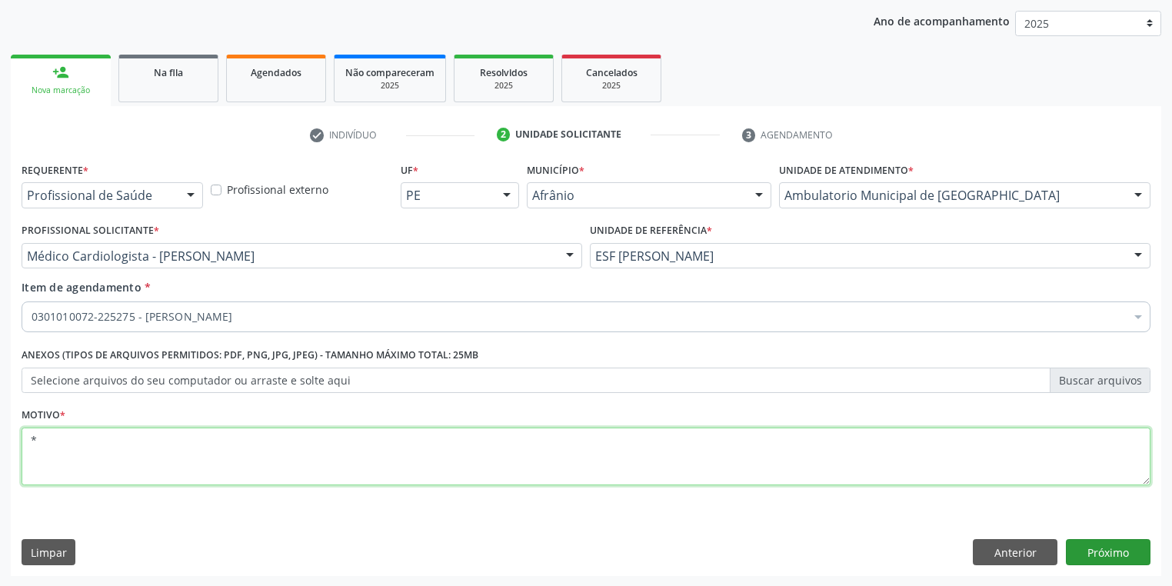
type textarea "*"
click at [1098, 542] on button "Próximo" at bounding box center [1108, 552] width 85 height 26
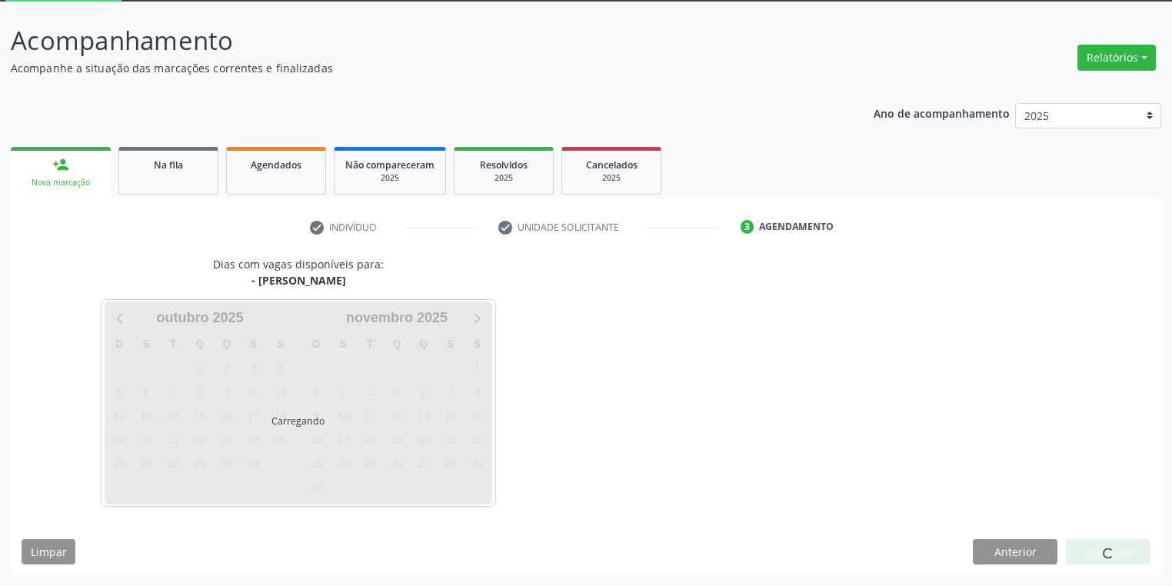
scroll to position [82, 0]
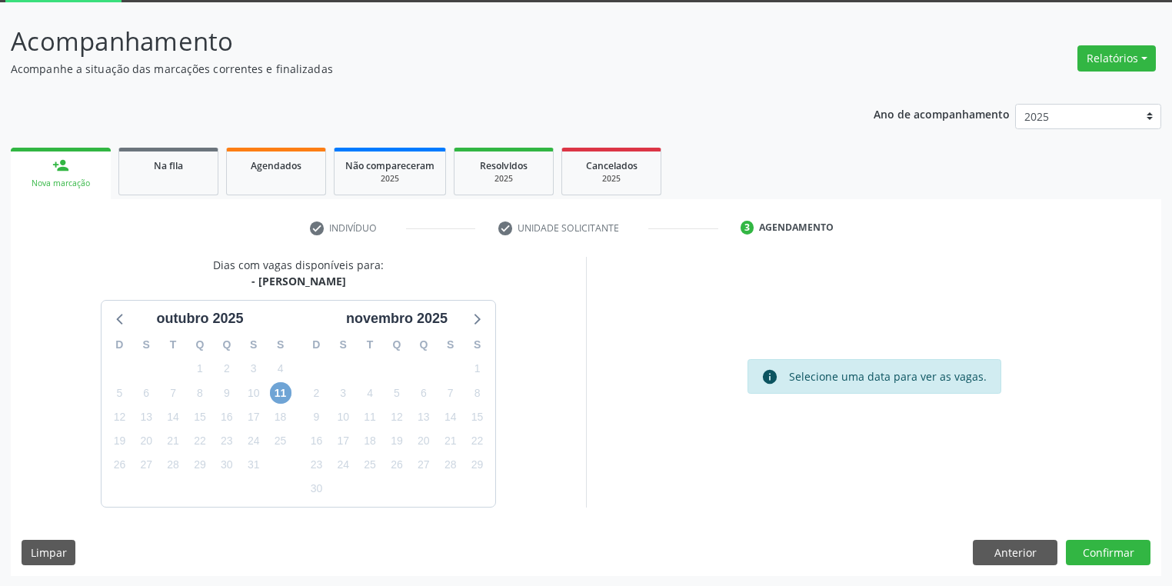
click at [282, 394] on span "11" at bounding box center [281, 393] width 22 height 22
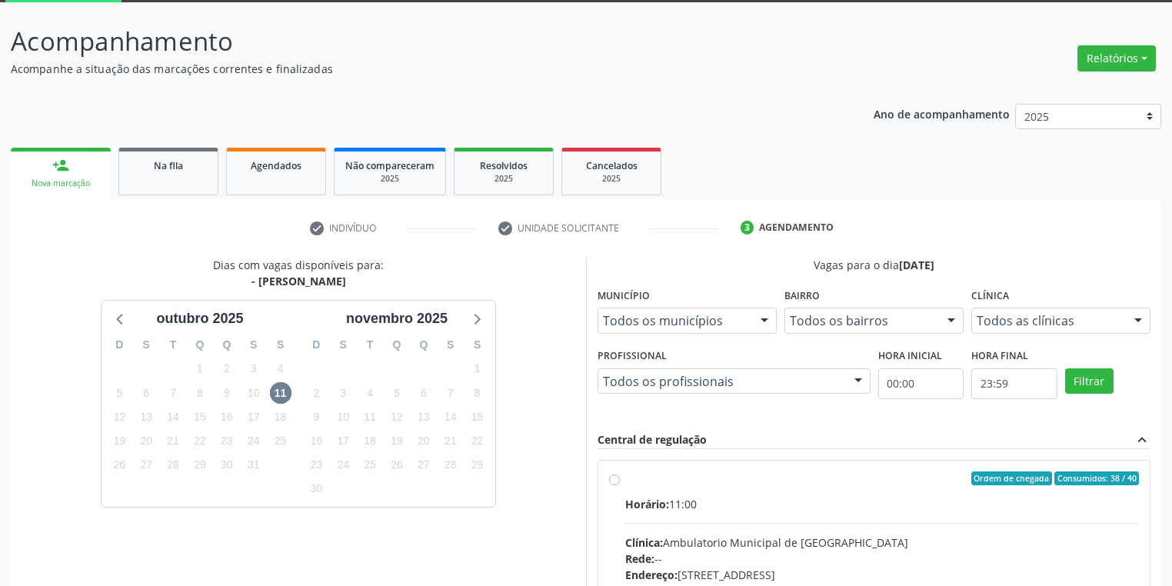
click at [908, 539] on div "Clínica: Ambulatorio Municipal de [GEOGRAPHIC_DATA]" at bounding box center [882, 543] width 514 height 16
click at [620, 485] on input "Ordem de chegada Consumidos: 38 / 40 Horário: 11:00 Clínica: Ambulatorio Munici…" at bounding box center [614, 479] width 11 height 14
radio input "true"
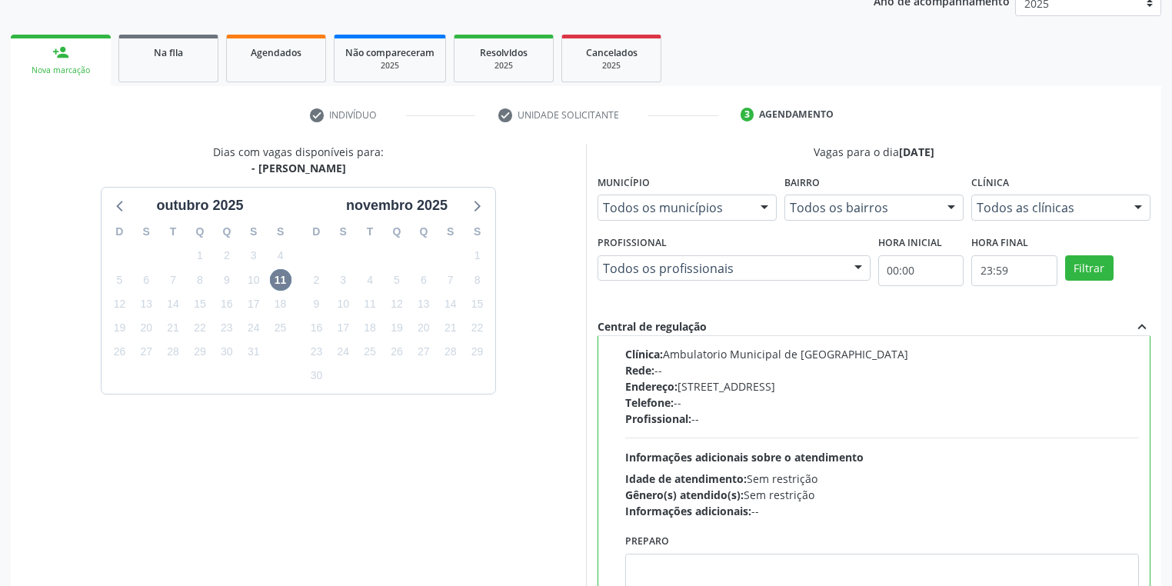
scroll to position [328, 0]
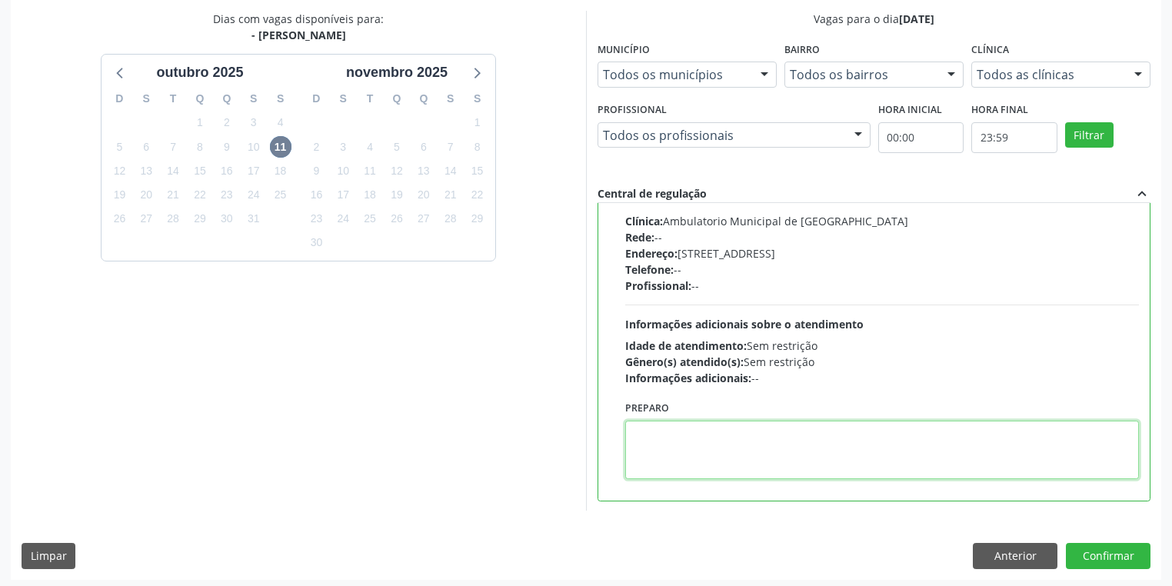
click at [692, 453] on textarea at bounding box center [882, 450] width 514 height 58
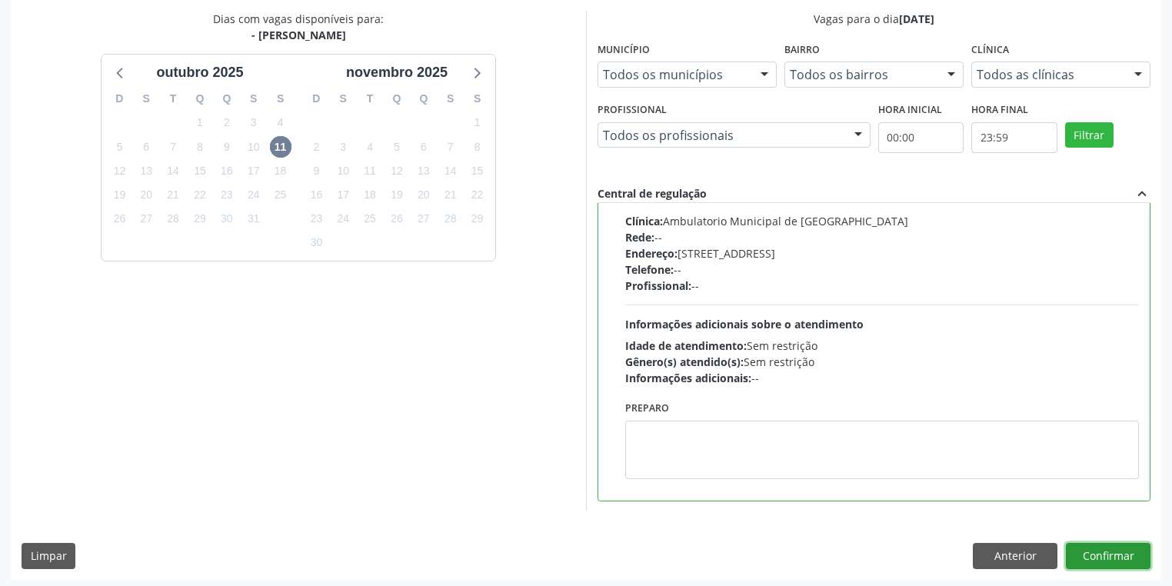
click at [1108, 557] on button "Confirmar" at bounding box center [1108, 556] width 85 height 26
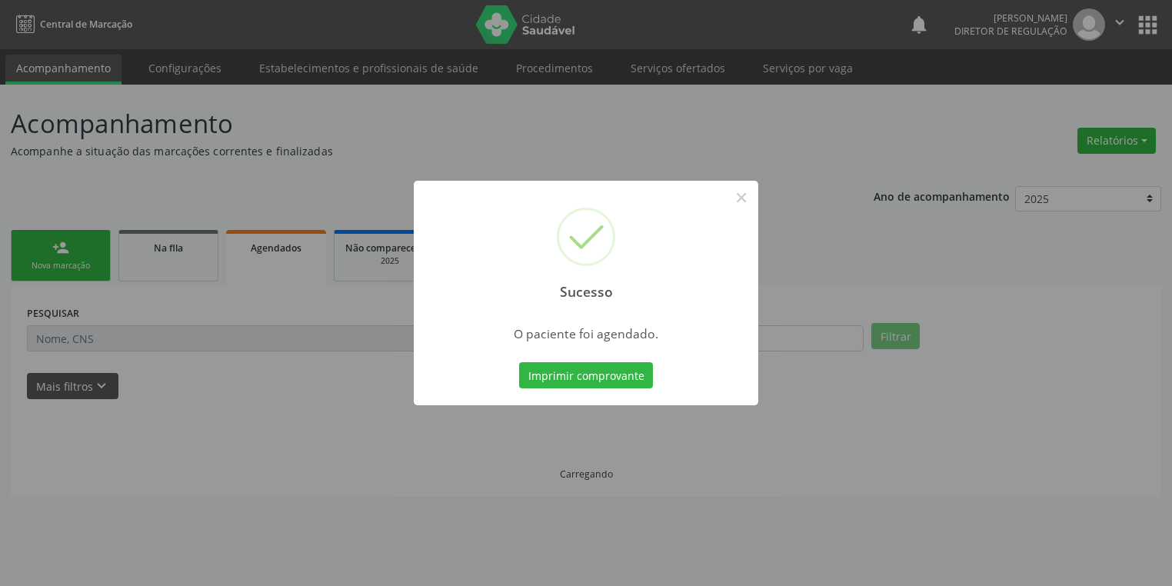
scroll to position [0, 0]
click at [606, 375] on button "Imprimir comprovante" at bounding box center [591, 375] width 134 height 26
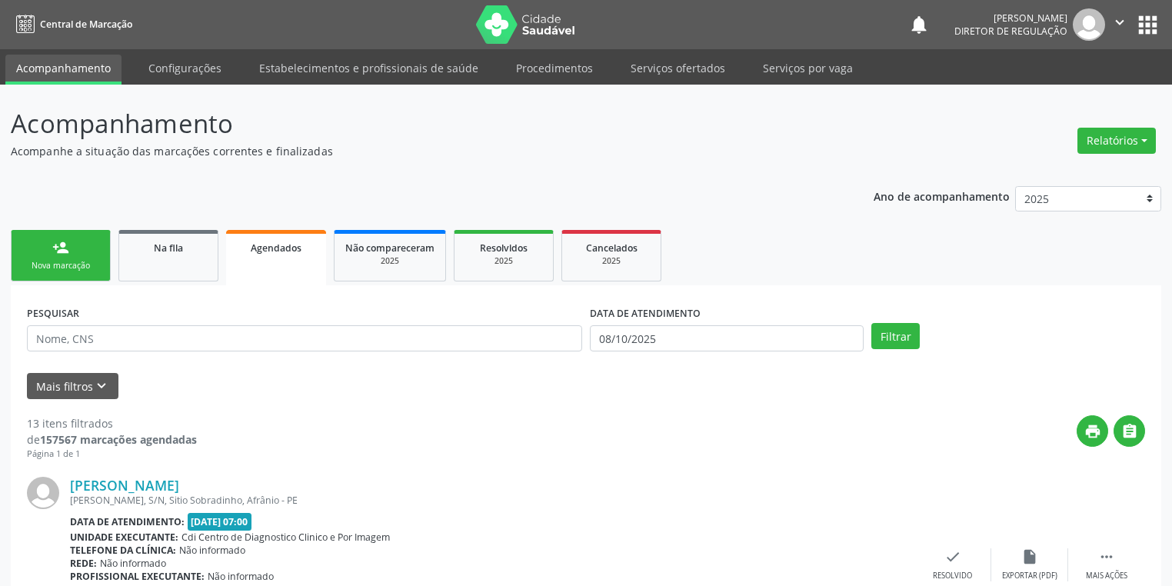
click at [73, 237] on link "person_add Nova marcação" at bounding box center [61, 256] width 100 height 52
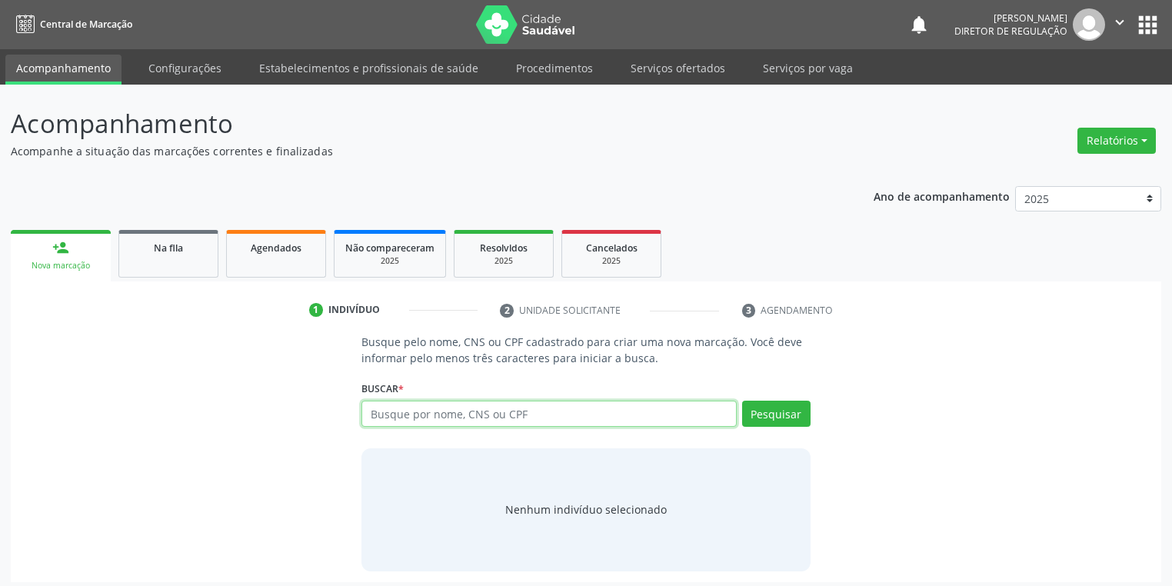
click at [379, 407] on input "text" at bounding box center [549, 414] width 375 height 26
type input "703407232667812"
click at [754, 406] on button "Pesquisar" at bounding box center [776, 414] width 68 height 26
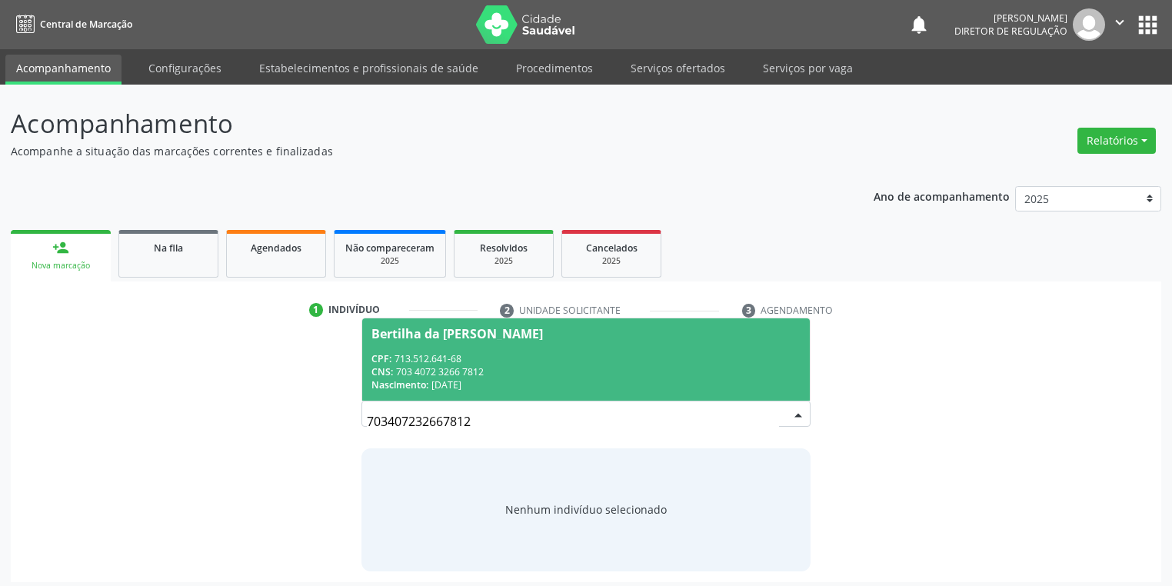
drag, startPoint x: 413, startPoint y: 367, endPoint x: 423, endPoint y: 366, distance: 10.0
click at [415, 366] on div "CNS: 703 4072 3266 7812" at bounding box center [586, 371] width 429 height 13
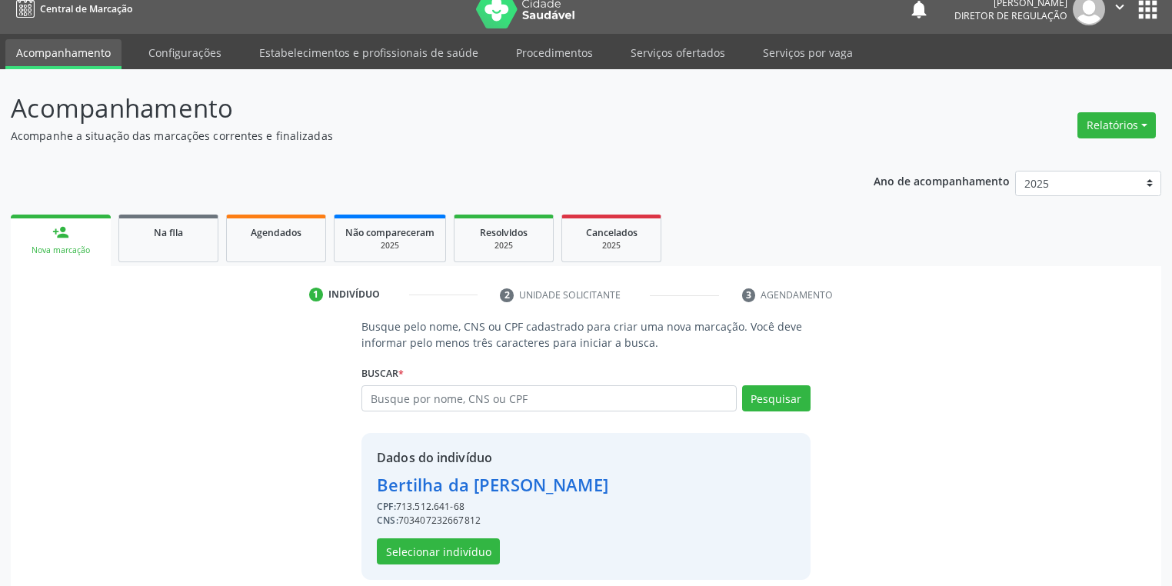
scroll to position [29, 0]
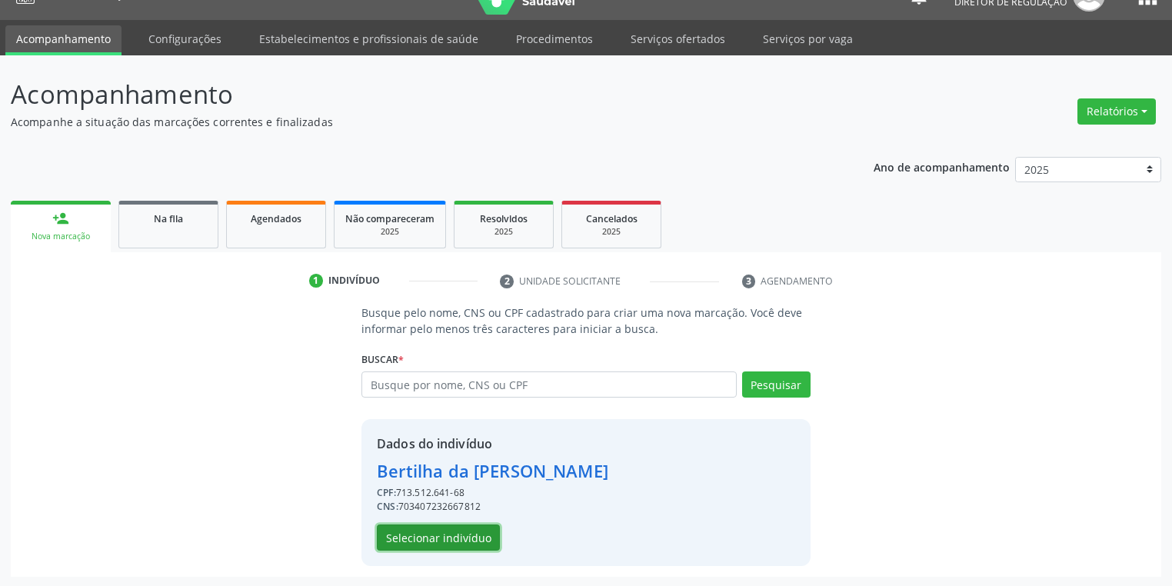
click at [463, 528] on button "Selecionar indivíduo" at bounding box center [438, 538] width 123 height 26
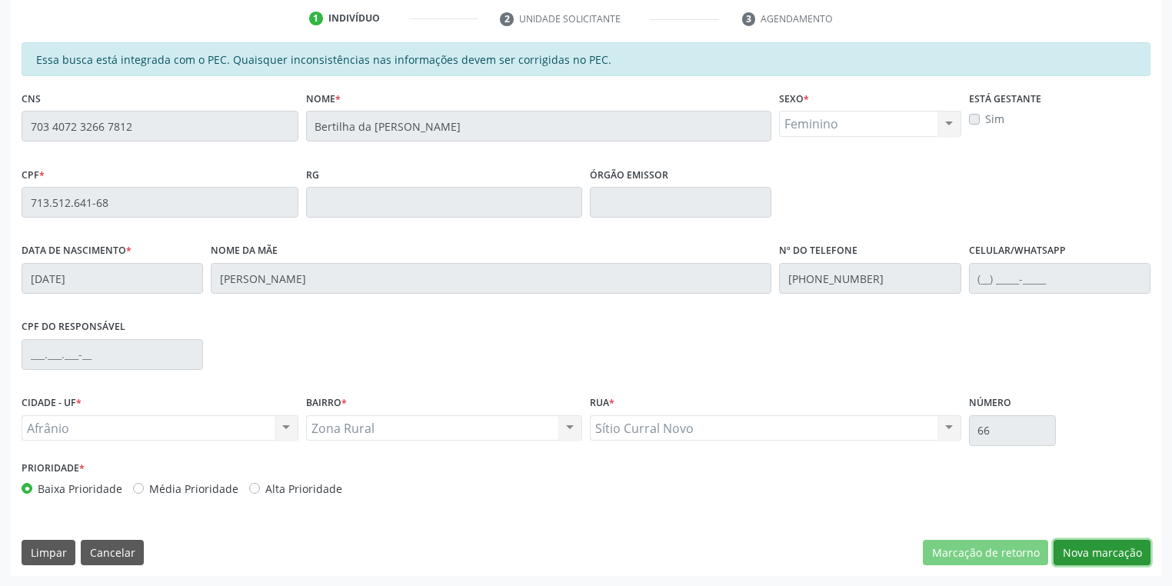
click at [1089, 558] on button "Nova marcação" at bounding box center [1102, 553] width 97 height 26
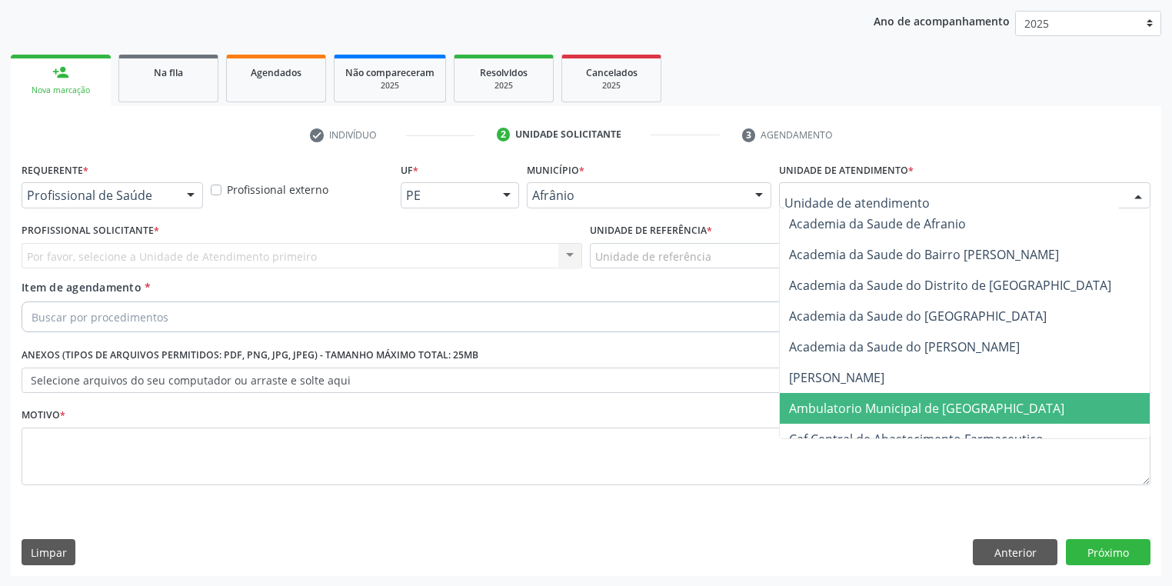
click at [828, 404] on span "Ambulatorio Municipal de [GEOGRAPHIC_DATA]" at bounding box center [926, 408] width 275 height 17
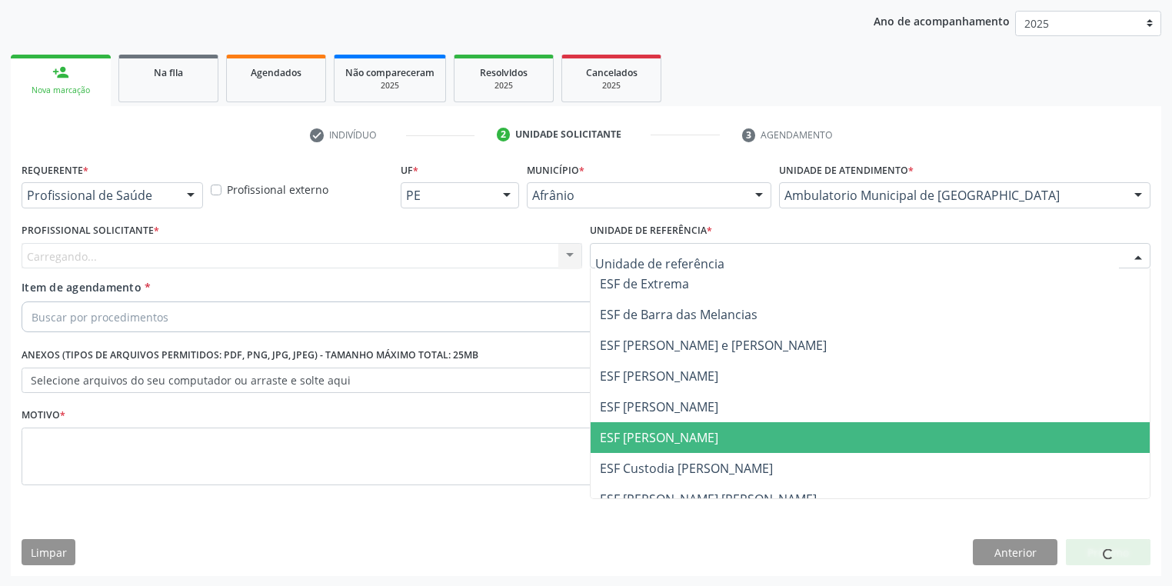
click at [665, 436] on span "ESF [PERSON_NAME]" at bounding box center [659, 437] width 118 height 17
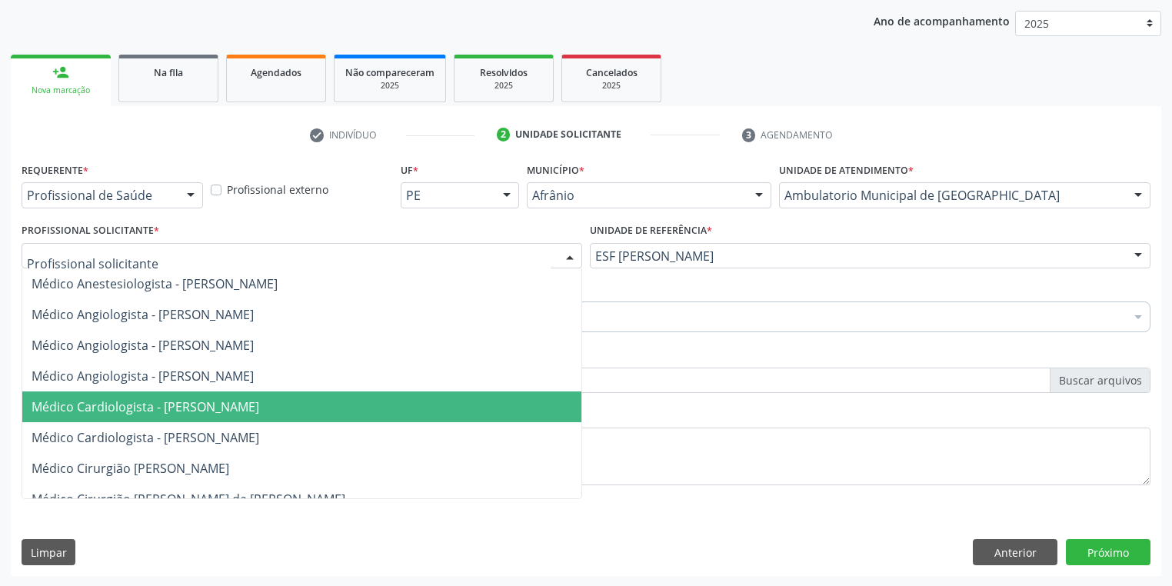
click at [159, 405] on span "Médico Cardiologista - [PERSON_NAME]" at bounding box center [146, 406] width 228 height 17
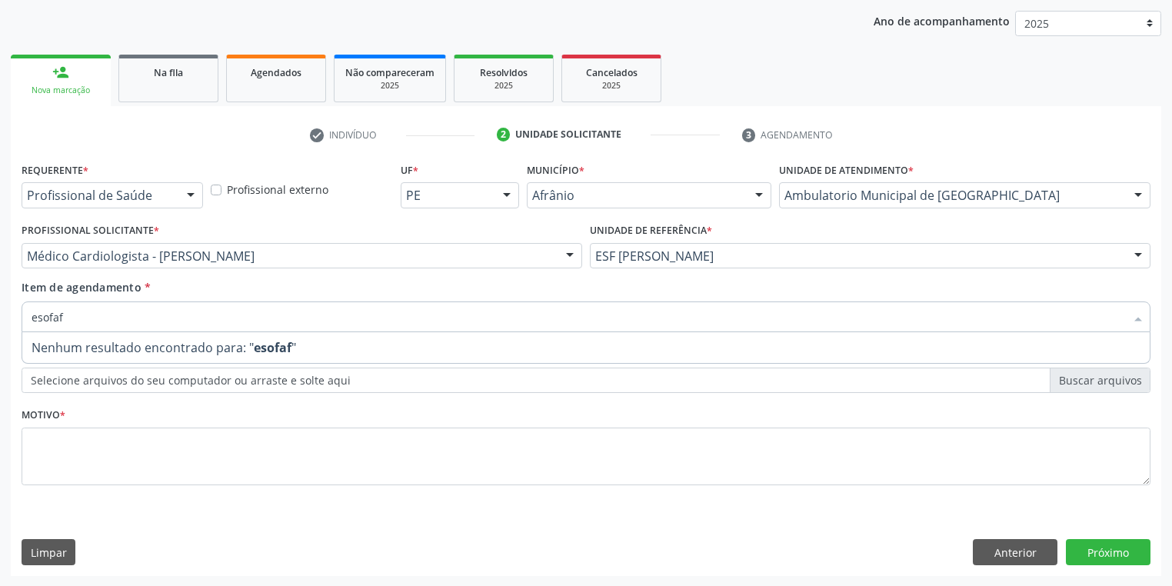
type input "esofa"
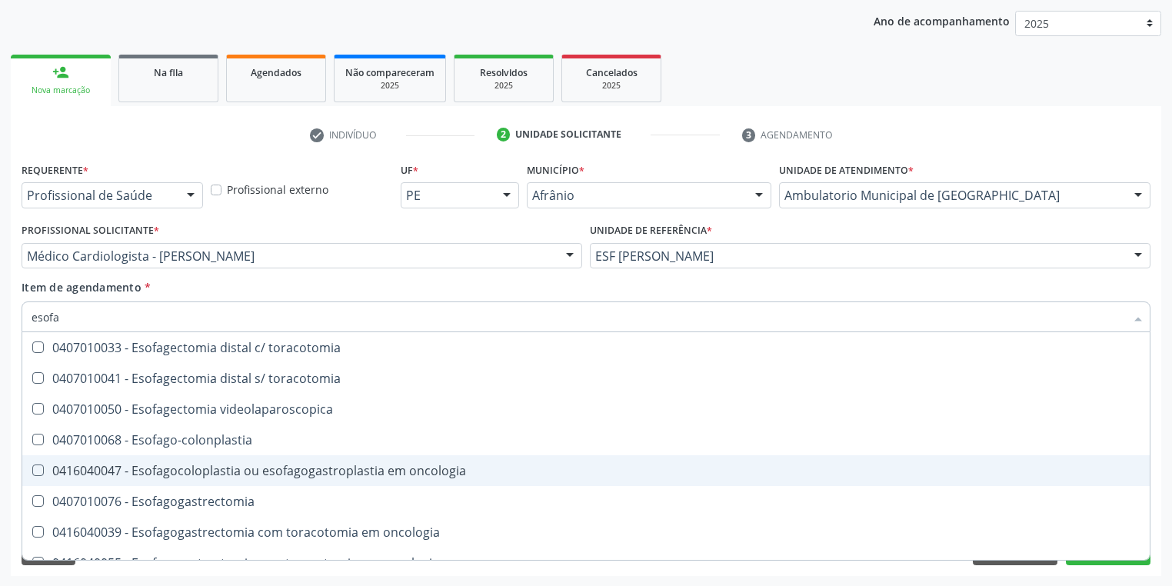
scroll to position [246, 0]
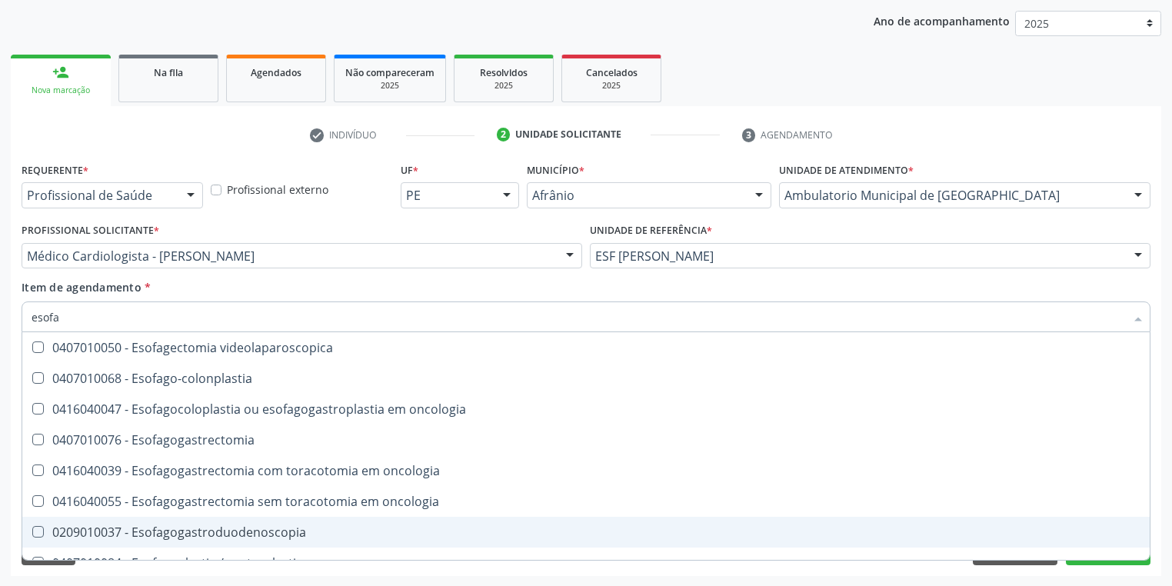
click at [203, 535] on div "0209010037 - Esofagogastroduodenoscopia" at bounding box center [586, 532] width 1109 height 12
checkbox Esofagogastroduodenoscopia "true"
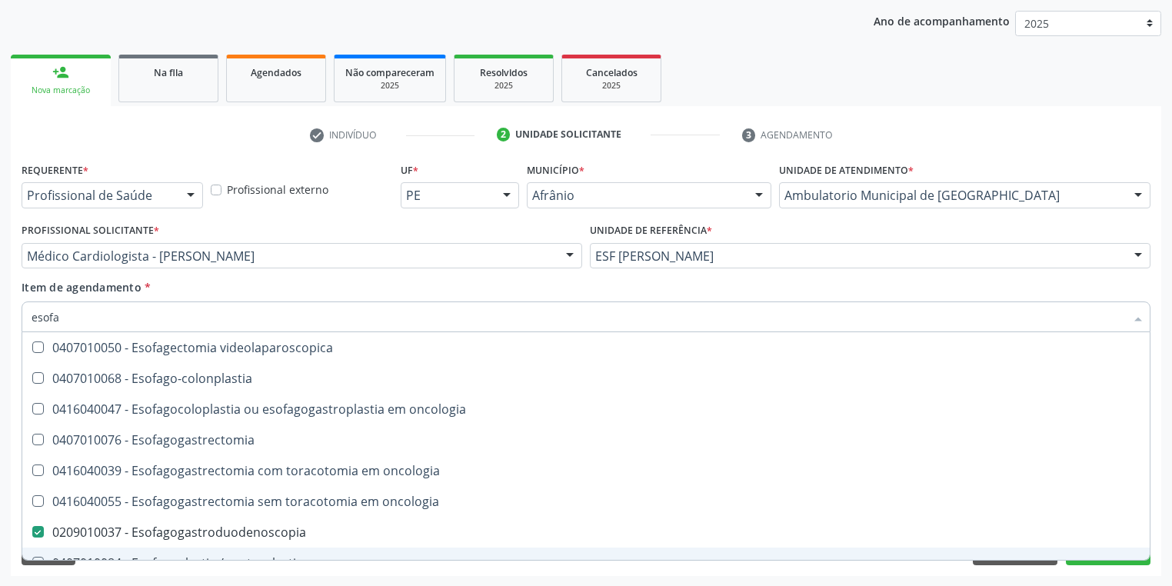
click at [188, 571] on div "Requerente * Profissional de Saúde Profissional de Saúde Paciente Nenhum result…" at bounding box center [586, 367] width 1151 height 418
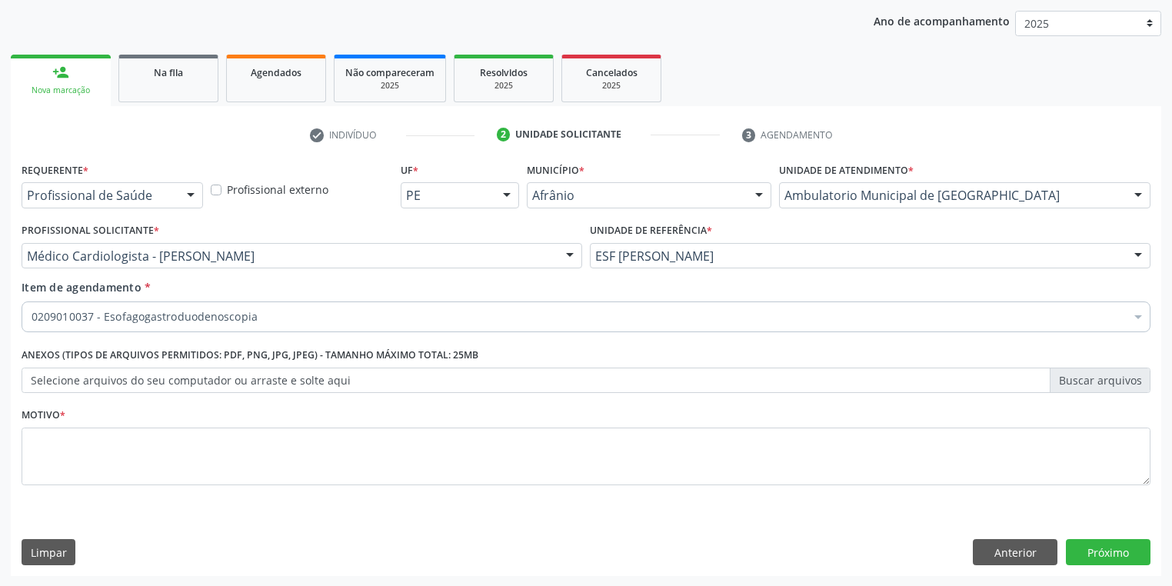
scroll to position [0, 0]
click at [61, 452] on textarea at bounding box center [586, 457] width 1129 height 58
type textarea "*"
click at [1108, 560] on button "Próximo" at bounding box center [1108, 552] width 85 height 26
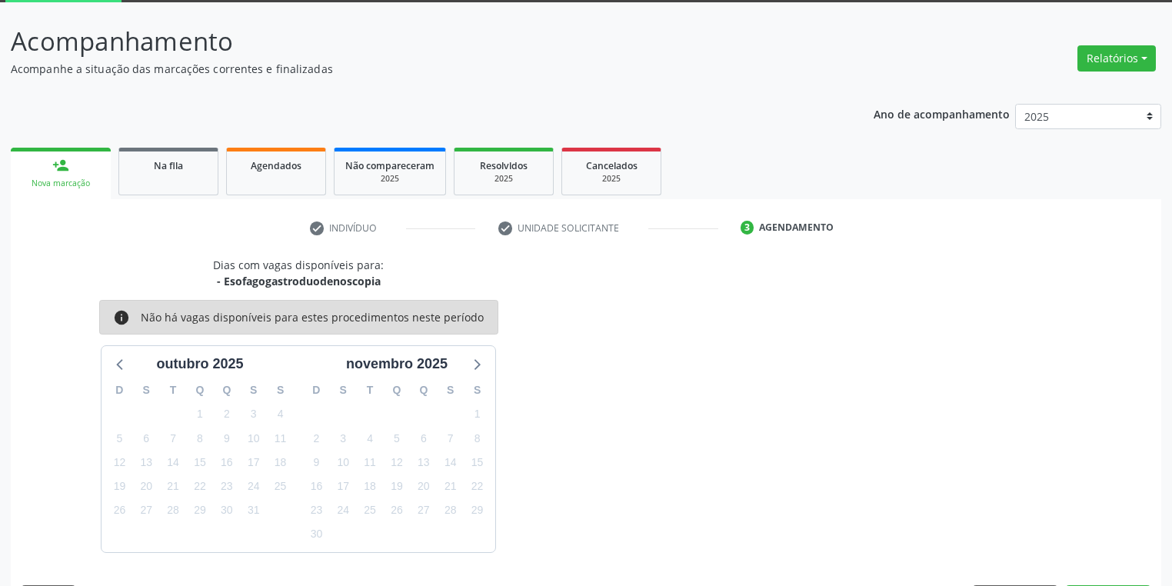
scroll to position [127, 0]
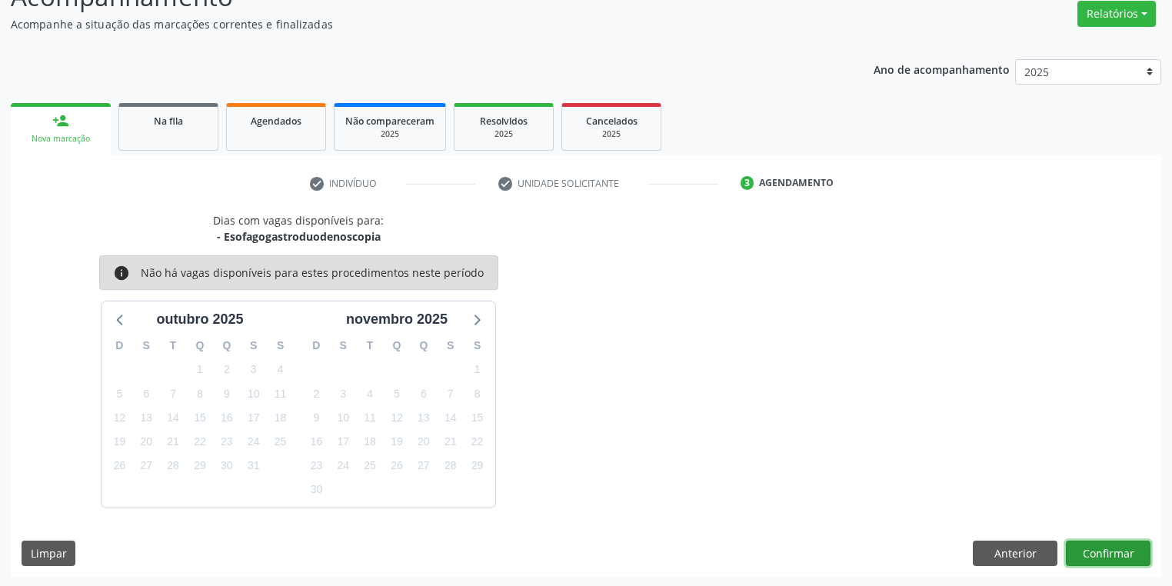
click at [1083, 547] on button "Confirmar" at bounding box center [1108, 554] width 85 height 26
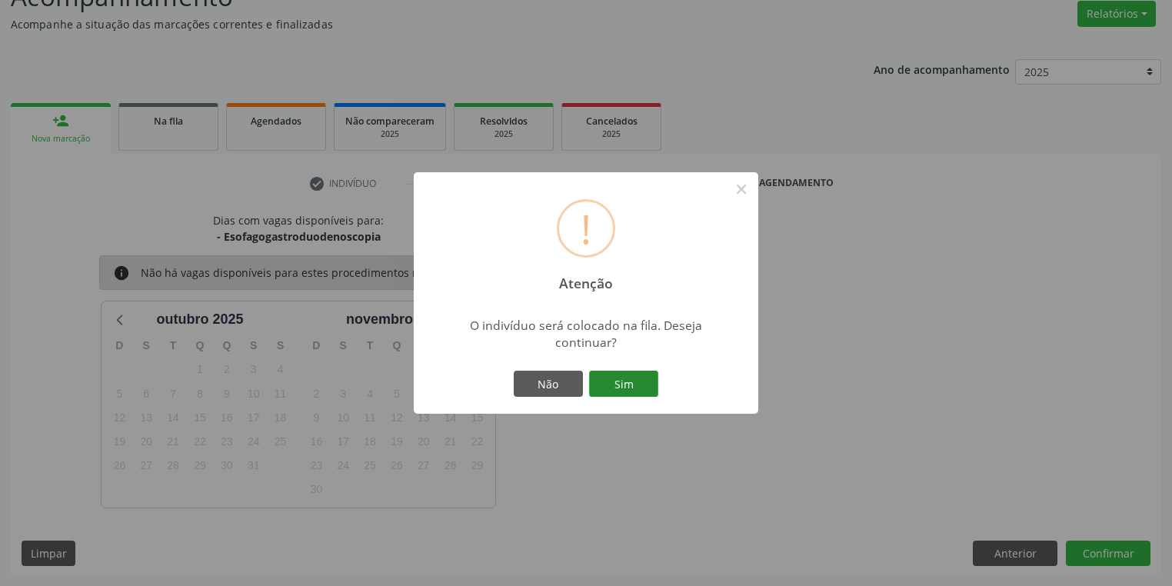
click at [633, 380] on button "Sim" at bounding box center [623, 384] width 69 height 26
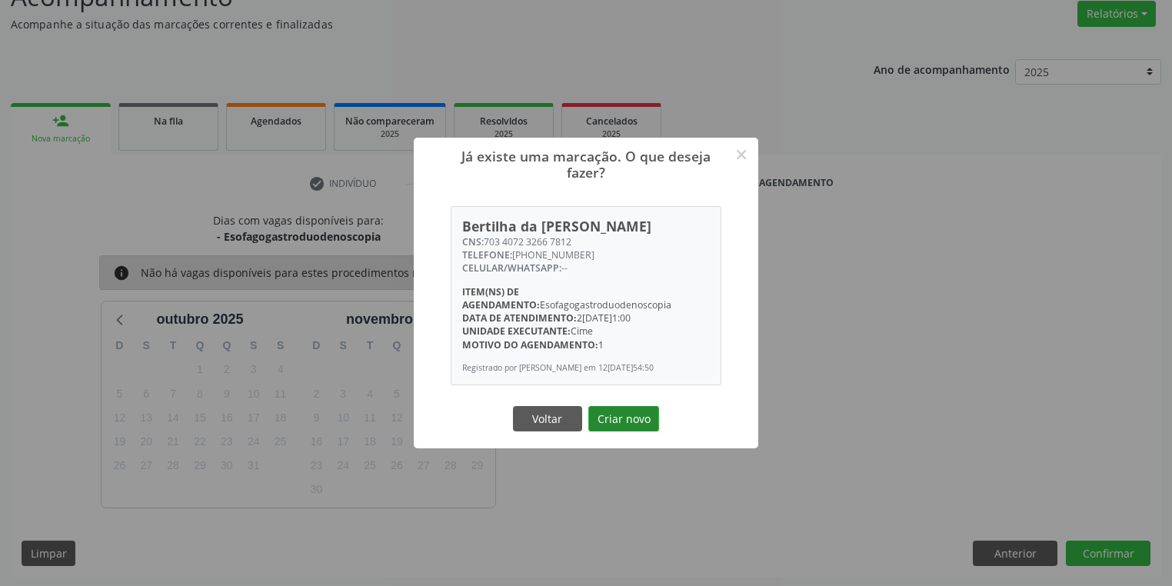
click at [614, 428] on button "Criar novo" at bounding box center [623, 419] width 71 height 26
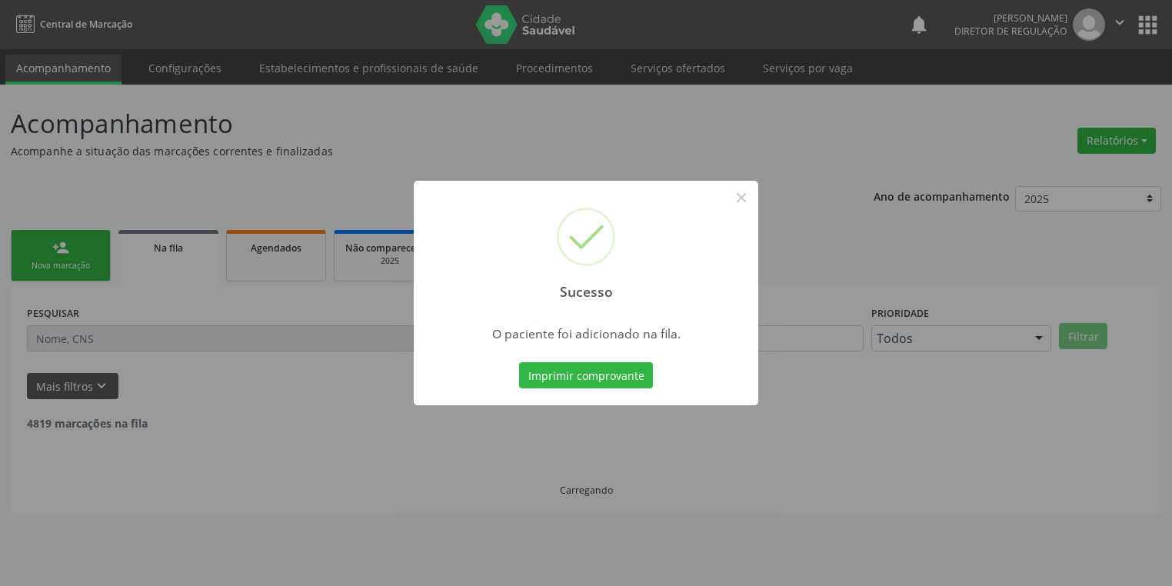
scroll to position [0, 0]
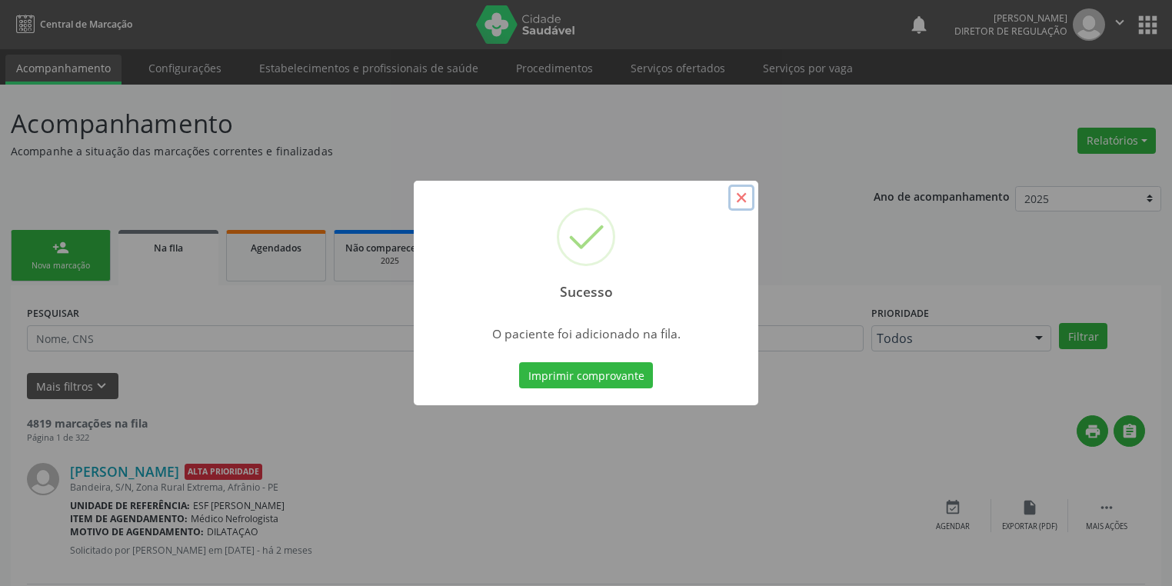
click at [738, 197] on button "×" at bounding box center [741, 198] width 26 height 26
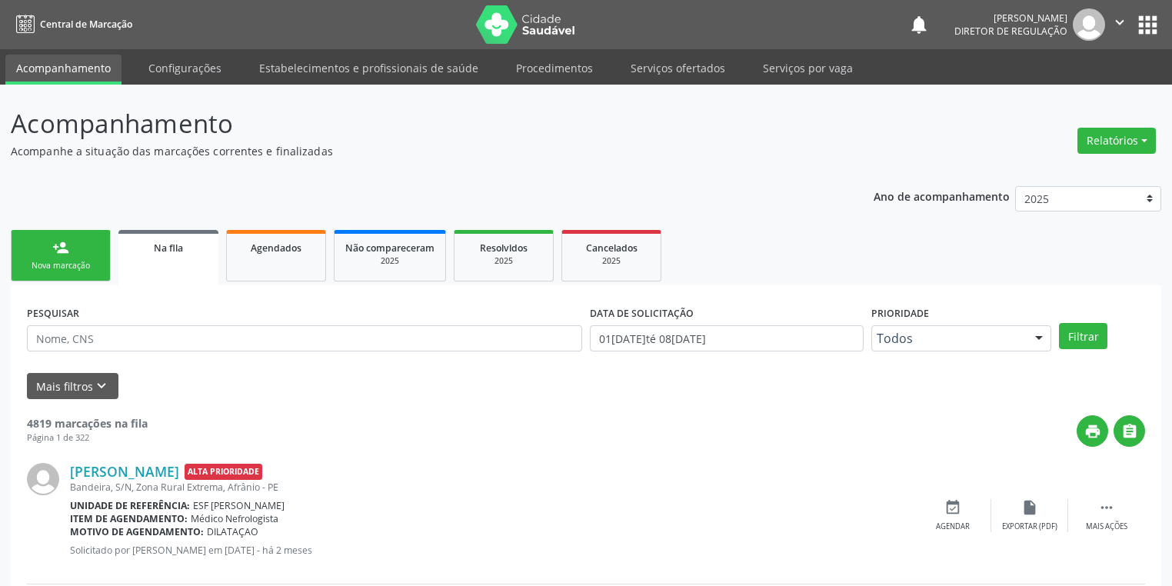
click at [86, 268] on div "Nova marcação" at bounding box center [60, 266] width 77 height 12
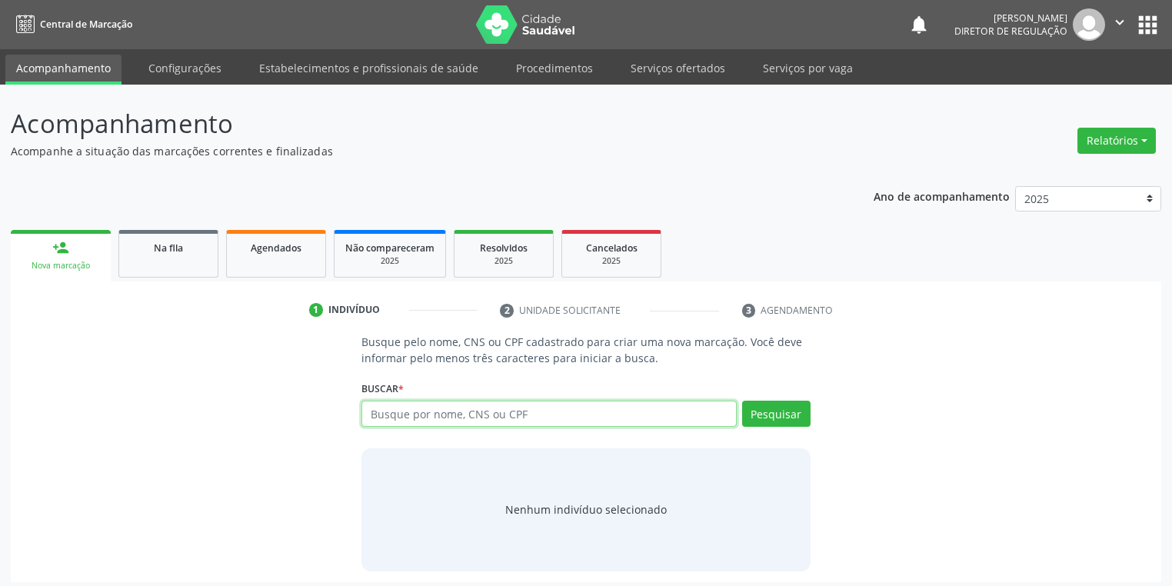
click at [375, 412] on input "text" at bounding box center [549, 414] width 375 height 26
type input "75530210406"
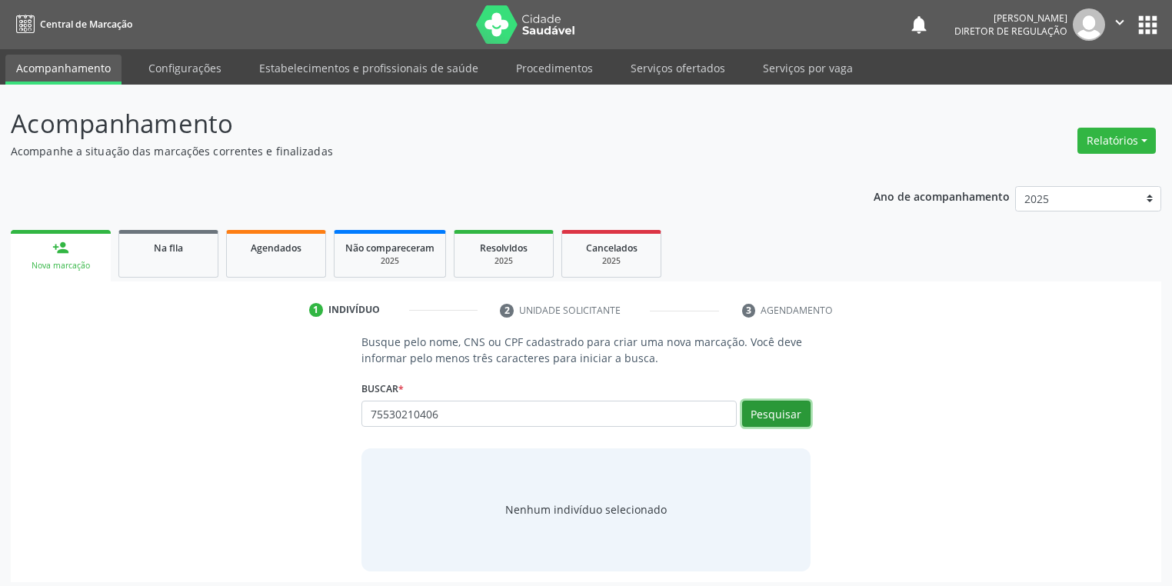
click at [765, 408] on button "Pesquisar" at bounding box center [776, 414] width 68 height 26
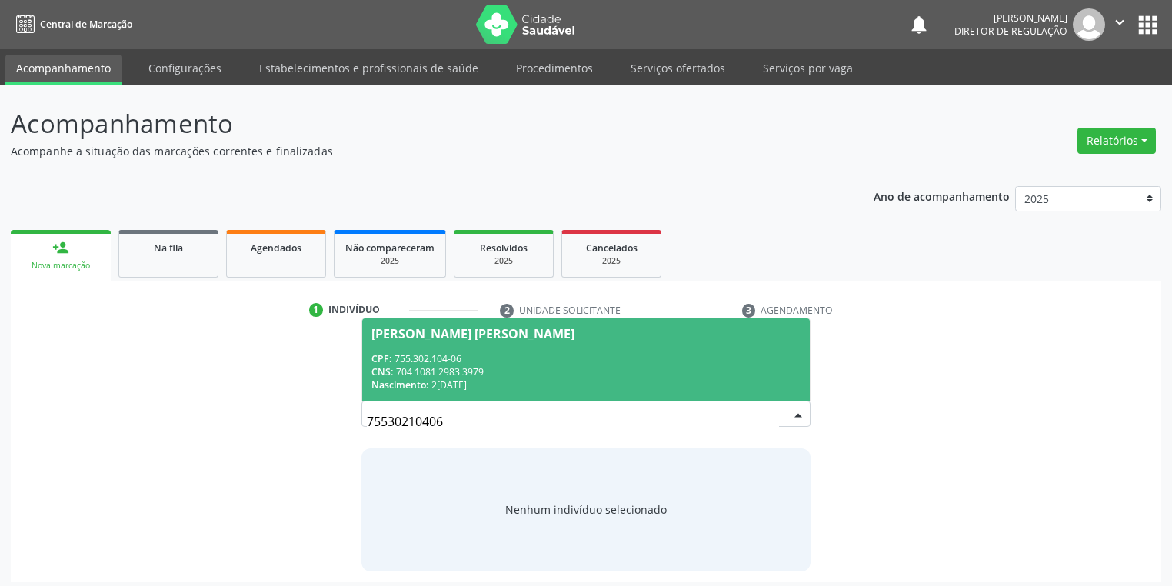
click at [537, 347] on span "Antonia Benedita Damasceno Macedo CPF: 755.302.104-06 CNS: 704 1081 2983 3979 N…" at bounding box center [586, 359] width 448 height 82
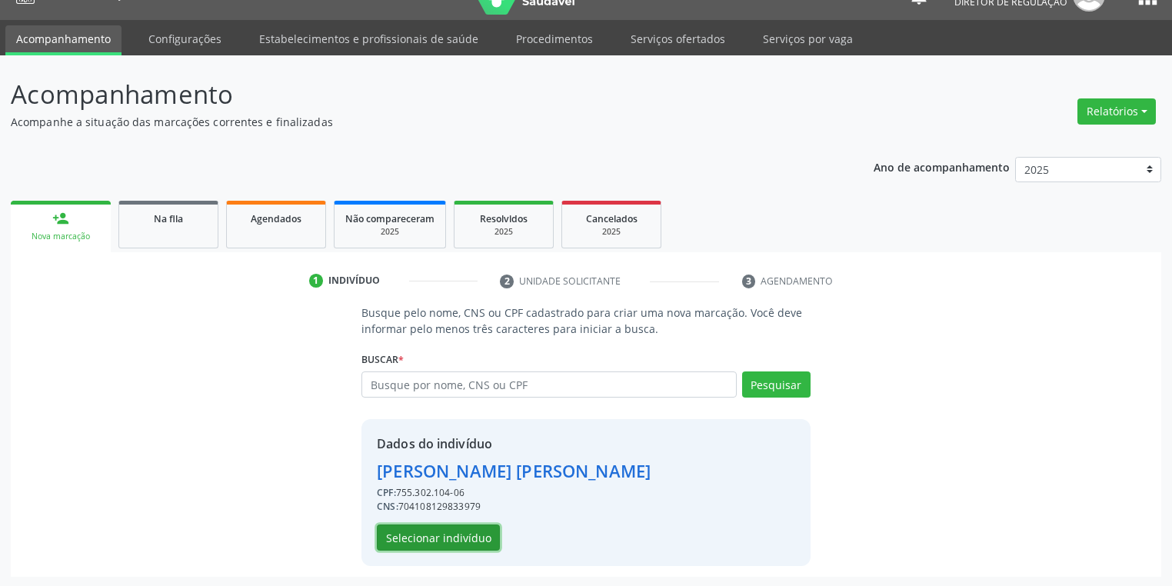
click at [450, 533] on button "Selecionar indivíduo" at bounding box center [438, 538] width 123 height 26
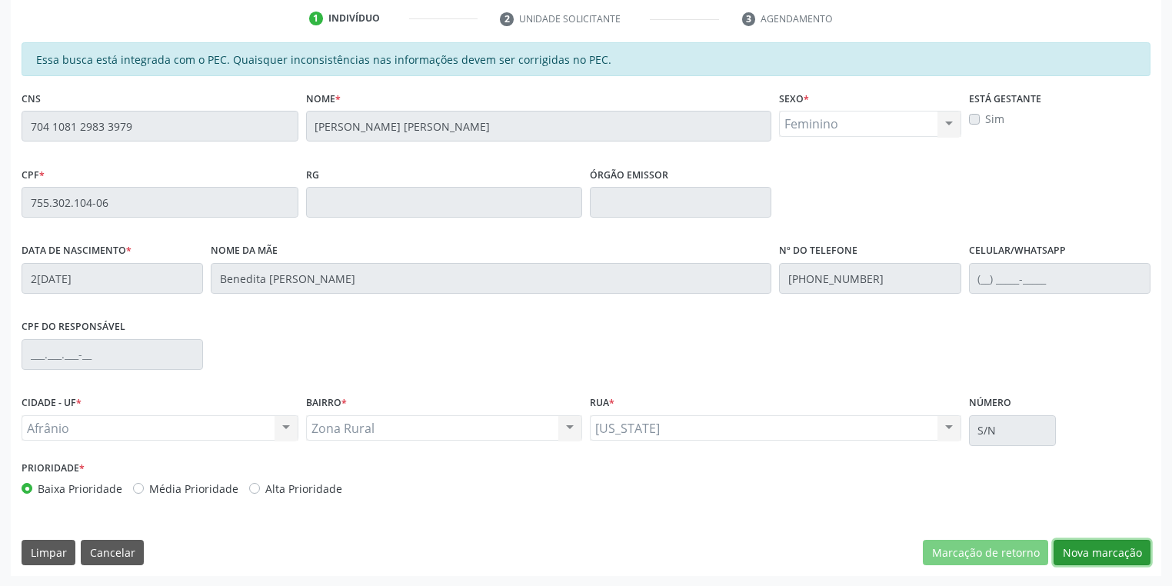
drag, startPoint x: 1092, startPoint y: 549, endPoint x: 1065, endPoint y: 530, distance: 33.7
click at [1092, 549] on button "Nova marcação" at bounding box center [1102, 553] width 97 height 26
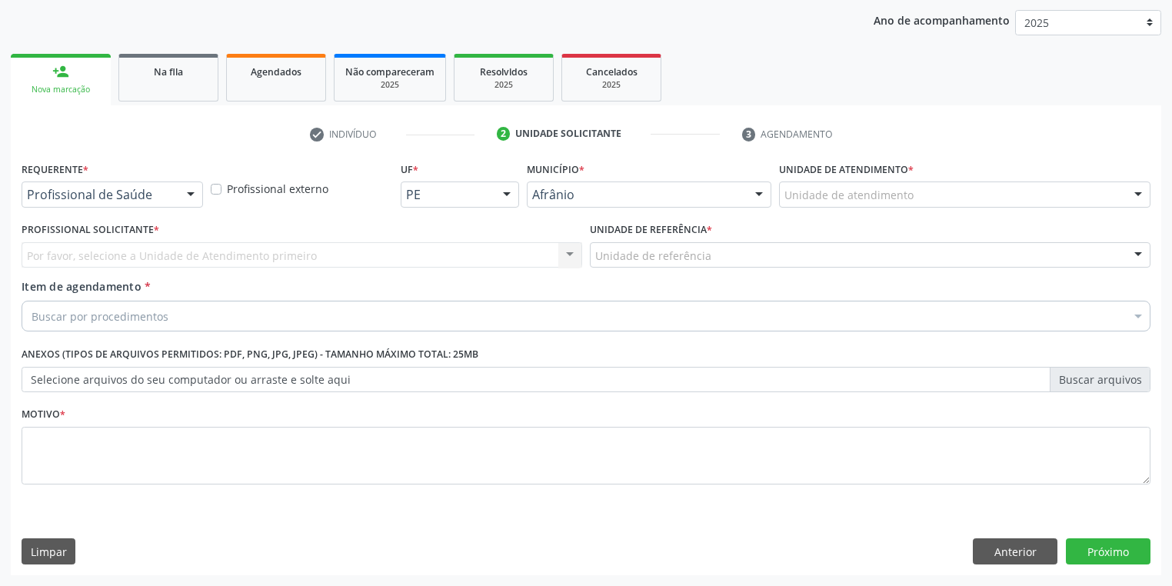
scroll to position [175, 0]
click at [806, 202] on div "Unidade de atendimento" at bounding box center [965, 195] width 372 height 26
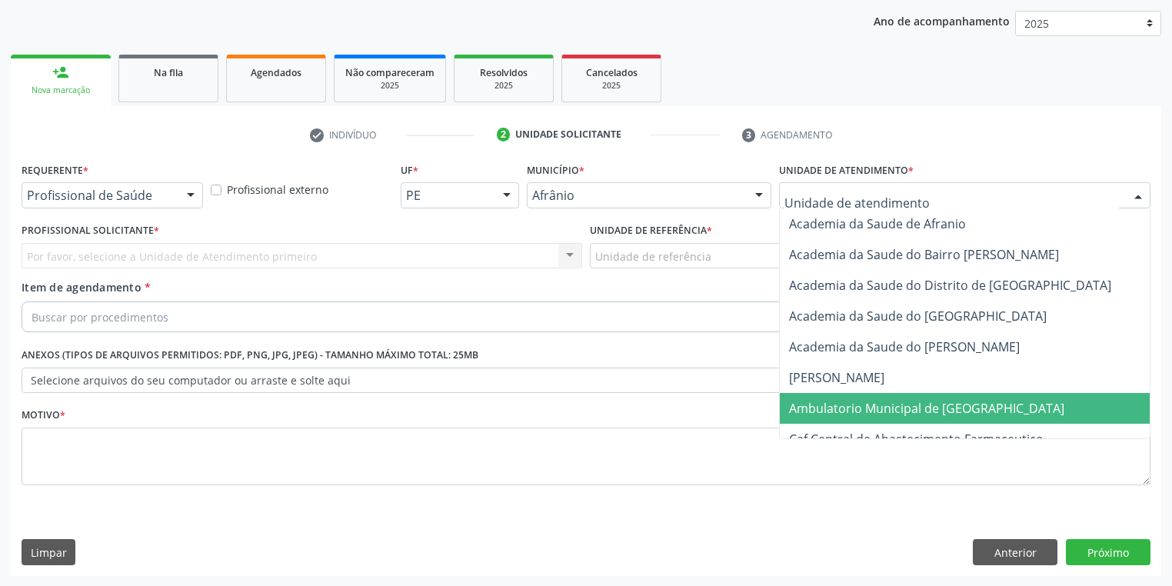
drag, startPoint x: 832, startPoint y: 402, endPoint x: 730, endPoint y: 318, distance: 131.8
click at [831, 402] on span "Ambulatorio Municipal de [GEOGRAPHIC_DATA]" at bounding box center [926, 408] width 275 height 17
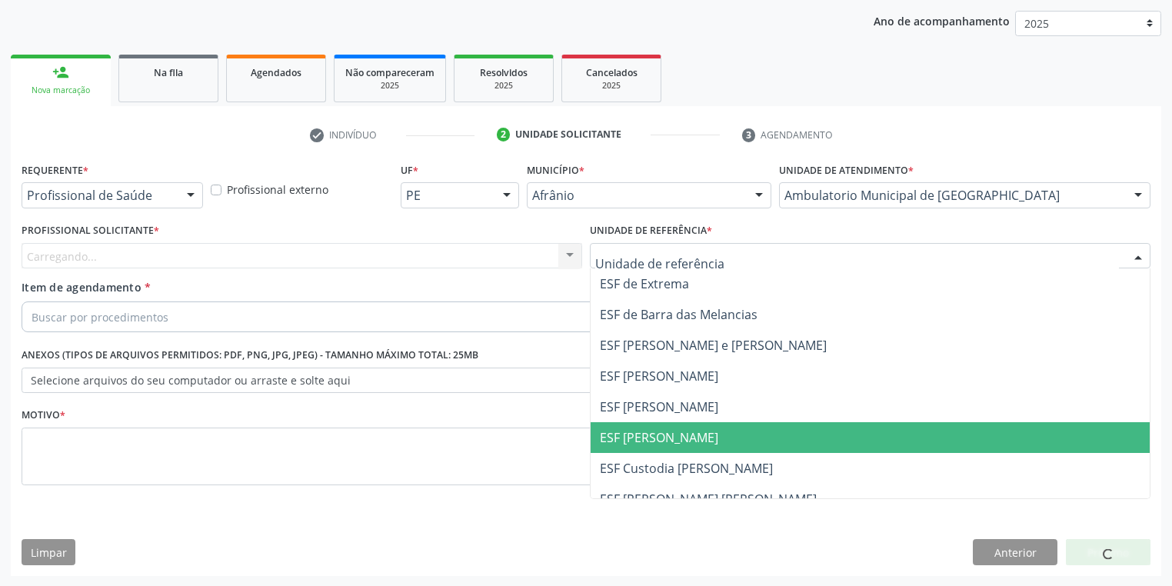
drag, startPoint x: 640, startPoint y: 437, endPoint x: 502, endPoint y: 361, distance: 158.0
click at [639, 437] on span "ESF [PERSON_NAME]" at bounding box center [659, 437] width 118 height 17
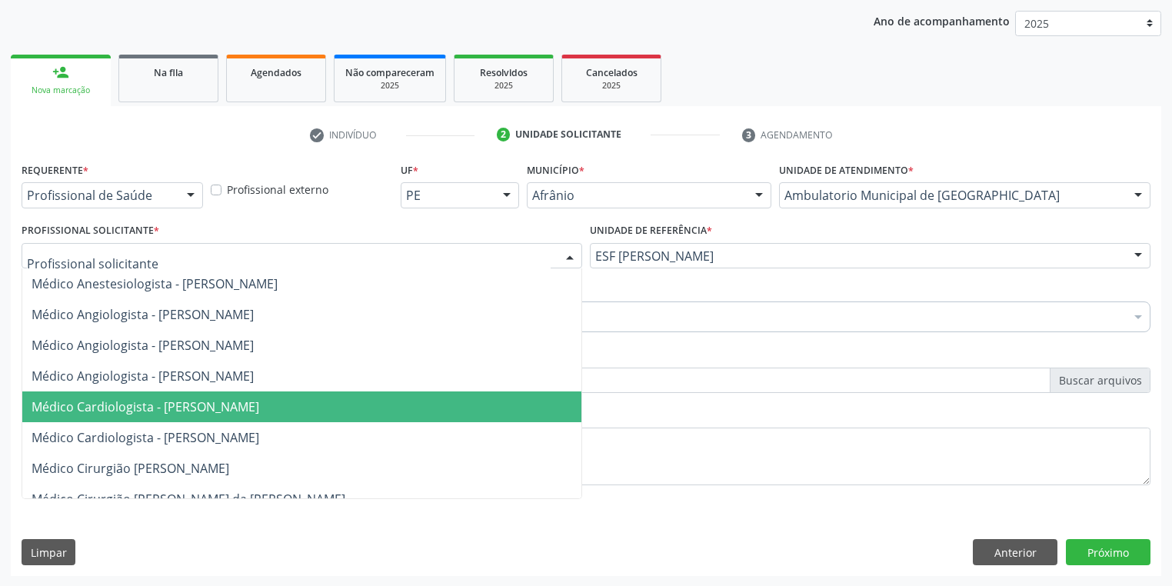
click at [188, 402] on span "Médico Cardiologista - [PERSON_NAME]" at bounding box center [146, 406] width 228 height 17
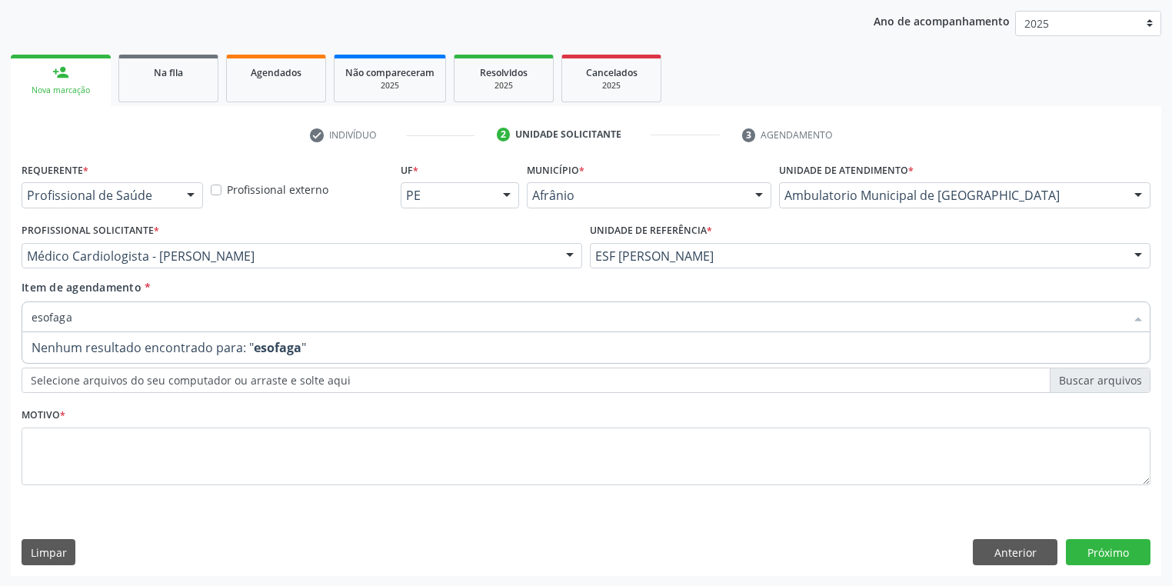
type input "esofag"
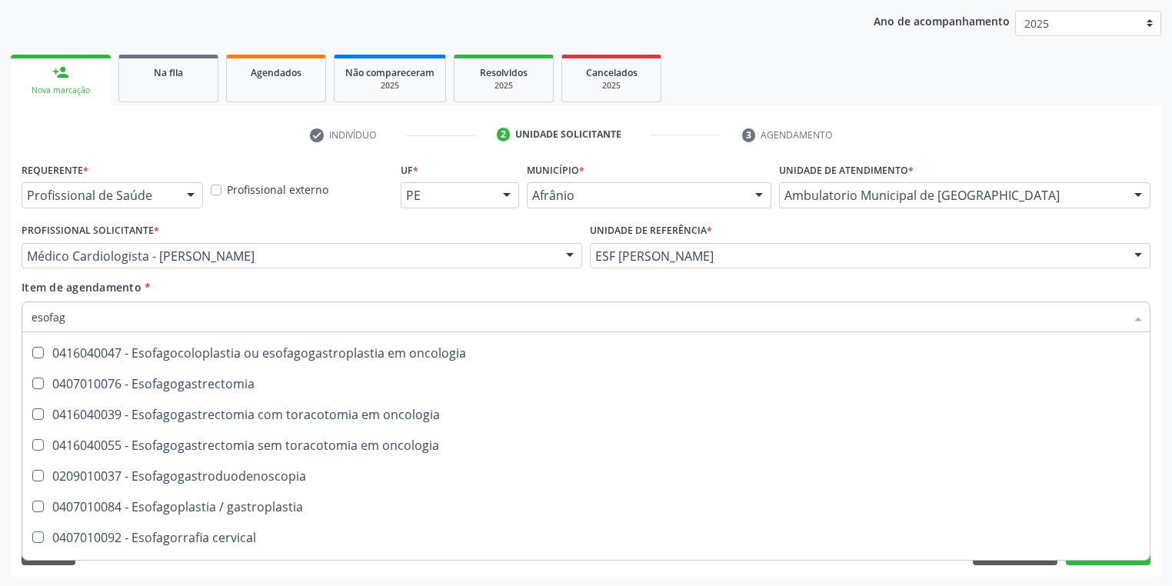
scroll to position [308, 0]
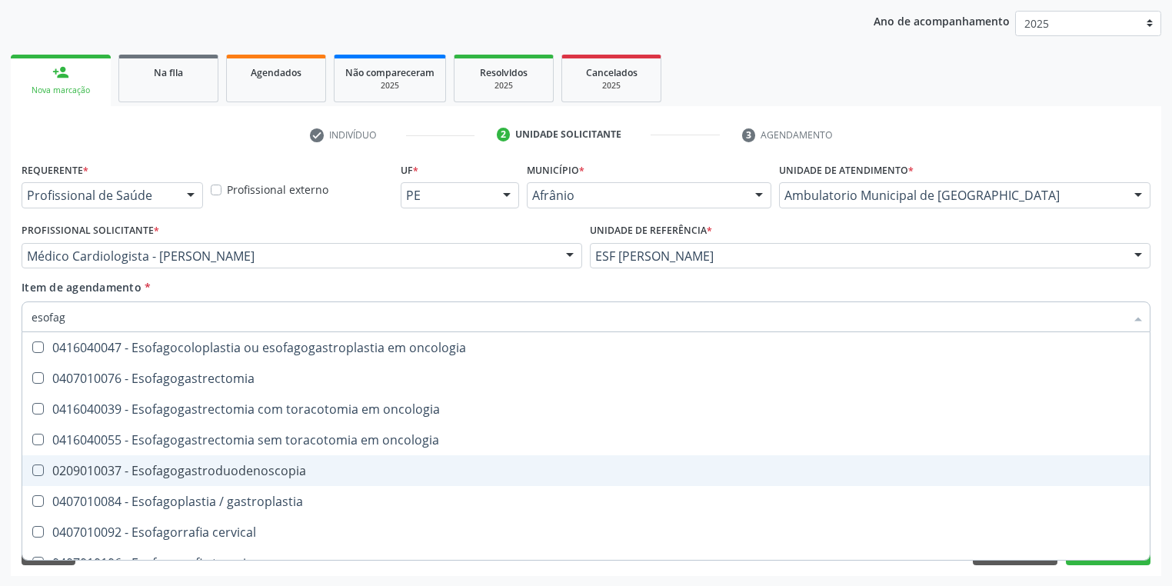
click at [248, 465] on div "0209010037 - Esofagogastroduodenoscopia" at bounding box center [586, 471] width 1109 height 12
checkbox Esofagogastroduodenoscopia "true"
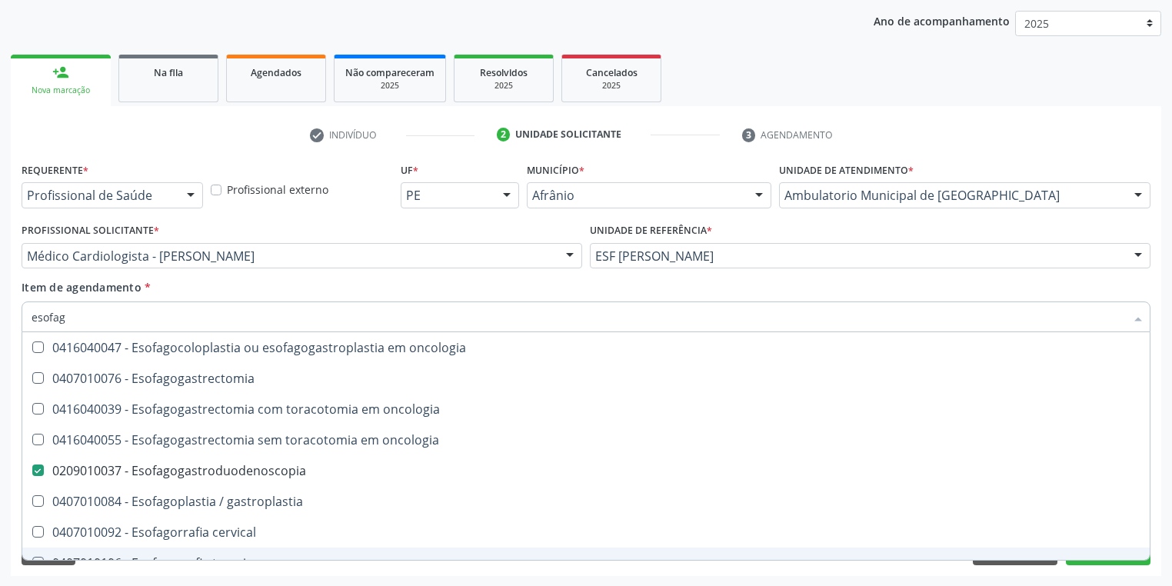
drag, startPoint x: 118, startPoint y: 567, endPoint x: 98, endPoint y: 458, distance: 110.3
click at [118, 568] on div "Requerente * Profissional de Saúde Profissional de Saúde Paciente Nenhum result…" at bounding box center [586, 367] width 1151 height 418
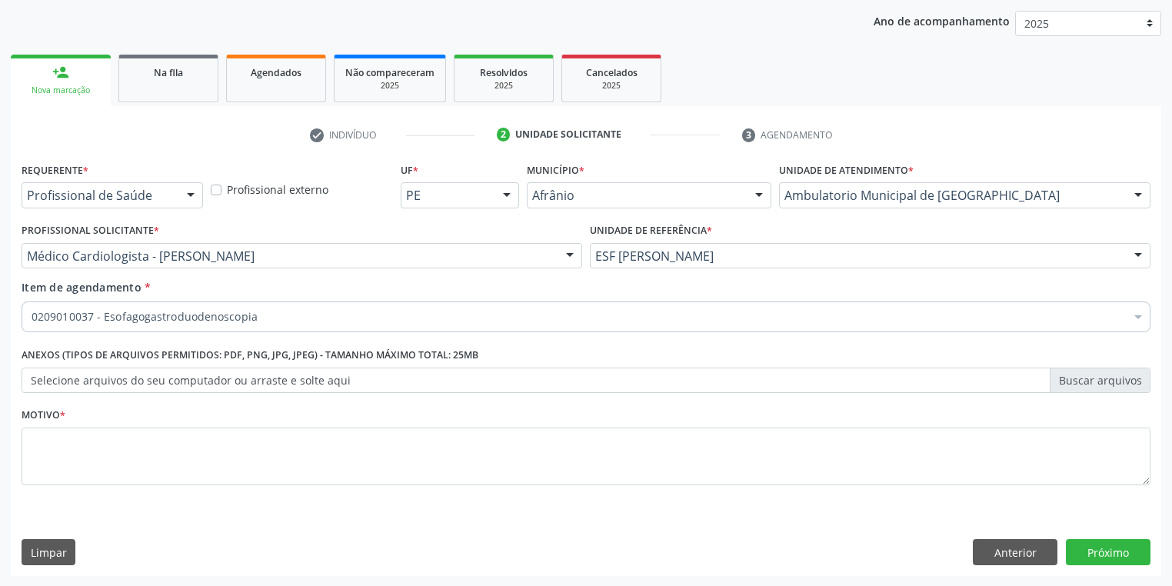
scroll to position [0, 0]
click at [72, 440] on textarea at bounding box center [586, 457] width 1129 height 58
type textarea "*"
click at [1075, 555] on button "Próximo" at bounding box center [1108, 552] width 85 height 26
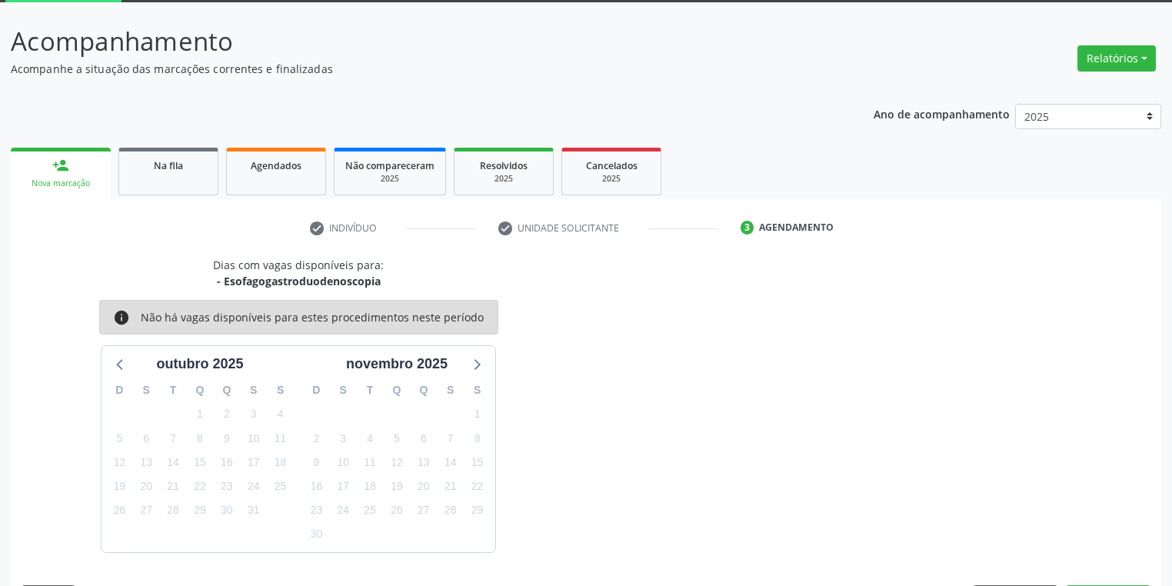
scroll to position [127, 0]
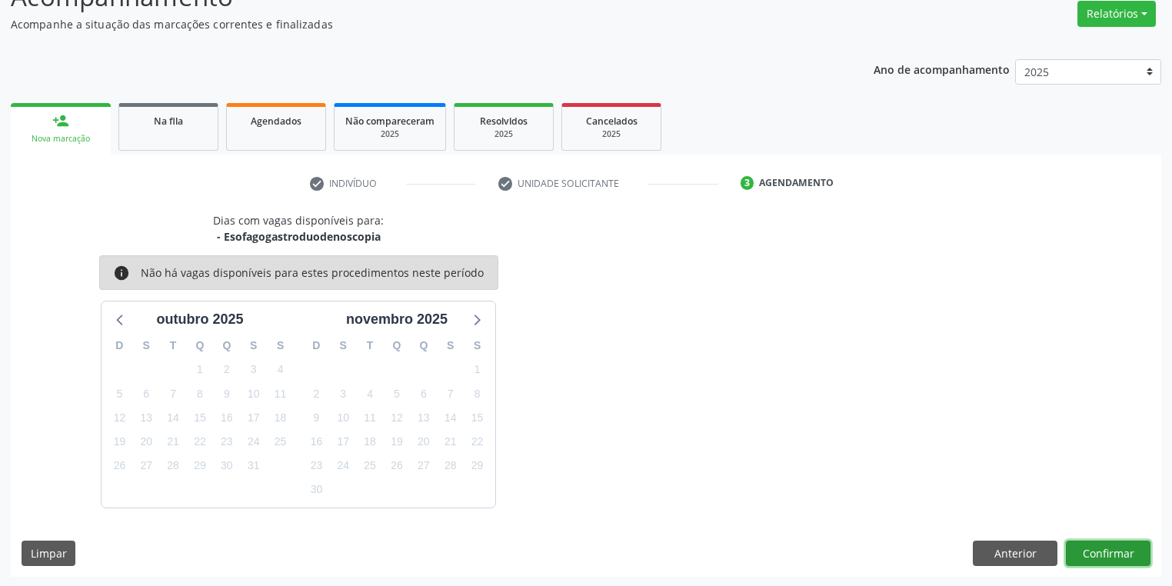
click at [1100, 555] on button "Confirmar" at bounding box center [1108, 554] width 85 height 26
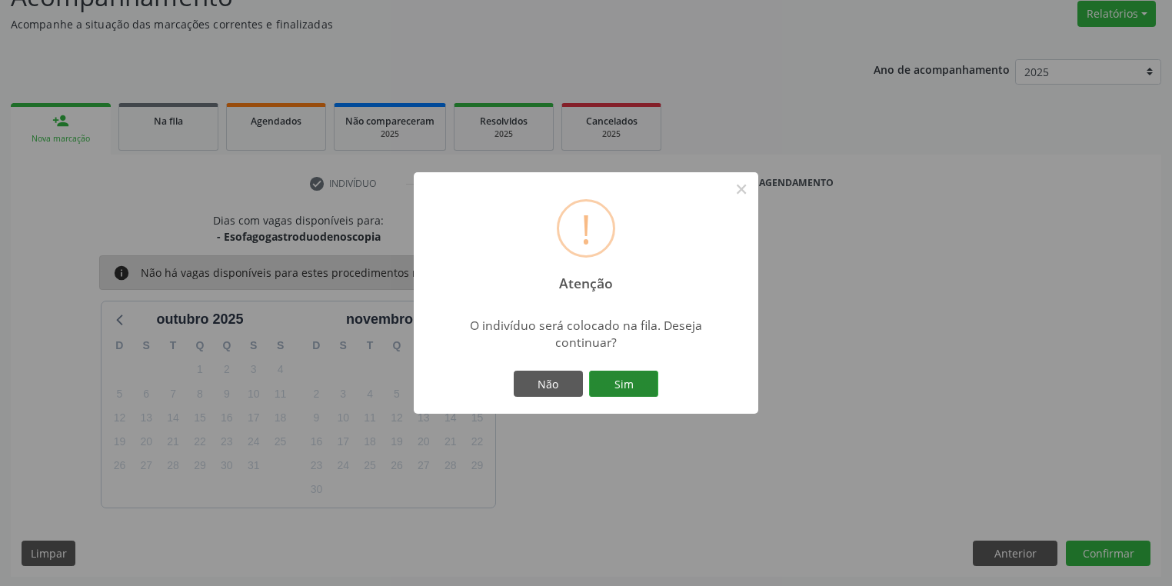
click at [642, 383] on button "Sim" at bounding box center [623, 384] width 69 height 26
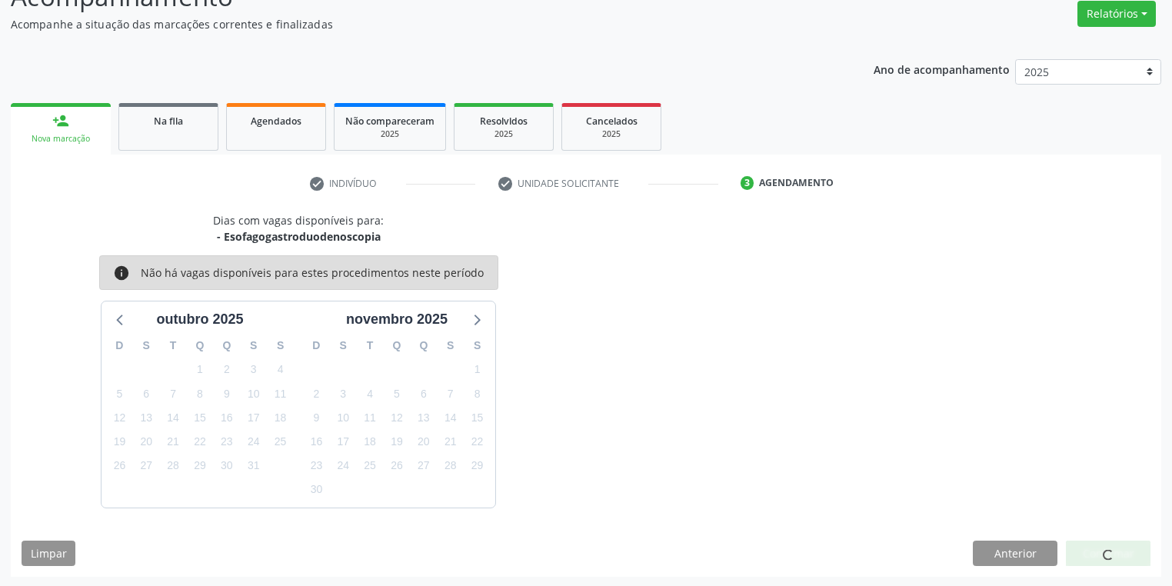
scroll to position [0, 0]
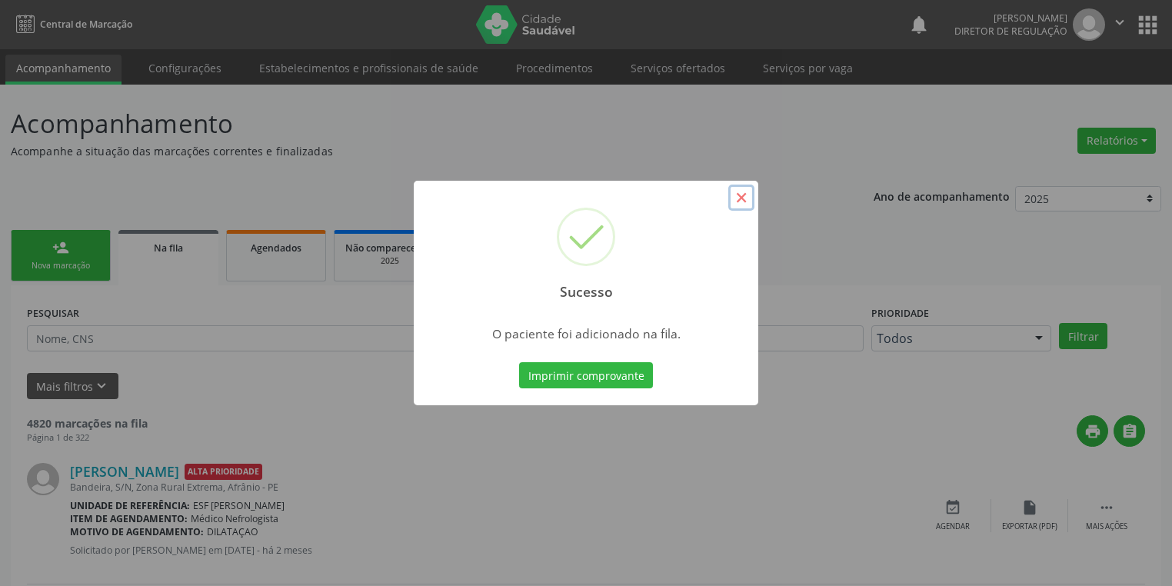
click at [743, 200] on button "×" at bounding box center [741, 198] width 26 height 26
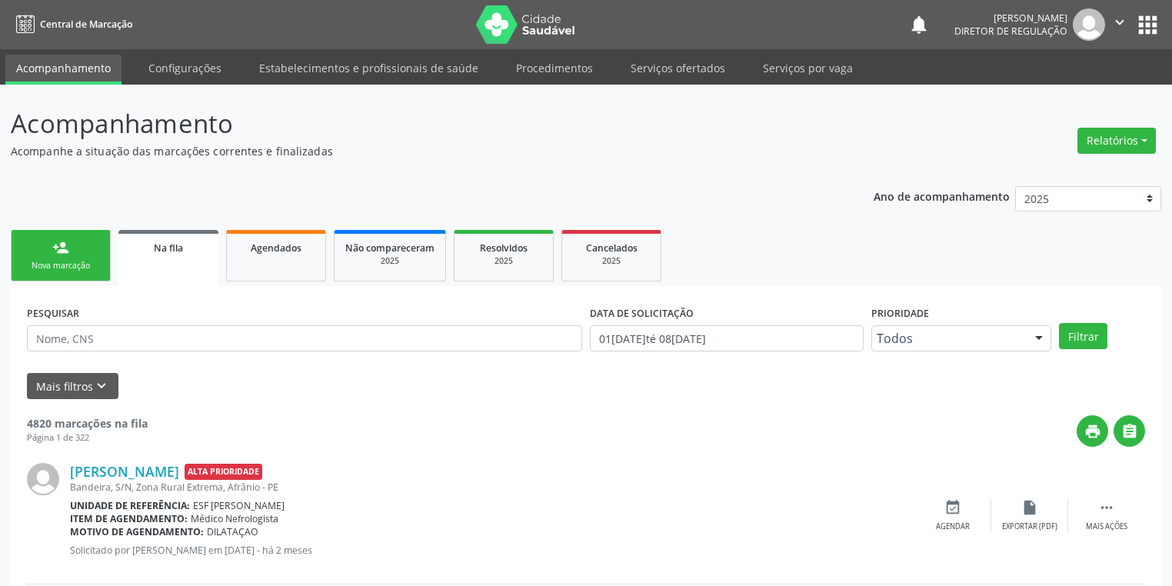
click at [99, 258] on link "person_add Nova marcação" at bounding box center [61, 256] width 100 height 52
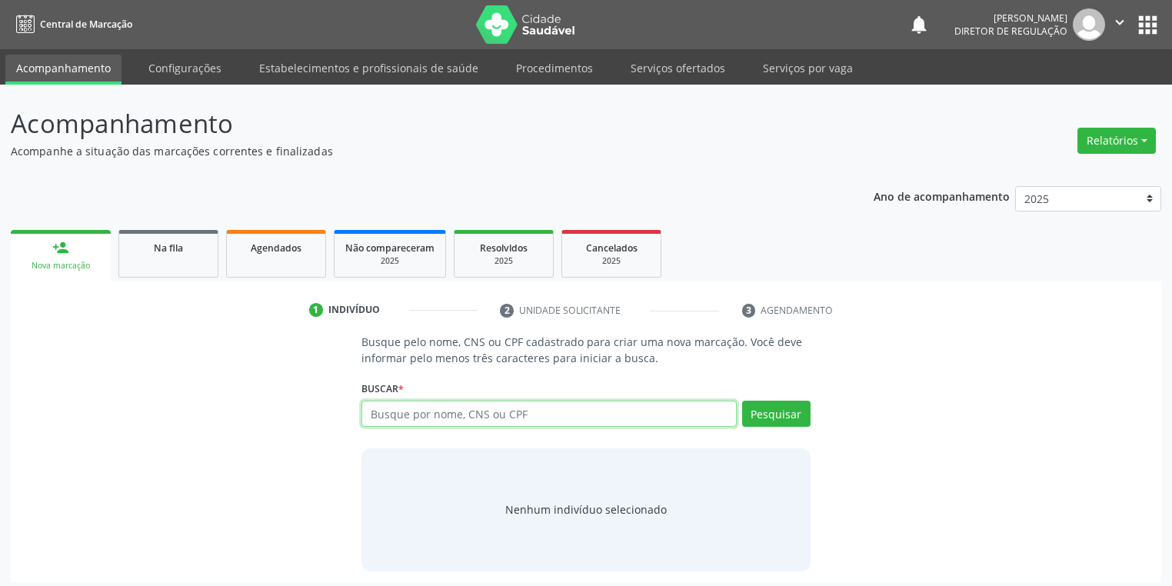
click at [394, 408] on input "text" at bounding box center [549, 414] width 375 height 26
type input "06242097419"
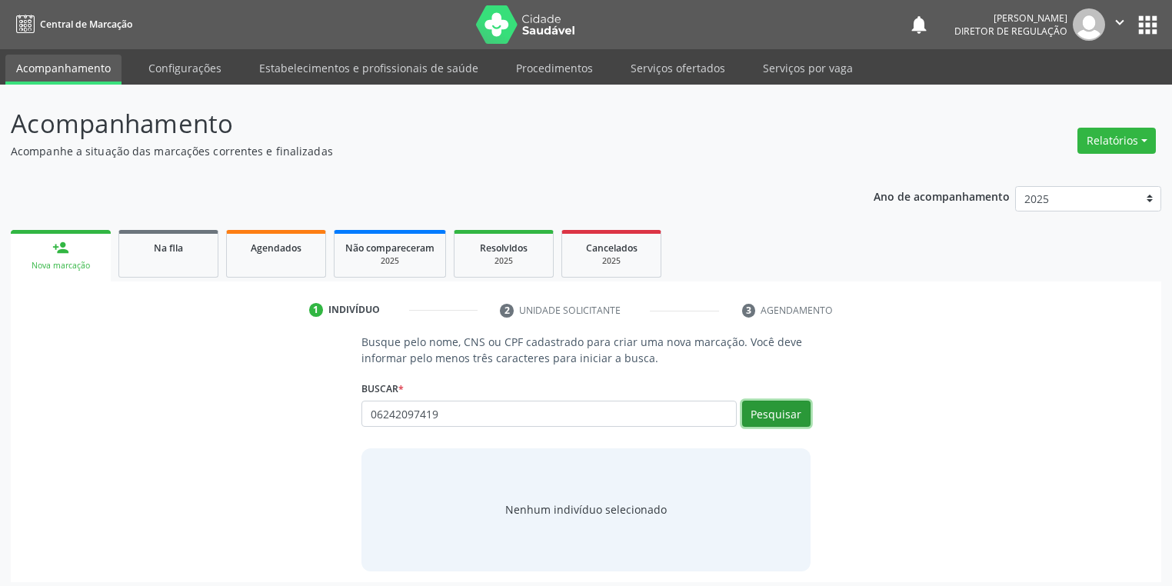
click at [769, 418] on button "Pesquisar" at bounding box center [776, 414] width 68 height 26
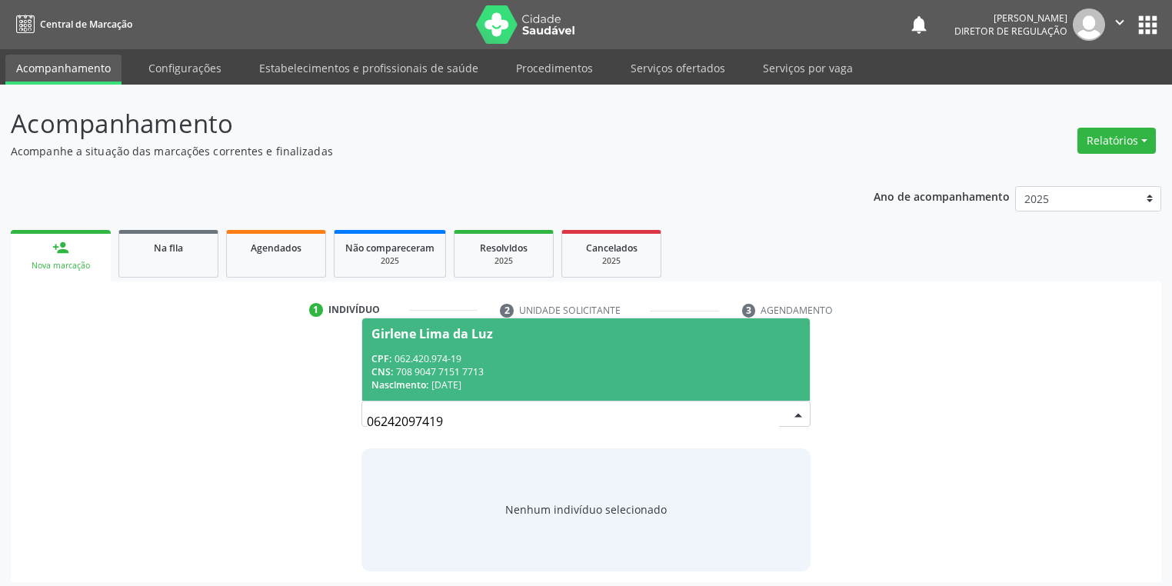
click at [537, 380] on div "Nascimento: 29/03/1984" at bounding box center [586, 384] width 429 height 13
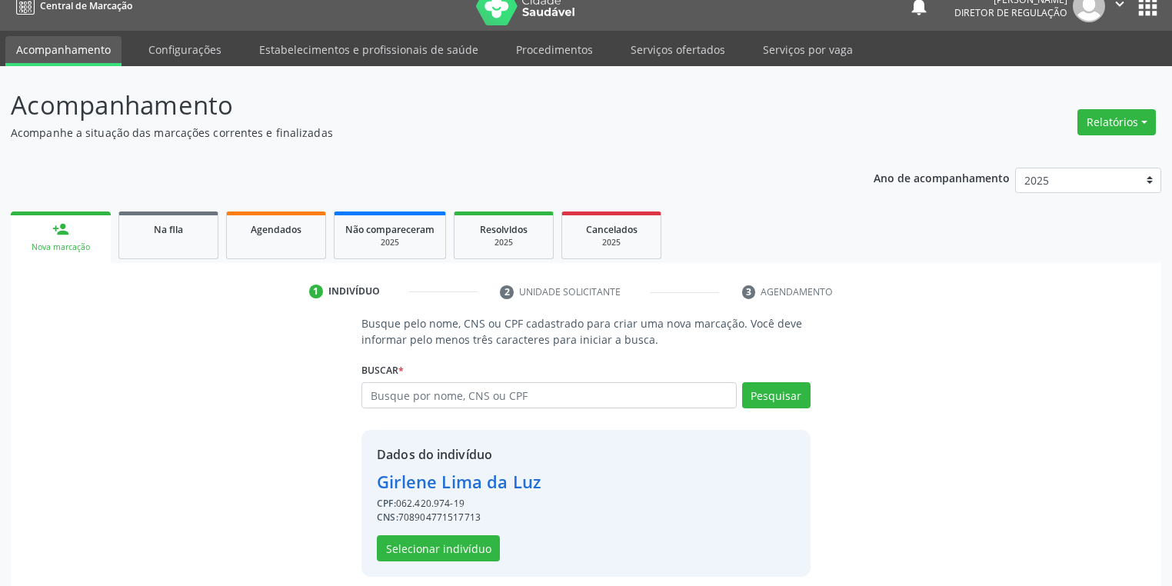
scroll to position [29, 0]
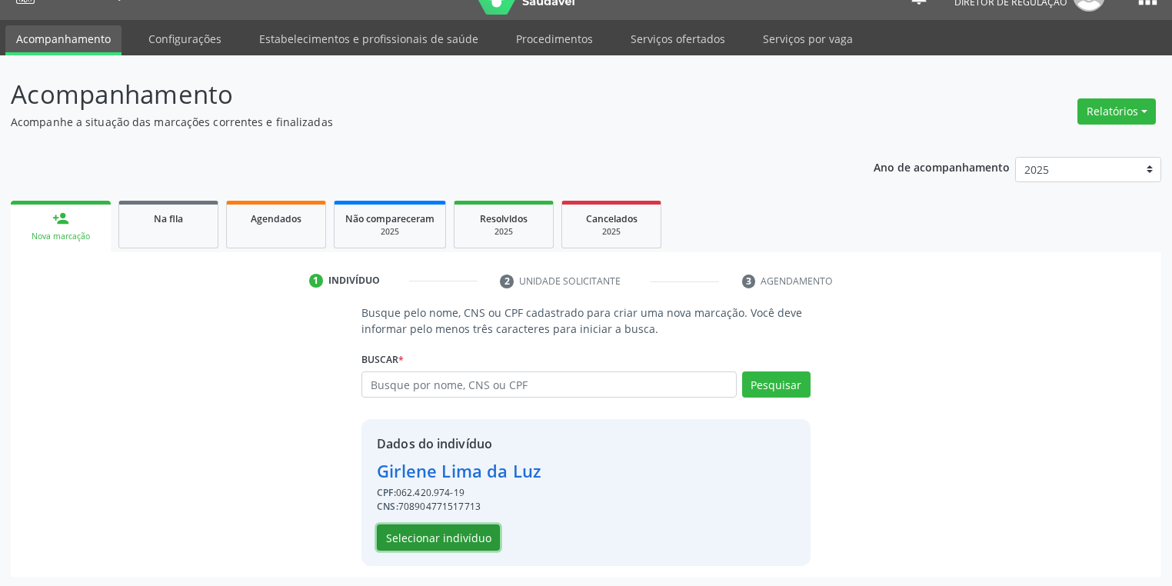
click at [441, 535] on button "Selecionar indivíduo" at bounding box center [438, 538] width 123 height 26
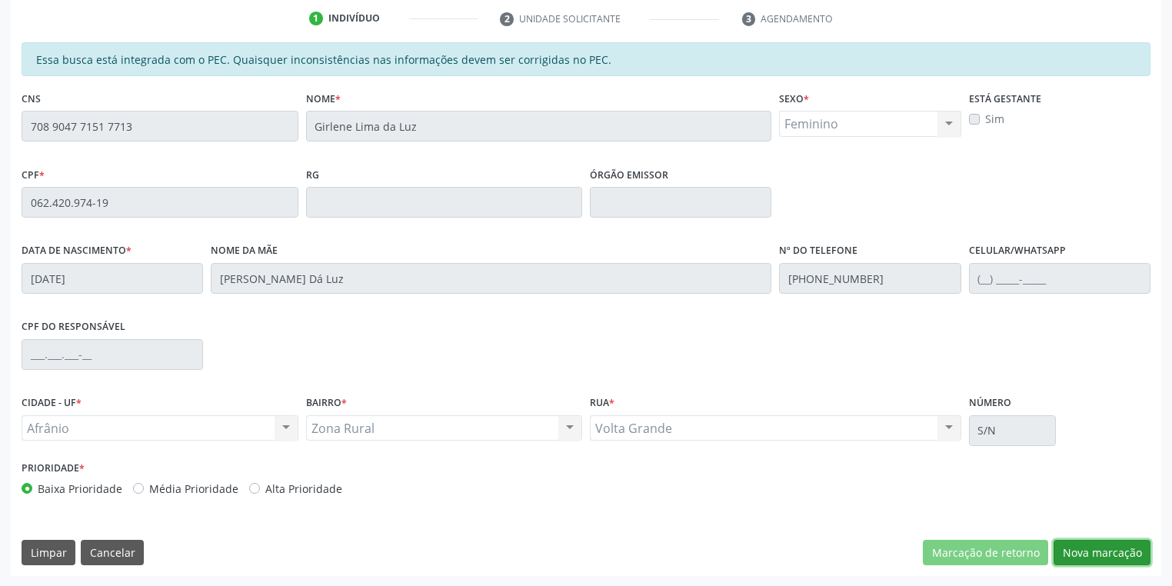
click at [1085, 550] on button "Nova marcação" at bounding box center [1102, 553] width 97 height 26
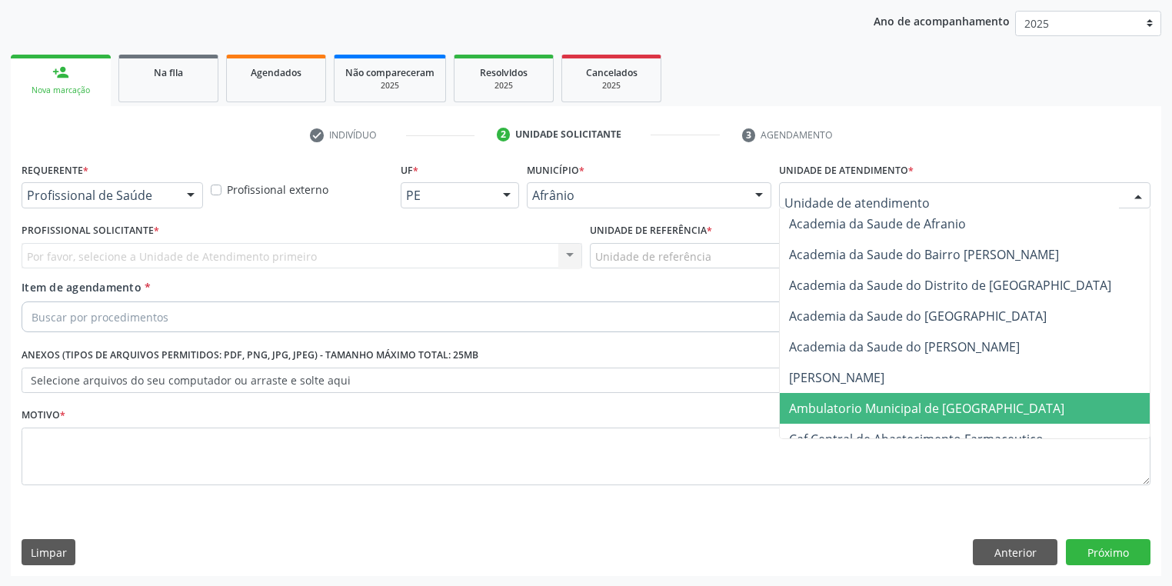
click at [826, 416] on span "Ambulatorio Municipal de [GEOGRAPHIC_DATA]" at bounding box center [967, 408] width 375 height 31
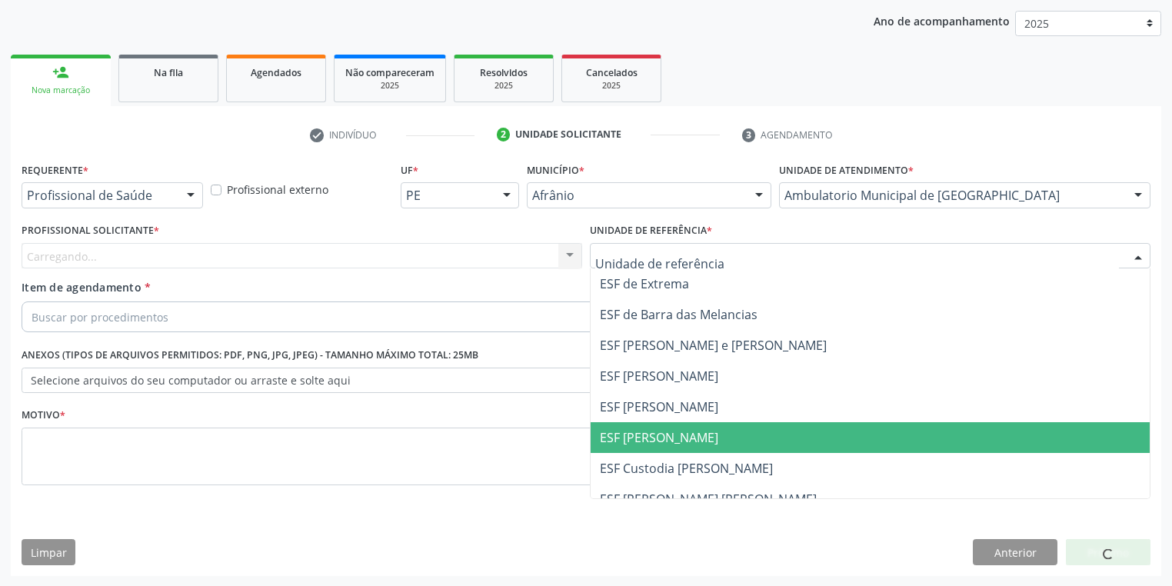
click at [633, 445] on span "ESF [PERSON_NAME]" at bounding box center [659, 437] width 118 height 17
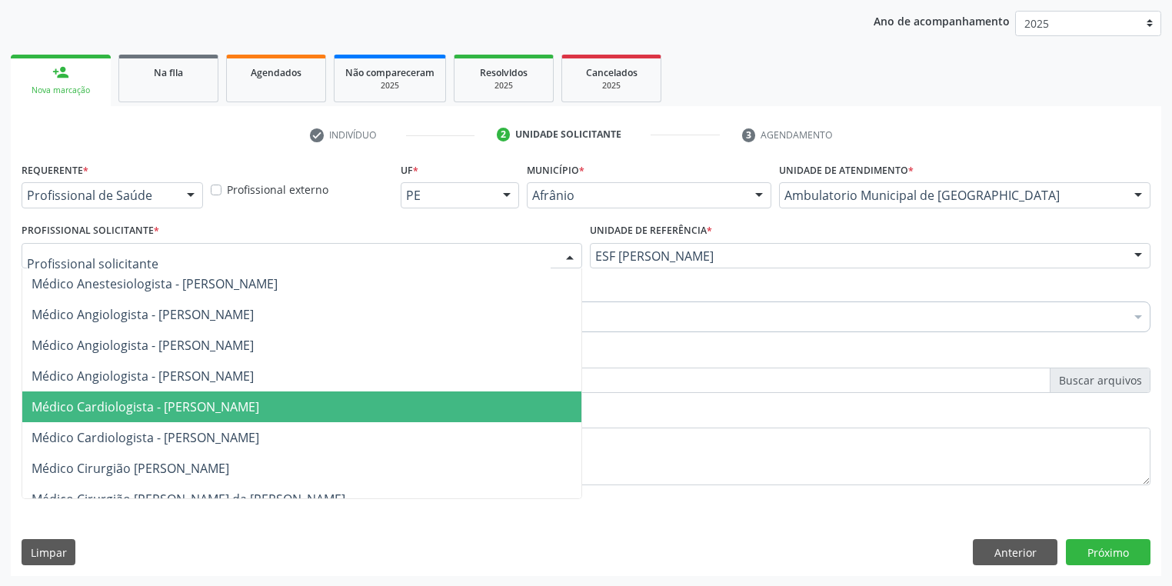
click at [148, 403] on span "Médico Cardiologista - [PERSON_NAME]" at bounding box center [146, 406] width 228 height 17
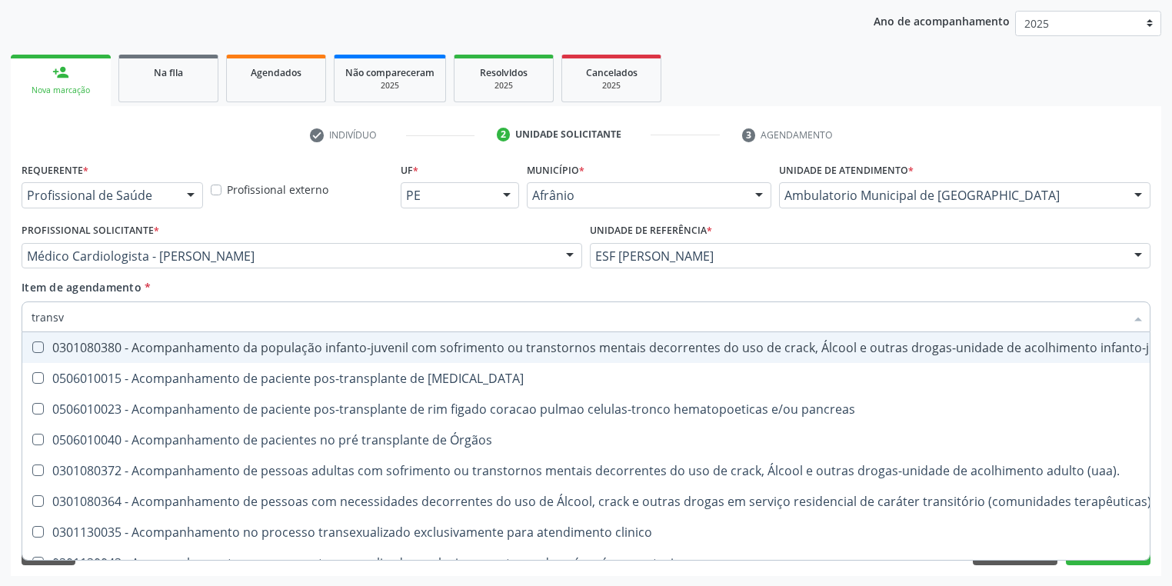
type input "transva"
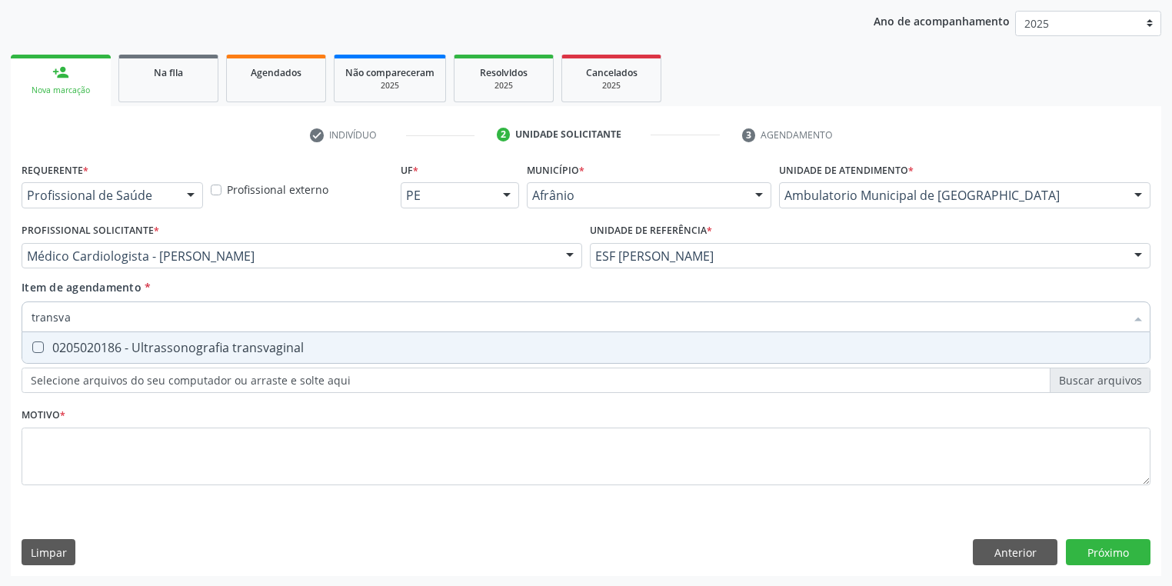
click at [71, 358] on span "0205020186 - Ultrassonografia transvaginal" at bounding box center [586, 347] width 1128 height 31
checkbox transvaginal "true"
click at [62, 448] on div "Requerente * Profissional de Saúde Profissional de Saúde Paciente Nenhum result…" at bounding box center [586, 332] width 1129 height 348
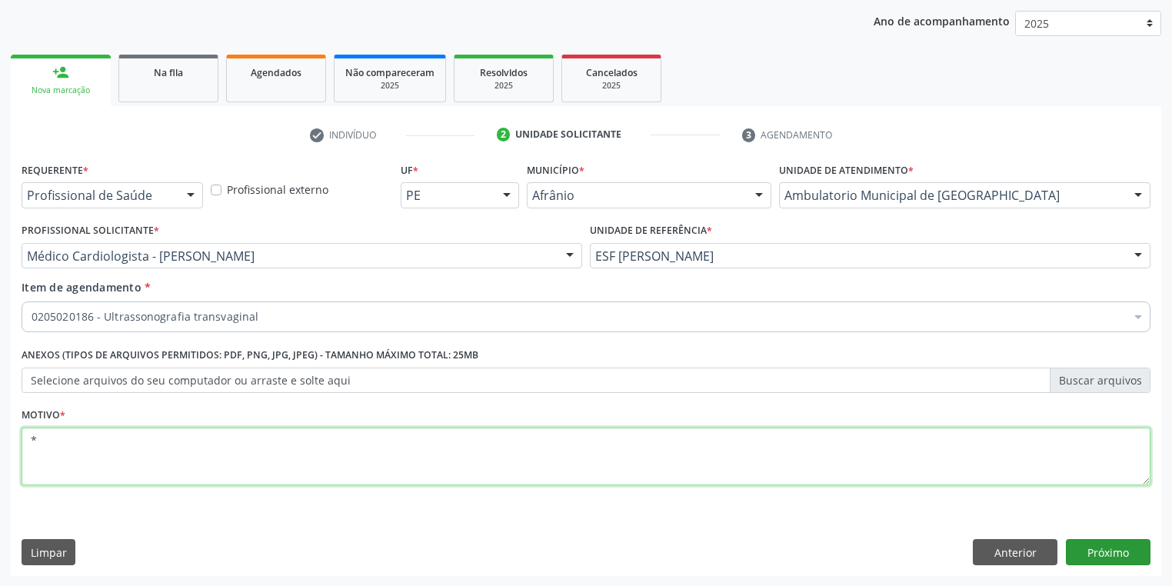
type textarea "*"
click at [1095, 548] on button "Próximo" at bounding box center [1108, 552] width 85 height 26
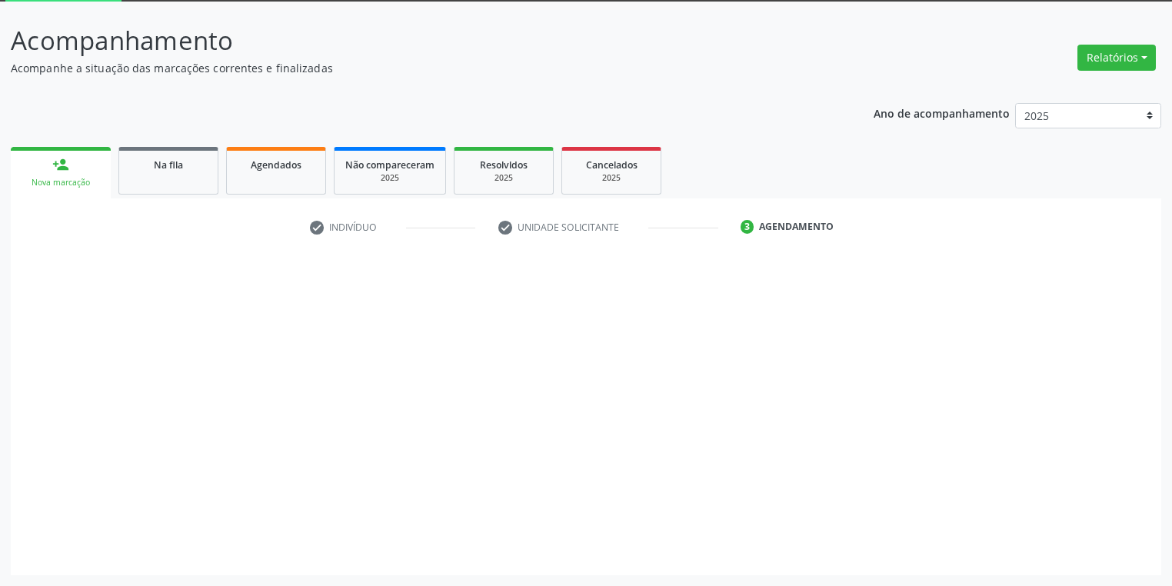
scroll to position [82, 0]
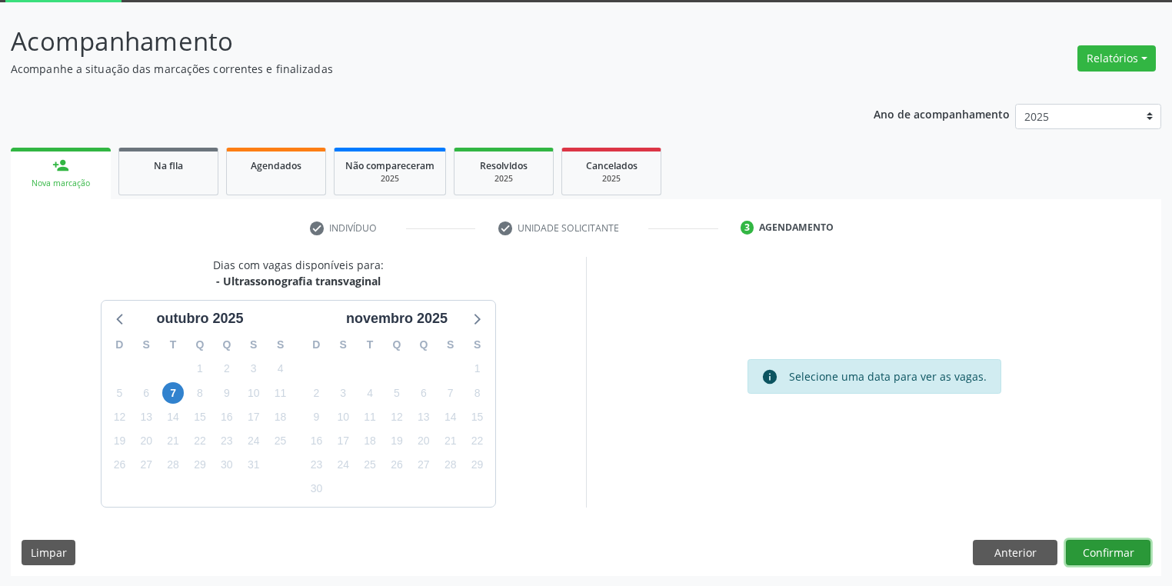
click at [1092, 548] on button "Confirmar" at bounding box center [1108, 553] width 85 height 26
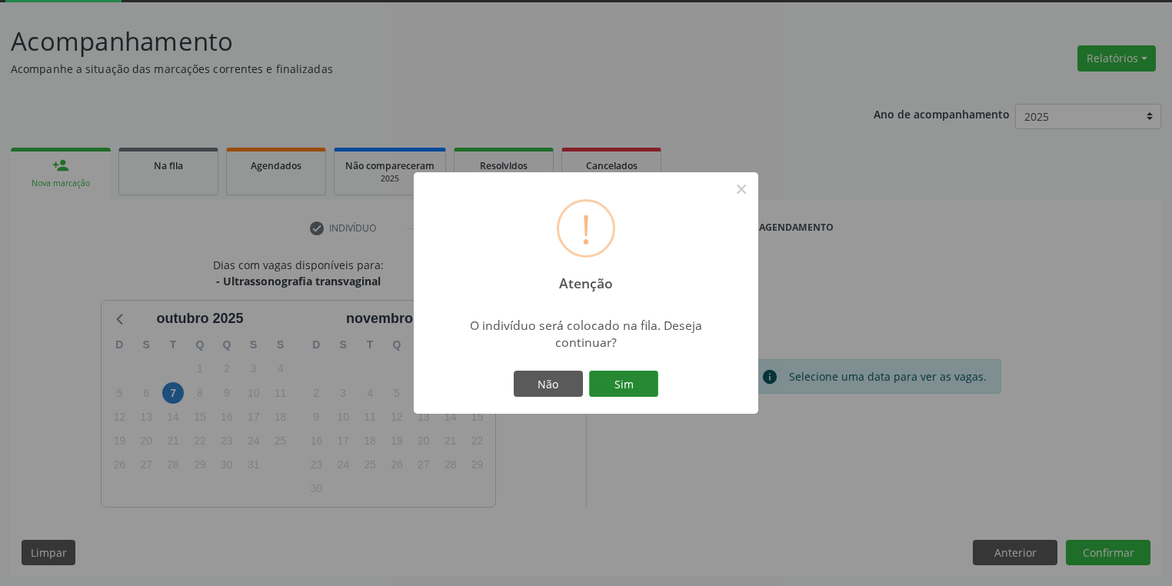
click at [629, 380] on button "Sim" at bounding box center [623, 384] width 69 height 26
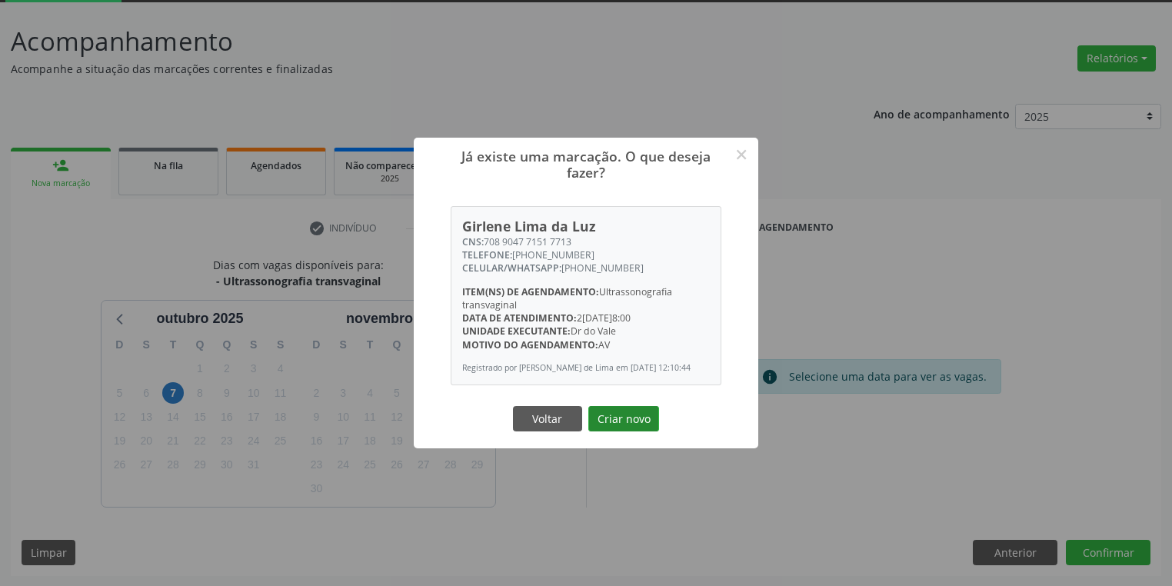
click at [615, 428] on button "Criar novo" at bounding box center [623, 419] width 71 height 26
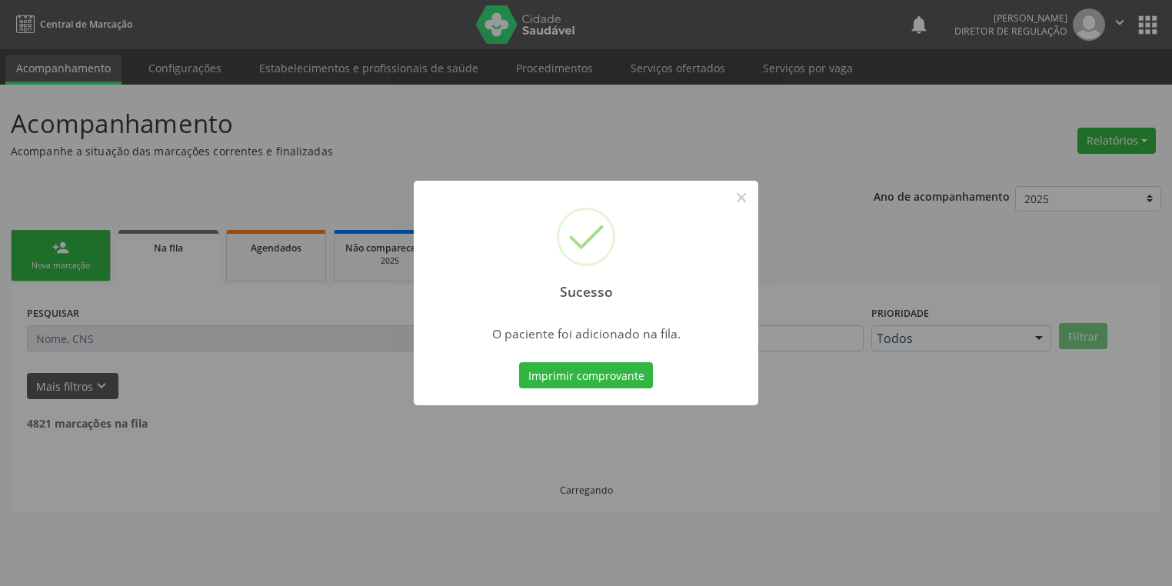
scroll to position [0, 0]
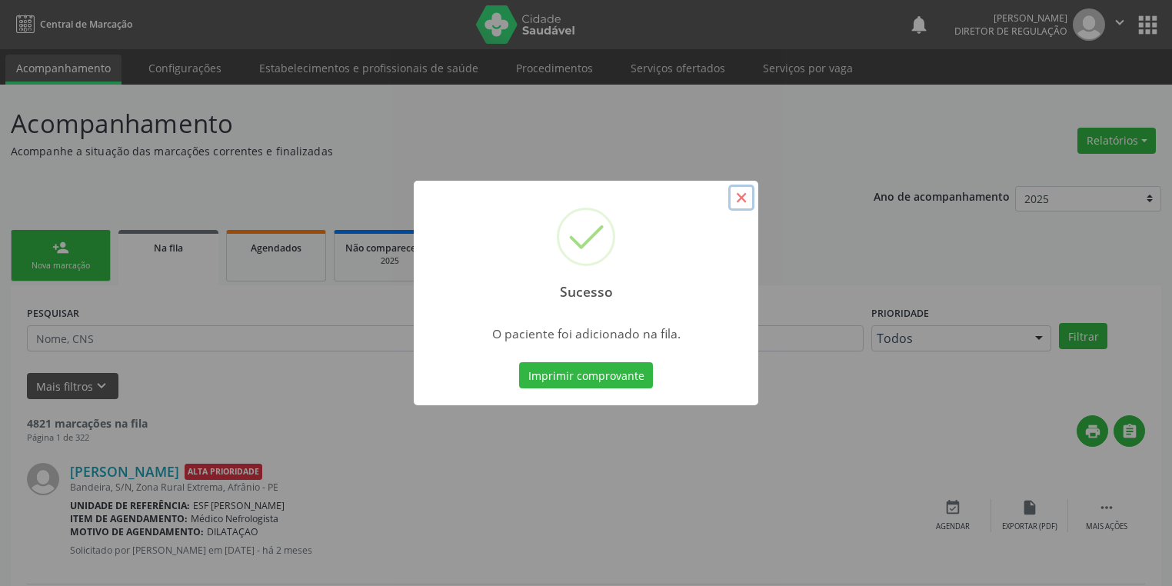
click at [745, 200] on button "×" at bounding box center [741, 198] width 26 height 26
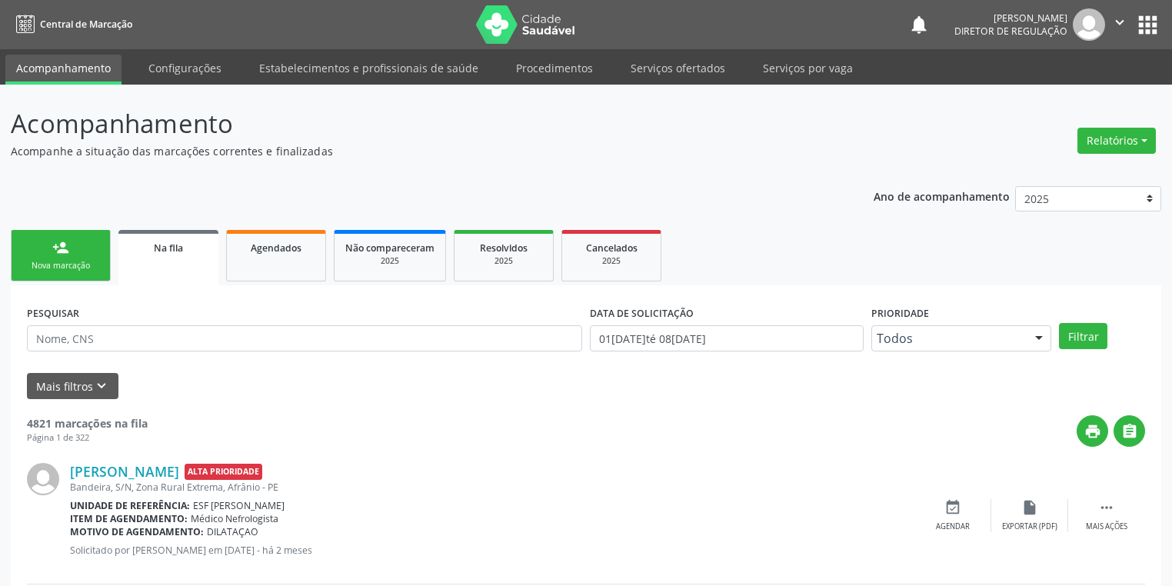
click at [68, 274] on link "person_add Nova marcação" at bounding box center [61, 256] width 100 height 52
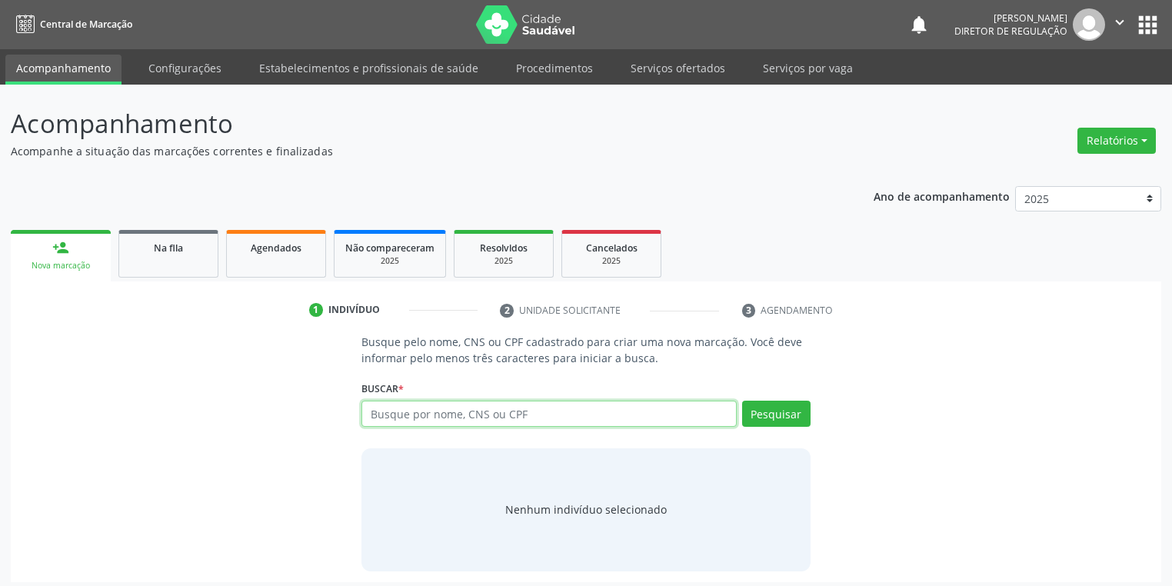
click at [402, 408] on input "text" at bounding box center [549, 414] width 375 height 26
type input "12050169450"
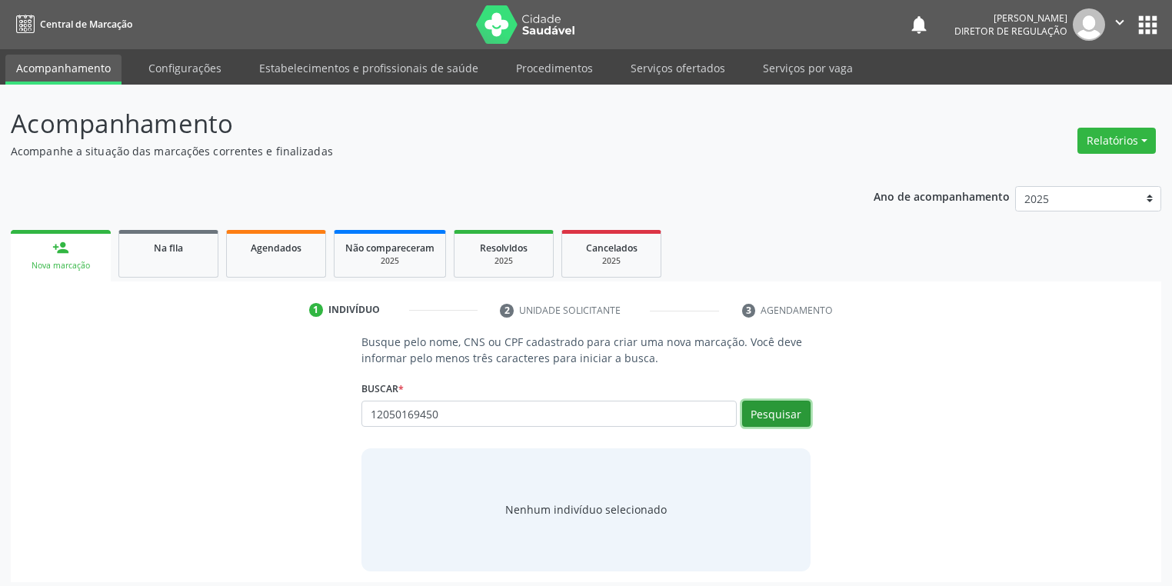
click at [760, 412] on button "Pesquisar" at bounding box center [776, 414] width 68 height 26
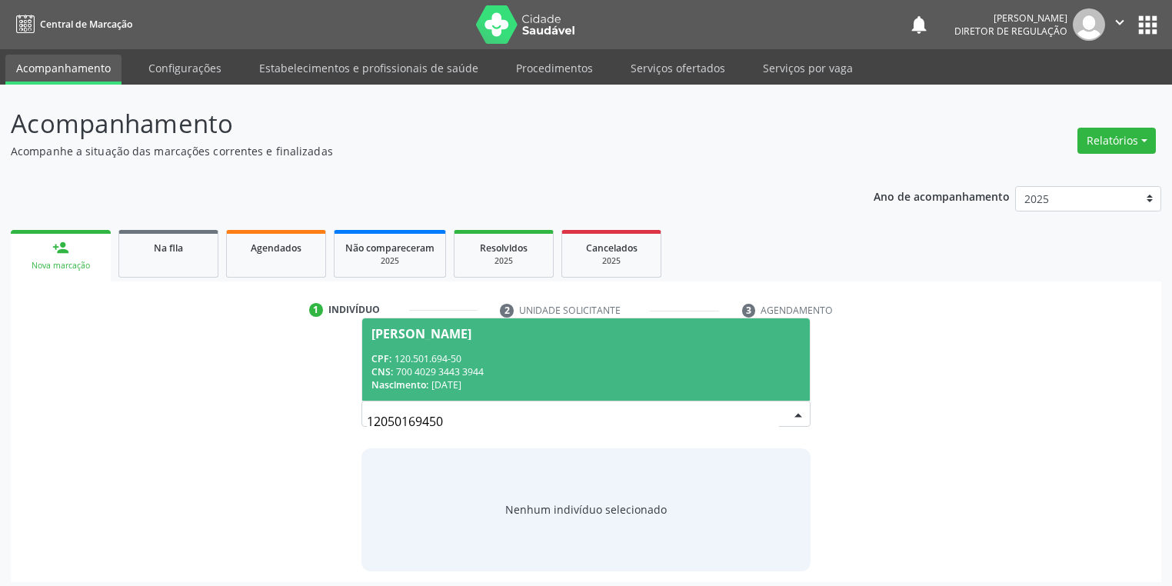
click at [443, 342] on span "Mariana da Luz Coelho CPF: 120.501.694-50 CNS: 700 4029 3443 3944 Nascimento: 2…" at bounding box center [586, 359] width 448 height 82
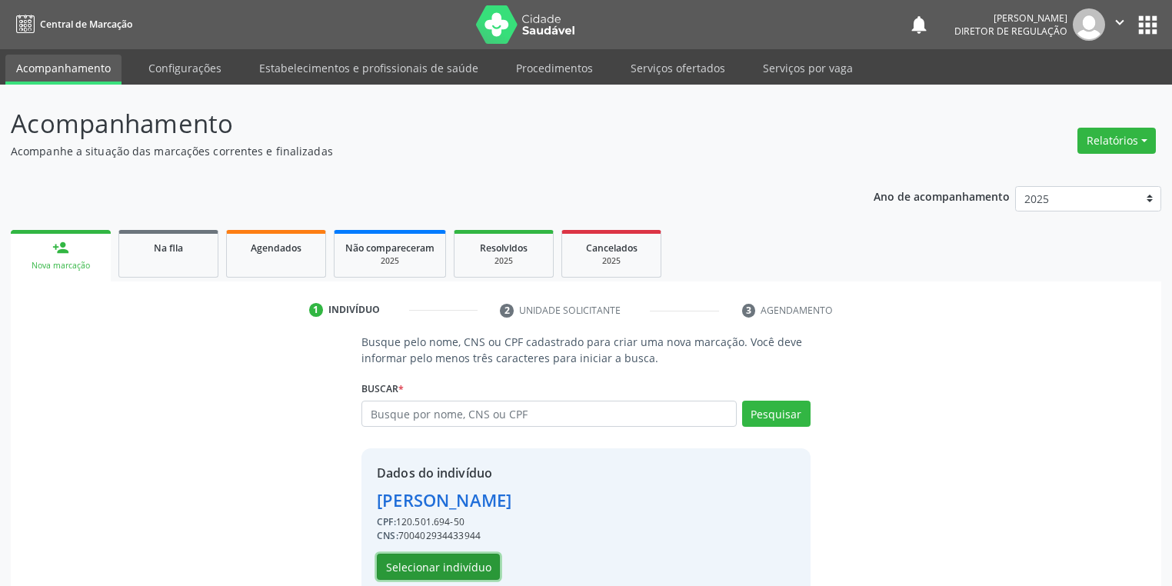
click at [408, 567] on button "Selecionar indivíduo" at bounding box center [438, 567] width 123 height 26
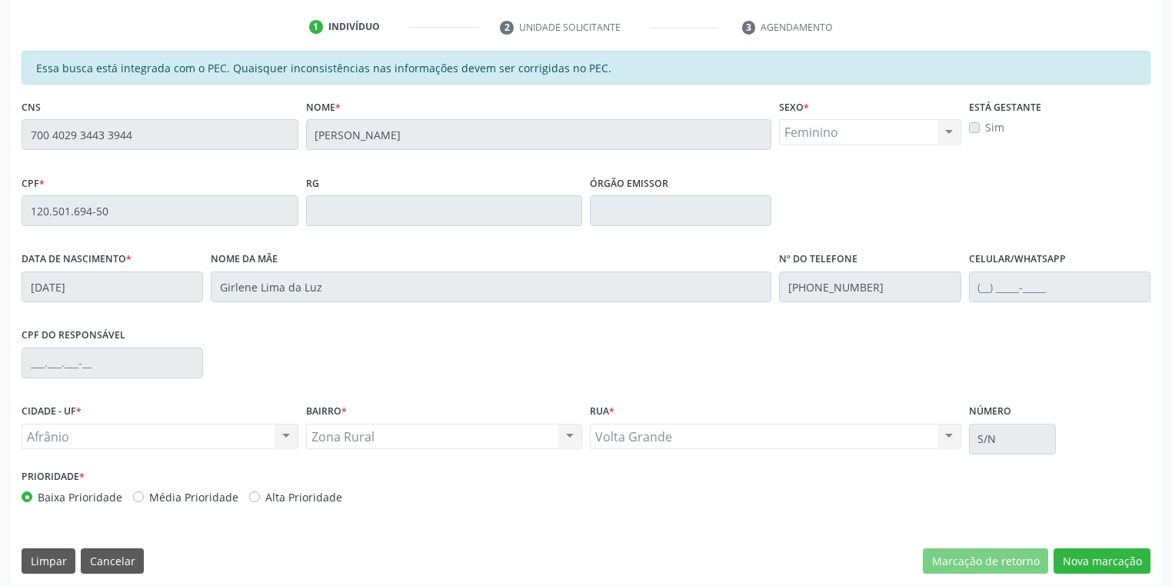
scroll to position [292, 0]
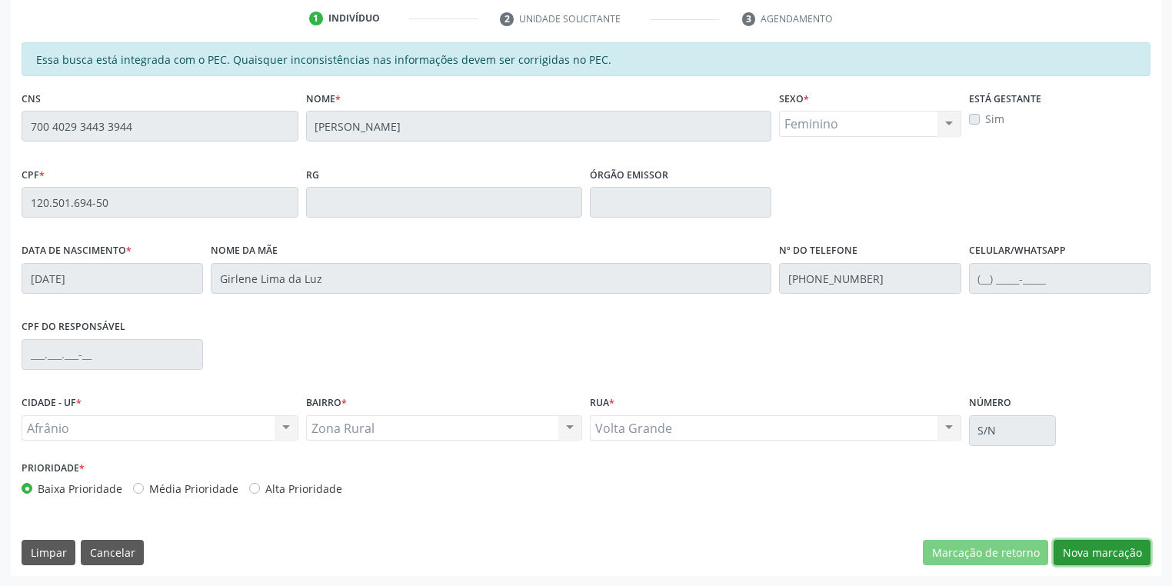
click at [1074, 550] on button "Nova marcação" at bounding box center [1102, 553] width 97 height 26
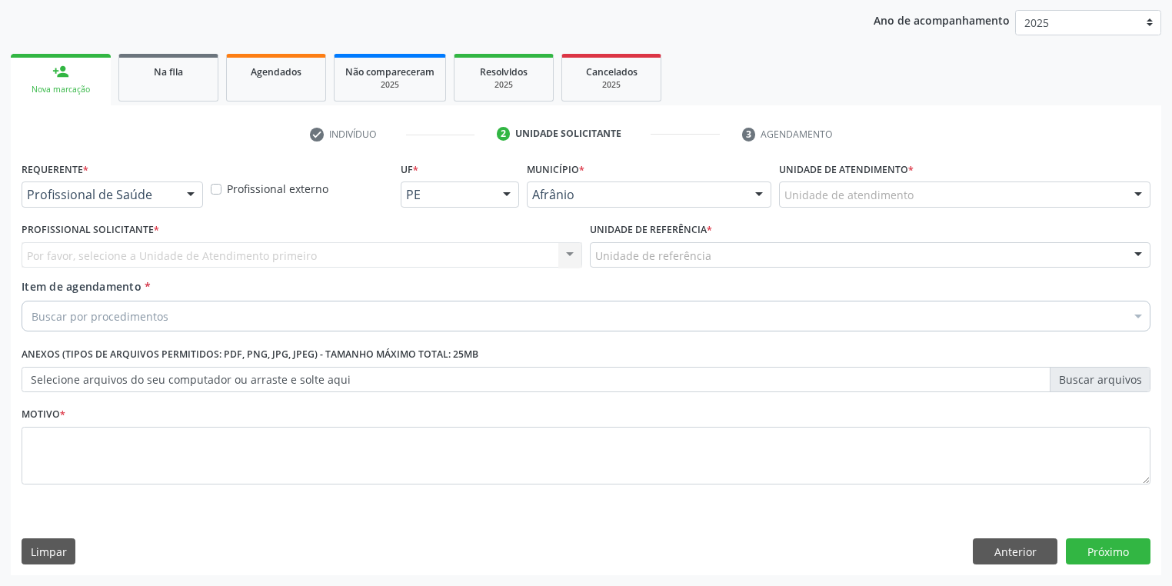
scroll to position [175, 0]
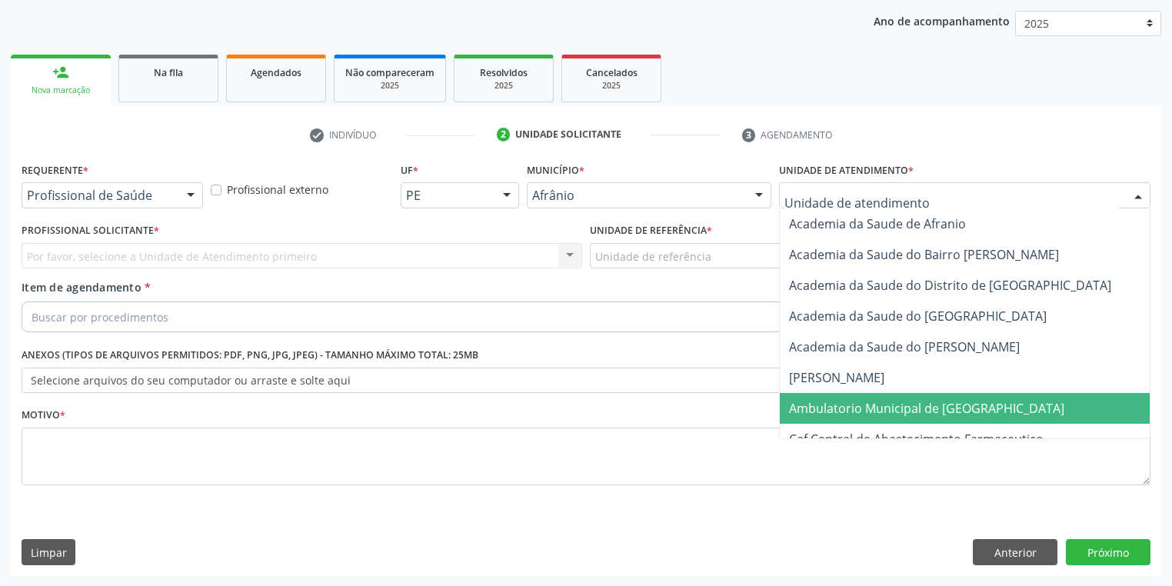
click at [828, 400] on span "Ambulatorio Municipal de [GEOGRAPHIC_DATA]" at bounding box center [926, 408] width 275 height 17
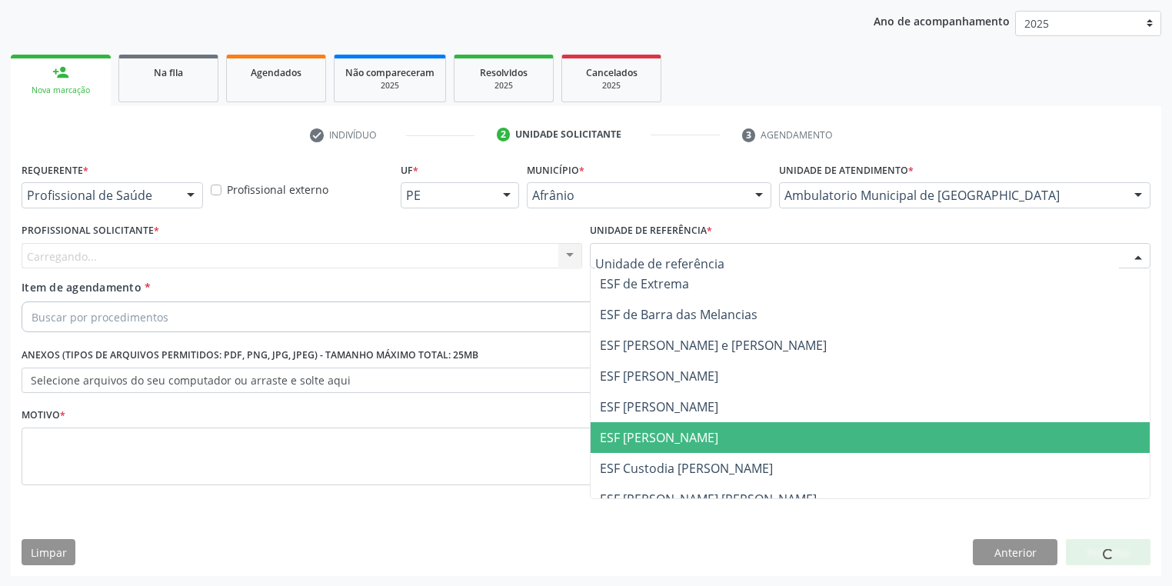
click at [639, 431] on span "ESF [PERSON_NAME]" at bounding box center [659, 437] width 118 height 17
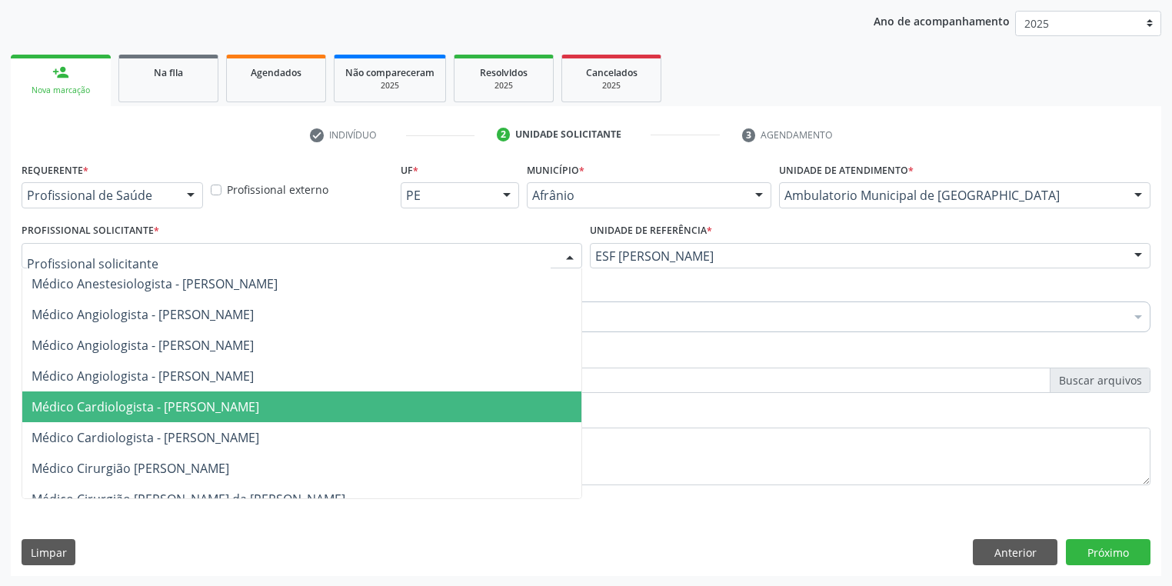
click at [150, 411] on span "Médico Cardiologista - [PERSON_NAME]" at bounding box center [146, 406] width 228 height 17
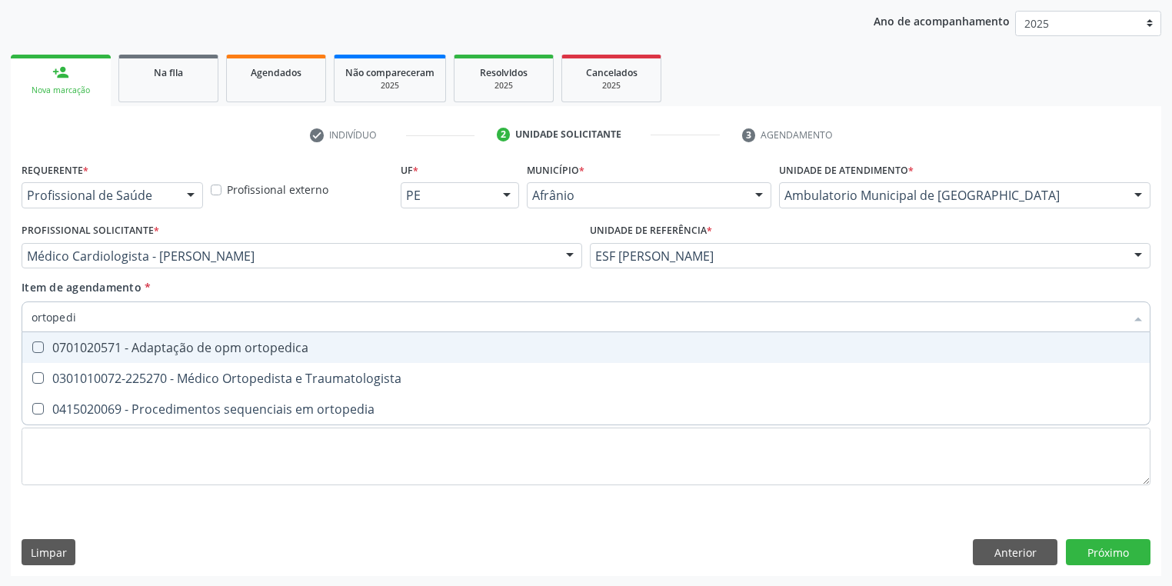
type input "ortopedis"
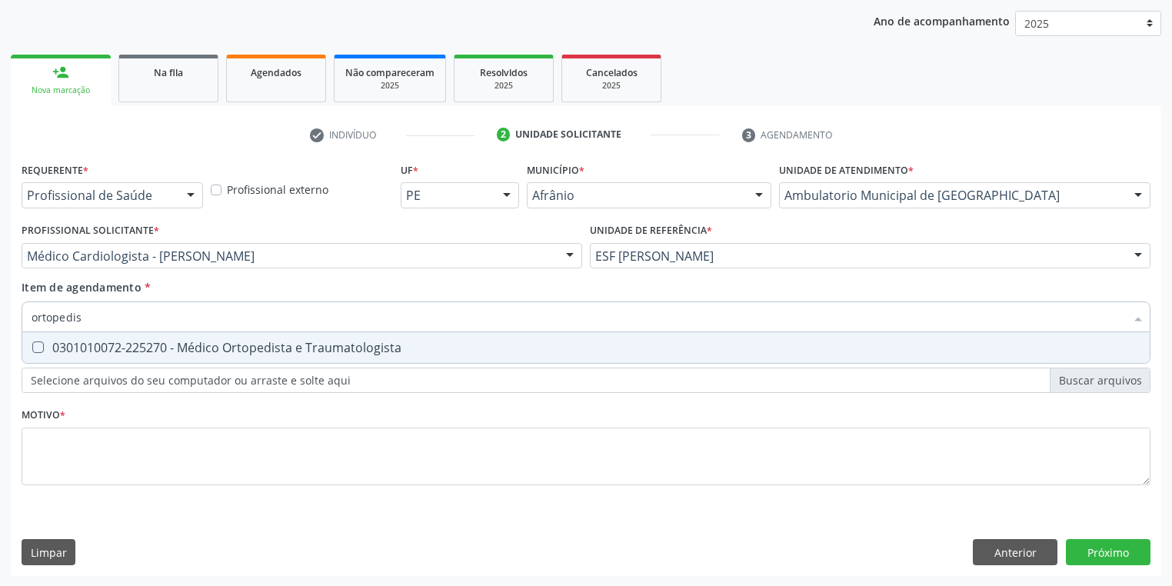
click at [60, 349] on div "0301010072-225270 - Médico Ortopedista e Traumatologista" at bounding box center [586, 348] width 1109 height 12
checkbox Traumatologista "true"
click at [52, 449] on div "Requerente * Profissional de Saúde Profissional de Saúde Paciente Nenhum result…" at bounding box center [586, 332] width 1129 height 348
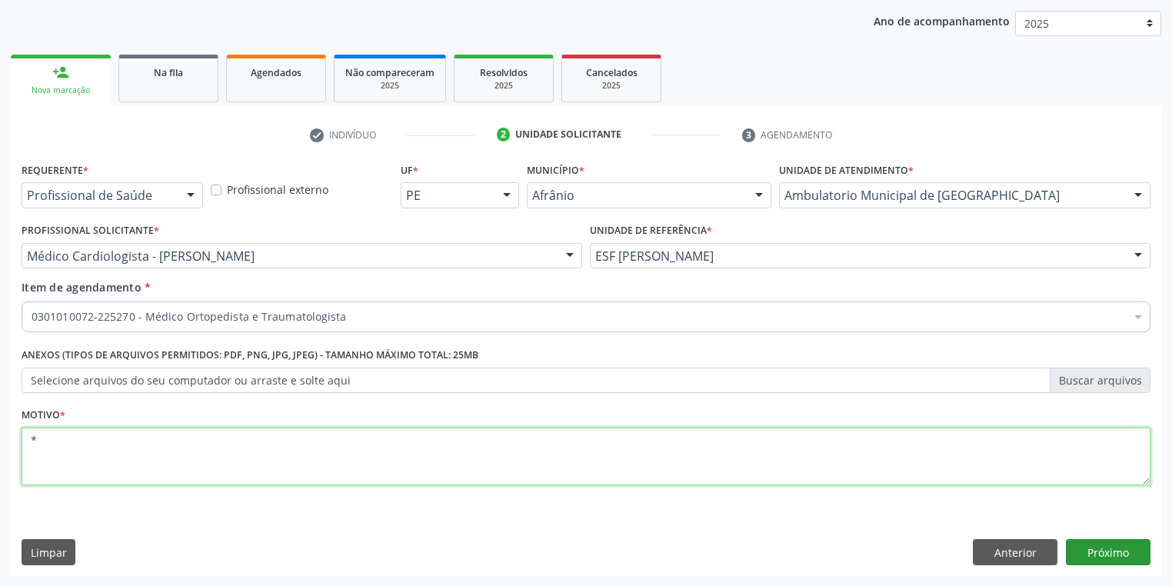
type textarea "*"
click at [1095, 551] on button "Próximo" at bounding box center [1108, 552] width 85 height 26
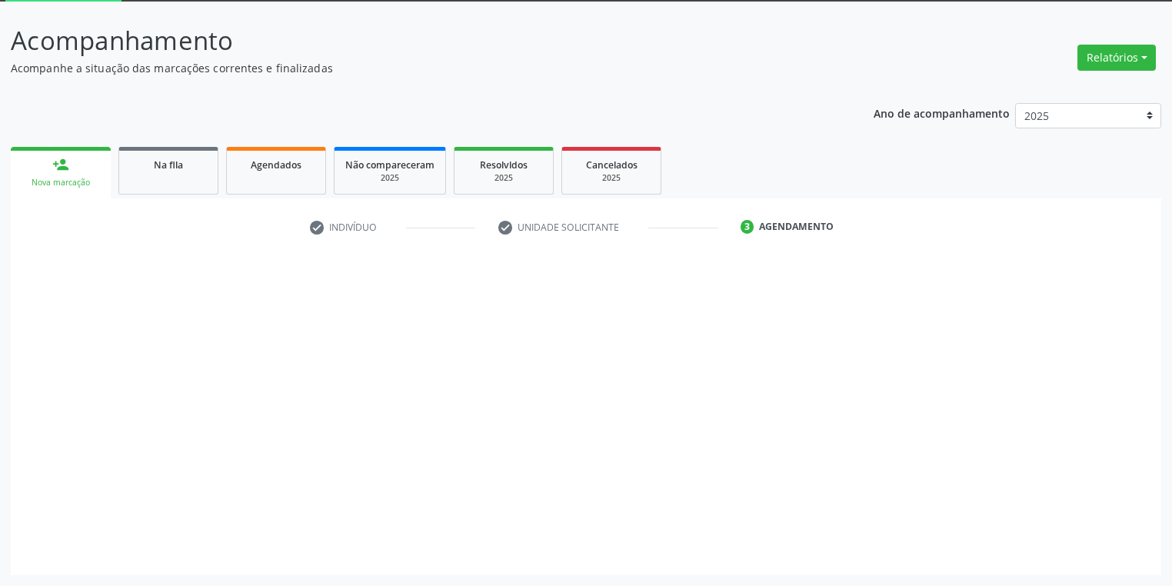
scroll to position [82, 0]
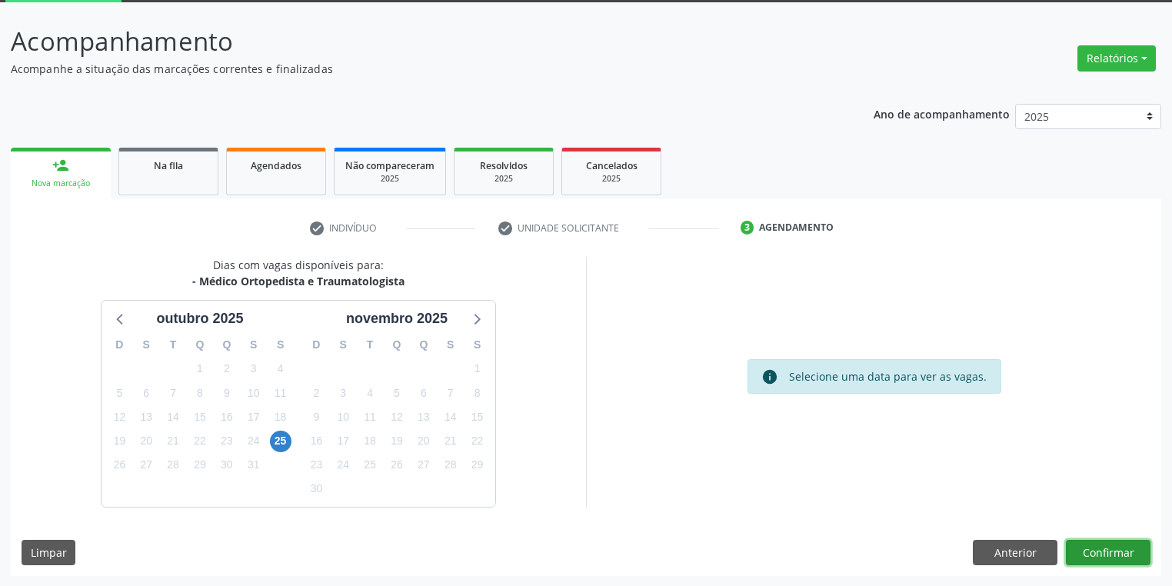
click at [1098, 551] on button "Confirmar" at bounding box center [1108, 553] width 85 height 26
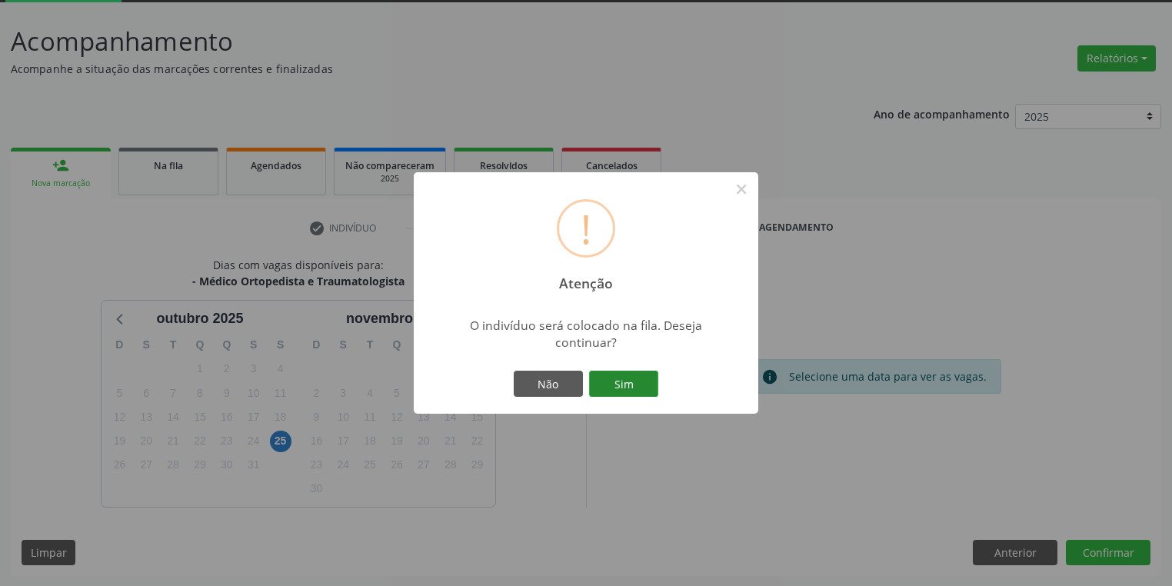
click at [637, 389] on button "Sim" at bounding box center [623, 384] width 69 height 26
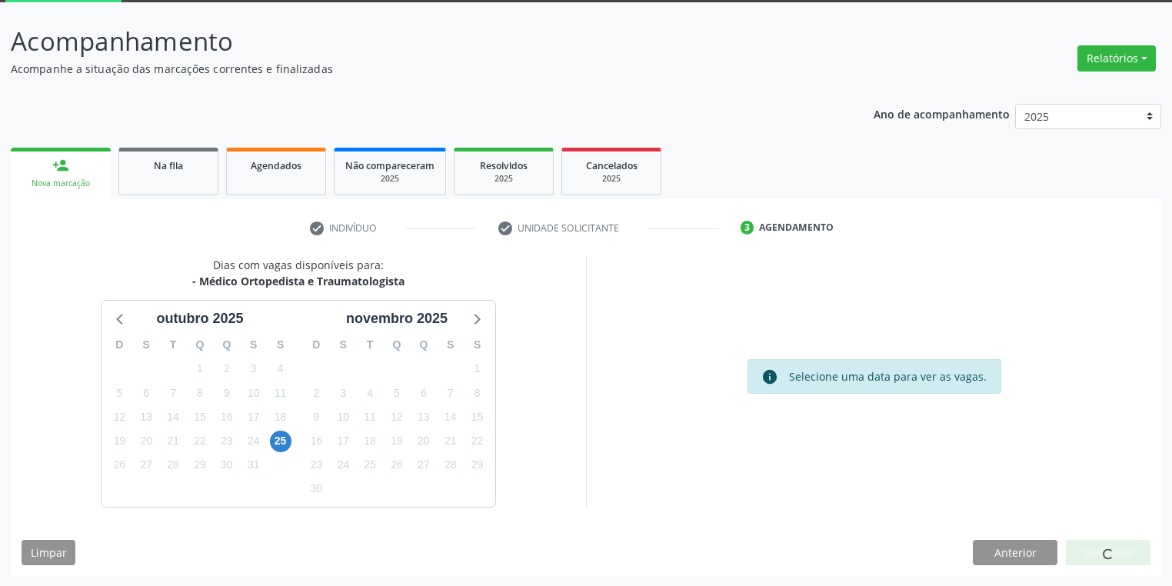
scroll to position [0, 0]
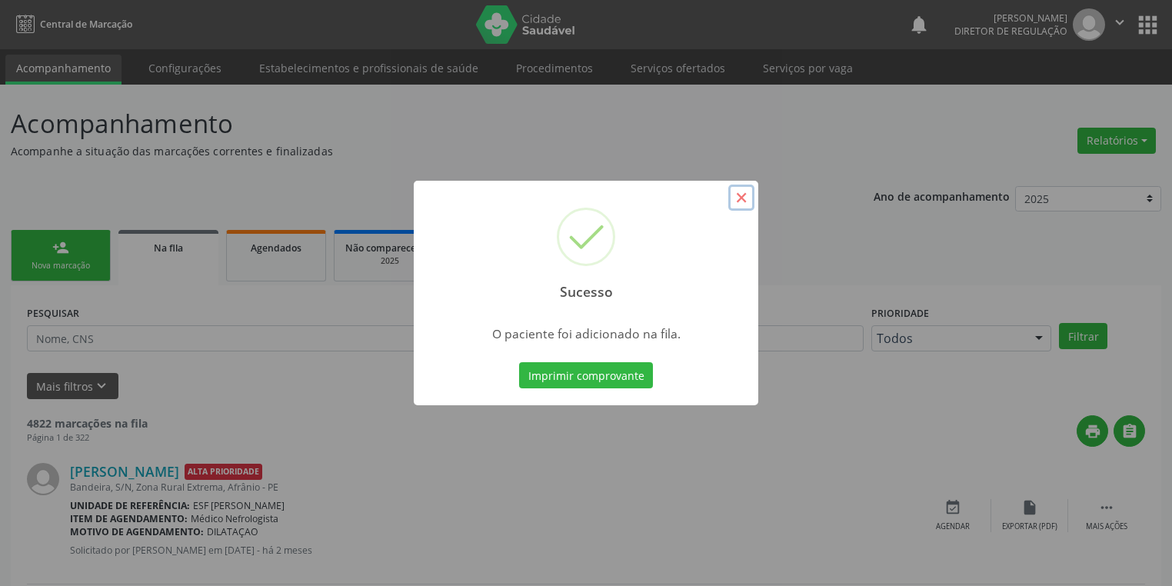
click at [740, 198] on button "×" at bounding box center [741, 198] width 26 height 26
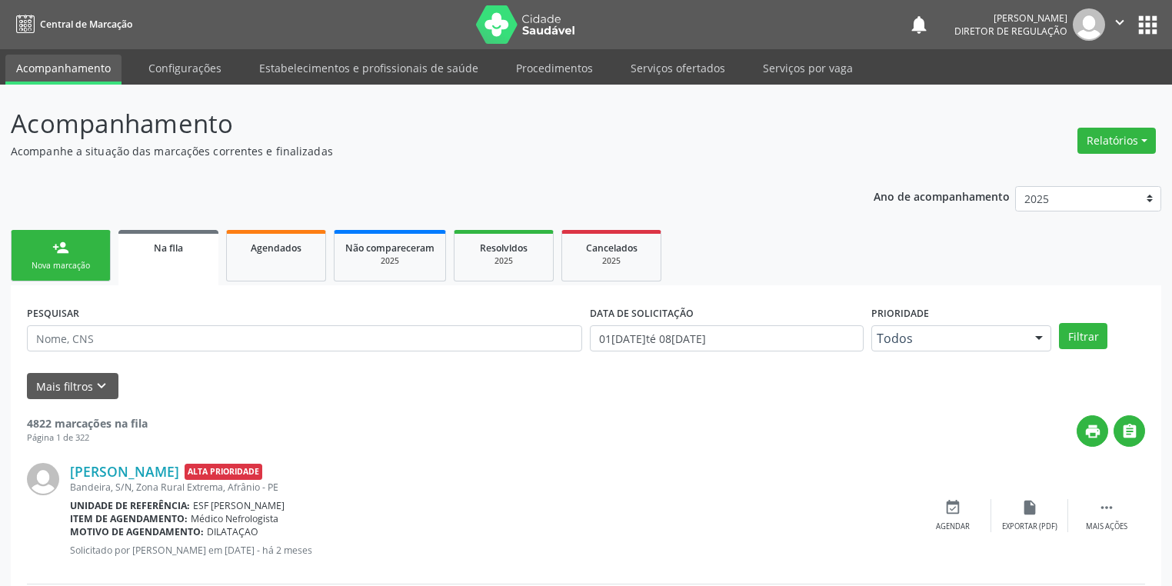
click at [65, 255] on div "person_add" at bounding box center [60, 247] width 17 height 17
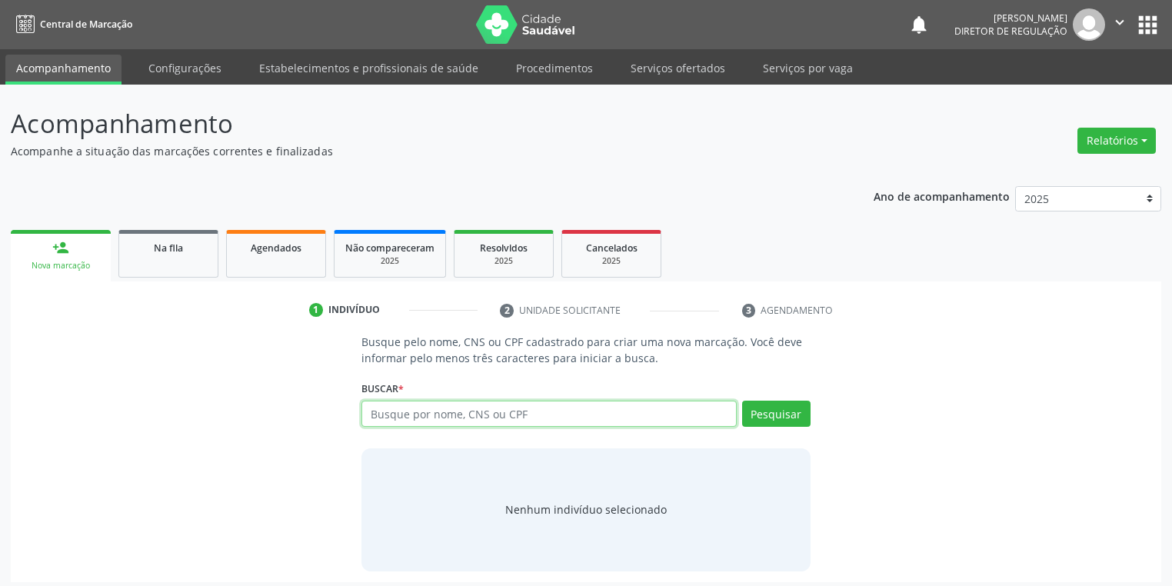
click at [412, 414] on input "text" at bounding box center [549, 414] width 375 height 26
type input "04000649442"
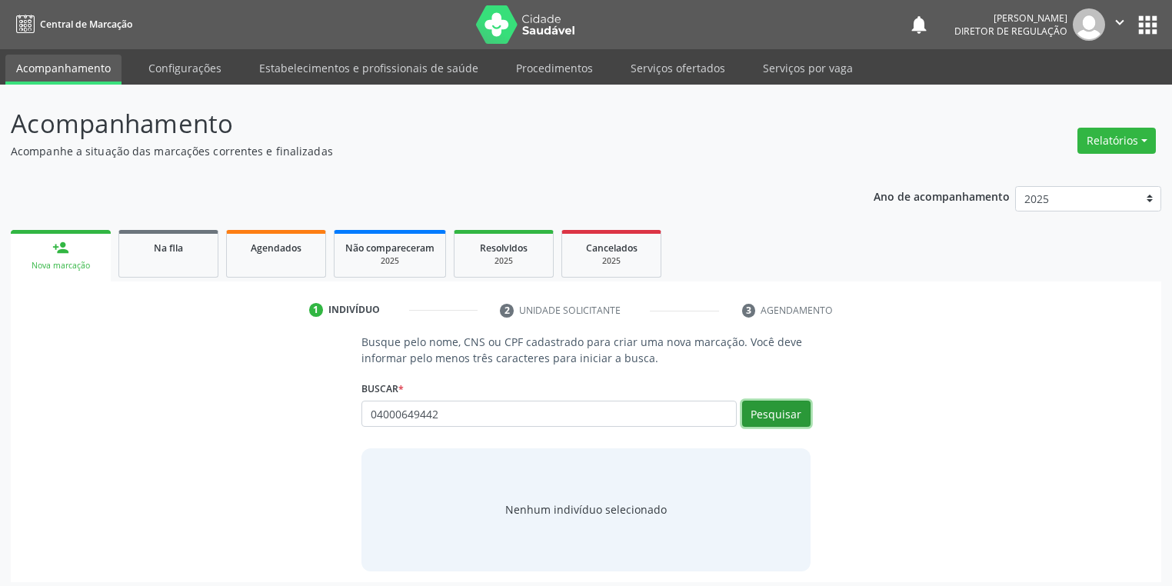
click at [767, 413] on button "Pesquisar" at bounding box center [776, 414] width 68 height 26
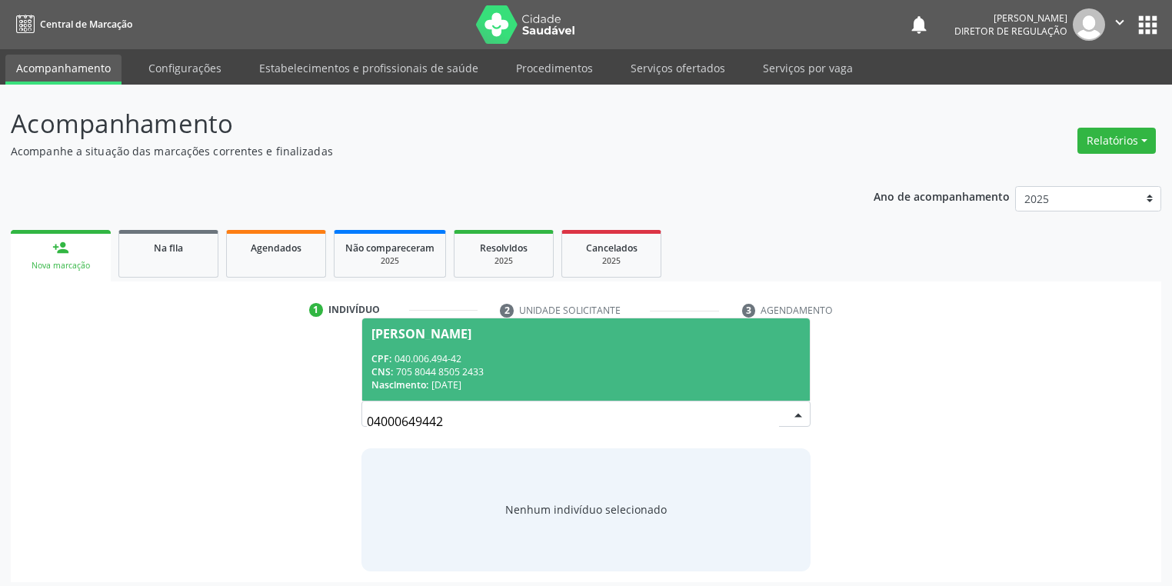
click at [454, 410] on input "04000649442" at bounding box center [573, 421] width 412 height 31
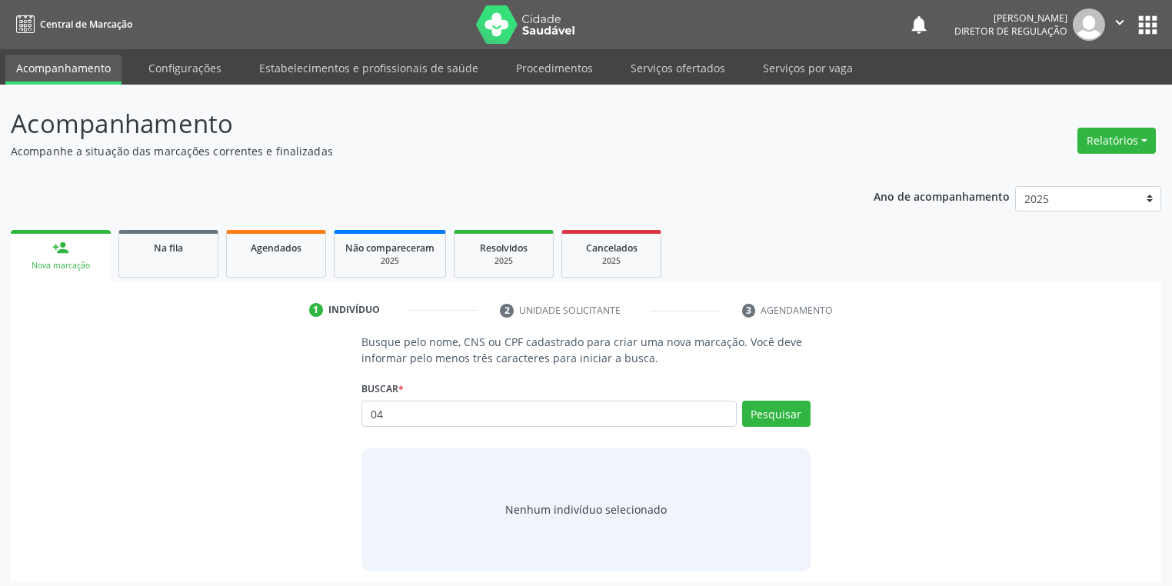
type input "0"
type input "19444706467"
click at [787, 412] on button "Pesquisar" at bounding box center [776, 414] width 68 height 26
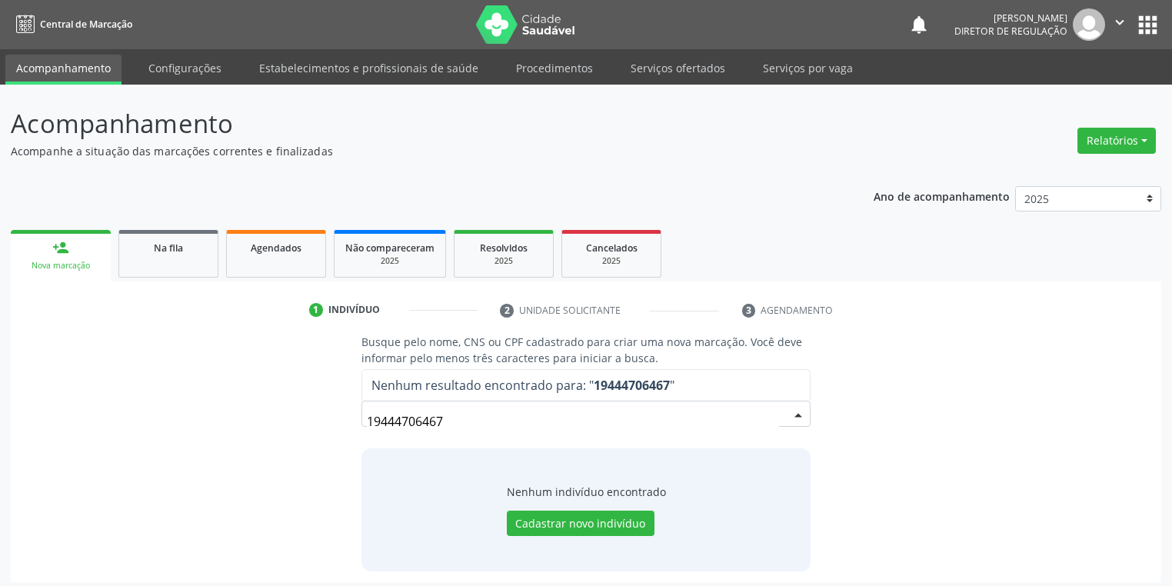
click at [480, 422] on input "19444706467" at bounding box center [573, 421] width 412 height 31
type input "1"
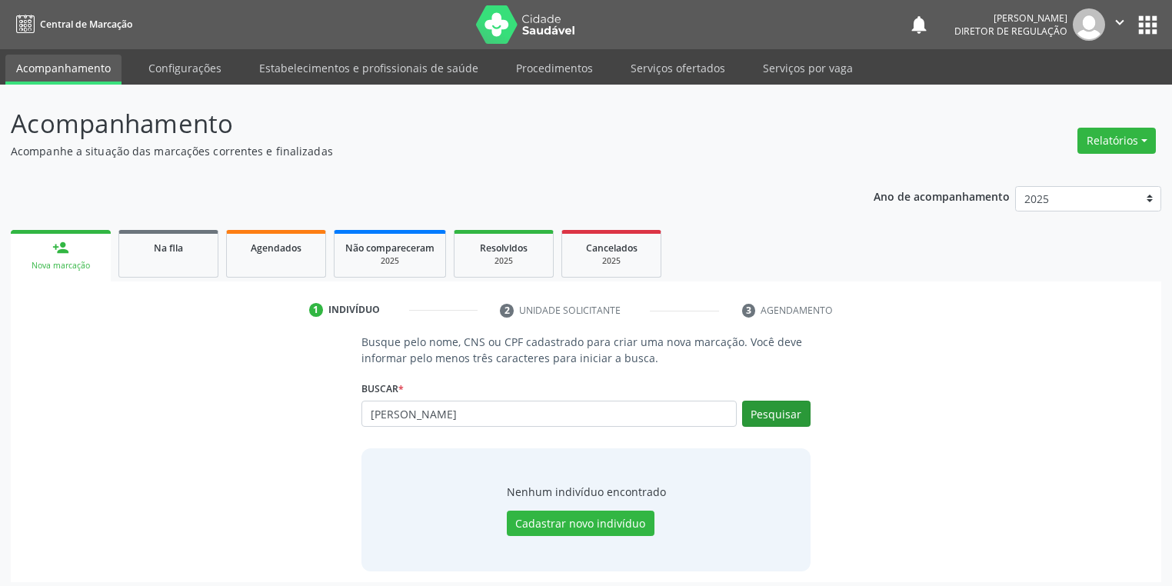
type input "LARA SOPHIA"
click at [763, 418] on button "Pesquisar" at bounding box center [776, 414] width 68 height 26
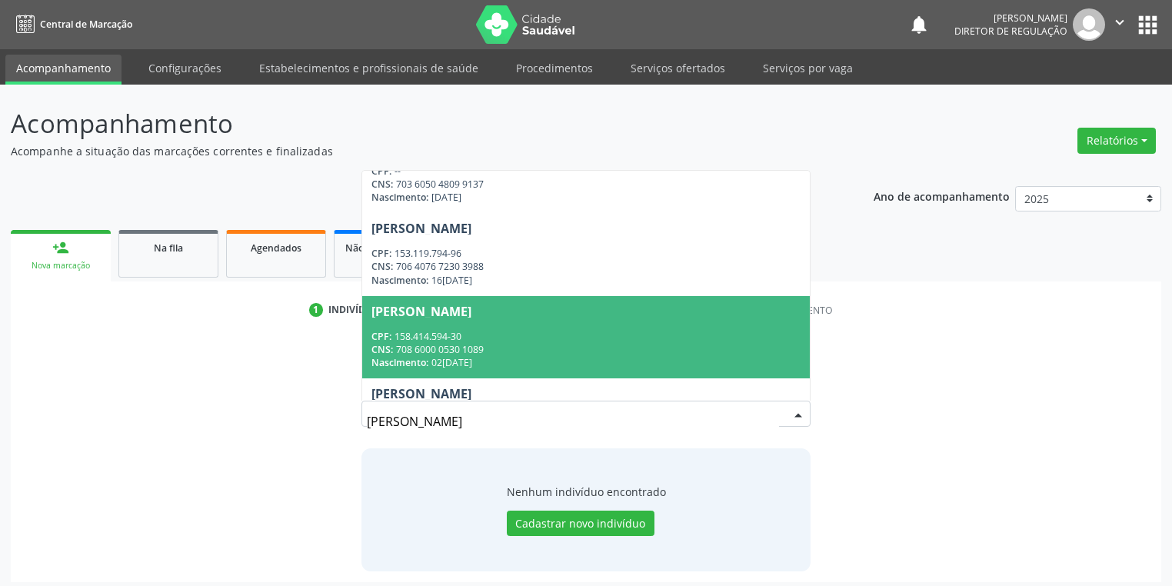
scroll to position [185, 0]
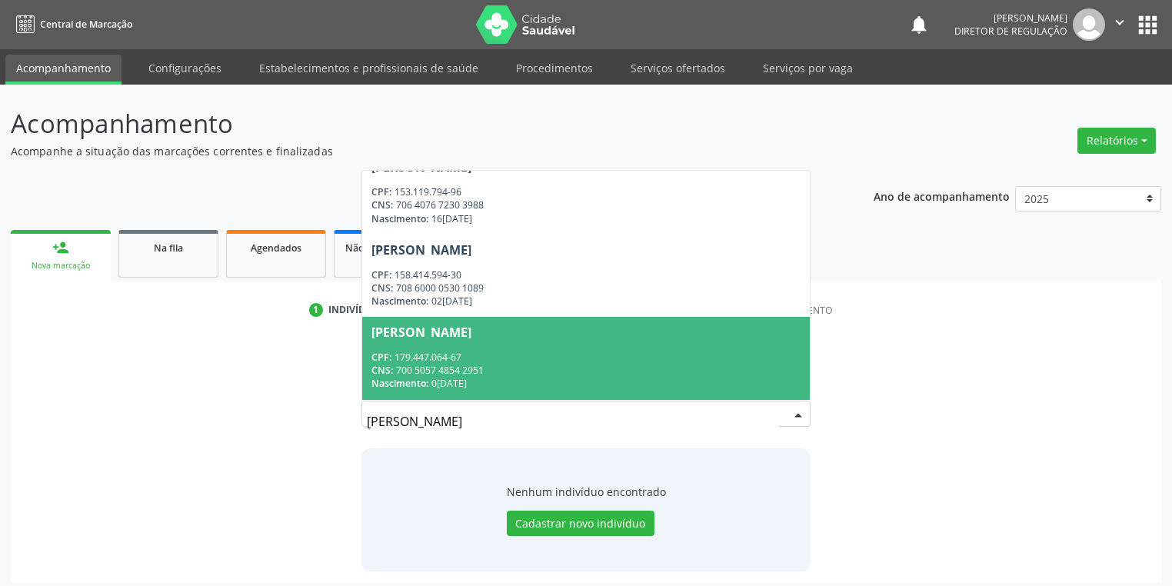
click at [502, 352] on div "CPF: 179.447.064-67" at bounding box center [586, 357] width 429 height 13
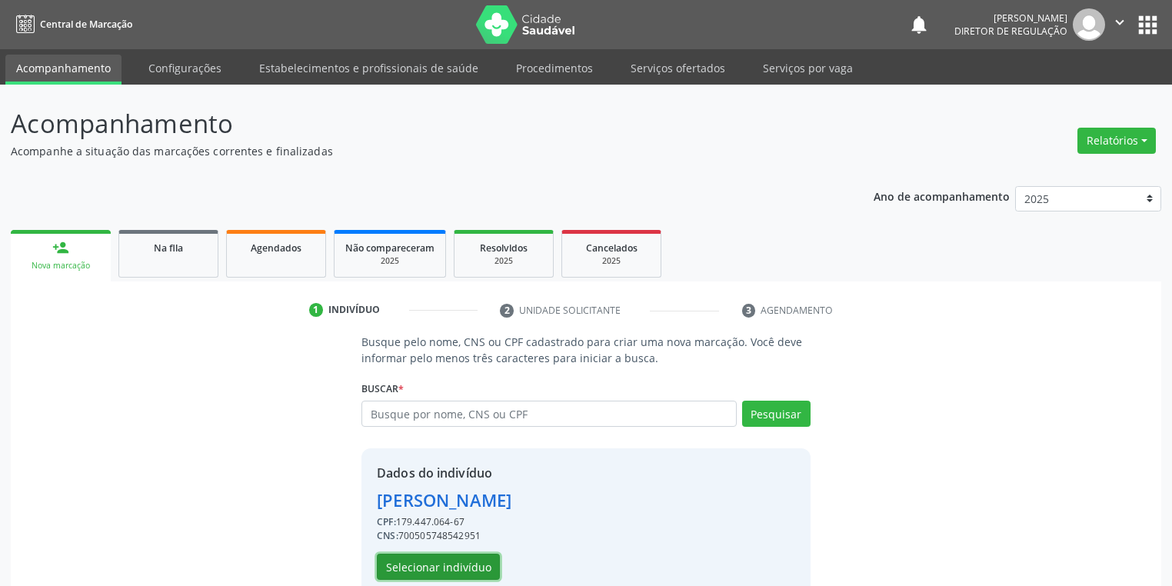
click at [422, 572] on button "Selecionar indivíduo" at bounding box center [438, 567] width 123 height 26
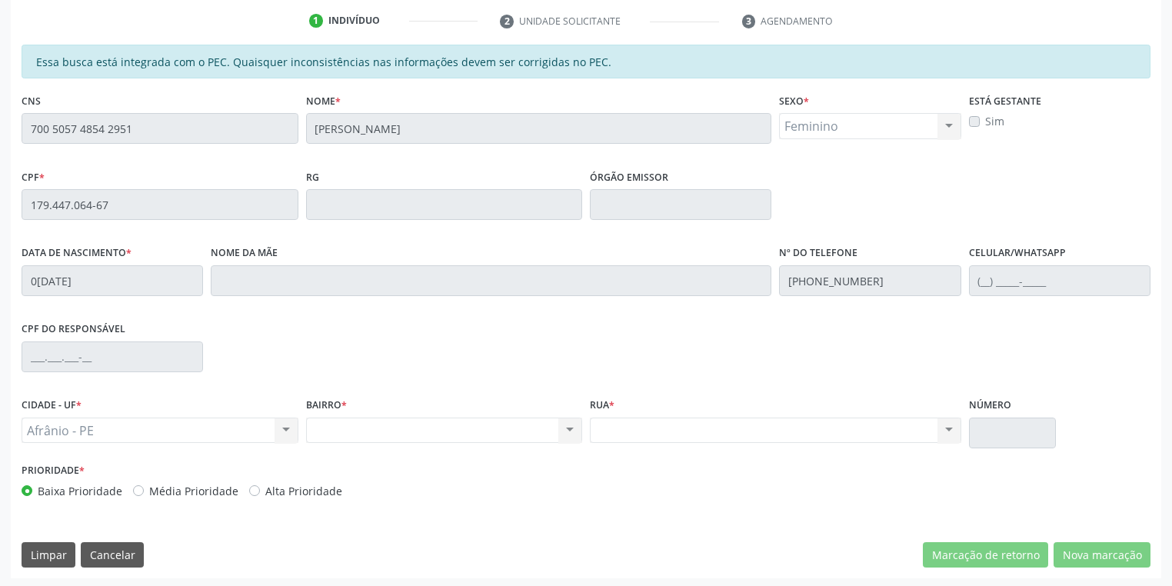
scroll to position [292, 0]
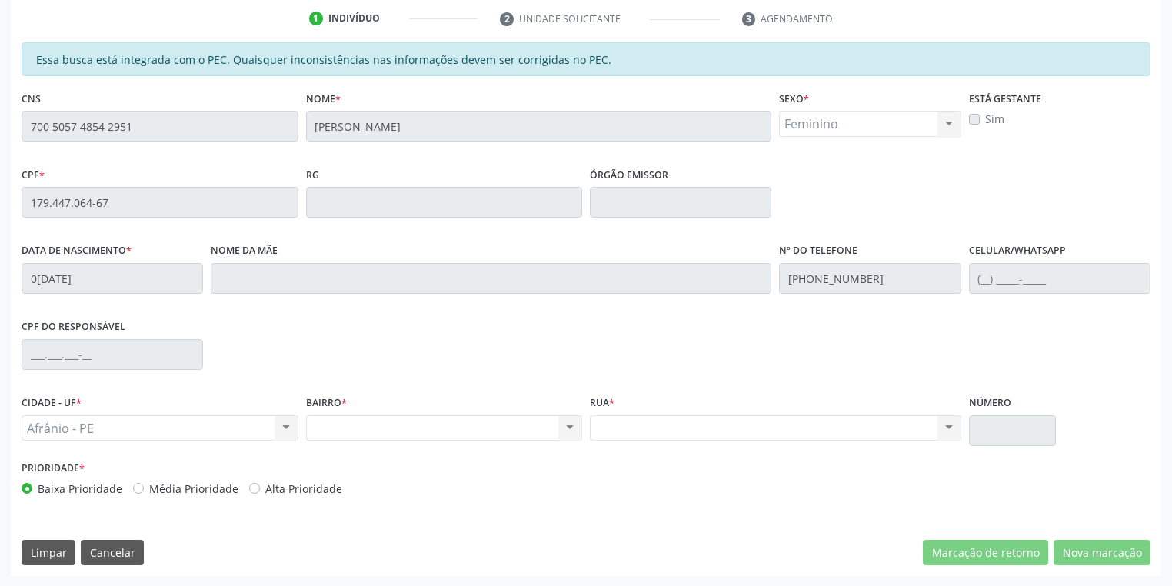
click at [0, 148] on div "Acompanhamento Acompanhe a situação das marcações correntes e finalizadas Relat…" at bounding box center [586, 190] width 1172 height 794
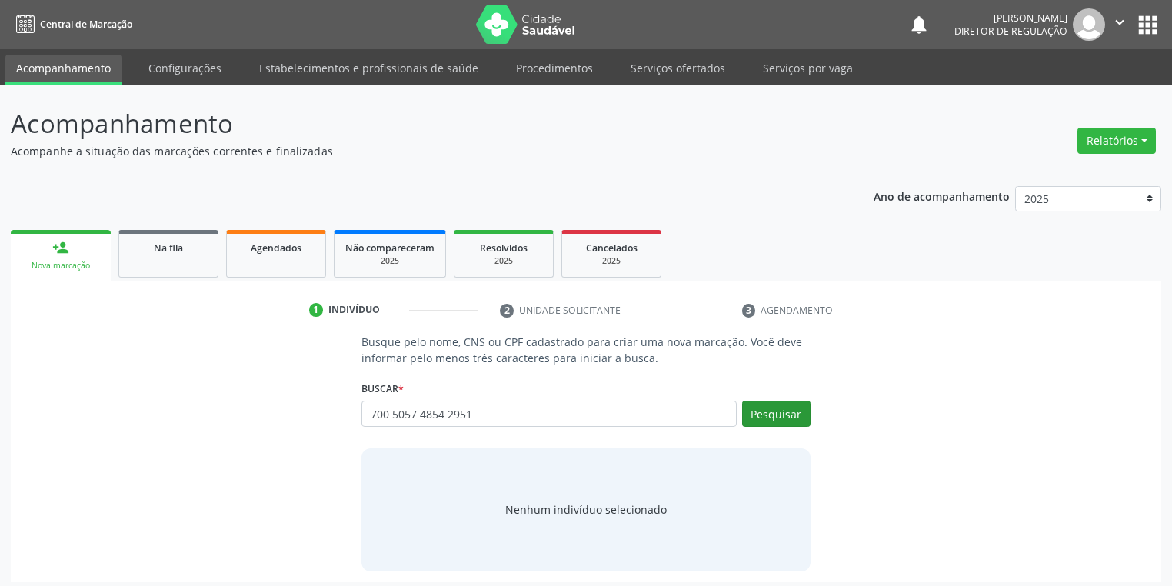
type input "700 5057 4854 2951"
click at [758, 410] on button "Pesquisar" at bounding box center [776, 414] width 68 height 26
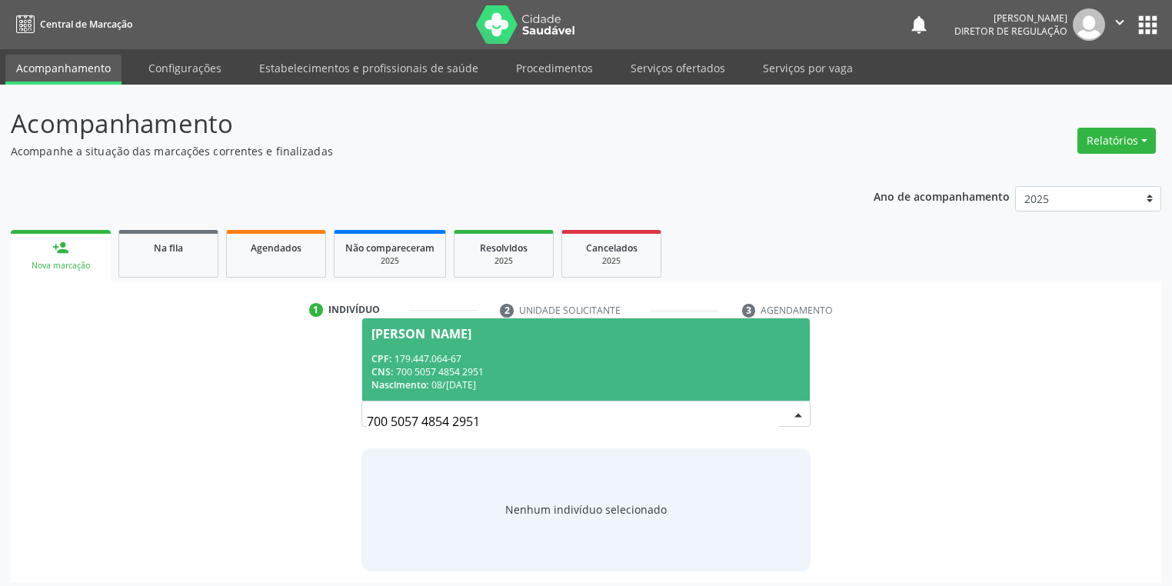
click at [476, 372] on div "CNS: 700 5057 4854 2951" at bounding box center [586, 371] width 429 height 13
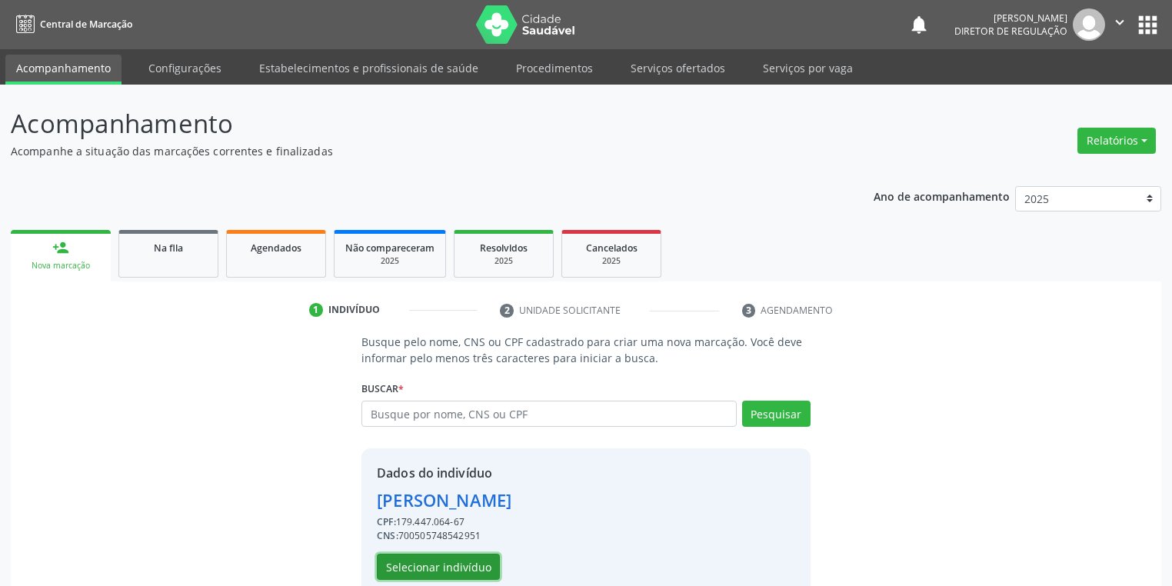
click at [417, 565] on button "Selecionar indivíduo" at bounding box center [438, 567] width 123 height 26
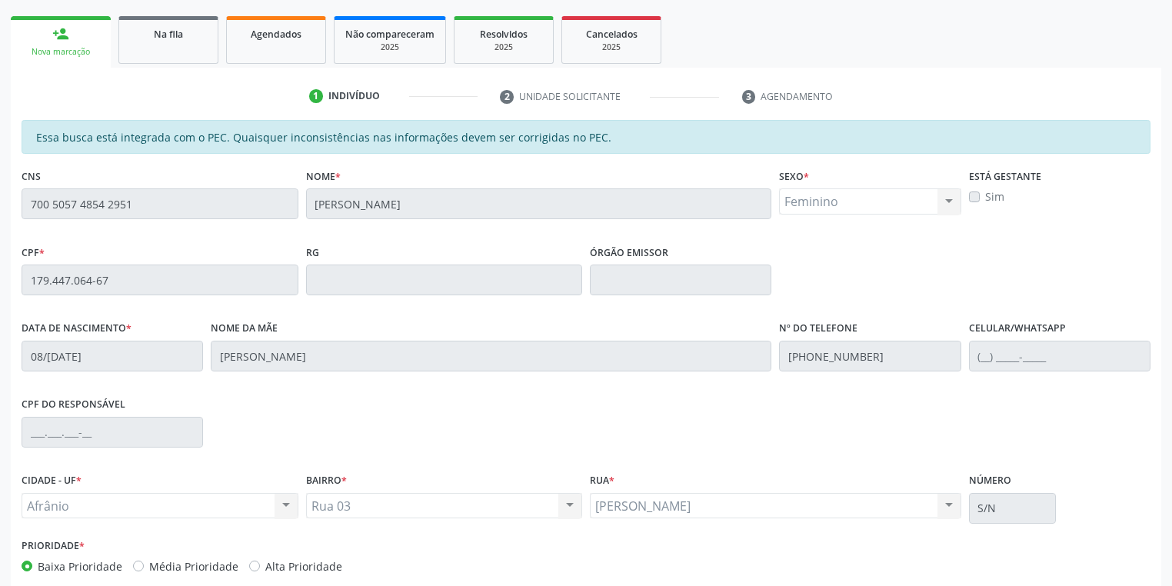
scroll to position [292, 0]
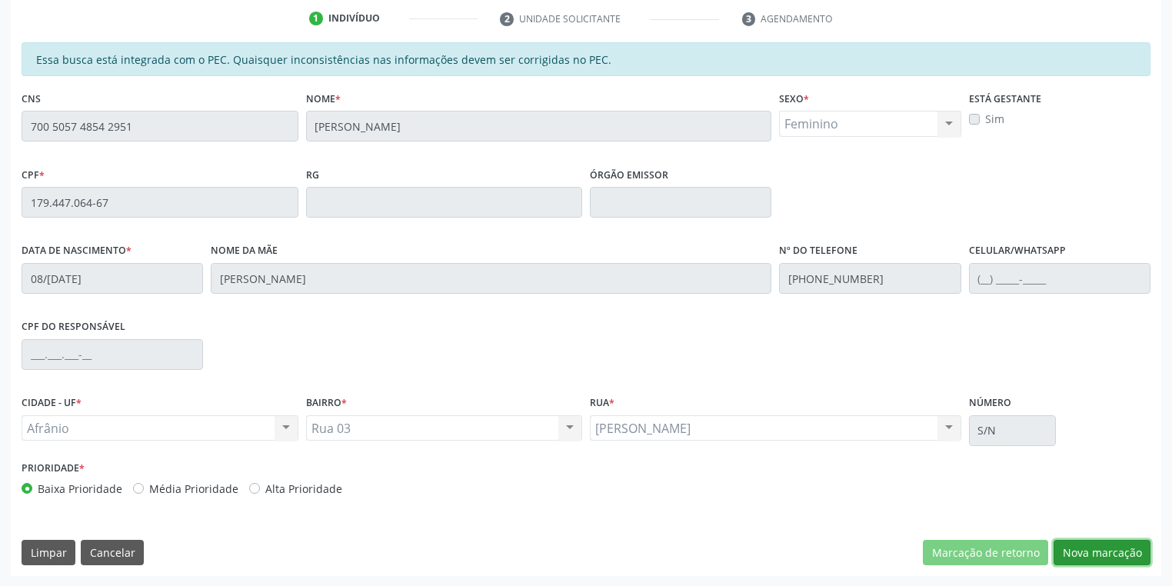
click at [1065, 552] on button "Nova marcação" at bounding box center [1102, 553] width 97 height 26
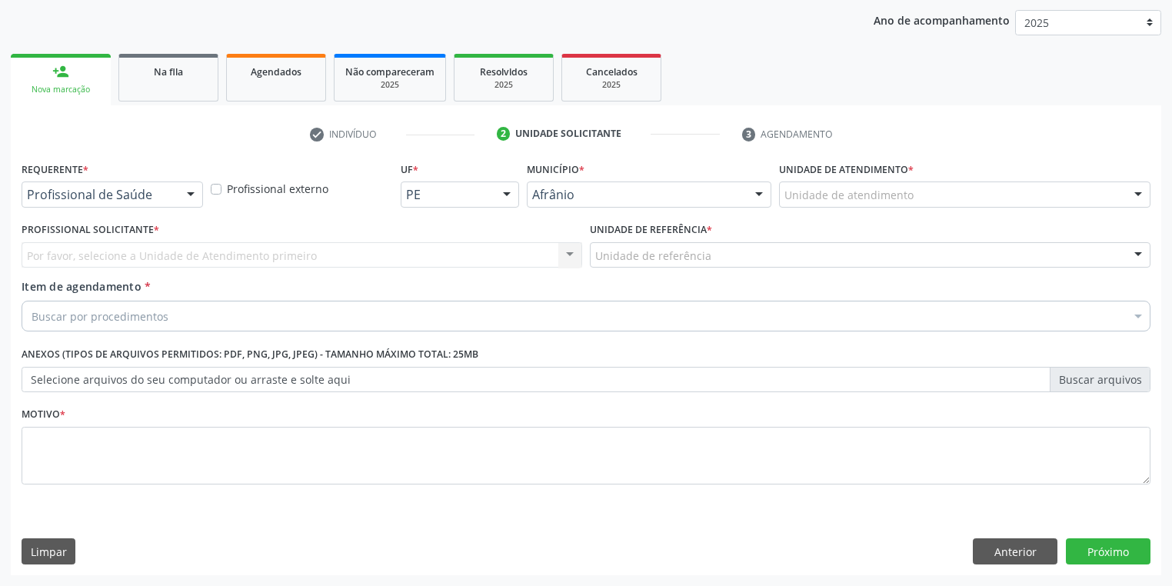
scroll to position [175, 0]
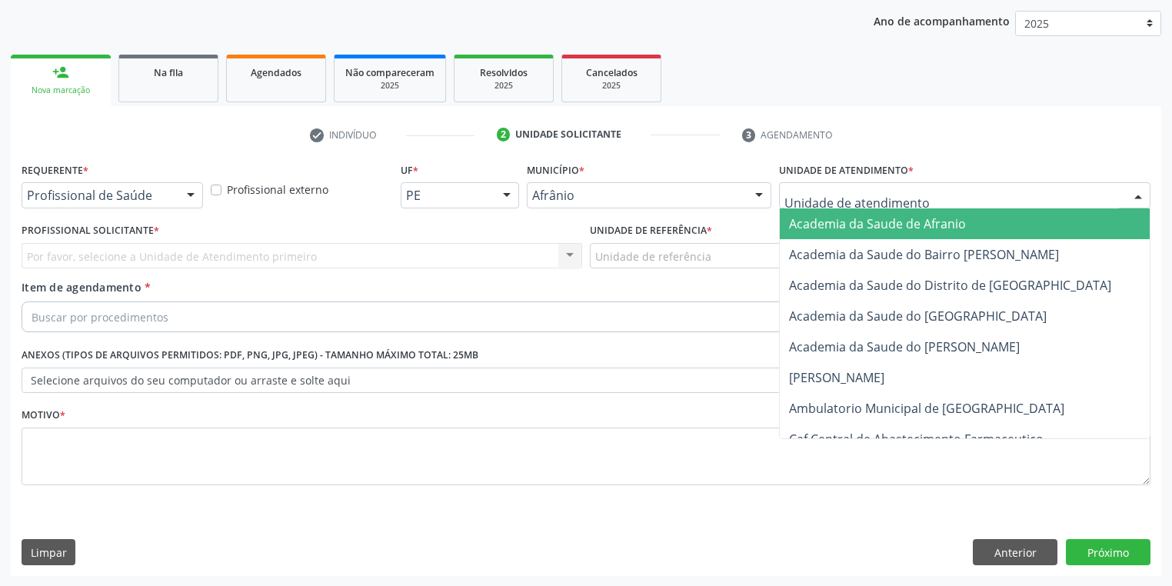
drag, startPoint x: 812, startPoint y: 192, endPoint x: 811, endPoint y: 285, distance: 93.1
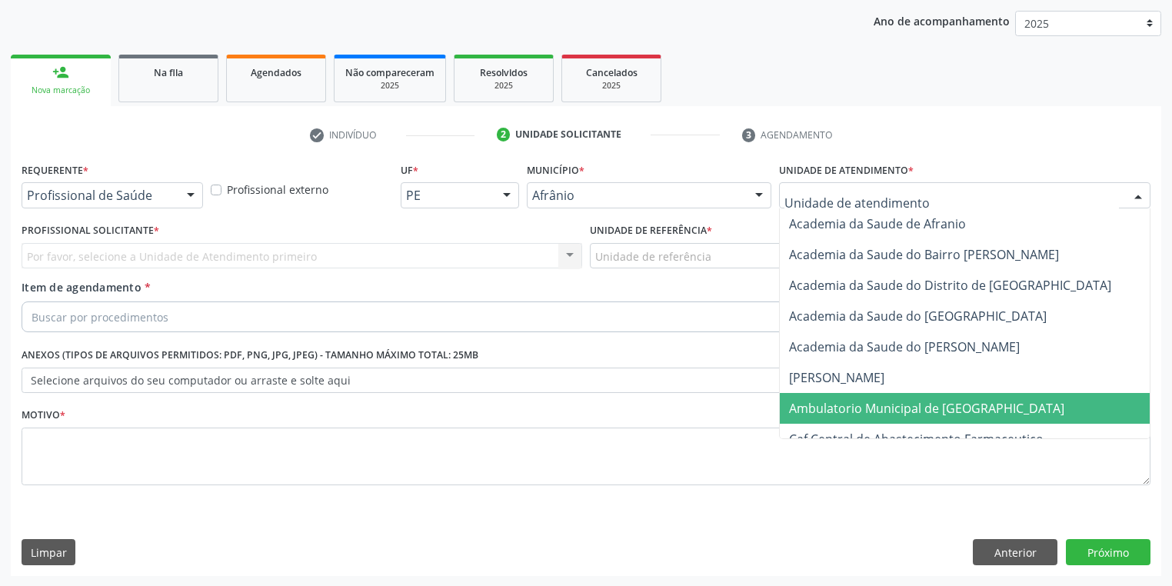
click at [823, 405] on span "Ambulatorio Municipal de [GEOGRAPHIC_DATA]" at bounding box center [926, 408] width 275 height 17
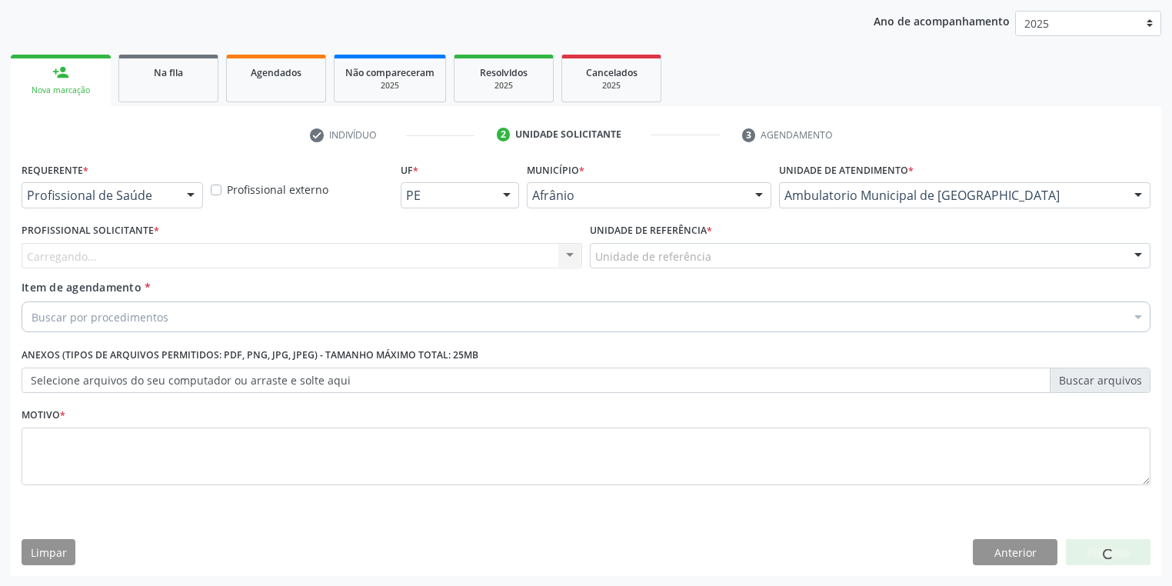
drag, startPoint x: 635, startPoint y: 255, endPoint x: 642, endPoint y: 310, distance: 55.0
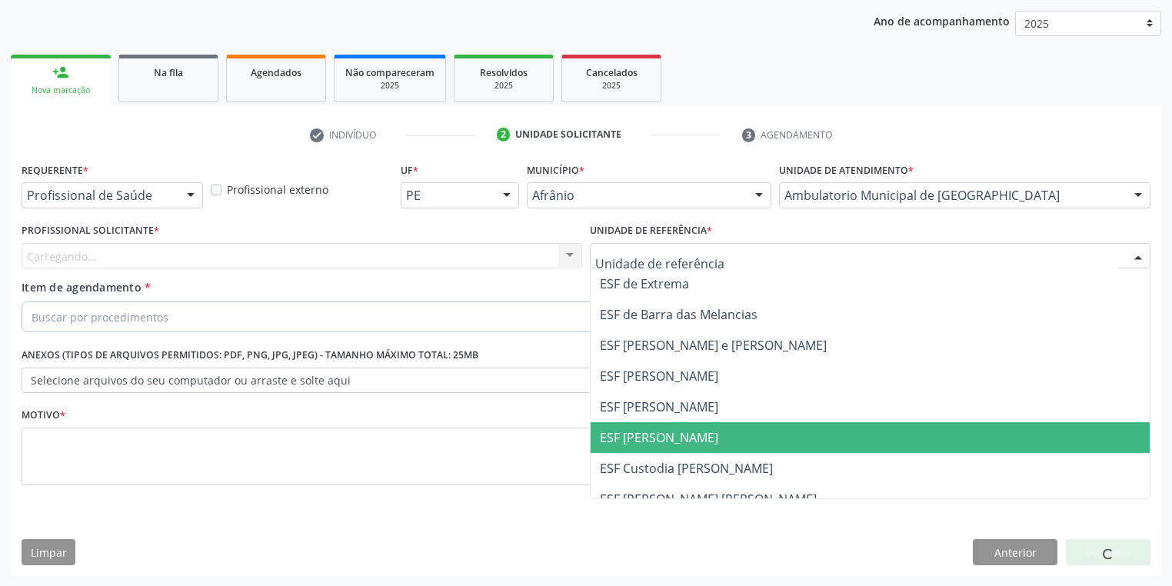
click at [644, 425] on span "ESF [PERSON_NAME]" at bounding box center [870, 437] width 559 height 31
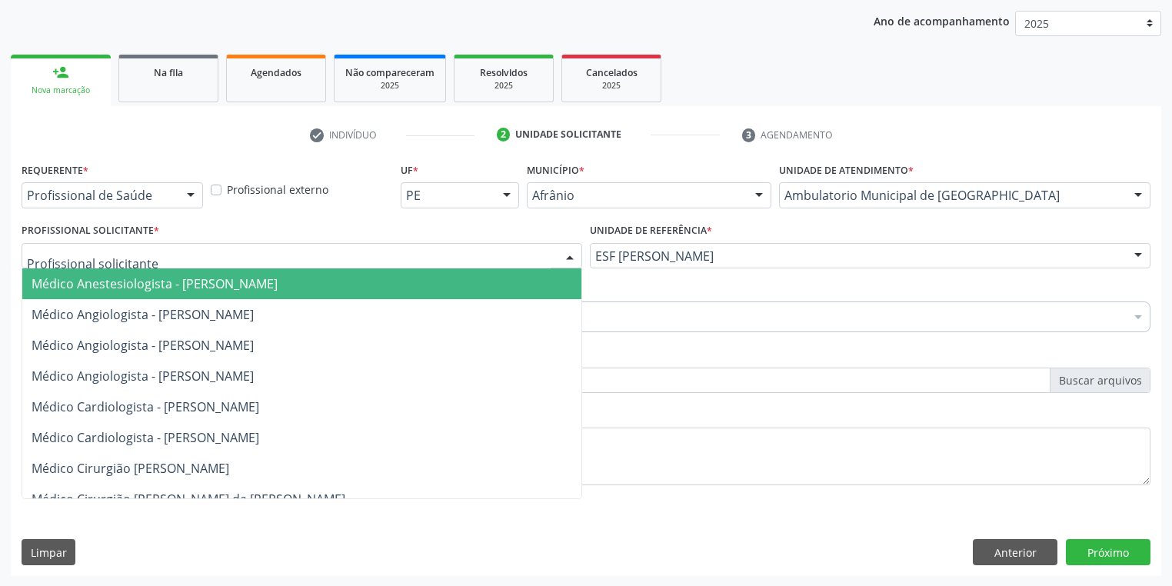
drag, startPoint x: 142, startPoint y: 255, endPoint x: 182, endPoint y: 323, distance: 78.6
click at [142, 256] on div at bounding box center [302, 256] width 561 height 26
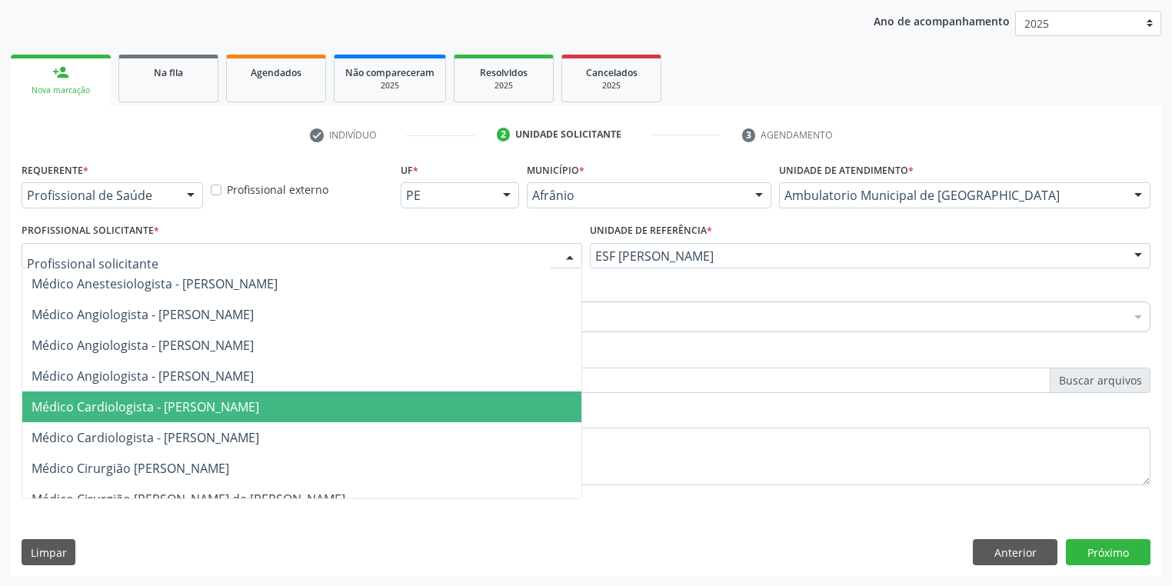
click at [218, 396] on span "Médico Cardiologista - [PERSON_NAME]" at bounding box center [301, 407] width 559 height 31
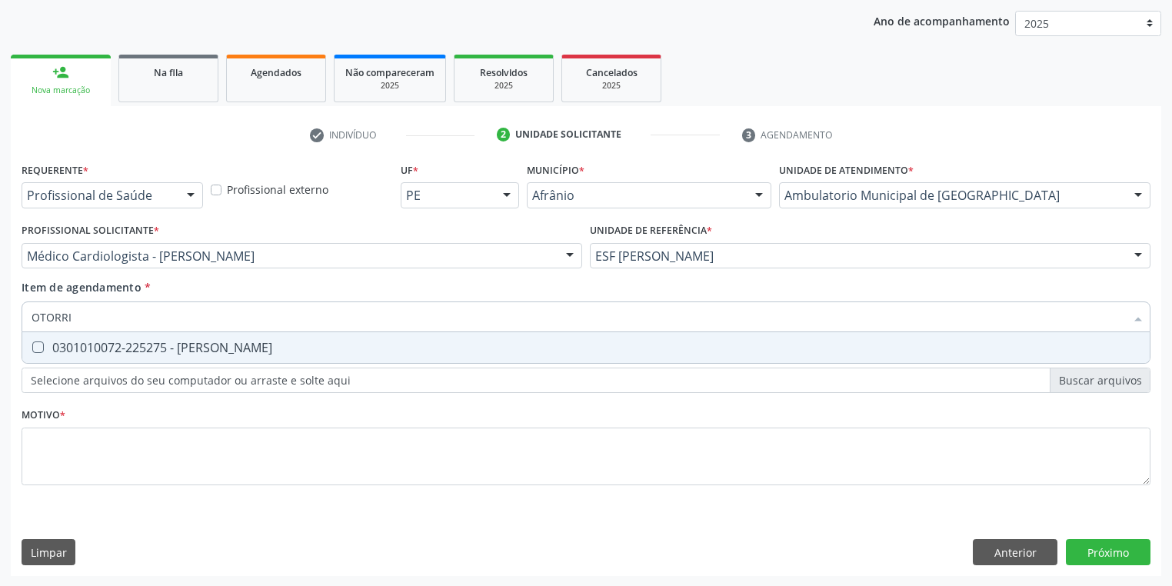
type input "OTORRIN"
click at [122, 354] on div "0301010072-225275 - [PERSON_NAME]" at bounding box center [586, 348] width 1109 height 12
checkbox Otorrinolaringologista "true"
click at [114, 466] on div "Requerente * Profissional de Saúde Profissional de Saúde Paciente Nenhum result…" at bounding box center [586, 332] width 1129 height 348
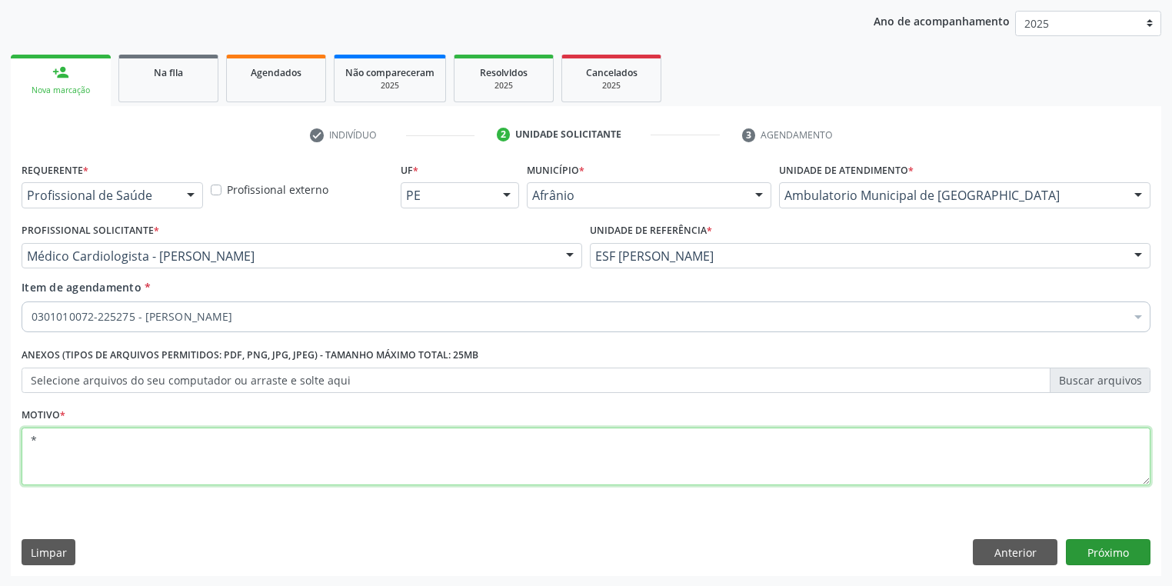
type textarea "*"
click at [1085, 549] on button "Próximo" at bounding box center [1108, 552] width 85 height 26
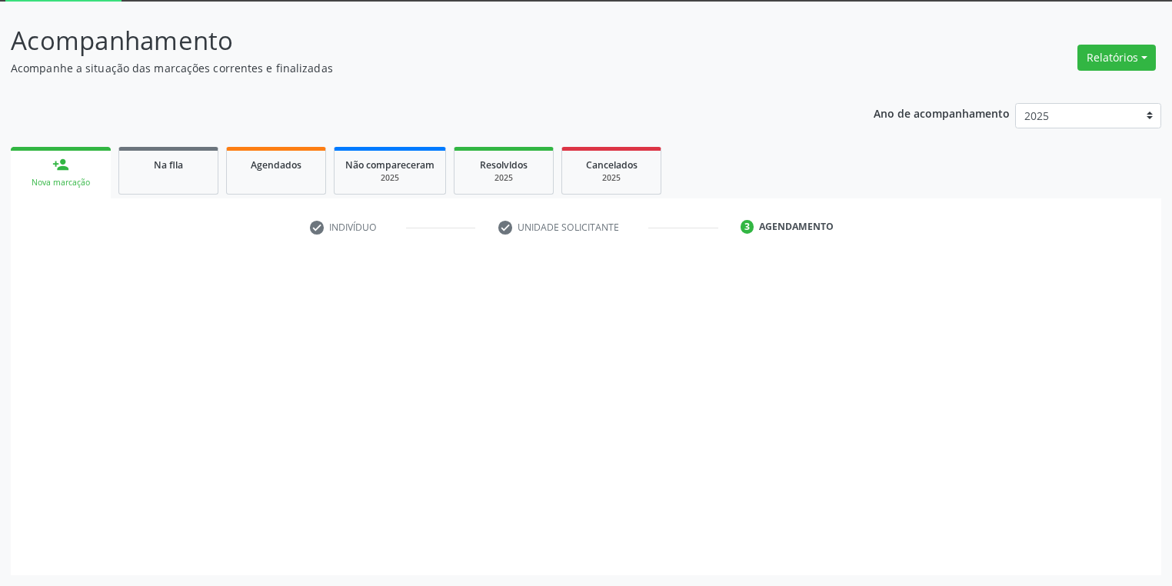
scroll to position [82, 0]
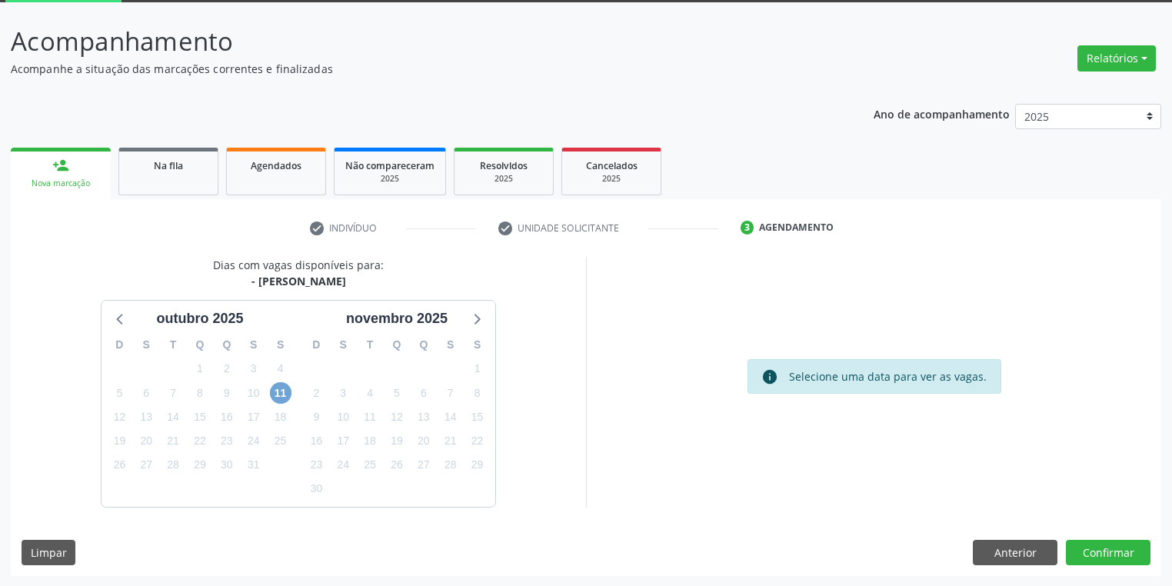
click at [273, 392] on span "11" at bounding box center [281, 393] width 22 height 22
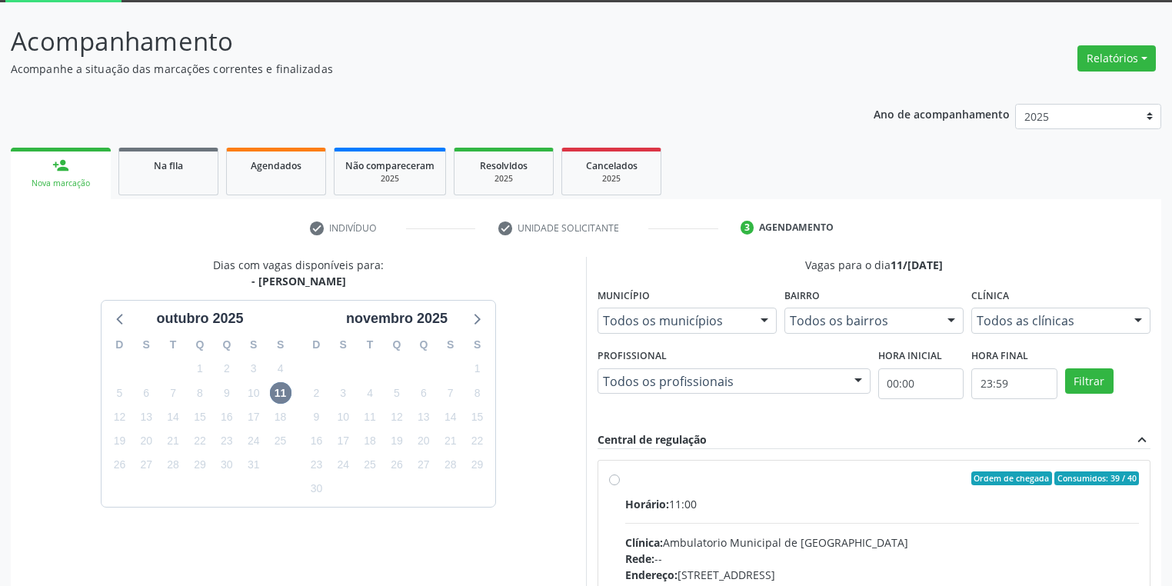
radio input "true"
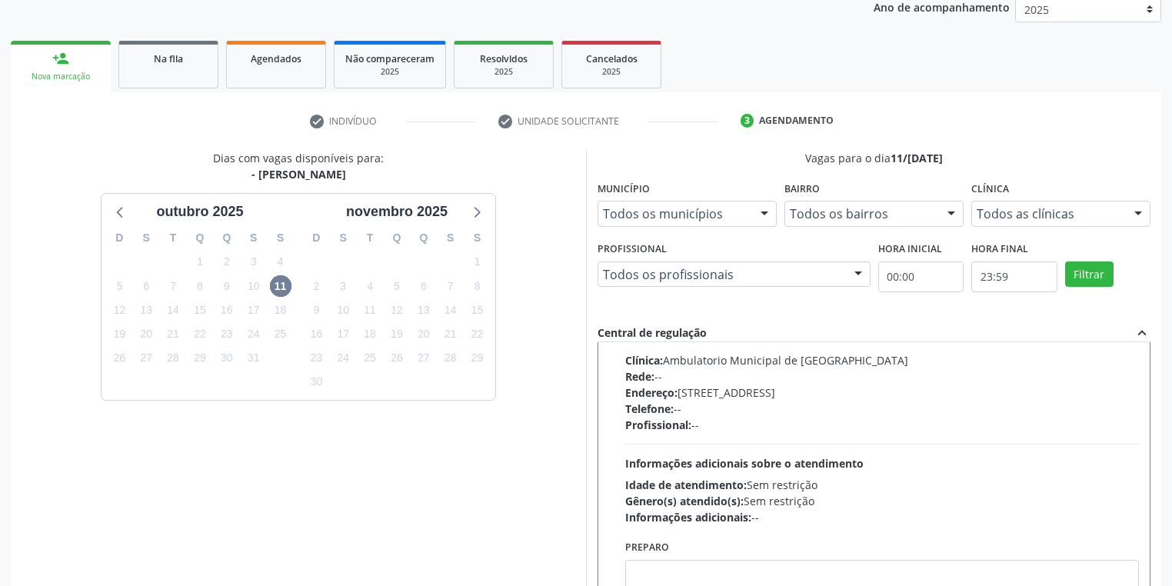
scroll to position [267, 0]
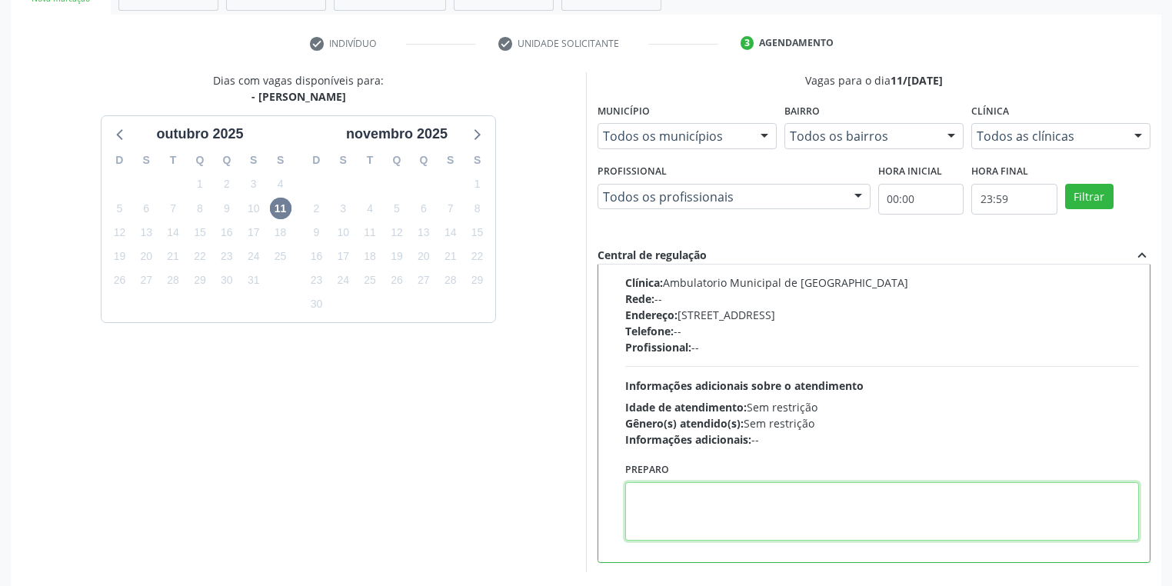
click at [679, 526] on textarea at bounding box center [882, 511] width 514 height 58
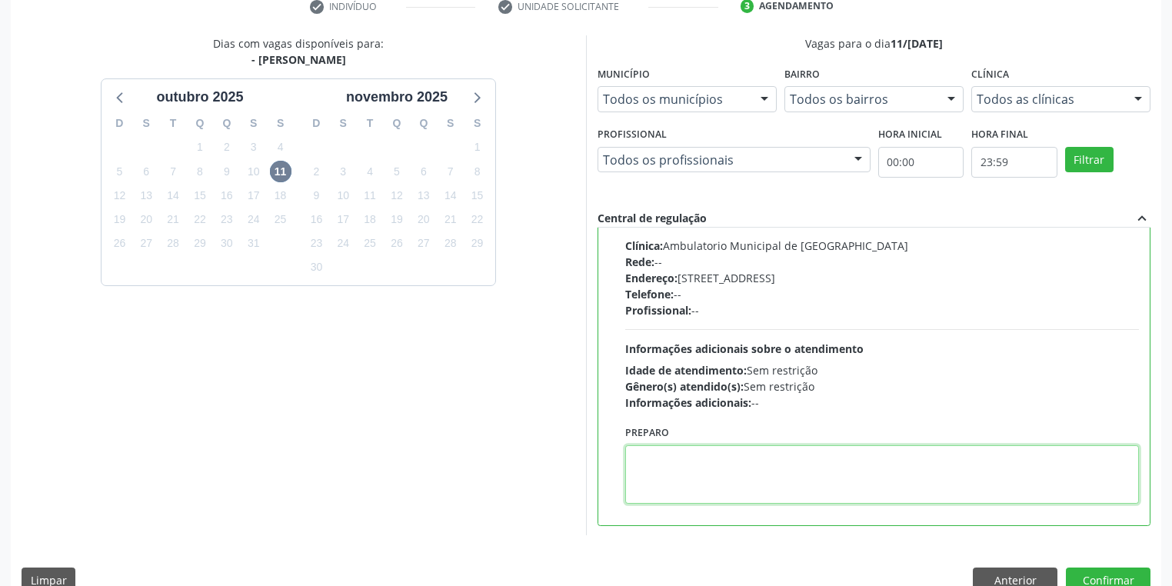
scroll to position [332, 0]
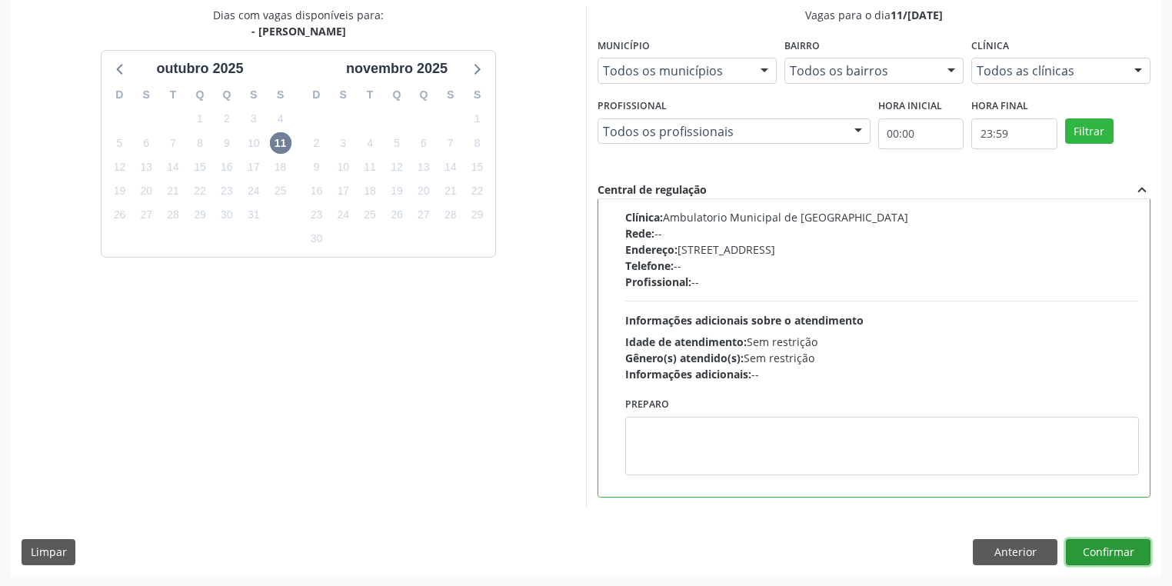
click at [1100, 555] on button "Confirmar" at bounding box center [1108, 552] width 85 height 26
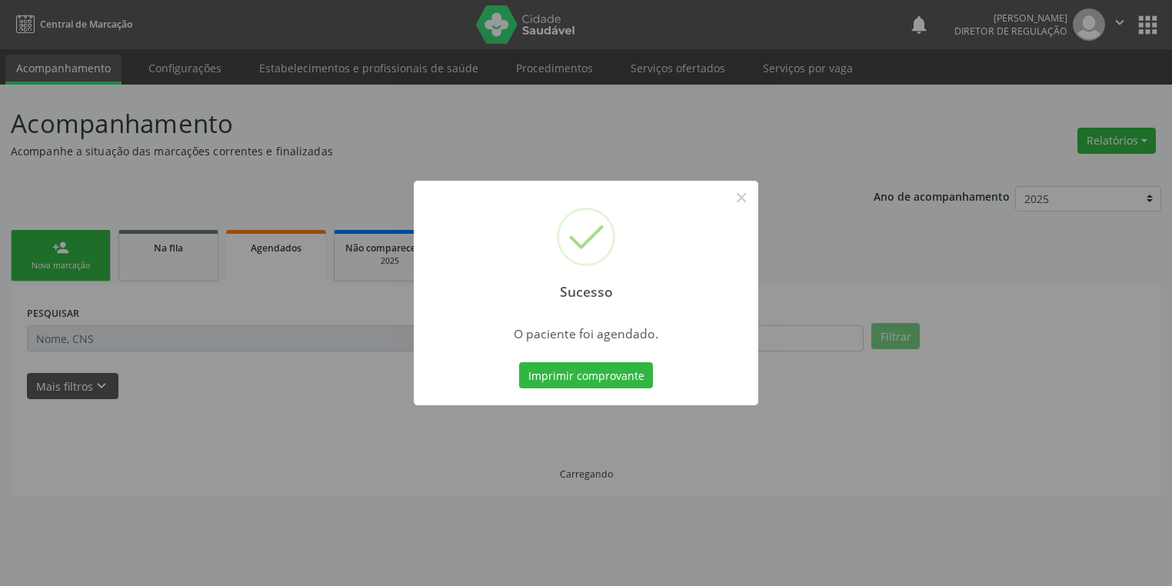
scroll to position [0, 0]
click at [582, 372] on button "Imprimir comprovante" at bounding box center [591, 375] width 134 height 26
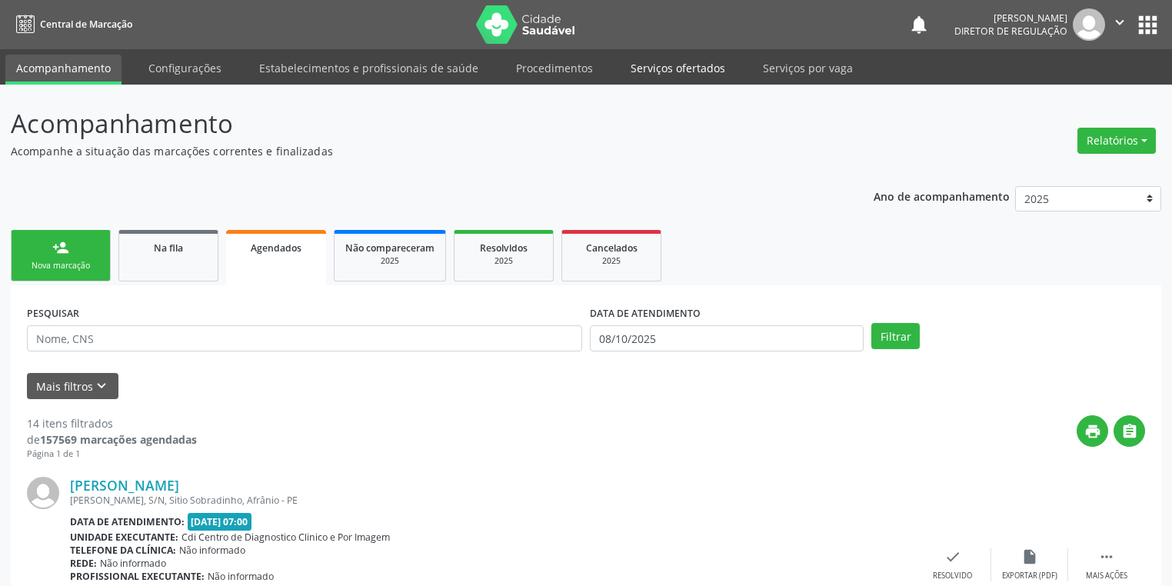
click at [671, 62] on link "Serviços ofertados" at bounding box center [678, 68] width 116 height 27
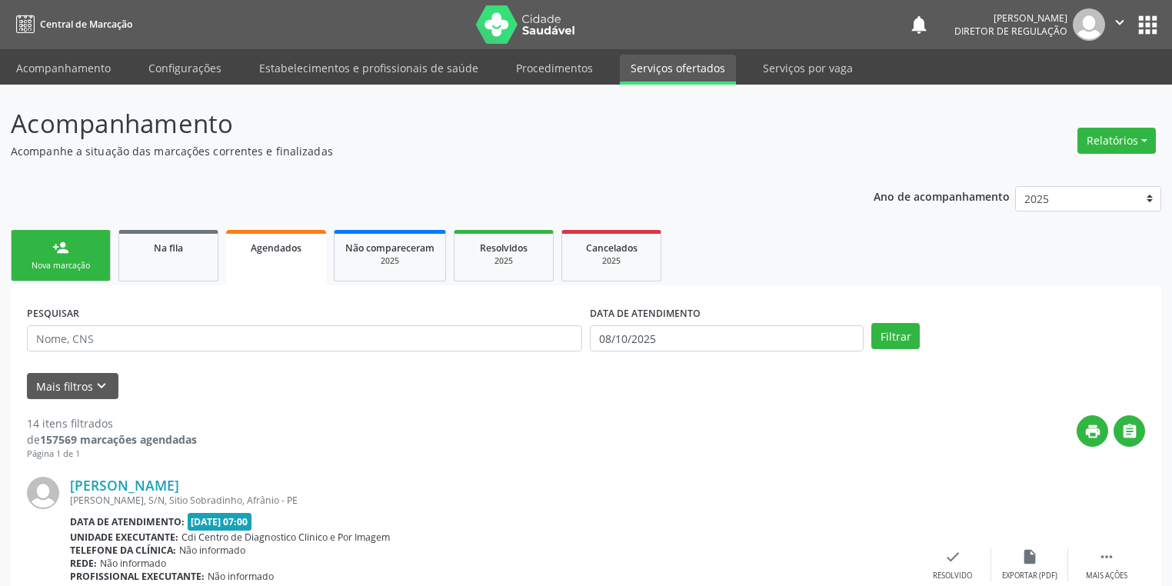
click at [671, 62] on link "Serviços ofertados" at bounding box center [678, 70] width 116 height 30
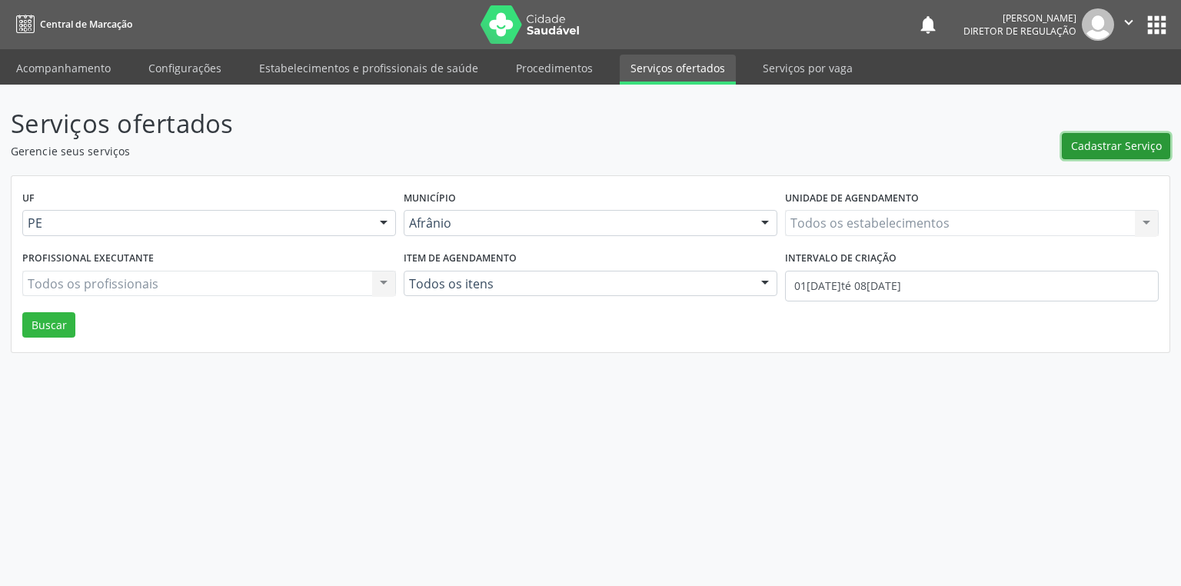
click at [1101, 139] on span "Cadastrar Serviço" at bounding box center [1116, 146] width 91 height 16
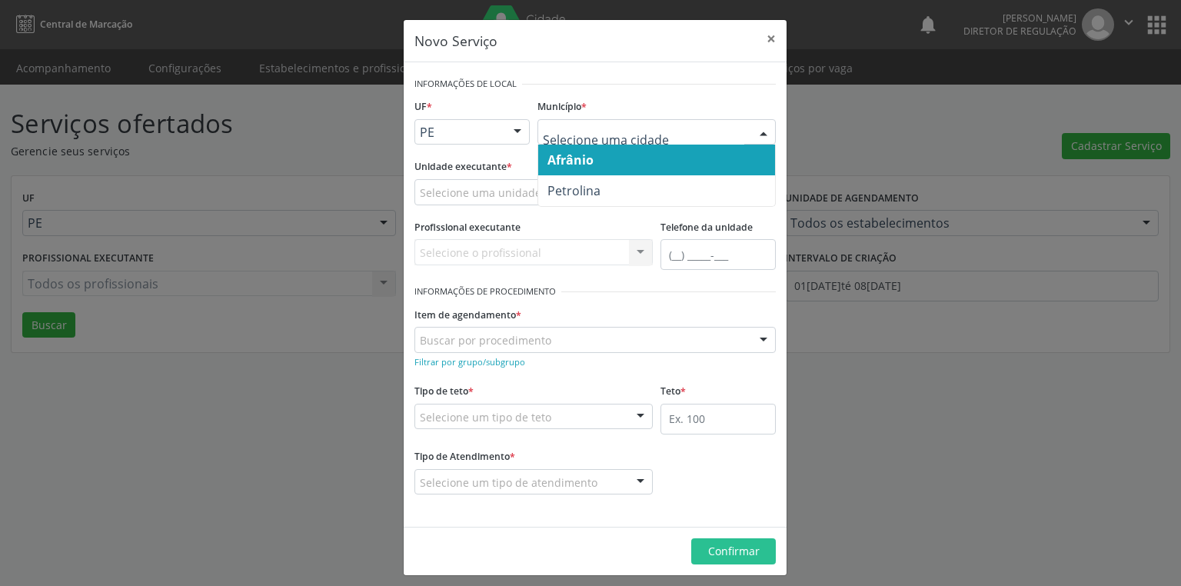
click at [575, 154] on span "Afrânio" at bounding box center [571, 160] width 46 height 17
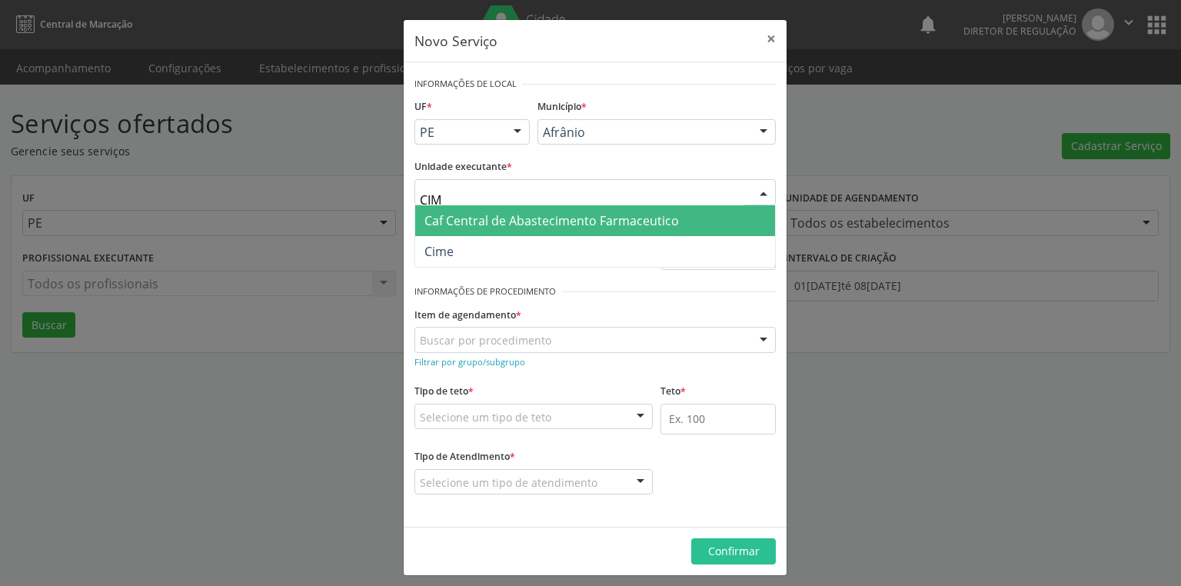
type input "CIME"
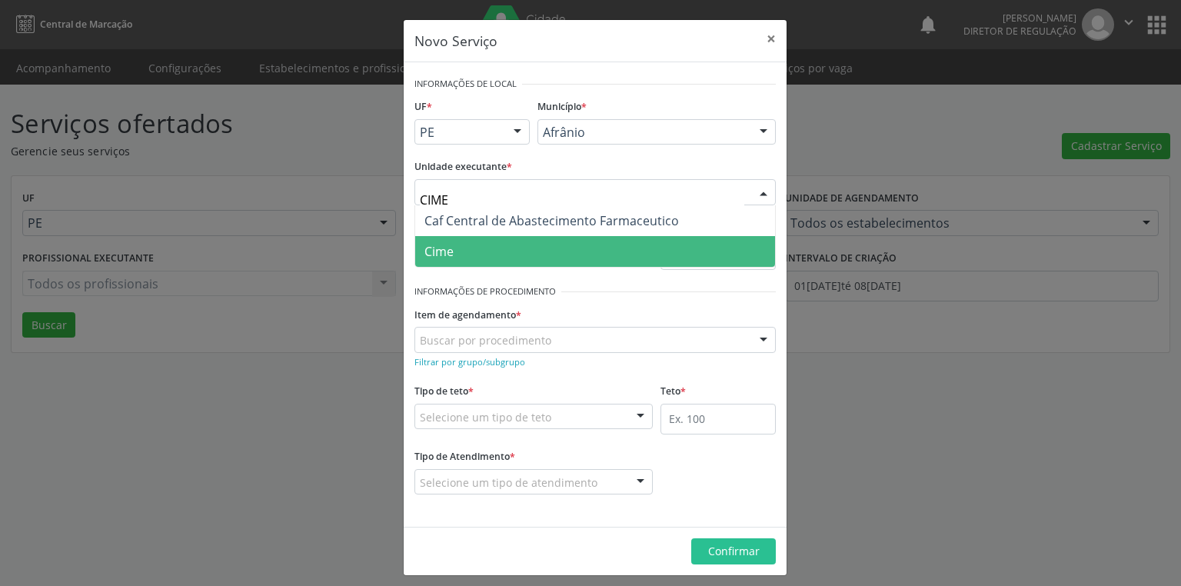
click at [458, 248] on span "Cime" at bounding box center [595, 251] width 360 height 31
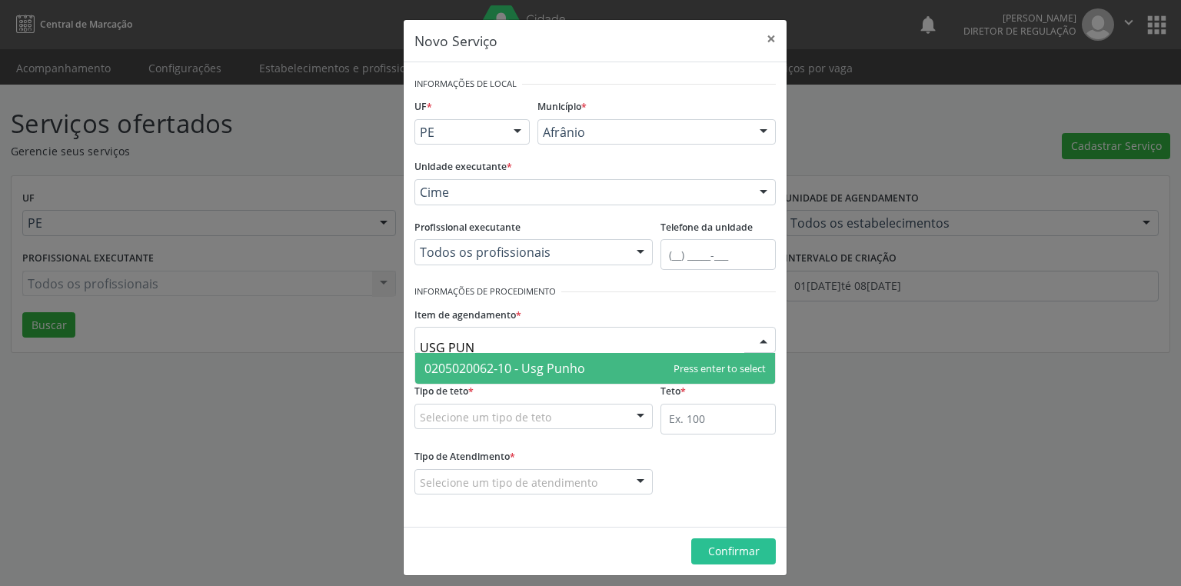
type input "USG PUNH"
click at [482, 364] on span "0205020062-10 - Usg Punho" at bounding box center [505, 368] width 161 height 17
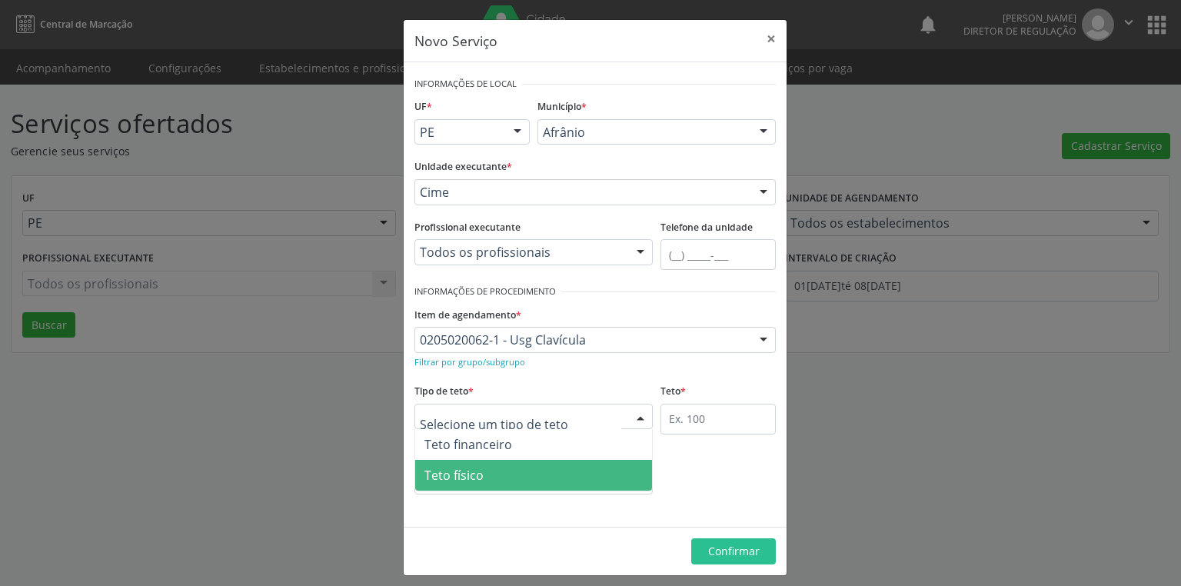
click at [472, 474] on span "Teto físico" at bounding box center [454, 475] width 59 height 17
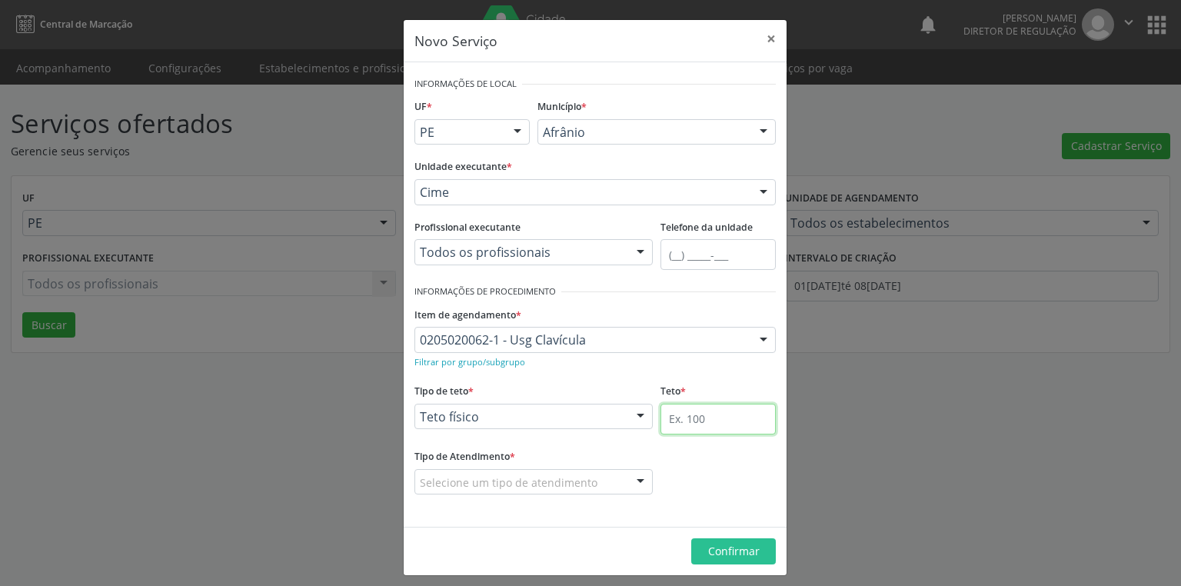
click at [677, 409] on input "text" at bounding box center [718, 419] width 115 height 31
type input "1"
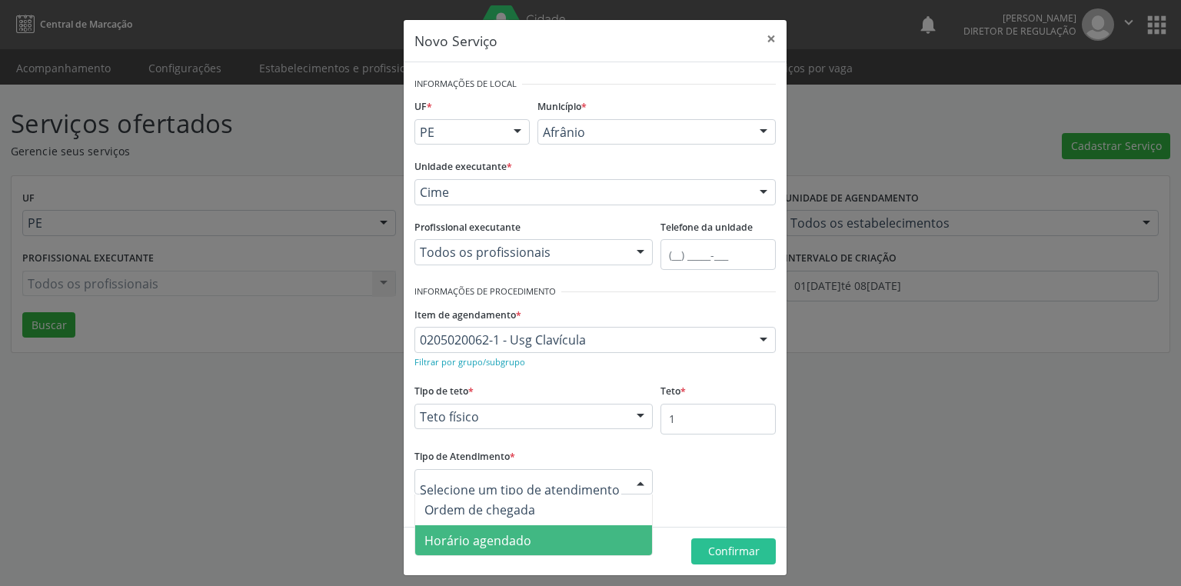
click at [498, 542] on span "Horário agendado" at bounding box center [478, 540] width 107 height 17
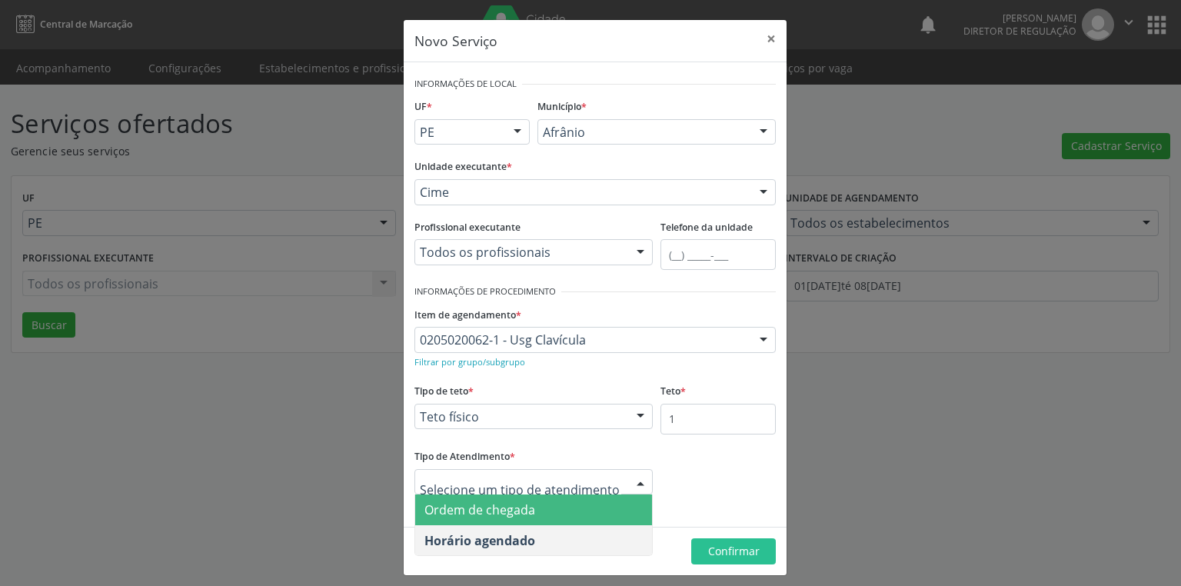
click at [486, 511] on span "Ordem de chegada" at bounding box center [480, 510] width 111 height 17
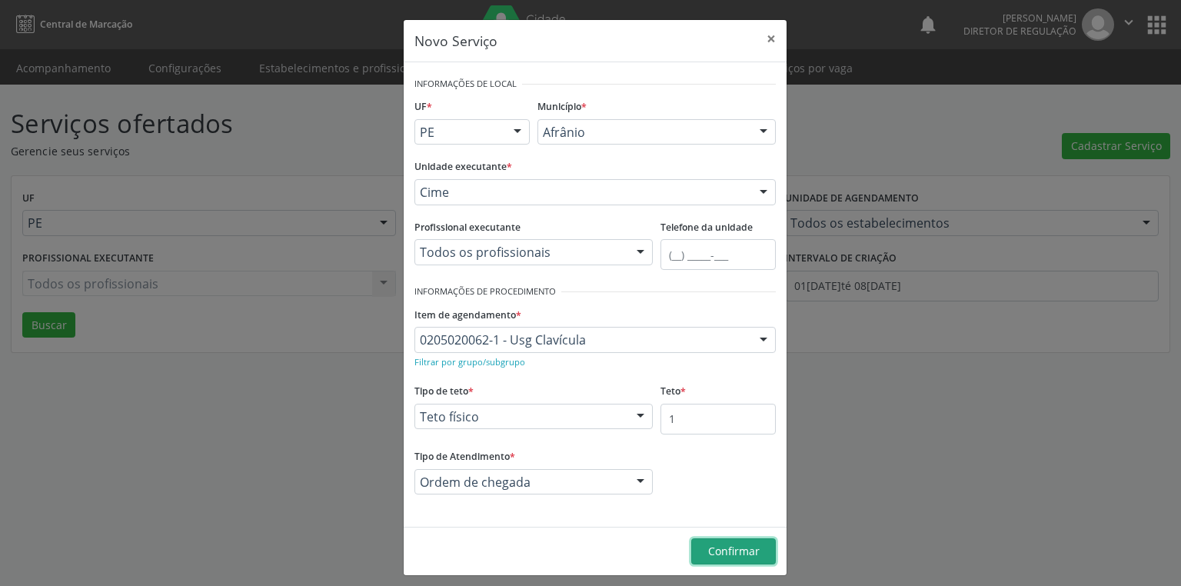
click at [712, 548] on span "Confirmar" at bounding box center [734, 551] width 52 height 15
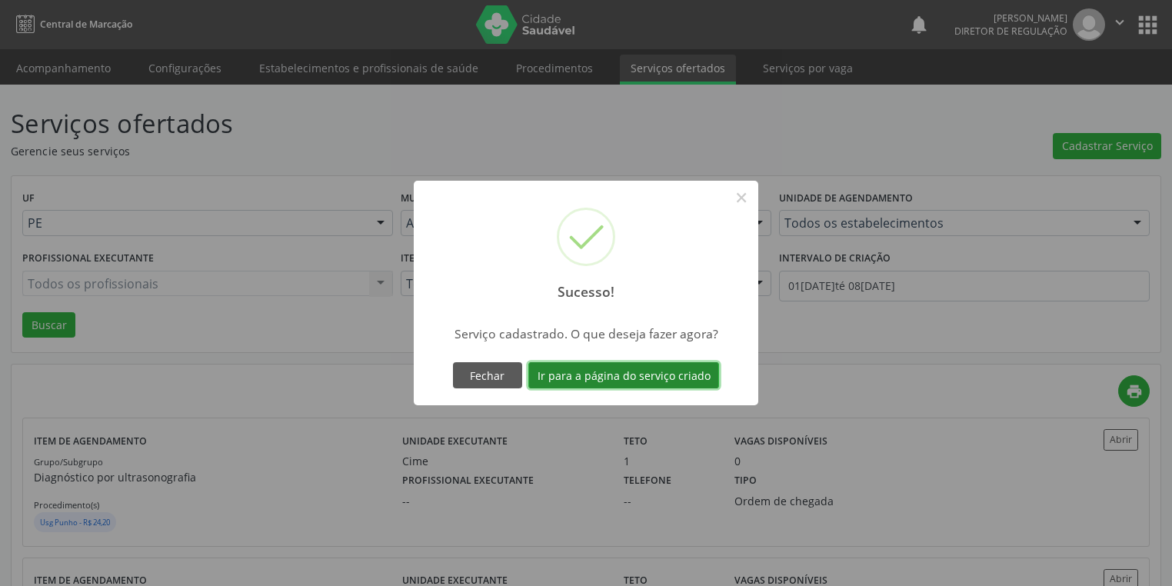
click at [601, 370] on button "Ir para a página do serviço criado" at bounding box center [623, 375] width 191 height 26
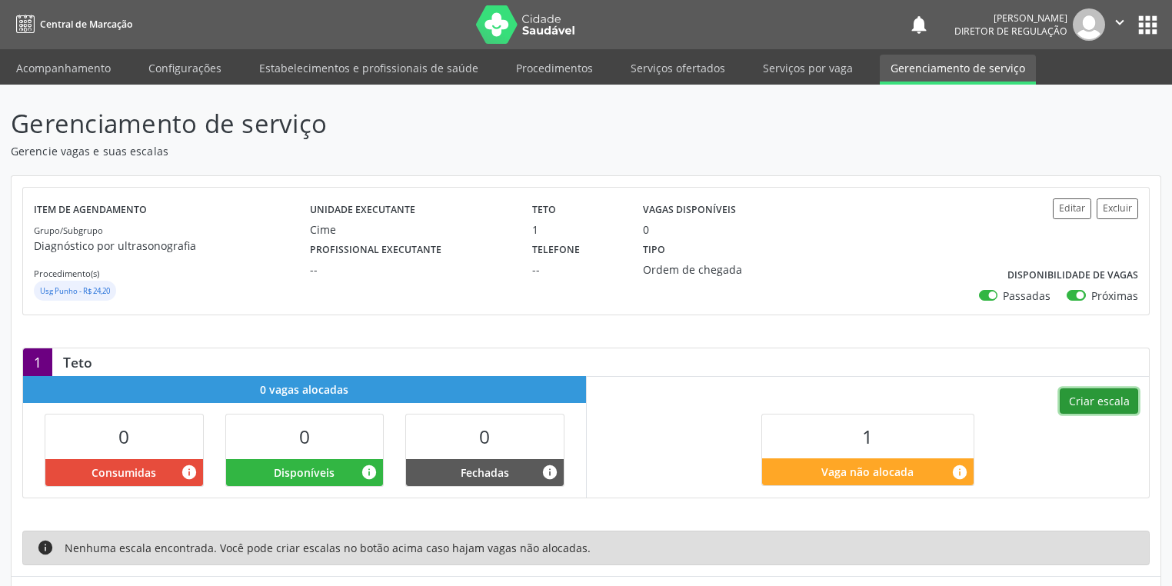
click at [1091, 403] on button "Criar escala" at bounding box center [1099, 401] width 78 height 26
select select "9"
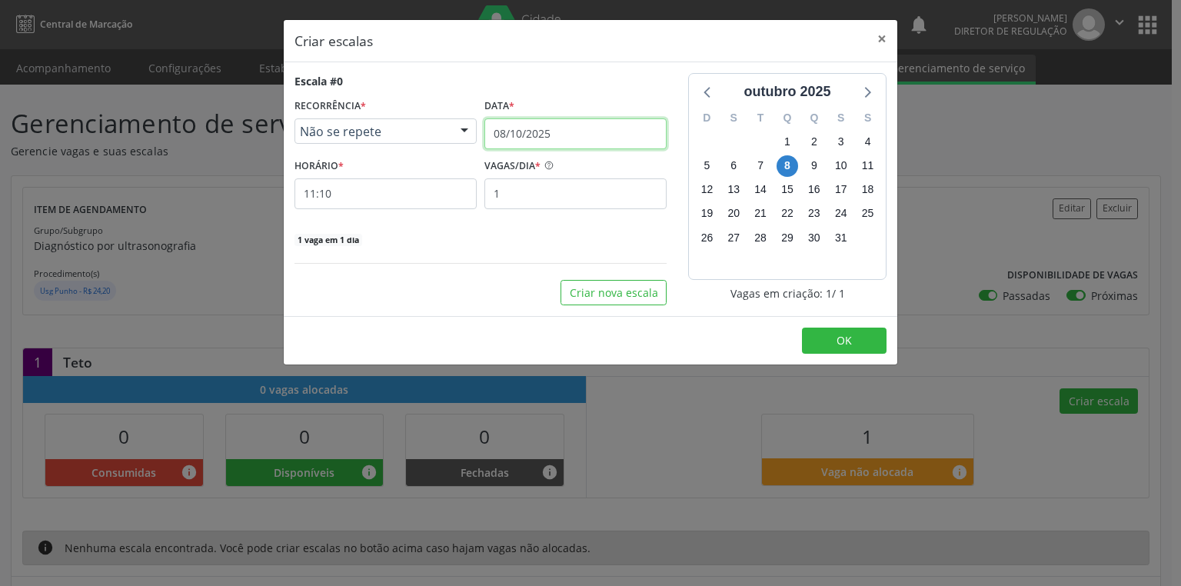
click at [498, 129] on input "08/10/2025" at bounding box center [576, 133] width 182 height 31
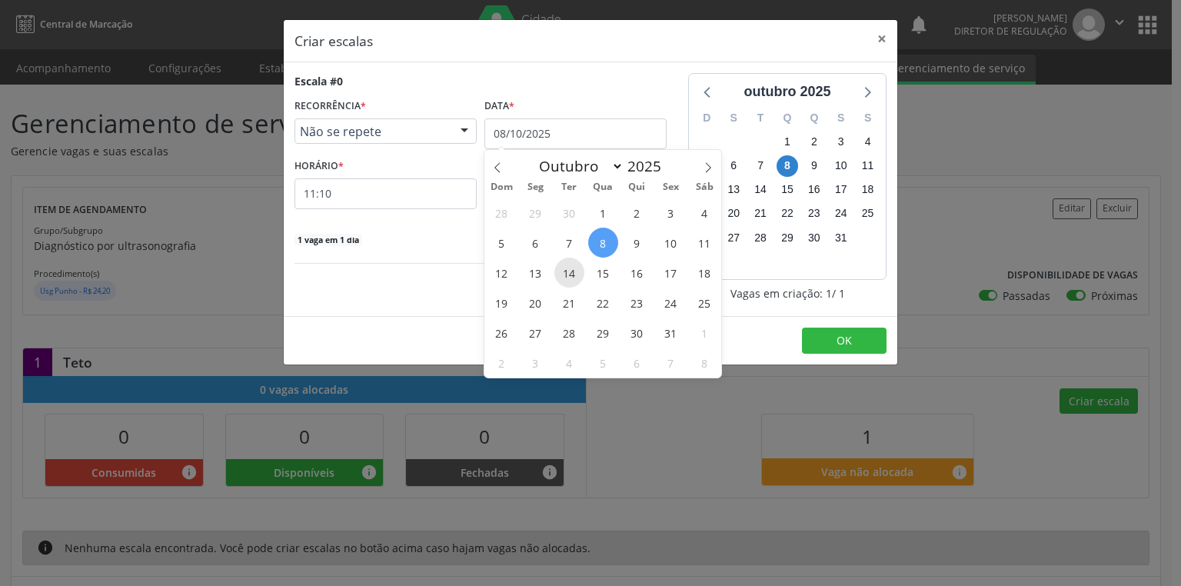
click at [573, 277] on span "14" at bounding box center [570, 273] width 30 height 30
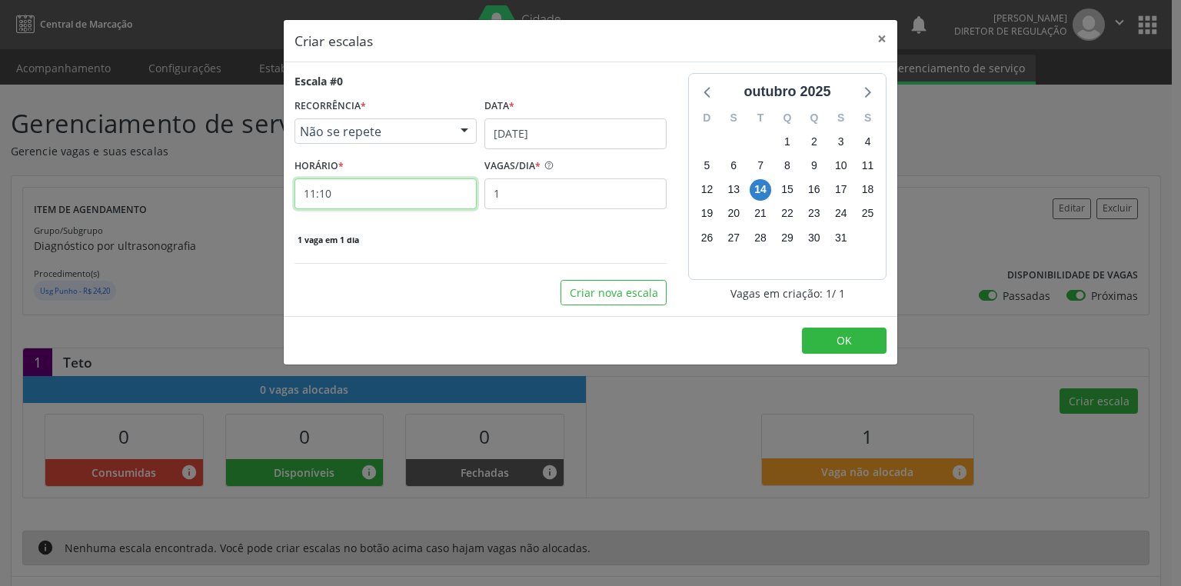
click at [375, 191] on input "11:10" at bounding box center [386, 193] width 182 height 31
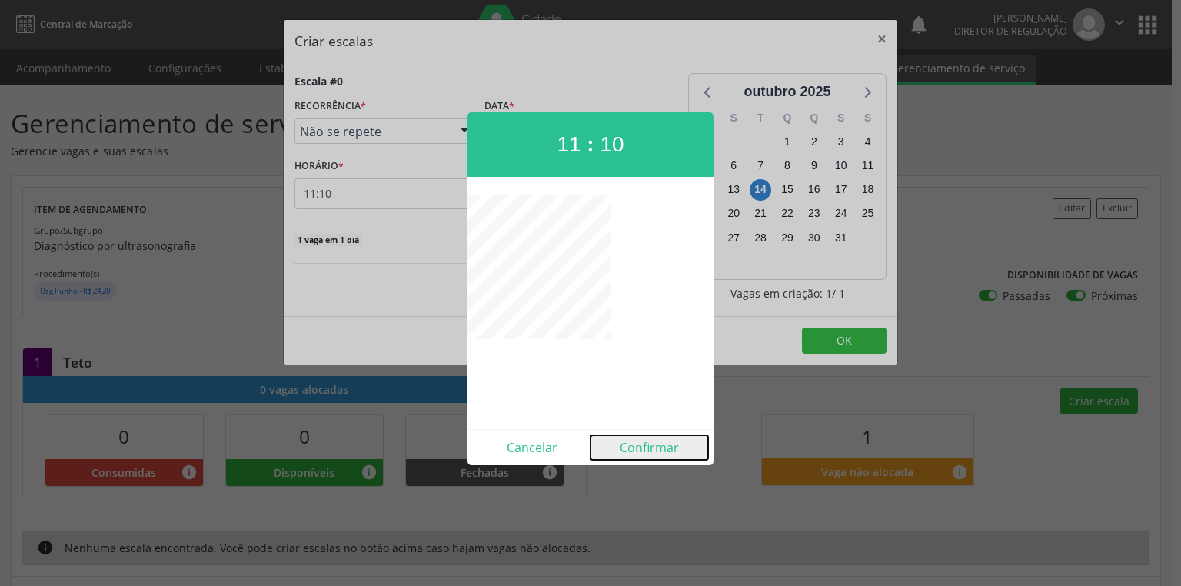
click at [643, 444] on button "Confirmar" at bounding box center [650, 447] width 118 height 25
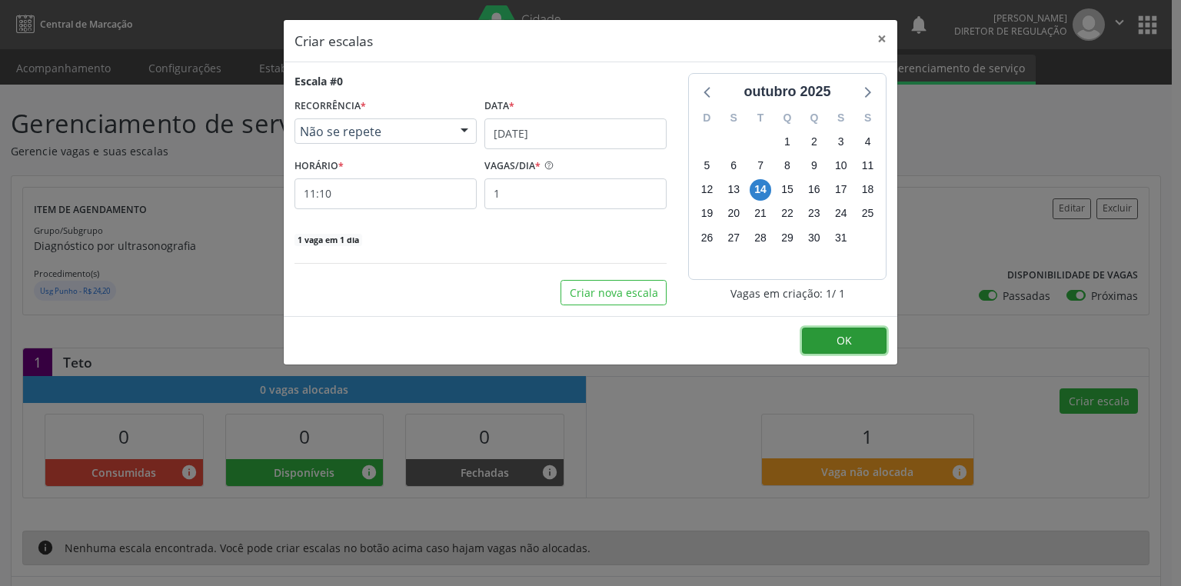
click at [844, 335] on span "OK" at bounding box center [844, 340] width 15 height 15
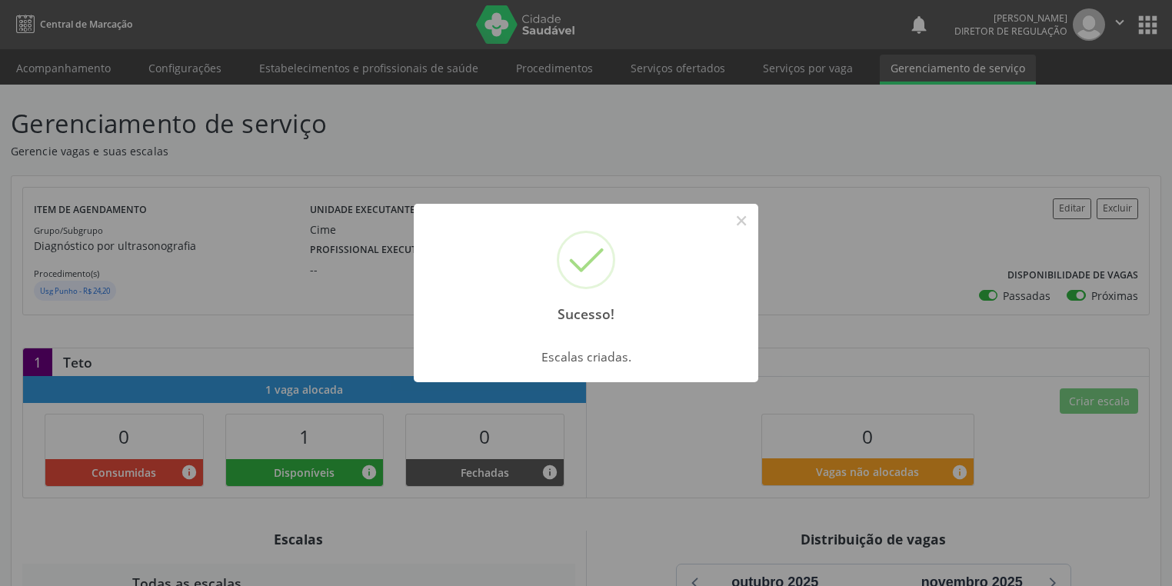
drag, startPoint x: 748, startPoint y: 221, endPoint x: 405, endPoint y: 119, distance: 357.8
click at [748, 220] on button "×" at bounding box center [741, 221] width 26 height 26
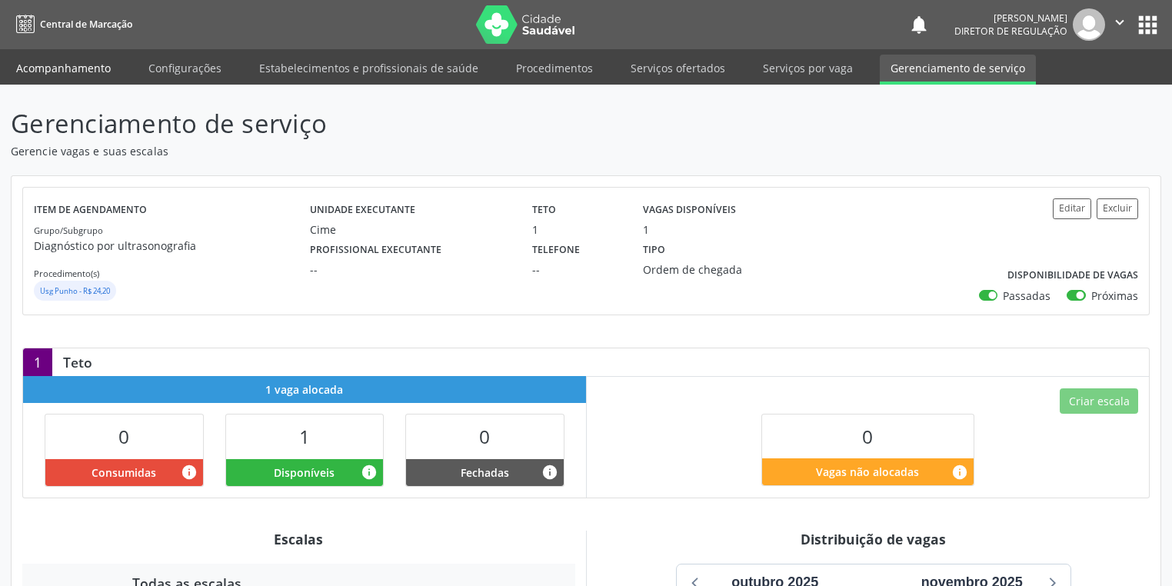
click at [75, 62] on link "Acompanhamento" at bounding box center [63, 68] width 116 height 27
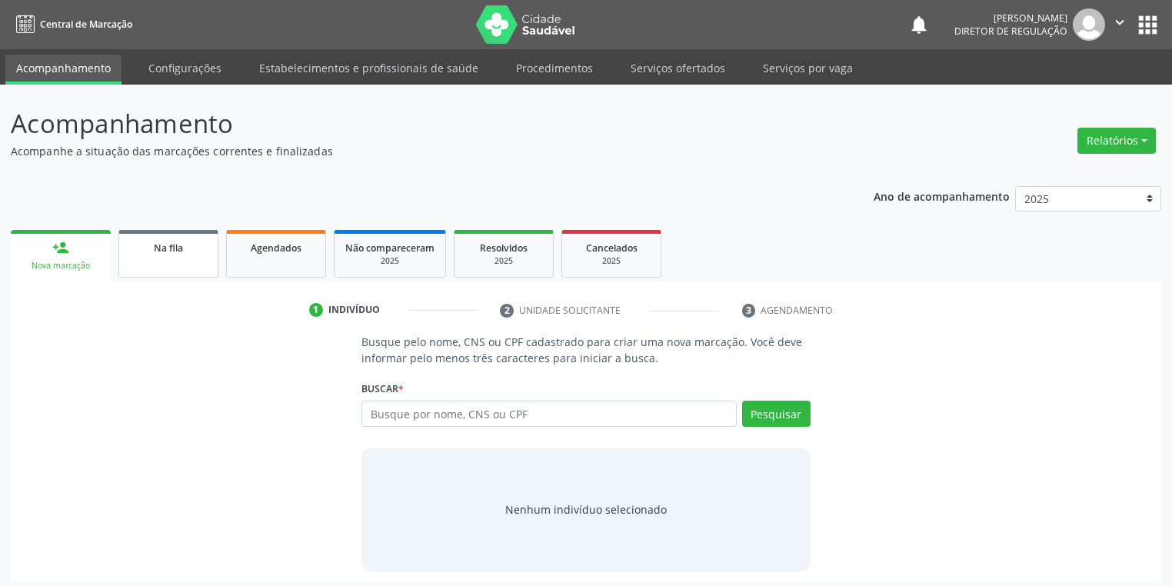
click at [138, 256] on link "Na fila" at bounding box center [168, 254] width 100 height 48
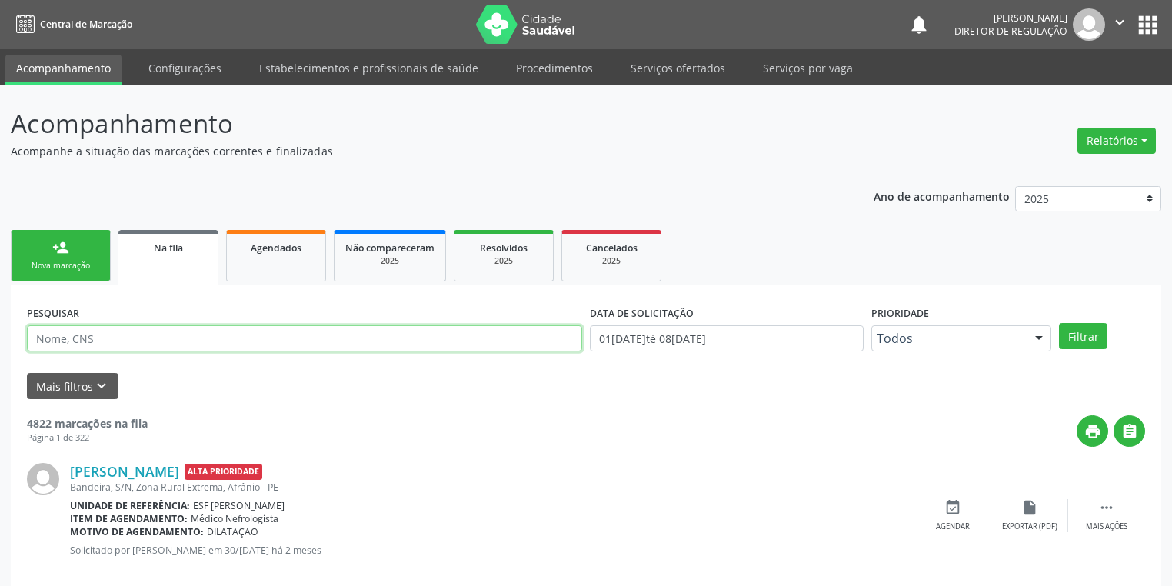
click at [129, 345] on input "text" at bounding box center [304, 338] width 555 height 26
type input "75530988415"
click at [1077, 338] on button "Filtrar" at bounding box center [1083, 336] width 48 height 26
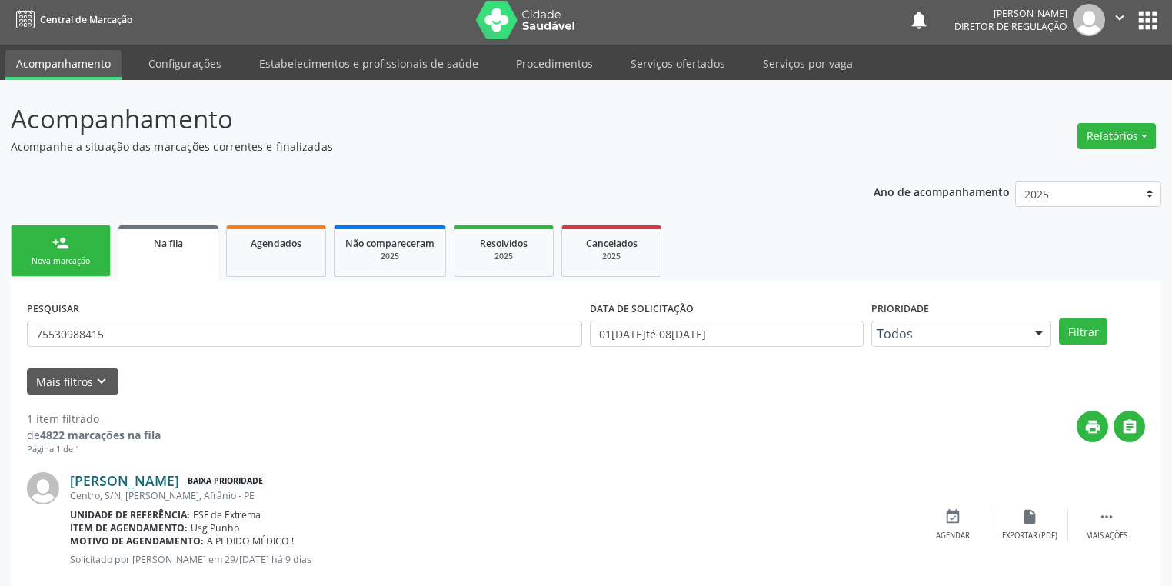
scroll to position [37, 0]
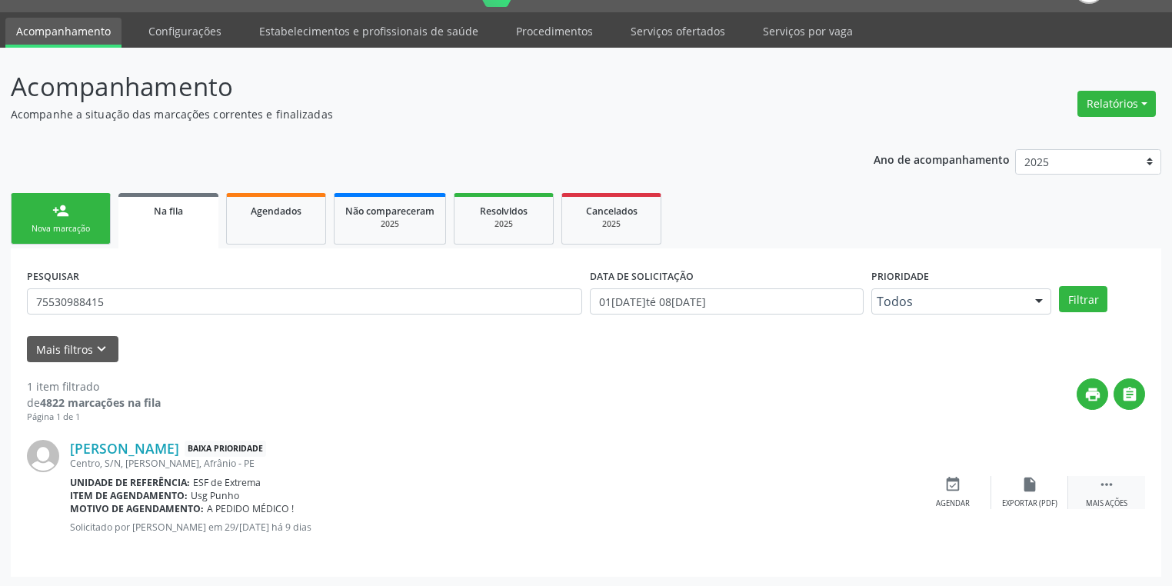
click at [1098, 484] on icon "" at bounding box center [1106, 484] width 17 height 17
drag, startPoint x: 715, startPoint y: 491, endPoint x: 701, endPoint y: 492, distance: 13.9
click at [714, 490] on icon "event_available" at bounding box center [722, 484] width 17 height 17
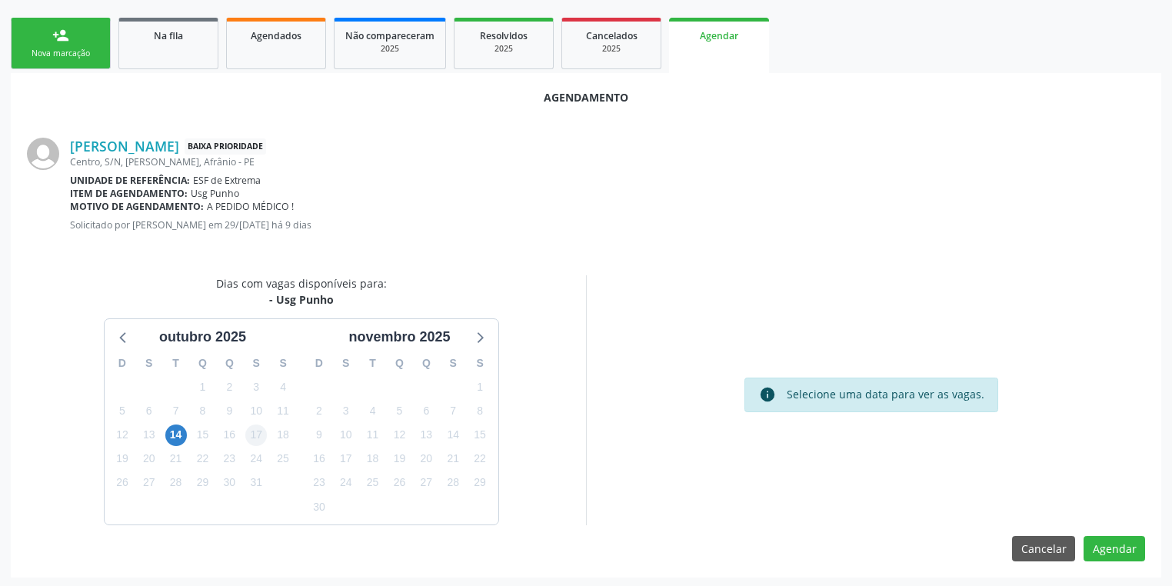
scroll to position [213, 0]
click at [172, 438] on span "14" at bounding box center [176, 435] width 22 height 22
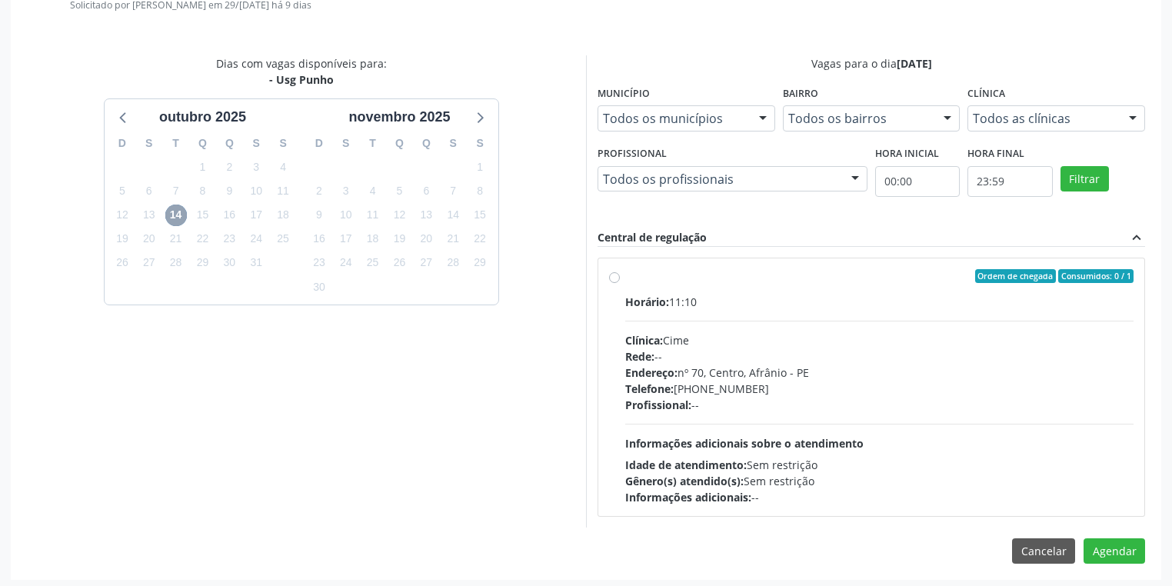
scroll to position [435, 0]
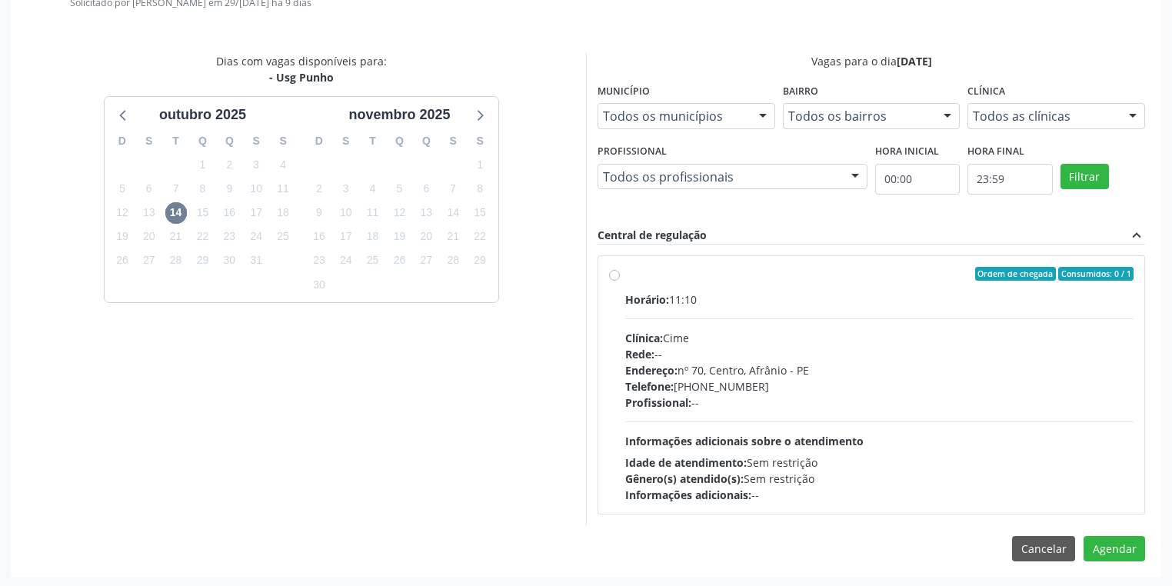
click at [818, 435] on span "Informações adicionais sobre o atendimento" at bounding box center [744, 441] width 238 height 15
click at [620, 281] on input "Ordem de chegada Consumidos: 0 / 1 Horário: 11:10 Clínica: Cime Rede: -- Endere…" at bounding box center [614, 274] width 11 height 14
radio input "true"
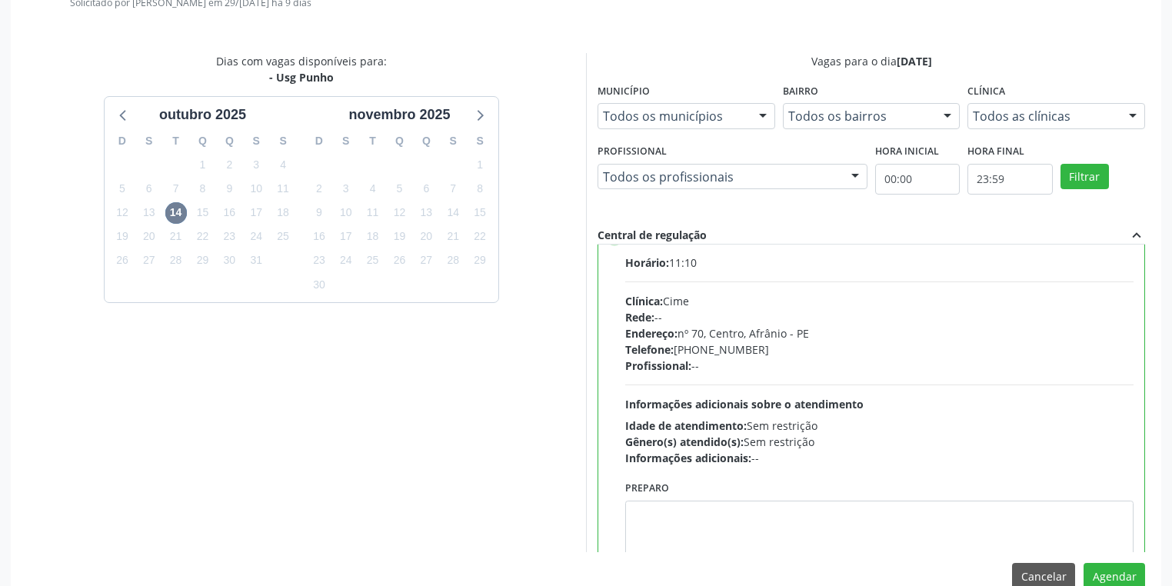
scroll to position [75, 0]
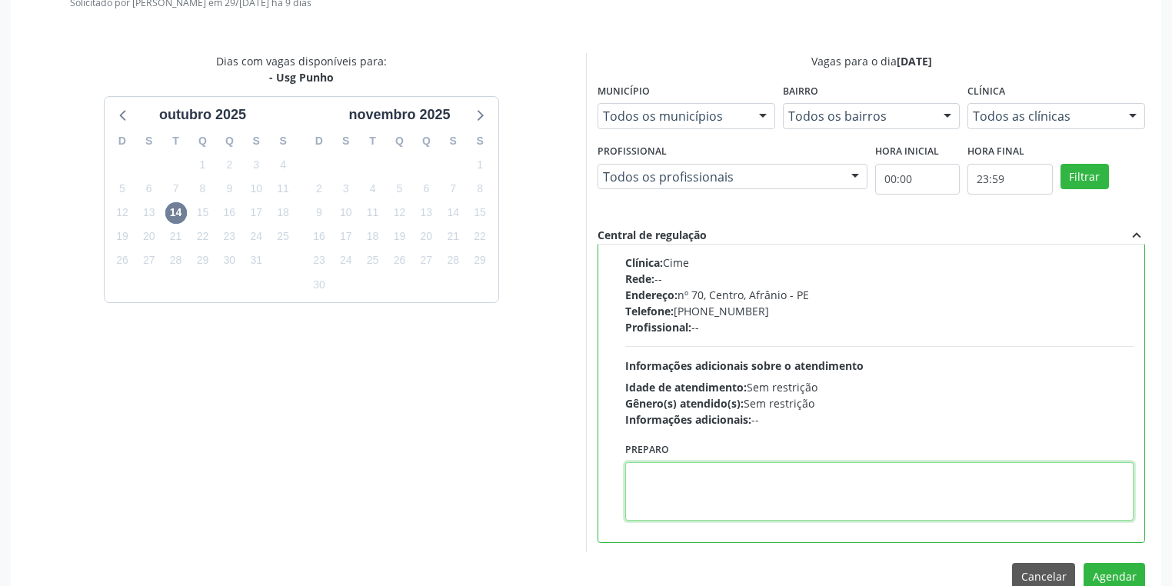
click at [659, 502] on textarea at bounding box center [879, 491] width 508 height 58
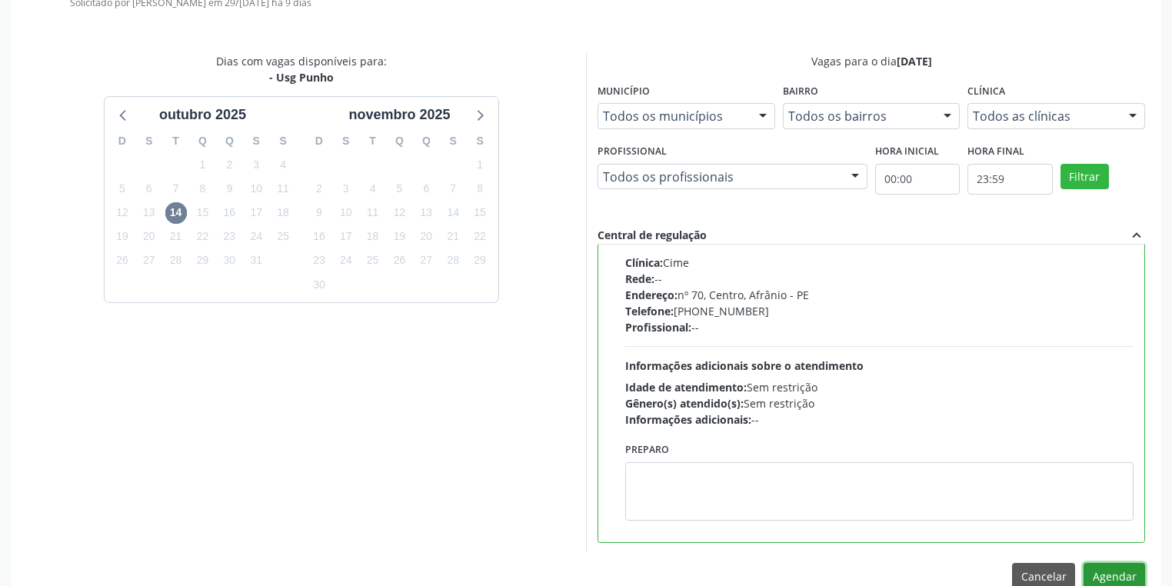
click at [1122, 575] on button "Agendar" at bounding box center [1115, 576] width 62 height 26
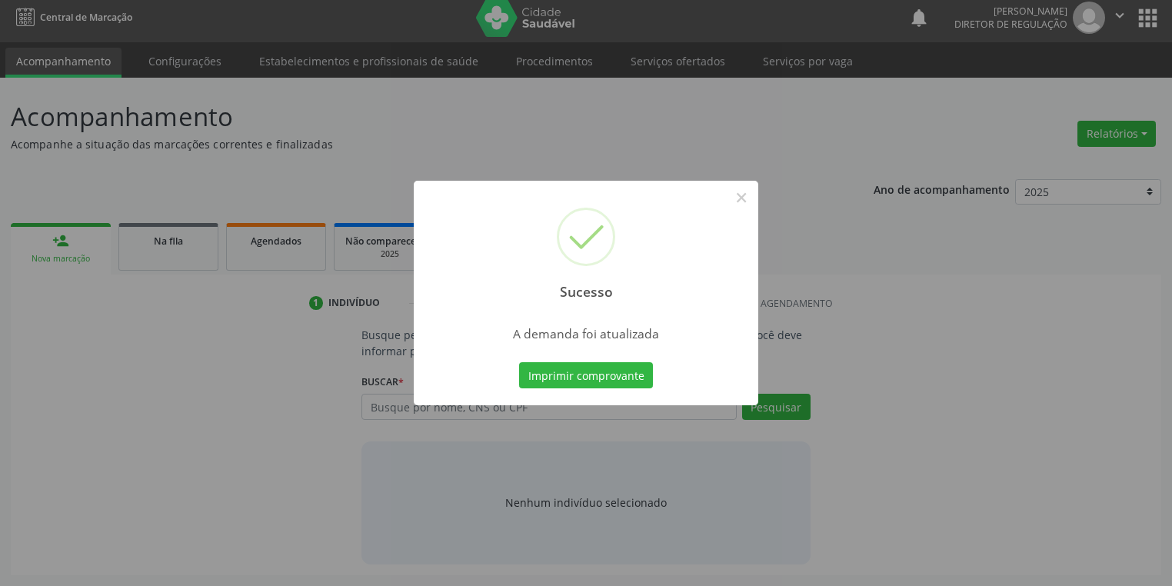
scroll to position [6, 0]
click at [600, 376] on button "Imprimir comprovante" at bounding box center [586, 375] width 134 height 26
